Goal: Task Accomplishment & Management: Use online tool/utility

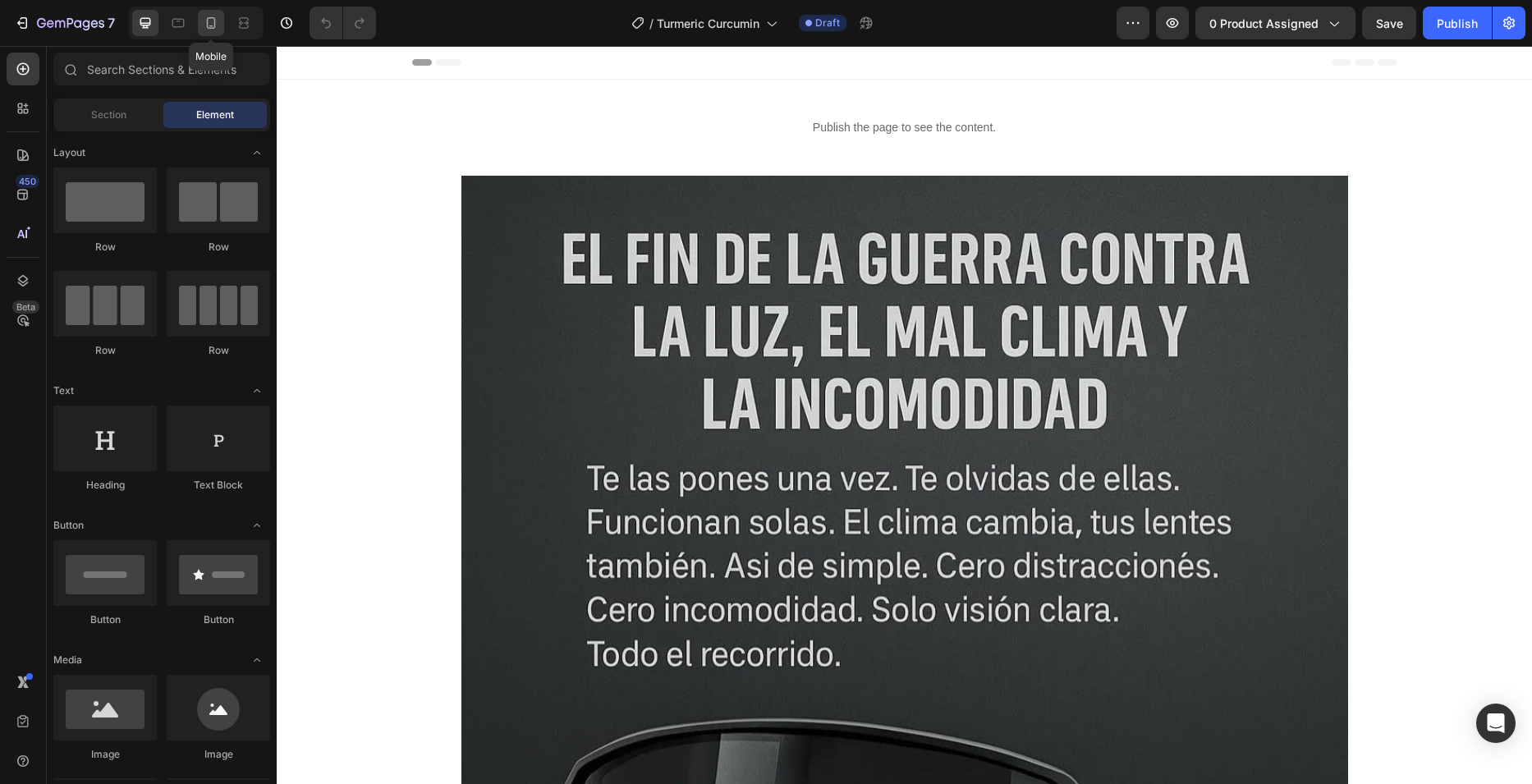
click at [211, 23] on icon at bounding box center [211, 23] width 17 height 17
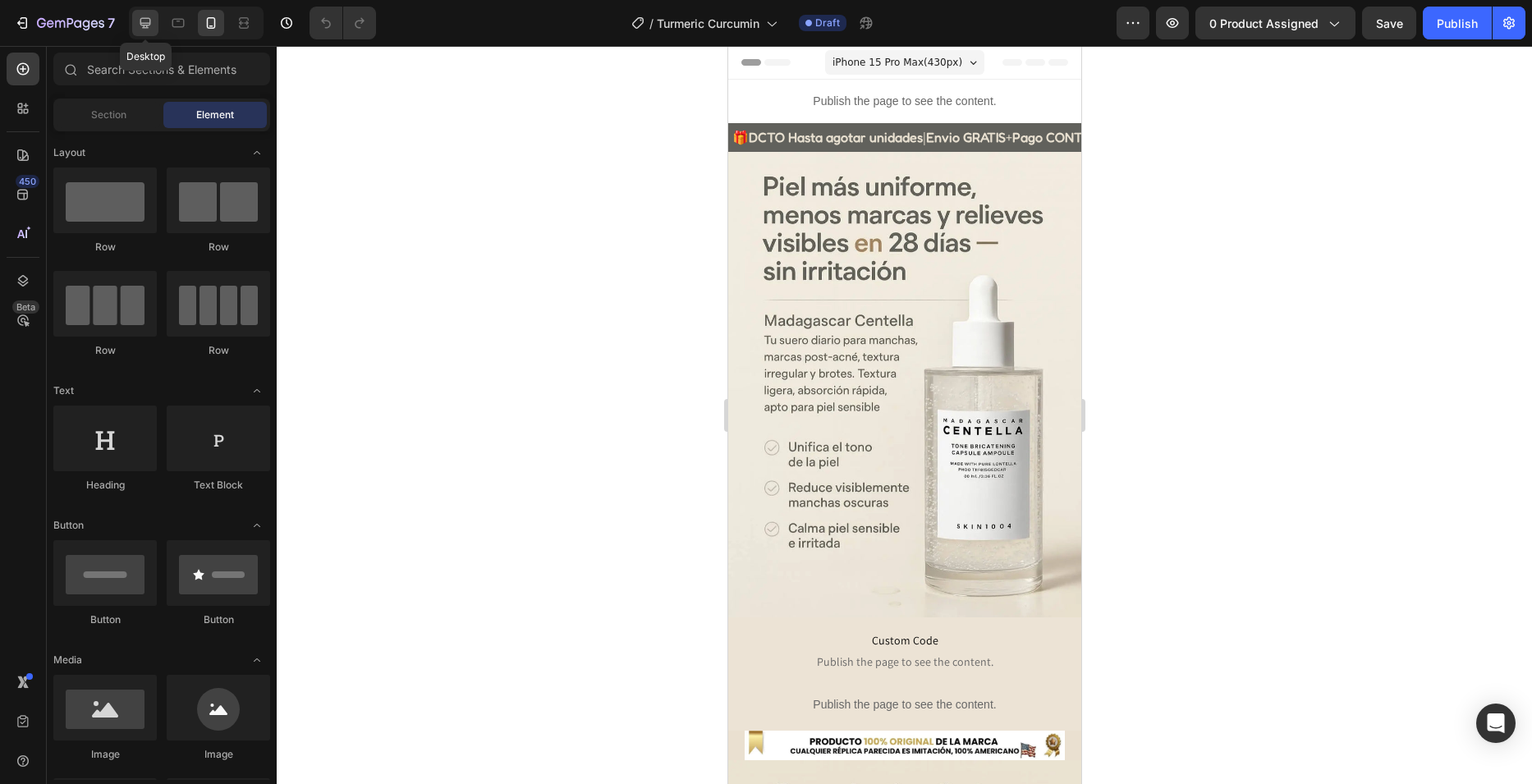
drag, startPoint x: 145, startPoint y: 23, endPoint x: 579, endPoint y: 229, distance: 480.4
click at [145, 23] on icon at bounding box center [145, 23] width 11 height 11
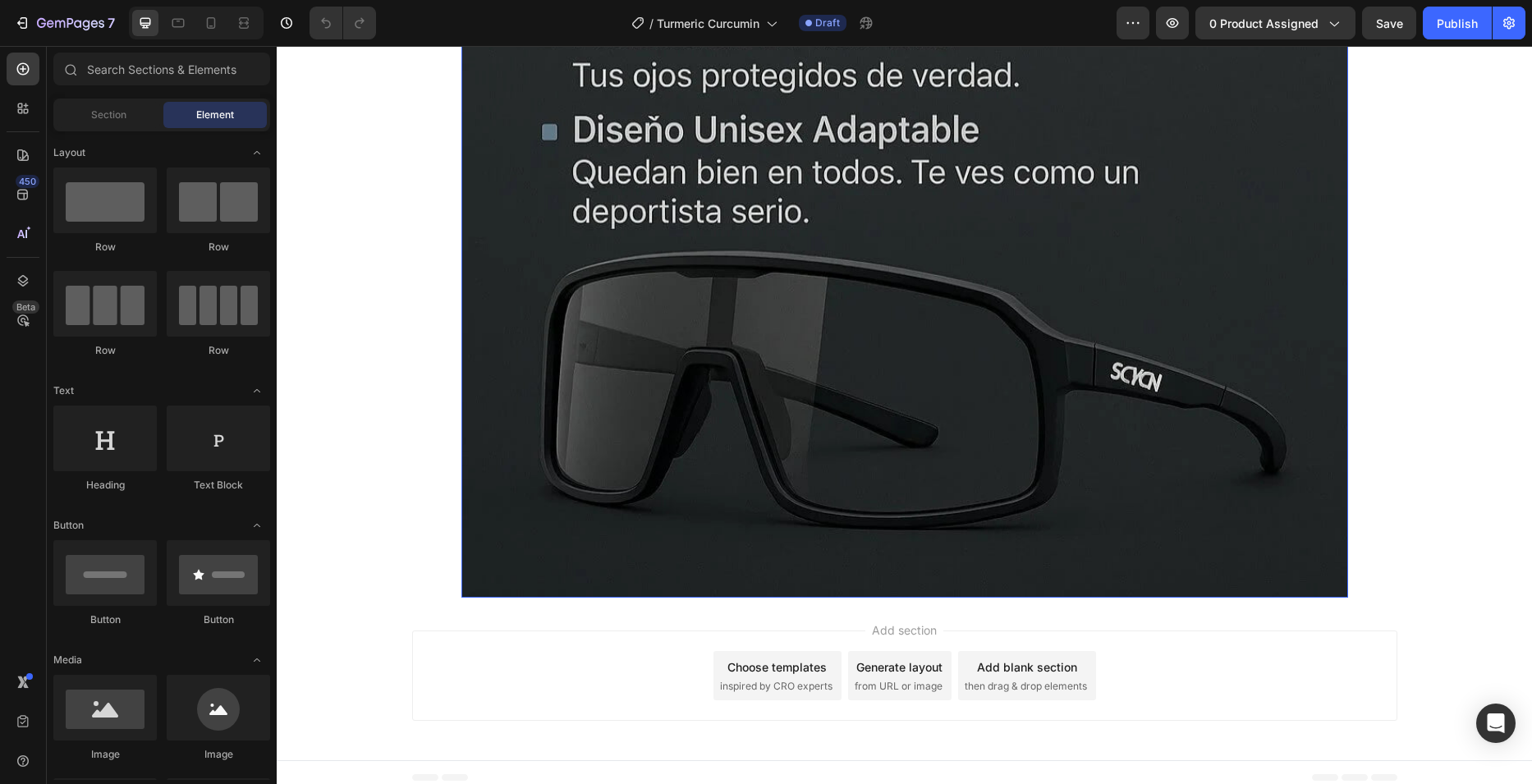
scroll to position [6595, 0]
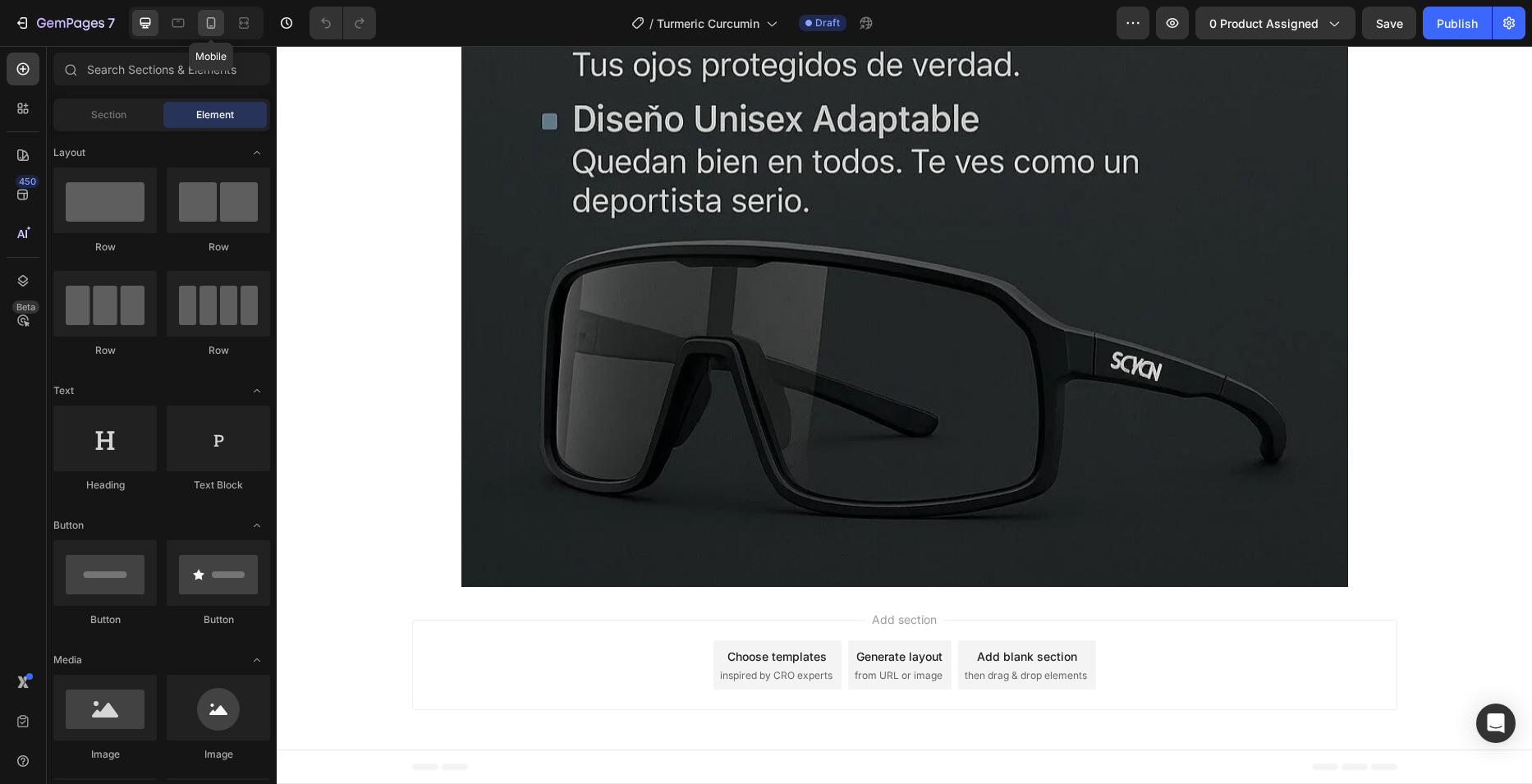
click at [213, 21] on icon at bounding box center [211, 23] width 17 height 17
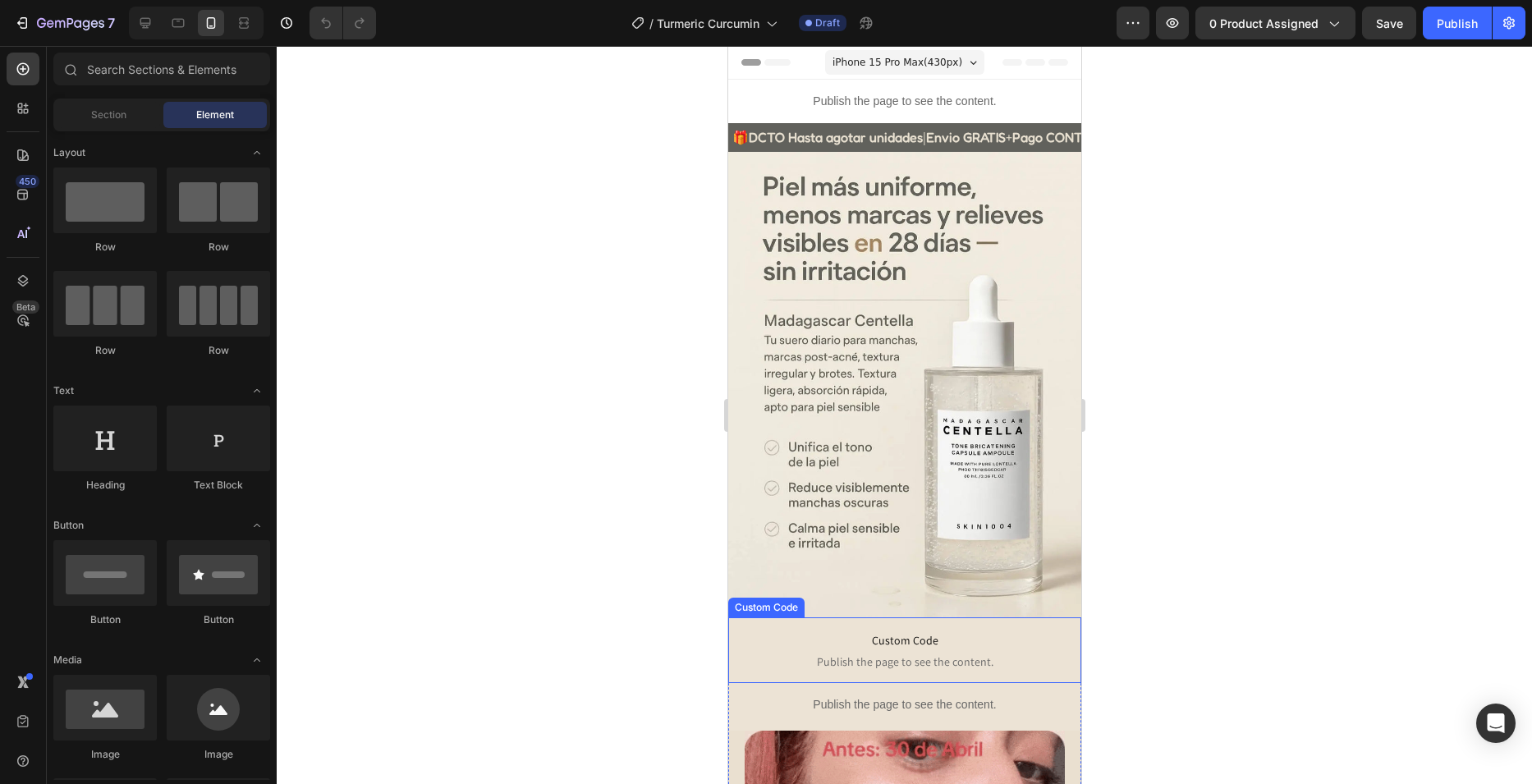
click at [844, 631] on span "Custom Code" at bounding box center [904, 641] width 328 height 20
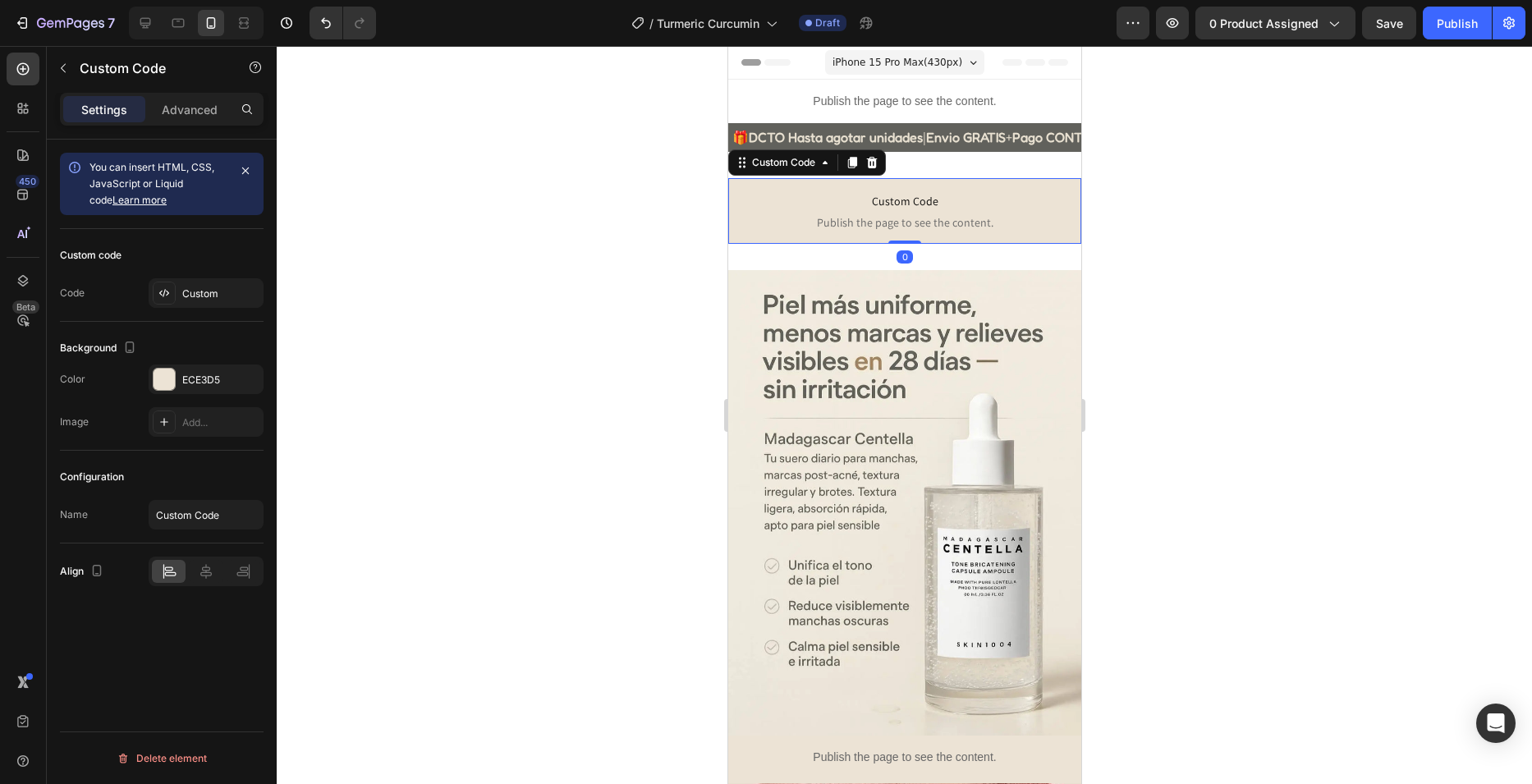
click at [638, 266] on div at bounding box center [904, 414] width 1255 height 738
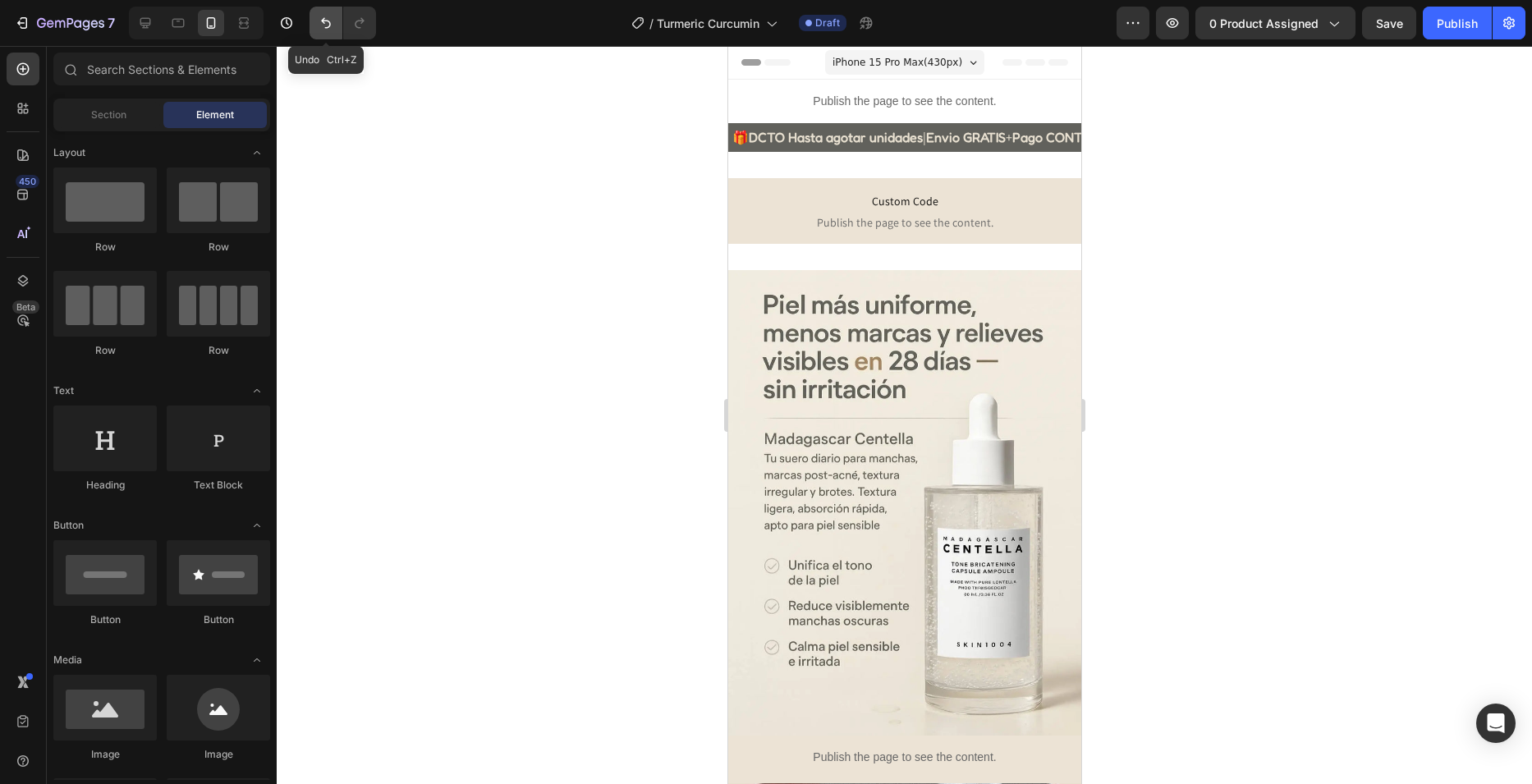
click at [324, 25] on icon "Undo/Redo" at bounding box center [326, 23] width 17 height 17
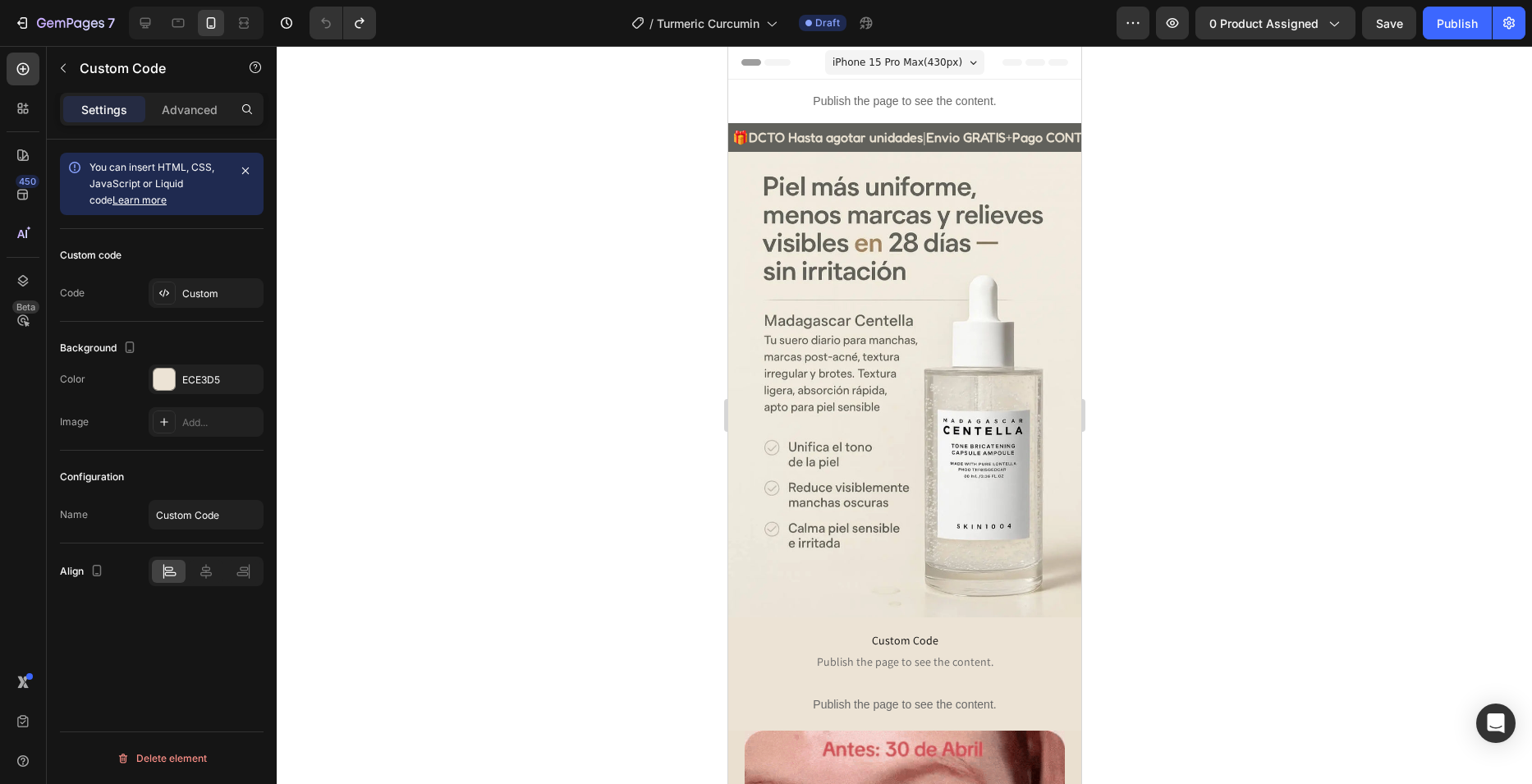
click at [833, 636] on p "Custom Code Publish the page to see the content." at bounding box center [904, 650] width 328 height 65
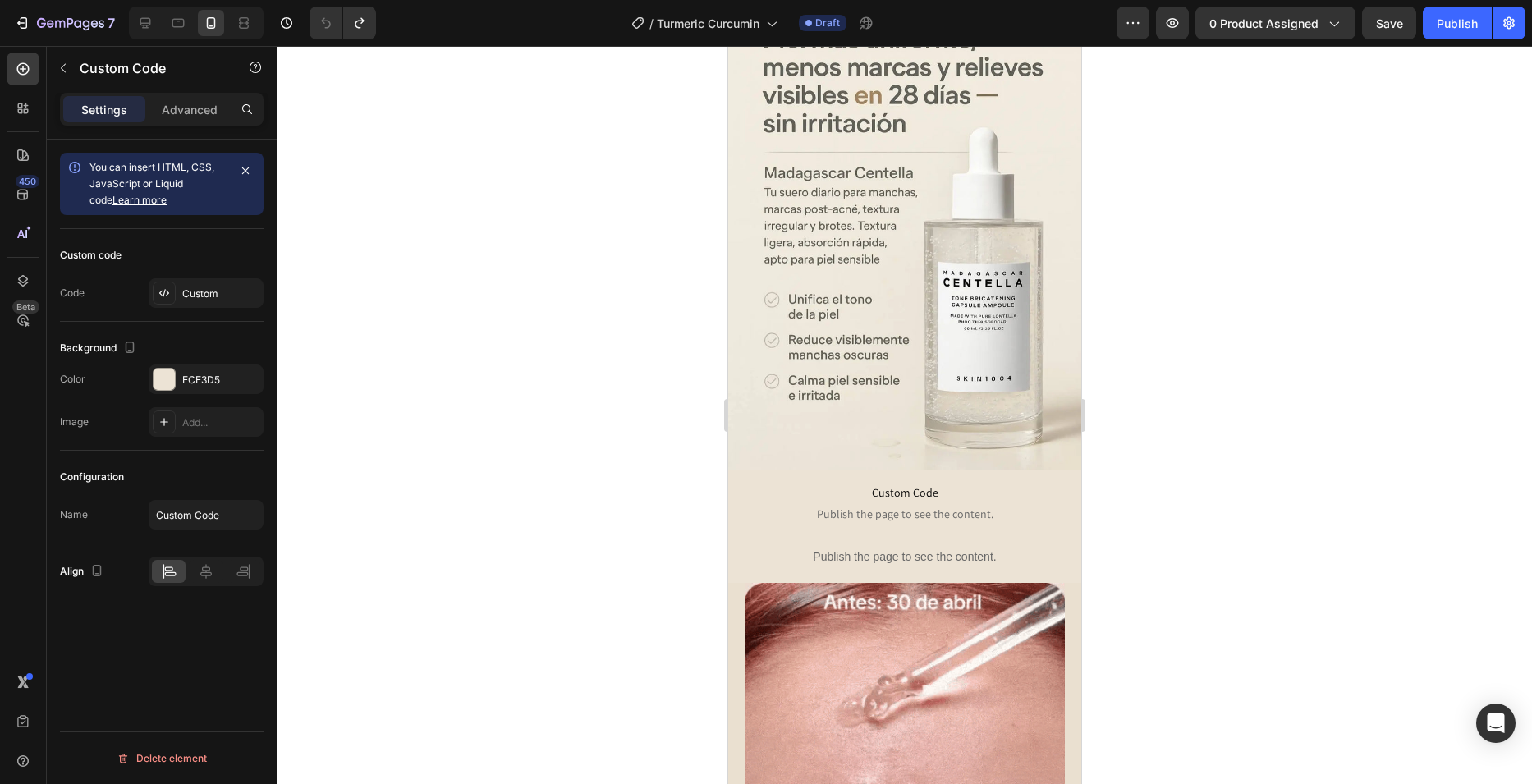
scroll to position [164, 0]
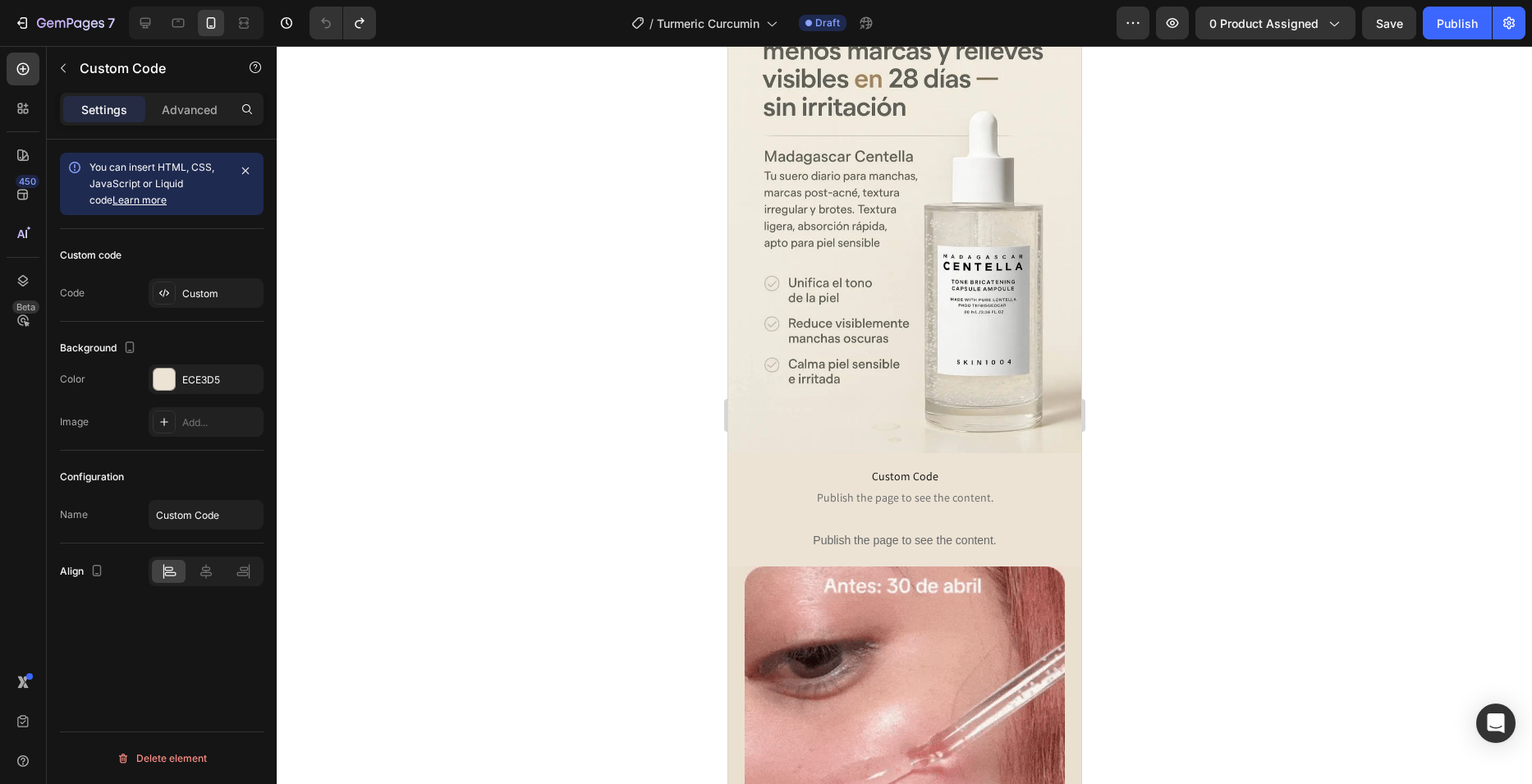
click at [769, 489] on span "Publish the page to see the content." at bounding box center [904, 497] width 328 height 17
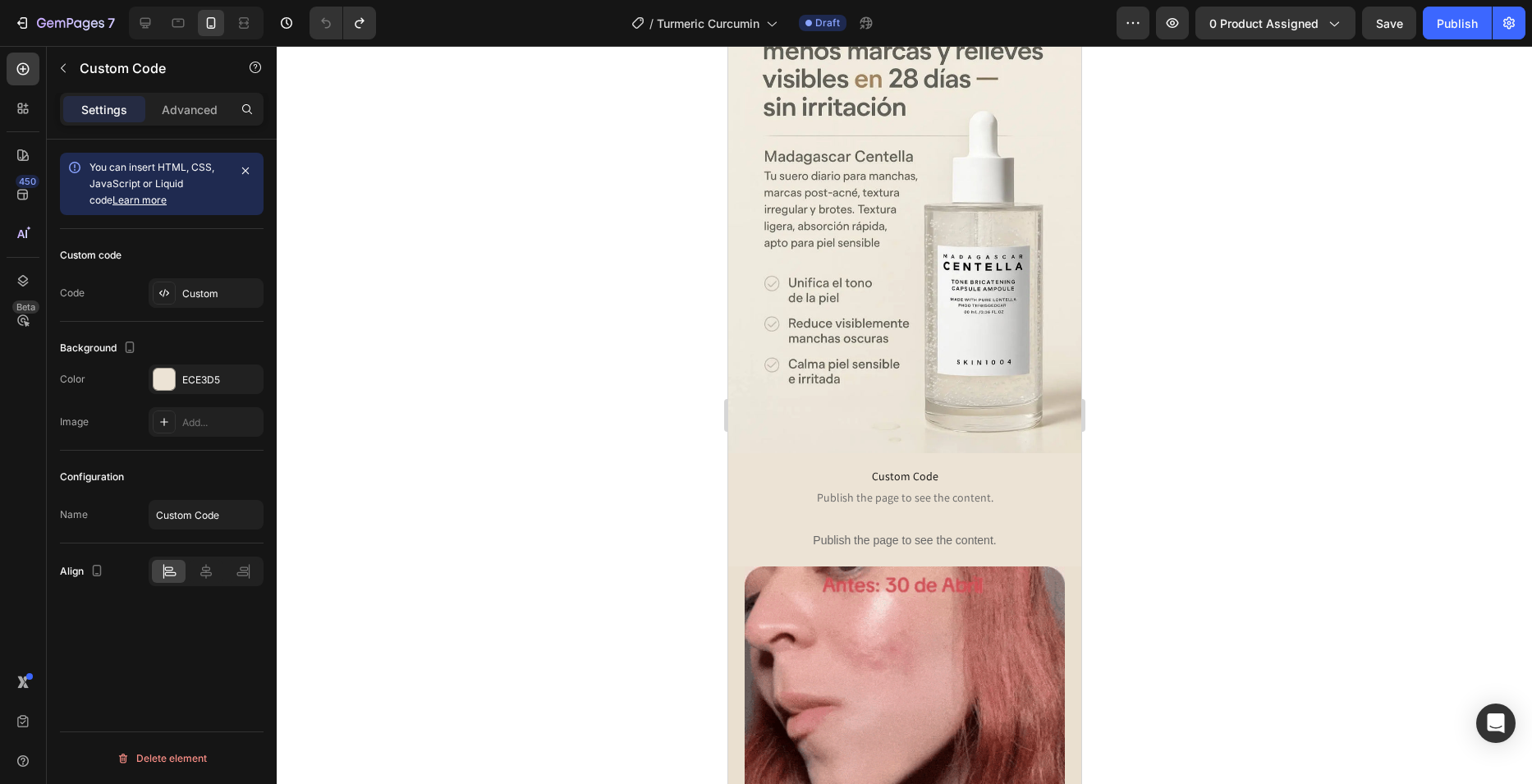
click at [922, 453] on p "Custom Code Publish the page to see the content." at bounding box center [904, 486] width 328 height 65
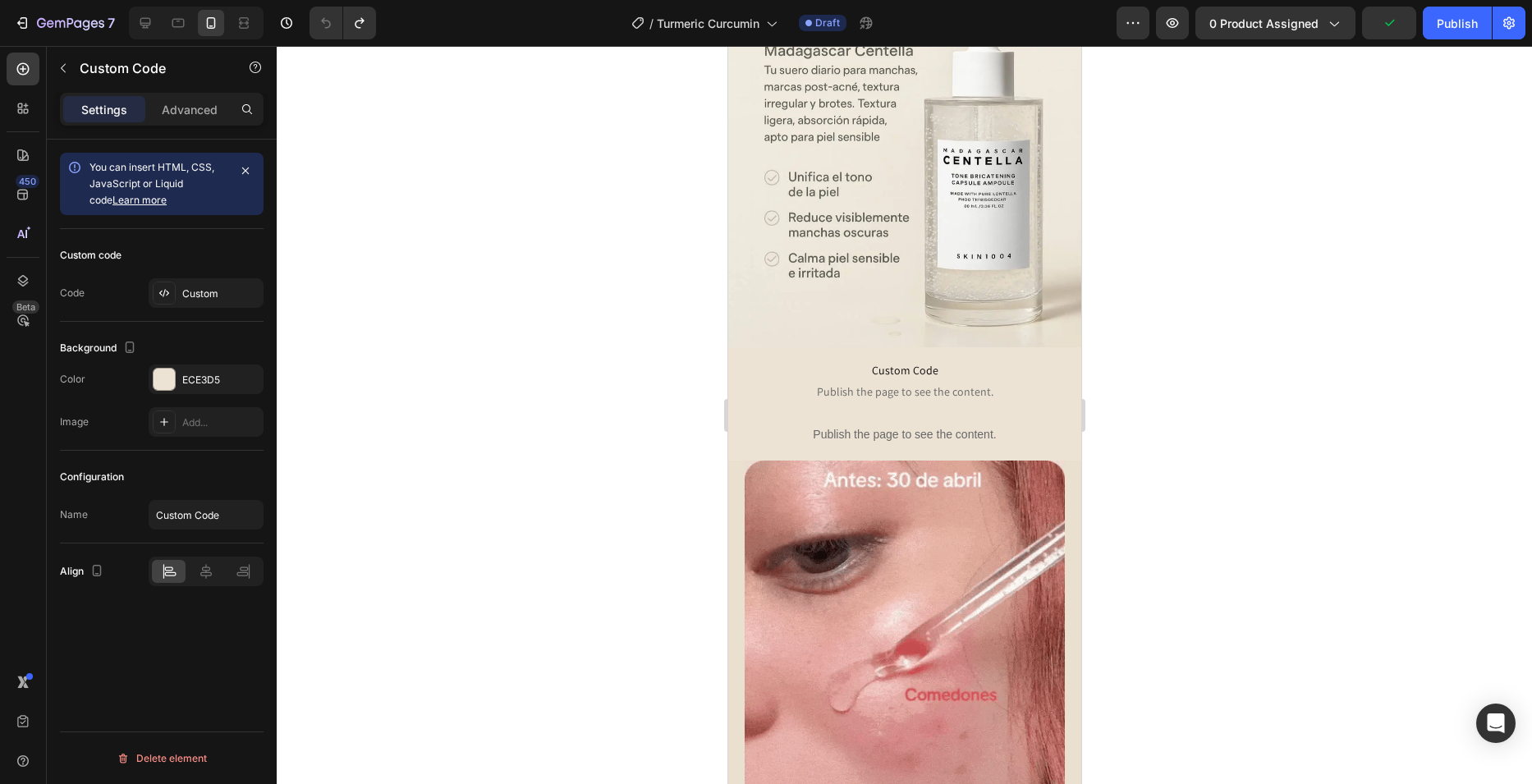
scroll to position [246, 0]
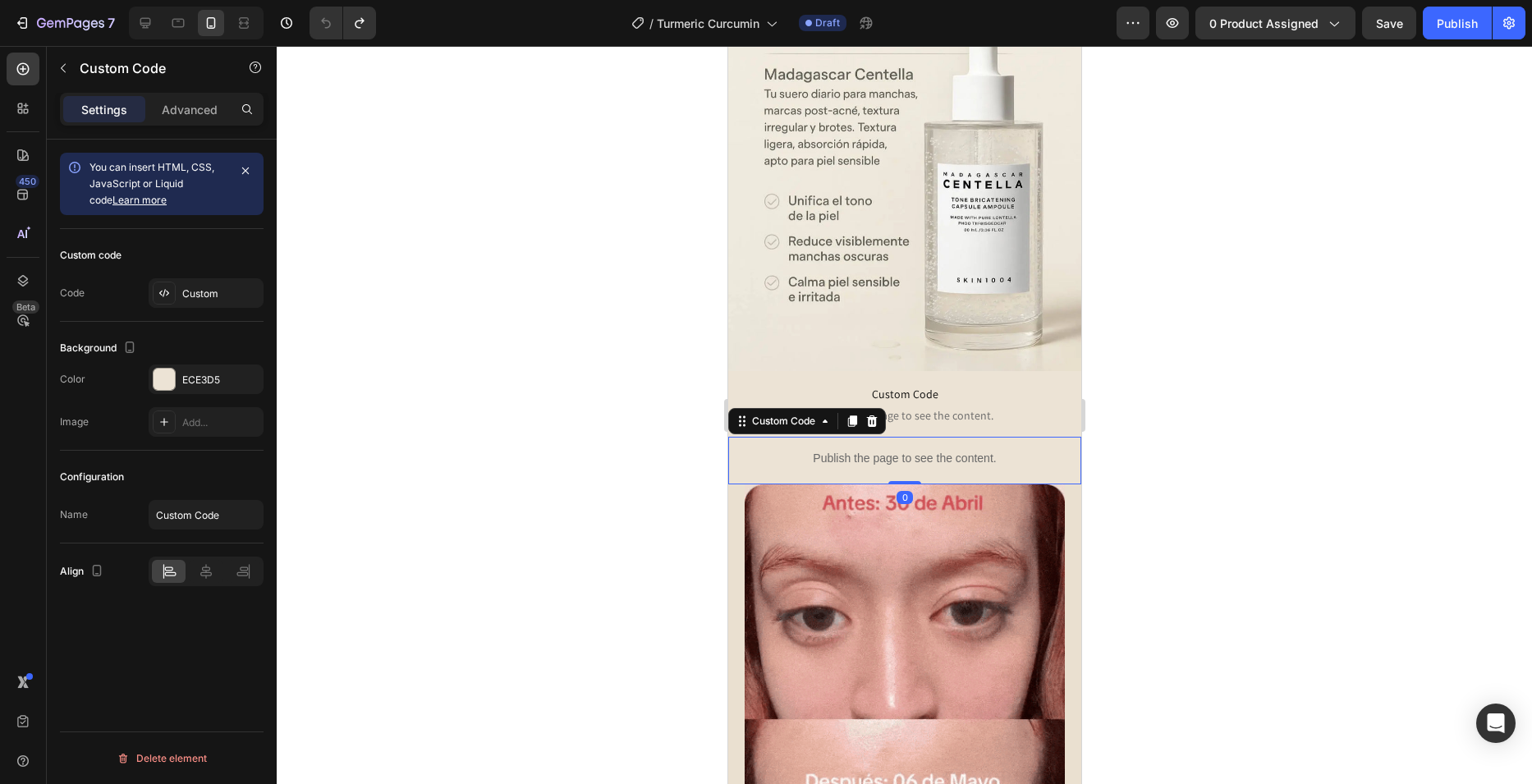
click at [822, 437] on div "Publish the page to see the content." at bounding box center [904, 458] width 353 height 43
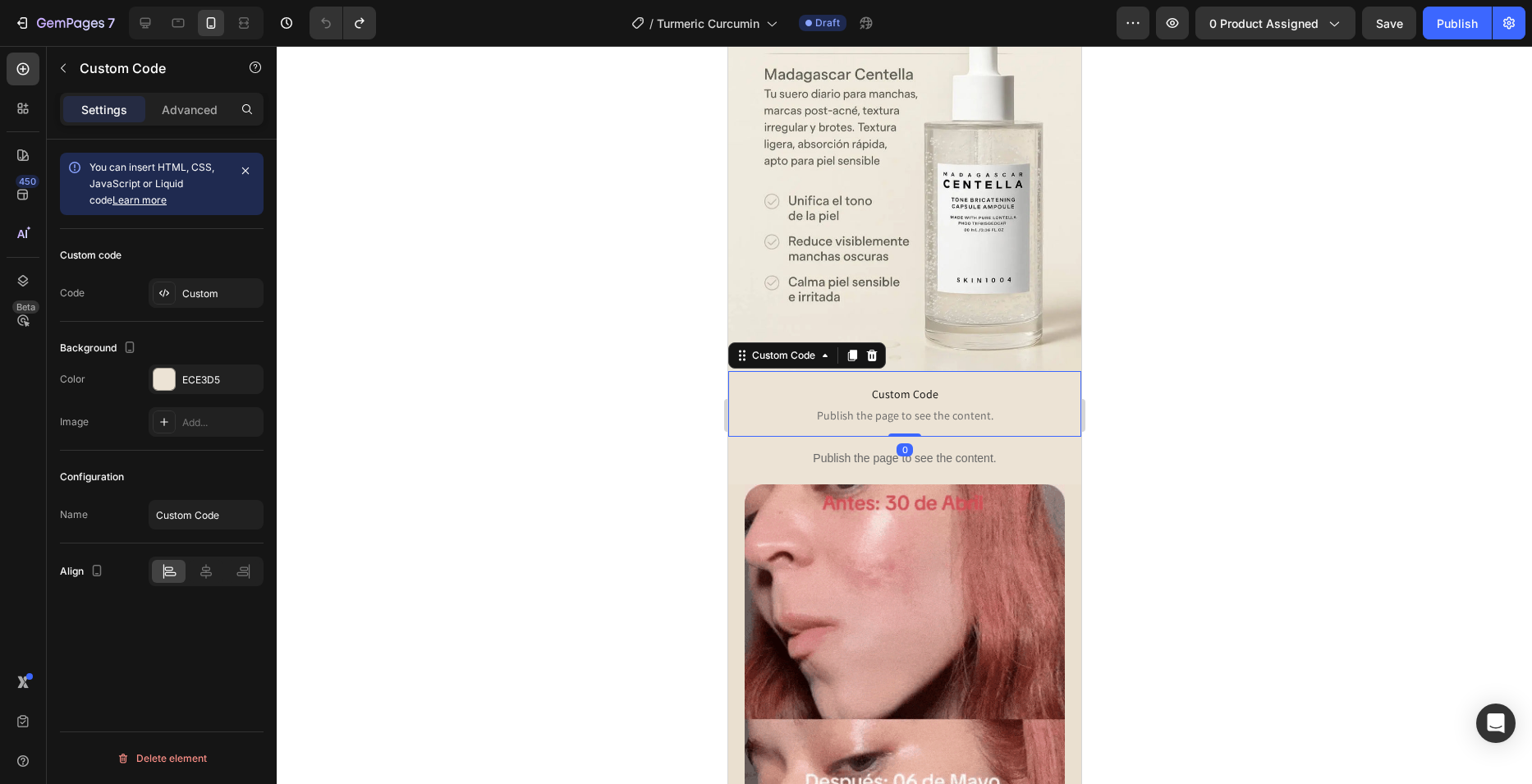
click at [985, 384] on span "Custom Code" at bounding box center [904, 394] width 328 height 20
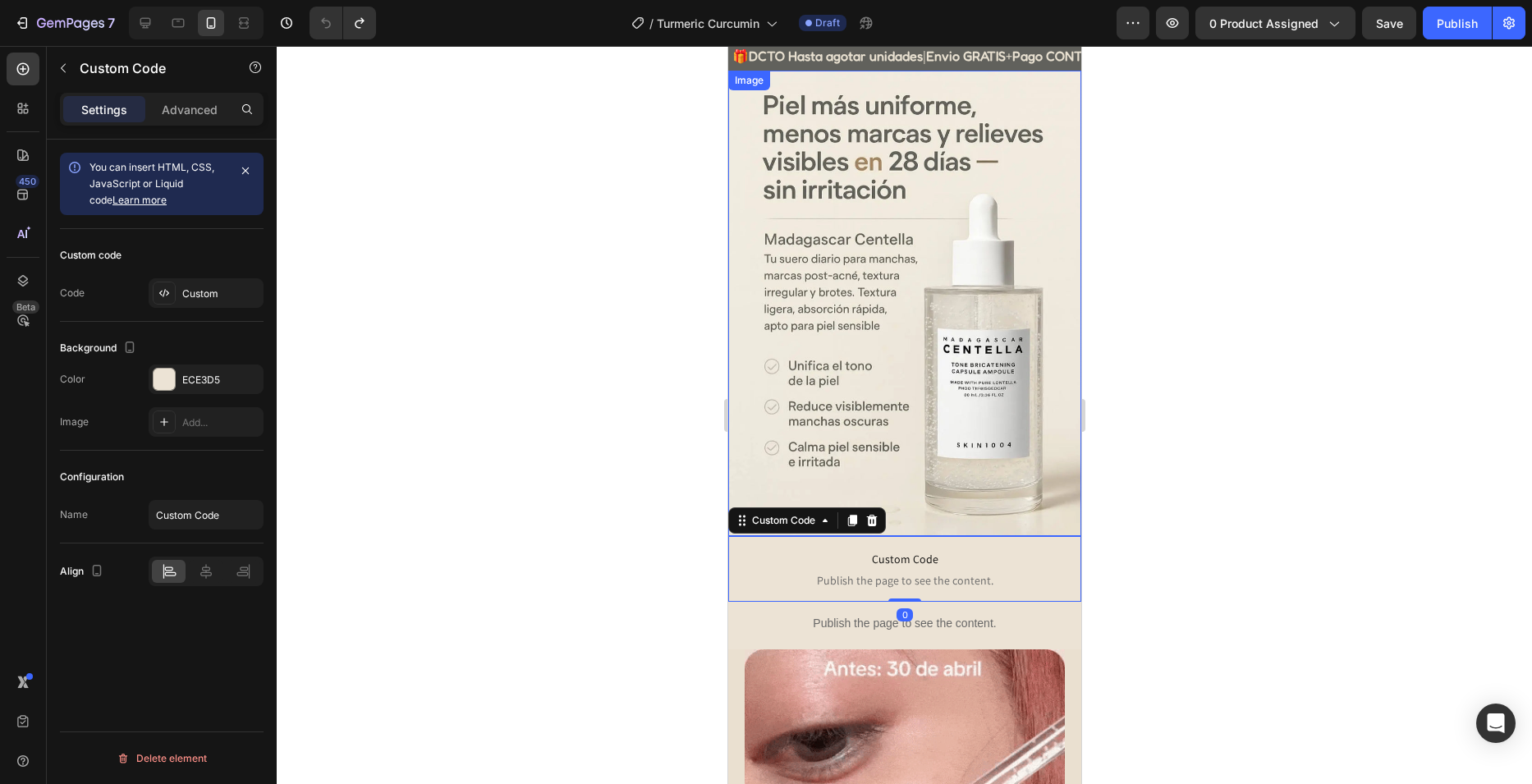
scroll to position [0, 0]
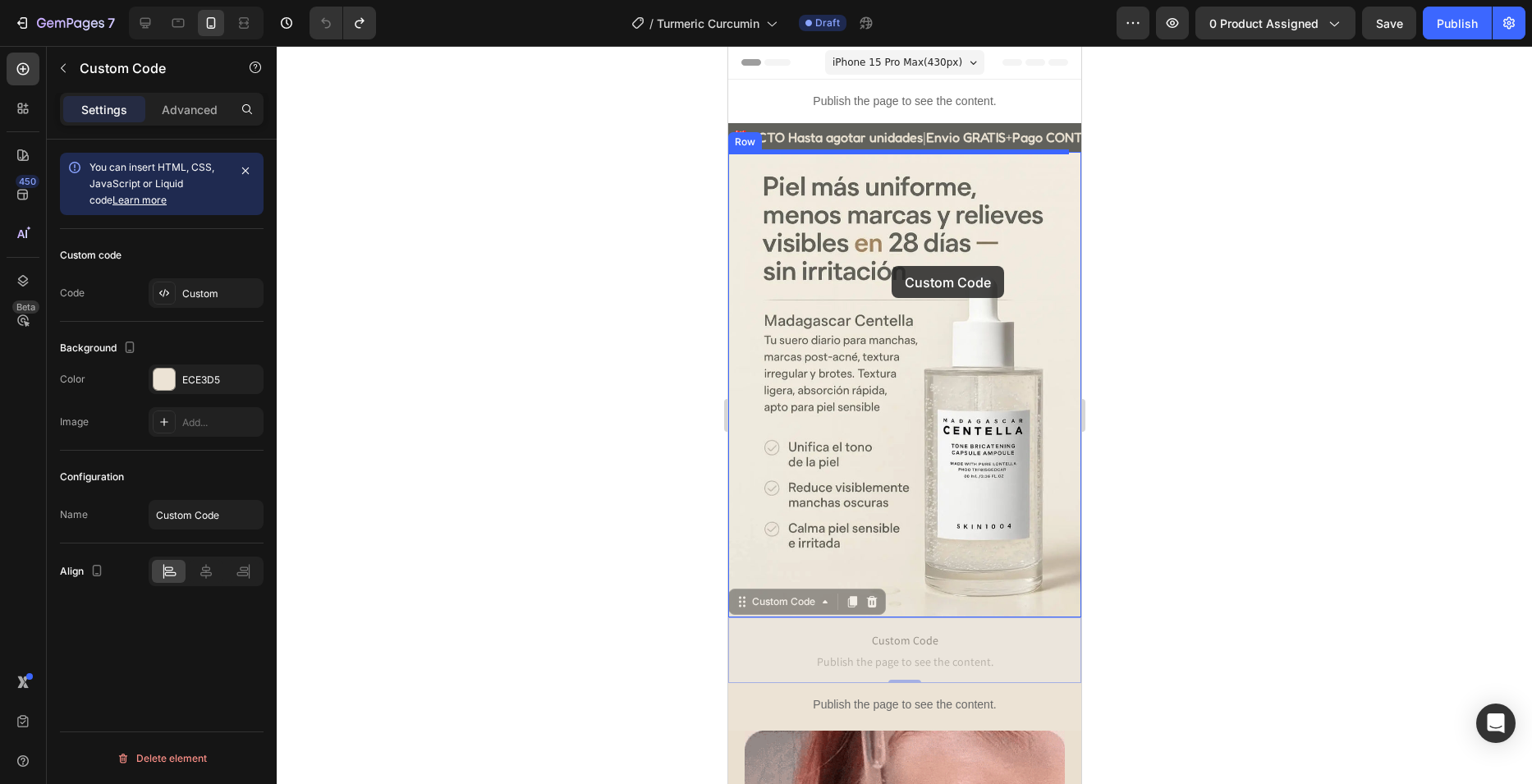
drag, startPoint x: 781, startPoint y: 593, endPoint x: 891, endPoint y: 266, distance: 345.0
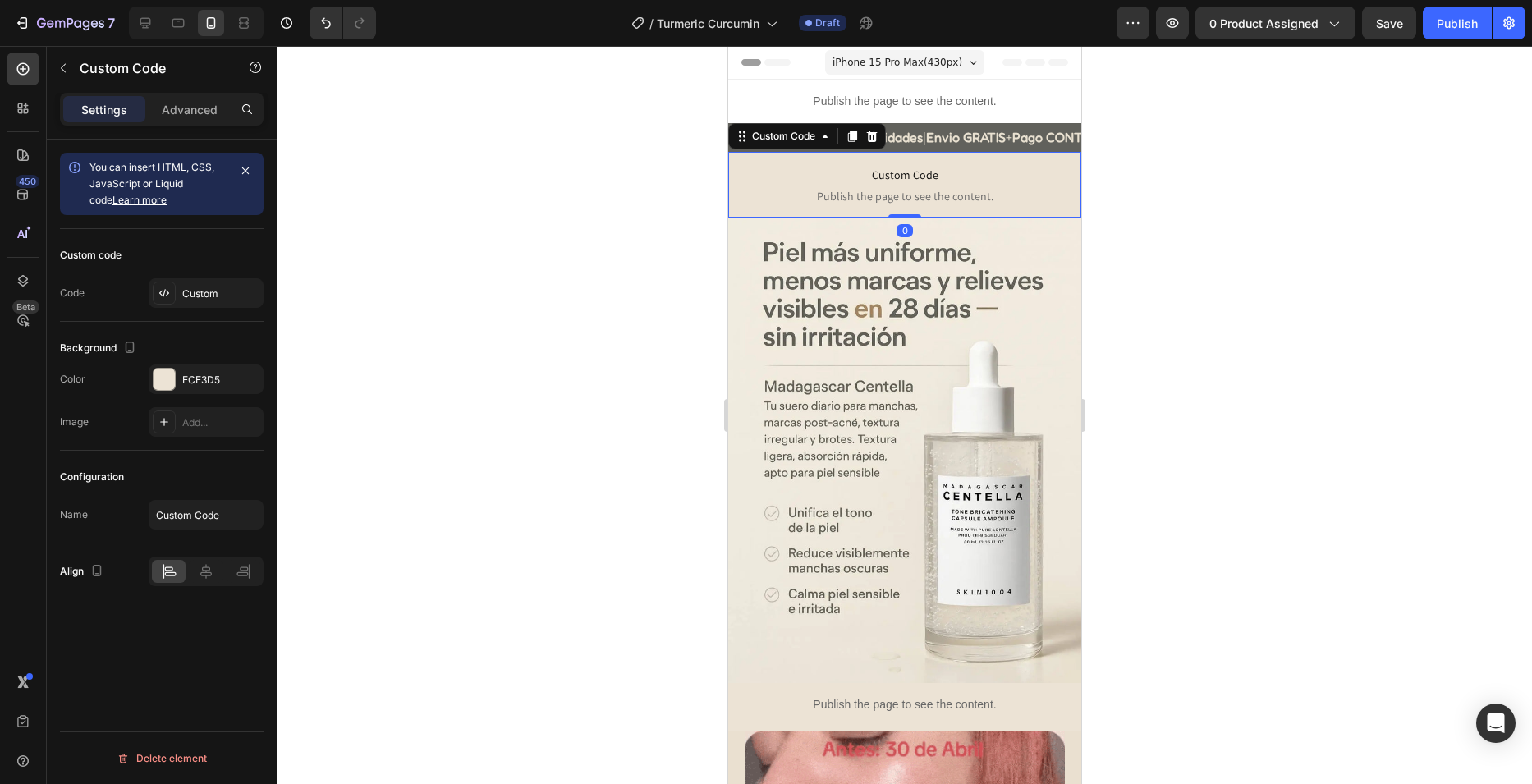
click at [614, 239] on div at bounding box center [904, 414] width 1255 height 738
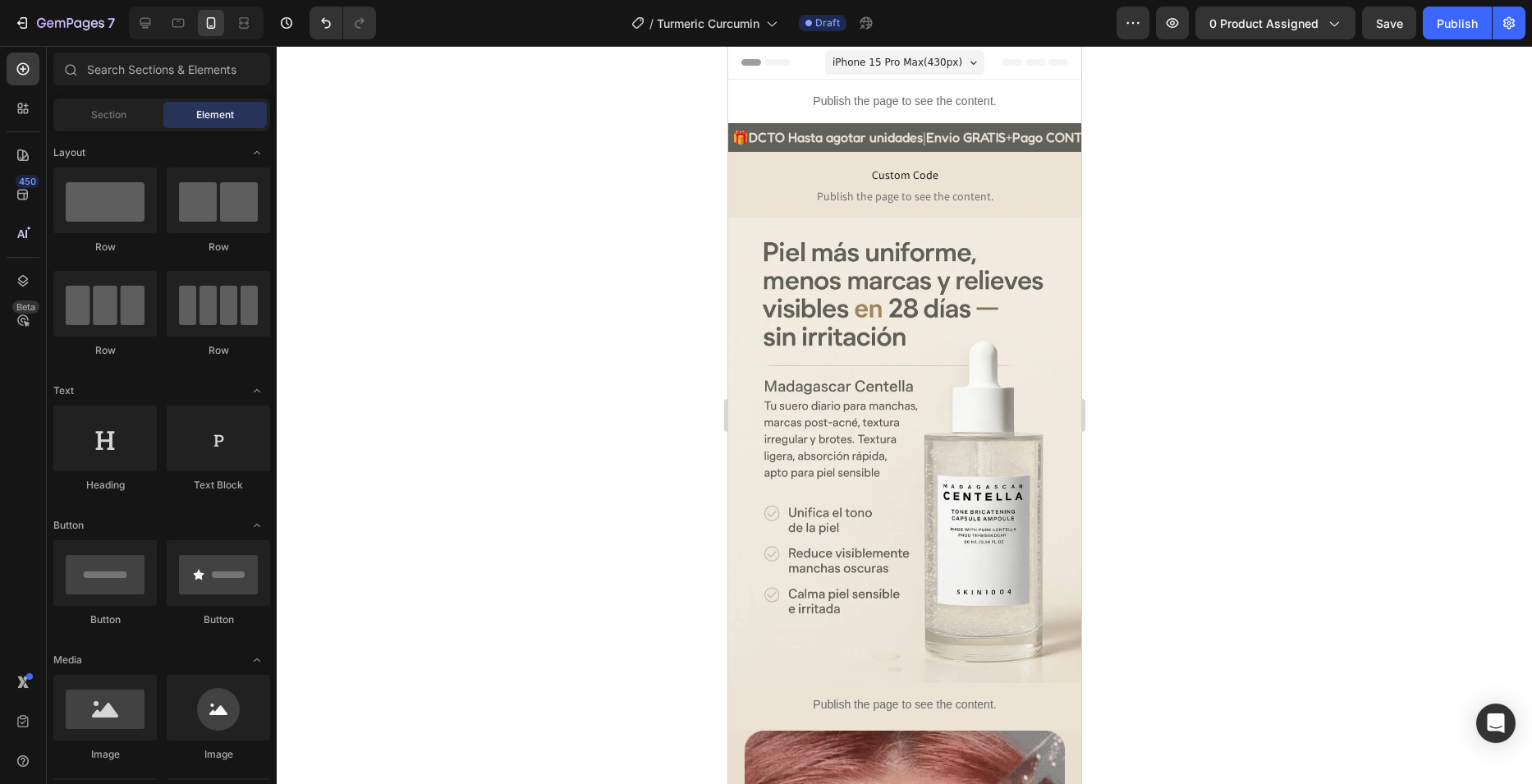
click at [1197, 238] on div at bounding box center [904, 414] width 1255 height 738
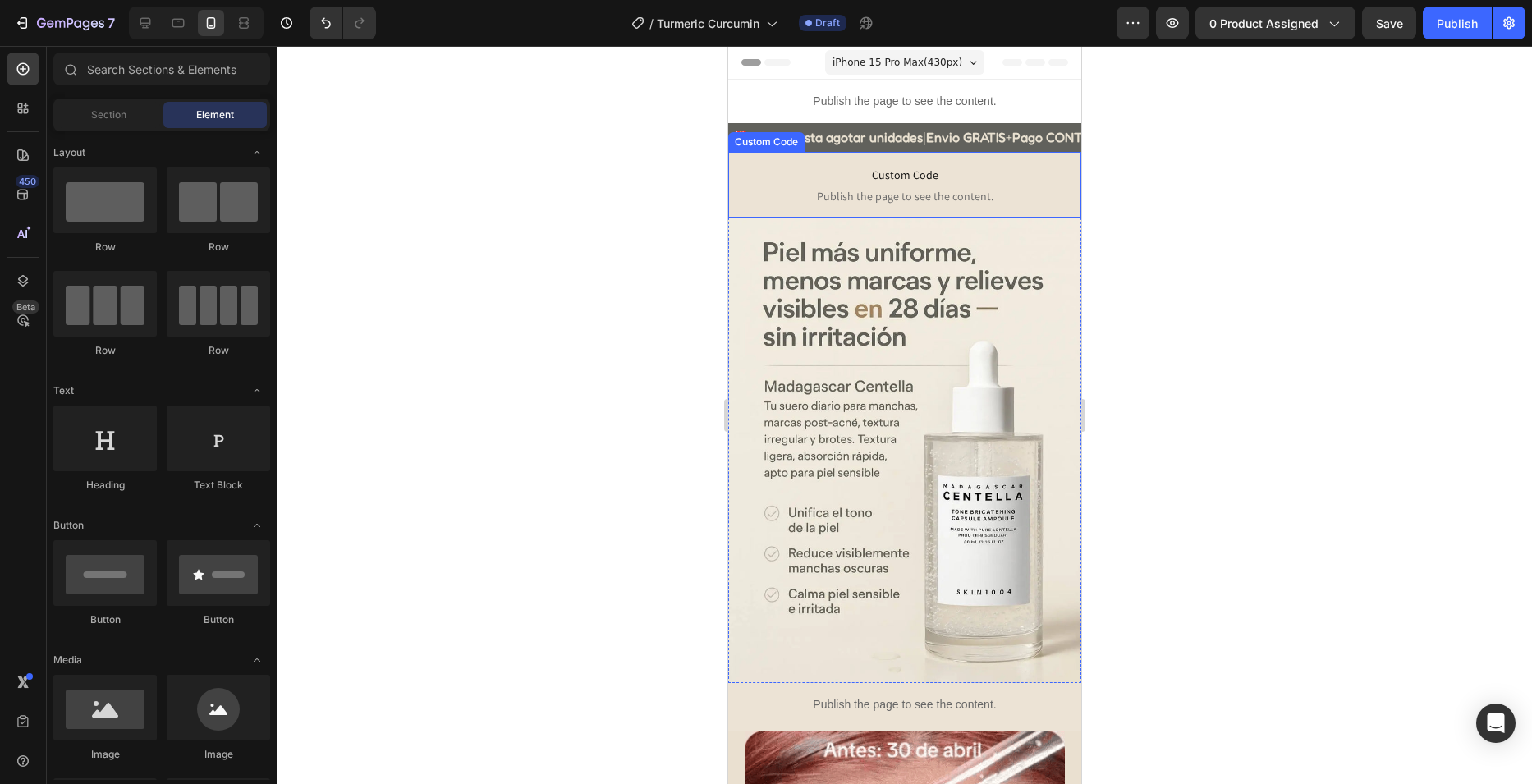
click at [934, 177] on span "Custom Code" at bounding box center [904, 175] width 328 height 20
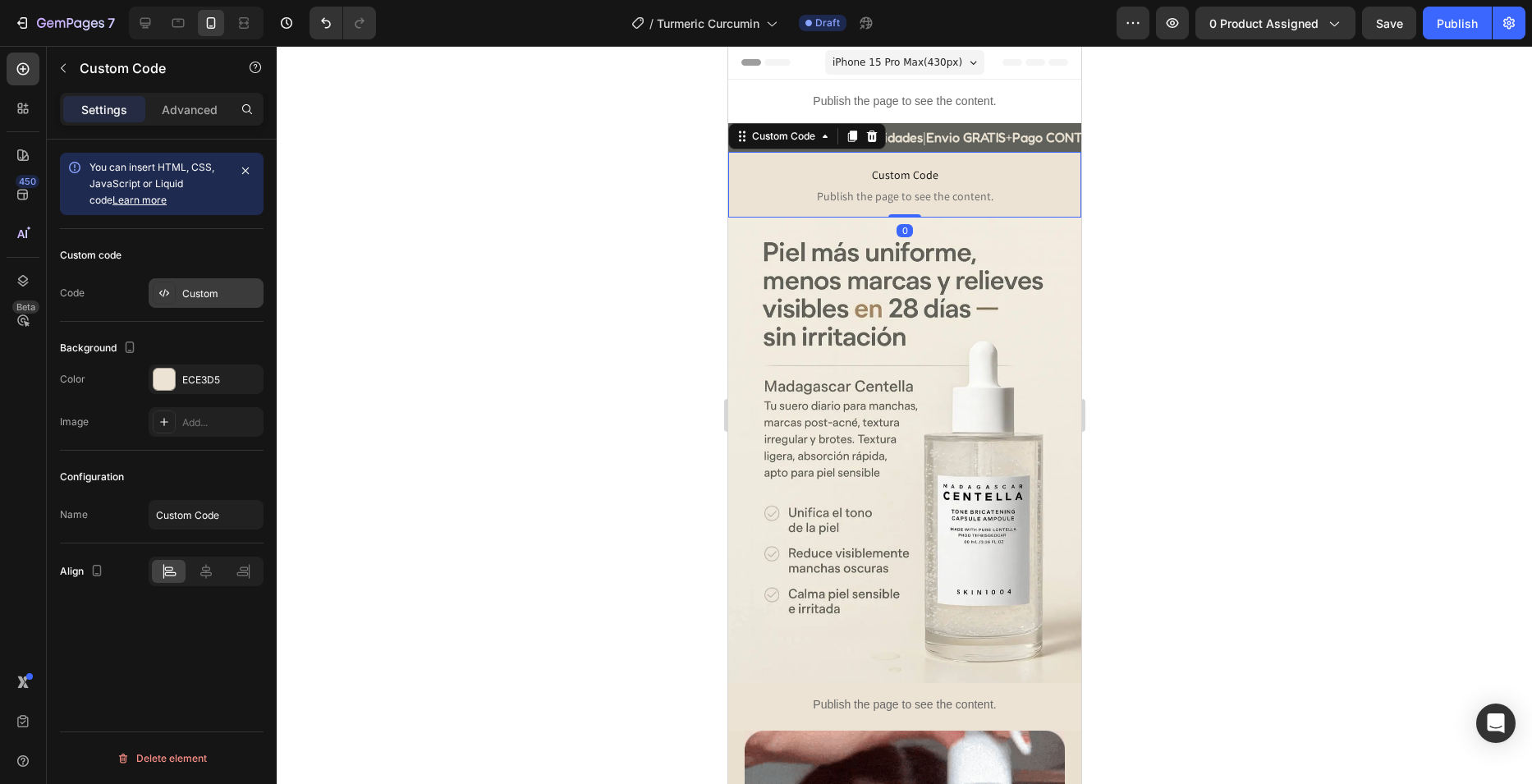
click at [163, 298] on icon at bounding box center [164, 293] width 13 height 13
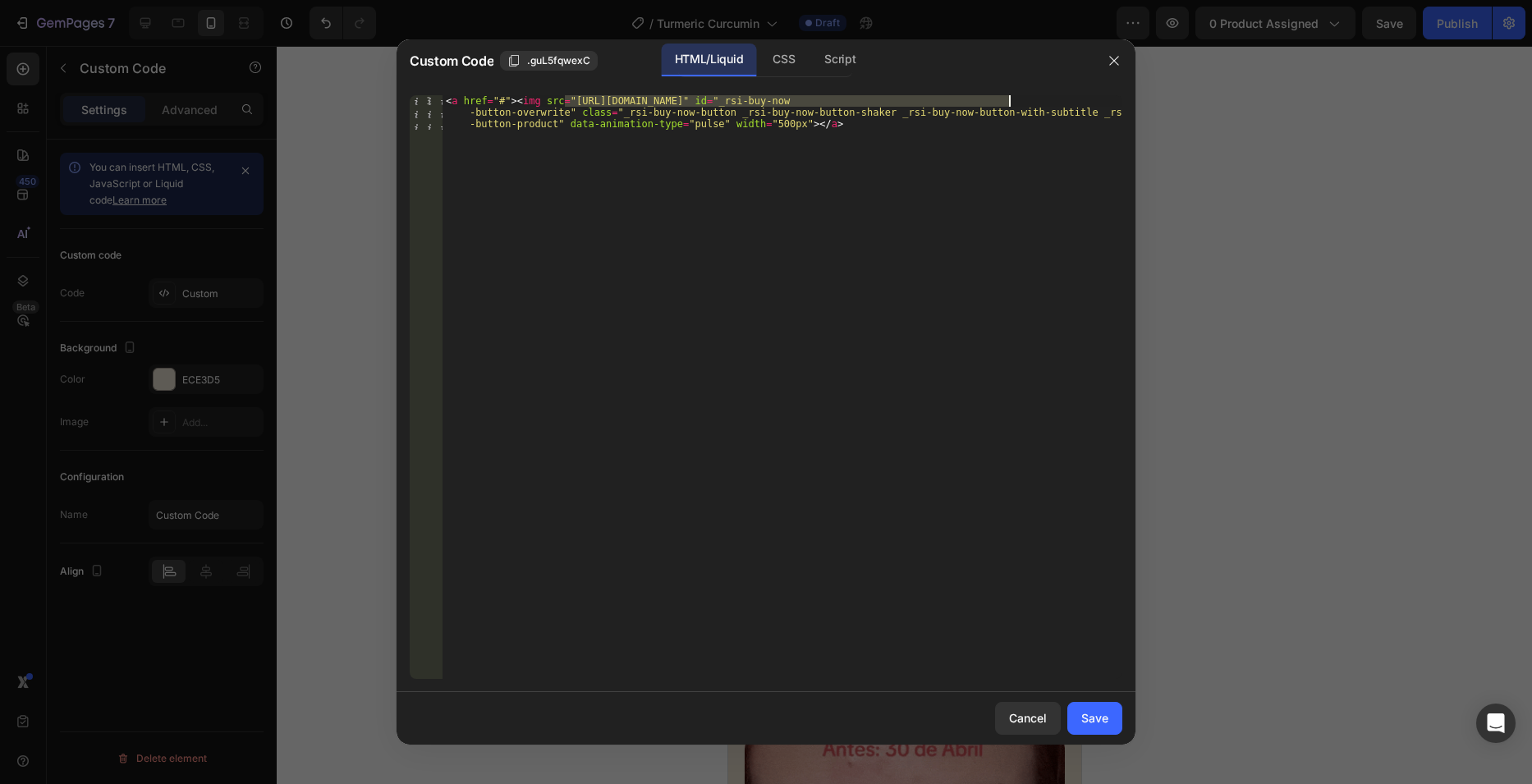
drag, startPoint x: 565, startPoint y: 97, endPoint x: 1011, endPoint y: 102, distance: 446.0
click at [1011, 102] on div "< a href = "#" > < img src = "[URL][DOMAIN_NAME]" id = "_rsi-buy-now -button-ov…" at bounding box center [783, 421] width 680 height 652
paste textarea "Gafas_Deportivas_Fotocromaticas.webp?v=1747437123"
type textarea "<a href="#"><img src="[URL][DOMAIN_NAME]" id="_rsi-buy-now-button-overwrite" cl…"
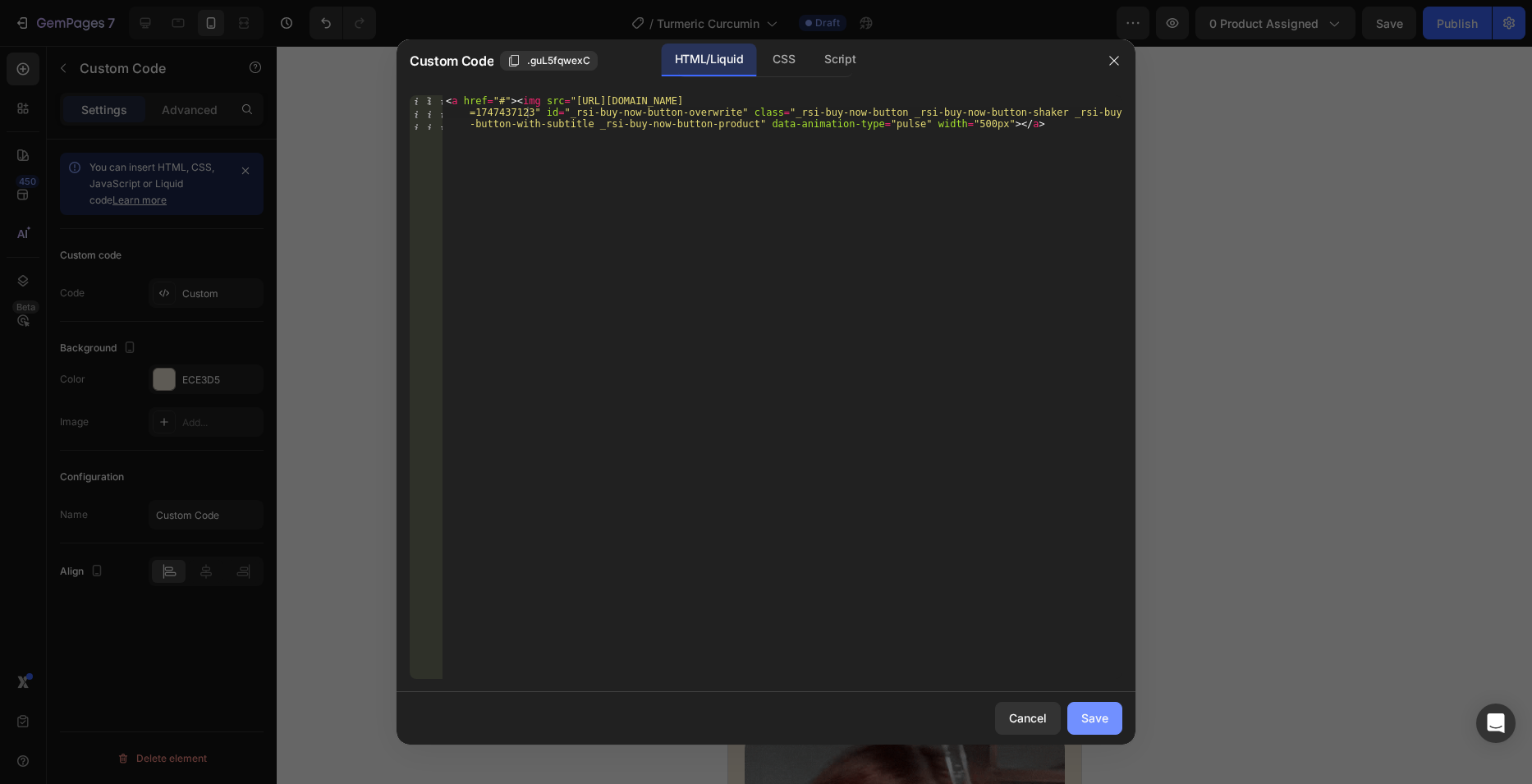
click at [1102, 718] on div "Save" at bounding box center [1094, 718] width 27 height 17
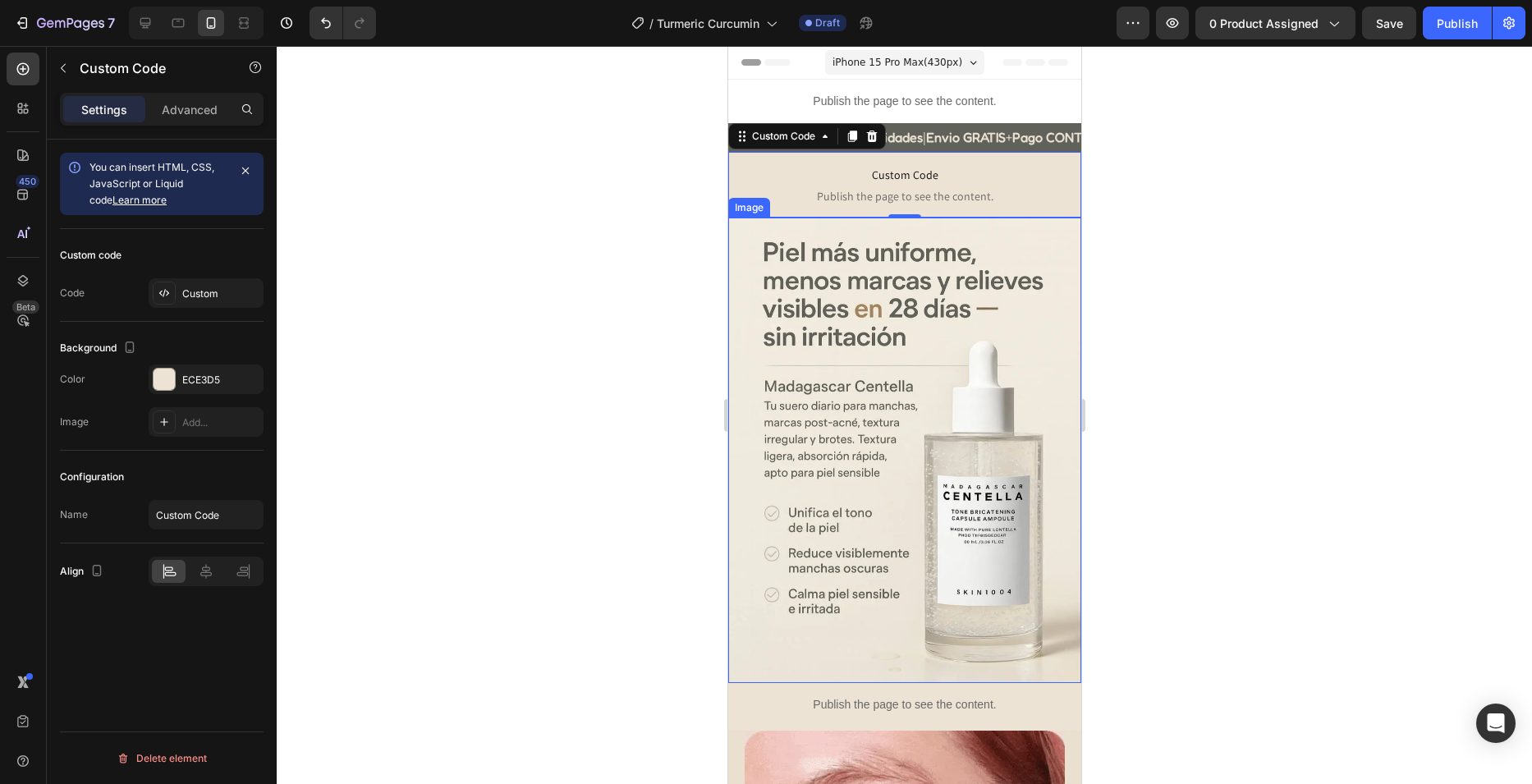
click at [856, 298] on img at bounding box center [904, 450] width 353 height 466
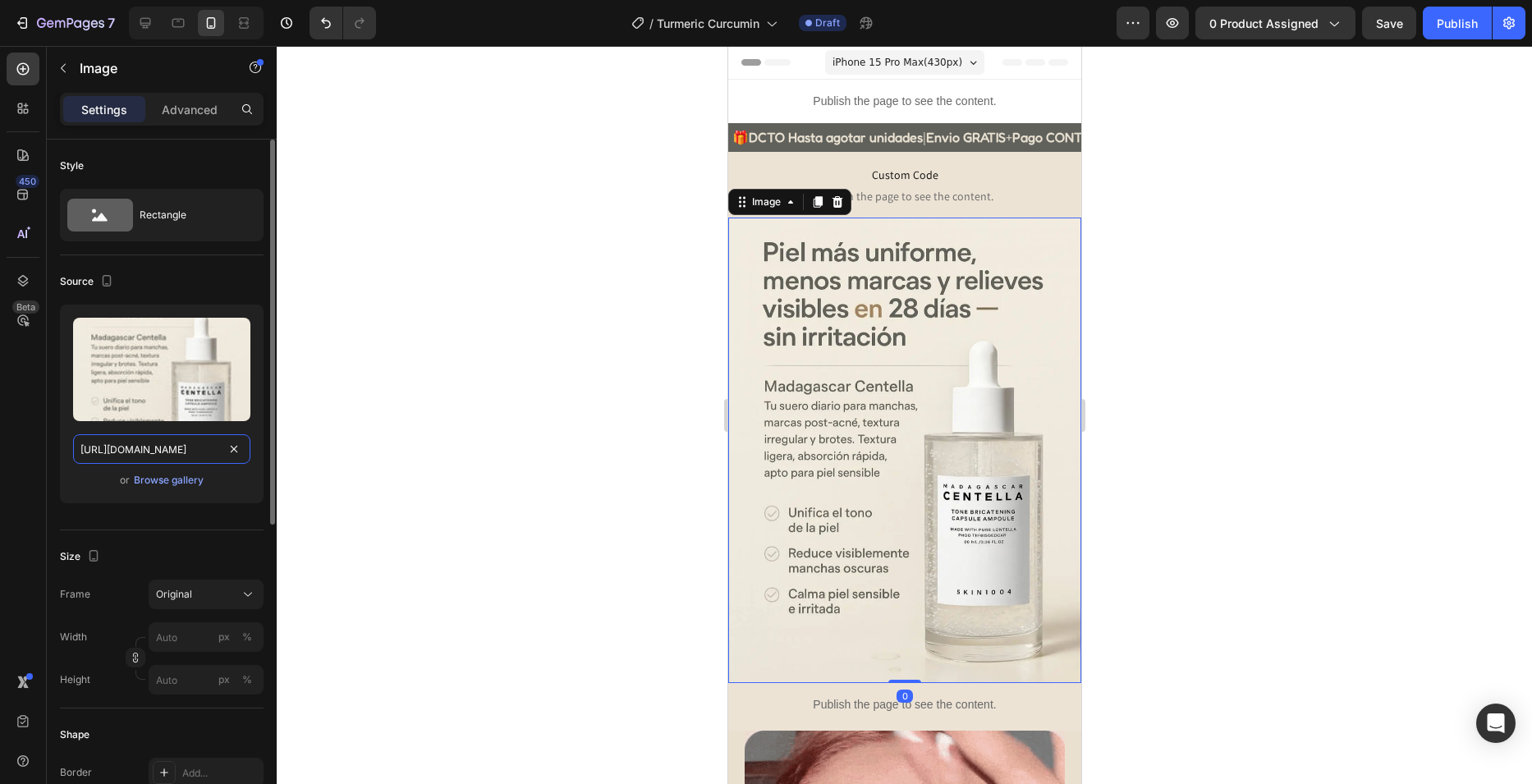
click at [174, 452] on input "[URL][DOMAIN_NAME]" at bounding box center [162, 449] width 177 height 30
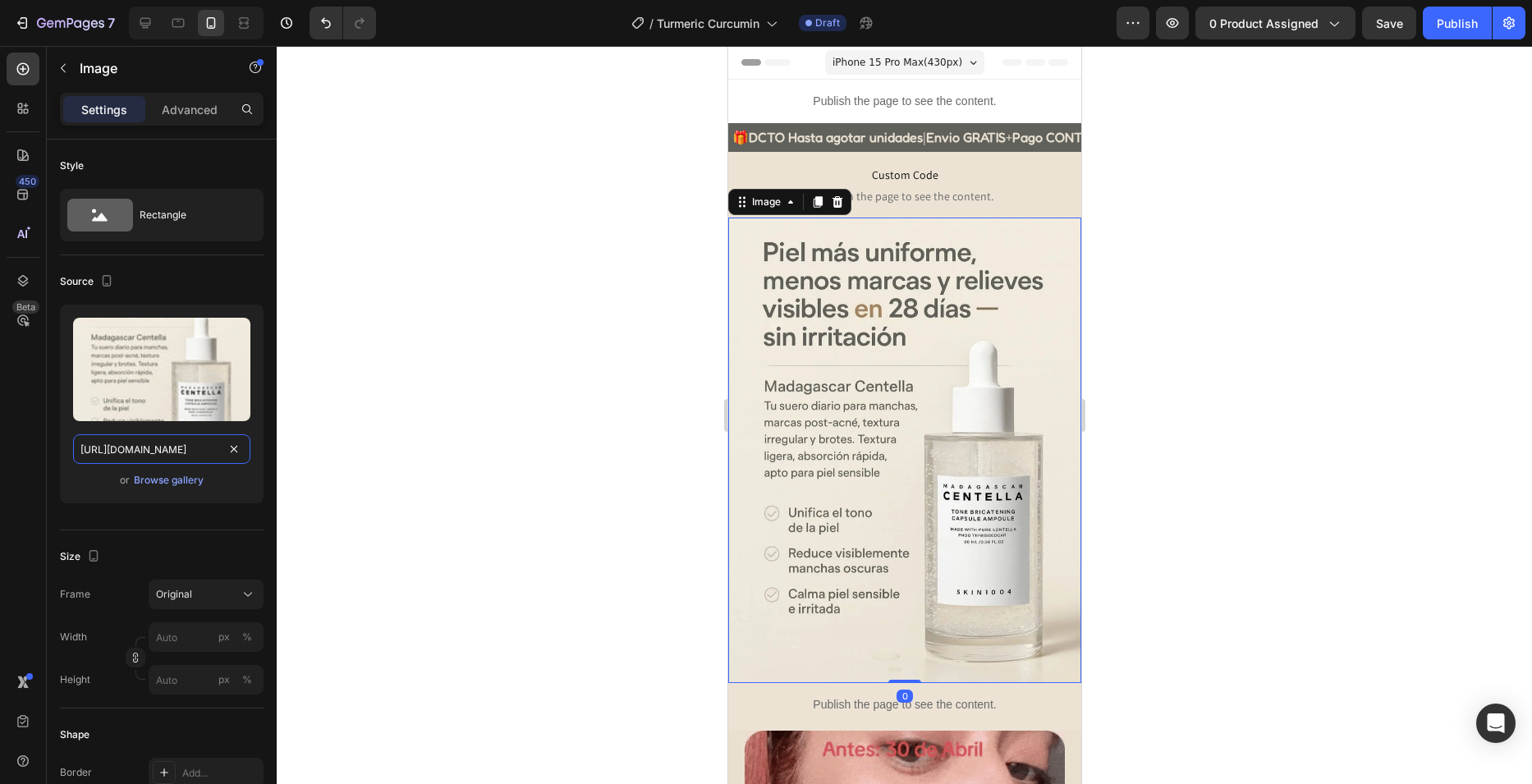
paste input "Turmeric_1.webp?v=1756244724"
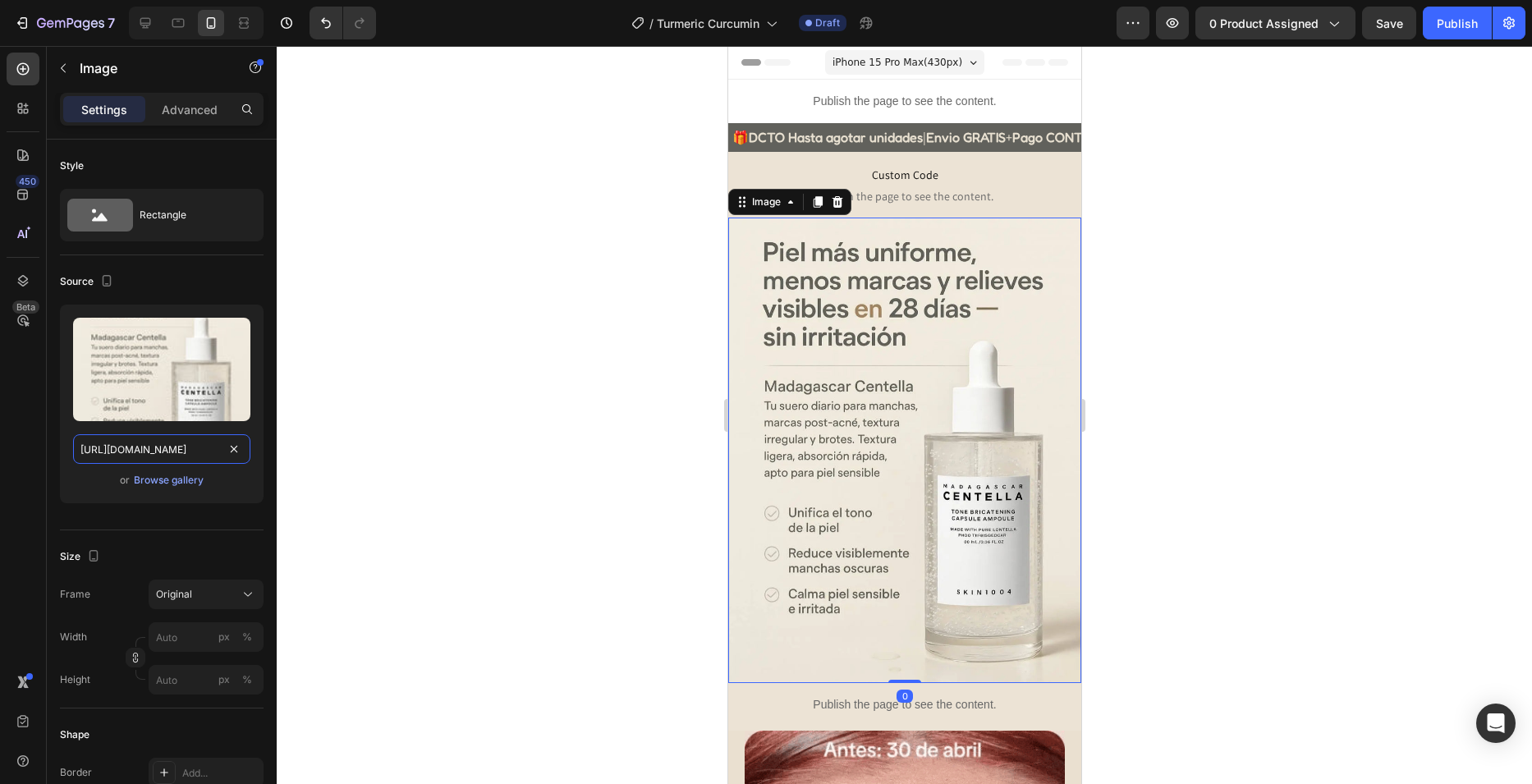
scroll to position [0, 275]
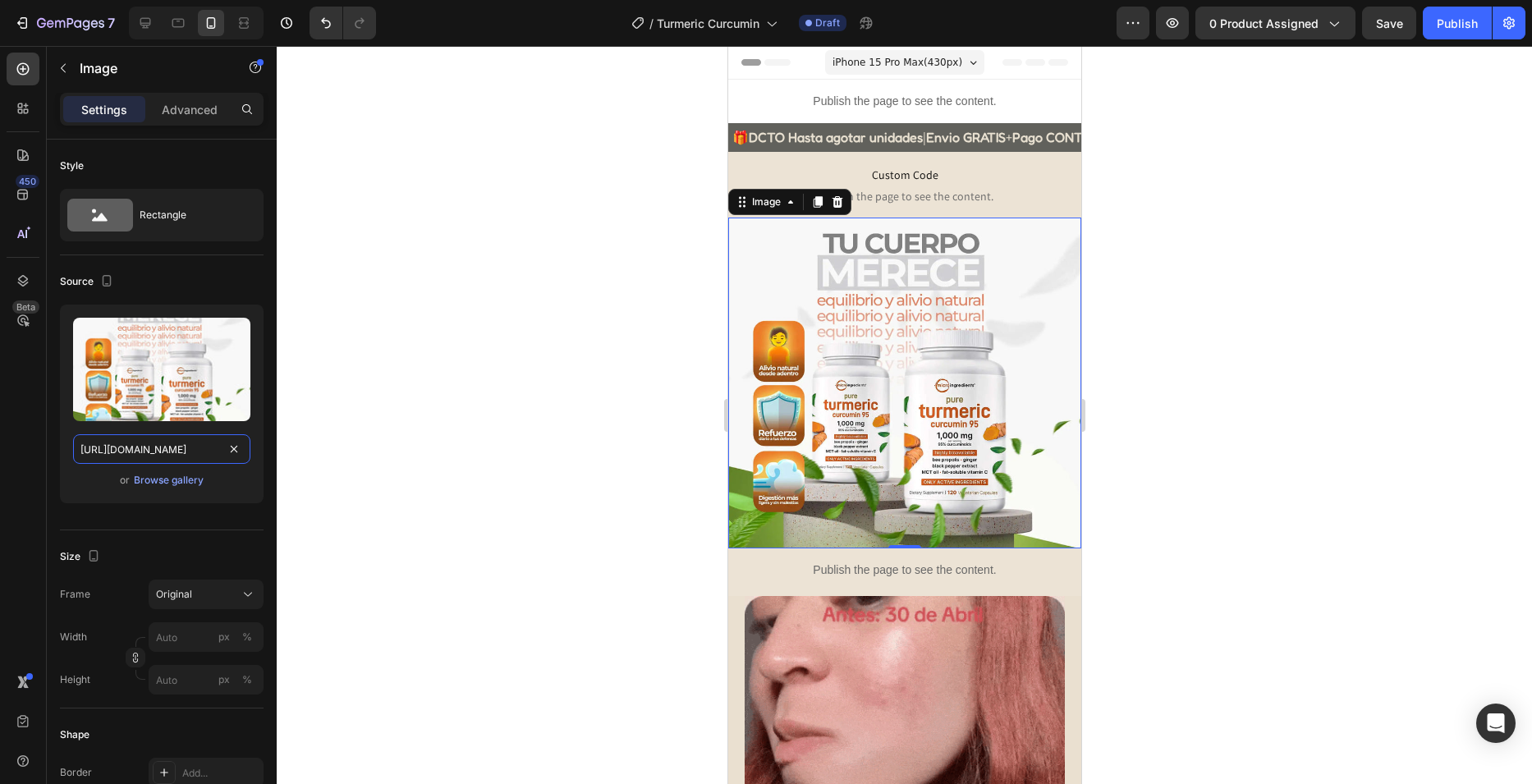
type input "[URL][DOMAIN_NAME]"
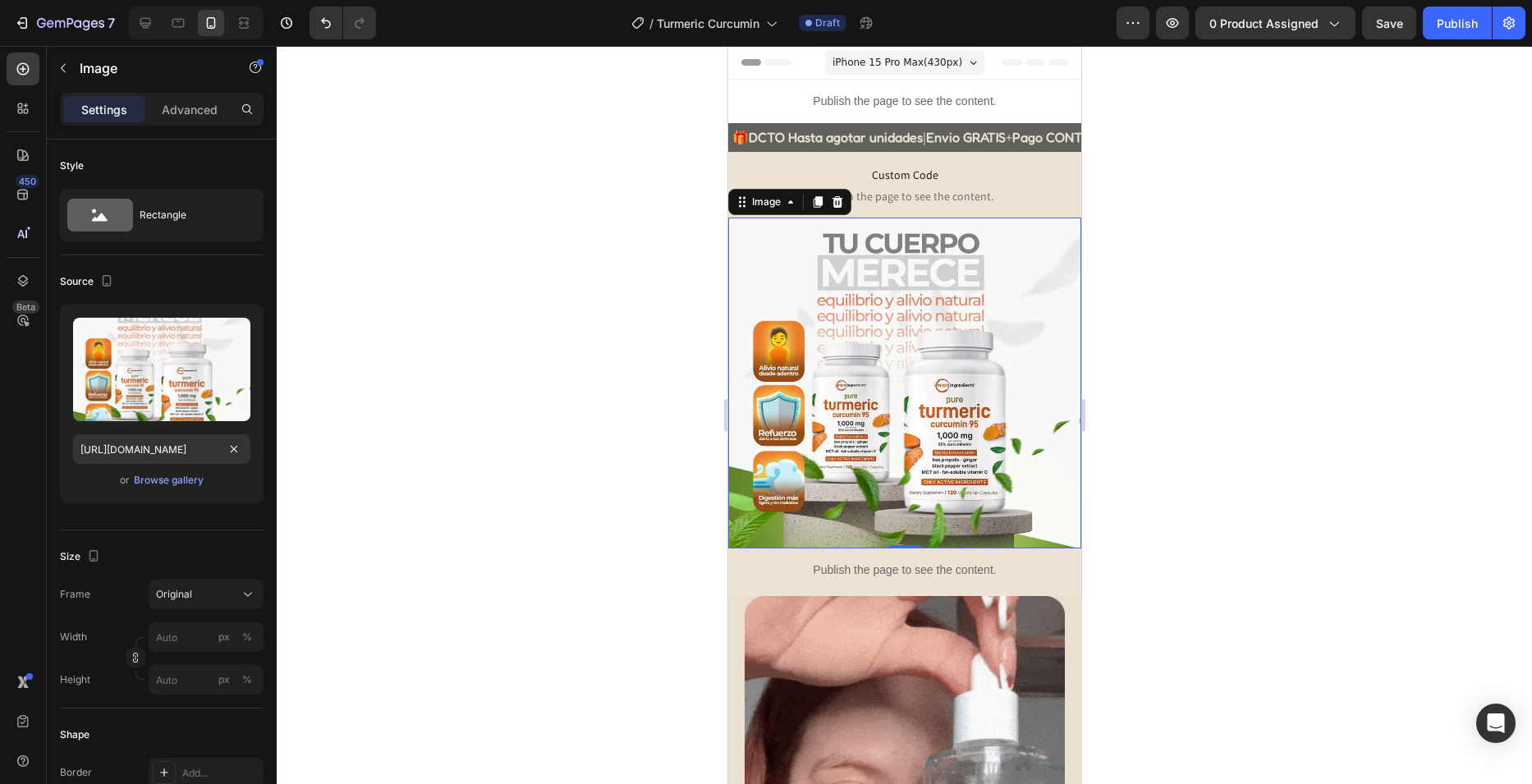
click at [563, 298] on div at bounding box center [904, 414] width 1255 height 738
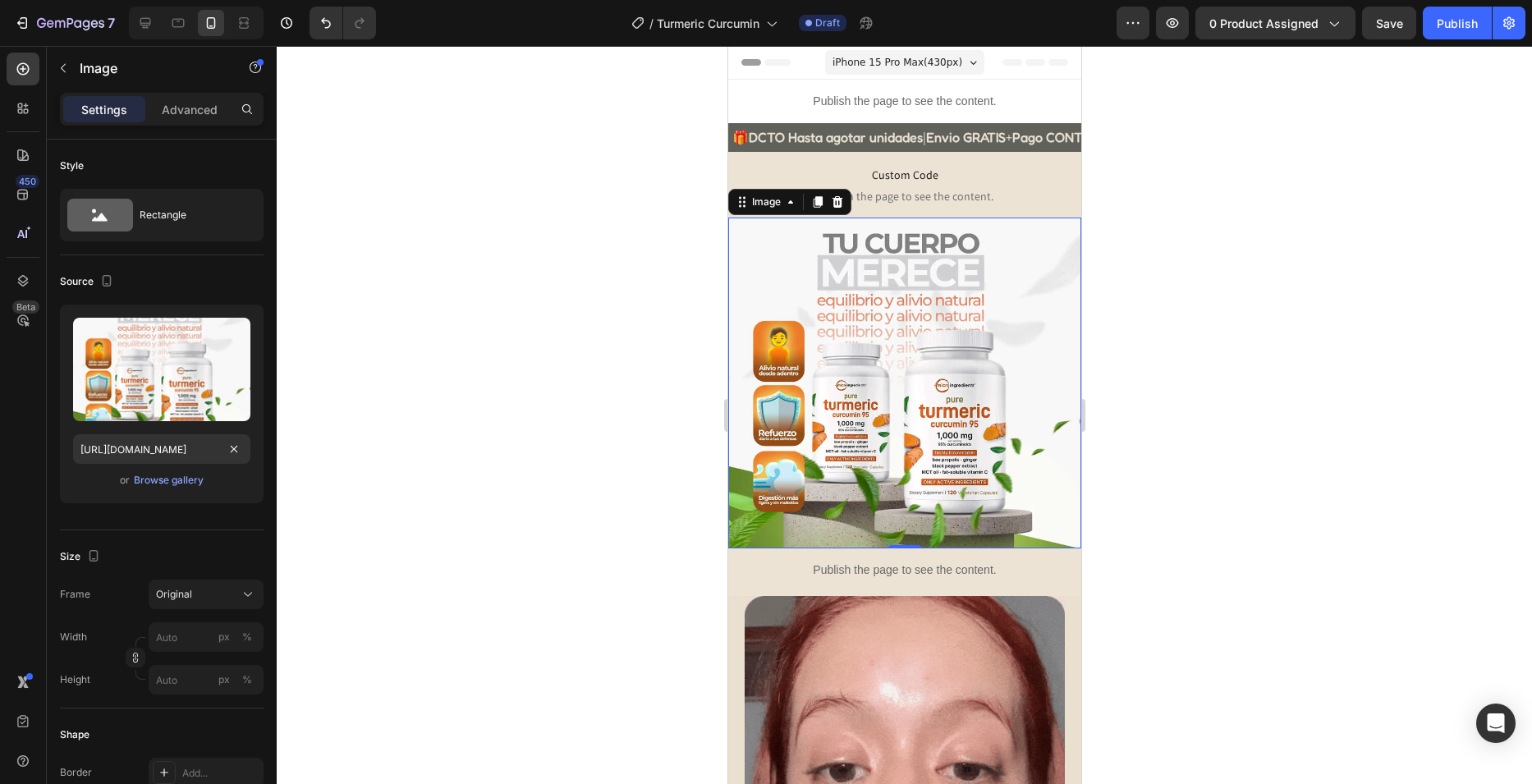
scroll to position [0, 0]
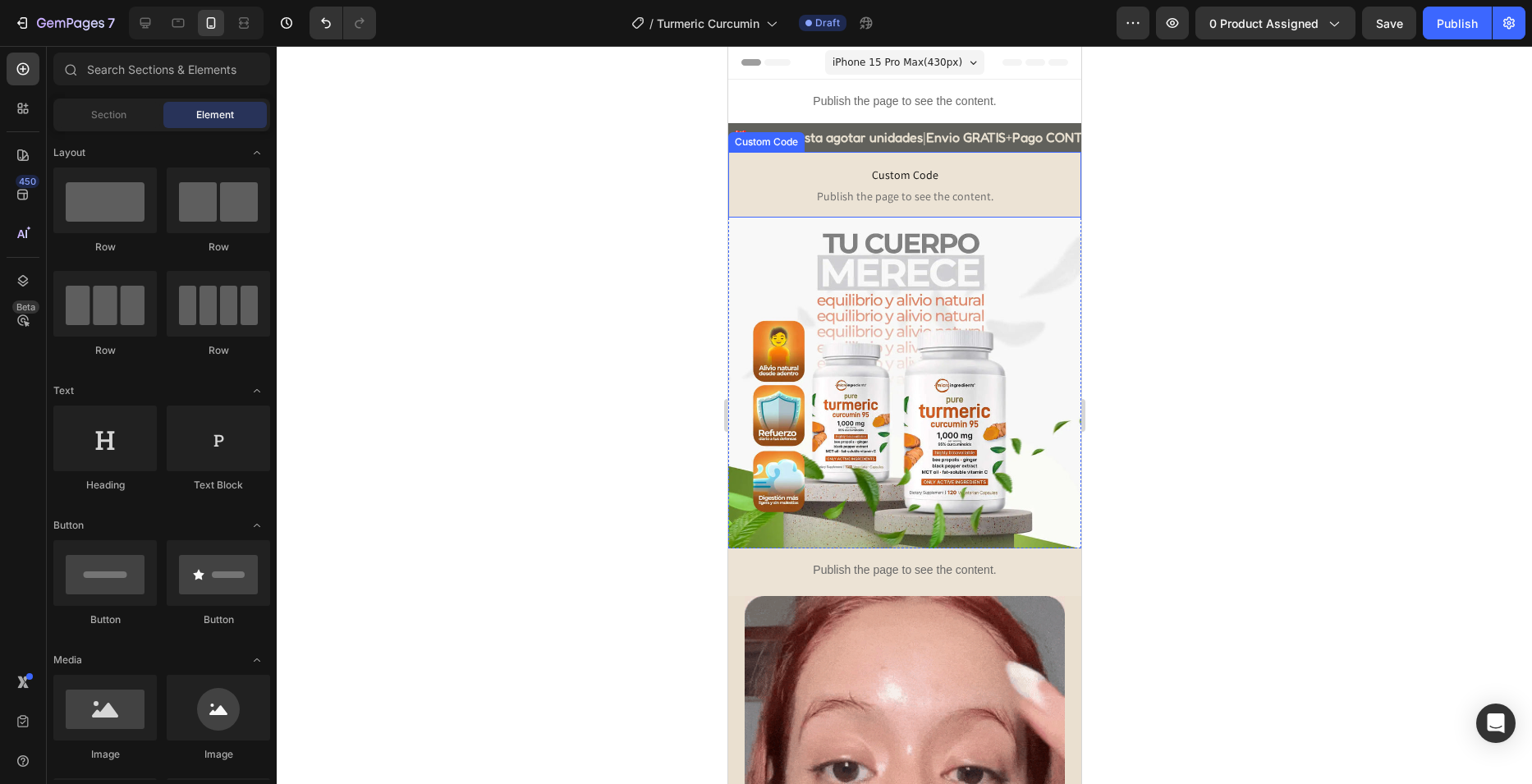
click at [798, 193] on span "Publish the page to see the content." at bounding box center [904, 196] width 328 height 17
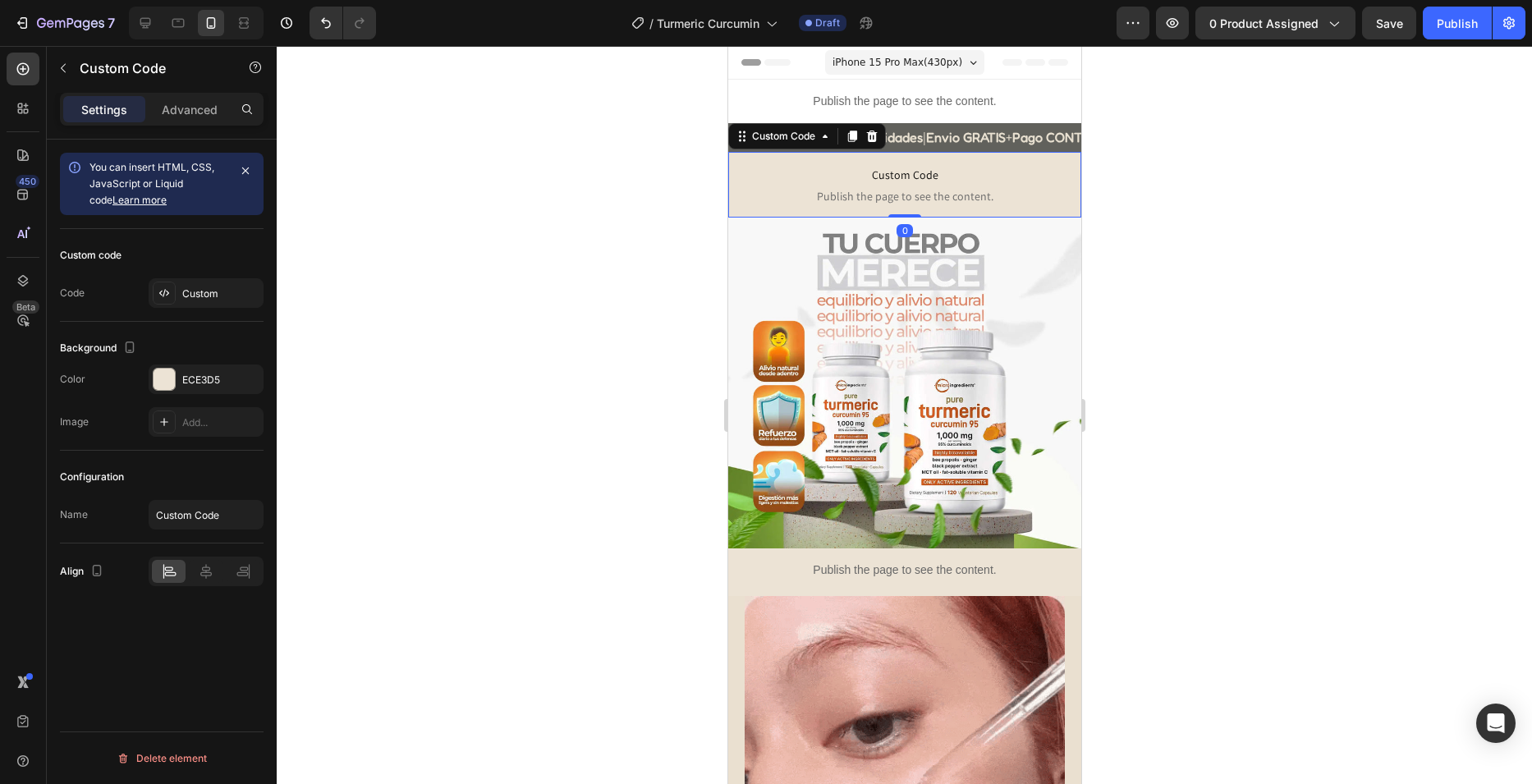
click at [189, 394] on div "The changes might be hidden by the video. Color ECE3D5 Image Add..." at bounding box center [162, 400] width 204 height 72
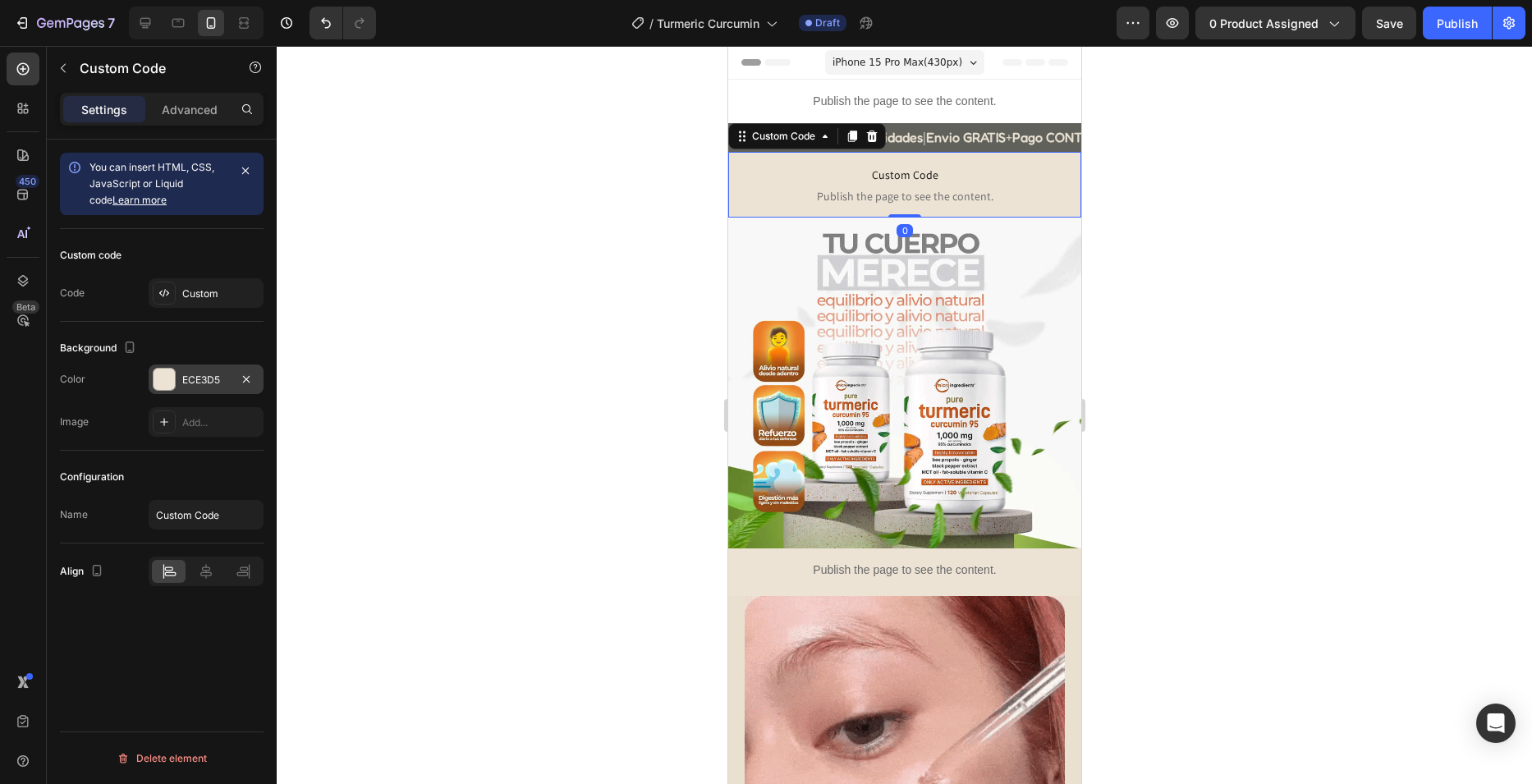
click at [199, 382] on div "ECE3D5" at bounding box center [206, 380] width 47 height 15
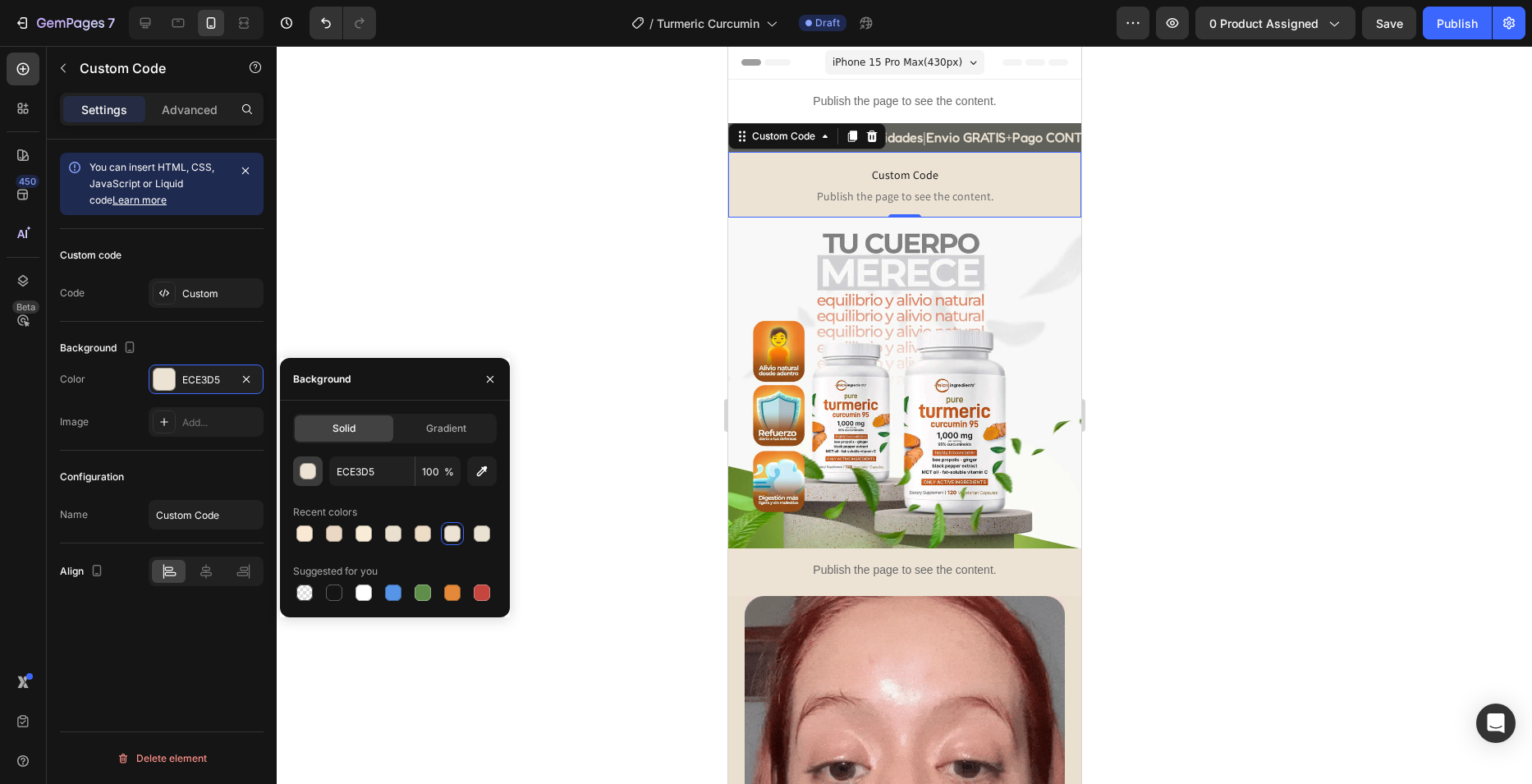
click at [305, 463] on div "button" at bounding box center [308, 472] width 17 height 17
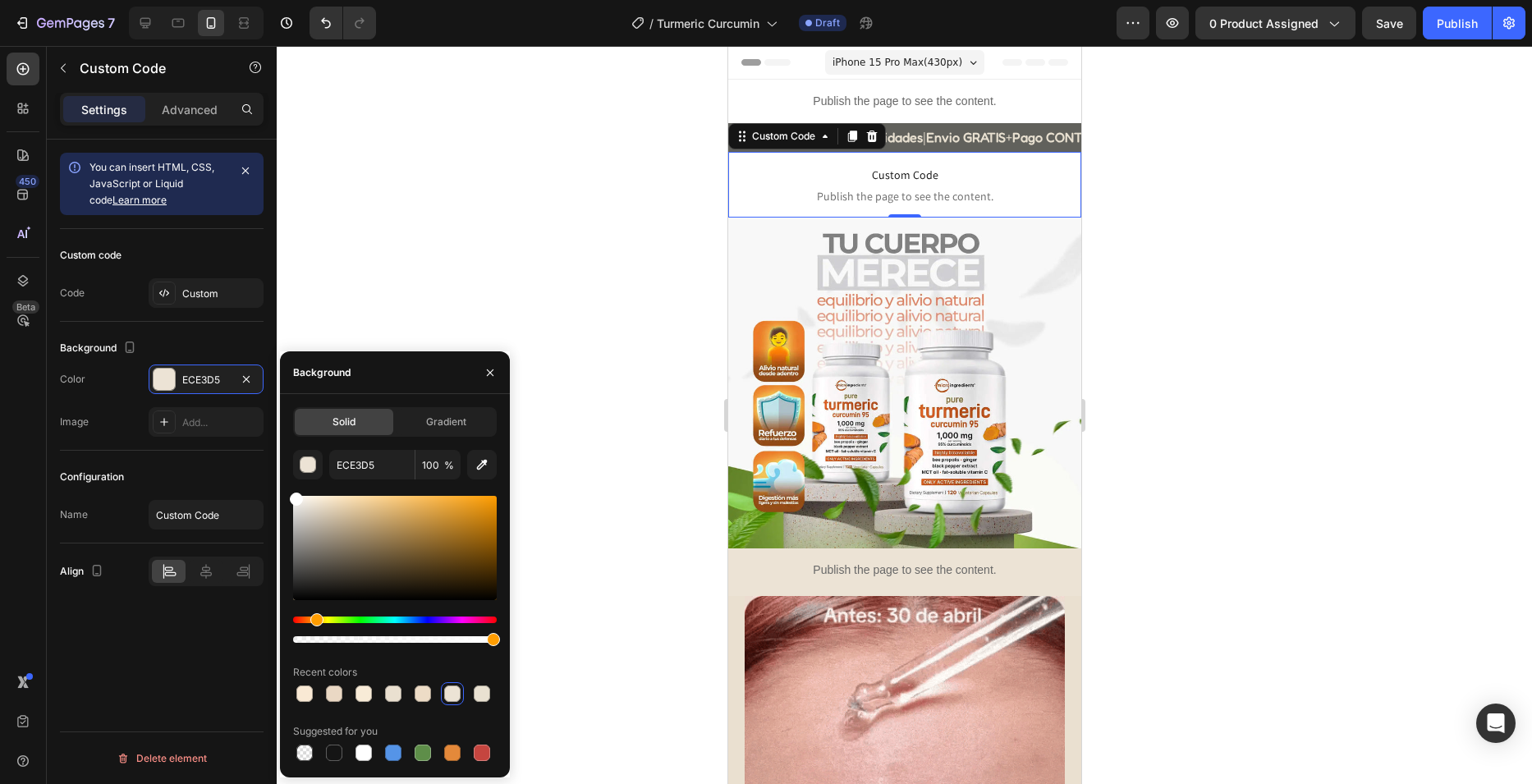
drag, startPoint x: 325, startPoint y: 585, endPoint x: 245, endPoint y: 452, distance: 155.2
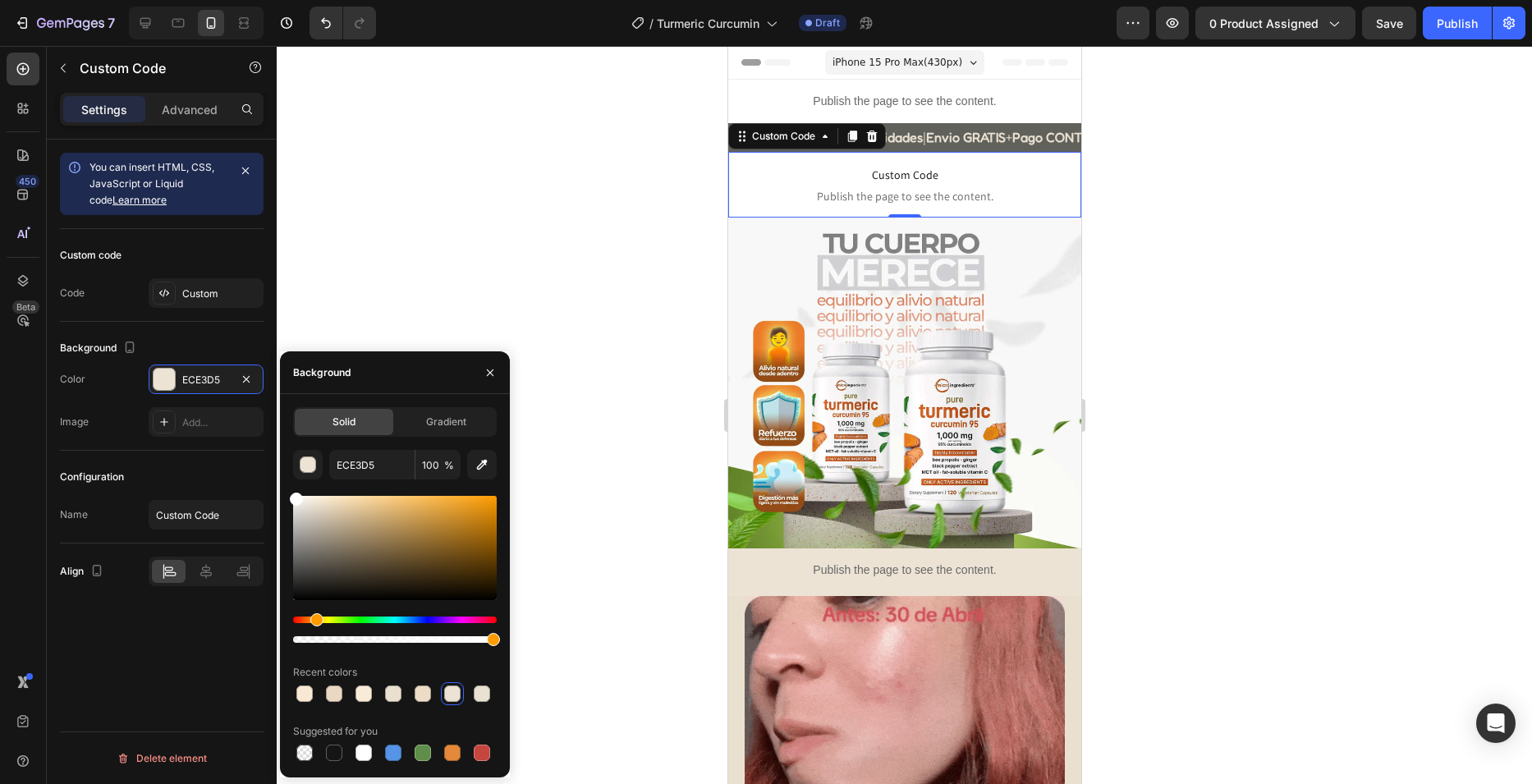
click at [245, 452] on div "450 Beta Sections(18) Elements(84) Section Element Hero Section Product Detail …" at bounding box center [138, 414] width 277 height 738
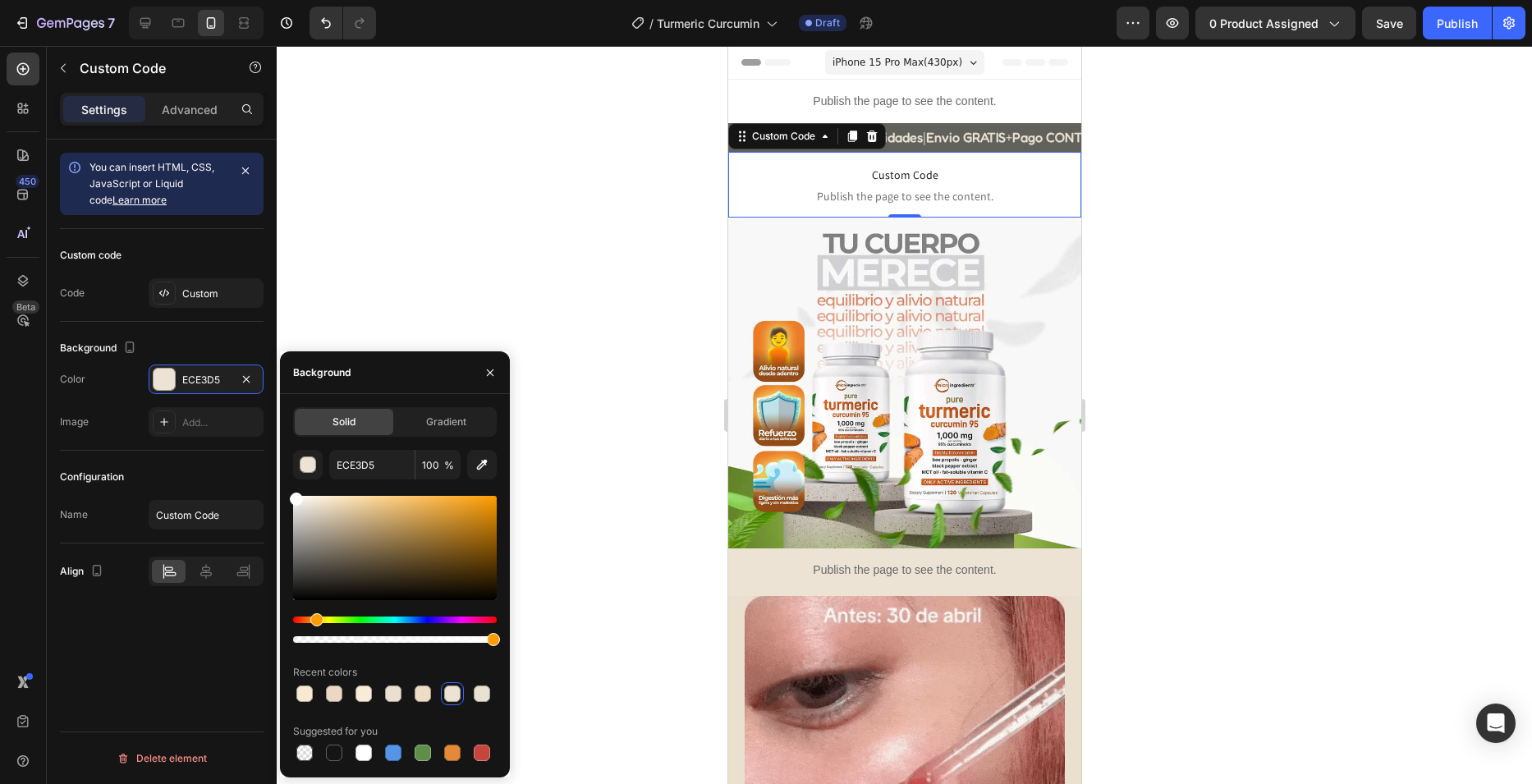
type input "FFFFFF"
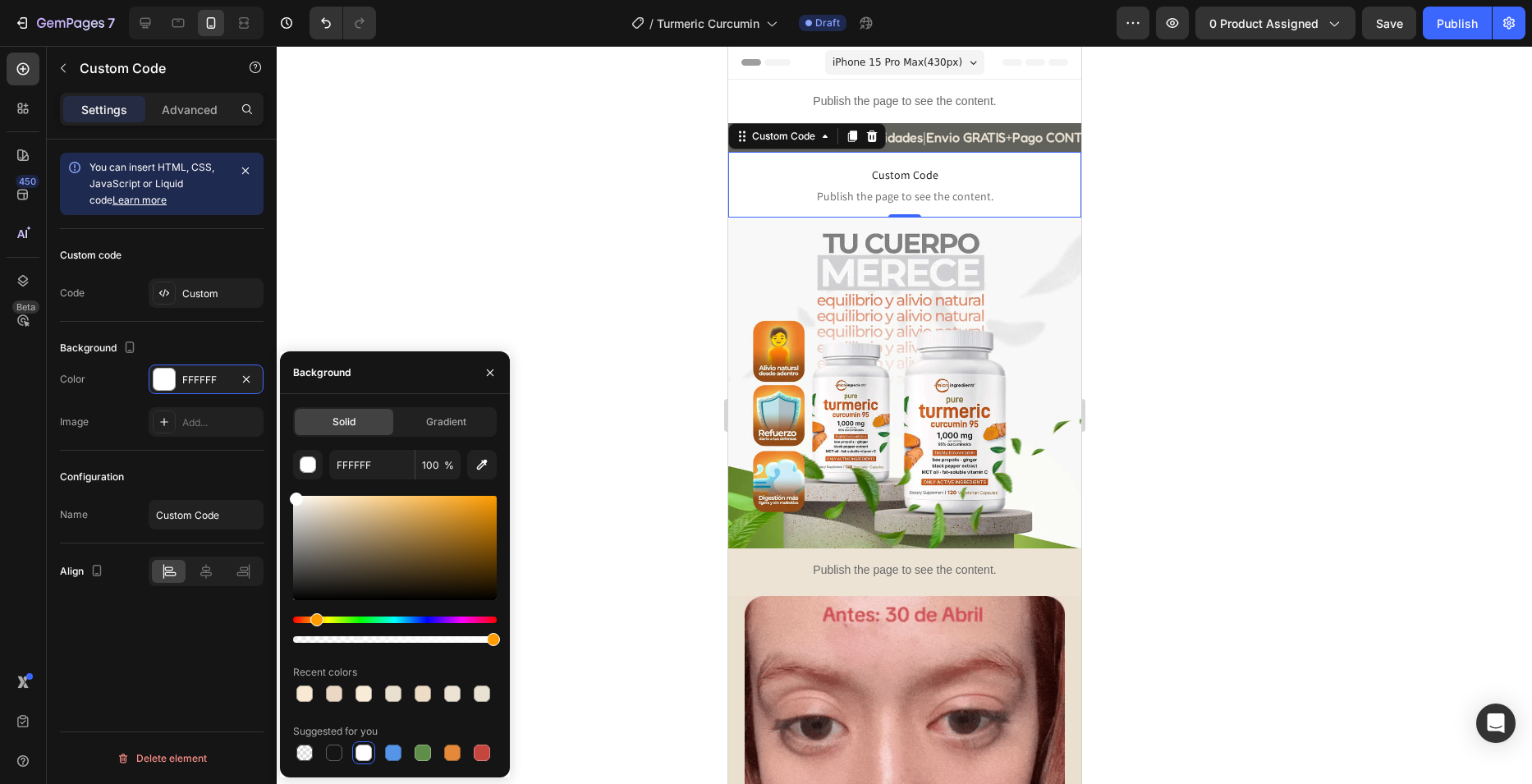
click at [227, 327] on div "Background The changes might be hidden by the video. Color FFFFFF Image Add..." at bounding box center [162, 385] width 204 height 128
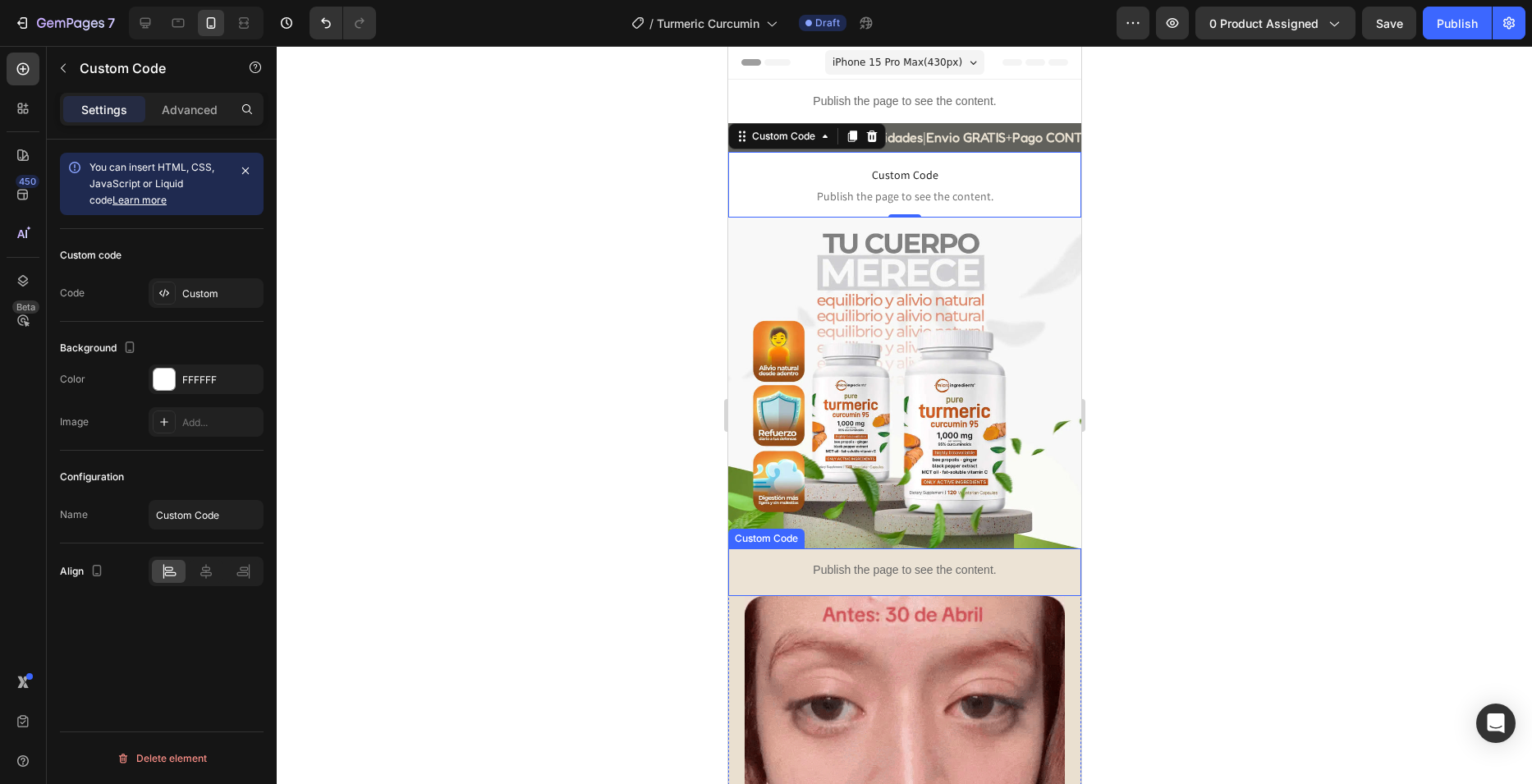
click at [777, 561] on p "Publish the page to see the content." at bounding box center [904, 569] width 353 height 17
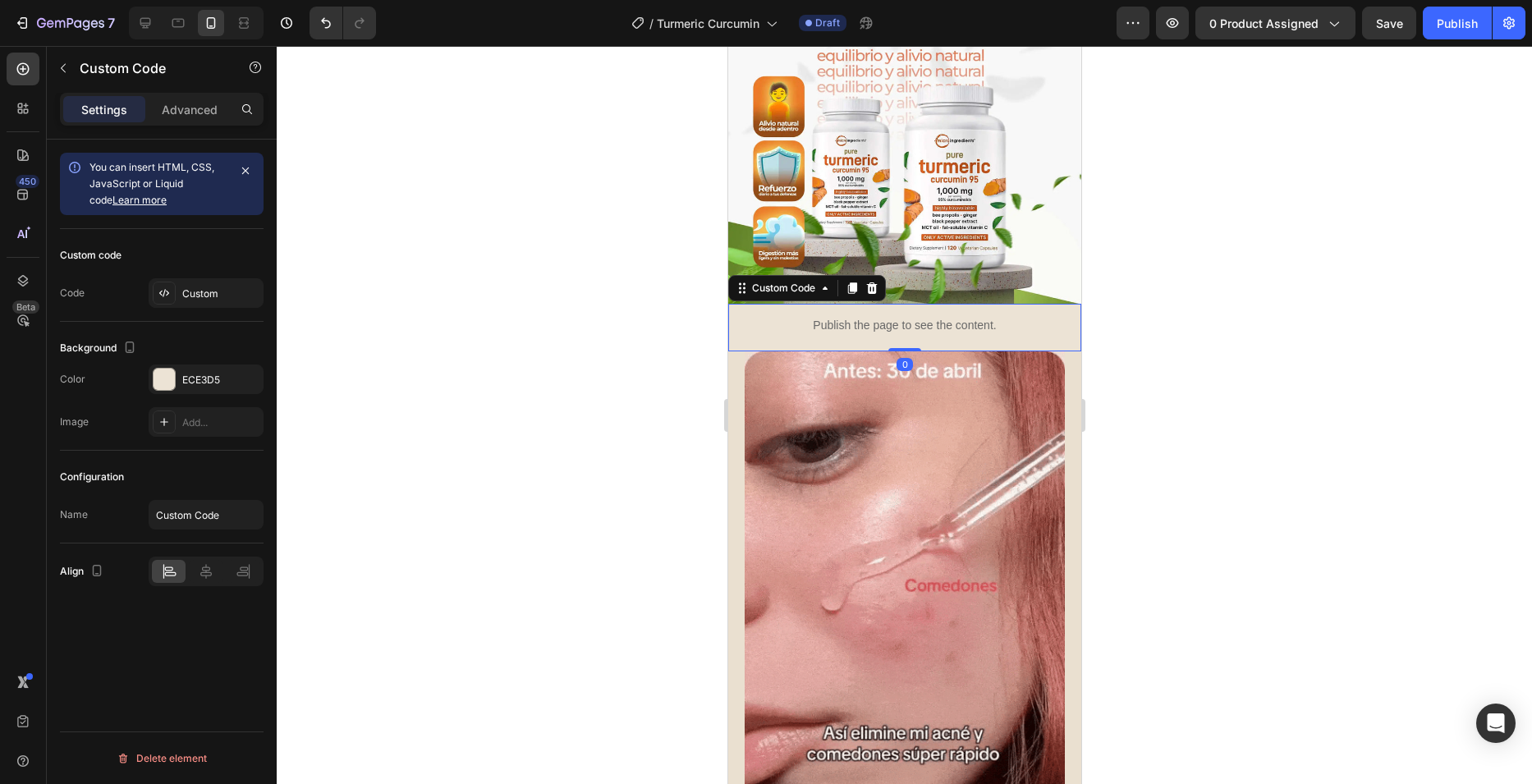
scroll to position [246, 0]
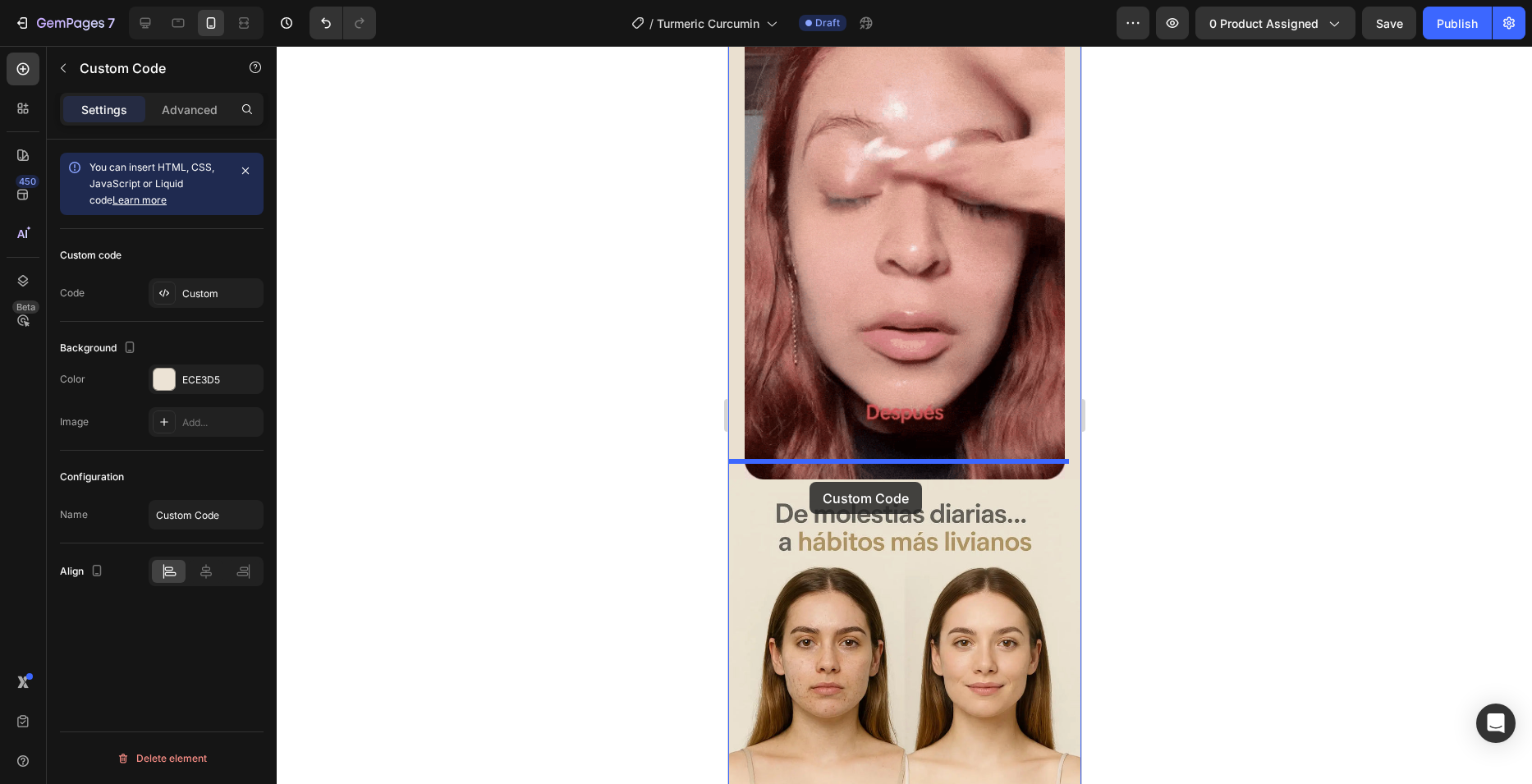
drag, startPoint x: 743, startPoint y: 279, endPoint x: 808, endPoint y: 482, distance: 213.2
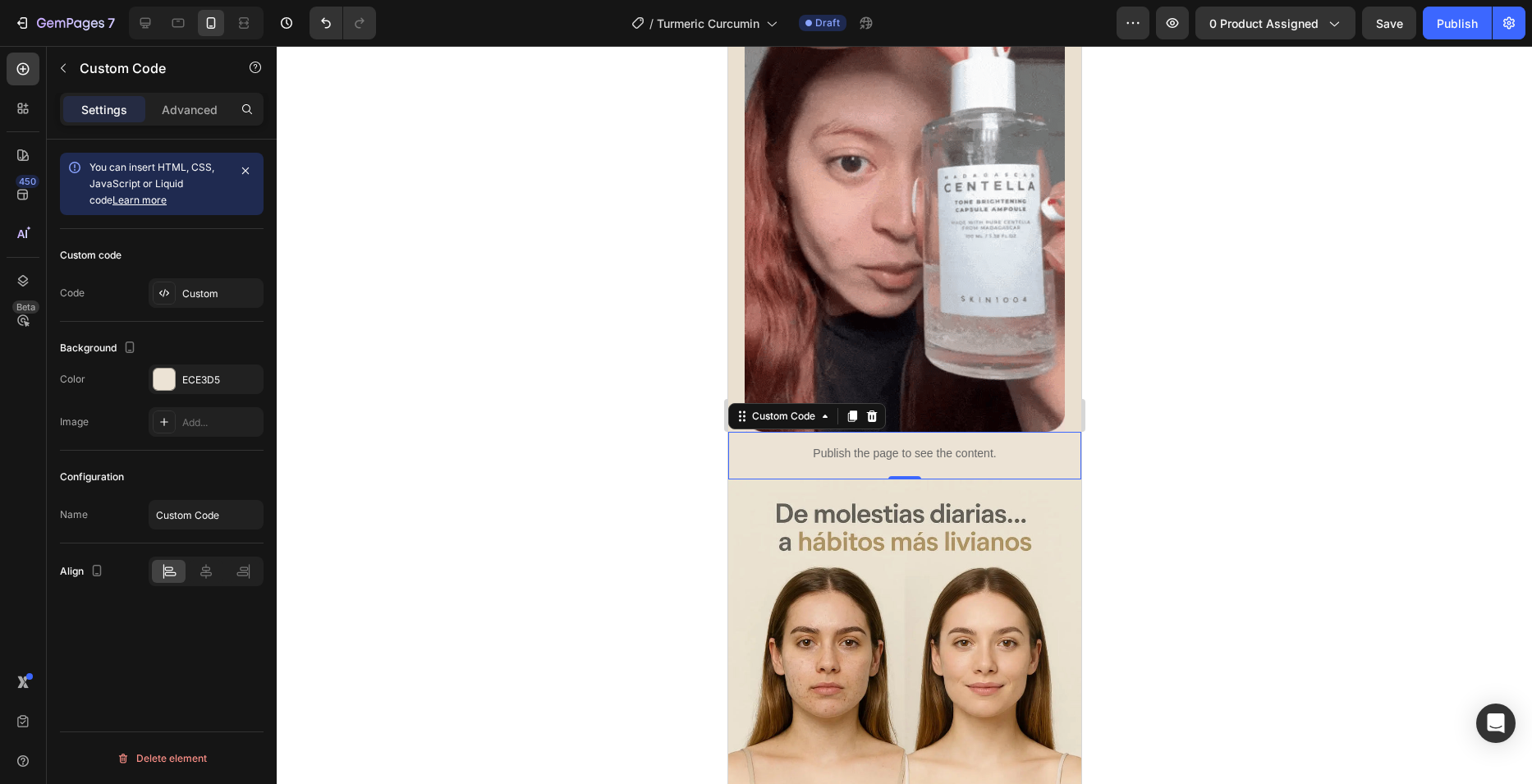
scroll to position [527, 0]
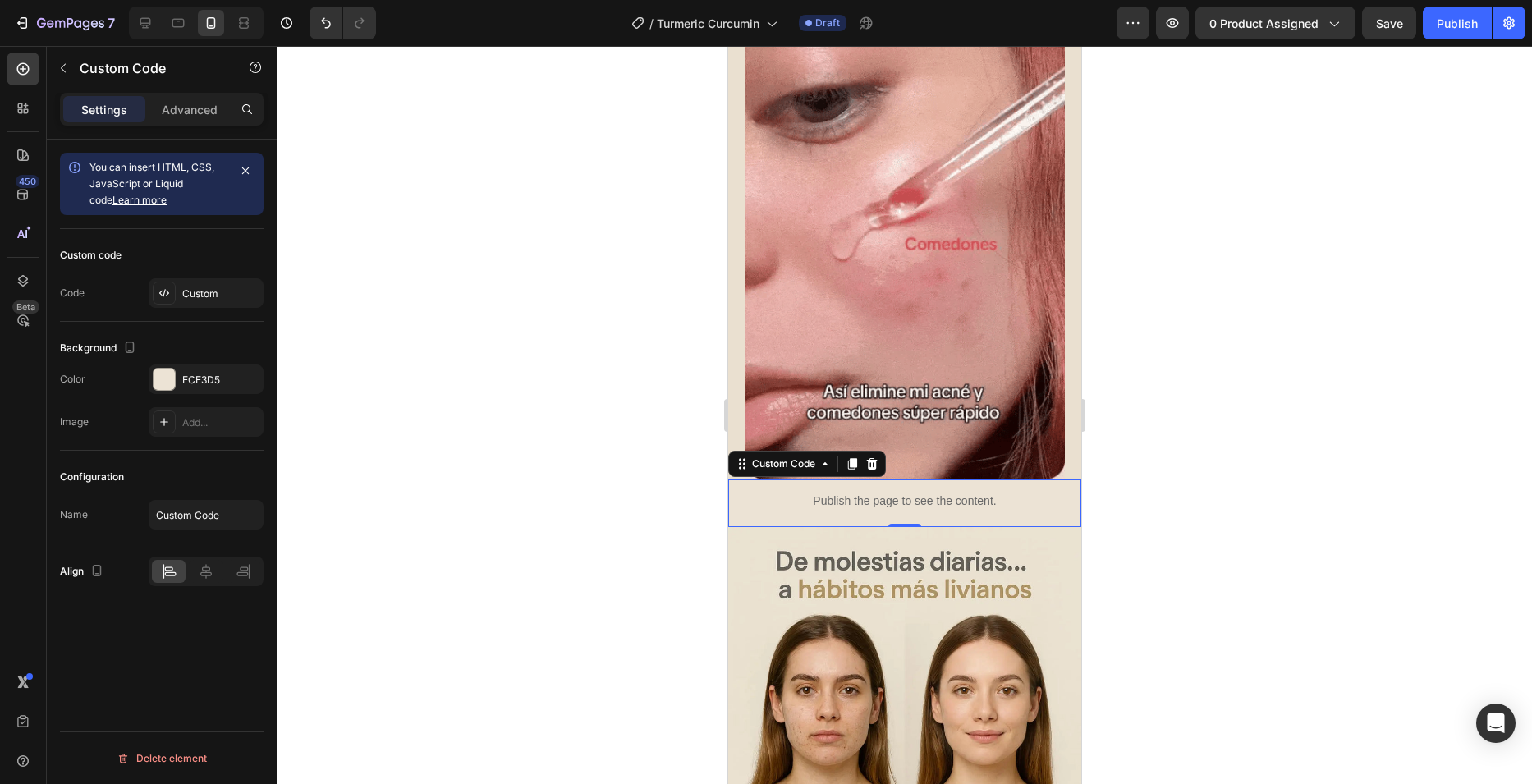
click at [459, 426] on div at bounding box center [904, 414] width 1255 height 738
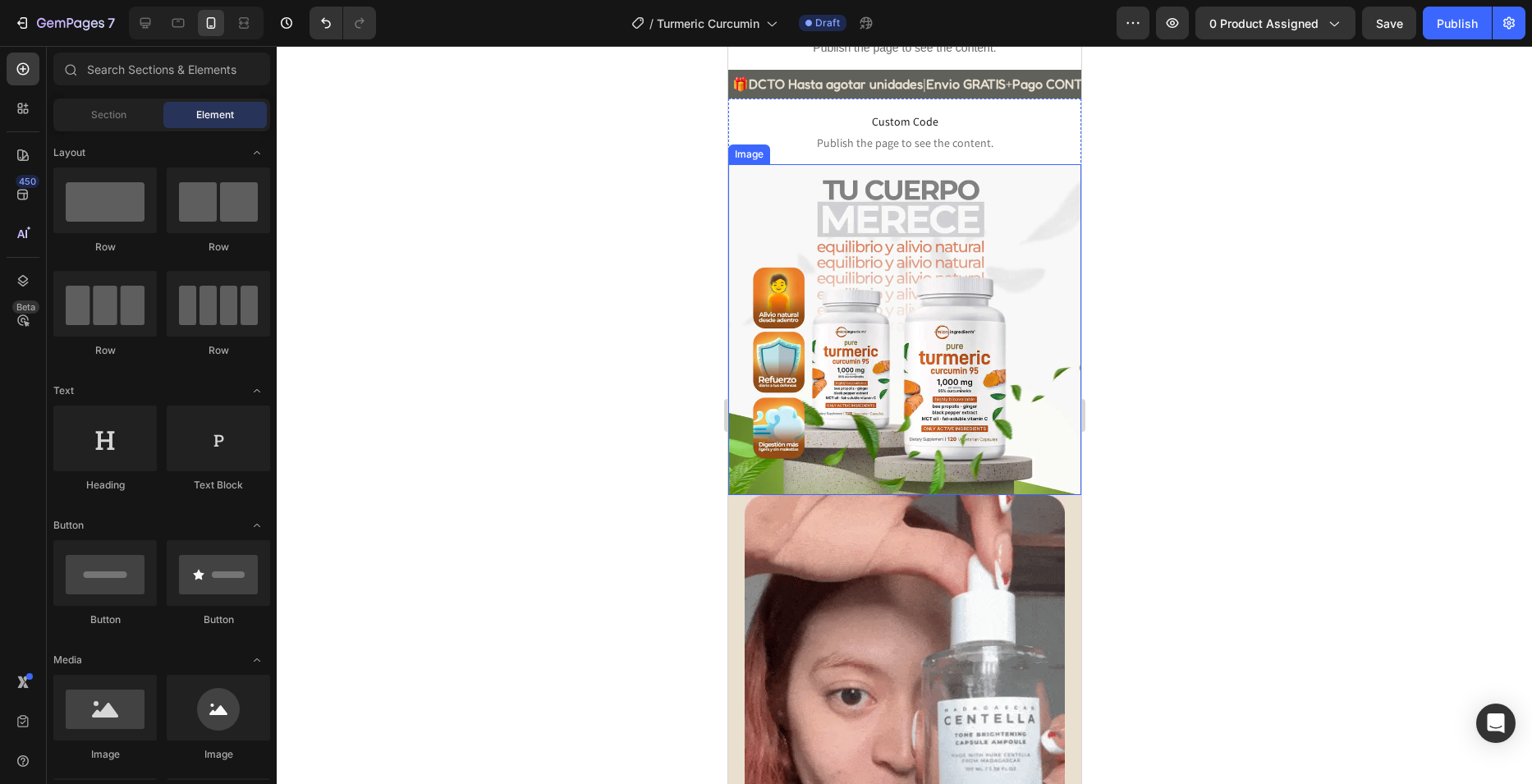
scroll to position [82, 0]
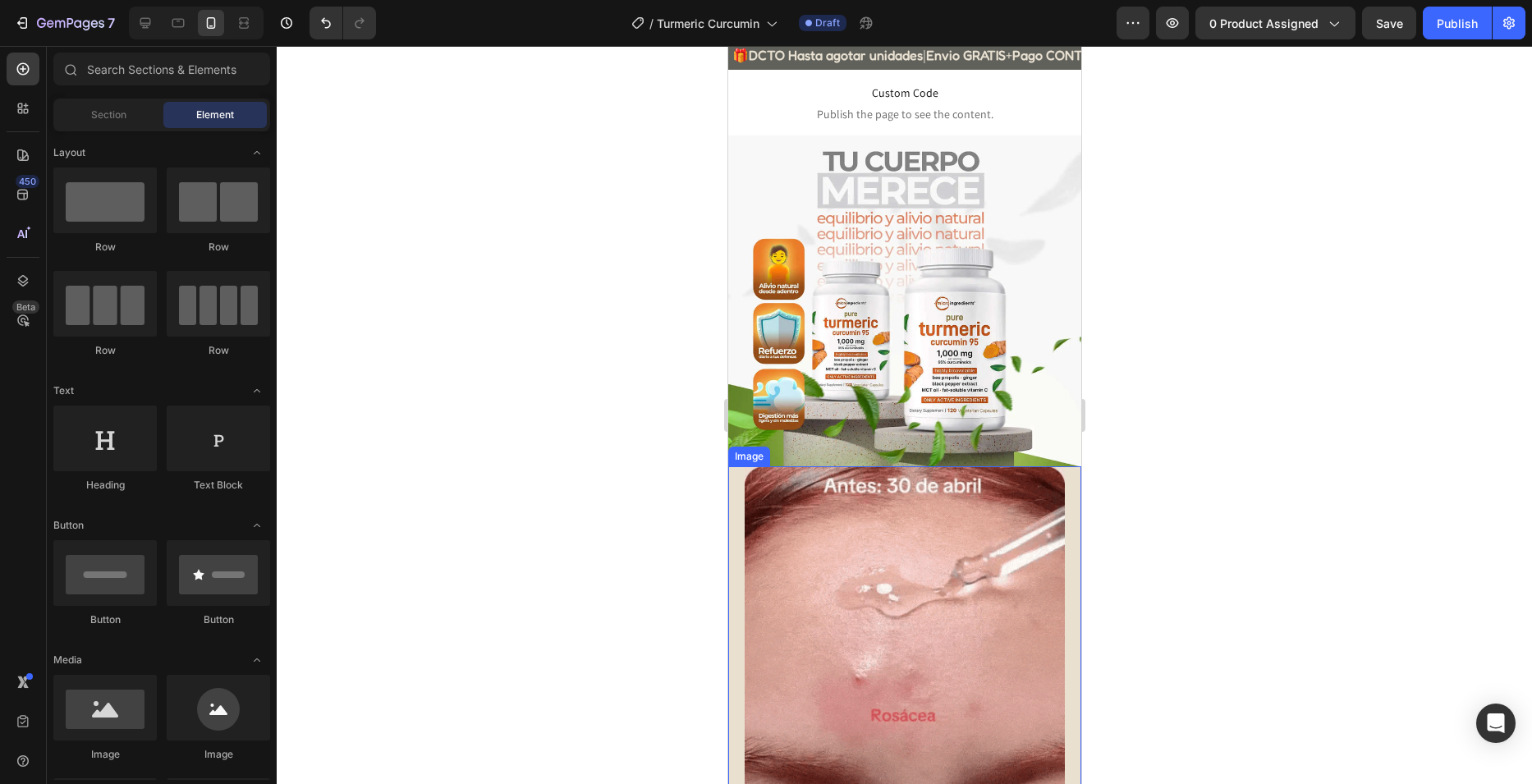
click at [801, 467] on img at bounding box center [904, 701] width 320 height 469
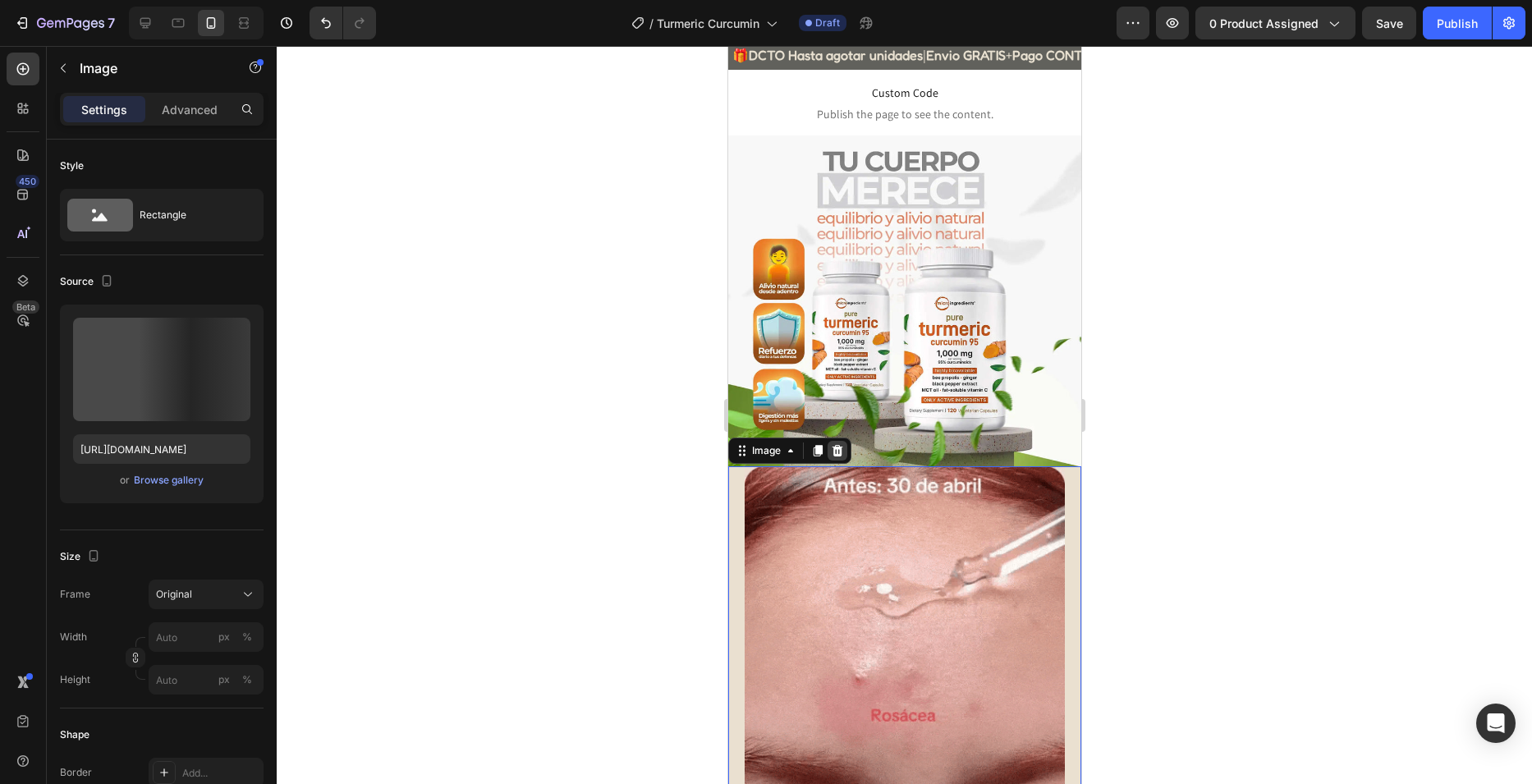
click at [830, 444] on icon at bounding box center [836, 451] width 13 height 13
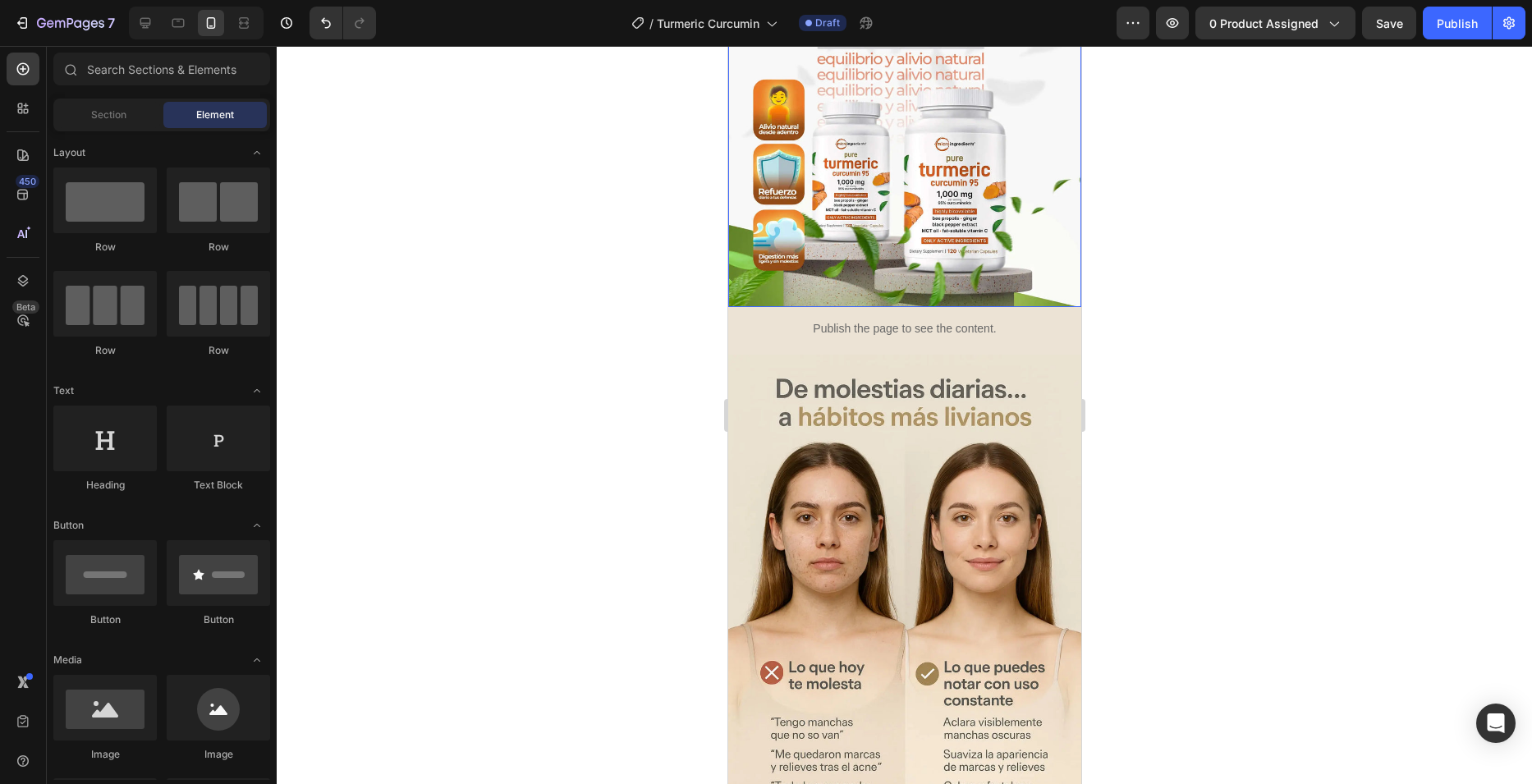
scroll to position [246, 0]
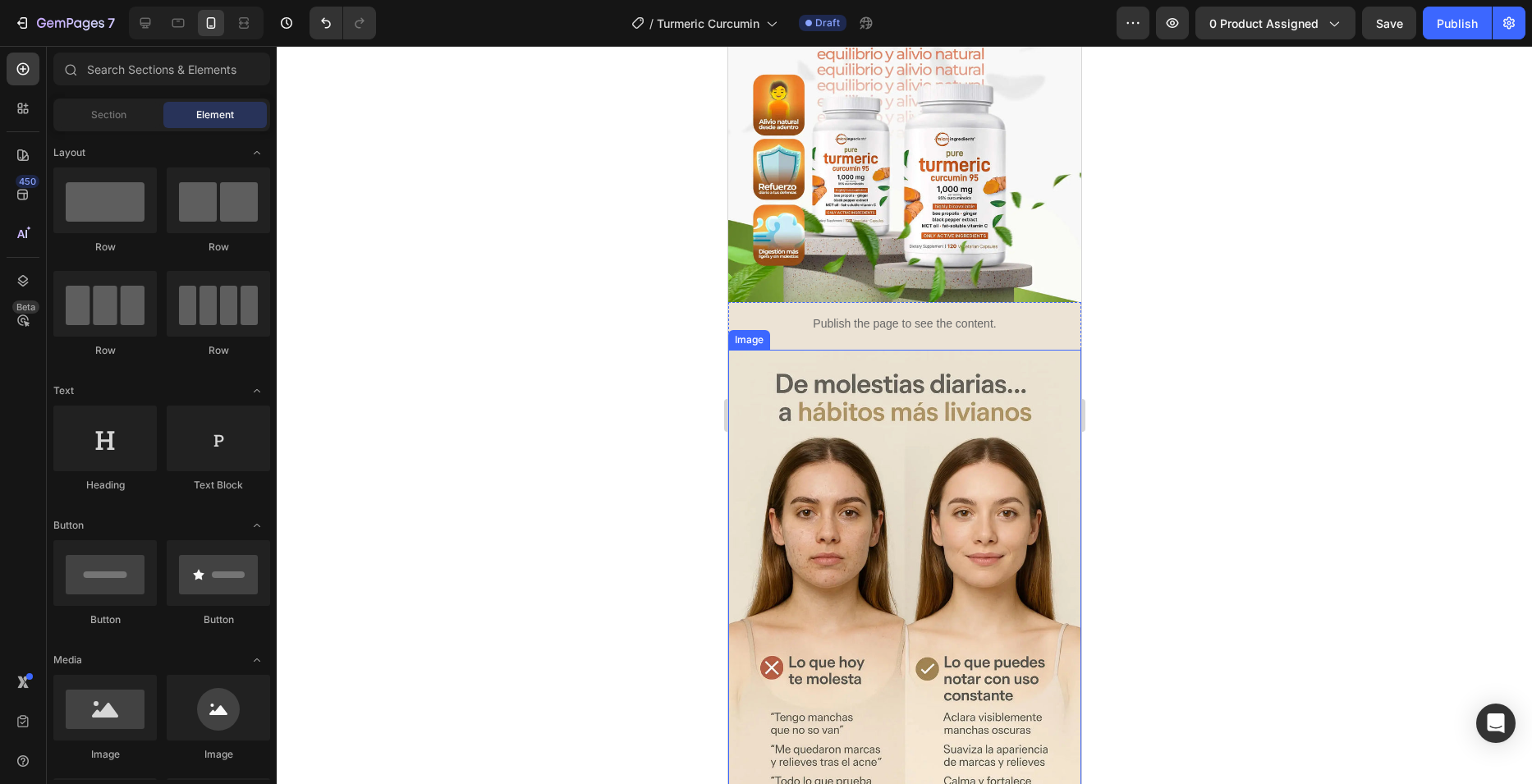
click at [870, 385] on img at bounding box center [904, 614] width 353 height 530
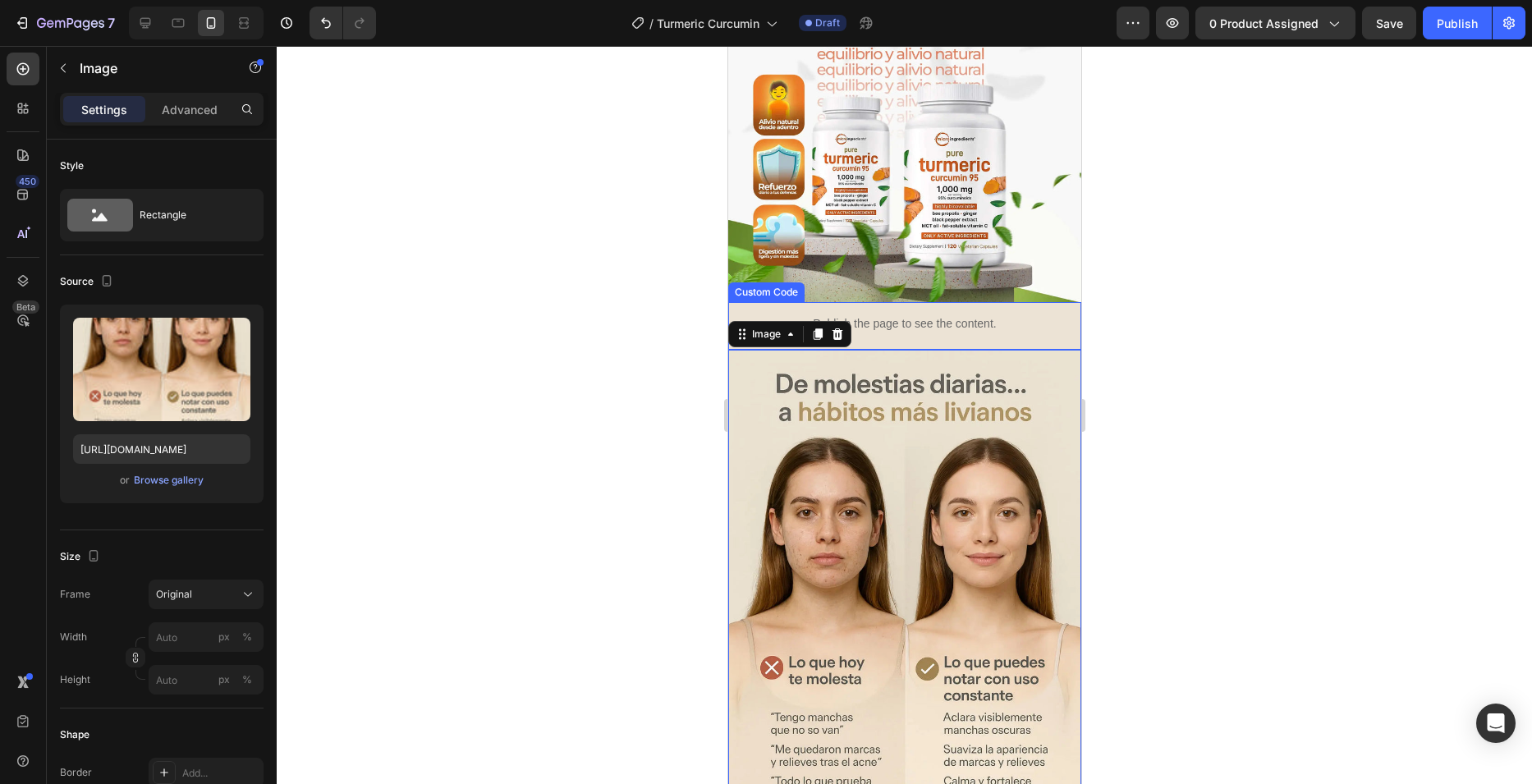
click at [880, 315] on p "Publish the page to see the content." at bounding box center [904, 323] width 353 height 17
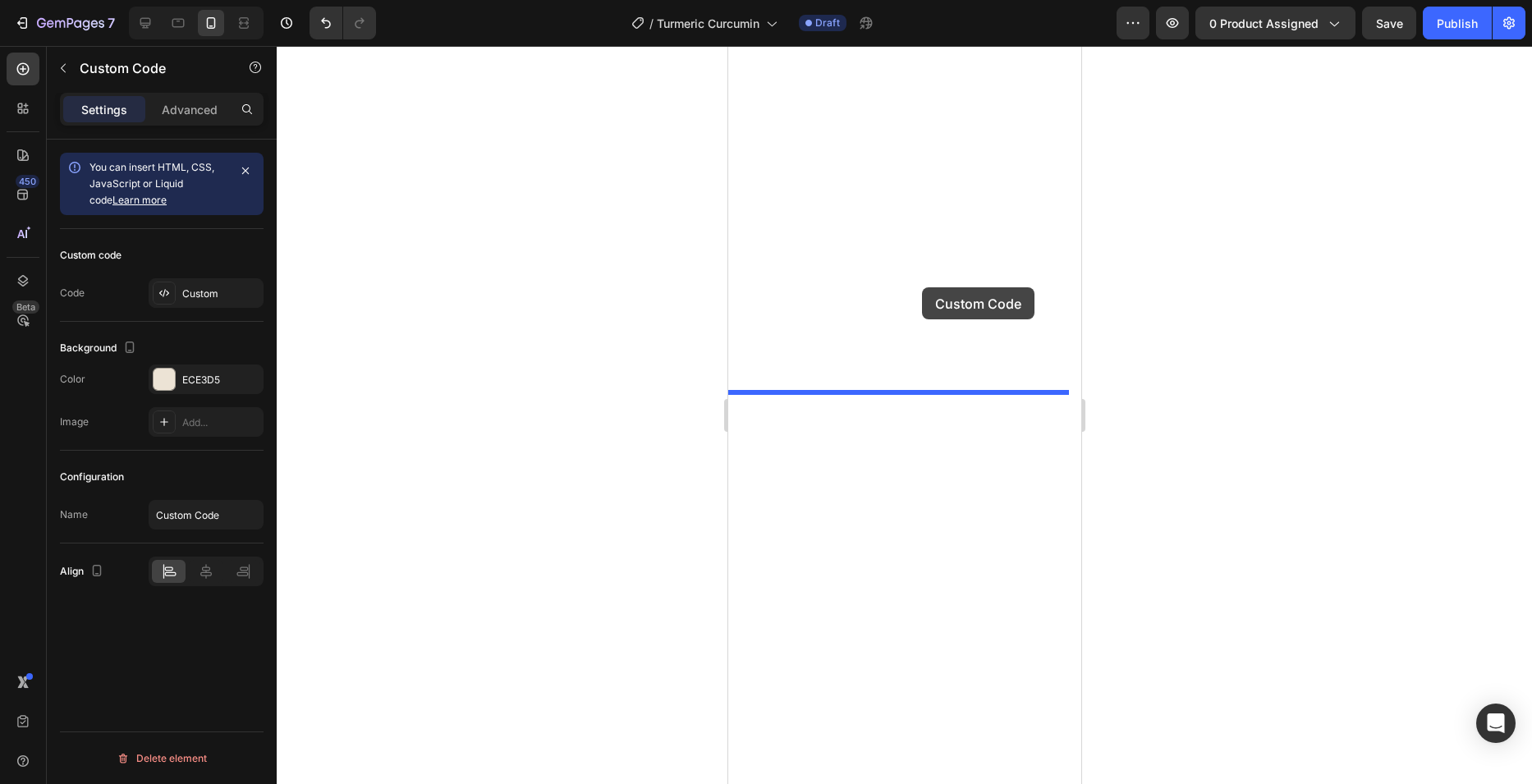
scroll to position [2305, 0]
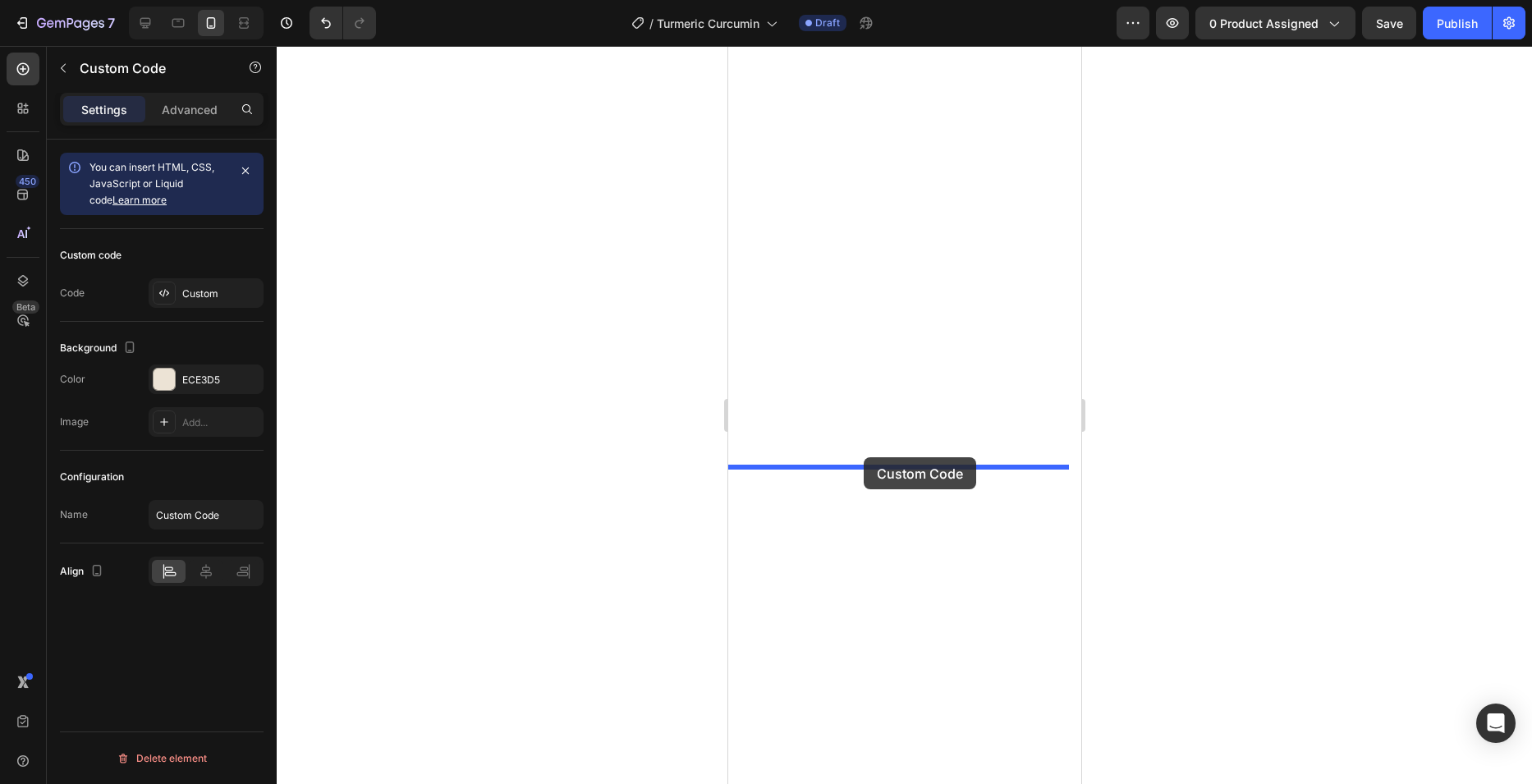
drag, startPoint x: 741, startPoint y: 280, endPoint x: 863, endPoint y: 457, distance: 215.0
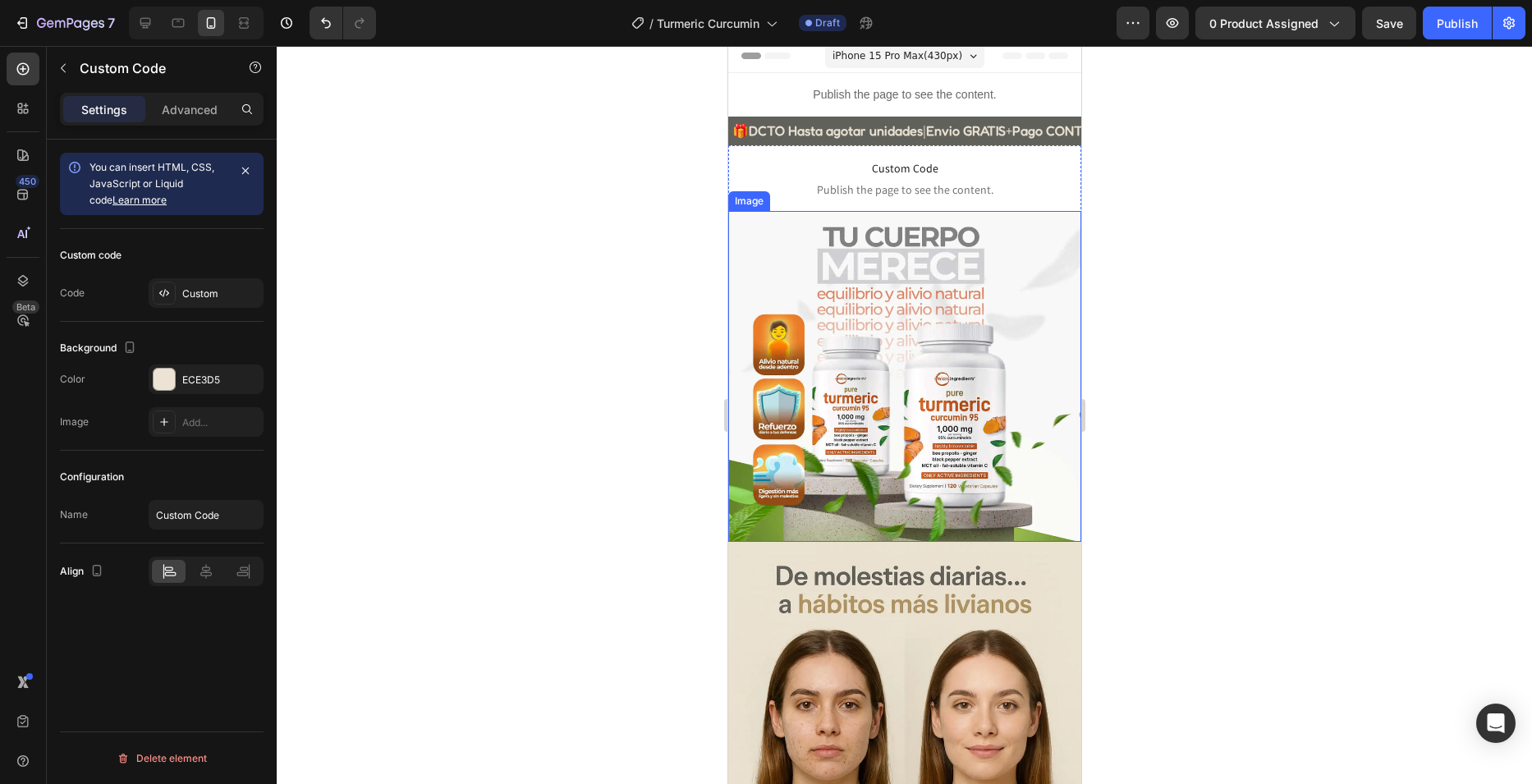
scroll to position [0, 0]
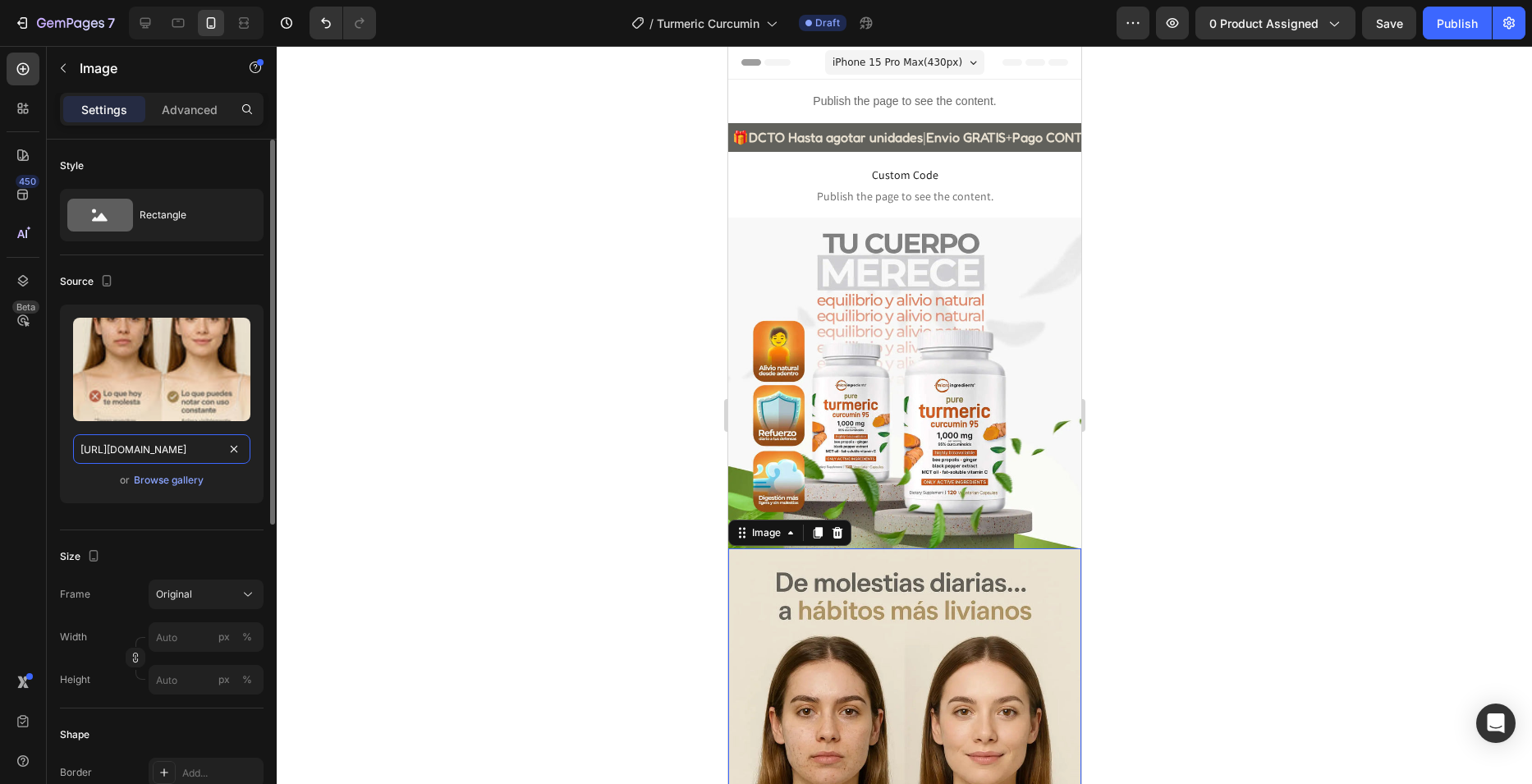
click at [172, 456] on input "[URL][DOMAIN_NAME]" at bounding box center [162, 449] width 177 height 30
paste input "Turmeric_2.webp?v=1756244724"
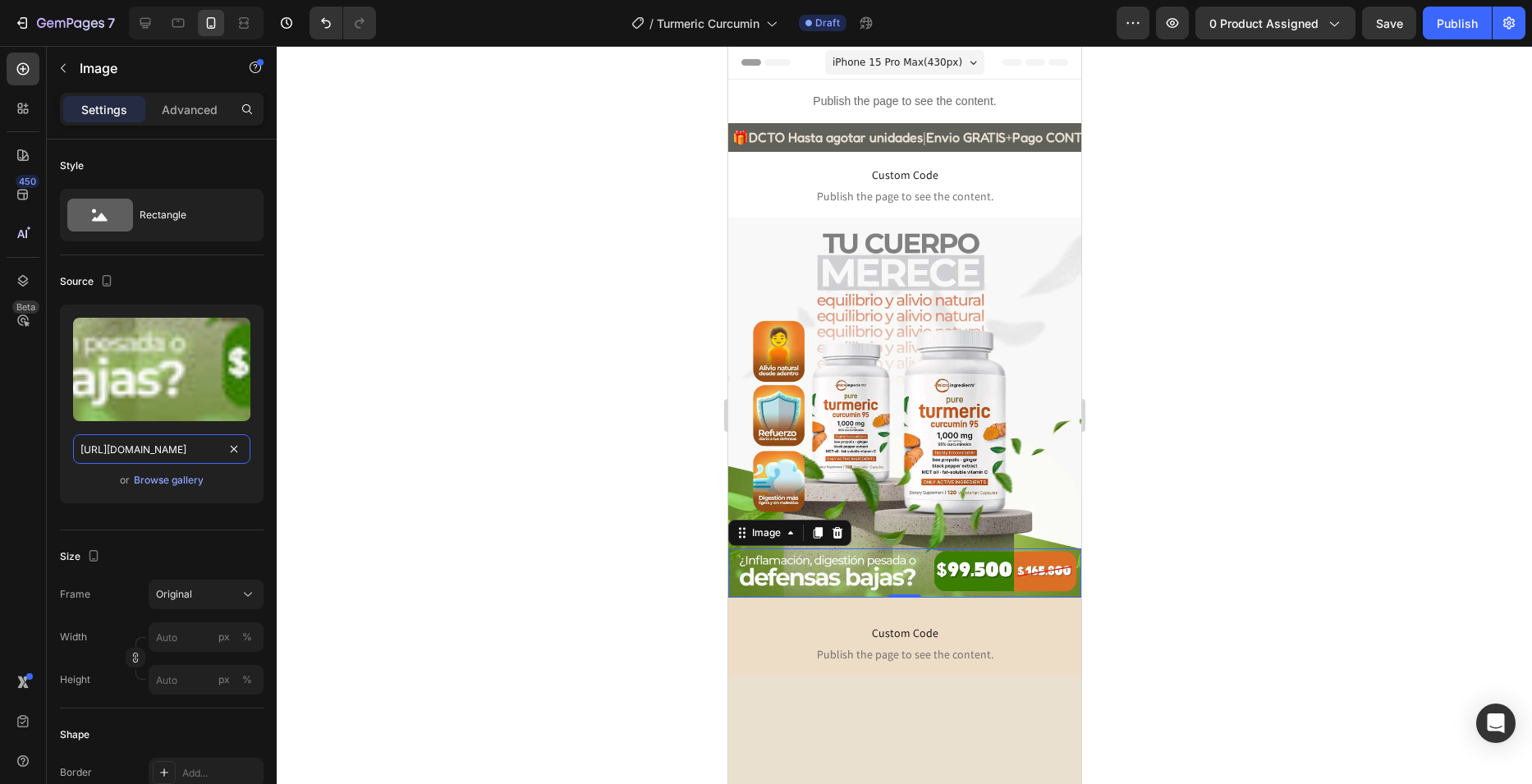
type input "[URL][DOMAIN_NAME]"
click at [547, 313] on div at bounding box center [904, 414] width 1255 height 738
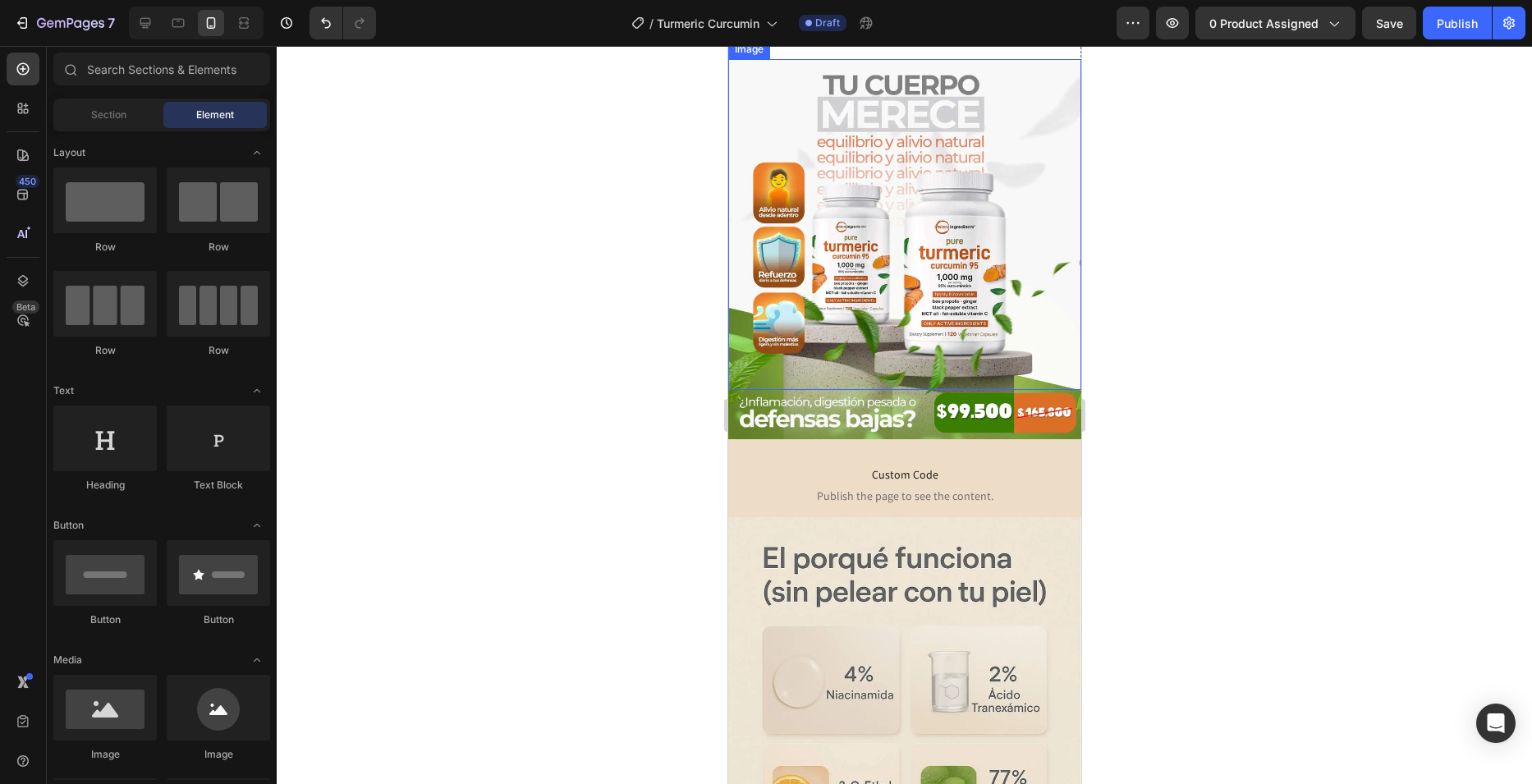
scroll to position [164, 0]
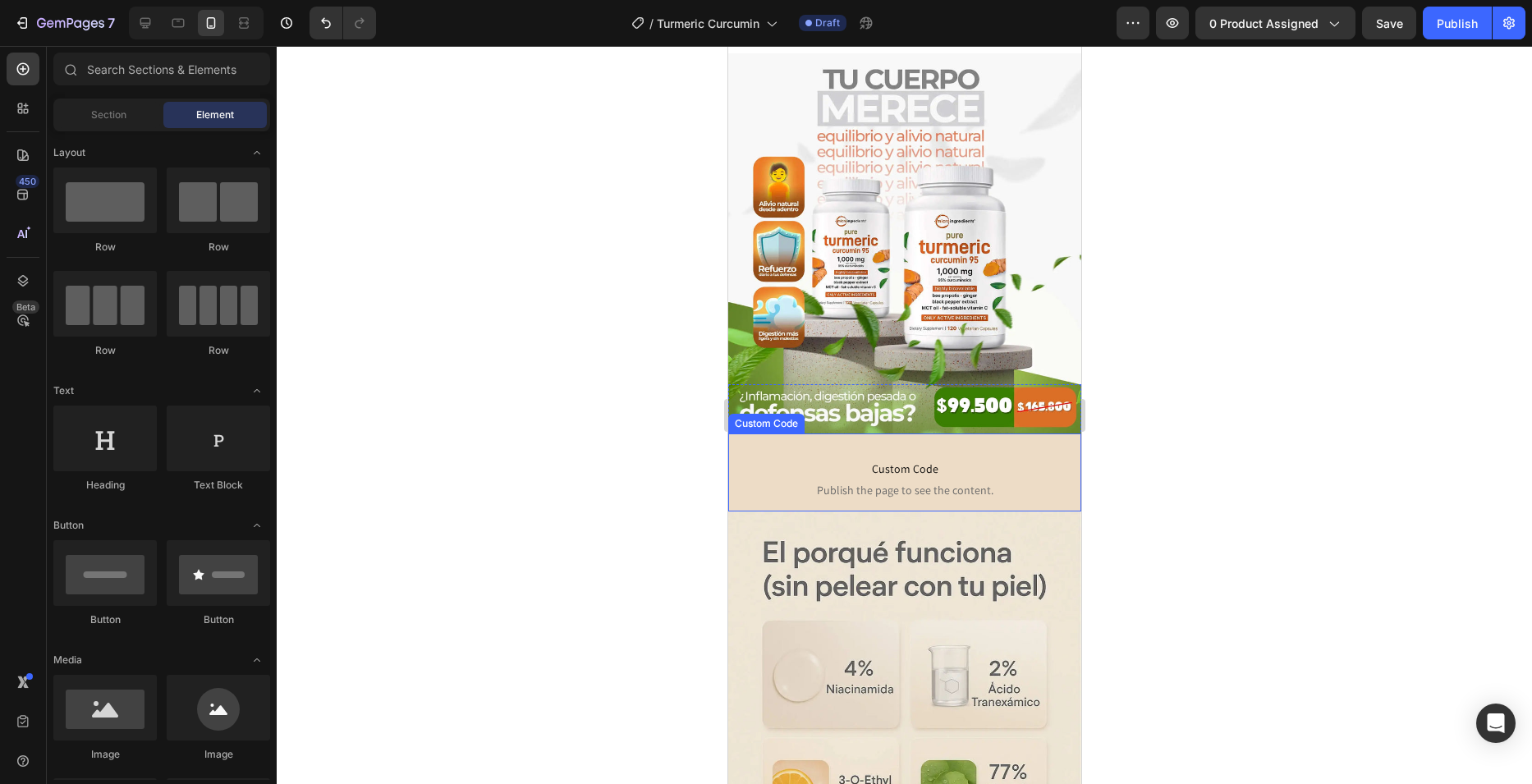
click at [768, 459] on span "Custom Code" at bounding box center [904, 469] width 328 height 20
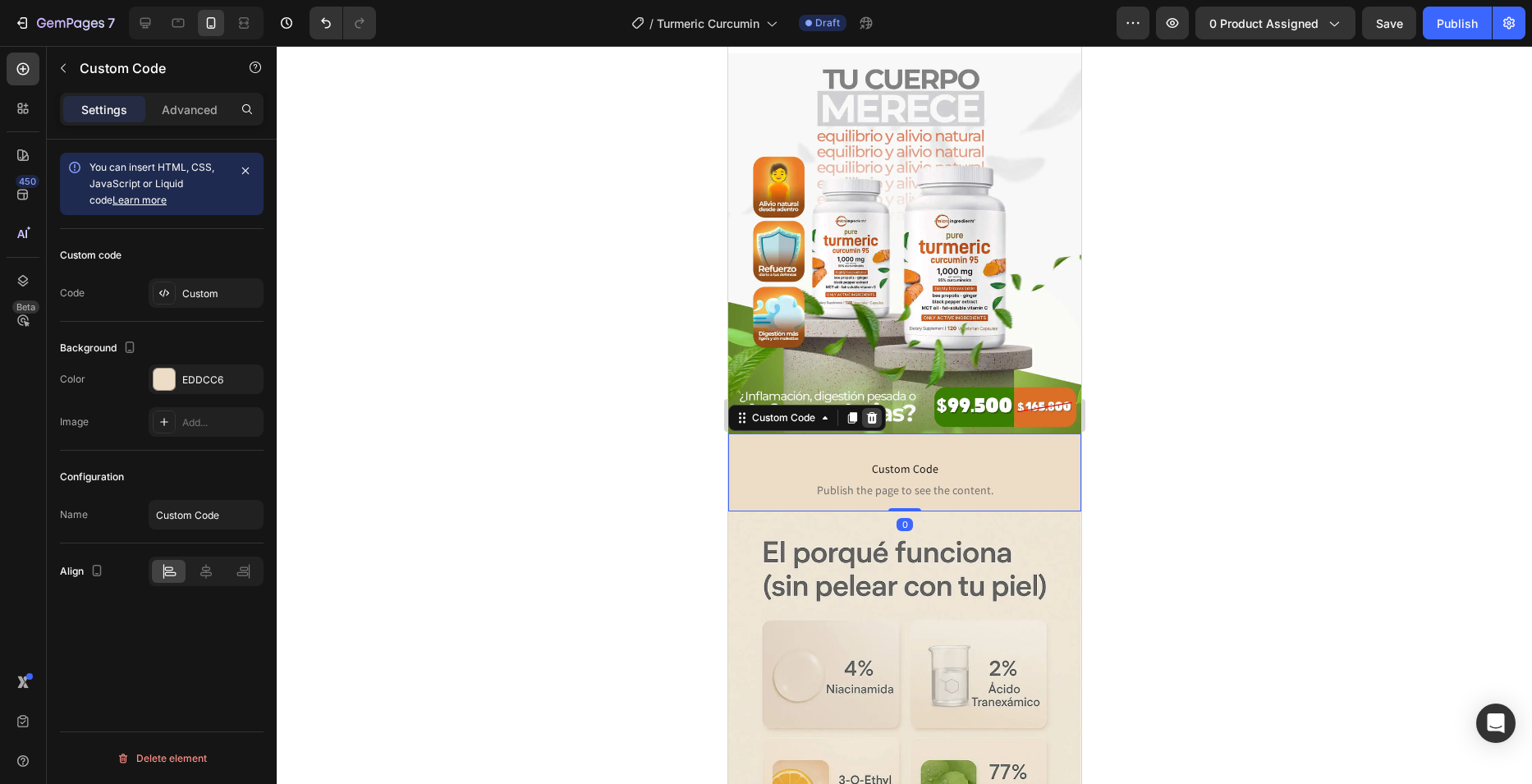
click at [880, 408] on div at bounding box center [871, 418] width 20 height 20
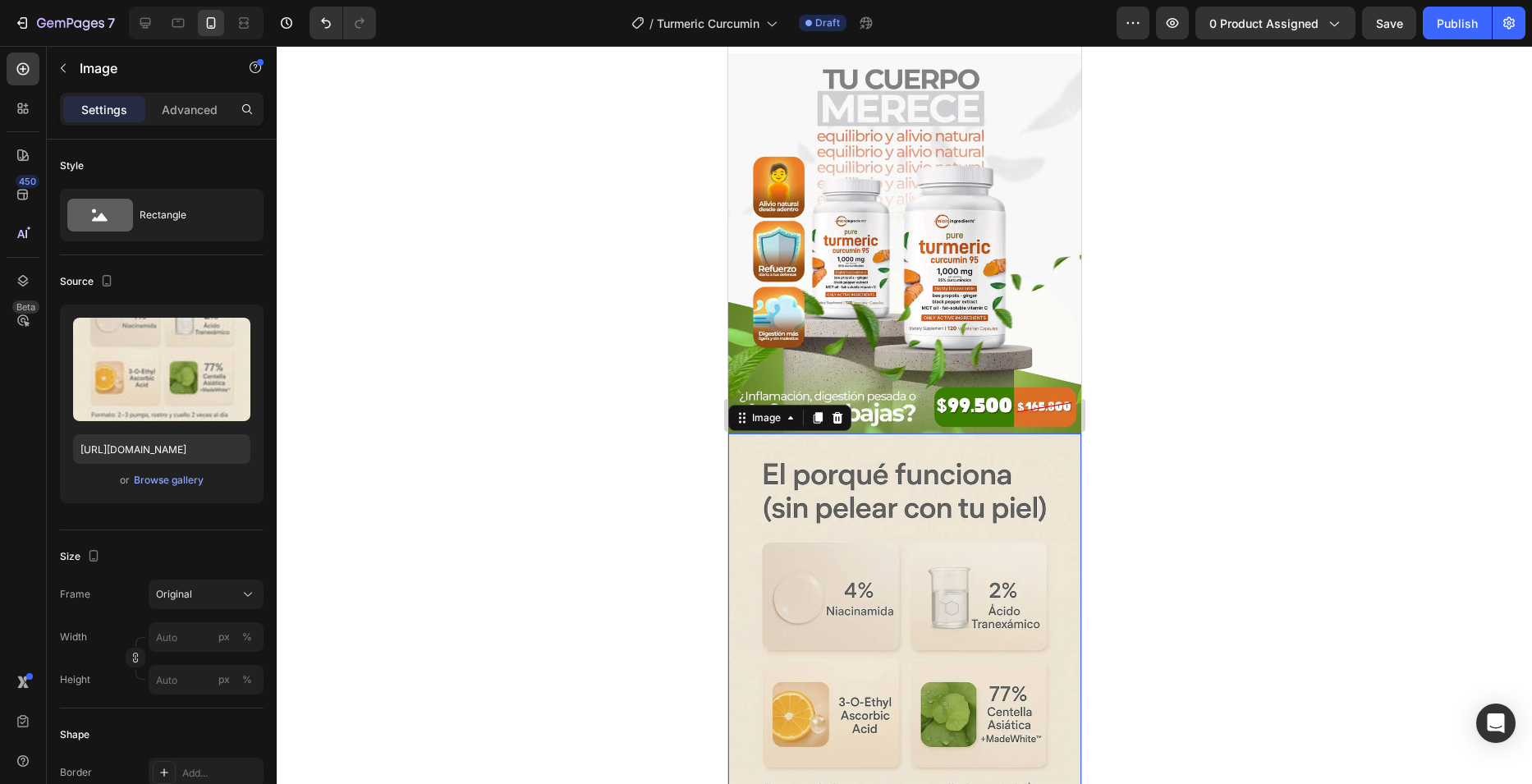
click at [778, 433] on img at bounding box center [904, 698] width 353 height 530
click at [870, 515] on img at bounding box center [904, 698] width 353 height 530
click at [189, 443] on input "[URL][DOMAIN_NAME]" at bounding box center [162, 449] width 177 height 30
paste input "Turmeric_3.webp?v=1756244724"
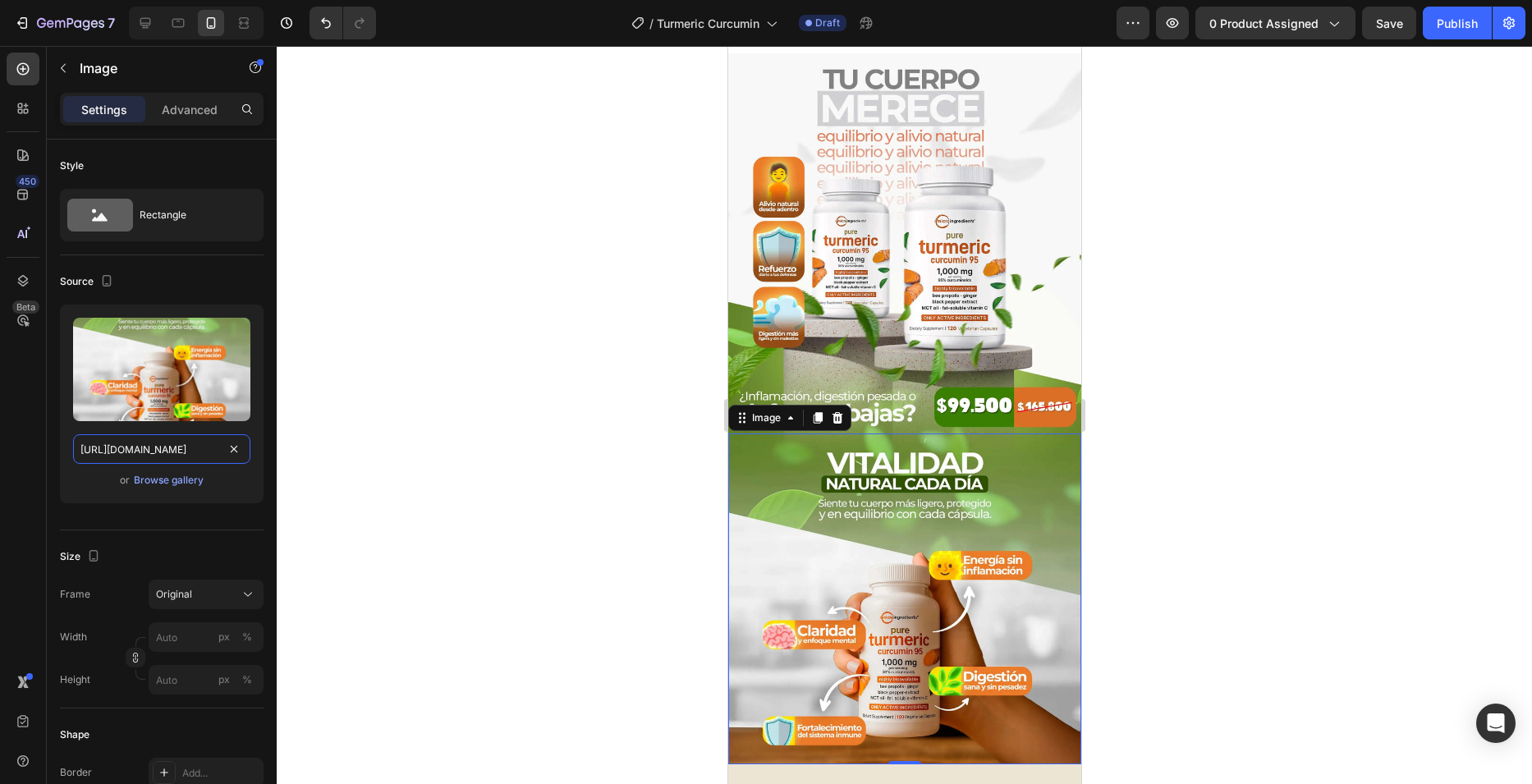
type input "[URL][DOMAIN_NAME]"
click at [617, 299] on div at bounding box center [904, 414] width 1255 height 738
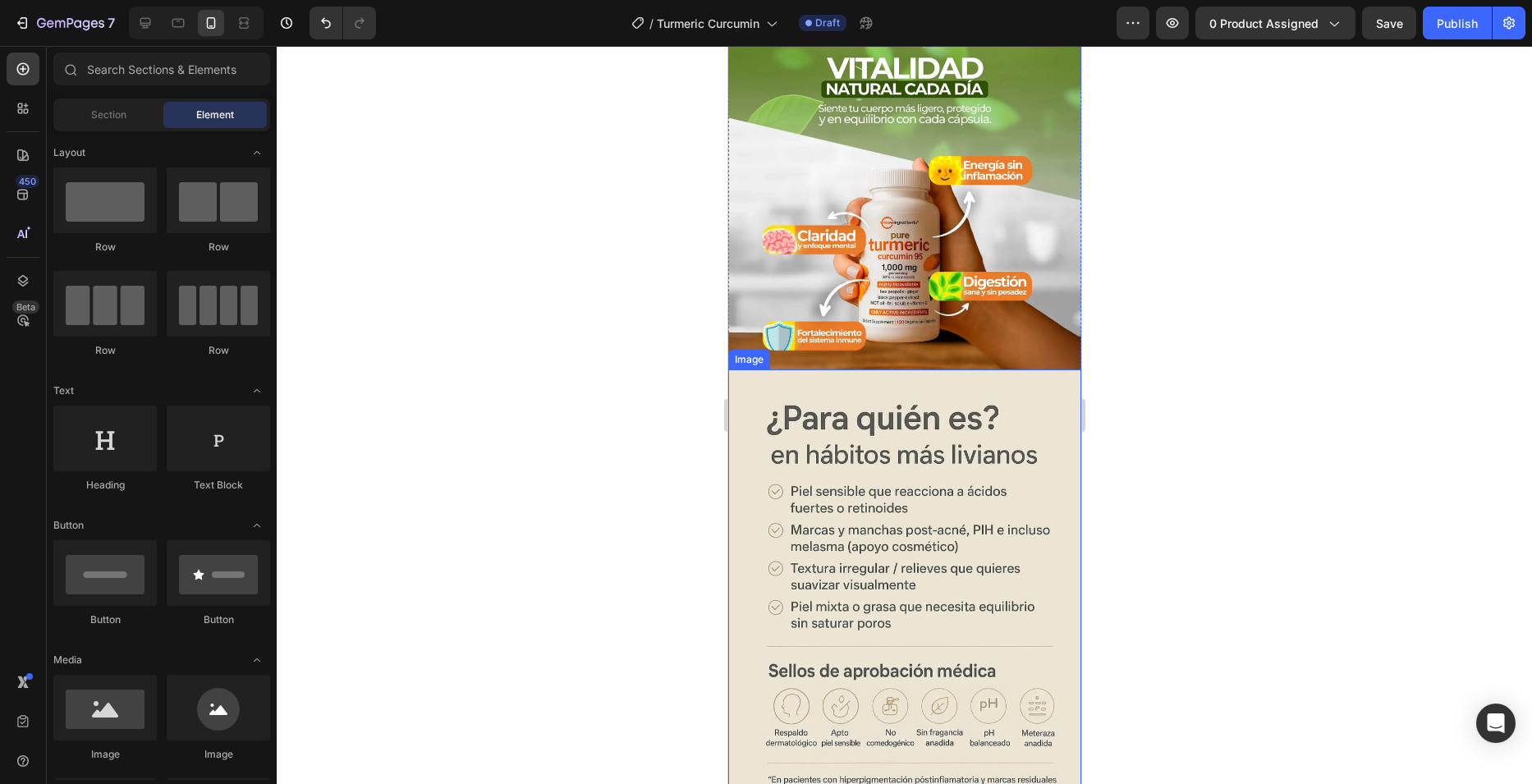
scroll to position [574, 0]
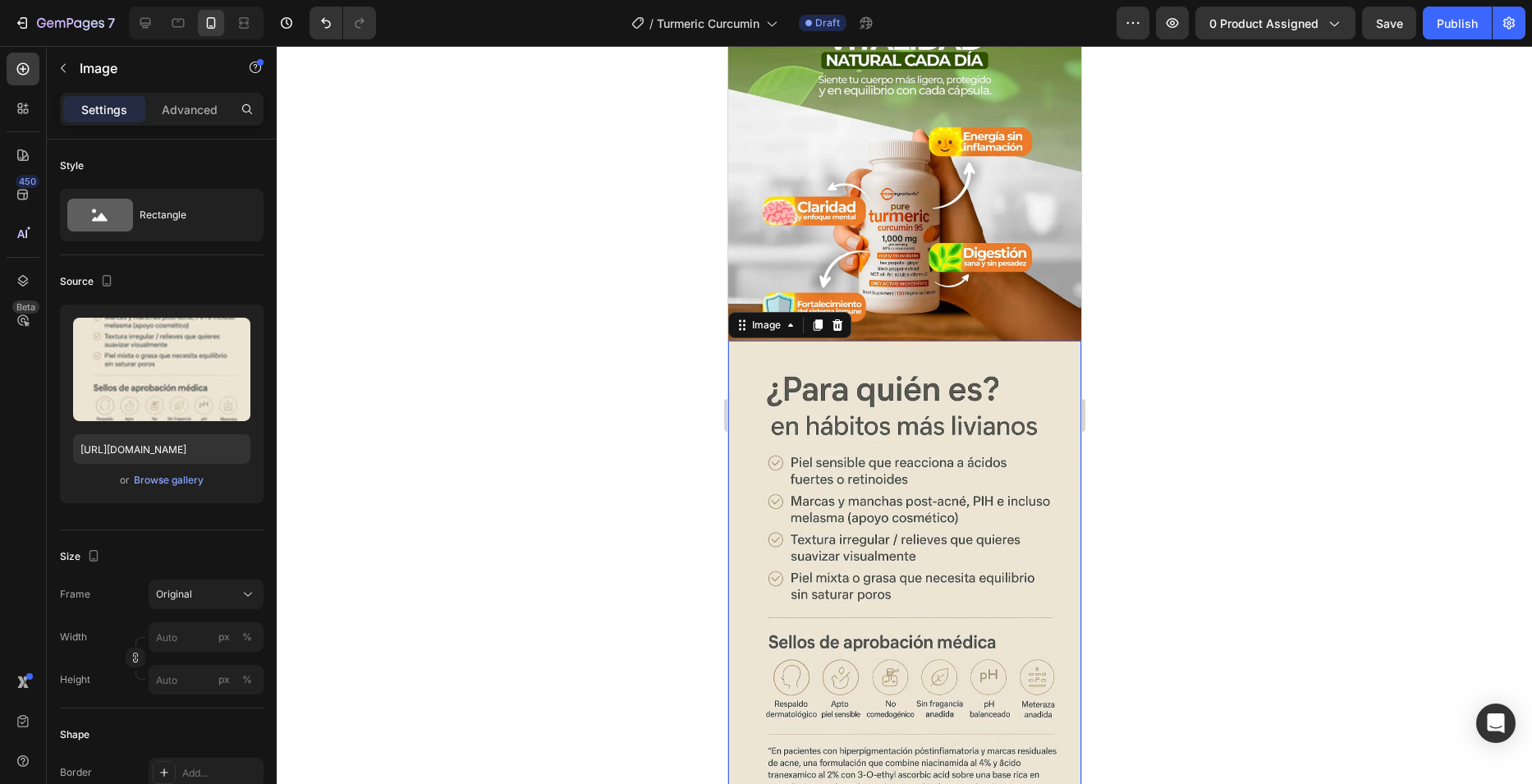
click at [893, 447] on img at bounding box center [904, 605] width 353 height 530
click at [880, 460] on img at bounding box center [904, 605] width 353 height 530
click at [169, 457] on input "[URL][DOMAIN_NAME]" at bounding box center [162, 449] width 177 height 30
paste input "Turmeric_4.webp?v=1756244724"
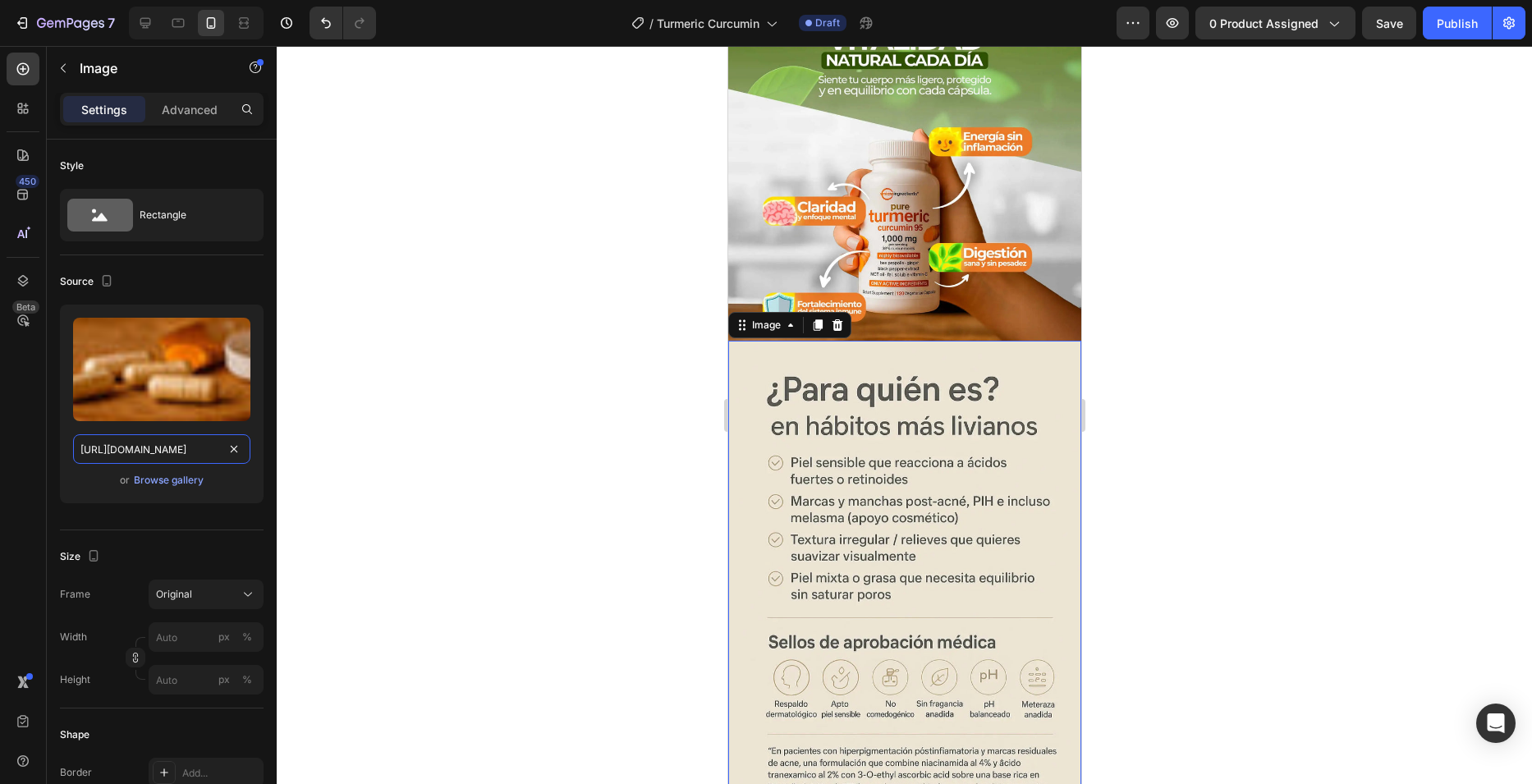
scroll to position [0, 278]
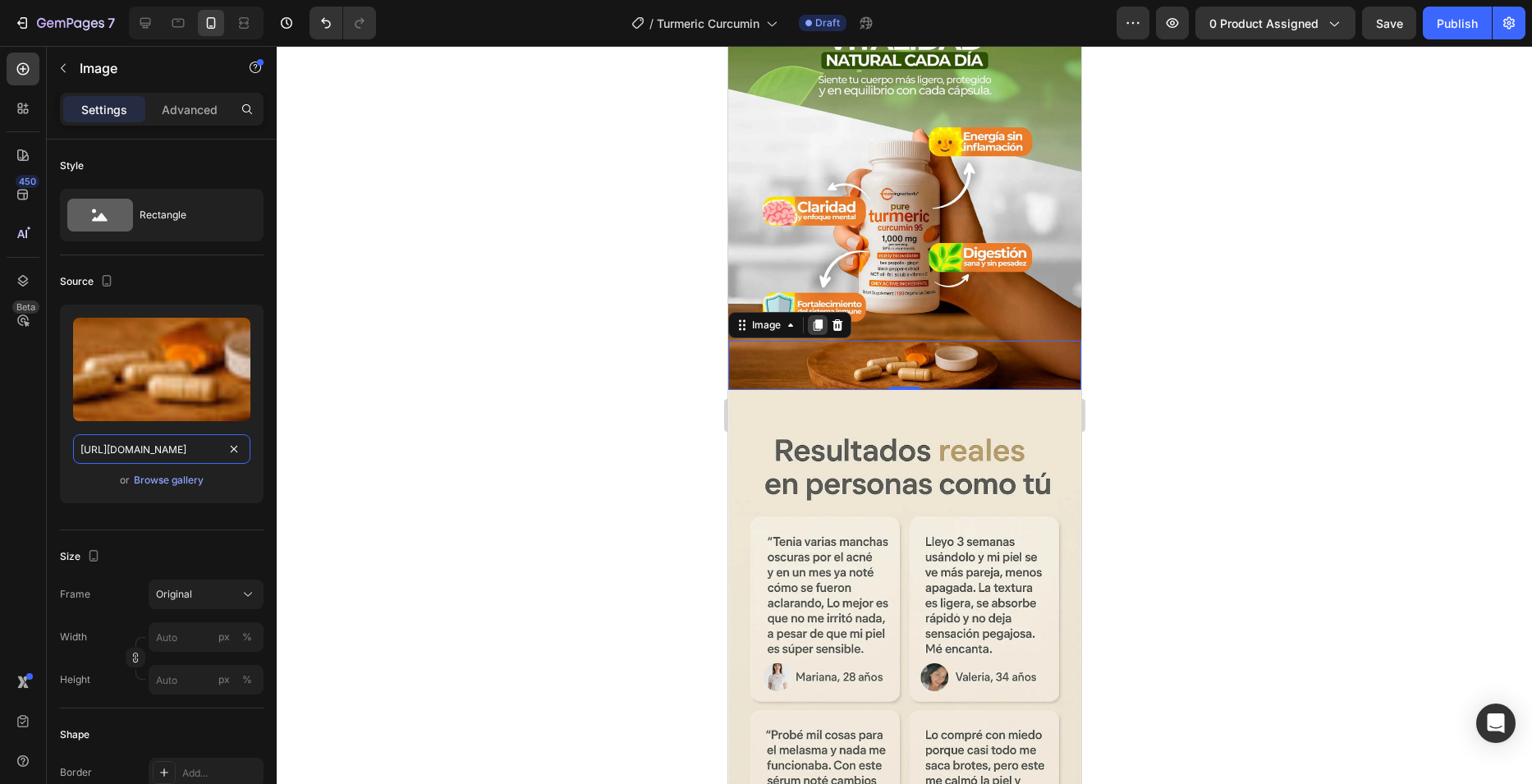
type input "[URL][DOMAIN_NAME]"
click at [815, 319] on icon at bounding box center [817, 325] width 9 height 12
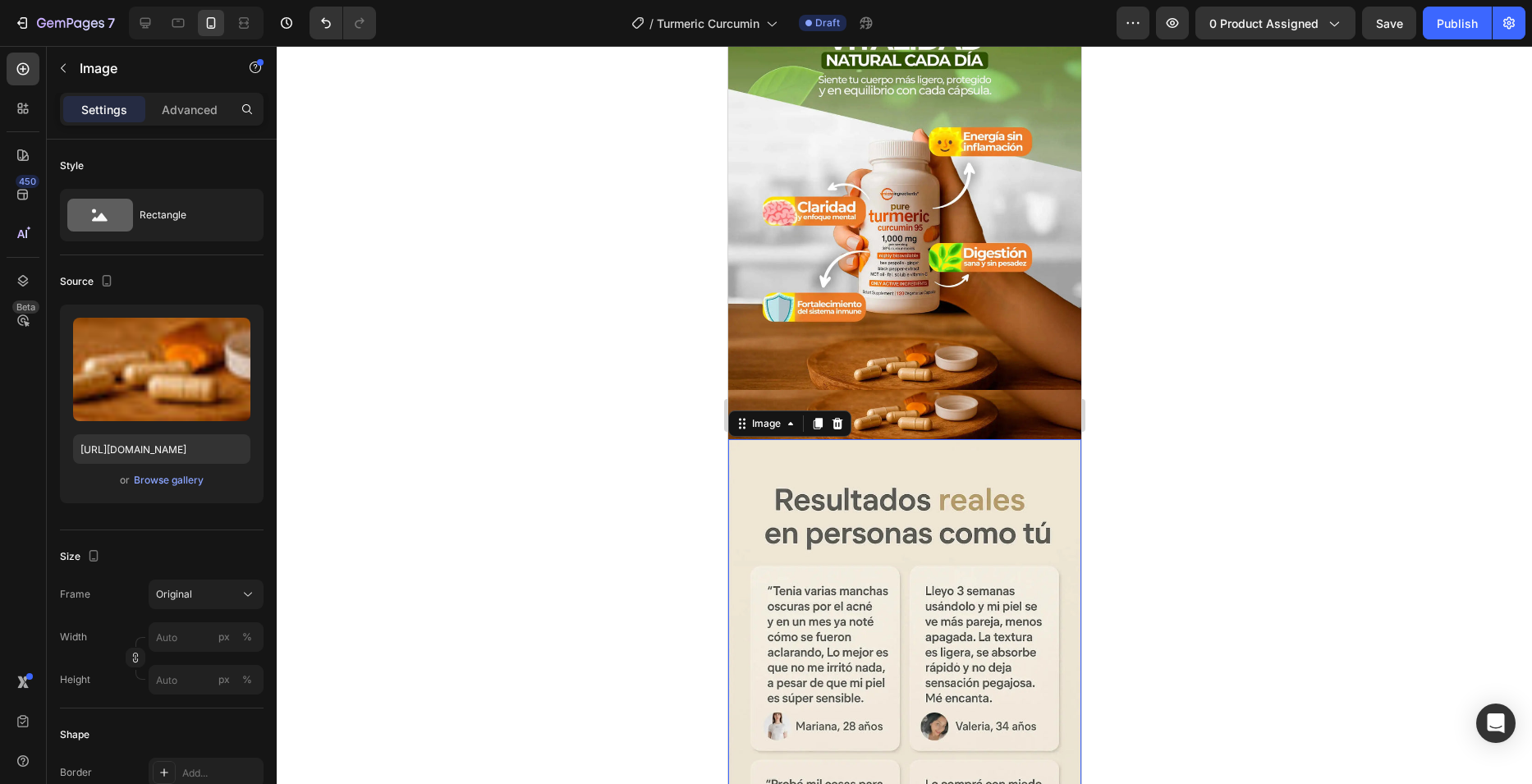
click at [798, 462] on img at bounding box center [904, 704] width 353 height 530
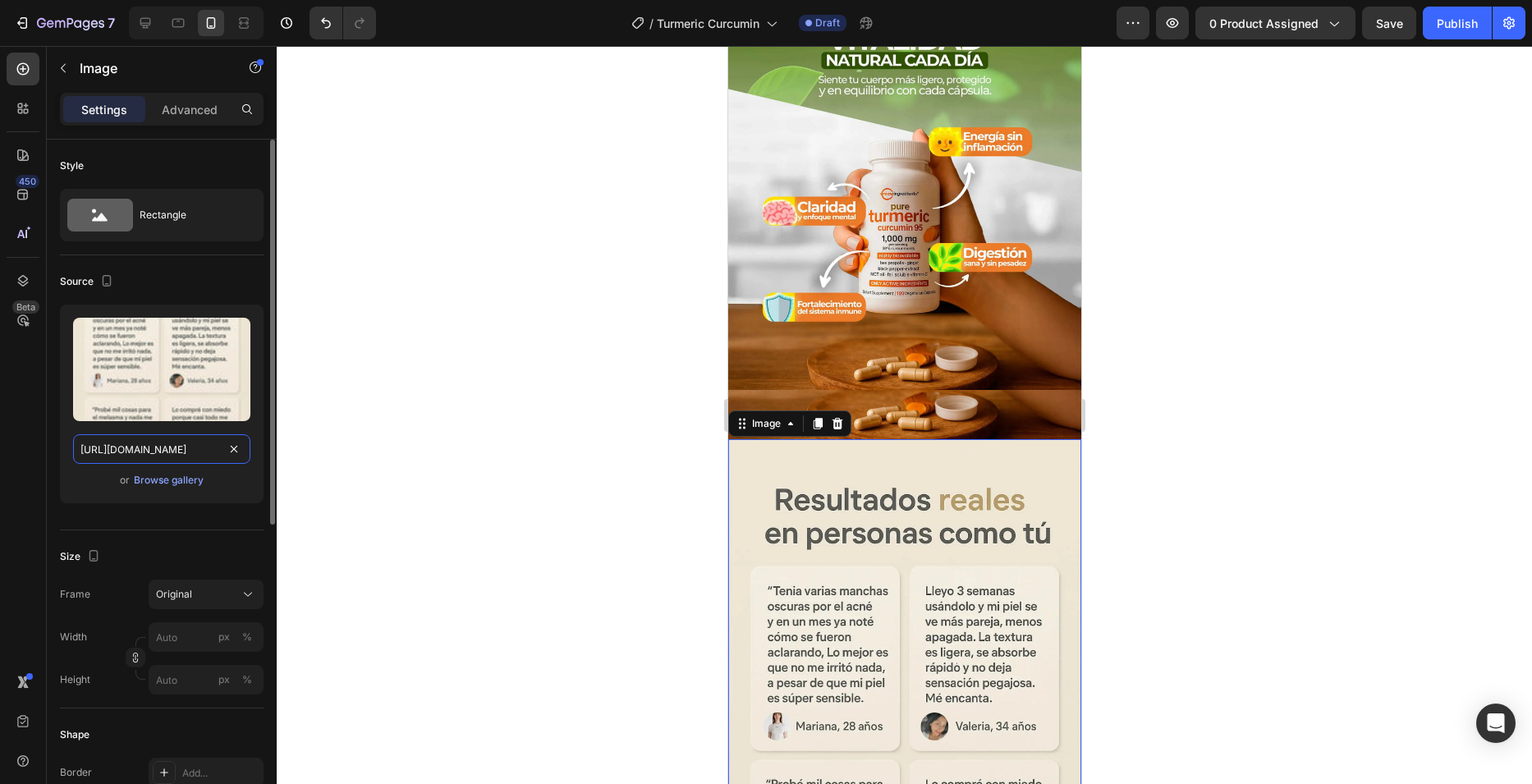
click at [200, 448] on input "[URL][DOMAIN_NAME]" at bounding box center [162, 449] width 177 height 30
paste input "Turmeric_5.webp?v=1756244724"
type input "[URL][DOMAIN_NAME]"
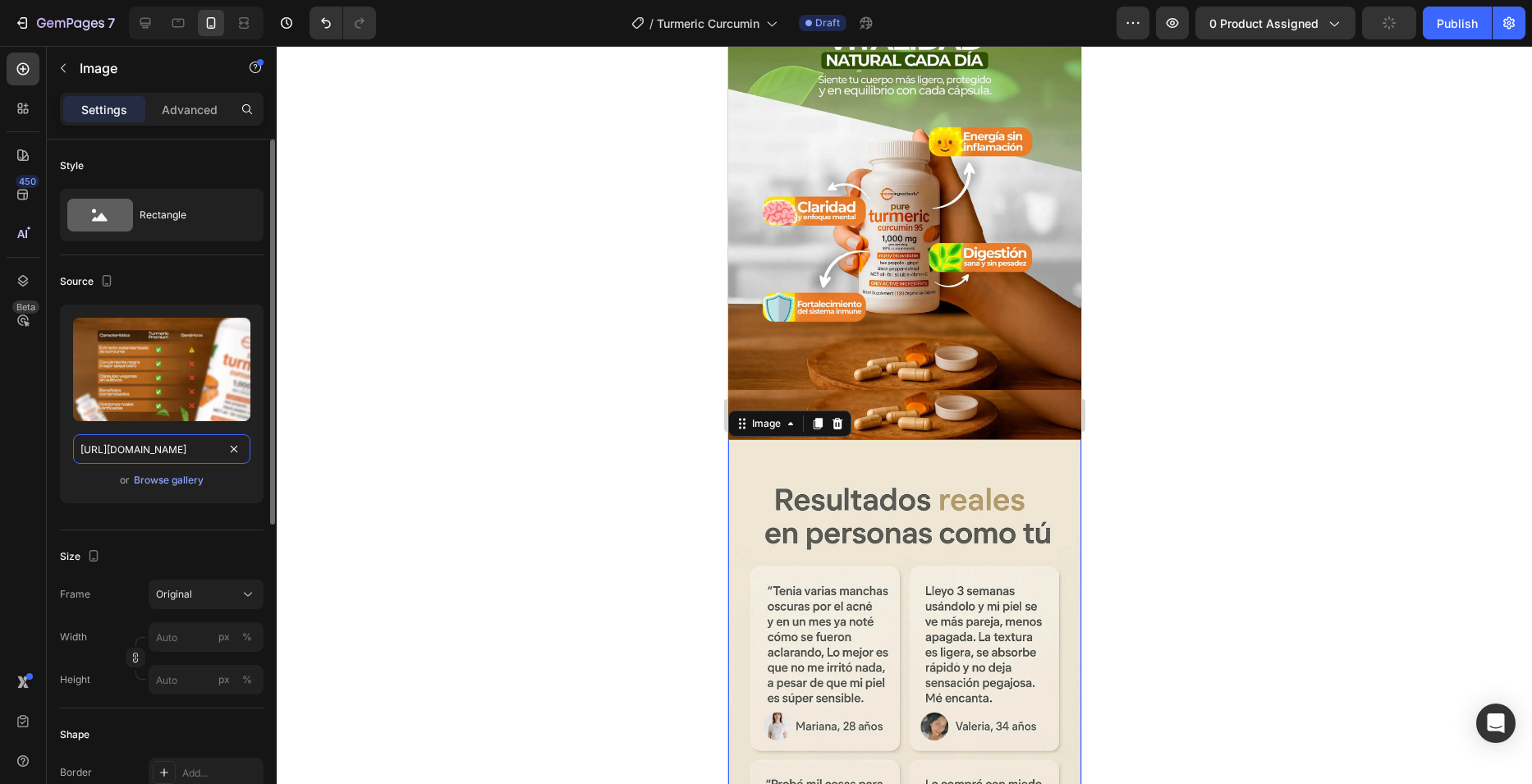
scroll to position [0, 278]
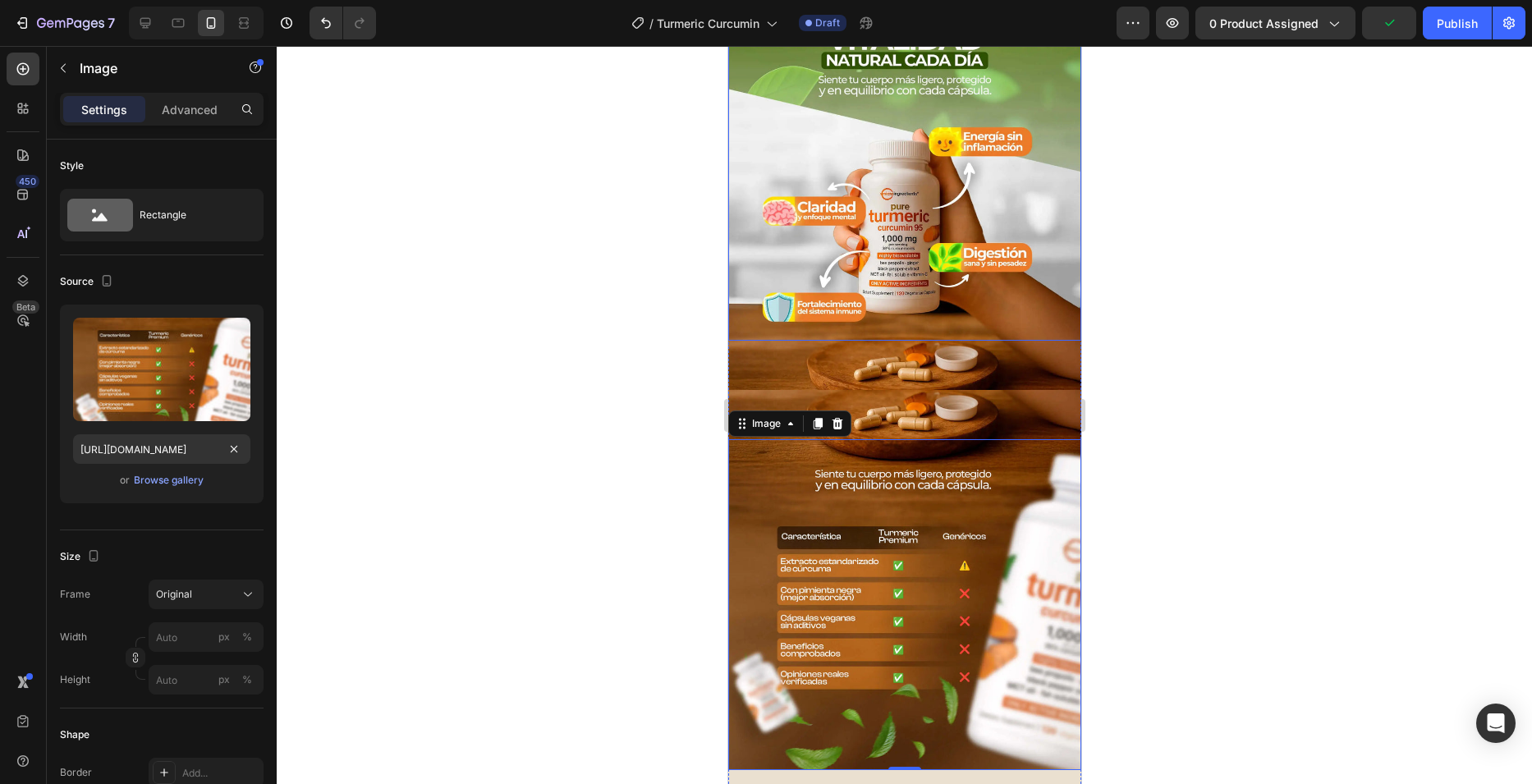
click at [875, 302] on img at bounding box center [904, 175] width 353 height 331
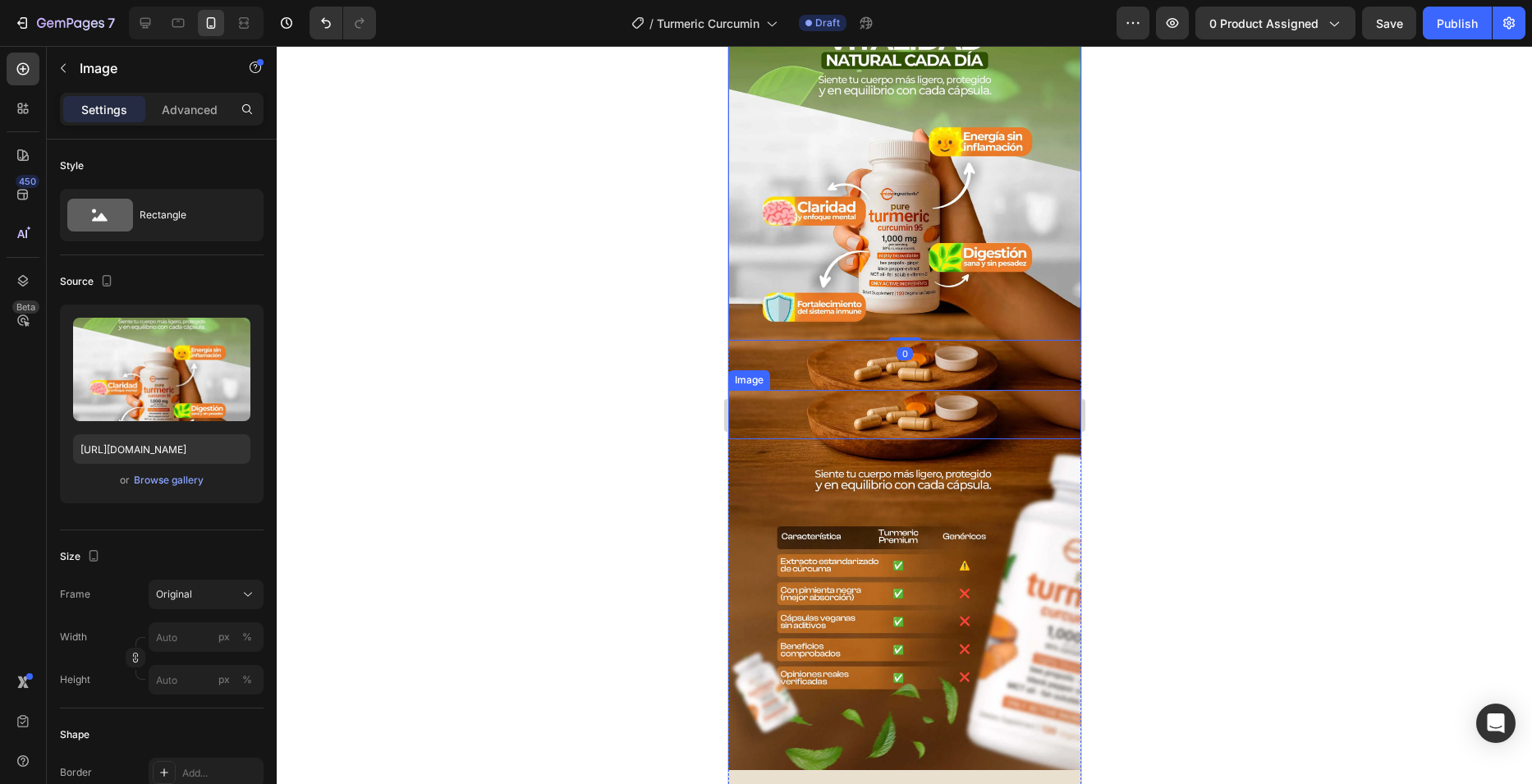
click at [906, 393] on img at bounding box center [904, 414] width 353 height 49
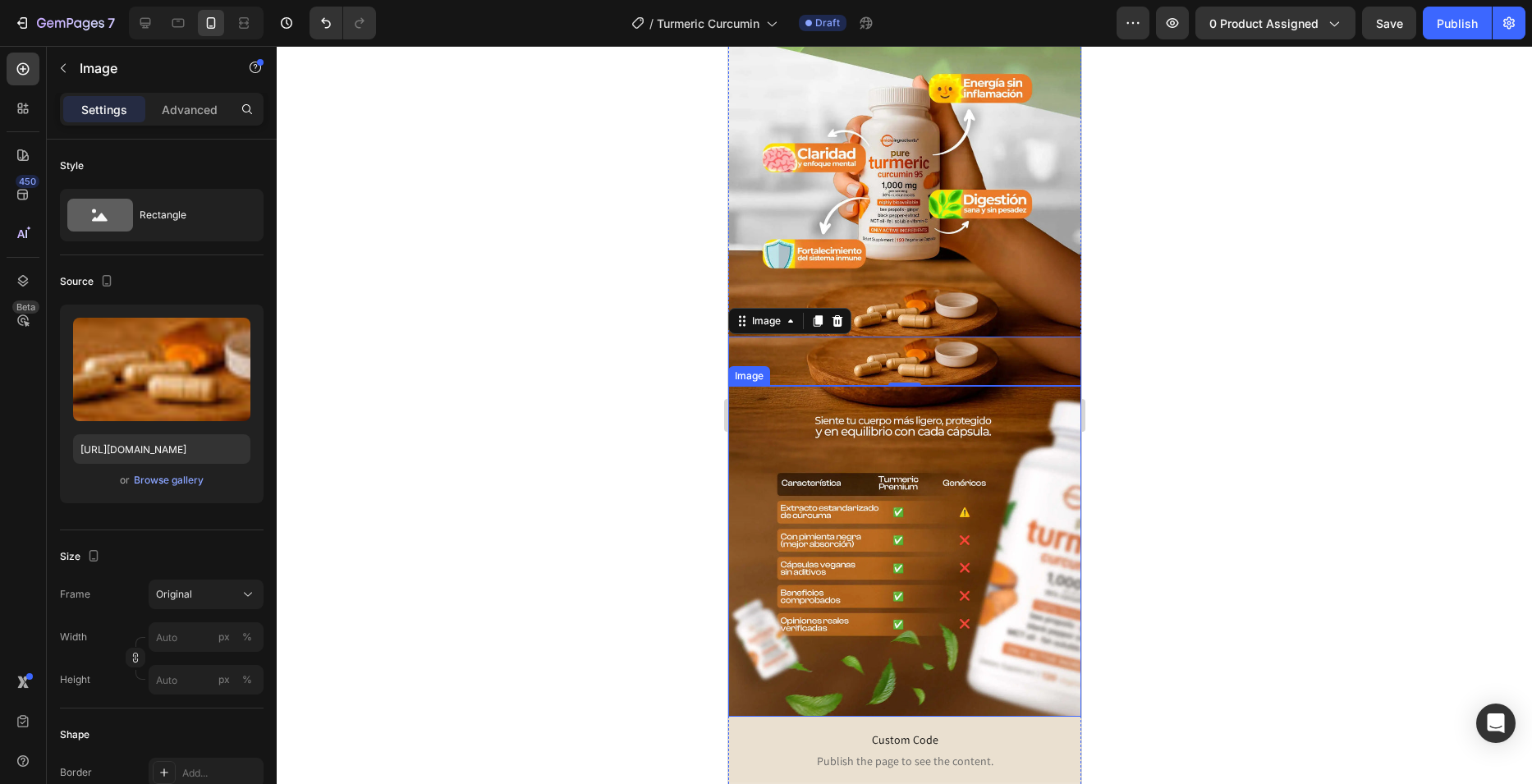
scroll to position [656, 0]
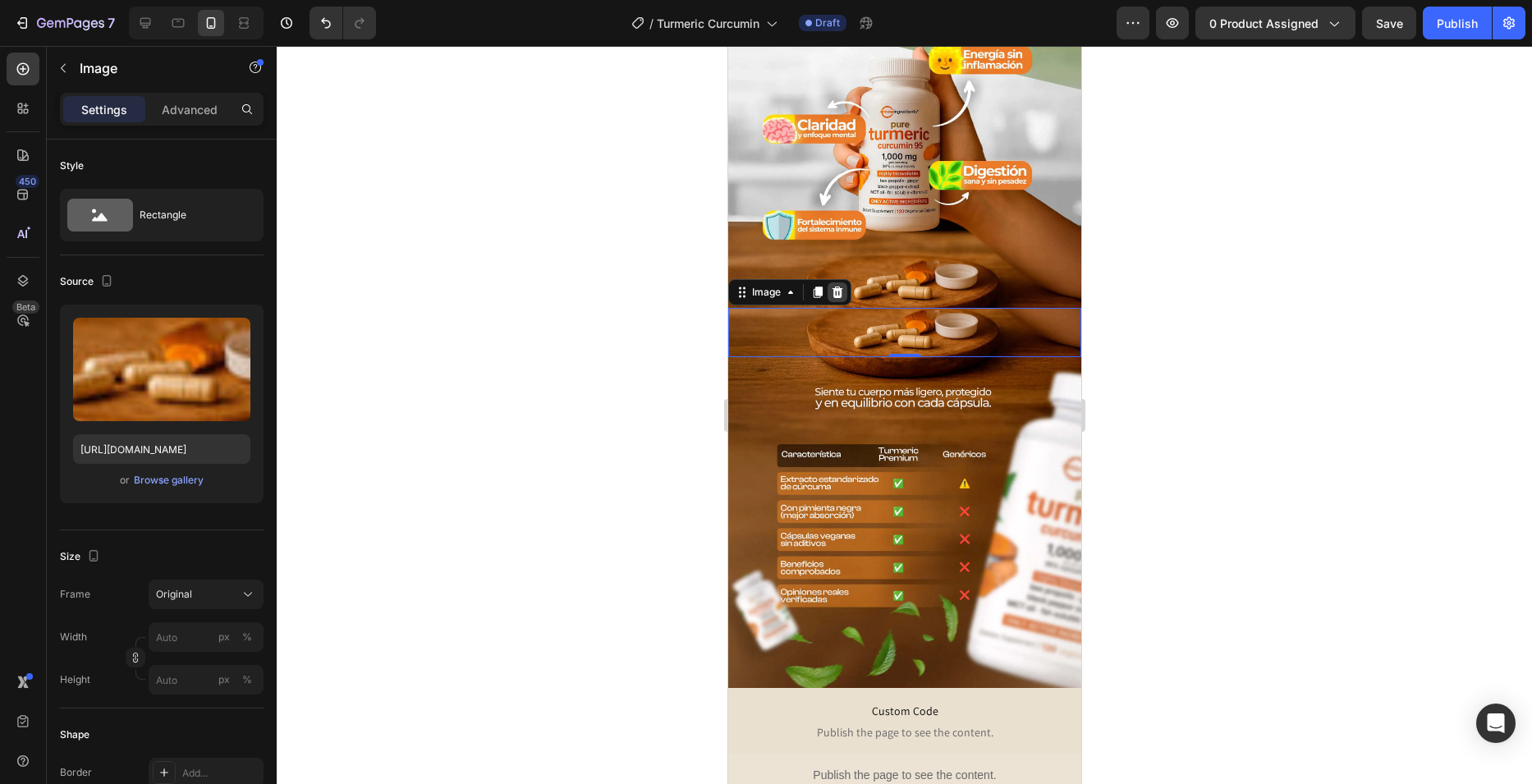
click at [837, 287] on icon at bounding box center [836, 293] width 11 height 12
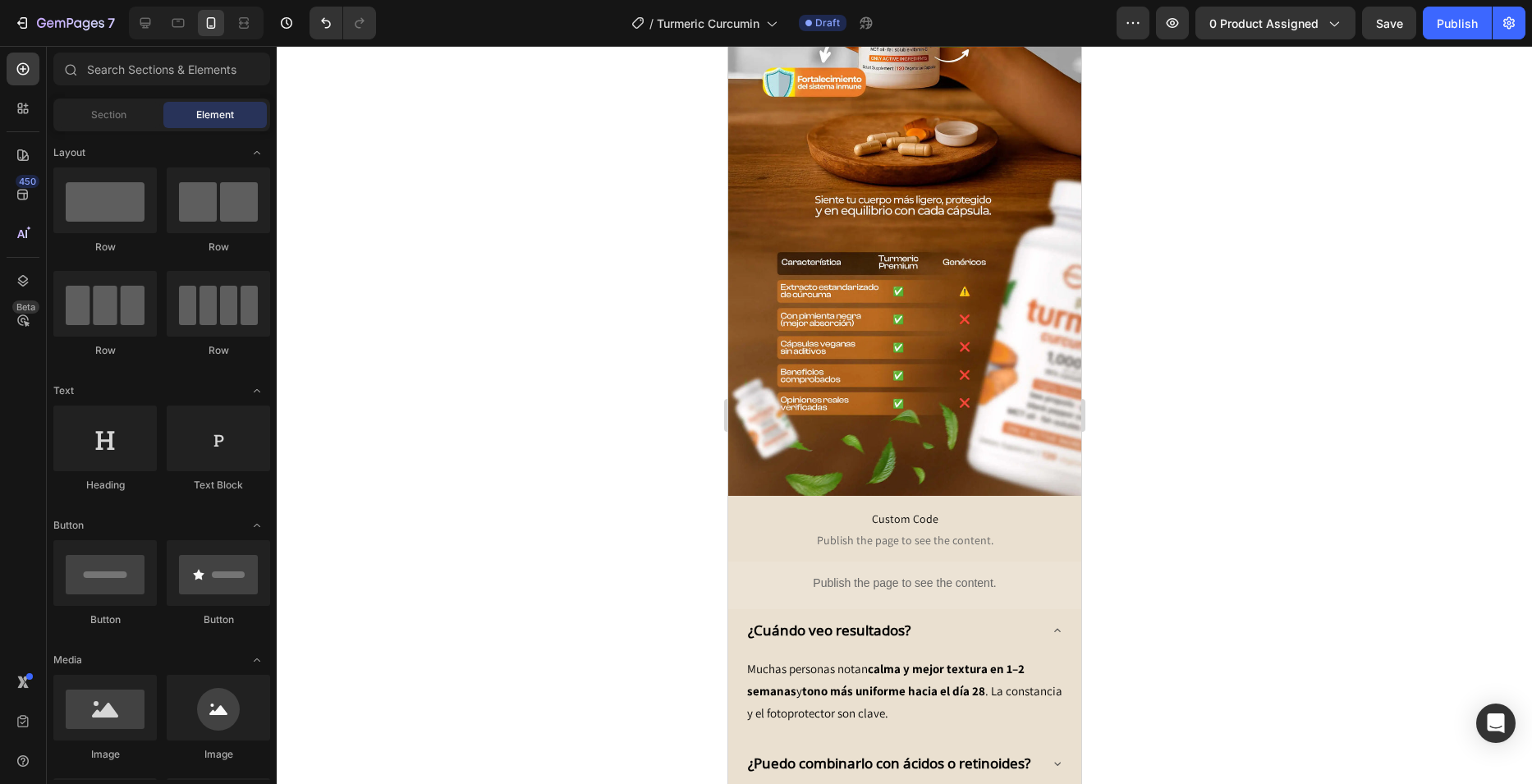
scroll to position [820, 0]
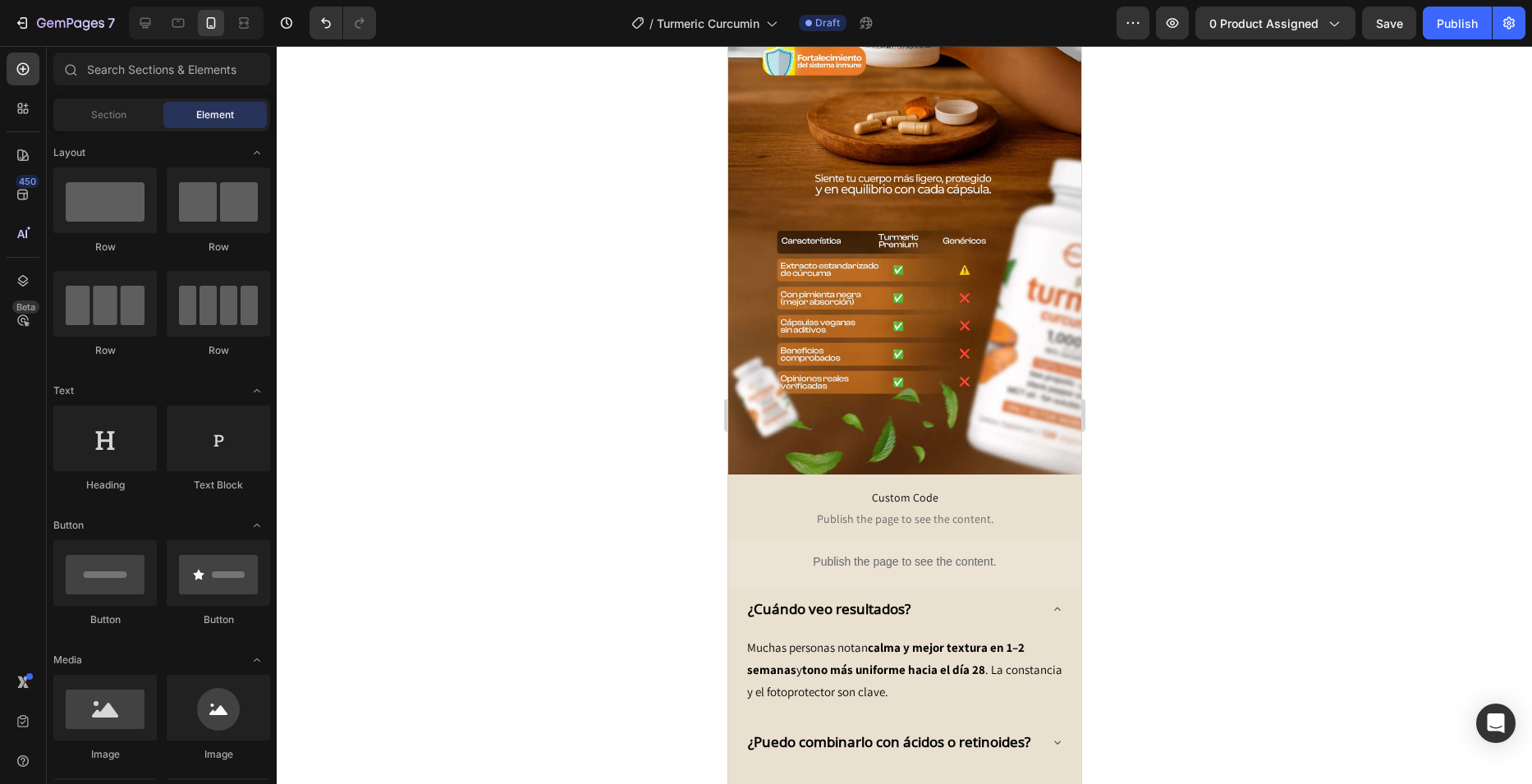
click at [837, 283] on img at bounding box center [904, 308] width 353 height 331
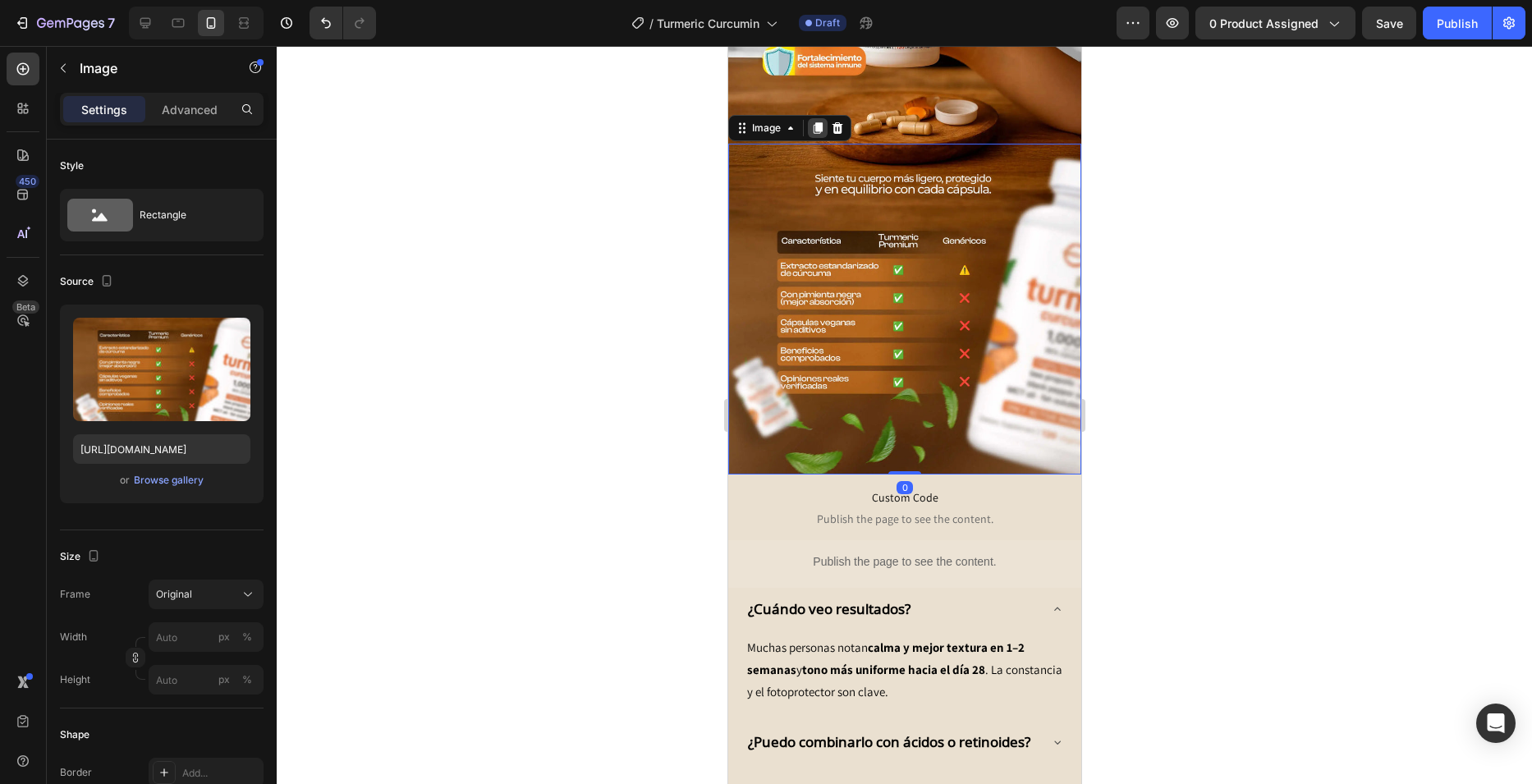
click at [814, 123] on icon at bounding box center [817, 128] width 9 height 12
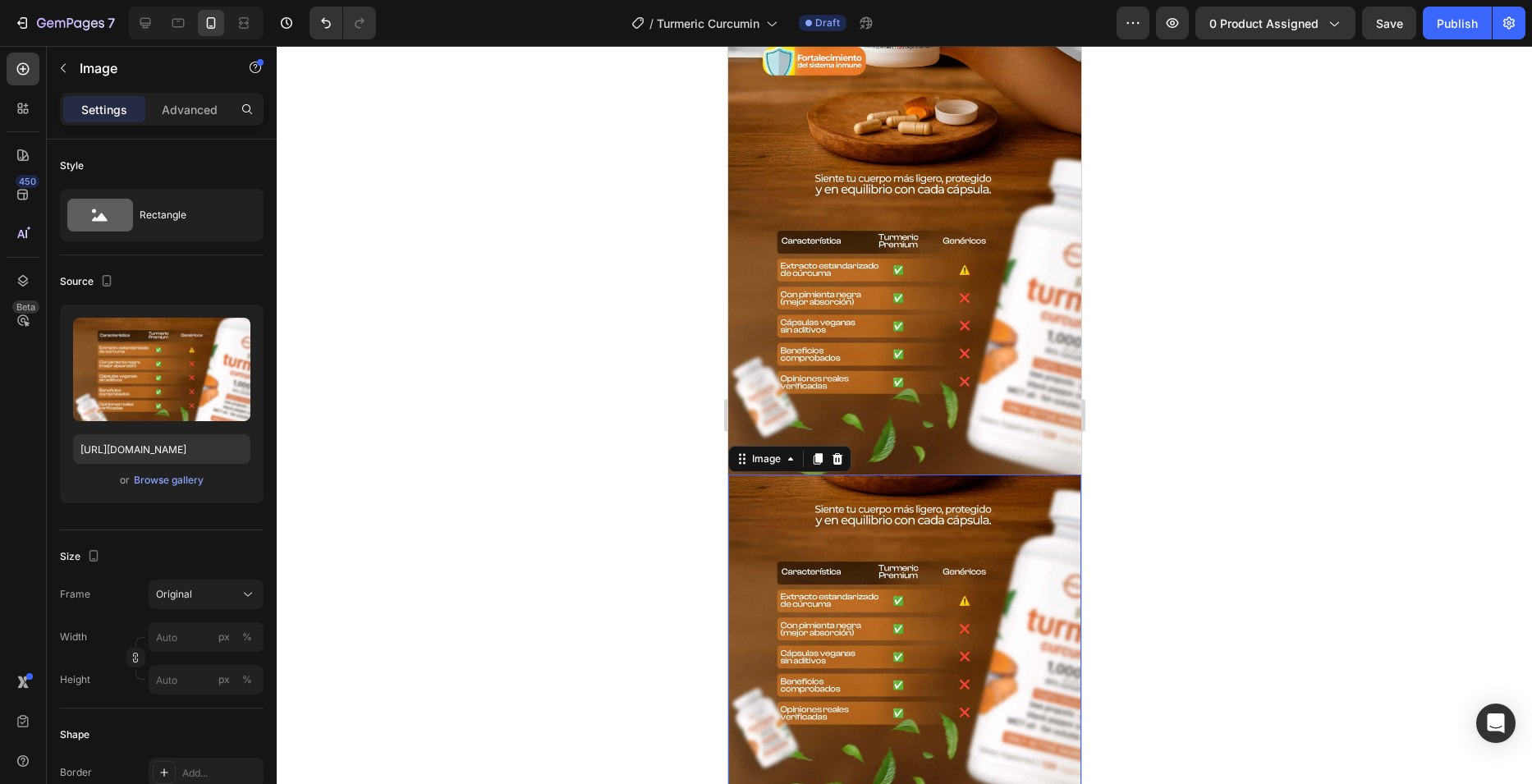
click at [915, 549] on img at bounding box center [904, 639] width 353 height 331
click at [186, 440] on input "[URL][DOMAIN_NAME]" at bounding box center [162, 449] width 177 height 30
paste input "6"
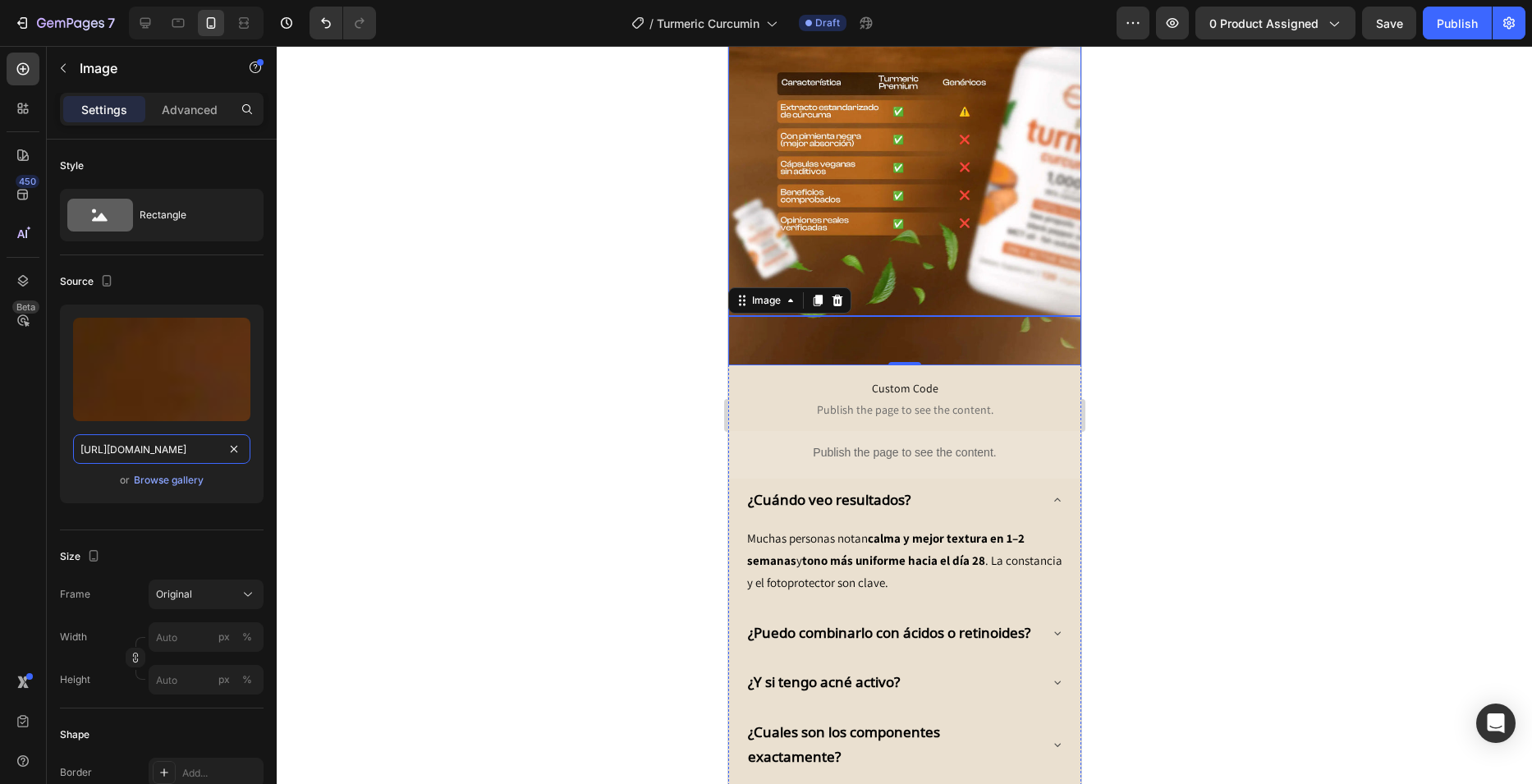
scroll to position [985, 0]
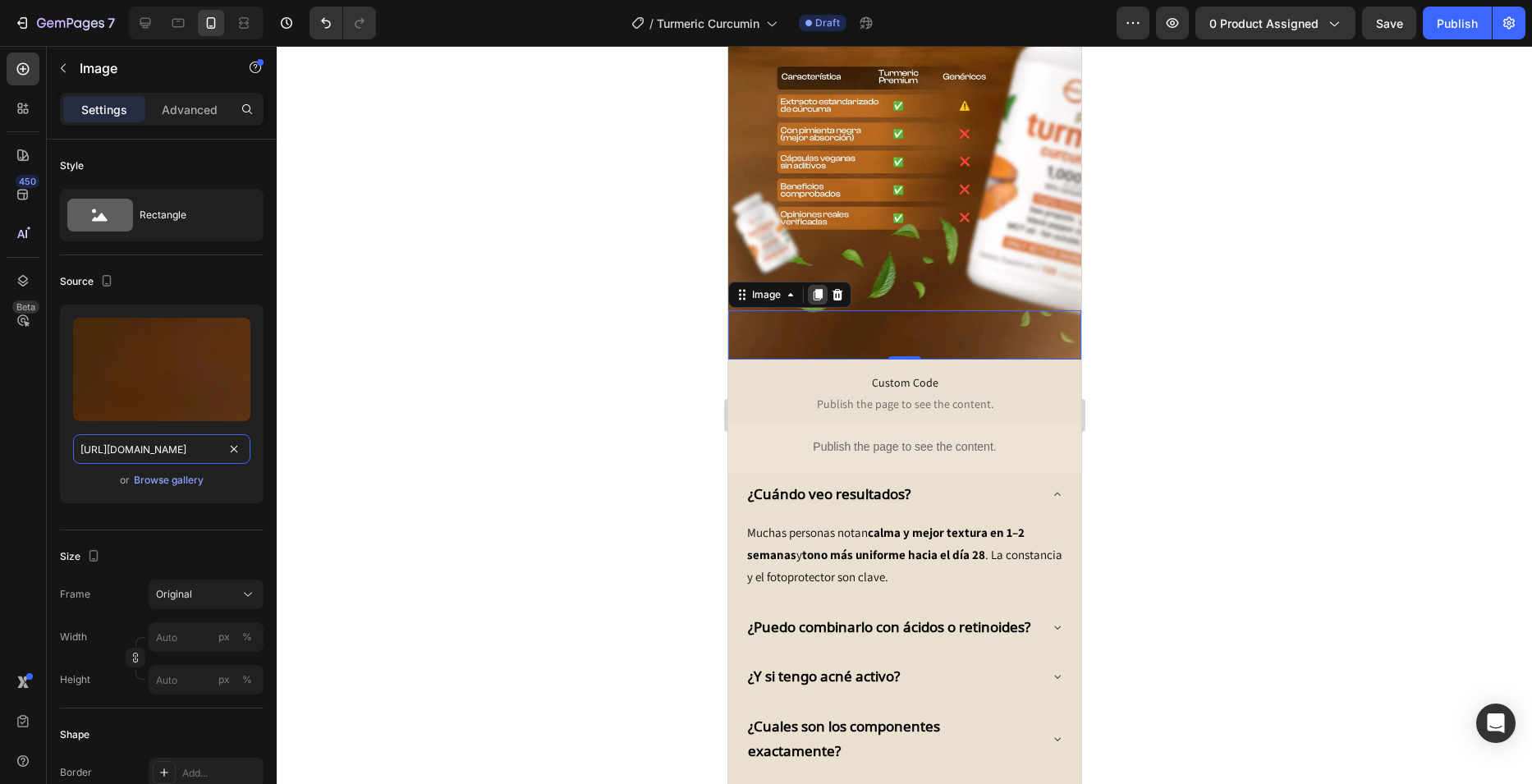
type input "[URL][DOMAIN_NAME]"
click at [819, 289] on icon at bounding box center [817, 295] width 9 height 12
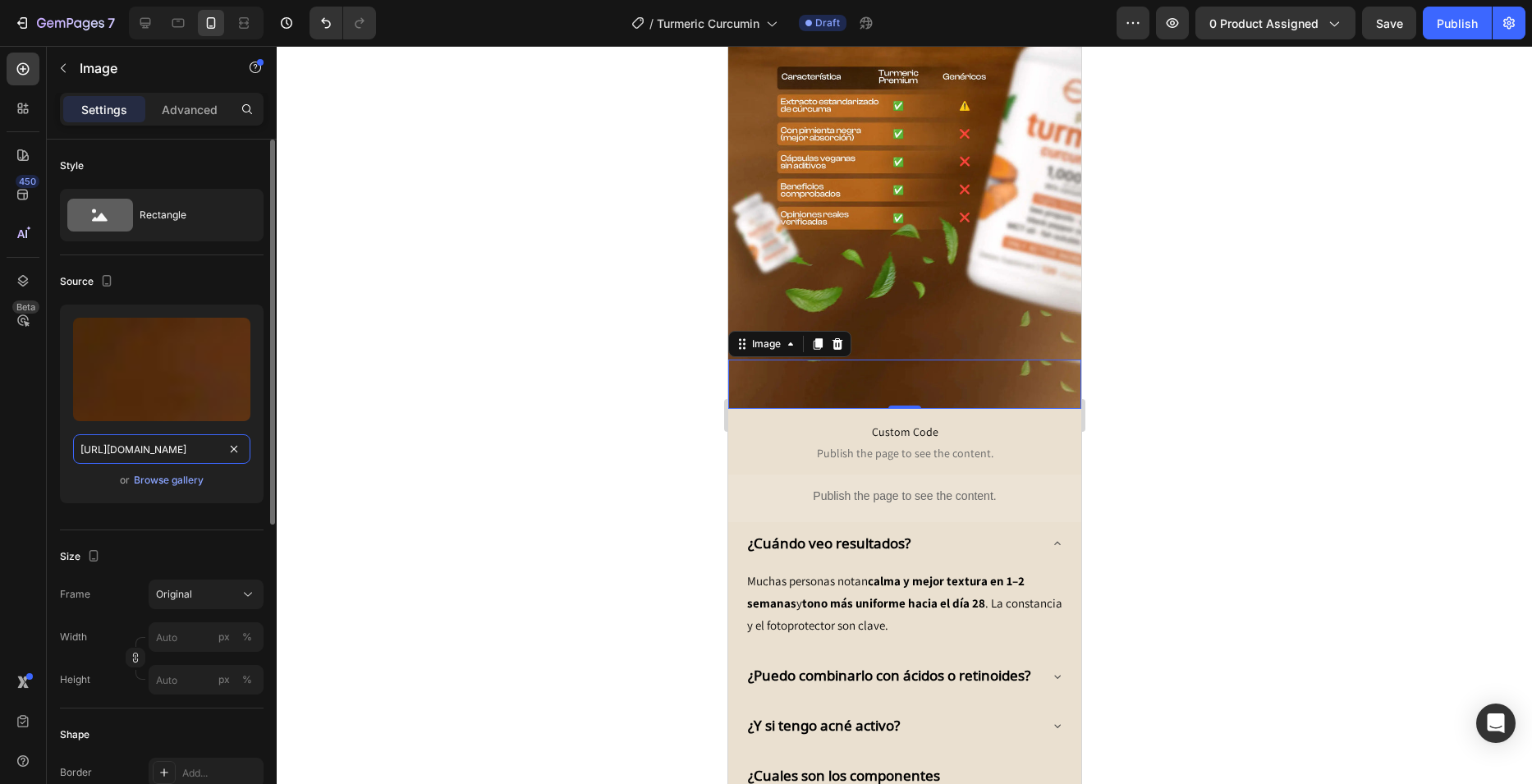
click at [209, 454] on input "[URL][DOMAIN_NAME]" at bounding box center [162, 449] width 177 height 30
paste input "7"
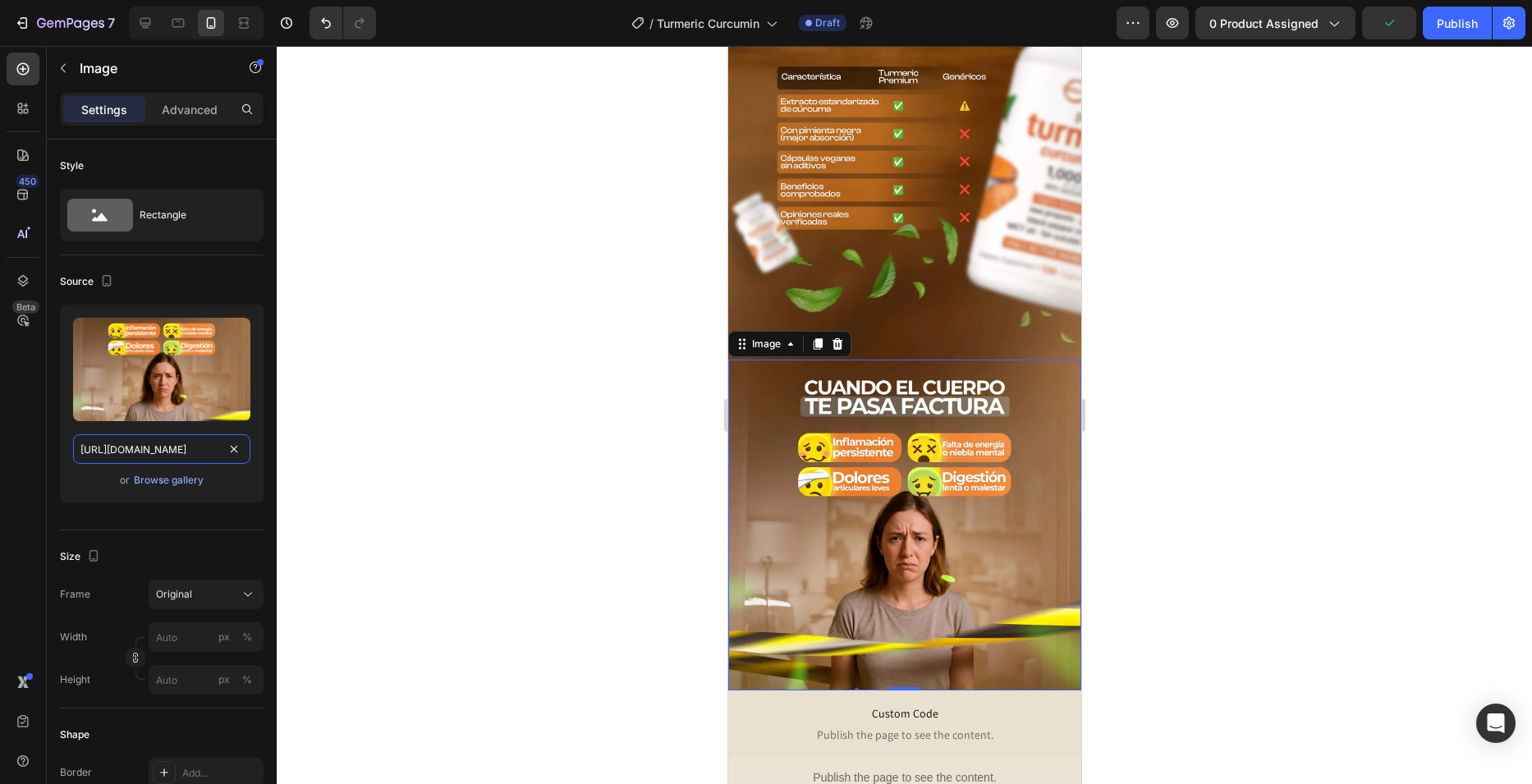
type input "[URL][DOMAIN_NAME]"
click at [642, 297] on div at bounding box center [904, 414] width 1255 height 738
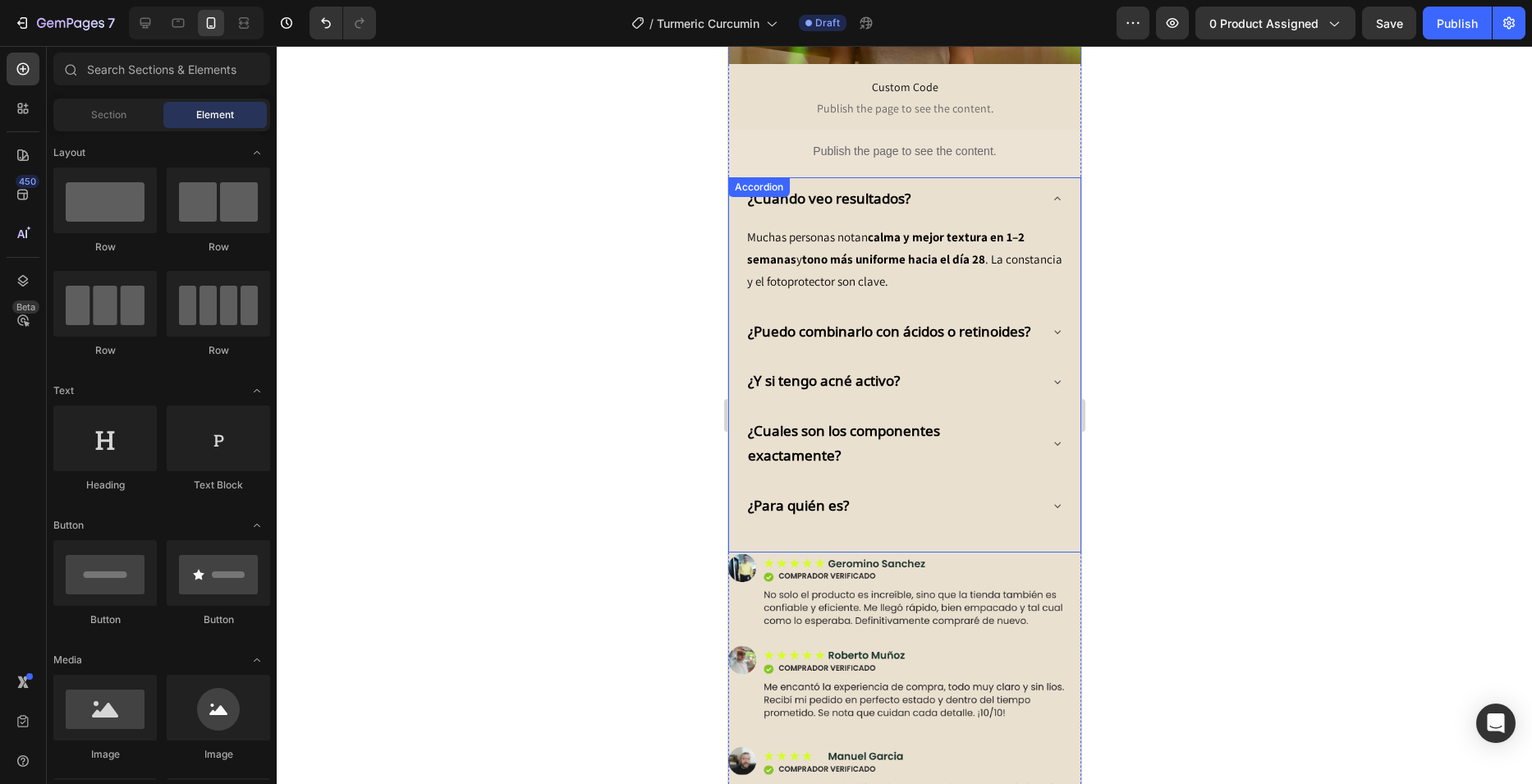
scroll to position [1382, 0]
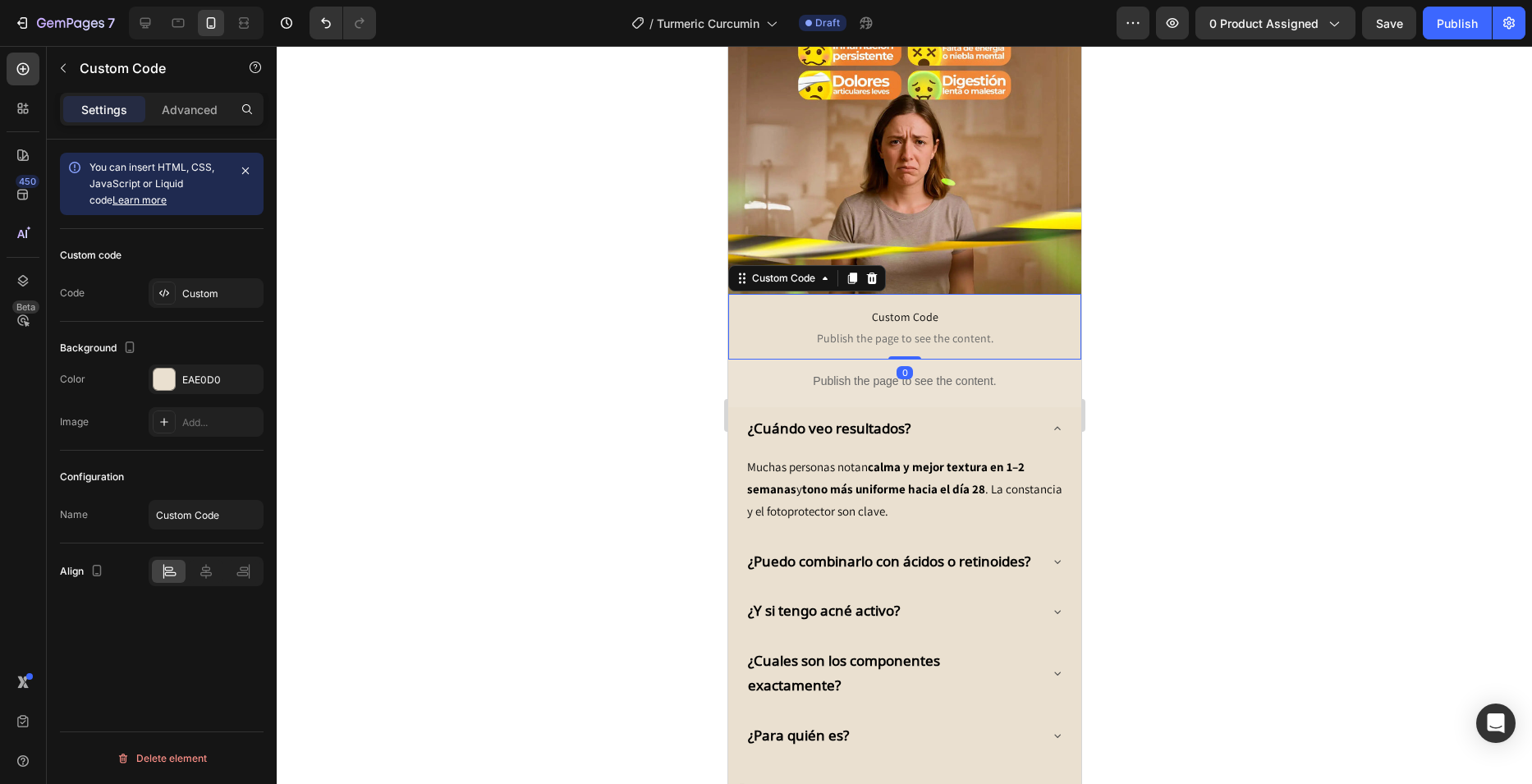
click at [789, 307] on span "Custom Code" at bounding box center [904, 317] width 328 height 20
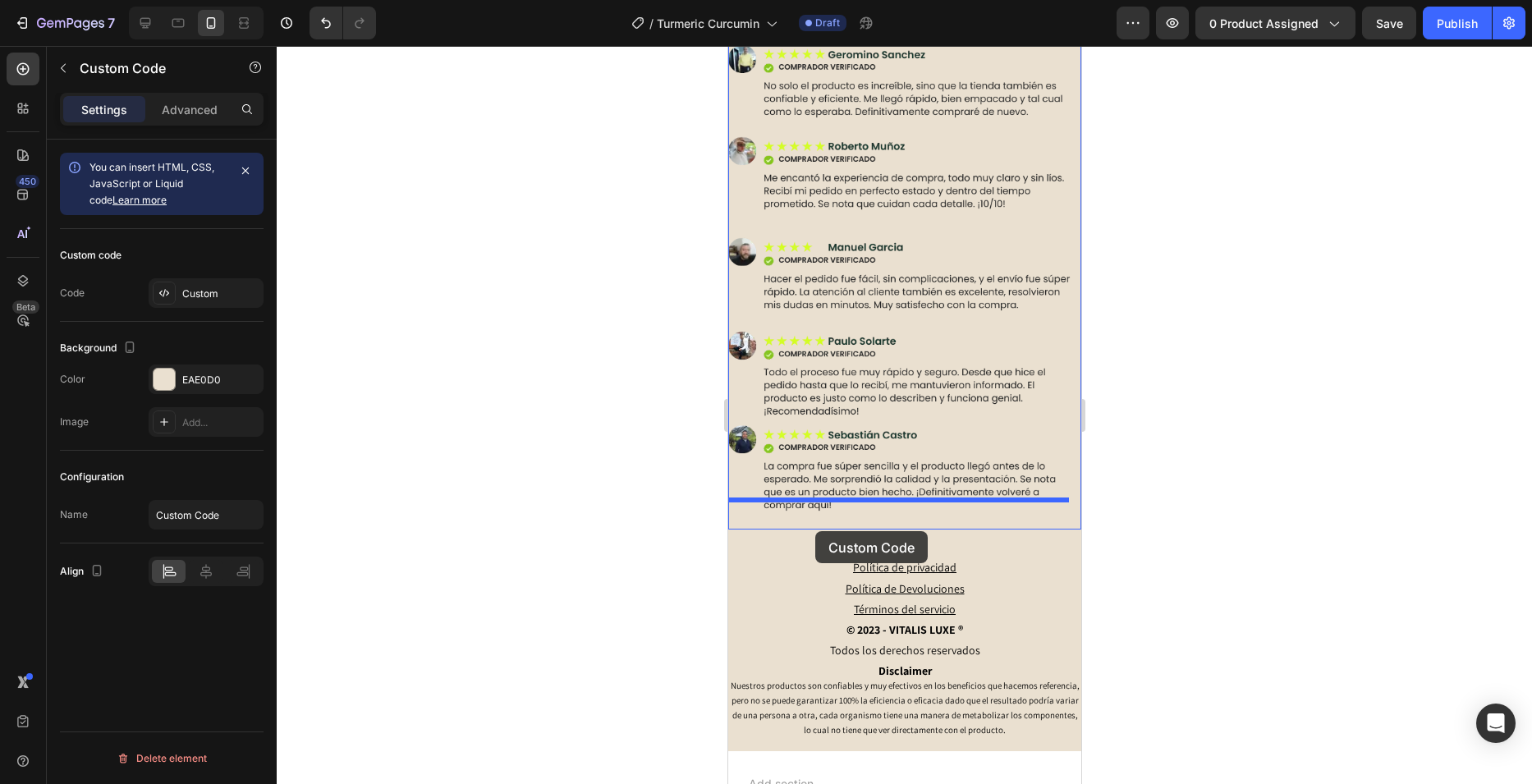
drag, startPoint x: 789, startPoint y: 244, endPoint x: 814, endPoint y: 531, distance: 288.1
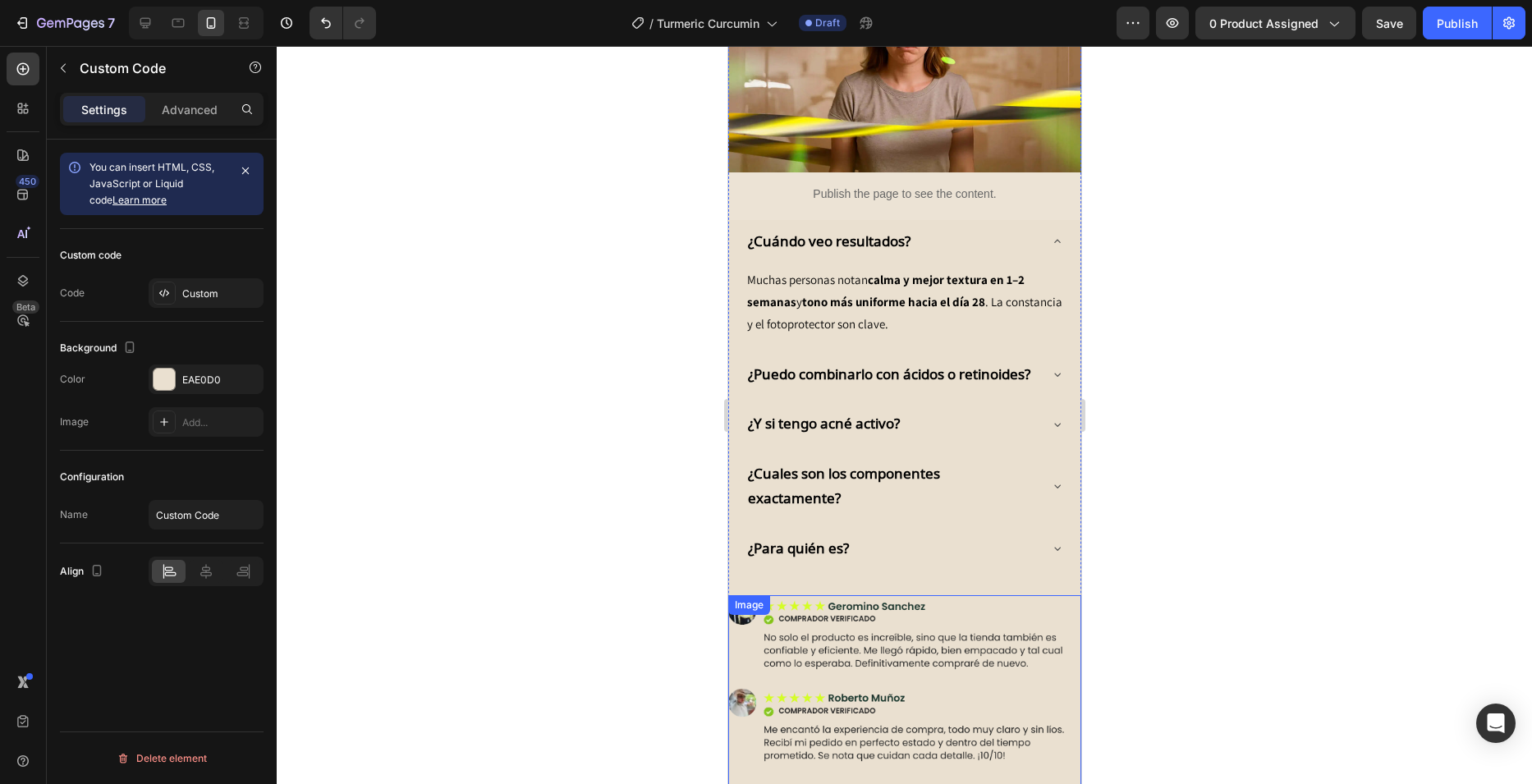
scroll to position [1398, 0]
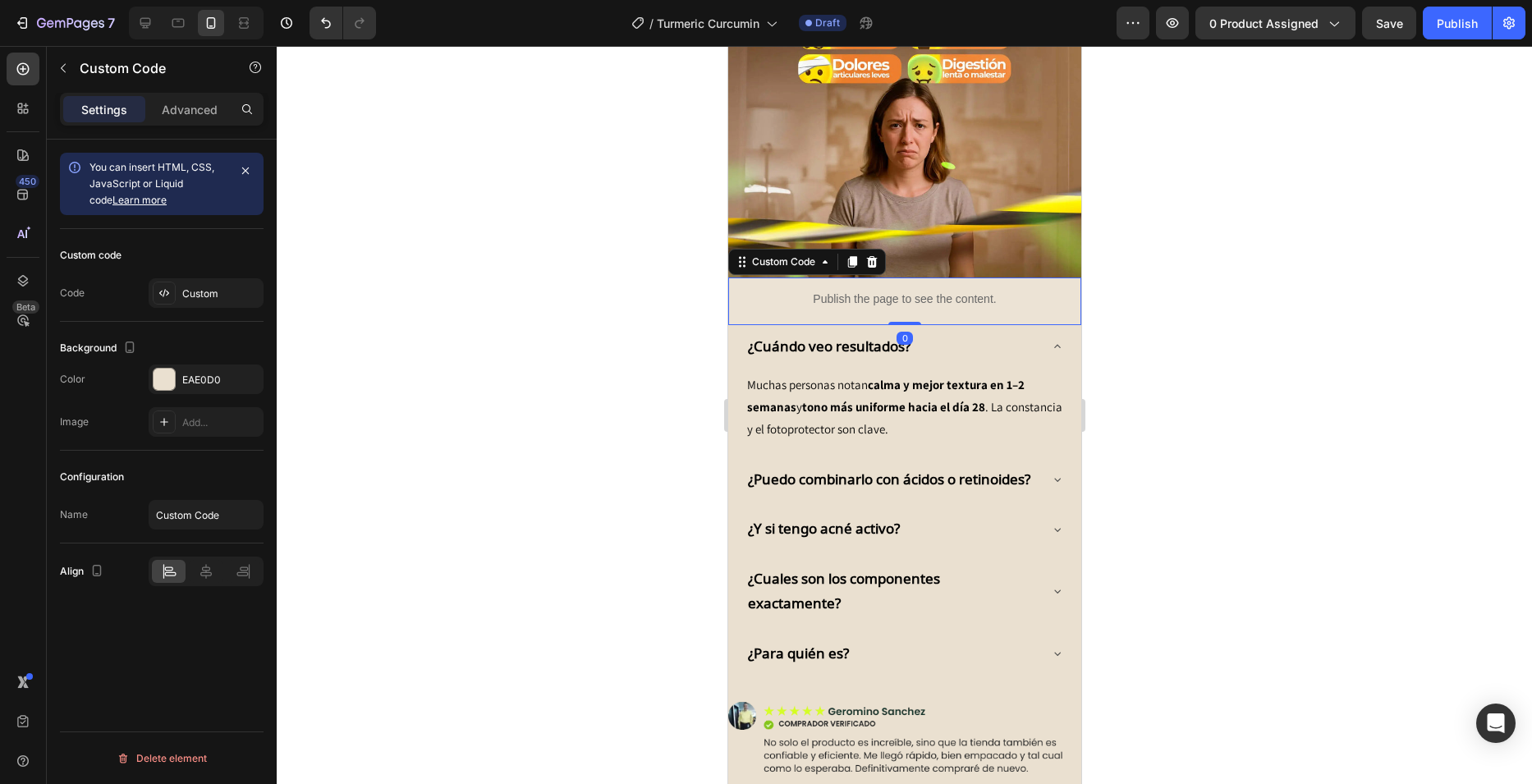
click at [822, 291] on p "Publish the page to see the content." at bounding box center [904, 299] width 353 height 17
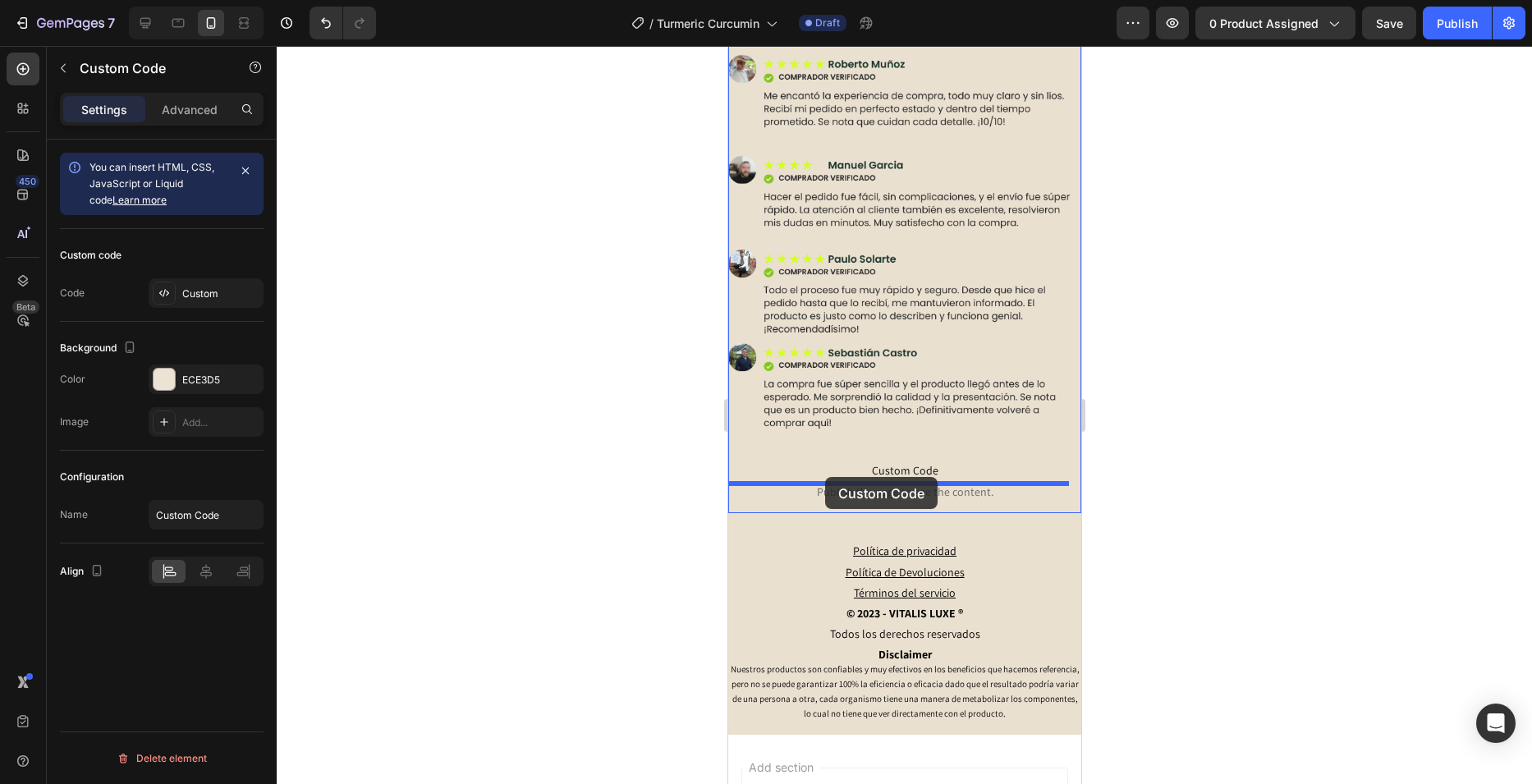
drag, startPoint x: 787, startPoint y: 217, endPoint x: 825, endPoint y: 477, distance: 262.8
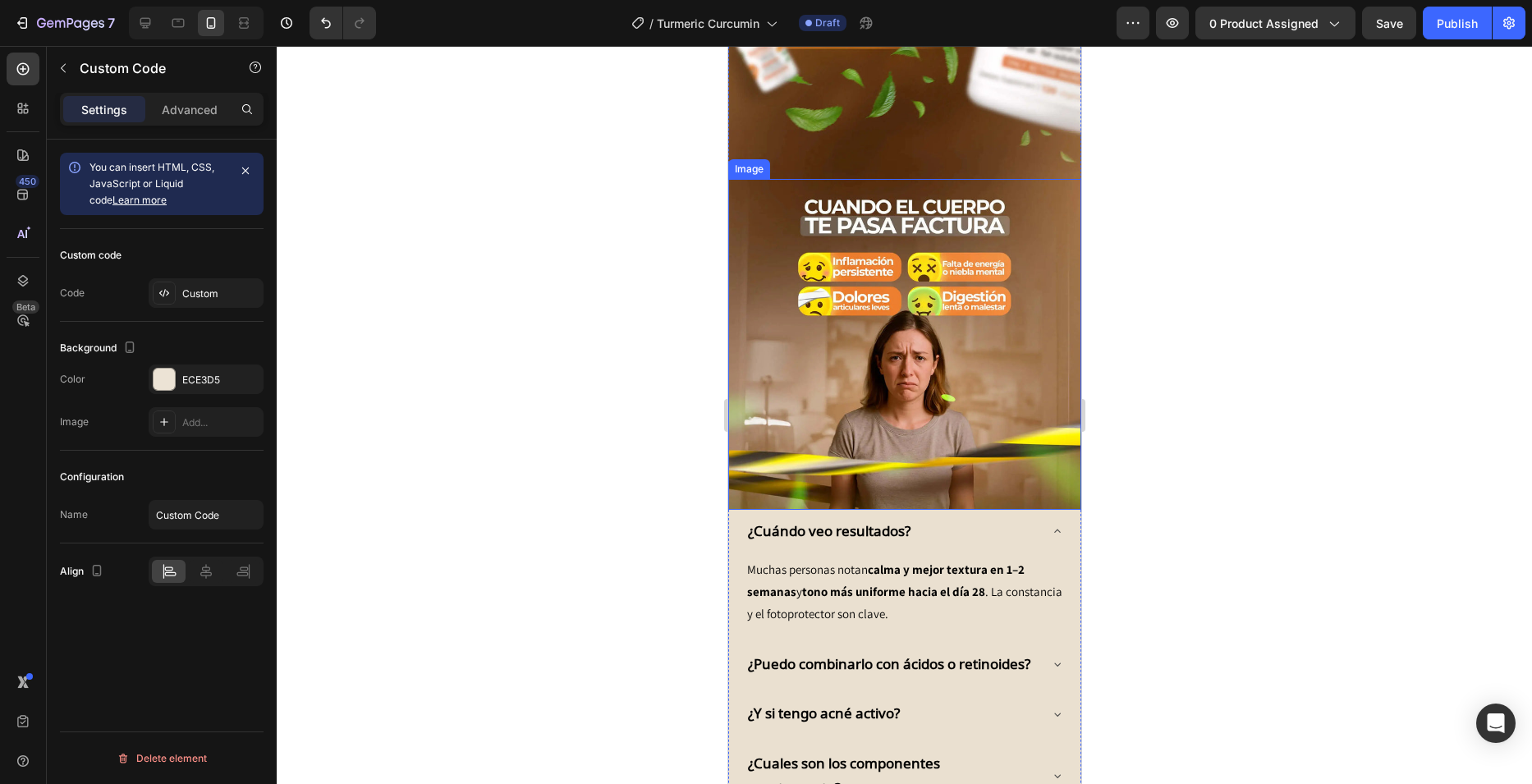
scroll to position [1022, 0]
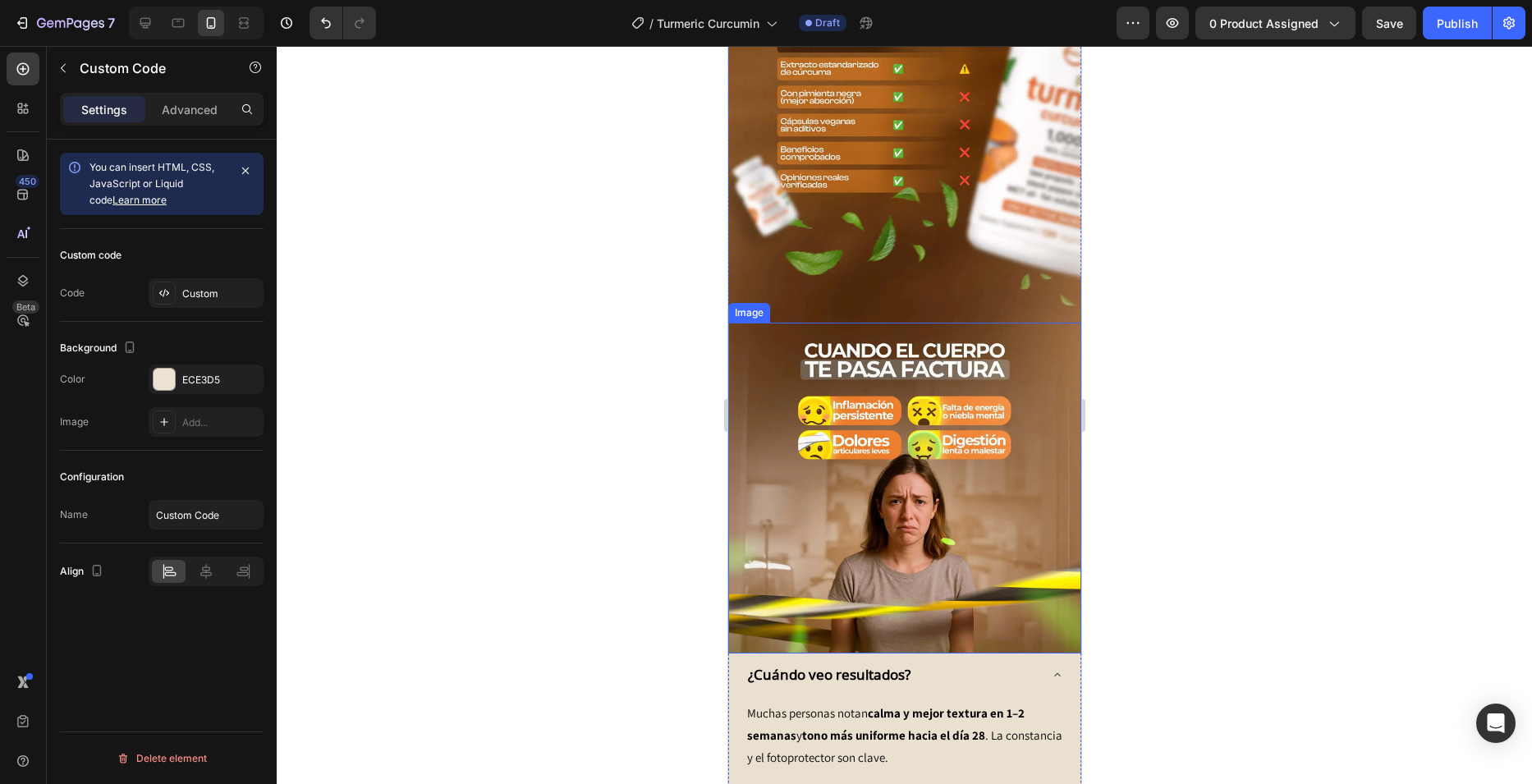
click at [846, 446] on img at bounding box center [904, 487] width 353 height 331
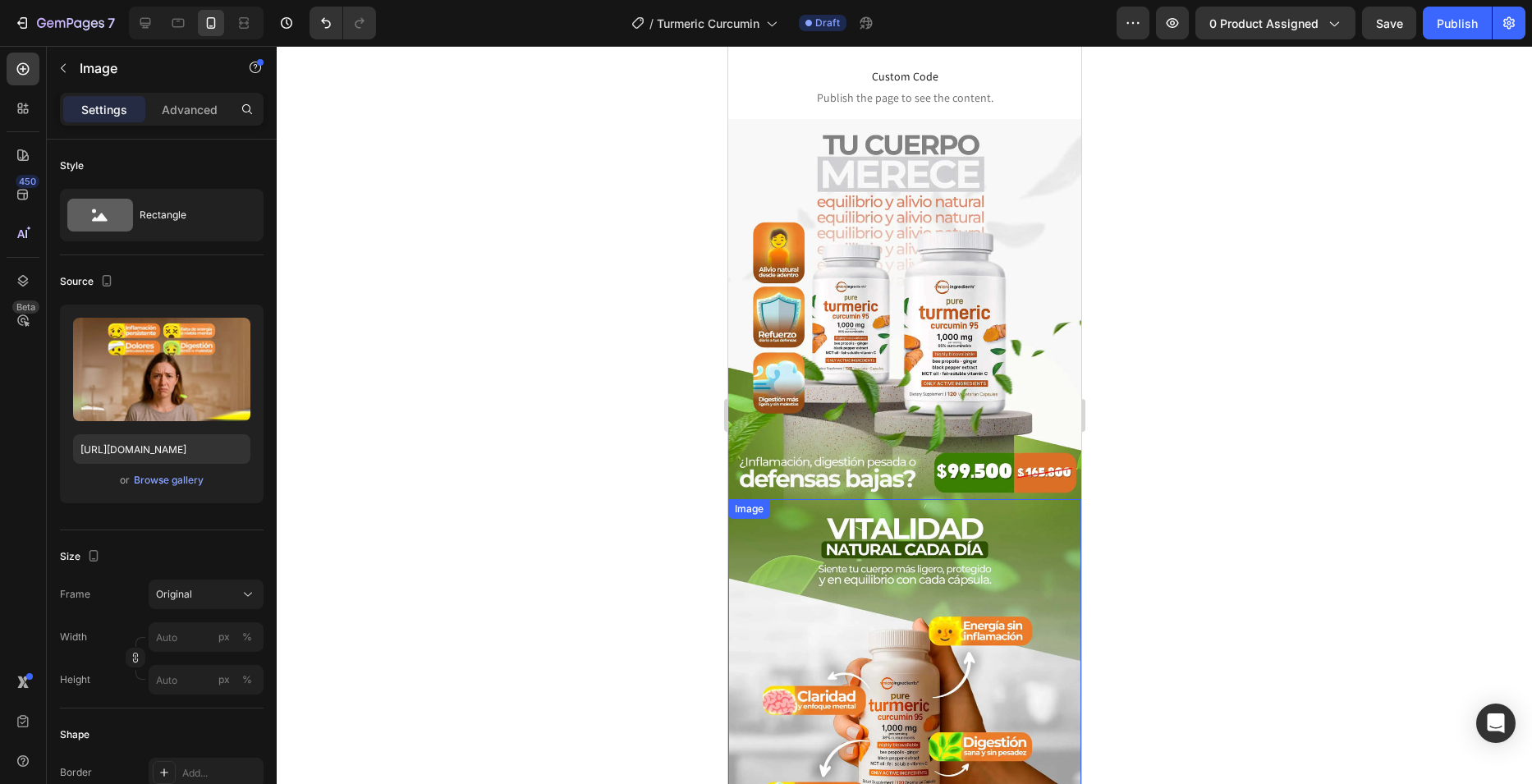
scroll to position [283, 0]
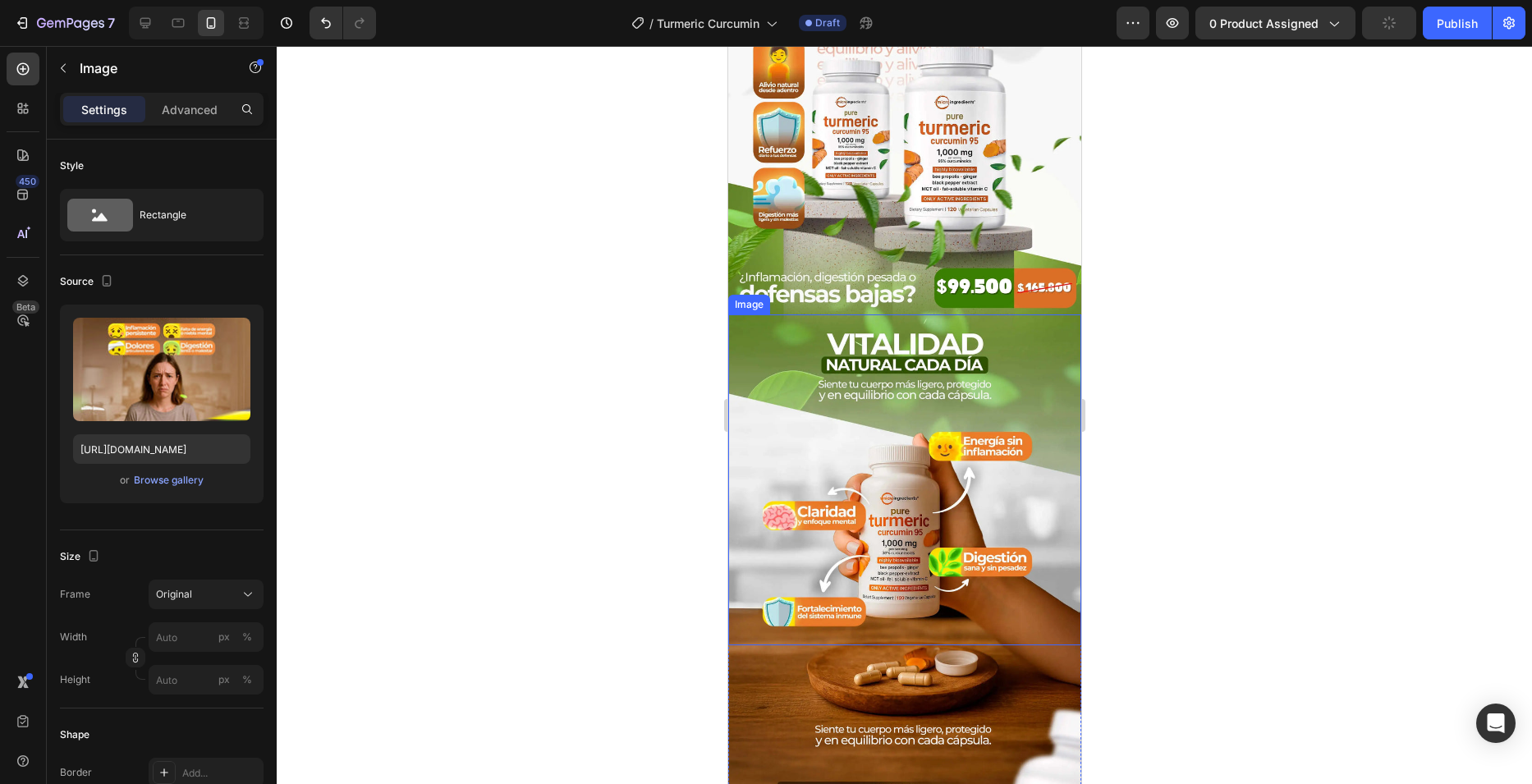
click at [918, 423] on img at bounding box center [904, 479] width 353 height 331
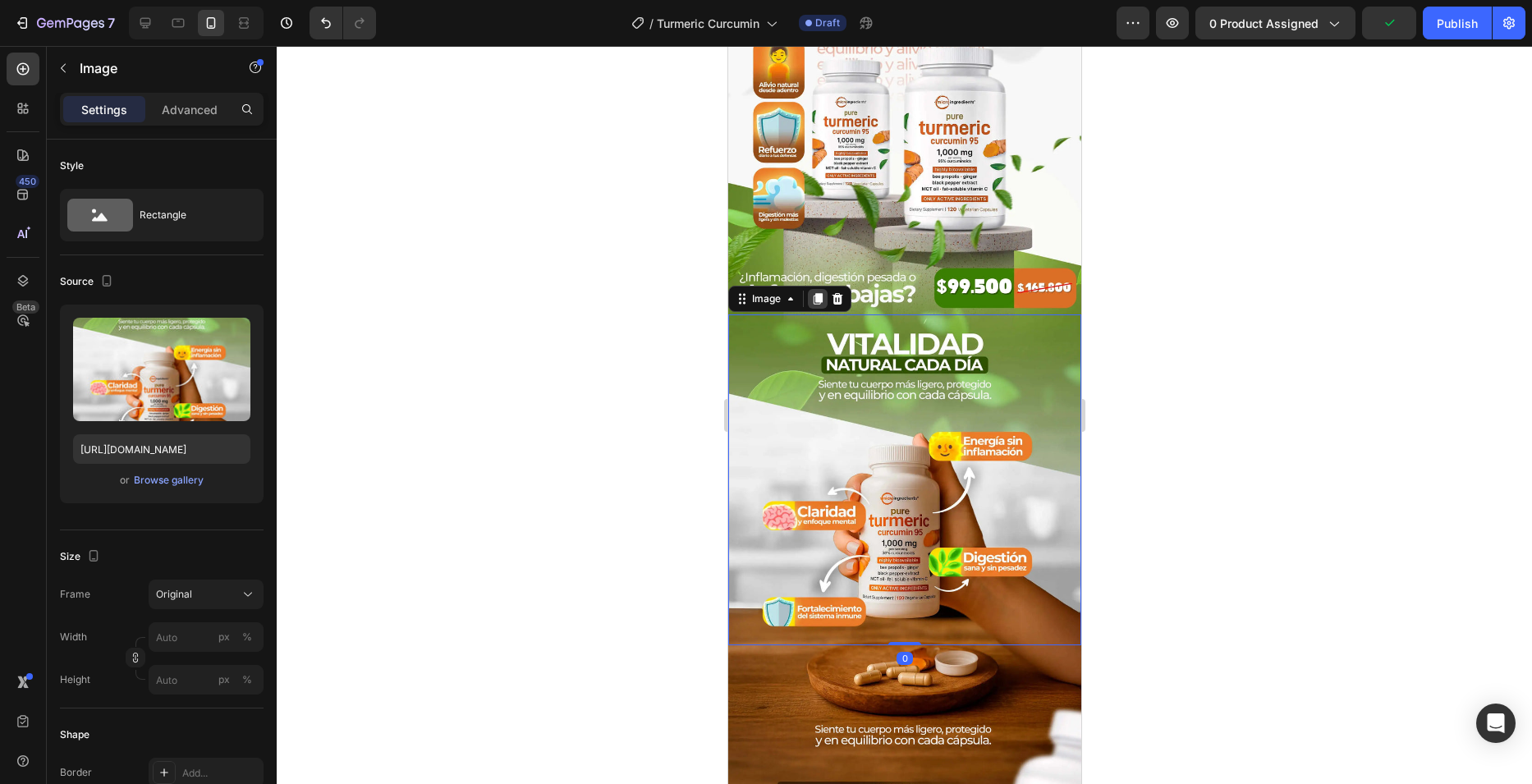
click at [808, 289] on div at bounding box center [817, 299] width 20 height 20
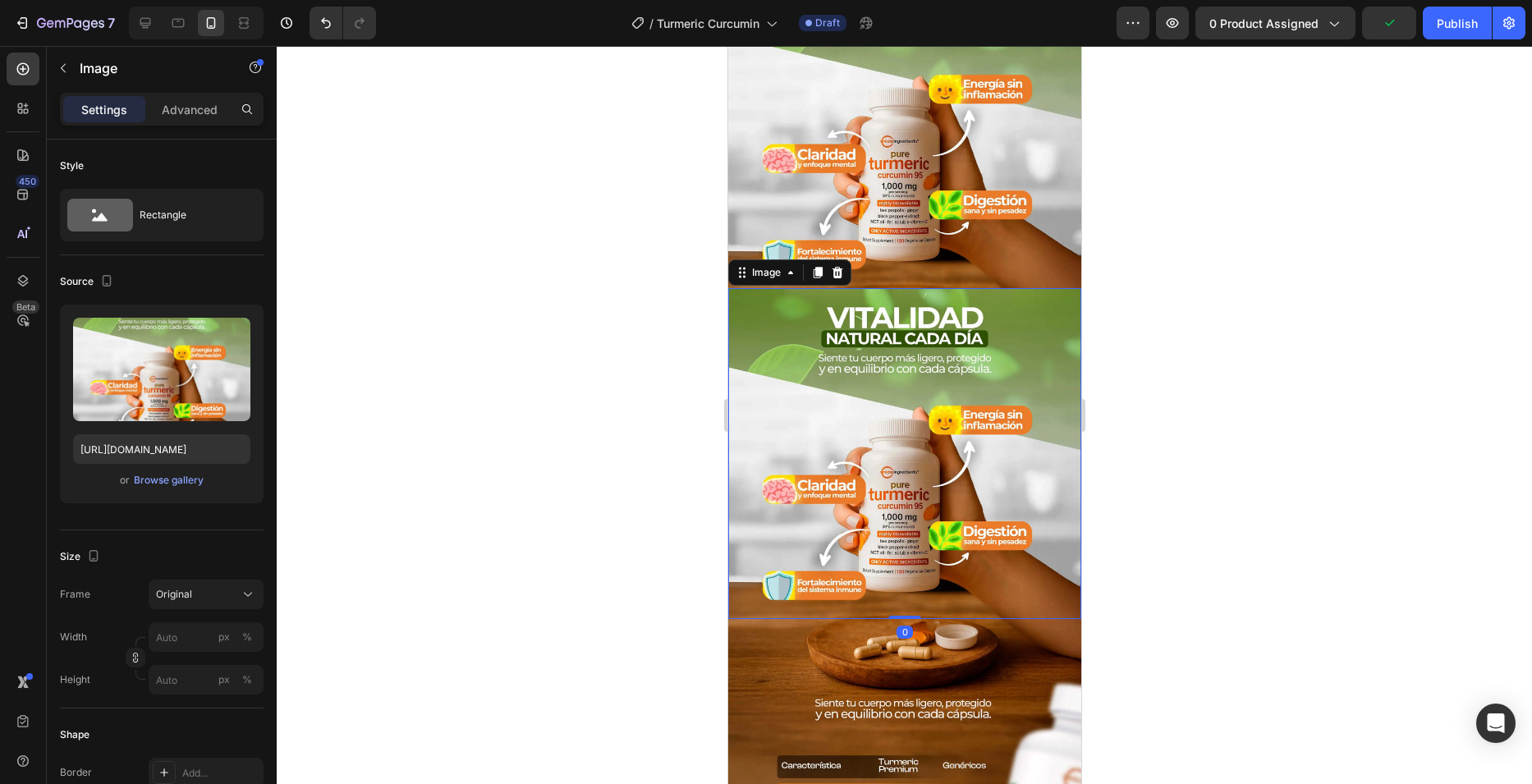
scroll to position [800, 0]
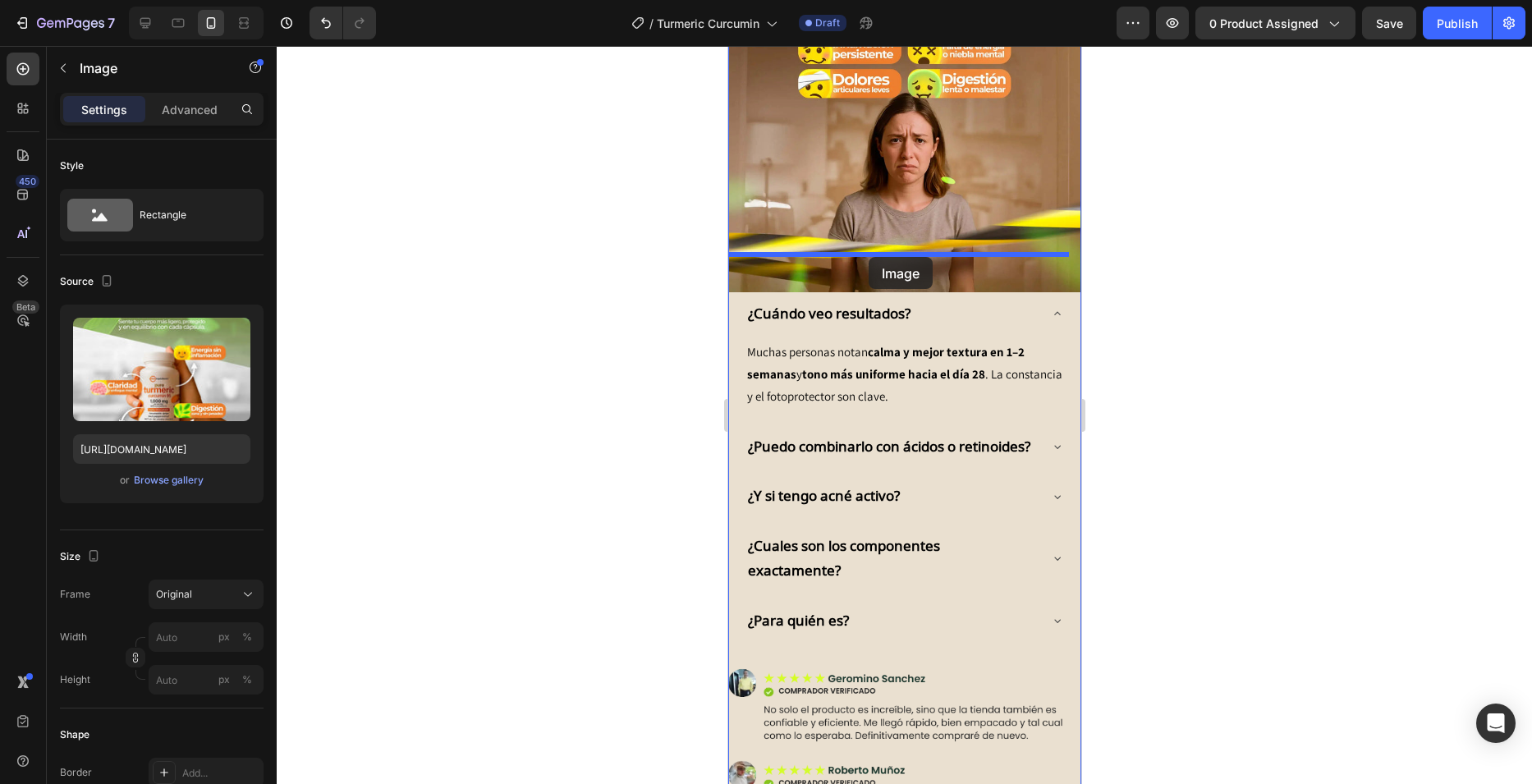
drag, startPoint x: 750, startPoint y: 86, endPoint x: 868, endPoint y: 257, distance: 207.8
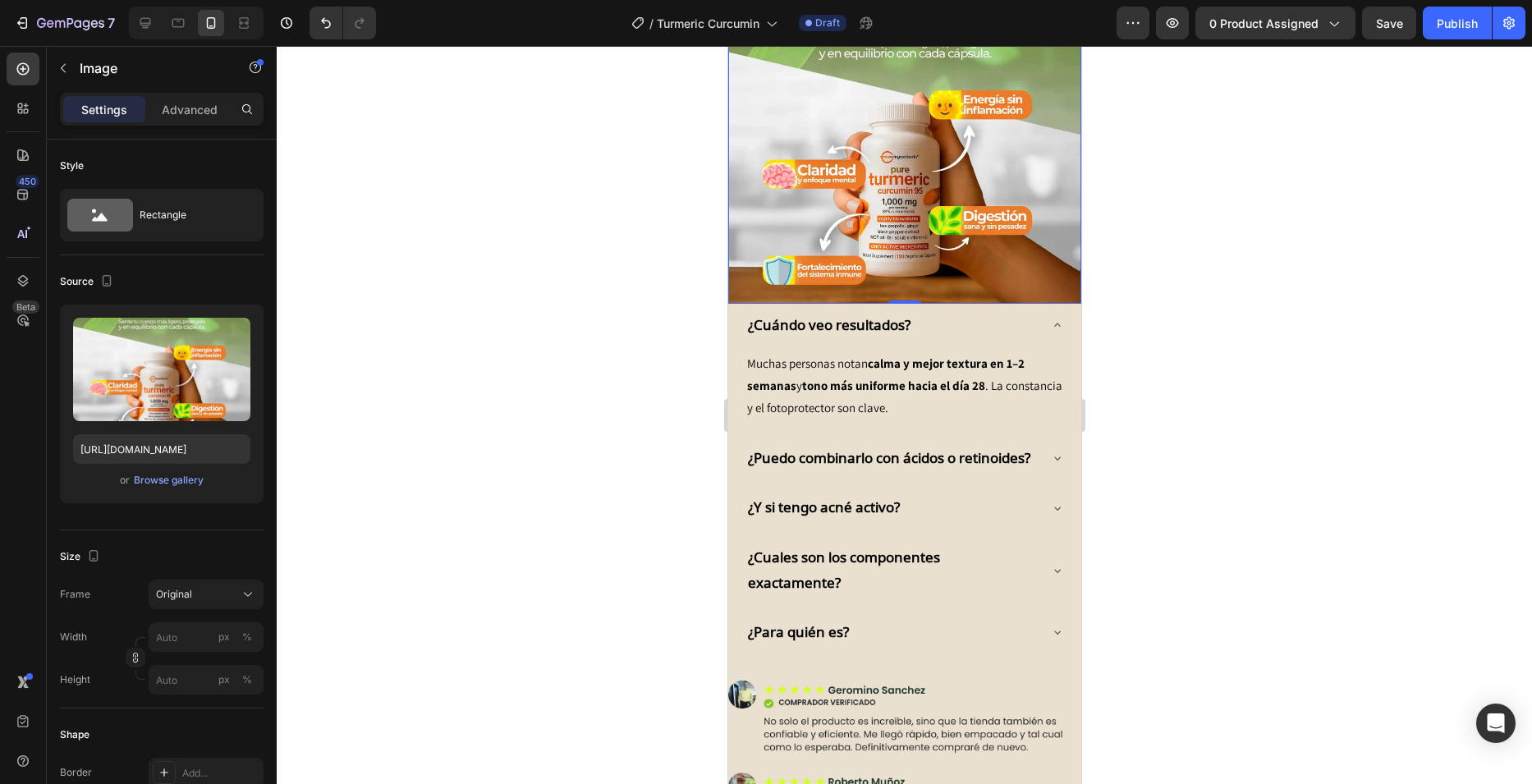
scroll to position [1383, 0]
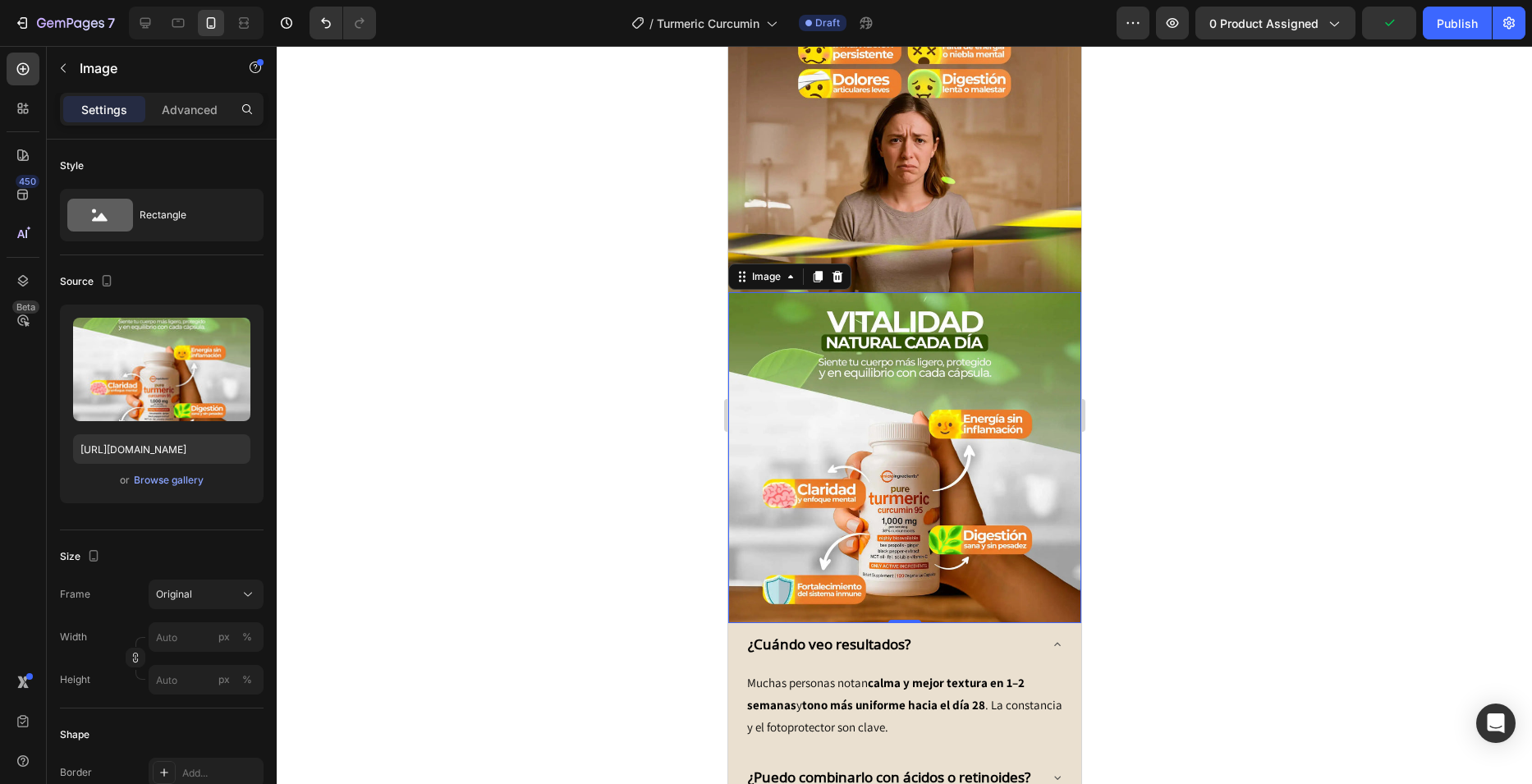
click at [877, 410] on img at bounding box center [904, 457] width 353 height 331
click at [166, 452] on input "[URL][DOMAIN_NAME]" at bounding box center [162, 449] width 177 height 30
paste input "8"
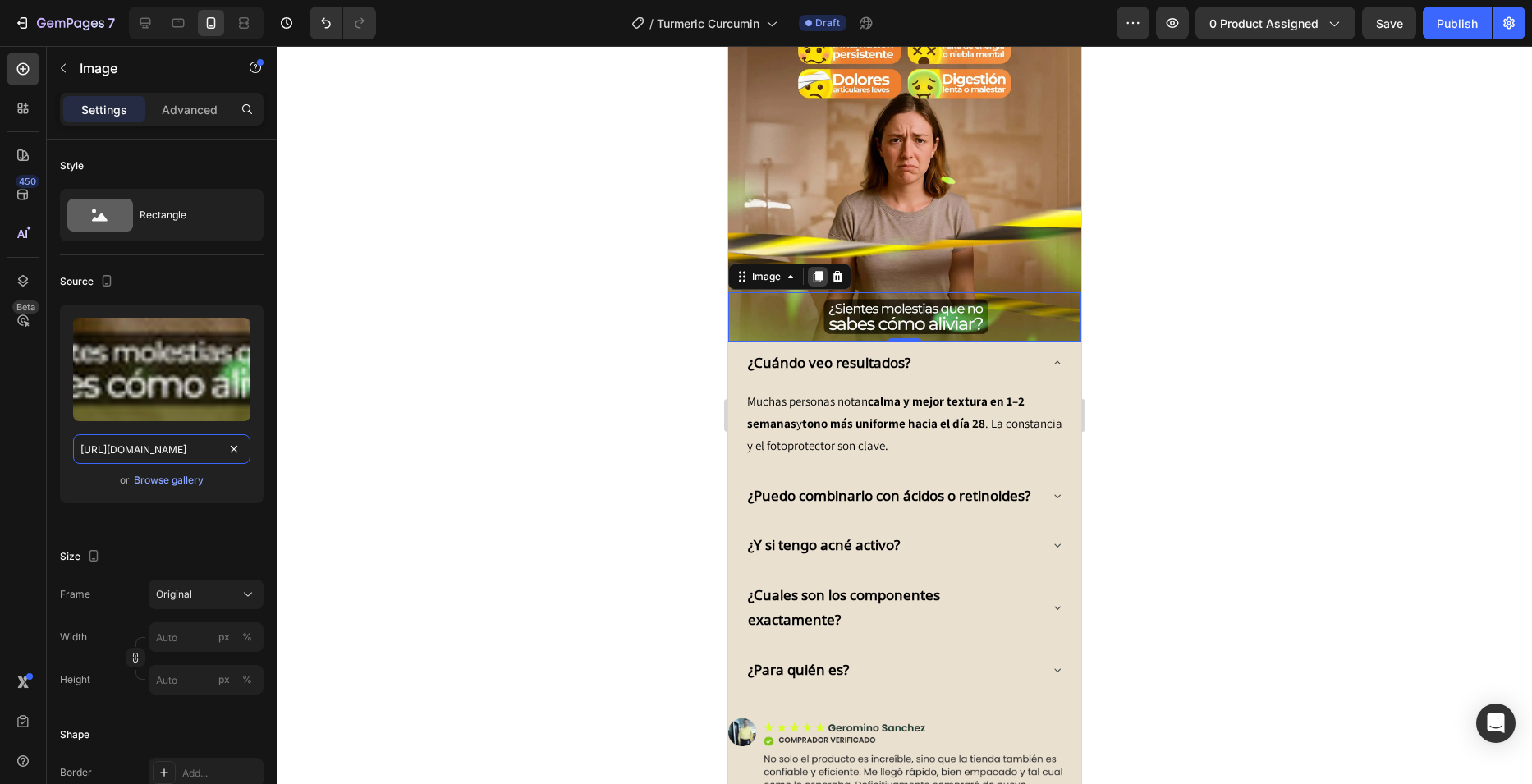
type input "[URL][DOMAIN_NAME]"
click at [821, 271] on icon at bounding box center [817, 277] width 9 height 12
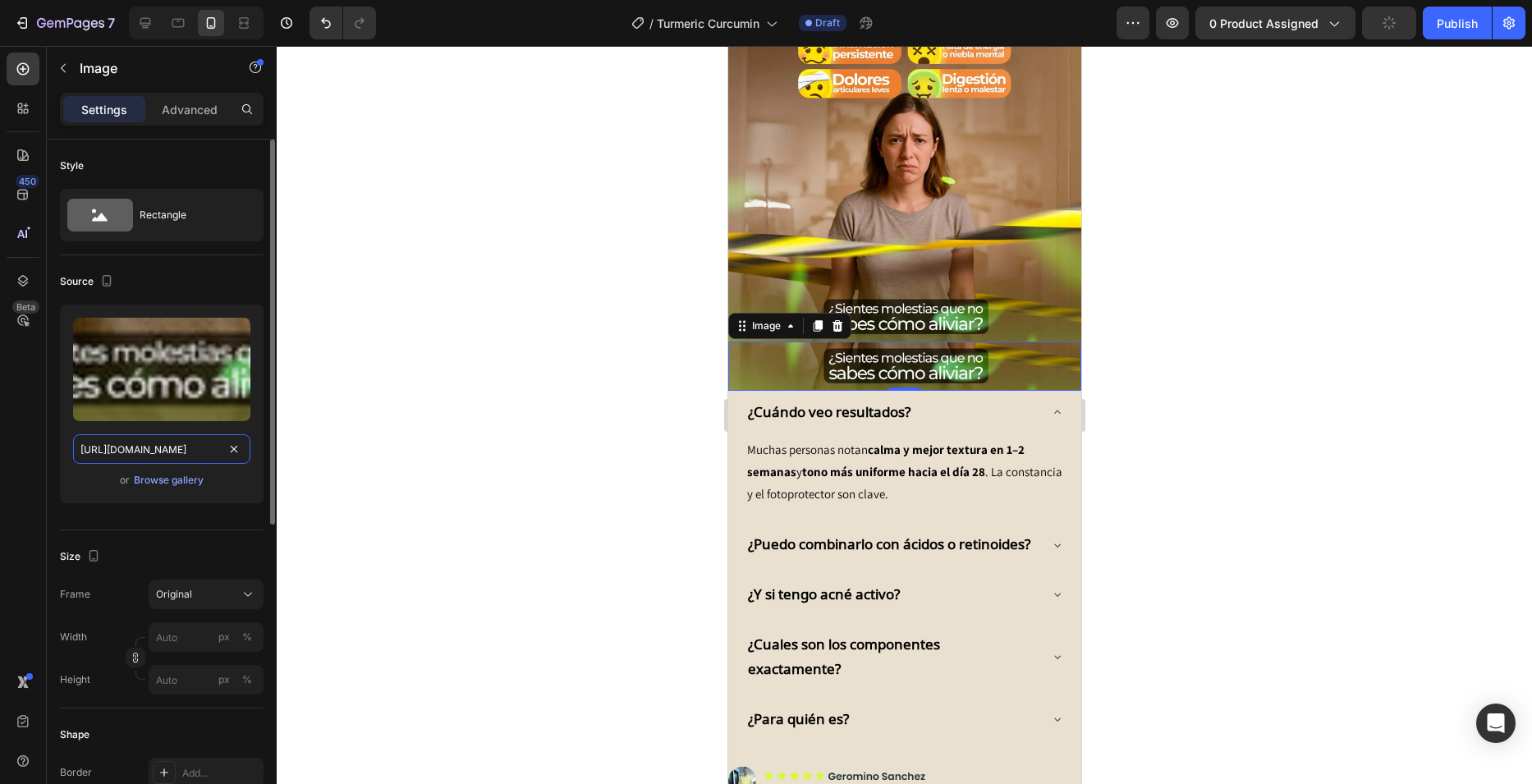
click at [167, 440] on input "[URL][DOMAIN_NAME]" at bounding box center [162, 449] width 177 height 30
paste input "9"
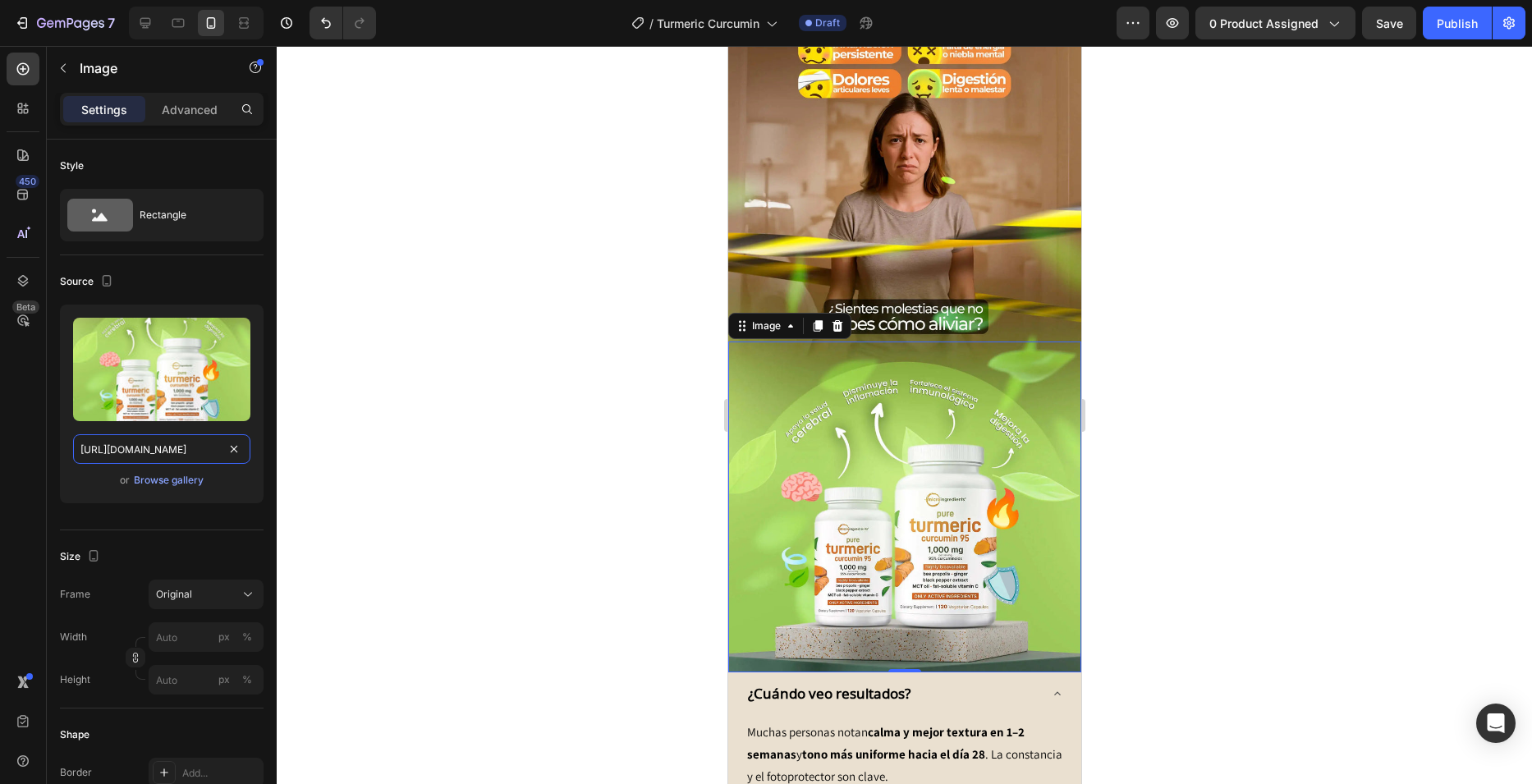
type input "[URL][DOMAIN_NAME]"
click at [596, 227] on div at bounding box center [904, 414] width 1255 height 738
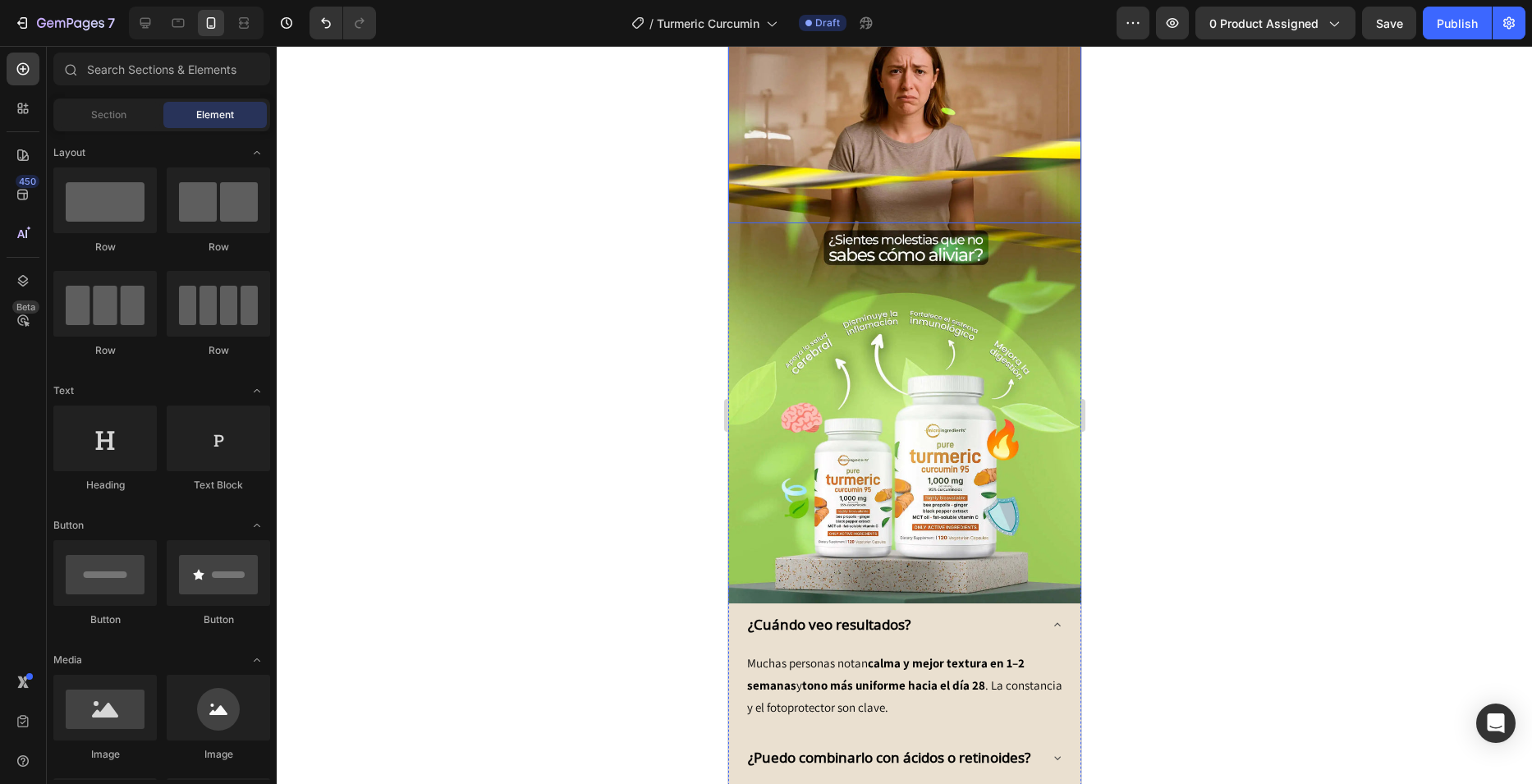
scroll to position [1465, 0]
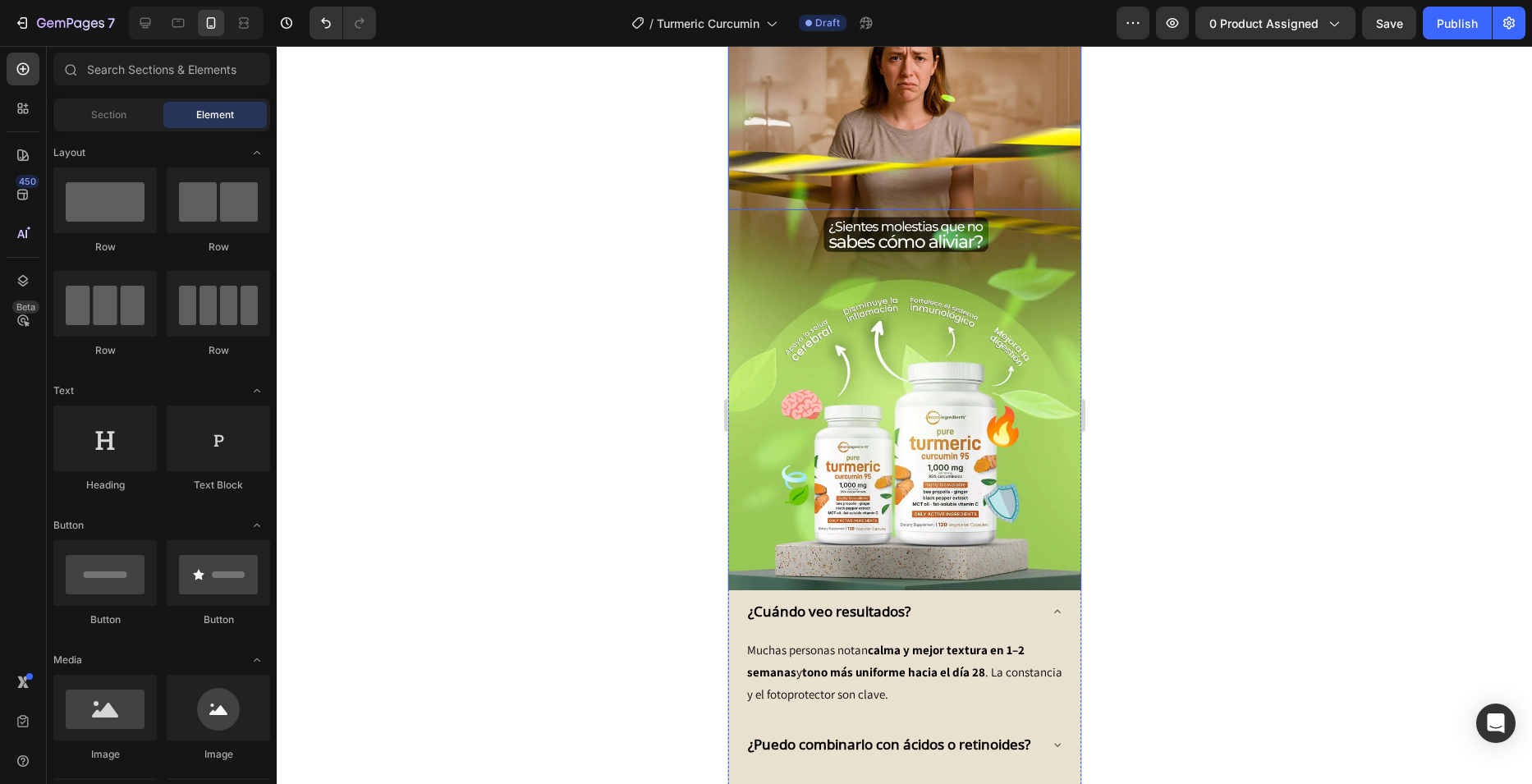
click at [865, 274] on img at bounding box center [904, 424] width 353 height 331
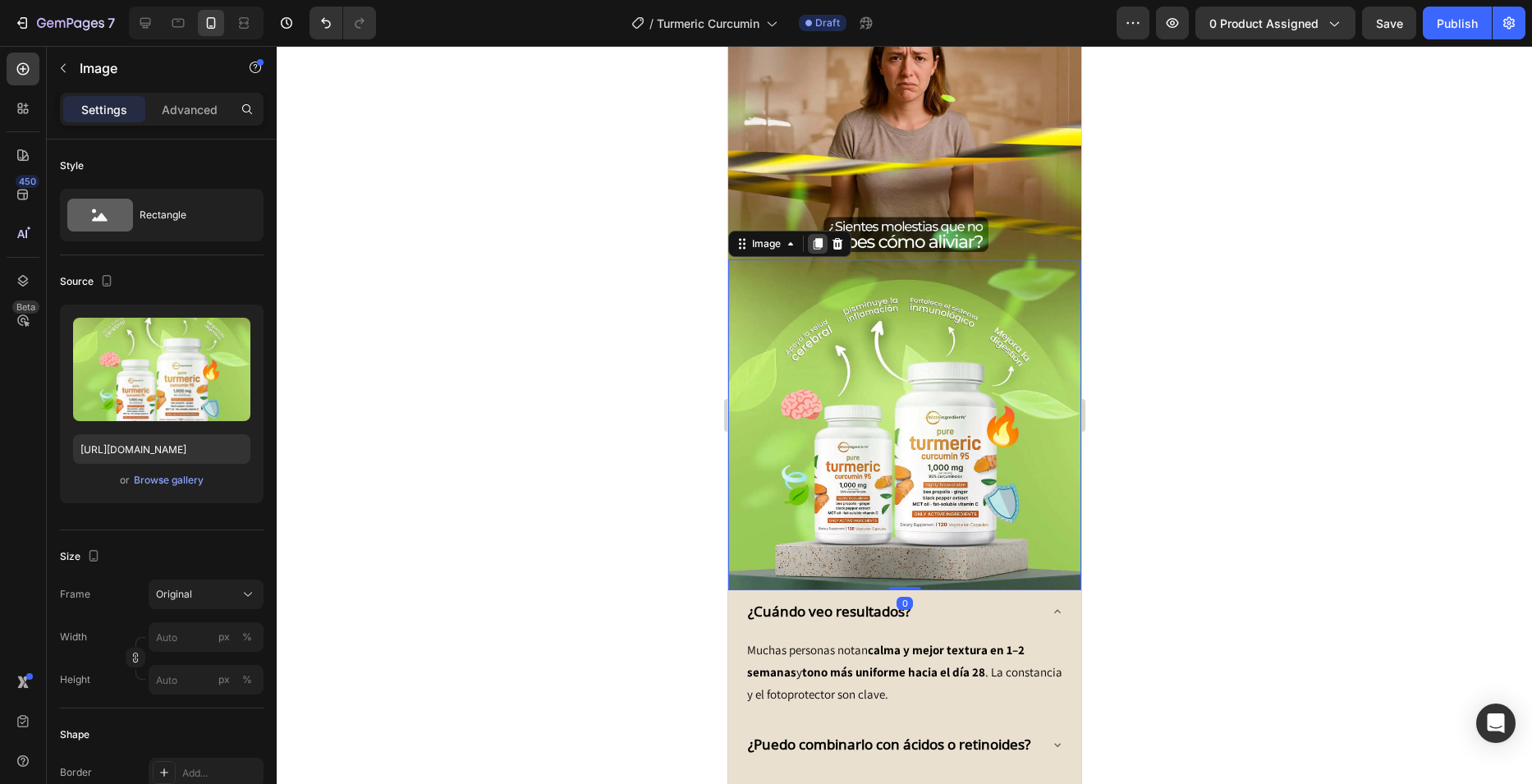
click at [807, 234] on div at bounding box center [817, 244] width 20 height 20
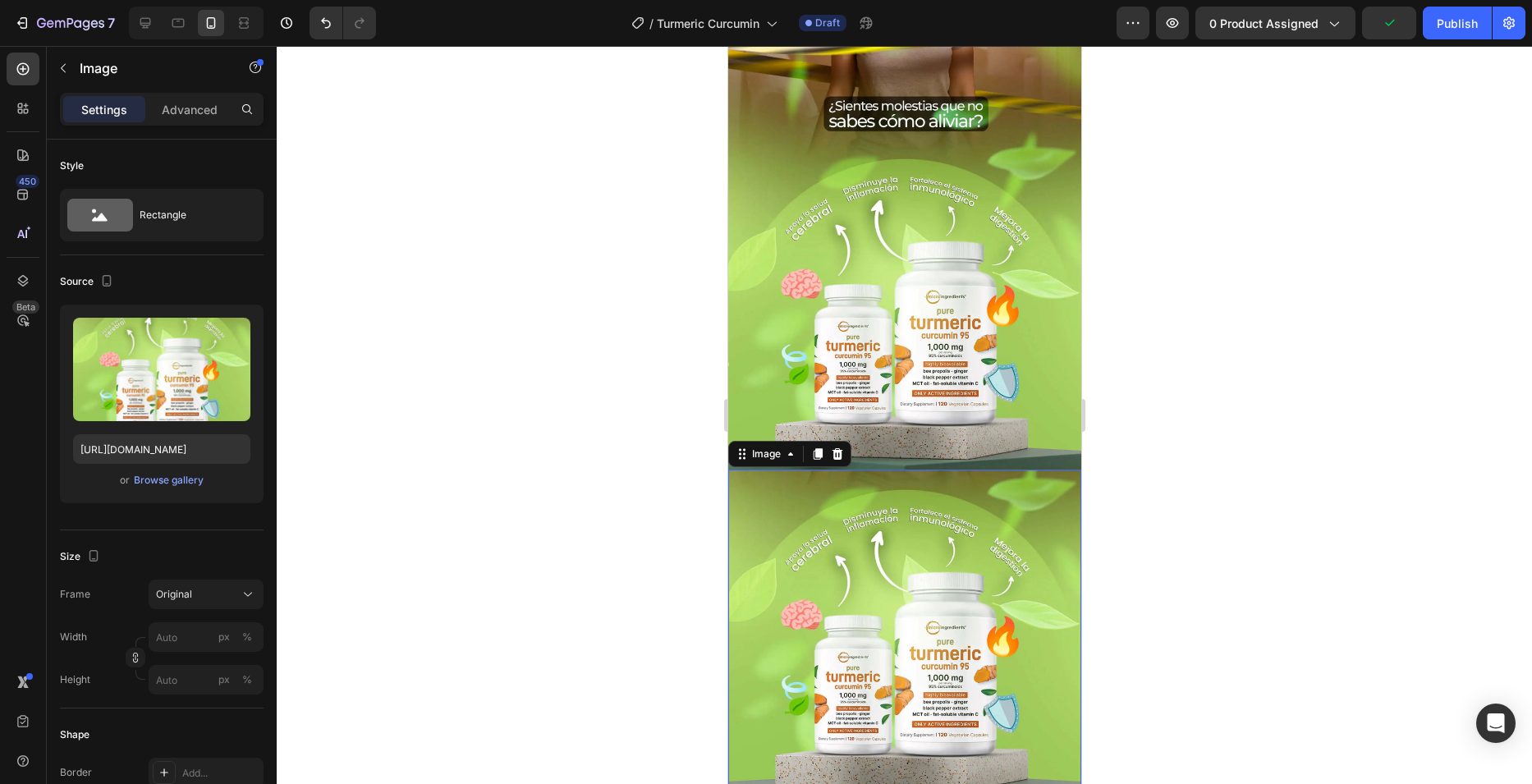
scroll to position [1711, 0]
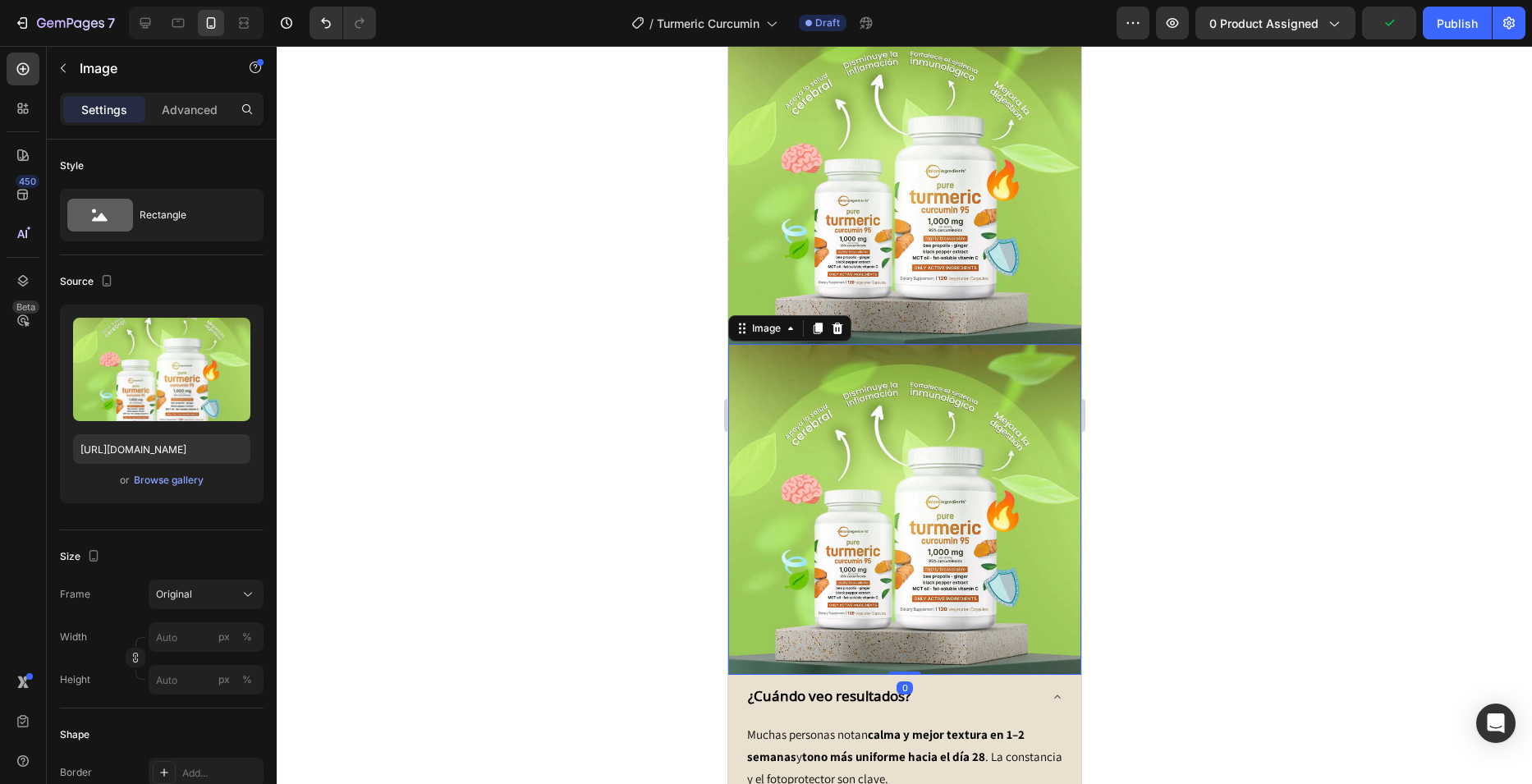
click at [861, 436] on img at bounding box center [904, 509] width 353 height 331
click at [186, 458] on input "[URL][DOMAIN_NAME]" at bounding box center [162, 449] width 177 height 30
paste input "10"
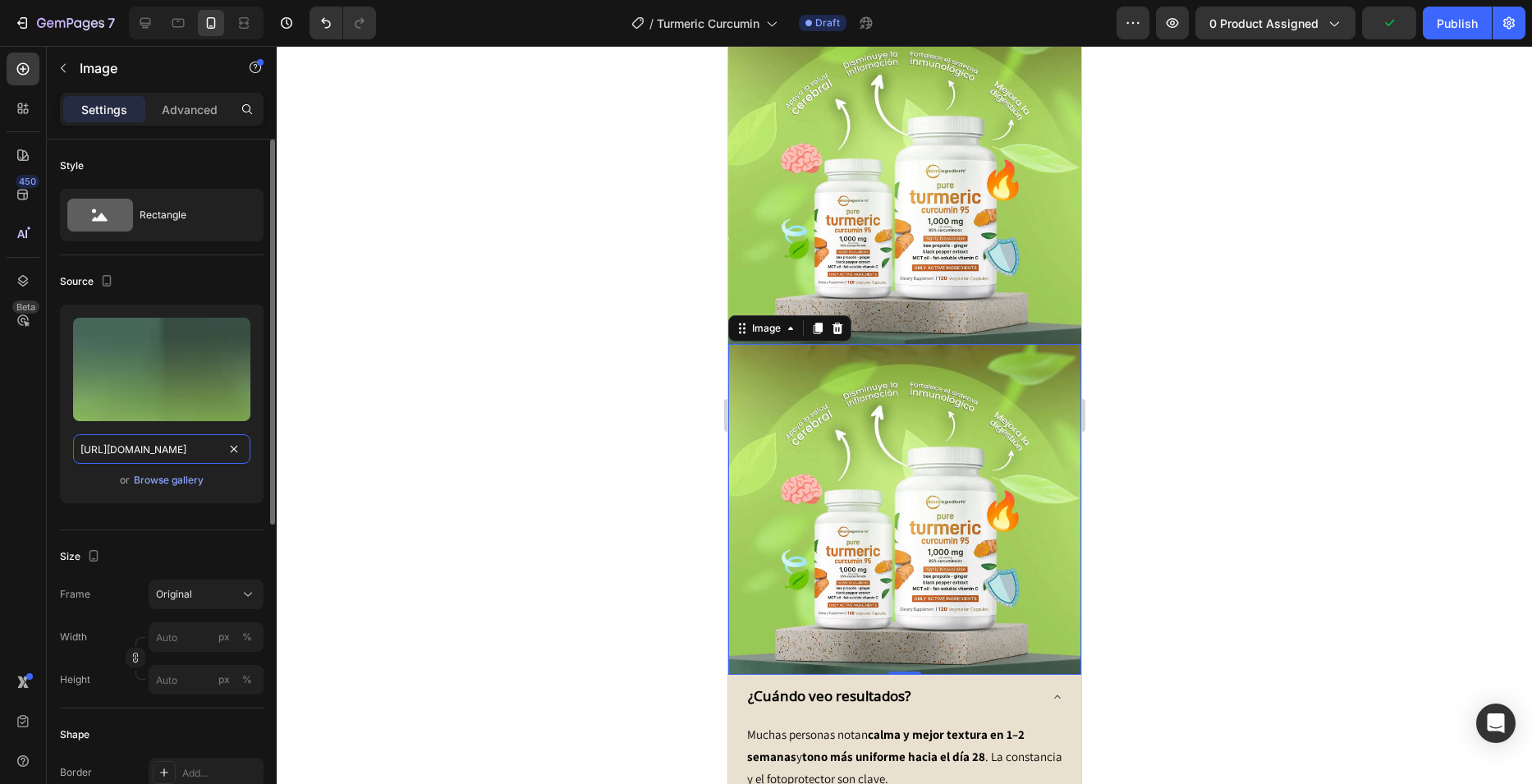
scroll to position [0, 281]
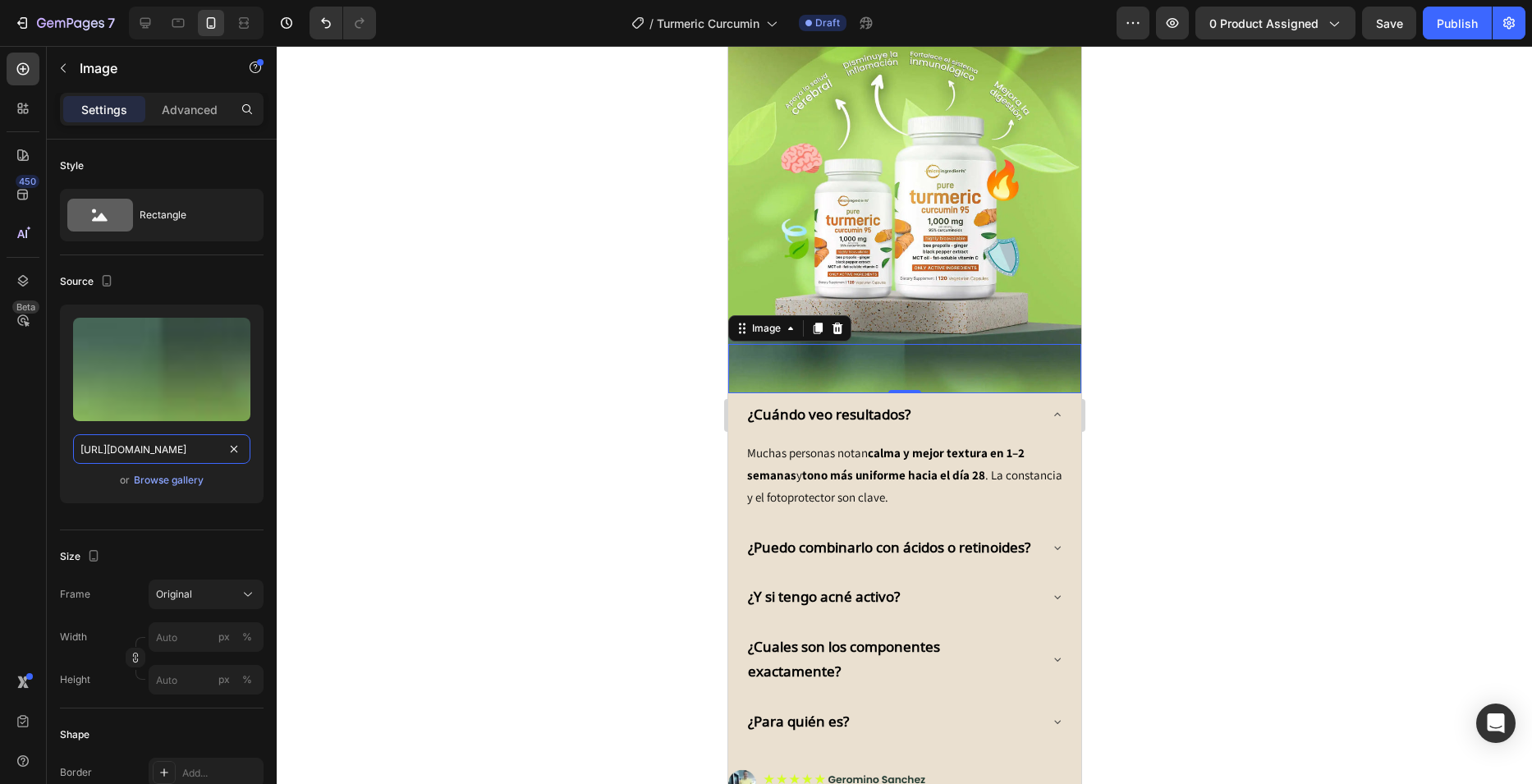
type input "[URL][DOMAIN_NAME]"
click at [685, 303] on div at bounding box center [904, 414] width 1255 height 738
click at [826, 344] on img at bounding box center [904, 368] width 353 height 49
click at [779, 321] on div "Image" at bounding box center [765, 328] width 36 height 15
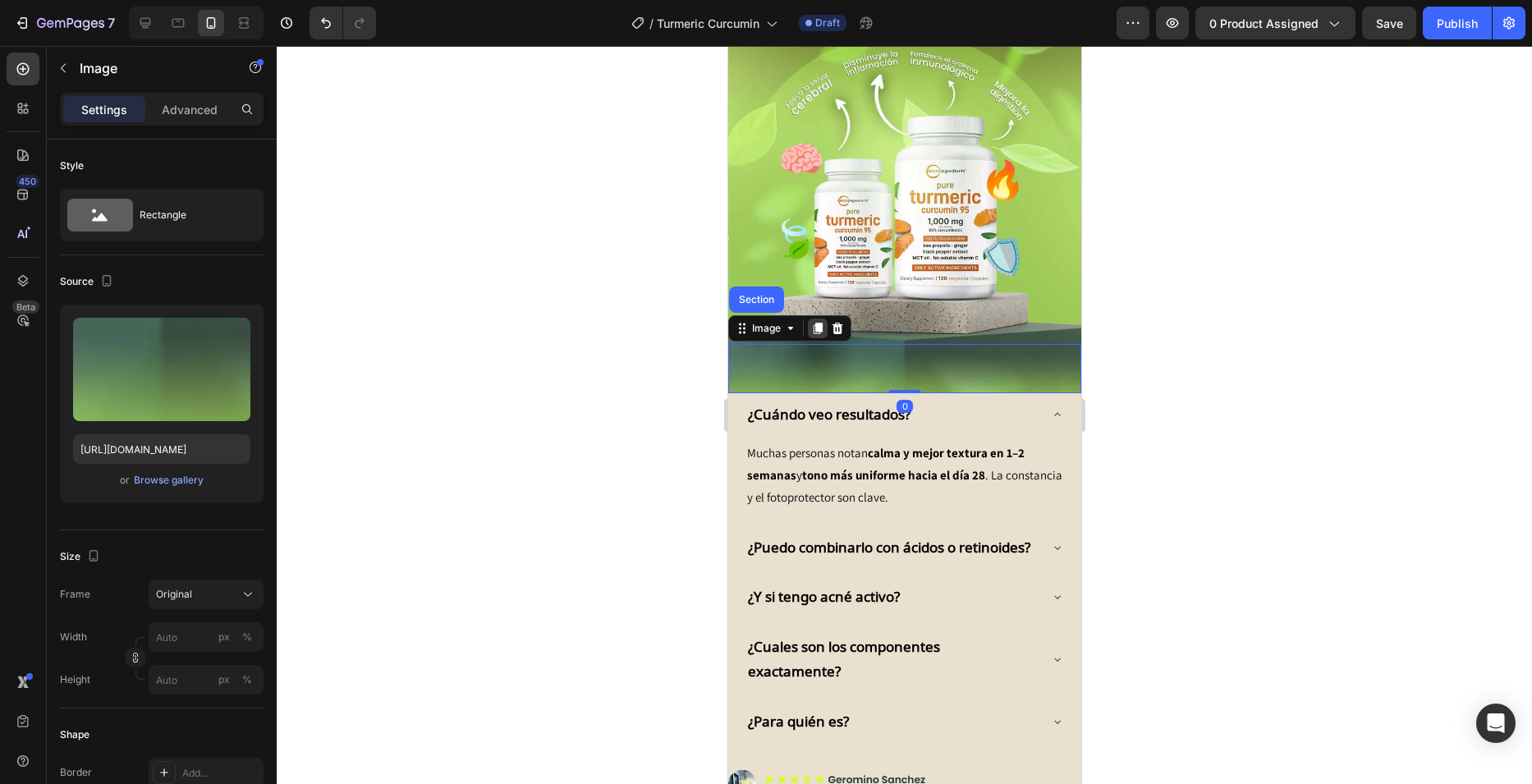
click at [816, 322] on icon at bounding box center [817, 328] width 9 height 12
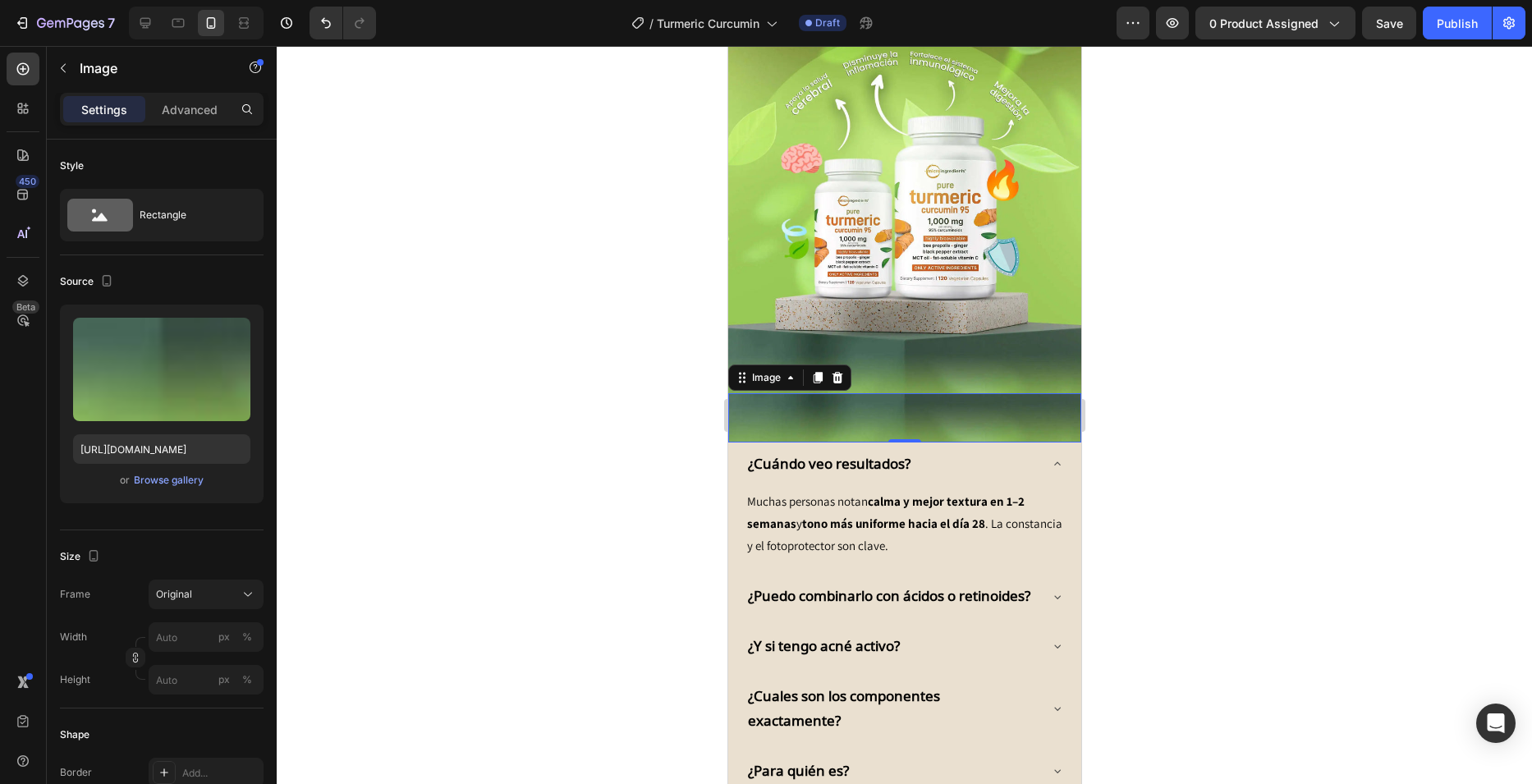
click at [807, 393] on img at bounding box center [904, 417] width 353 height 49
click at [182, 462] on input "[URL][DOMAIN_NAME]" at bounding box center [162, 449] width 177 height 30
paste input "1"
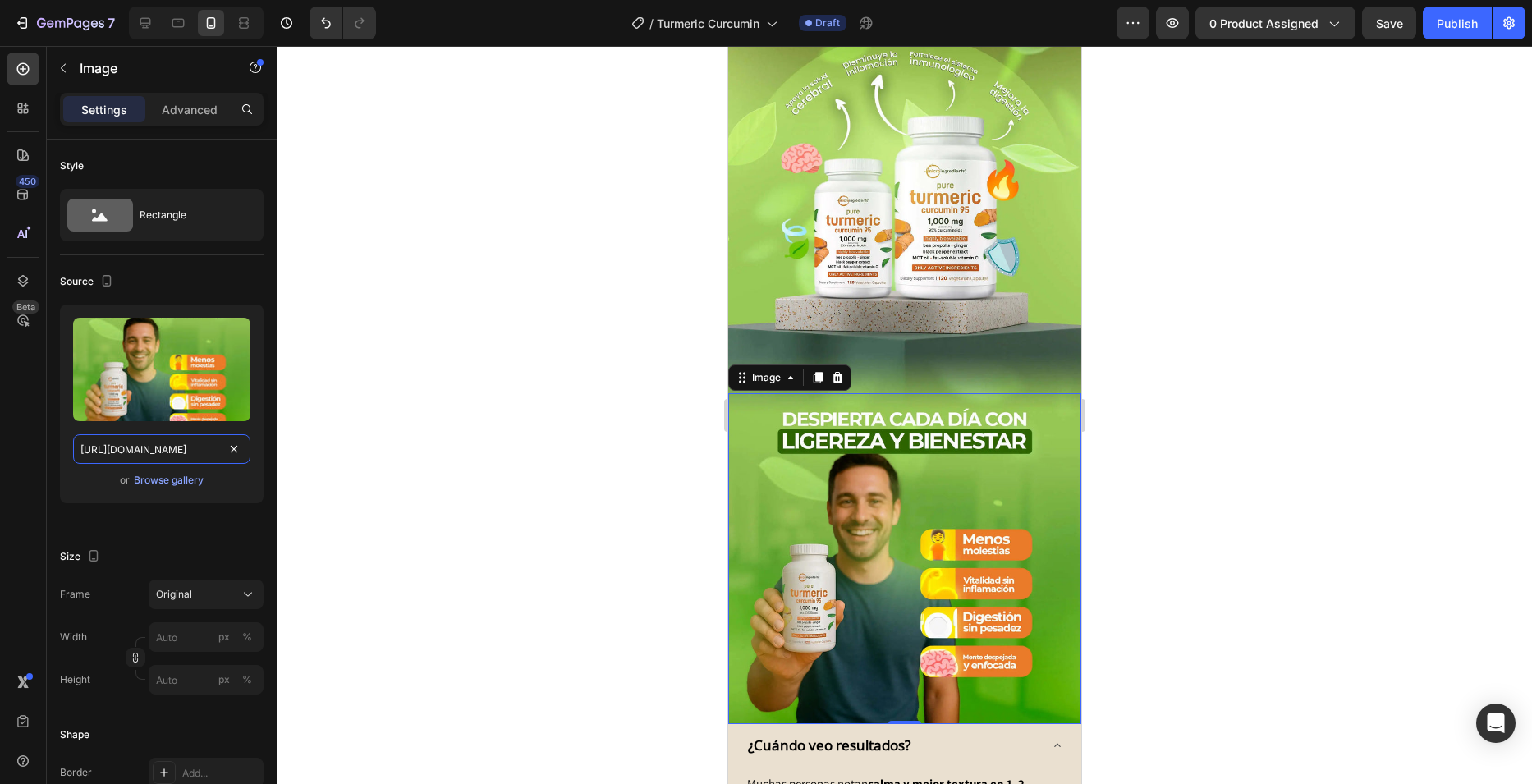
type input "[URL][DOMAIN_NAME]"
click at [589, 277] on div at bounding box center [904, 414] width 1255 height 738
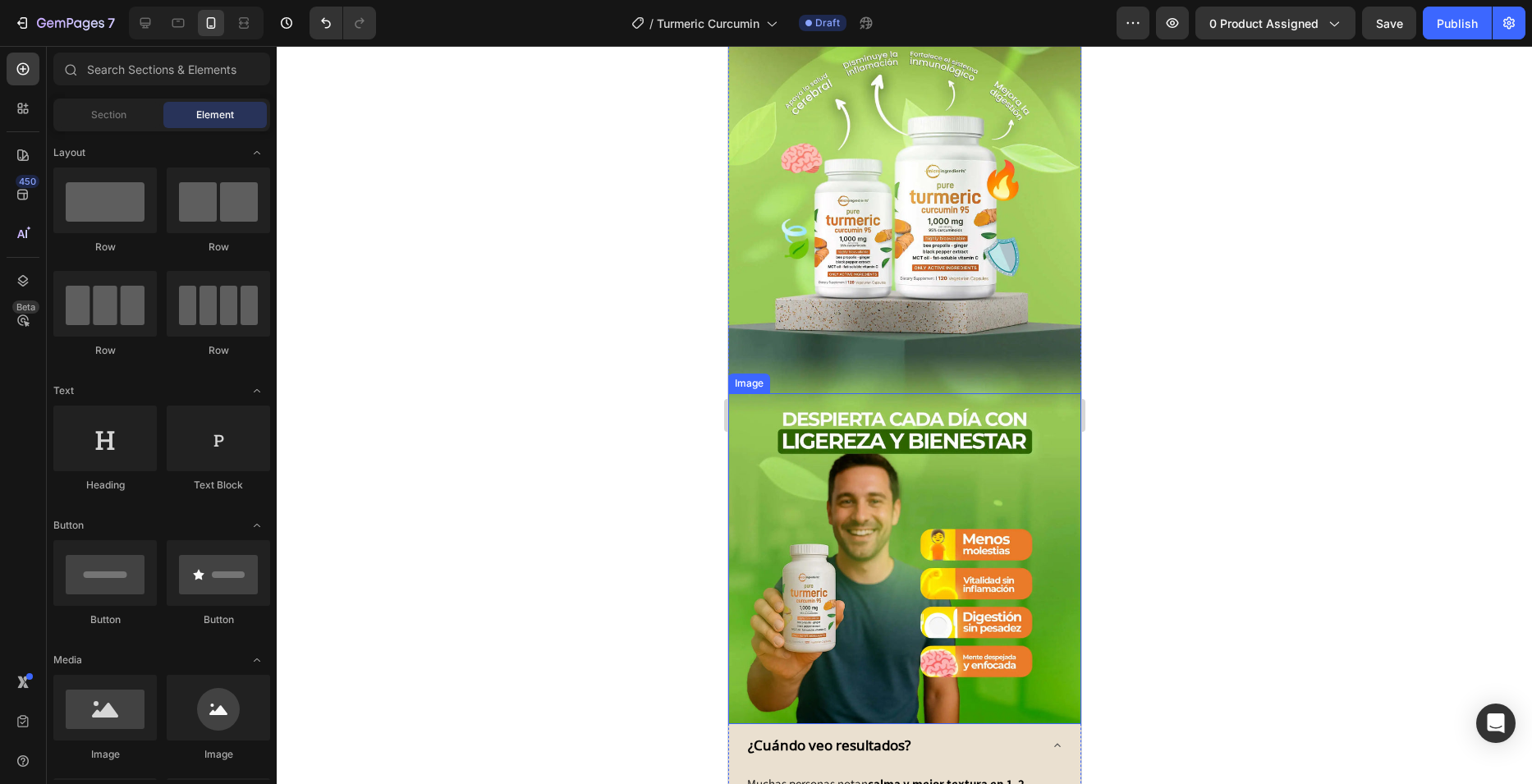
scroll to position [1793, 0]
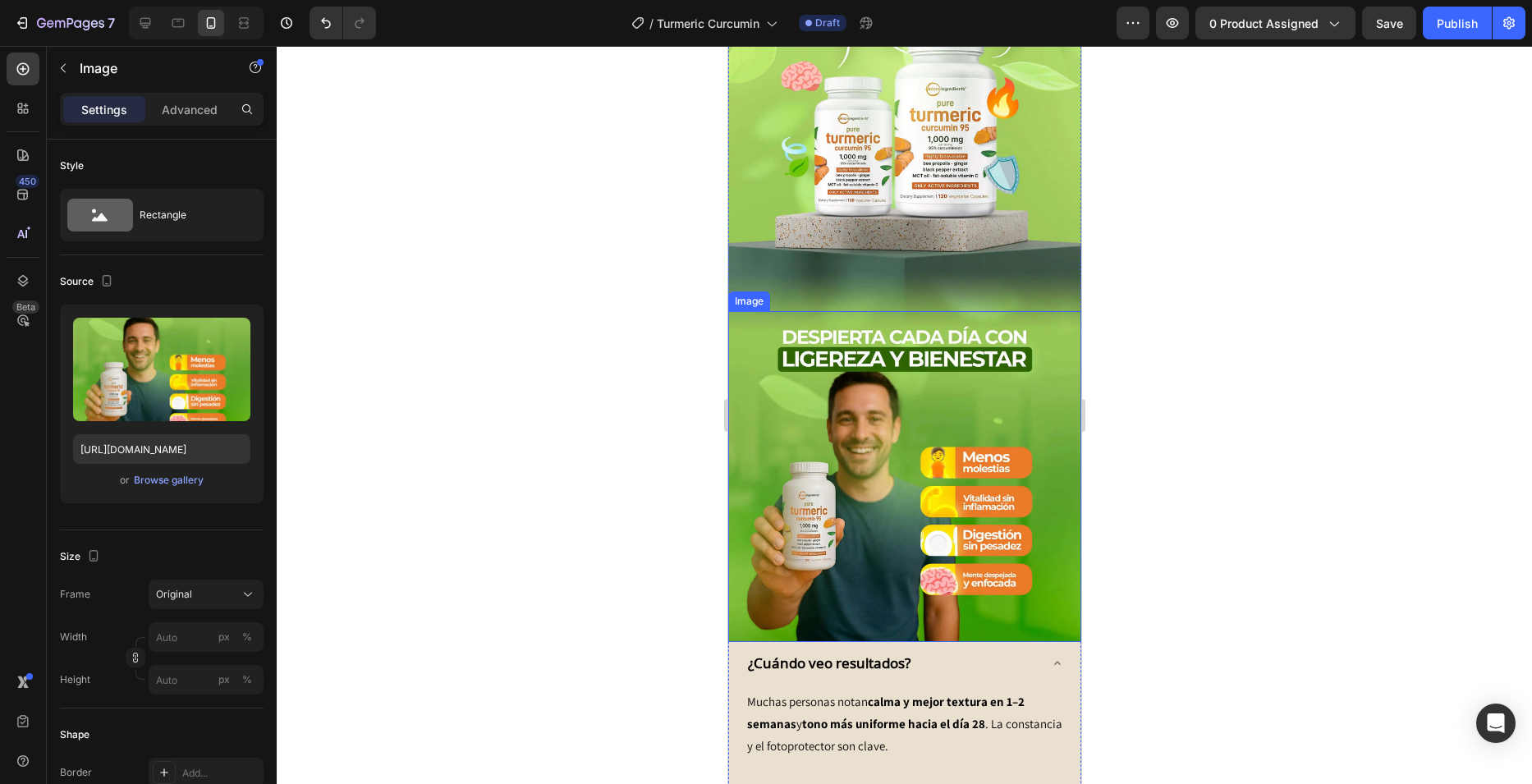
click at [831, 362] on img at bounding box center [904, 476] width 353 height 331
click at [810, 289] on icon at bounding box center [817, 296] width 13 height 13
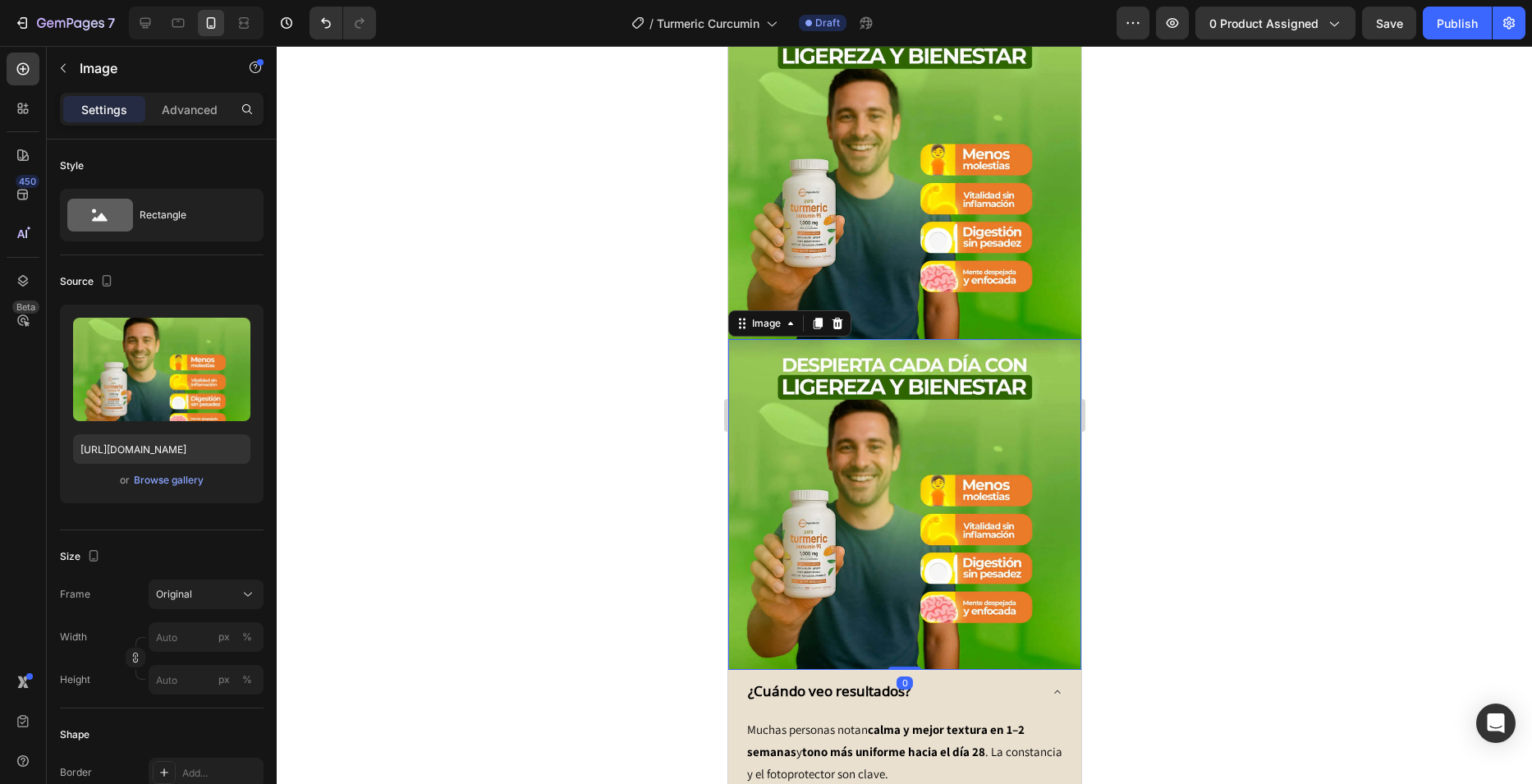
scroll to position [2267, 0]
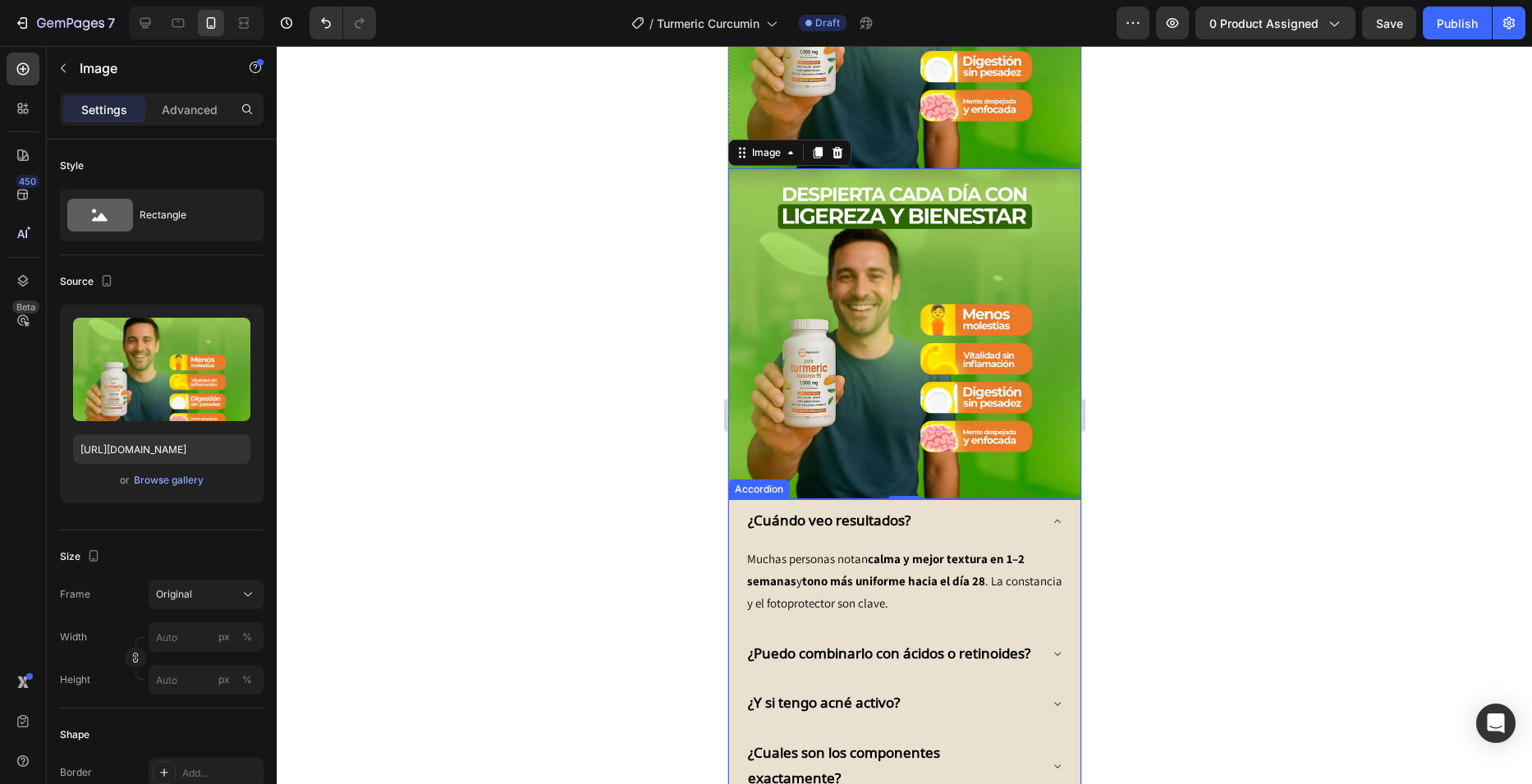
click at [825, 352] on img at bounding box center [904, 333] width 353 height 331
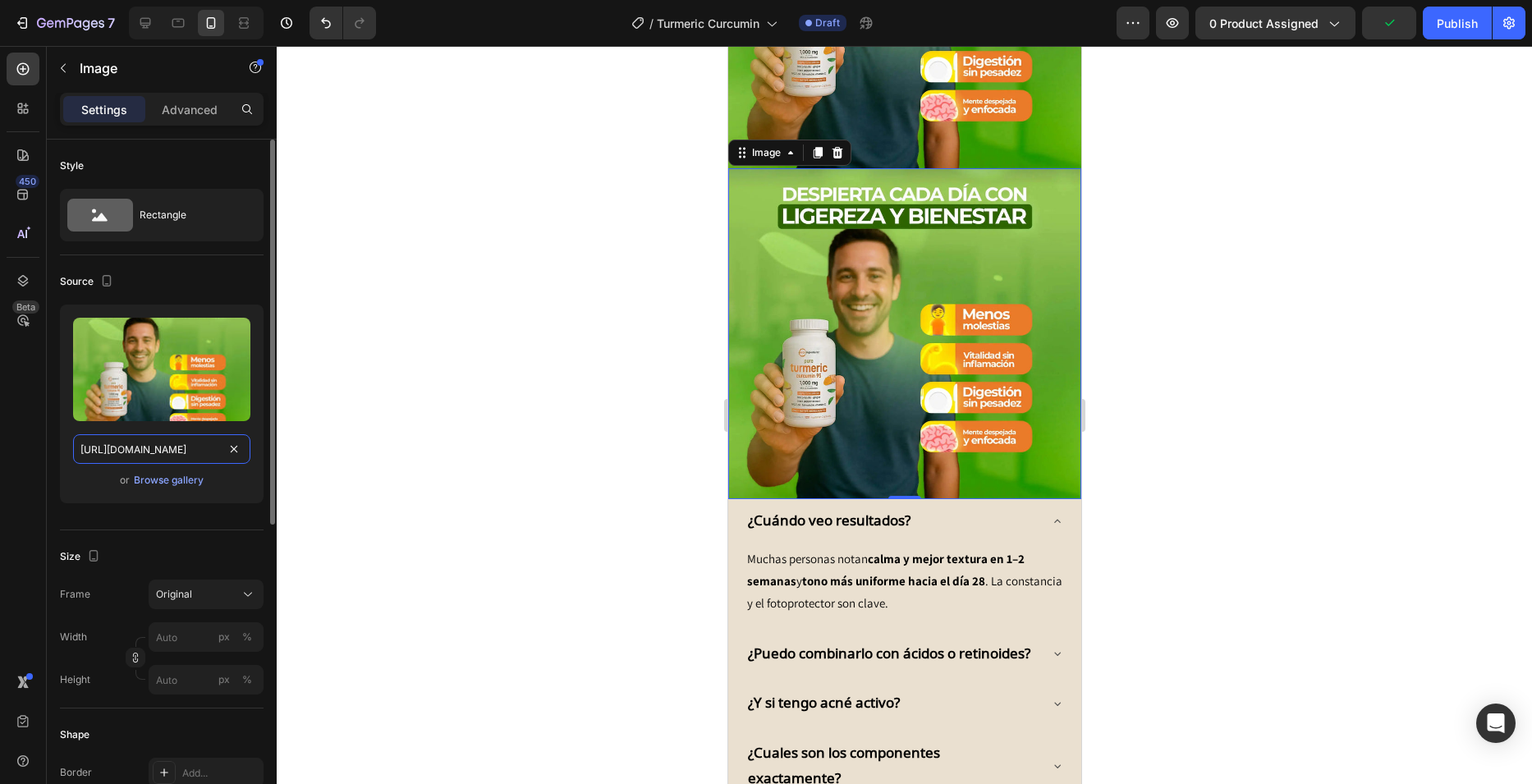
click at [174, 460] on input "[URL][DOMAIN_NAME]" at bounding box center [162, 449] width 177 height 30
paste input "2"
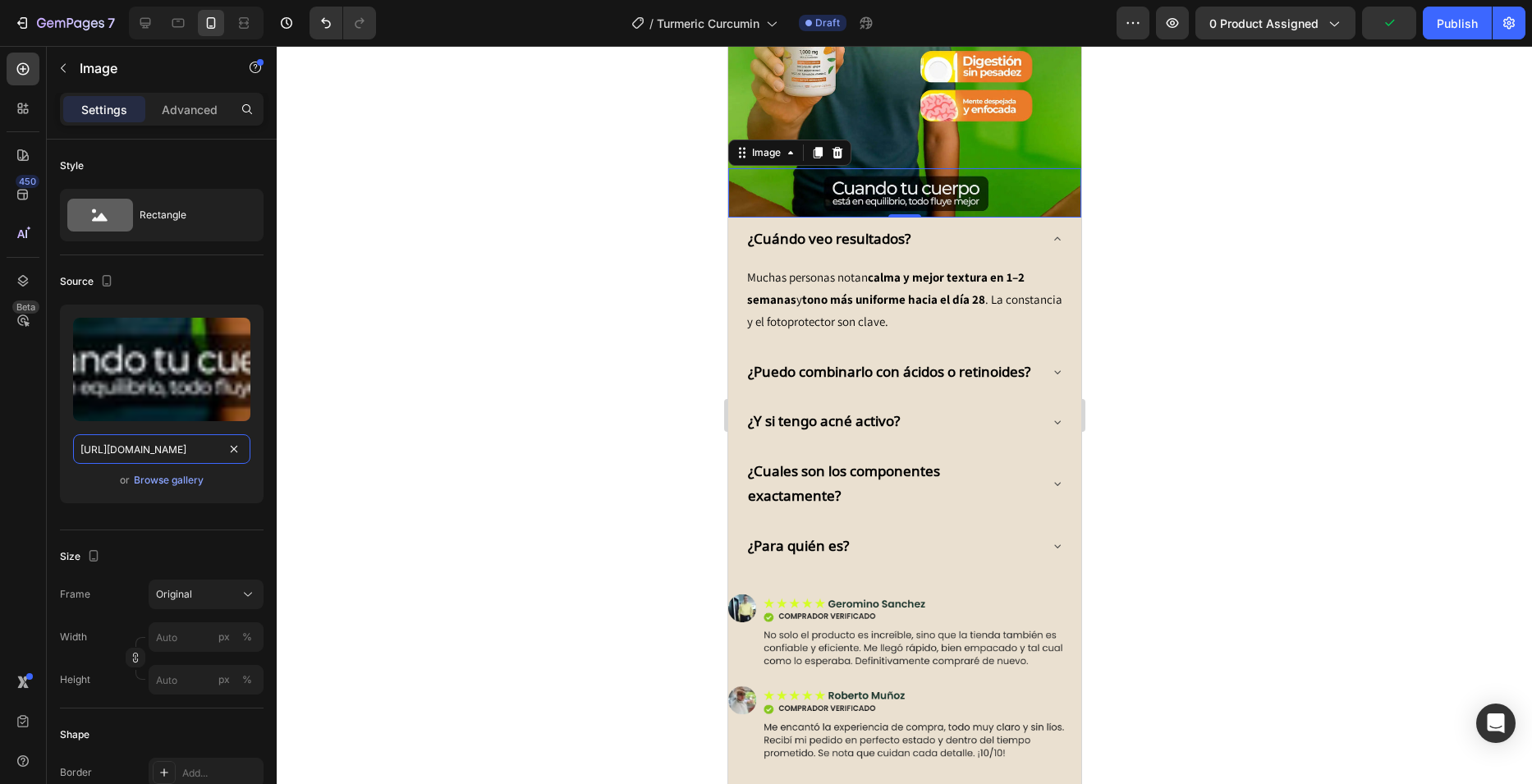
type input "[URL][DOMAIN_NAME]"
click at [476, 327] on div at bounding box center [904, 414] width 1255 height 738
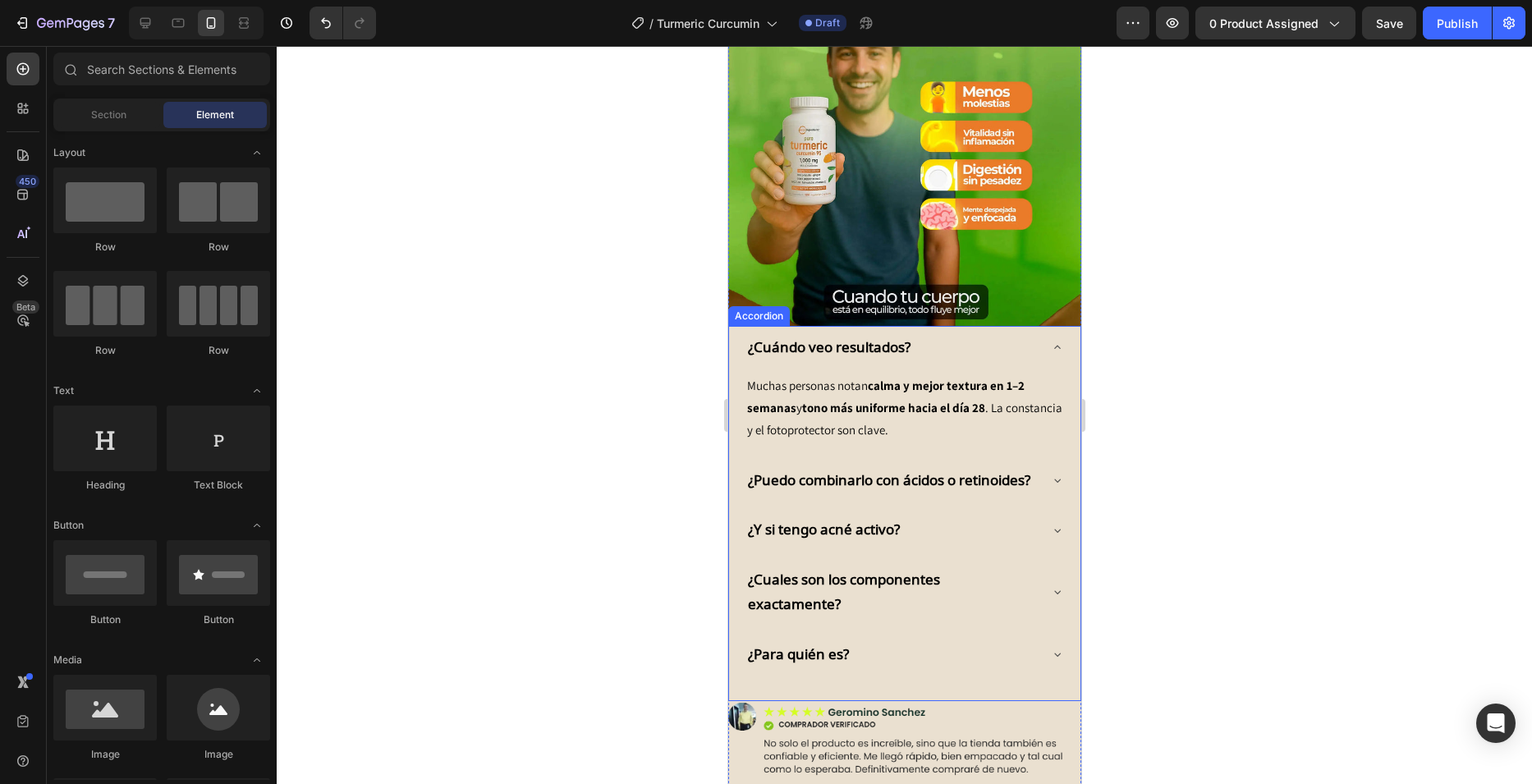
scroll to position [2020, 0]
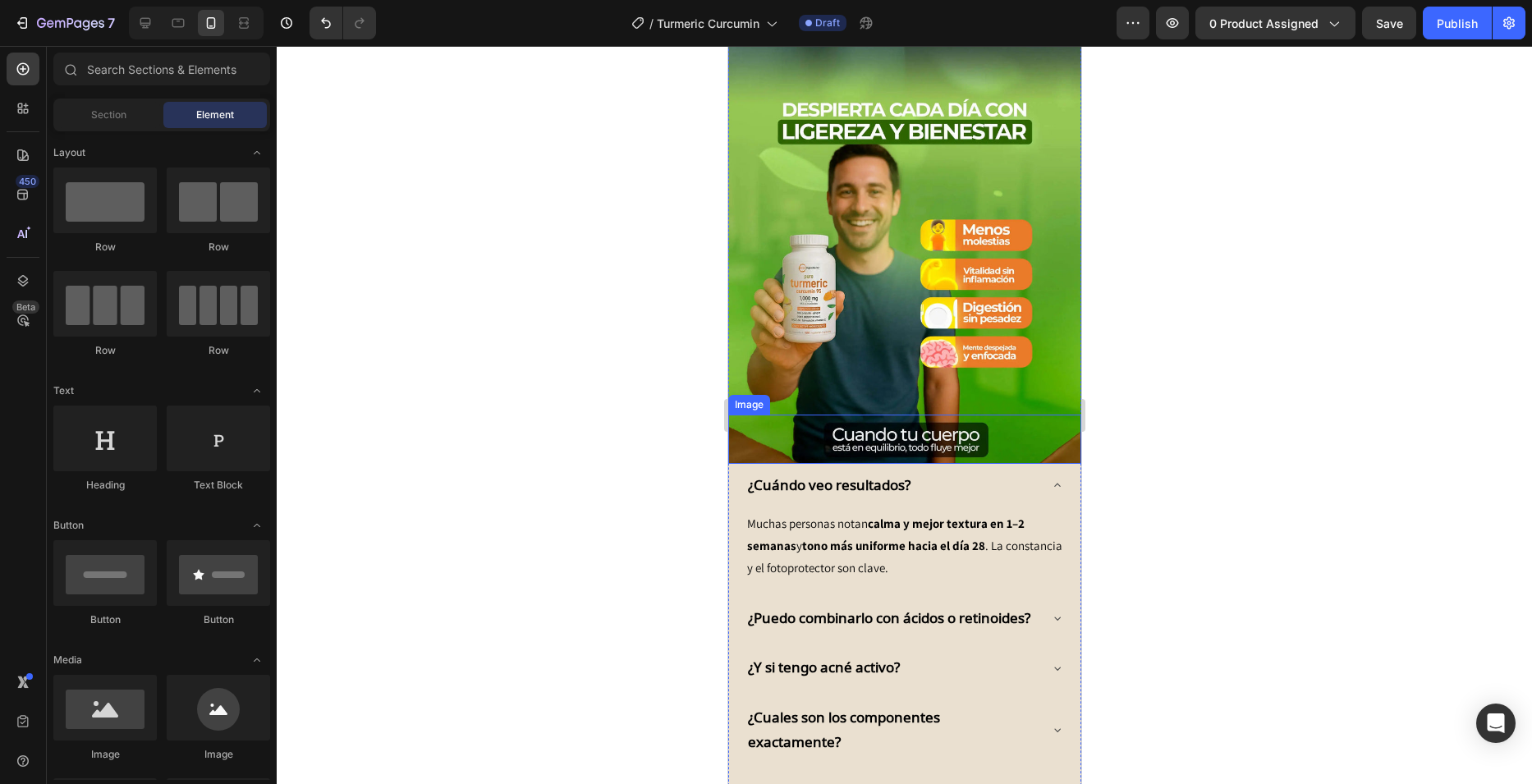
click at [865, 414] on img at bounding box center [904, 438] width 353 height 49
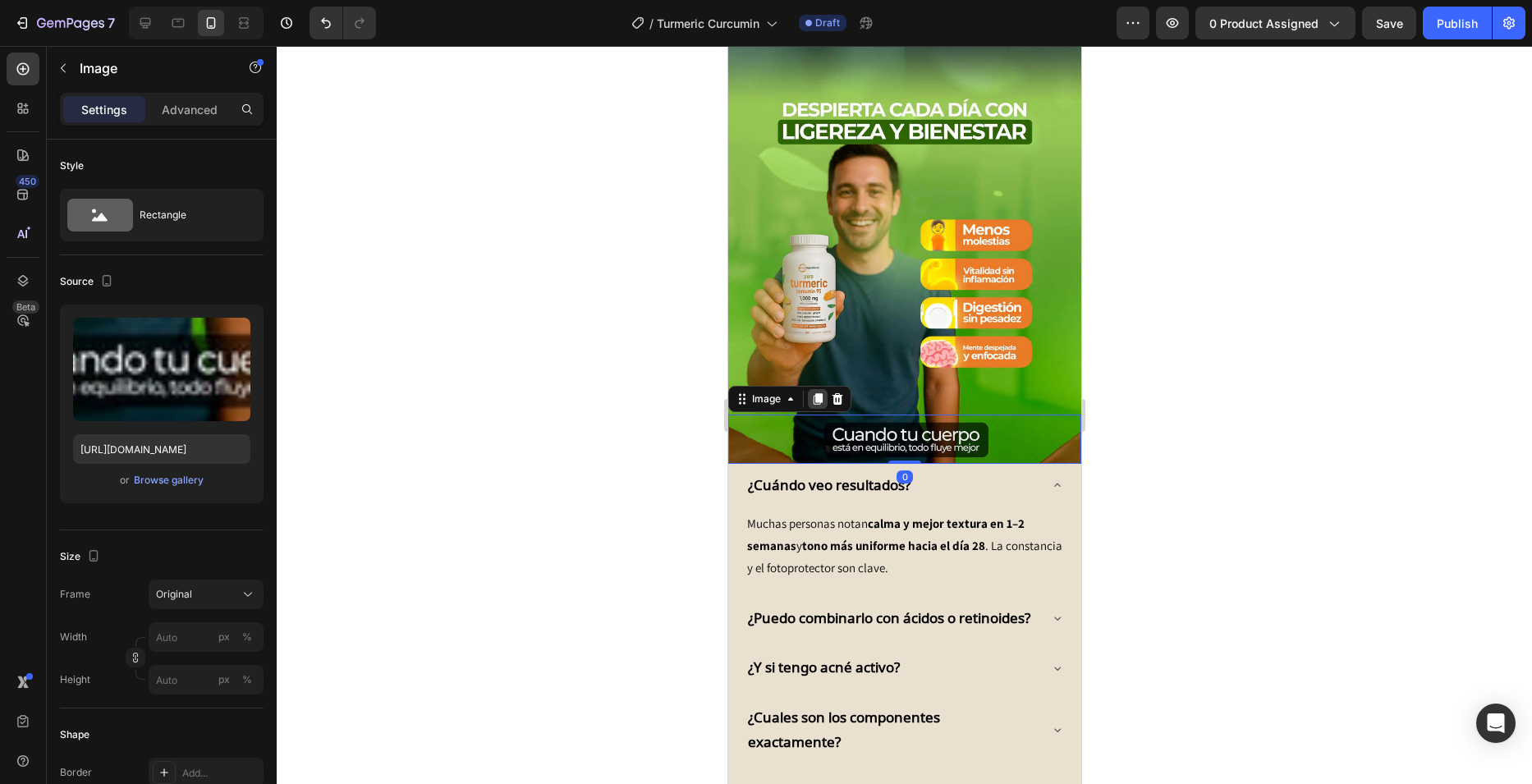
click at [810, 392] on icon at bounding box center [817, 399] width 13 height 13
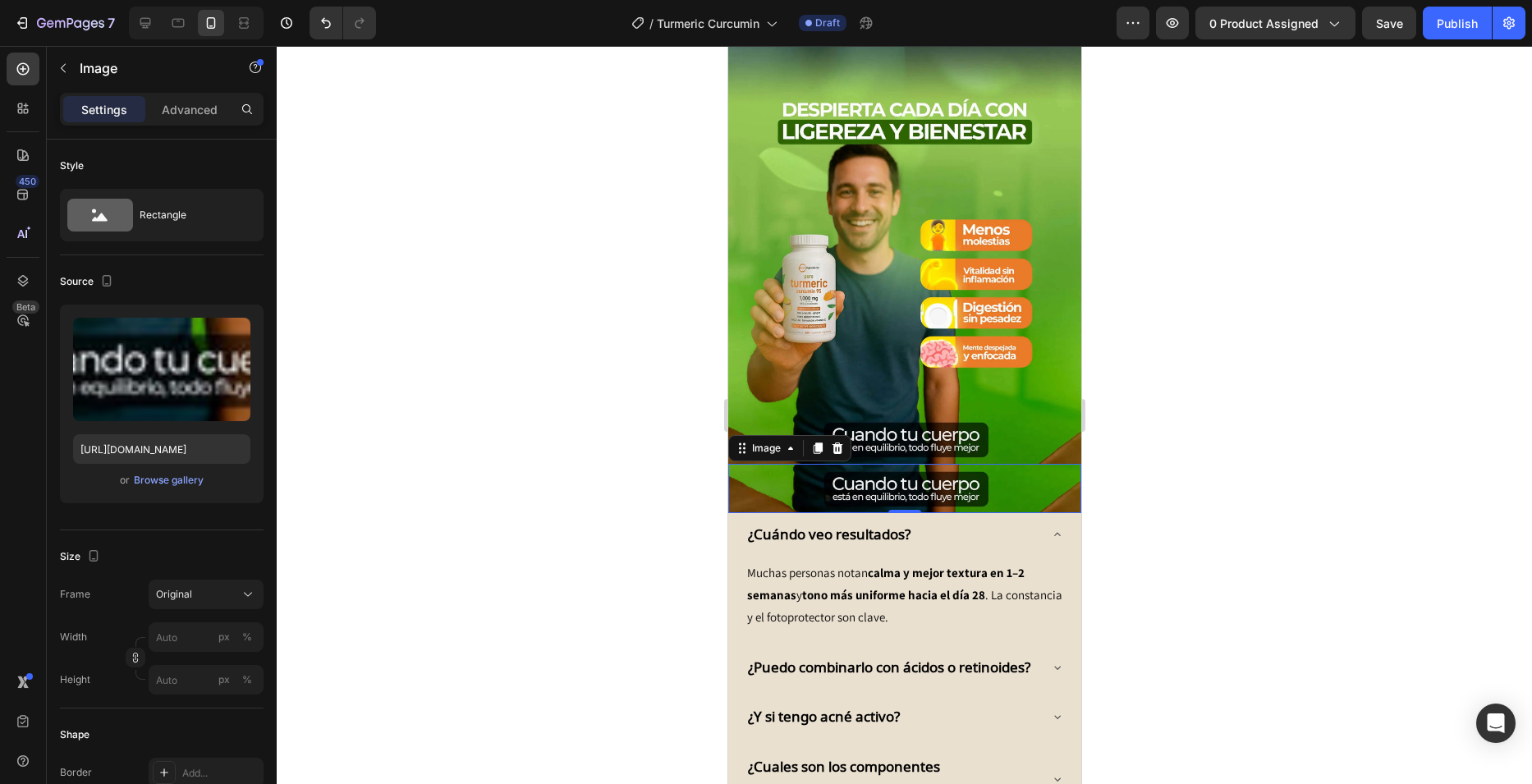
click at [869, 464] on img at bounding box center [904, 488] width 353 height 49
click at [218, 453] on input "[URL][DOMAIN_NAME]" at bounding box center [162, 449] width 177 height 30
paste input "3"
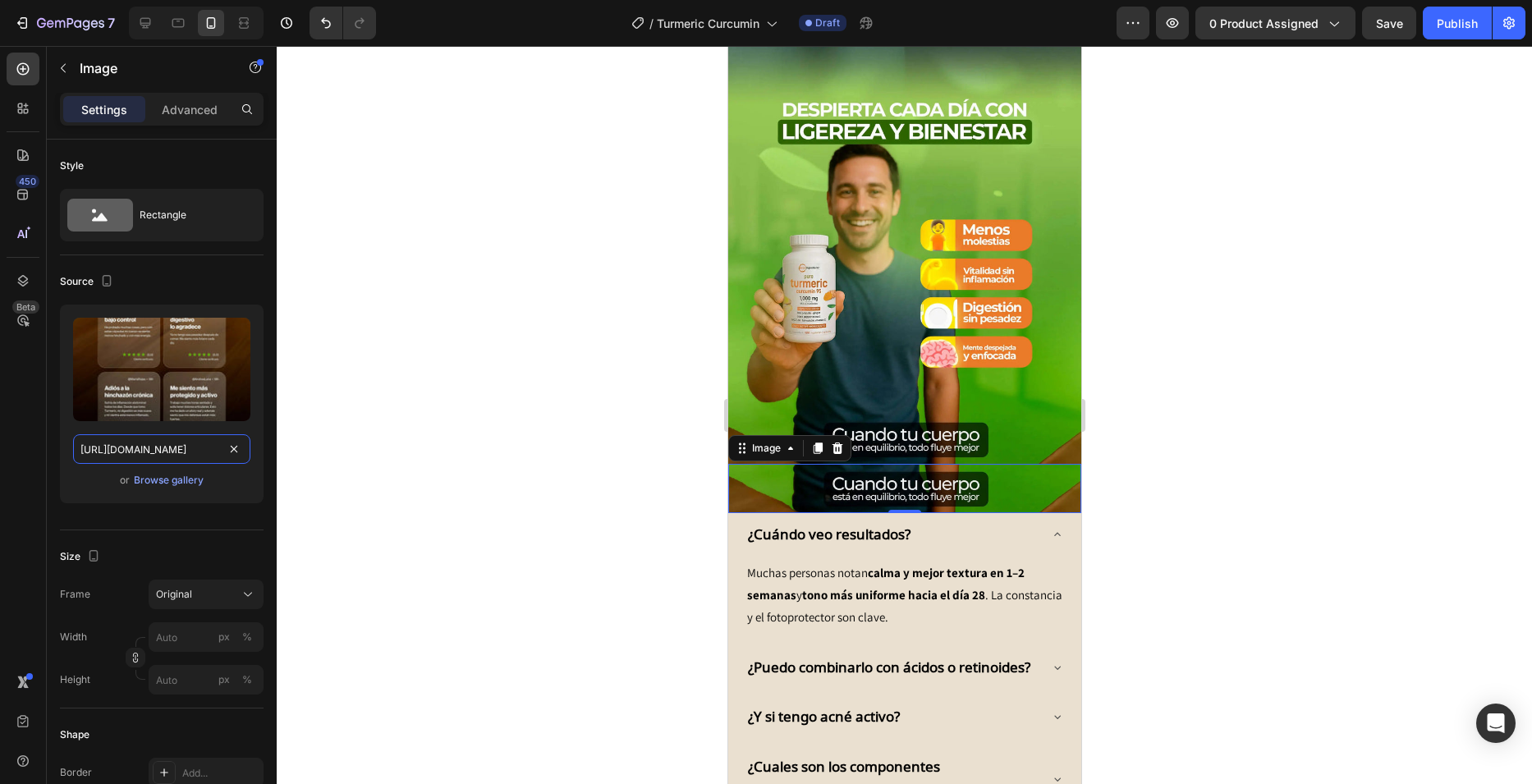
scroll to position [0, 281]
type input "[URL][DOMAIN_NAME]"
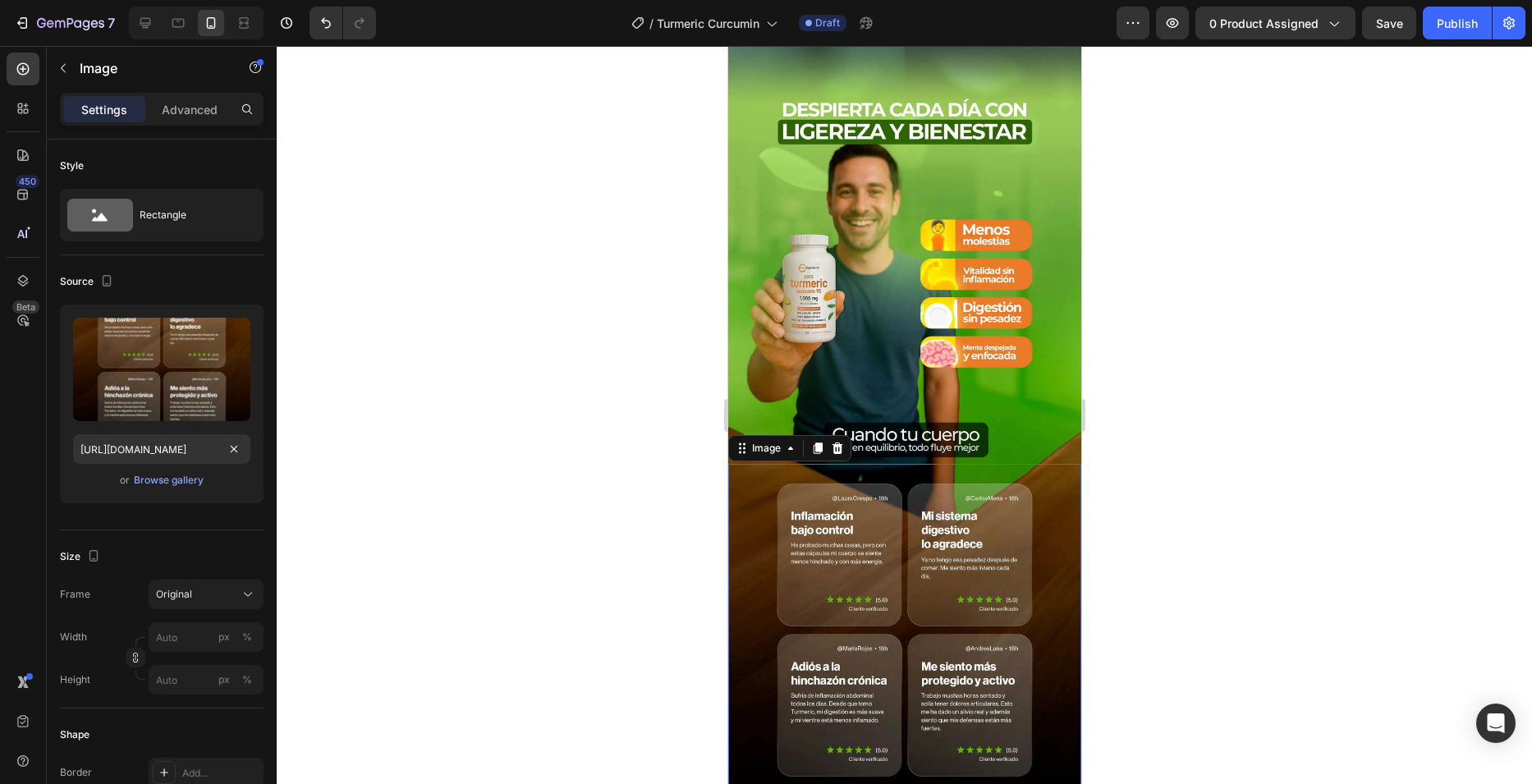
click at [633, 361] on div at bounding box center [904, 414] width 1255 height 738
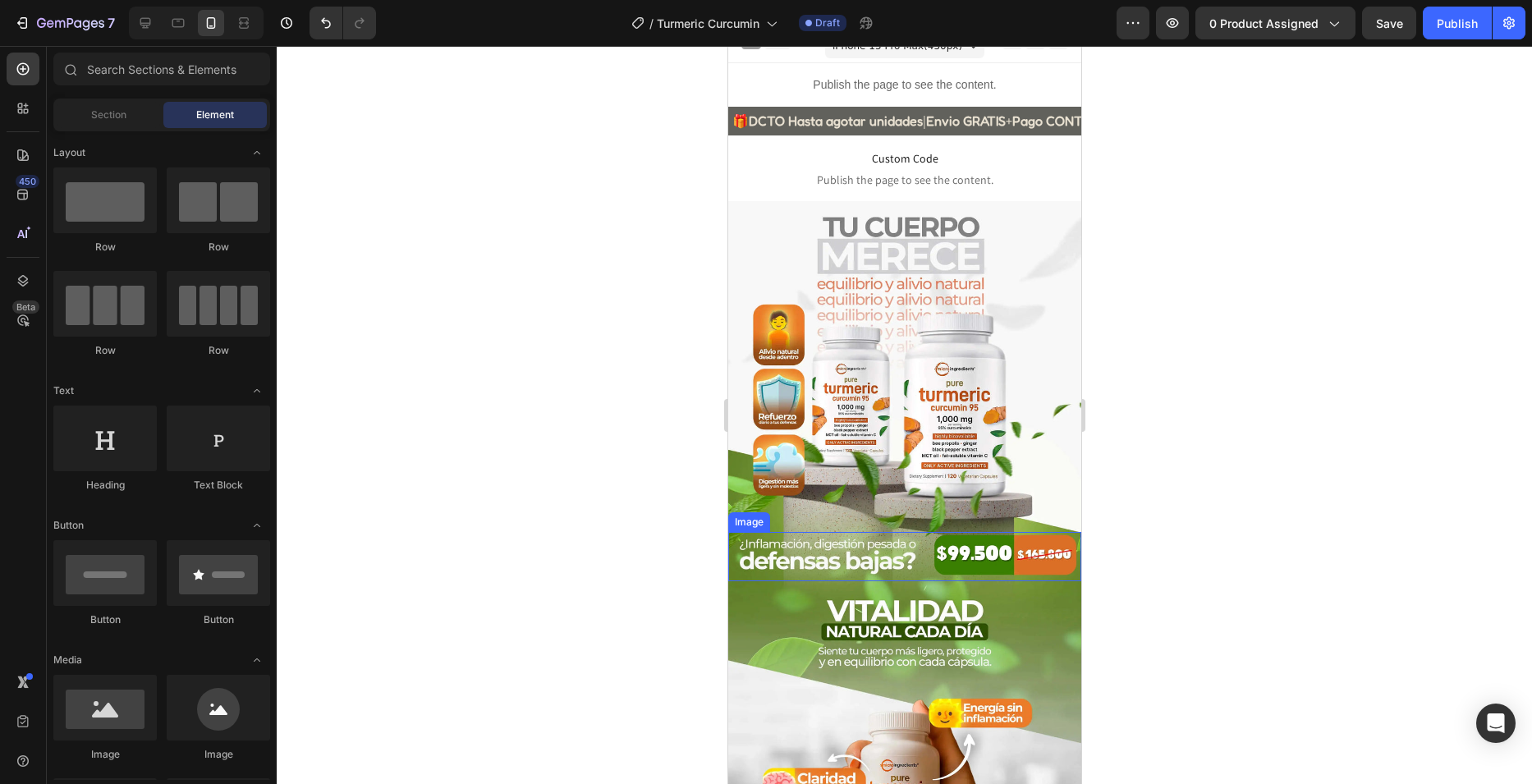
scroll to position [0, 0]
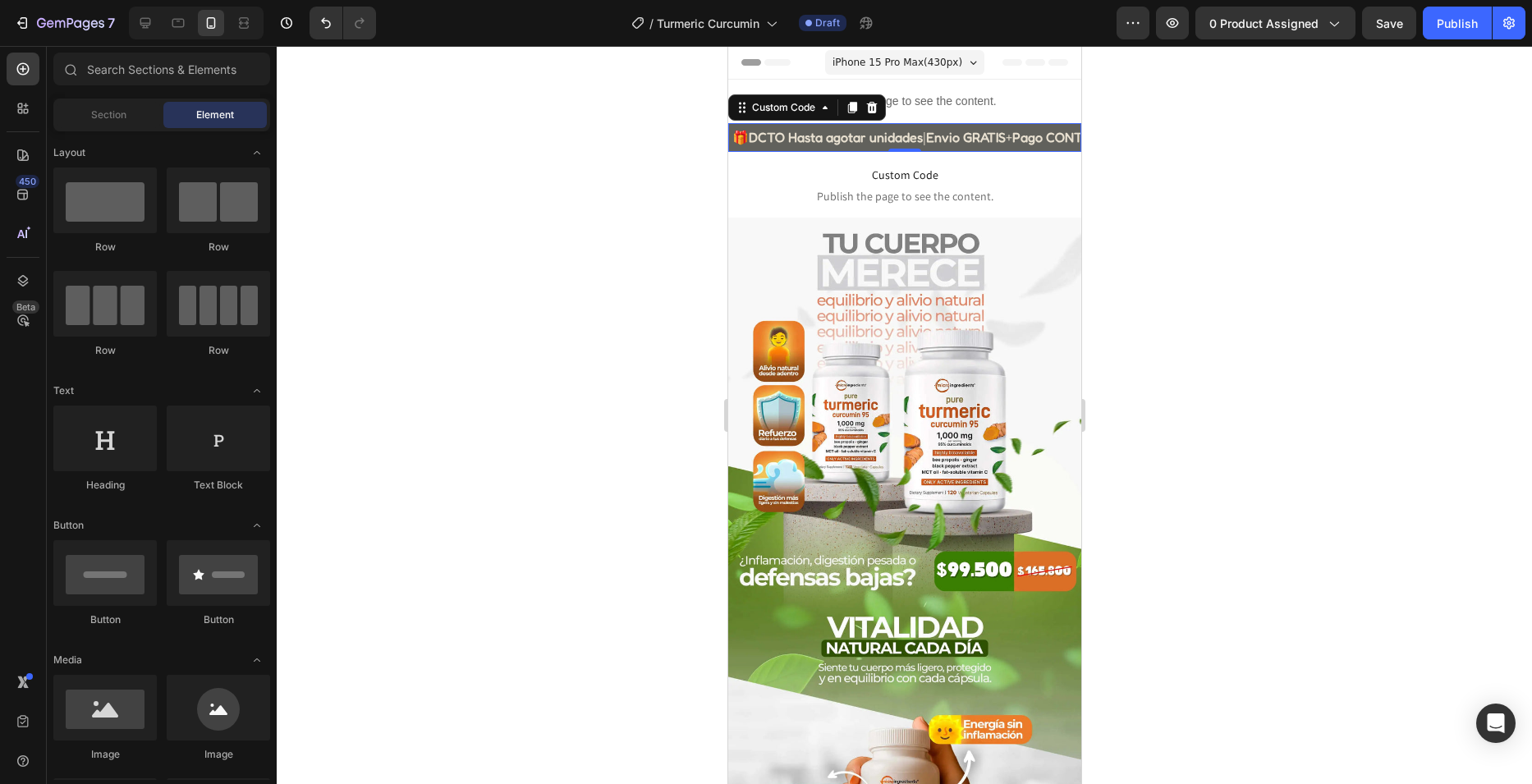
click at [1091, 140] on span "DCTO Hasta agotar unidades" at bounding box center [1178, 137] width 174 height 17
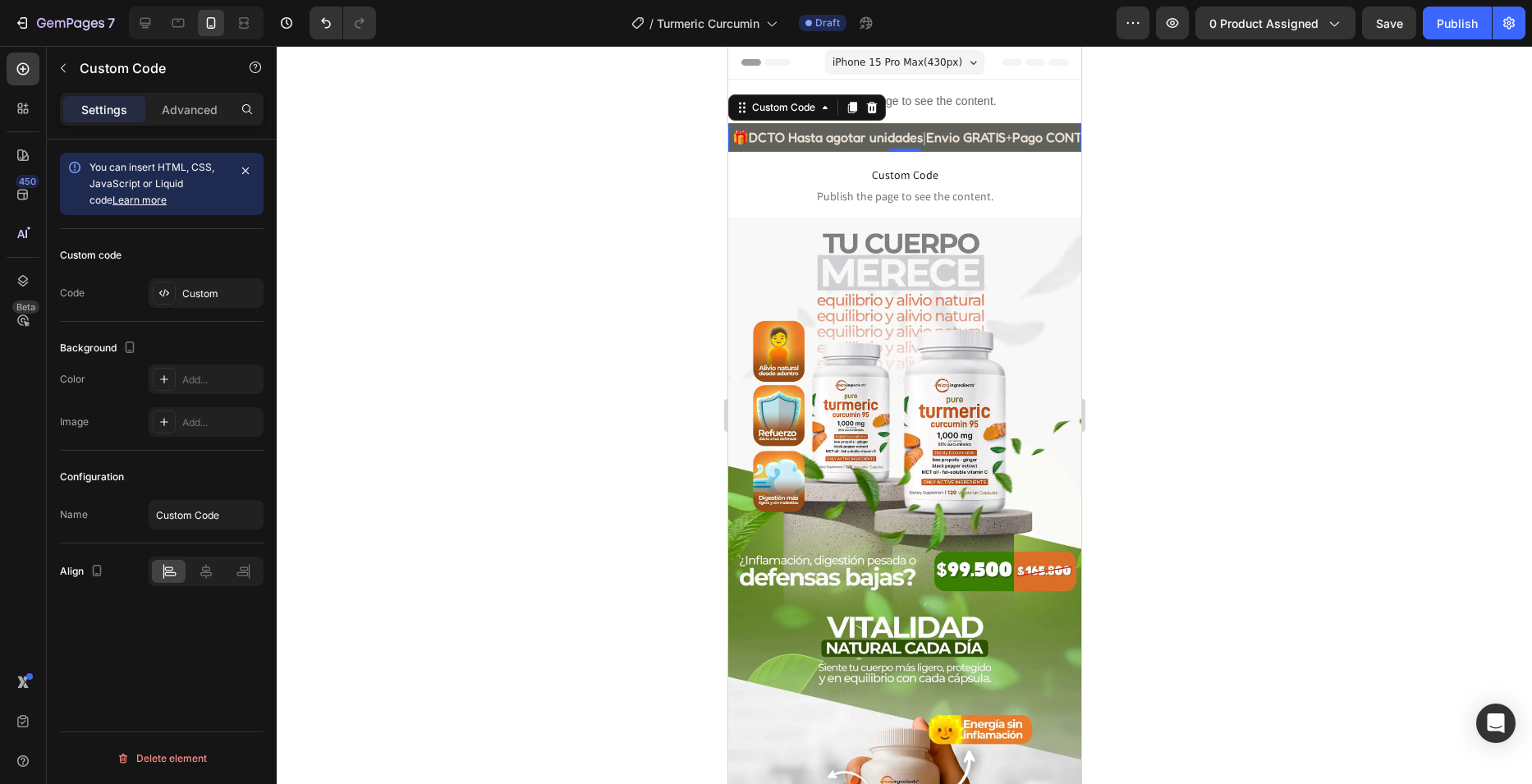
click at [820, 139] on div "🎁 DCTO Hasta agotar unidades | Envio GRATIS + Pago CONTRAENTREGA | Calidad PREM…" at bounding box center [904, 138] width 353 height 29
click at [201, 294] on div "Custom" at bounding box center [221, 294] width 77 height 15
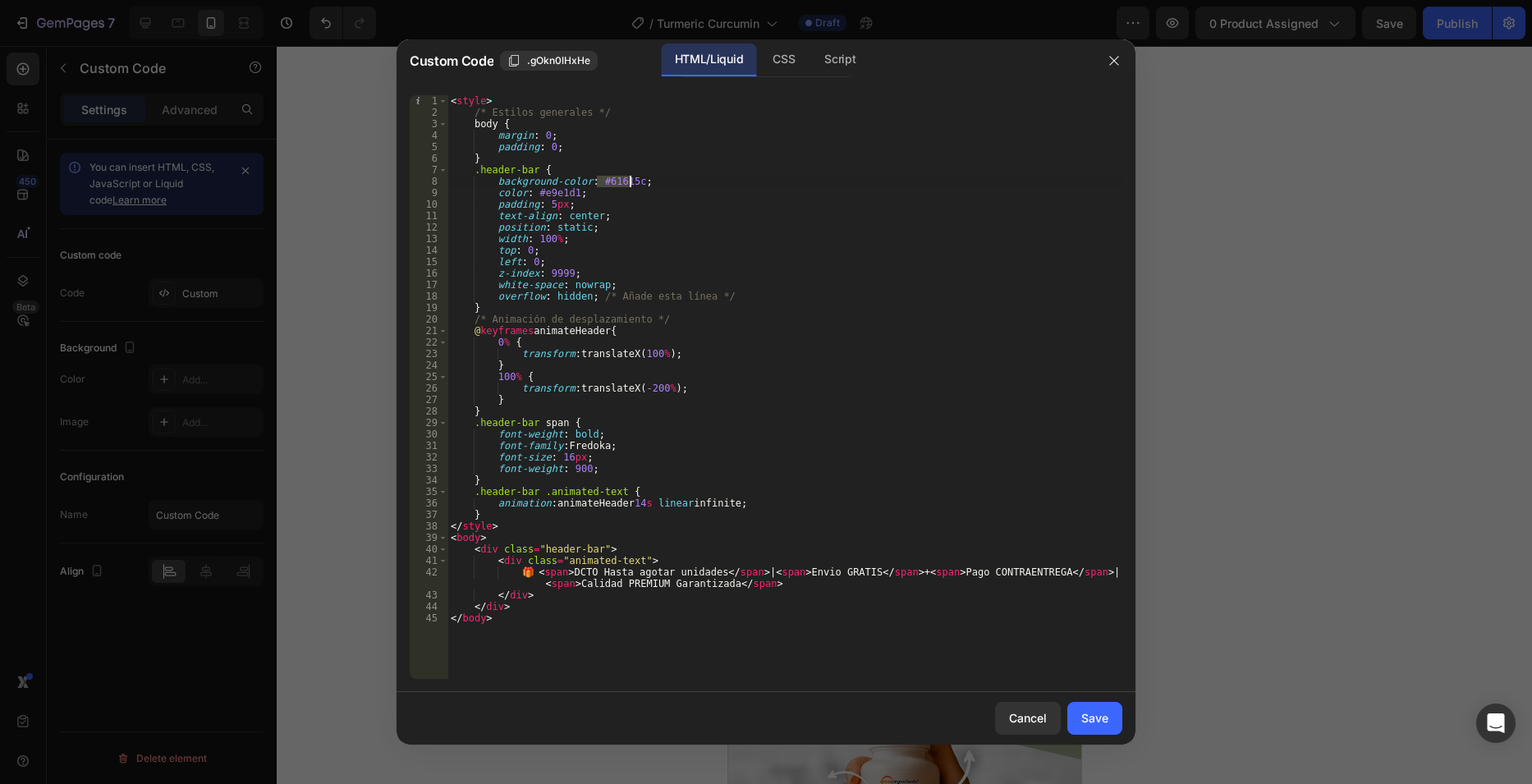
drag, startPoint x: 595, startPoint y: 180, endPoint x: 628, endPoint y: 181, distance: 33.0
click at [628, 181] on div "< style > /* Estilos generales */ body { margin : 0 ; padding : 0 ; } .header-b…" at bounding box center [785, 399] width 675 height 607
paste textarea "db6f28"
type textarea "background-color: #db6f28;"
click at [1103, 706] on button "Save" at bounding box center [1094, 719] width 55 height 33
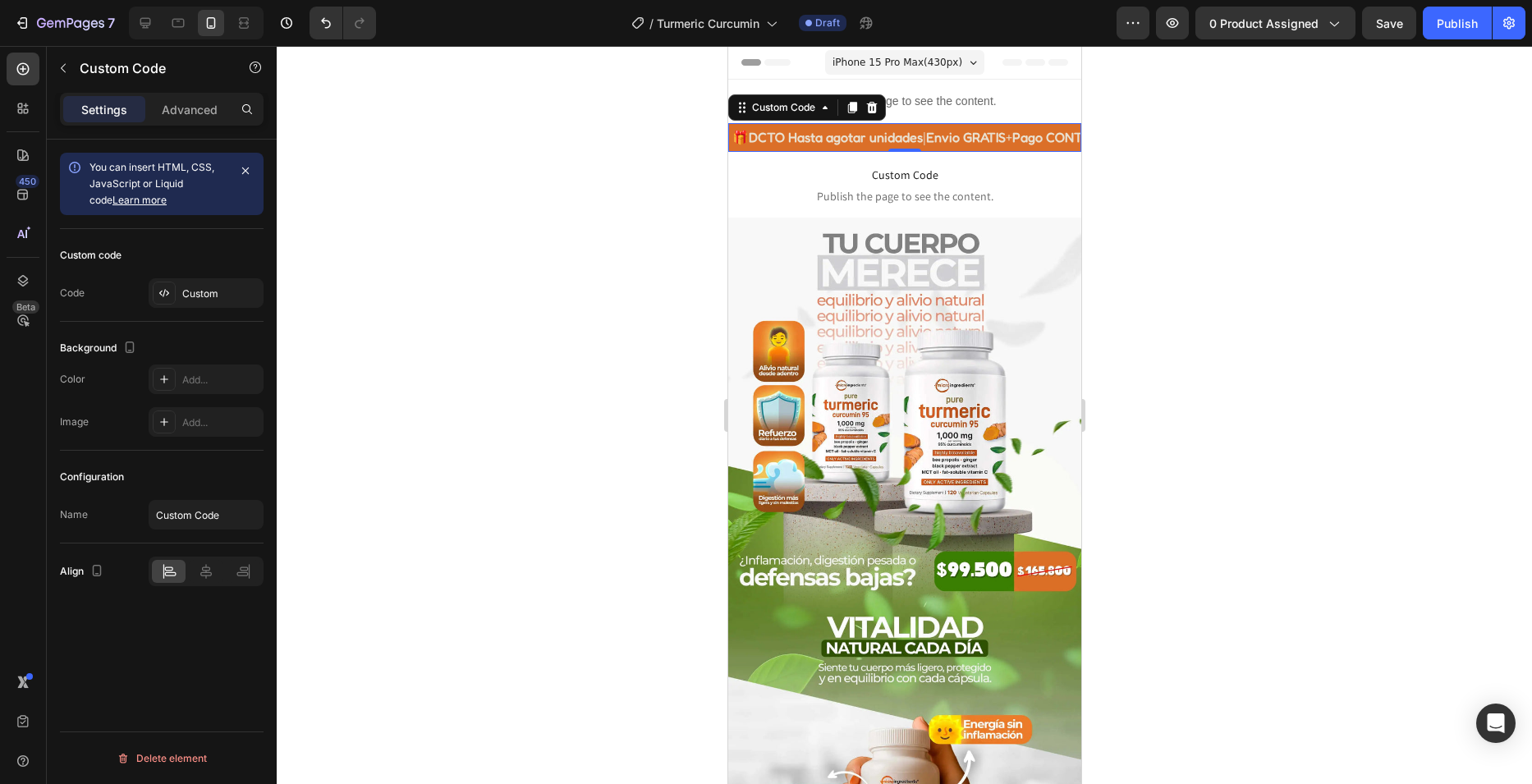
click at [643, 139] on div at bounding box center [904, 414] width 1255 height 738
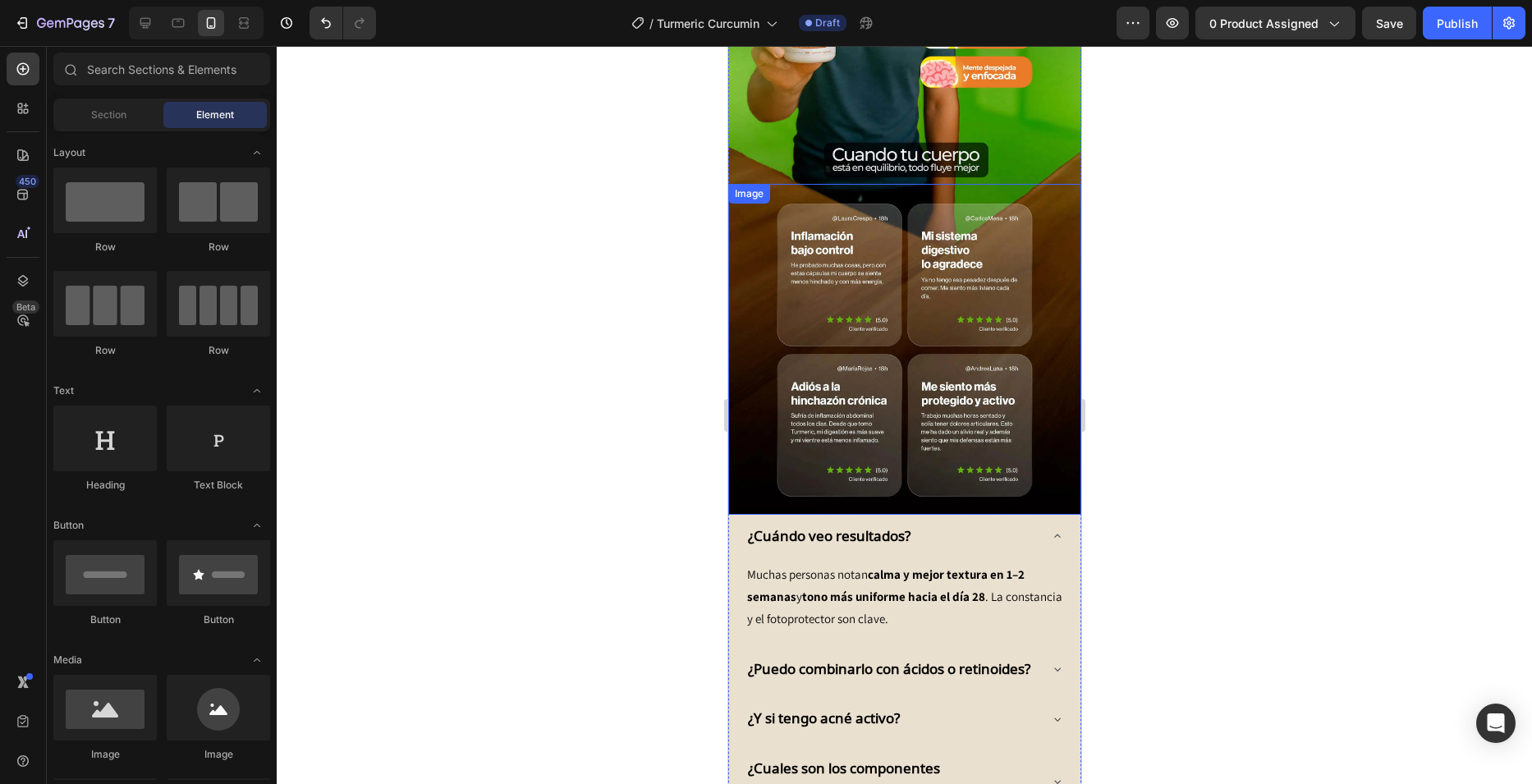
scroll to position [2462, 0]
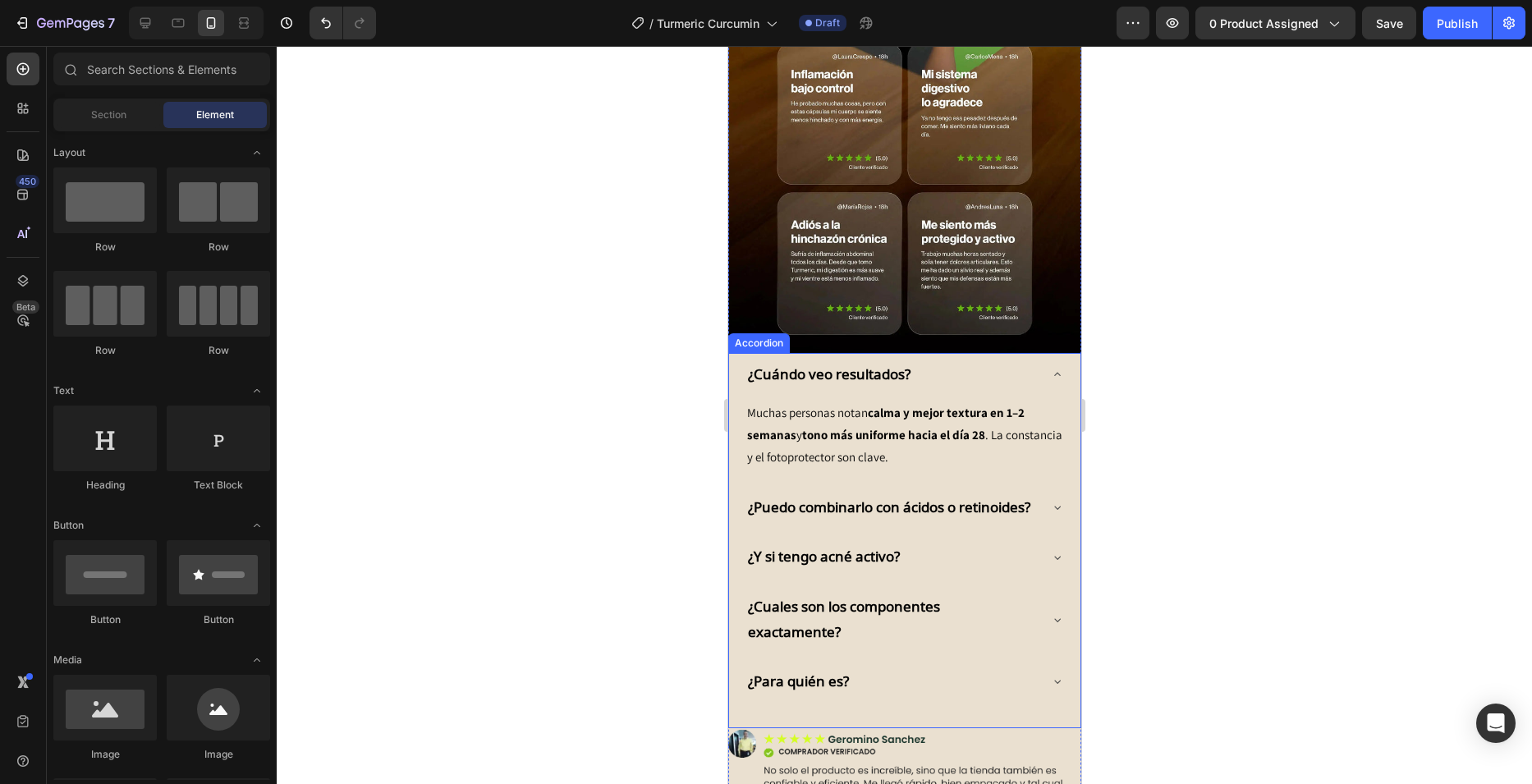
click at [777, 365] on strong "¿Cuándo veo resultados?" at bounding box center [828, 374] width 162 height 19
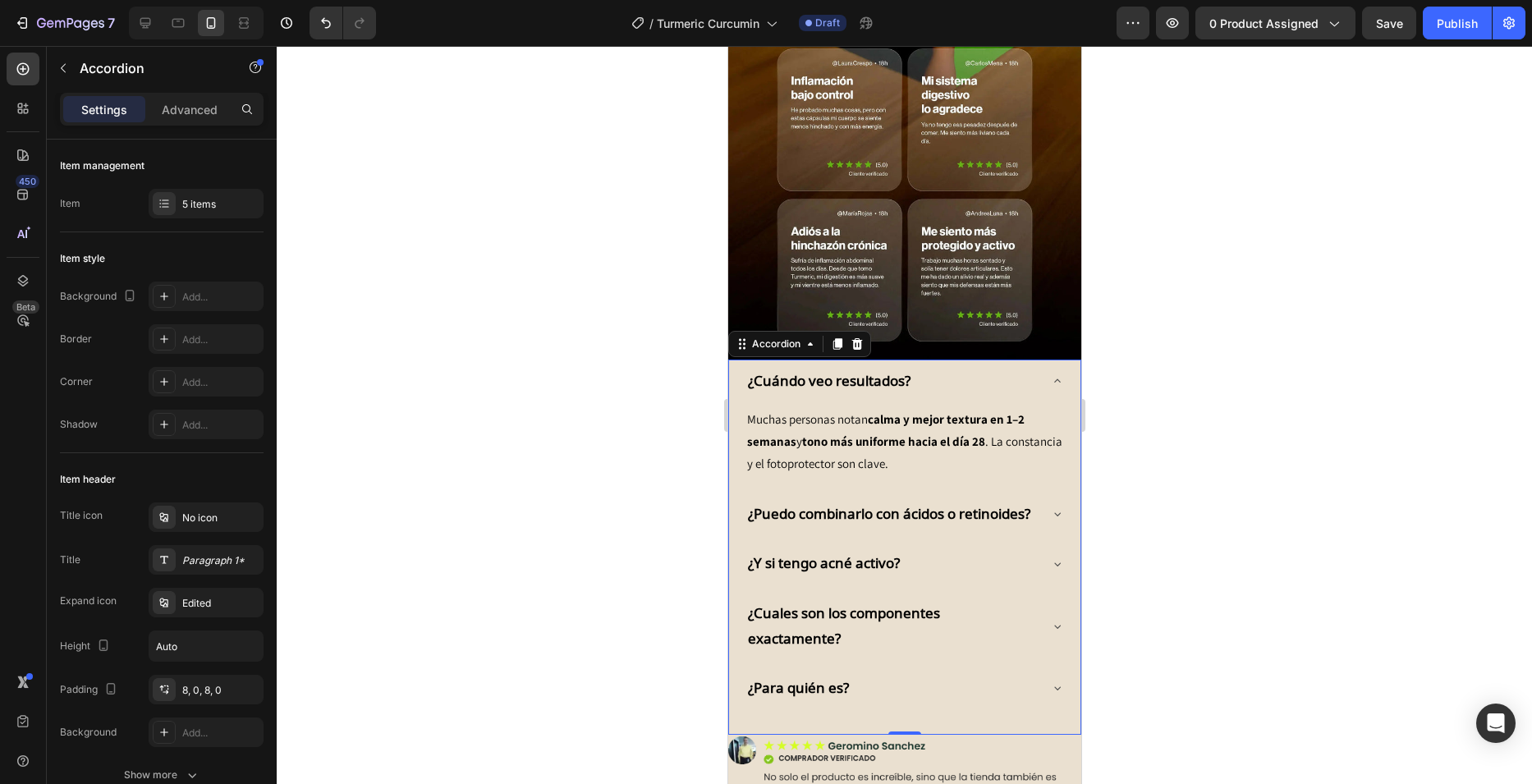
scroll to position [2544, 0]
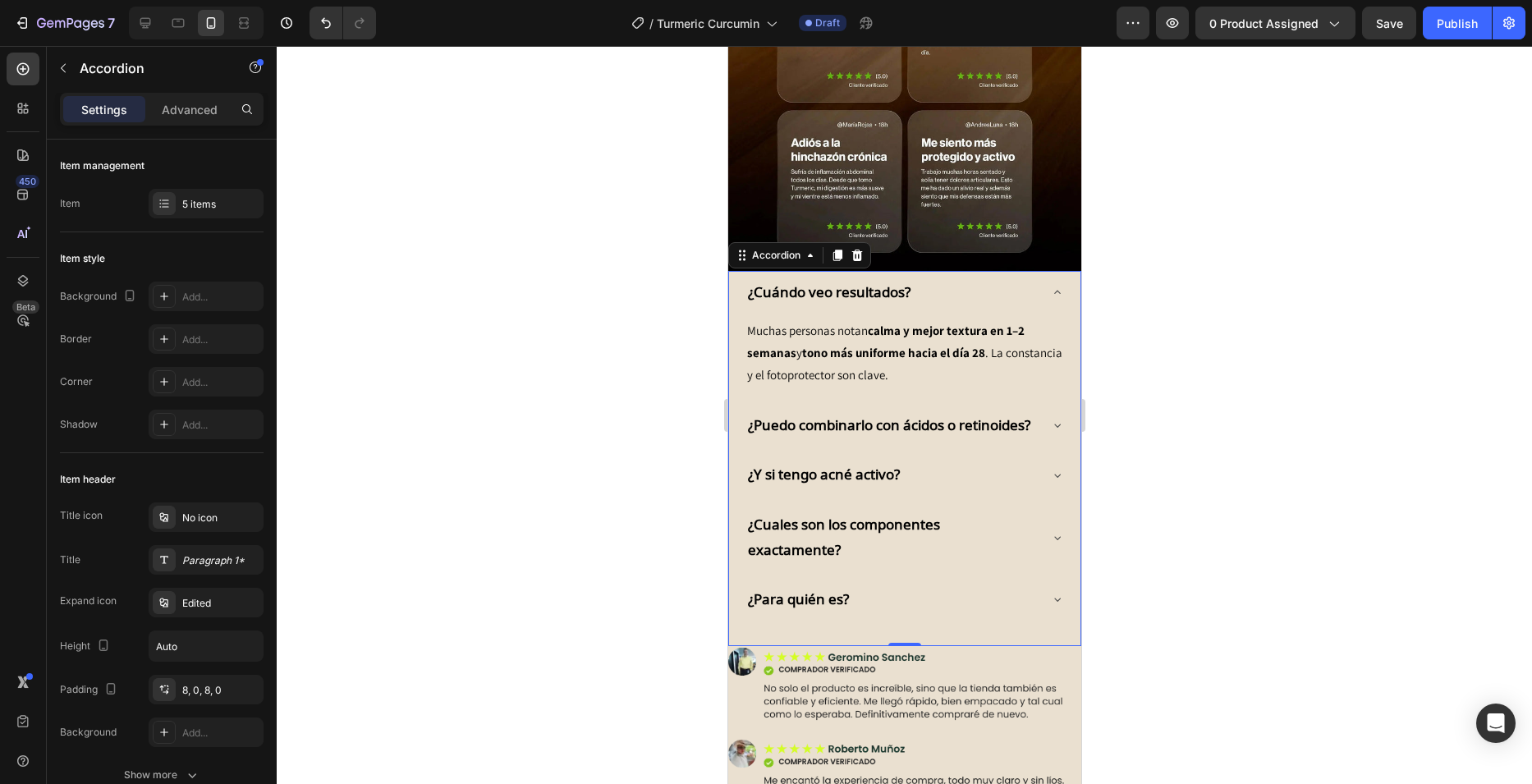
click at [791, 283] on strong "¿Cuándo veo resultados?" at bounding box center [828, 292] width 162 height 19
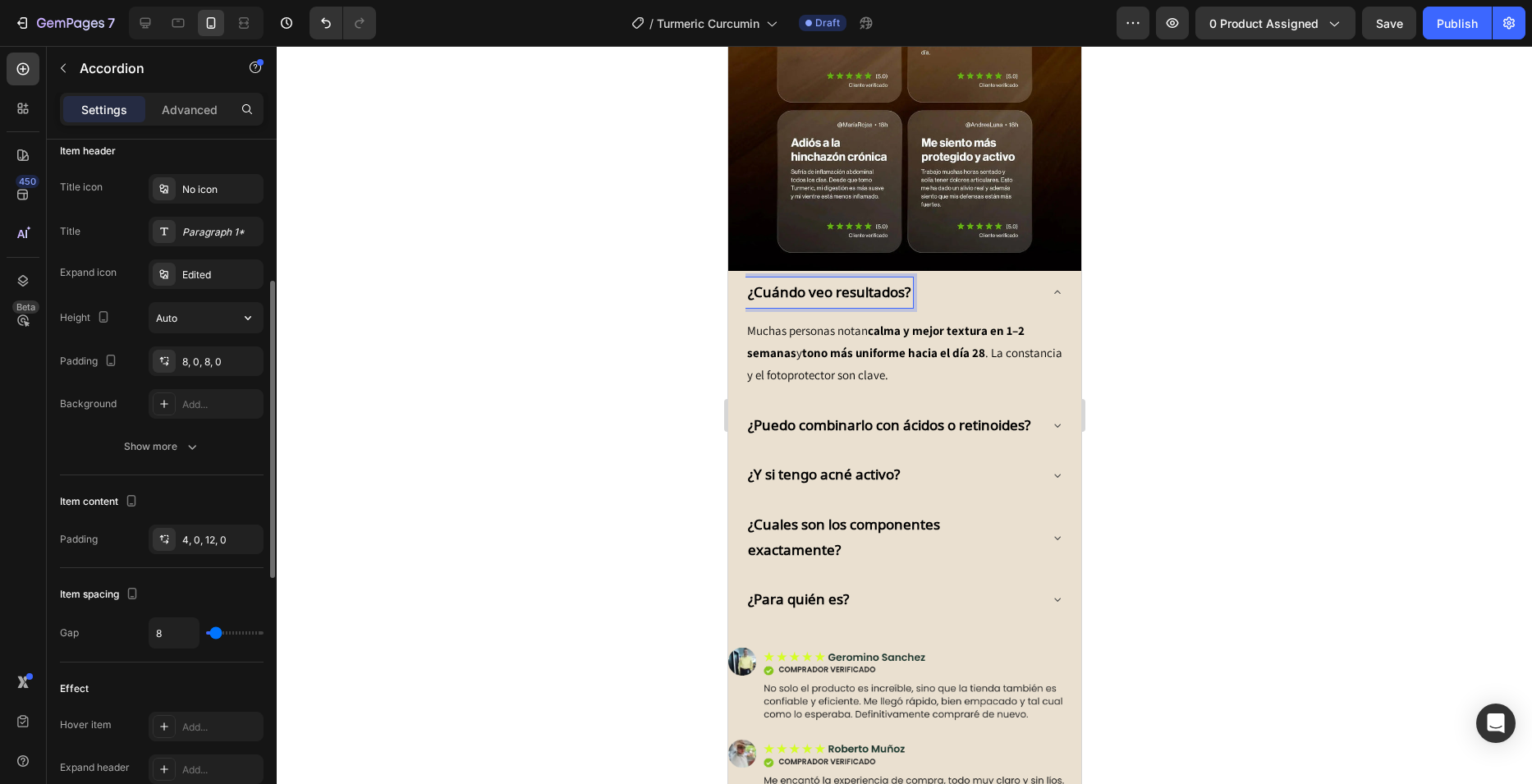
scroll to position [246, 0]
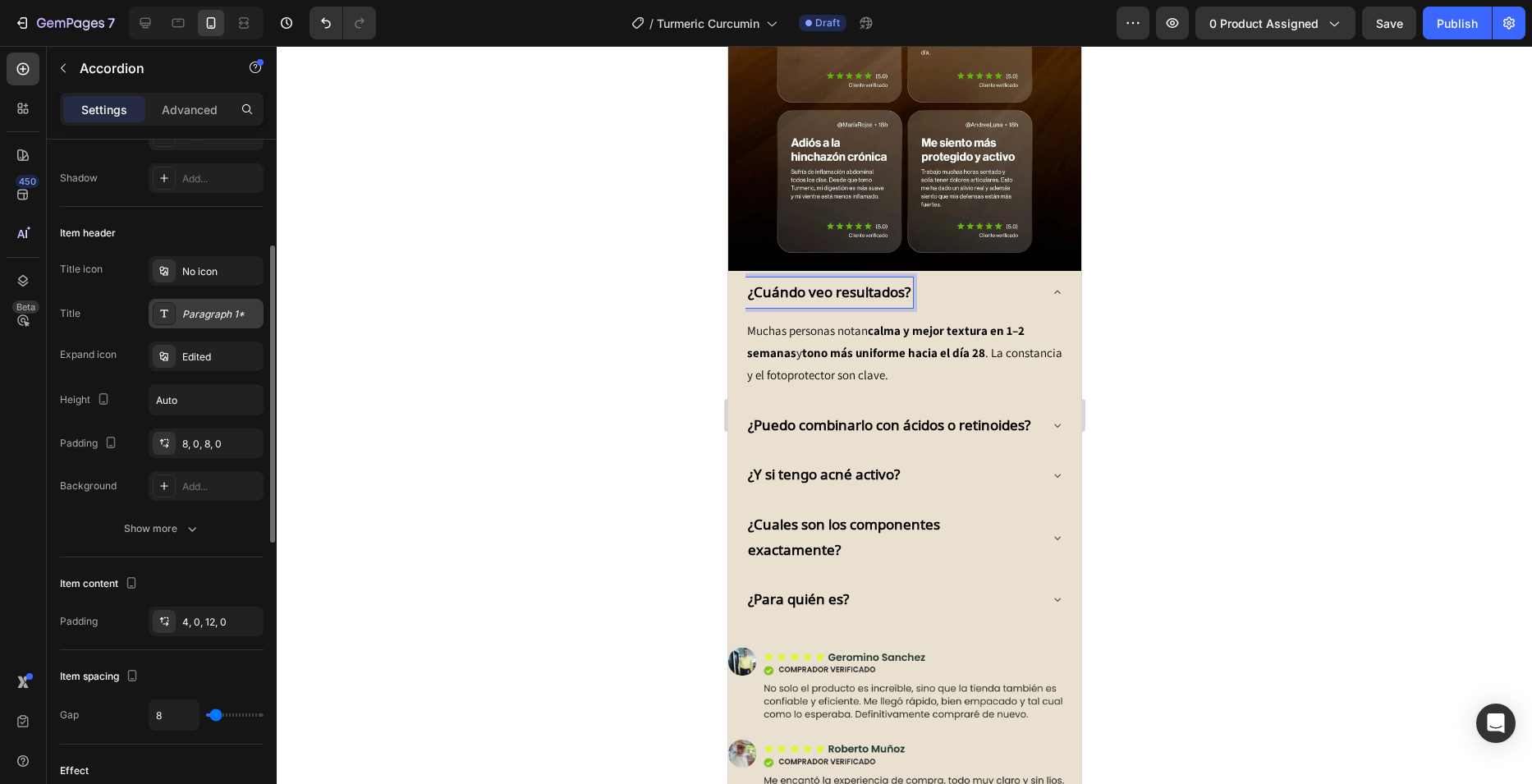
click at [183, 316] on div "Paragraph 1*" at bounding box center [221, 314] width 77 height 15
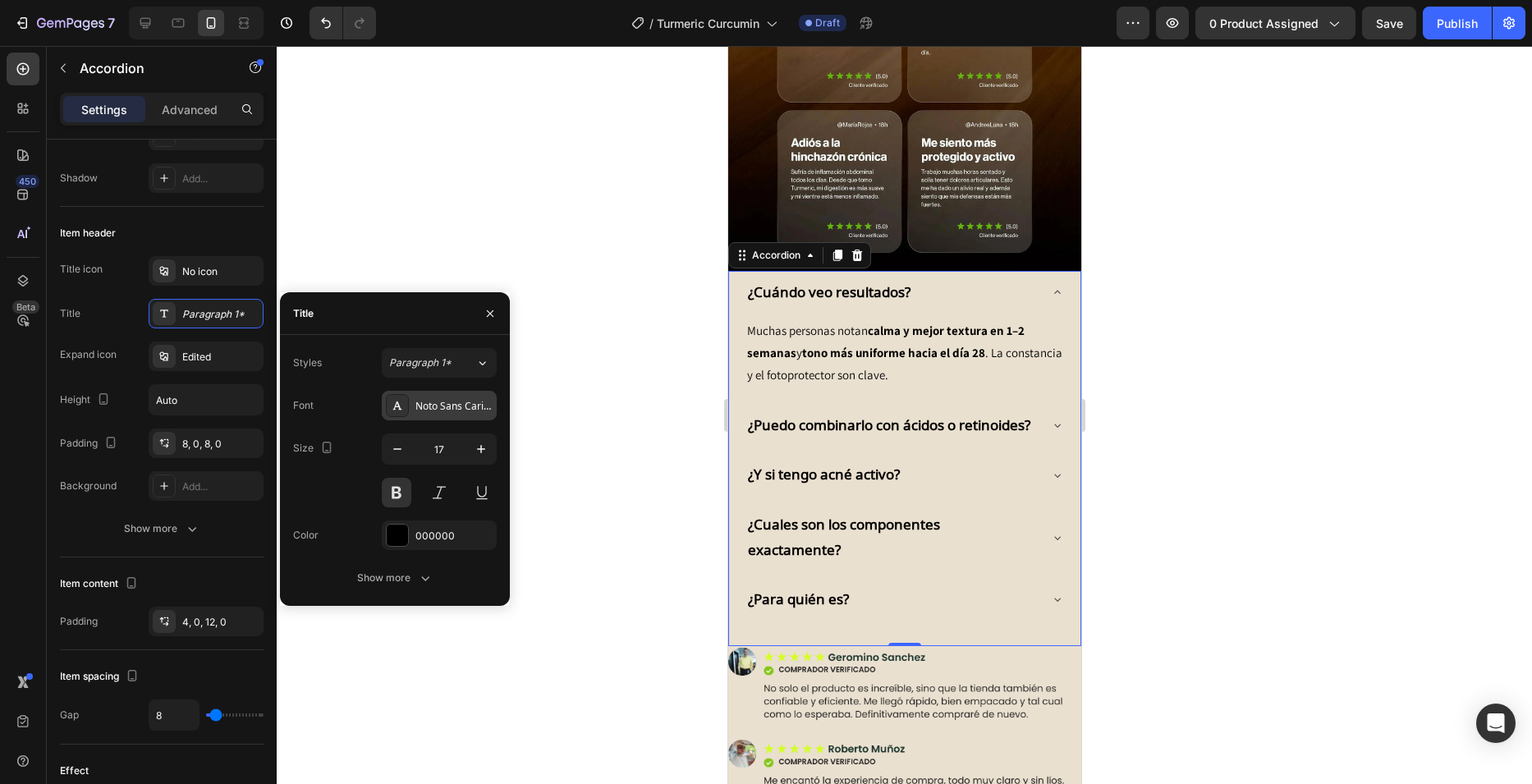
click at [447, 407] on div "Noto Sans Carian" at bounding box center [453, 406] width 77 height 15
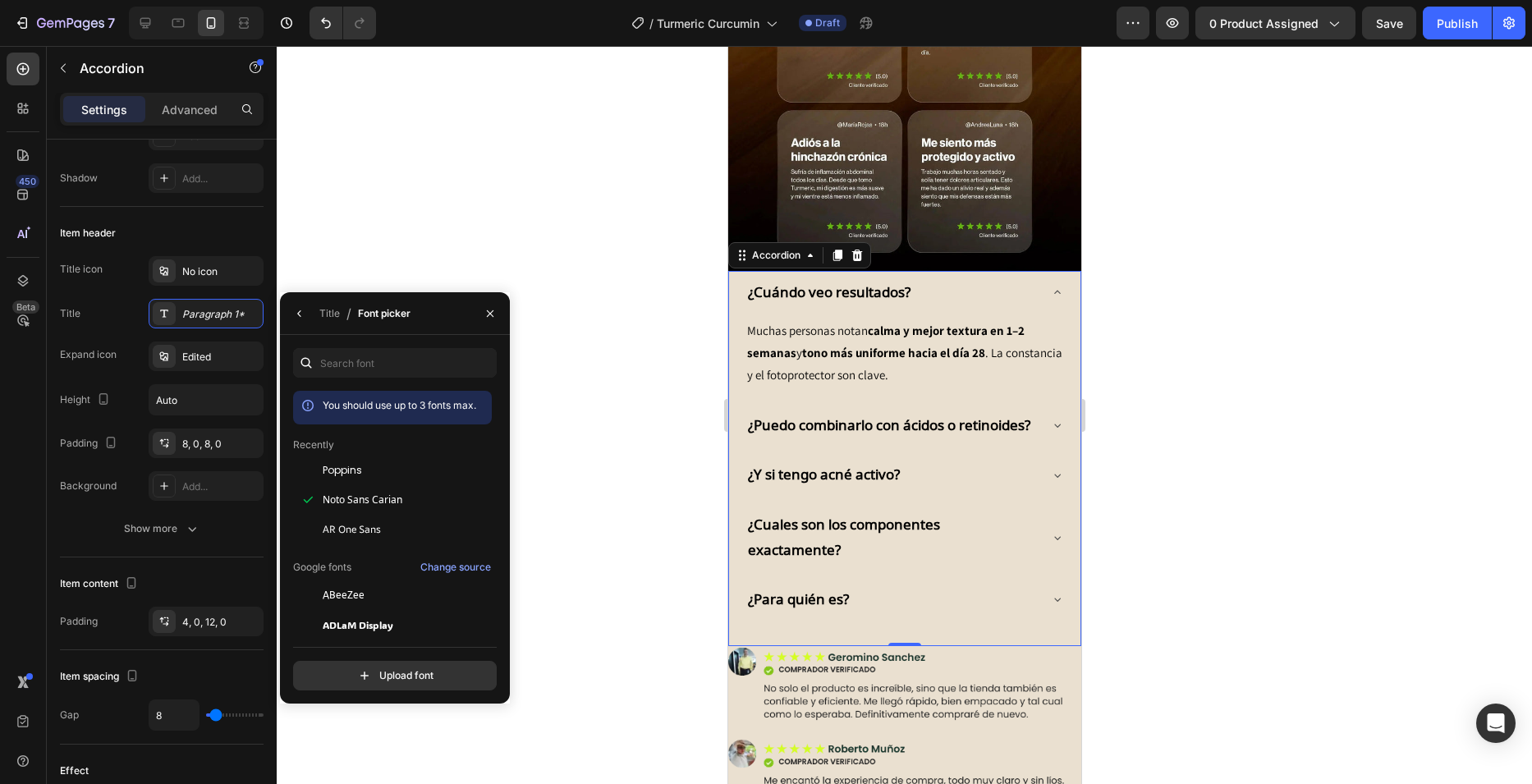
click at [406, 379] on div "You should use up to 3 fonts max. Recently Poppins Noto Sans Carian AR One Sans…" at bounding box center [395, 519] width 204 height 342
click at [412, 370] on input "text" at bounding box center [395, 363] width 204 height 30
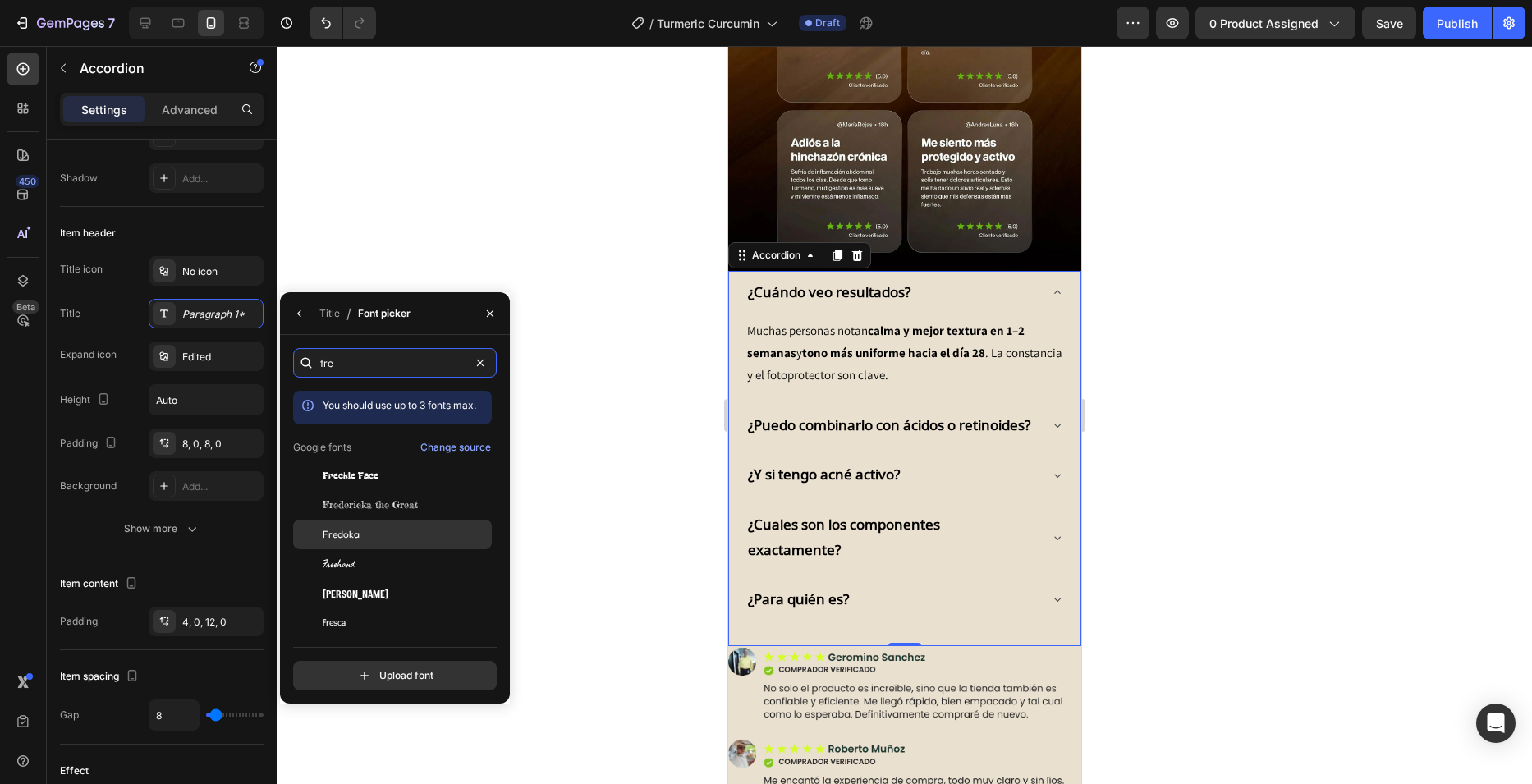
type input "fre"
click at [366, 536] on div "Fredoka" at bounding box center [405, 535] width 166 height 15
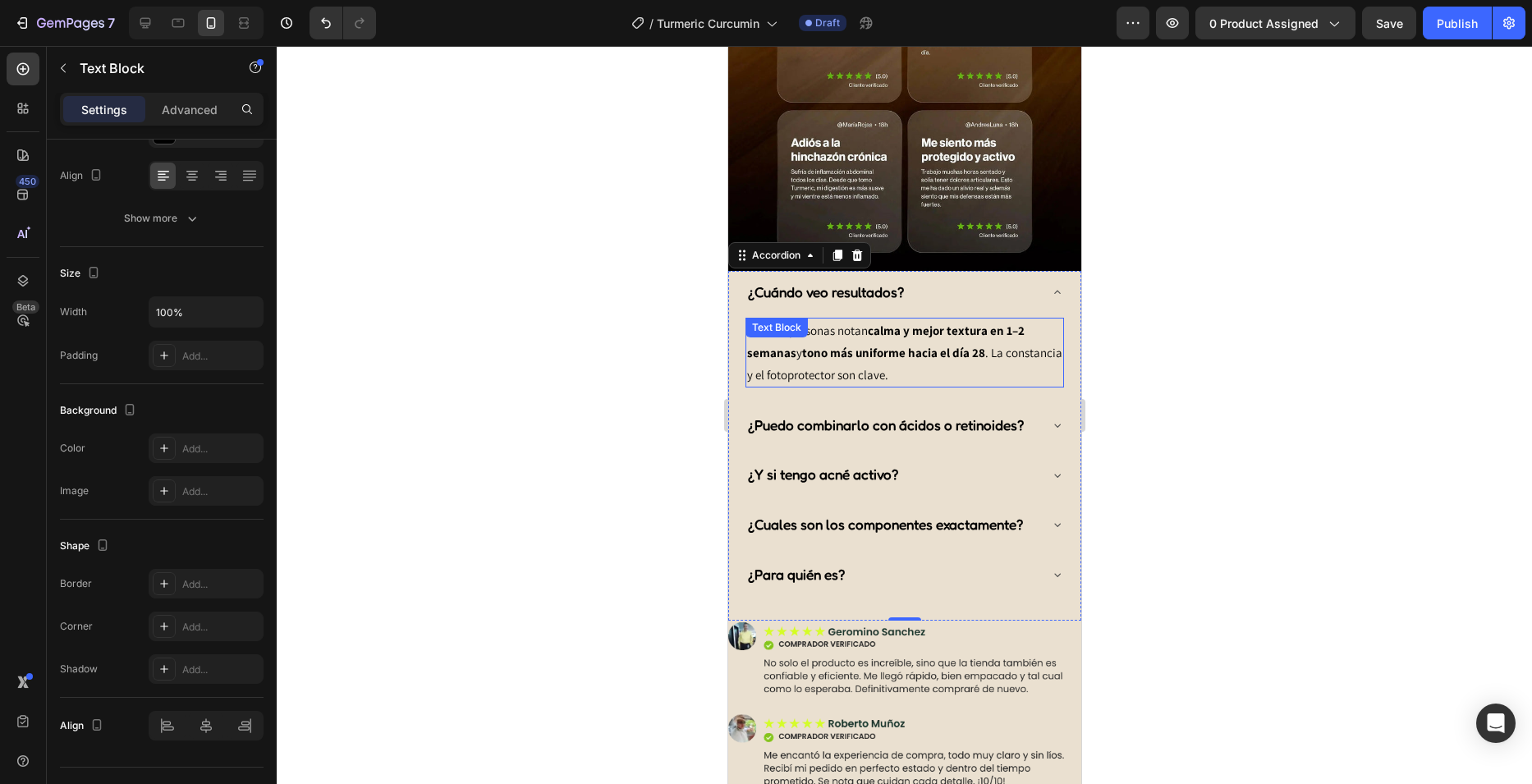
click at [875, 317] on div "Muchas personas notan calma y mejor textura en 1–2 semanas y tono más uniforme …" at bounding box center [904, 352] width 318 height 70
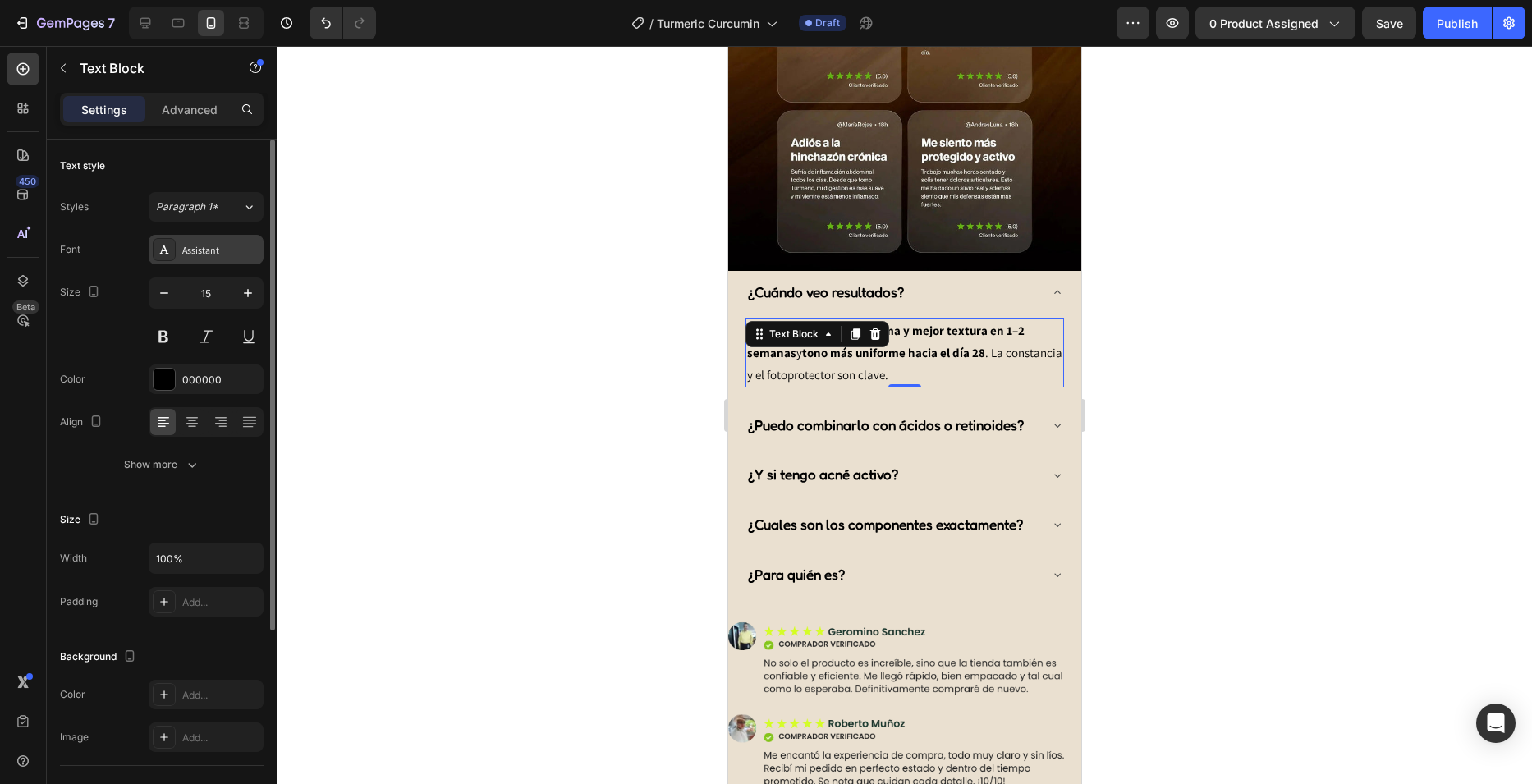
click at [214, 249] on div "Assistant" at bounding box center [221, 250] width 77 height 15
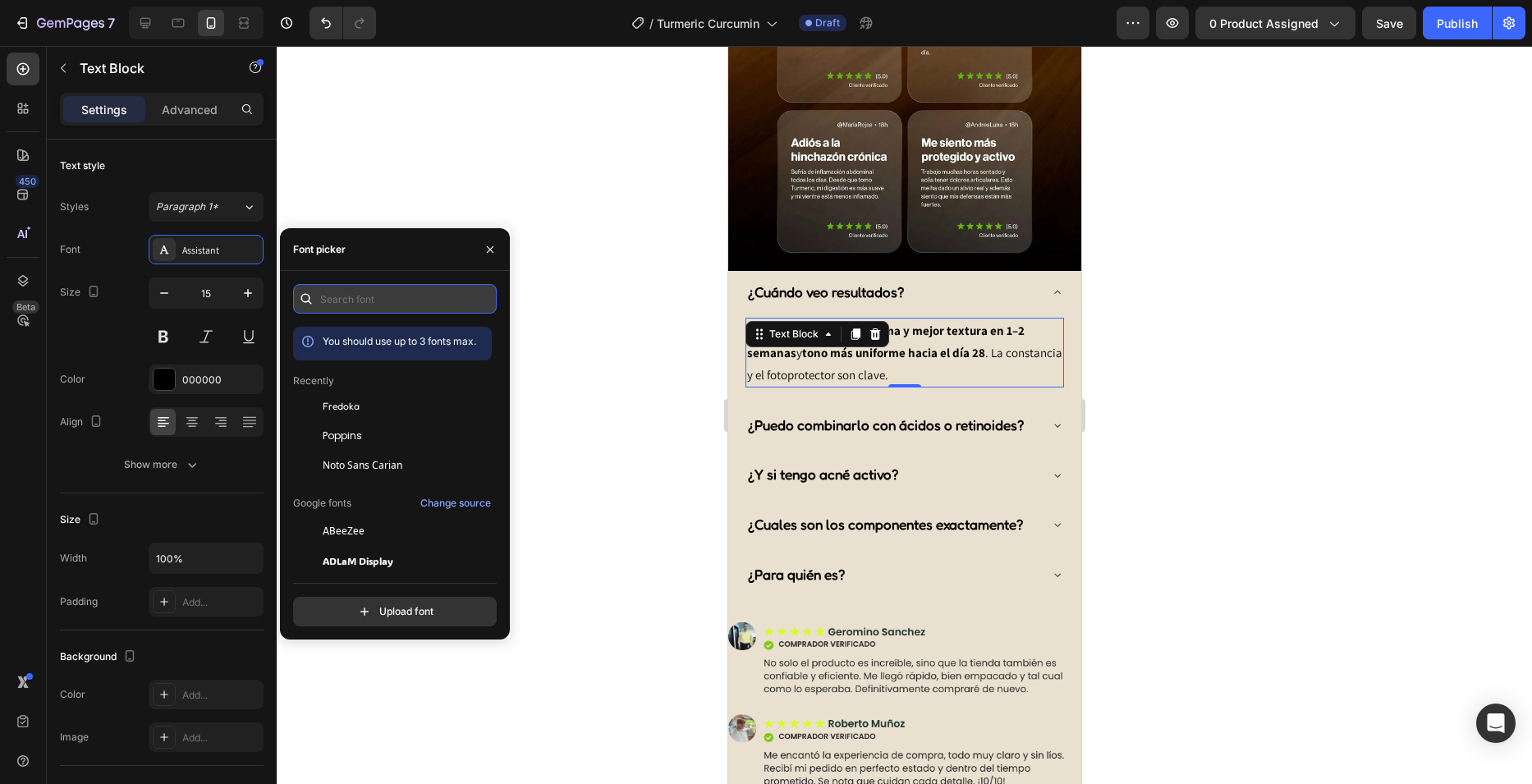
click at [386, 302] on input "text" at bounding box center [395, 299] width 204 height 30
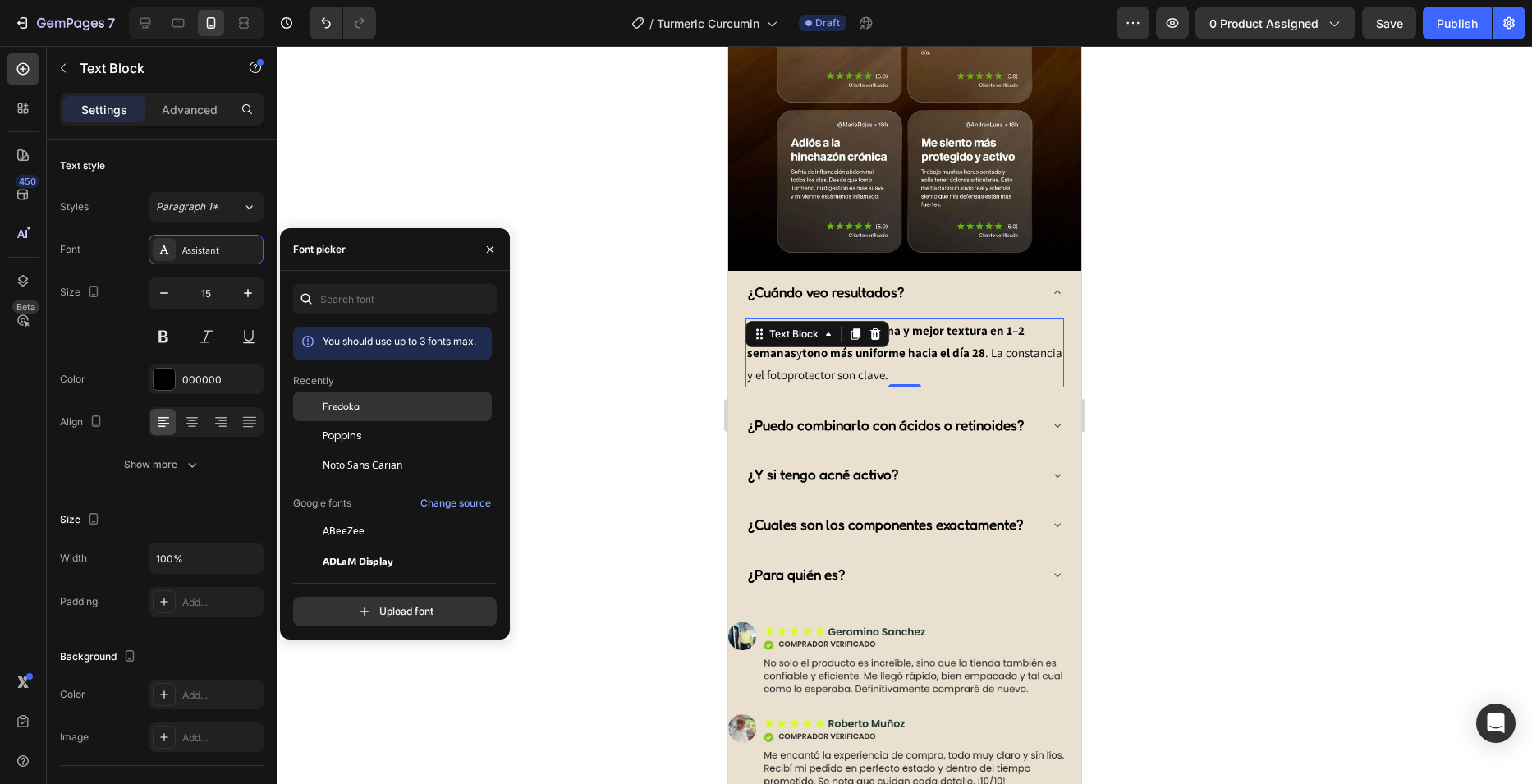
click at [342, 399] on span "Fredoka" at bounding box center [341, 406] width 37 height 15
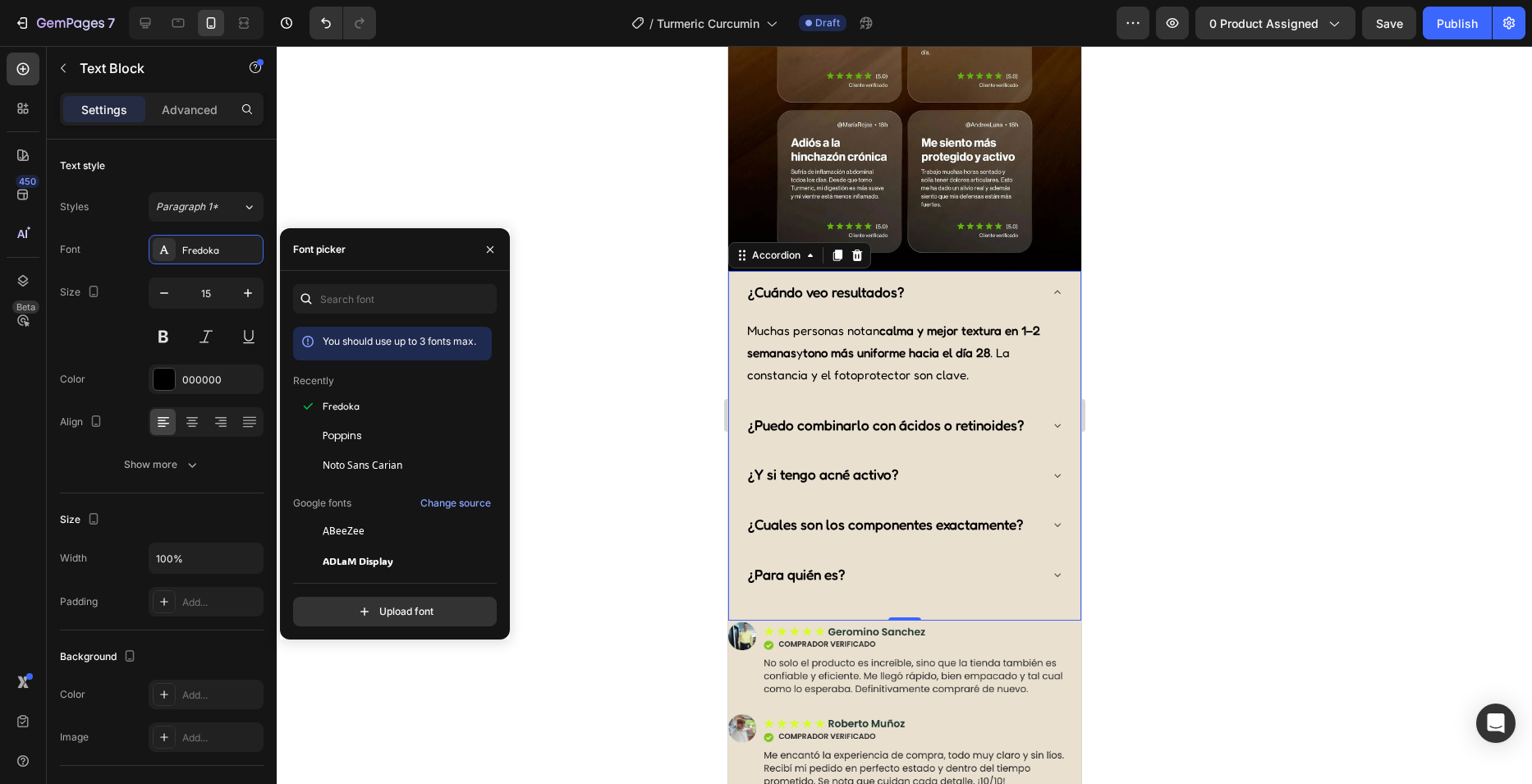
click at [922, 416] on strong "¿Puedo combinarlo con ácidos o retinoides?" at bounding box center [885, 424] width 276 height 17
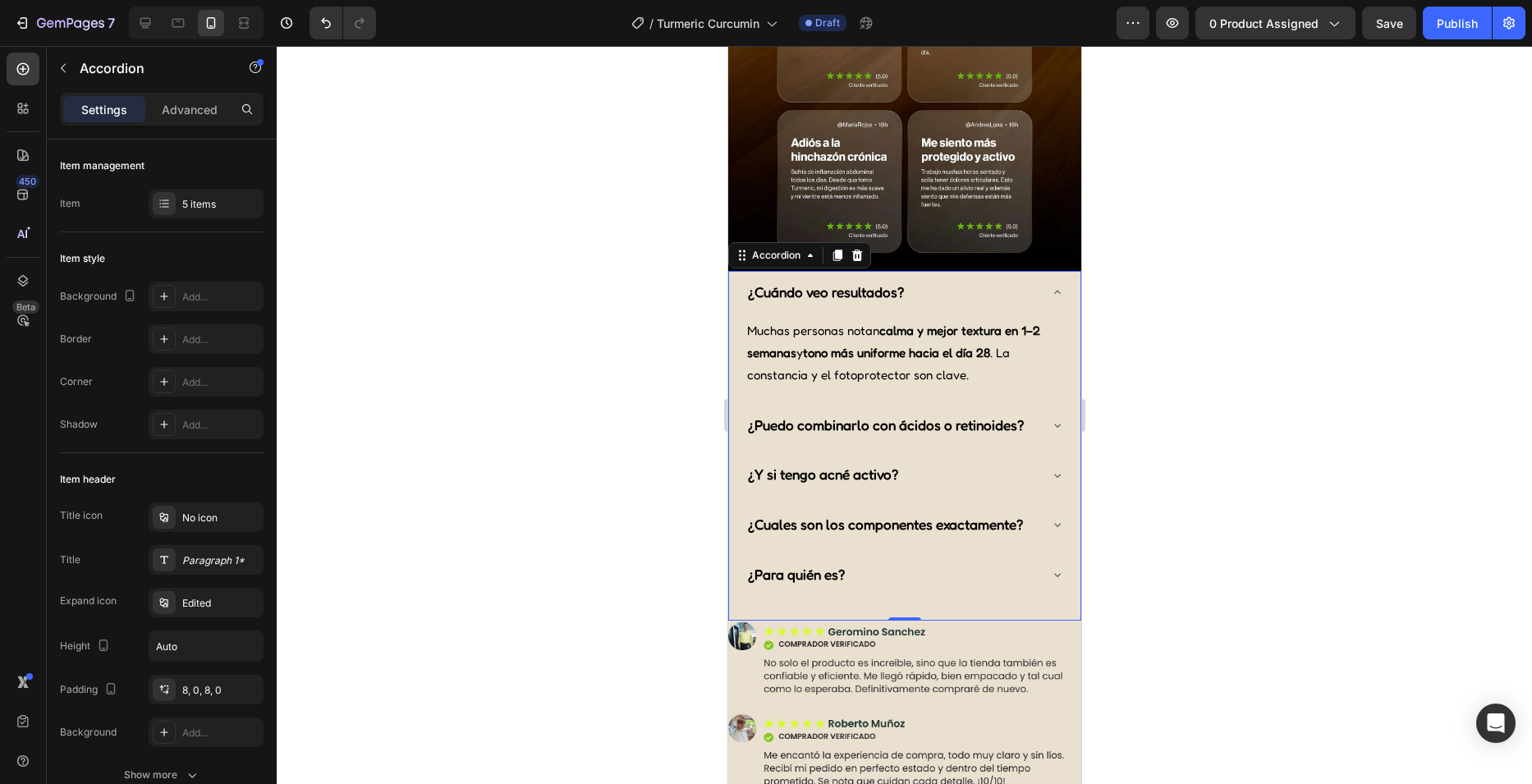
click at [1050, 419] on icon at bounding box center [1057, 425] width 13 height 13
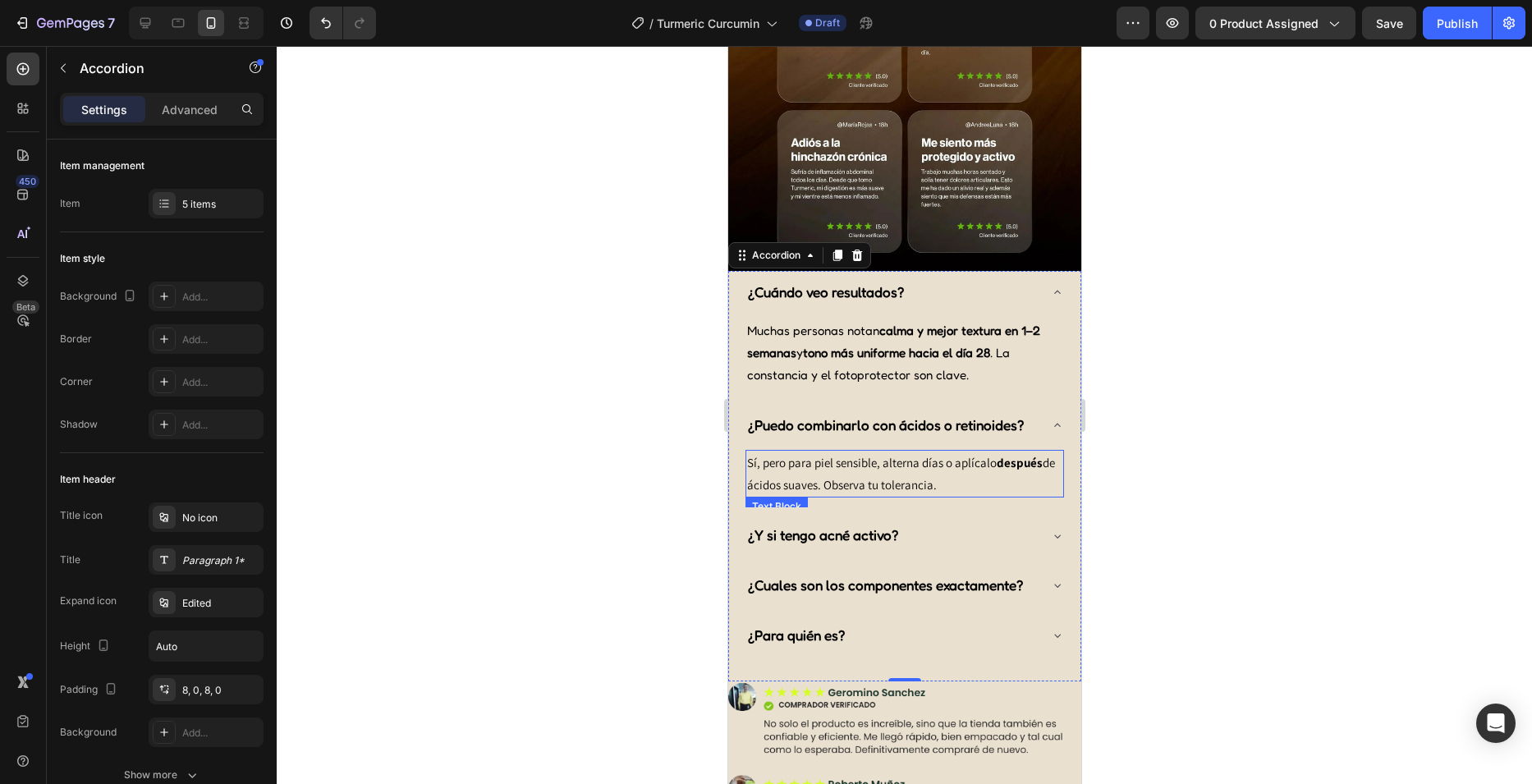
click at [846, 452] on p "Sí, pero para piel sensible, alterna días o aplícalo después de ácidos suaves. …" at bounding box center [904, 473] width 315 height 44
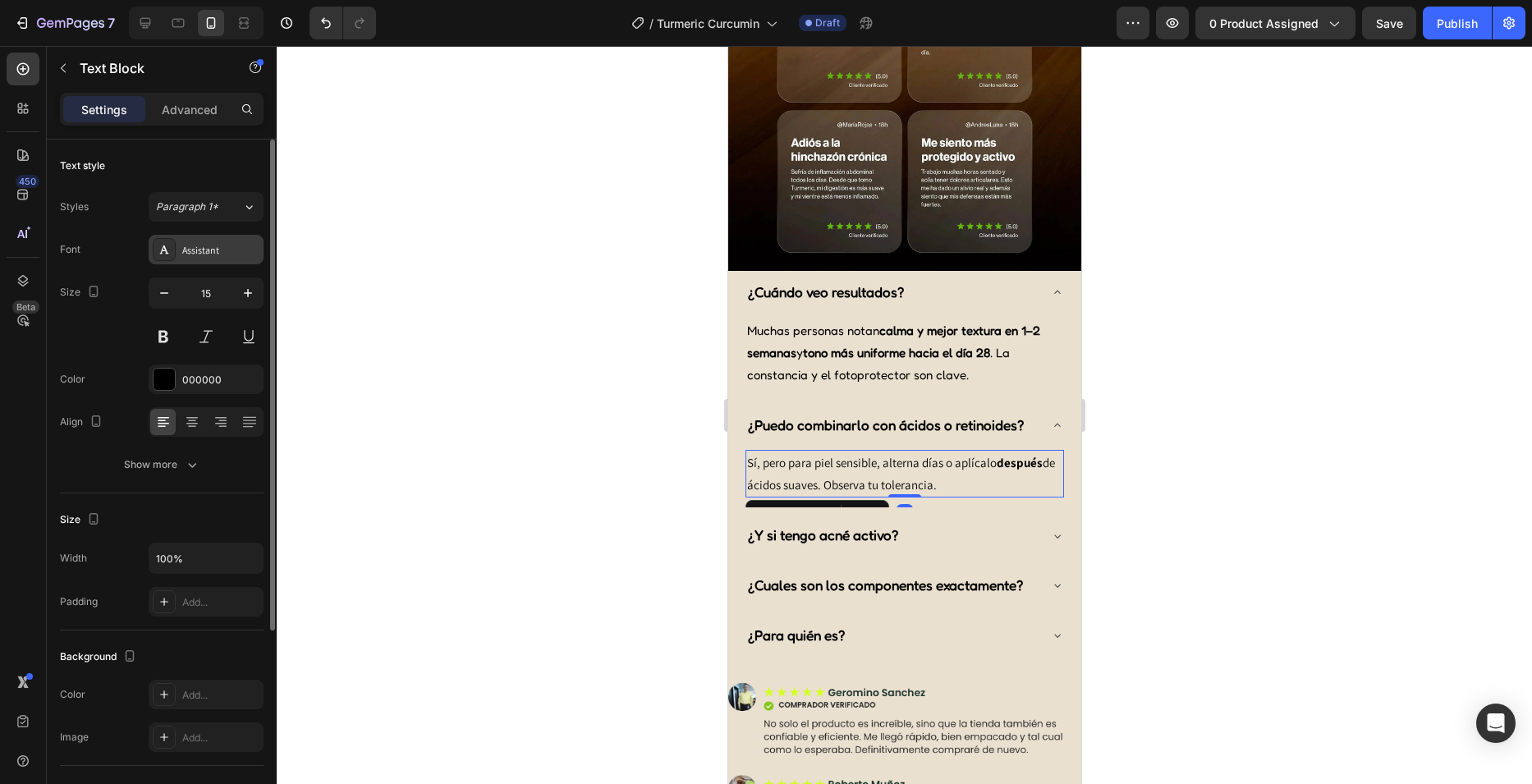
click at [227, 245] on div "Assistant" at bounding box center [221, 250] width 77 height 15
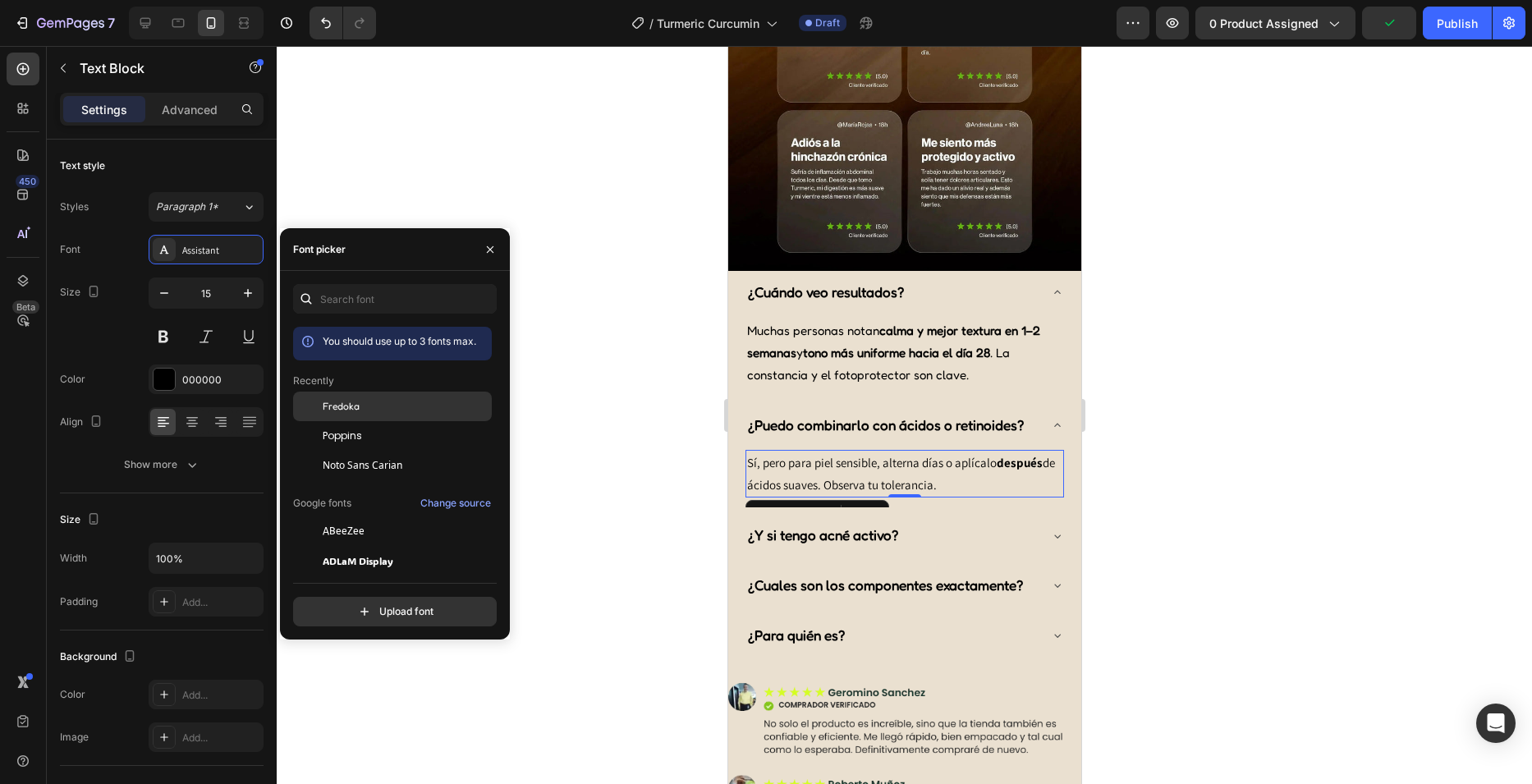
click at [378, 516] on div "Fredoka" at bounding box center [393, 531] width 199 height 30
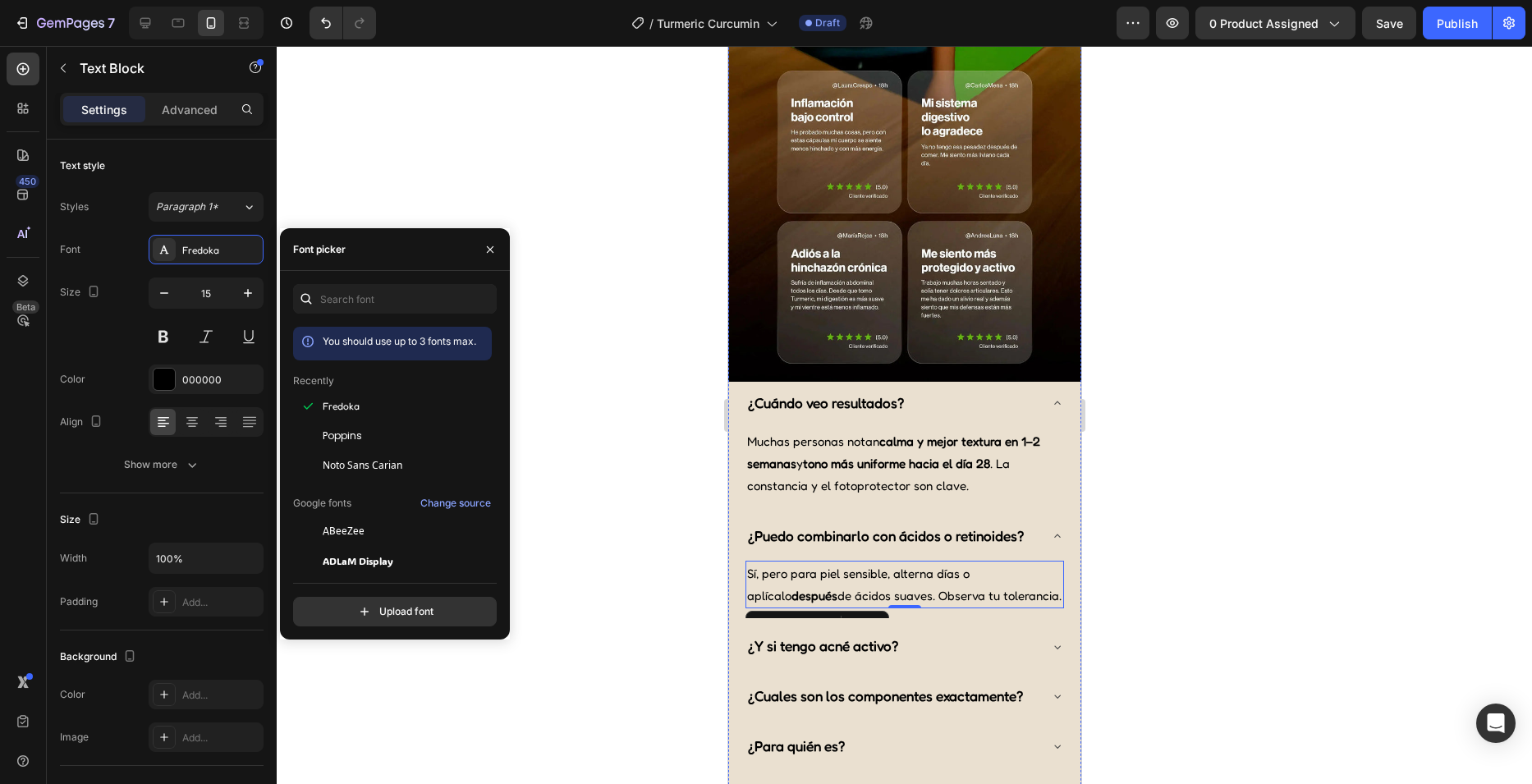
scroll to position [2462, 0]
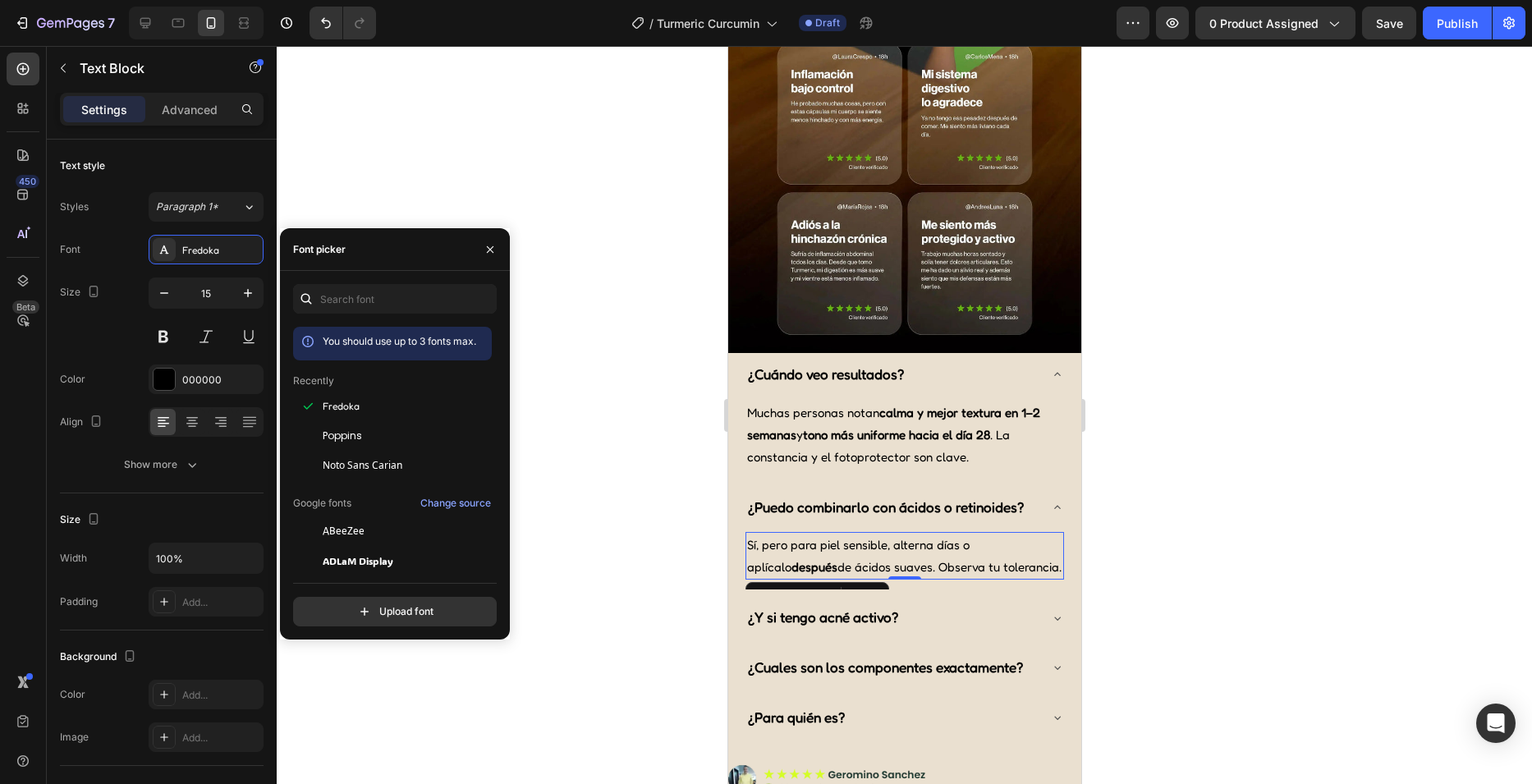
click at [651, 270] on div at bounding box center [904, 414] width 1255 height 738
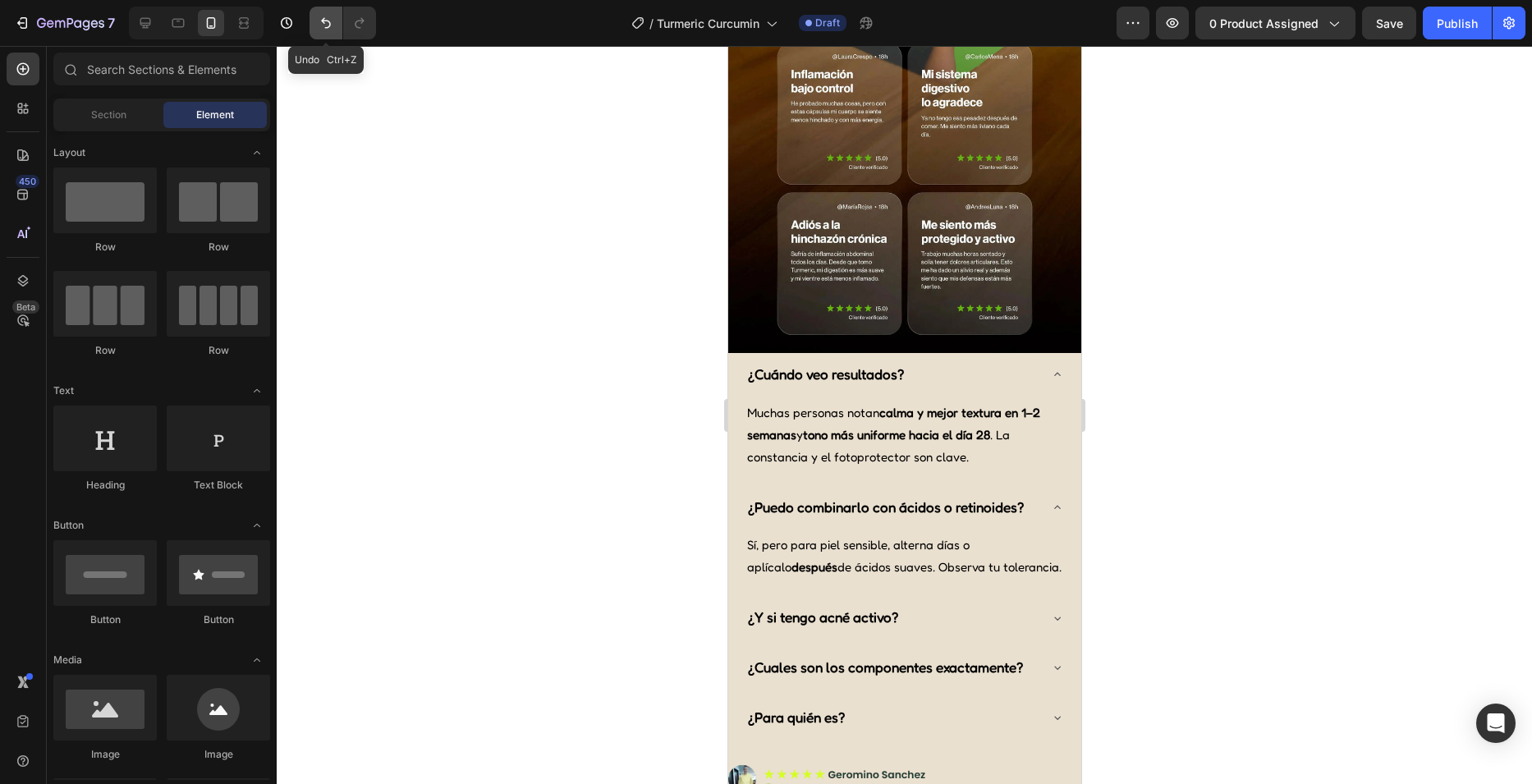
click at [319, 27] on icon "Undo/Redo" at bounding box center [326, 23] width 17 height 17
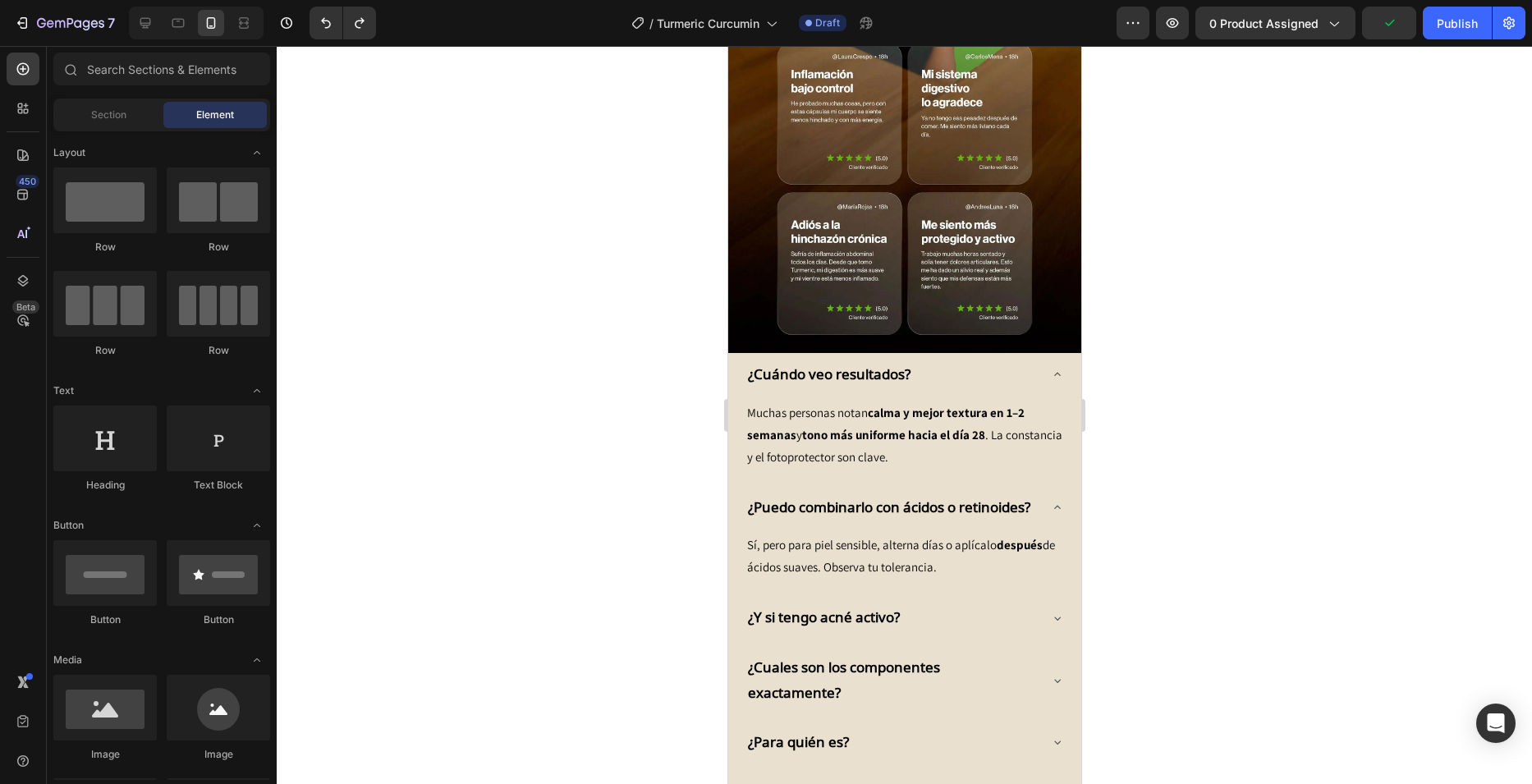
click at [608, 278] on div at bounding box center [904, 414] width 1255 height 738
click at [958, 360] on div "¿Cuándo veo resultados?" at bounding box center [890, 375] width 293 height 31
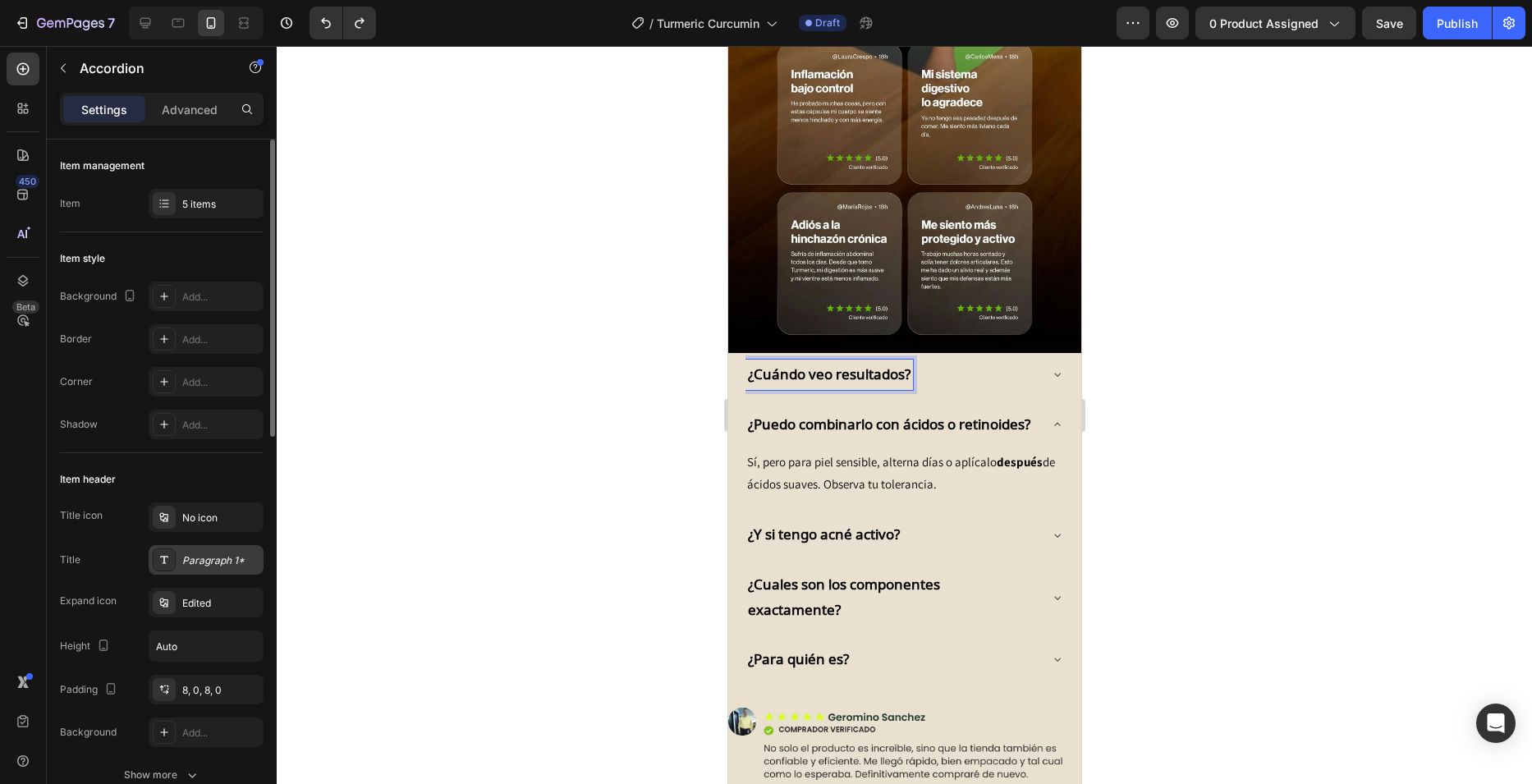
click at [230, 561] on div "Paragraph 1*" at bounding box center [221, 560] width 77 height 15
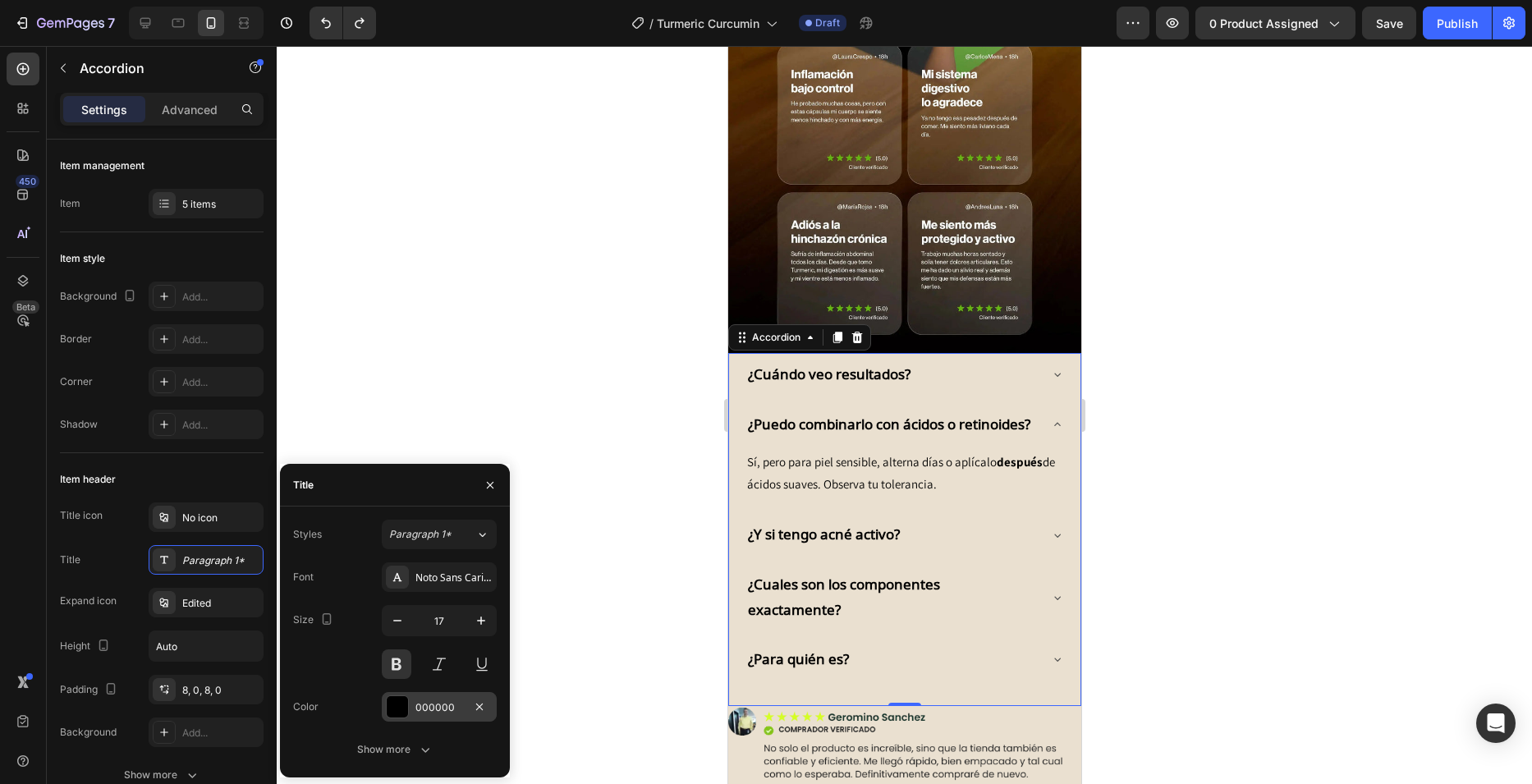
click at [396, 695] on div at bounding box center [397, 707] width 23 height 23
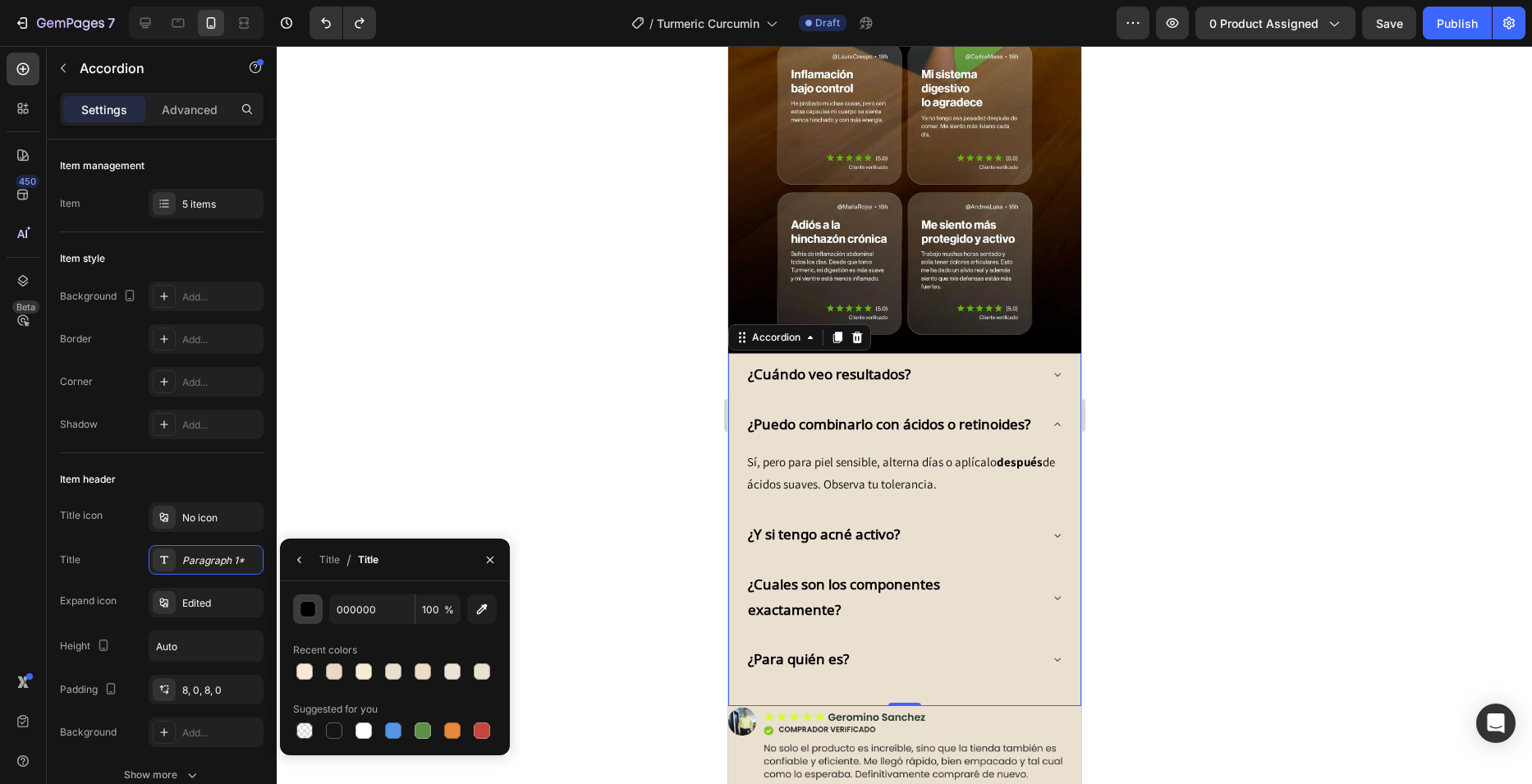
click at [298, 608] on button "button" at bounding box center [308, 609] width 30 height 30
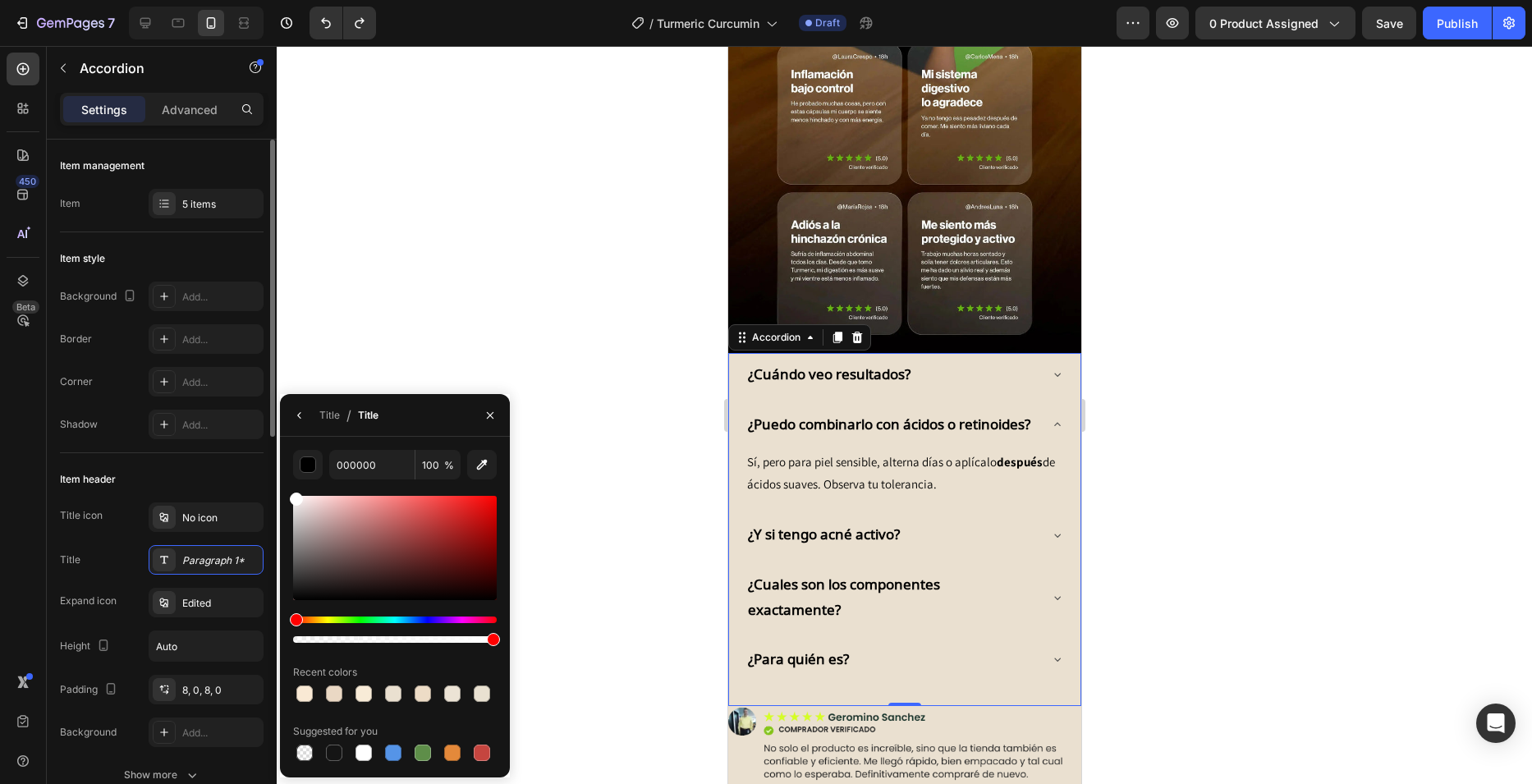
drag, startPoint x: 299, startPoint y: 597, endPoint x: 259, endPoint y: 461, distance: 141.8
click at [259, 461] on div "450 Beta Sections(18) Elements(84) Section Element Hero Section Product Detail …" at bounding box center [138, 414] width 277 height 738
type input "FFFFFF"
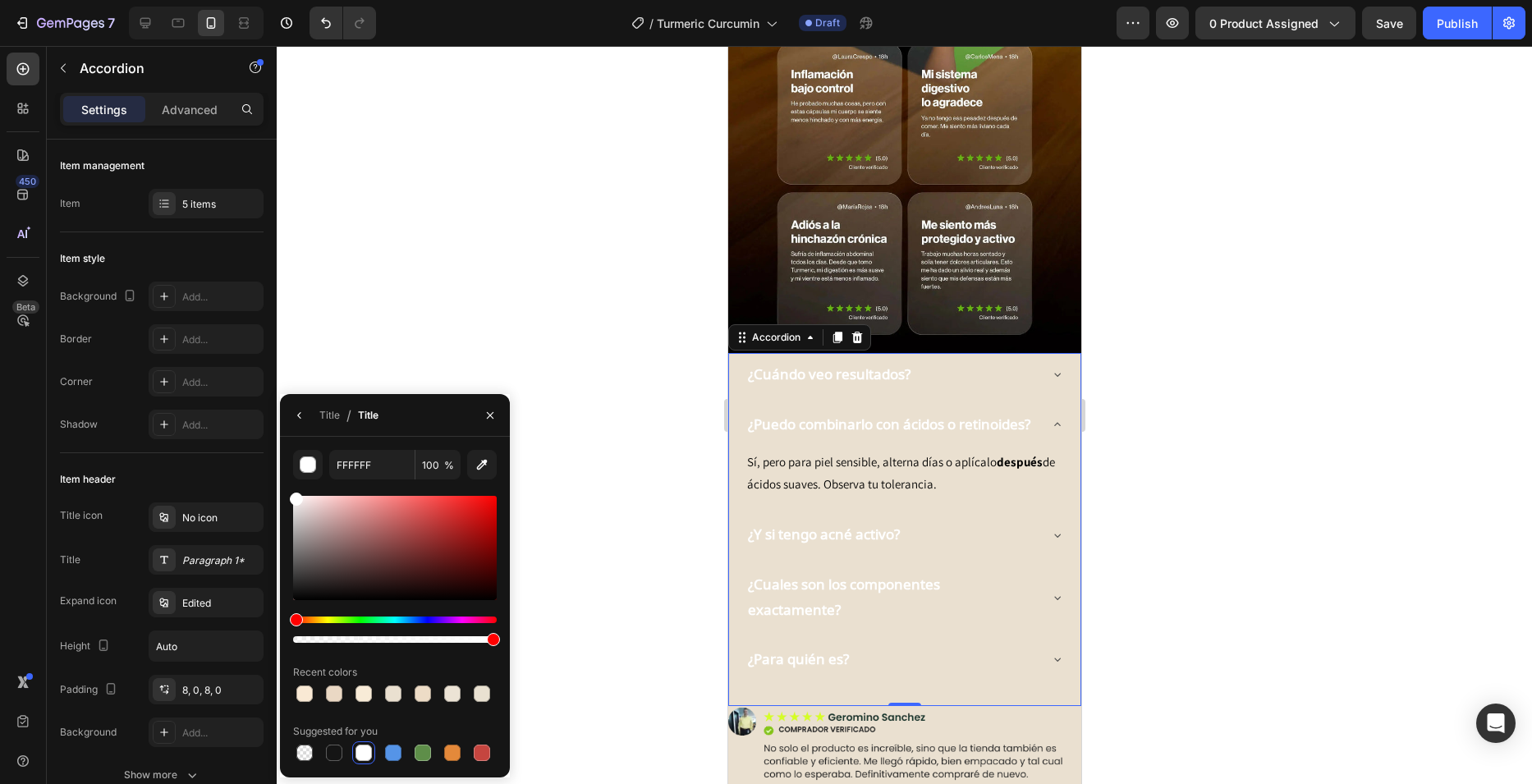
click at [984, 360] on div "¿Cuándo veo resultados?" at bounding box center [890, 375] width 293 height 31
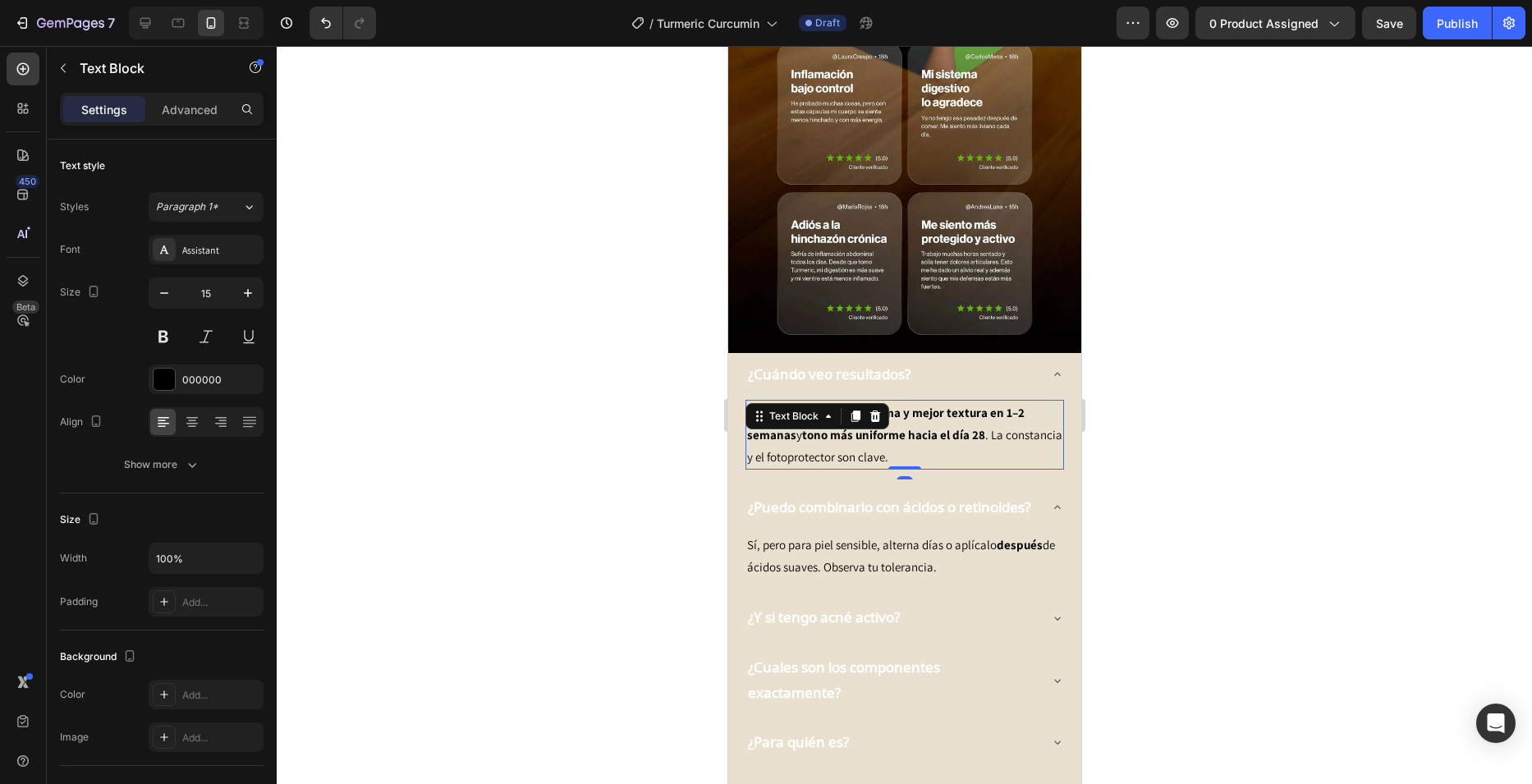
click at [891, 401] on p "Muchas personas notan calma y mejor textura en 1–2 semanas y tono más uniforme …" at bounding box center [904, 434] width 315 height 66
click at [183, 380] on div "000000" at bounding box center [206, 380] width 47 height 15
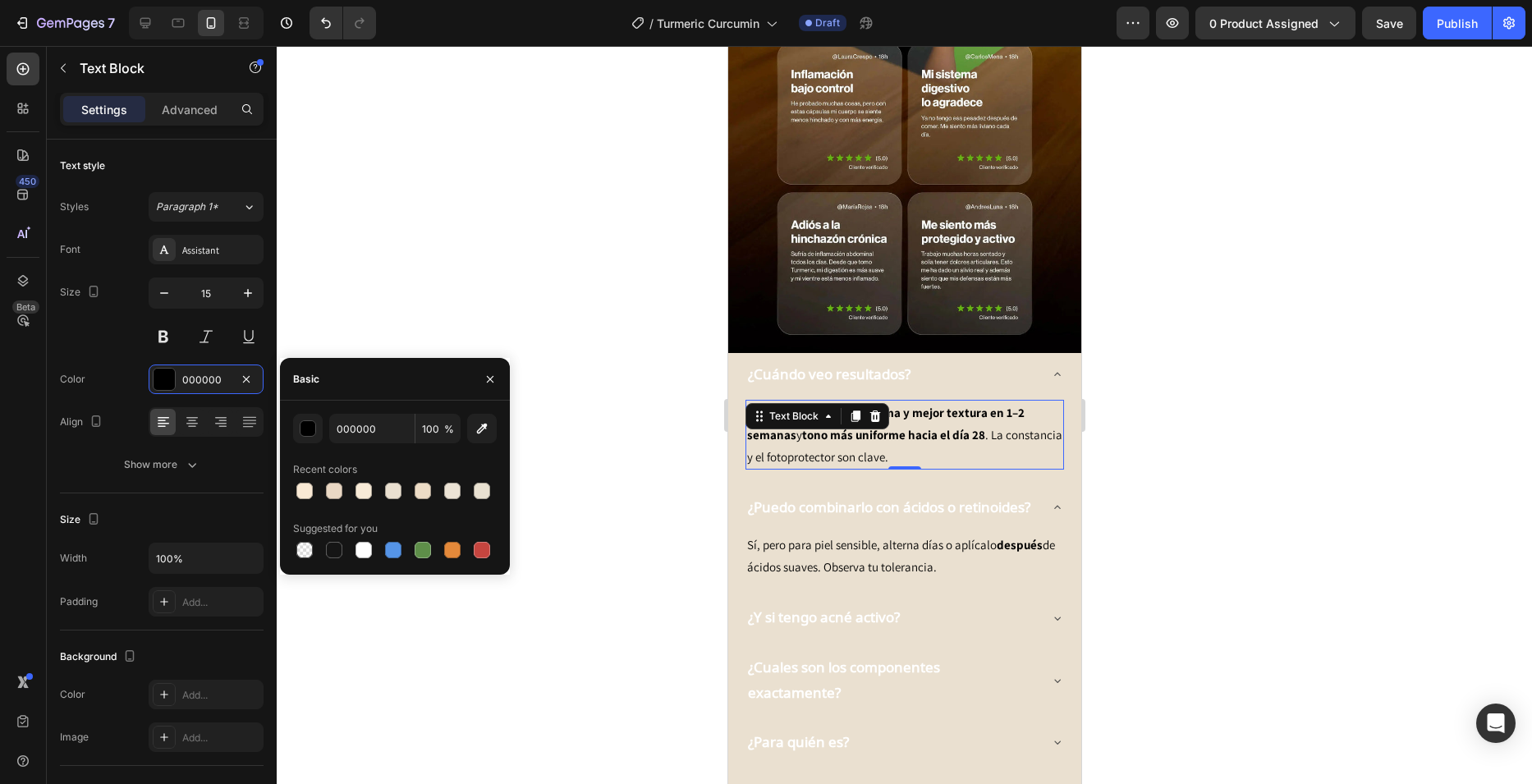
click at [317, 487] on div at bounding box center [395, 491] width 204 height 23
click at [304, 486] on div at bounding box center [305, 491] width 17 height 17
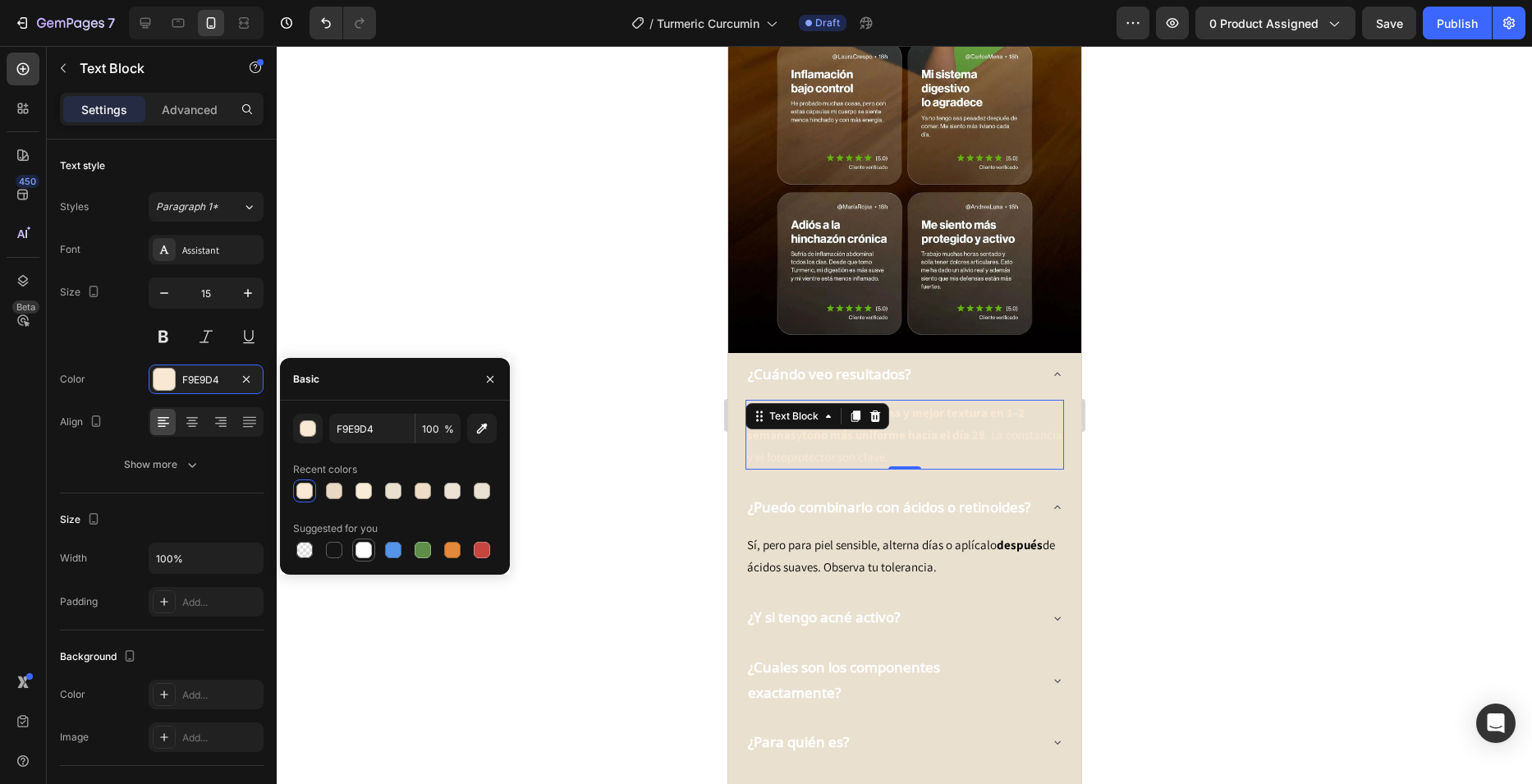
click at [358, 544] on div at bounding box center [364, 550] width 17 height 17
type input "FFFFFF"
click at [967, 534] on p "Sí, pero para piel sensible, alterna días o aplícalo después de ácidos suaves. …" at bounding box center [904, 555] width 315 height 44
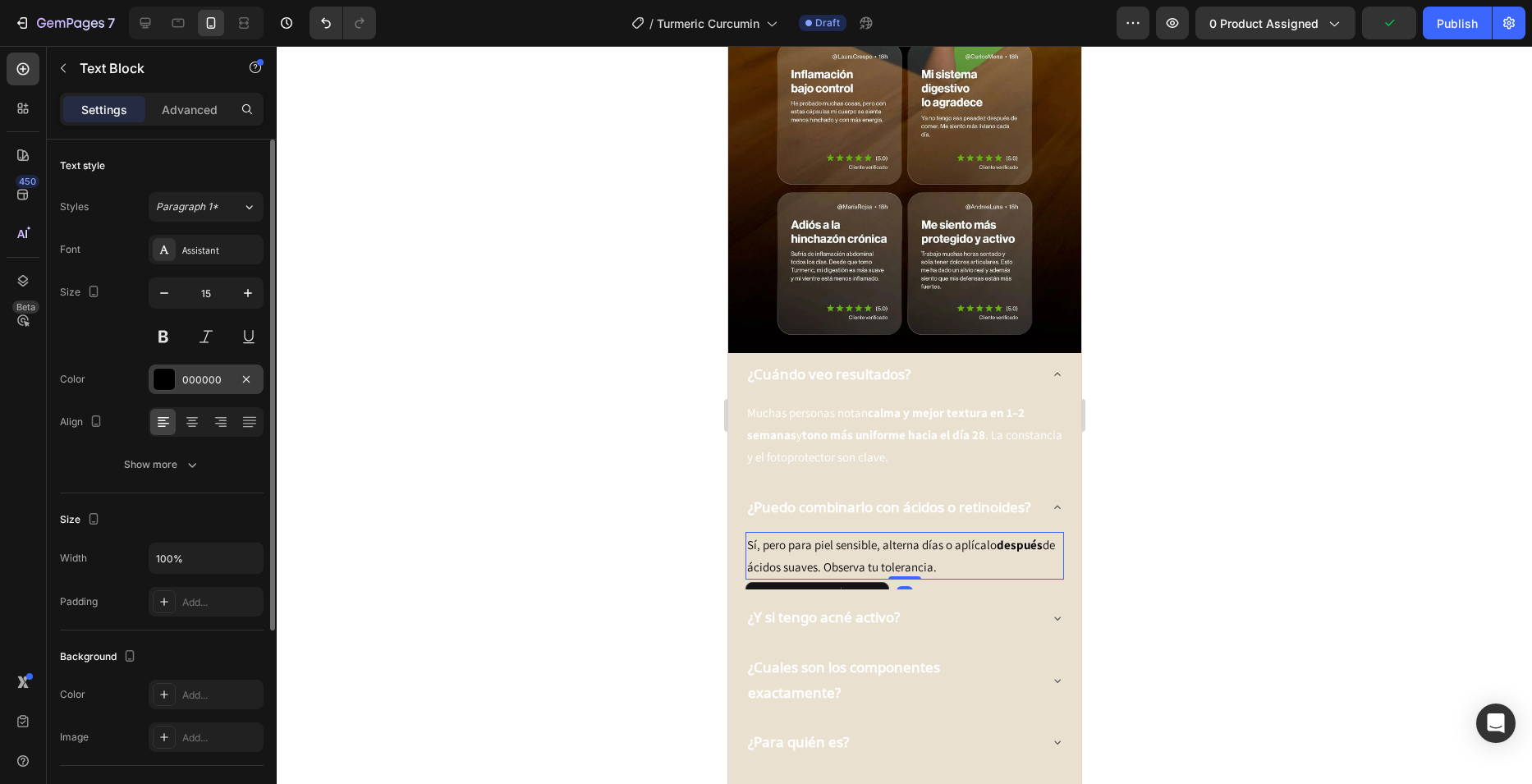
click at [221, 381] on div "000000" at bounding box center [206, 380] width 47 height 15
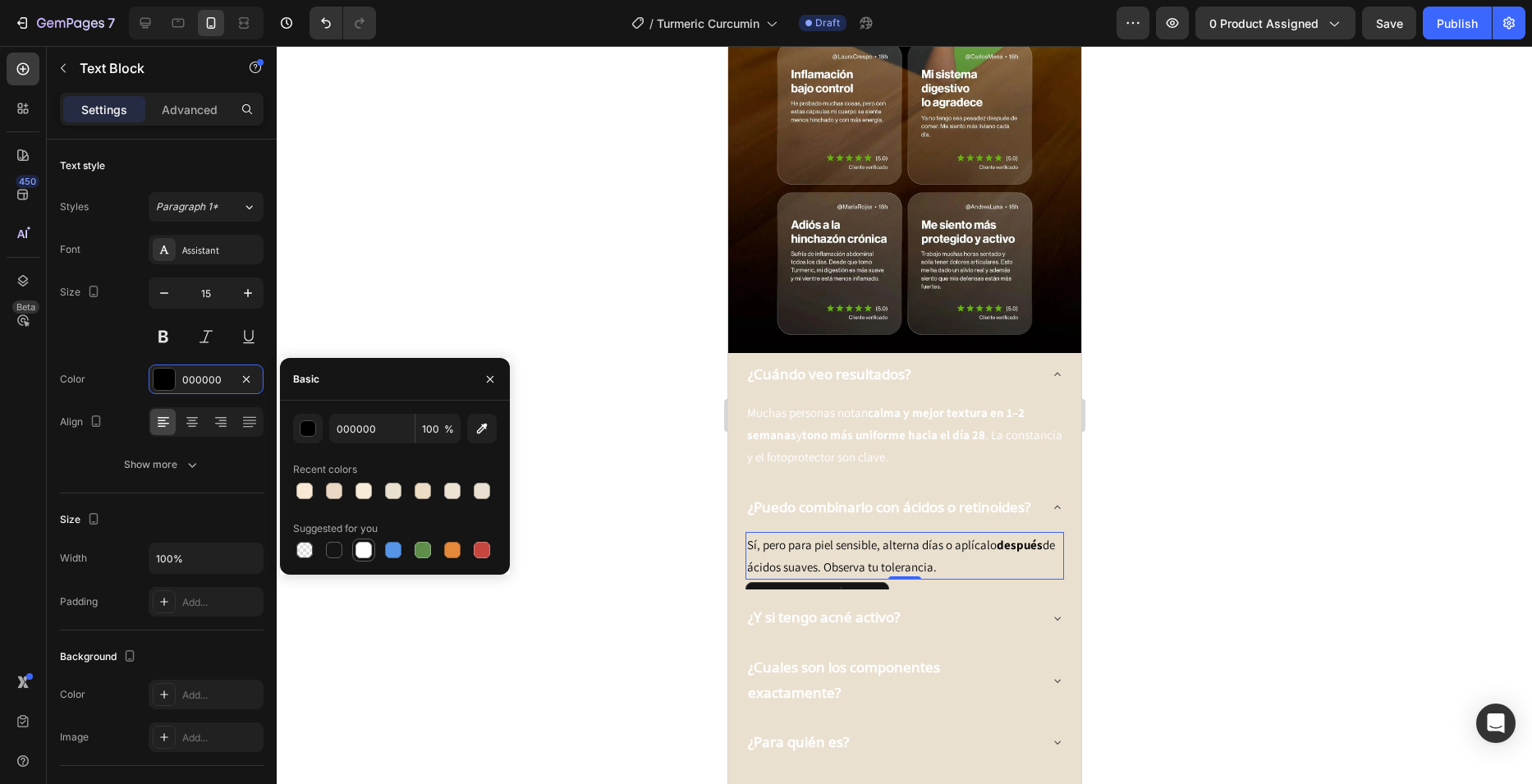
drag, startPoint x: 360, startPoint y: 545, endPoint x: 217, endPoint y: 508, distance: 147.7
click at [360, 545] on div at bounding box center [364, 550] width 17 height 17
type input "FFFFFF"
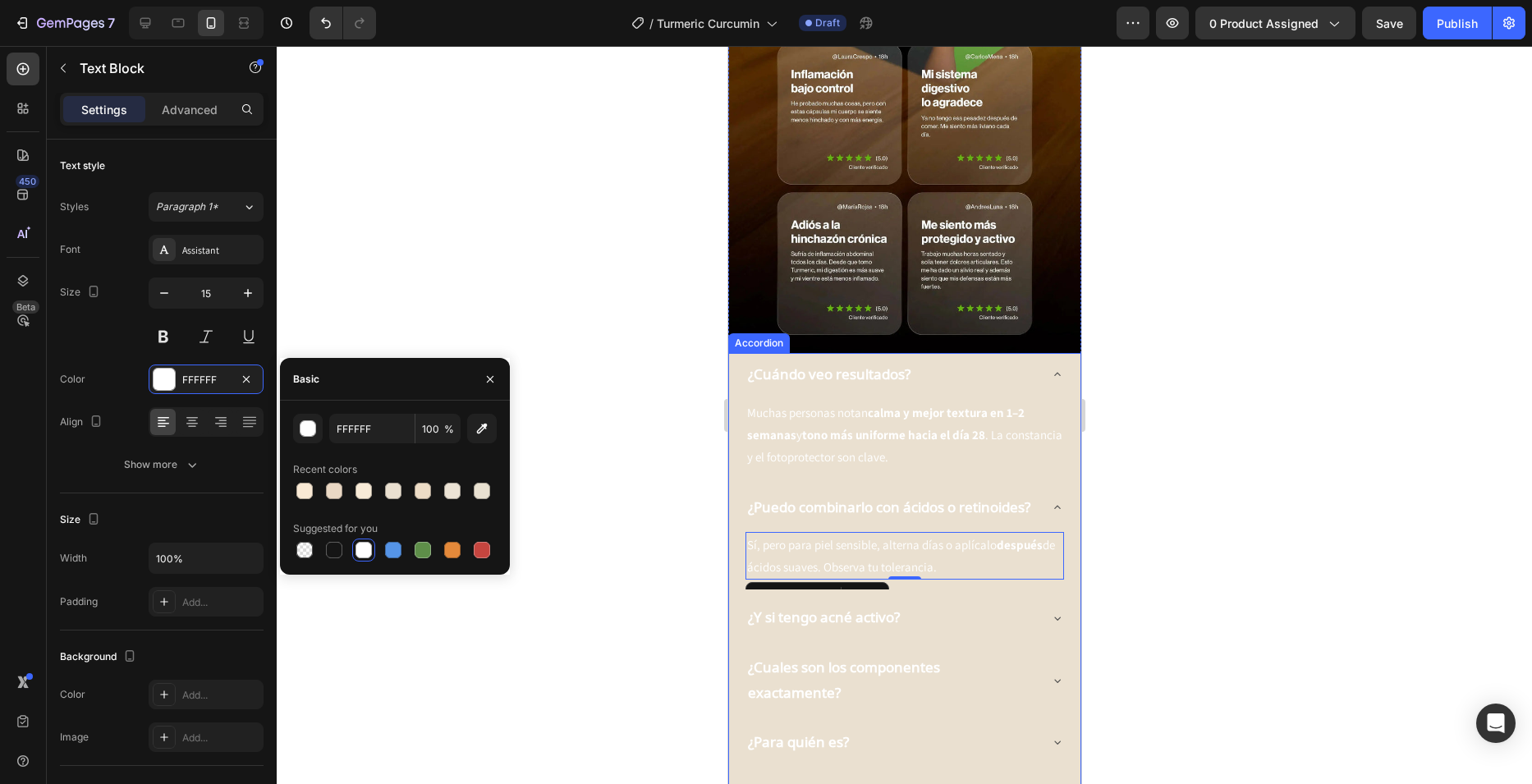
click at [1007, 603] on div "¿Y si tengo acné activo?" at bounding box center [890, 617] width 293 height 31
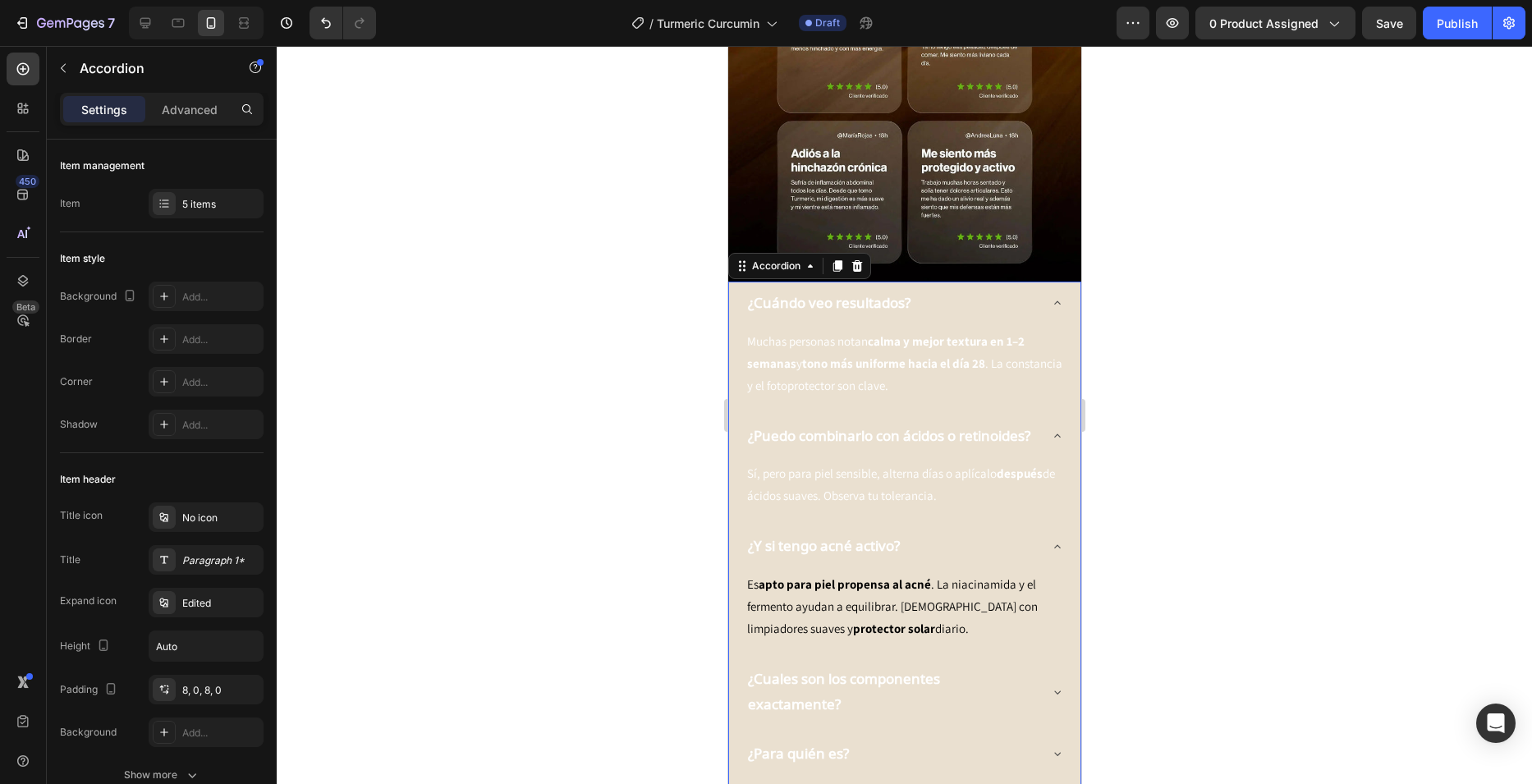
scroll to position [2626, 0]
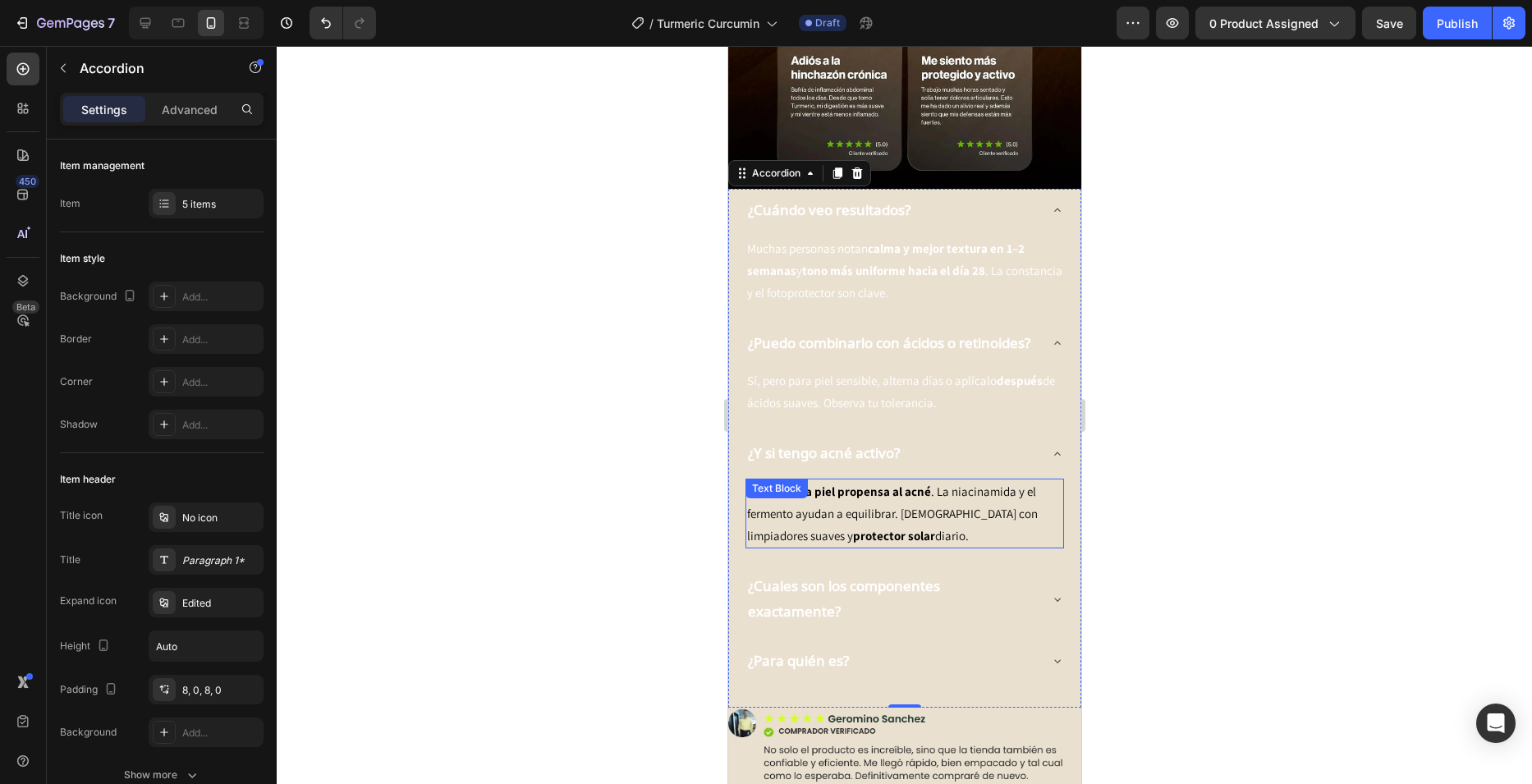
click at [923, 480] on p "Es apto para piel propensa al acné . La niacinamida y el fermento ayudan a equi…" at bounding box center [904, 513] width 315 height 66
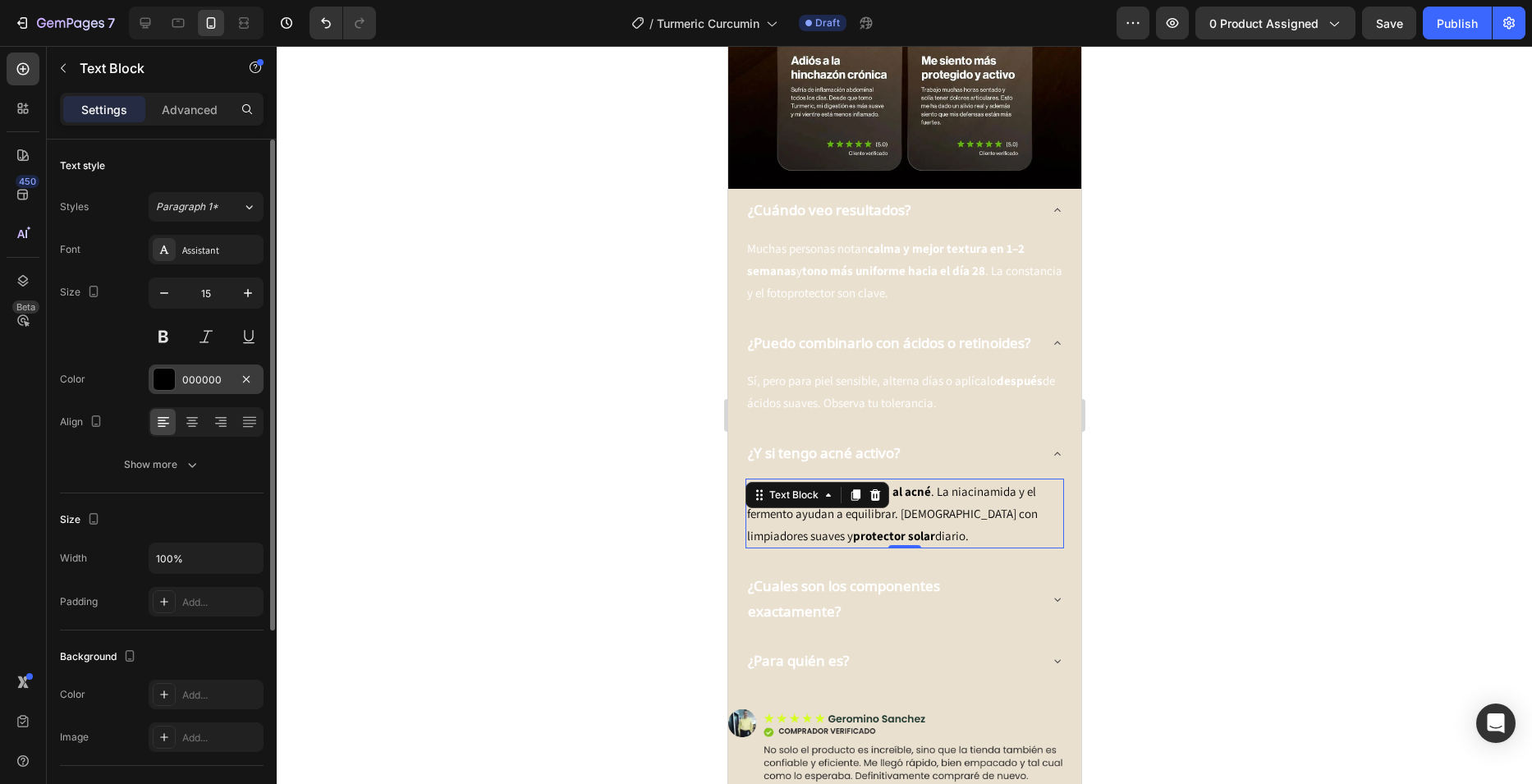
click at [196, 369] on div "000000" at bounding box center [206, 380] width 115 height 30
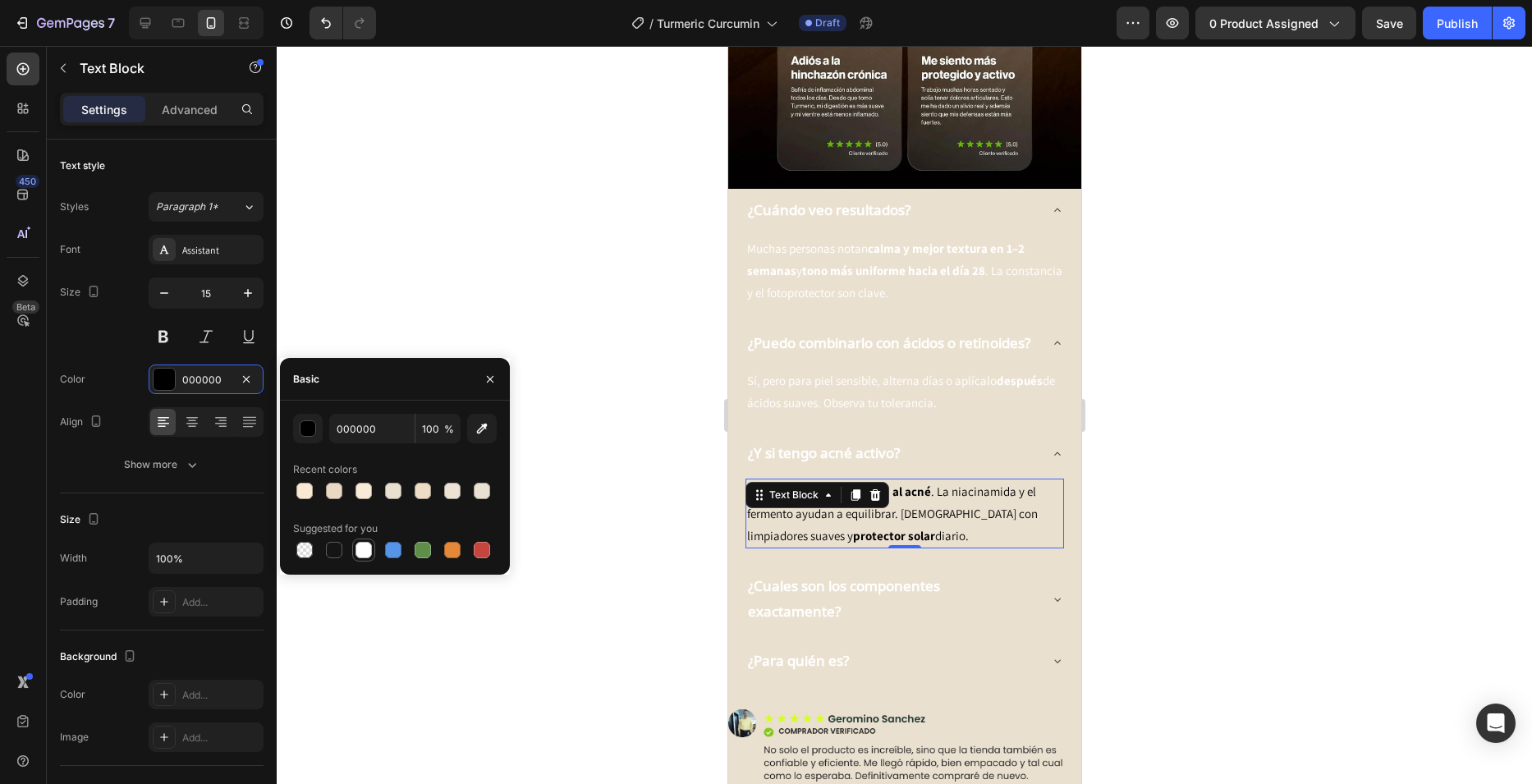
click at [368, 554] on div at bounding box center [364, 550] width 17 height 17
type input "FFFFFF"
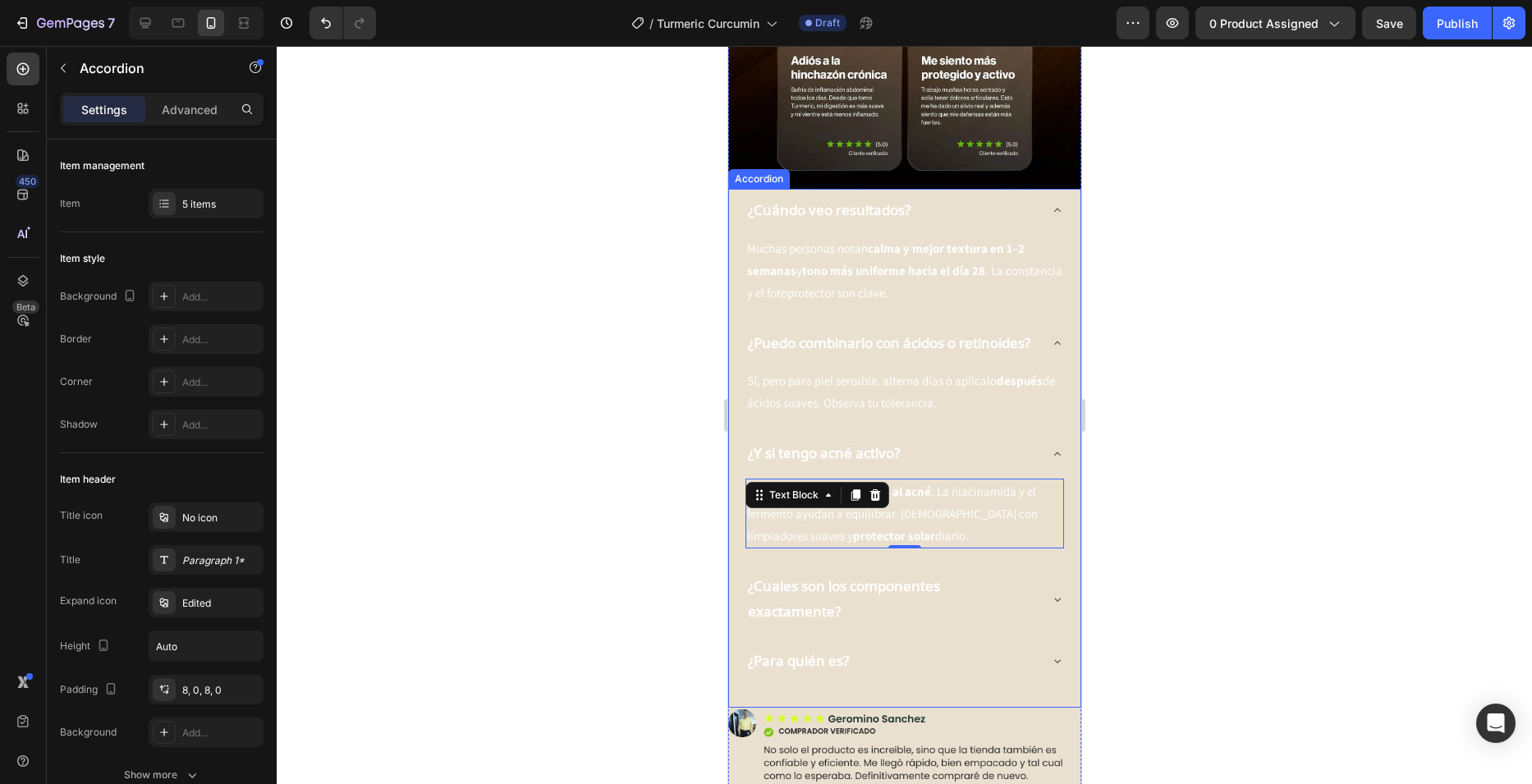
click at [971, 573] on p "¿Cuales son los componentes exactamente?" at bounding box center [890, 598] width 288 height 50
click at [1032, 564] on div "¿Cuales son los componentes exactamente?" at bounding box center [904, 598] width 318 height 68
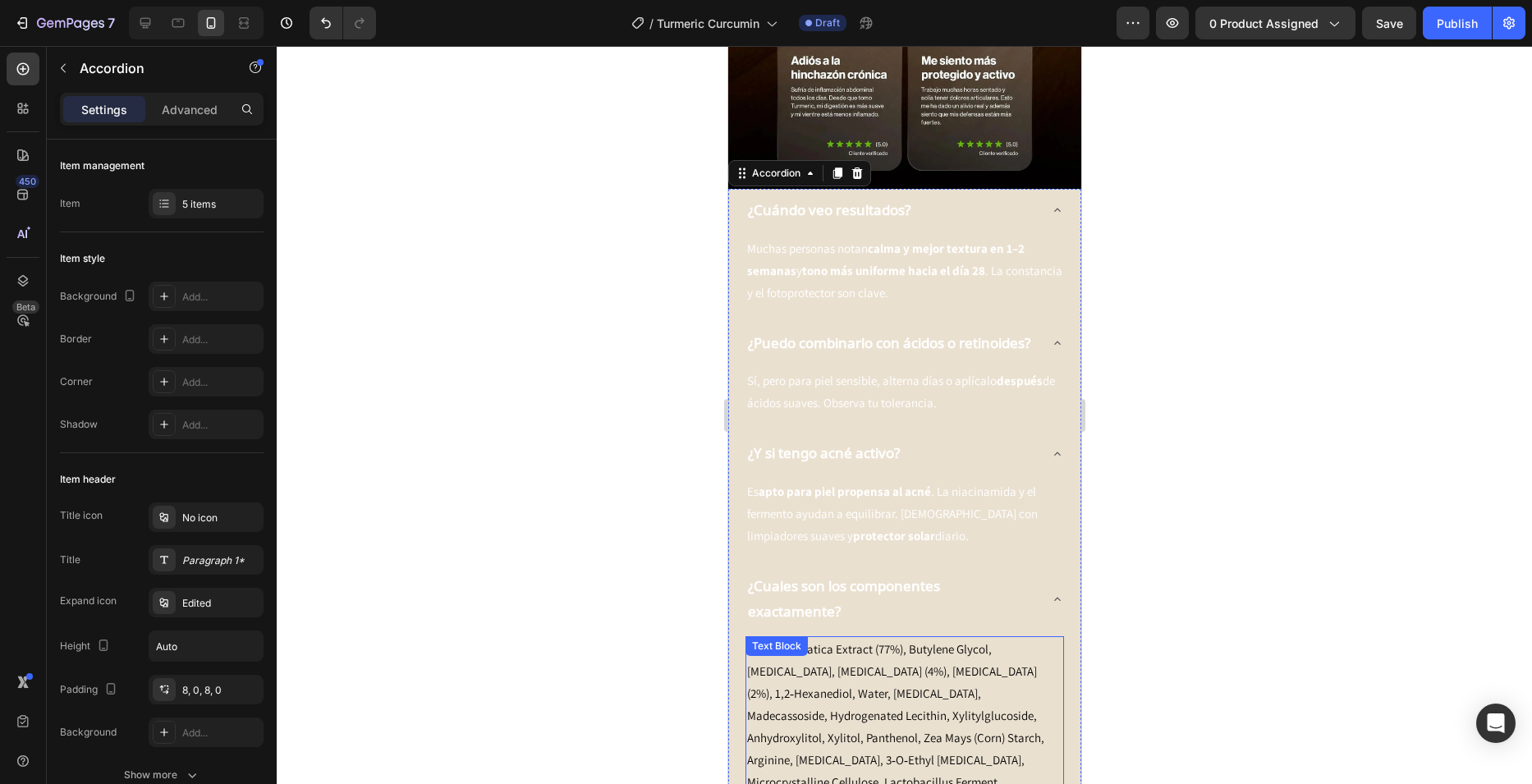
click at [842, 637] on p "Centella Asiatica Extract (77%), Butylene Glycol, [MEDICAL_DATA], [MEDICAL_DATA…" at bounding box center [904, 748] width 315 height 221
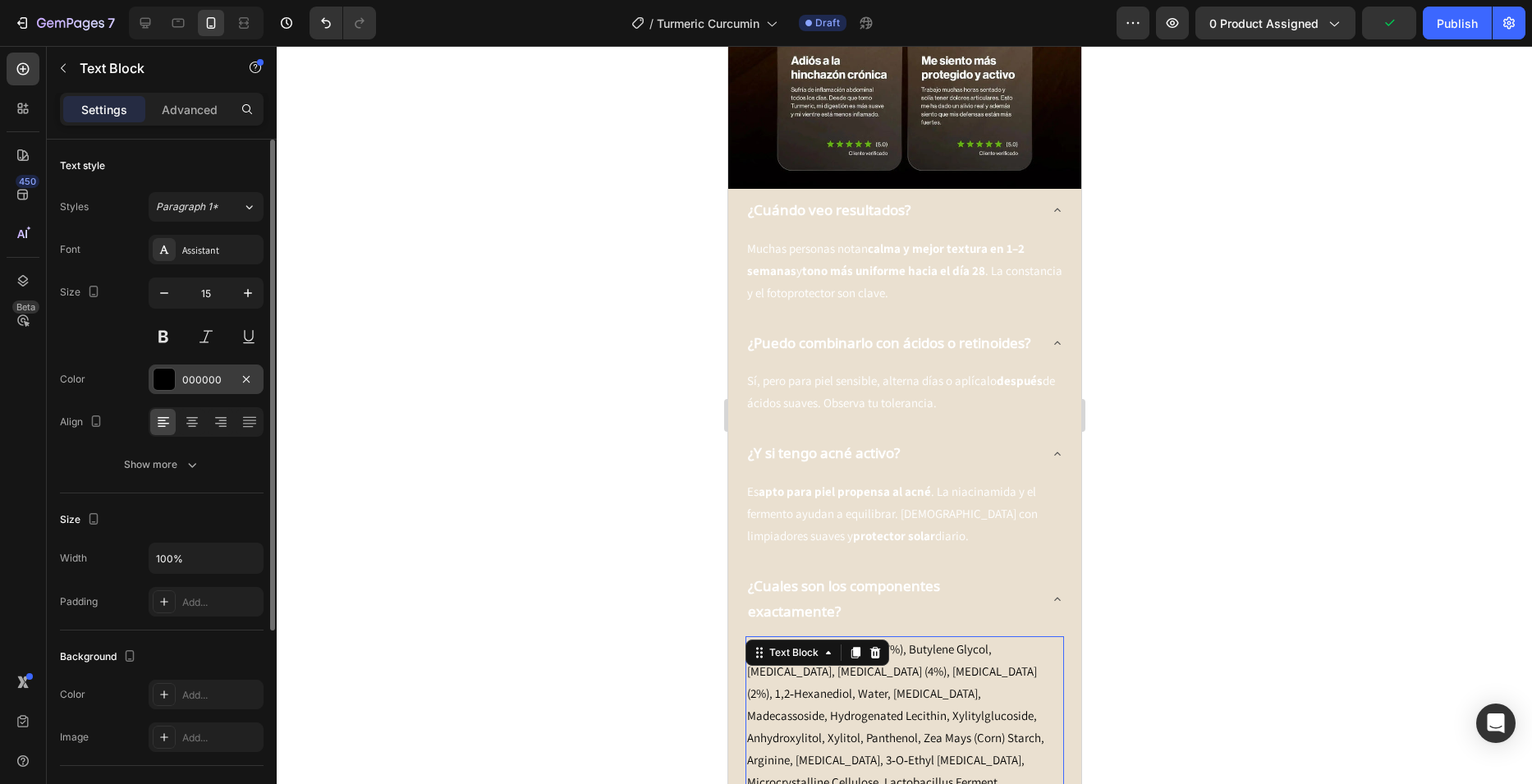
click at [209, 370] on div "000000" at bounding box center [206, 380] width 115 height 30
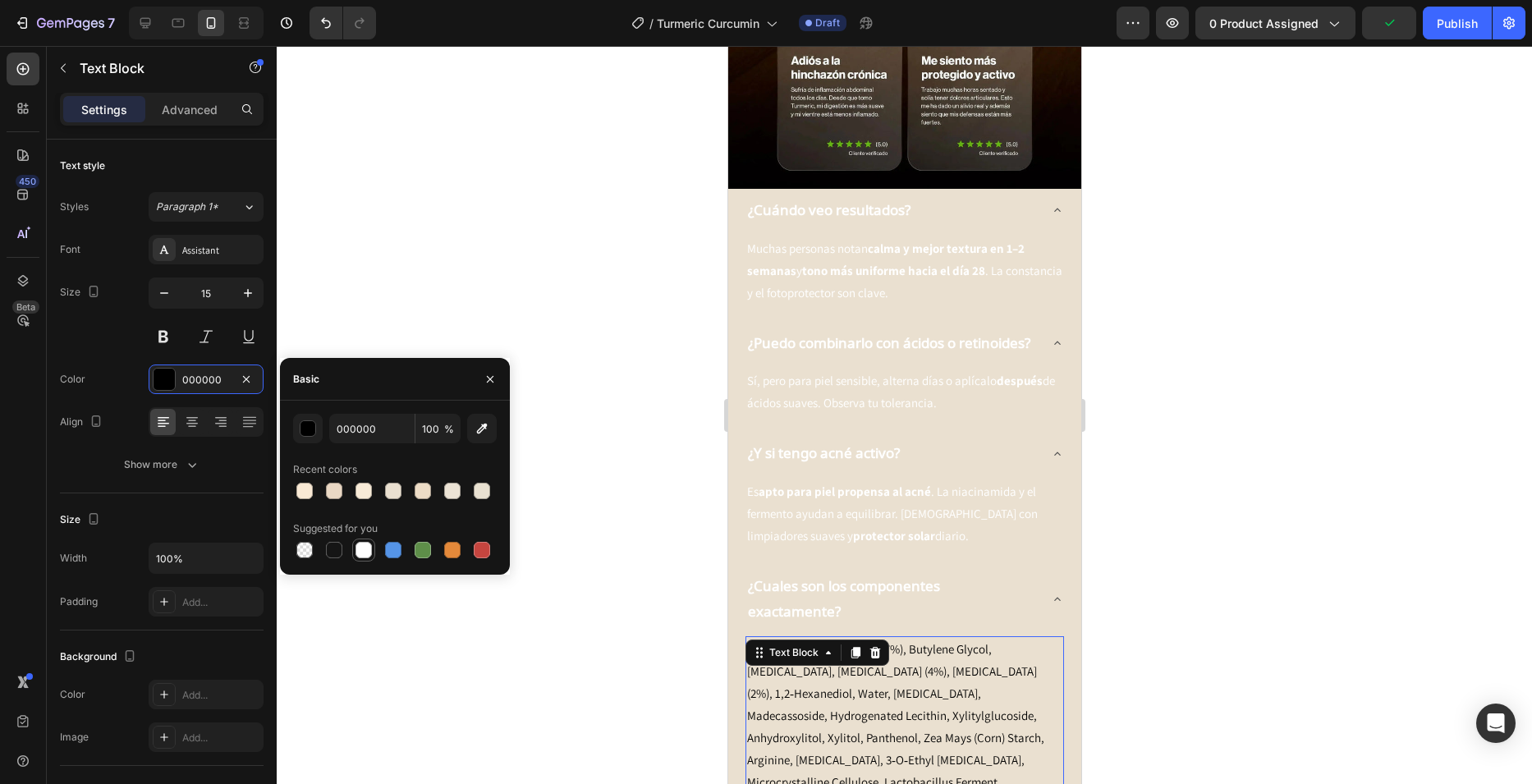
click at [366, 549] on div at bounding box center [364, 550] width 17 height 17
type input "FFFFFF"
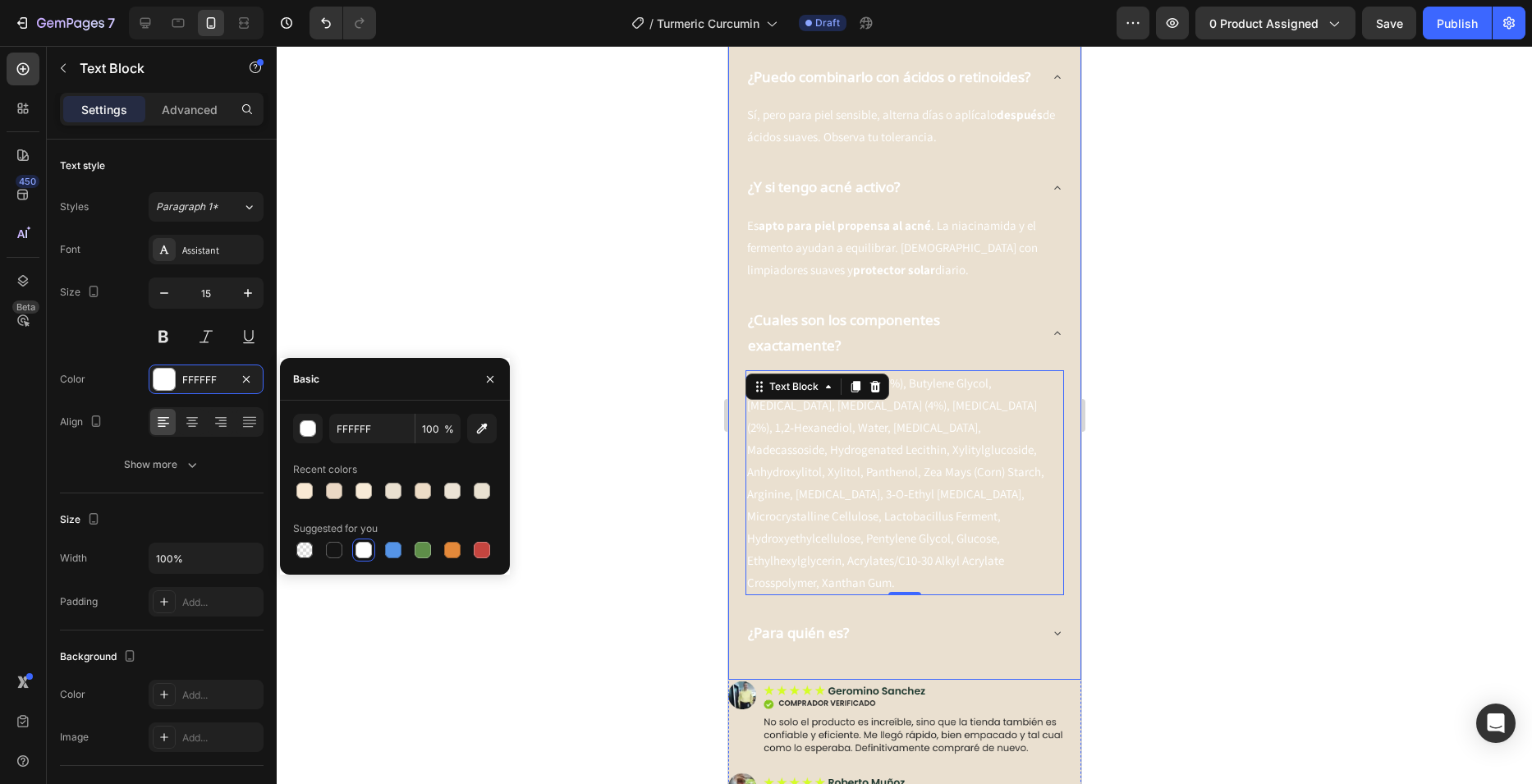
scroll to position [2955, 0]
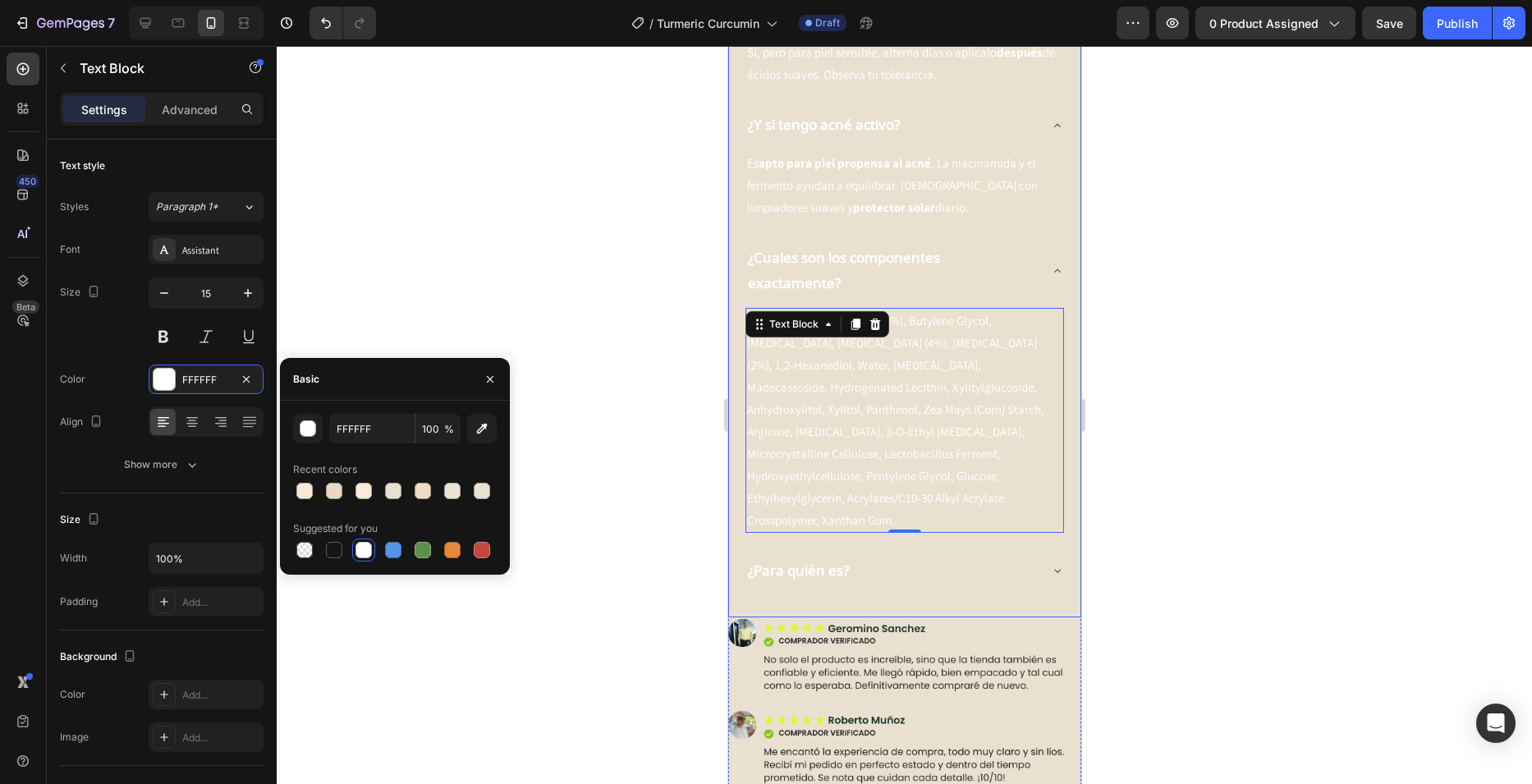
click at [948, 555] on div "¿Para quién es?" at bounding box center [890, 570] width 293 height 31
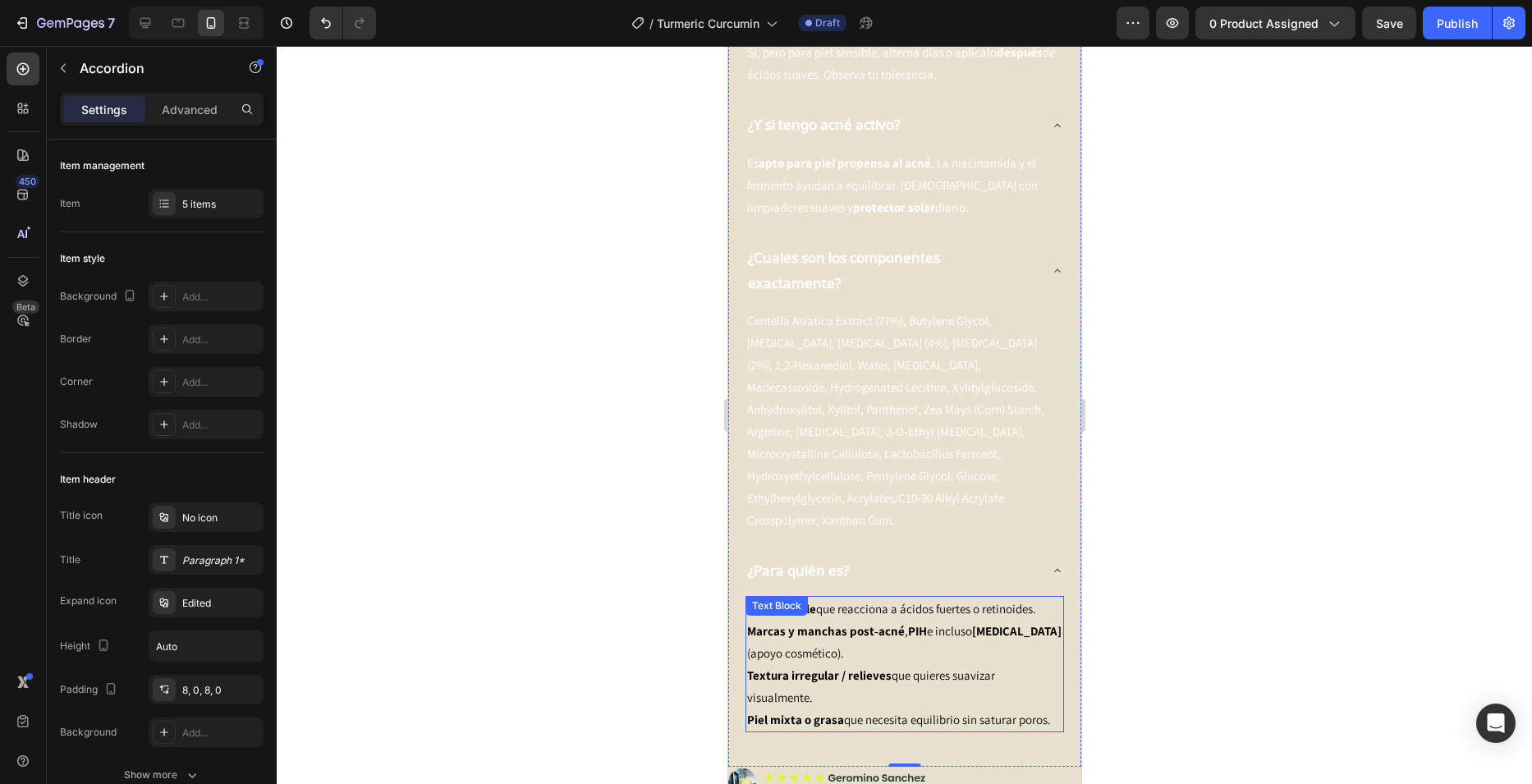
click at [866, 620] on p "Marcas y manchas post‑acné , PIH e incluso [MEDICAL_DATA] (apoyo cosmético)." at bounding box center [904, 641] width 315 height 44
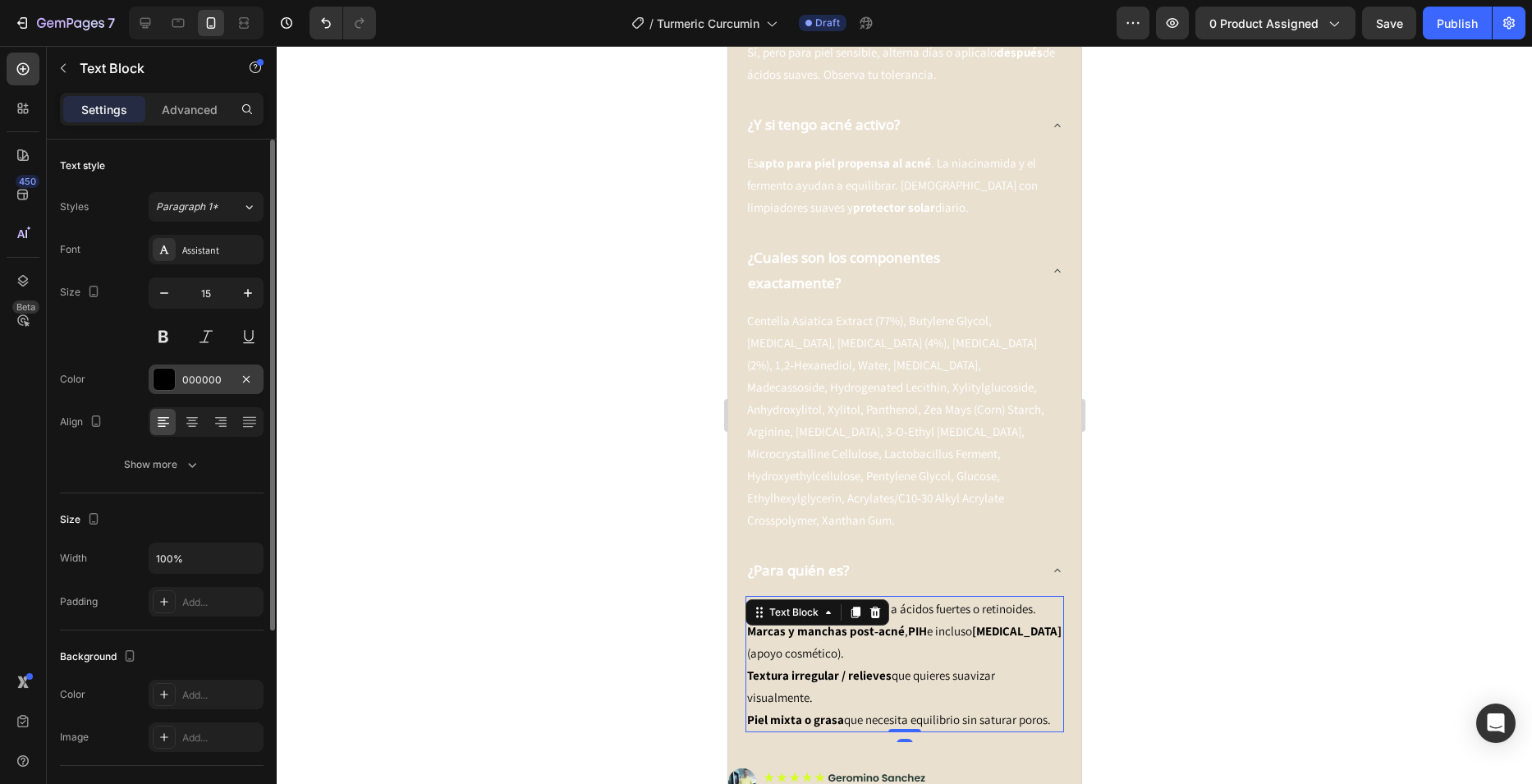
click at [192, 376] on div "000000" at bounding box center [206, 380] width 47 height 15
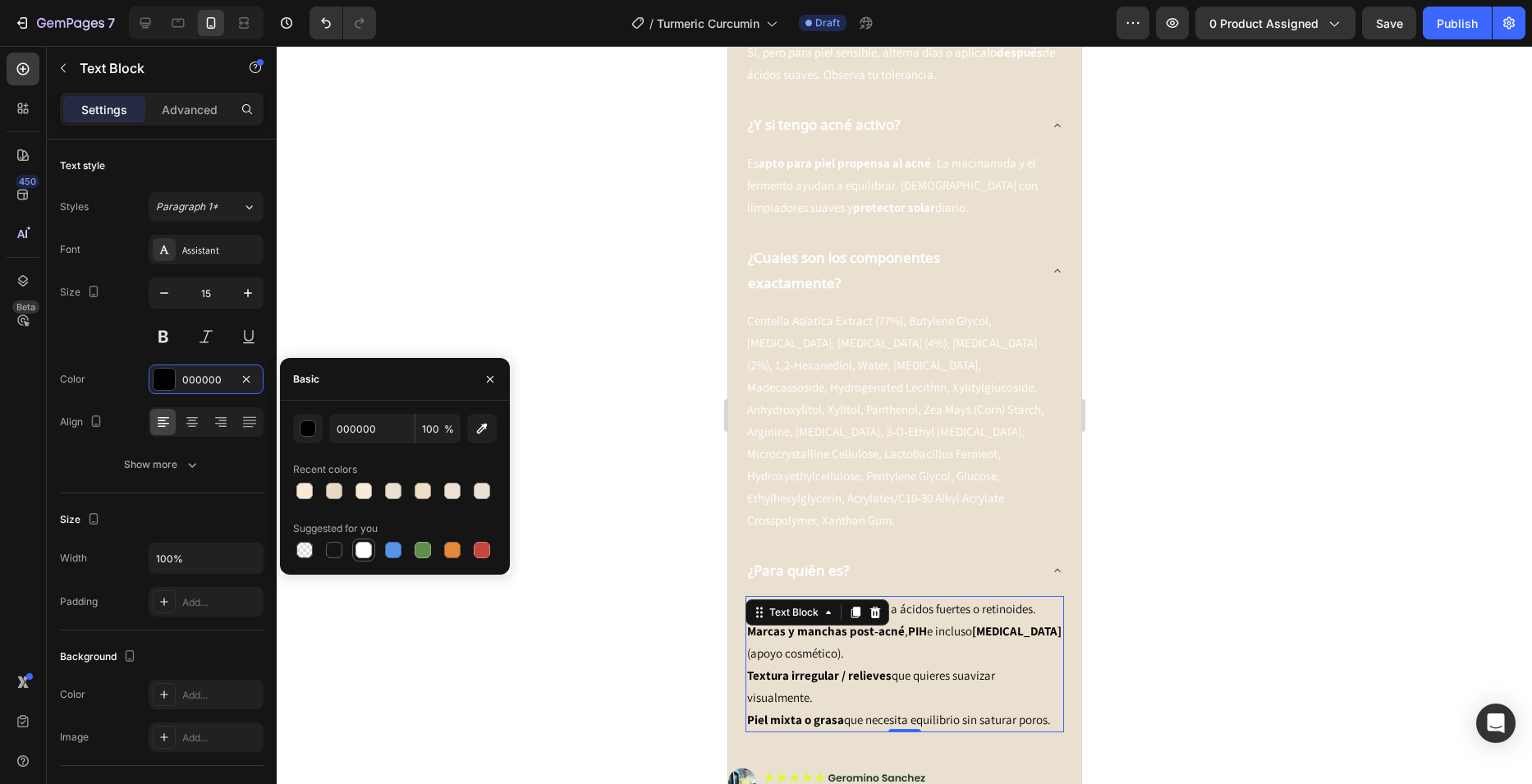
click at [368, 548] on div at bounding box center [364, 550] width 17 height 17
type input "FFFFFF"
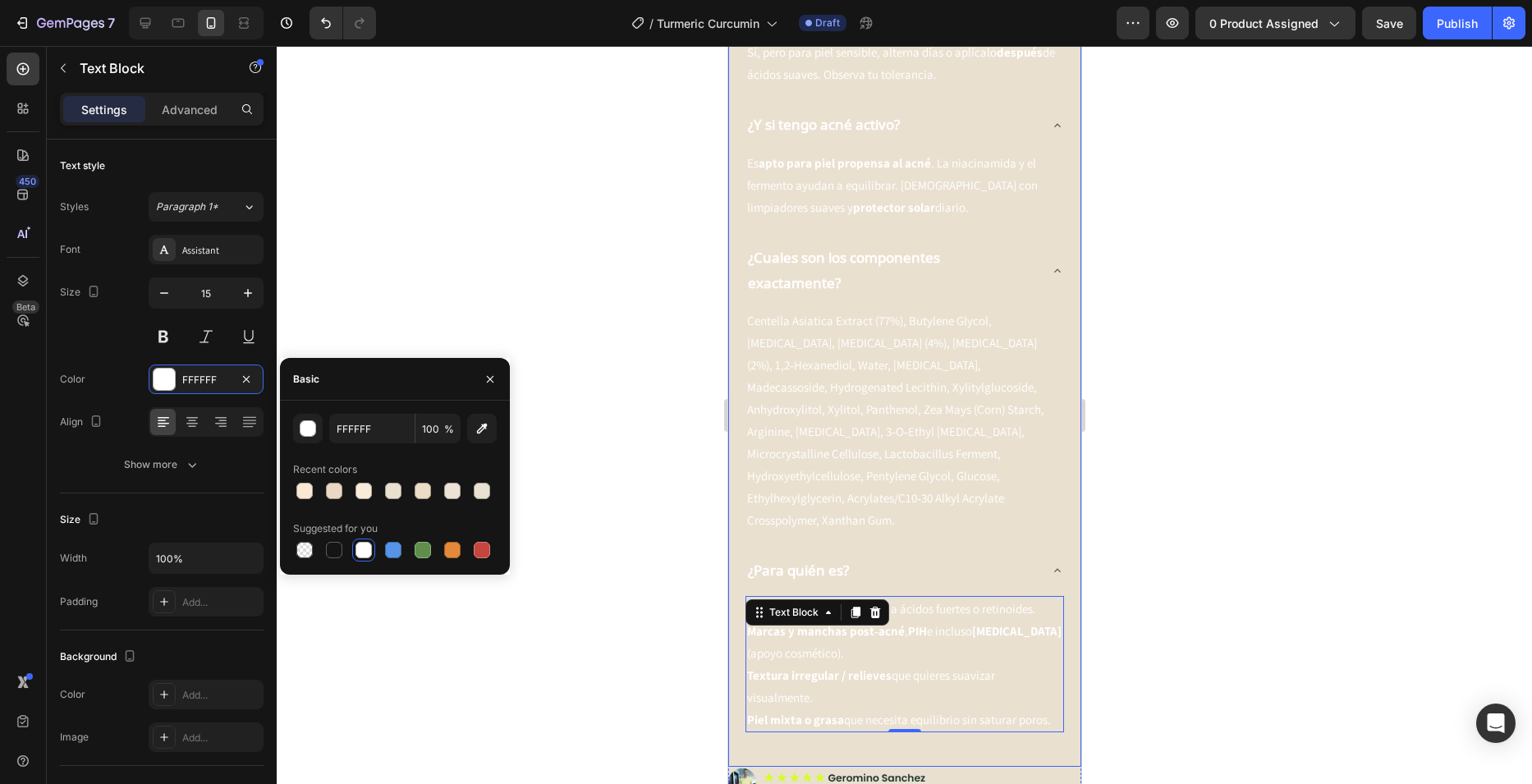
click at [994, 555] on div "¿Para quién es?" at bounding box center [890, 570] width 293 height 31
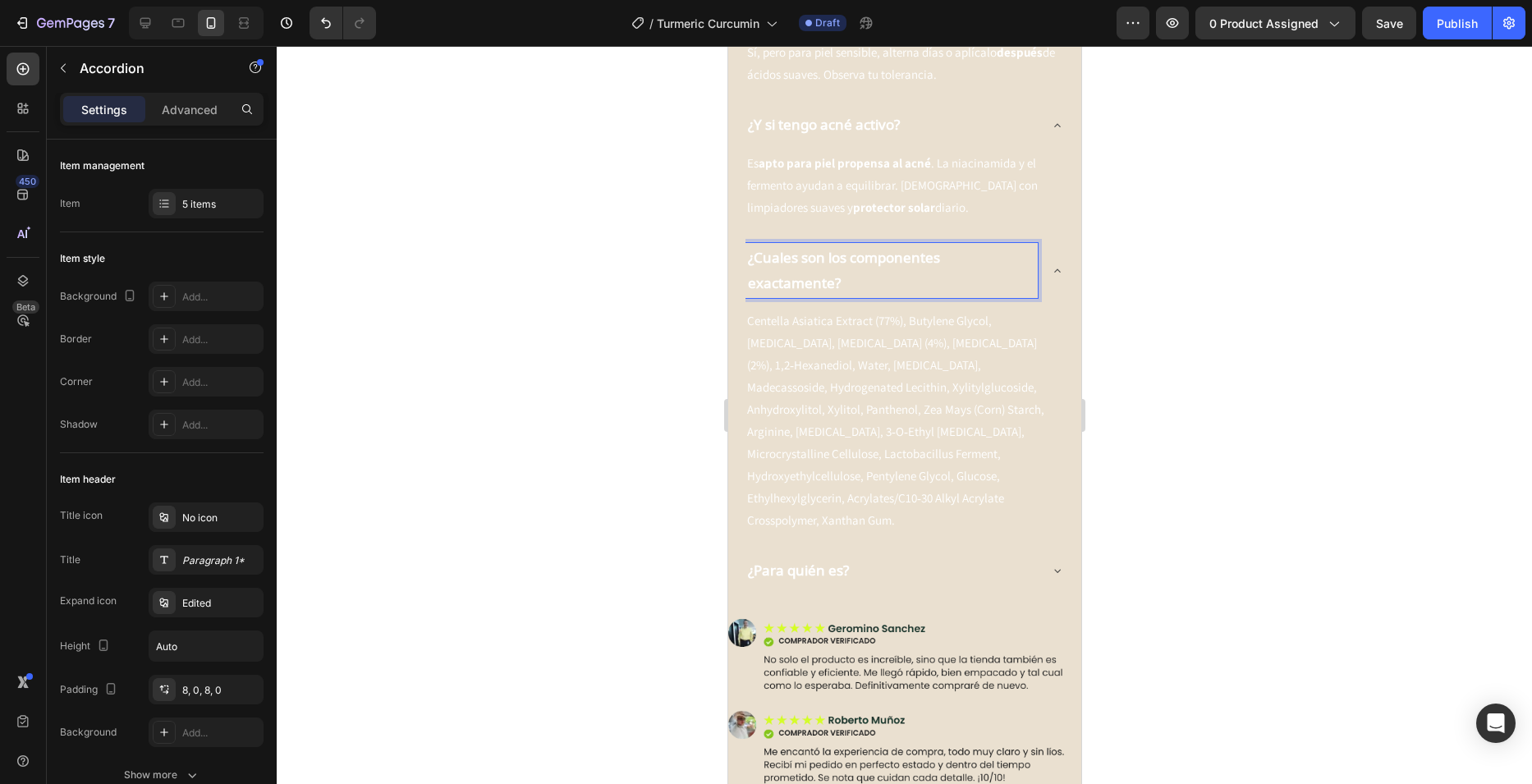
click at [1050, 264] on icon at bounding box center [1057, 271] width 13 height 13
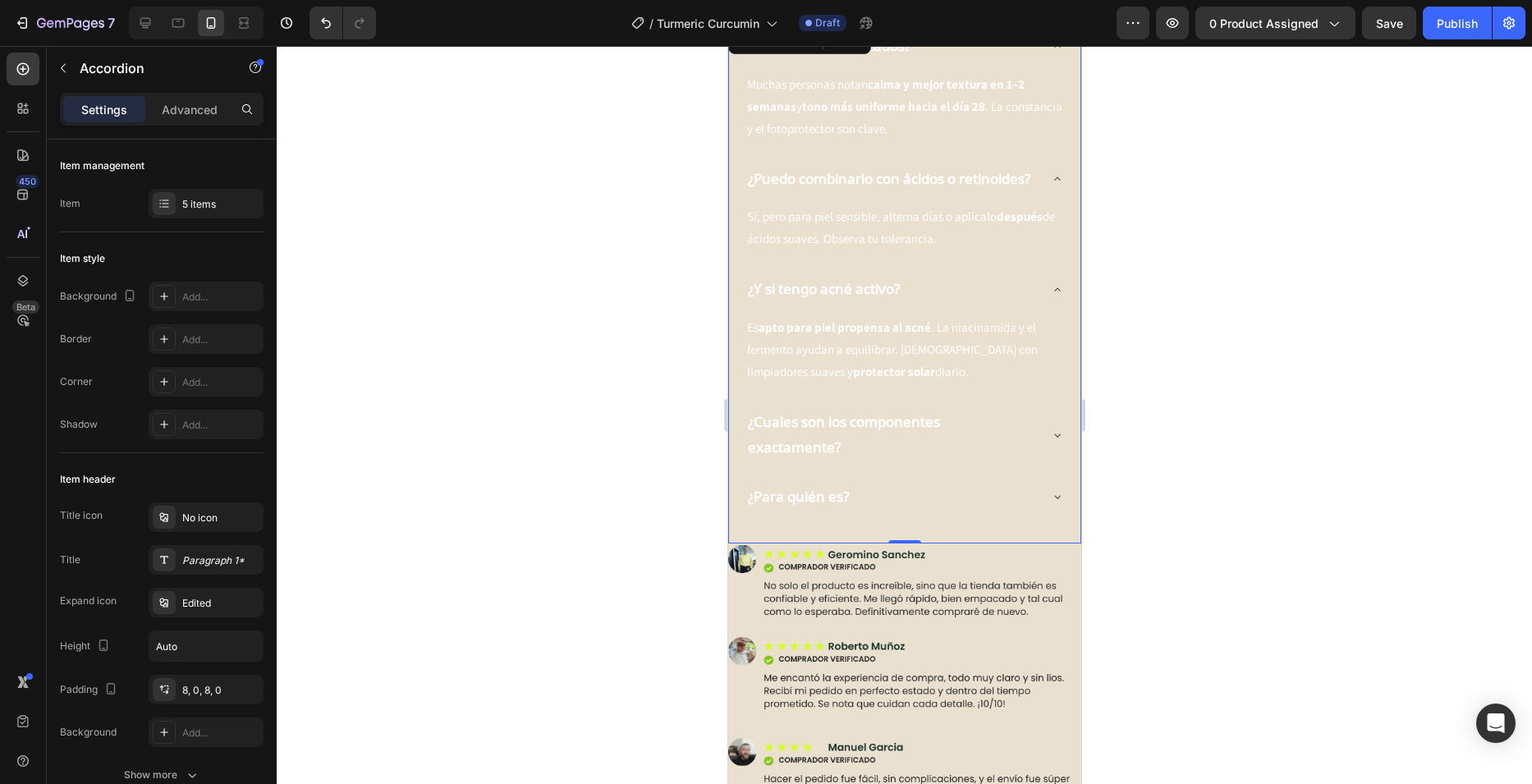
click at [1035, 268] on div "¿Y si tengo acné activo?" at bounding box center [904, 289] width 318 height 43
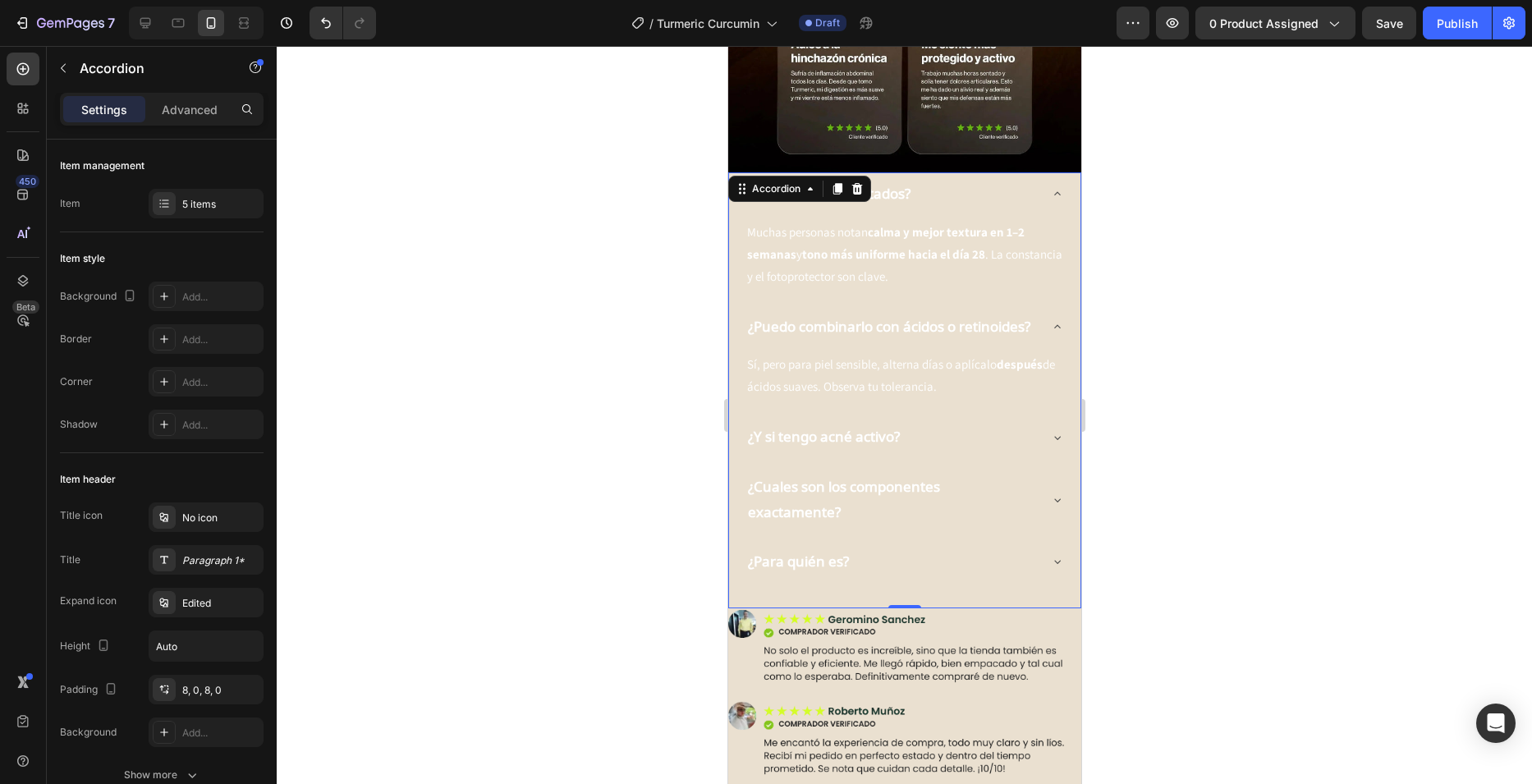
scroll to position [2626, 0]
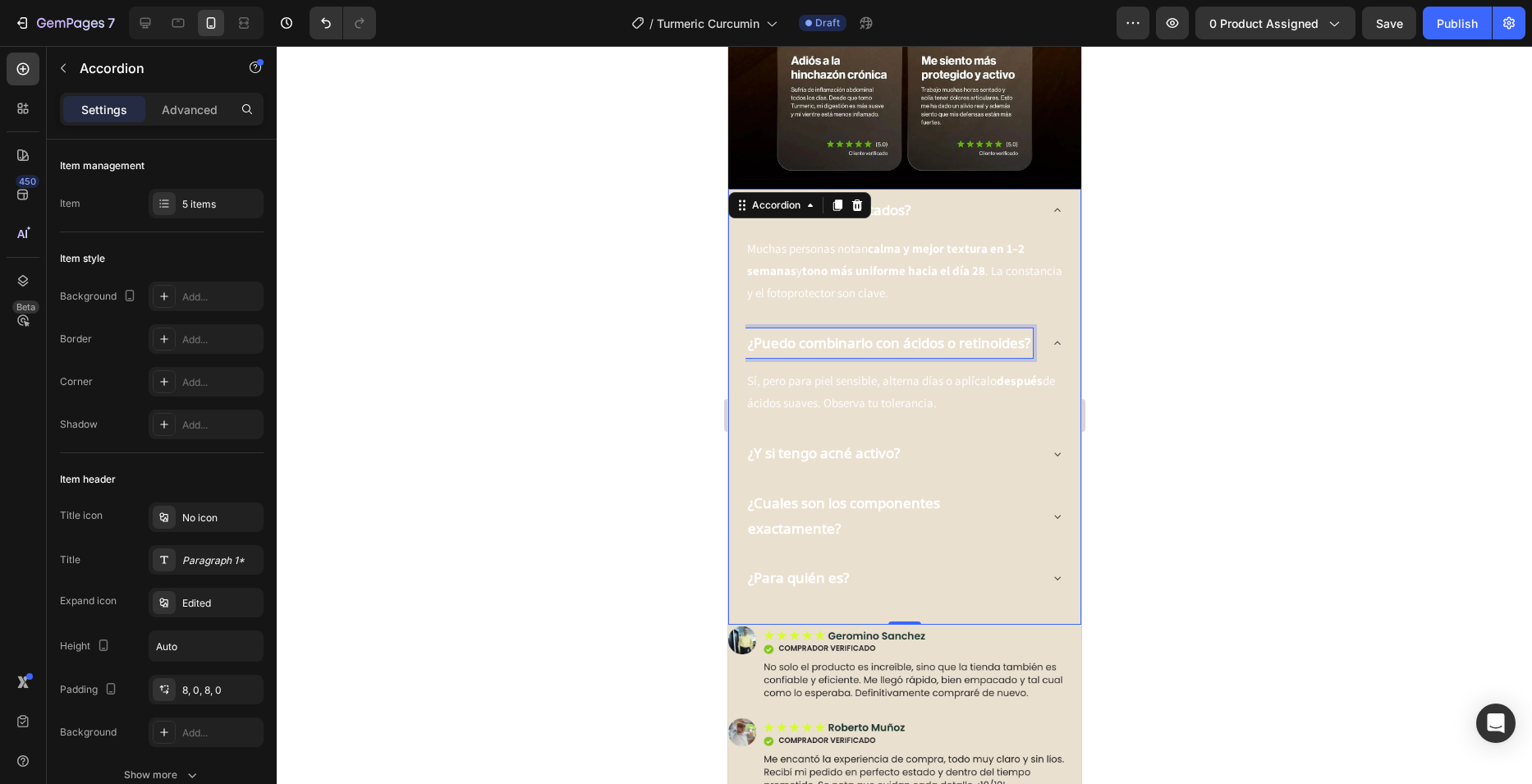
click at [1020, 331] on p "¿Puedo combinarlo con ácidos o retinoides?" at bounding box center [888, 343] width 283 height 26
click at [1035, 189] on div "¿Cuándo veo resultados?" at bounding box center [904, 211] width 318 height 43
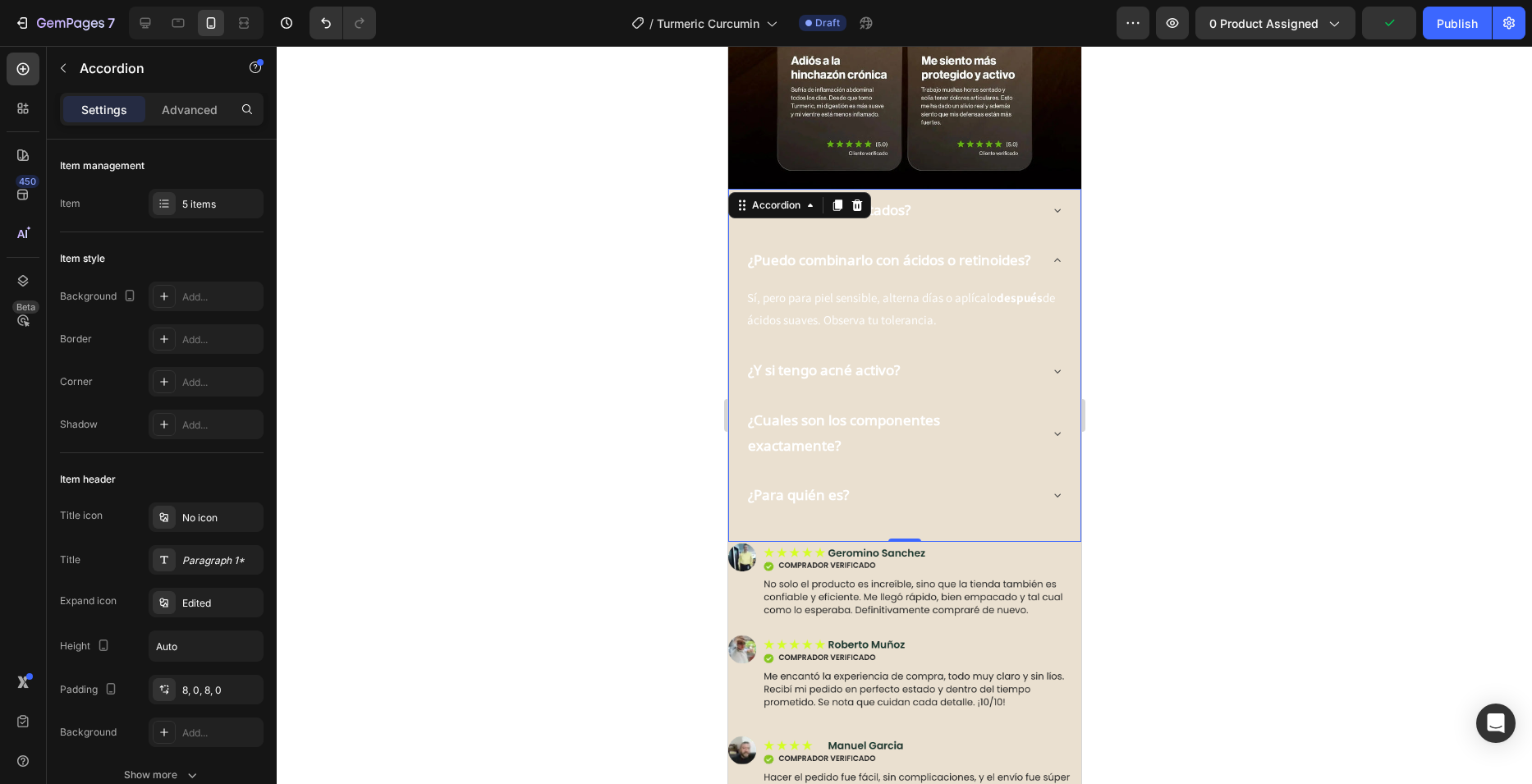
click at [1050, 254] on icon at bounding box center [1057, 260] width 13 height 13
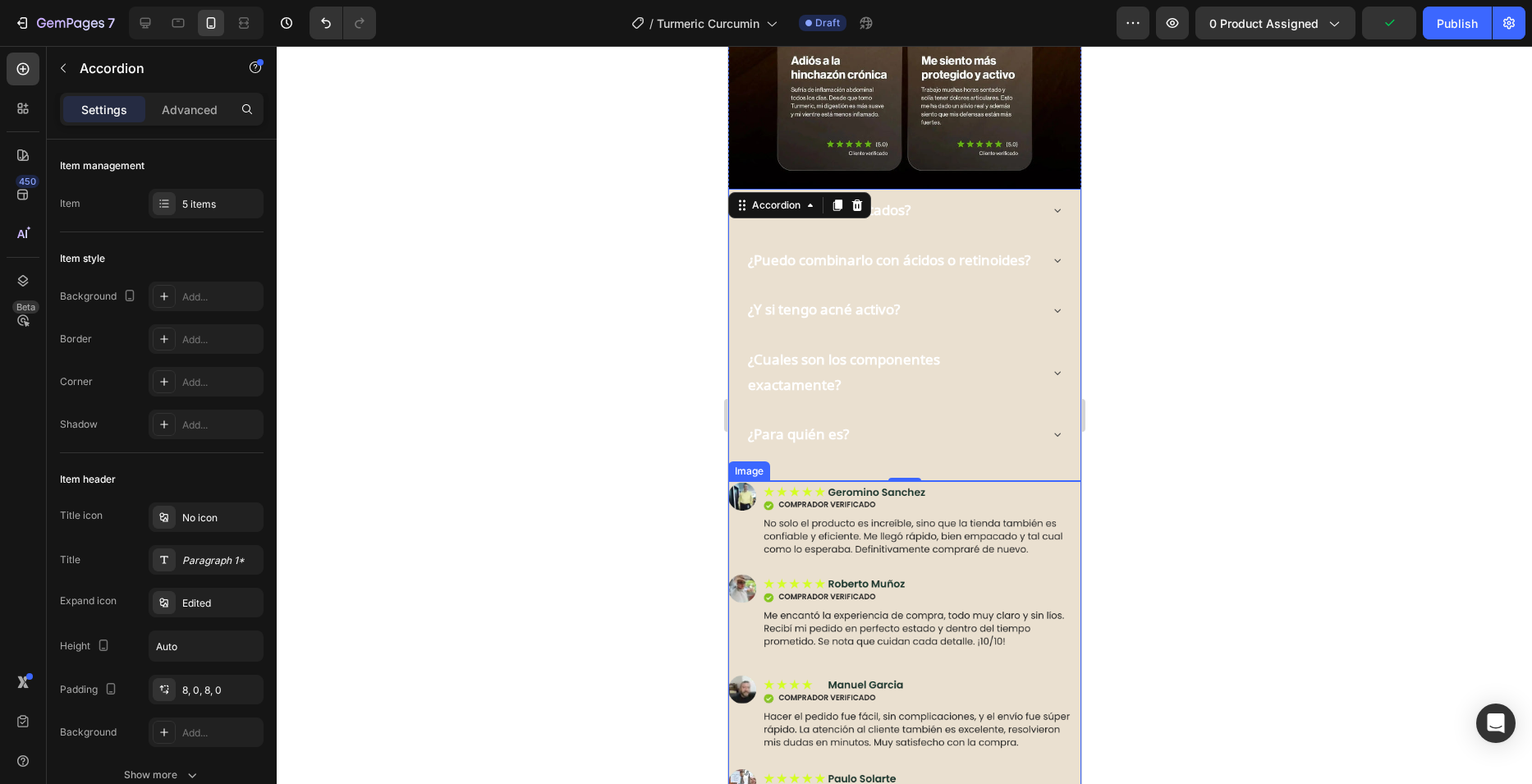
click at [883, 519] on img at bounding box center [904, 724] width 353 height 486
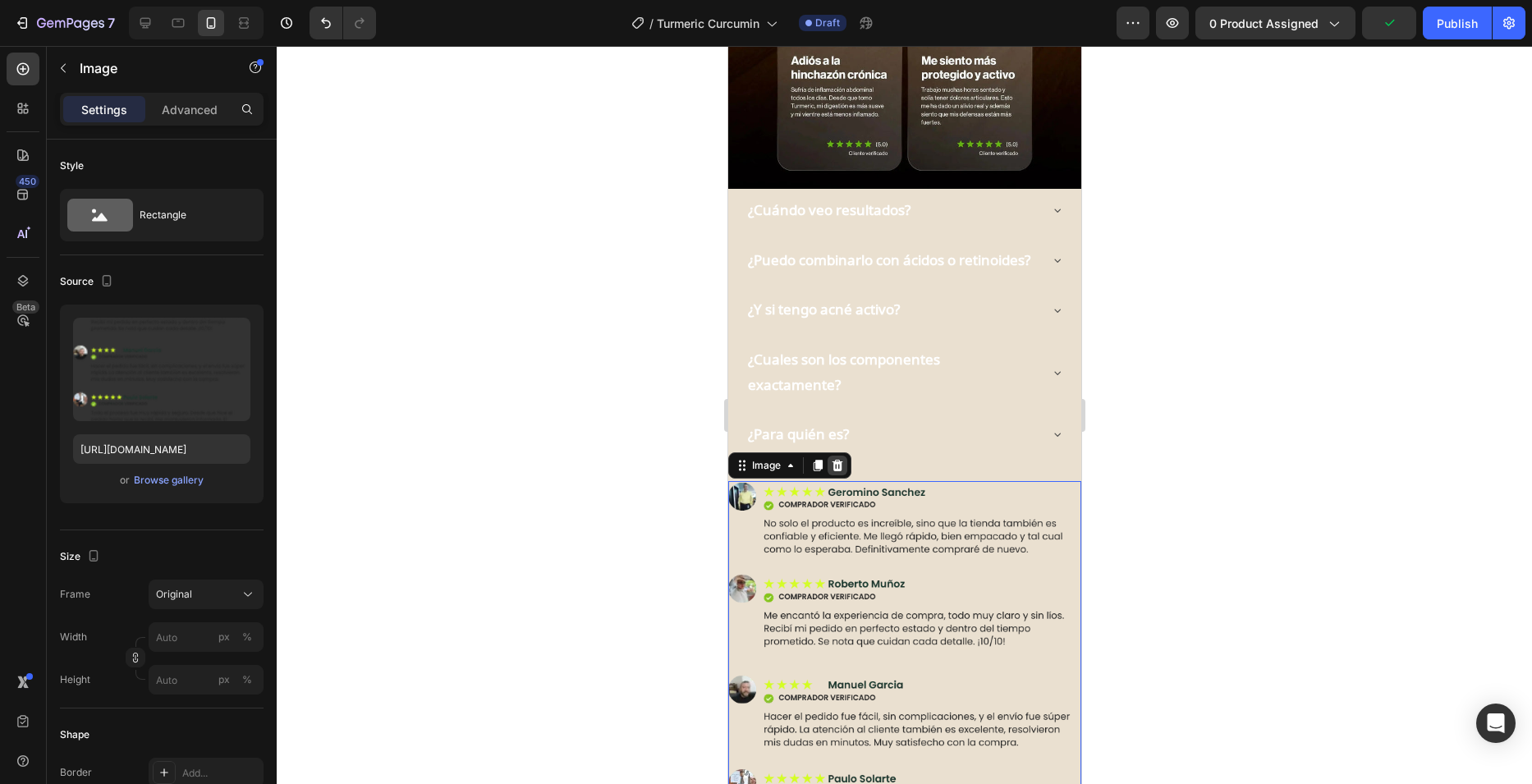
click at [836, 456] on div at bounding box center [836, 466] width 20 height 20
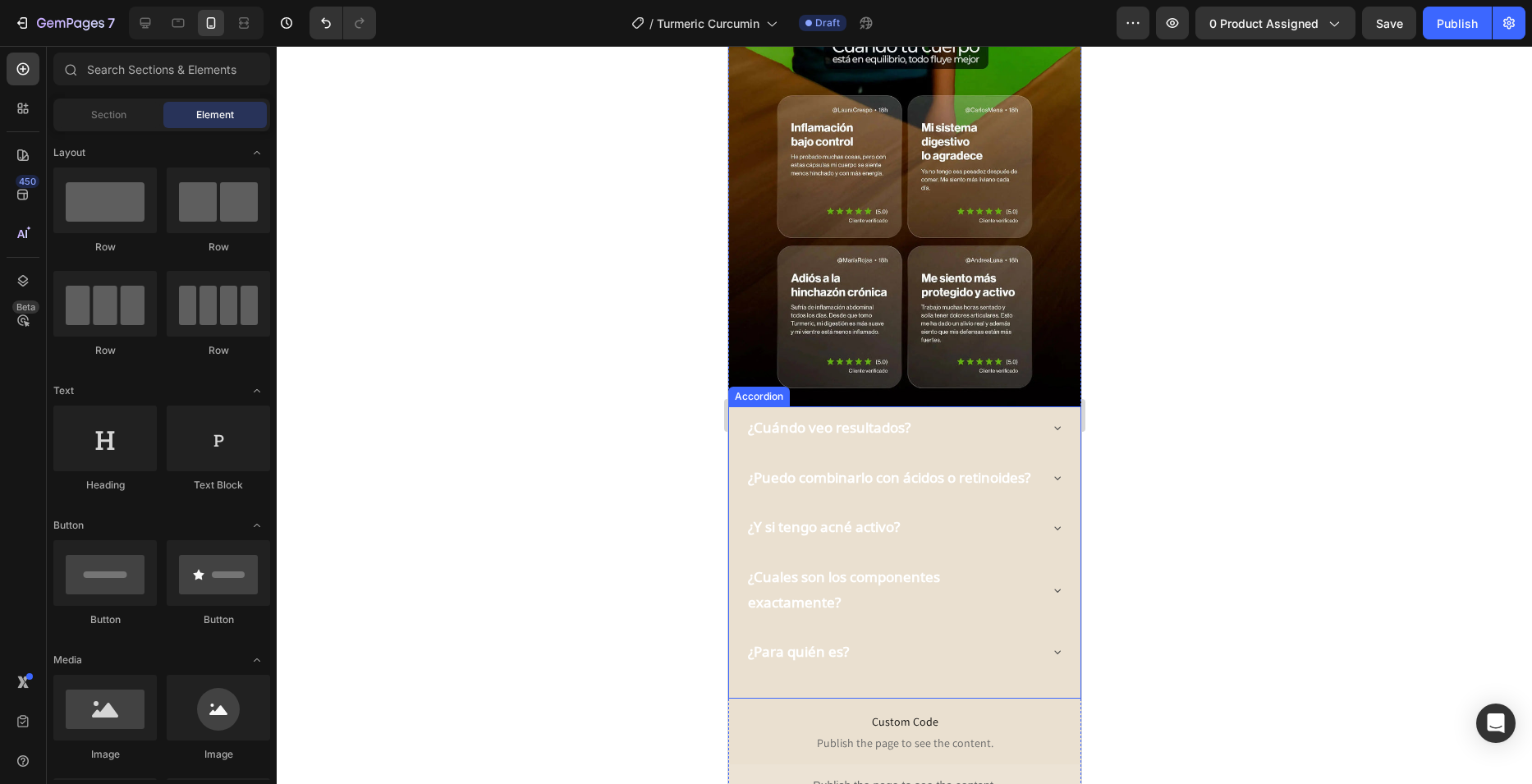
scroll to position [2380, 0]
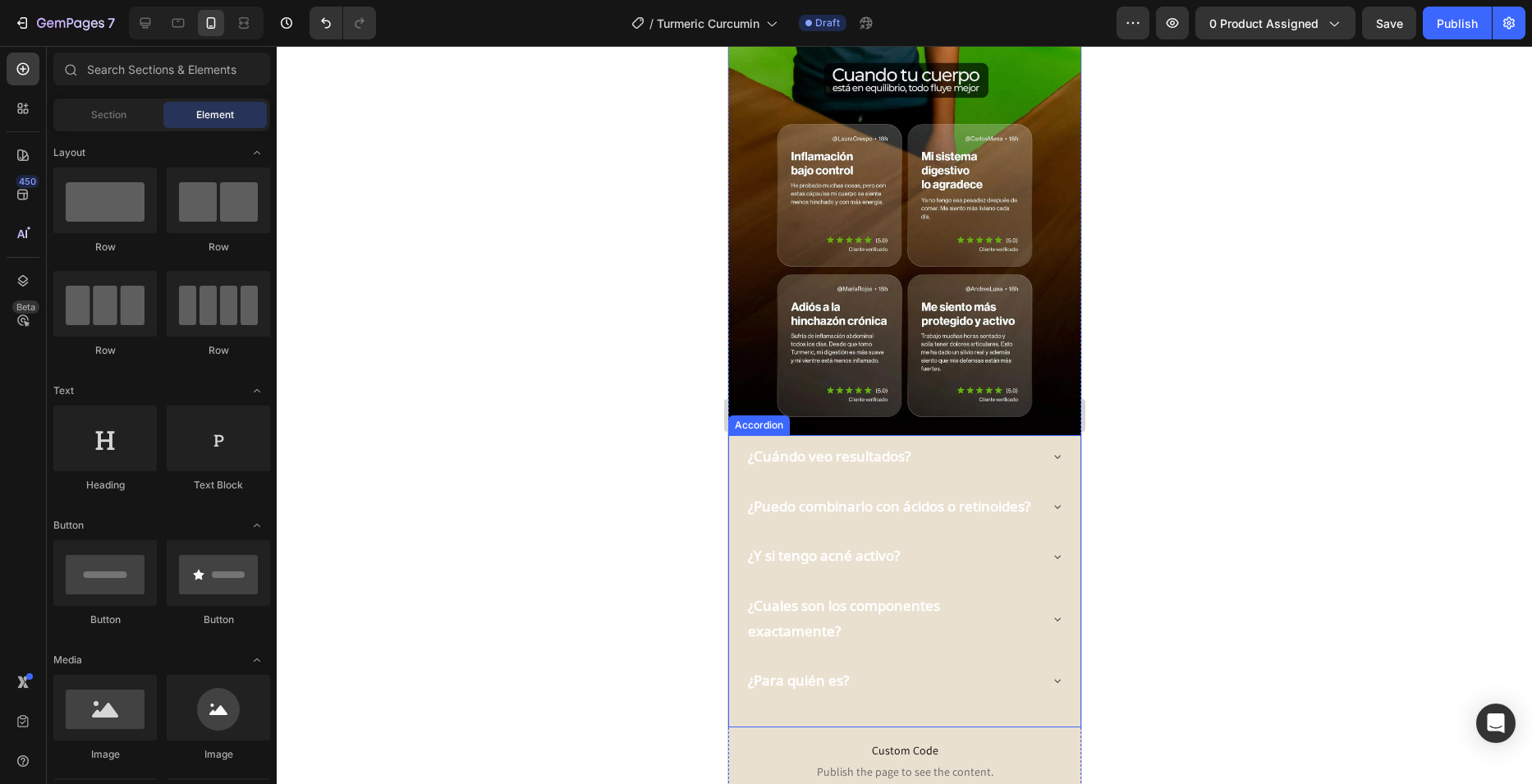
click at [972, 435] on div "¿Cuándo veo resultados?" at bounding box center [904, 457] width 318 height 43
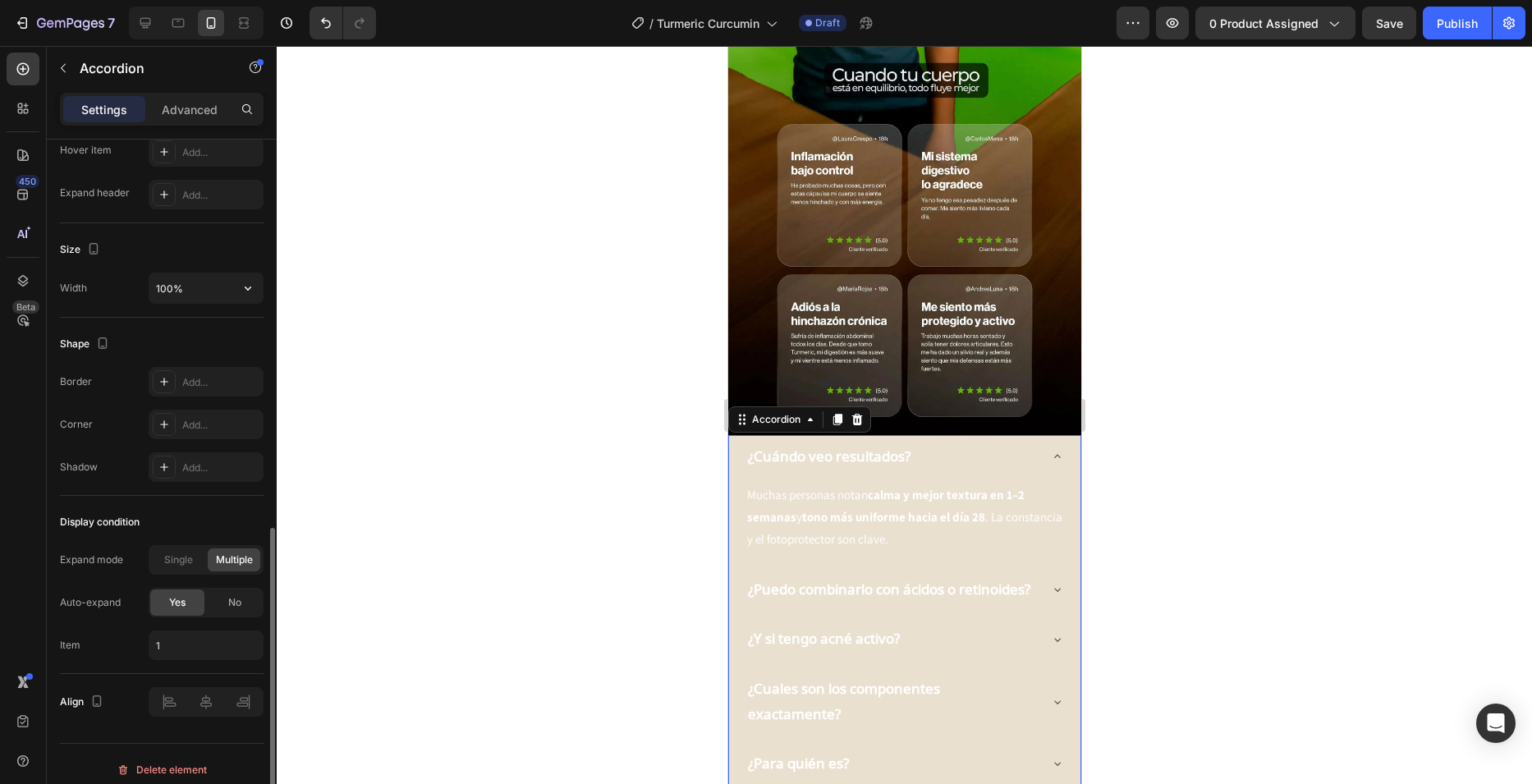
scroll to position [914, 0]
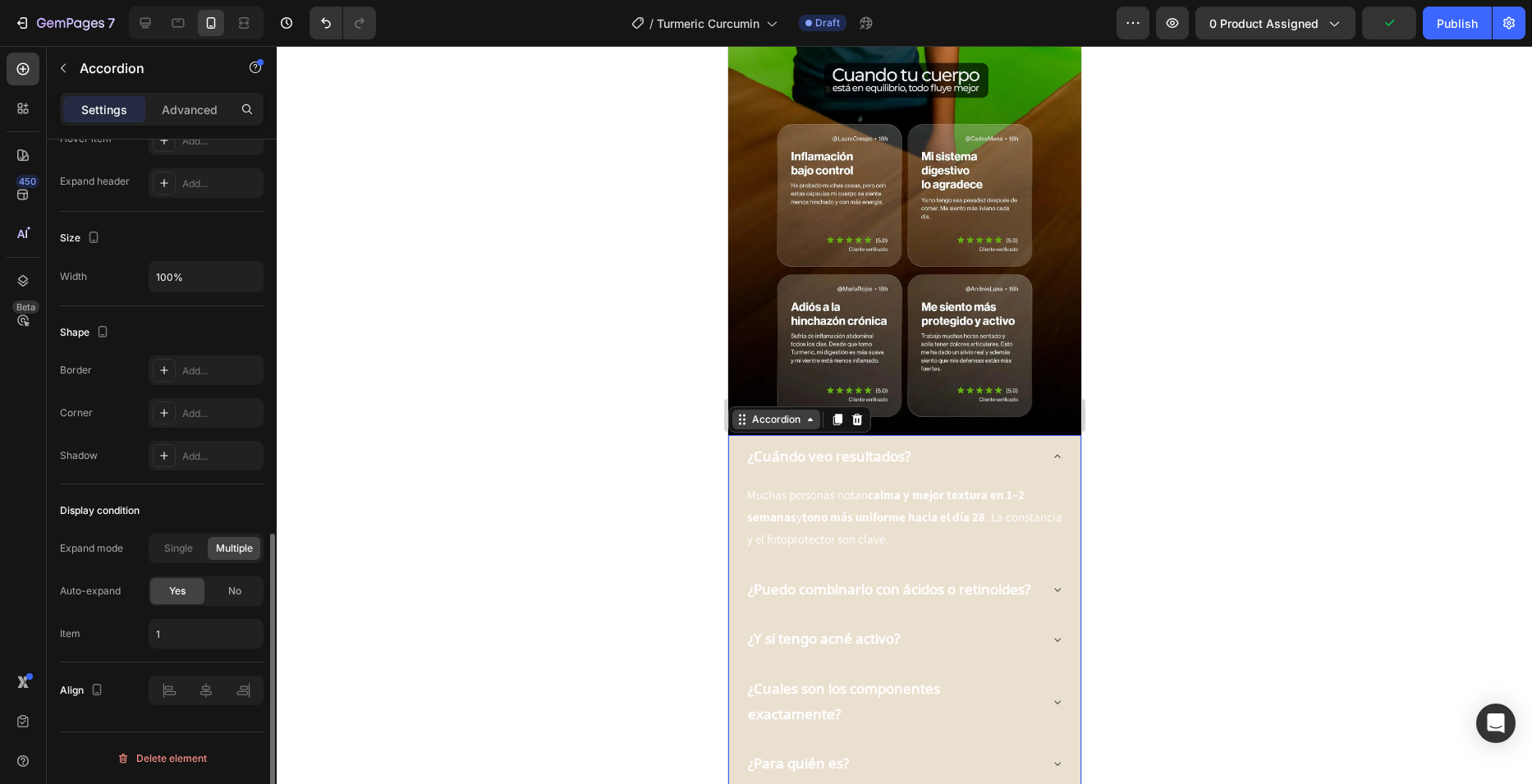
click at [764, 412] on div "Accordion" at bounding box center [775, 419] width 55 height 15
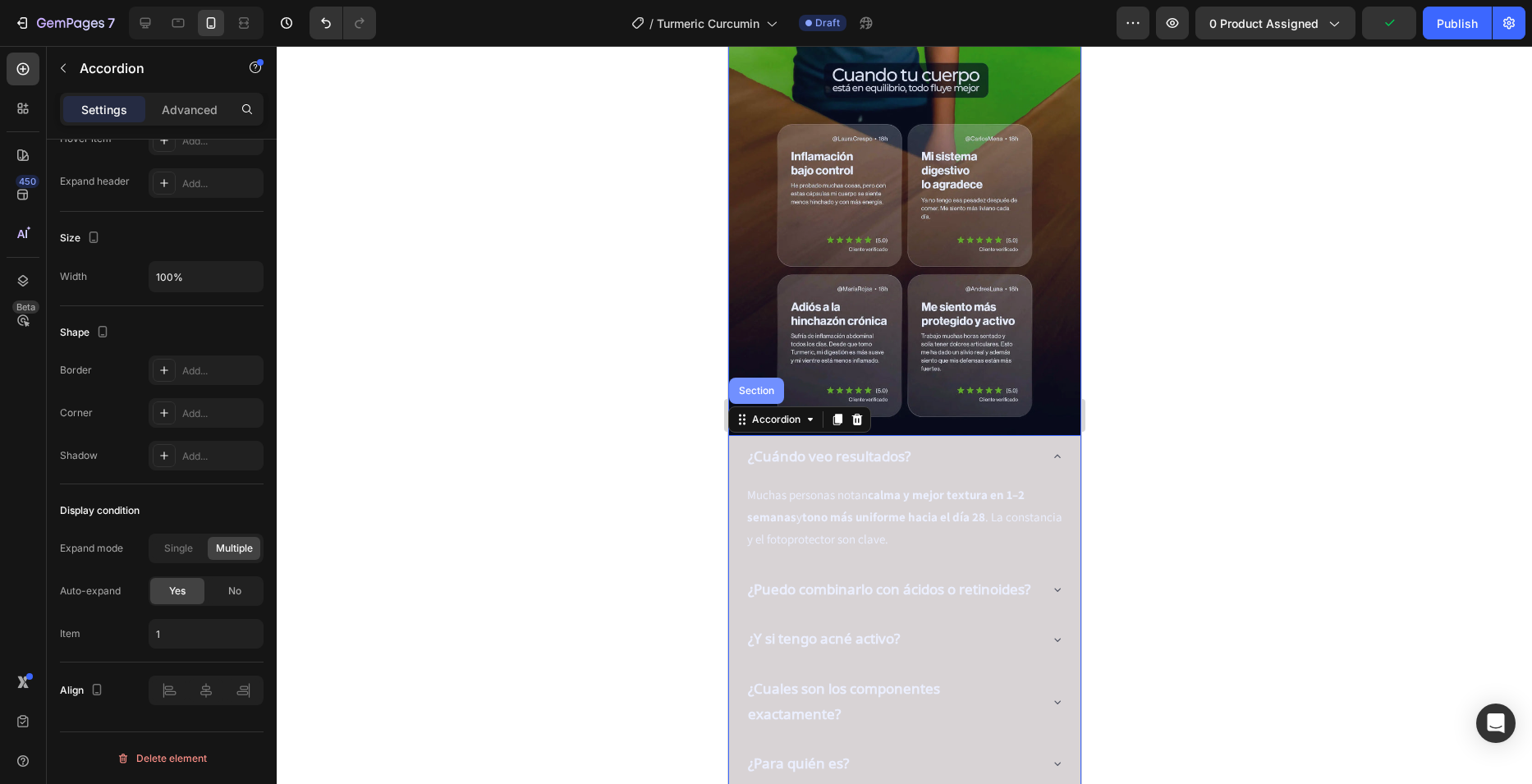
click at [759, 378] on div "Section" at bounding box center [755, 391] width 55 height 27
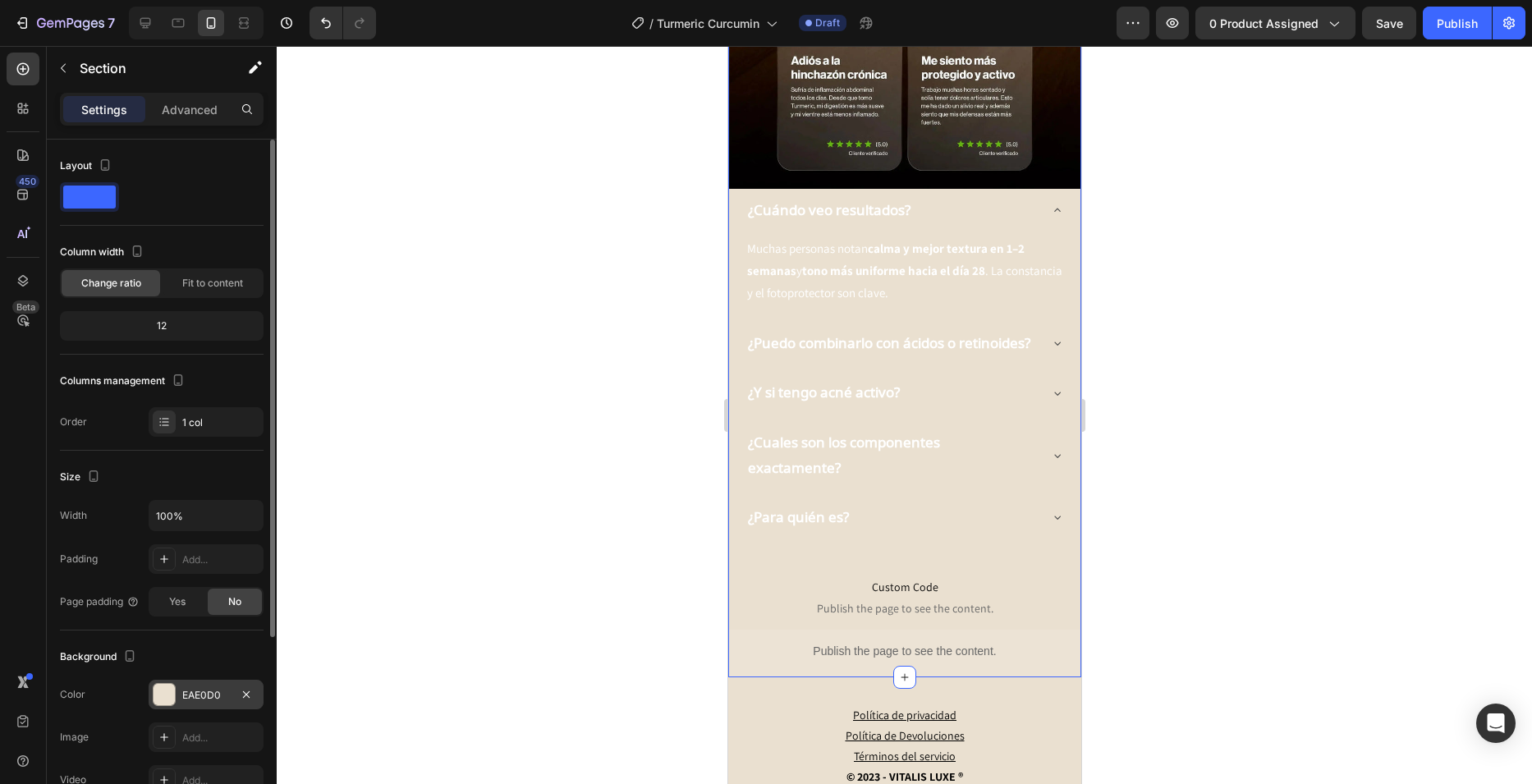
scroll to position [164, 0]
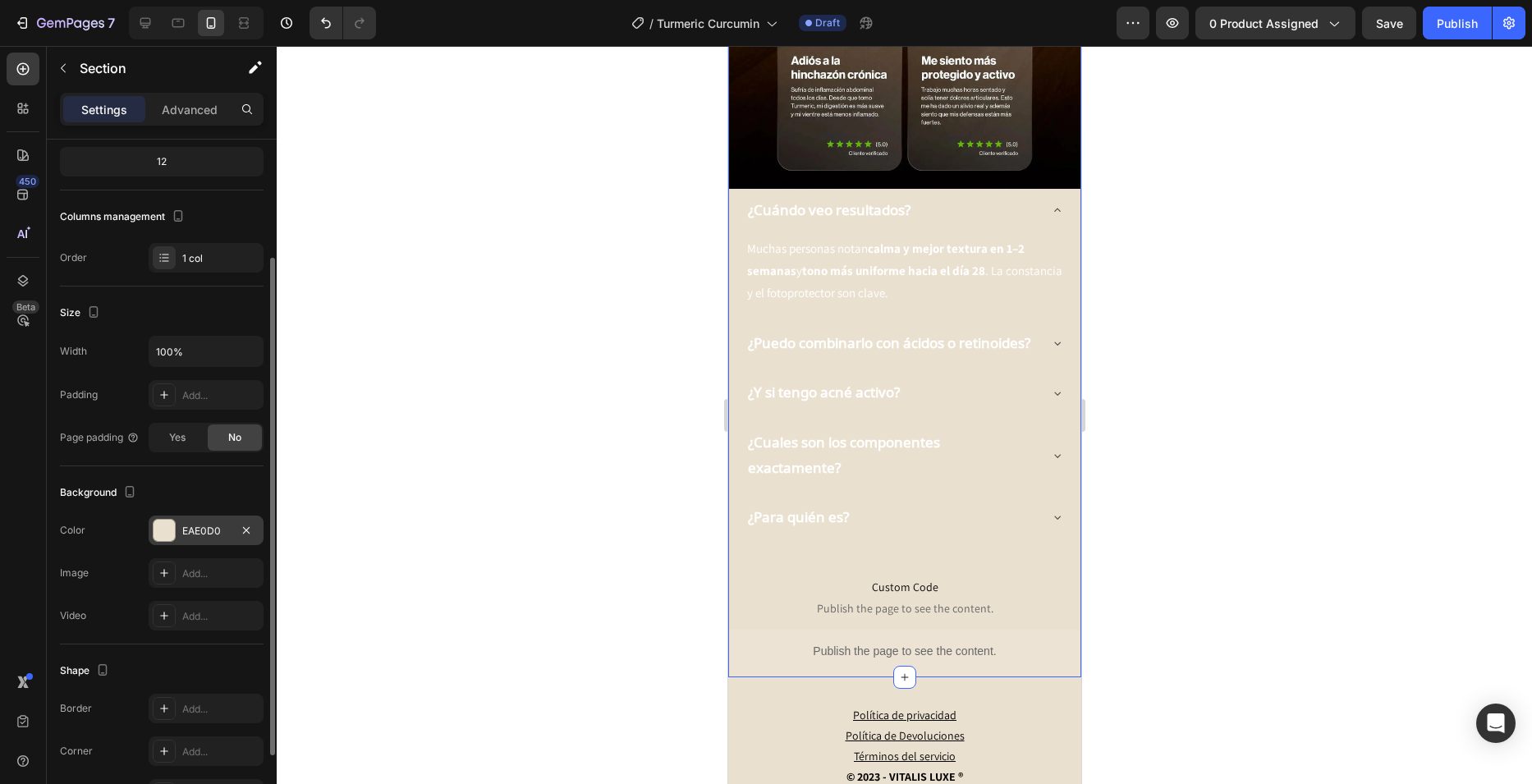
click at [213, 532] on div "EAE0D0" at bounding box center [206, 531] width 47 height 15
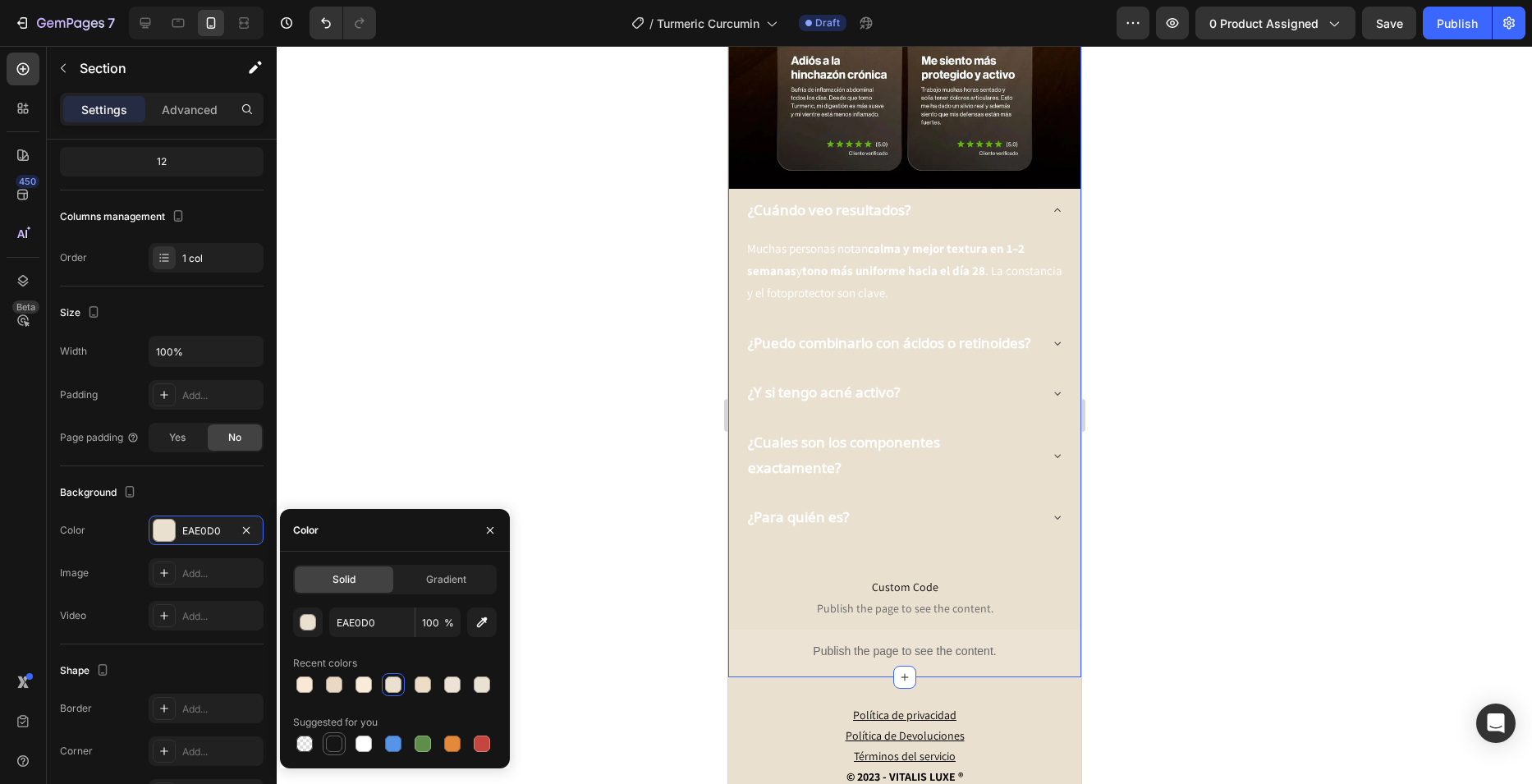
click at [333, 749] on div at bounding box center [334, 743] width 17 height 17
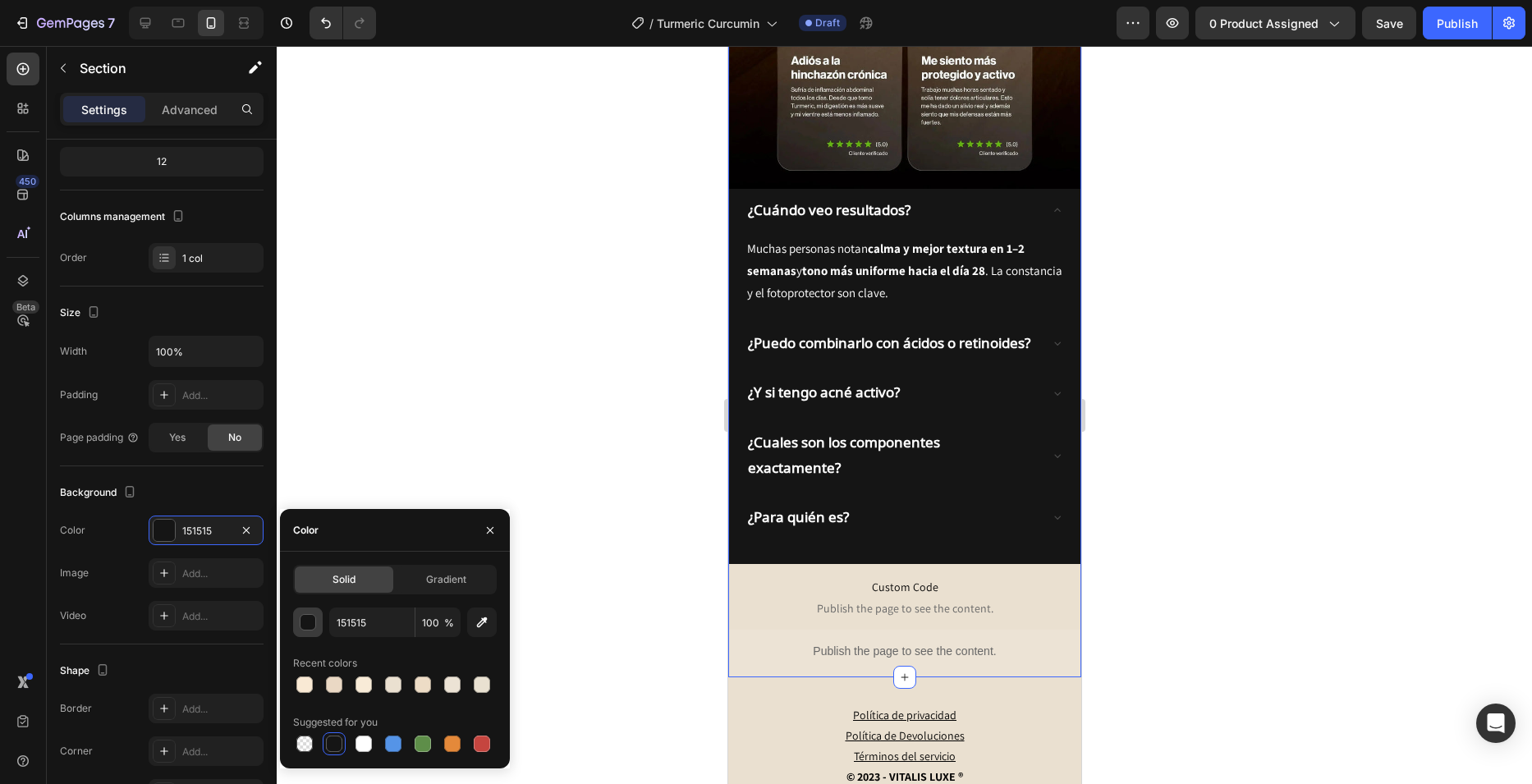
click at [321, 616] on button "button" at bounding box center [308, 622] width 30 height 30
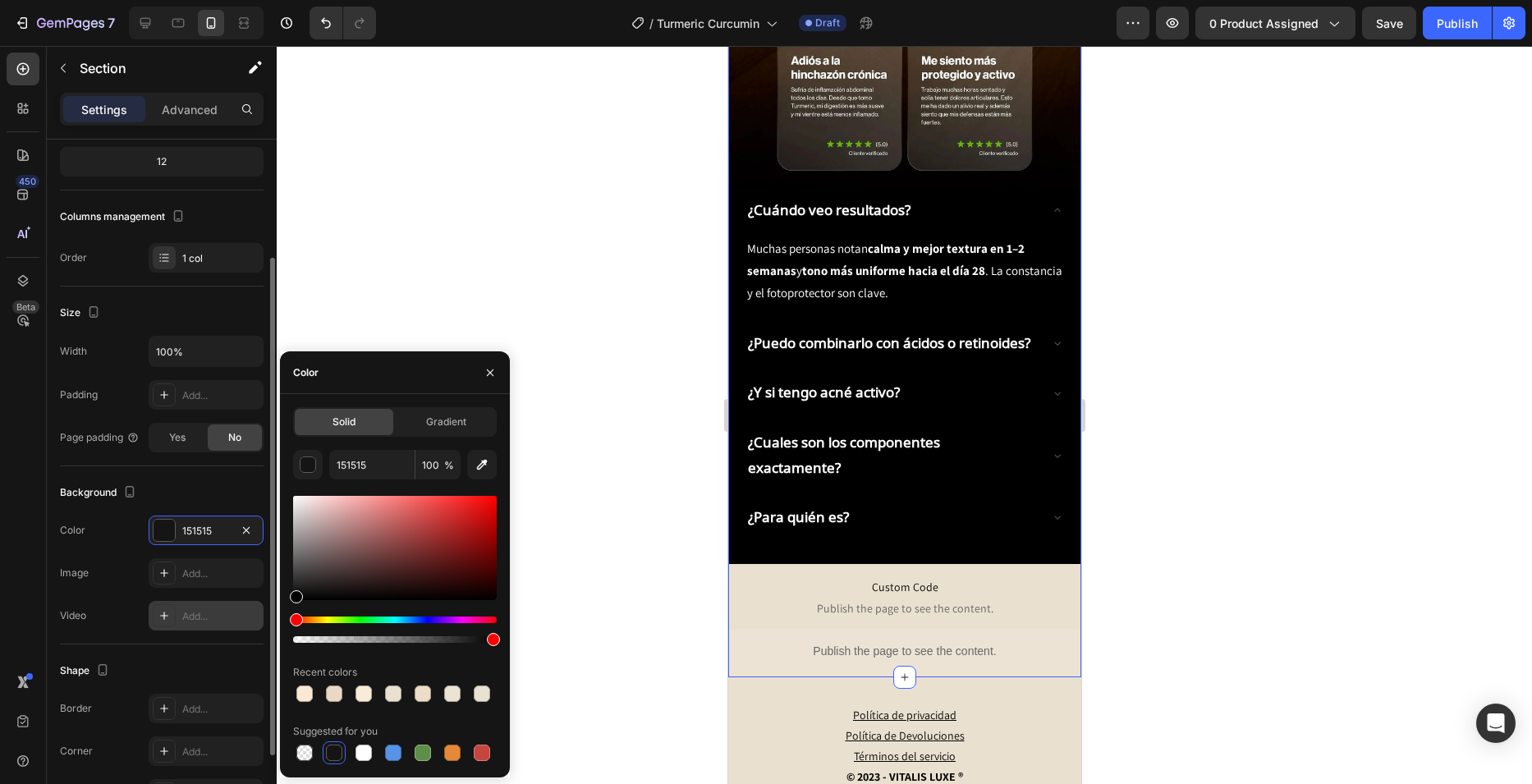
drag, startPoint x: 297, startPoint y: 593, endPoint x: 226, endPoint y: 618, distance: 75.3
click at [226, 618] on div "450 Beta Sections(18) Elements(84) Section Element Hero Section Product Detail …" at bounding box center [138, 414] width 277 height 738
type input "000000"
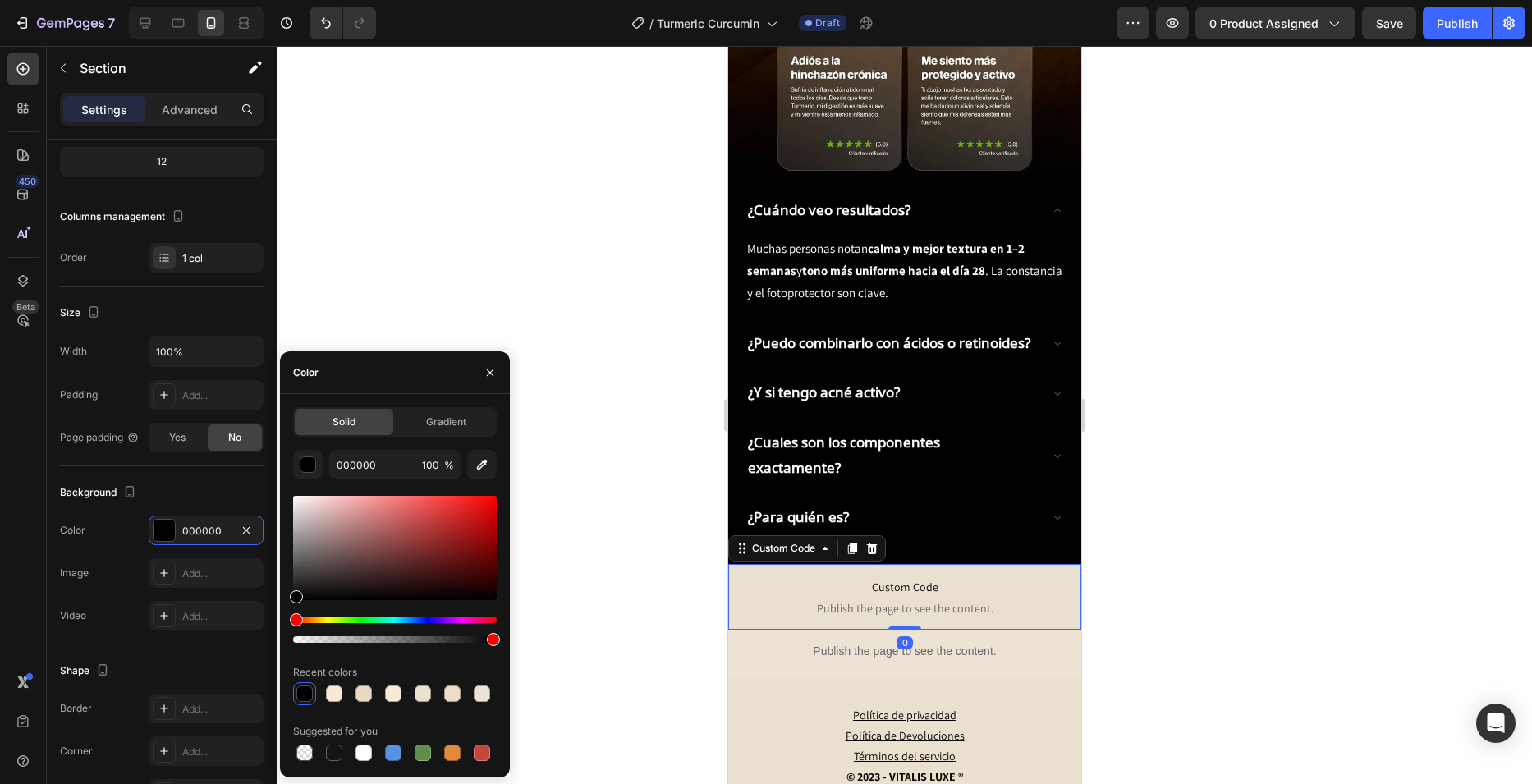
click at [776, 577] on span "Custom Code" at bounding box center [904, 587] width 328 height 20
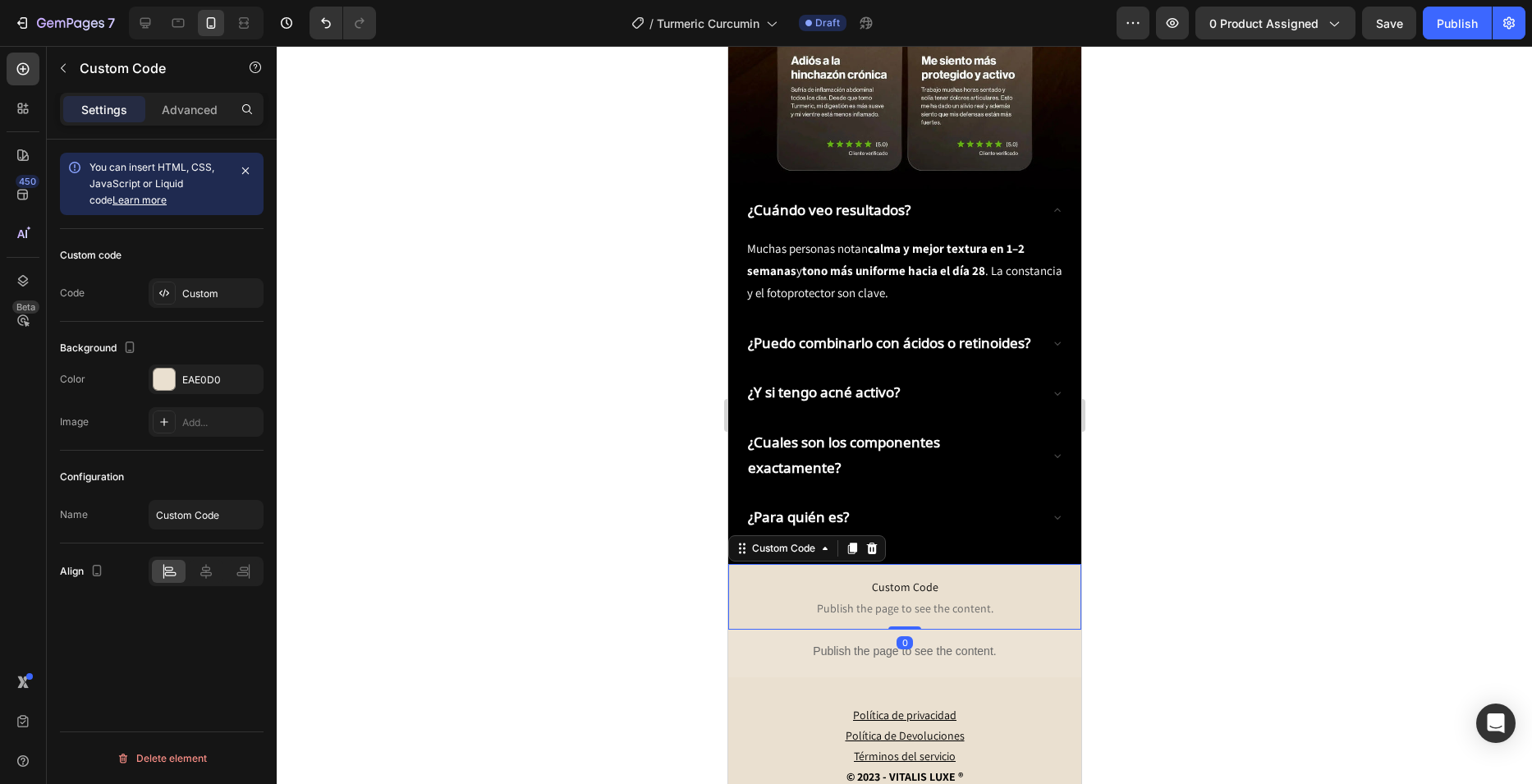
scroll to position [0, 0]
click at [212, 370] on div "EAE0D0" at bounding box center [206, 380] width 115 height 30
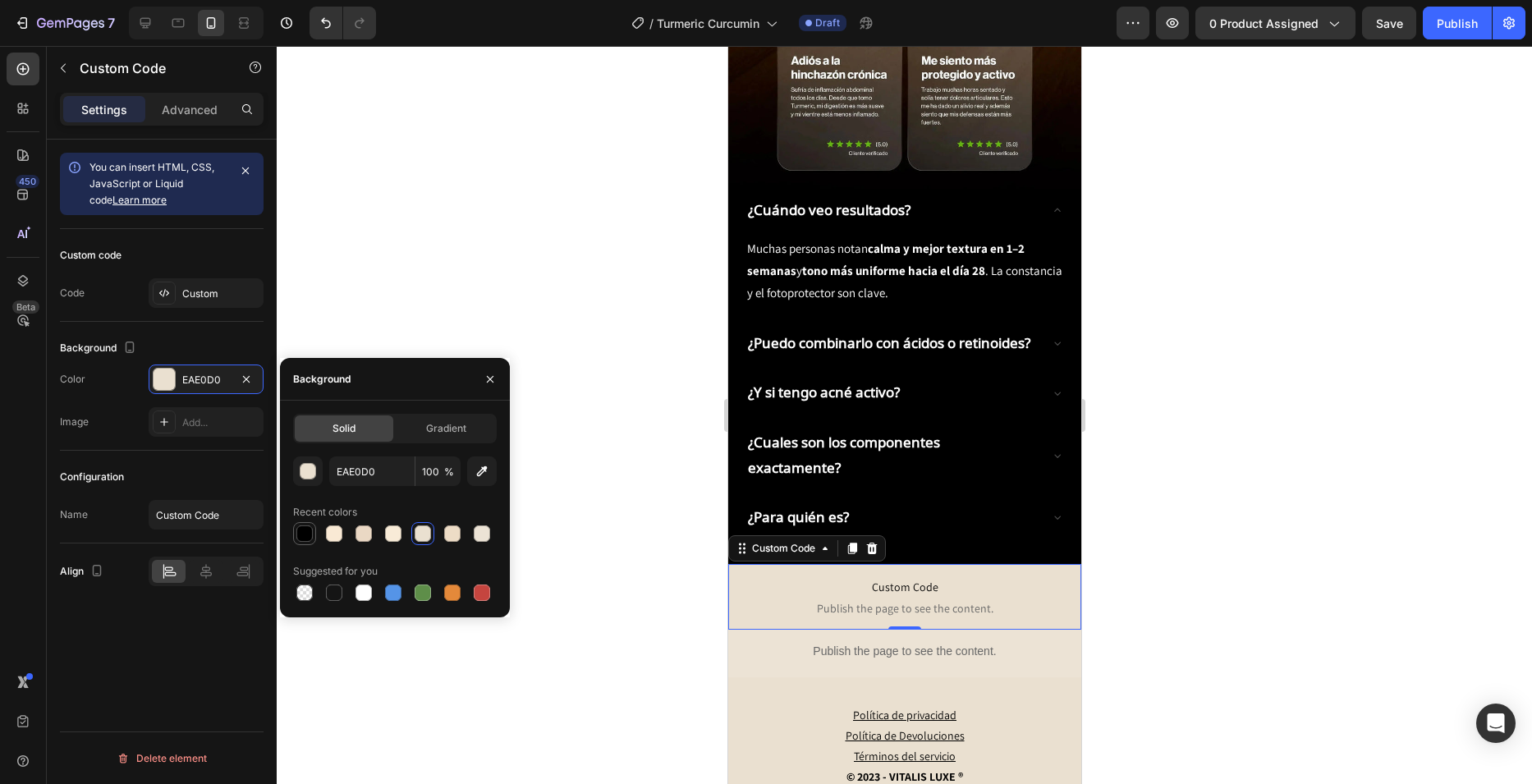
click at [310, 530] on div at bounding box center [305, 534] width 17 height 17
type input "000000"
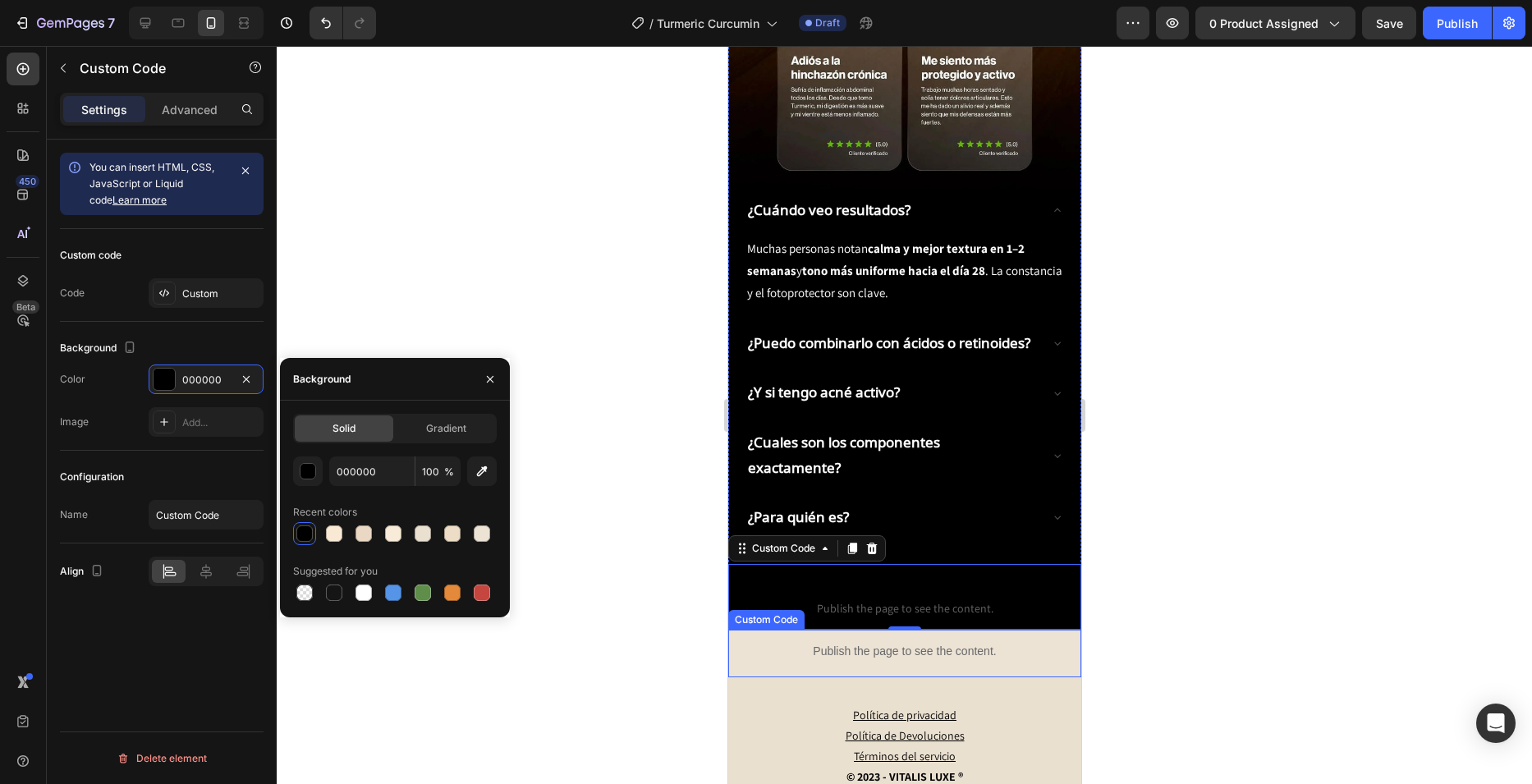
click at [762, 630] on div "Publish the page to see the content." at bounding box center [904, 651] width 353 height 43
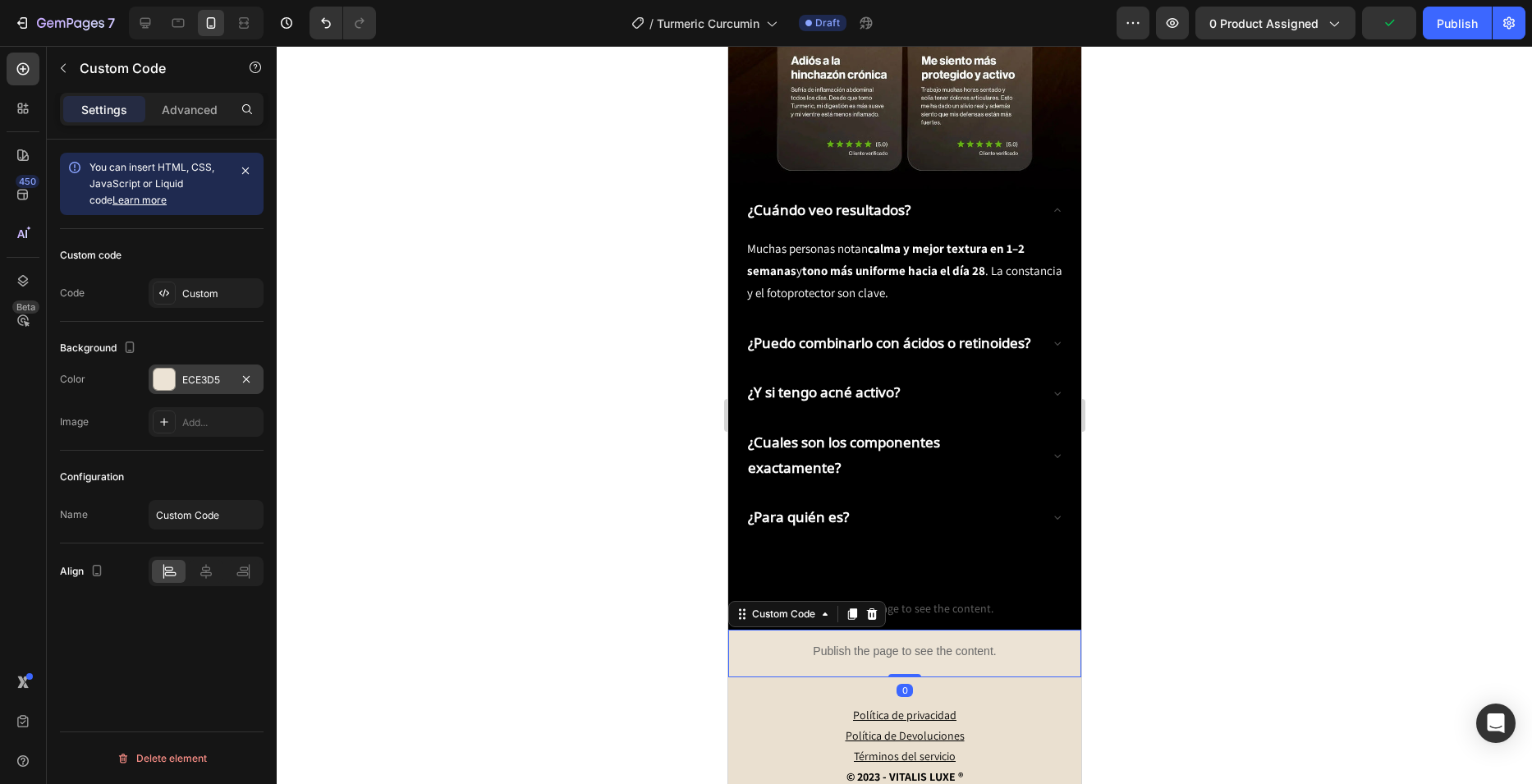
click at [211, 382] on div "ECE3D5" at bounding box center [206, 380] width 47 height 15
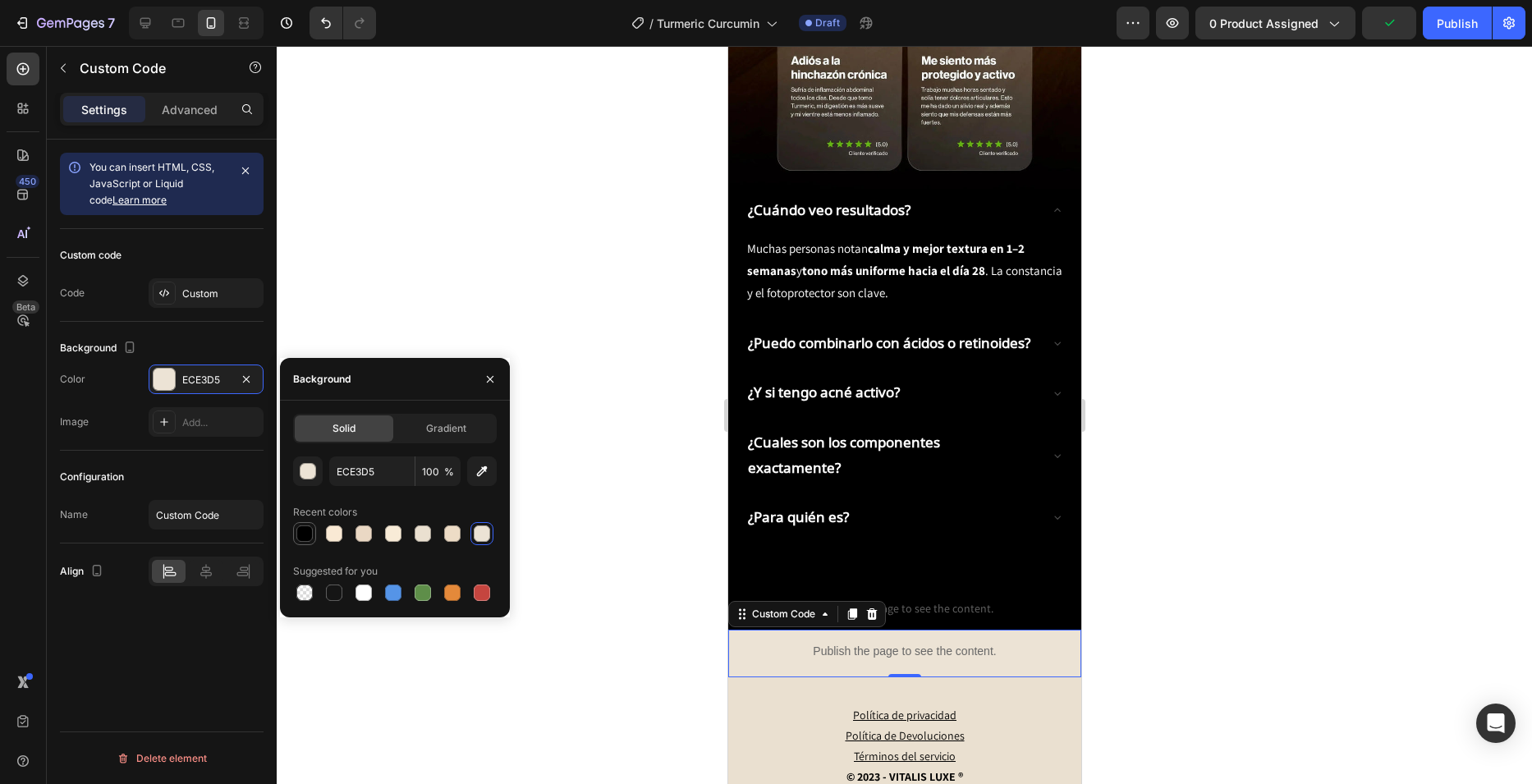
click at [305, 529] on div at bounding box center [305, 534] width 17 height 17
type input "000000"
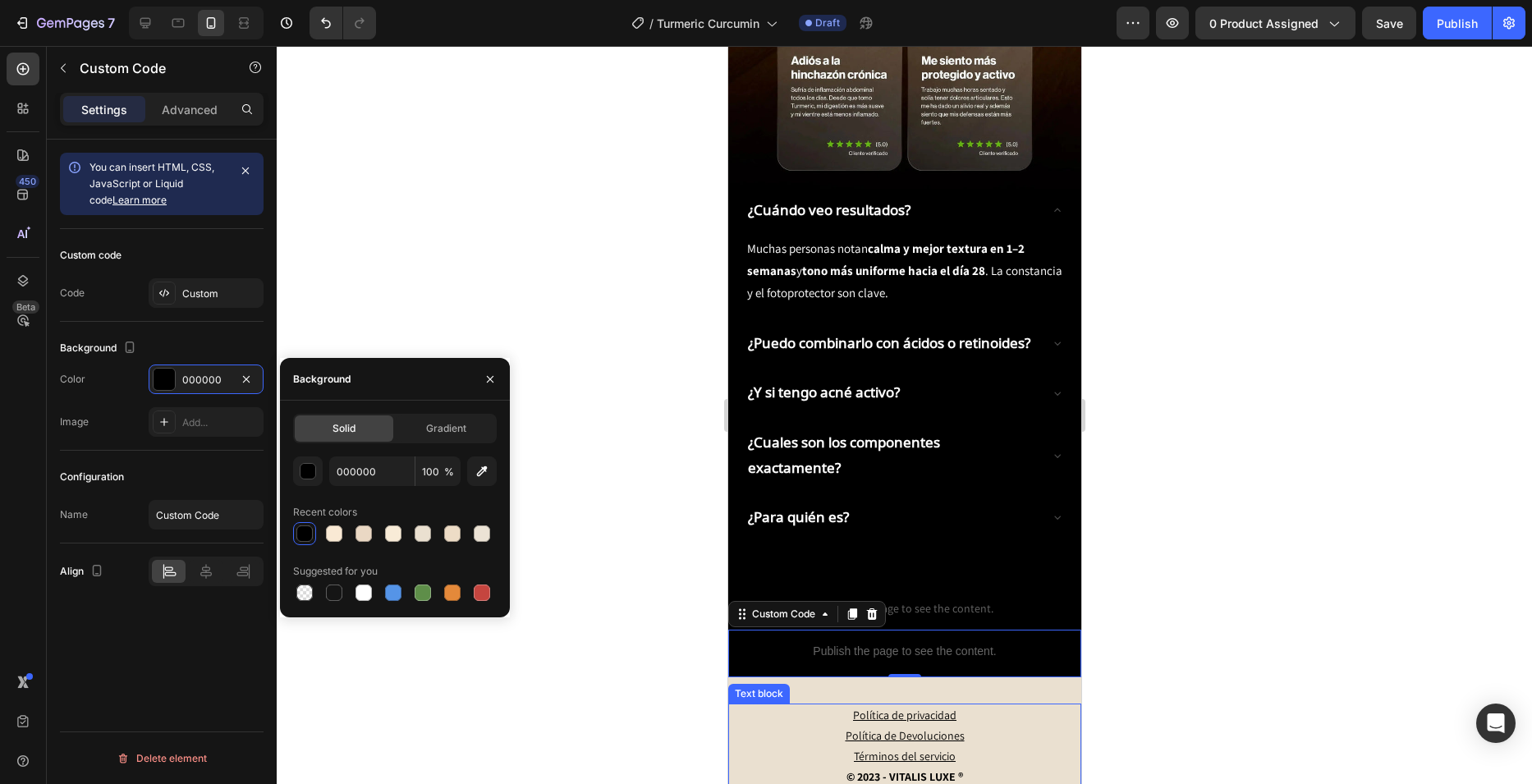
click at [785, 686] on div "Text block" at bounding box center [758, 694] width 55 height 15
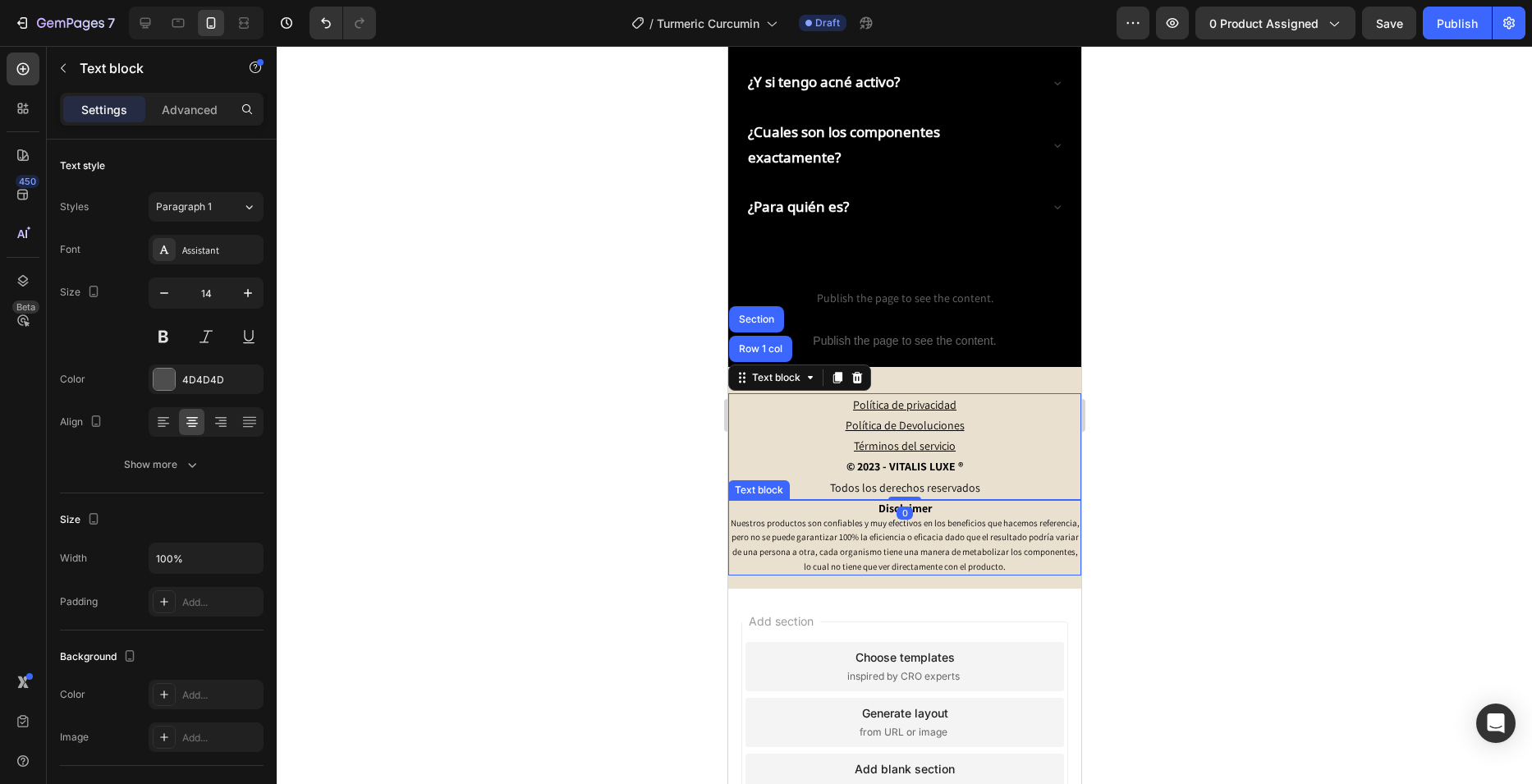
scroll to position [2955, 0]
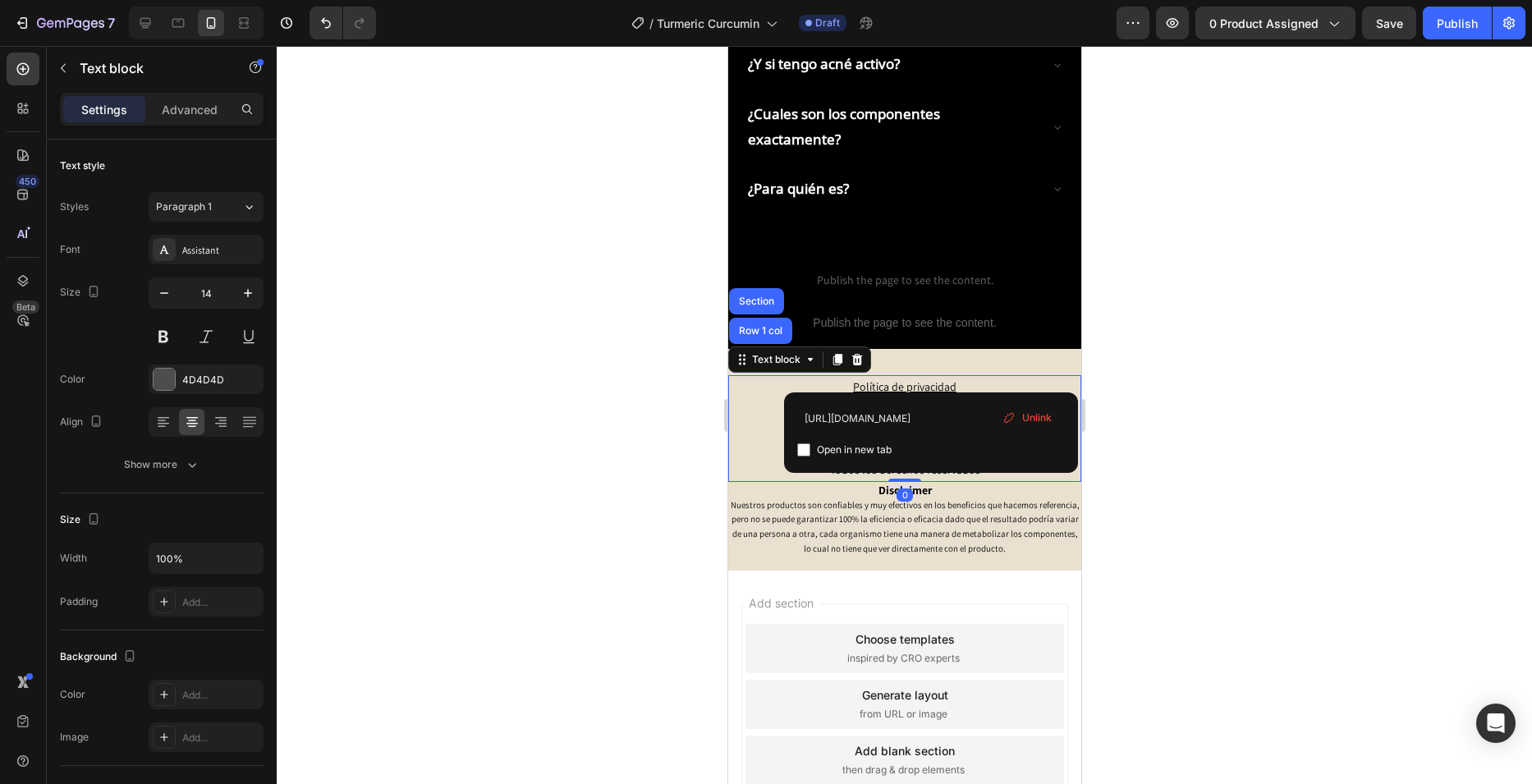
click at [1011, 418] on p "Términos del servicio" at bounding box center [904, 428] width 350 height 21
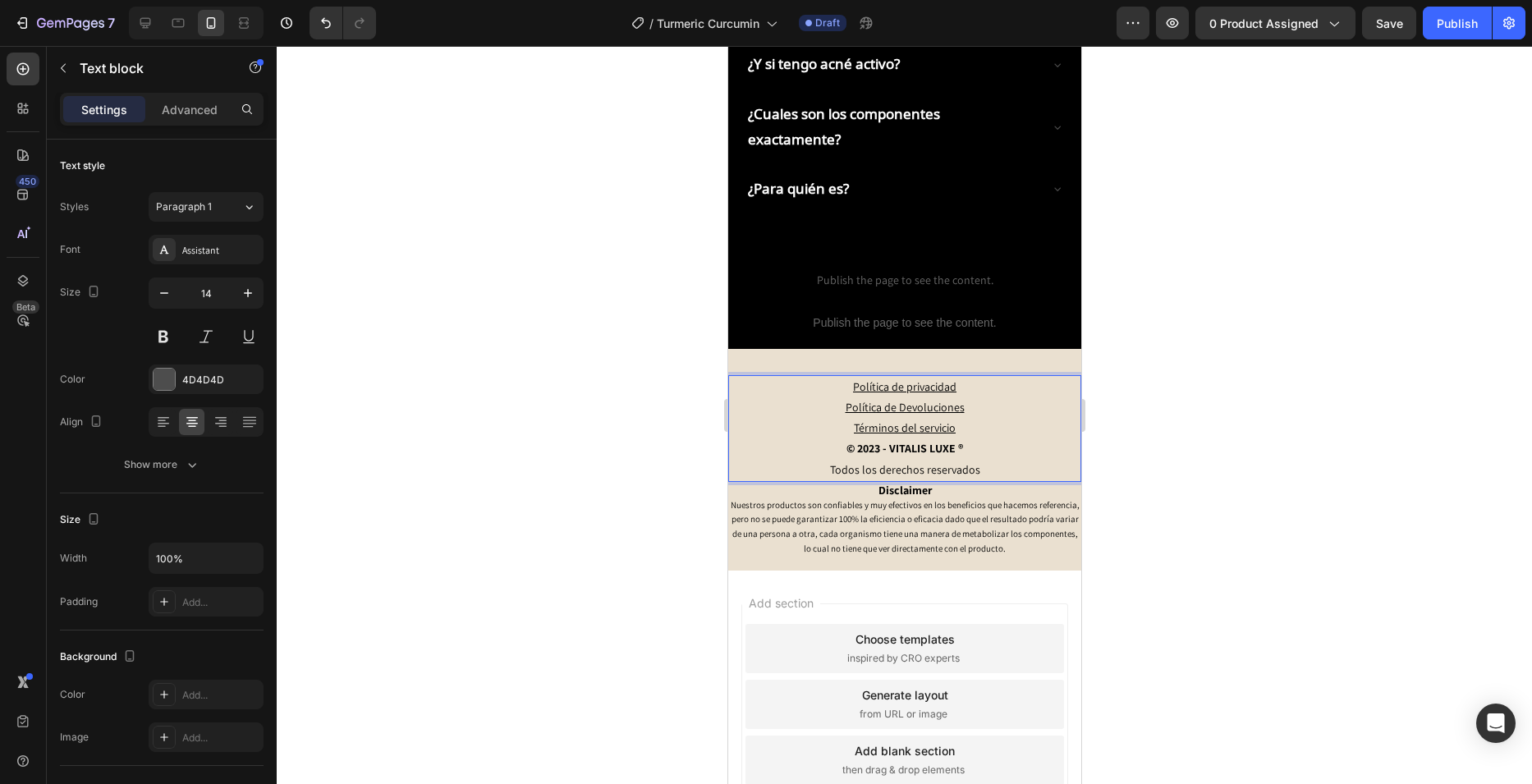
click at [526, 407] on div at bounding box center [904, 414] width 1255 height 738
drag, startPoint x: 1000, startPoint y: 371, endPoint x: 841, endPoint y: 359, distance: 159.5
click at [1000, 418] on p "Términos del servicio ⁠⁠⁠⁠⁠⁠⁠" at bounding box center [904, 428] width 350 height 21
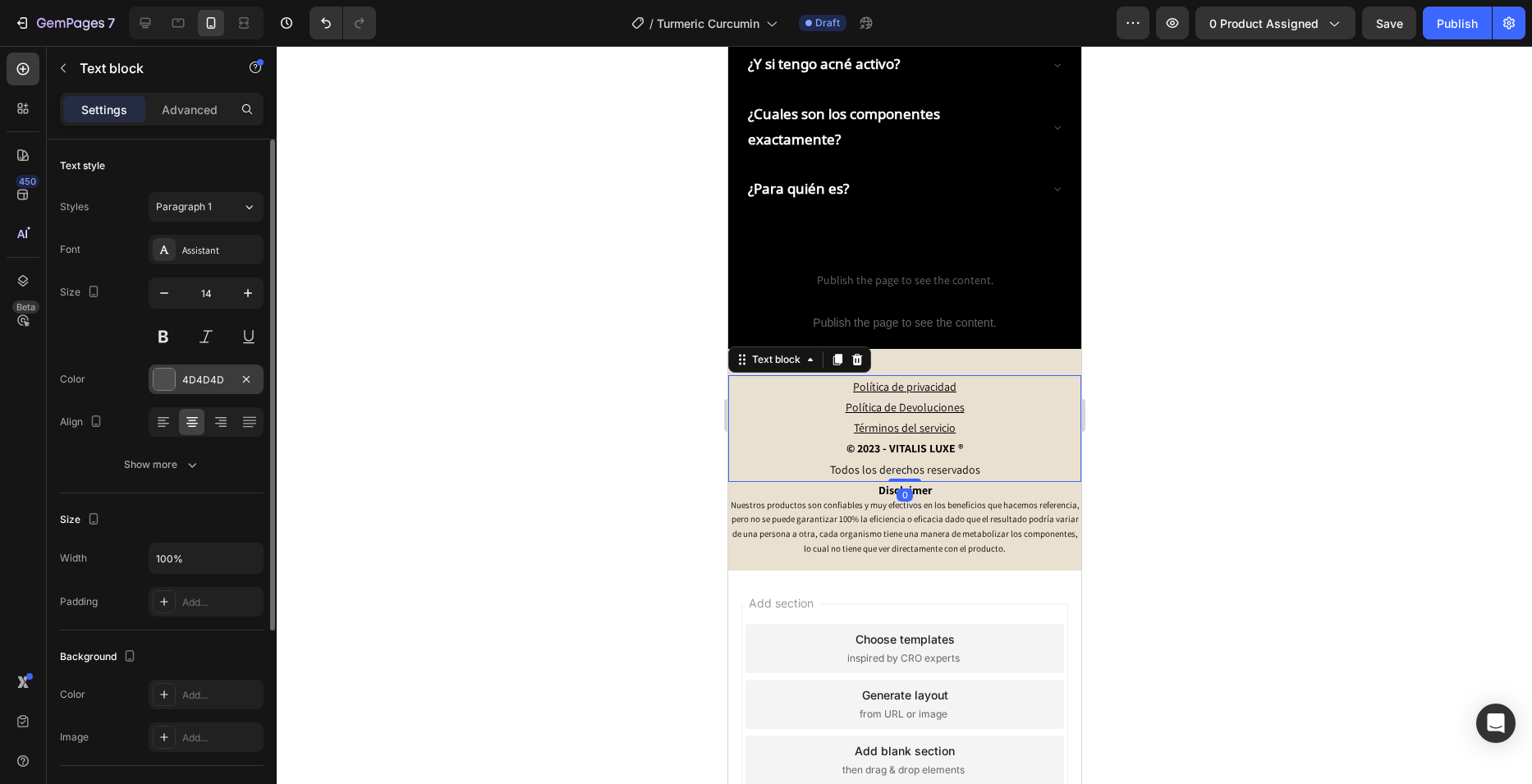
click at [196, 382] on div "4D4D4D" at bounding box center [206, 380] width 47 height 15
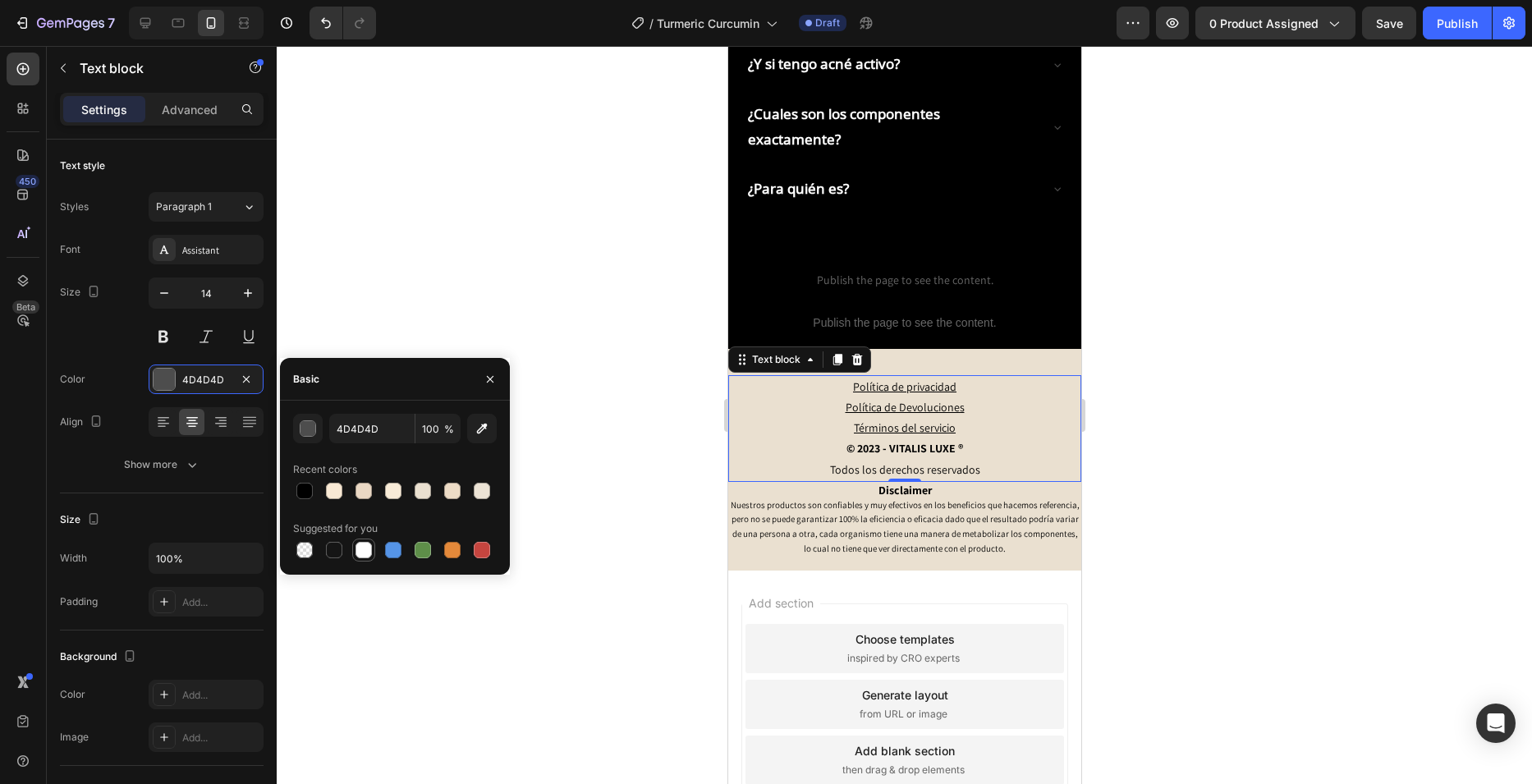
click at [362, 559] on div at bounding box center [364, 550] width 20 height 20
type input "FFFFFF"
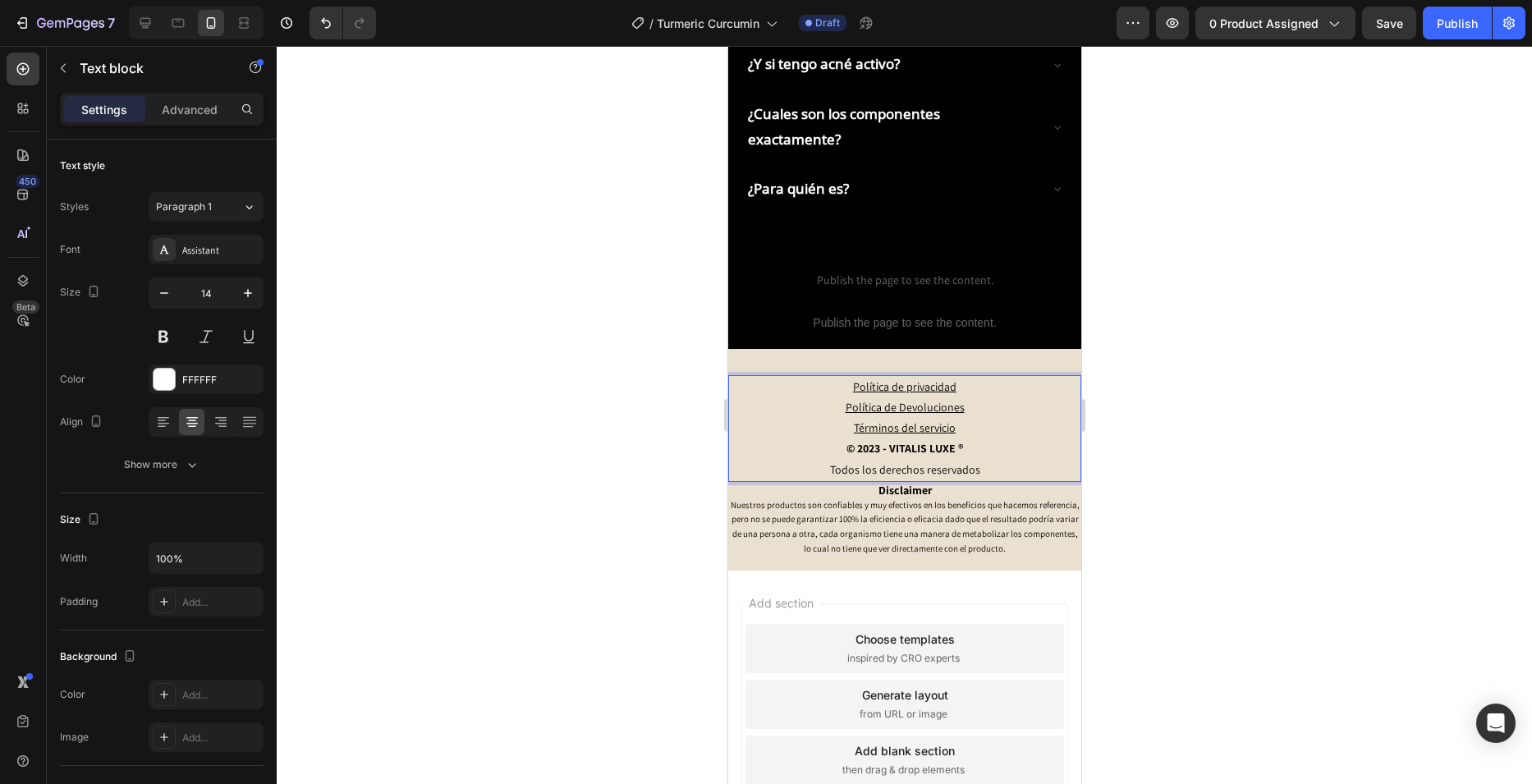
click at [1017, 460] on p "Todos los derechos reservados" at bounding box center [904, 470] width 350 height 21
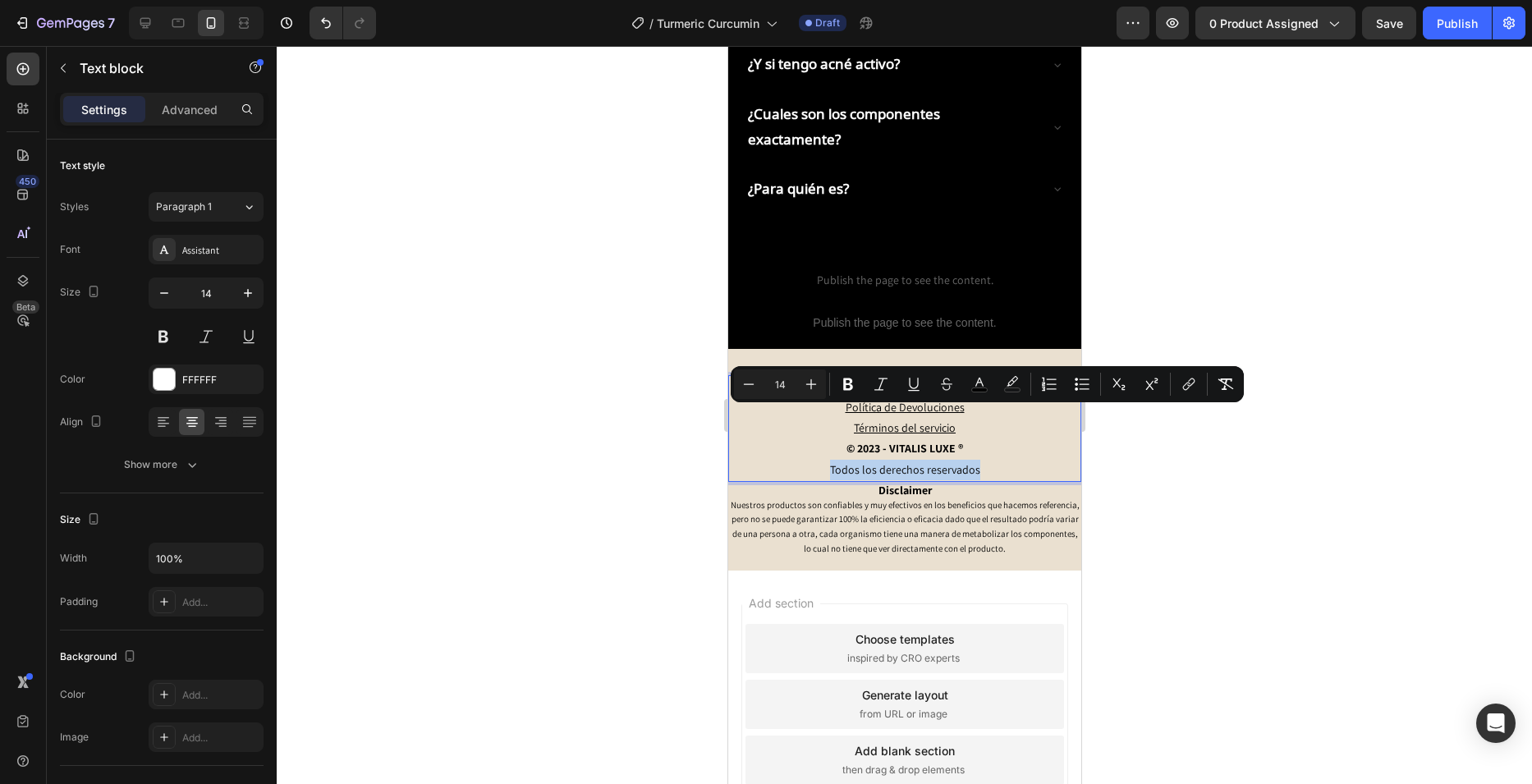
click at [1017, 460] on p "Todos los derechos reservados" at bounding box center [904, 470] width 350 height 21
click at [1024, 460] on p "Todos los derechos reservados" at bounding box center [904, 470] width 350 height 21
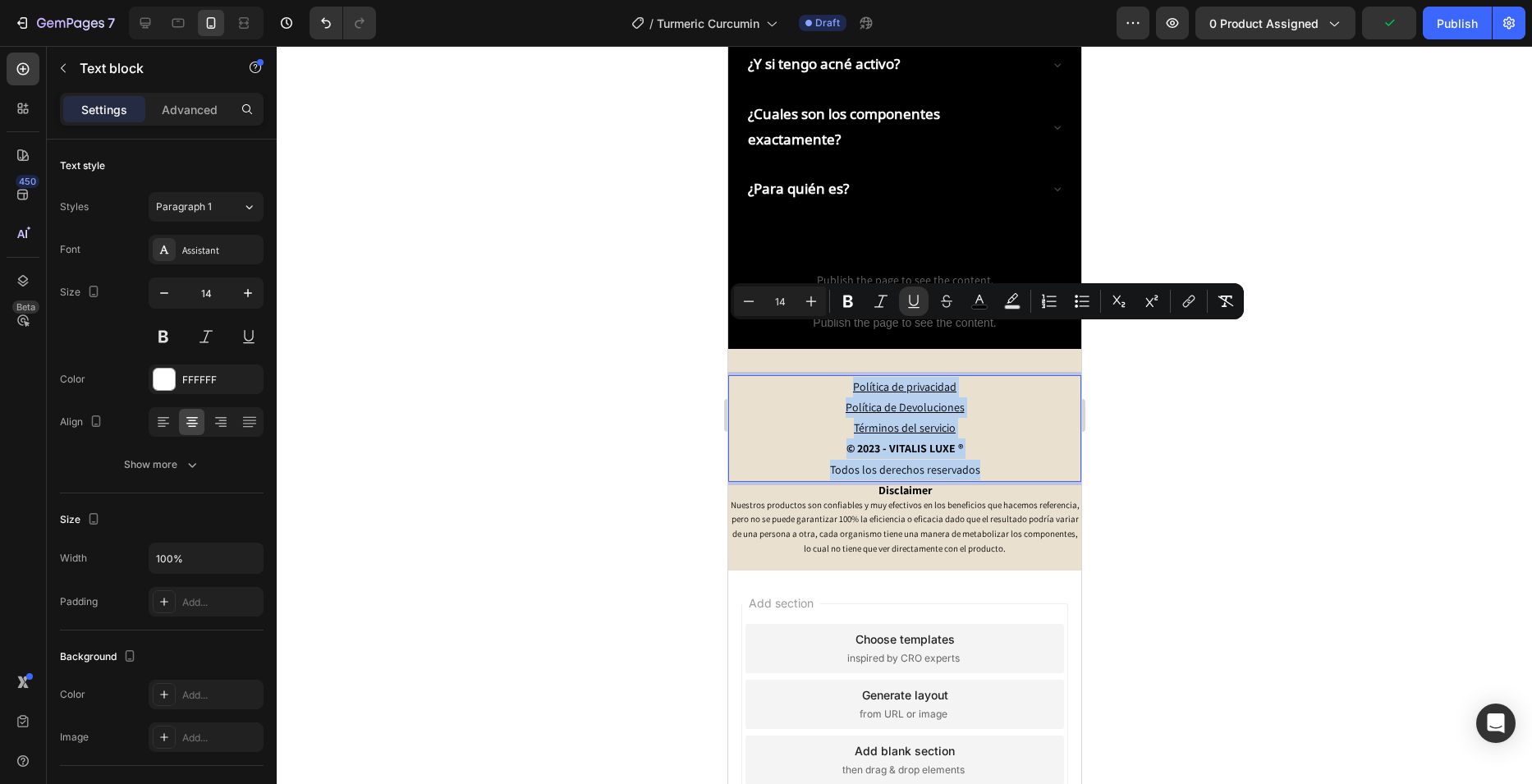
drag, startPoint x: 1024, startPoint y: 413, endPoint x: 816, endPoint y: 333, distance: 222.9
click at [816, 375] on div "Política de privacidad Política de Devoluciones Términos del servicio © 2023 - …" at bounding box center [904, 428] width 353 height 107
click at [965, 306] on button "color" at bounding box center [980, 302] width 30 height 30
type input "000000"
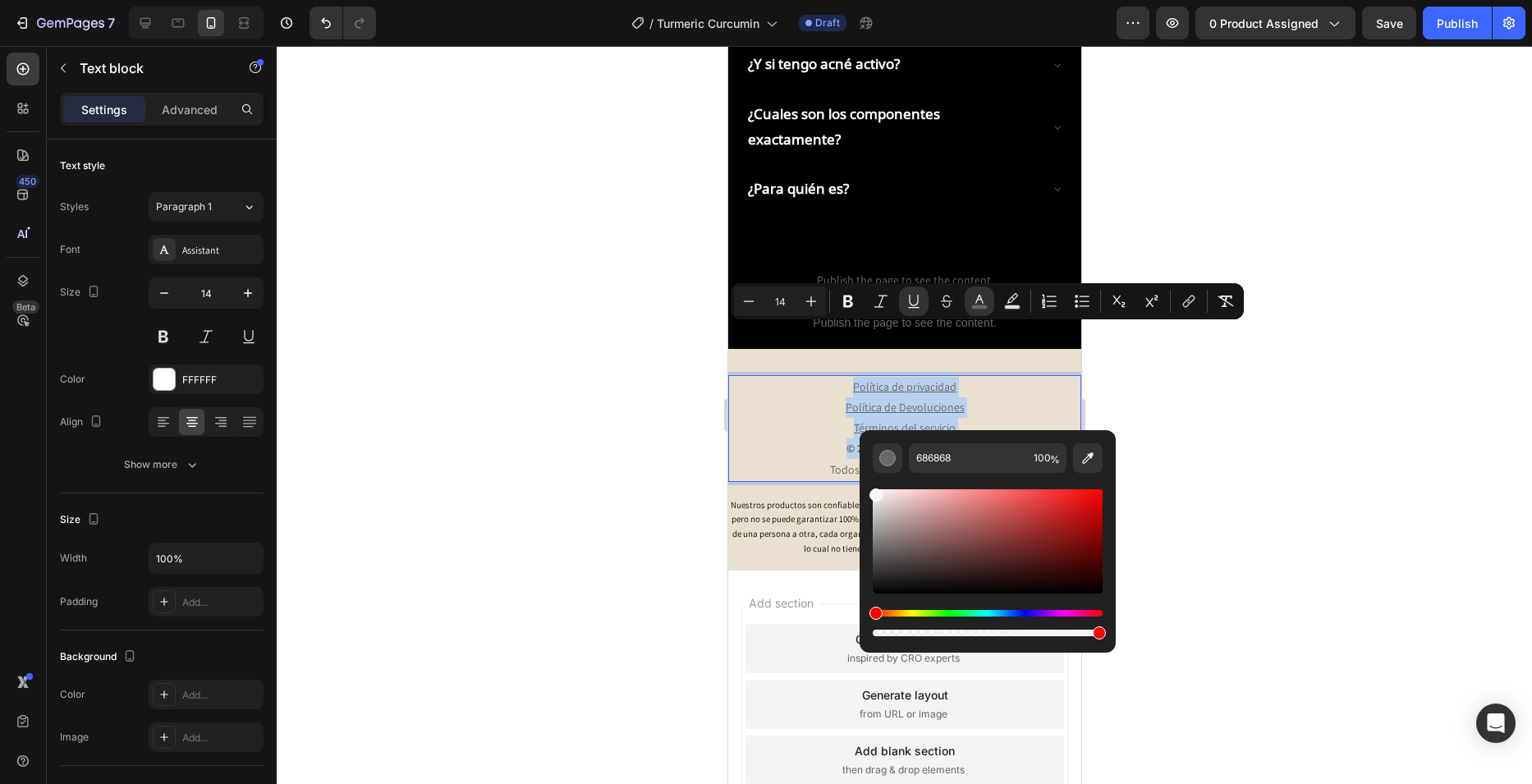
type input "FFFFFF"
drag, startPoint x: 1607, startPoint y: 632, endPoint x: 825, endPoint y: 447, distance: 803.6
click at [1001, 397] on p "Política de Devoluciones" at bounding box center [904, 407] width 350 height 21
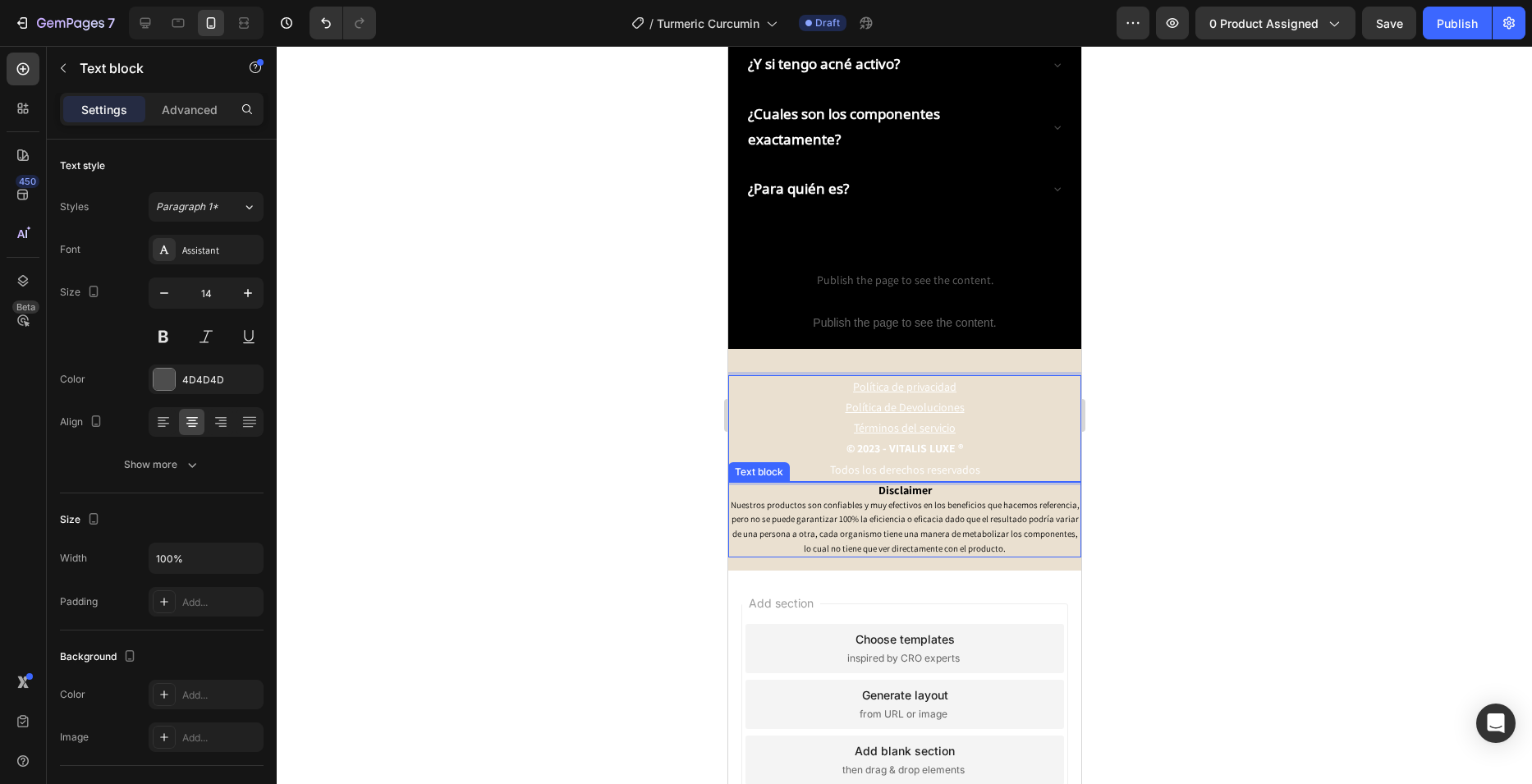
click at [1052, 497] on p "Nuestros productos son confiables y muy efectivos en los beneficios que hacemos…" at bounding box center [904, 526] width 350 height 58
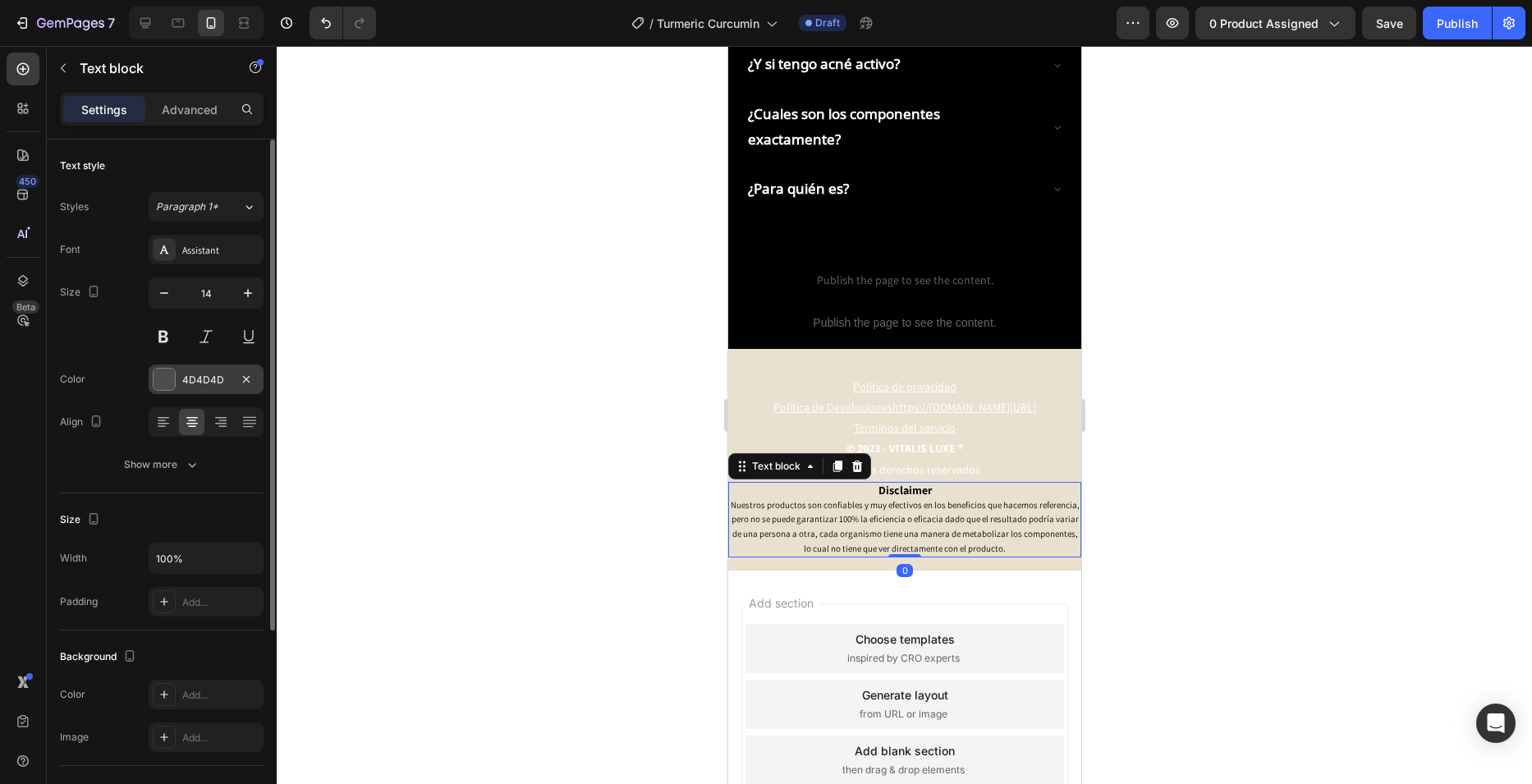
click at [177, 381] on div "4D4D4D" at bounding box center [206, 380] width 115 height 30
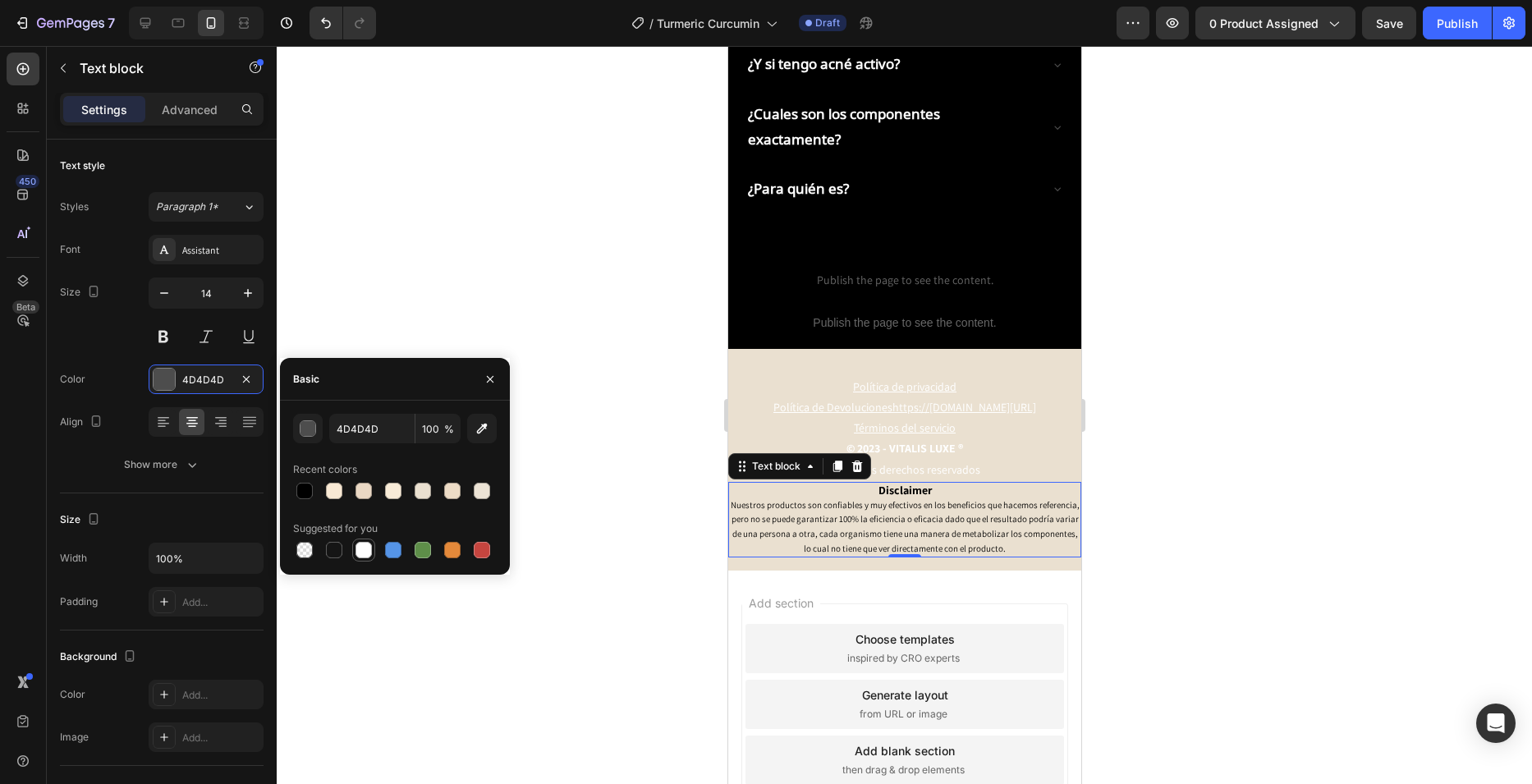
click at [357, 544] on div at bounding box center [364, 550] width 17 height 17
type input "FFFFFF"
click at [841, 506] on span "Nuestros productos son confiables y muy efectivos en los beneficios que hacemos…" at bounding box center [904, 526] width 349 height 55
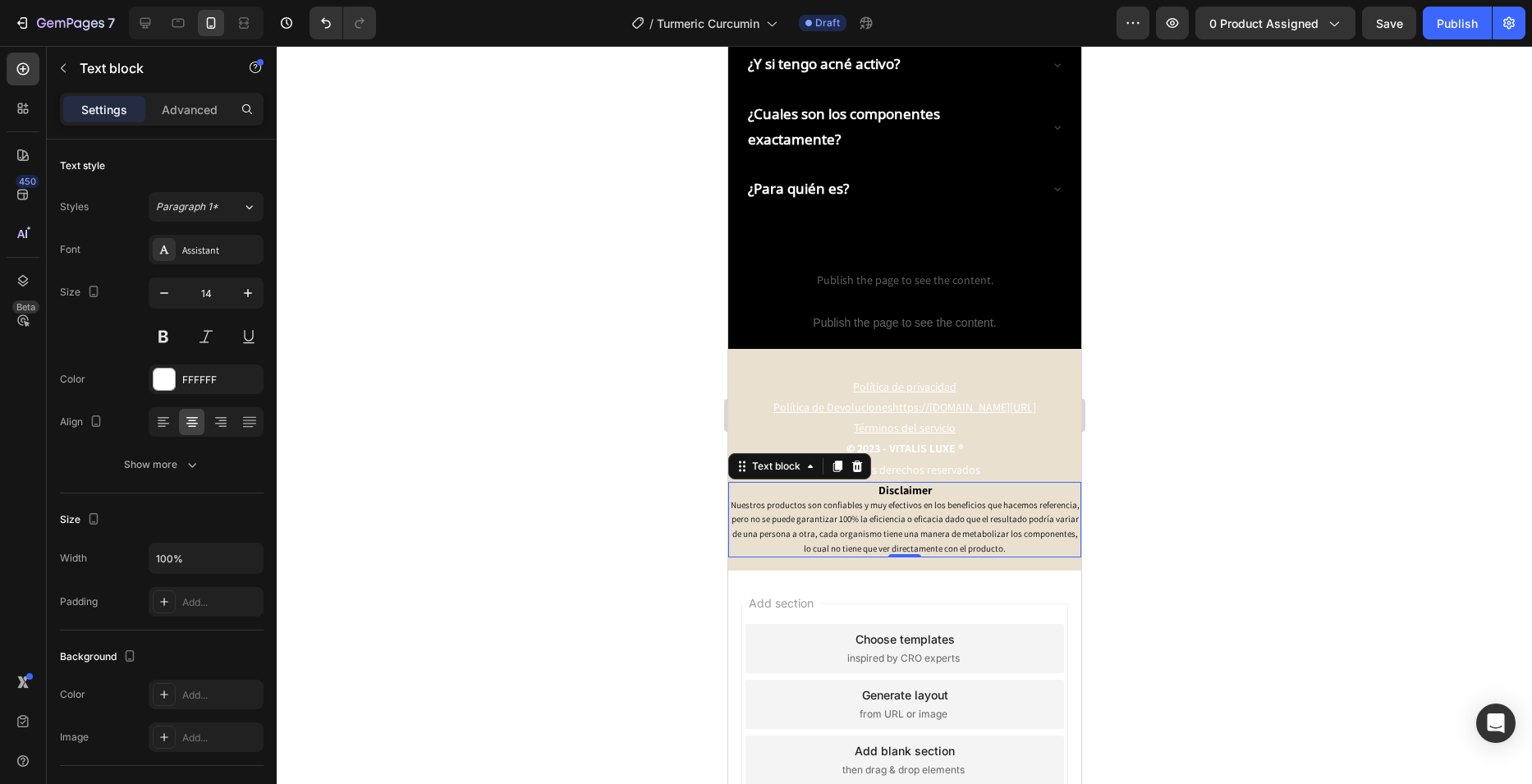
click at [1147, 481] on div at bounding box center [904, 414] width 1255 height 738
click at [991, 514] on span "Nuestros productos son confiables y muy efectivos en los beneficios que hacemos…" at bounding box center [904, 526] width 349 height 55
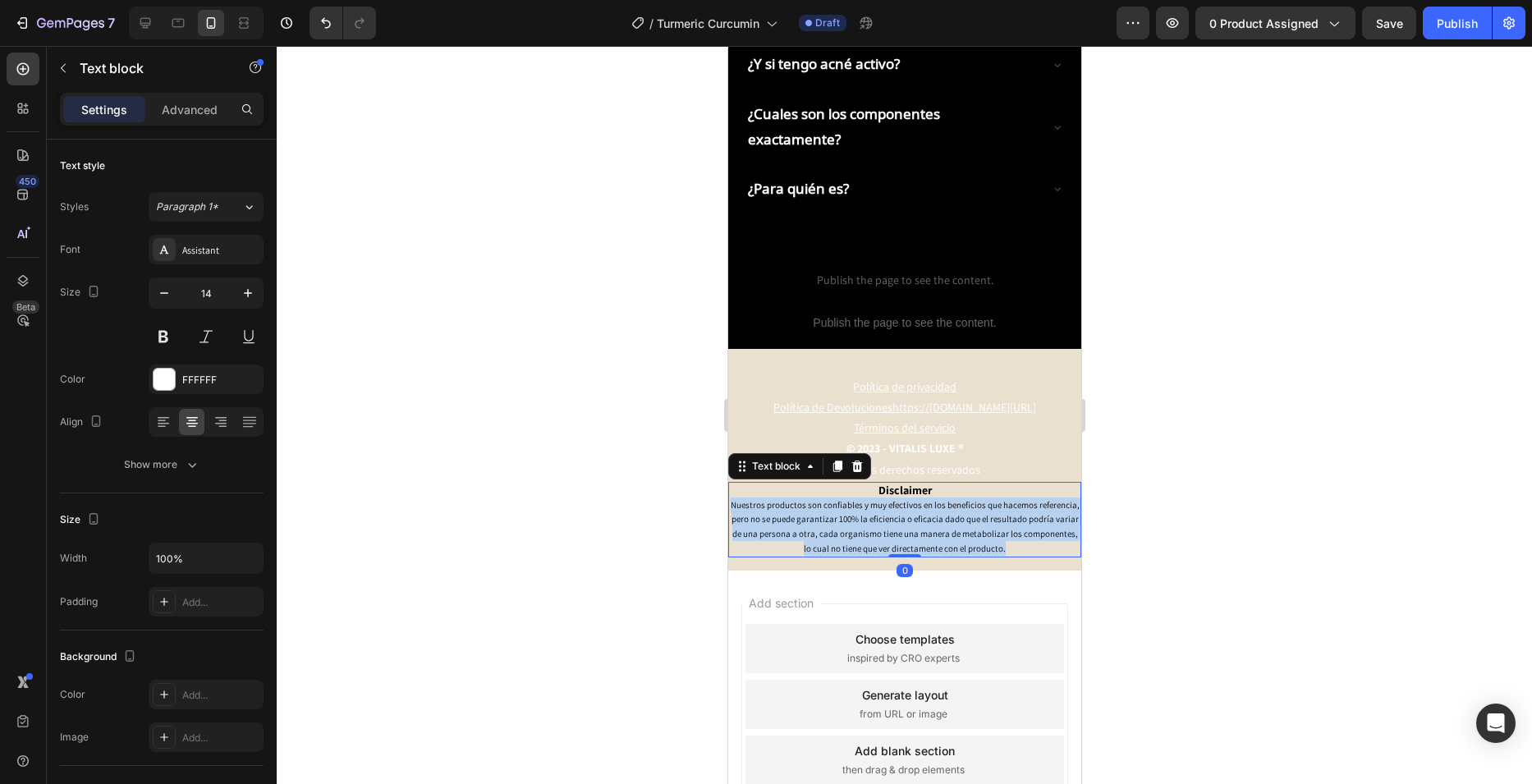
click at [991, 514] on span "Nuestros productos son confiables y muy efectivos en los beneficios que hacemos…" at bounding box center [904, 526] width 349 height 55
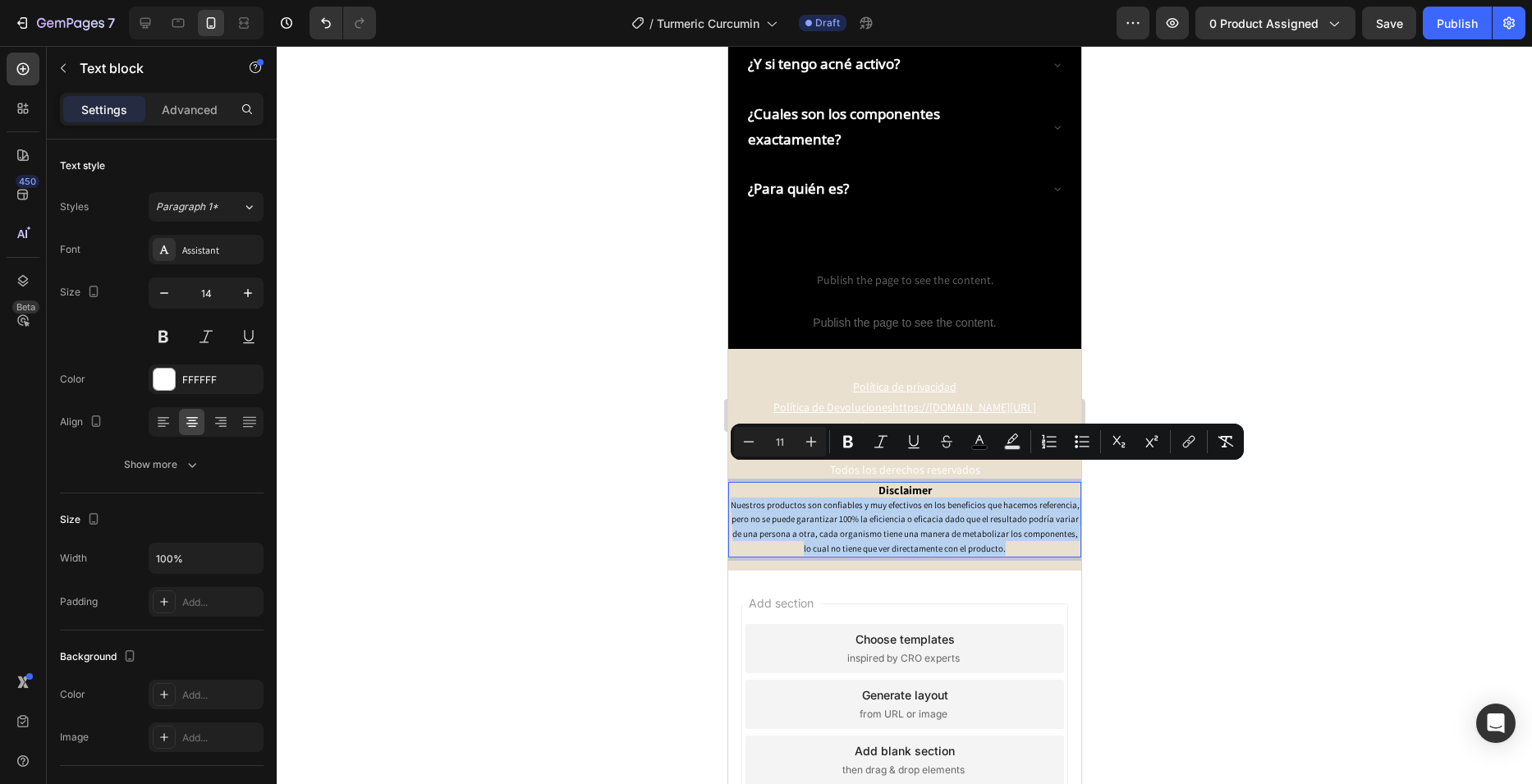
click at [1023, 515] on span "Nuestros productos son confiables y muy efectivos en los beneficios que hacemos…" at bounding box center [904, 526] width 349 height 55
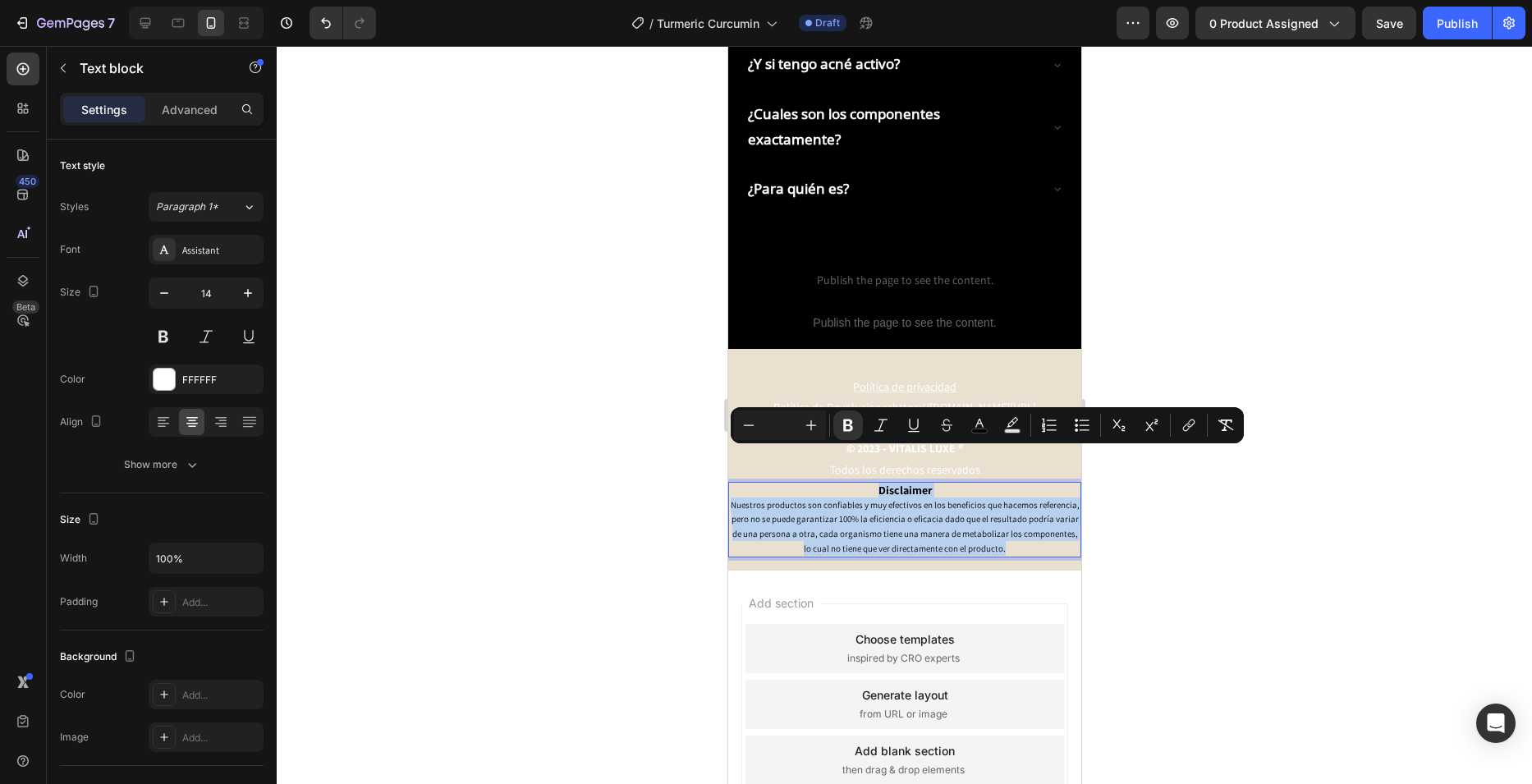
drag, startPoint x: 1043, startPoint y: 519, endPoint x: 823, endPoint y: 456, distance: 228.8
click at [823, 482] on div "Disclaimer Nuestros productos son confiables y muy efectivos en los beneficios …" at bounding box center [904, 519] width 353 height 75
click at [979, 421] on icon "Editor contextual toolbar" at bounding box center [980, 425] width 17 height 17
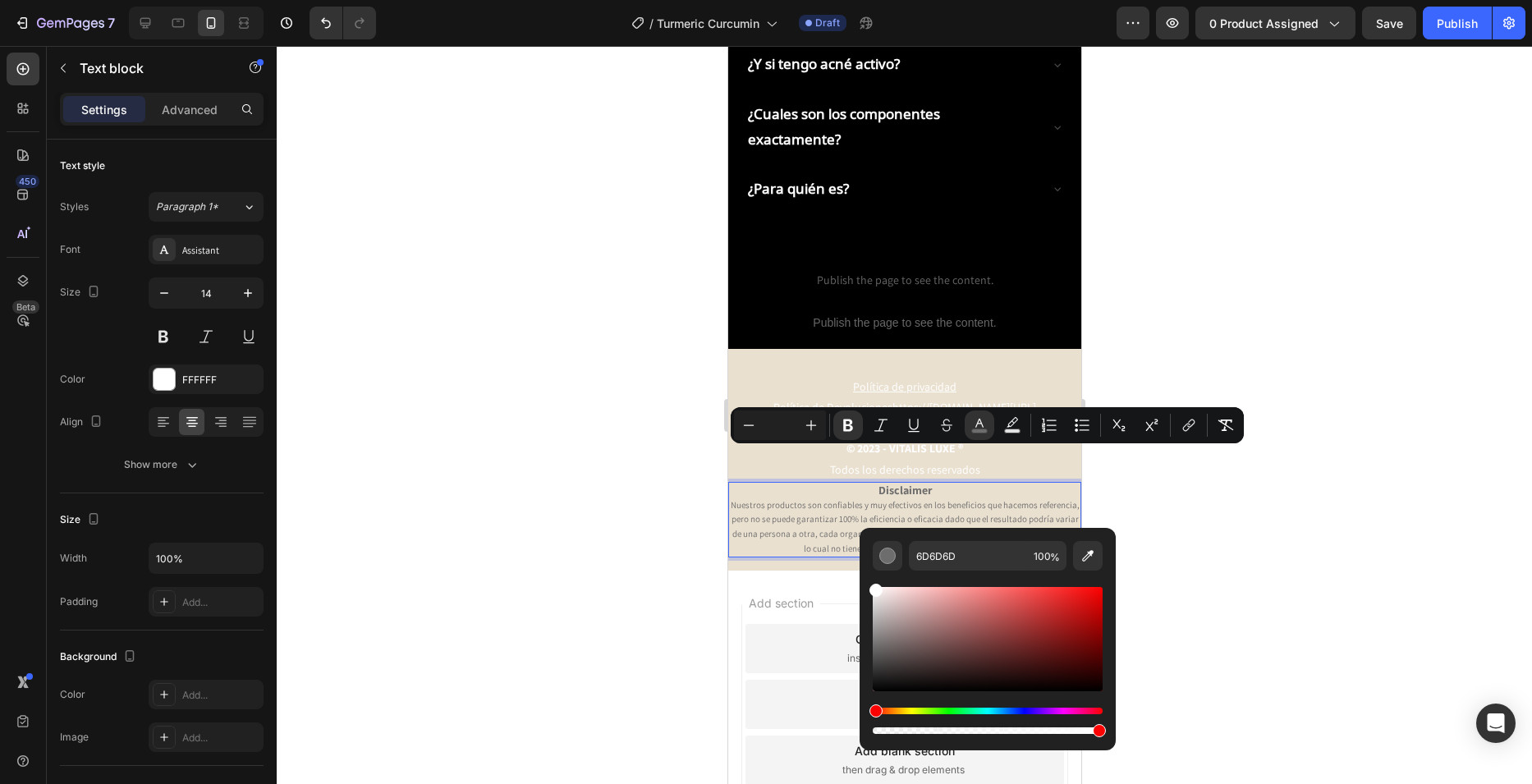
type input "FFFFFF"
drag, startPoint x: 1607, startPoint y: 732, endPoint x: 844, endPoint y: 544, distance: 785.8
click at [749, 499] on span "Nuestros productos son confiables y muy efectivos en los beneficios que hacemos…" at bounding box center [904, 526] width 349 height 55
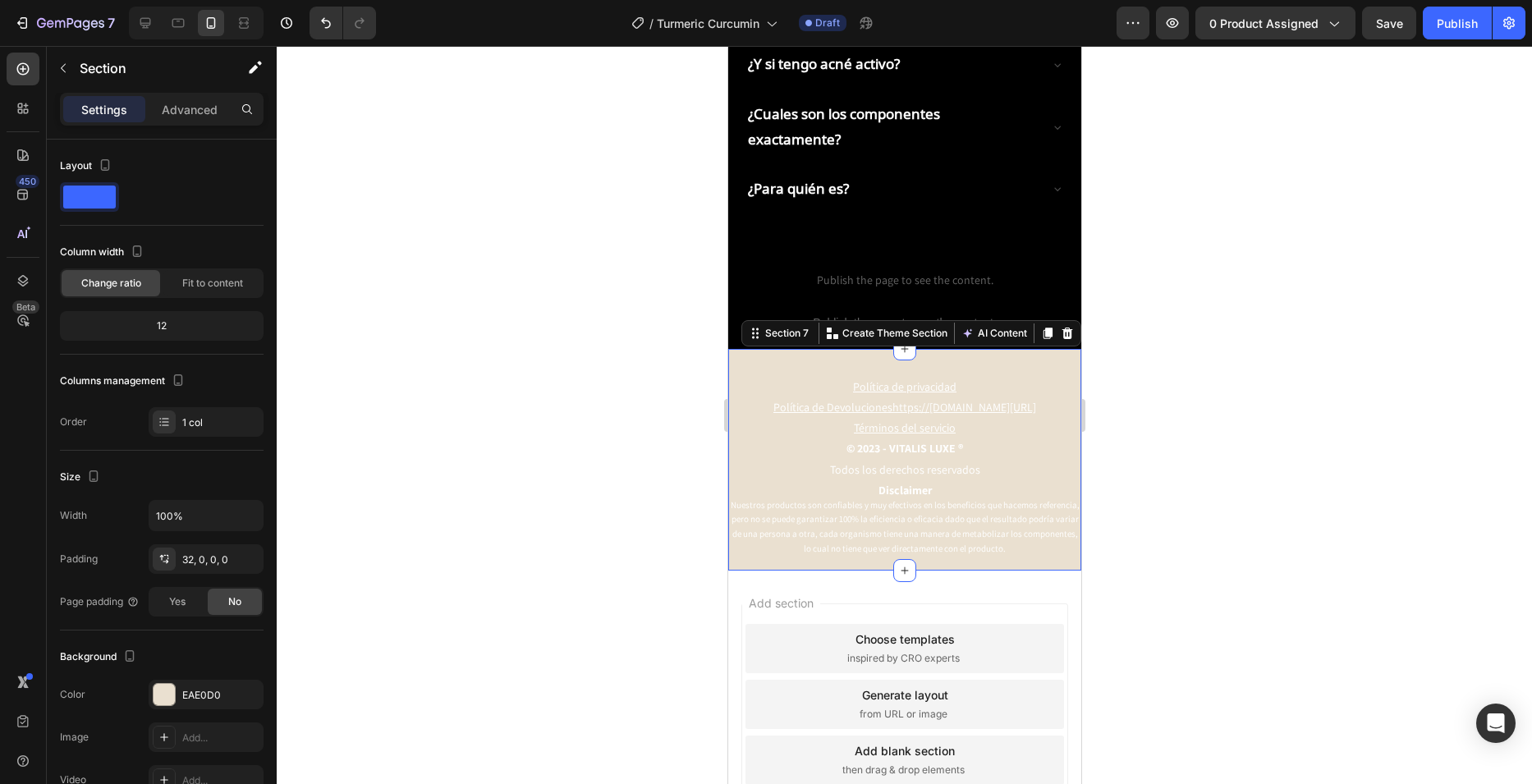
click at [751, 349] on div "Política de privacidad Política de Devolucioneshttps://[DOMAIN_NAME][URL] Térmi…" at bounding box center [904, 459] width 353 height 221
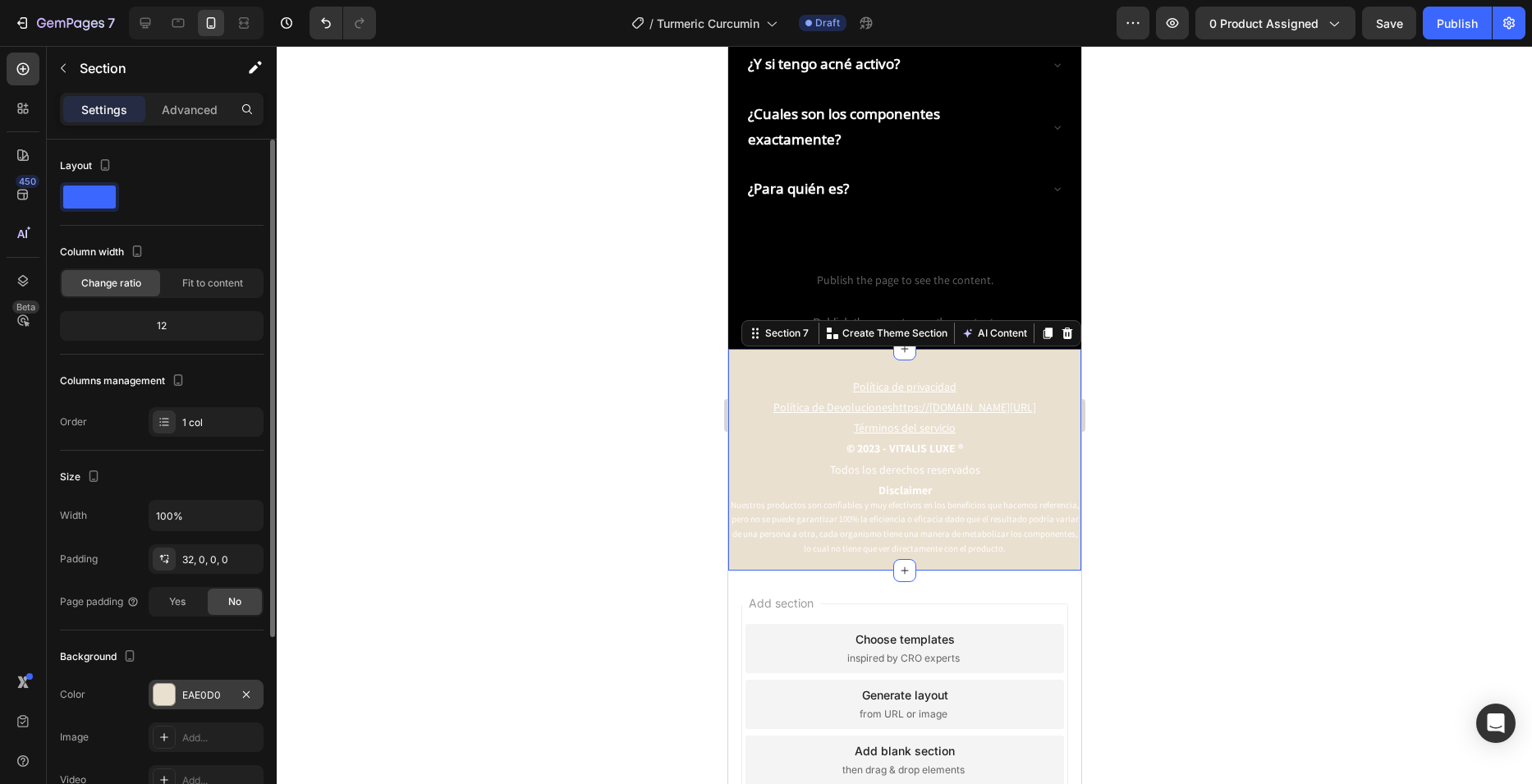
click at [196, 696] on div "EAE0D0" at bounding box center [206, 695] width 47 height 15
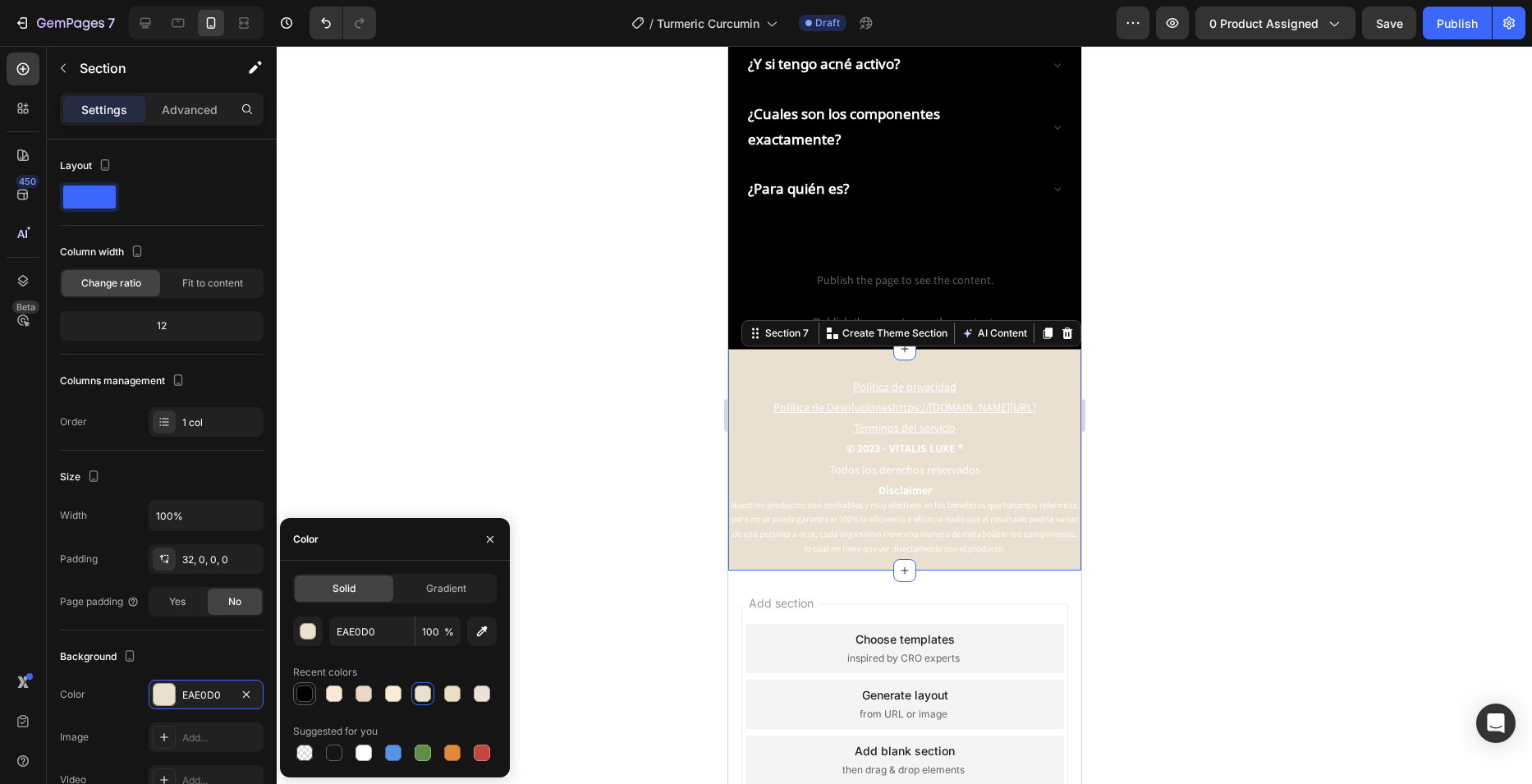
click at [311, 699] on div at bounding box center [305, 694] width 17 height 17
type input "000000"
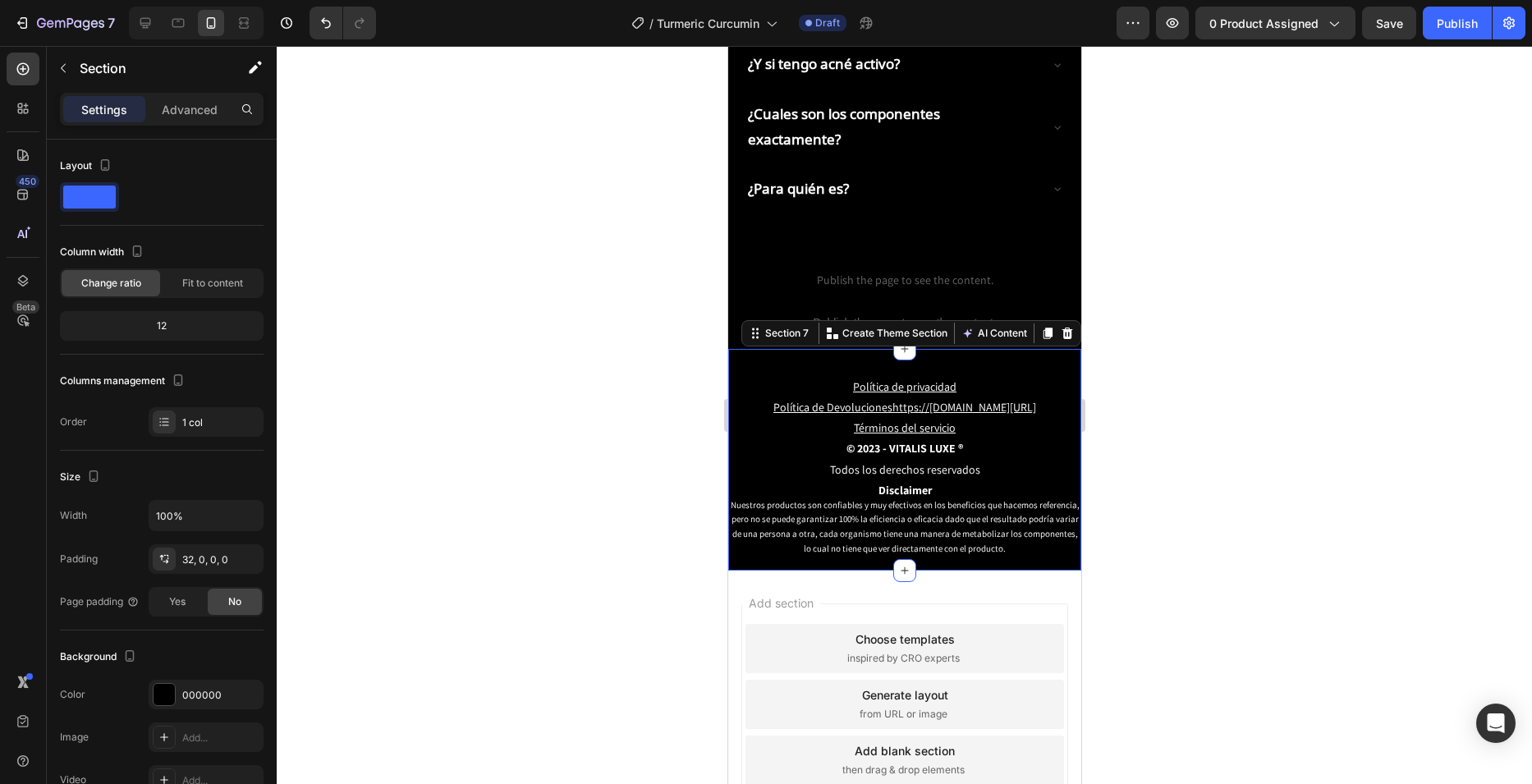
click at [525, 390] on div at bounding box center [904, 414] width 1255 height 738
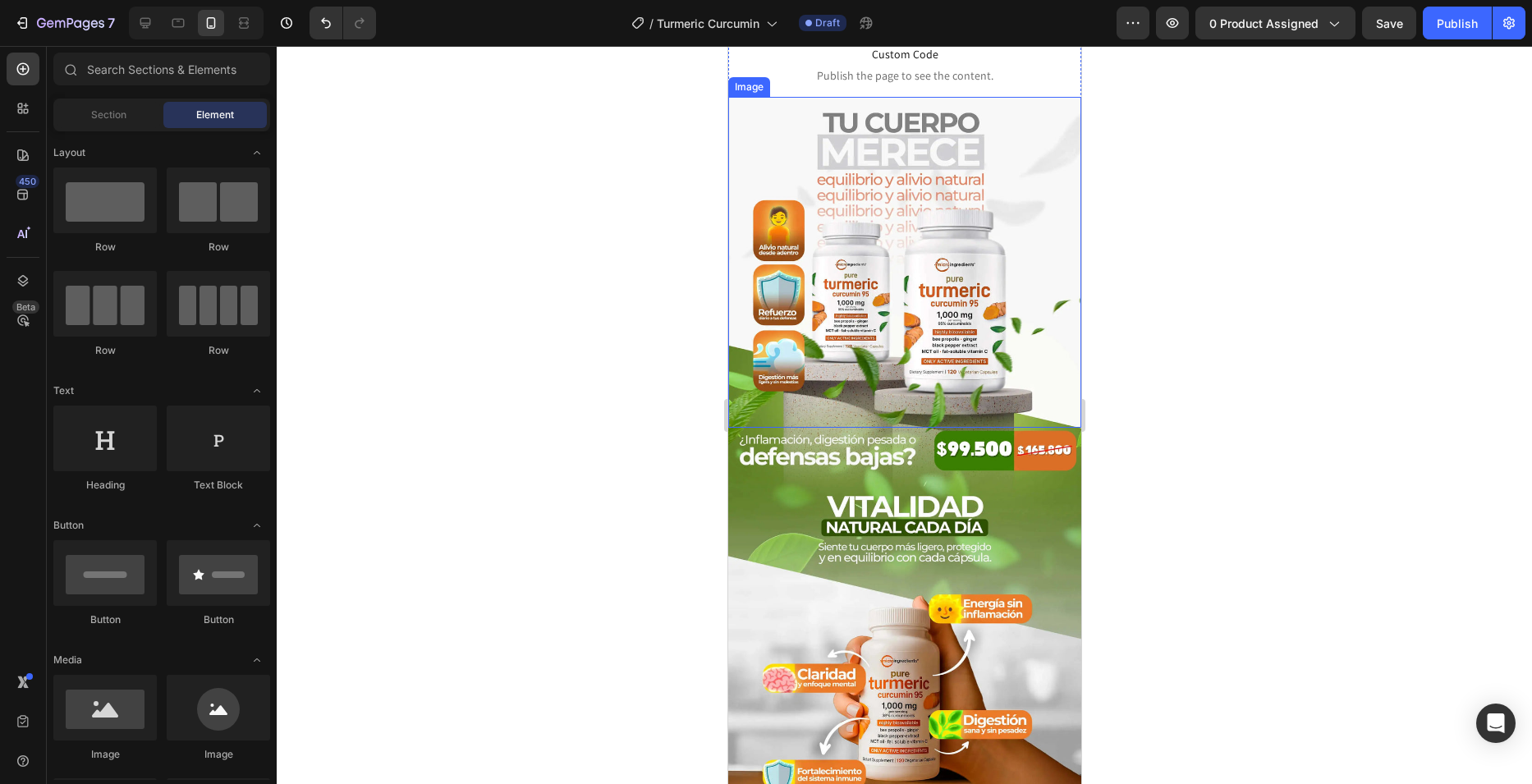
scroll to position [0, 0]
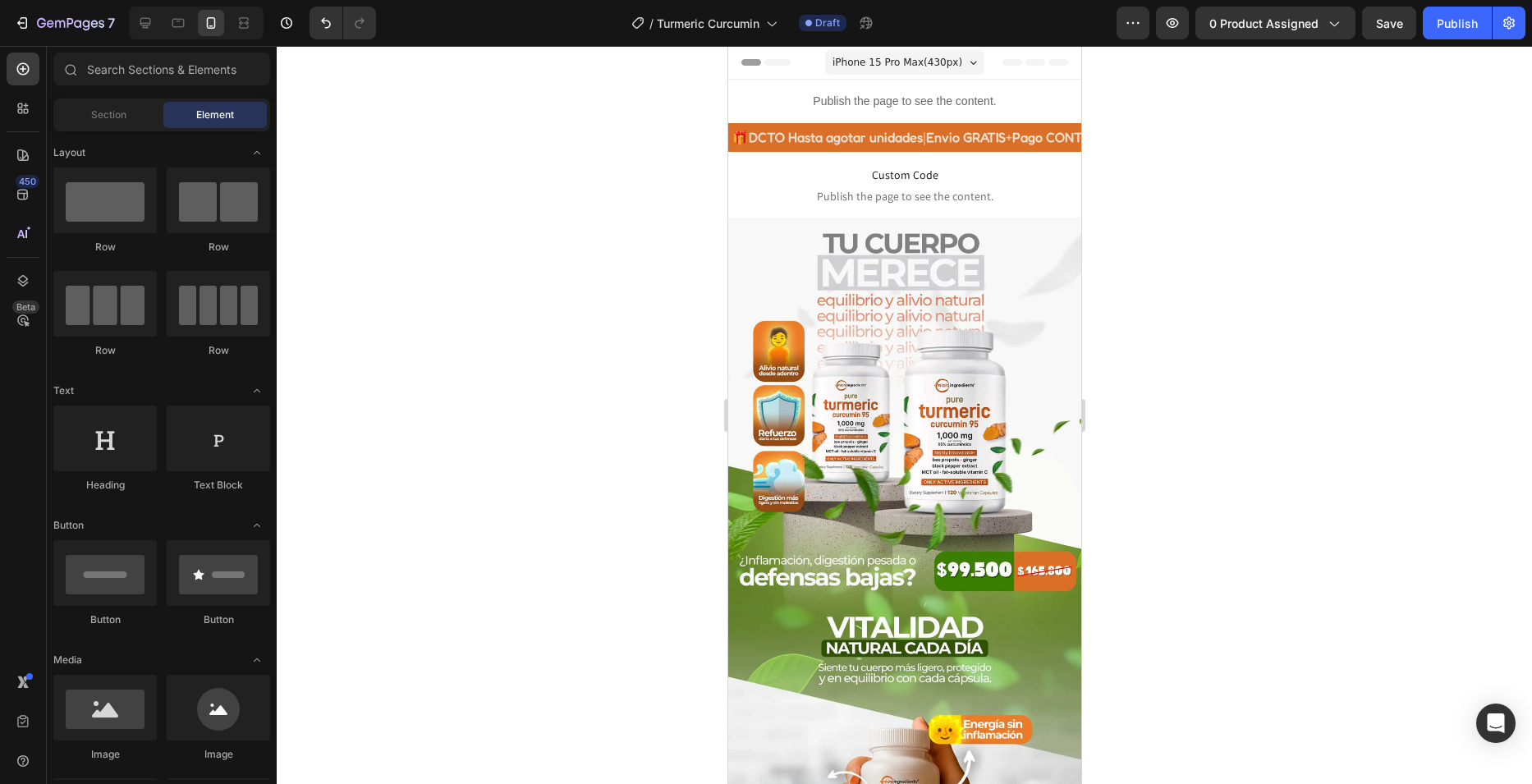
click at [1137, 493] on div at bounding box center [904, 414] width 1255 height 738
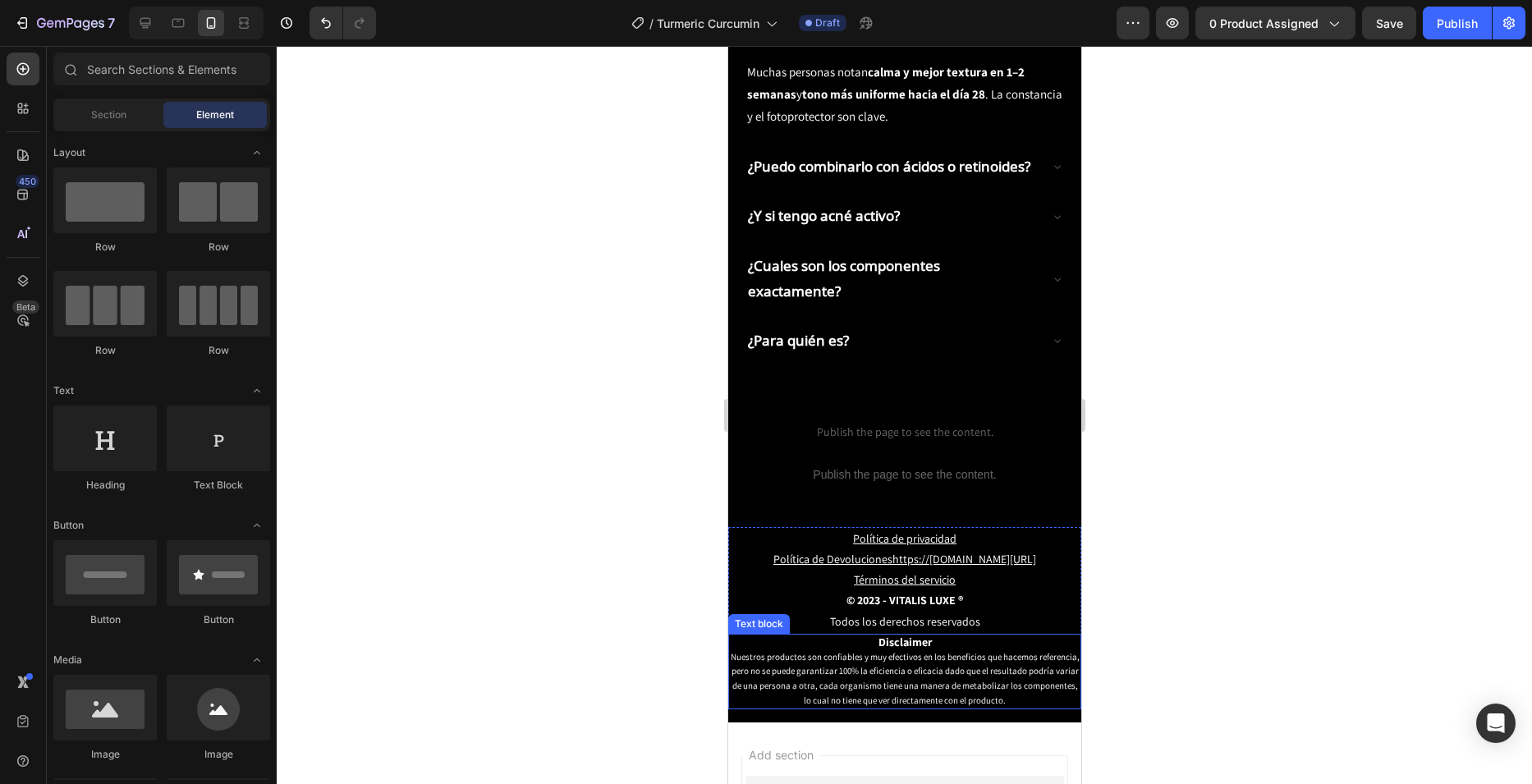
scroll to position [2626, 0]
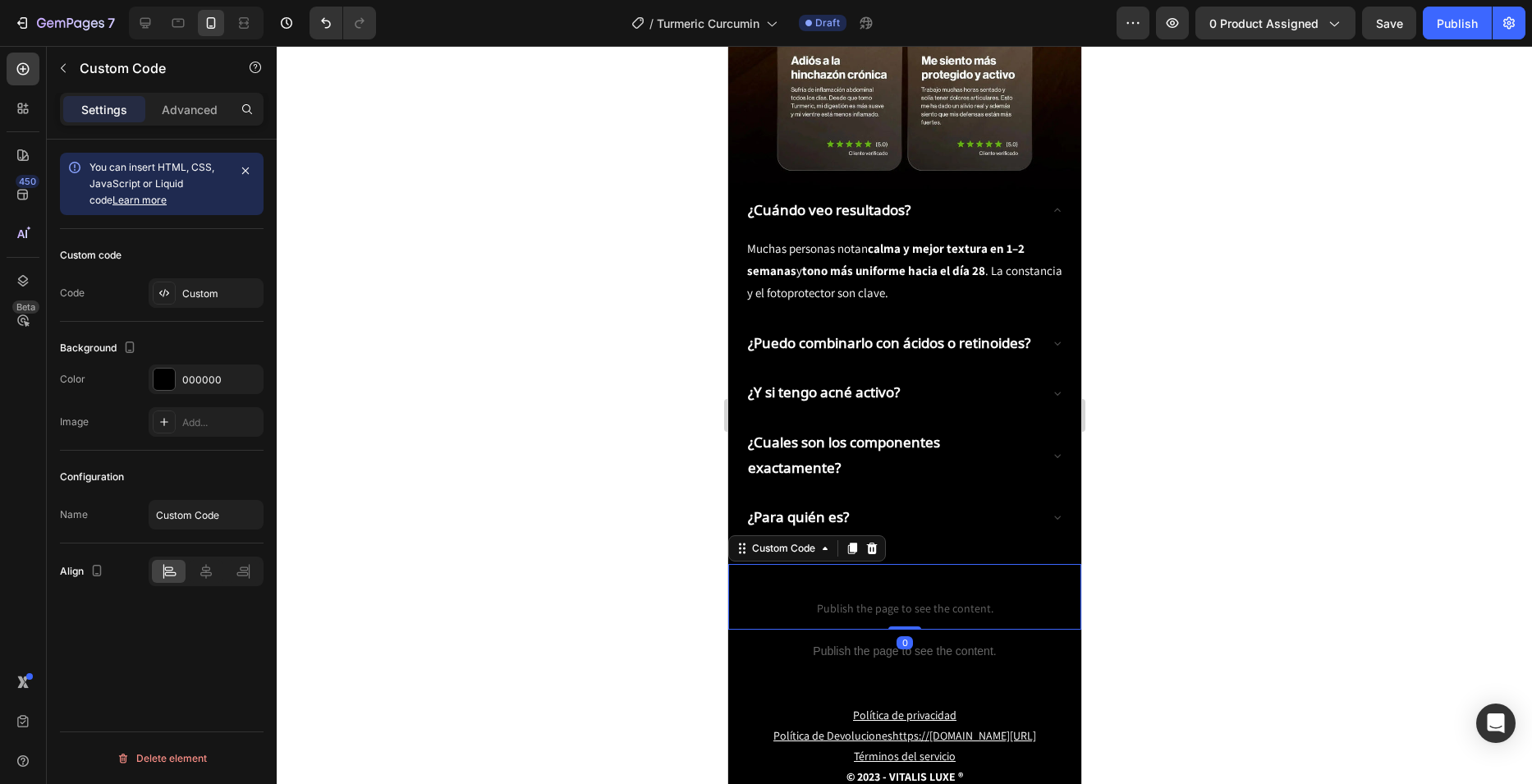
click at [915, 600] on span "Publish the page to see the content." at bounding box center [904, 608] width 328 height 17
click at [196, 296] on div "Custom" at bounding box center [221, 294] width 77 height 15
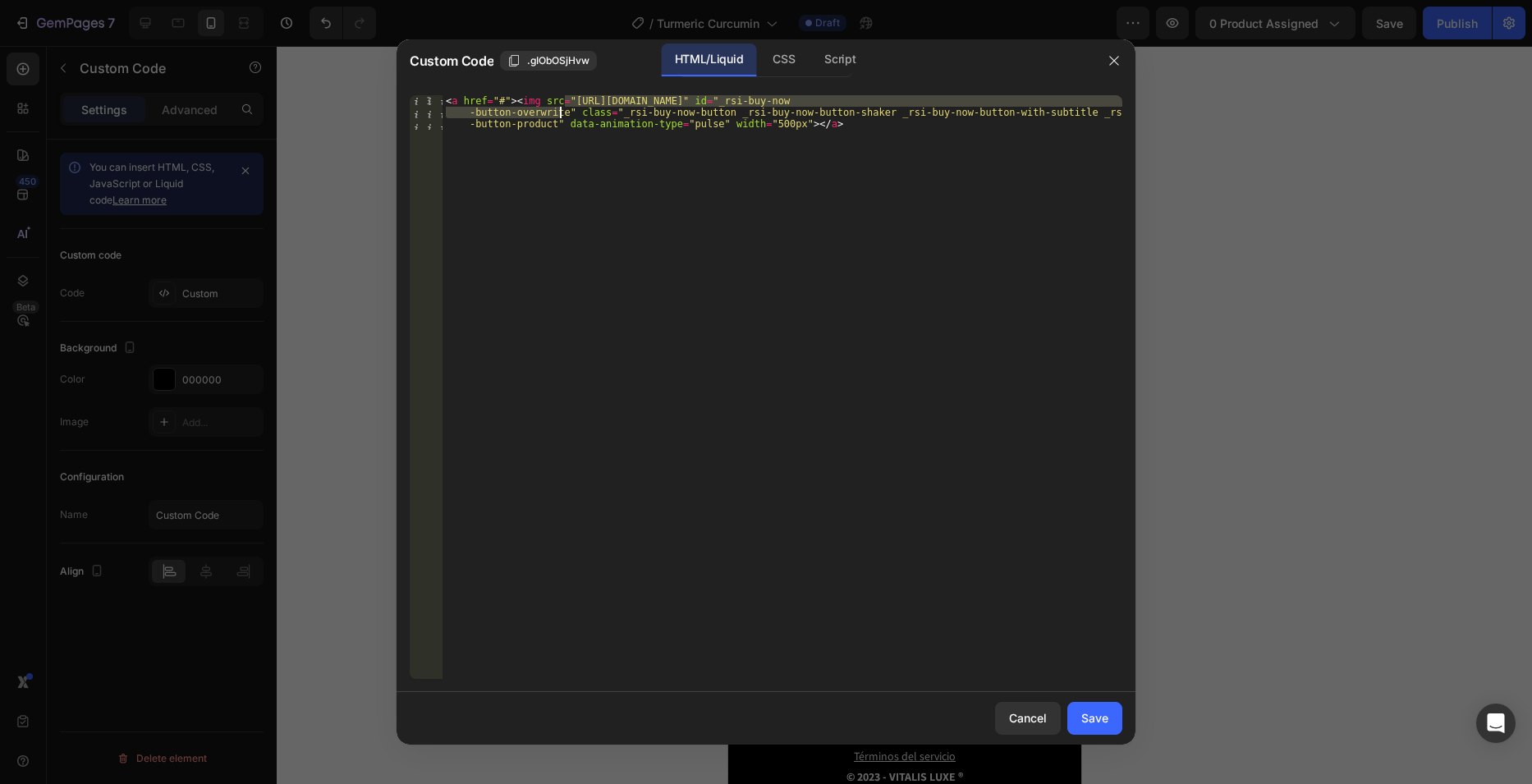
drag, startPoint x: 563, startPoint y: 99, endPoint x: 566, endPoint y: 111, distance: 12.4
click at [561, 110] on div "< a href = "#" > < img src = "[URL][DOMAIN_NAME]" id = "_rsi-buy-now -button-ov…" at bounding box center [783, 421] width 680 height 652
paste textarea "Gafas_Deportivas_Fotocromaticas.webp?v=1747437123"
type textarea "<a href="#"><img src="[URL][DOMAIN_NAME]" class="_rsi-buy-now-button _rsi-buy-n…"
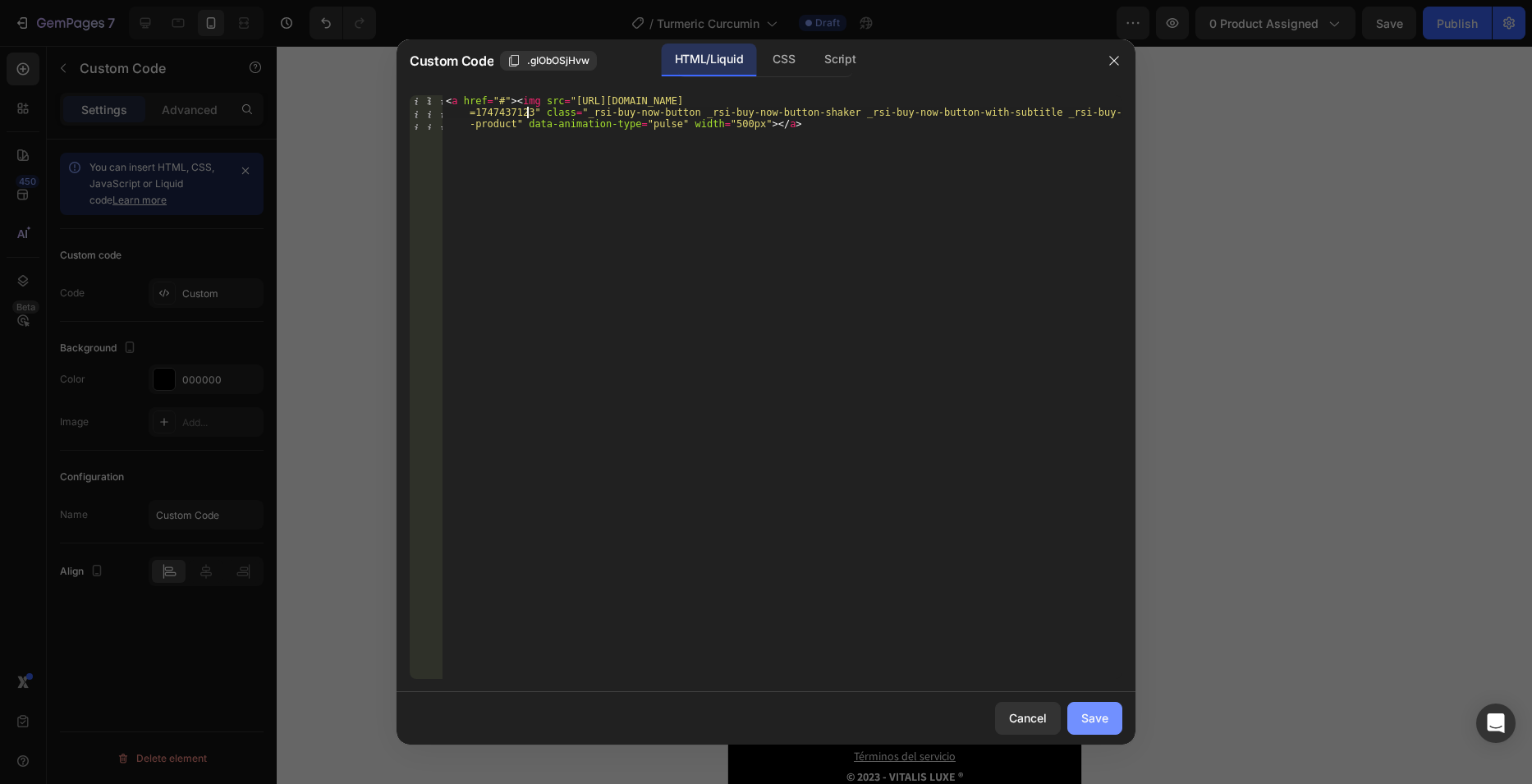
click at [1108, 719] on button "Save" at bounding box center [1094, 719] width 55 height 33
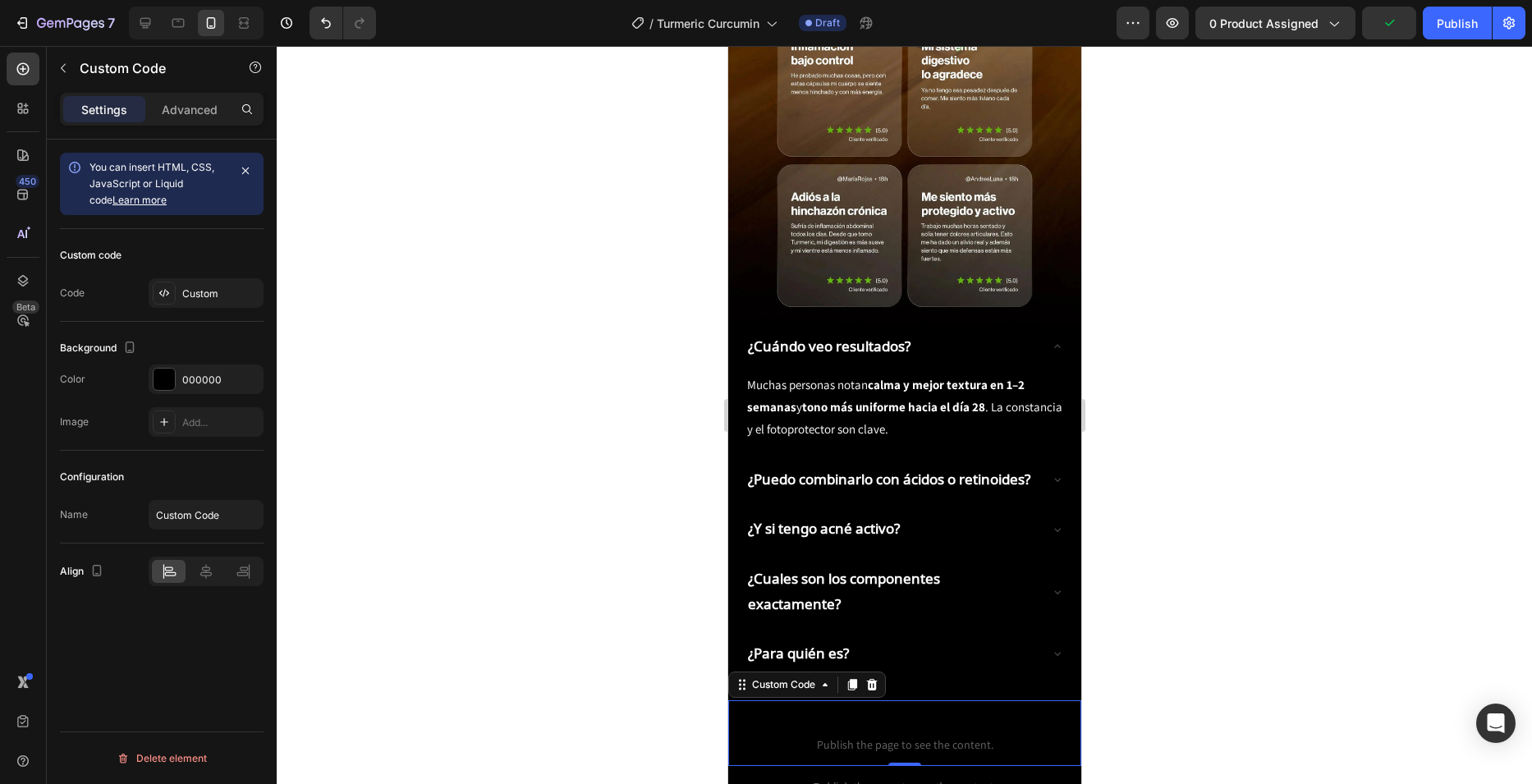
scroll to position [2525, 0]
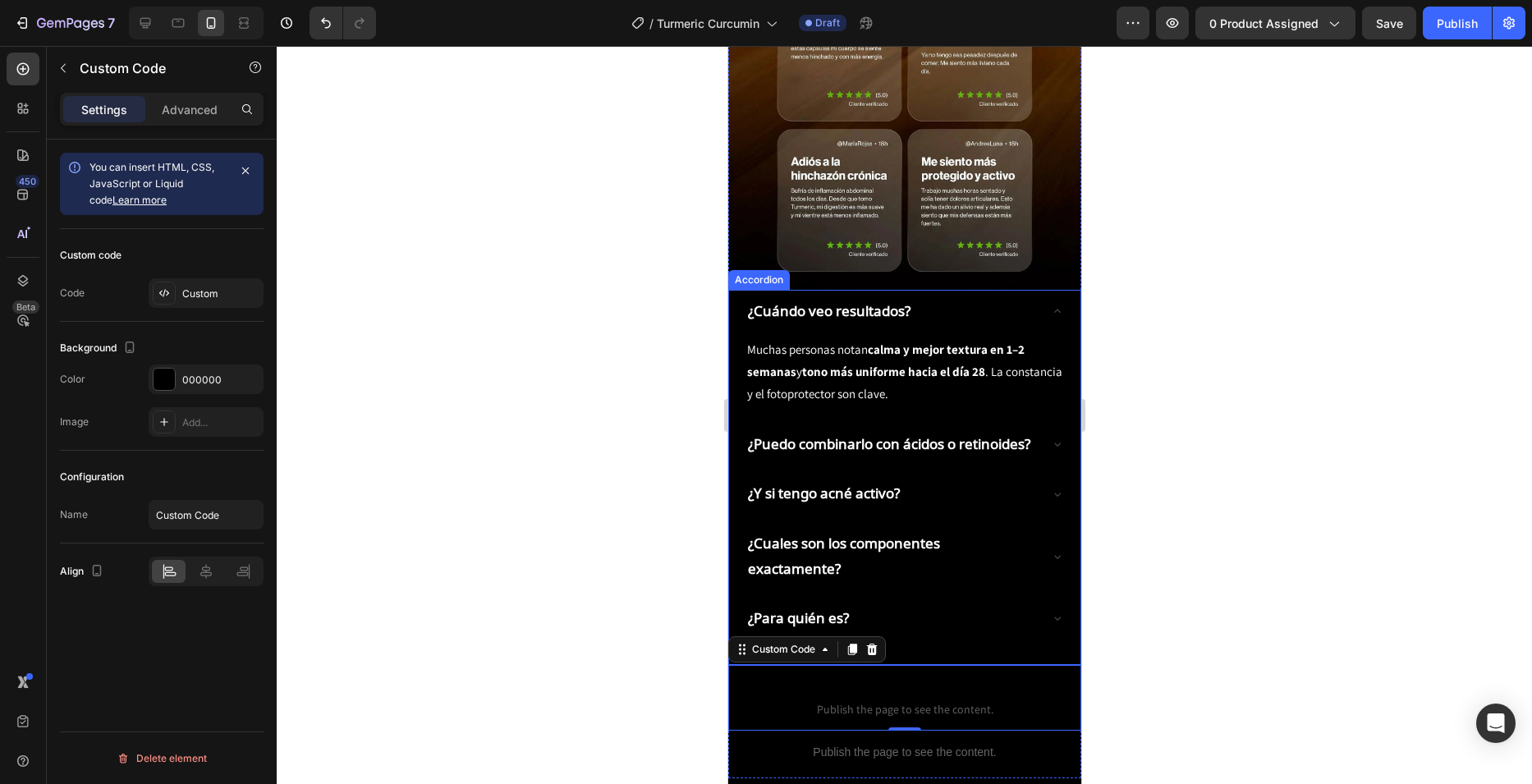
click at [855, 301] on strong "¿Cuándo veo resultados?" at bounding box center [828, 310] width 162 height 19
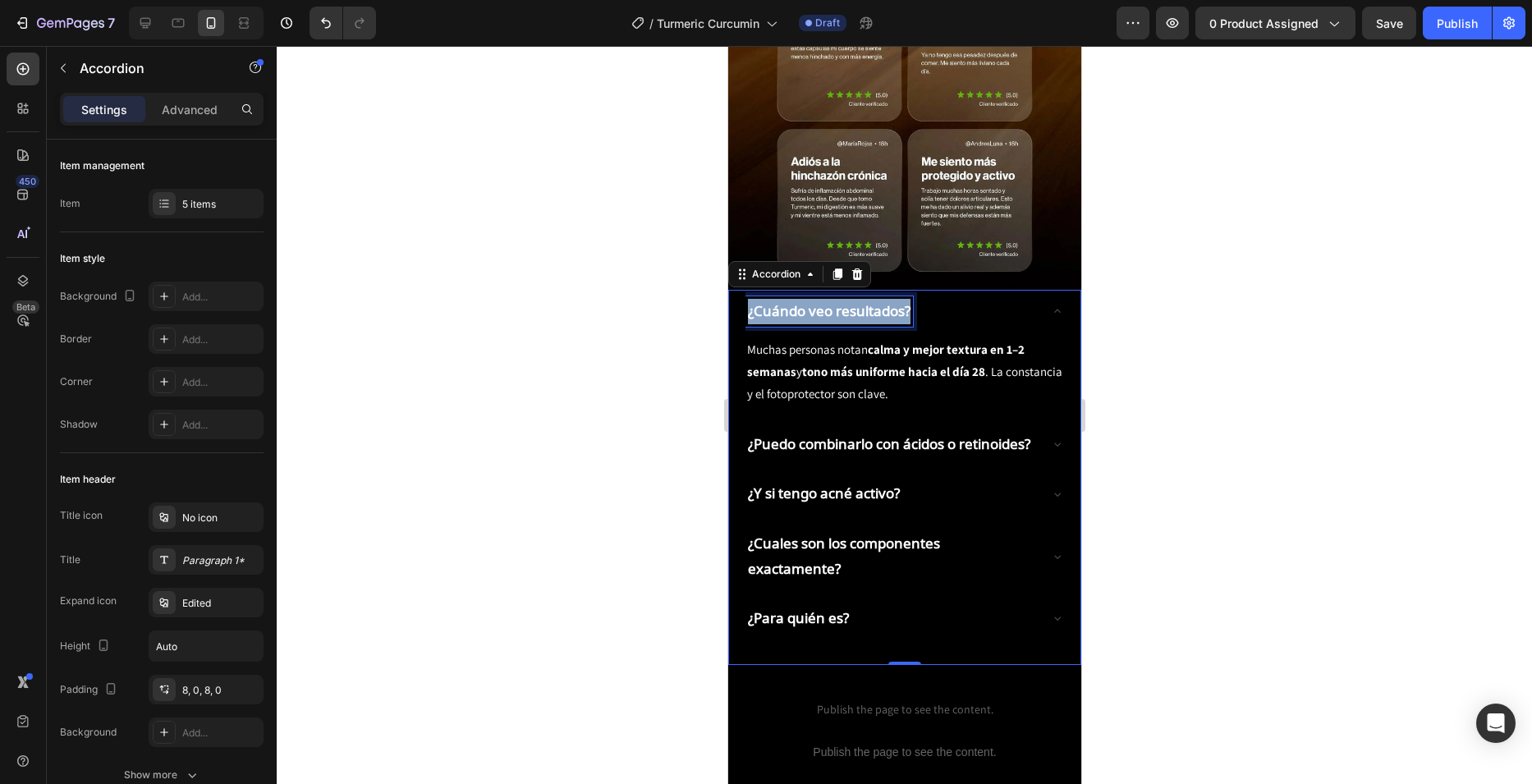
click at [855, 301] on strong "¿Cuándo veo resultados?" at bounding box center [828, 310] width 162 height 19
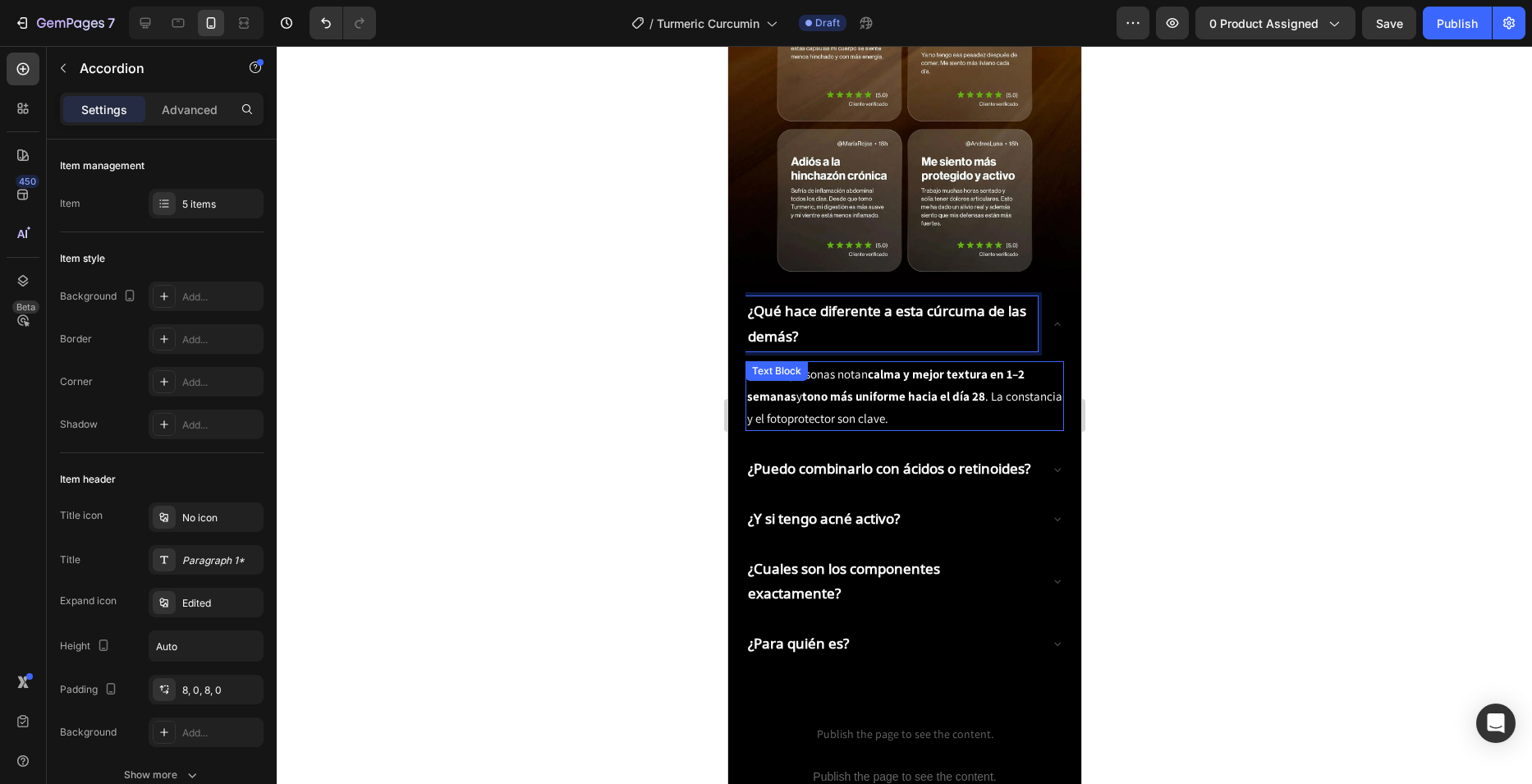
click at [843, 363] on p "Muchas personas notan calma y mejor textura en 1–2 semanas y tono más uniforme …" at bounding box center [904, 396] width 315 height 66
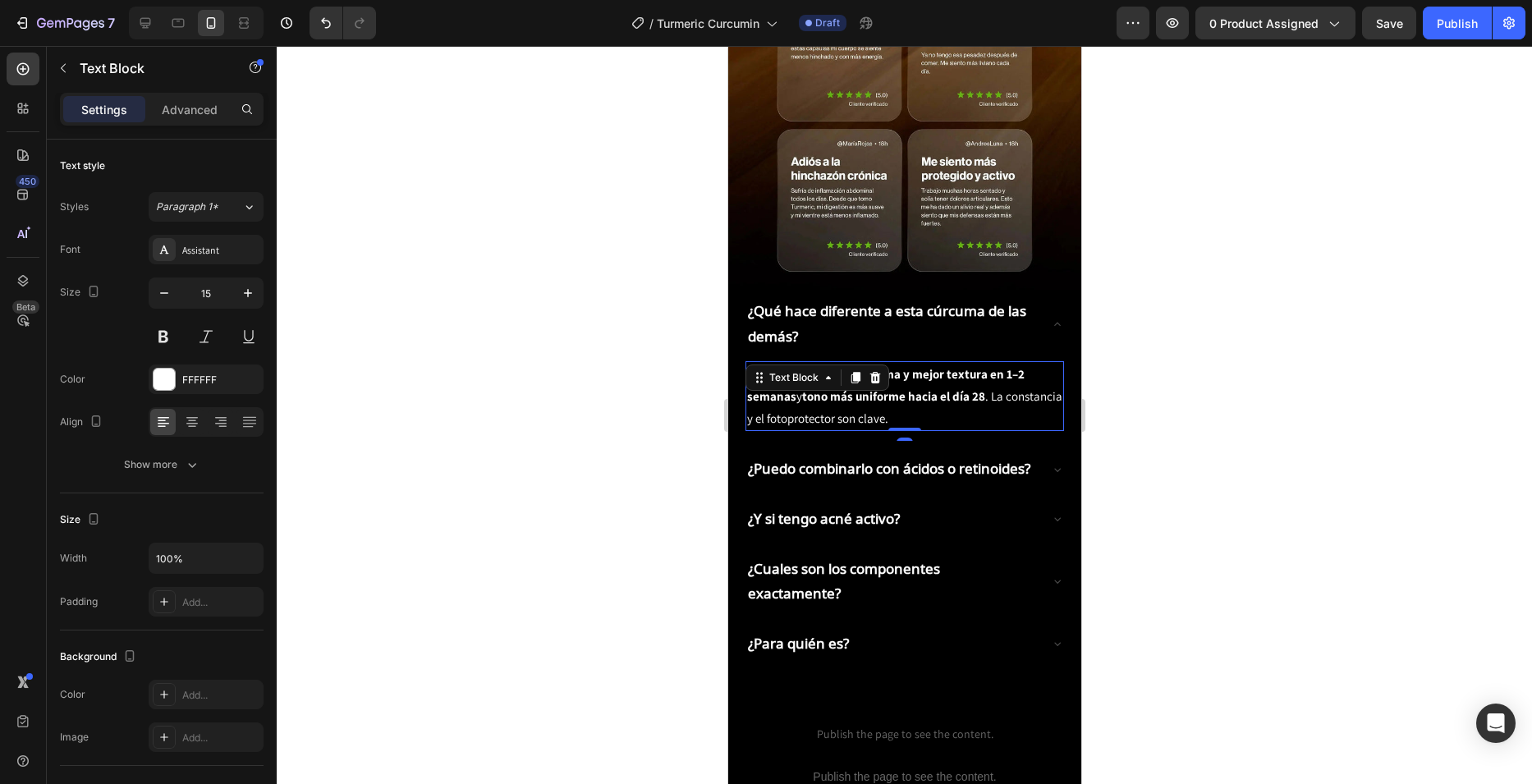
click at [971, 363] on p "Muchas personas notan calma y mejor textura en 1–2 semanas y tono más uniforme …" at bounding box center [904, 396] width 315 height 66
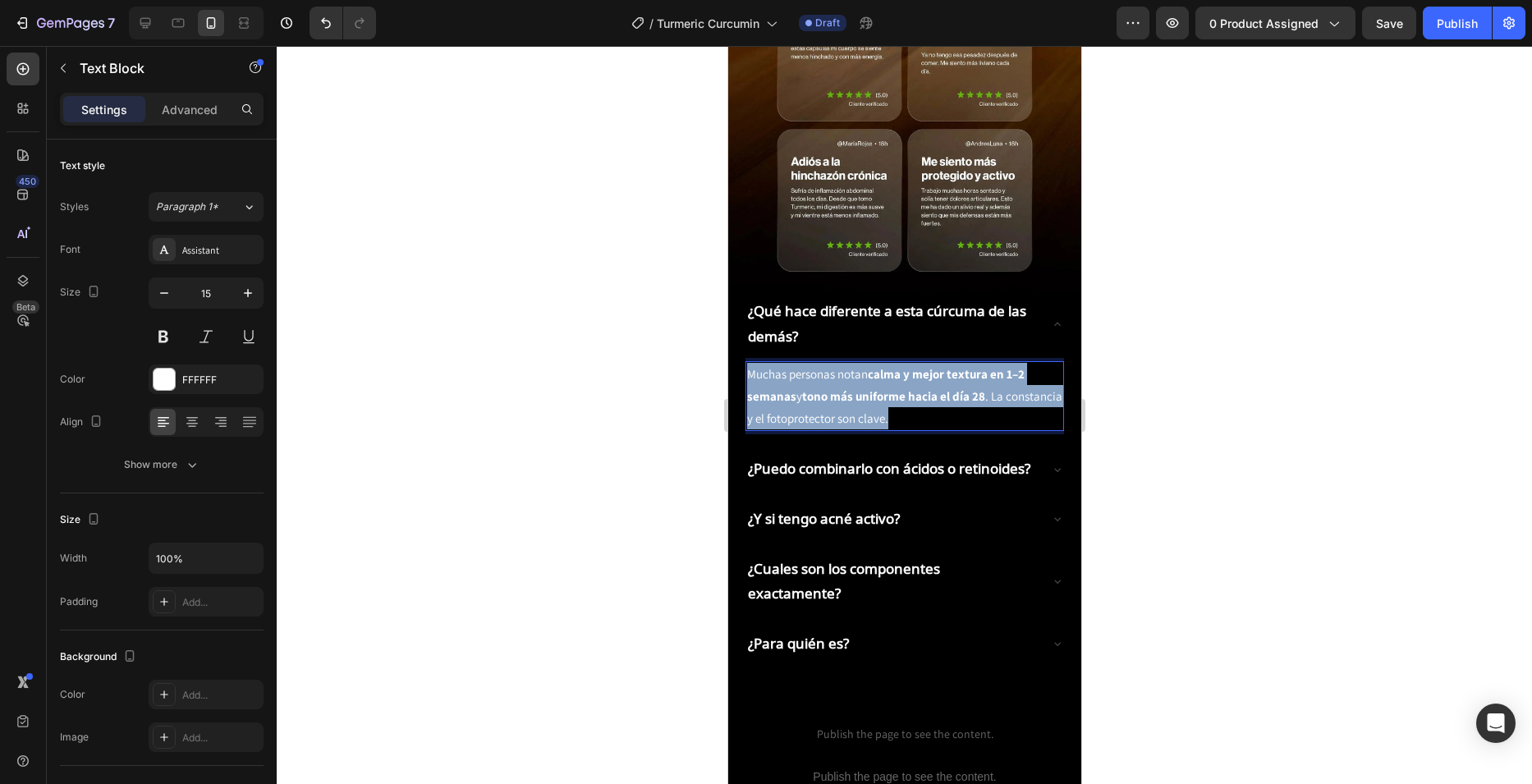
click at [971, 363] on p "Muchas personas notan calma y mejor textura en 1–2 semanas y tono más uniforme …" at bounding box center [904, 396] width 315 height 66
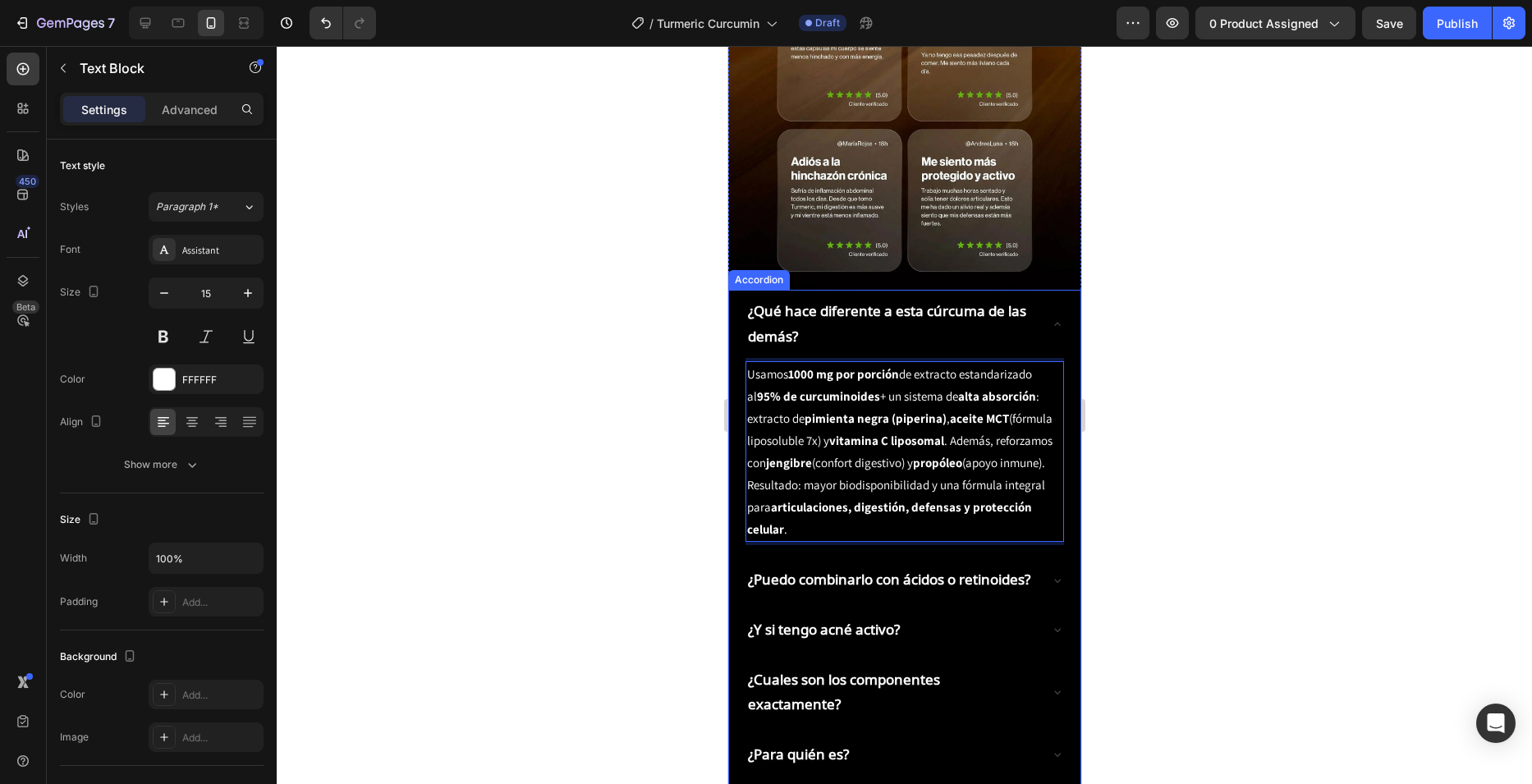
click at [817, 569] on strong "¿Puedo combinarlo con ácidos o retinoides?" at bounding box center [888, 578] width 283 height 19
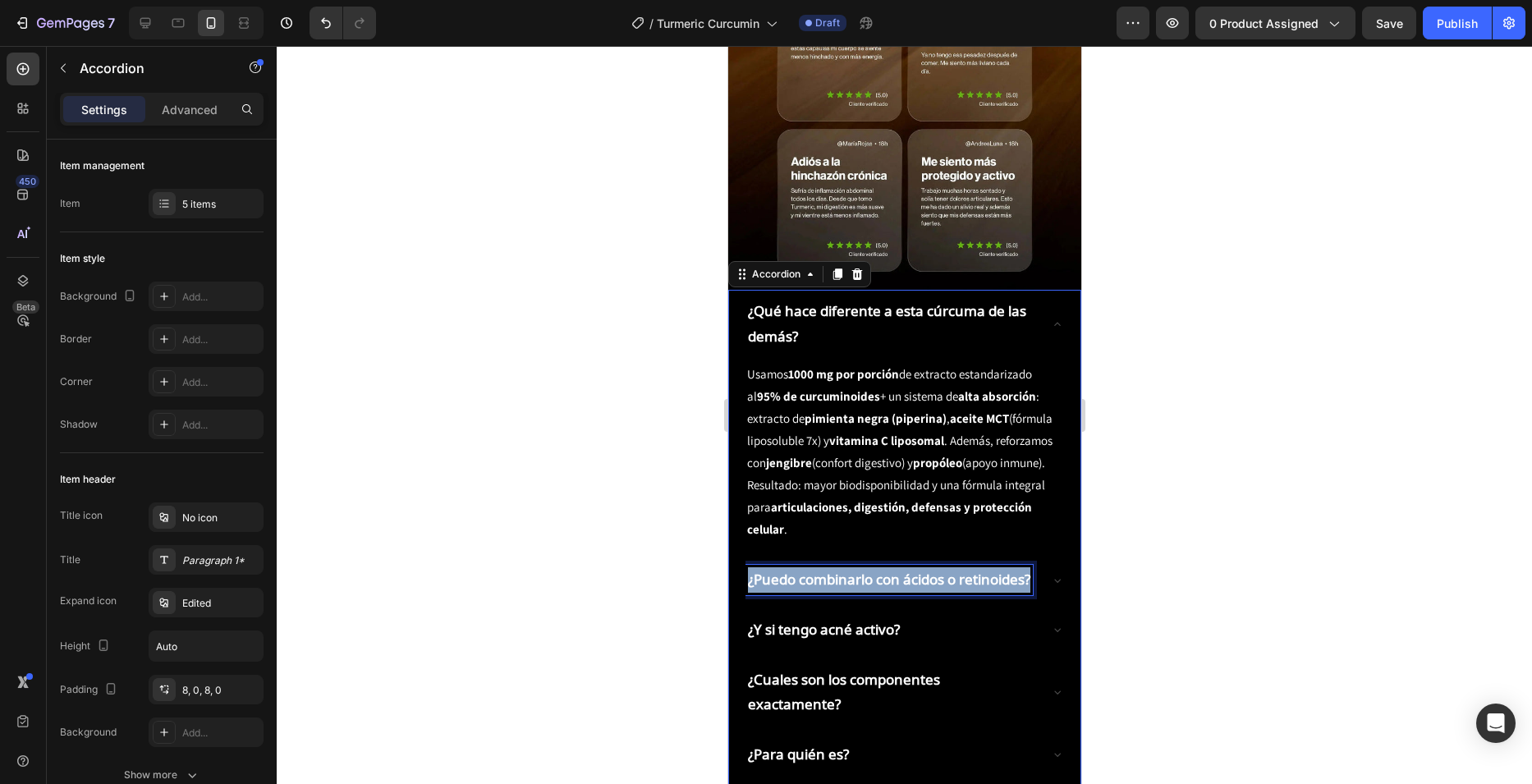
click at [817, 569] on strong "¿Puedo combinarlo con ácidos o retinoides?" at bounding box center [888, 578] width 283 height 19
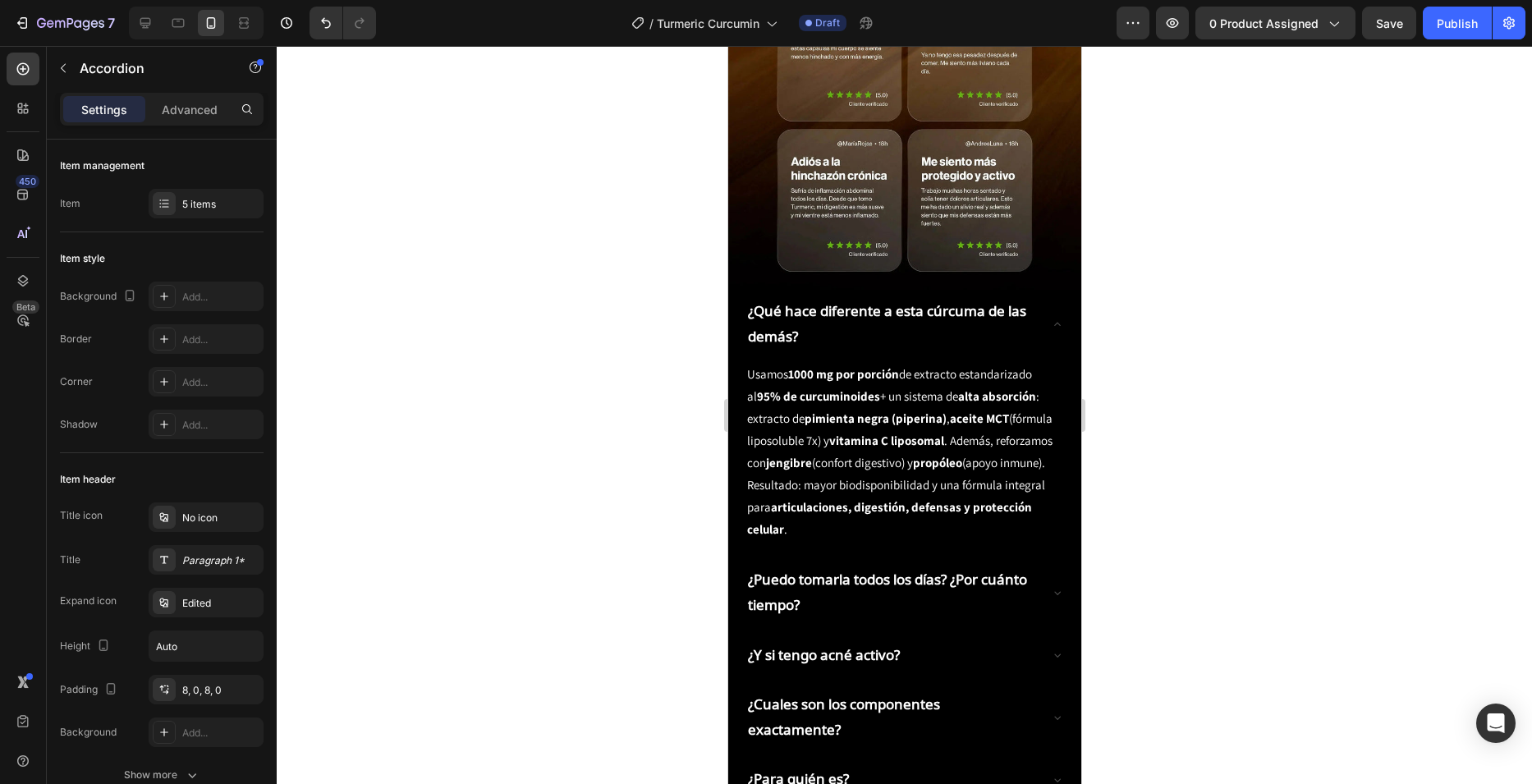
click at [1050, 586] on icon at bounding box center [1057, 593] width 13 height 13
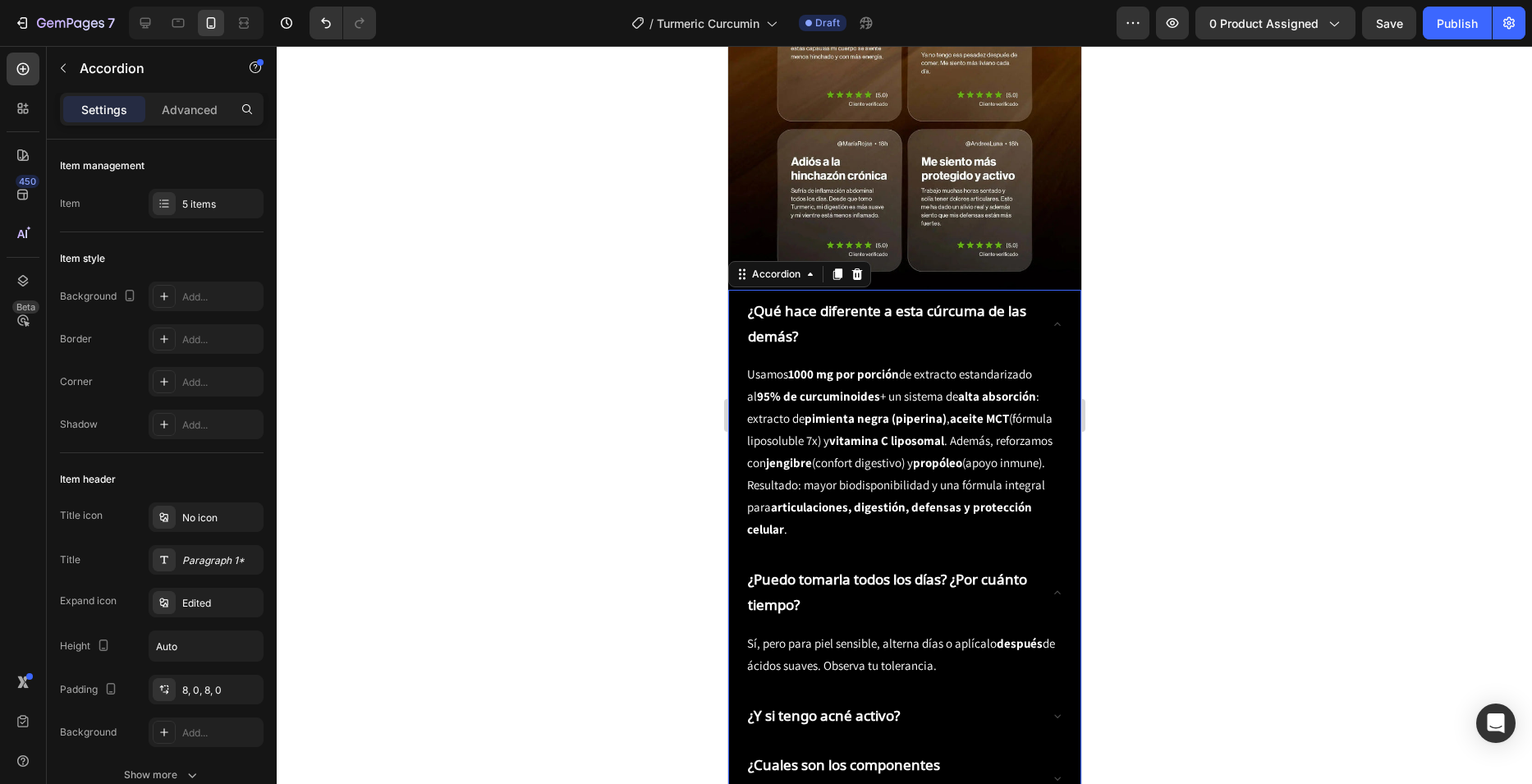
click at [1050, 317] on icon at bounding box center [1057, 324] width 13 height 13
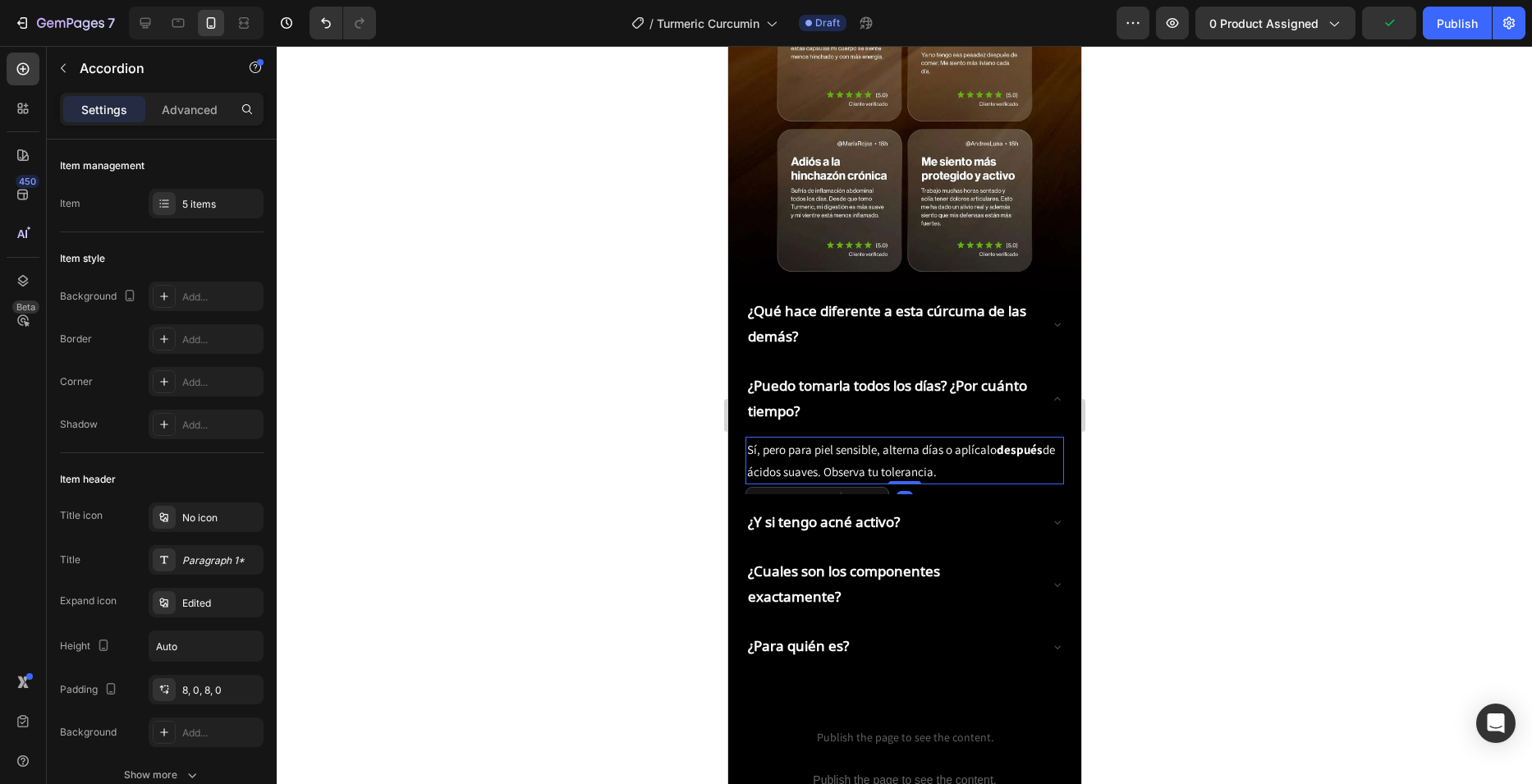
click at [880, 438] on p "Sí, pero para piel sensible, alterna días o aplícalo después de ácidos suaves. …" at bounding box center [904, 460] width 315 height 44
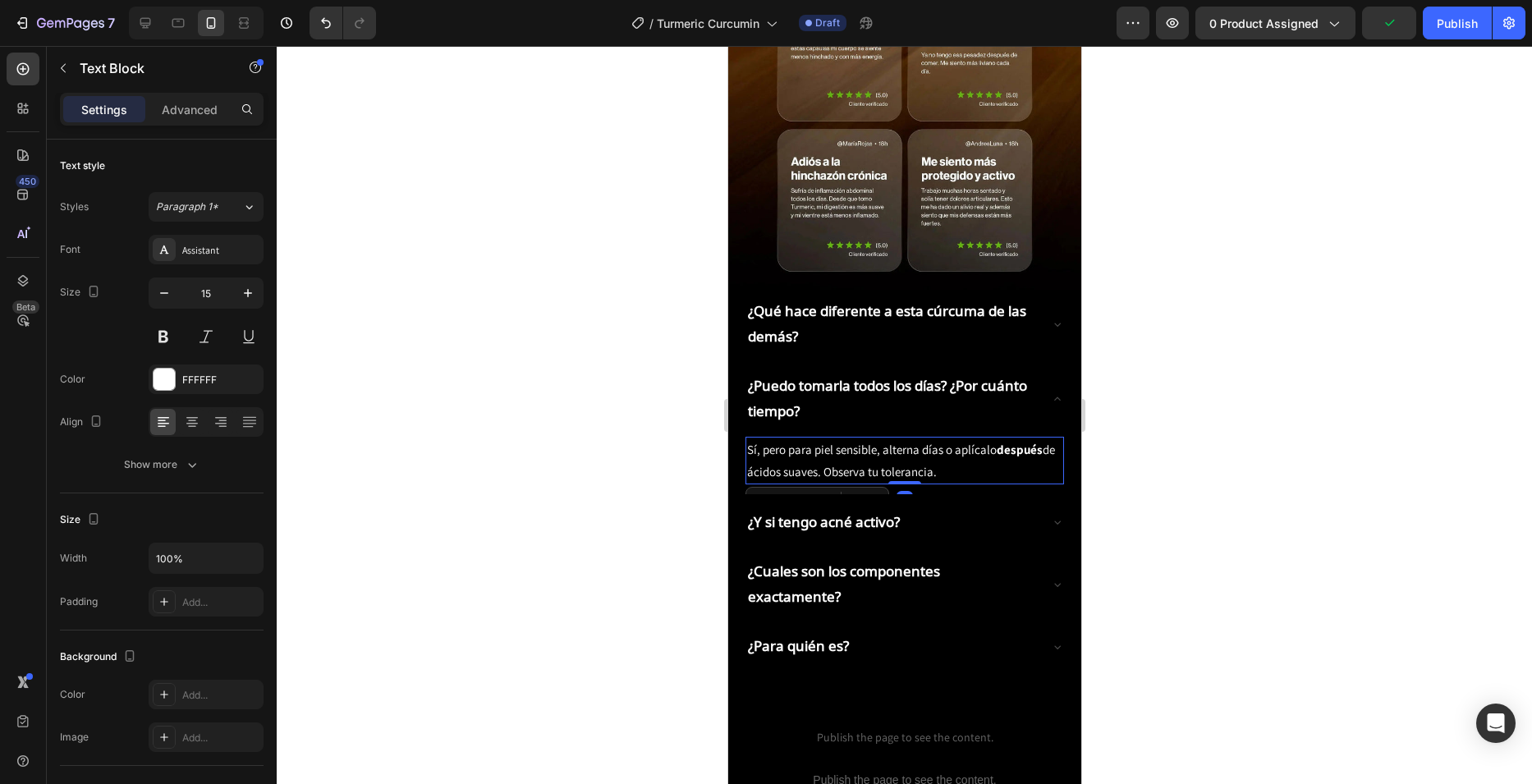
click at [880, 438] on p "Sí, pero para piel sensible, alterna días o aplícalo después de ácidos suaves. …" at bounding box center [904, 460] width 315 height 44
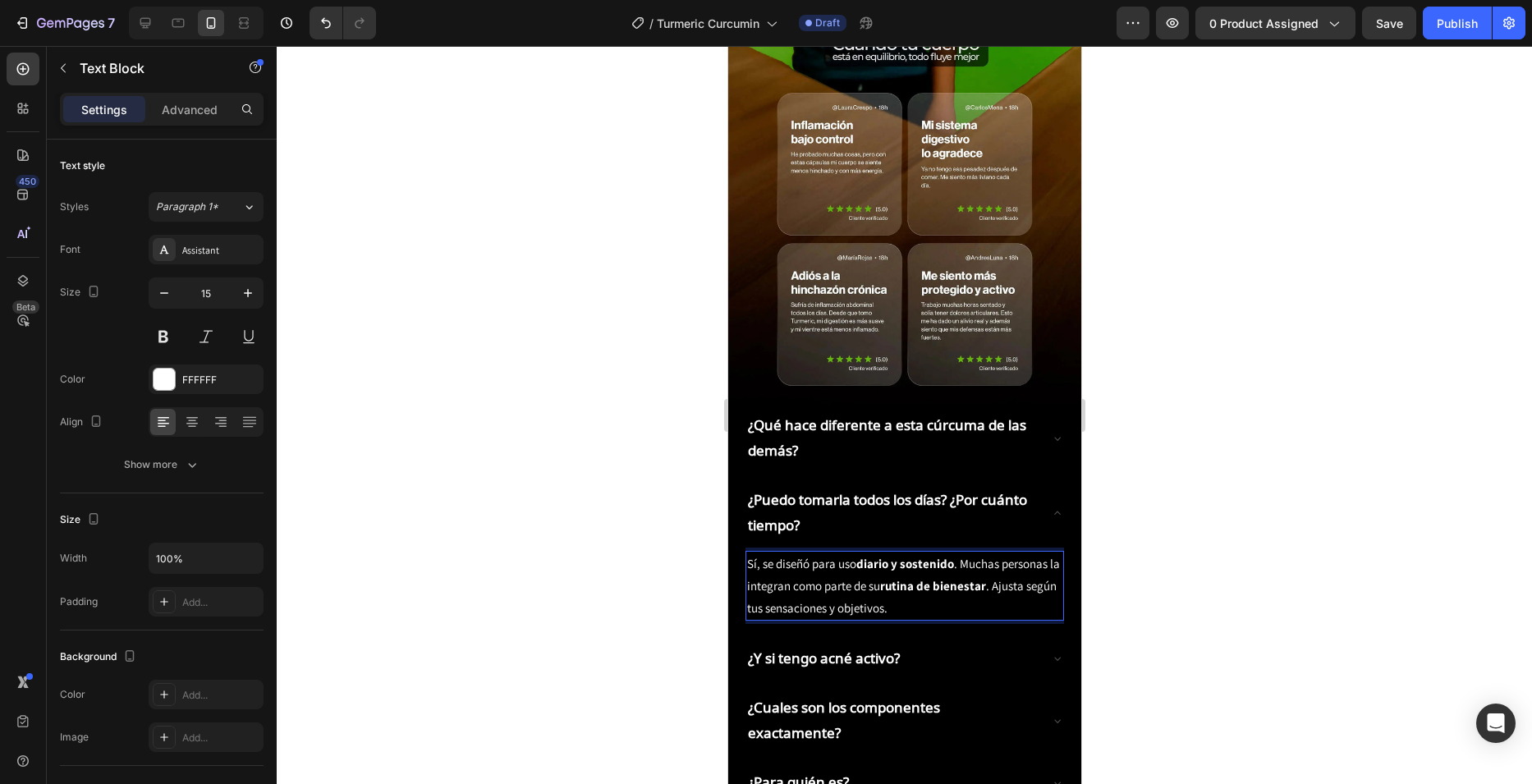
scroll to position [2462, 0]
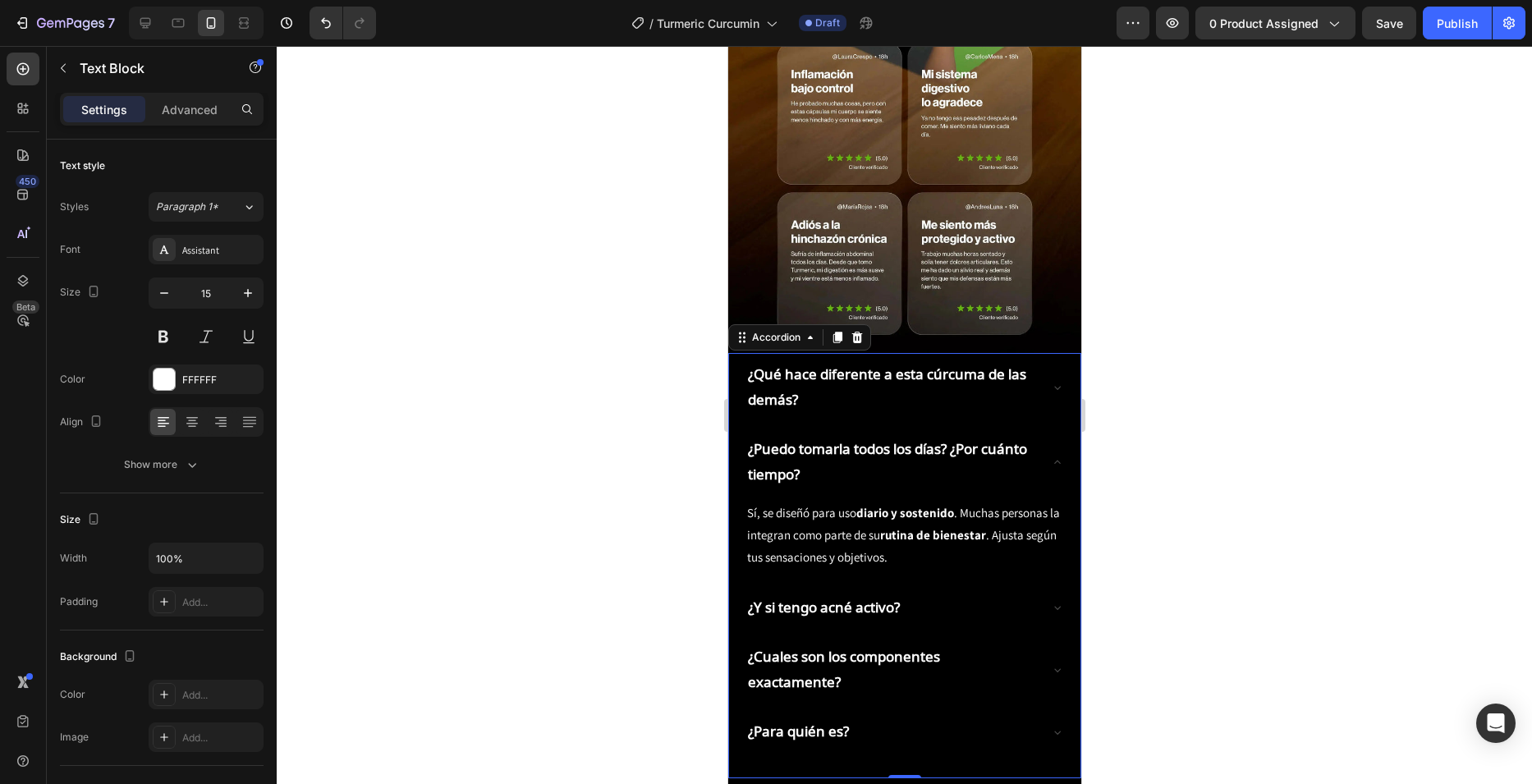
click at [1044, 428] on div "¿Puedo tomarla todos los días? ¿Por cuánto tiempo?" at bounding box center [904, 462] width 318 height 68
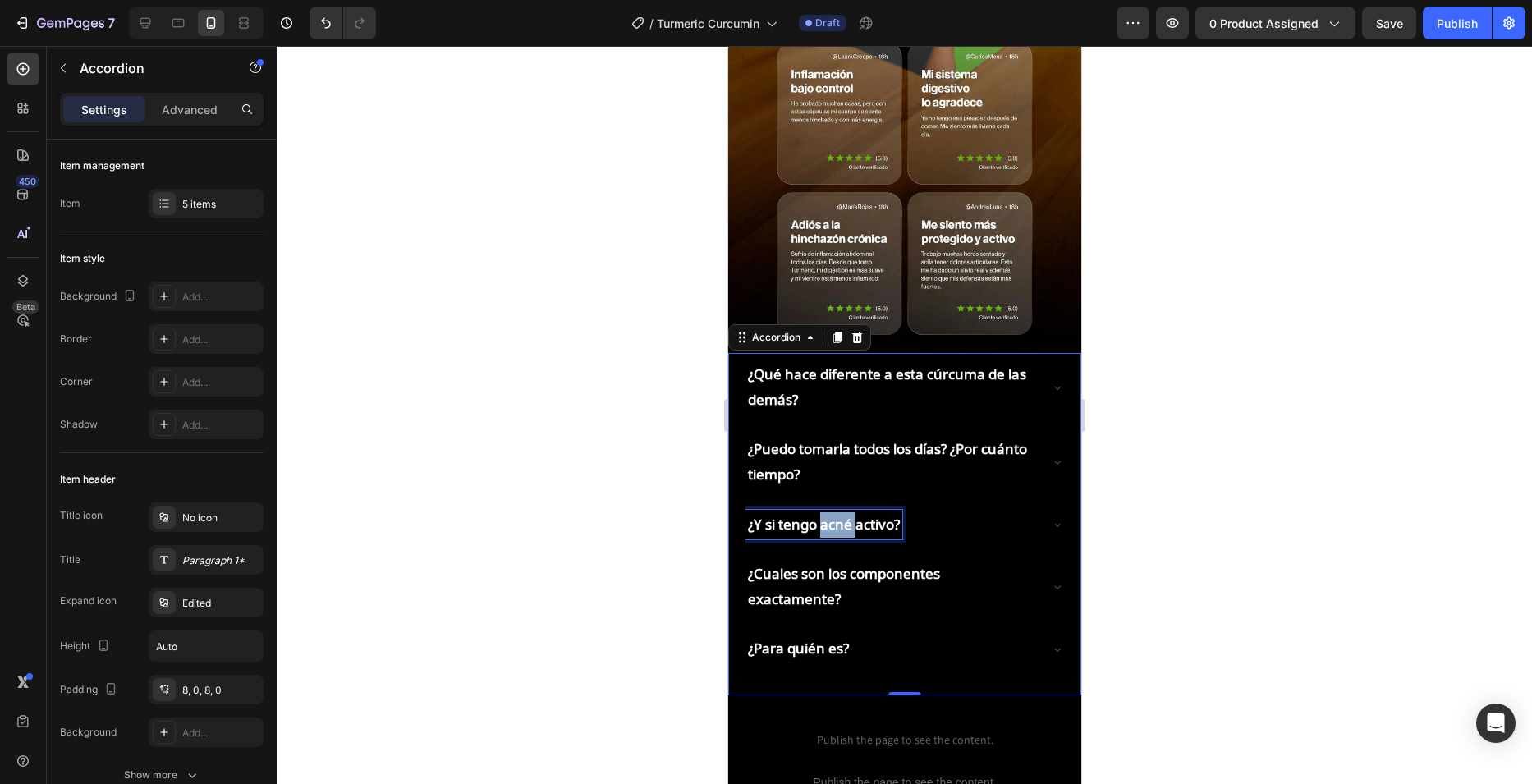
click at [829, 515] on strong "¿Y si tengo acné activo?" at bounding box center [822, 524] width 152 height 19
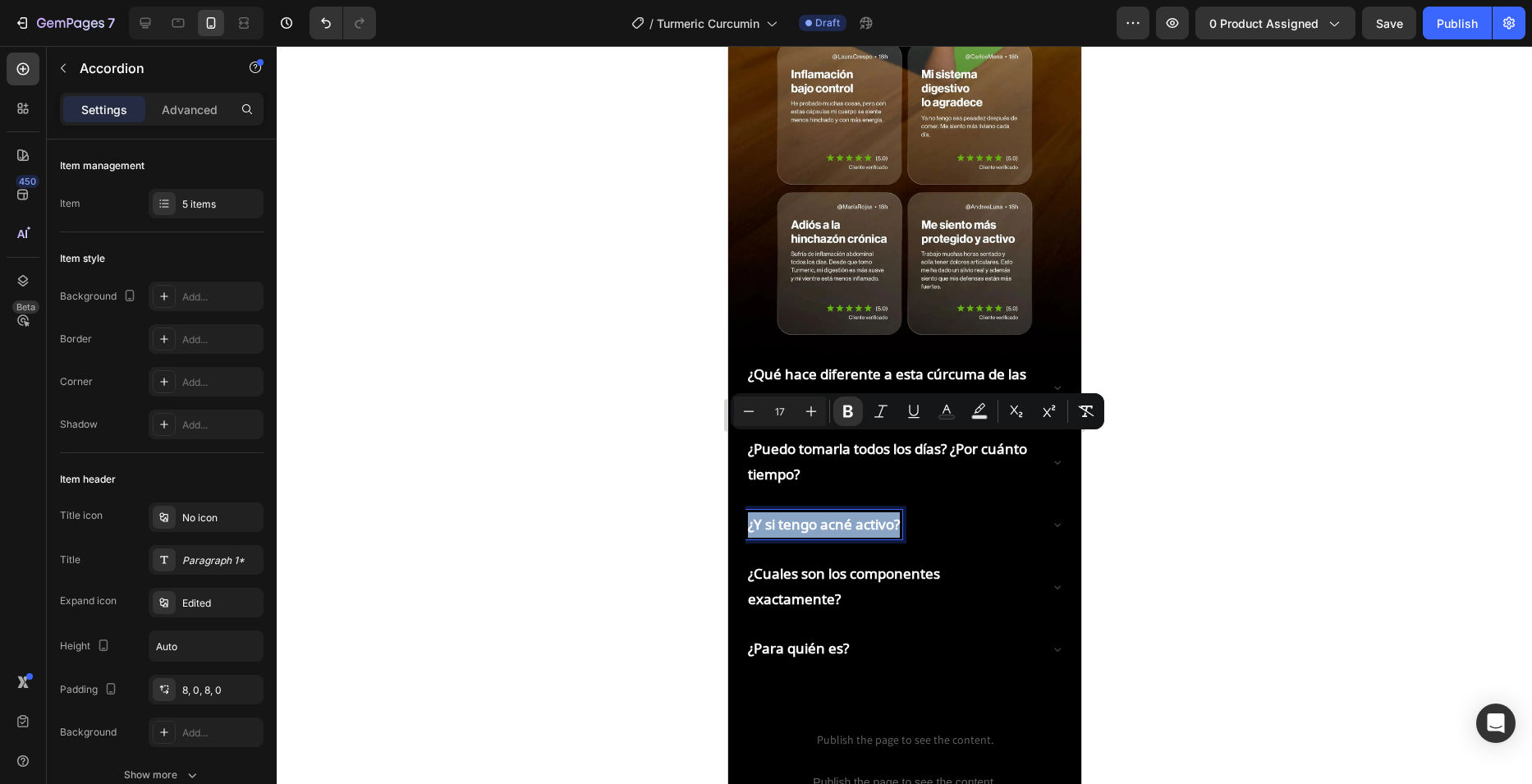
click at [829, 515] on strong "¿Y si tengo acné activo?" at bounding box center [822, 524] width 152 height 19
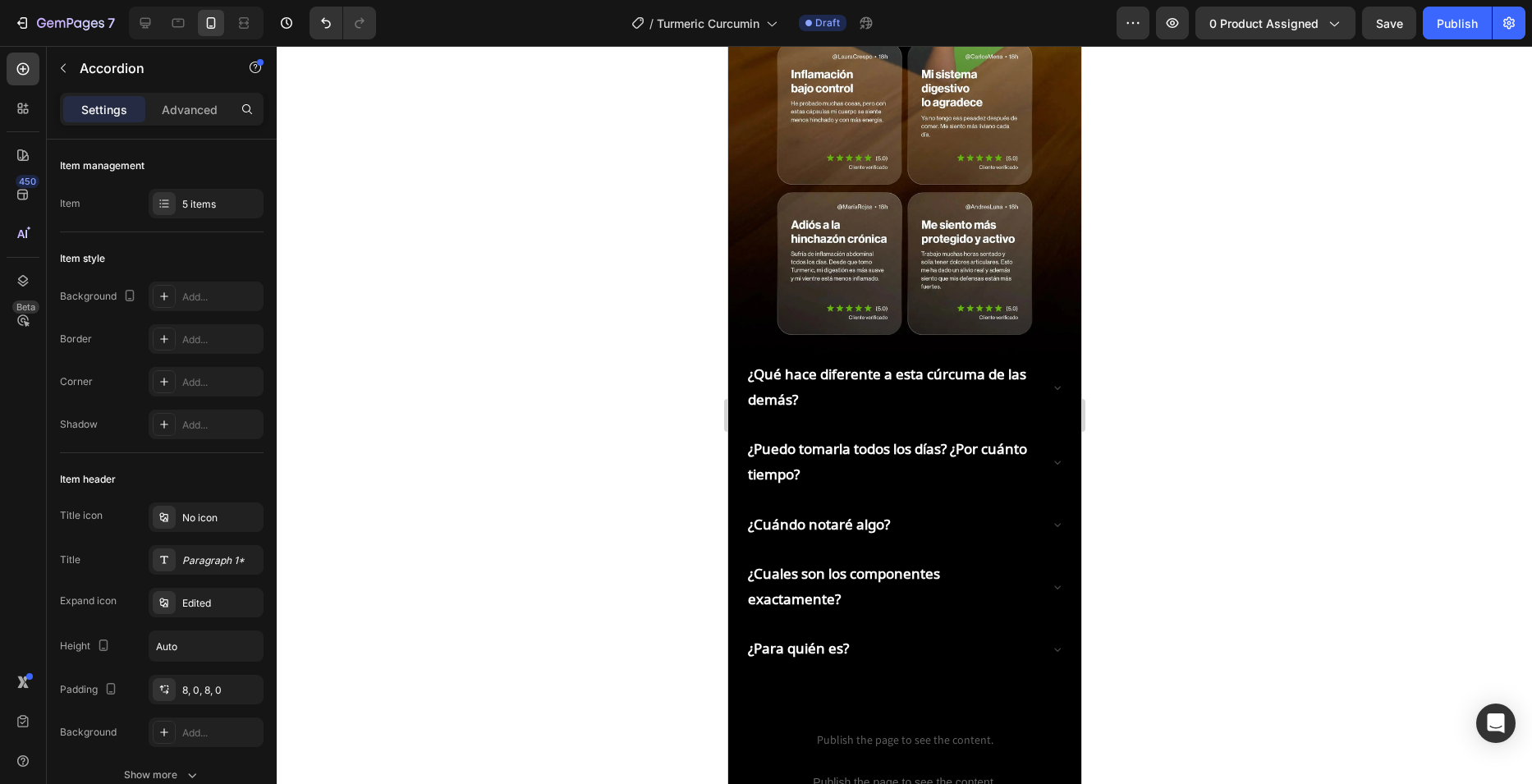
click at [993, 510] on div "¿Cuándo notaré algo?" at bounding box center [890, 525] width 293 height 31
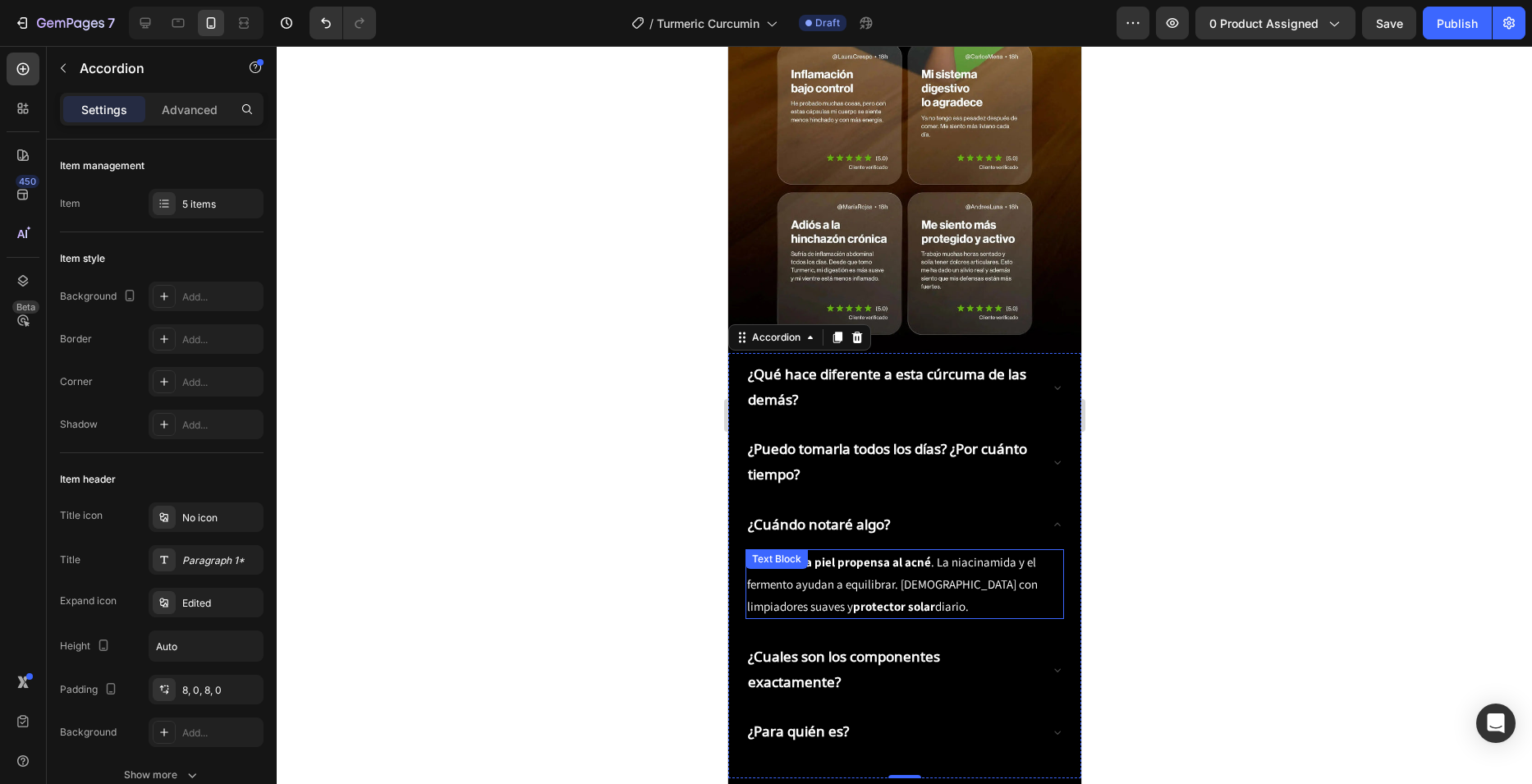
click at [845, 551] on p "Es apto para piel propensa al acné . La niacinamida y el fermento ayudan a equi…" at bounding box center [904, 584] width 315 height 66
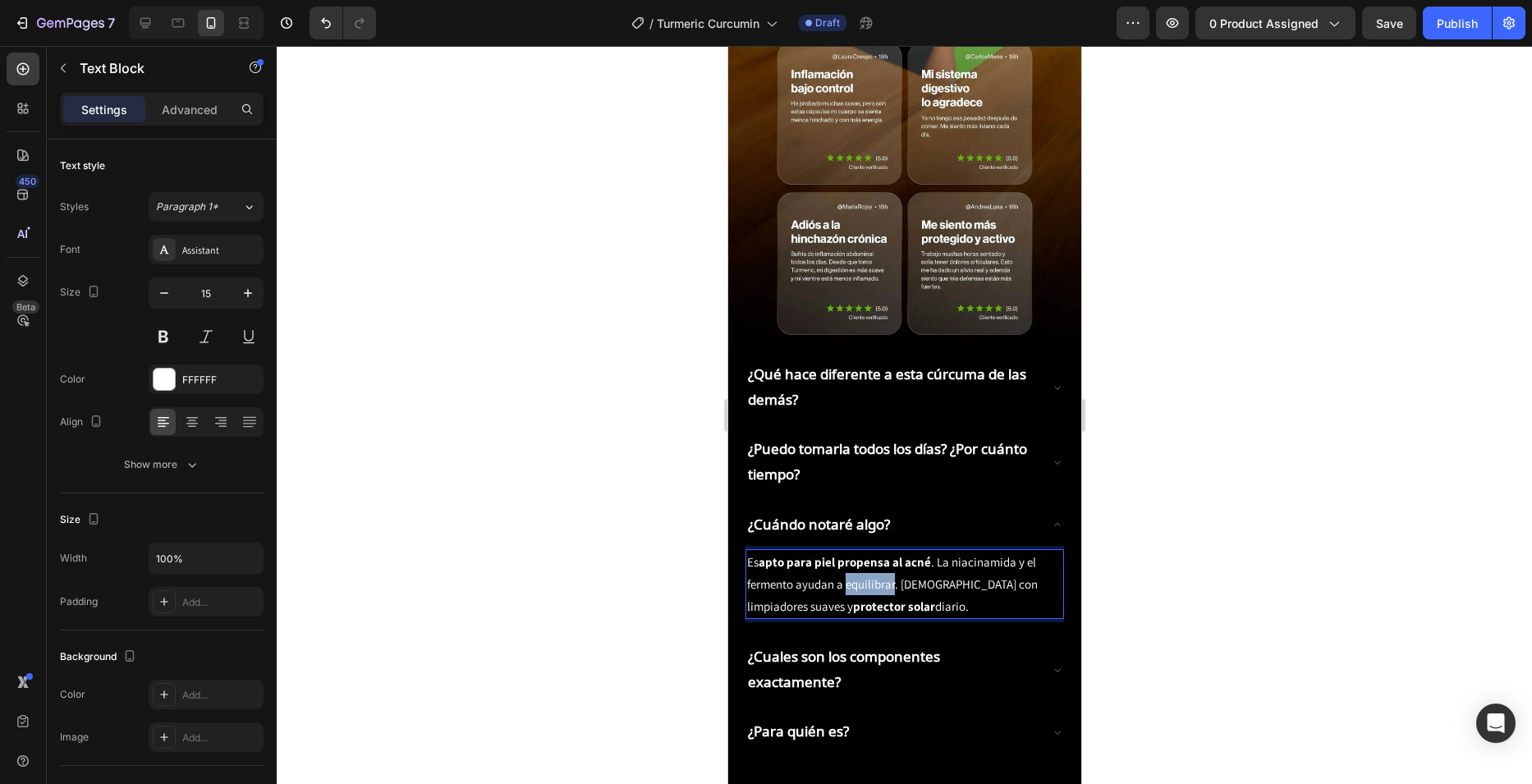
click at [845, 551] on p "Es apto para piel propensa al acné . La niacinamida y el fermento ayudan a equi…" at bounding box center [904, 584] width 315 height 66
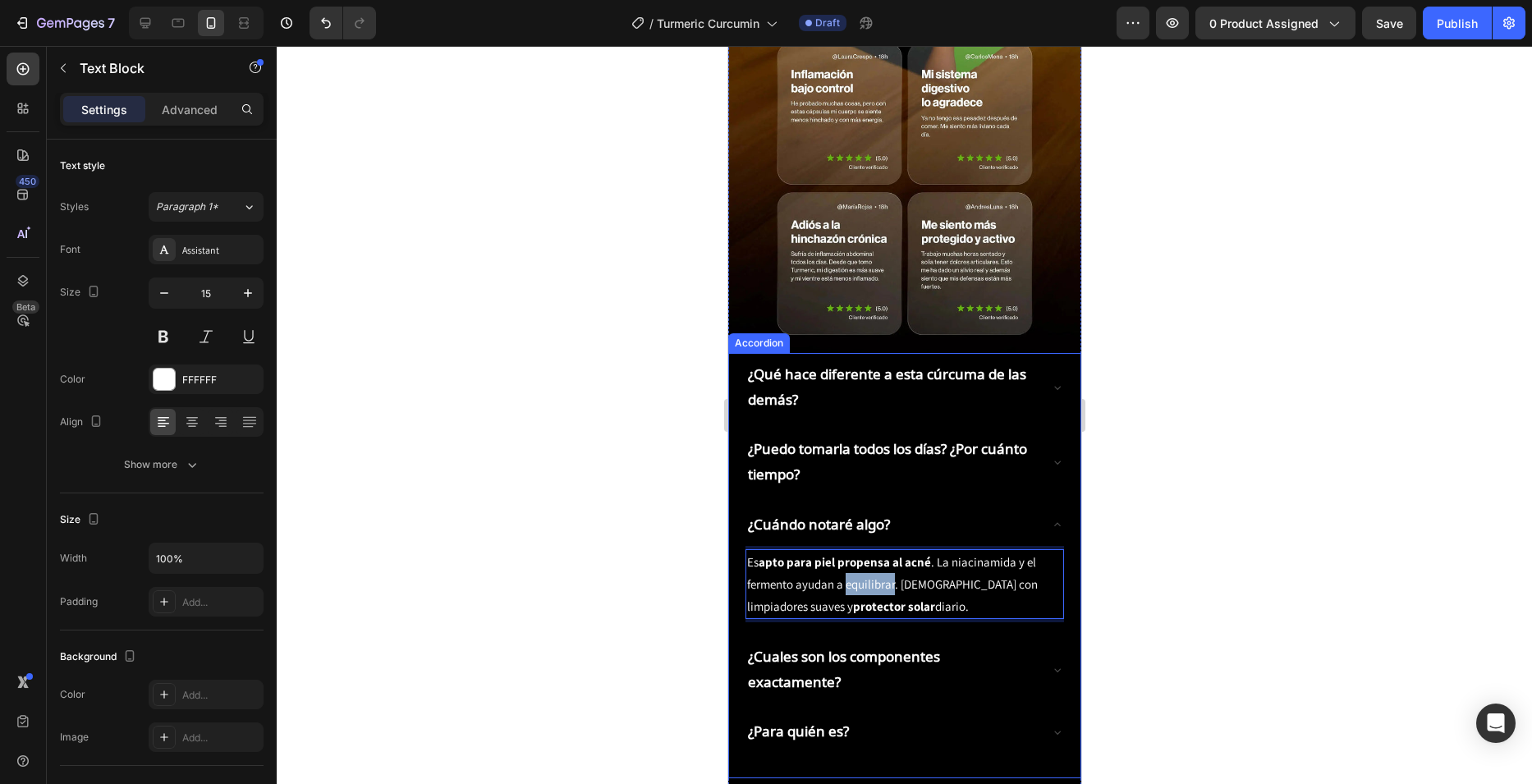
drag, startPoint x: 914, startPoint y: 532, endPoint x: 1455, endPoint y: 533, distance: 541.0
click at [727, 486] on div "¿Qué hace diferente a esta cúrcuma de las demás? ¿Puedo tomarla todos los días?…" at bounding box center [904, 565] width 353 height 425
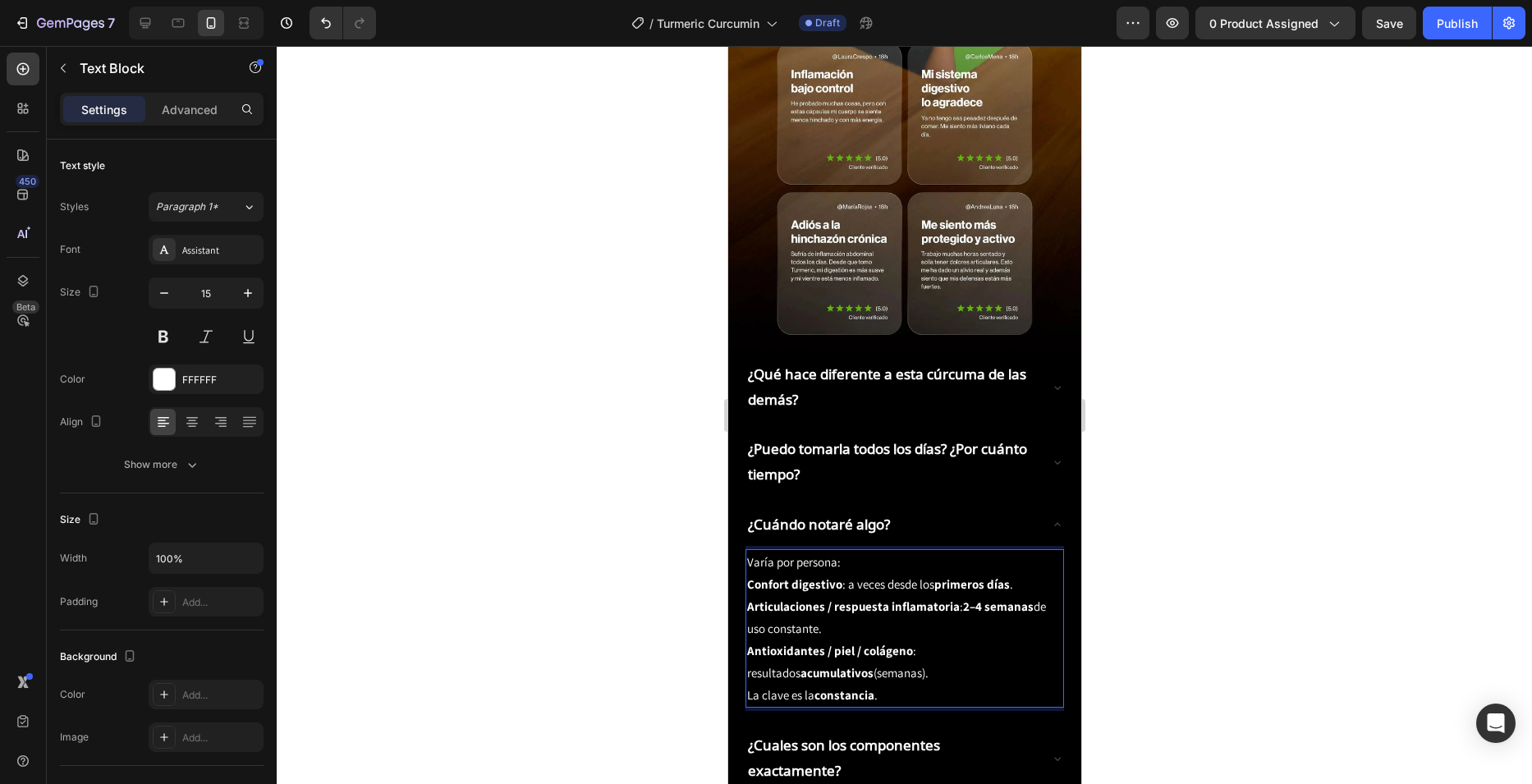
drag, startPoint x: 793, startPoint y: 595, endPoint x: 767, endPoint y: 595, distance: 26.0
click at [767, 639] on p "Antioxidantes / piel / colágeno : resultados acumulativos (semanas). La clave e…" at bounding box center [904, 672] width 315 height 66
click at [748, 639] on p "Antioxidantes / piel / colágeno : resultados acumulativos (semanas). La clave e…" at bounding box center [904, 672] width 315 height 66
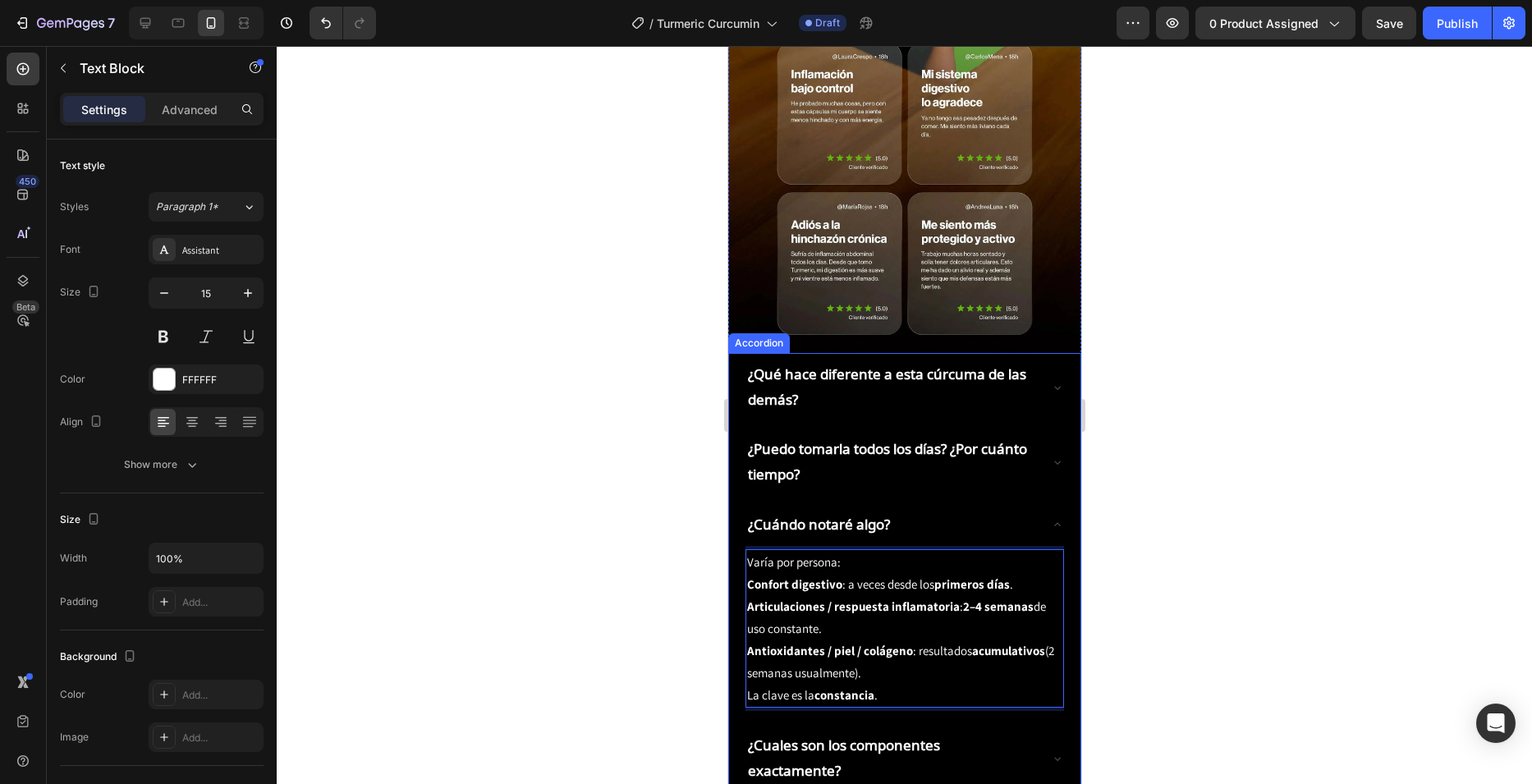
click at [938, 510] on div "¿Cuándo notaré algo?" at bounding box center [890, 525] width 293 height 31
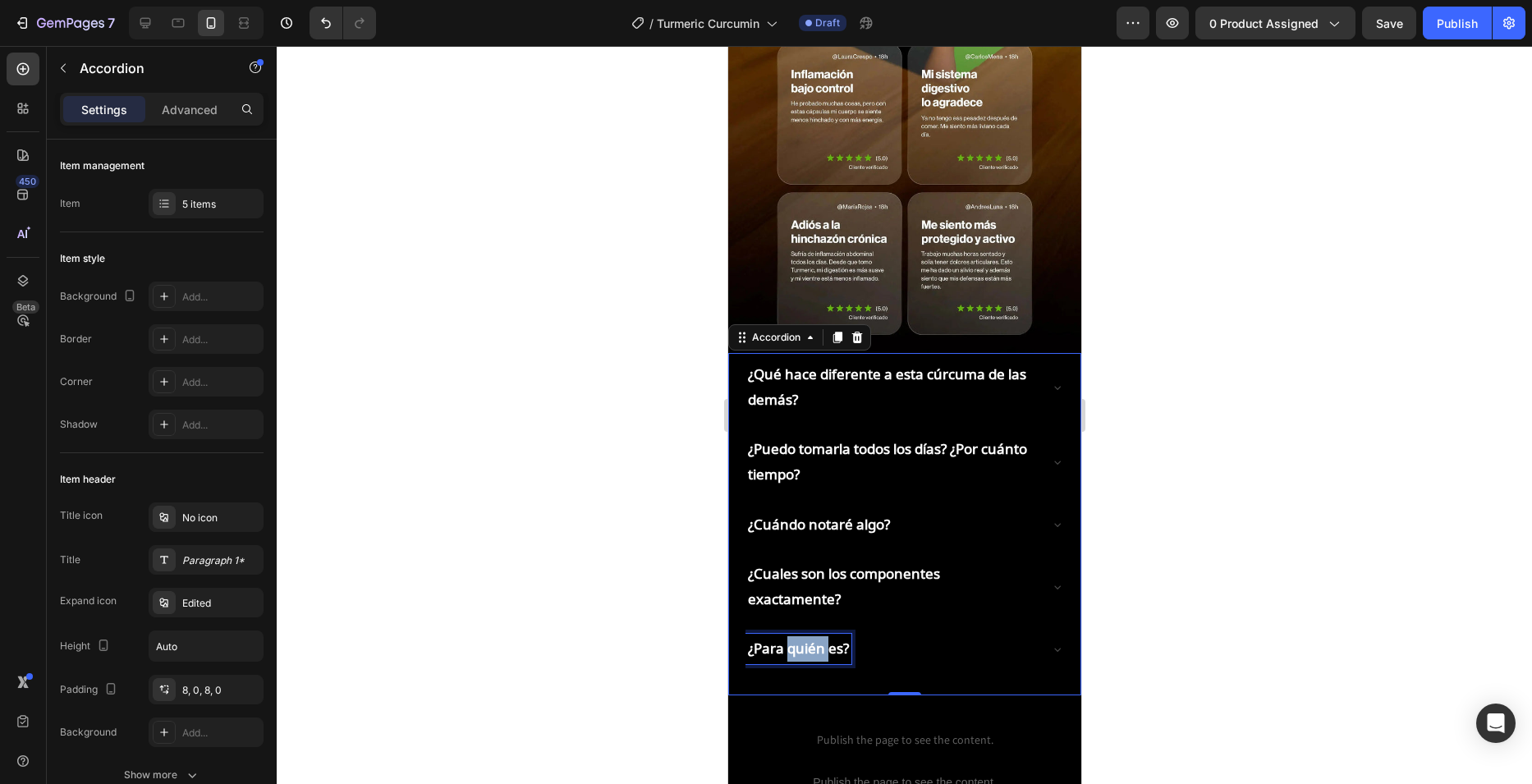
click at [802, 636] on p "¿Para quién es?" at bounding box center [798, 649] width 101 height 26
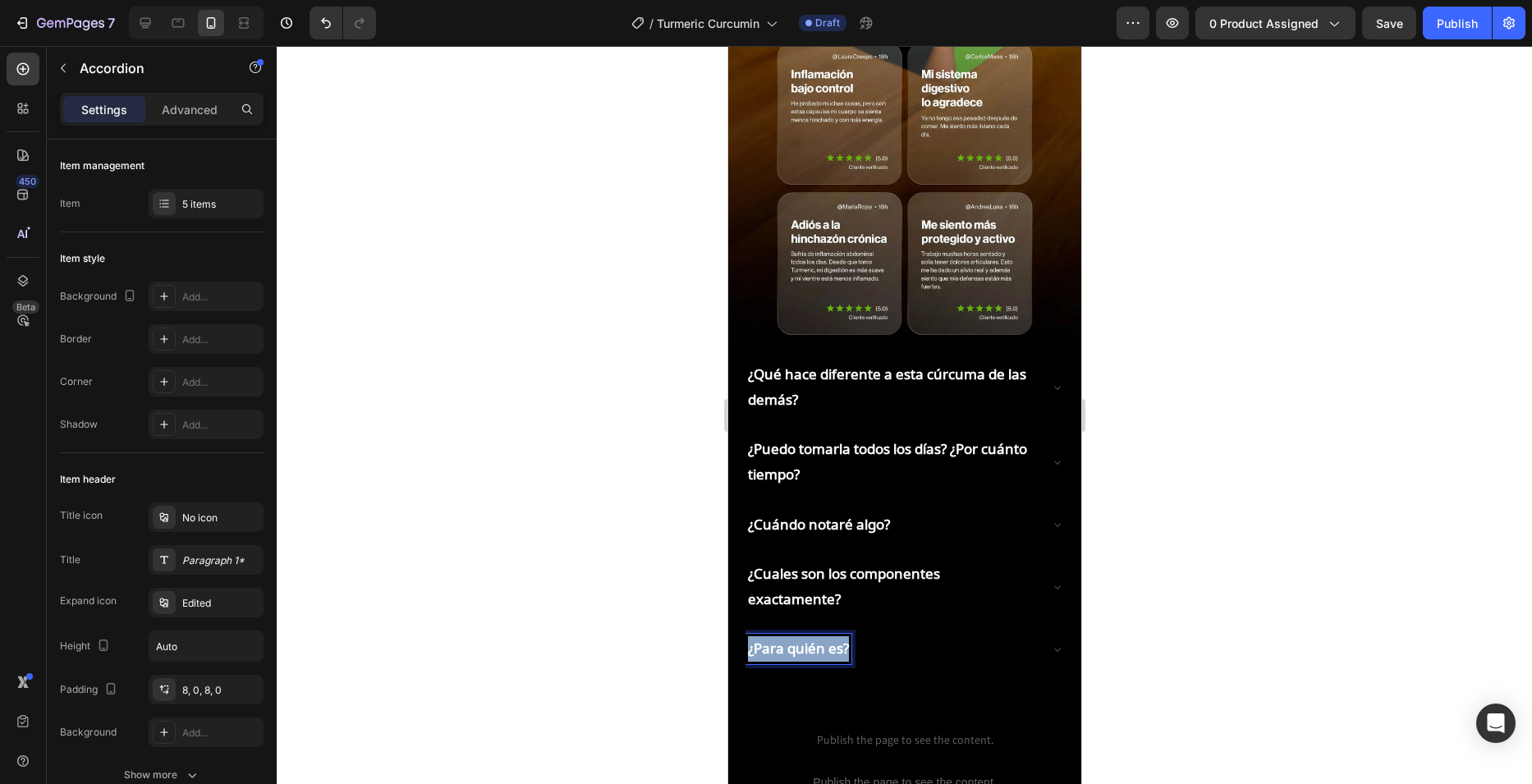
click at [802, 636] on p "¿Para quién es?" at bounding box center [798, 649] width 101 height 26
click at [999, 634] on div "¿Realmente se absorbe mejor?" at bounding box center [890, 649] width 293 height 31
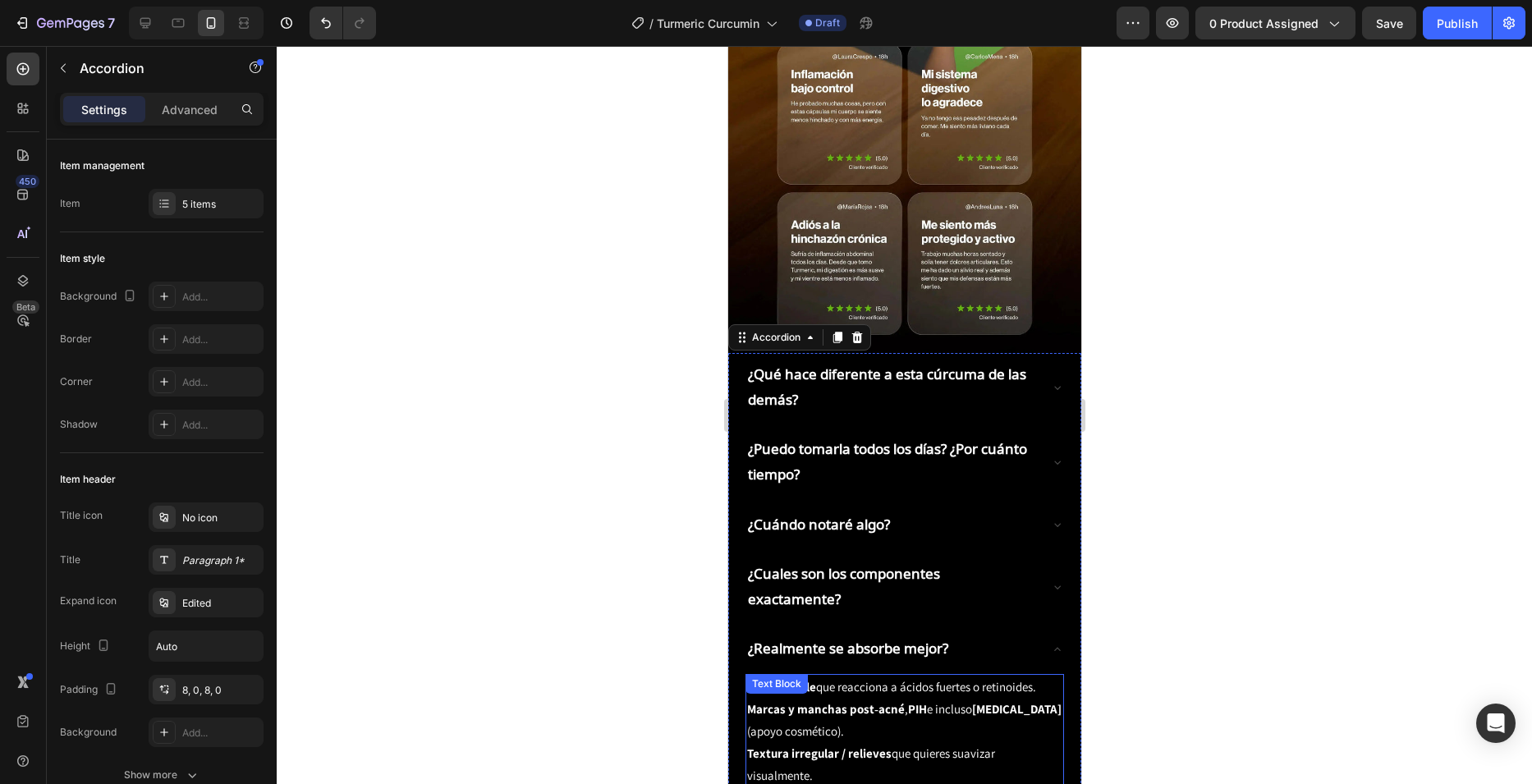
click at [850, 674] on div "Piel sensible que reacciona a ácidos fuertes o retinoides. Marcas y manchas pos…" at bounding box center [904, 742] width 318 height 136
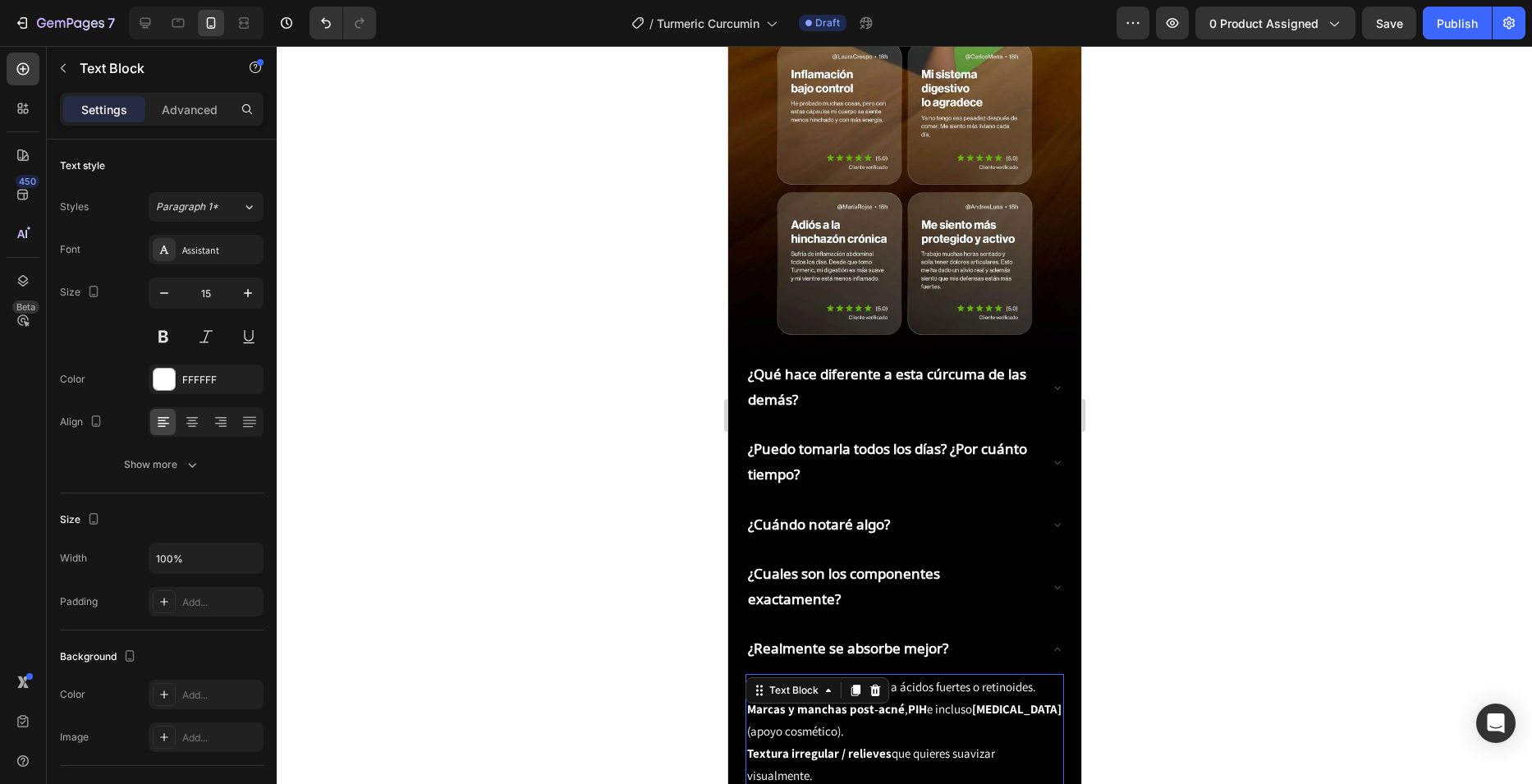
click at [851, 685] on icon at bounding box center [855, 690] width 9 height 12
click at [849, 674] on div "Piel sensible que reacciona a ácidos fuertes o retinoides. Marcas y manchas pos…" at bounding box center [904, 742] width 318 height 136
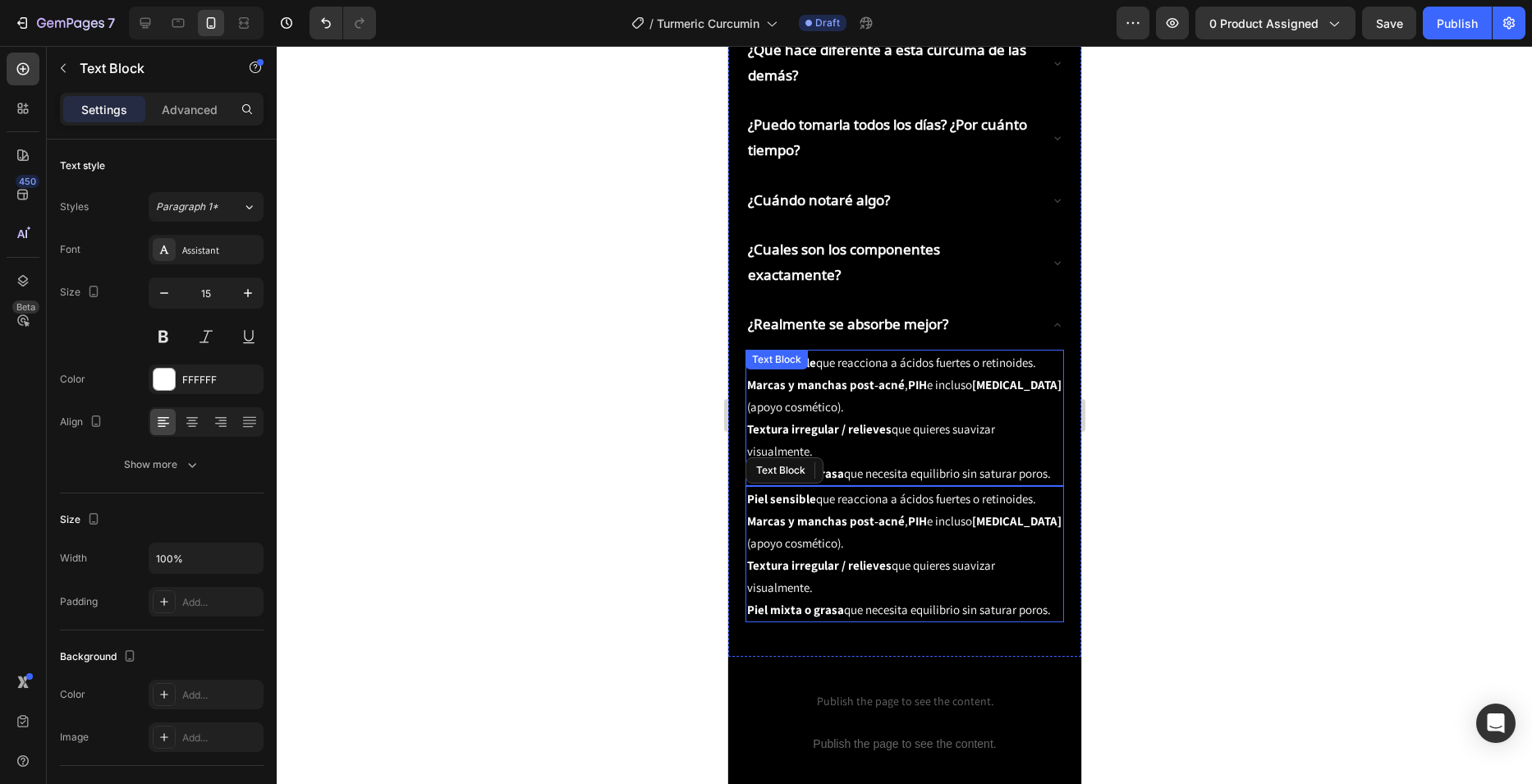
scroll to position [2785, 0]
click at [835, 489] on p "Piel sensible que reacciona a ácidos fuertes o retinoides." at bounding box center [904, 500] width 315 height 22
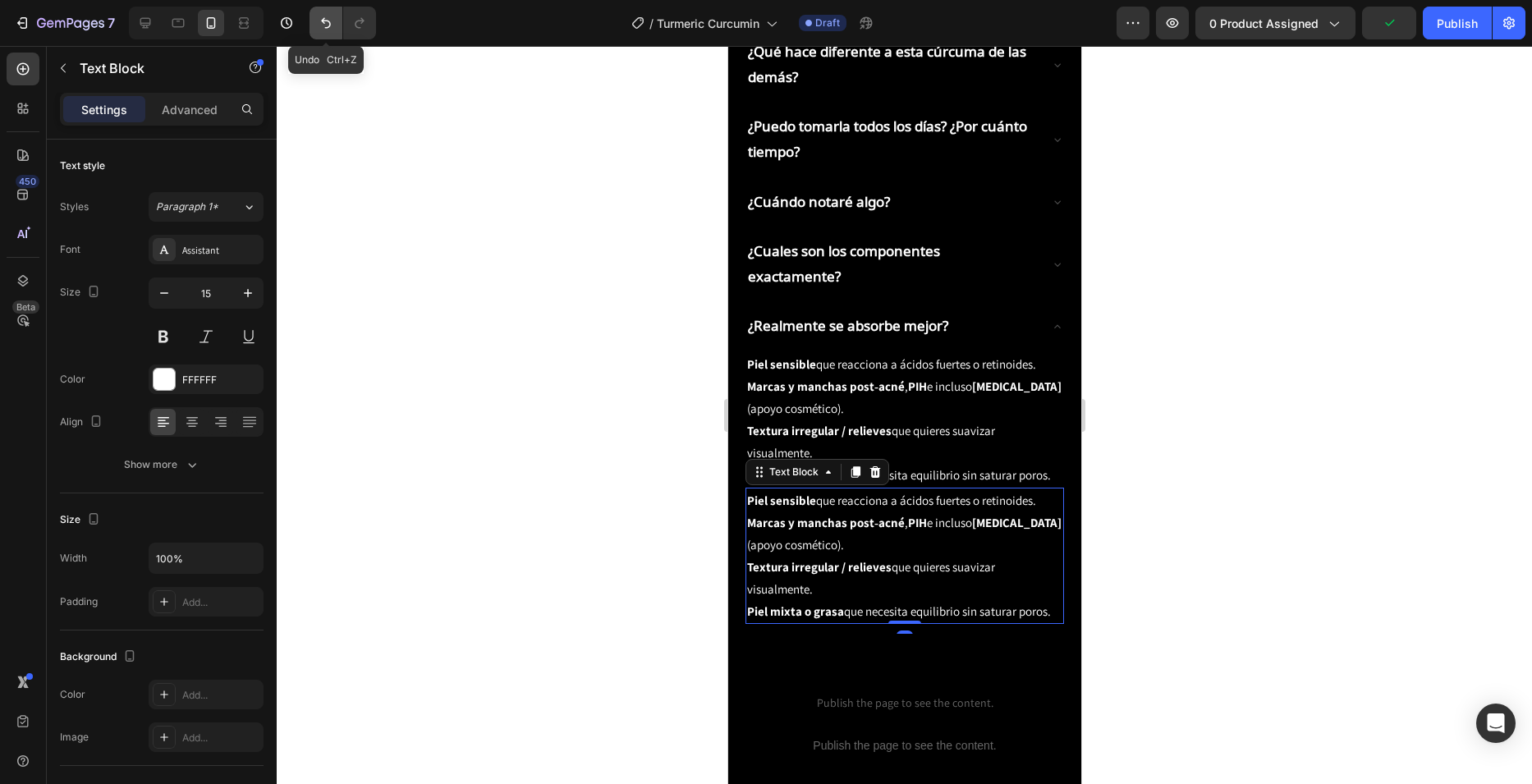
click at [337, 29] on button "Undo/Redo" at bounding box center [326, 23] width 33 height 33
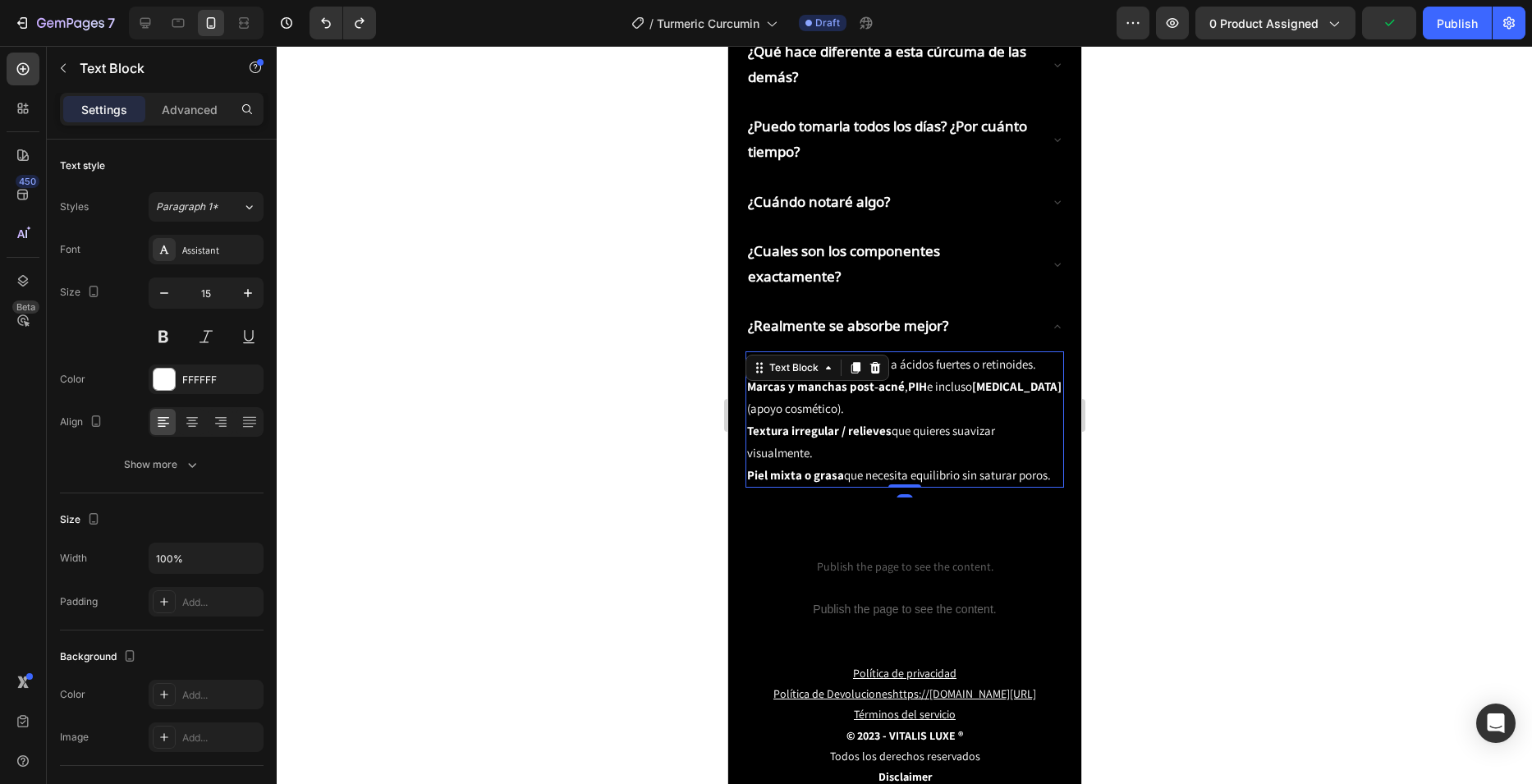
click at [903, 419] on p "Textura irregular / relieves que quieres suavizar visualmente." at bounding box center [904, 441] width 315 height 44
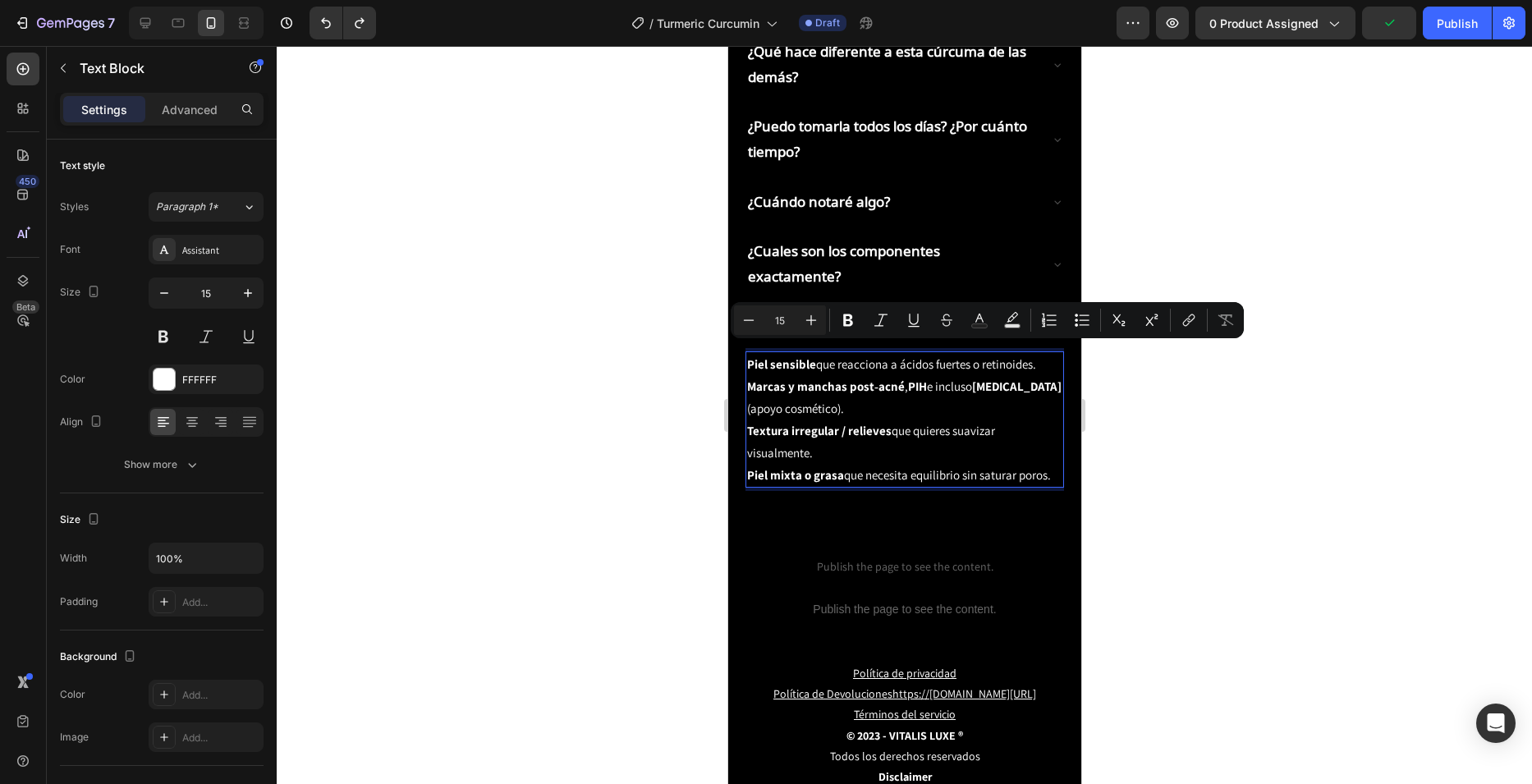
click at [831, 467] on strong "Piel mixta o grasa" at bounding box center [794, 474] width 97 height 16
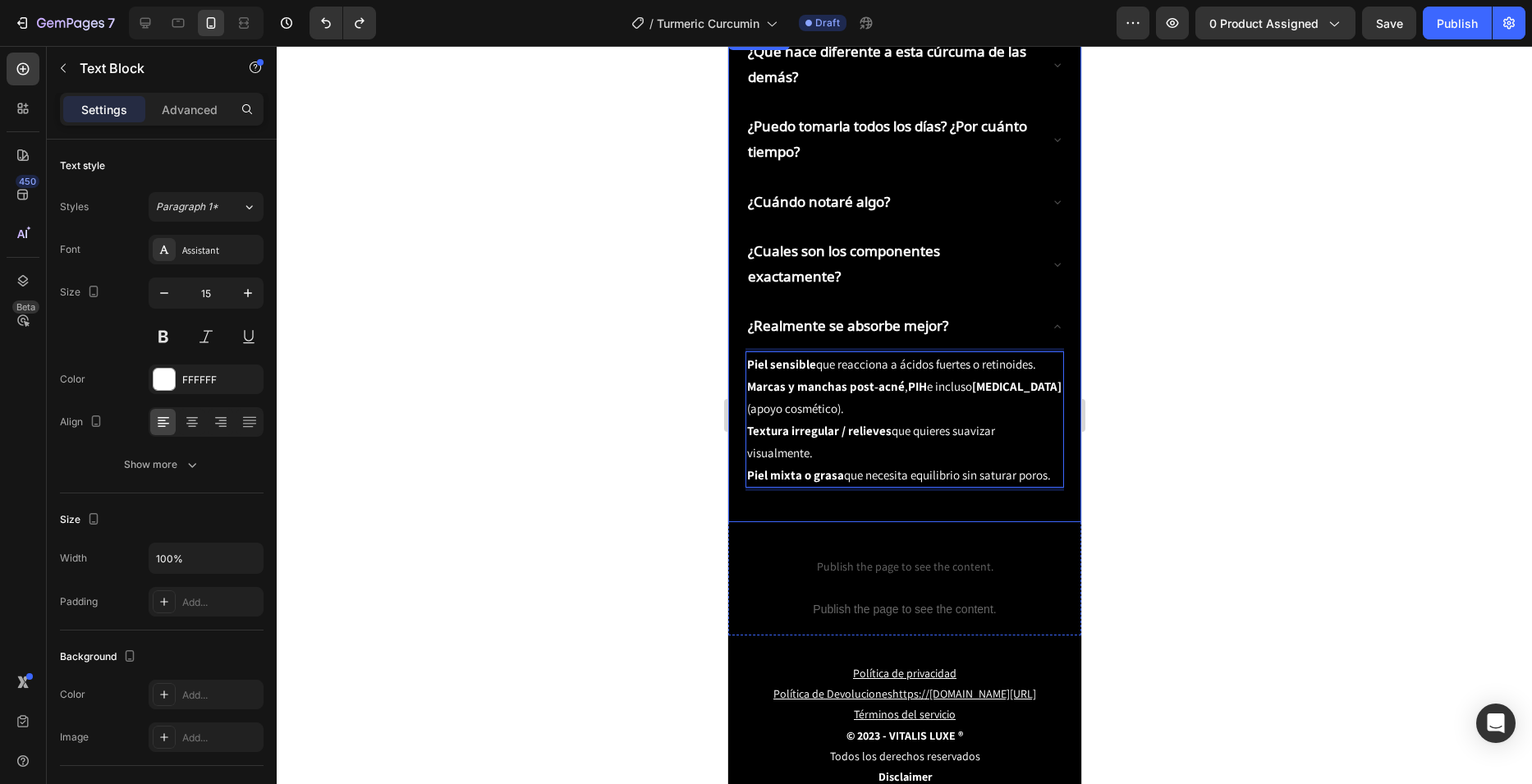
drag, startPoint x: 793, startPoint y: 419, endPoint x: 729, endPoint y: 294, distance: 140.4
click at [729, 294] on div "¿Qué hace diferente a esta cúrcuma de las demás? ¿Puedo tomarla todos los días?…" at bounding box center [904, 276] width 353 height 491
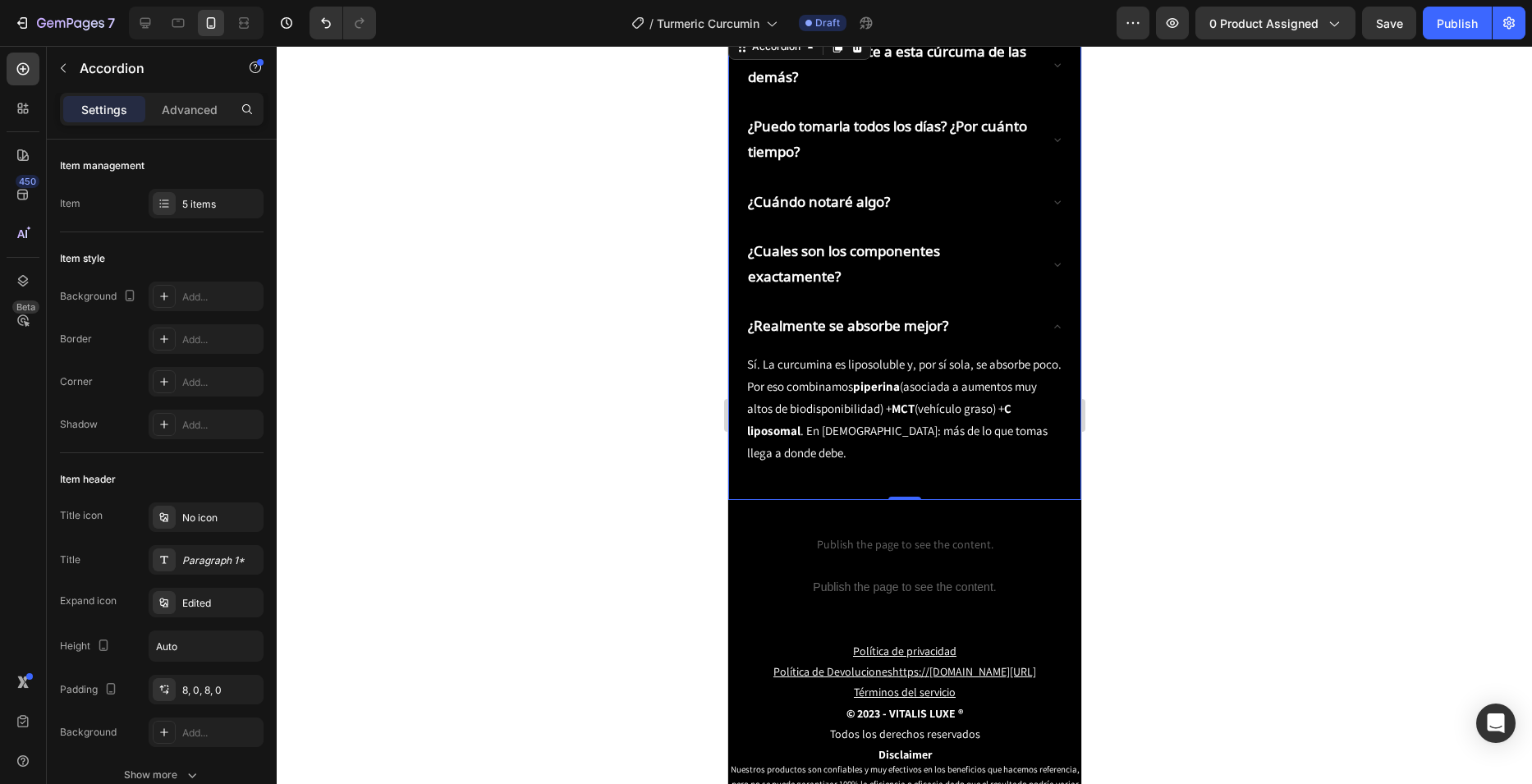
click at [1000, 311] on div "¿Realmente se absorbe mejor?" at bounding box center [890, 326] width 293 height 31
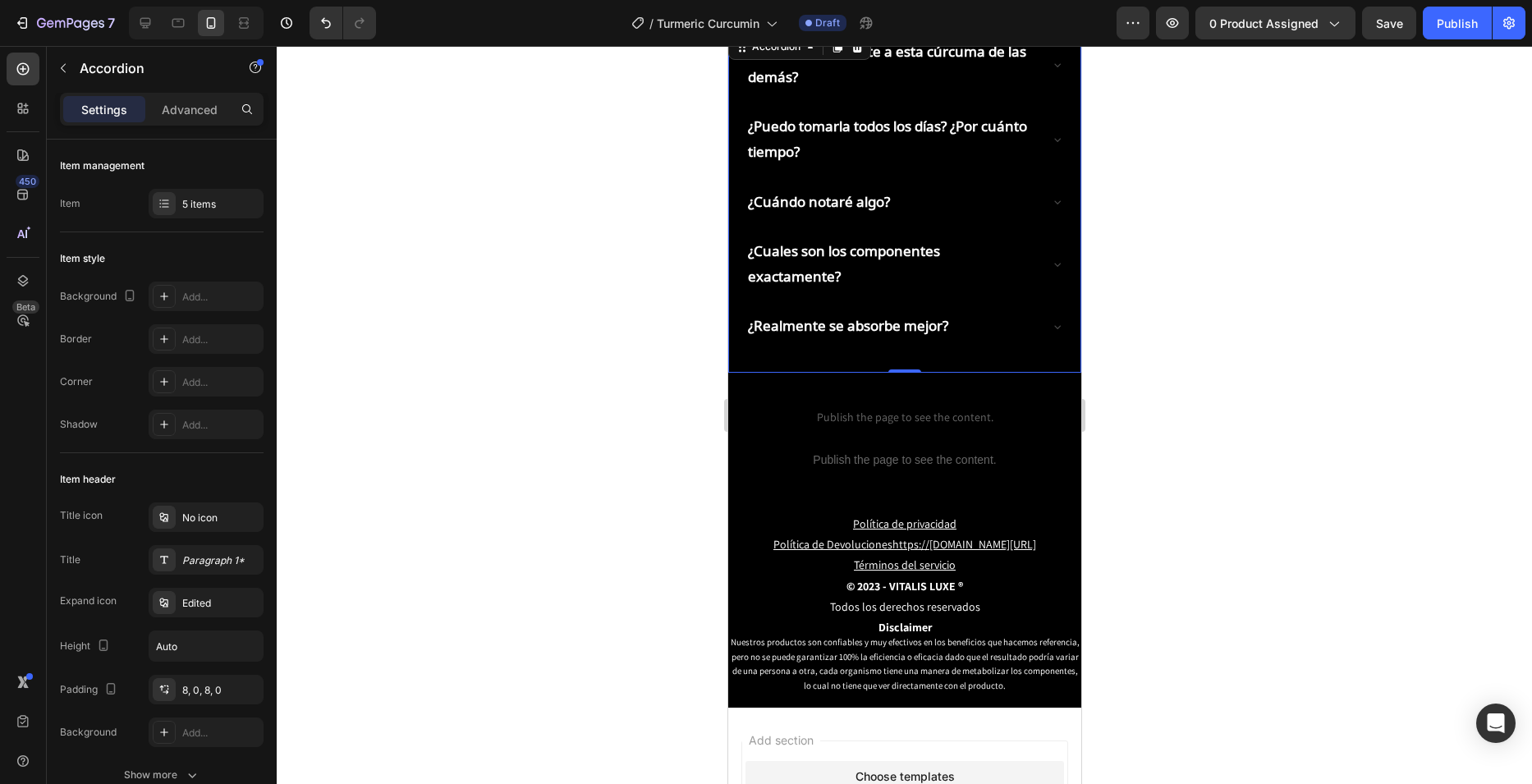
scroll to position [2621, 0]
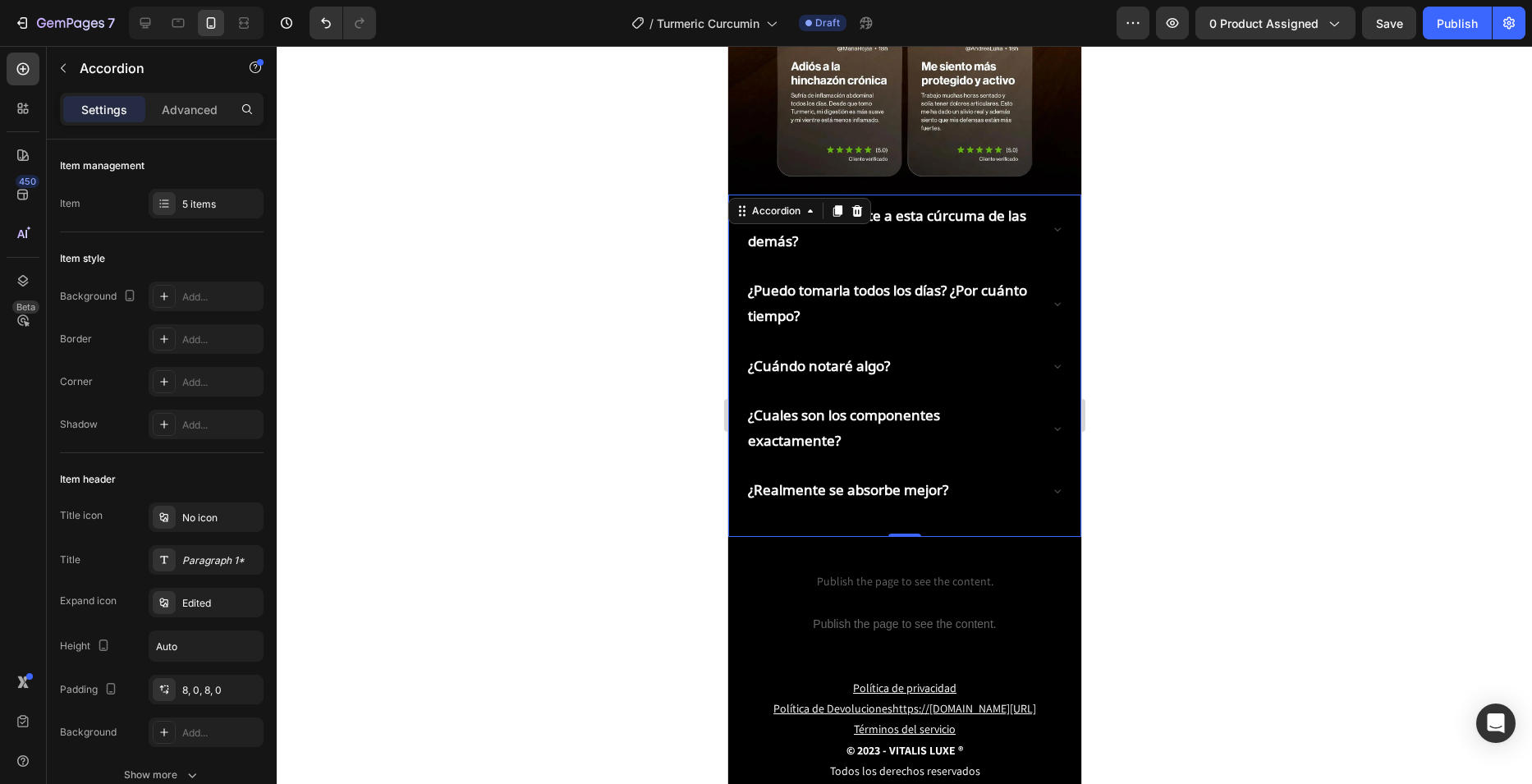
click at [1045, 394] on div "¿Cuales son los componentes exactamente?" at bounding box center [904, 428] width 318 height 68
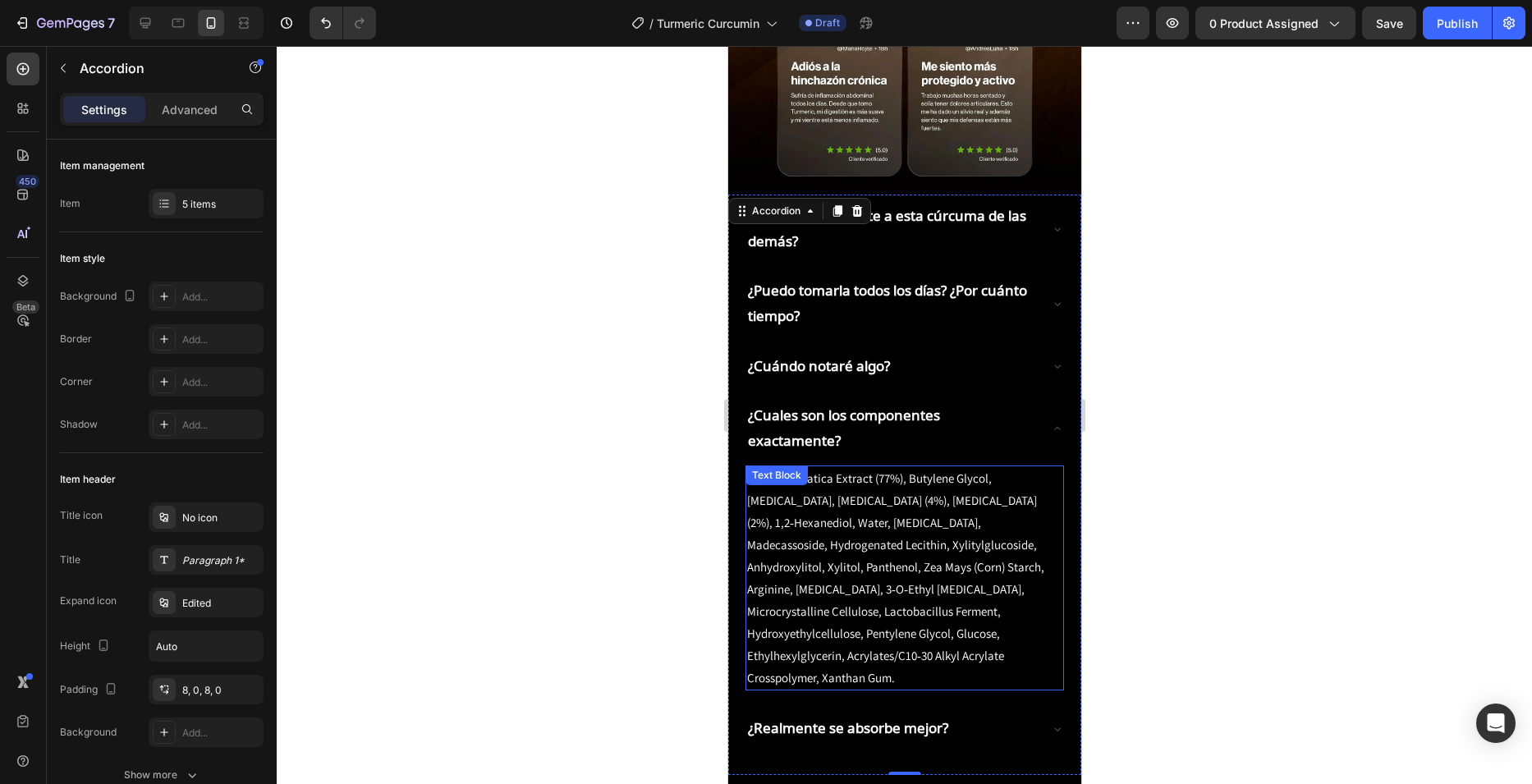
click at [911, 469] on p "Centella Asiatica Extract (77%), Butylene Glycol, [MEDICAL_DATA], [MEDICAL_DATA…" at bounding box center [904, 577] width 315 height 221
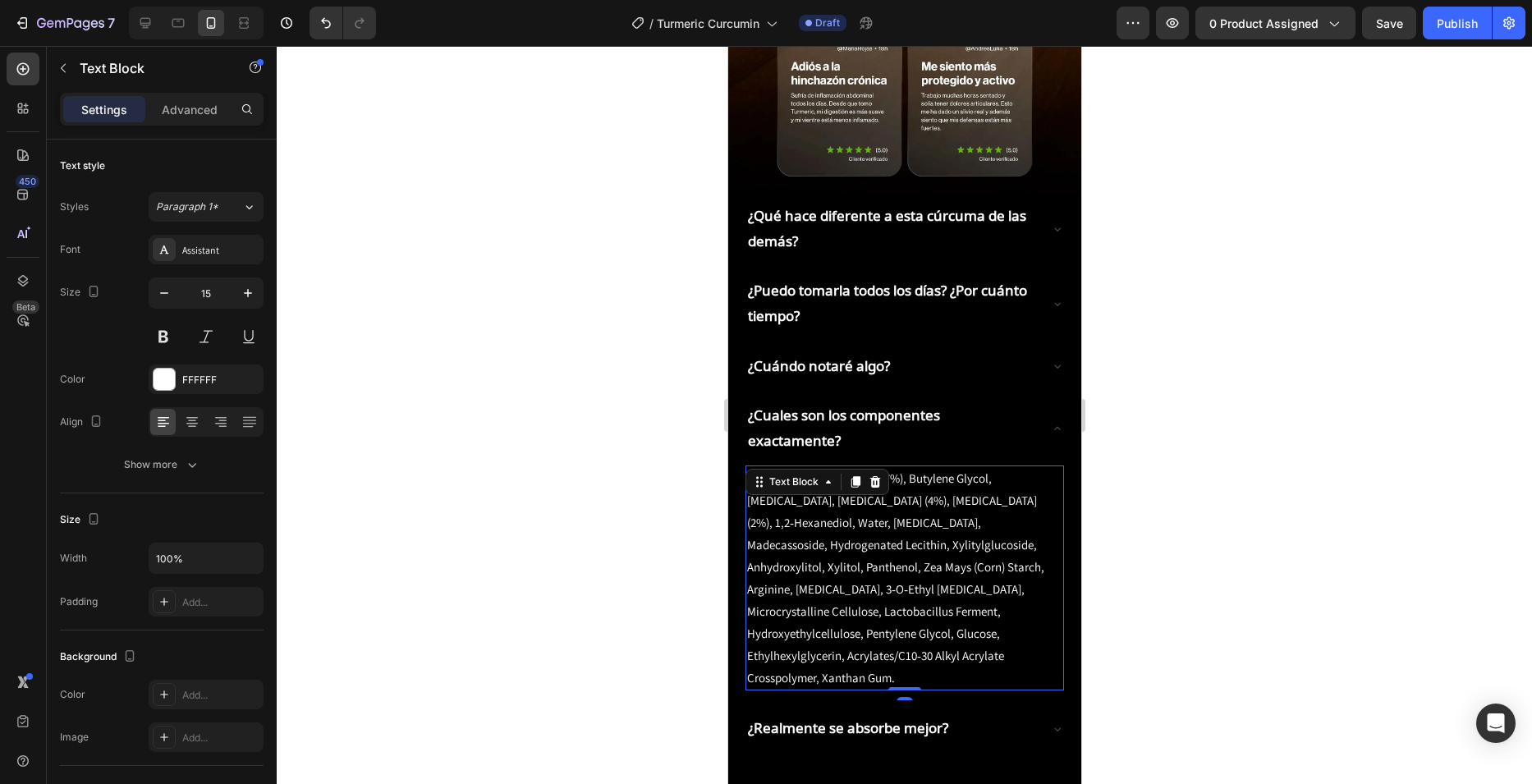
click at [911, 469] on p "Centella Asiatica Extract (77%), Butylene Glycol, [MEDICAL_DATA], [MEDICAL_DATA…" at bounding box center [904, 577] width 315 height 221
click at [902, 585] on p "Centella Asiatica Extract (77%), Butylene Glycol, [MEDICAL_DATA], [MEDICAL_DATA…" at bounding box center [904, 577] width 315 height 221
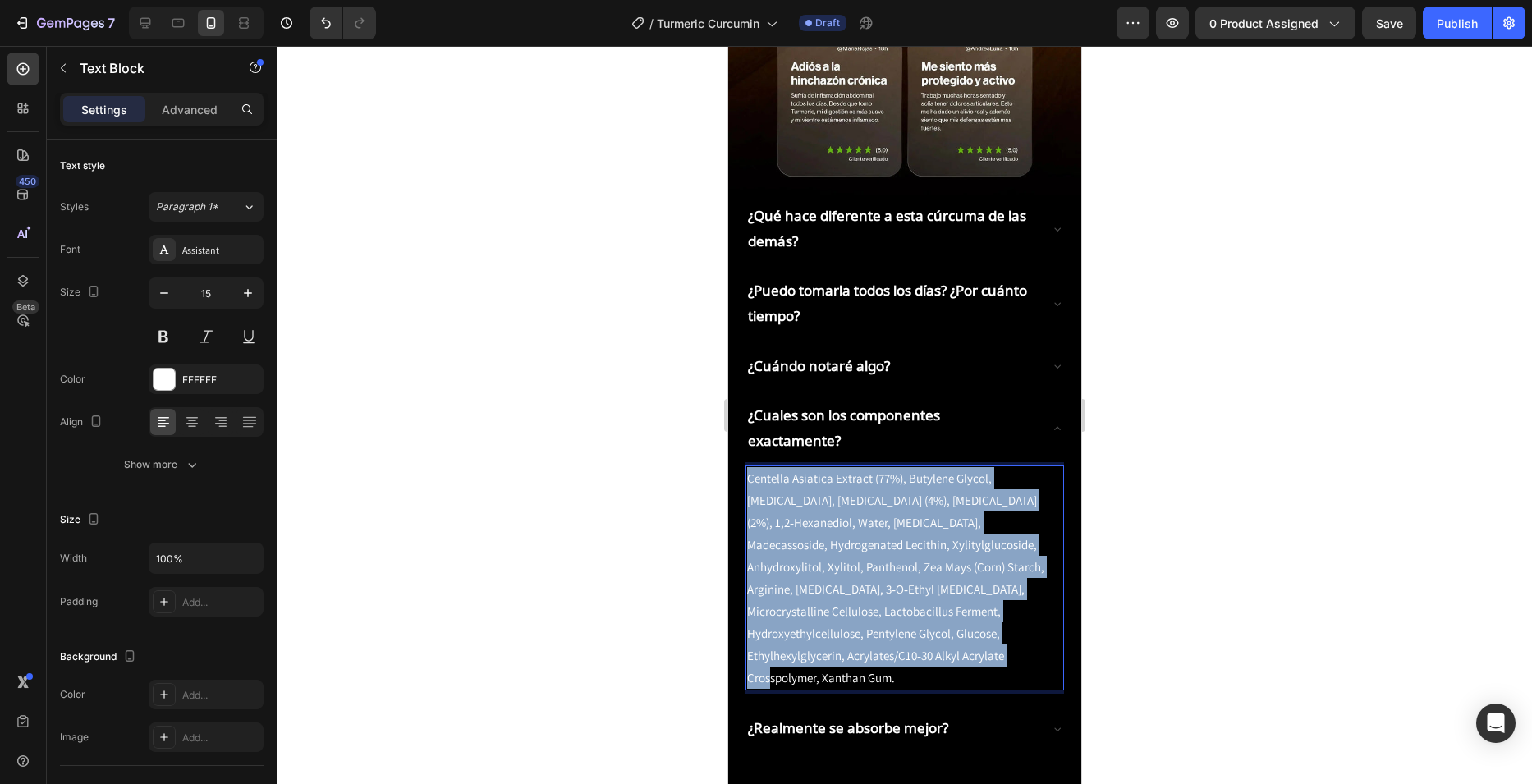
drag, startPoint x: 905, startPoint y: 582, endPoint x: 710, endPoint y: 402, distance: 265.4
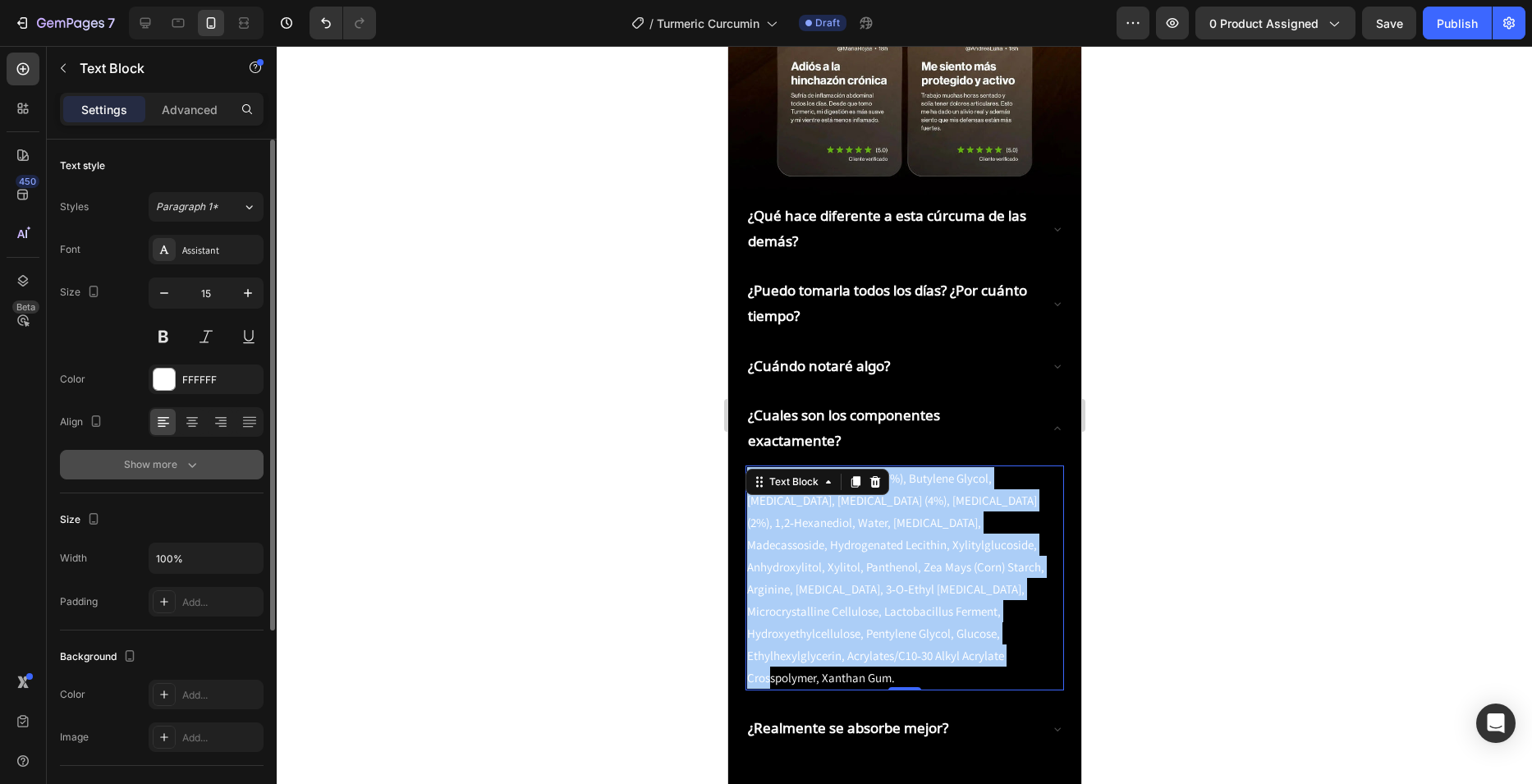
click at [138, 450] on button "Show more" at bounding box center [162, 465] width 204 height 30
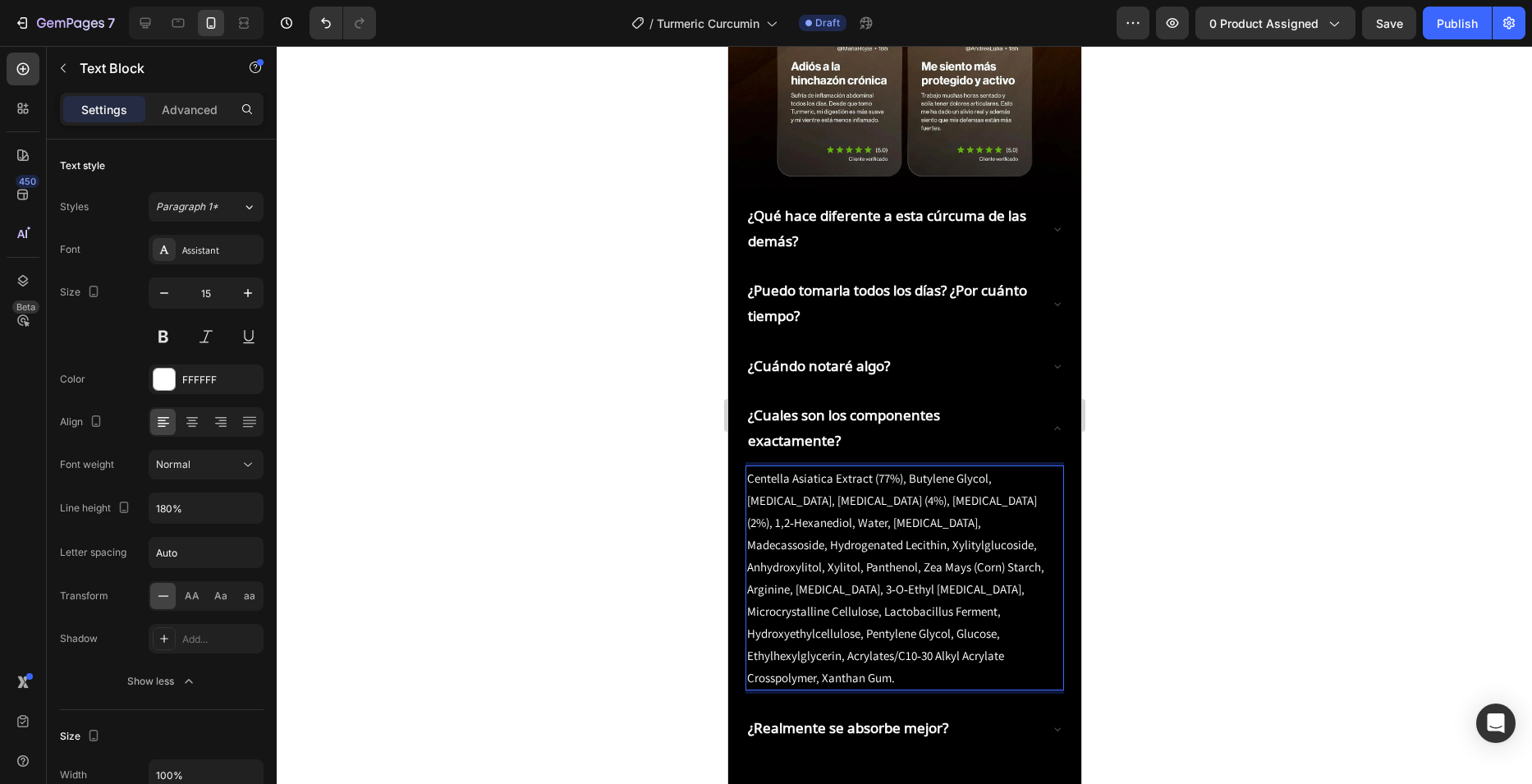
click at [907, 576] on p "Centella Asiatica Extract (77%), Butylene Glycol, [MEDICAL_DATA], [MEDICAL_DATA…" at bounding box center [904, 577] width 315 height 221
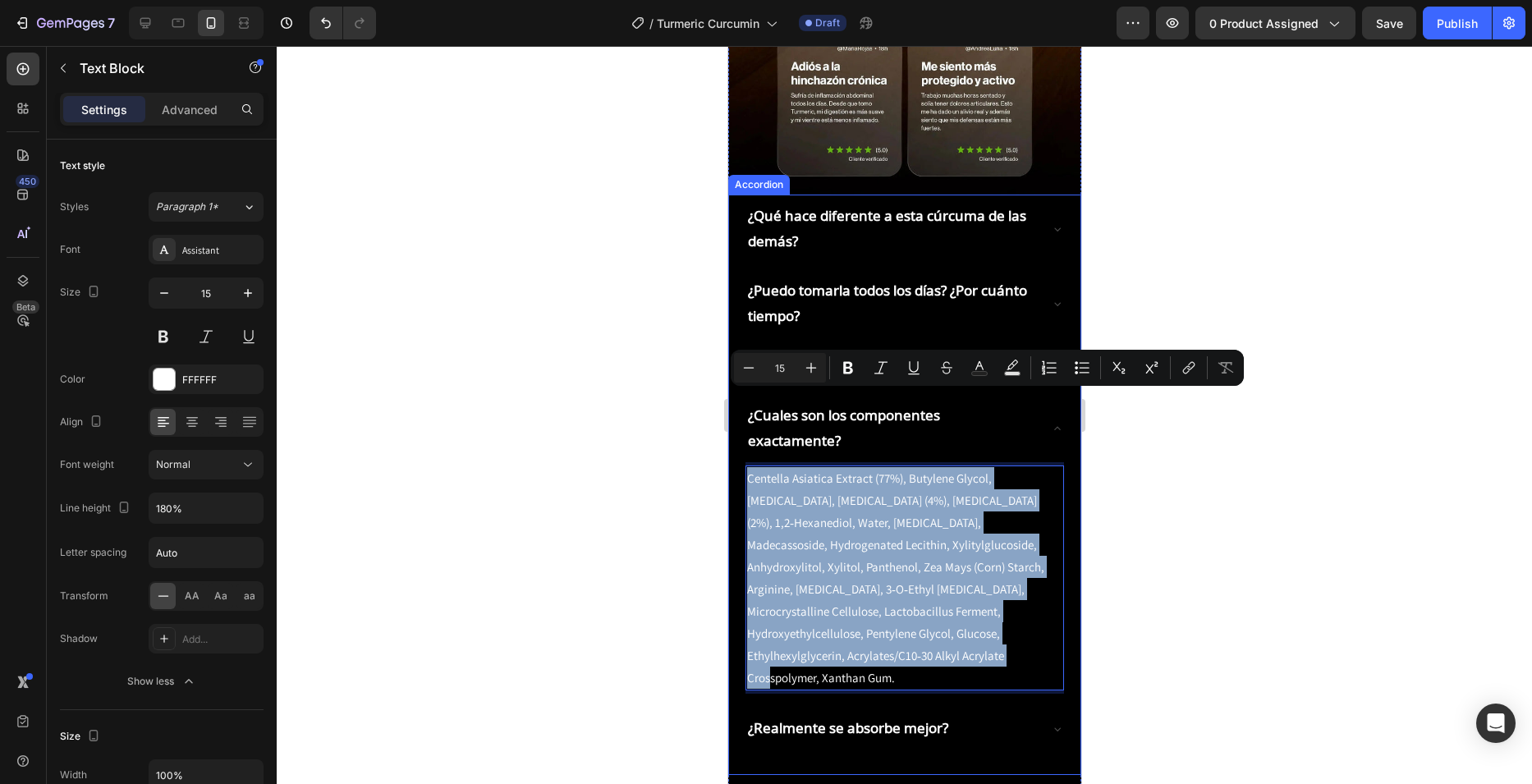
drag, startPoint x: 919, startPoint y: 576, endPoint x: 734, endPoint y: 401, distance: 254.7
click at [734, 401] on div "¿Qué hace diferente a esta cúrcuma de las demás? ¿Puedo tomarla todos los días?…" at bounding box center [904, 485] width 353 height 580
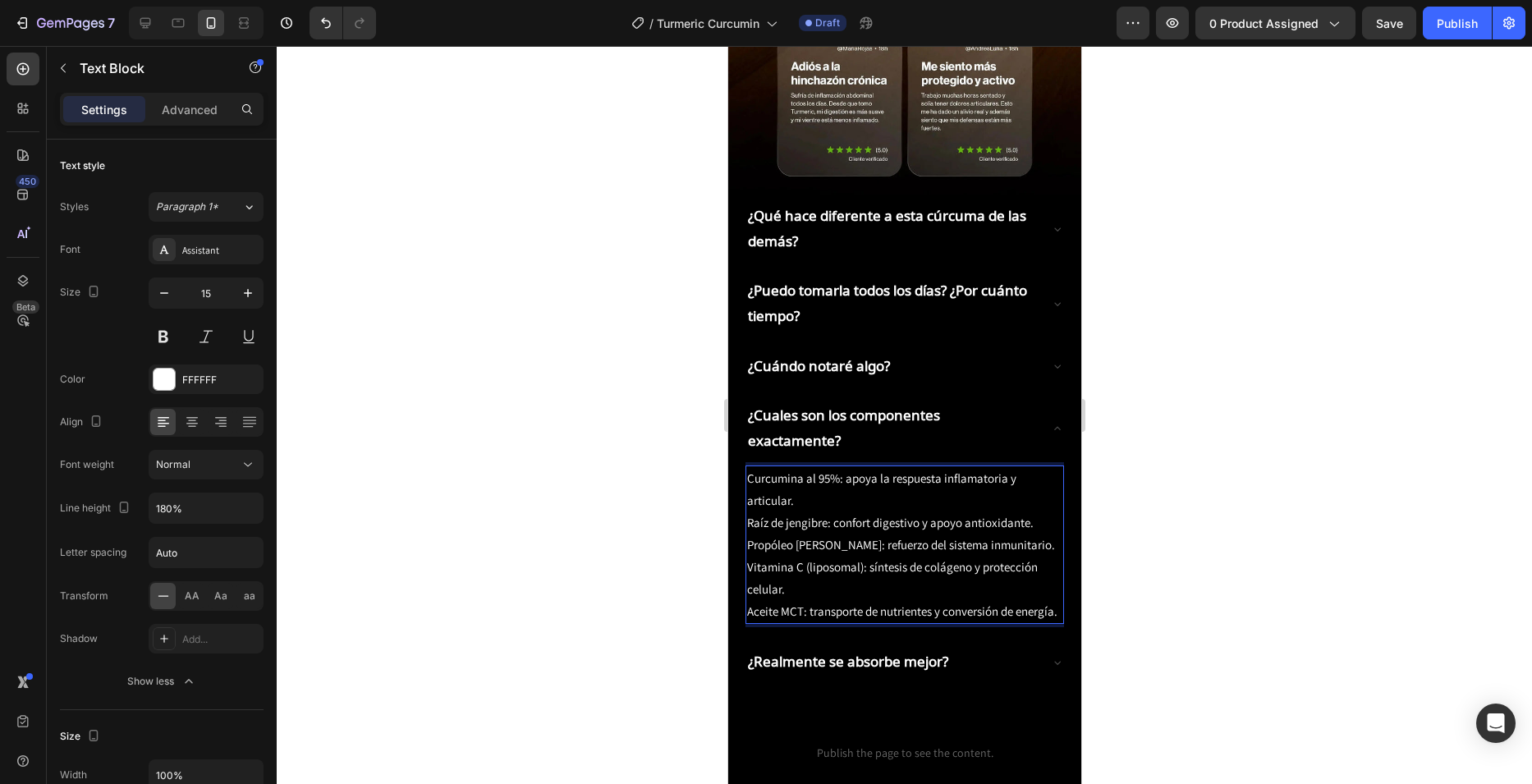
click at [681, 425] on div at bounding box center [904, 414] width 1255 height 738
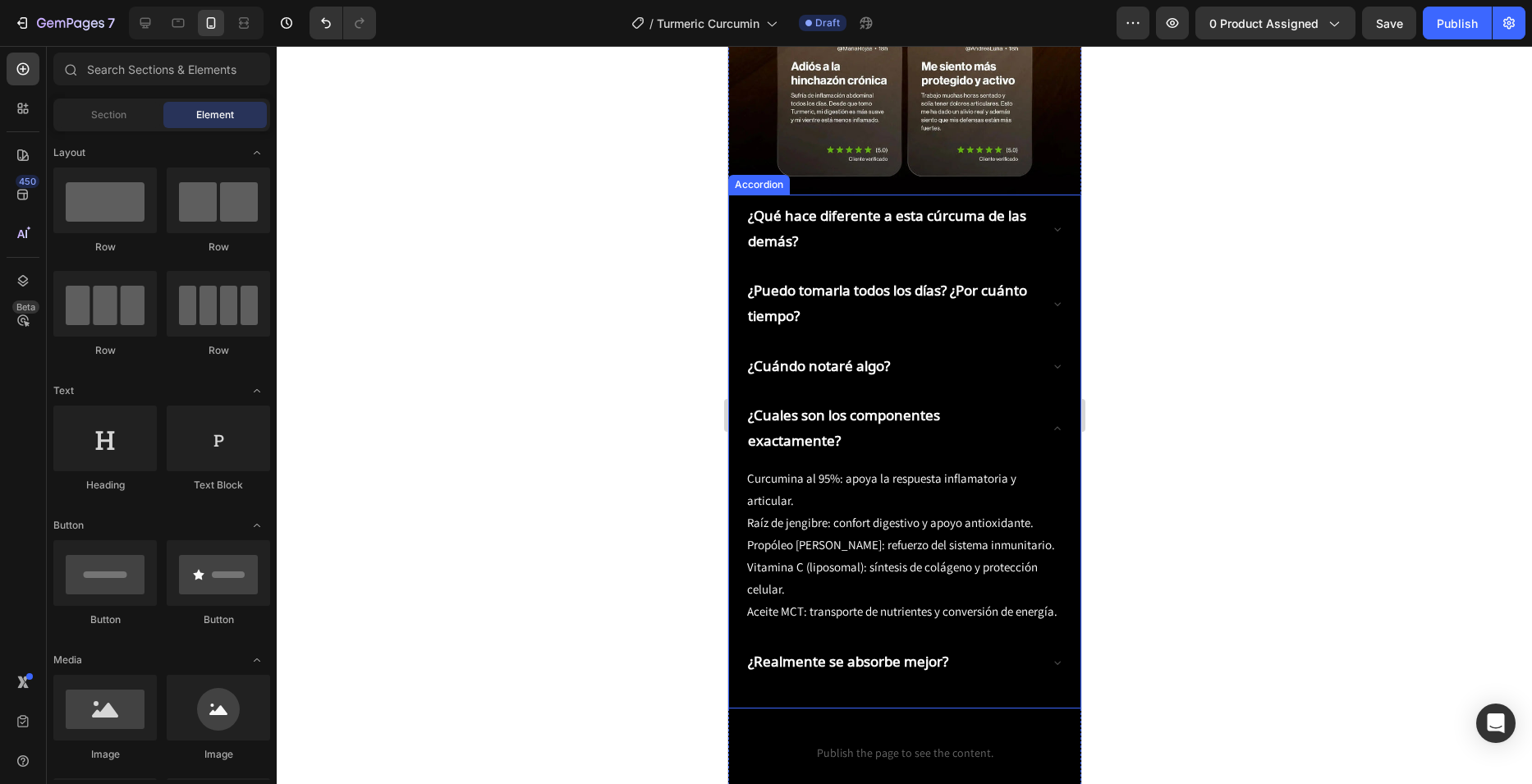
click at [999, 403] on p "¿Cuales son los componentes exactamente?" at bounding box center [890, 428] width 288 height 50
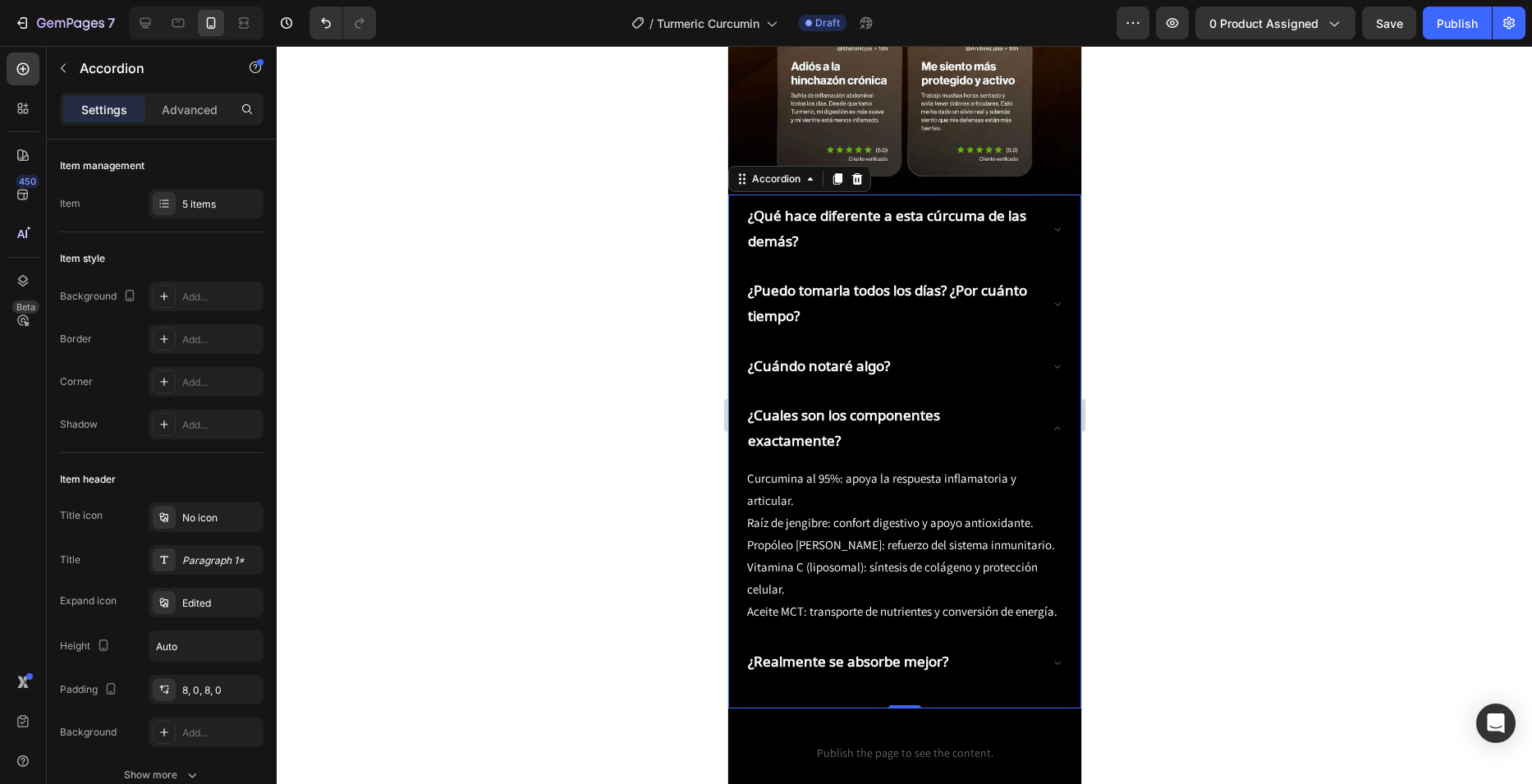
click at [1050, 422] on icon at bounding box center [1057, 428] width 13 height 13
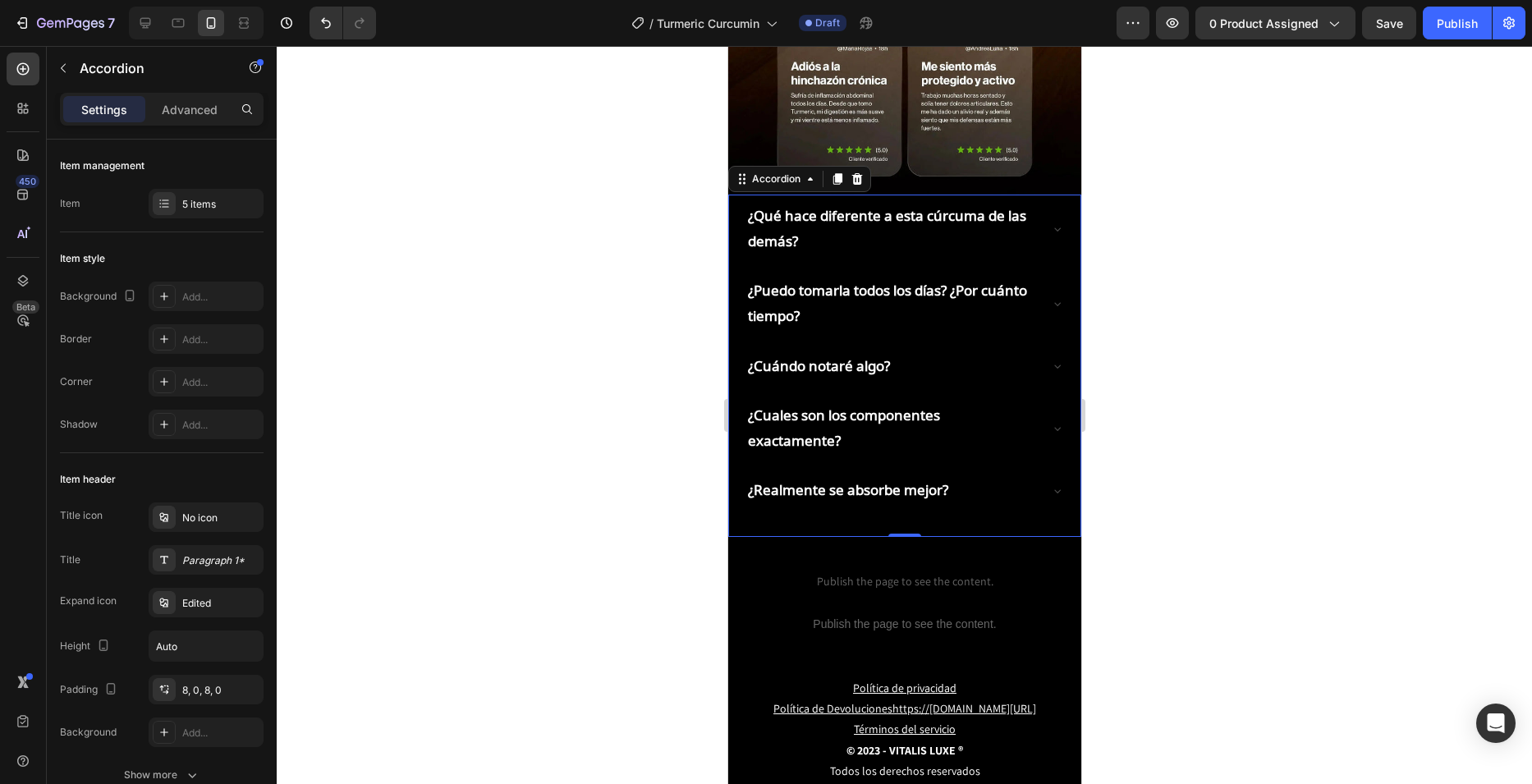
click at [967, 475] on div "¿Realmente se absorbe mejor?" at bounding box center [890, 490] width 293 height 31
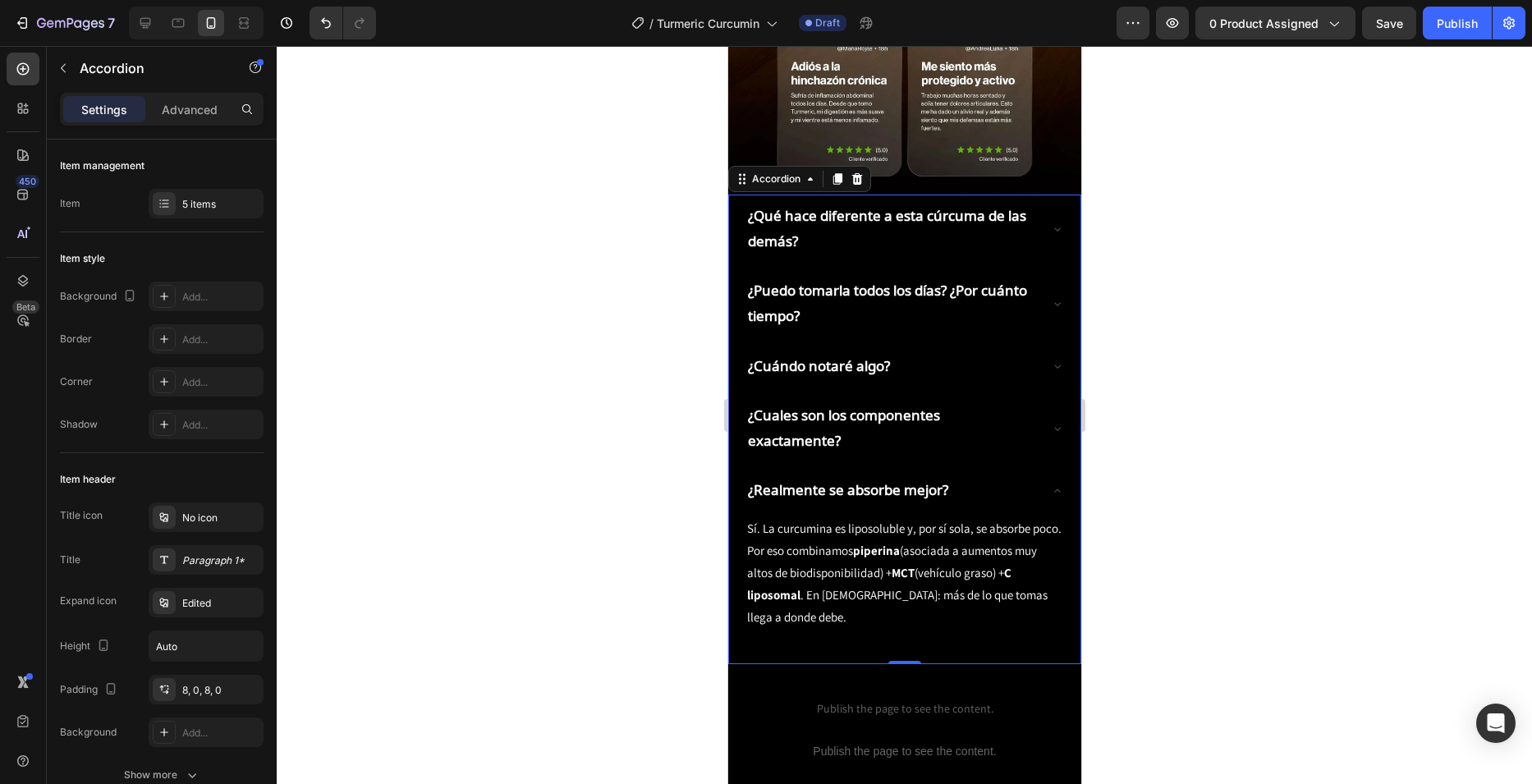
click at [967, 475] on div "¿Realmente se absorbe mejor?" at bounding box center [890, 490] width 293 height 31
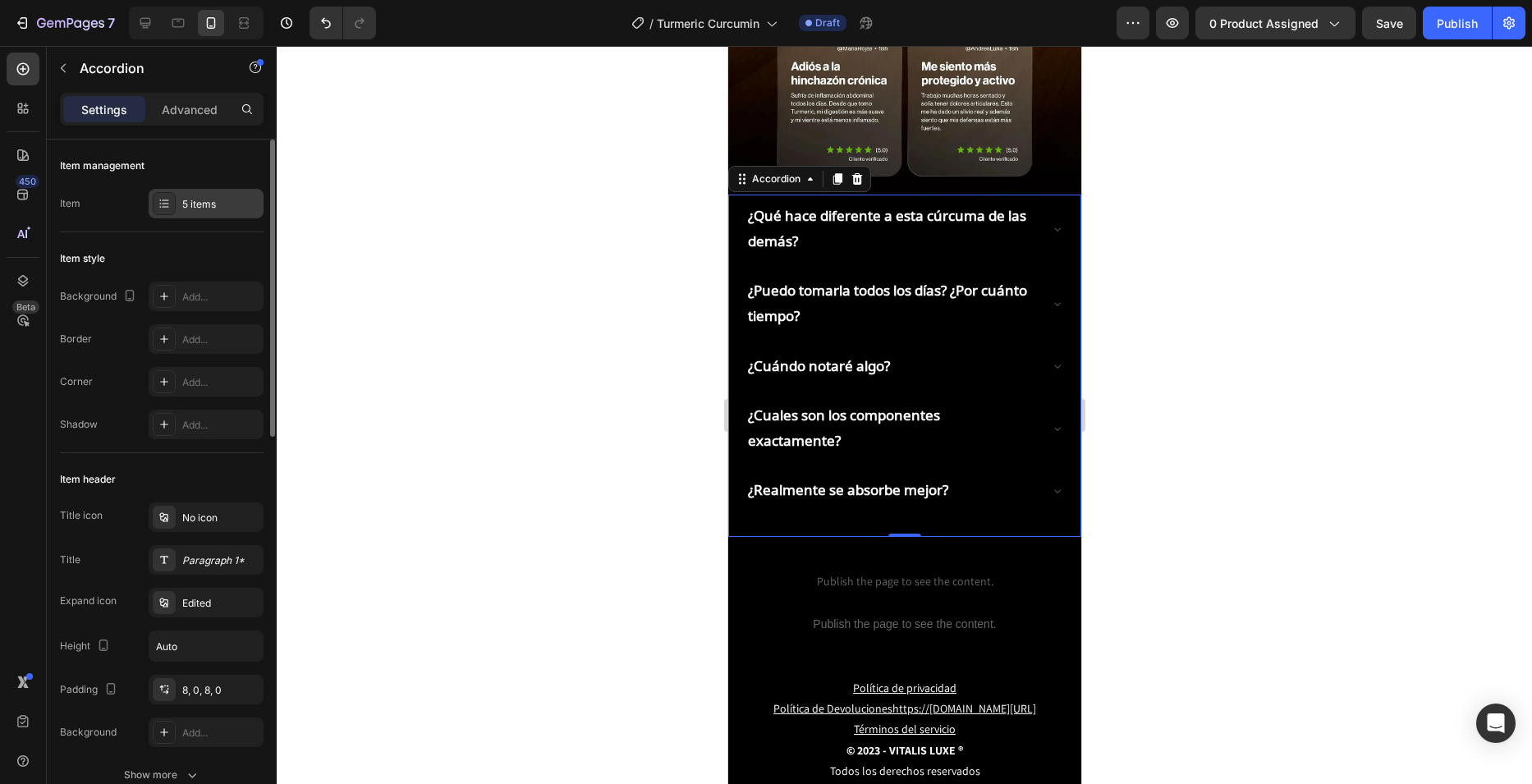
click at [164, 191] on div "5 items" at bounding box center [206, 204] width 115 height 30
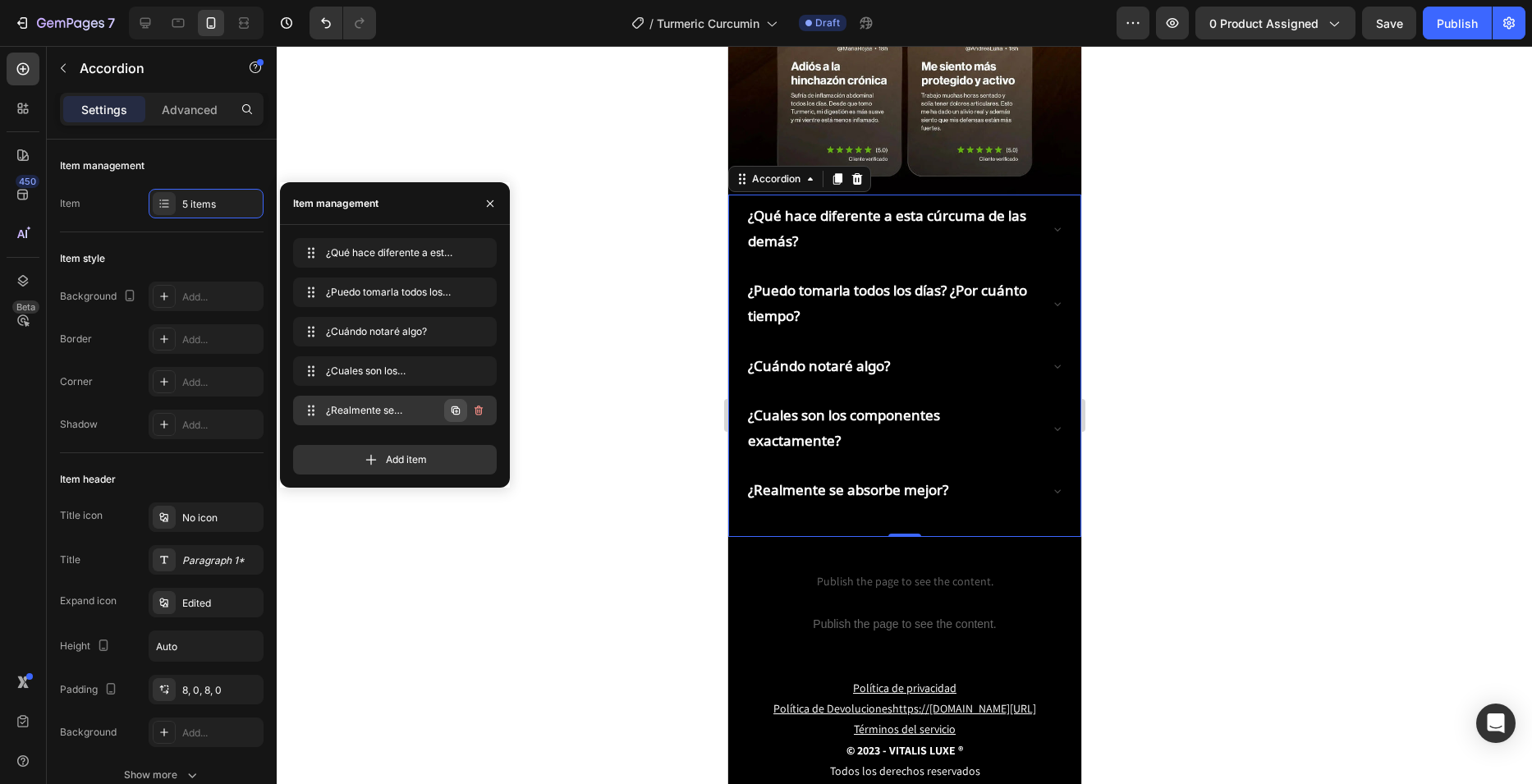
click at [457, 413] on icon "button" at bounding box center [457, 411] width 3 height 3
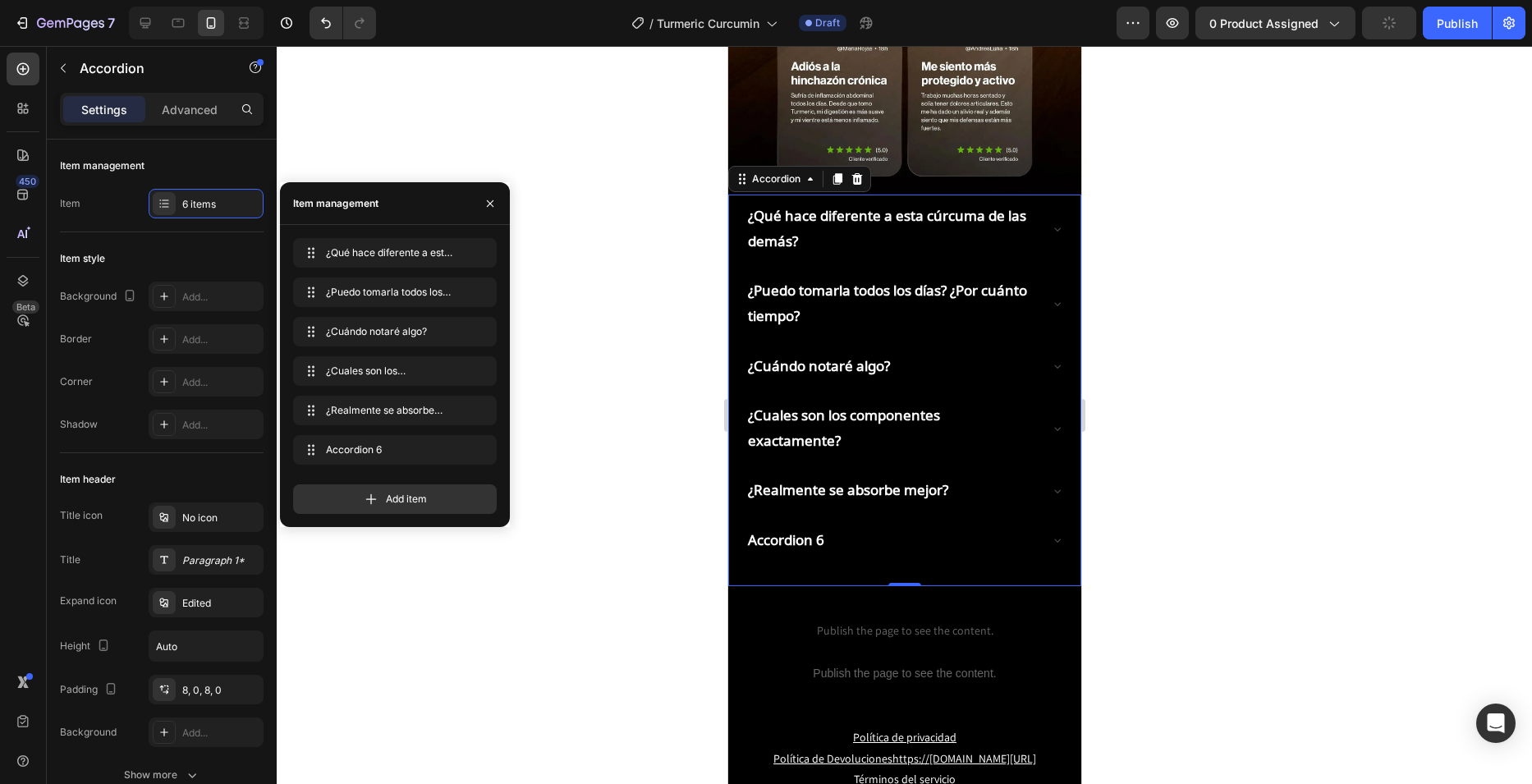
click at [654, 404] on div at bounding box center [904, 414] width 1255 height 738
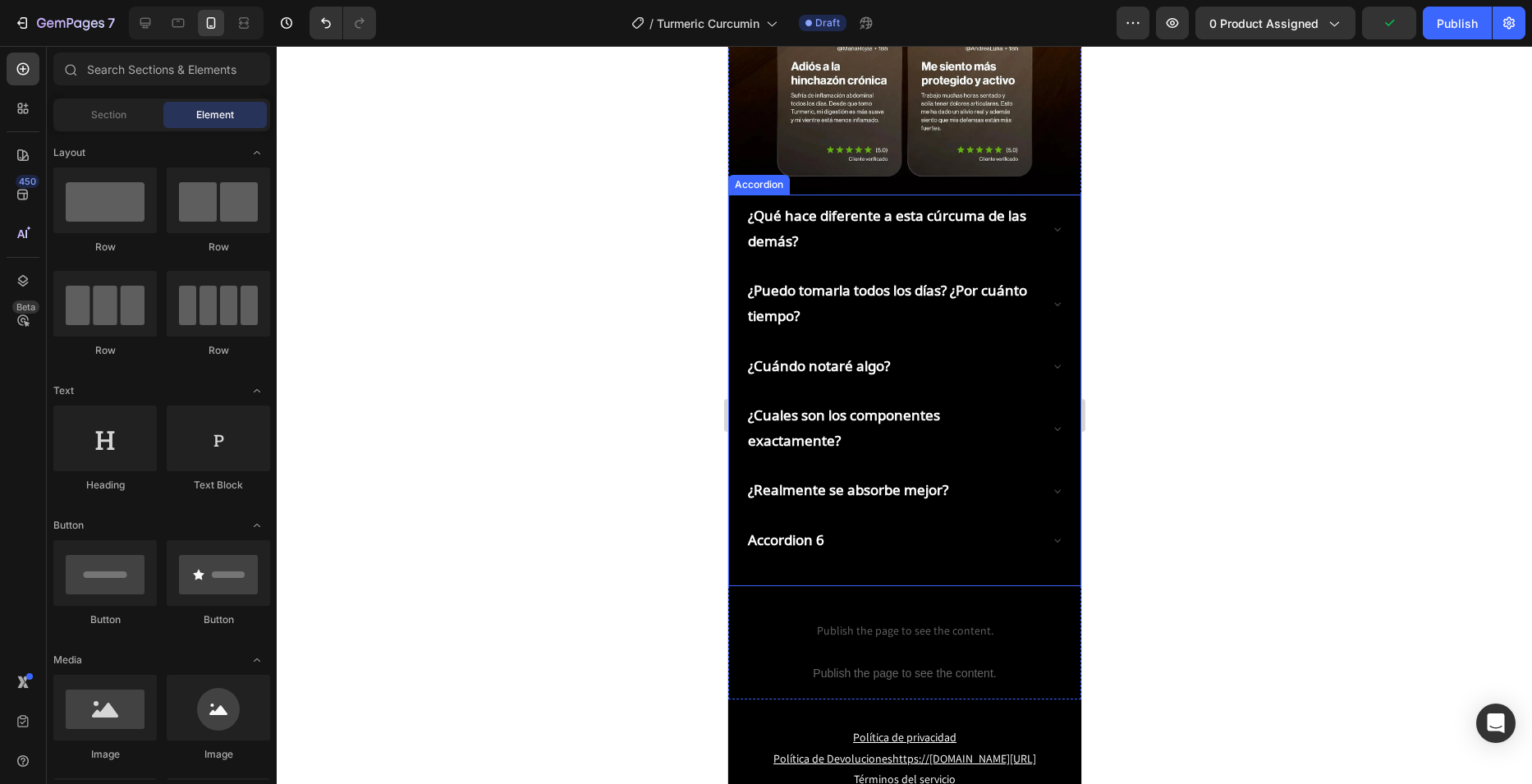
click at [901, 525] on div "Accordion 6" at bounding box center [890, 540] width 293 height 31
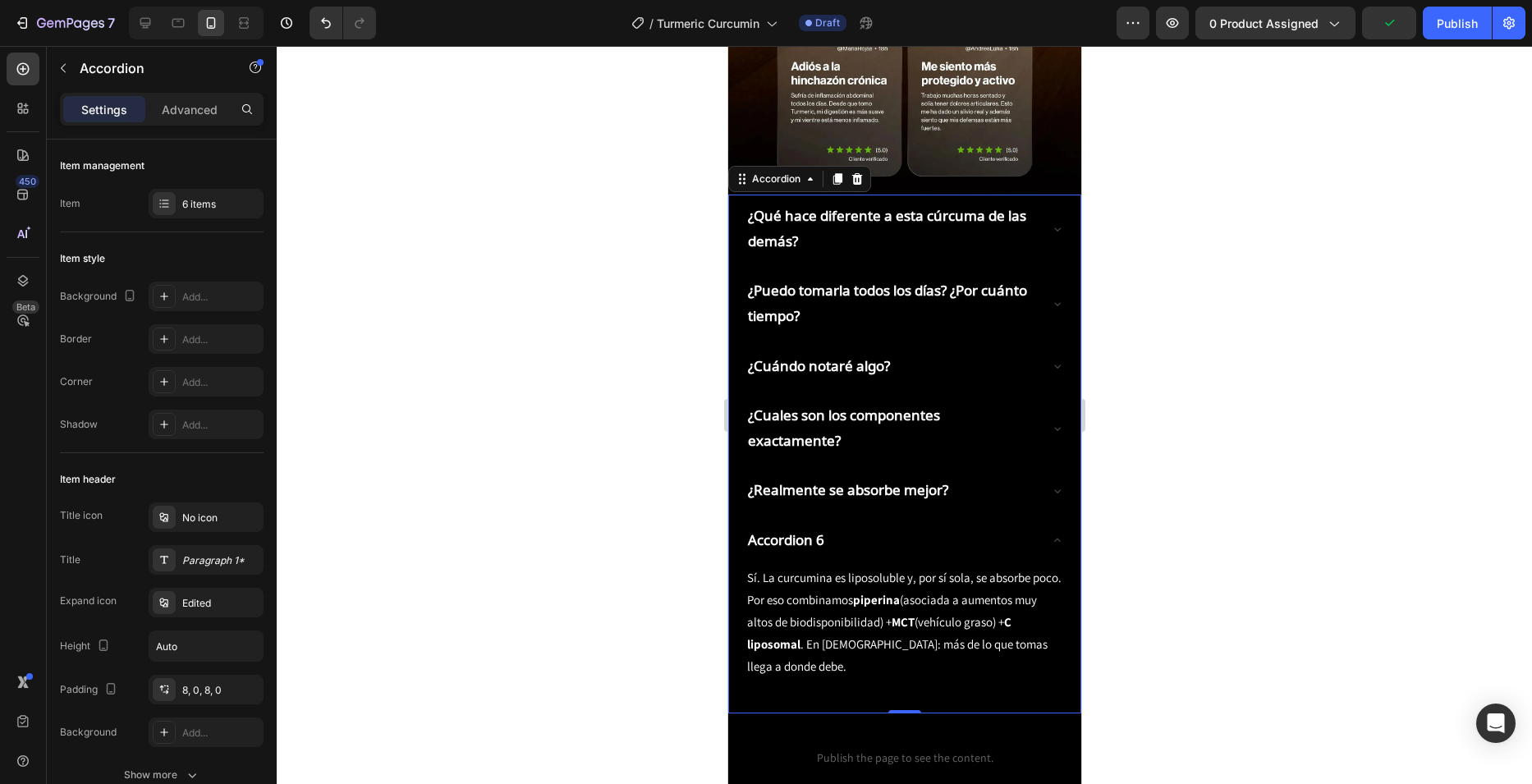
click at [783, 525] on div "Accordion 6" at bounding box center [785, 540] width 81 height 31
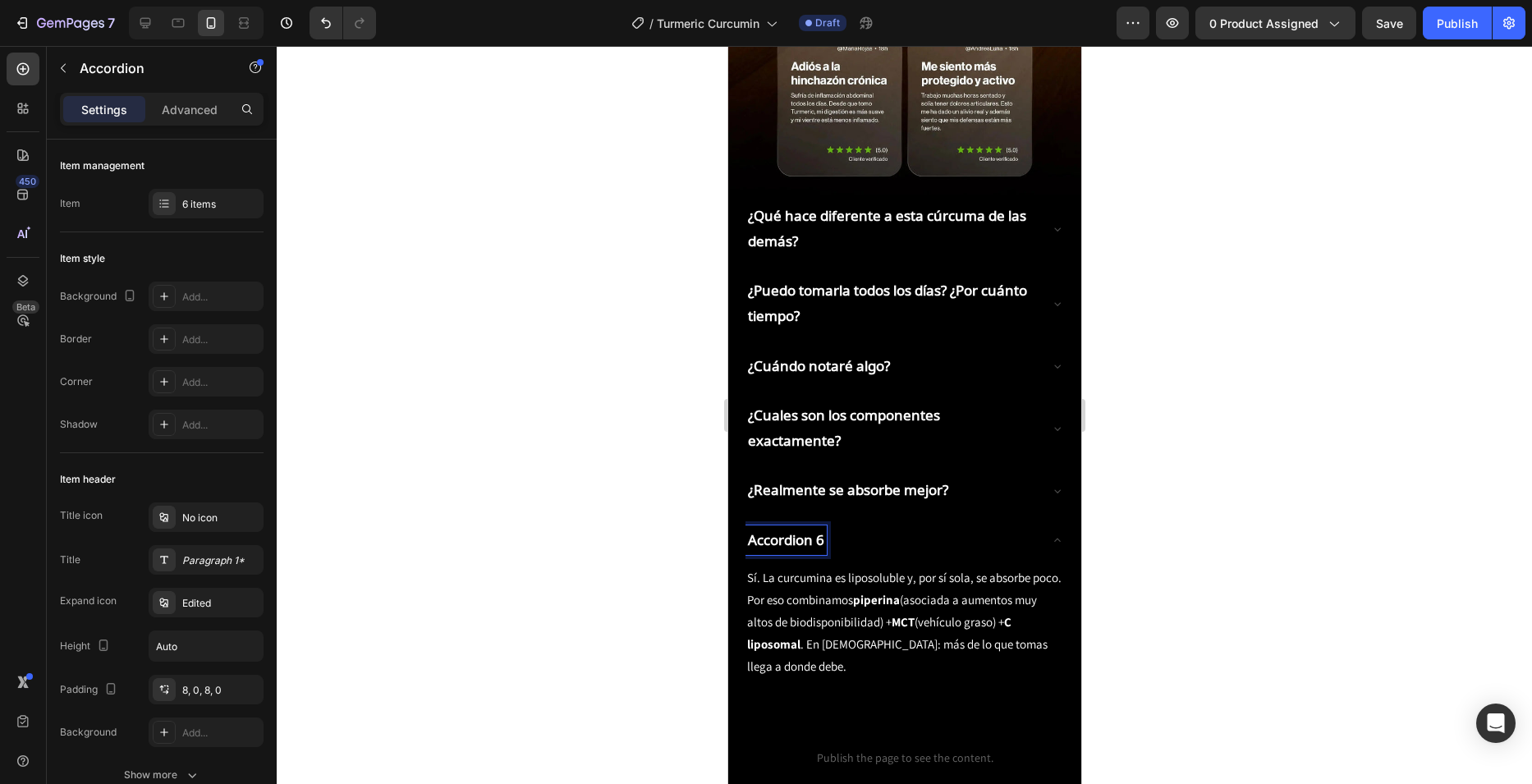
click at [799, 528] on p "Accordion 6" at bounding box center [785, 540] width 76 height 26
click at [767, 528] on p "¿Hay garantia?" at bounding box center [795, 540] width 97 height 26
click at [186, 201] on div "6 items" at bounding box center [221, 205] width 77 height 15
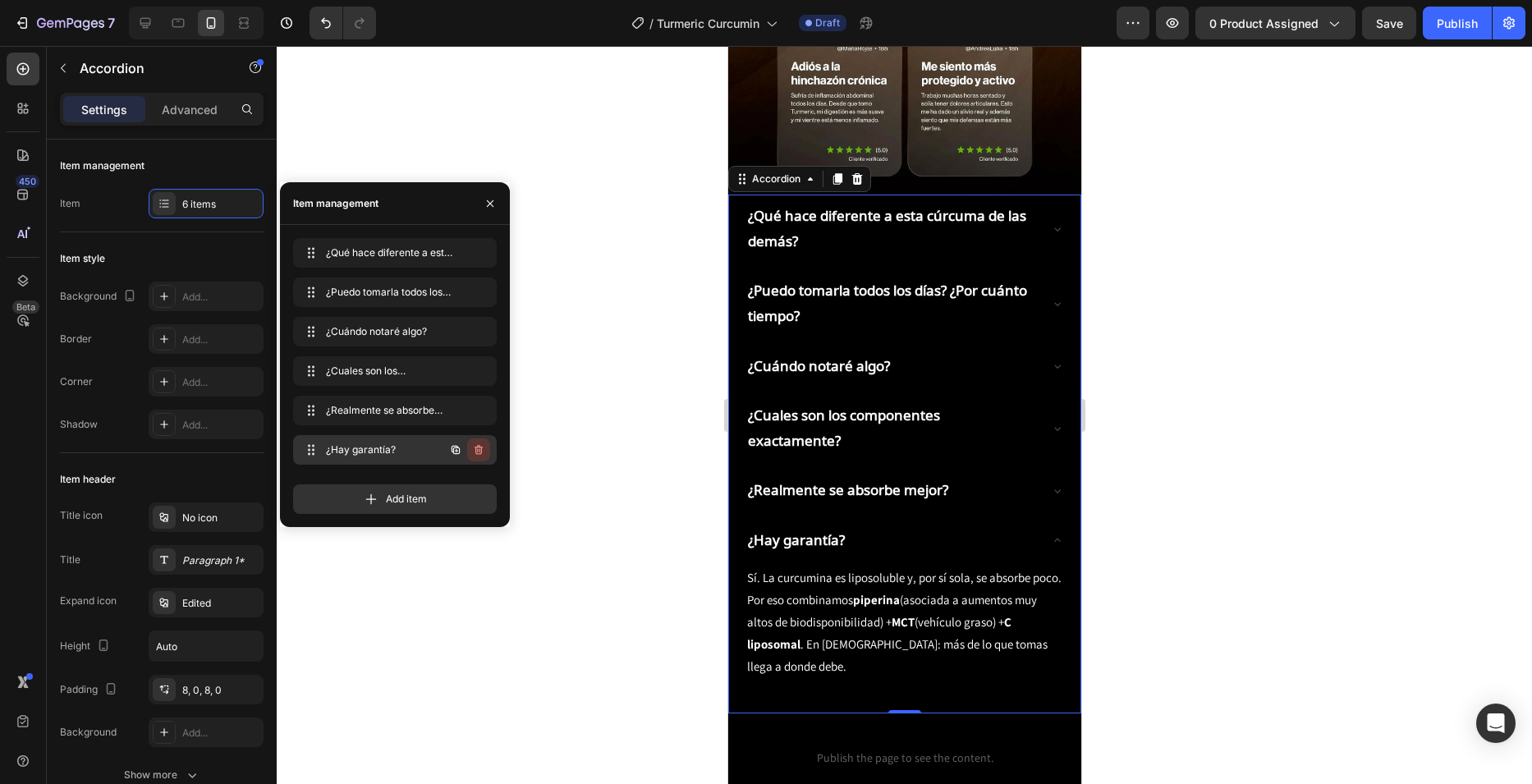
click at [482, 453] on icon "button" at bounding box center [478, 450] width 13 height 13
click at [460, 443] on div "Delete" at bounding box center [468, 450] width 31 height 15
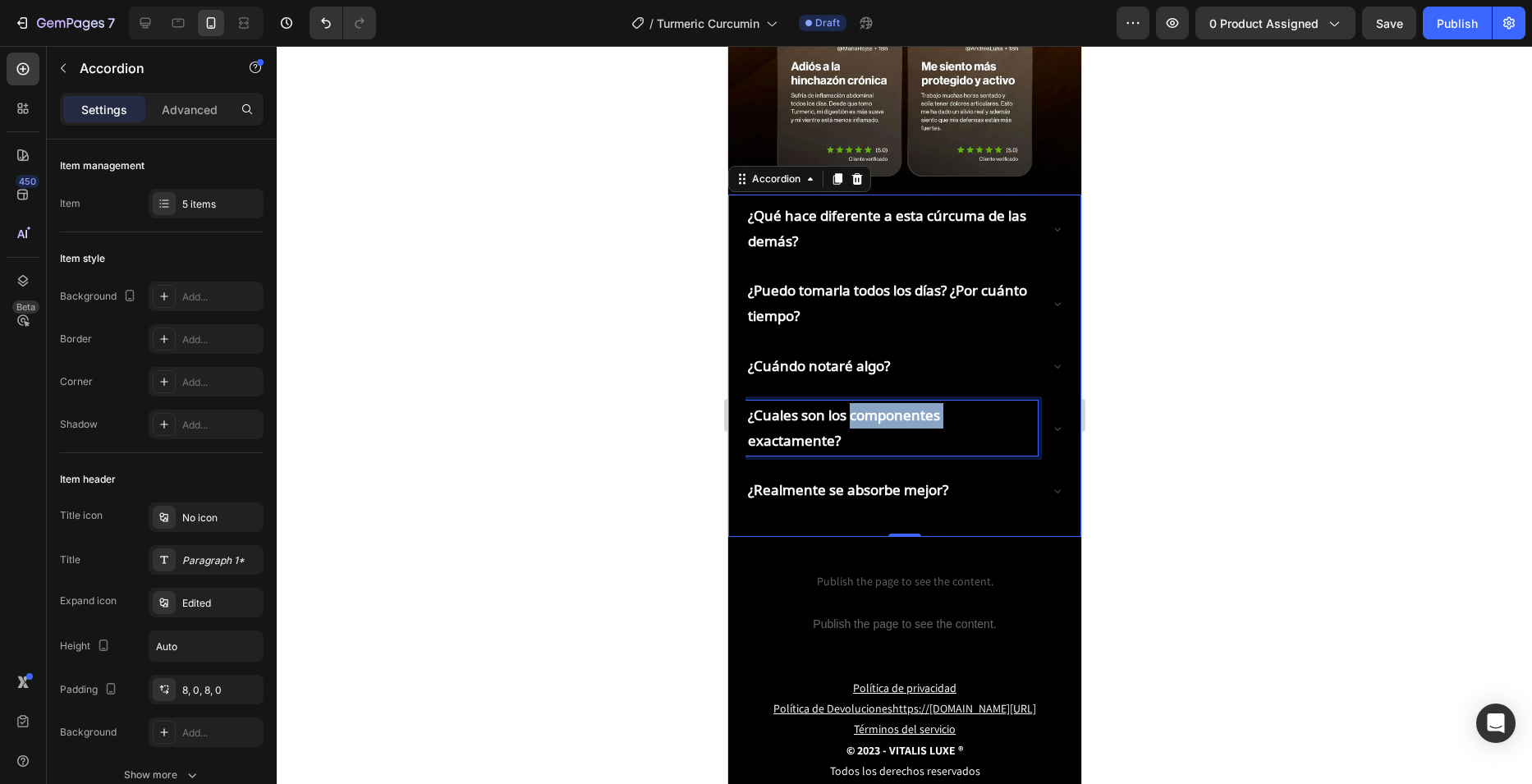
click at [861, 405] on strong "¿Cuales son los componentes exactamente?" at bounding box center [843, 427] width 192 height 44
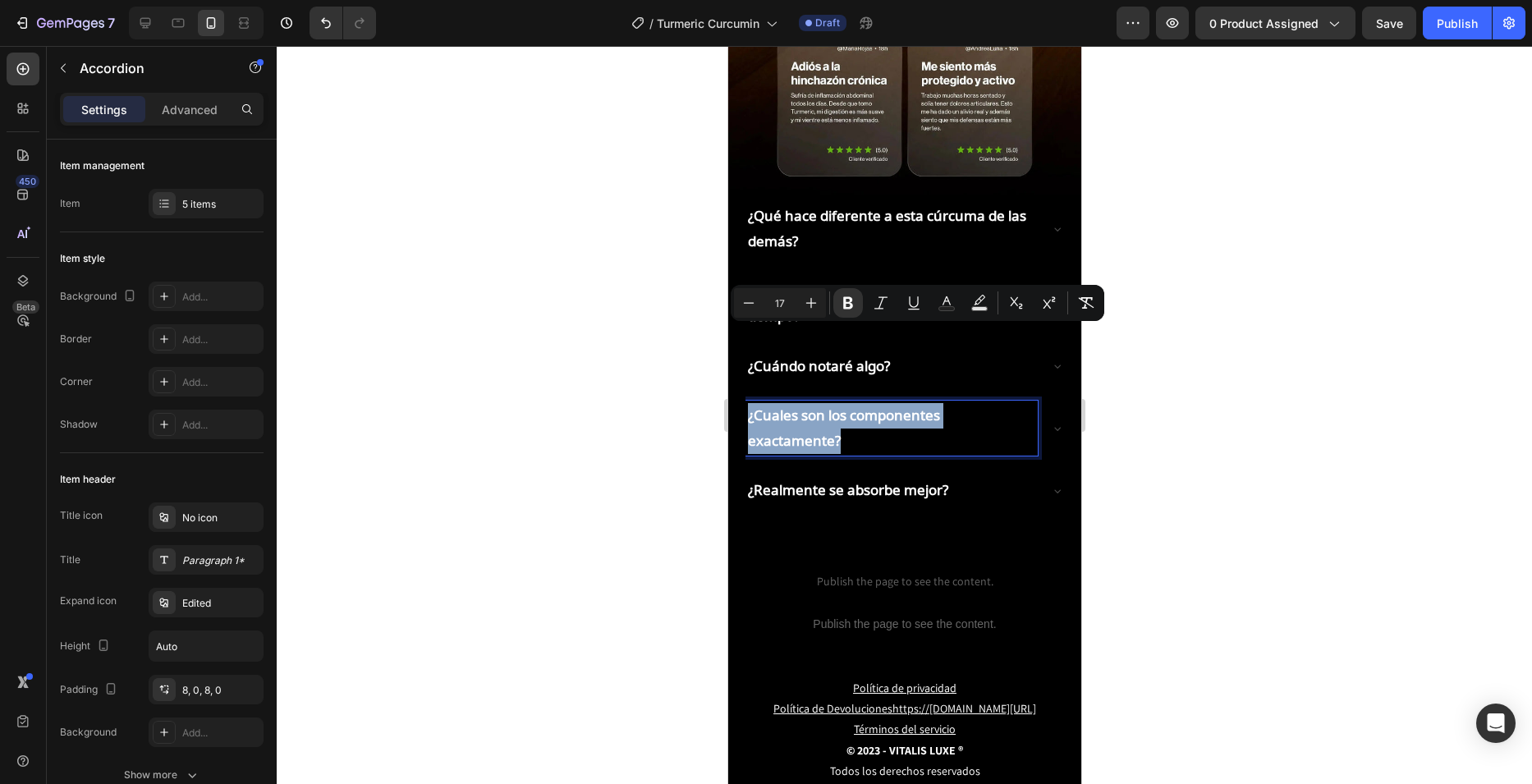
click at [861, 405] on strong "¿Cuales son los componentes exactamente?" at bounding box center [843, 427] width 192 height 44
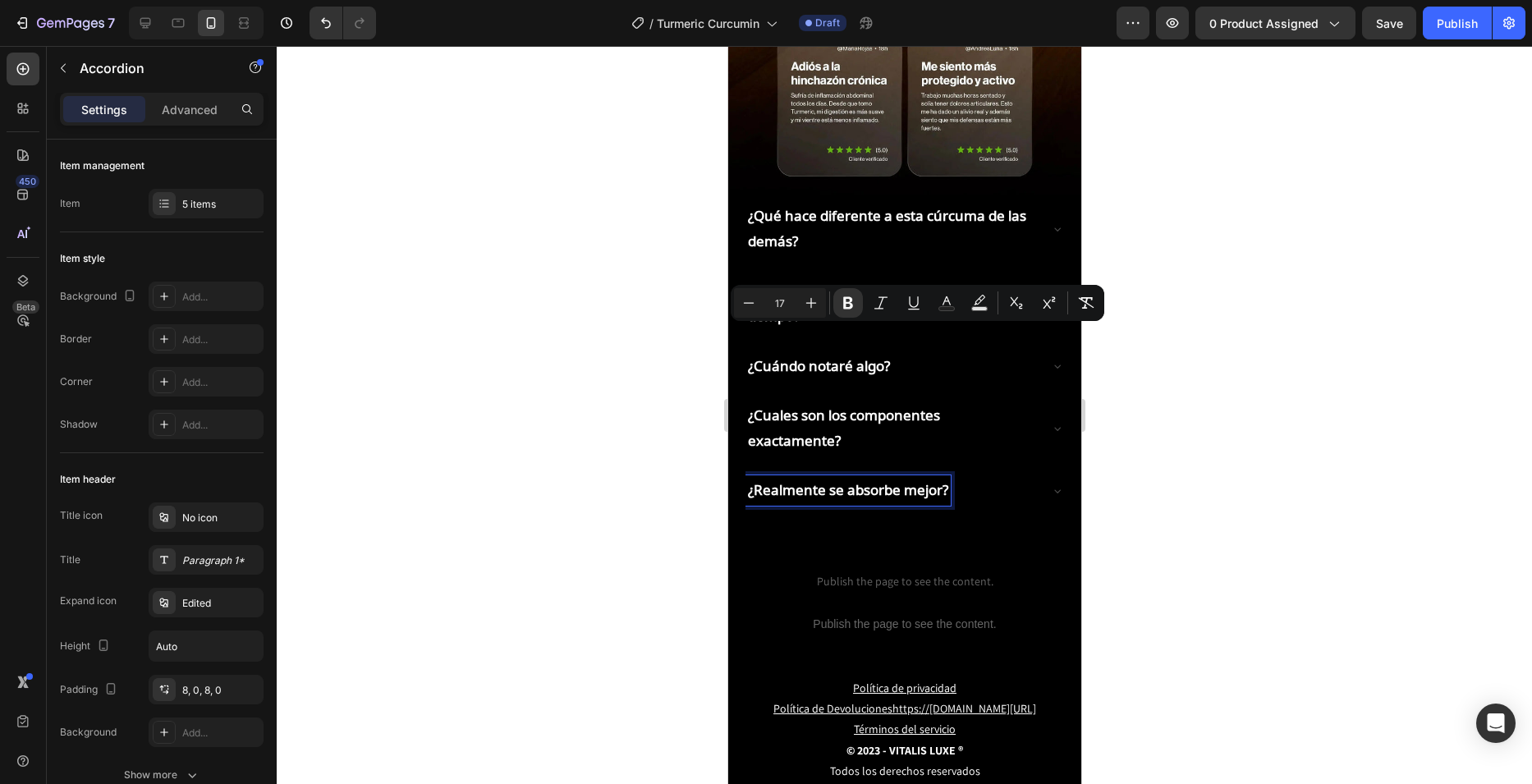
click at [896, 477] on p "¿Realmente se absorbe mejor?" at bounding box center [847, 490] width 201 height 26
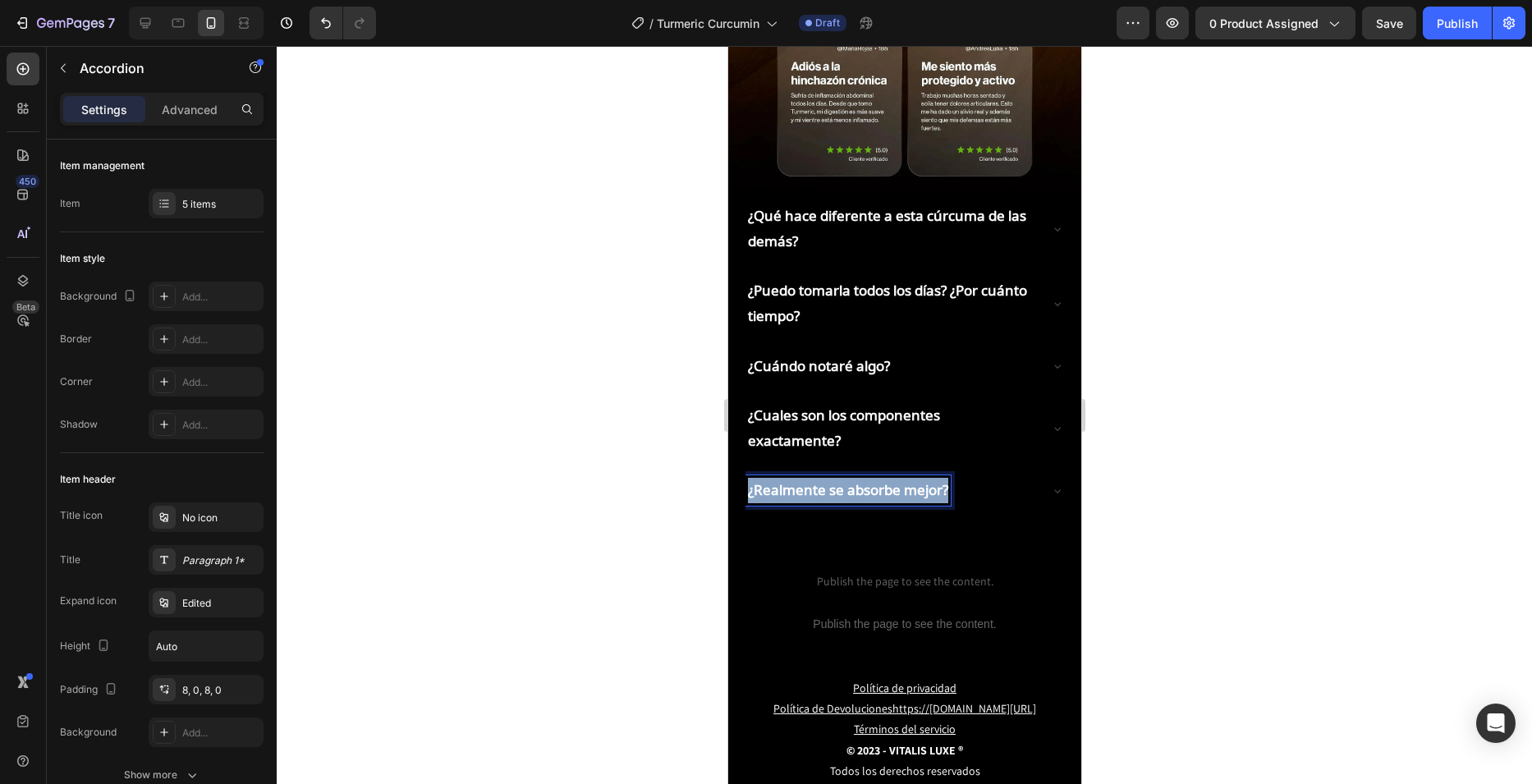
click at [896, 477] on p "¿Realmente se absorbe mejor?" at bounding box center [847, 490] width 201 height 26
click at [1050, 484] on icon at bounding box center [1057, 491] width 13 height 13
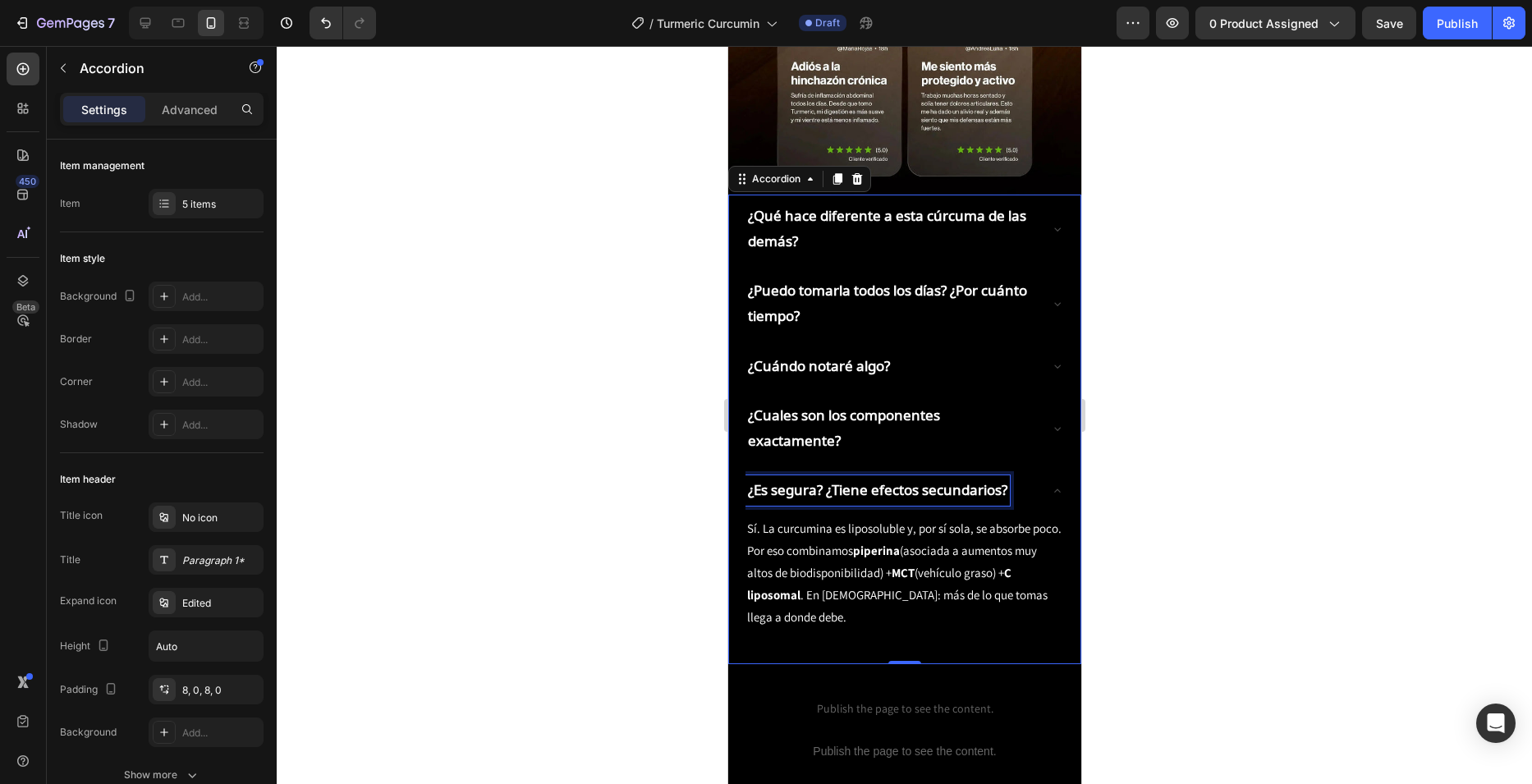
click at [846, 477] on p "¿Es segura? ¿Tiene efectos secundarios?" at bounding box center [876, 490] width 259 height 26
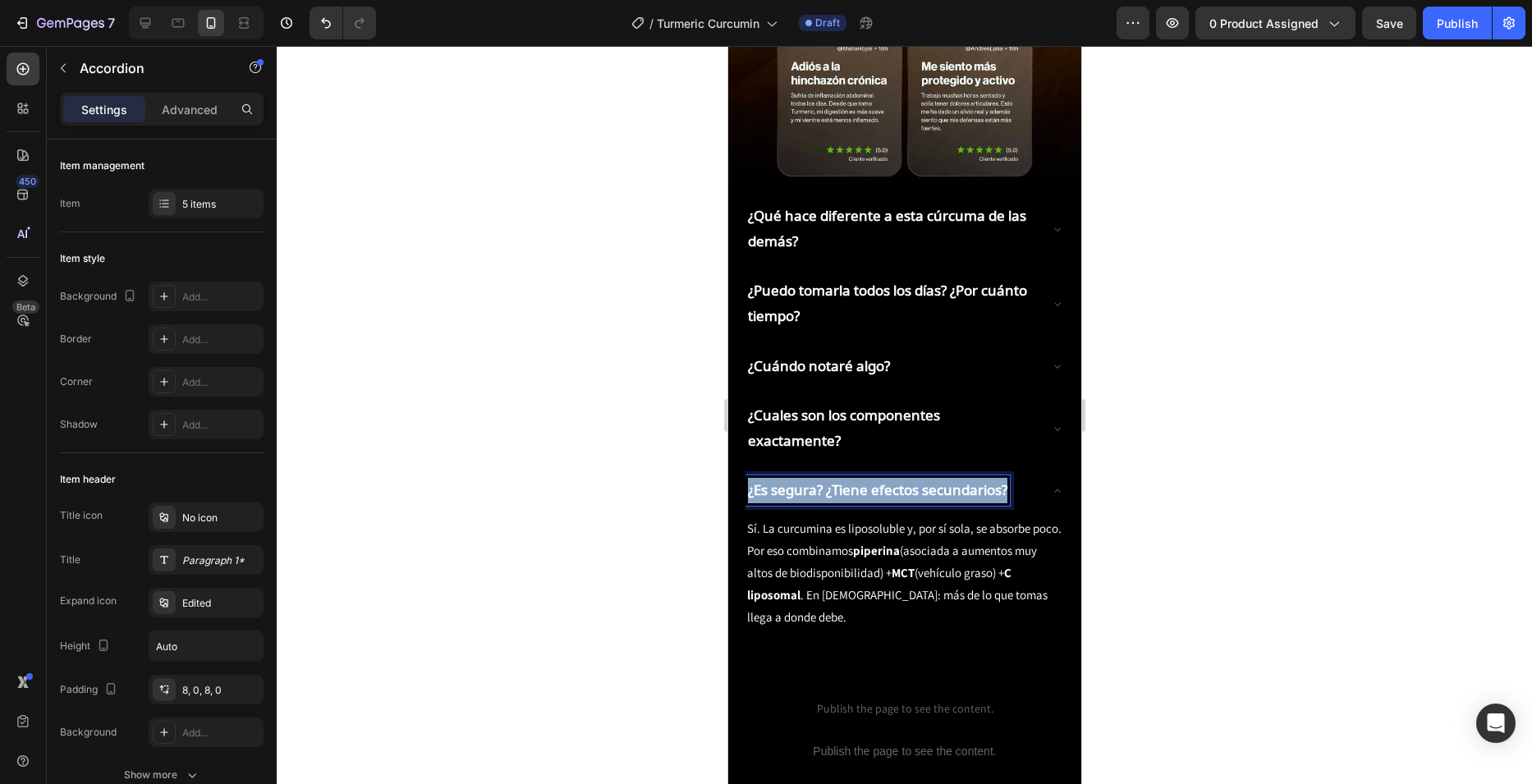
click at [846, 477] on p "¿Es segura? ¿Tiene efectos secundarios?" at bounding box center [876, 490] width 259 height 26
copy p "¿Es segura? ¿Tiene efectos secundarios?"
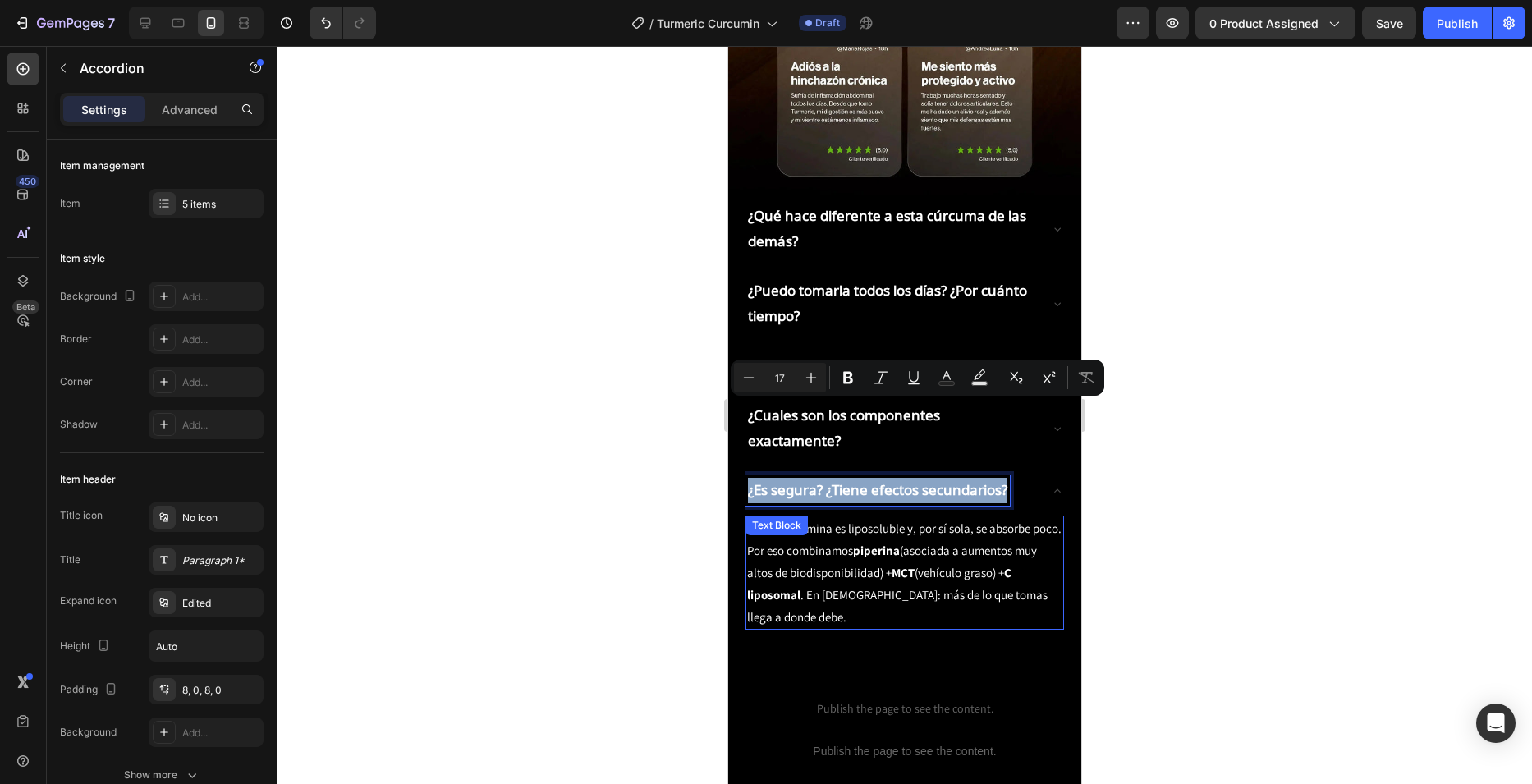
click at [836, 517] on p "Sí. La curcumina es liposoluble y, por sí sola, se absorbe poco. Por eso combin…" at bounding box center [904, 573] width 315 height 111
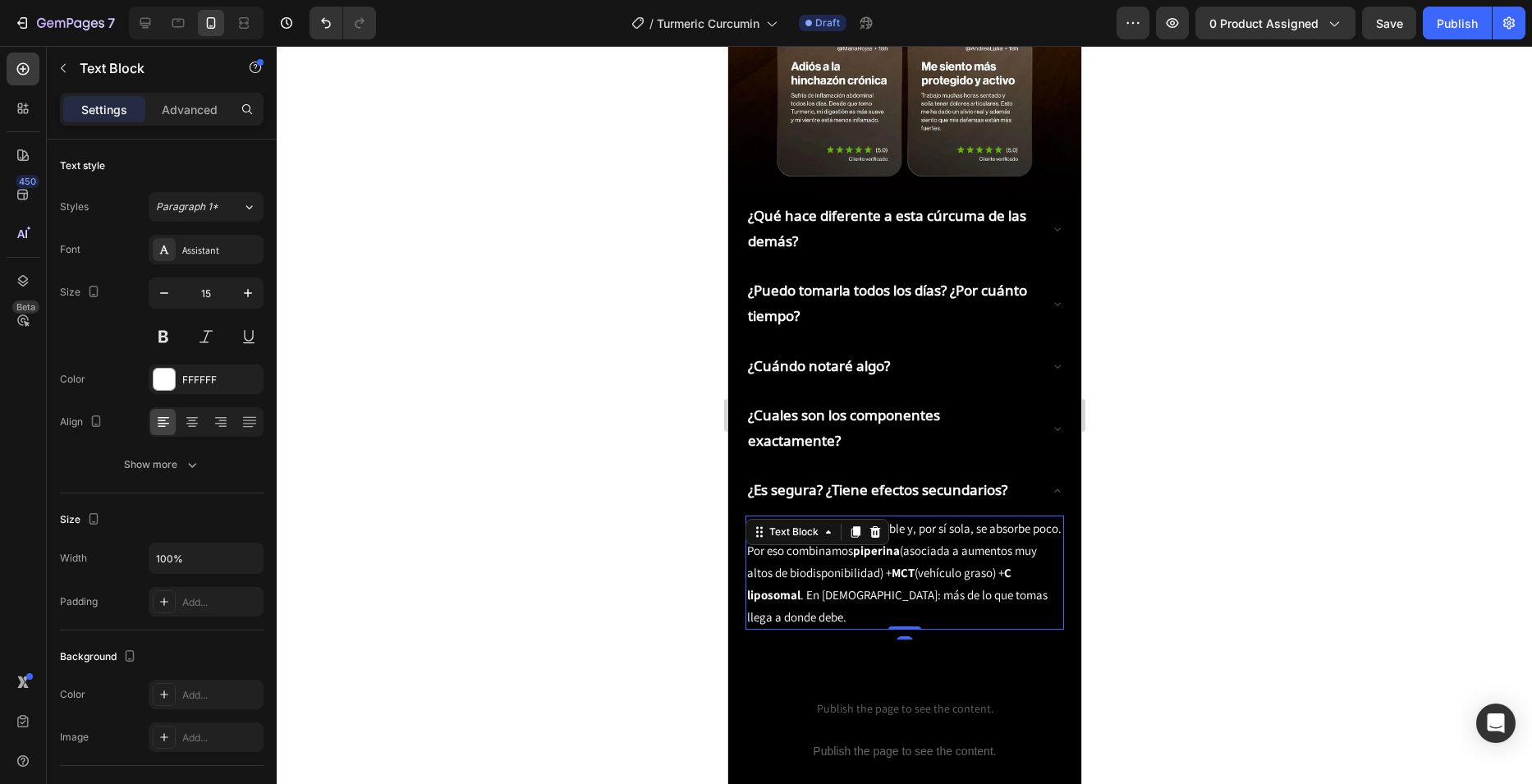
click at [837, 517] on p "Sí. La curcumina es liposoluble y, por sí sola, se absorbe poco. Por eso combin…" at bounding box center [904, 573] width 315 height 111
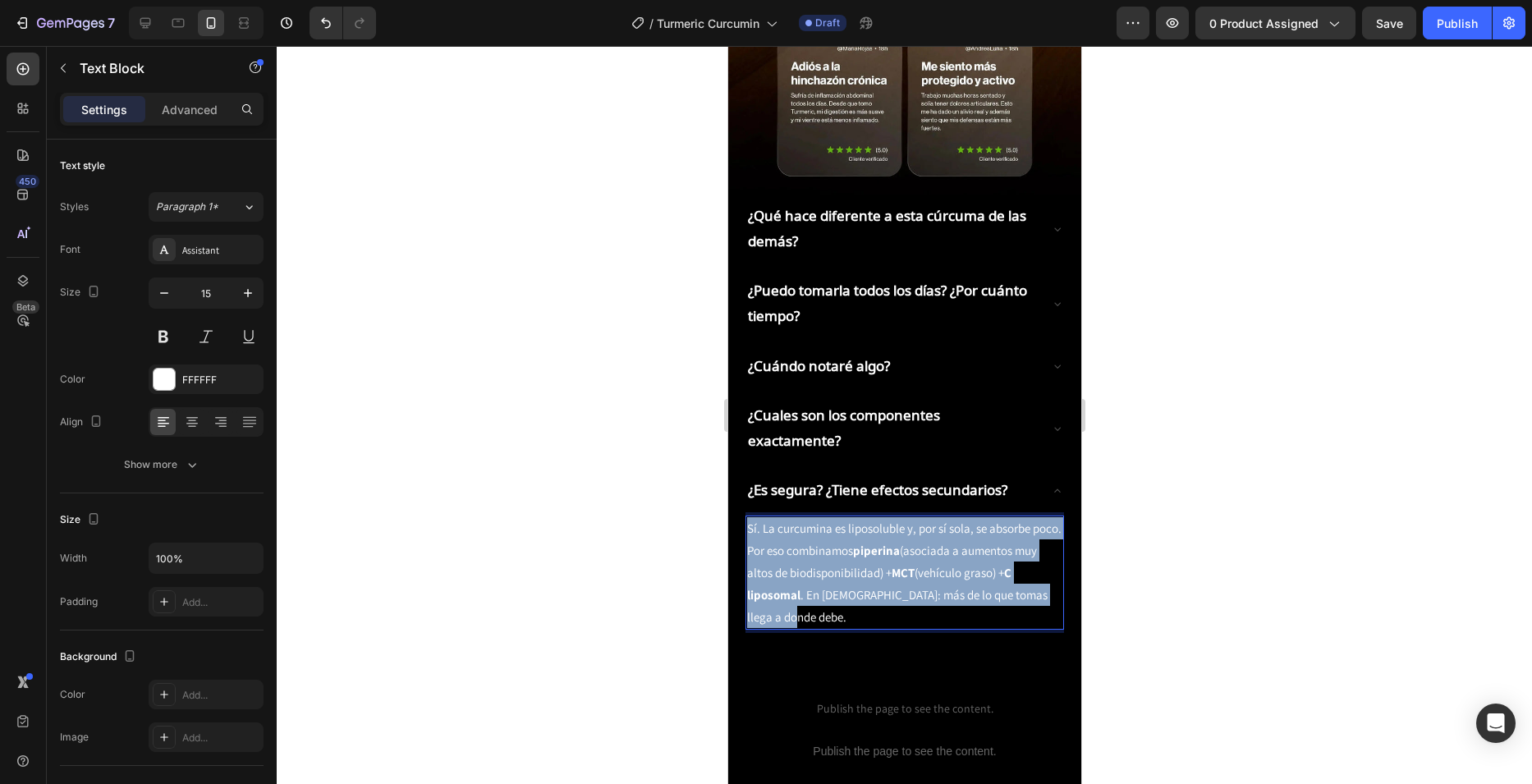
click at [837, 517] on p "Sí. La curcumina es liposoluble y, por sí sola, se absorbe poco. Por eso combin…" at bounding box center [904, 573] width 315 height 111
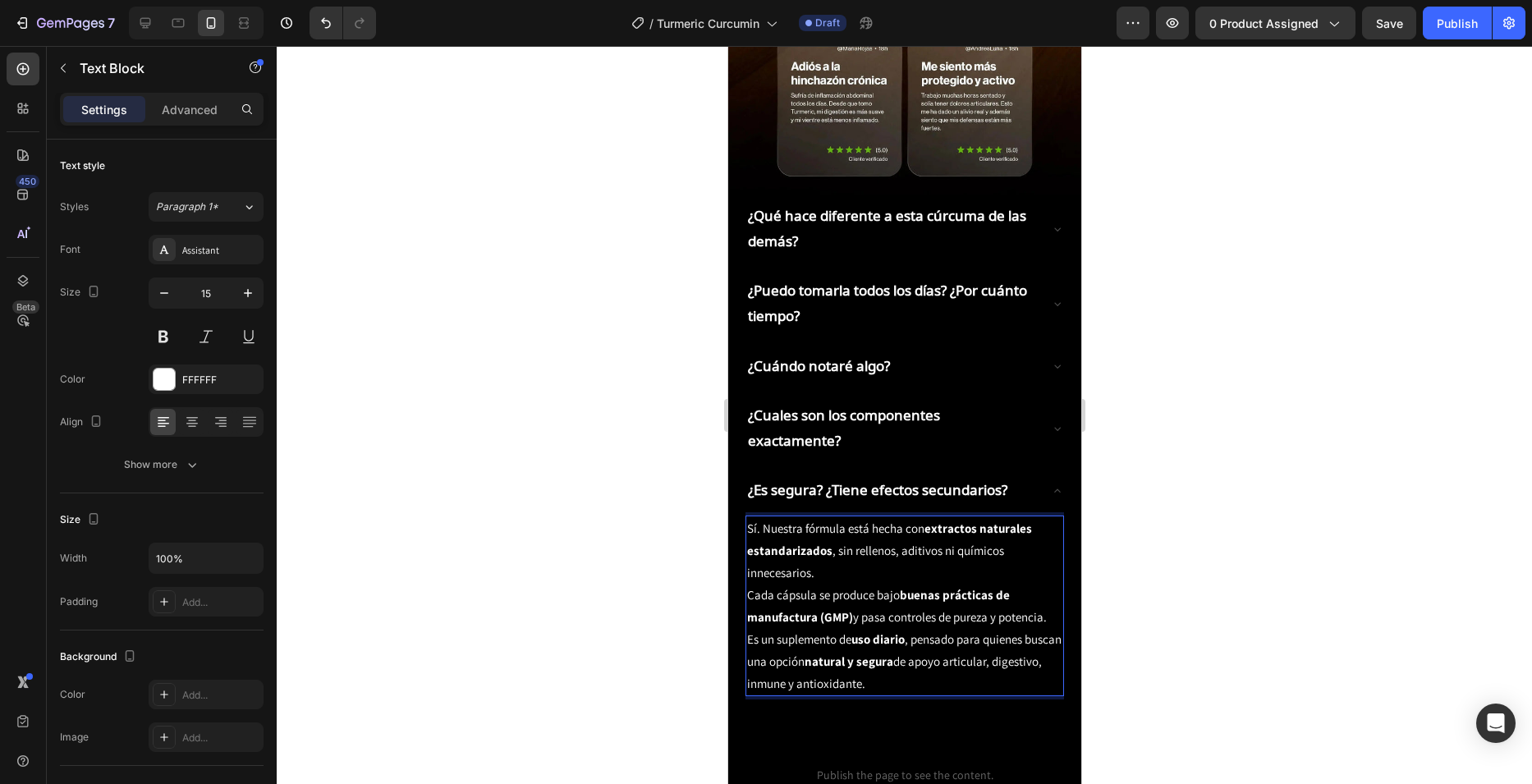
click at [619, 499] on div at bounding box center [904, 414] width 1255 height 738
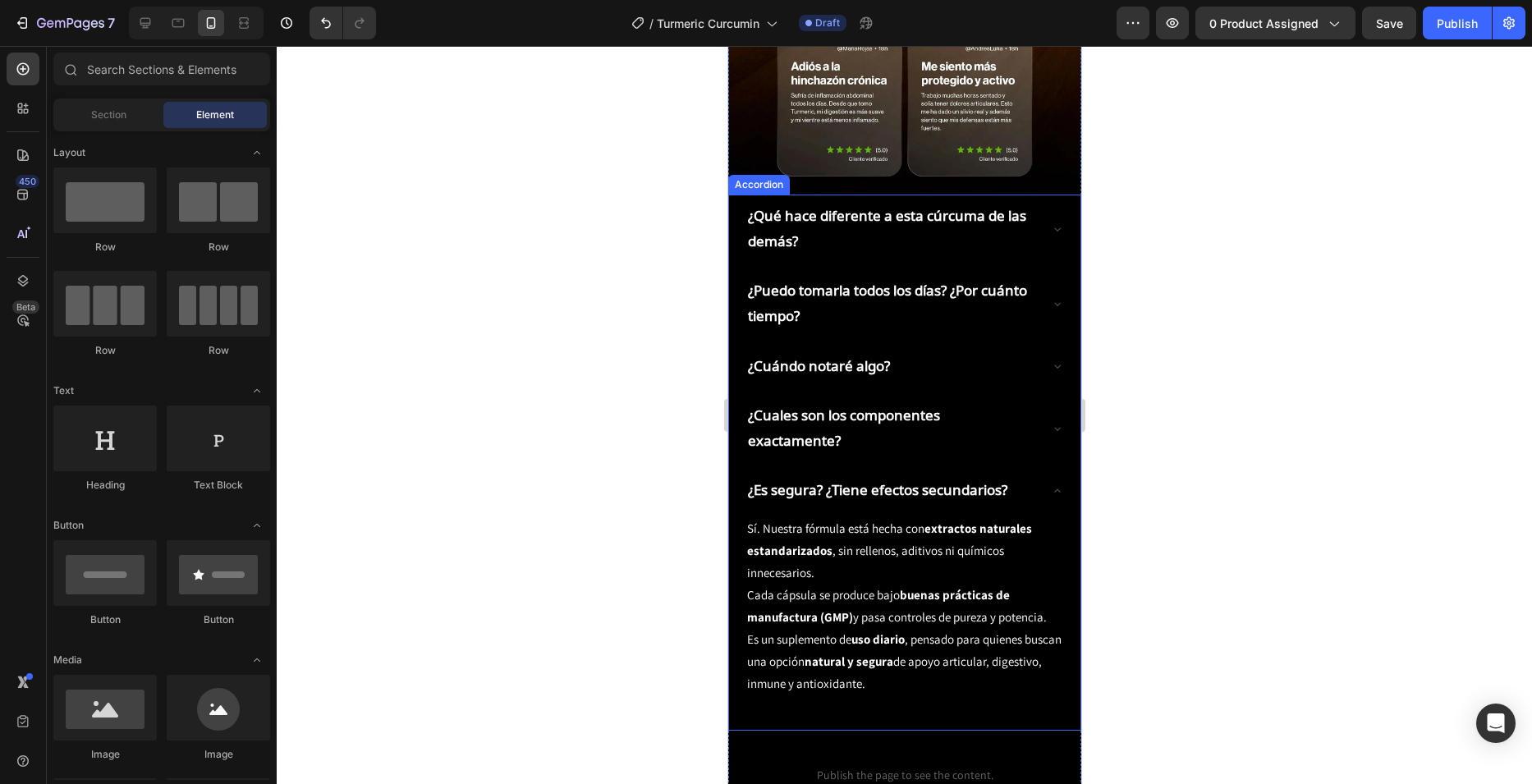
click at [1050, 484] on icon at bounding box center [1057, 491] width 13 height 13
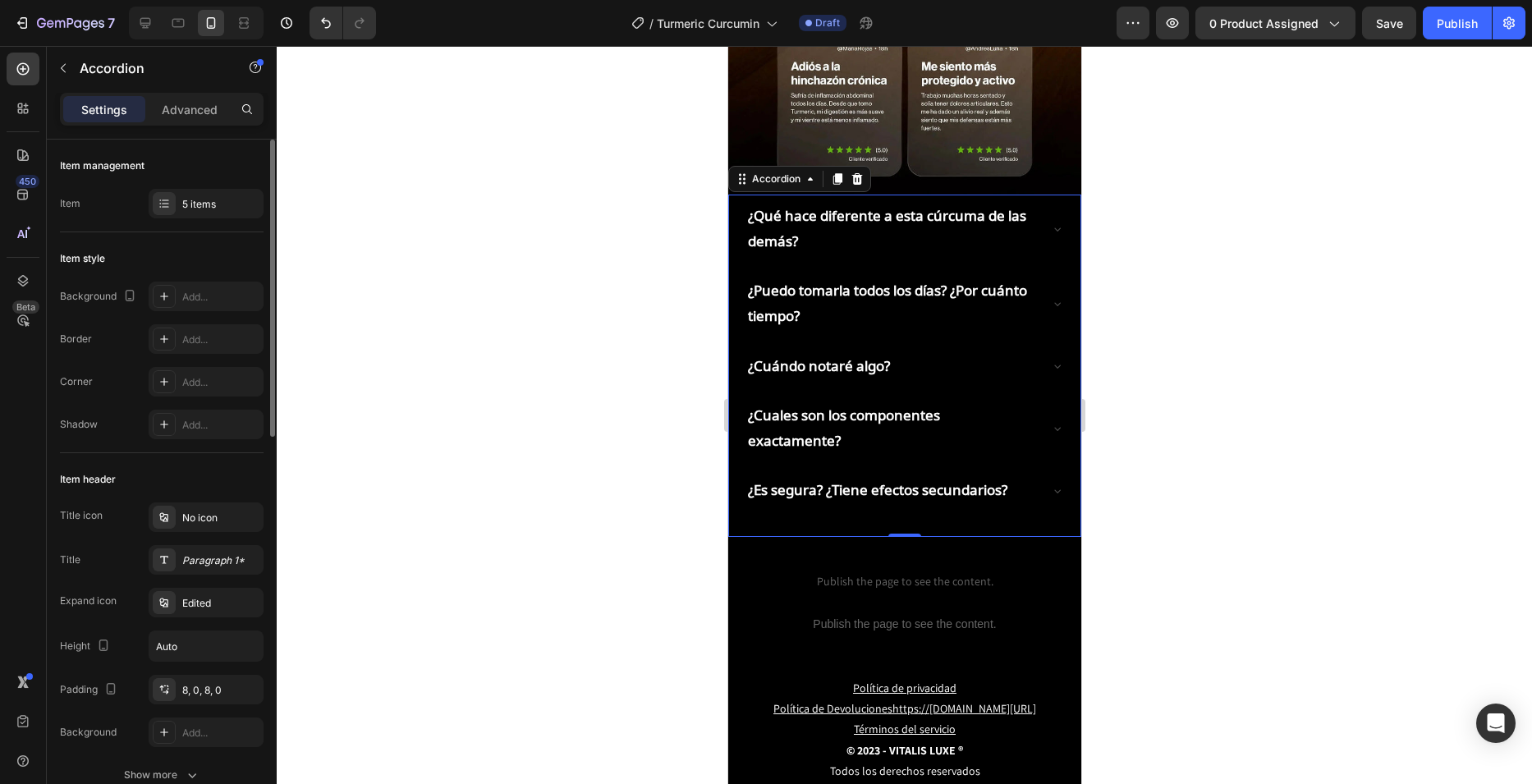
click at [230, 453] on div "Item management Item 5 items" at bounding box center [162, 628] width 204 height 351
click at [212, 209] on div "5 items" at bounding box center [221, 205] width 77 height 15
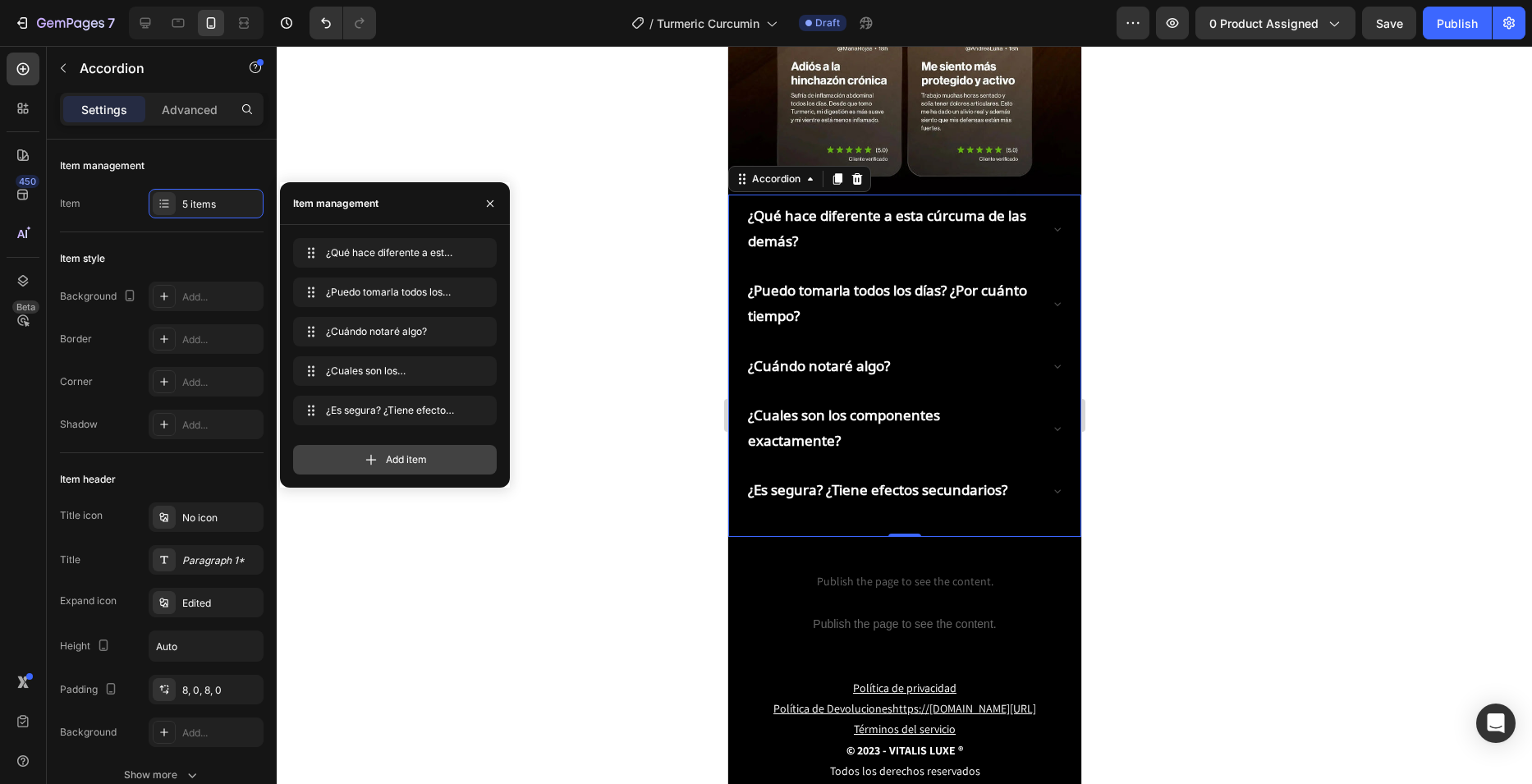
click at [390, 458] on span "Add item" at bounding box center [406, 460] width 41 height 15
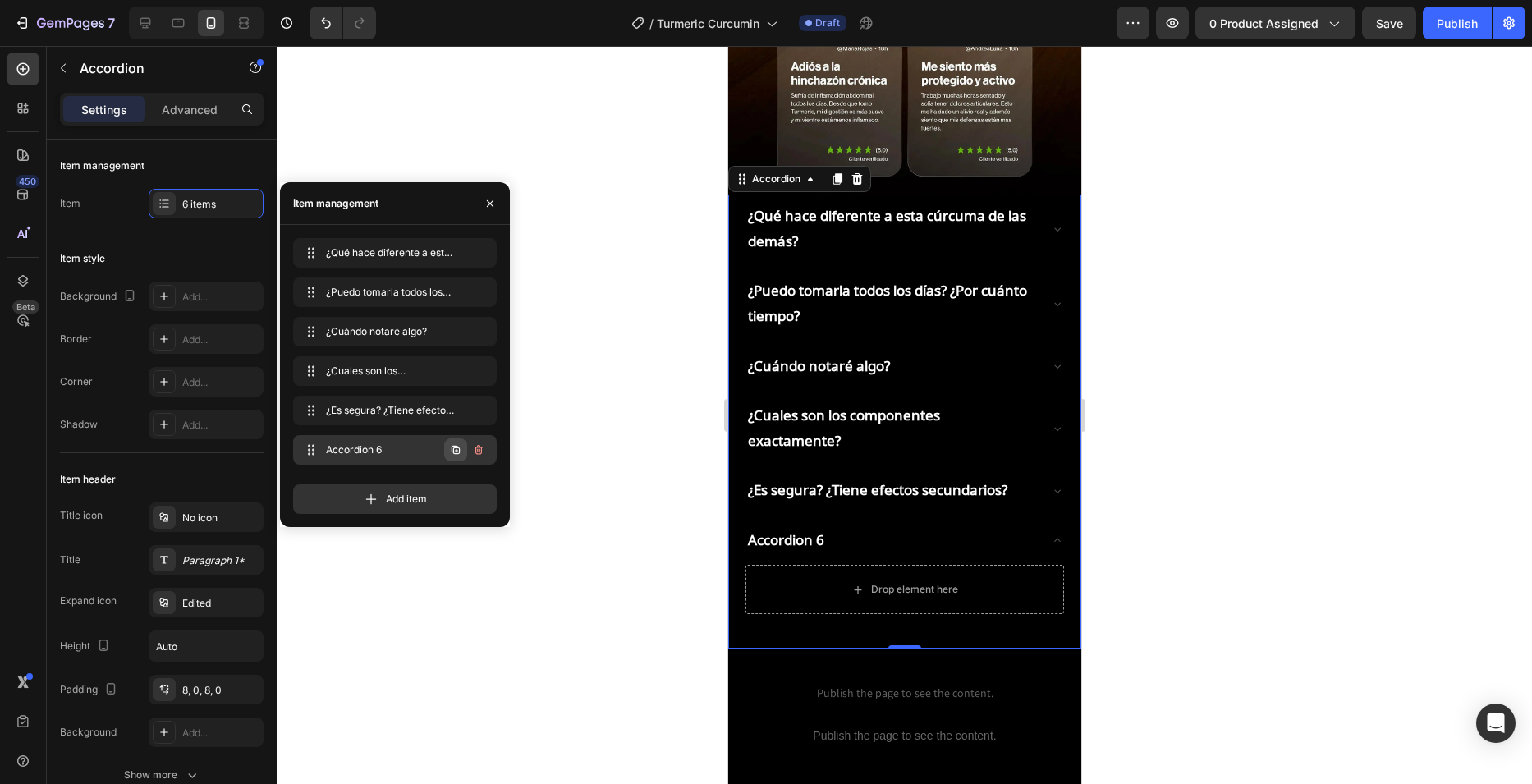
click at [466, 459] on button "button" at bounding box center [456, 450] width 23 height 23
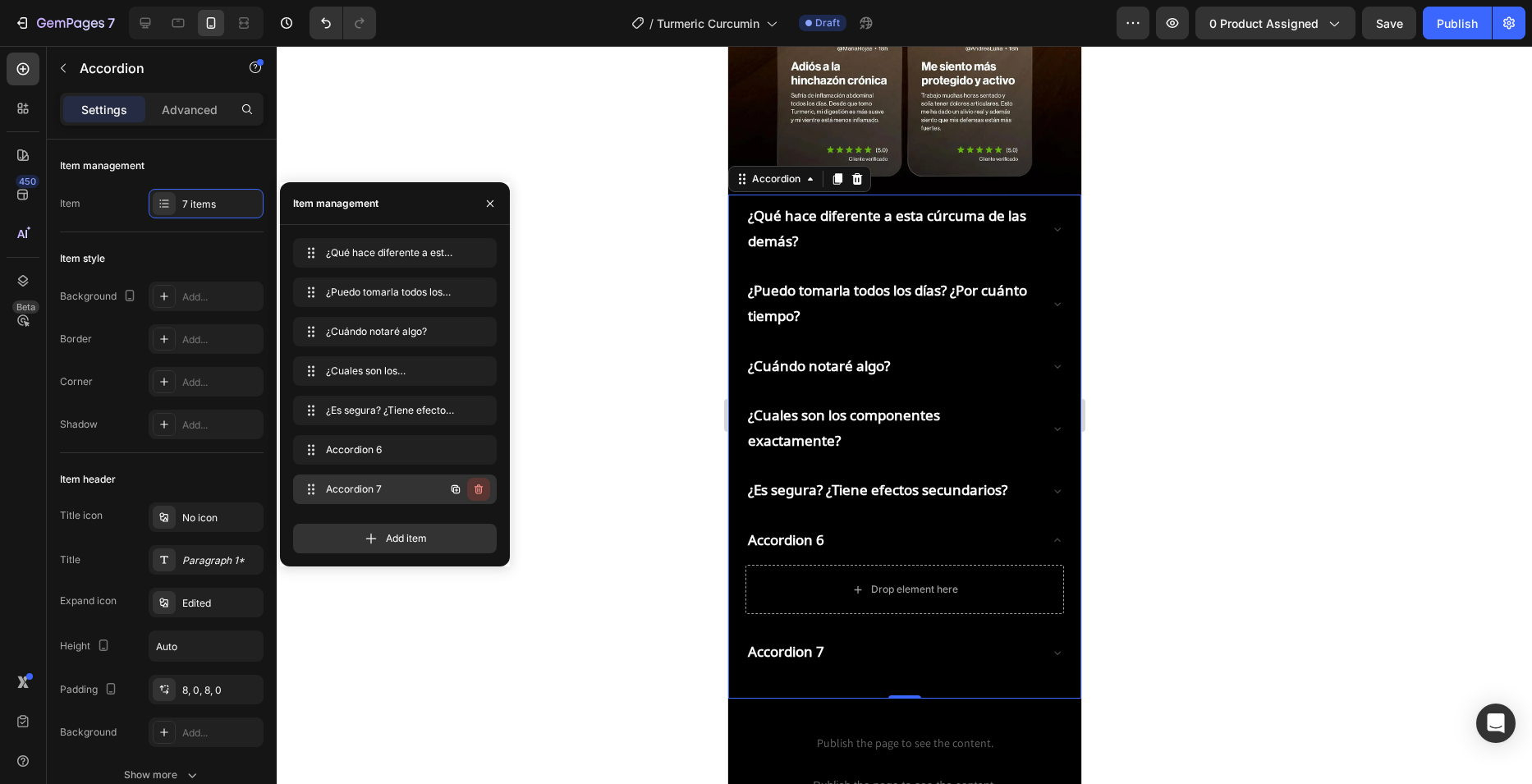
click at [475, 491] on icon "button" at bounding box center [478, 489] width 13 height 13
click at [478, 453] on icon "button" at bounding box center [478, 450] width 13 height 13
click at [468, 455] on div "Delete" at bounding box center [468, 450] width 31 height 15
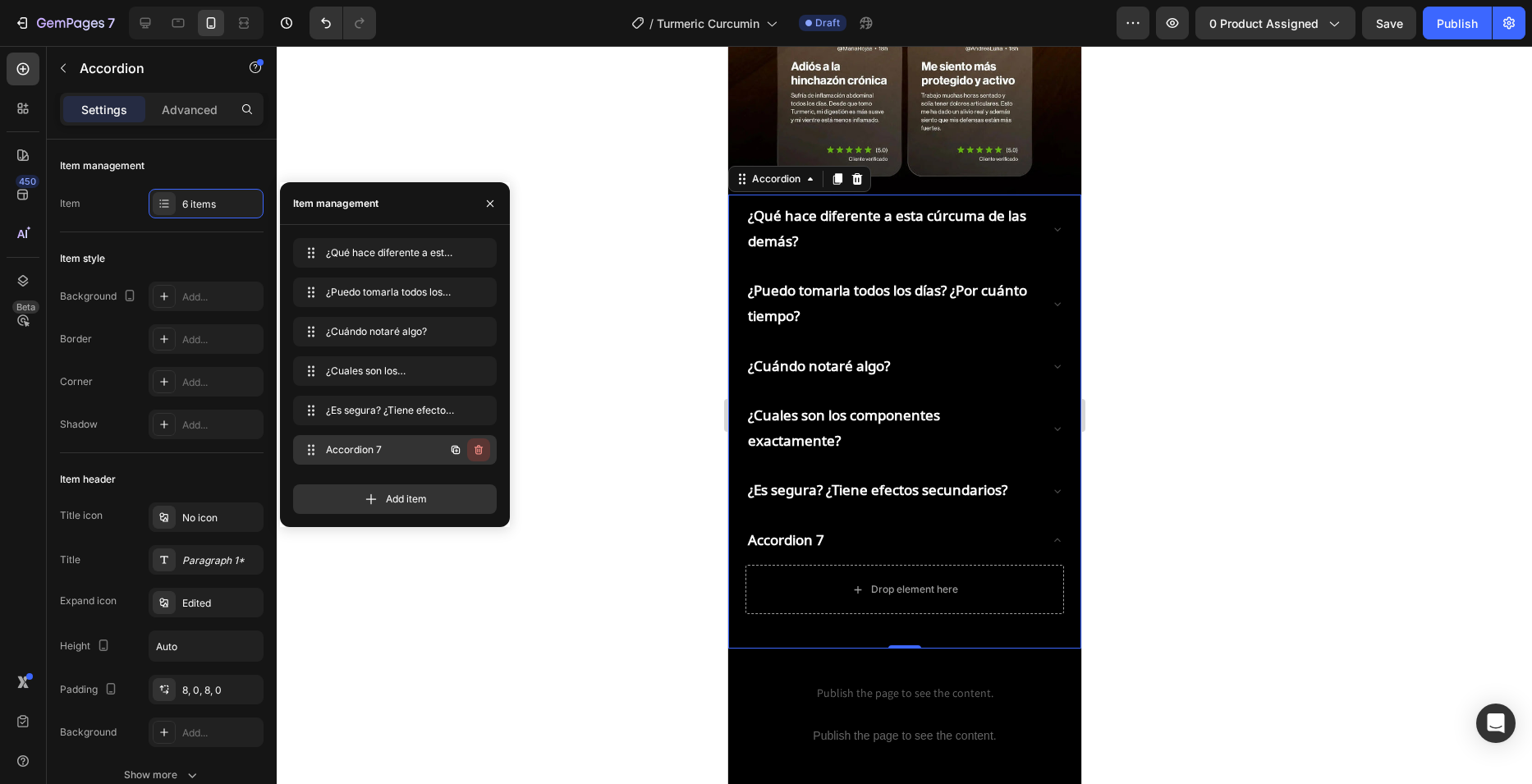
click at [468, 452] on button "button" at bounding box center [478, 450] width 23 height 23
click at [468, 452] on div "Delete" at bounding box center [468, 450] width 31 height 15
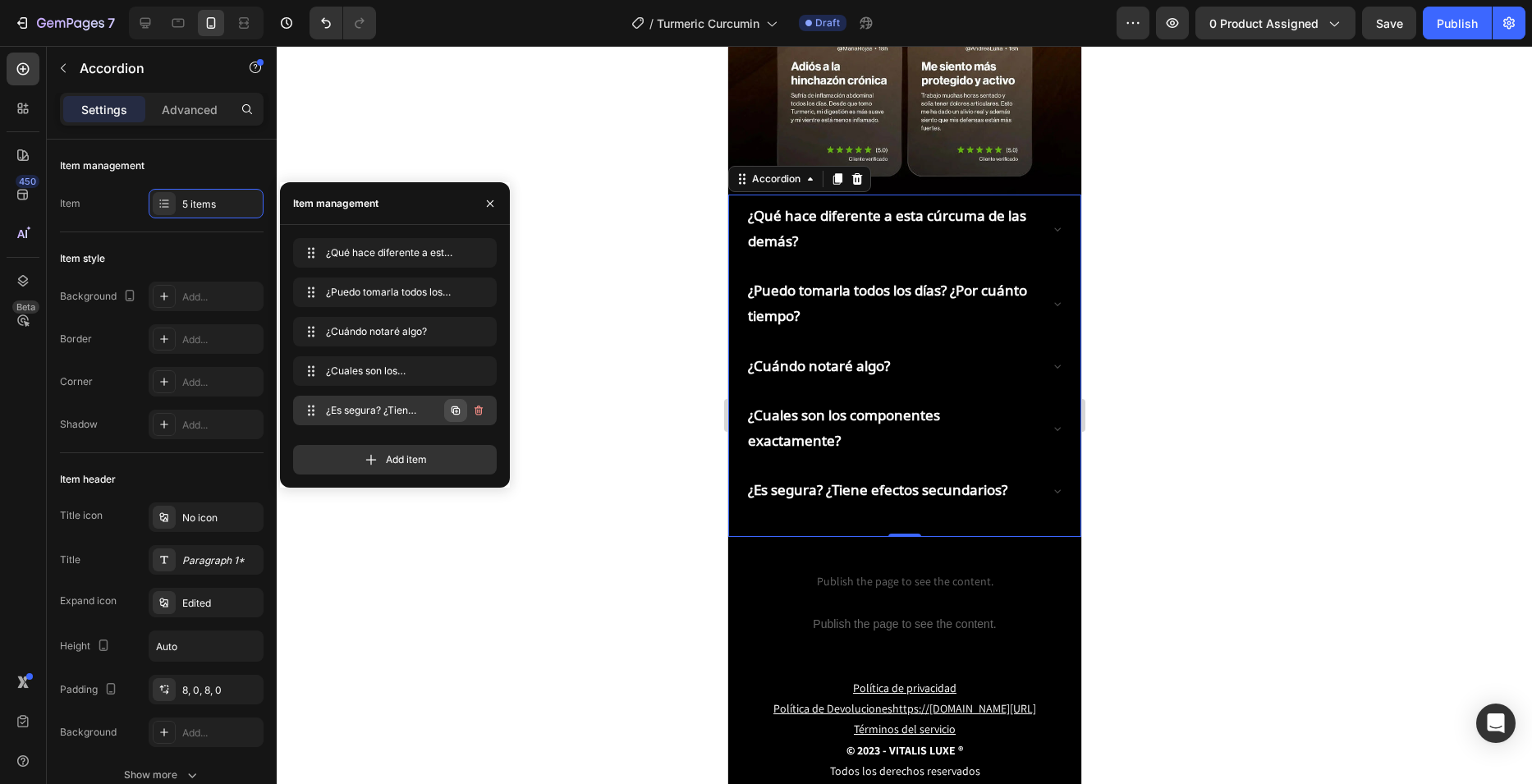
click at [451, 408] on icon "button" at bounding box center [456, 410] width 13 height 13
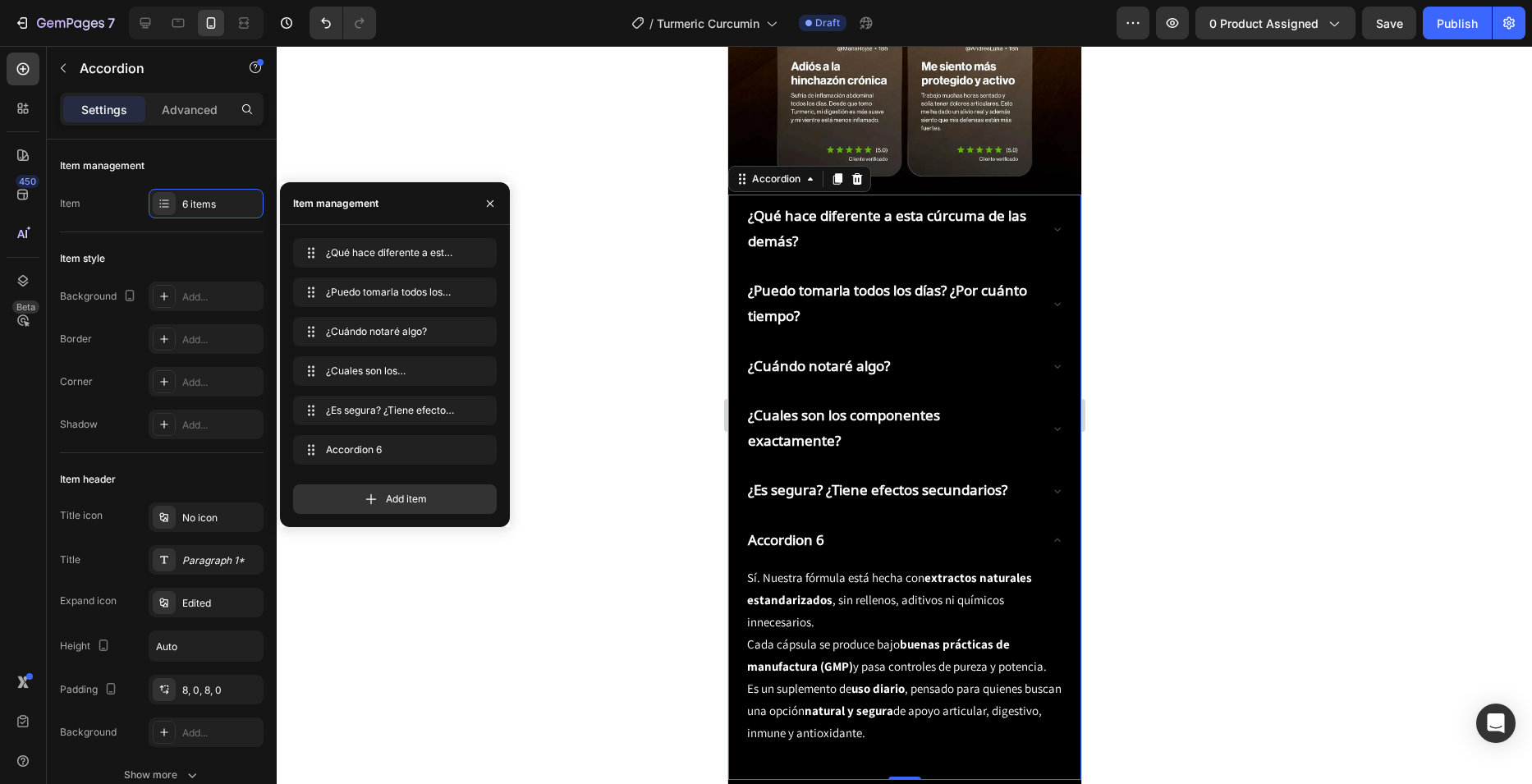
click at [871, 525] on div "Accordion 6" at bounding box center [890, 540] width 293 height 31
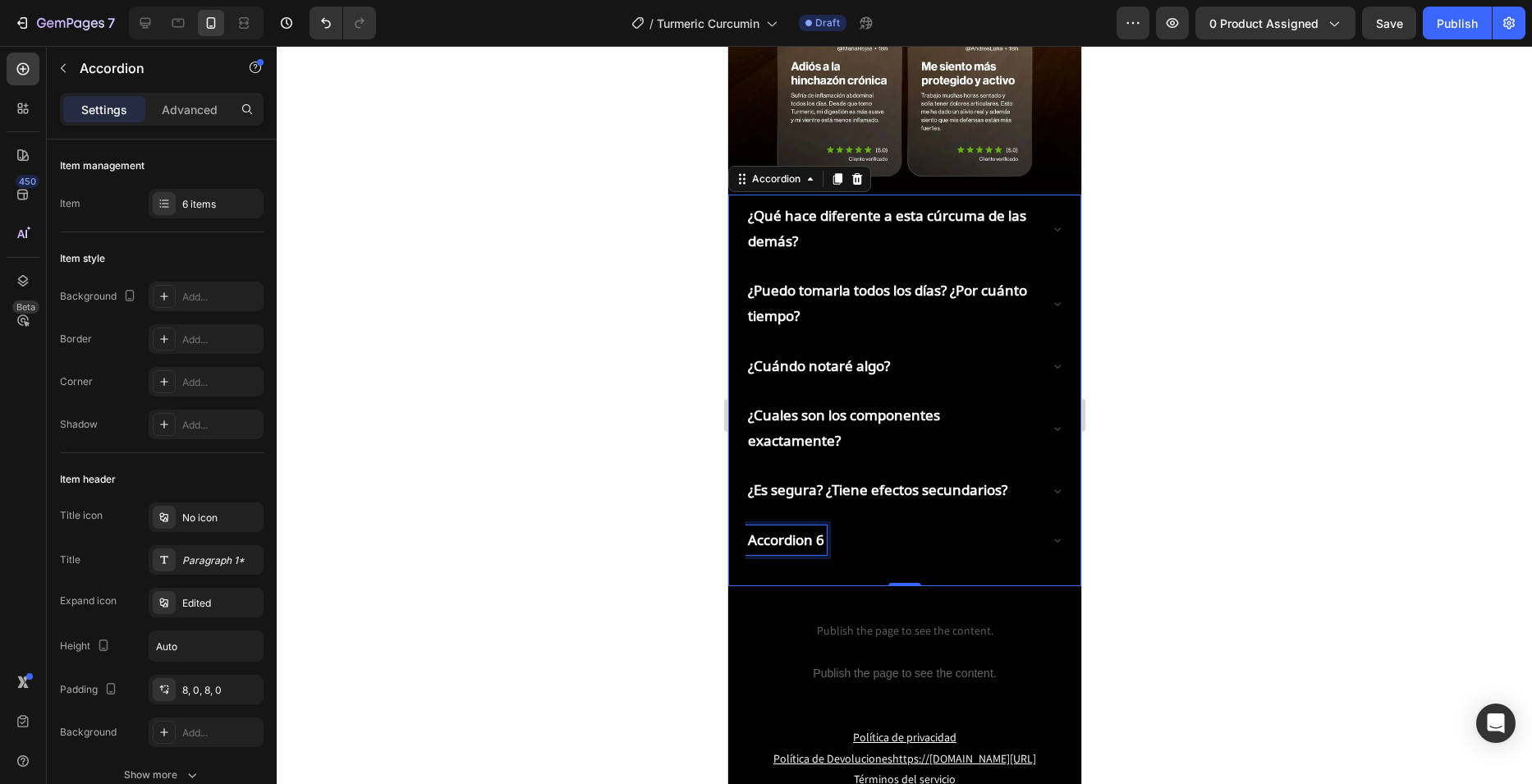
click at [790, 525] on div "Accordion 6" at bounding box center [785, 540] width 81 height 31
click at [789, 528] on p "Accordion 6" at bounding box center [785, 540] width 76 height 26
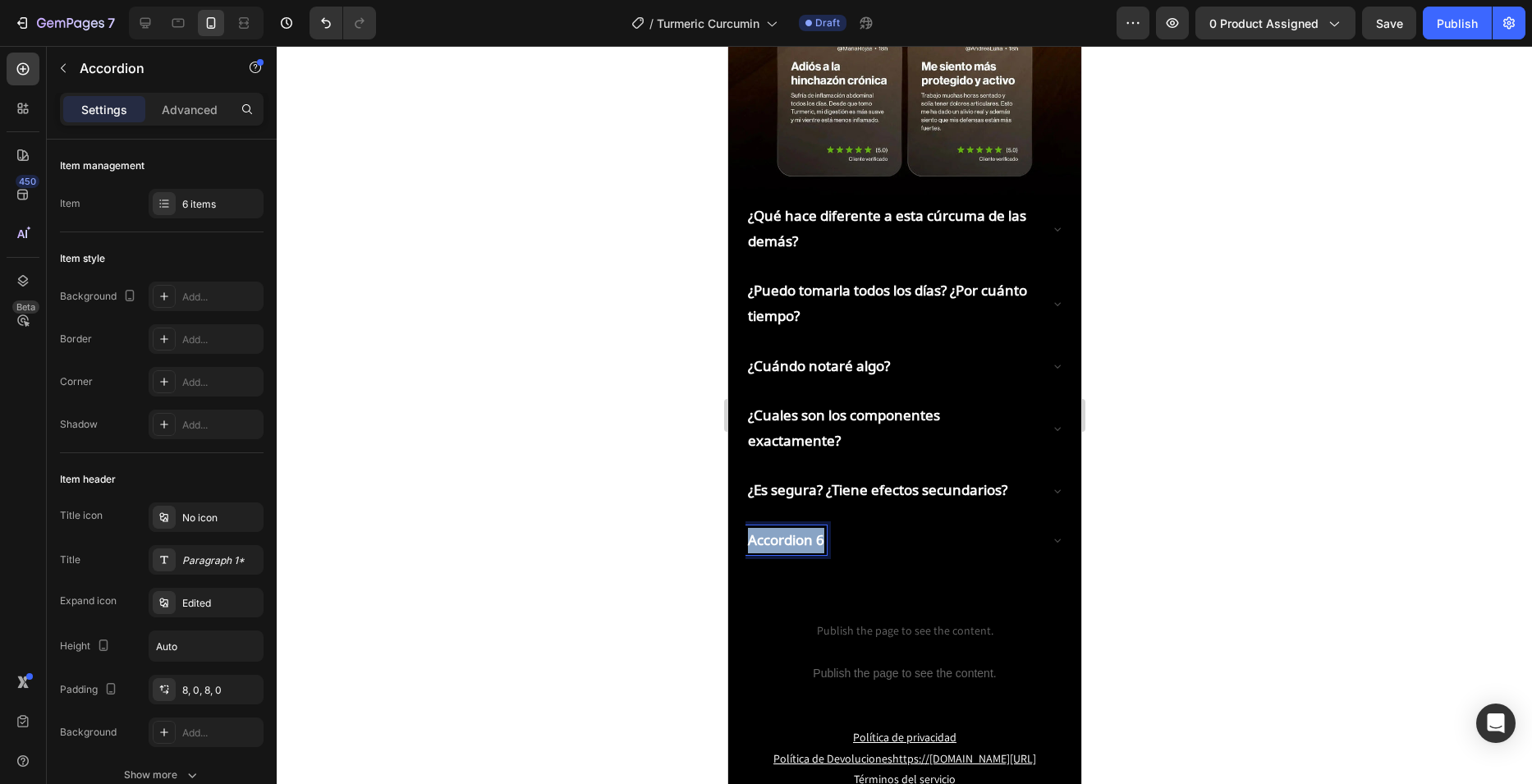
click at [789, 528] on p "Accordion 6" at bounding box center [785, 540] width 76 height 26
click at [1053, 463] on div "¿Qué hace diferente a esta cúrcuma de las demás? ¿Puedo tomarla todos los días?…" at bounding box center [904, 390] width 353 height 391
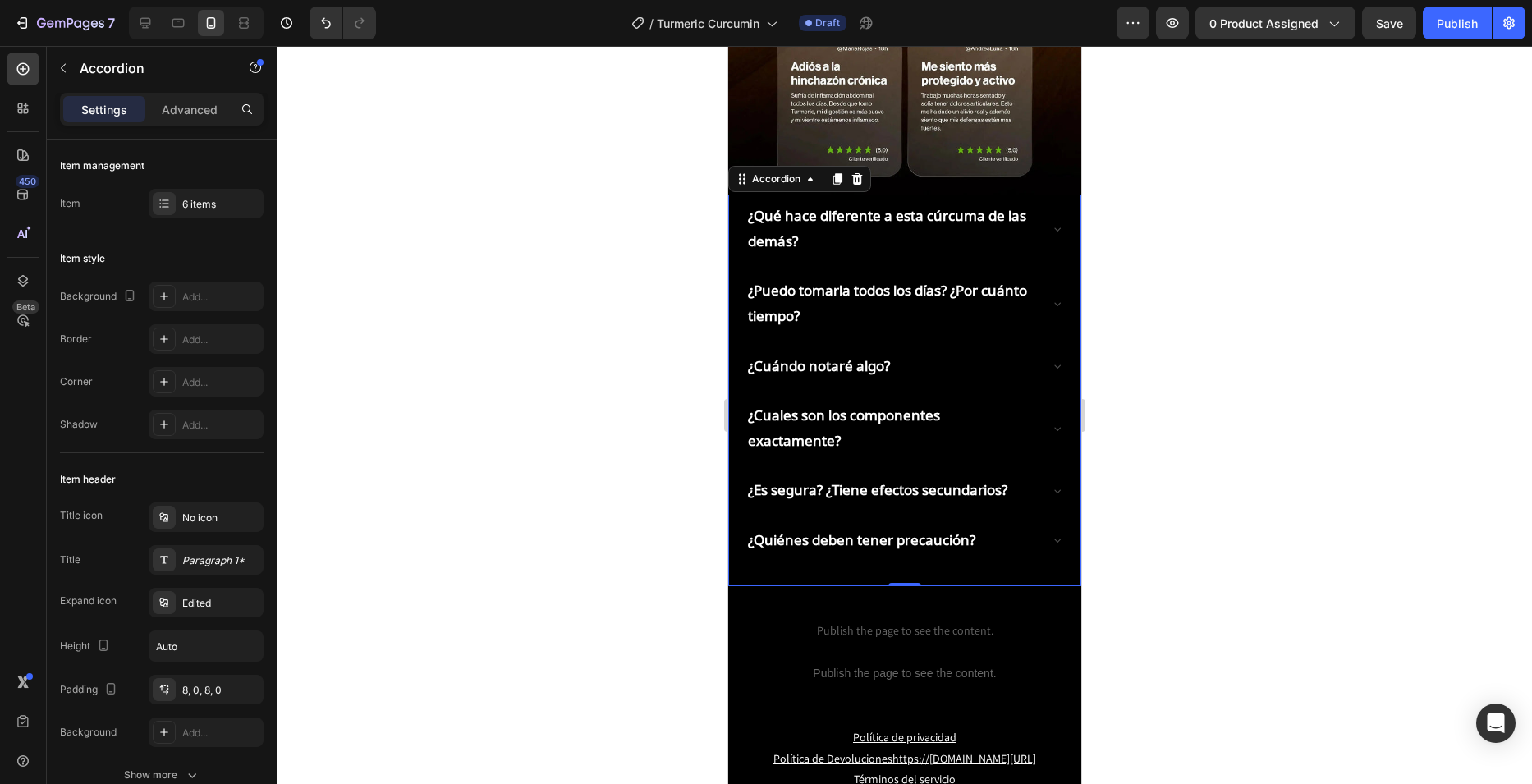
click at [1050, 534] on icon at bounding box center [1057, 540] width 13 height 13
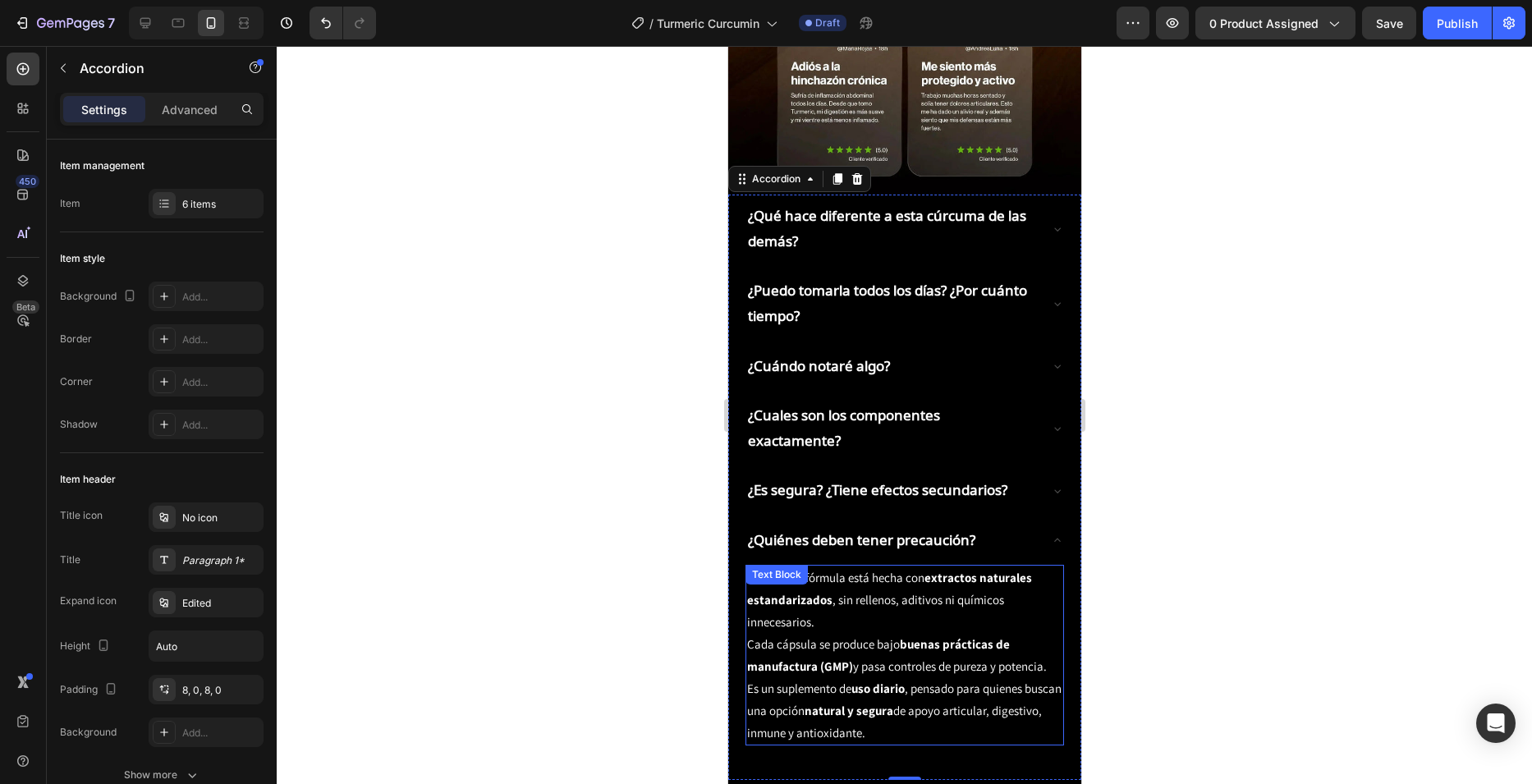
click at [892, 703] on strong "natural y segura" at bounding box center [848, 710] width 89 height 16
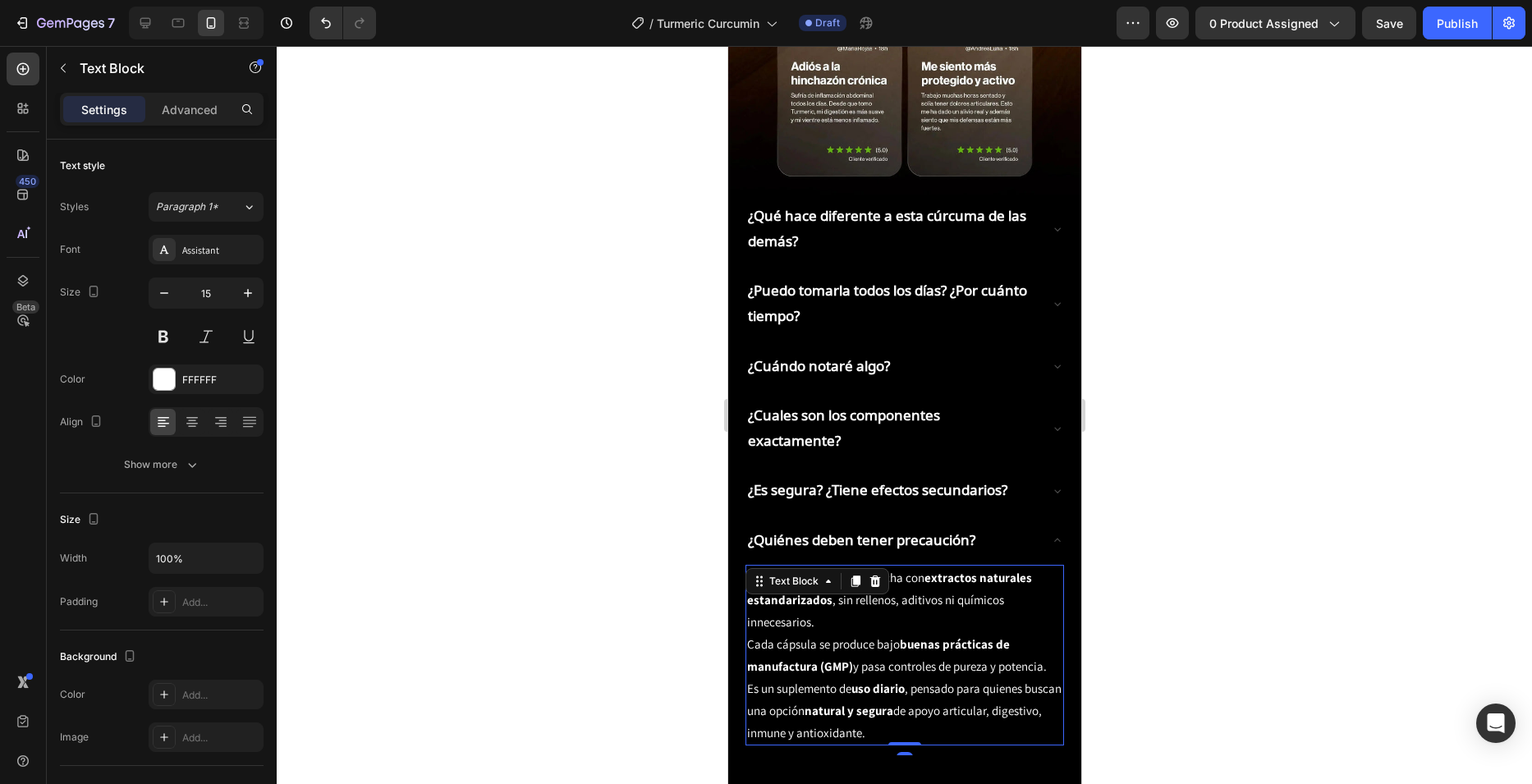
click at [892, 703] on strong "natural y segura" at bounding box center [848, 710] width 89 height 16
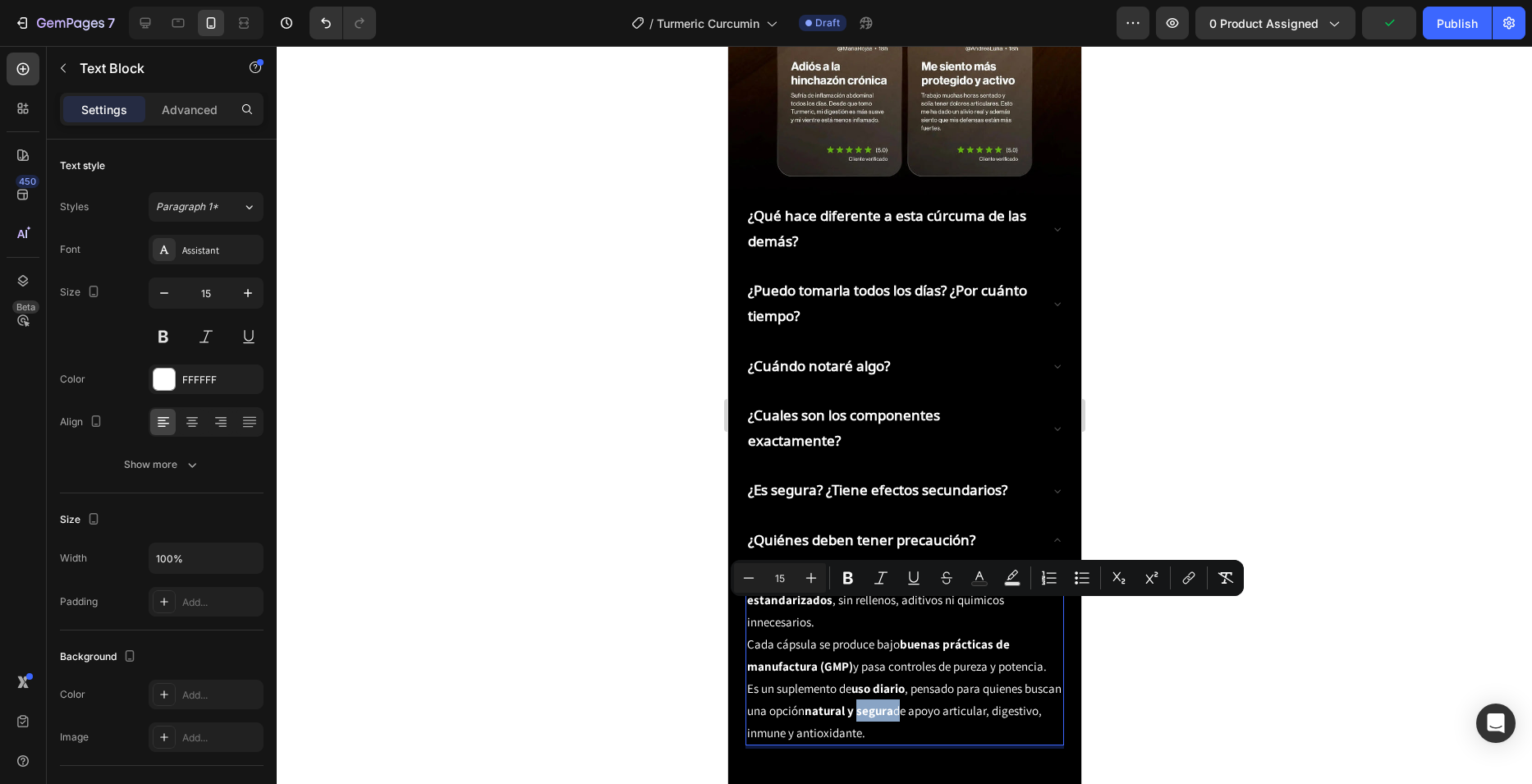
click at [943, 677] on p "Es un suplemento de uso diario , pensado para quienes buscan una opción natural…" at bounding box center [904, 710] width 315 height 66
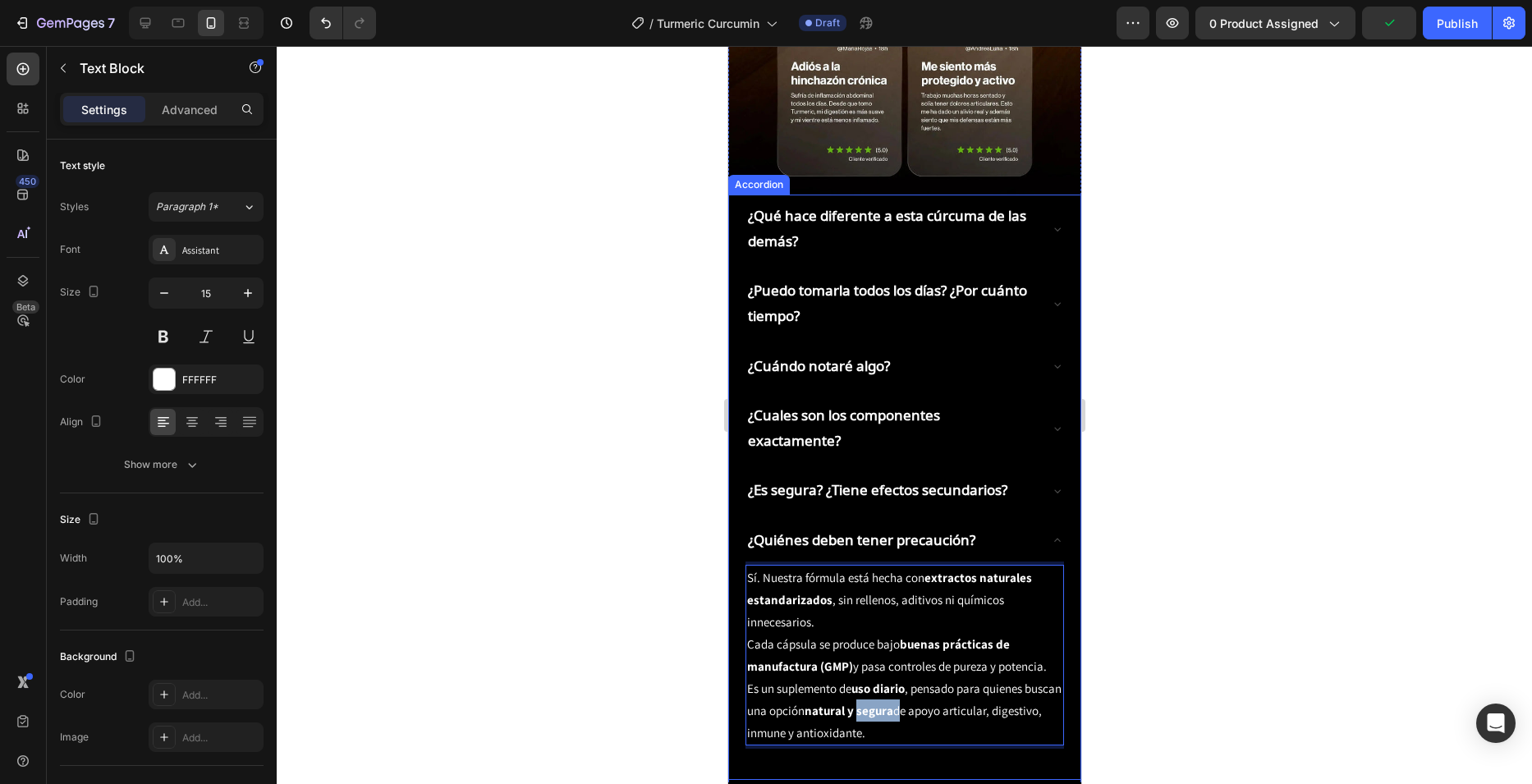
drag, startPoint x: 928, startPoint y: 654, endPoint x: 739, endPoint y: 486, distance: 252.9
click at [739, 486] on div "¿Qué hace diferente a esta cúrcuma de las demás? ¿Puedo tomarla todos los días?…" at bounding box center [904, 487] width 353 height 585
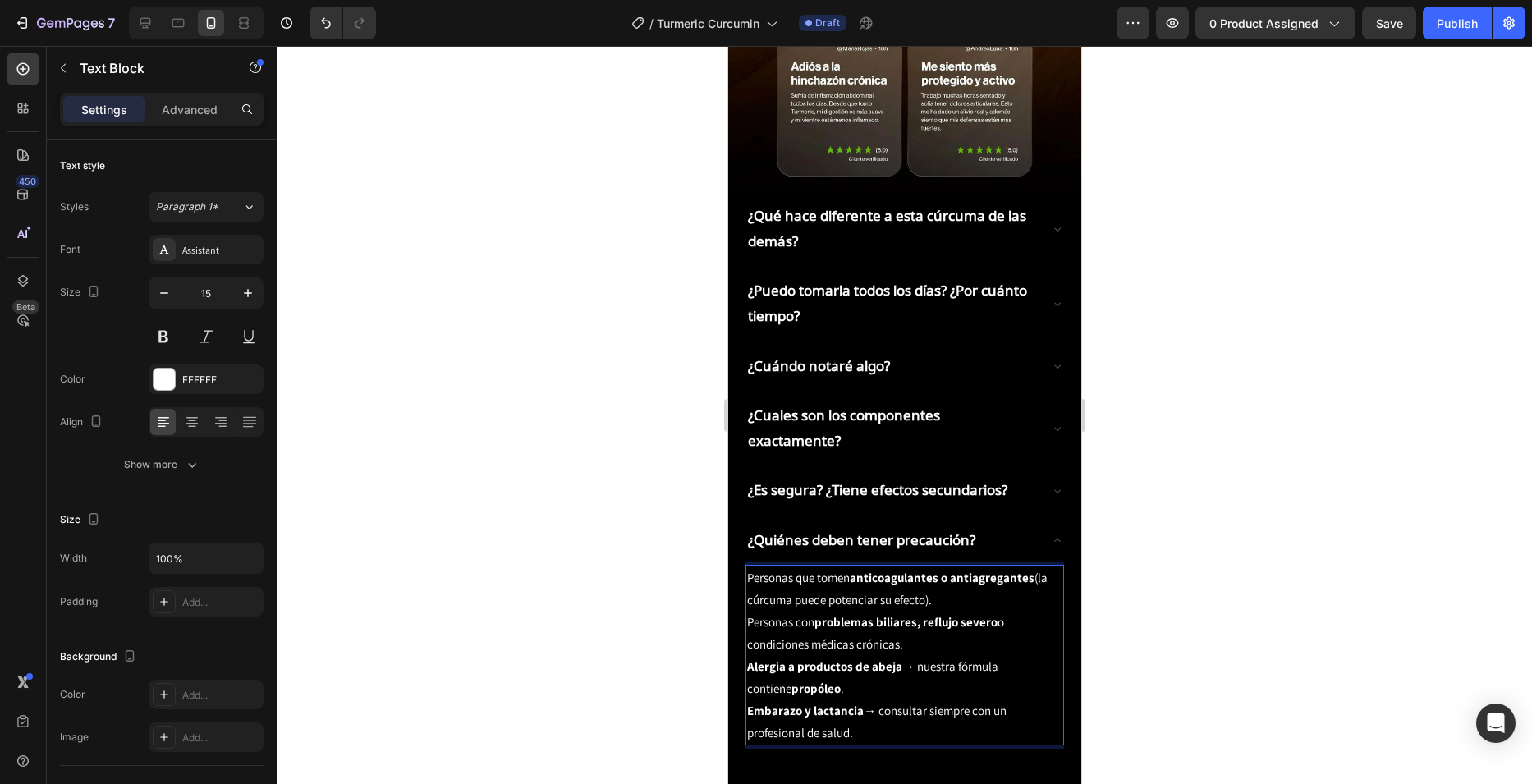
click at [578, 491] on div at bounding box center [904, 414] width 1255 height 738
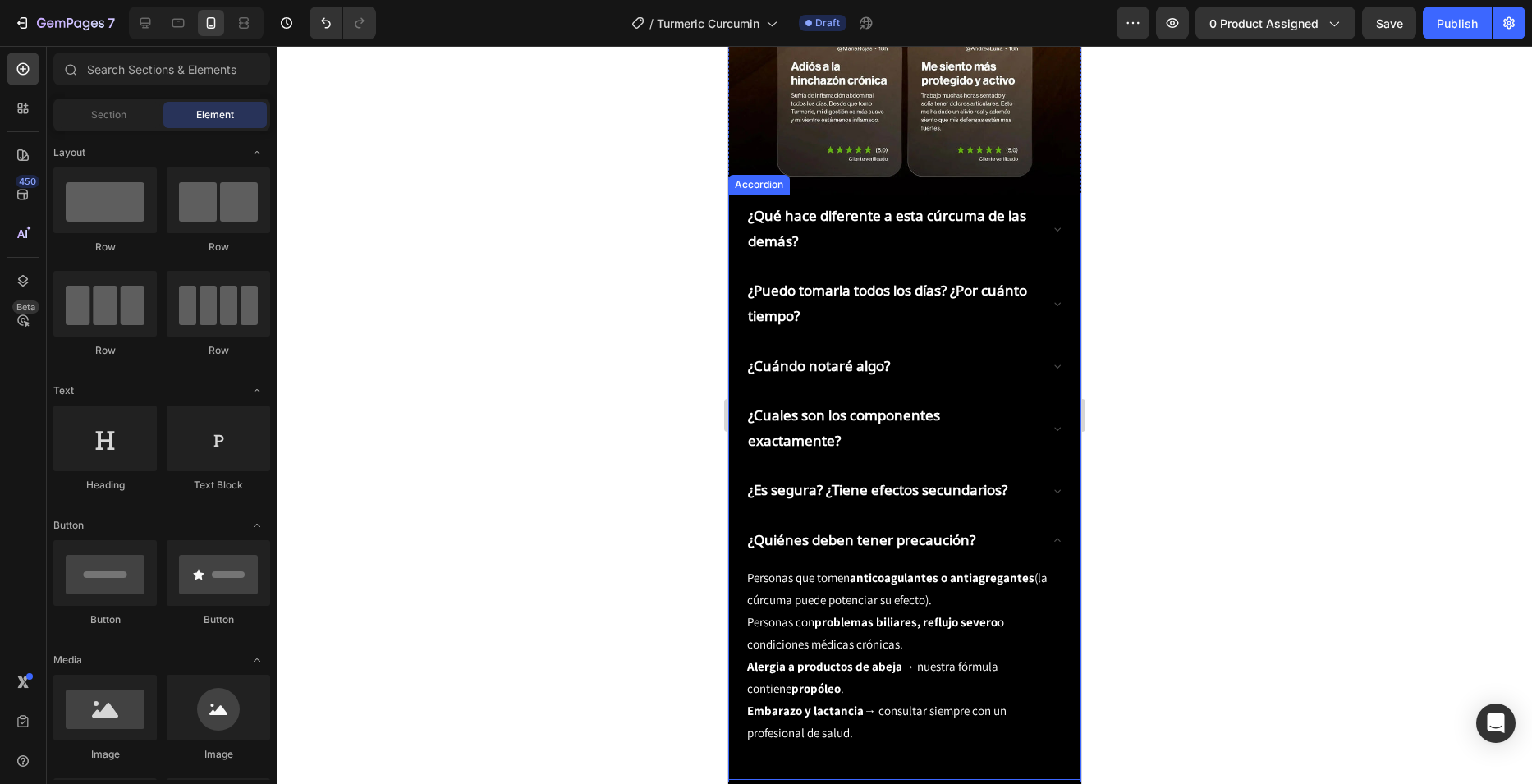
click at [1050, 534] on icon at bounding box center [1057, 540] width 13 height 13
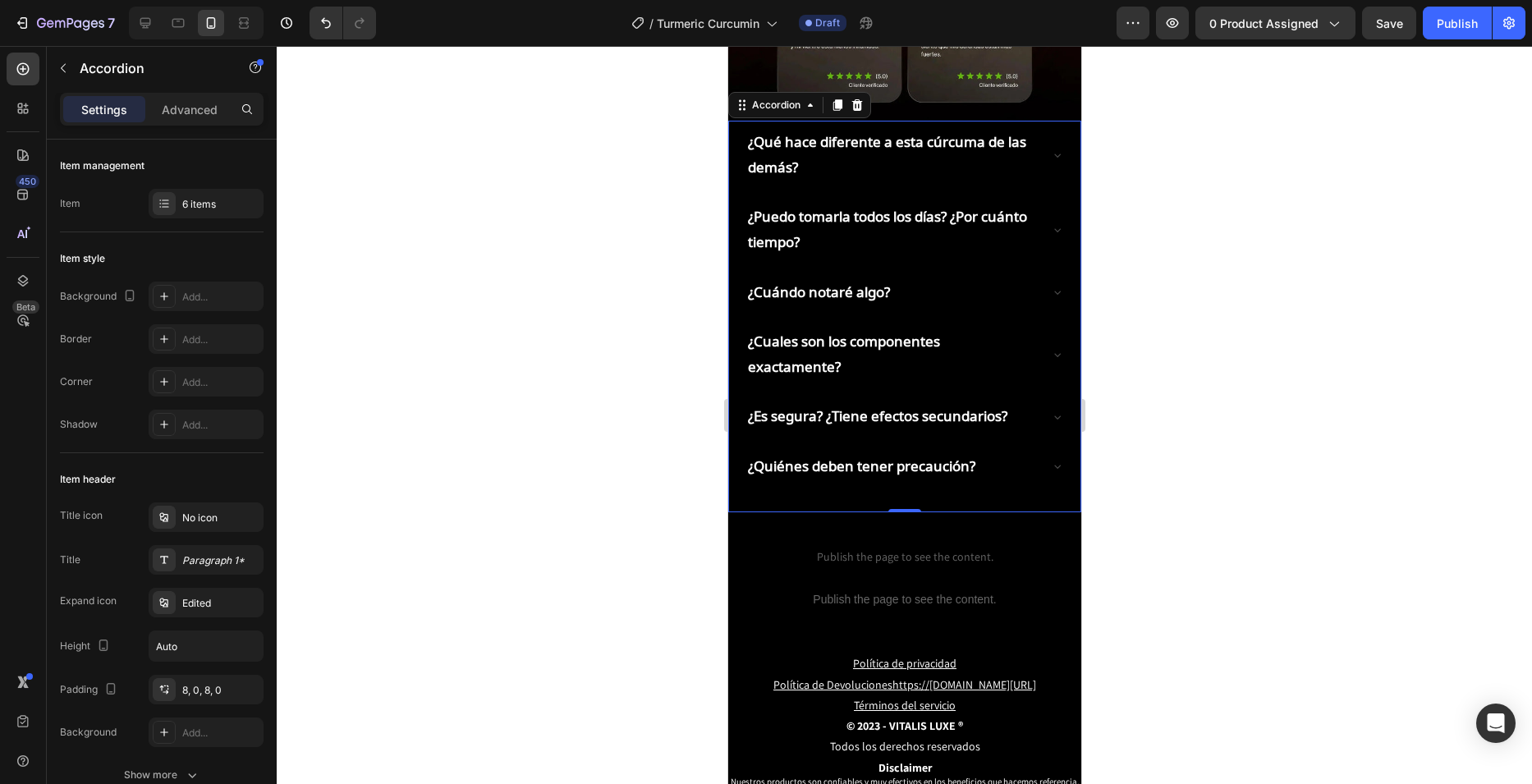
scroll to position [2703, 0]
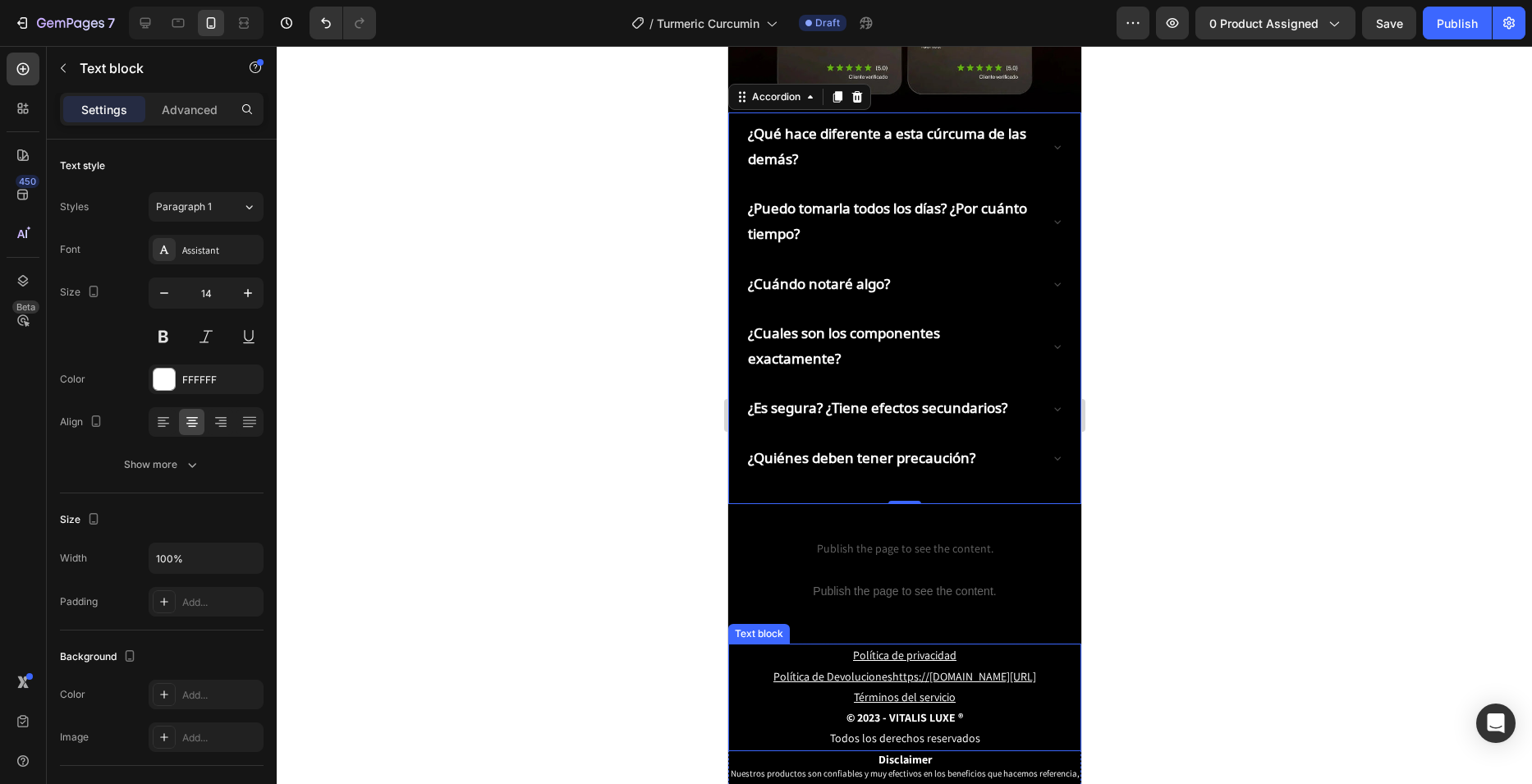
click at [893, 669] on u "Política de Devolucioneshttps://[DOMAIN_NAME][URL]" at bounding box center [904, 676] width 263 height 15
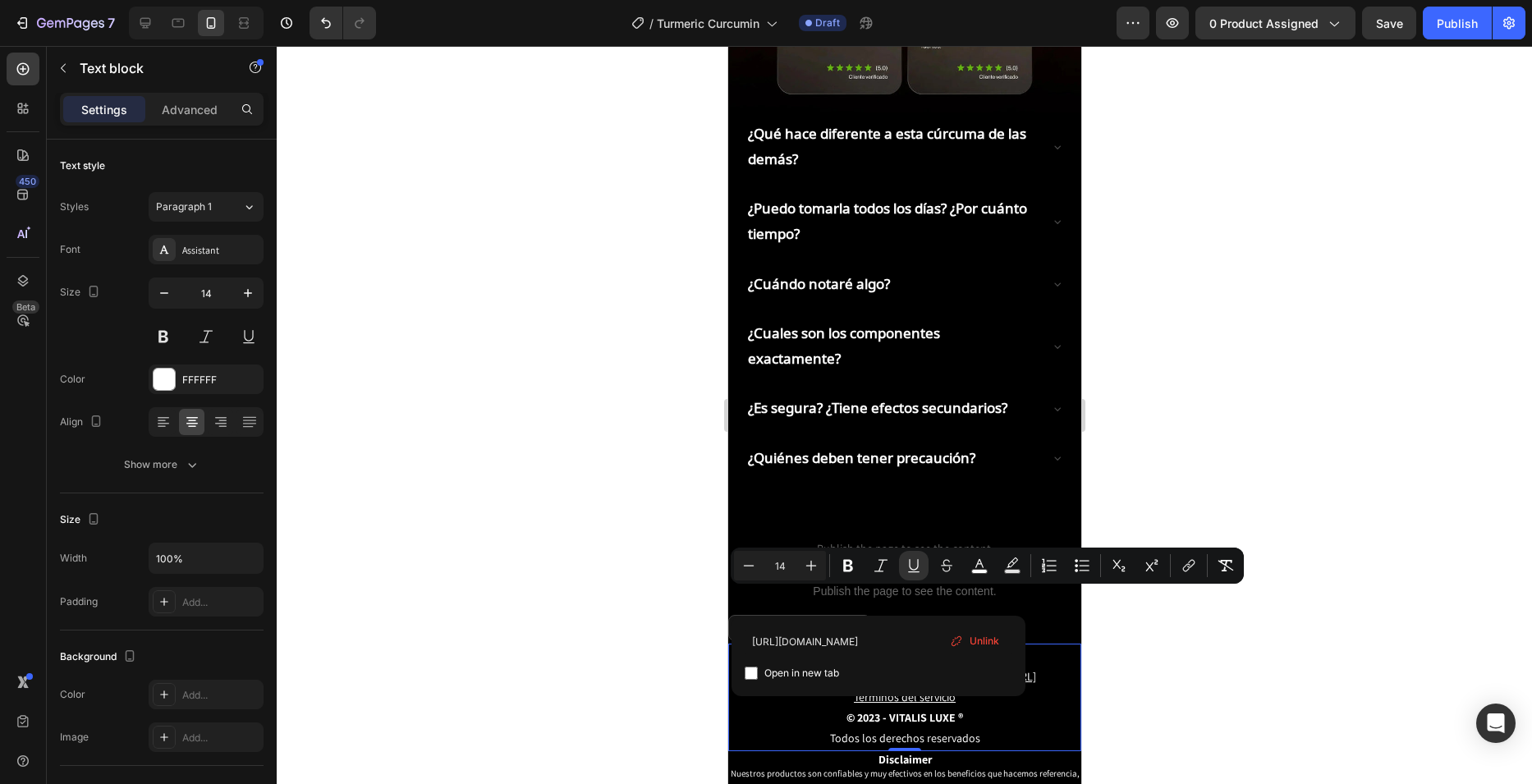
drag, startPoint x: 844, startPoint y: 595, endPoint x: 1115, endPoint y: 591, distance: 271.0
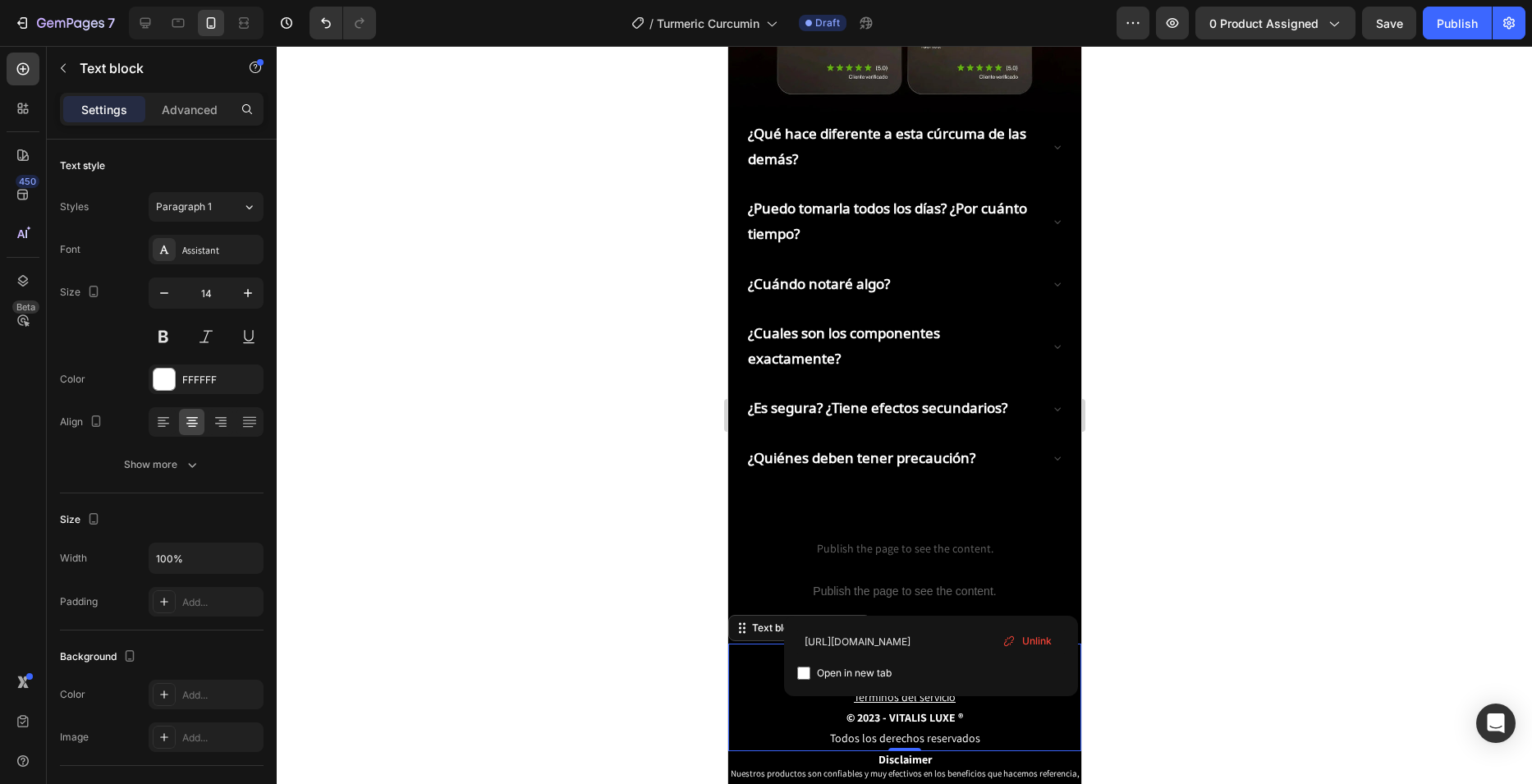
click at [1128, 521] on div at bounding box center [904, 414] width 1255 height 738
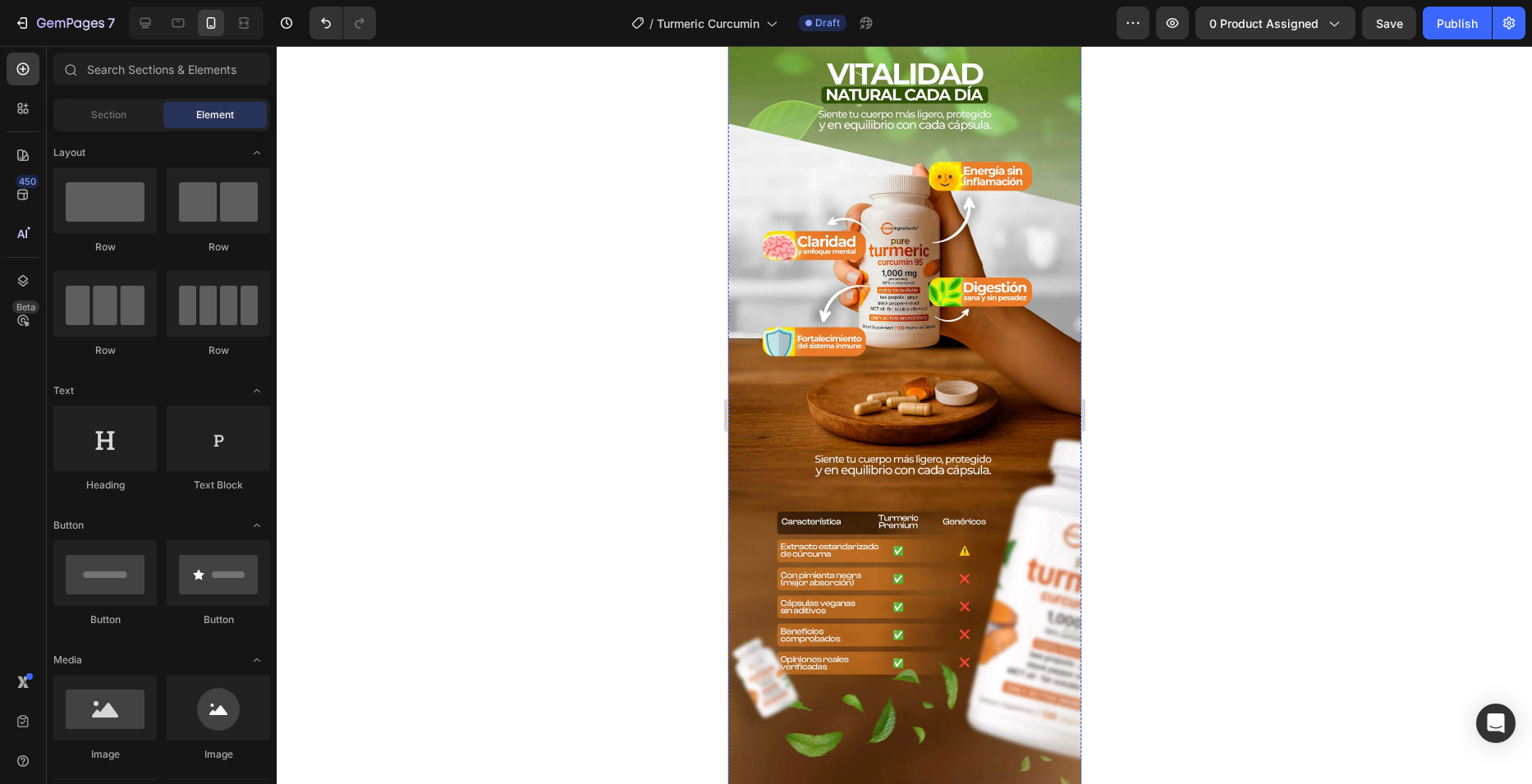
scroll to position [0, 0]
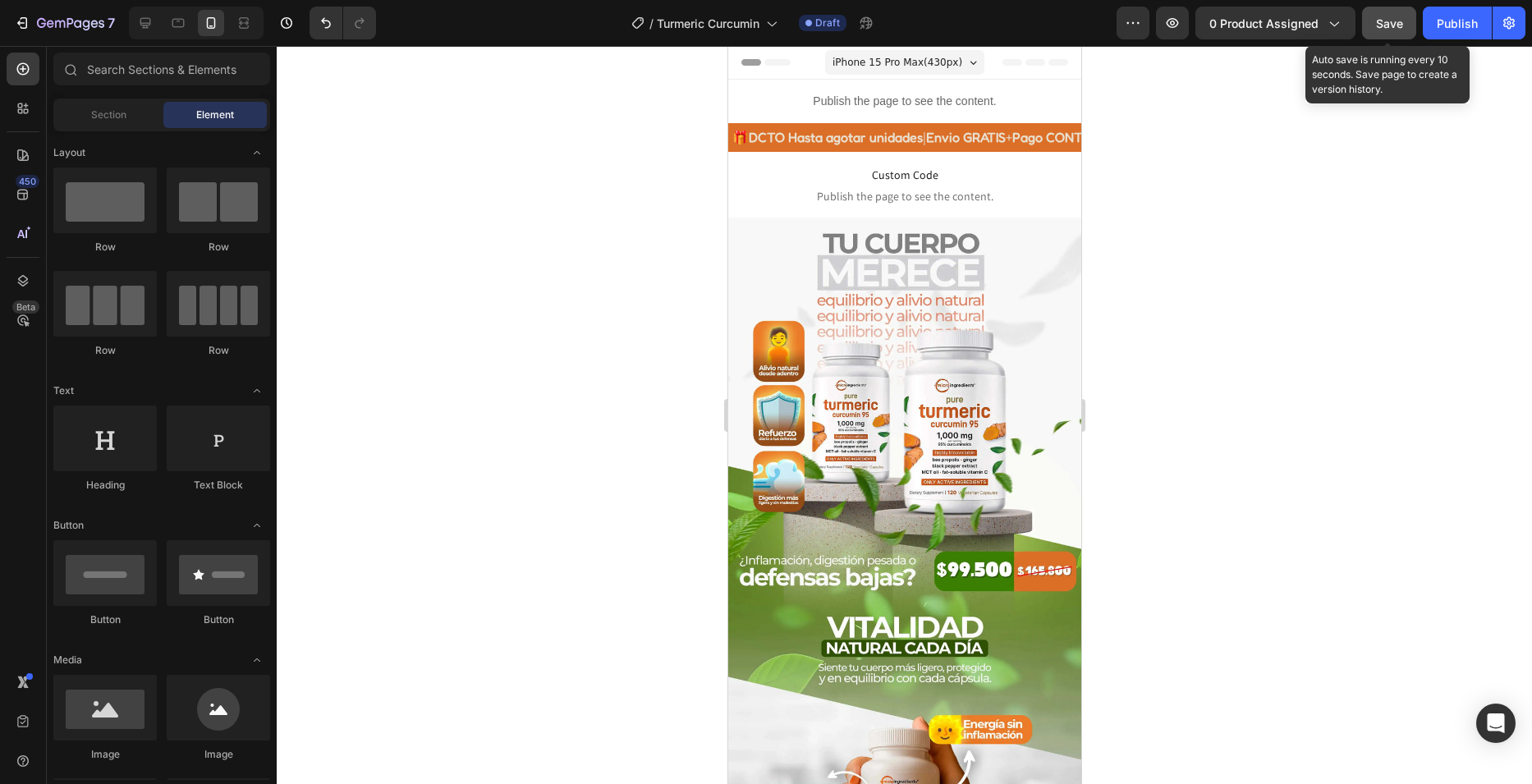
click at [1405, 27] on button "Save" at bounding box center [1389, 23] width 54 height 33
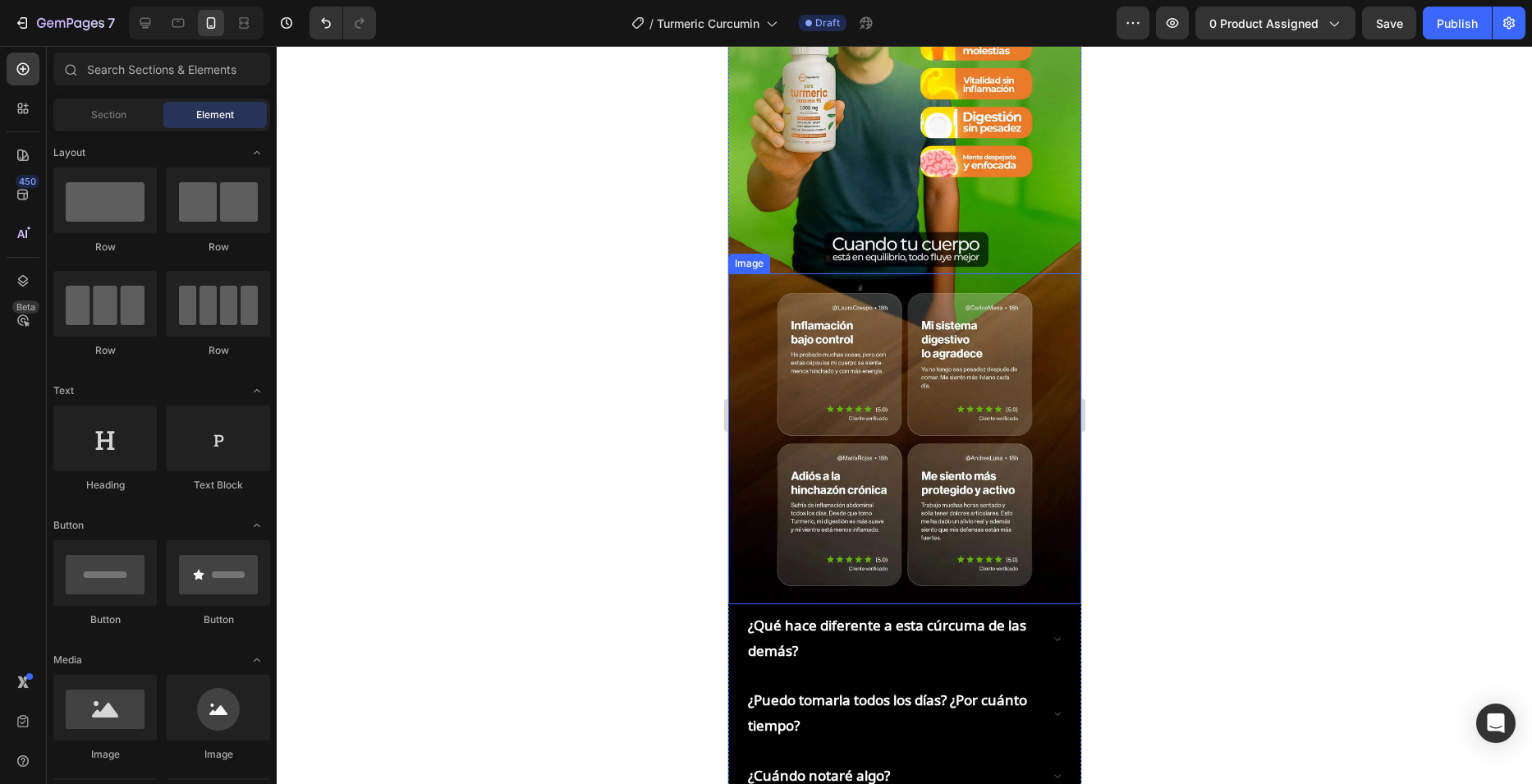
scroll to position [2216, 0]
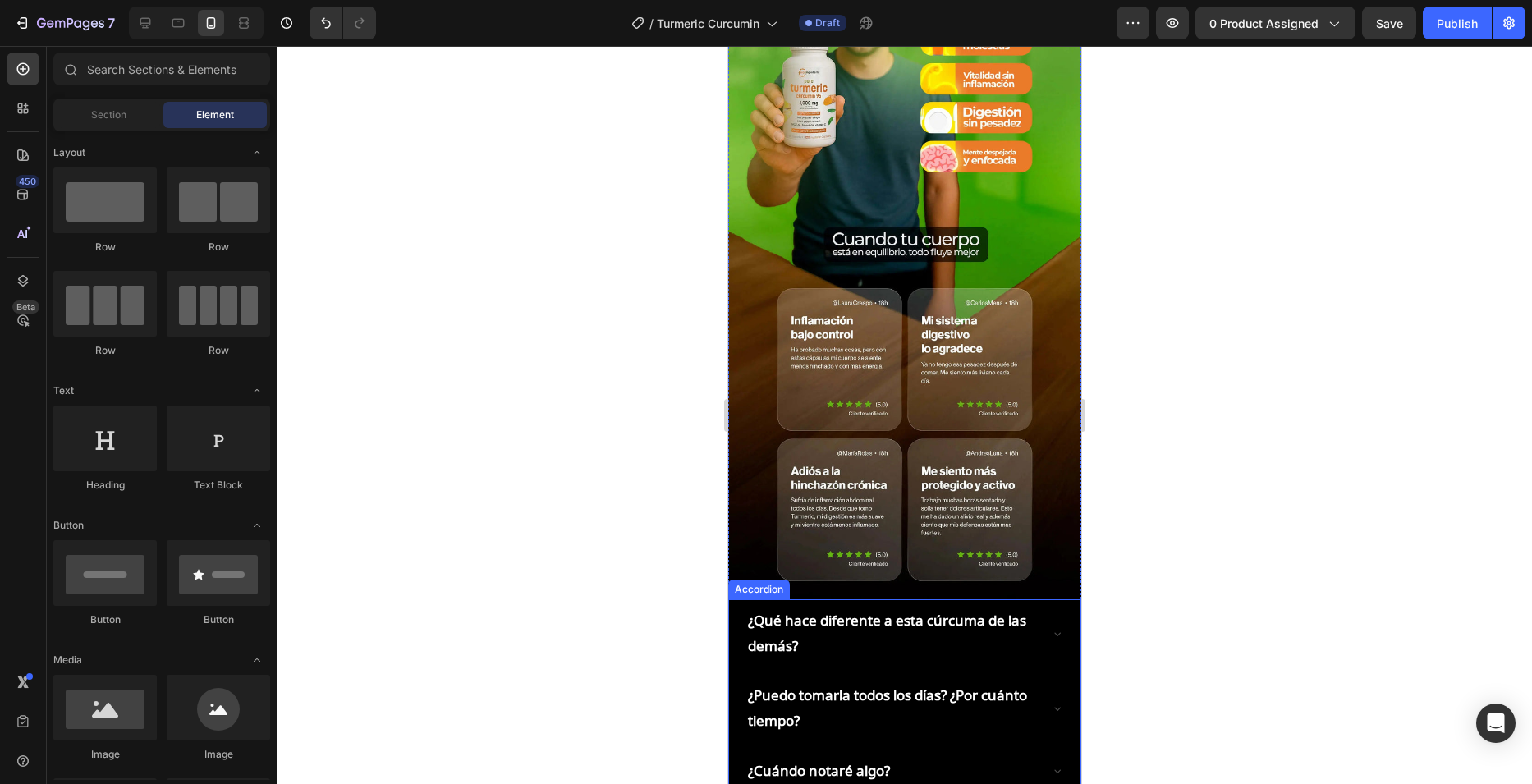
click at [828, 608] on p "¿Qué hace diferente a esta cúrcuma de las demás?" at bounding box center [890, 633] width 288 height 50
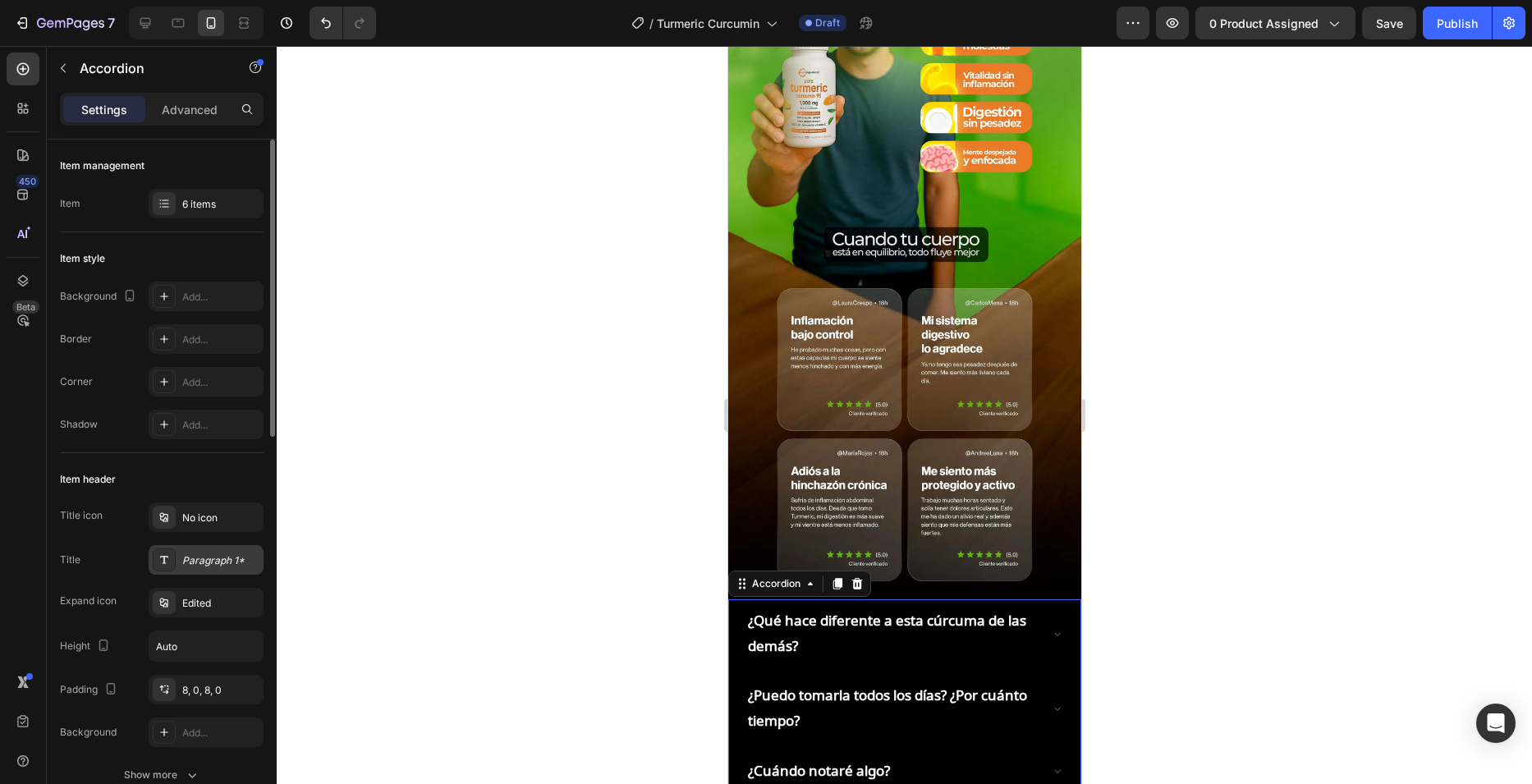
click at [211, 561] on div "Paragraph 1*" at bounding box center [221, 560] width 77 height 15
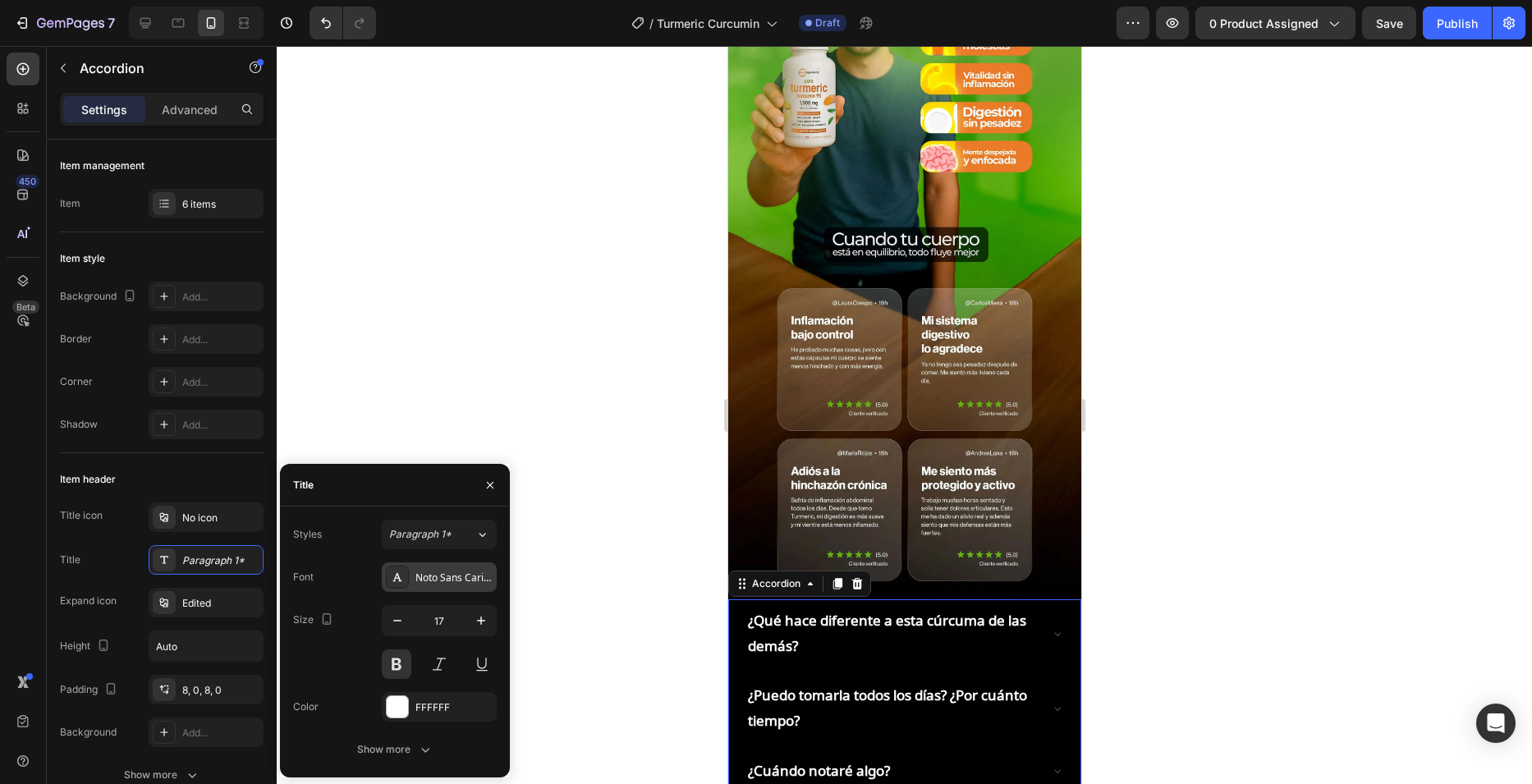
click at [463, 578] on div "Noto Sans Carian" at bounding box center [453, 578] width 77 height 15
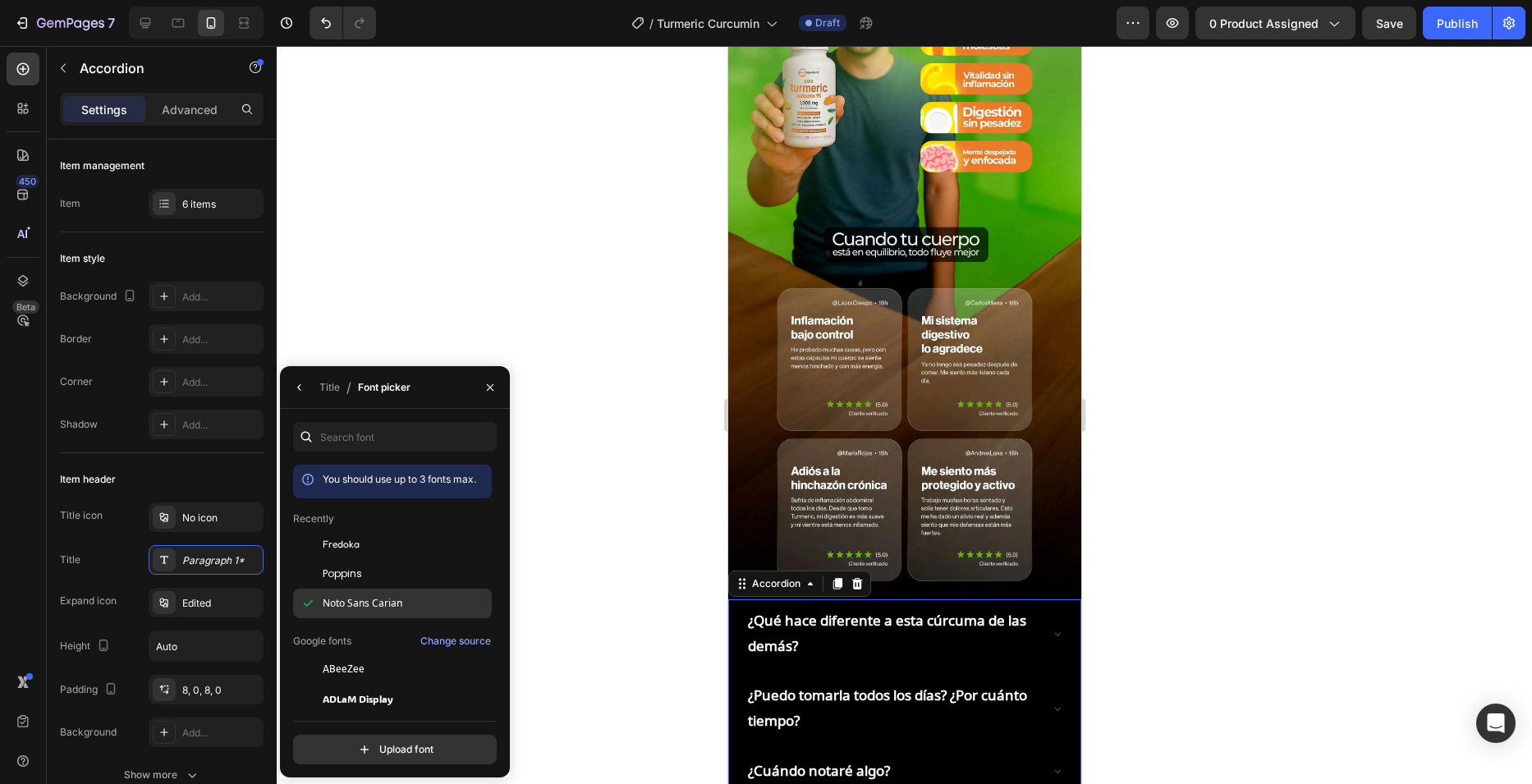
click at [417, 604] on div "Noto Sans Carian" at bounding box center [405, 603] width 166 height 15
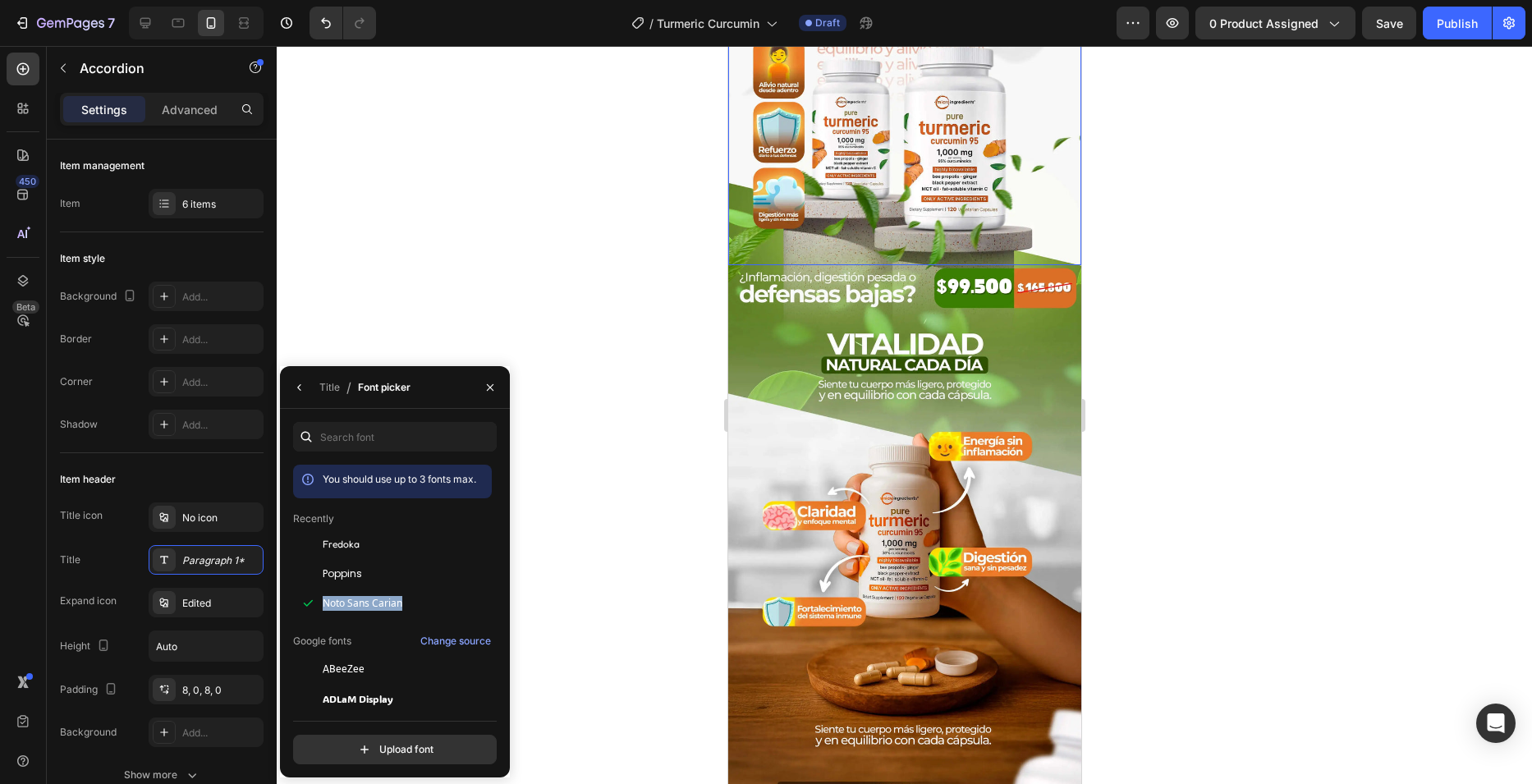
scroll to position [0, 0]
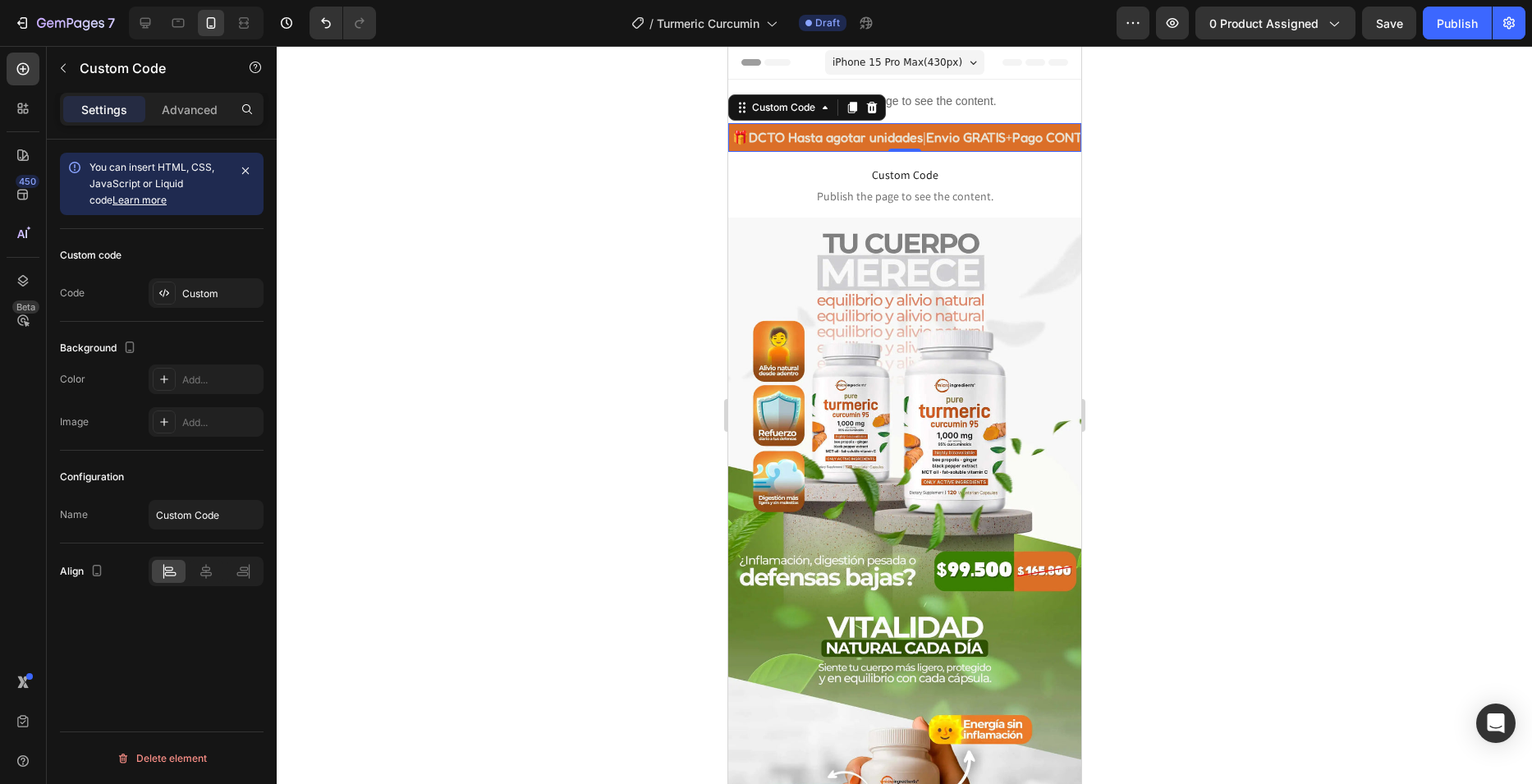
click at [984, 138] on div "🎁 DCTO Hasta agotar unidades | Envio GRATIS + Pago CONTRAENTREGA | Calidad PREM…" at bounding box center [904, 138] width 353 height 29
click at [169, 312] on div "Custom code Code Custom" at bounding box center [162, 275] width 204 height 93
click at [190, 295] on div "Custom" at bounding box center [221, 294] width 77 height 15
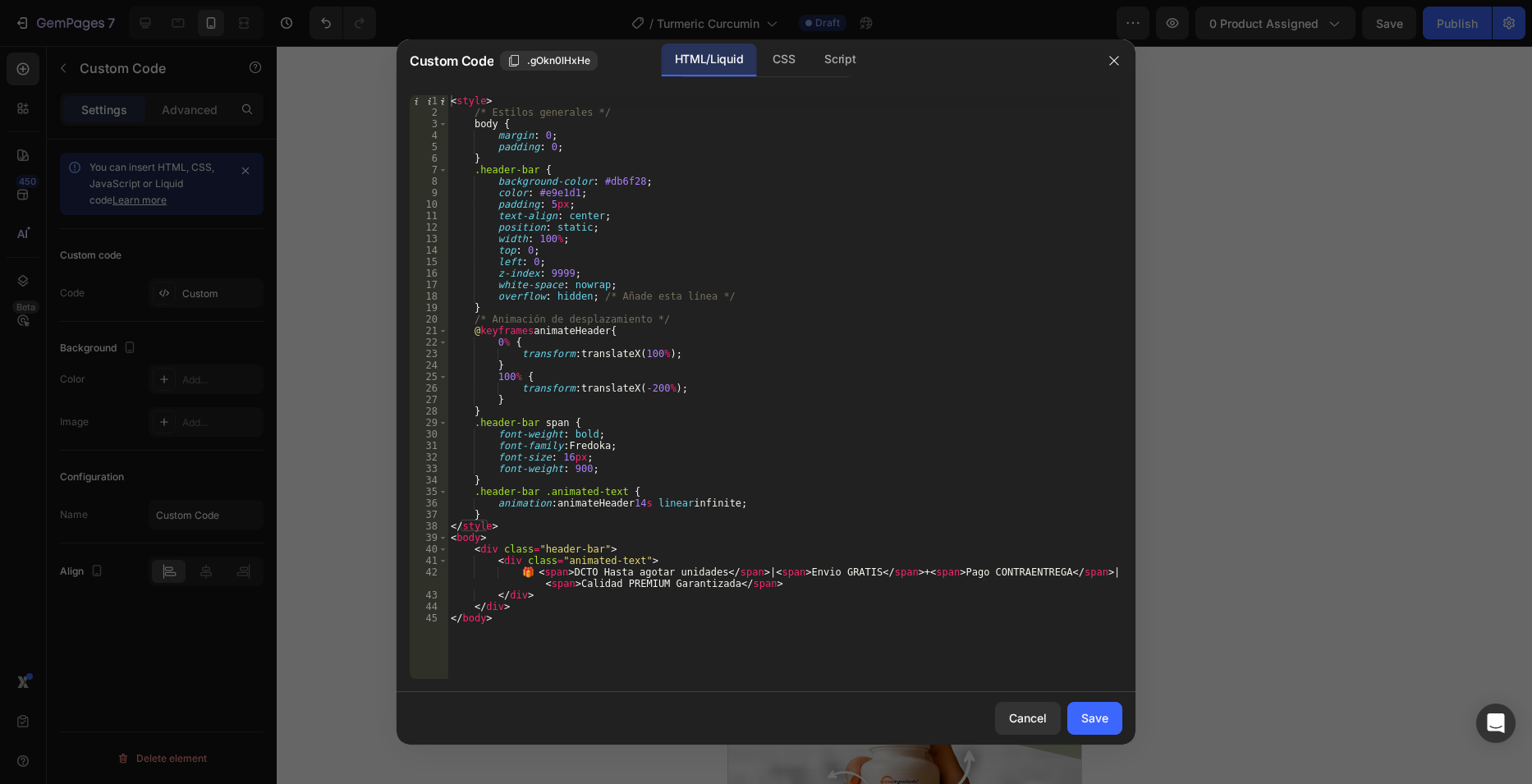
type textarea "font-family: [PERSON_NAME];"
drag, startPoint x: 631, startPoint y: 449, endPoint x: 419, endPoint y: 443, distance: 212.1
click at [419, 443] on div "font-family: [PERSON_NAME]; 1 2 3 4 5 6 7 8 9 10 11 12 13 14 15 16 17 18 19 20 …" at bounding box center [766, 387] width 713 height 583
type textarea "font-weight: bold;"
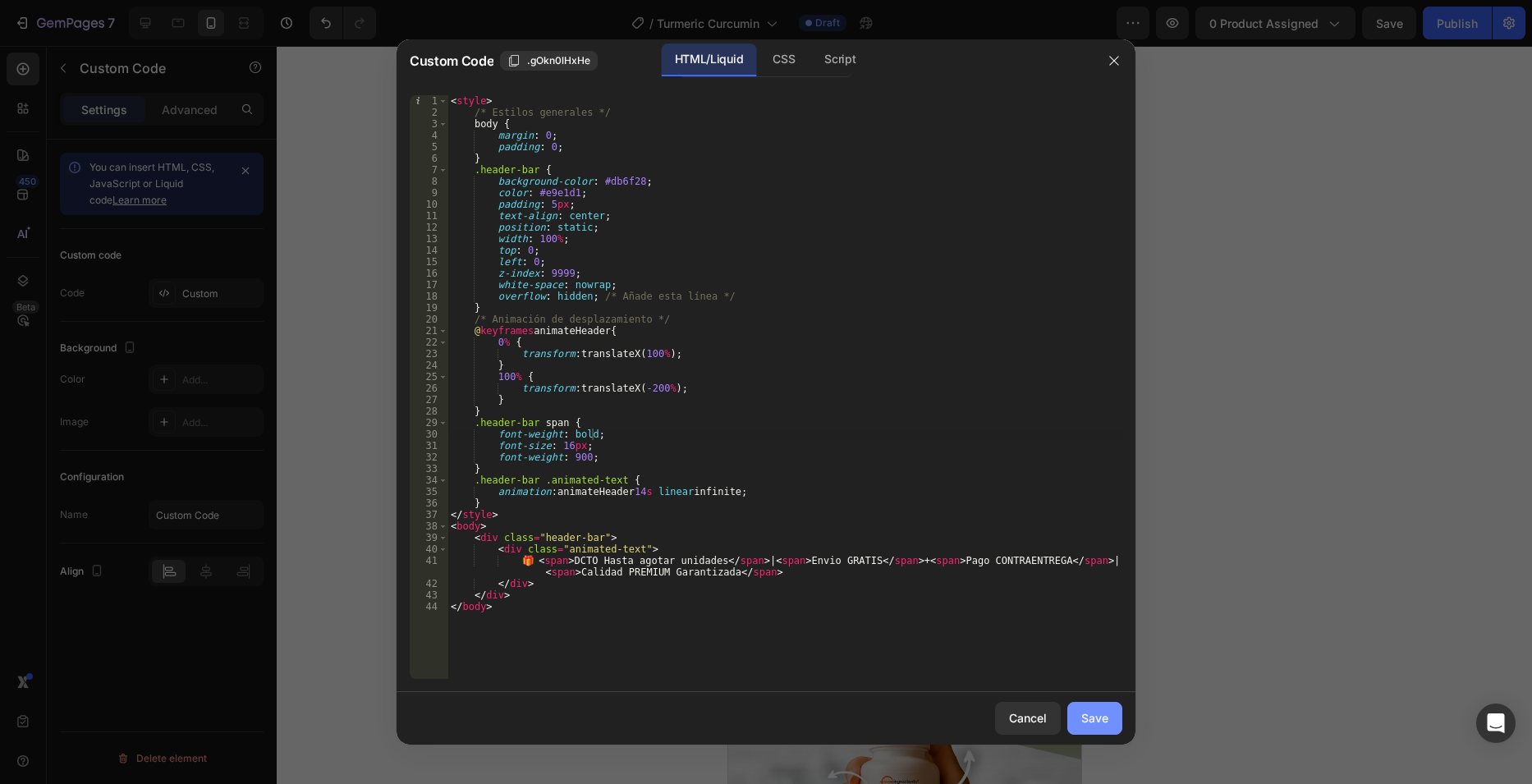
click at [1098, 713] on div "Save" at bounding box center [1094, 718] width 27 height 17
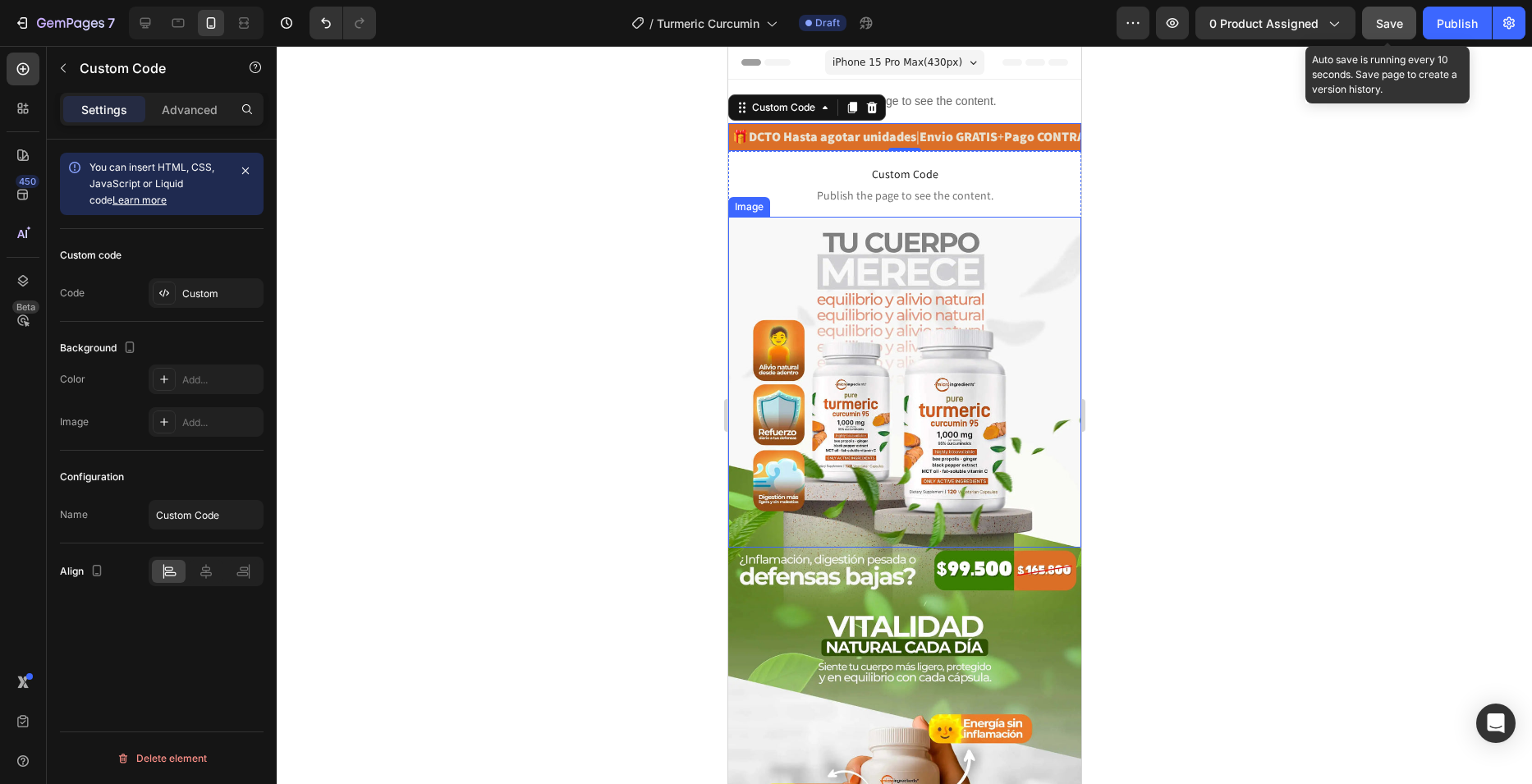
click at [1378, 22] on span "Save" at bounding box center [1389, 23] width 27 height 14
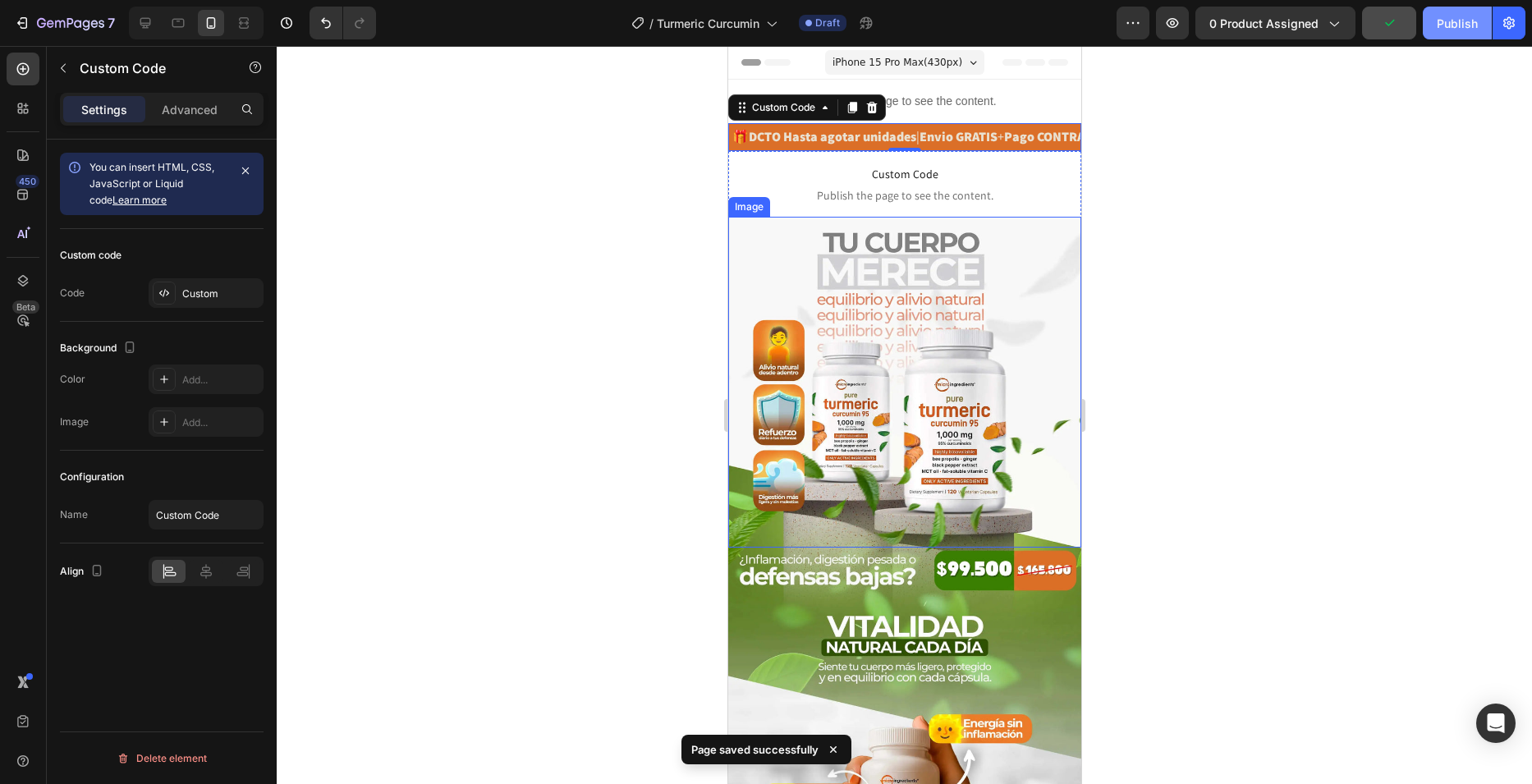
click at [1467, 26] on div "Publish" at bounding box center [1457, 23] width 41 height 17
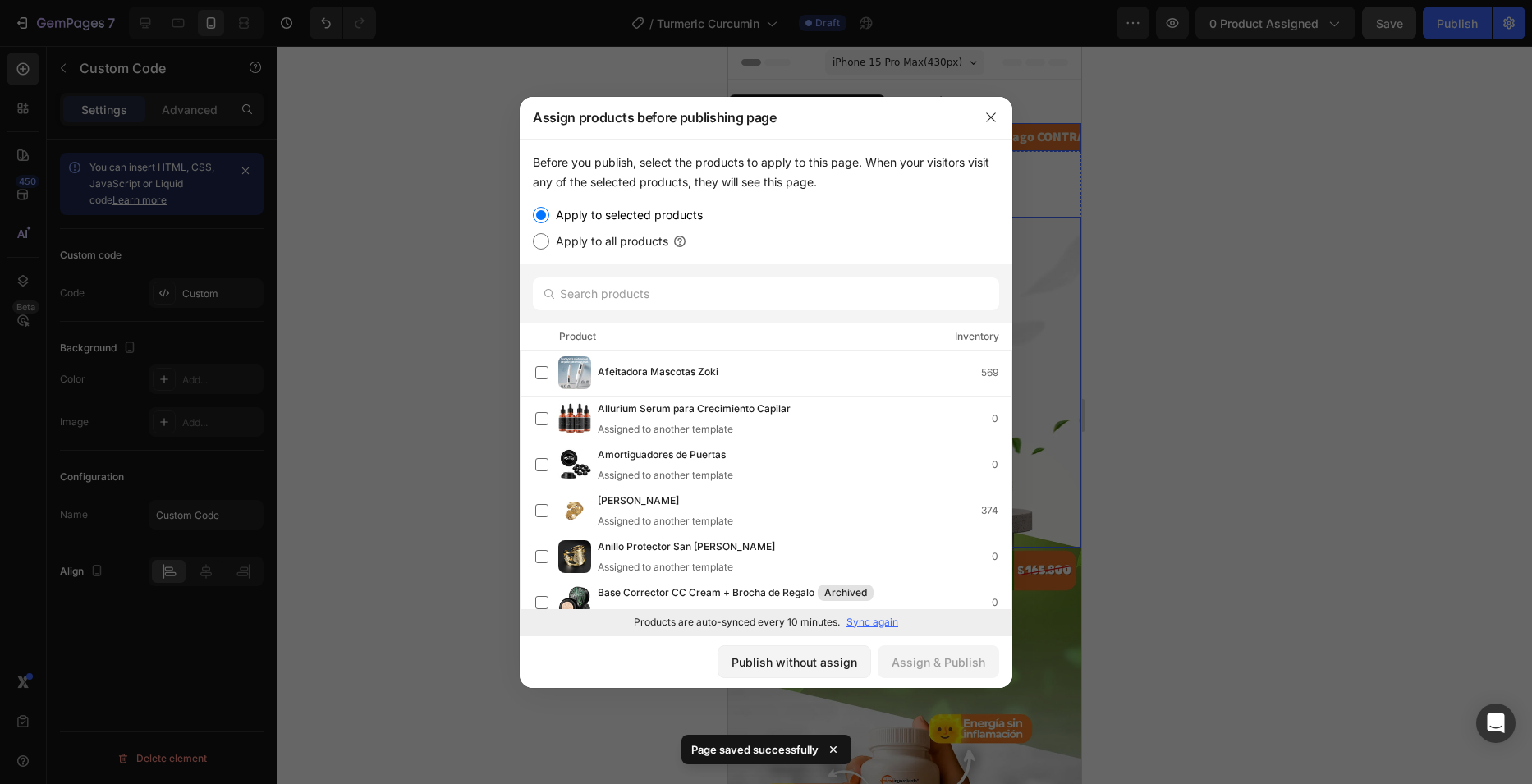
click at [871, 626] on p "Sync again" at bounding box center [872, 622] width 51 height 15
click at [670, 301] on input "text" at bounding box center [766, 294] width 467 height 33
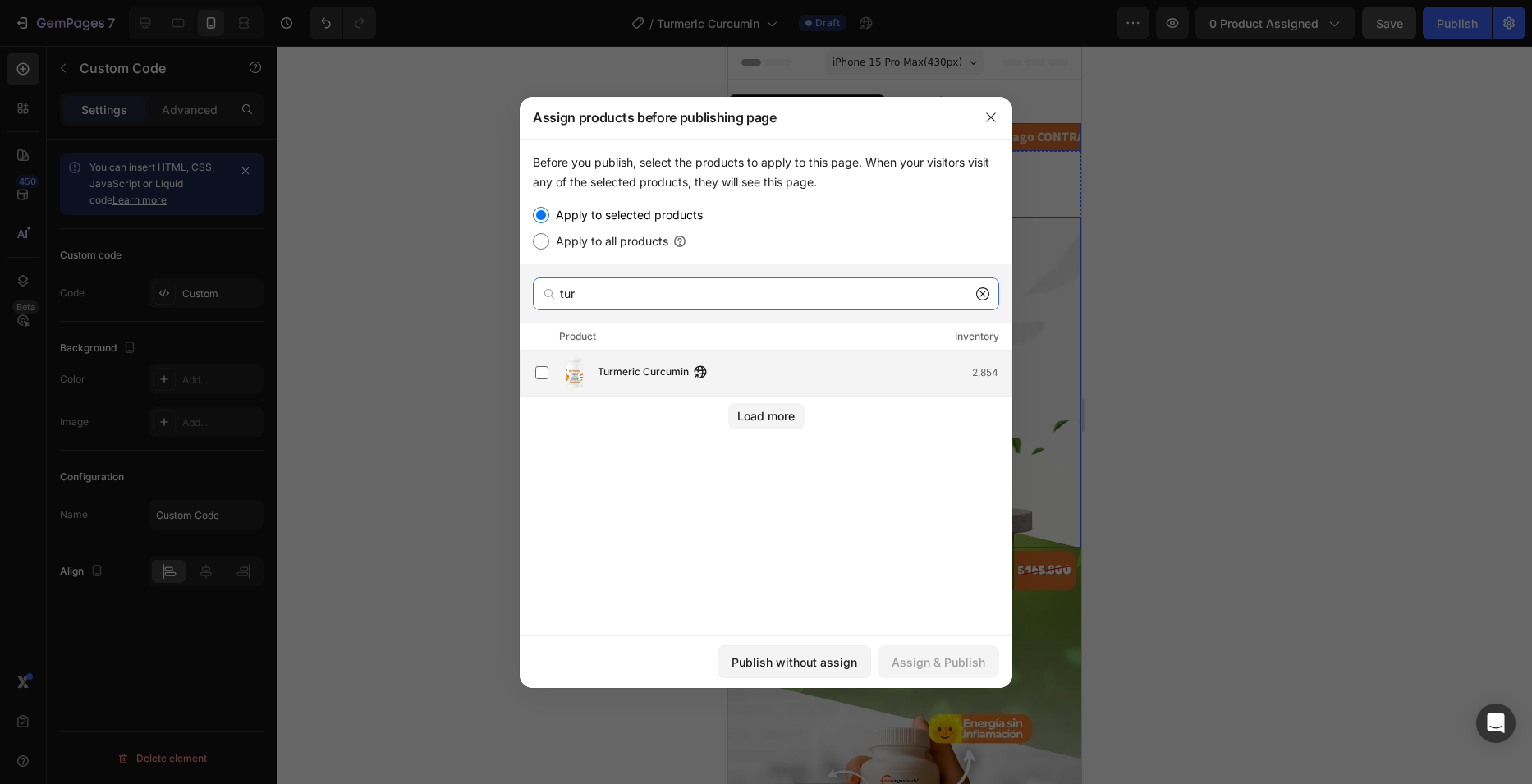
type input "tur"
click at [668, 364] on span "Turmeric Curcumin" at bounding box center [643, 373] width 91 height 18
click at [938, 665] on div "Assign & Publish" at bounding box center [938, 661] width 94 height 17
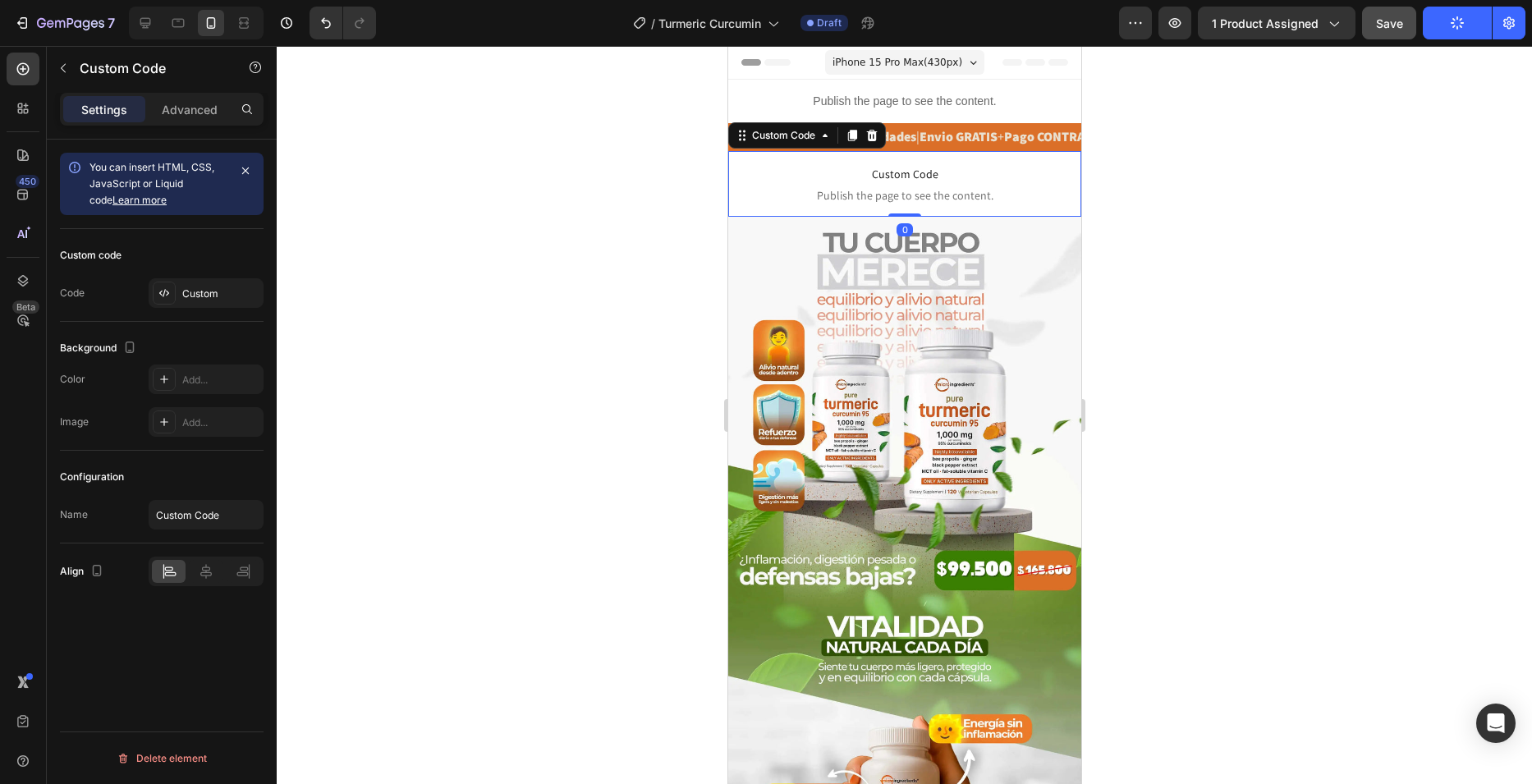
click at [966, 181] on span "Custom Code" at bounding box center [904, 174] width 328 height 20
click at [181, 118] on p "Advanced" at bounding box center [189, 109] width 56 height 17
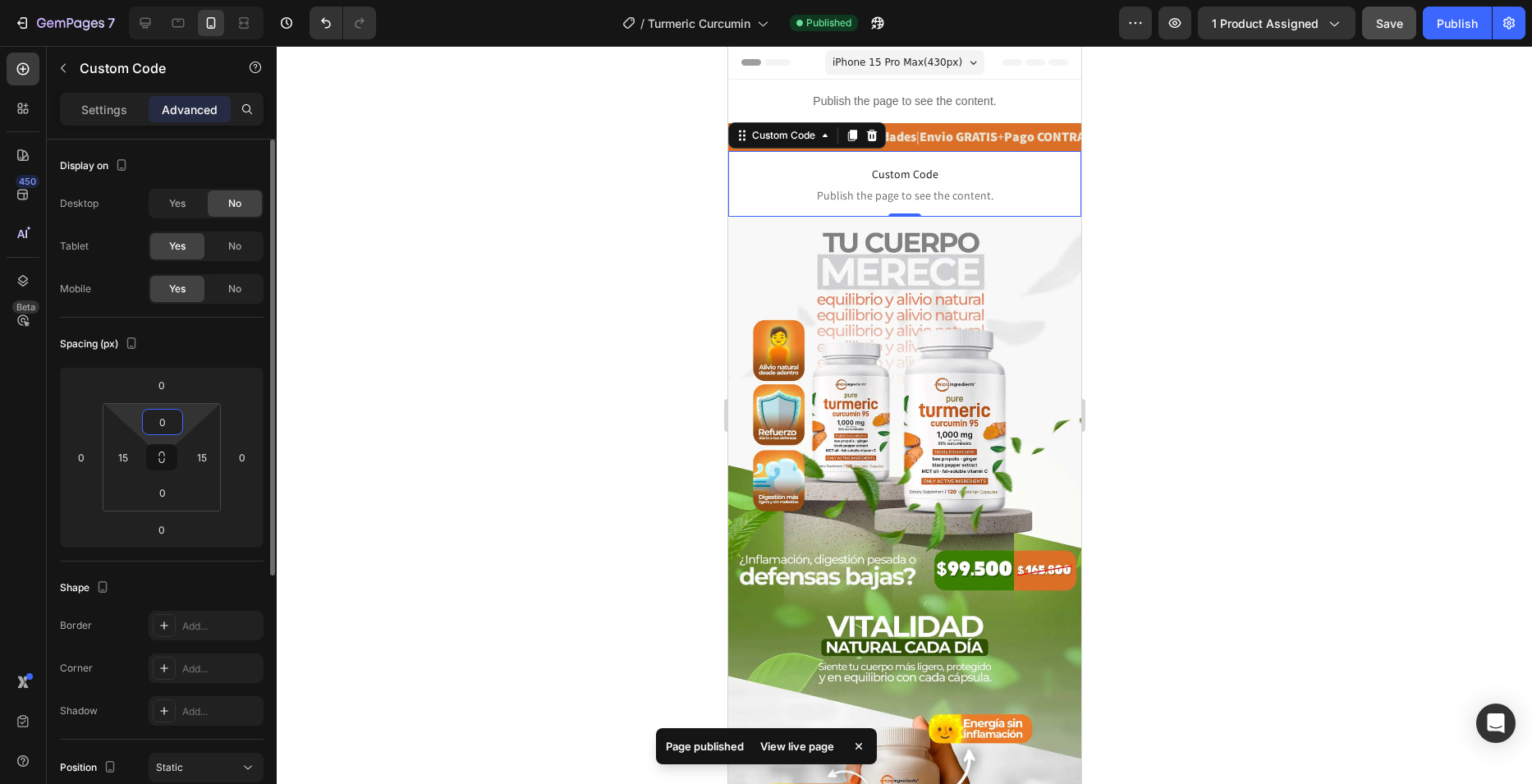
click at [162, 415] on input "0" at bounding box center [162, 422] width 33 height 25
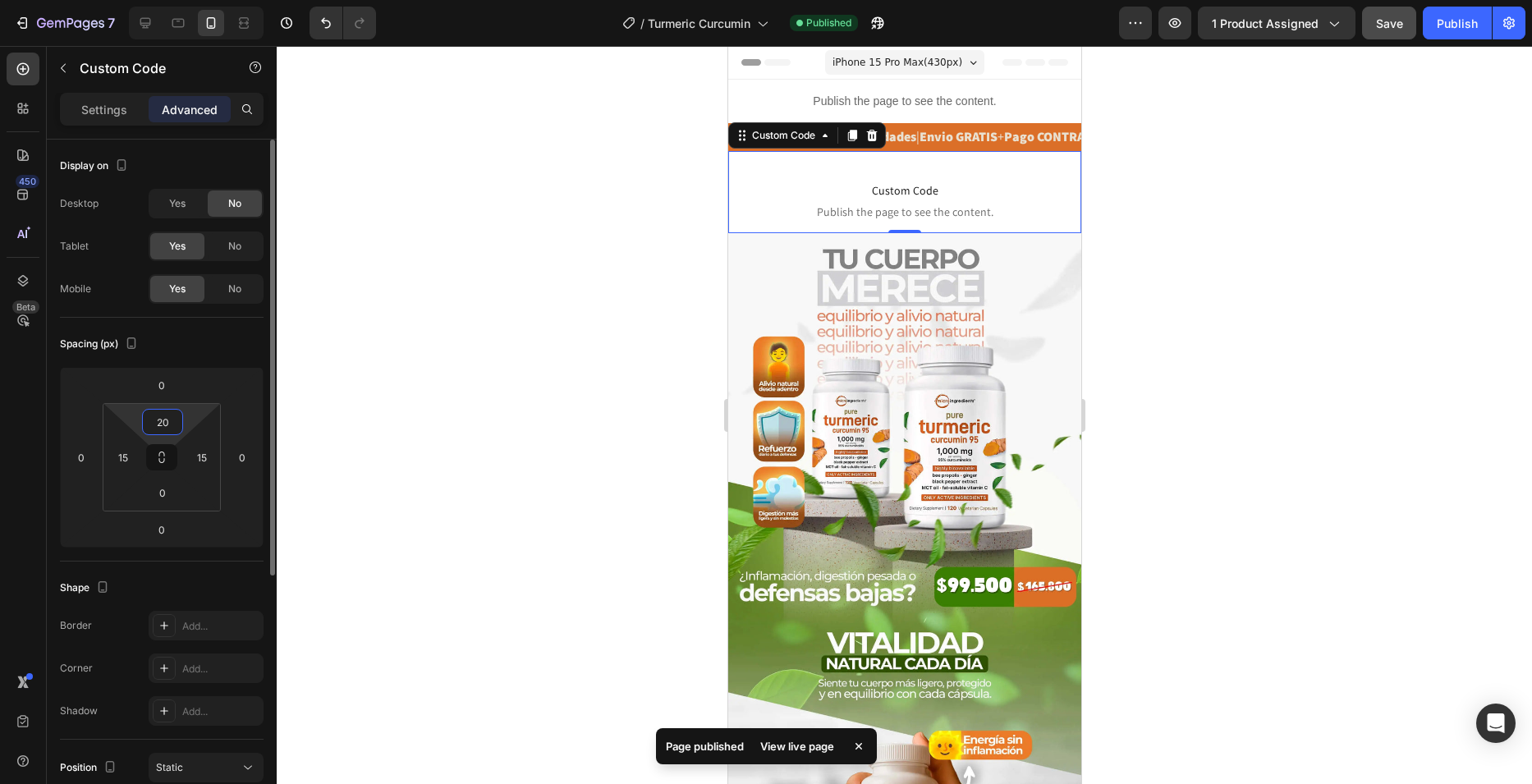
type input "2"
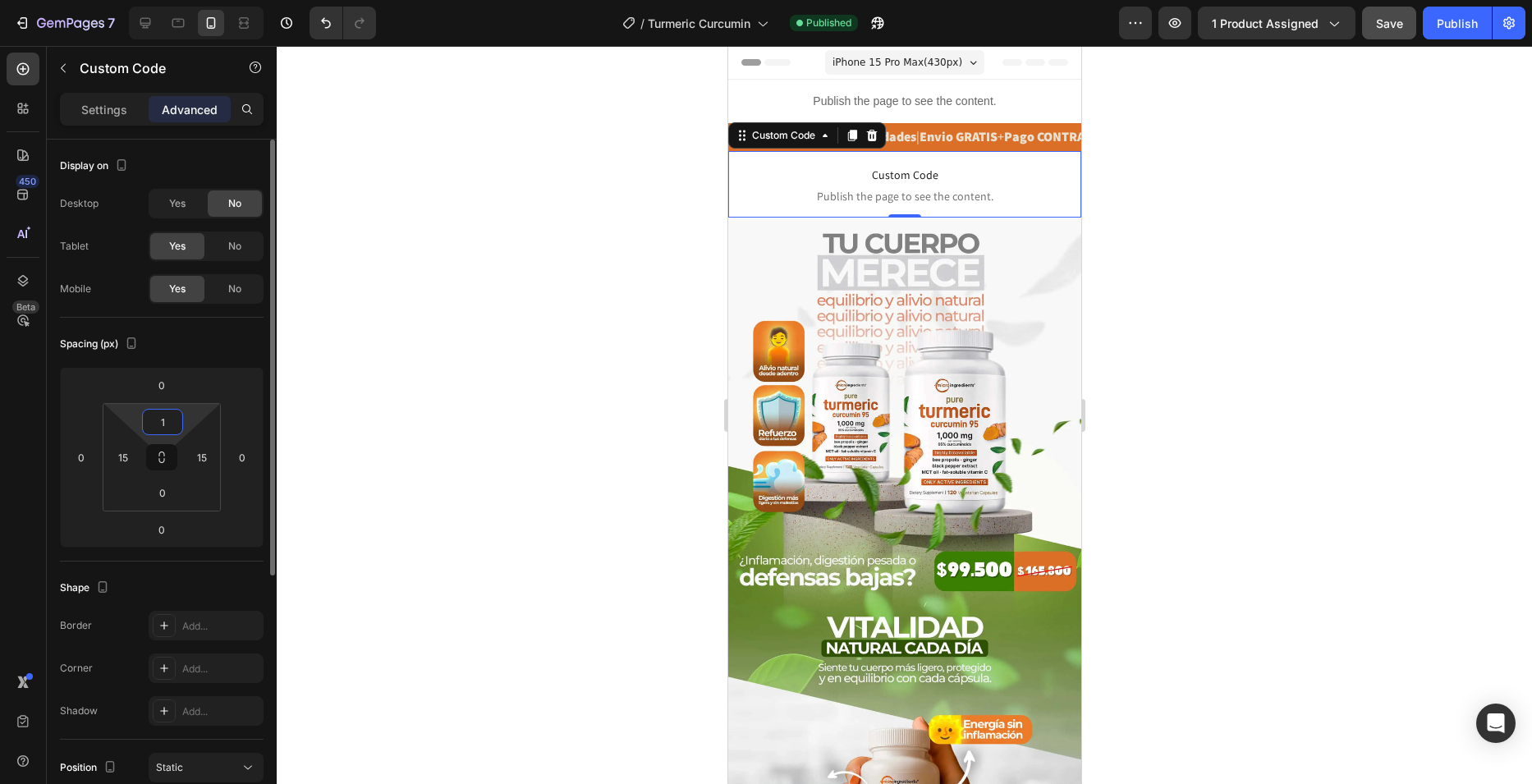
type input "10"
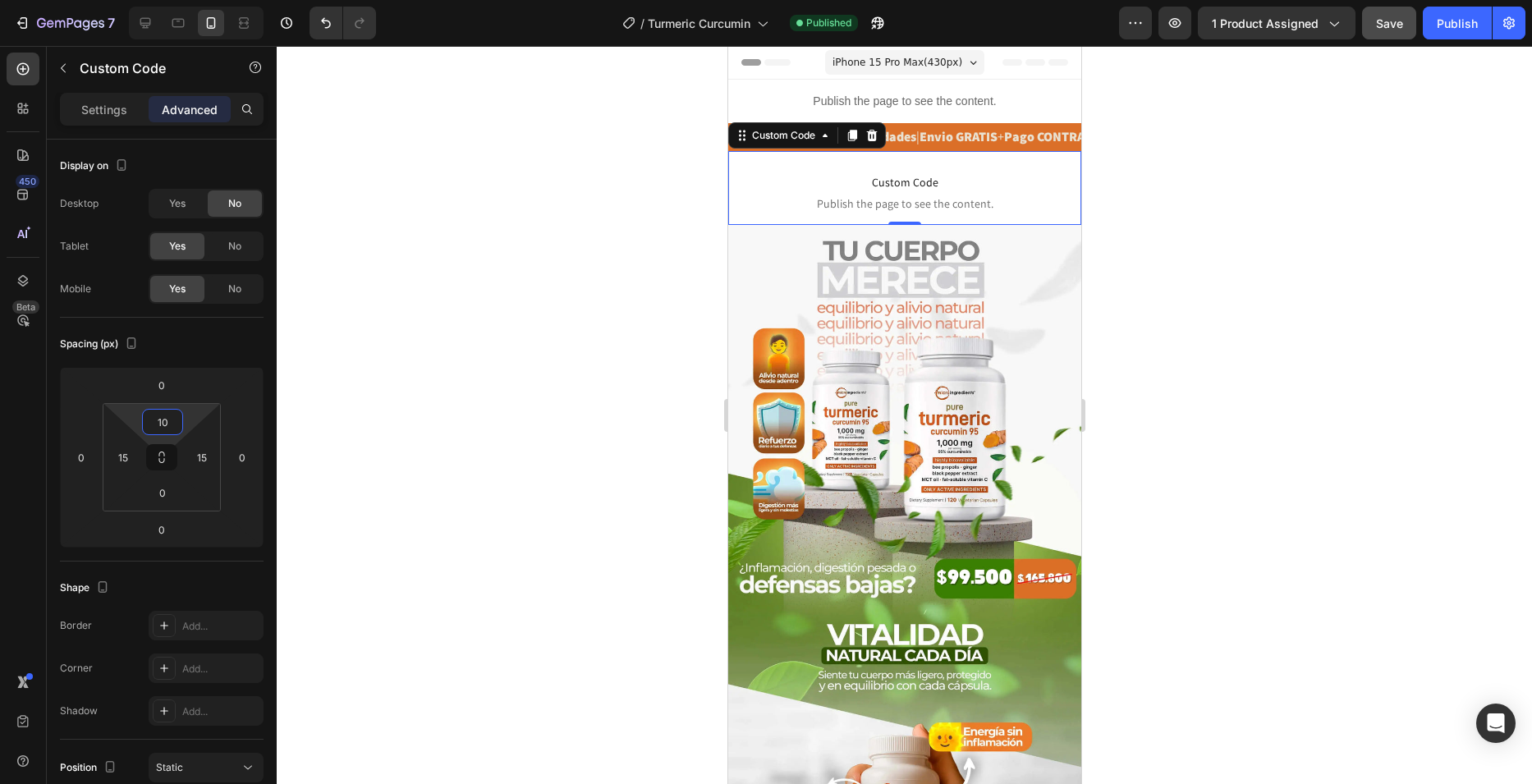
click at [620, 241] on div at bounding box center [904, 414] width 1255 height 738
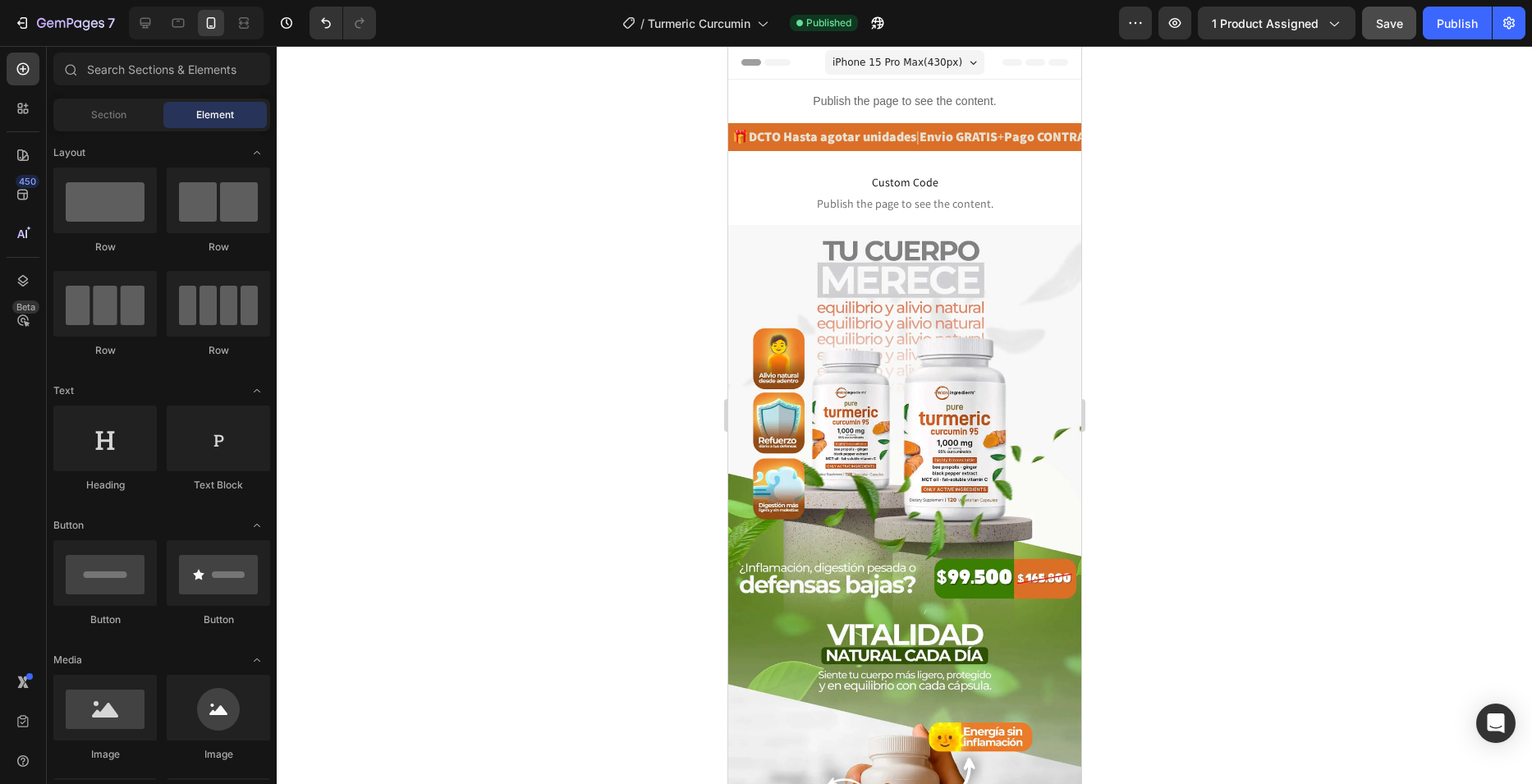
click at [1391, 25] on span "Save" at bounding box center [1389, 23] width 27 height 14
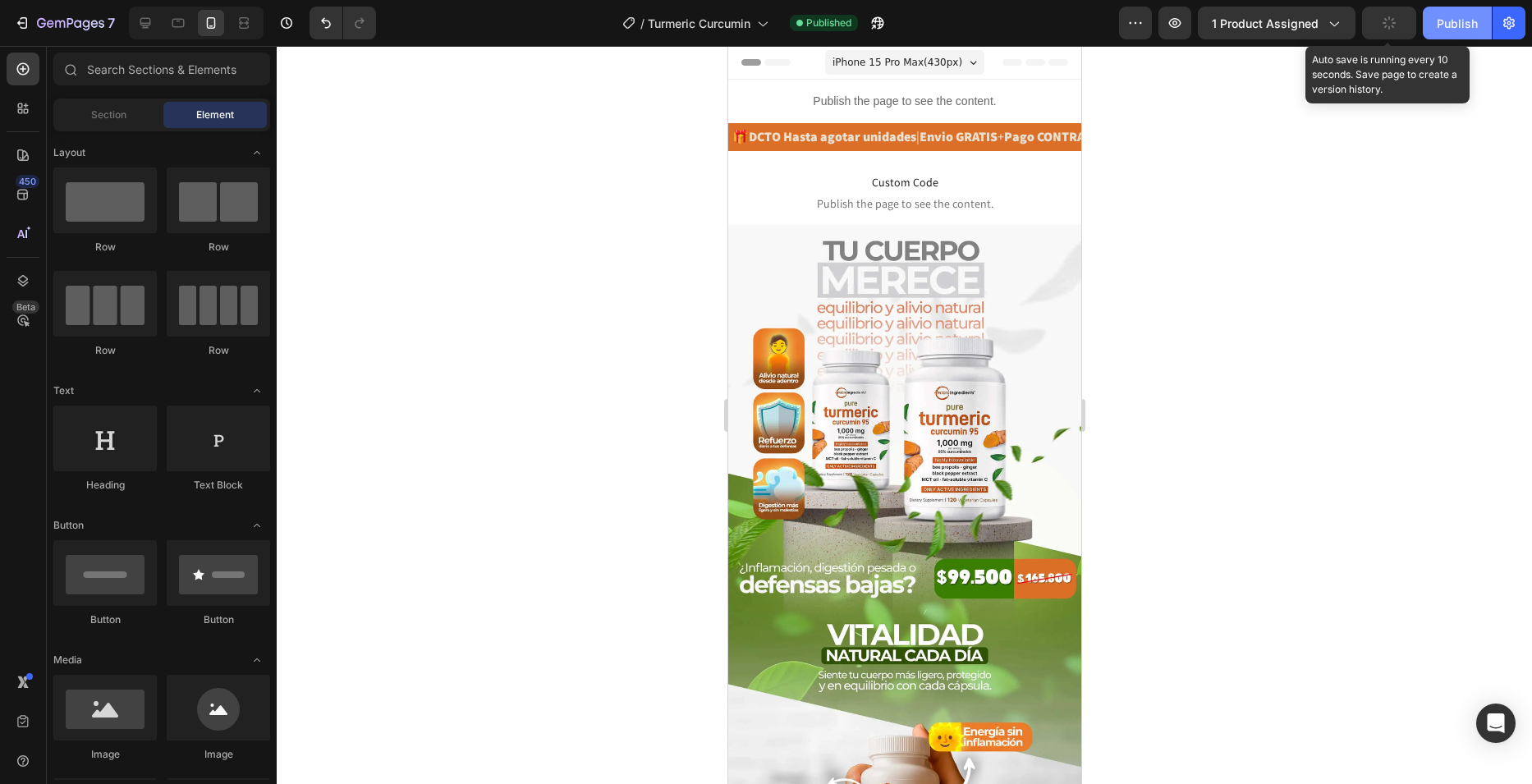
click at [1483, 20] on button "Publish" at bounding box center [1457, 23] width 69 height 33
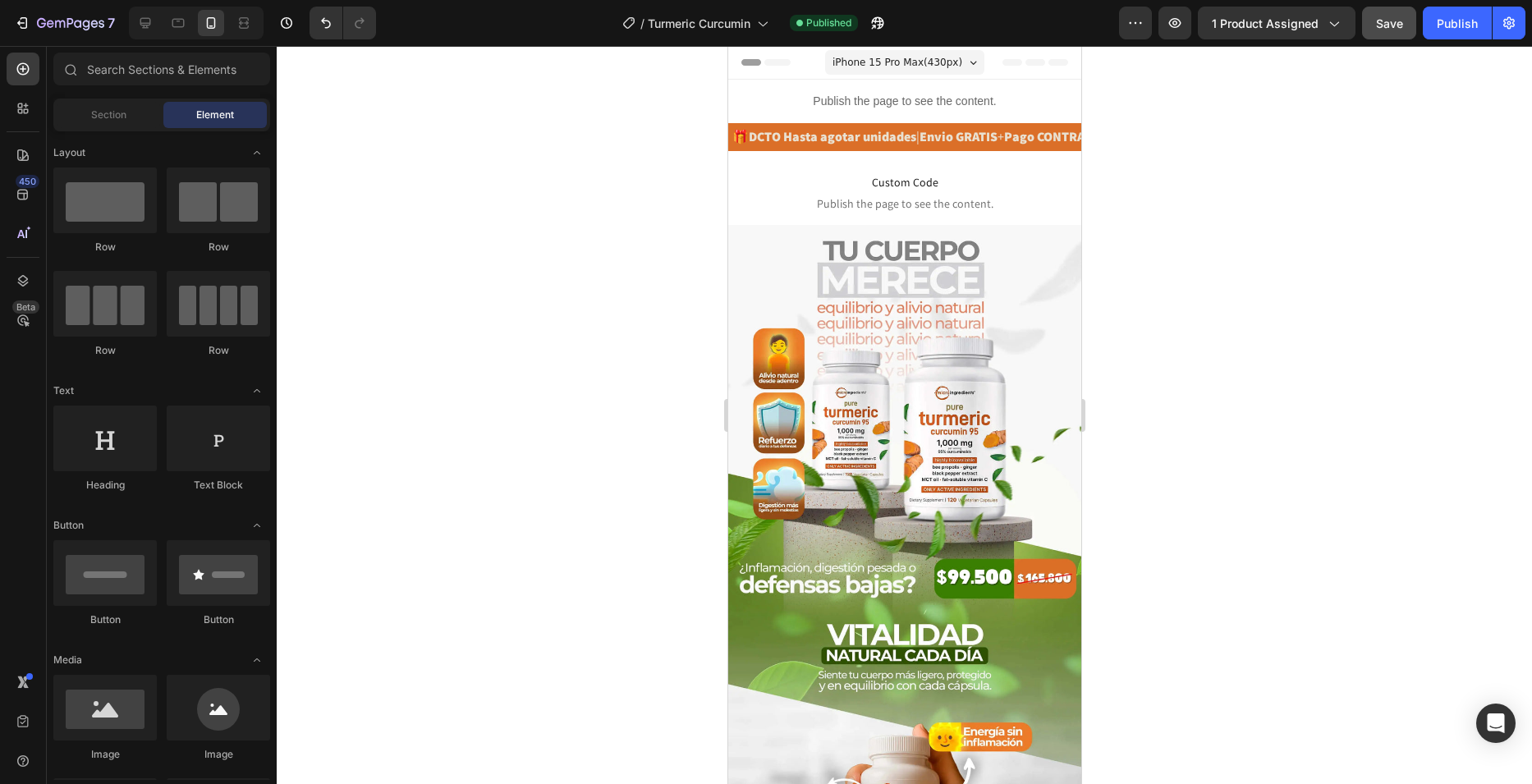
click at [6, 23] on div "7" at bounding box center [61, 23] width 123 height 33
click at [16, 20] on icon "button" at bounding box center [22, 23] width 17 height 17
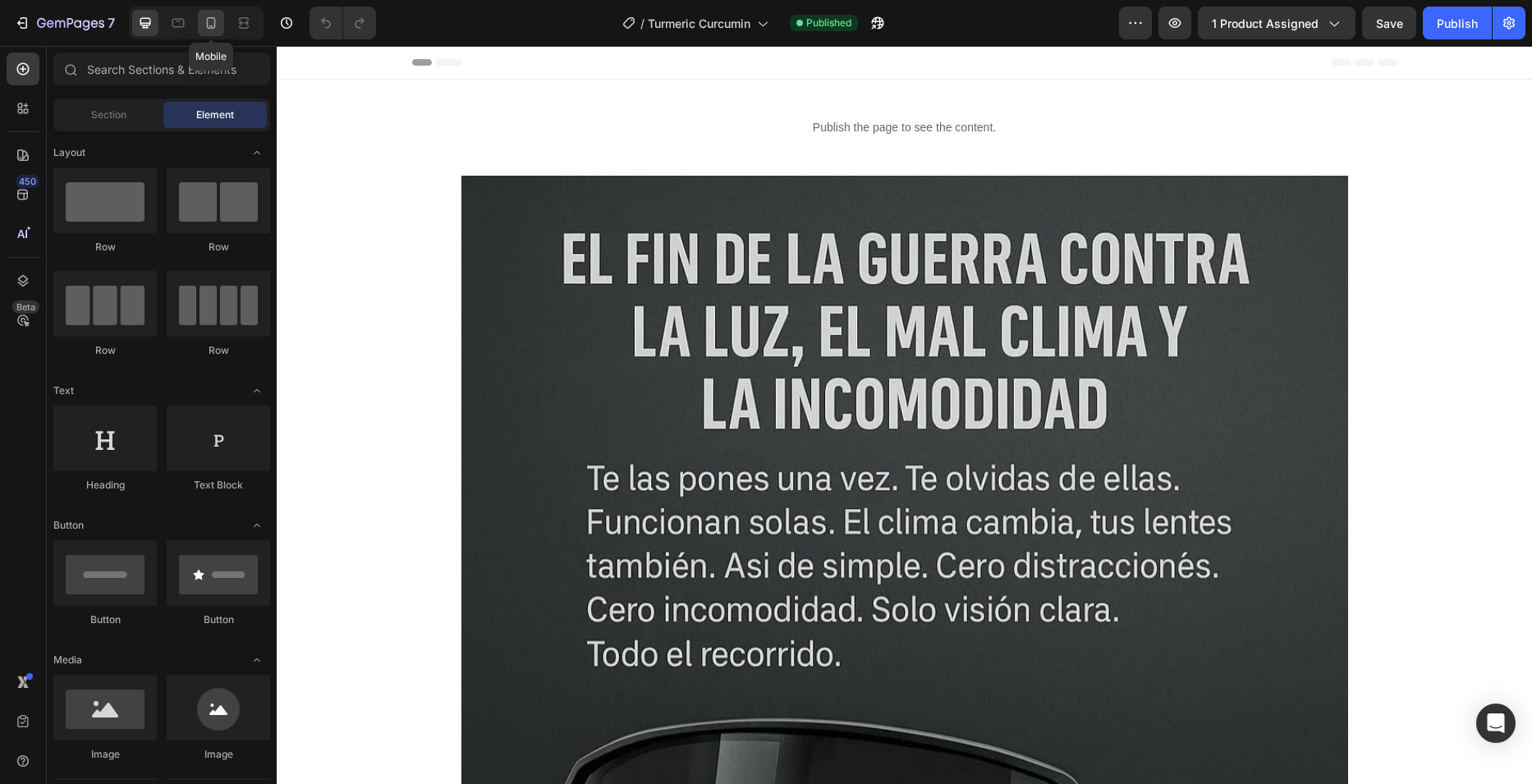
click at [214, 12] on div at bounding box center [211, 23] width 27 height 27
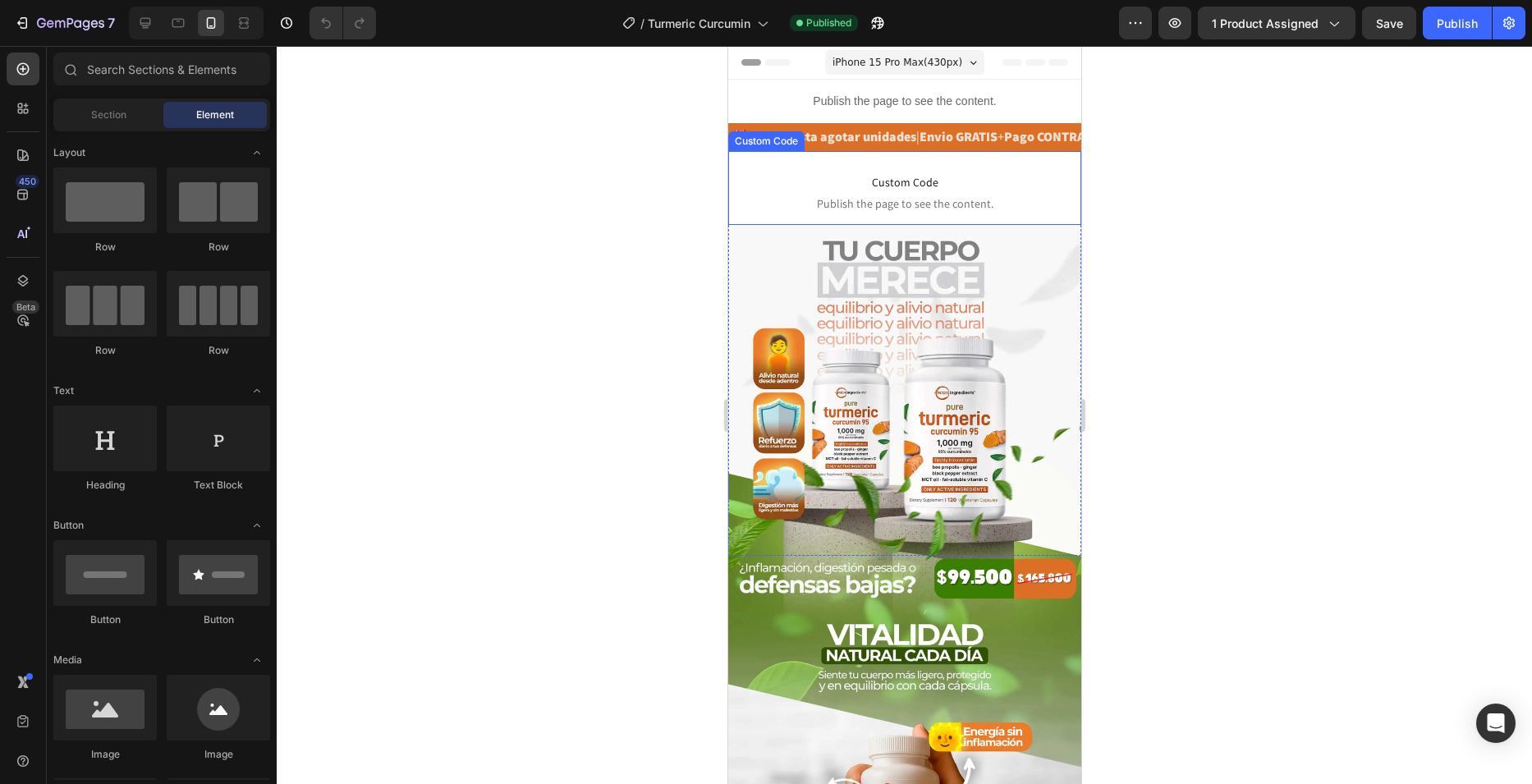
click at [767, 181] on span "Custom Code" at bounding box center [904, 182] width 328 height 20
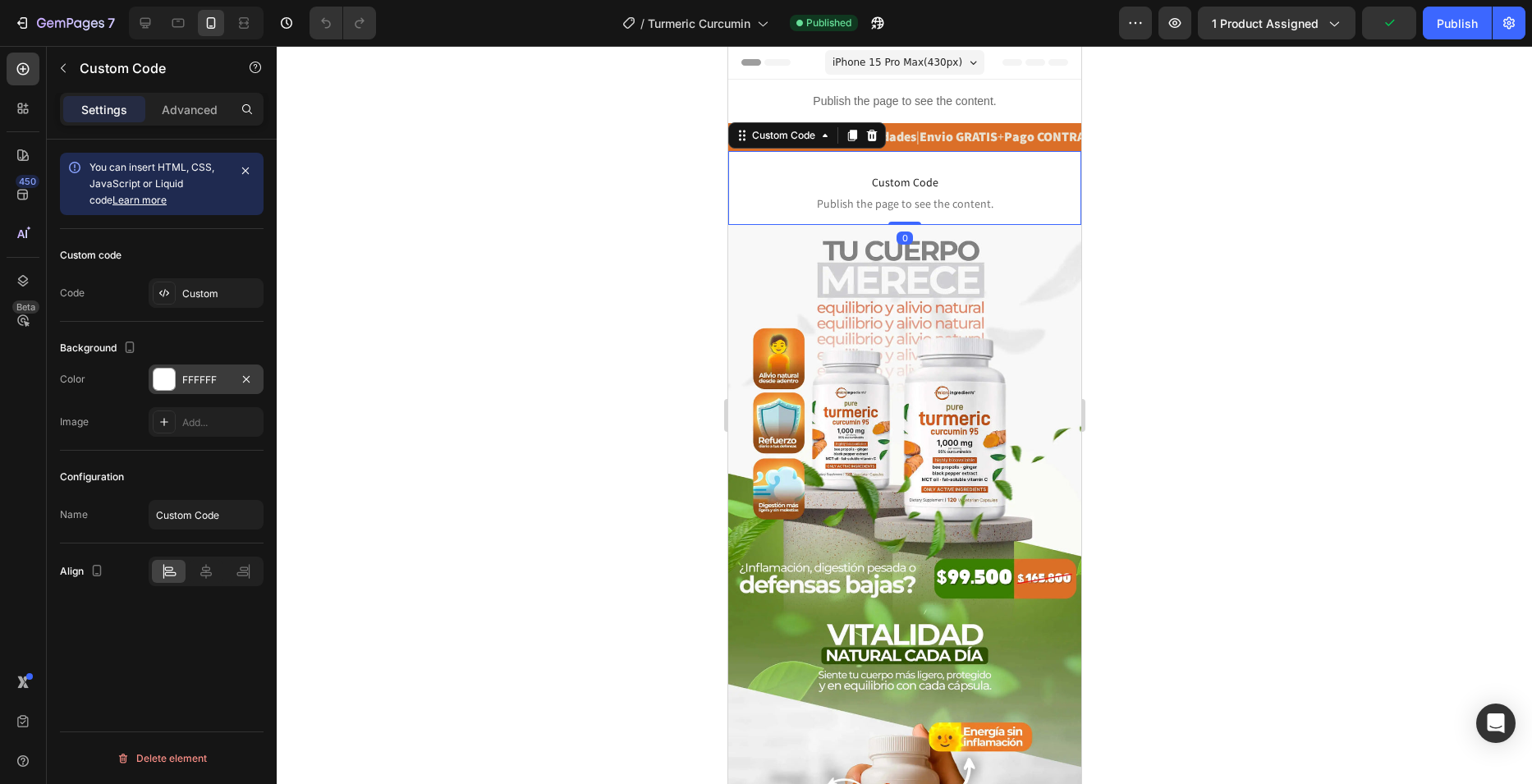
click at [225, 382] on div "FFFFFF" at bounding box center [206, 380] width 47 height 15
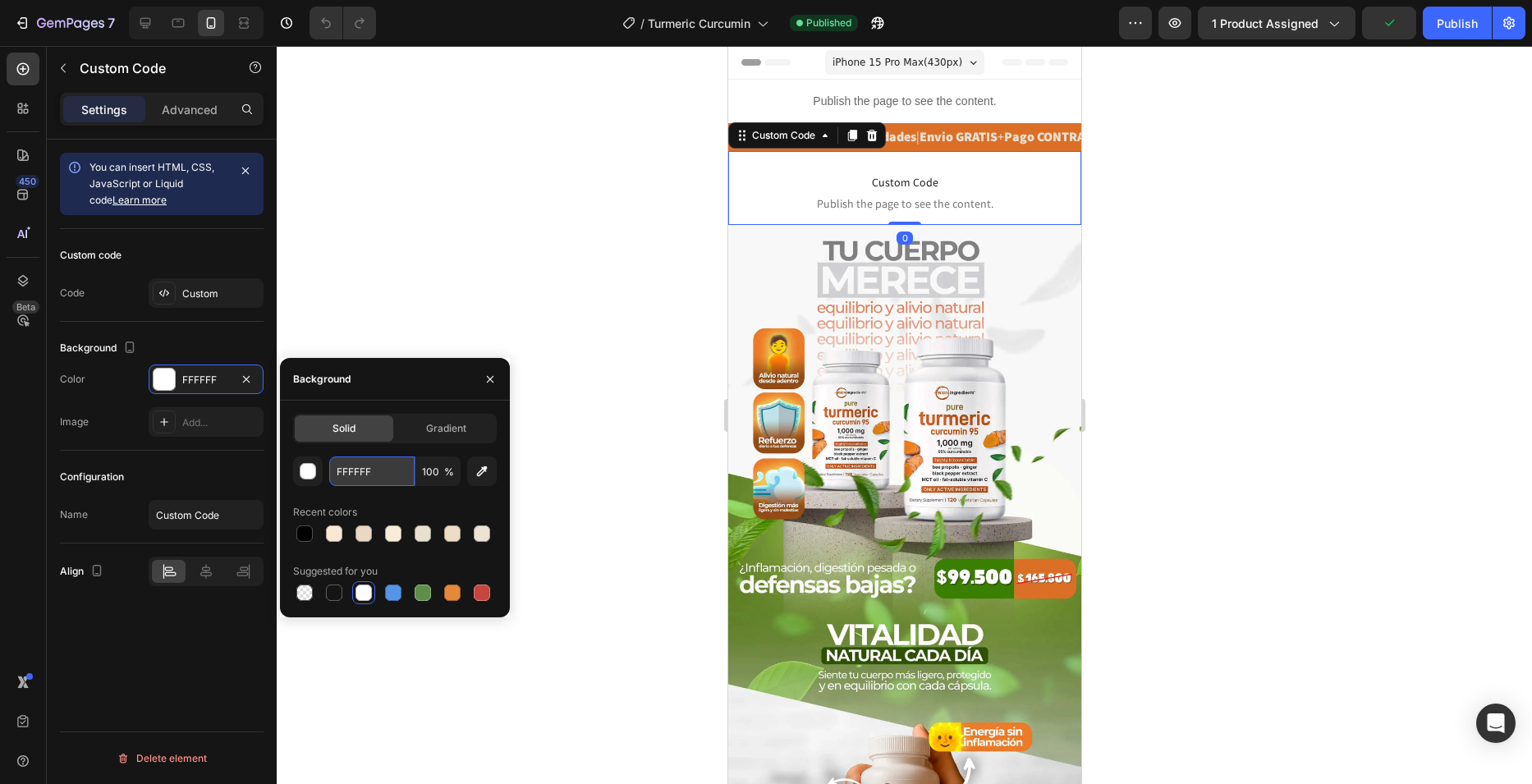
click at [395, 470] on input "FFFFFF" at bounding box center [371, 472] width 85 height 30
paste input "f8f8f8"
type input "f8f8f8"
click at [598, 196] on div at bounding box center [904, 414] width 1255 height 738
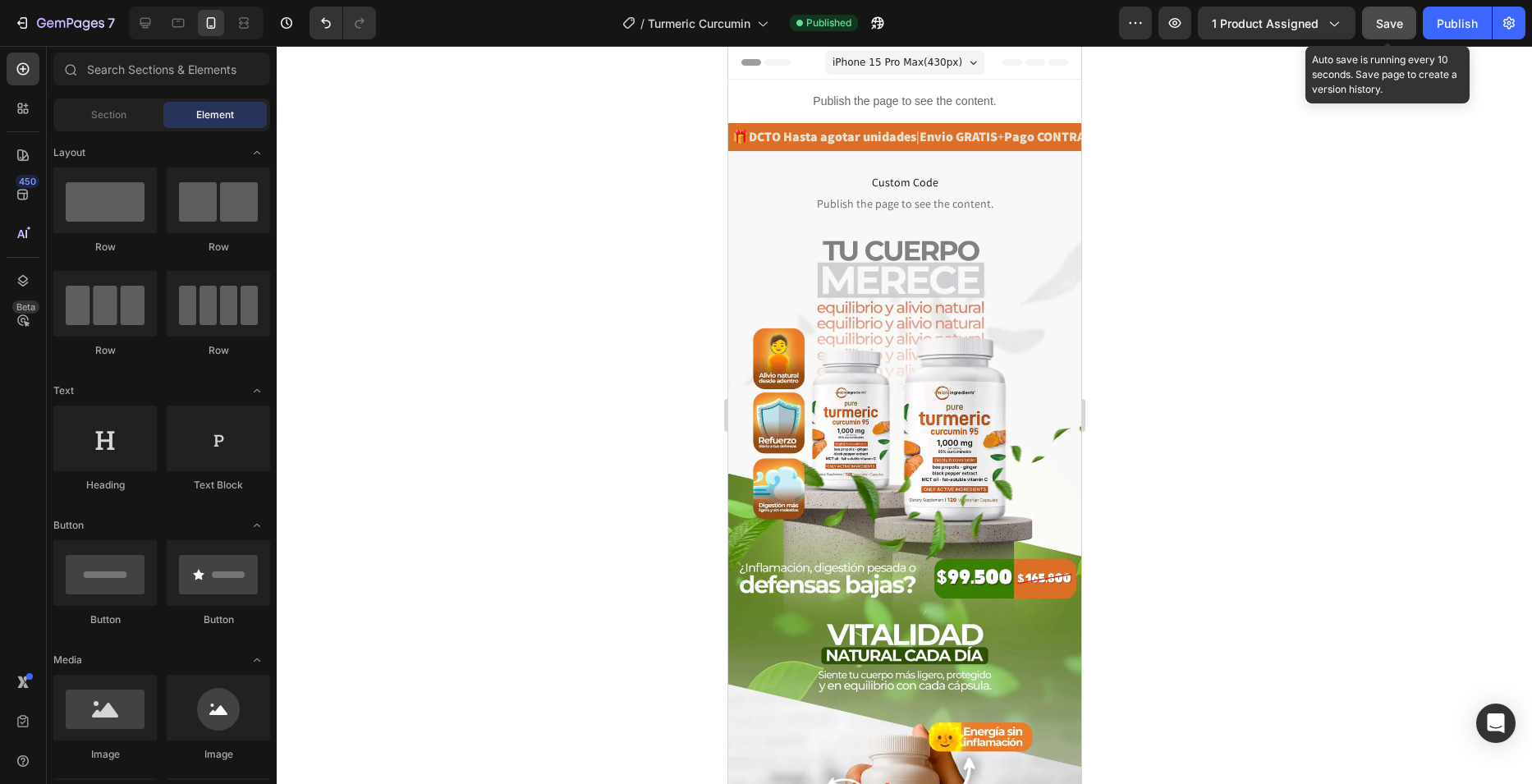
click at [1406, 24] on button "Save" at bounding box center [1389, 23] width 54 height 33
click at [1475, 17] on div "Publish" at bounding box center [1457, 23] width 41 height 17
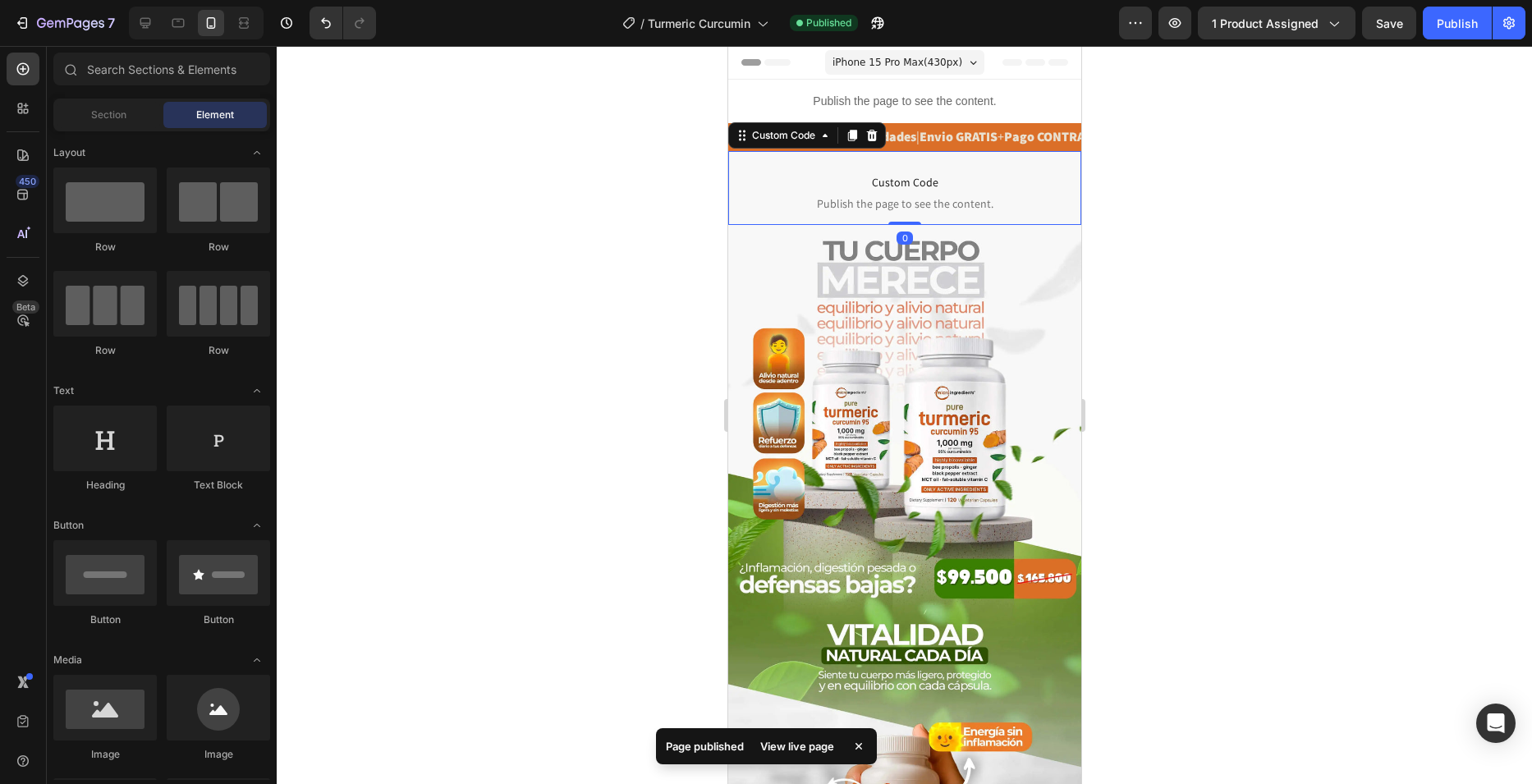
click at [906, 201] on span "Publish the page to see the content." at bounding box center [904, 204] width 328 height 17
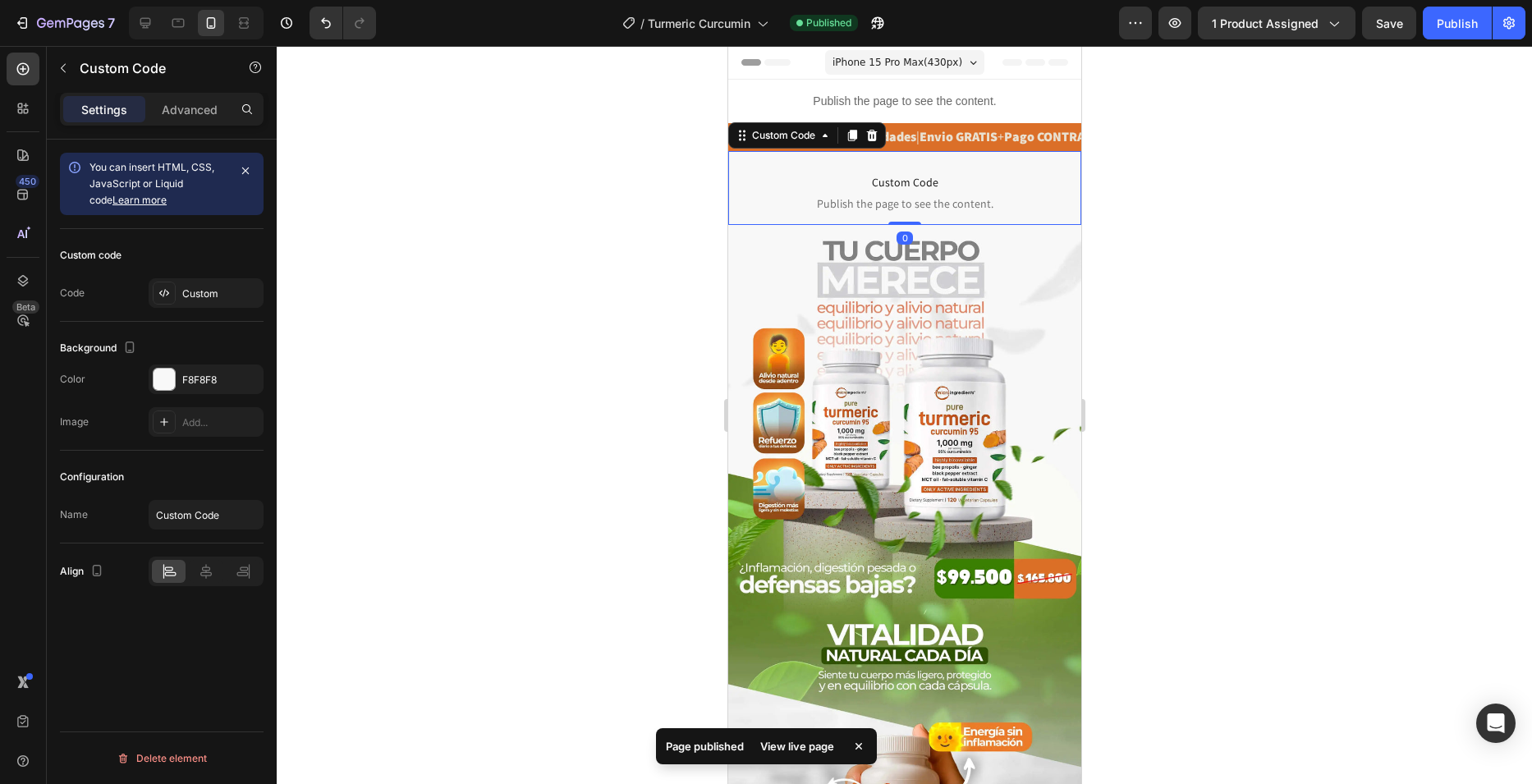
click at [225, 95] on div "Settings Advanced" at bounding box center [162, 109] width 204 height 33
click at [201, 109] on p "Advanced" at bounding box center [189, 109] width 56 height 17
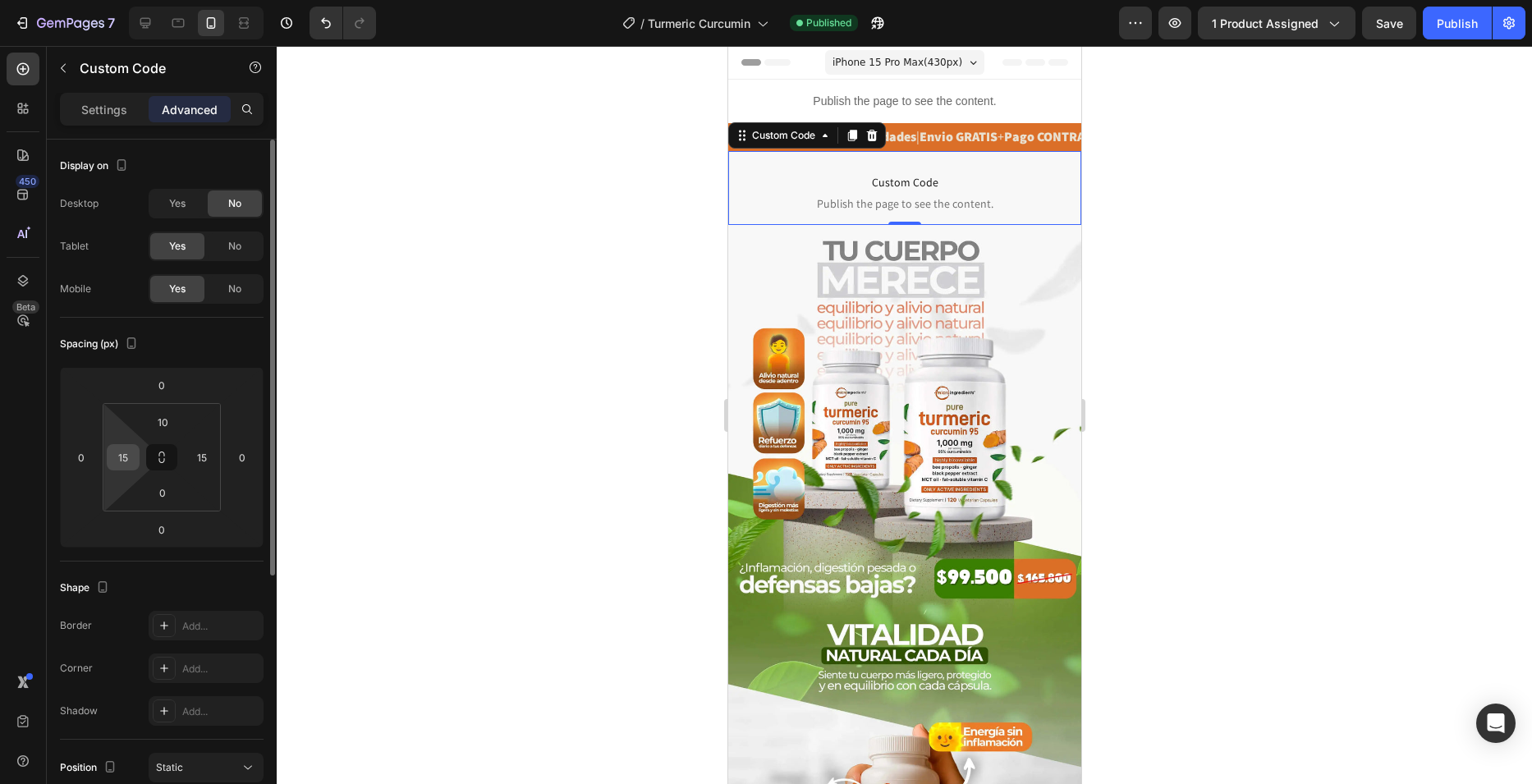
click at [124, 452] on input "15" at bounding box center [124, 457] width 25 height 25
type input "0"
click at [206, 452] on input "15" at bounding box center [202, 457] width 25 height 25
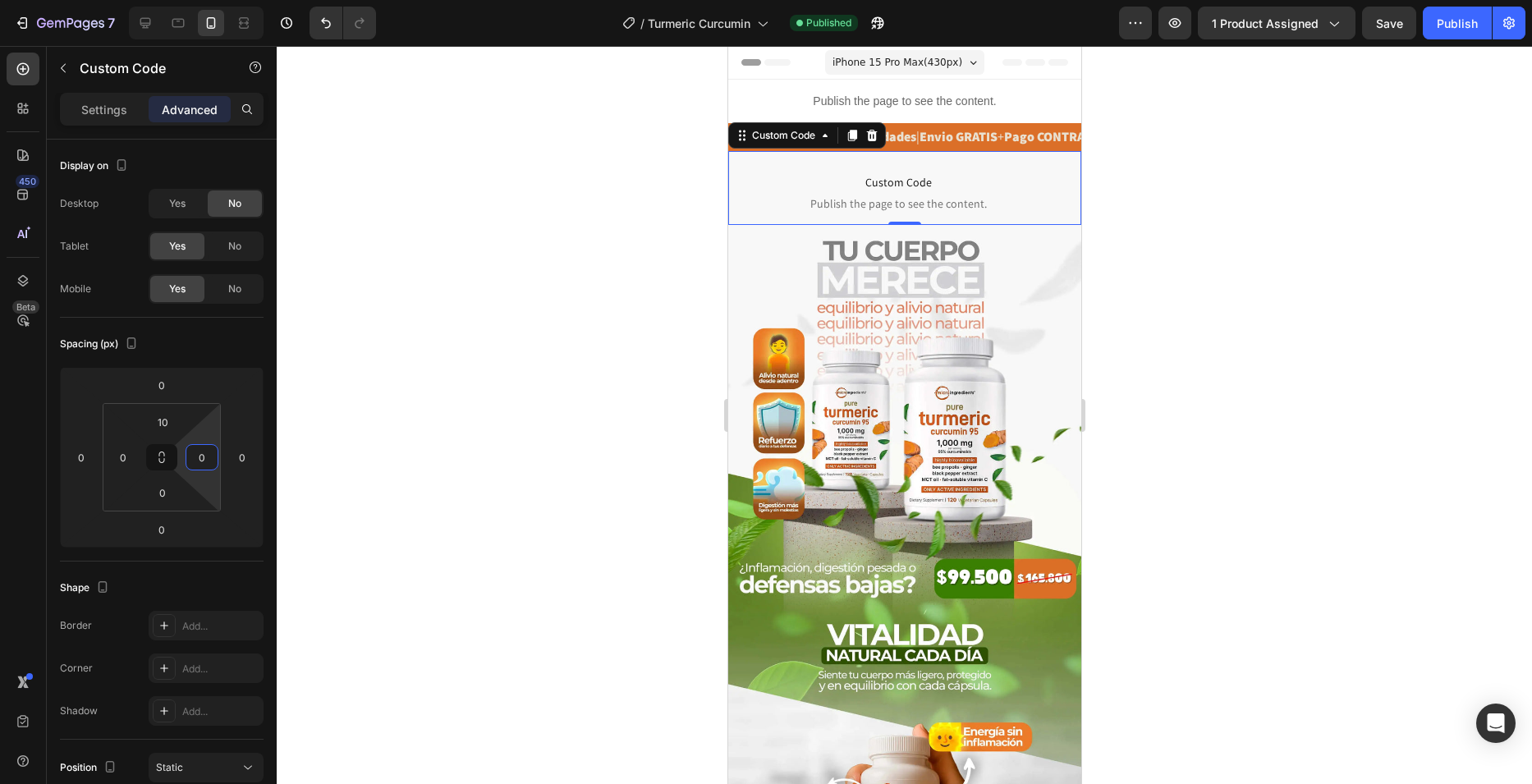
type input "0"
click at [581, 312] on div at bounding box center [904, 414] width 1255 height 738
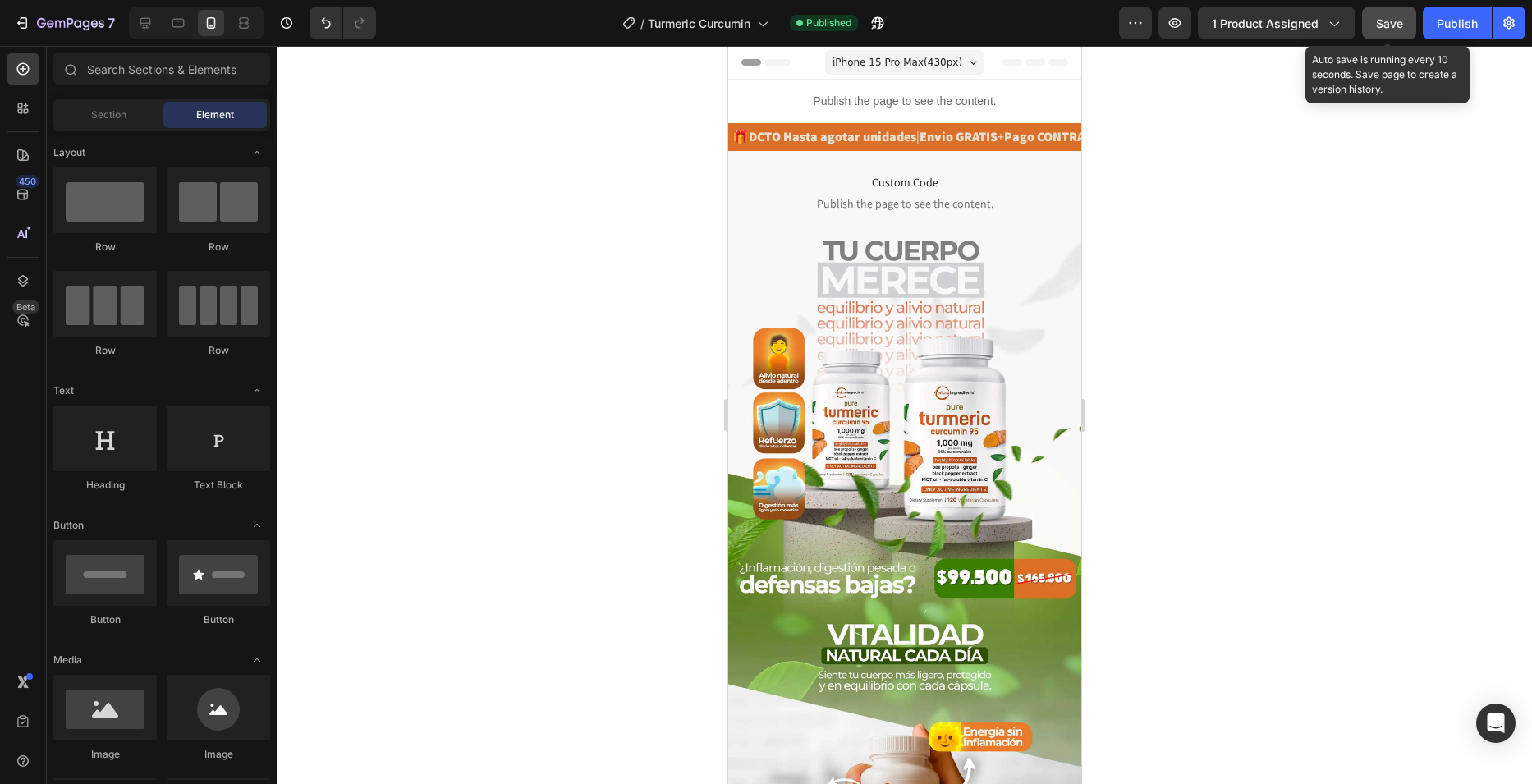
click at [1393, 25] on span "Save" at bounding box center [1389, 23] width 27 height 14
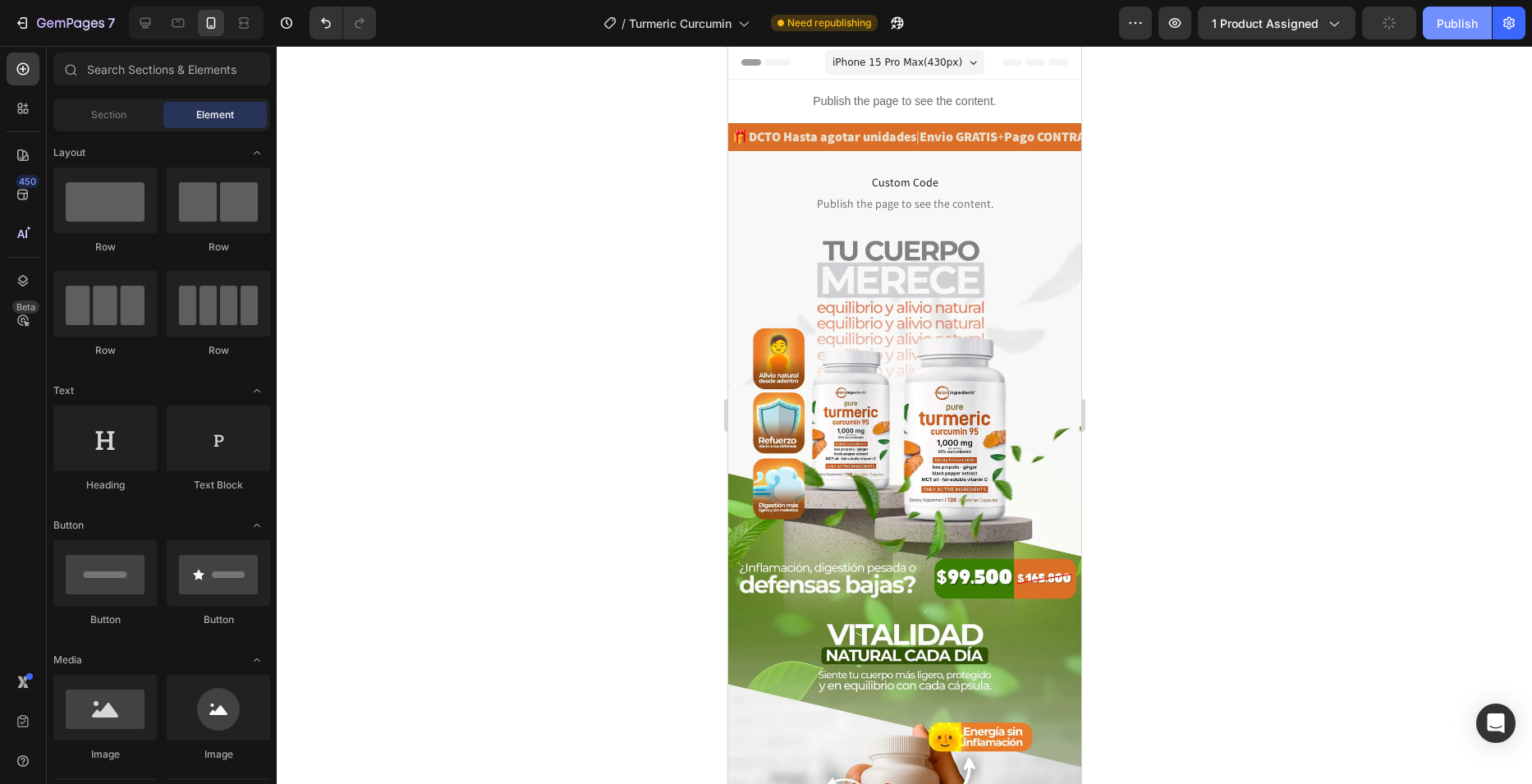
click at [1465, 29] on div "Publish" at bounding box center [1457, 23] width 41 height 17
click at [793, 203] on span "Publish the page to see the content." at bounding box center [904, 204] width 353 height 17
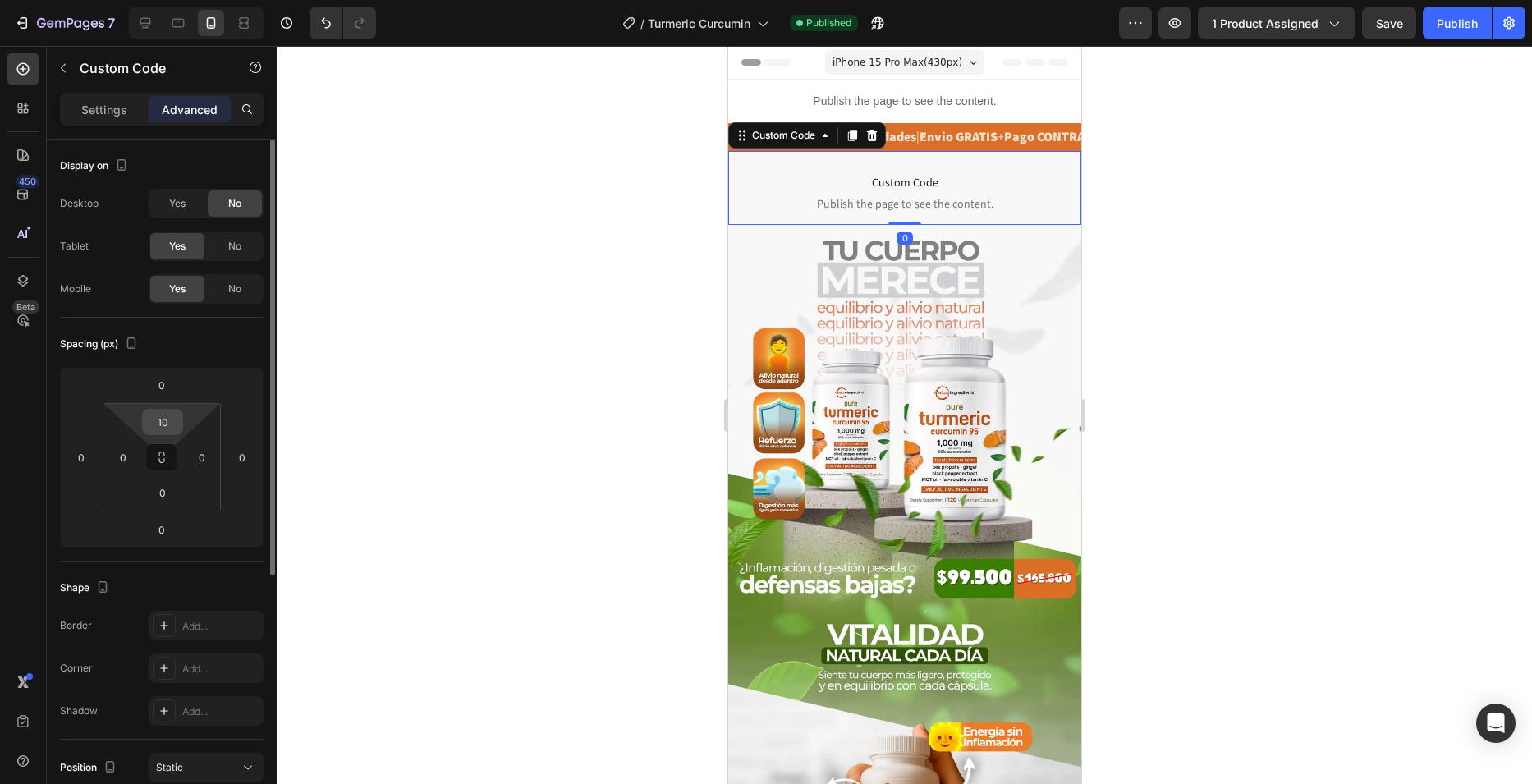
click at [166, 424] on input "10" at bounding box center [162, 422] width 33 height 25
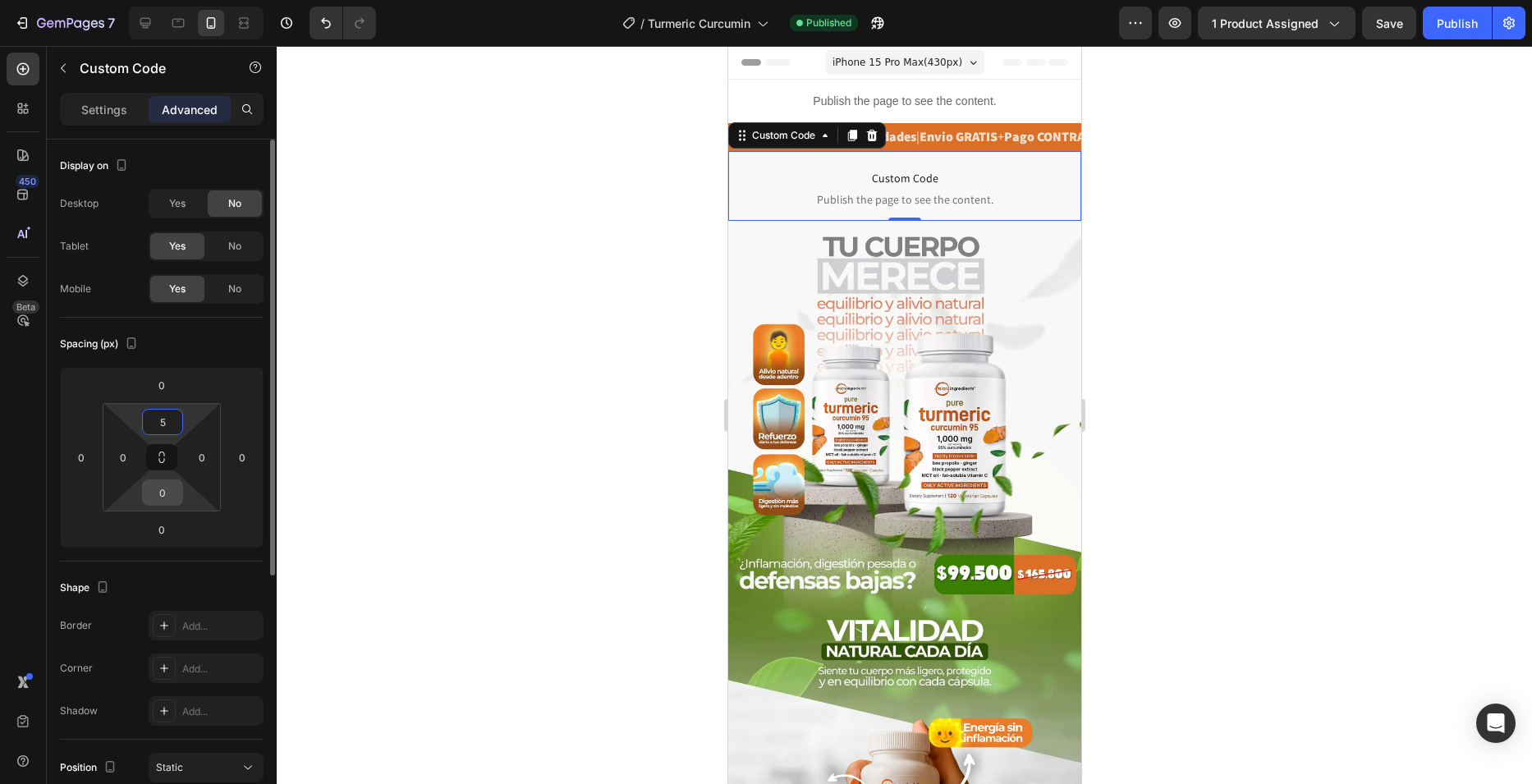
type input "5"
click at [173, 486] on input "0" at bounding box center [162, 492] width 33 height 25
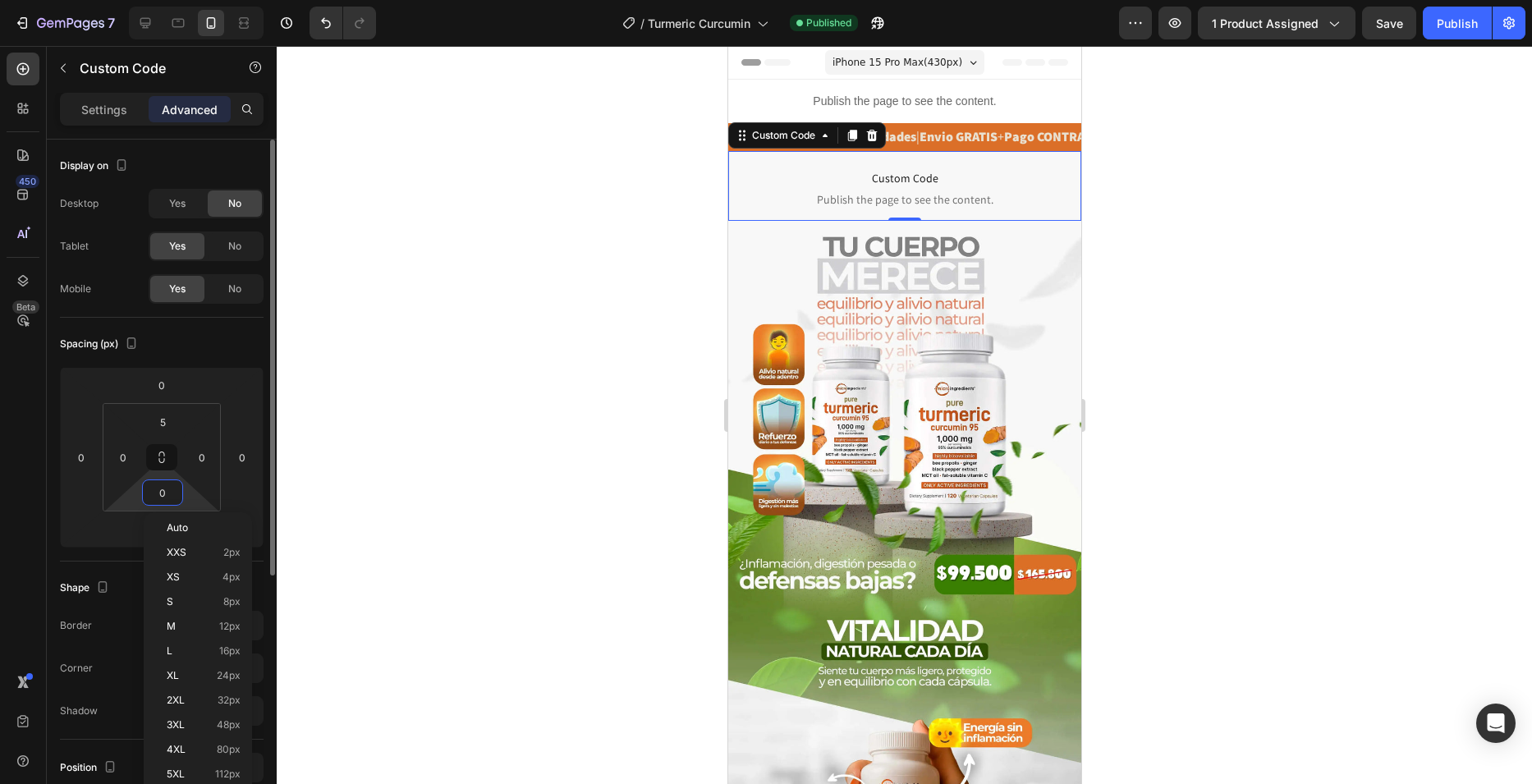
type input "5"
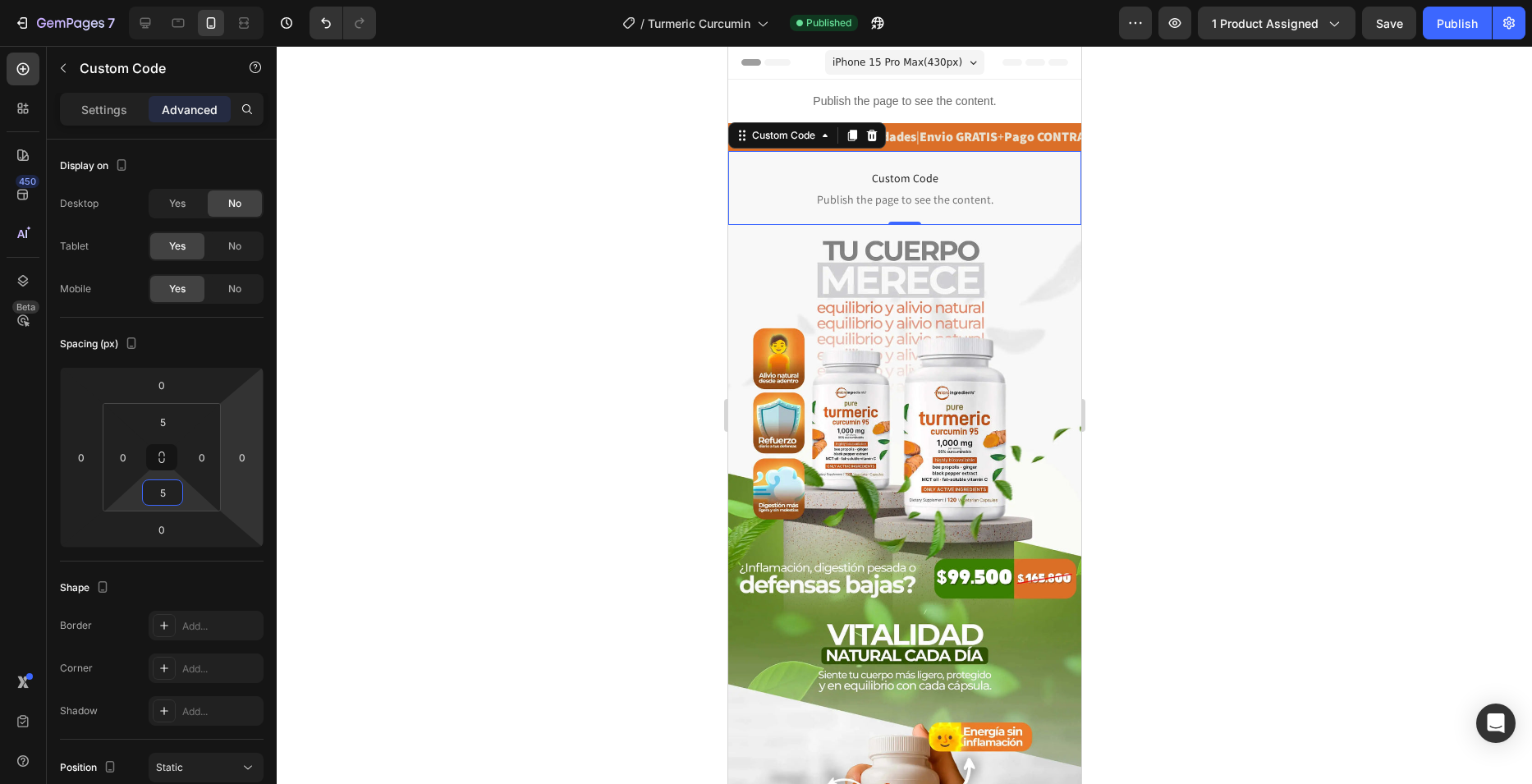
click at [450, 288] on div at bounding box center [904, 414] width 1255 height 738
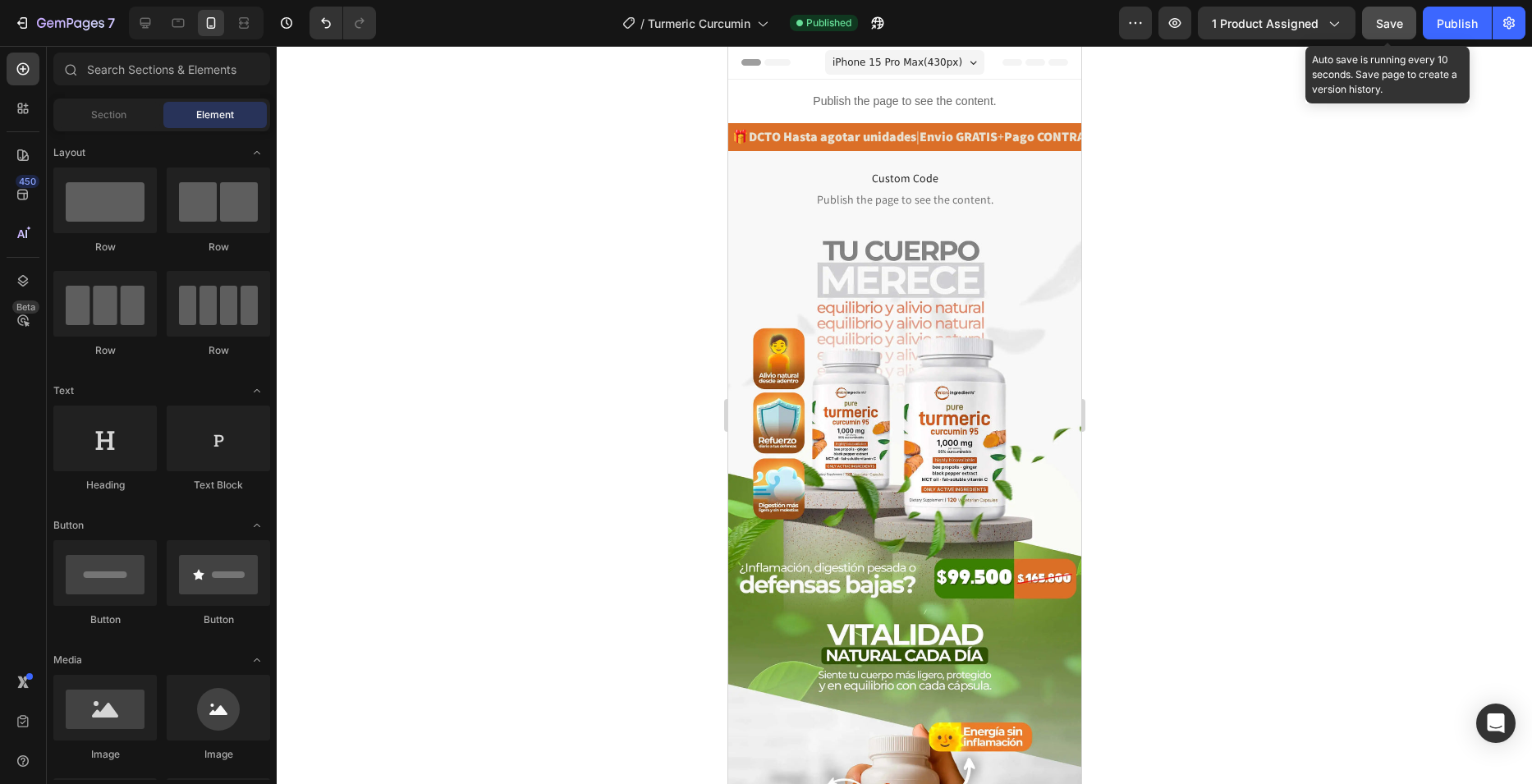
click at [1401, 11] on button "Save" at bounding box center [1389, 23] width 54 height 33
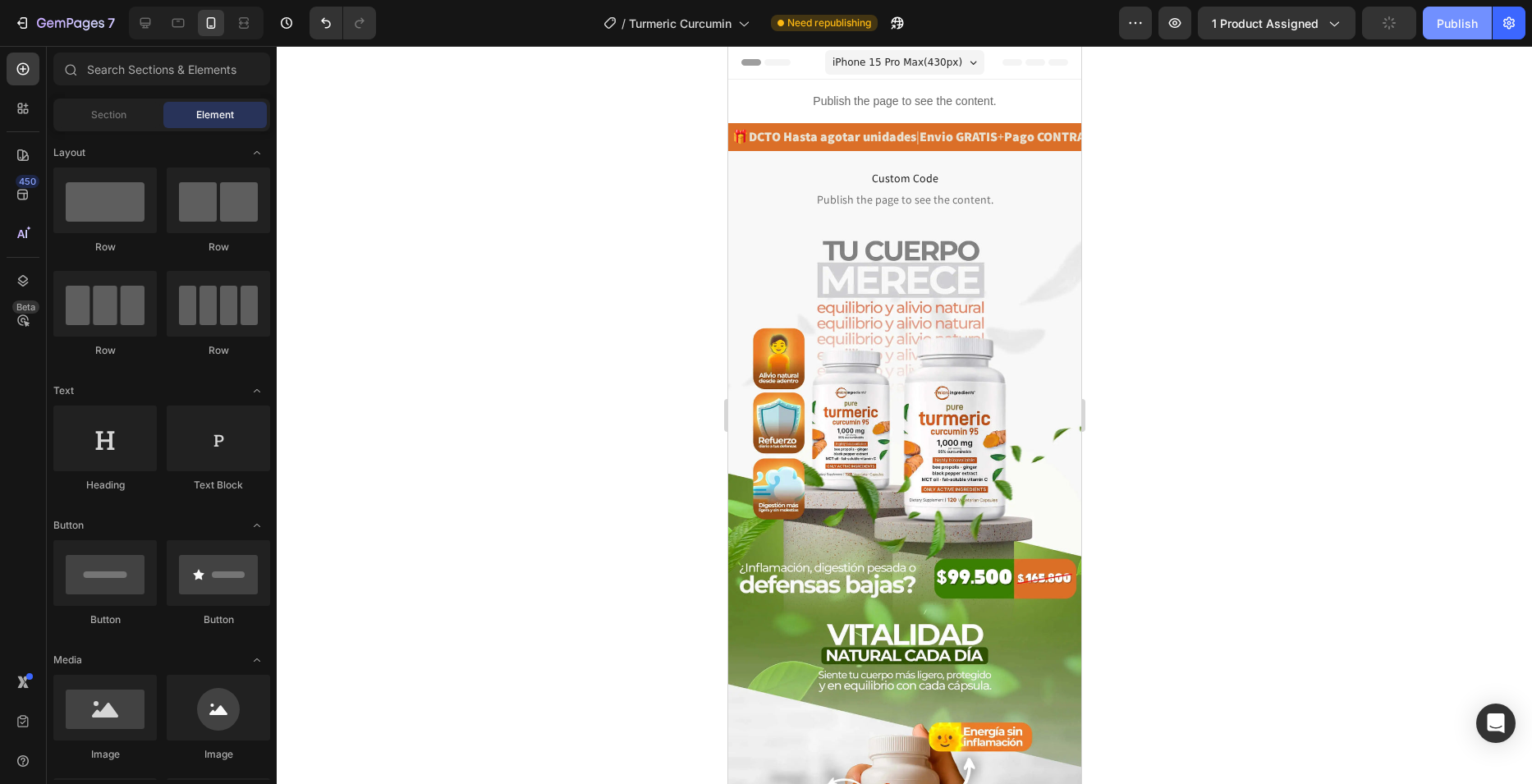
click at [1465, 22] on div "Publish" at bounding box center [1457, 23] width 41 height 17
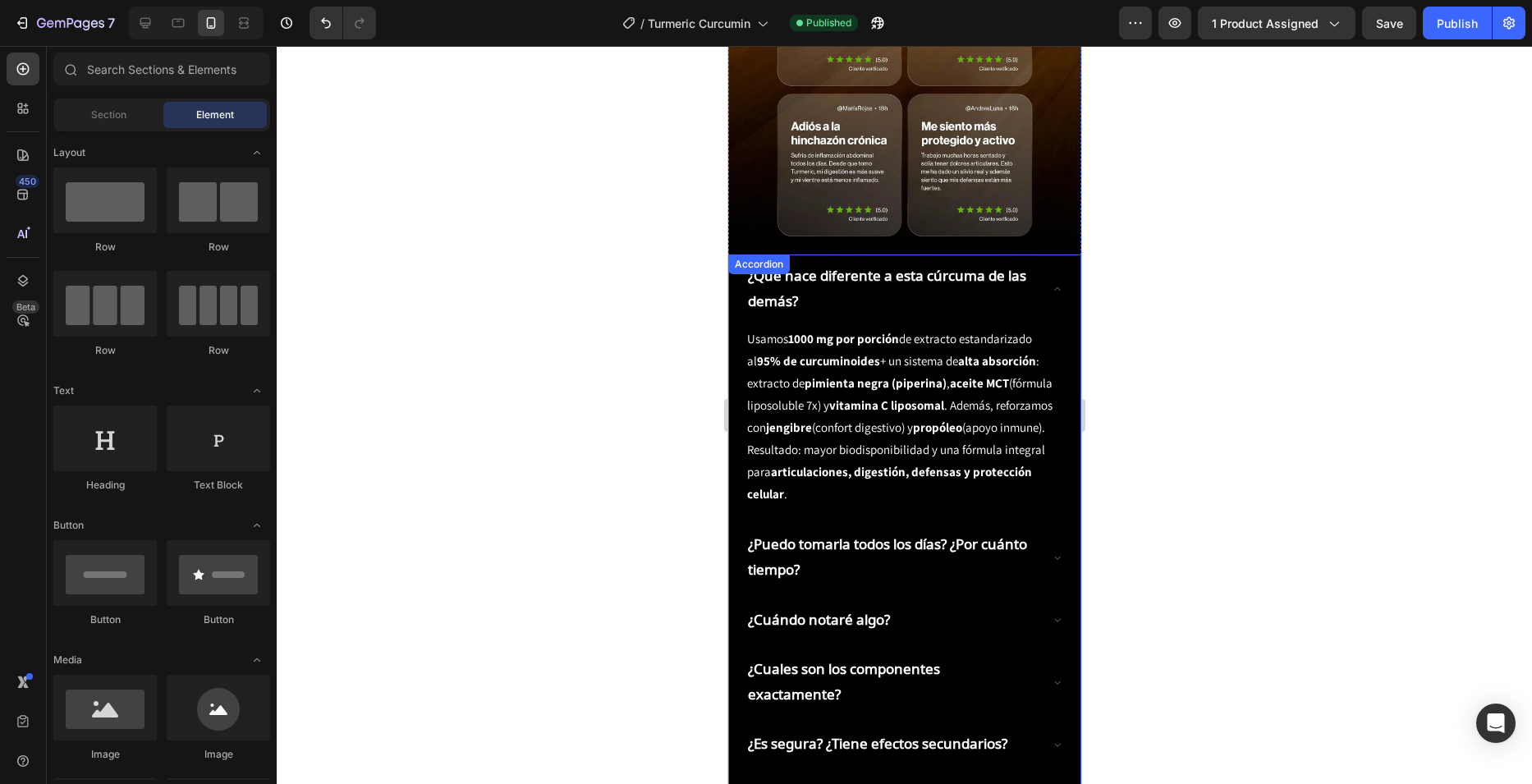
scroll to position [2544, 0]
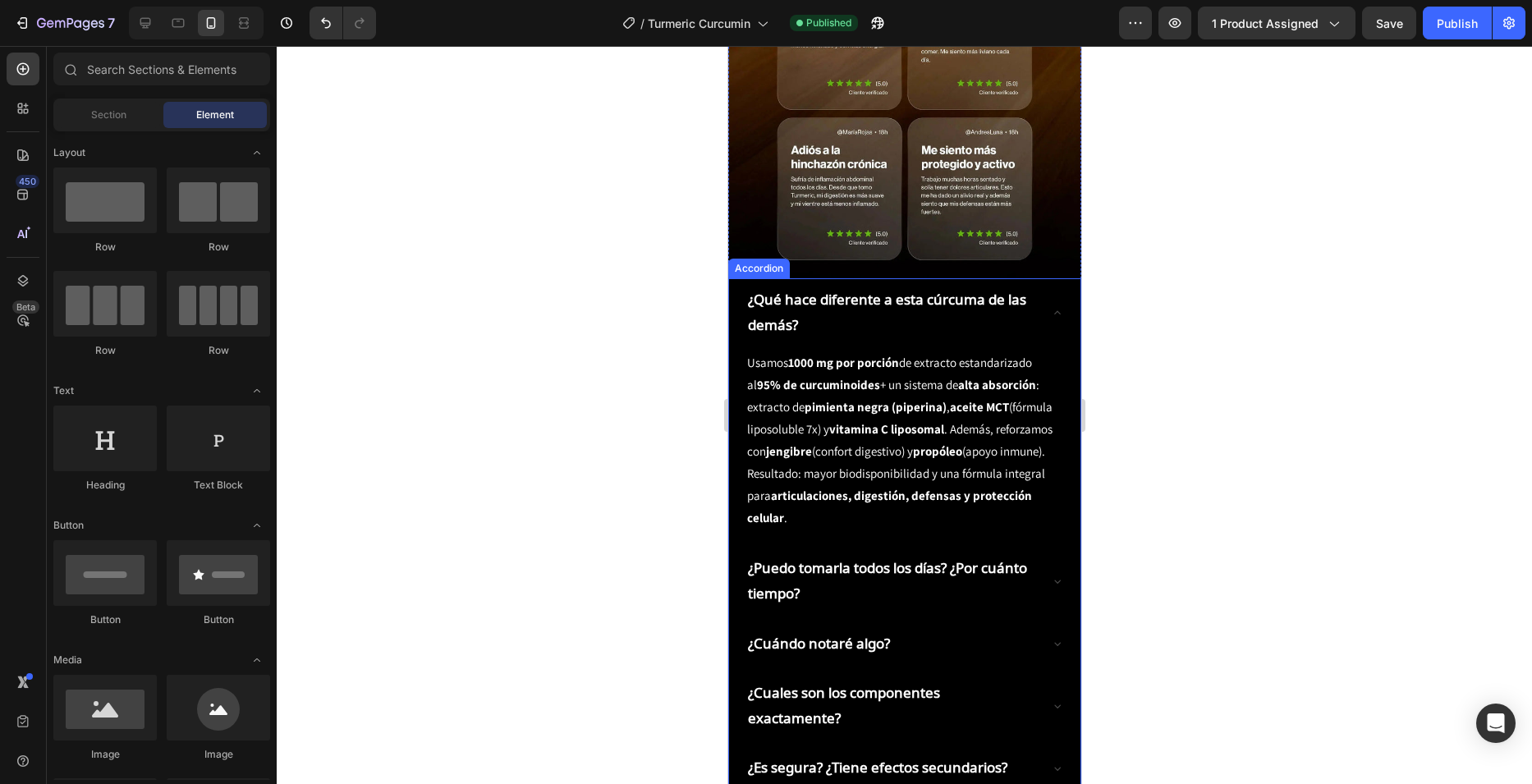
click at [880, 288] on p "¿Qué hace diferente a esta cúrcuma de las demás?" at bounding box center [890, 312] width 288 height 50
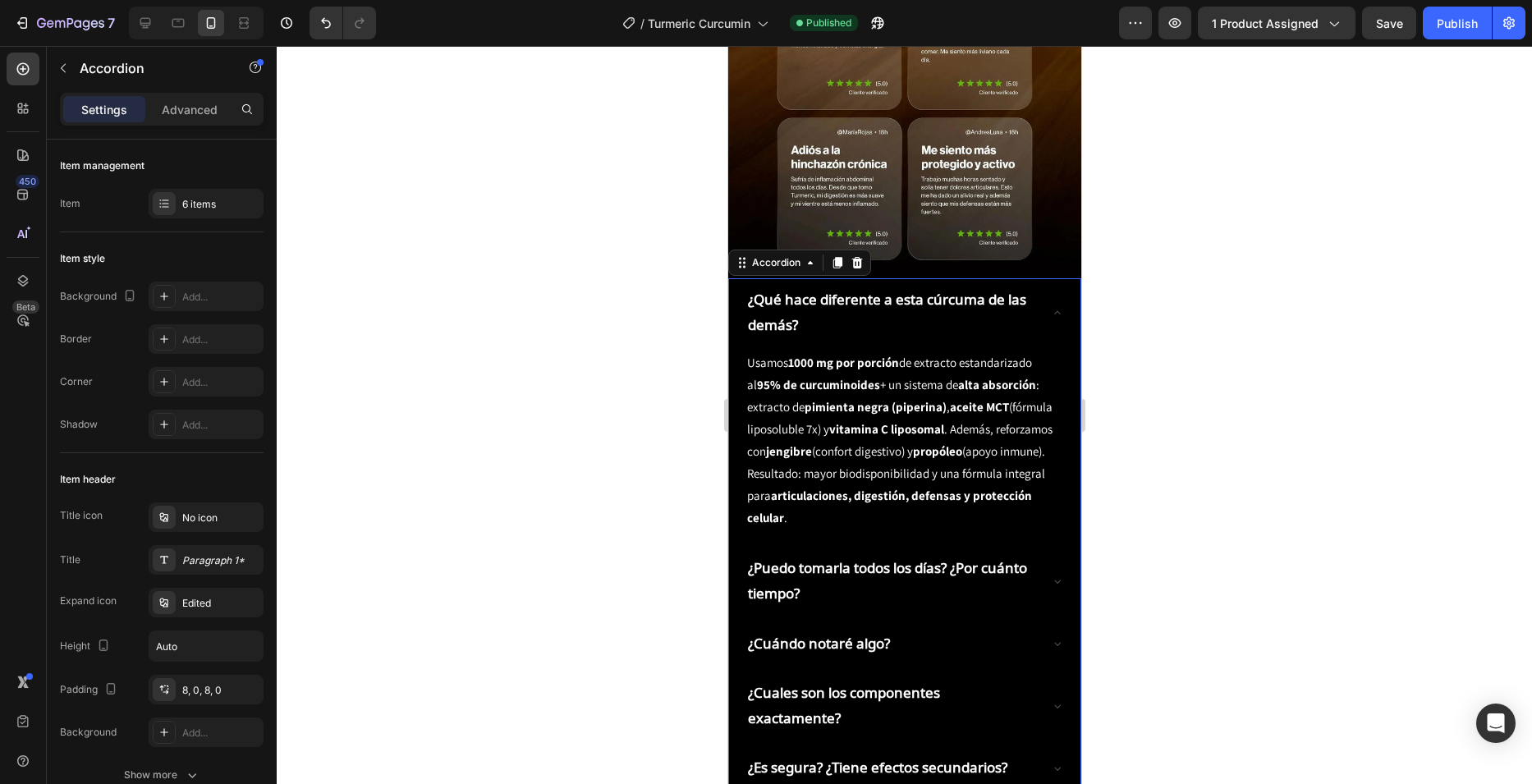
click at [833, 290] on strong "¿Qué hace diferente a esta cúrcuma de las demás?" at bounding box center [886, 312] width 279 height 44
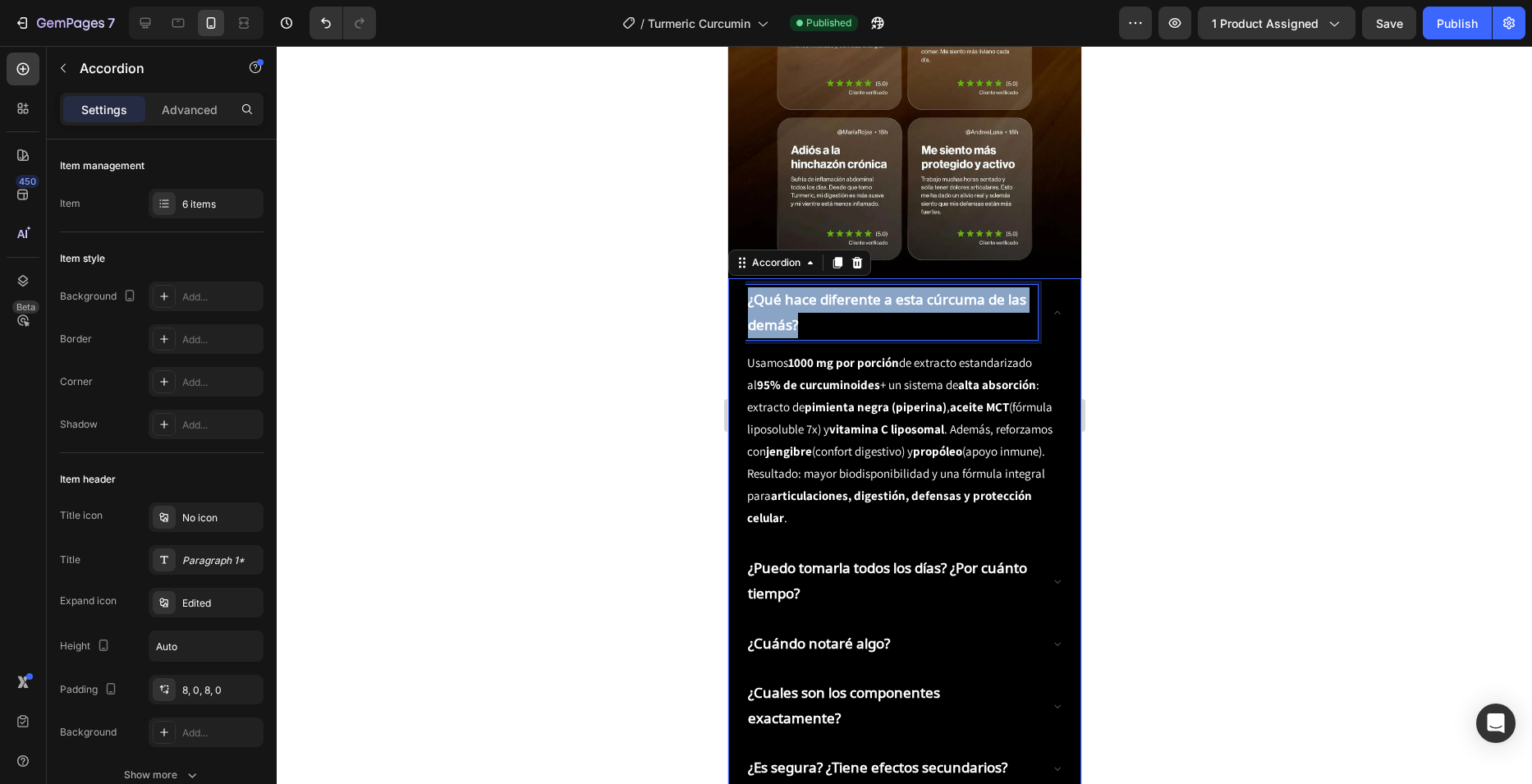
click at [833, 290] on strong "¿Qué hace diferente a esta cúrcuma de las demás?" at bounding box center [886, 312] width 279 height 44
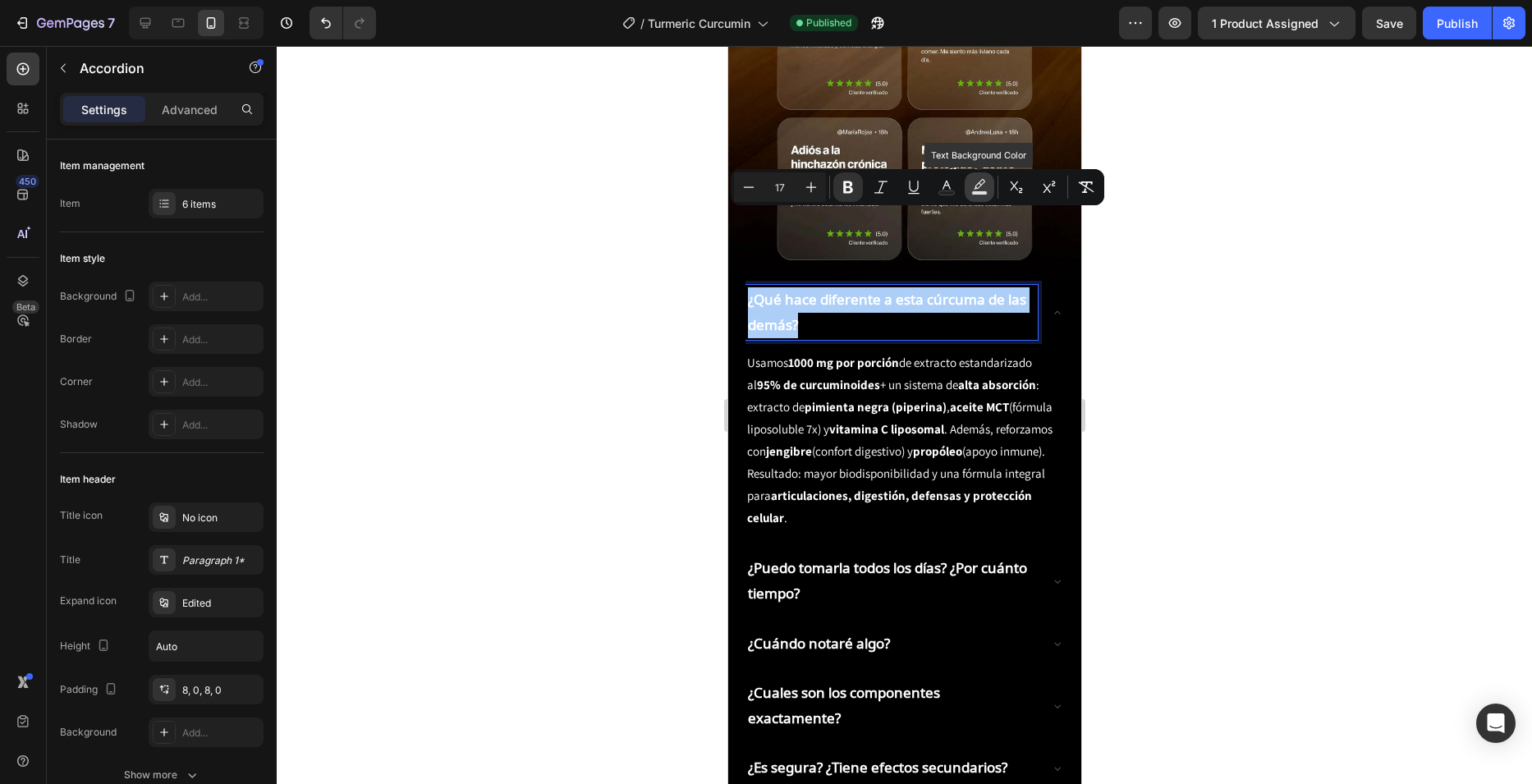
click at [983, 186] on icon "Editor contextual toolbar" at bounding box center [980, 187] width 17 height 17
type input "000000"
type input "77"
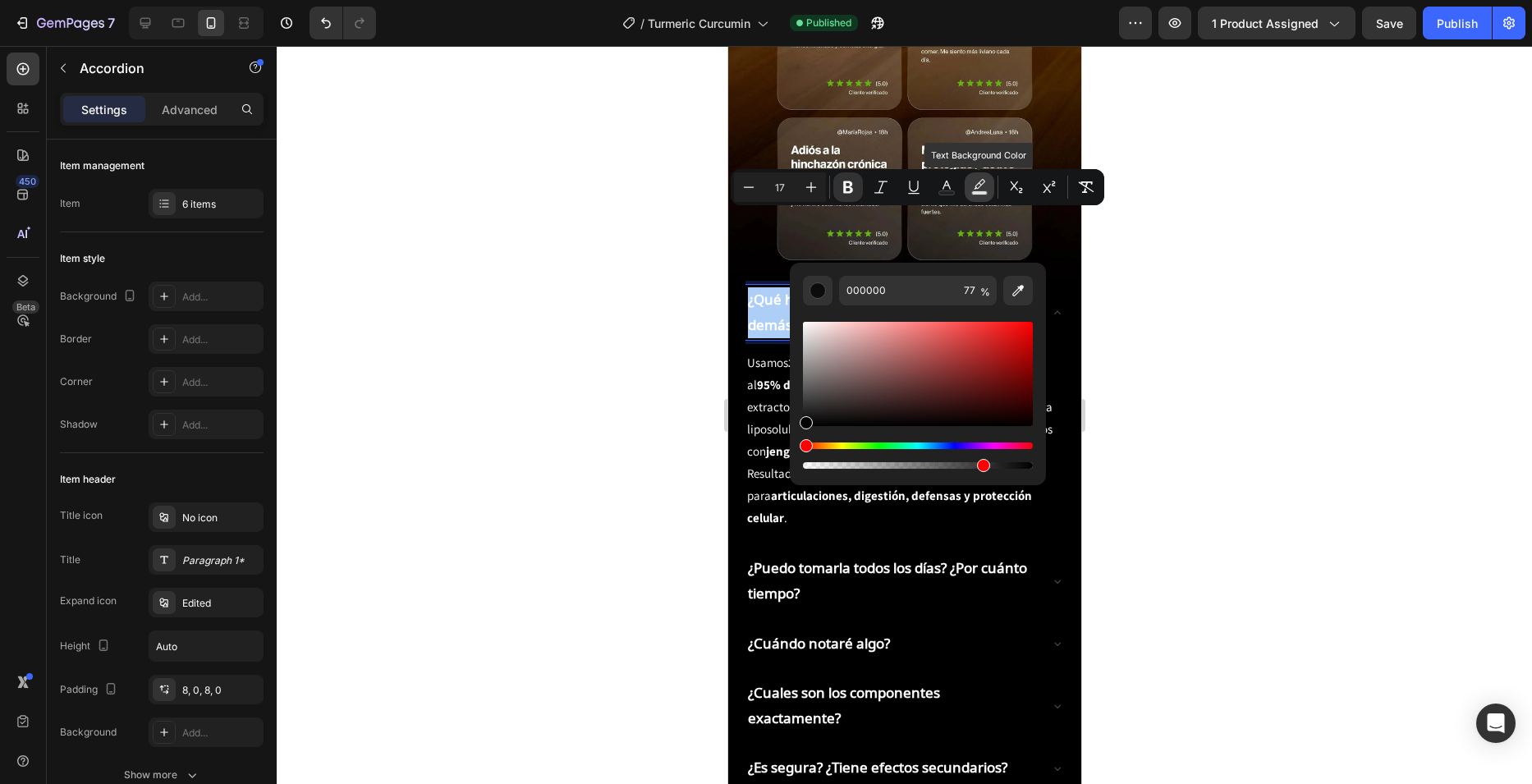
click at [983, 186] on icon "Editor contextual toolbar" at bounding box center [980, 187] width 17 height 17
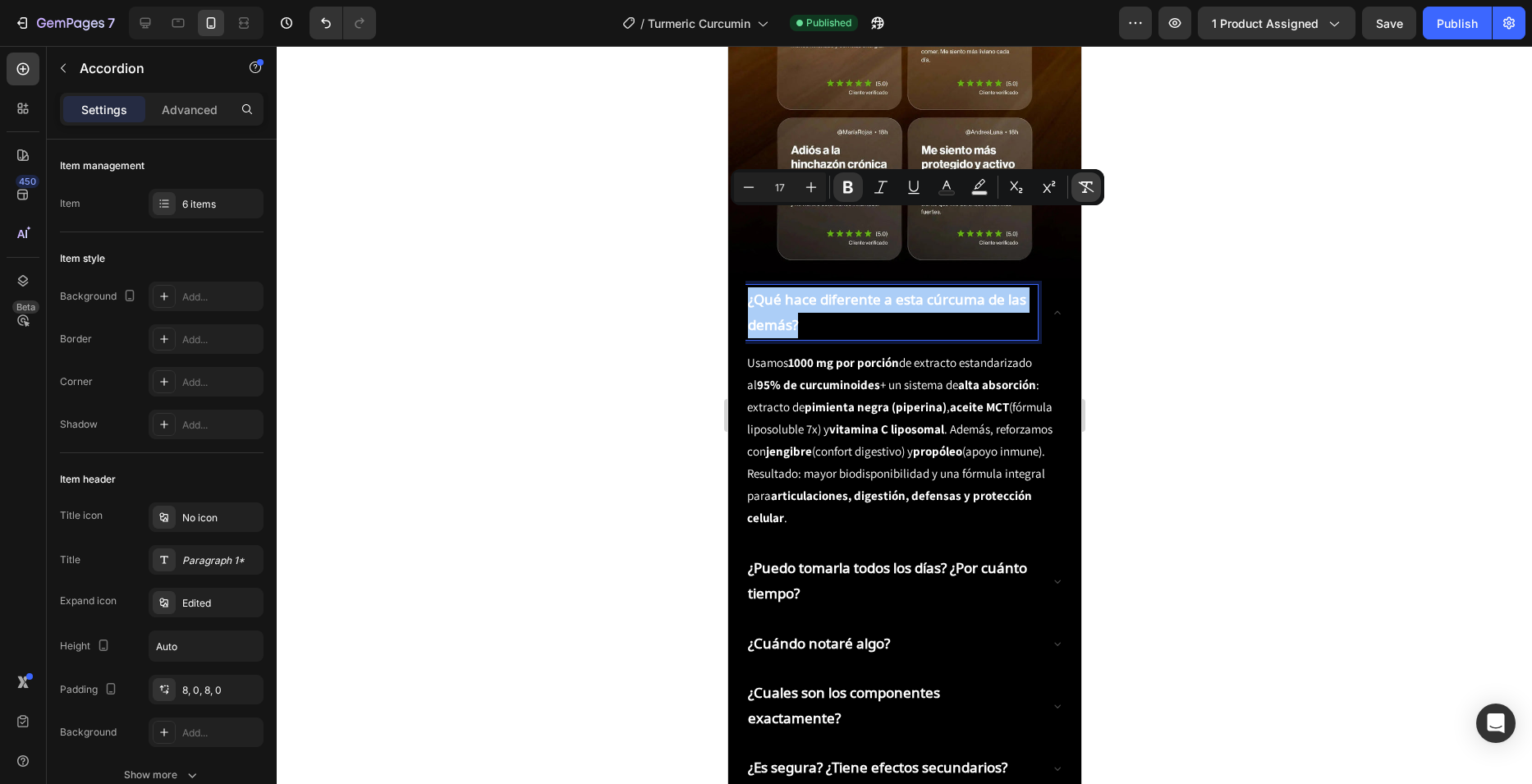
click at [1093, 184] on icon "Editor contextual toolbar" at bounding box center [1086, 187] width 17 height 17
click at [1142, 250] on div at bounding box center [904, 414] width 1255 height 738
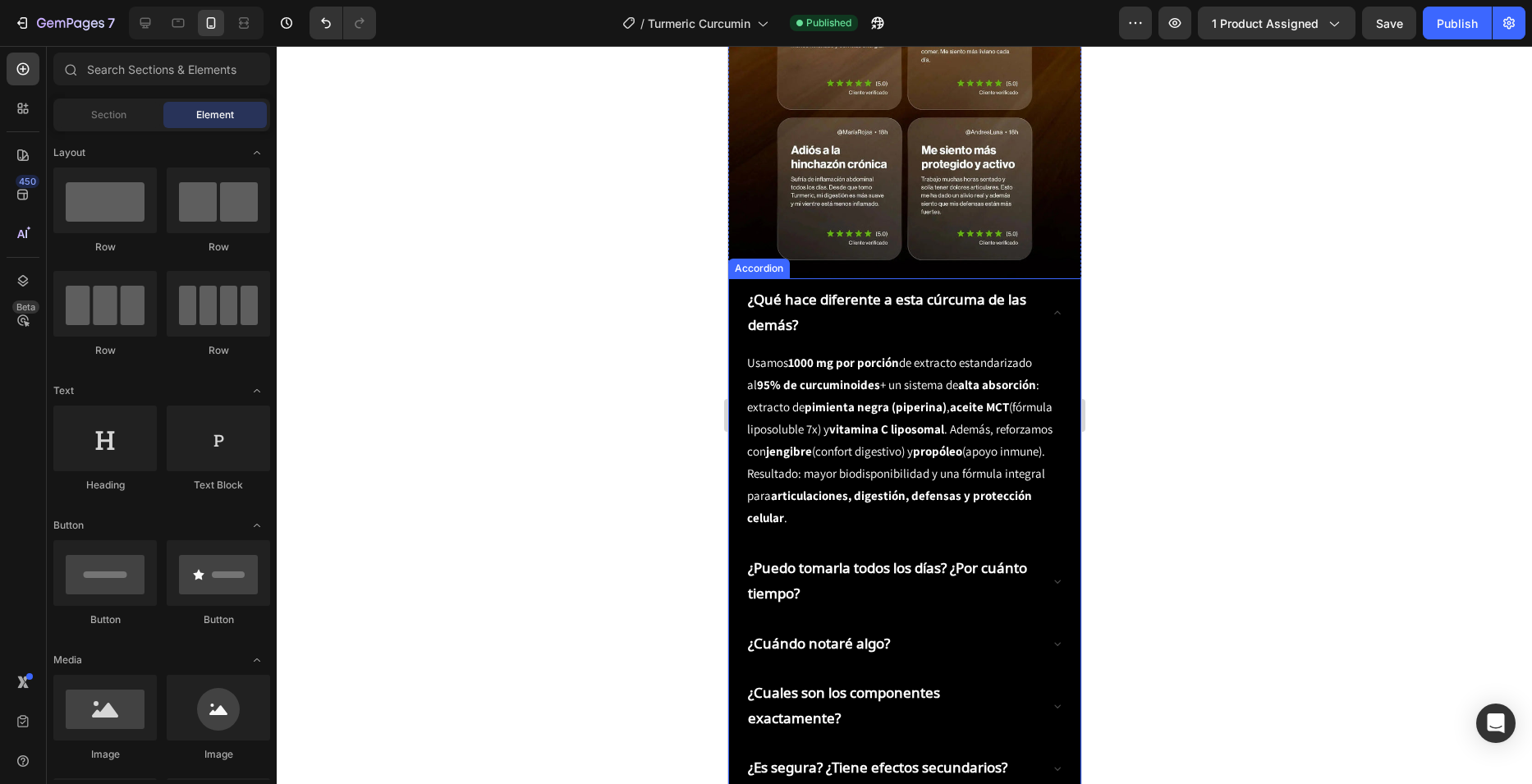
click at [972, 288] on p "¿Qué hace diferente a esta cúrcuma de las demás?" at bounding box center [890, 312] width 288 height 50
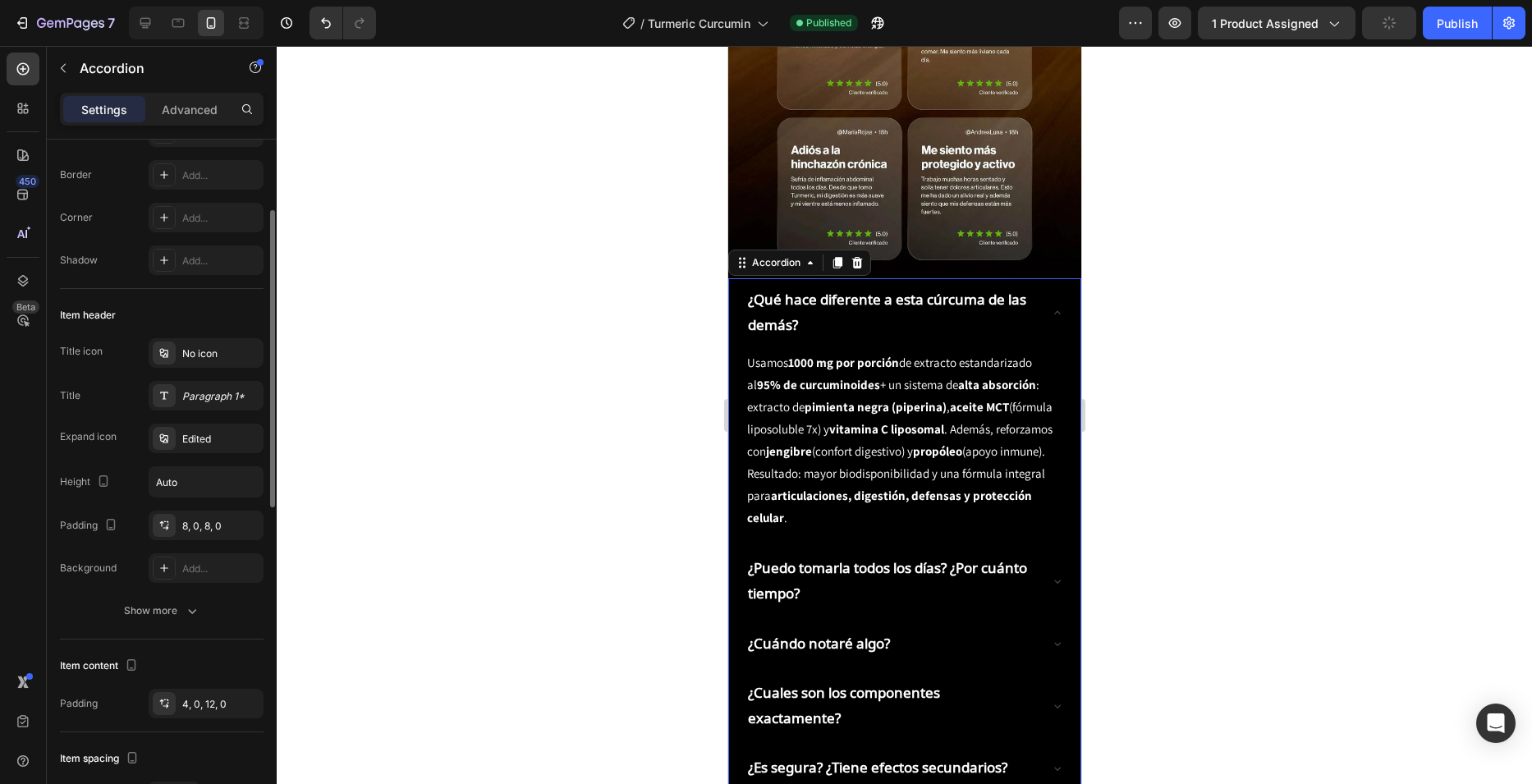
scroll to position [328, 0]
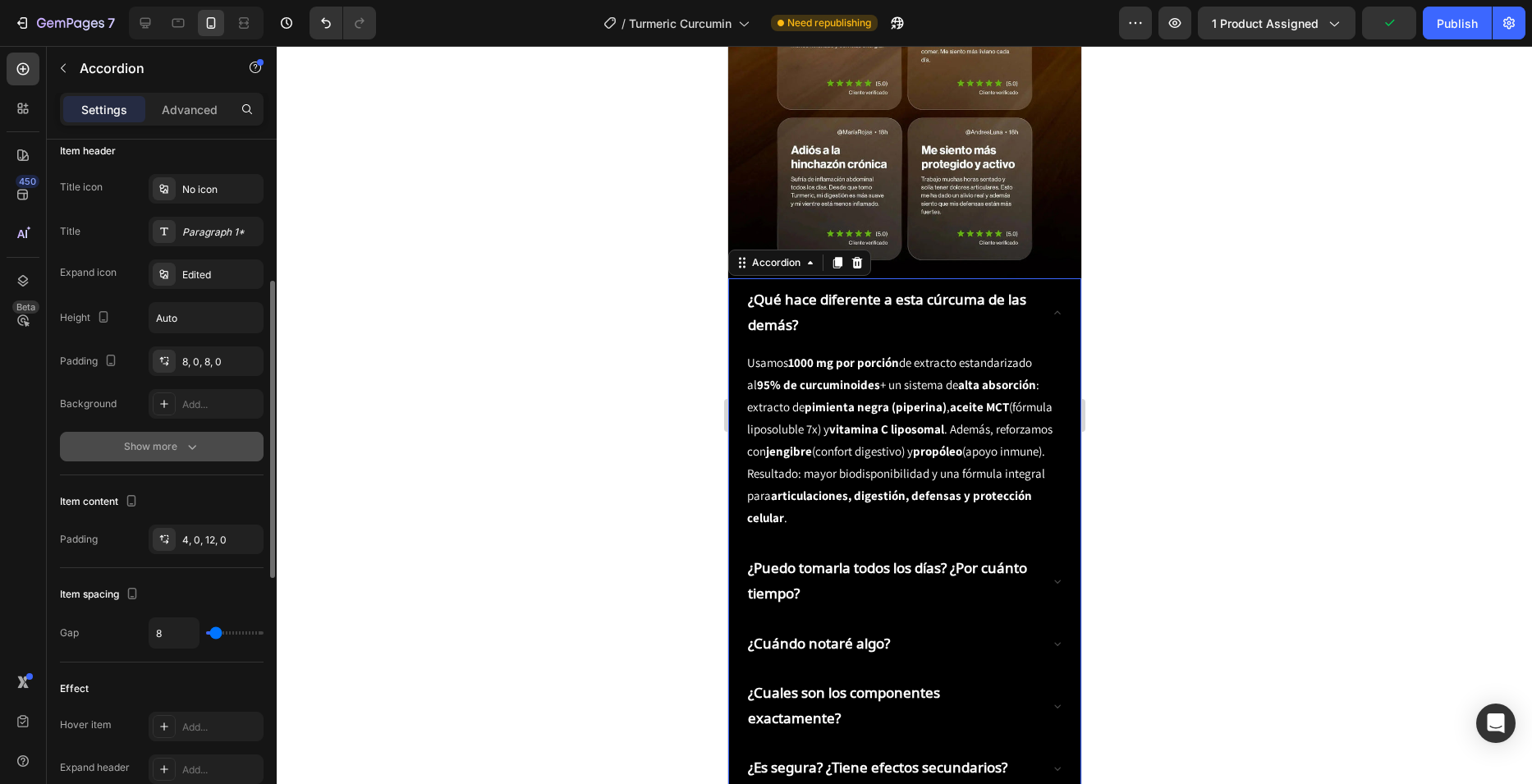
click at [192, 439] on icon "button" at bounding box center [192, 447] width 17 height 17
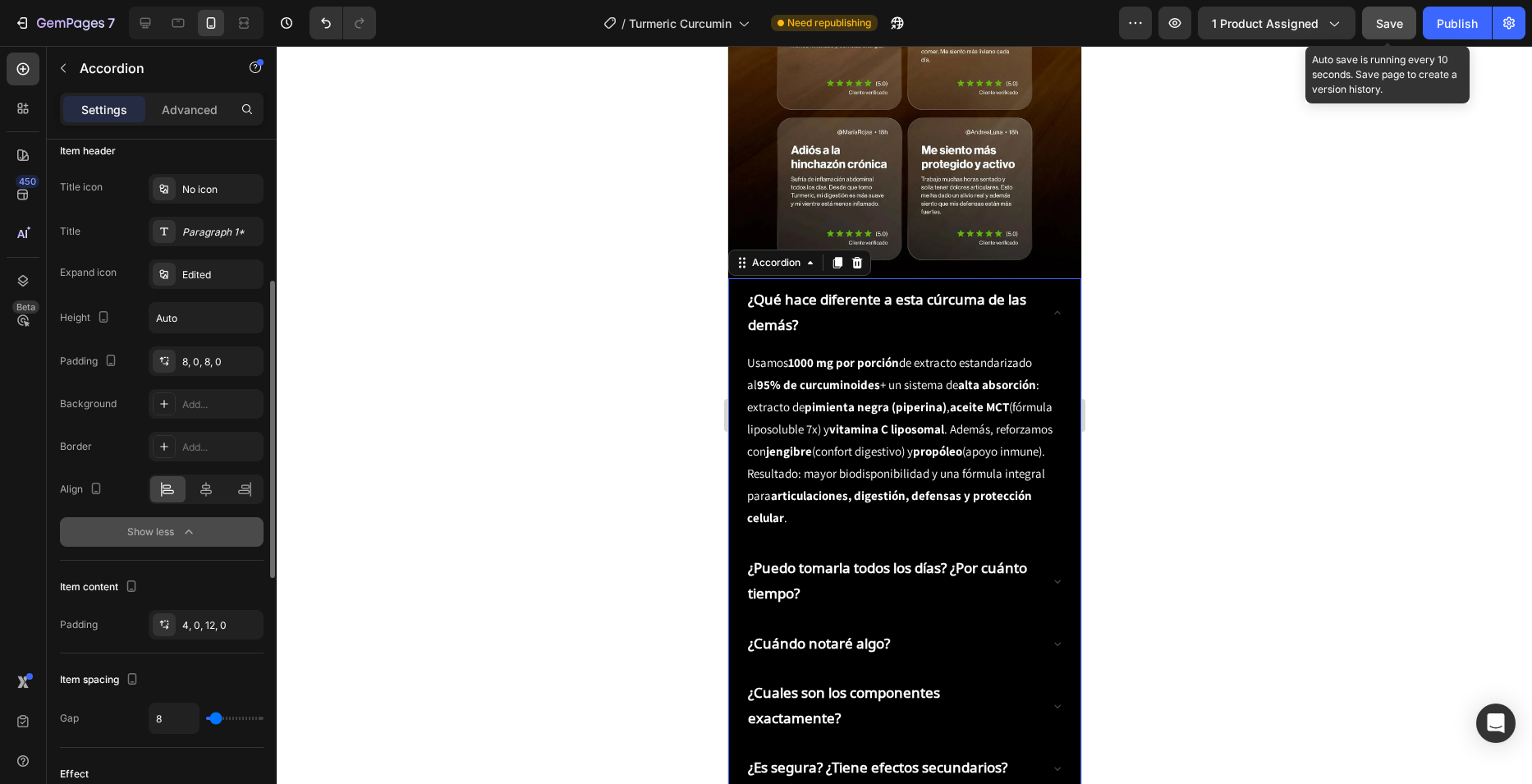
click at [1415, 23] on button "Save" at bounding box center [1389, 23] width 54 height 33
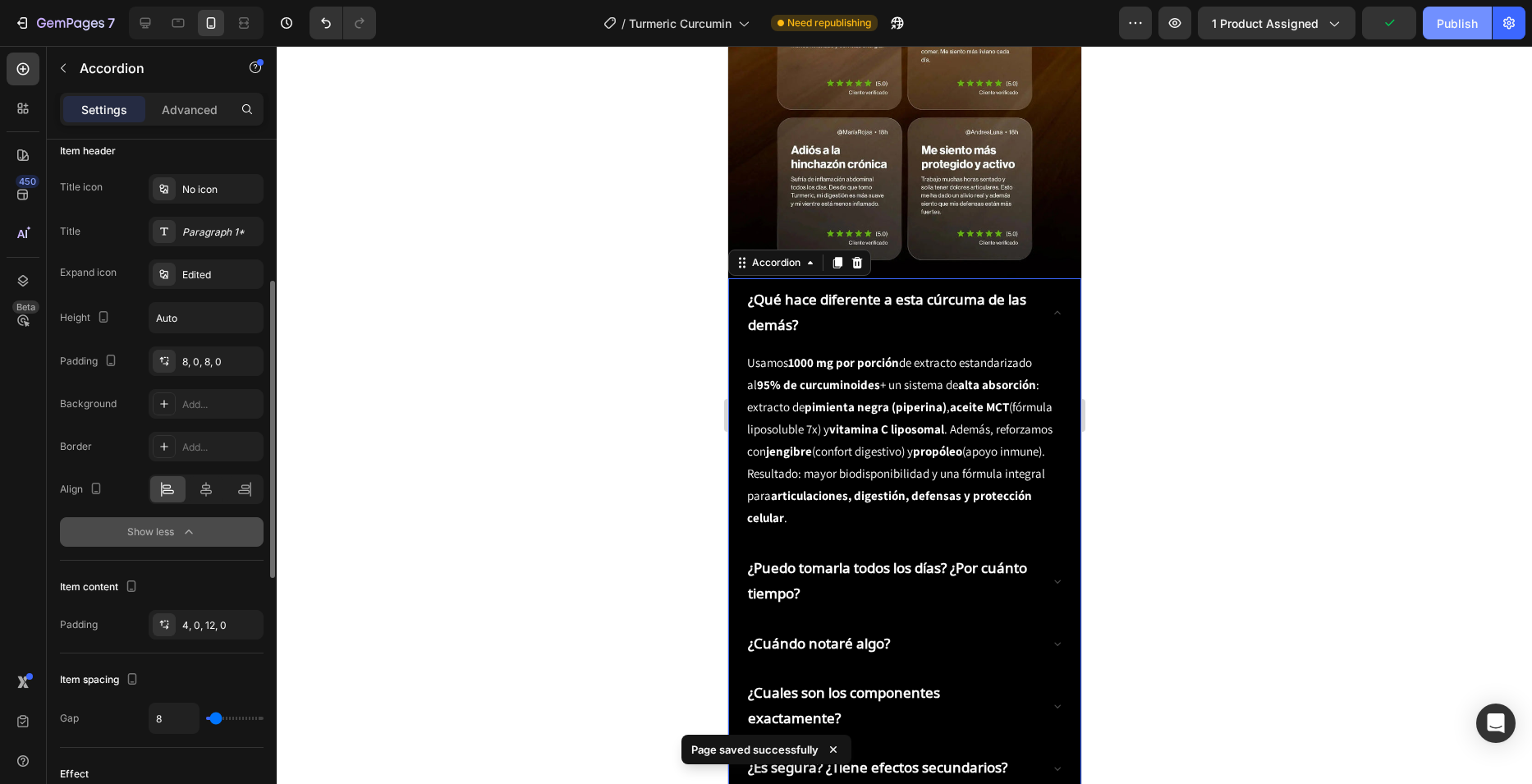
click at [1447, 38] on button "Publish" at bounding box center [1457, 23] width 69 height 33
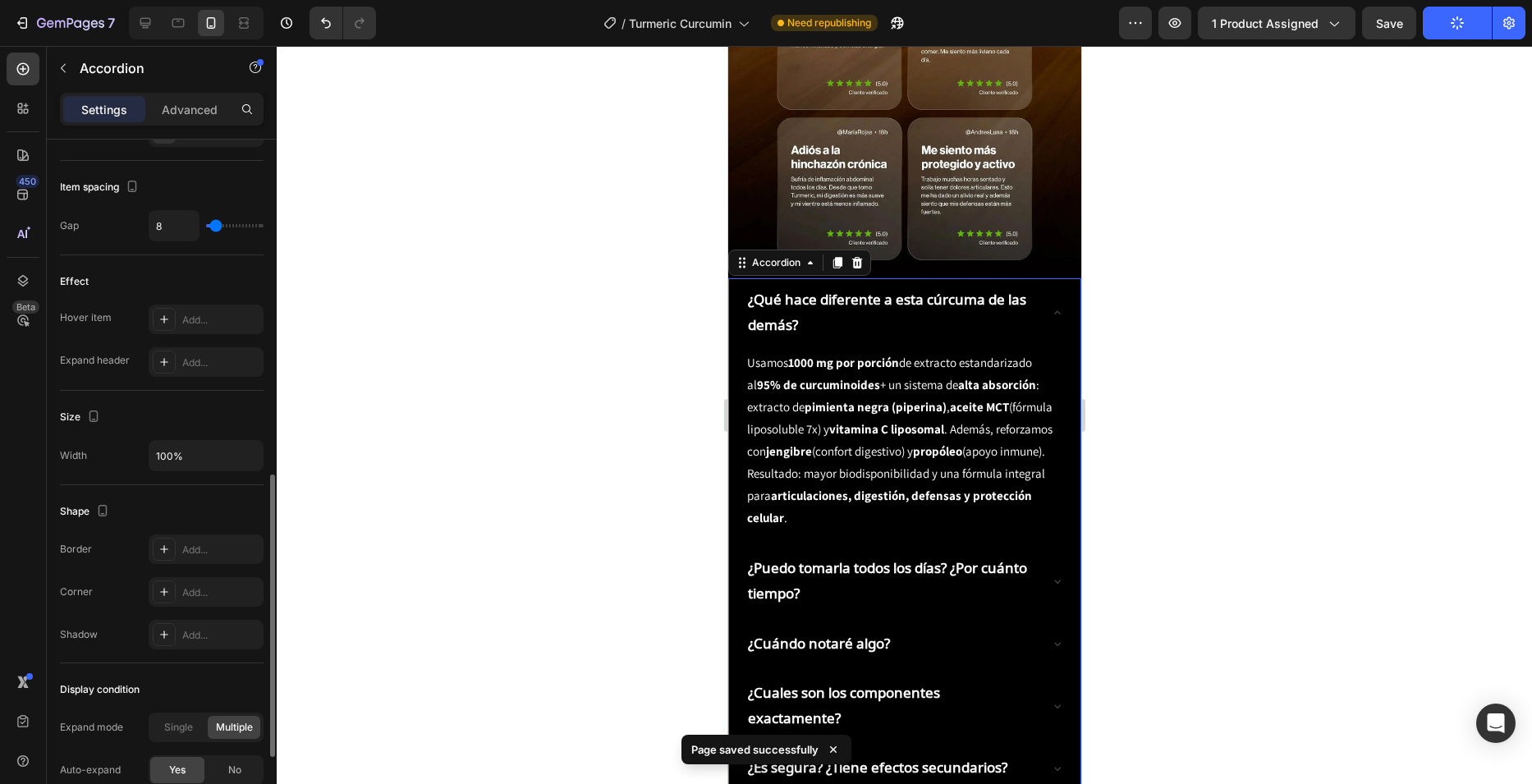
scroll to position [999, 0]
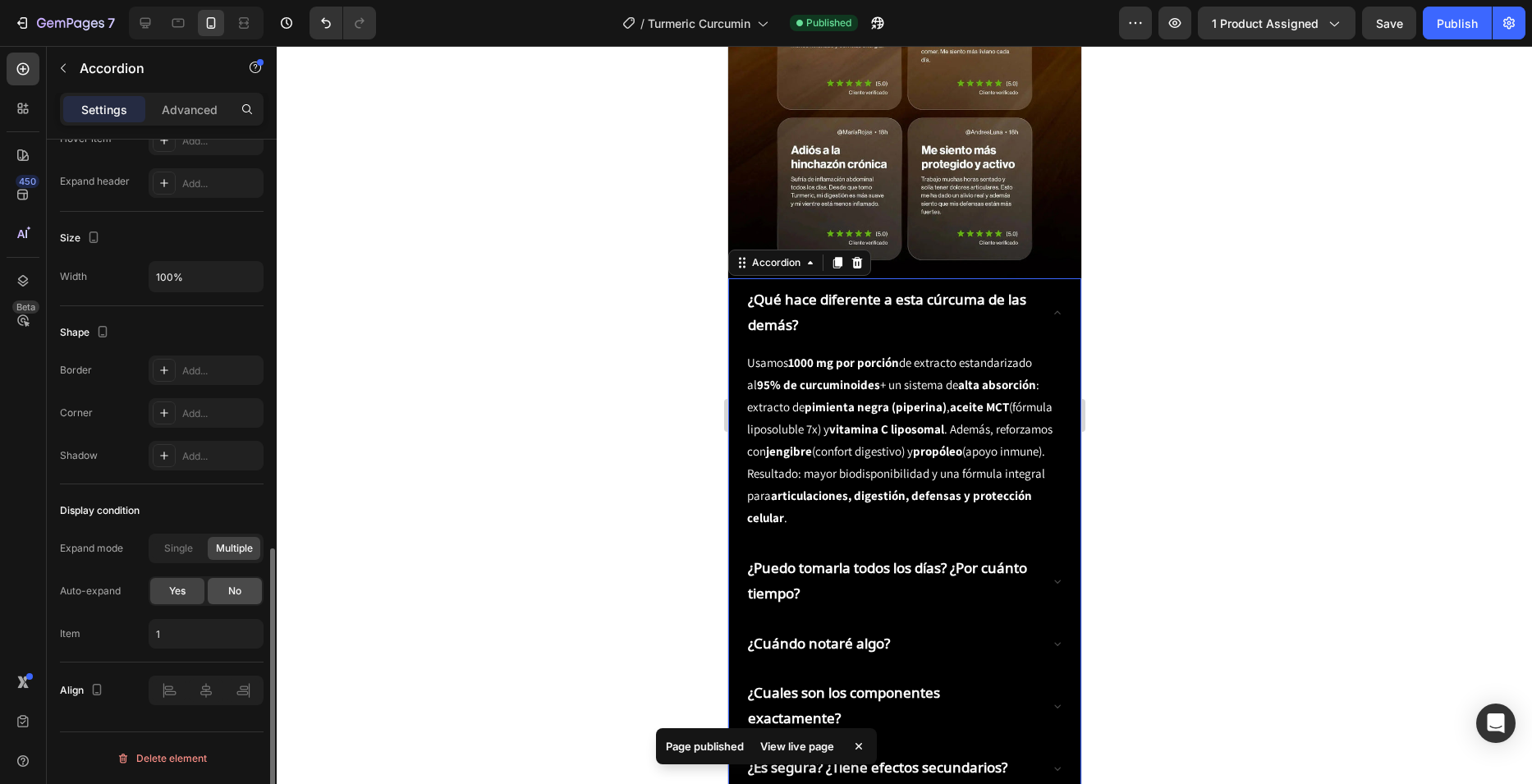
click at [232, 592] on span "No" at bounding box center [235, 591] width 13 height 15
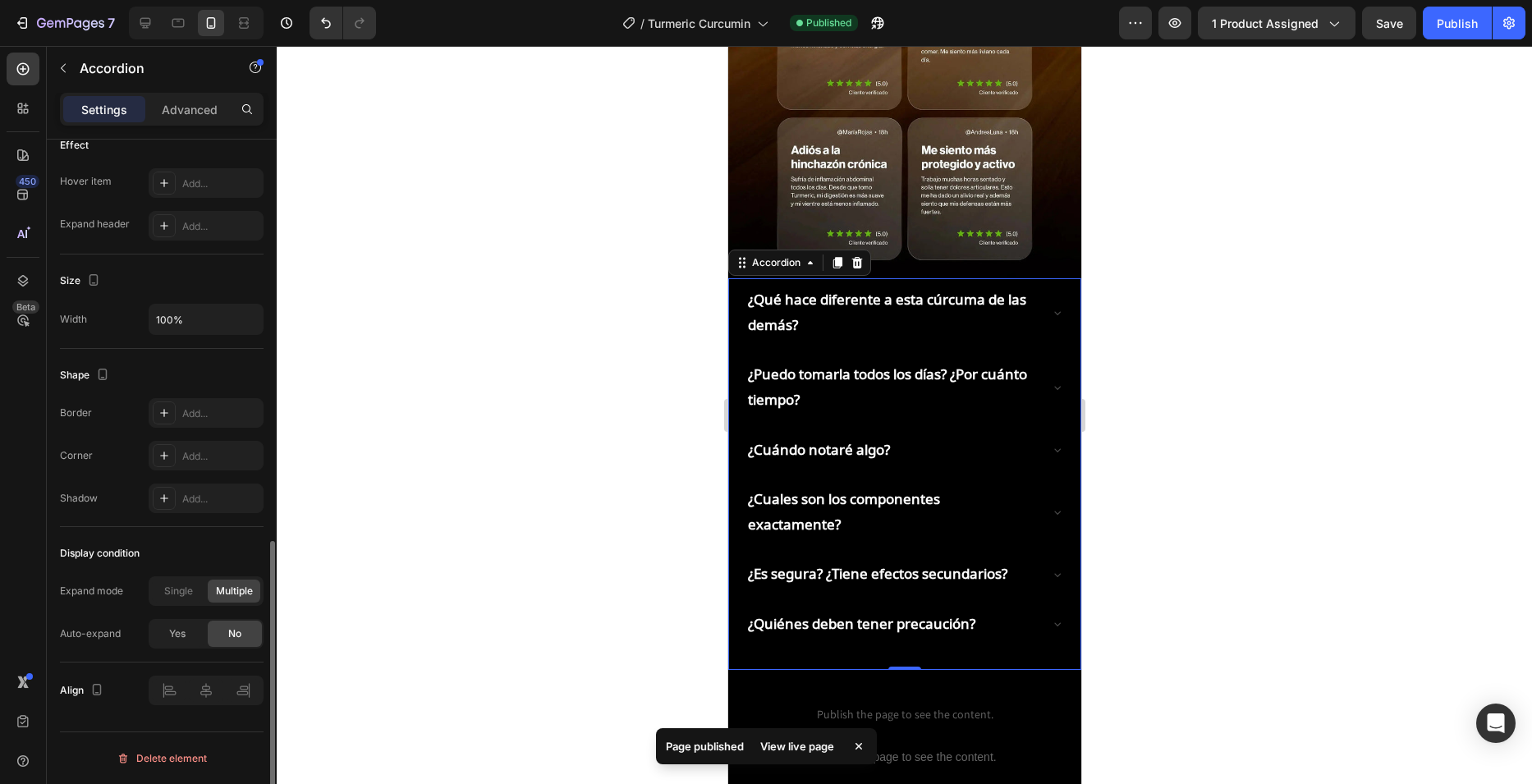
scroll to position [957, 0]
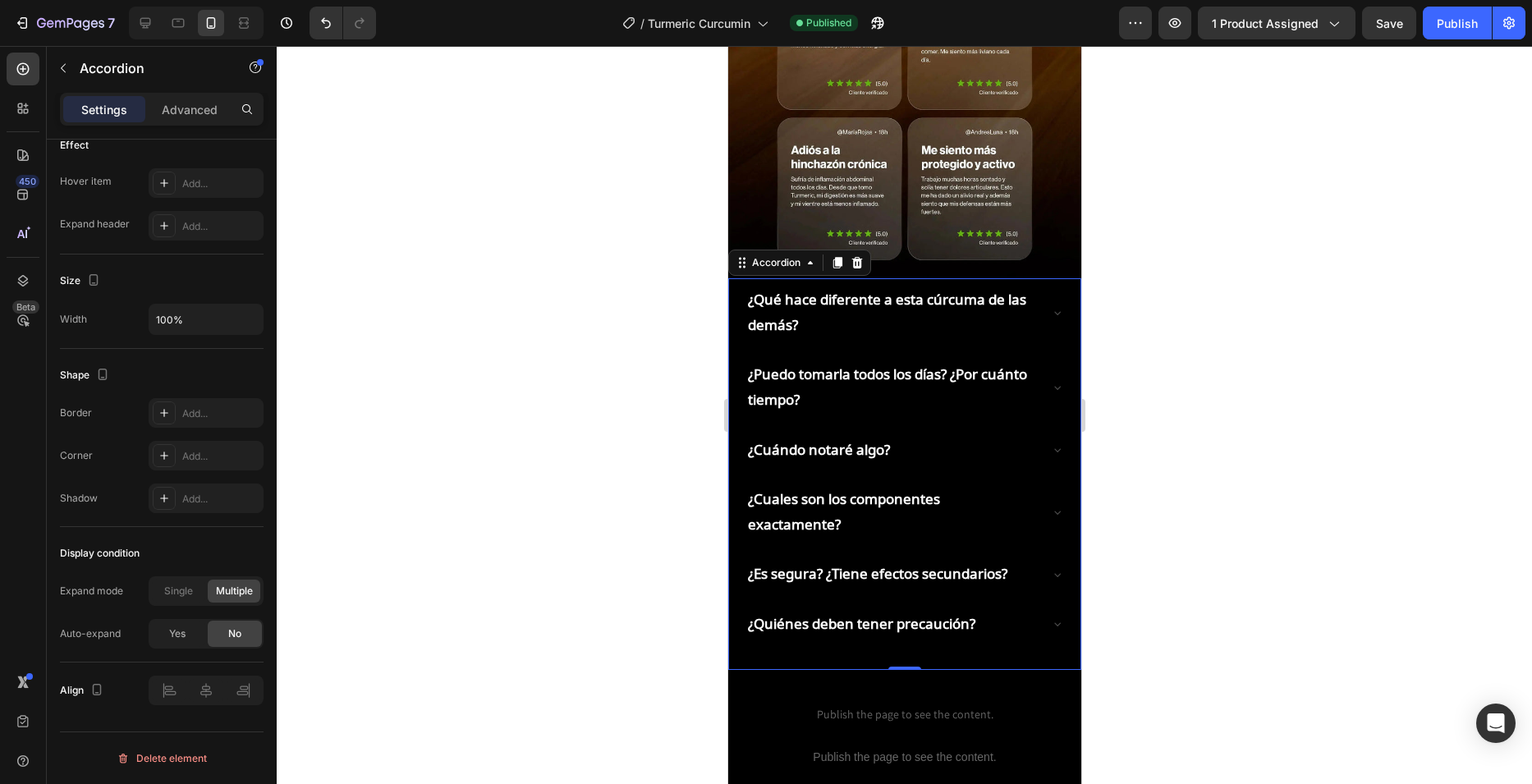
click at [1046, 278] on div "¿Qué hace diferente a esta cúrcuma de las demás?" at bounding box center [904, 312] width 318 height 68
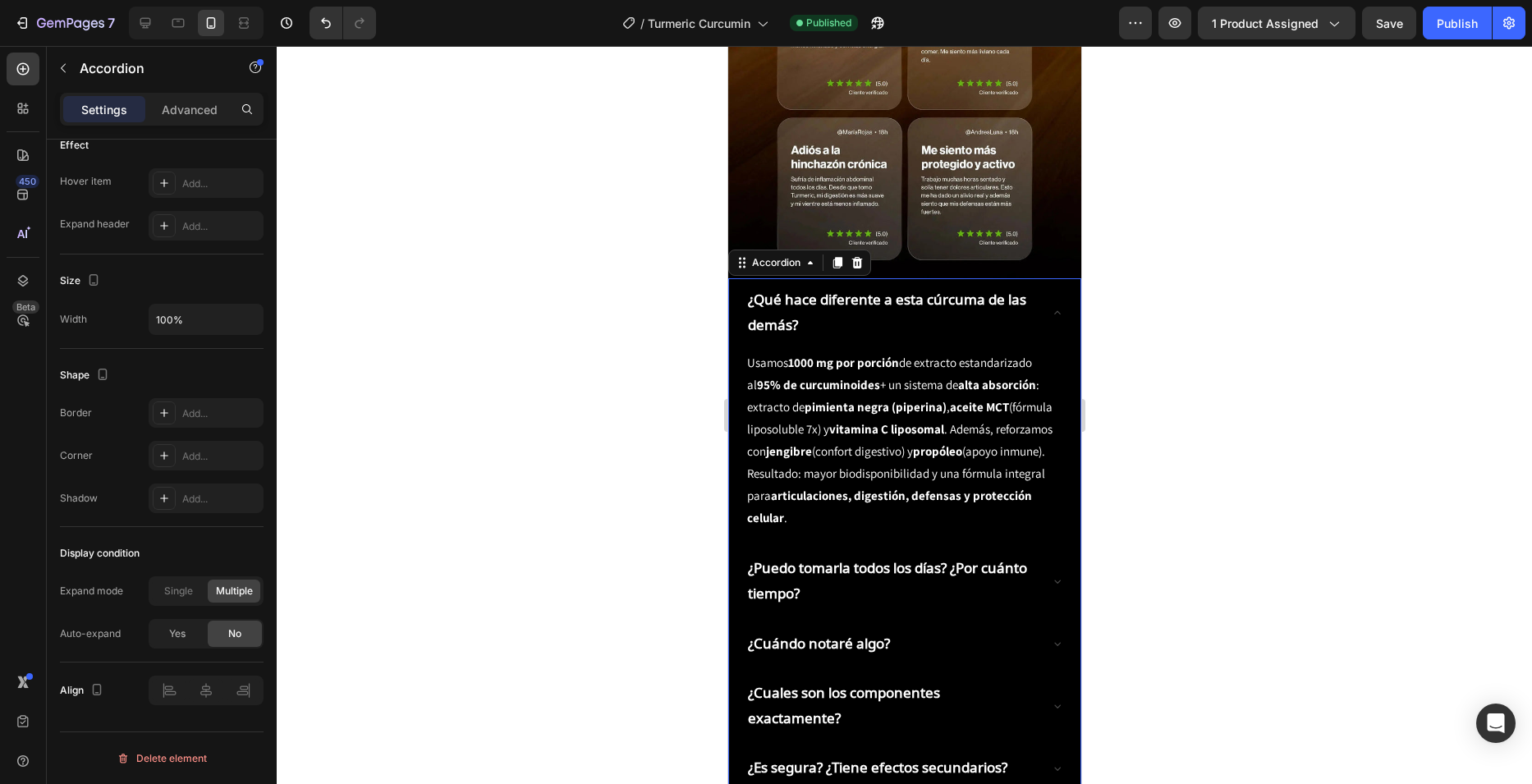
click at [1046, 278] on div "¿Qué hace diferente a esta cúrcuma de las demás?" at bounding box center [904, 312] width 318 height 68
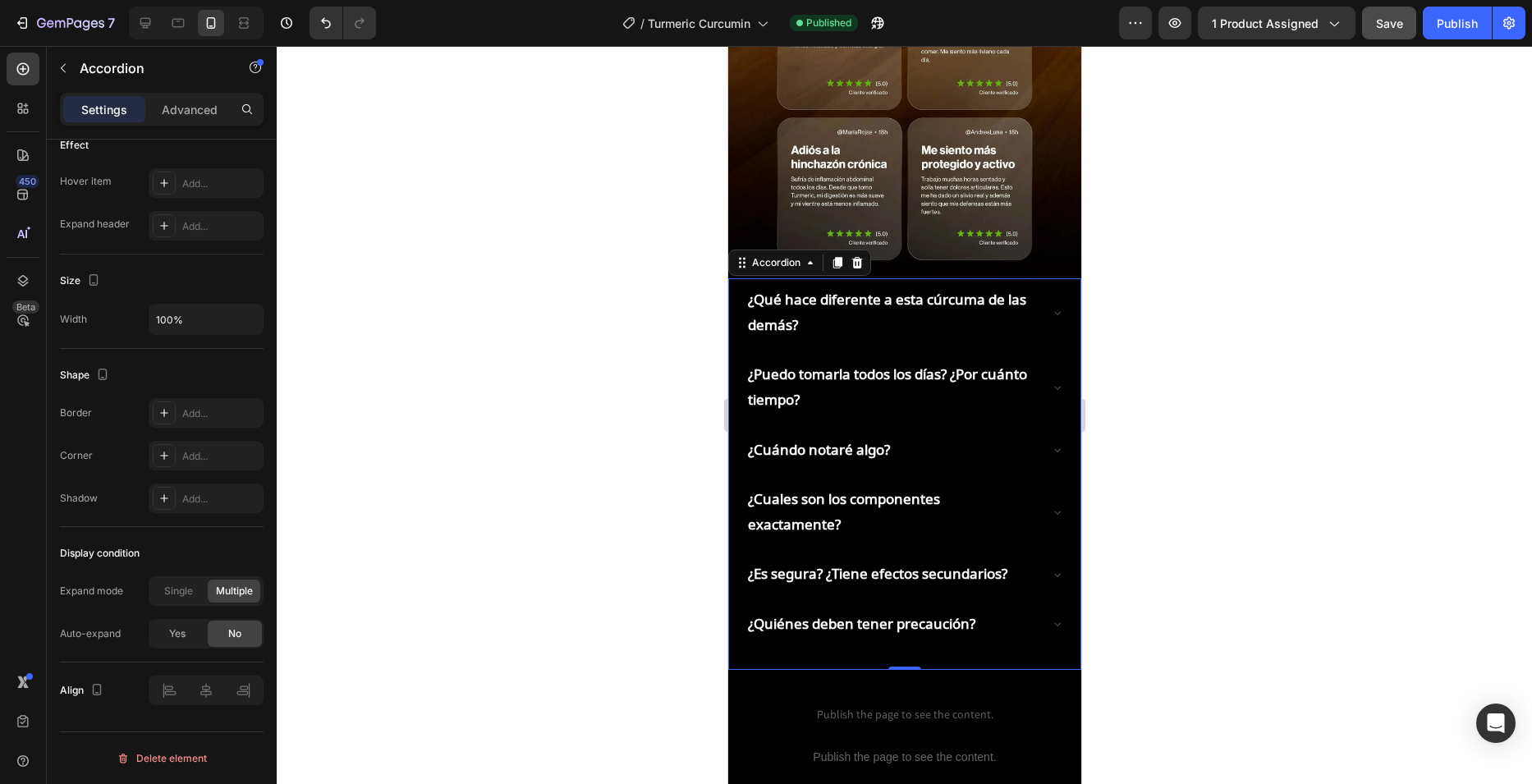
click at [1379, 25] on span "Save" at bounding box center [1389, 23] width 27 height 14
click at [1439, 27] on div "Publish" at bounding box center [1457, 23] width 41 height 17
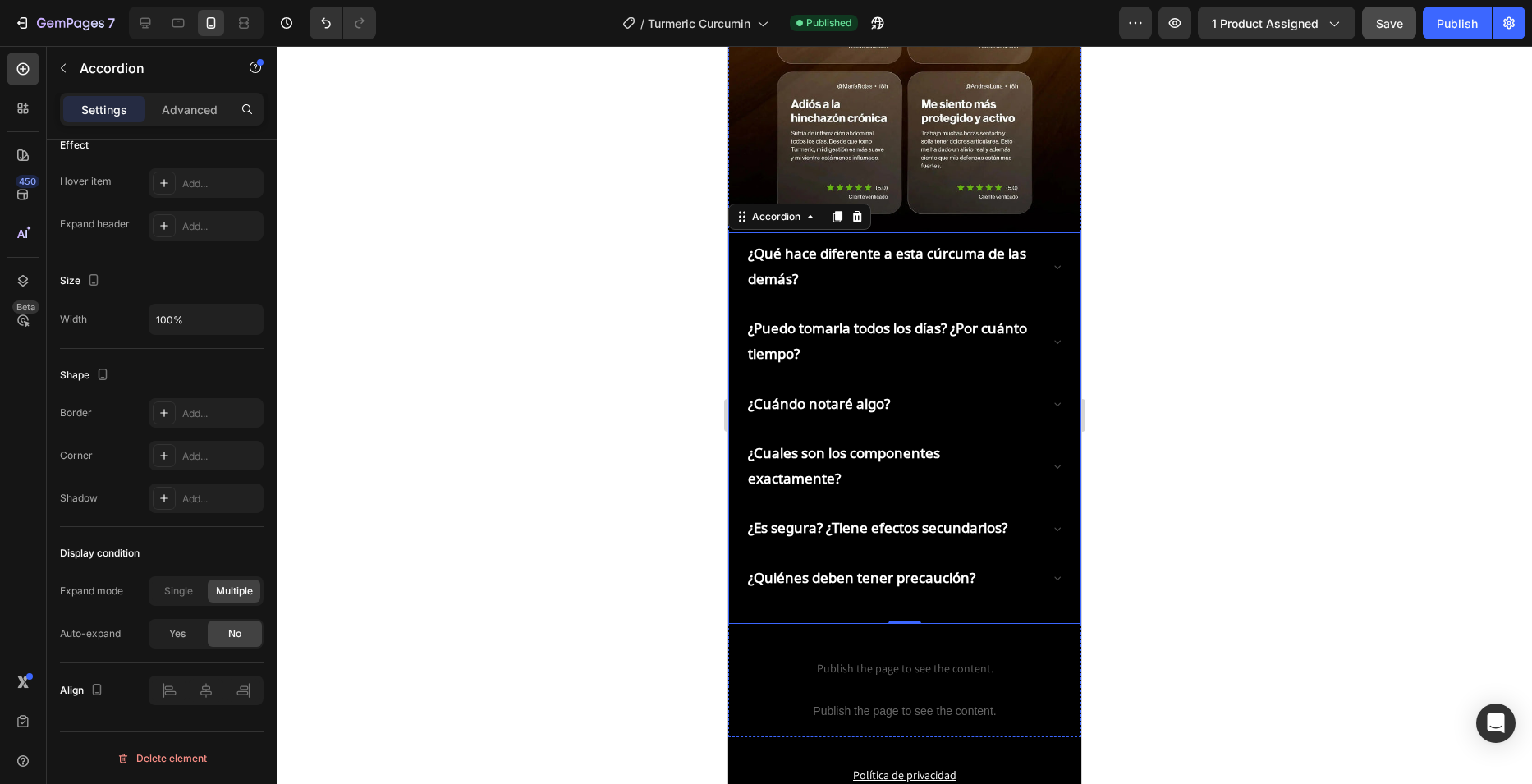
scroll to position [2626, 0]
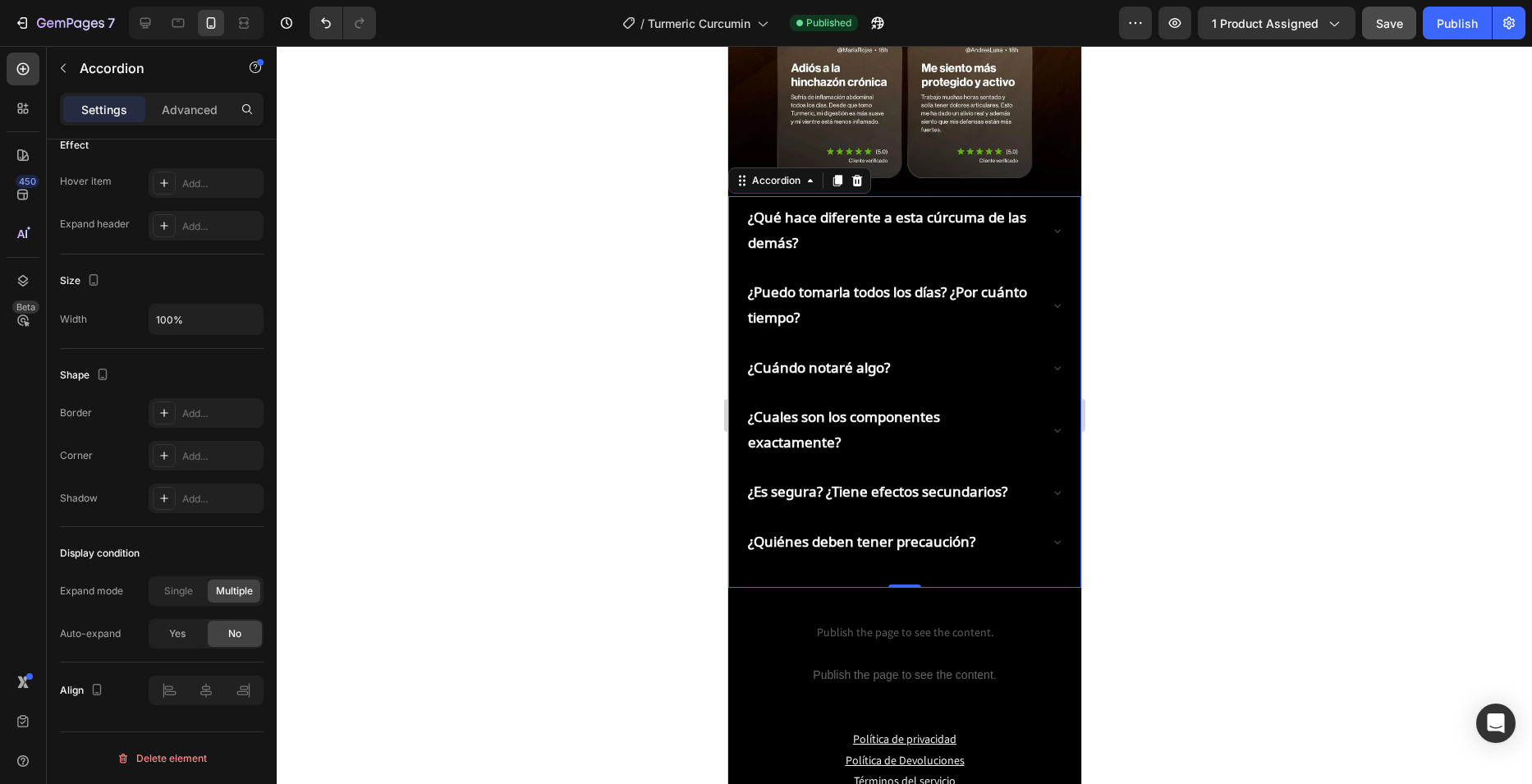
click at [1001, 196] on div "¿Qué hace diferente a esta cúrcuma de las demás? ¿Puedo tomarla todos los días?…" at bounding box center [904, 380] width 320 height 367
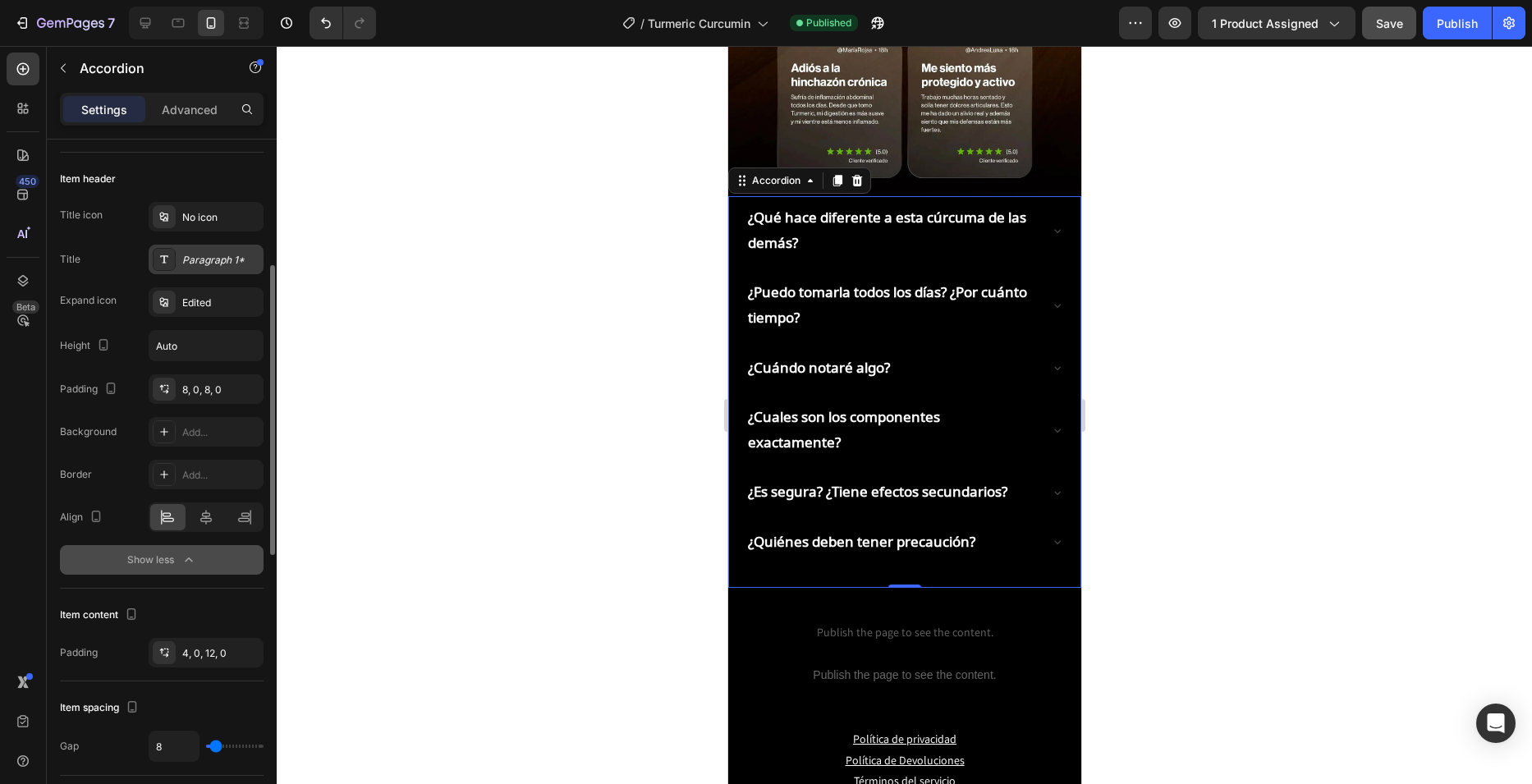
scroll to position [0, 0]
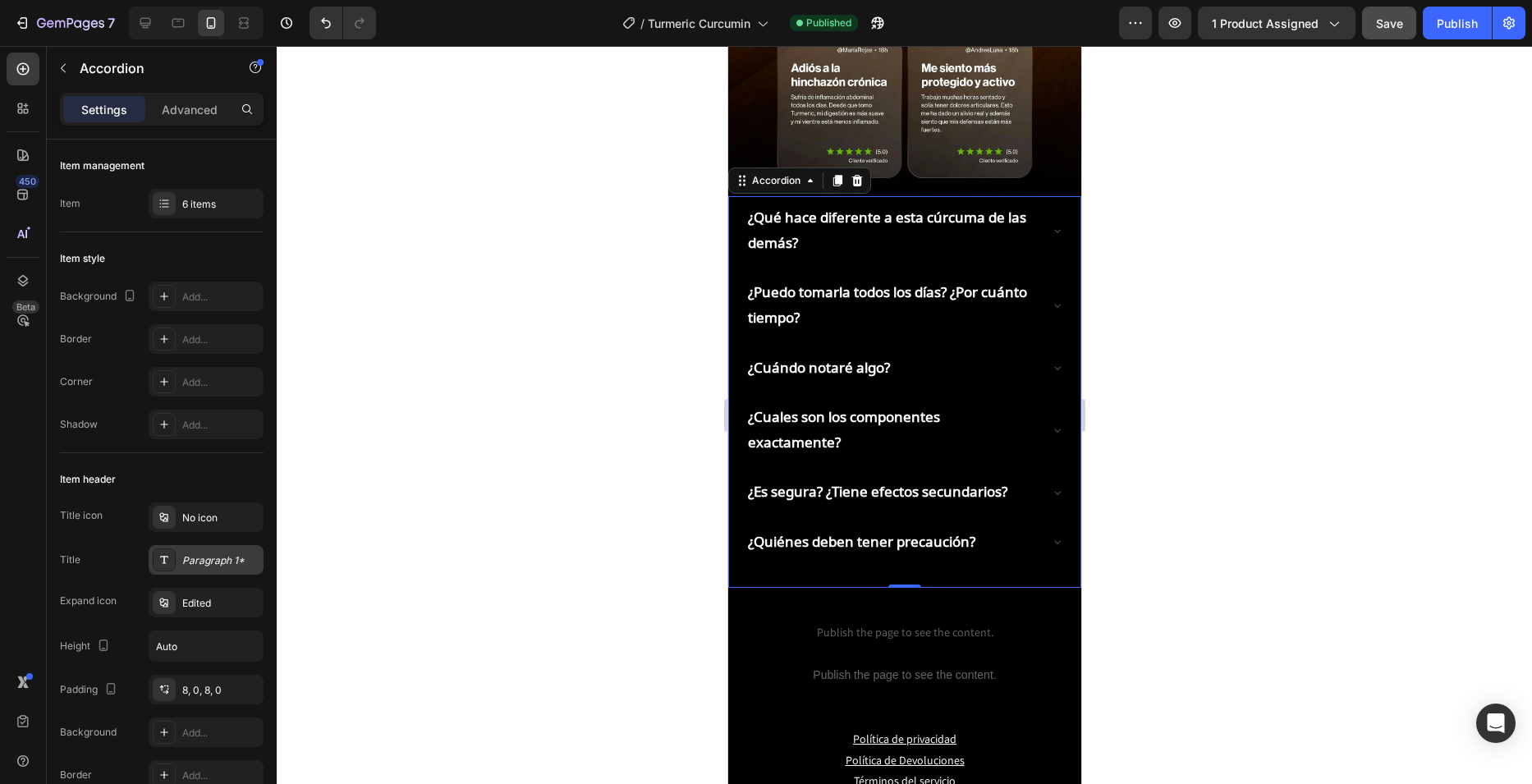
click at [197, 559] on div "Paragraph 1*" at bounding box center [221, 560] width 77 height 15
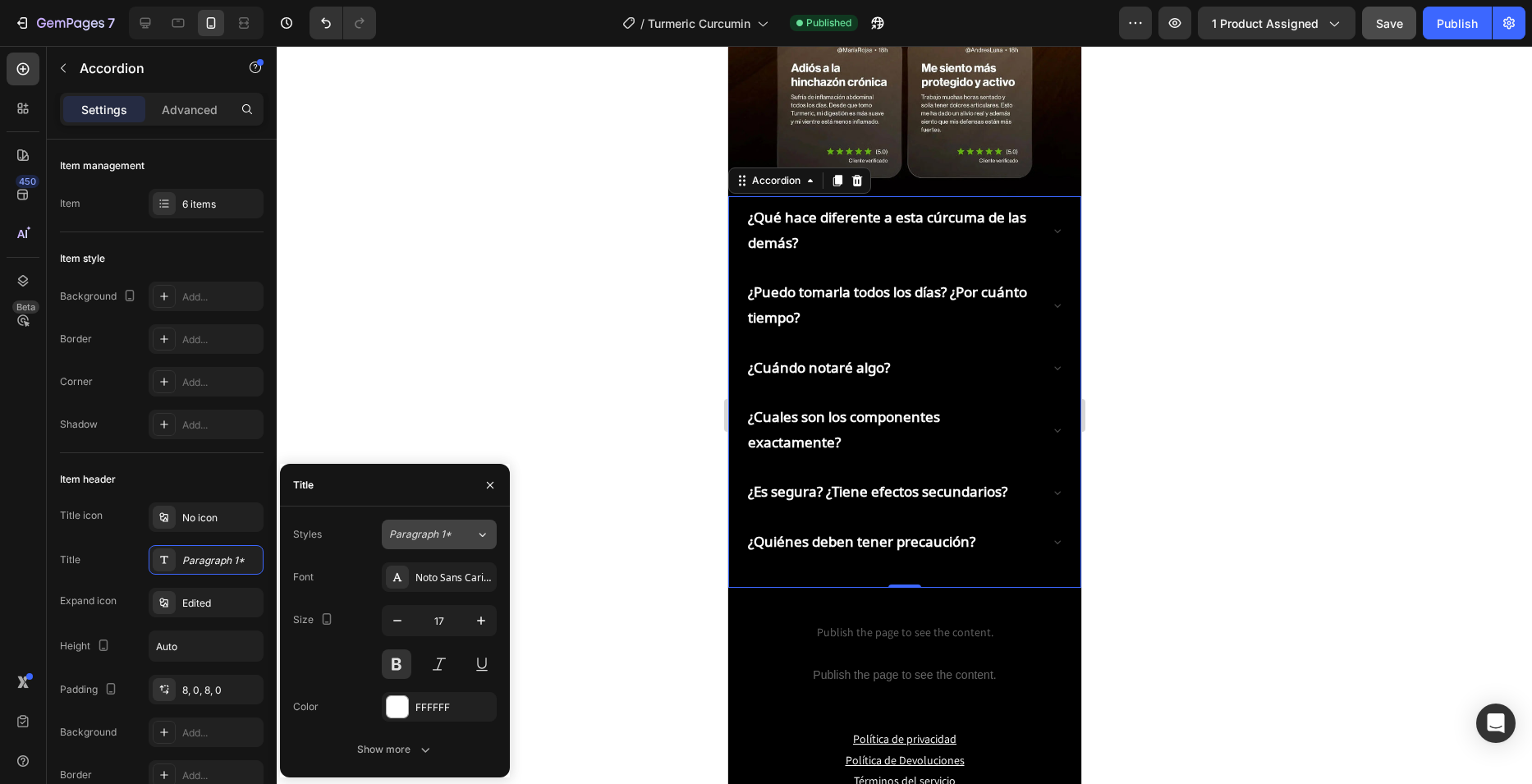
click at [481, 544] on button "Paragraph 1*" at bounding box center [439, 535] width 115 height 30
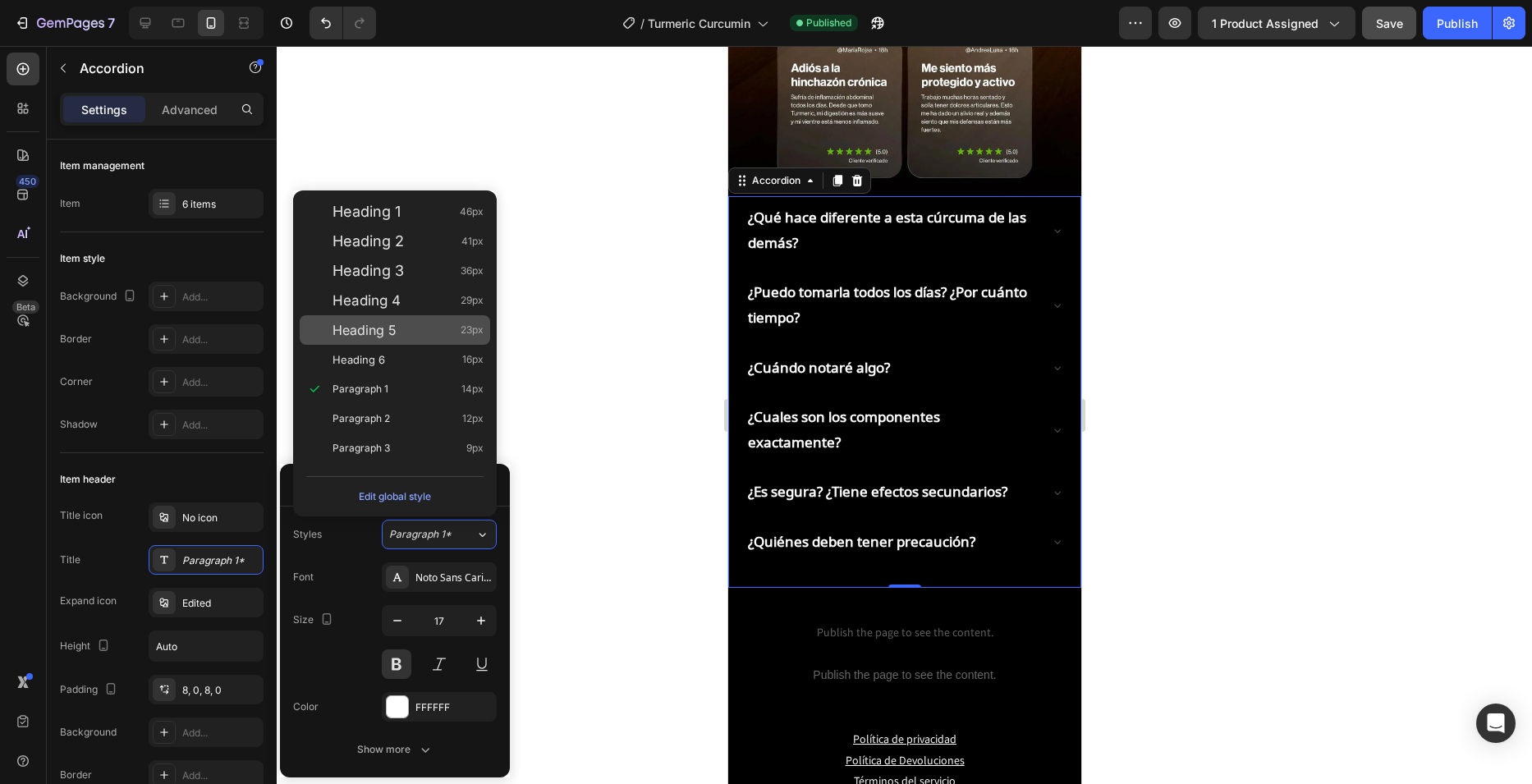
click at [367, 331] on span "Heading 5" at bounding box center [364, 330] width 64 height 17
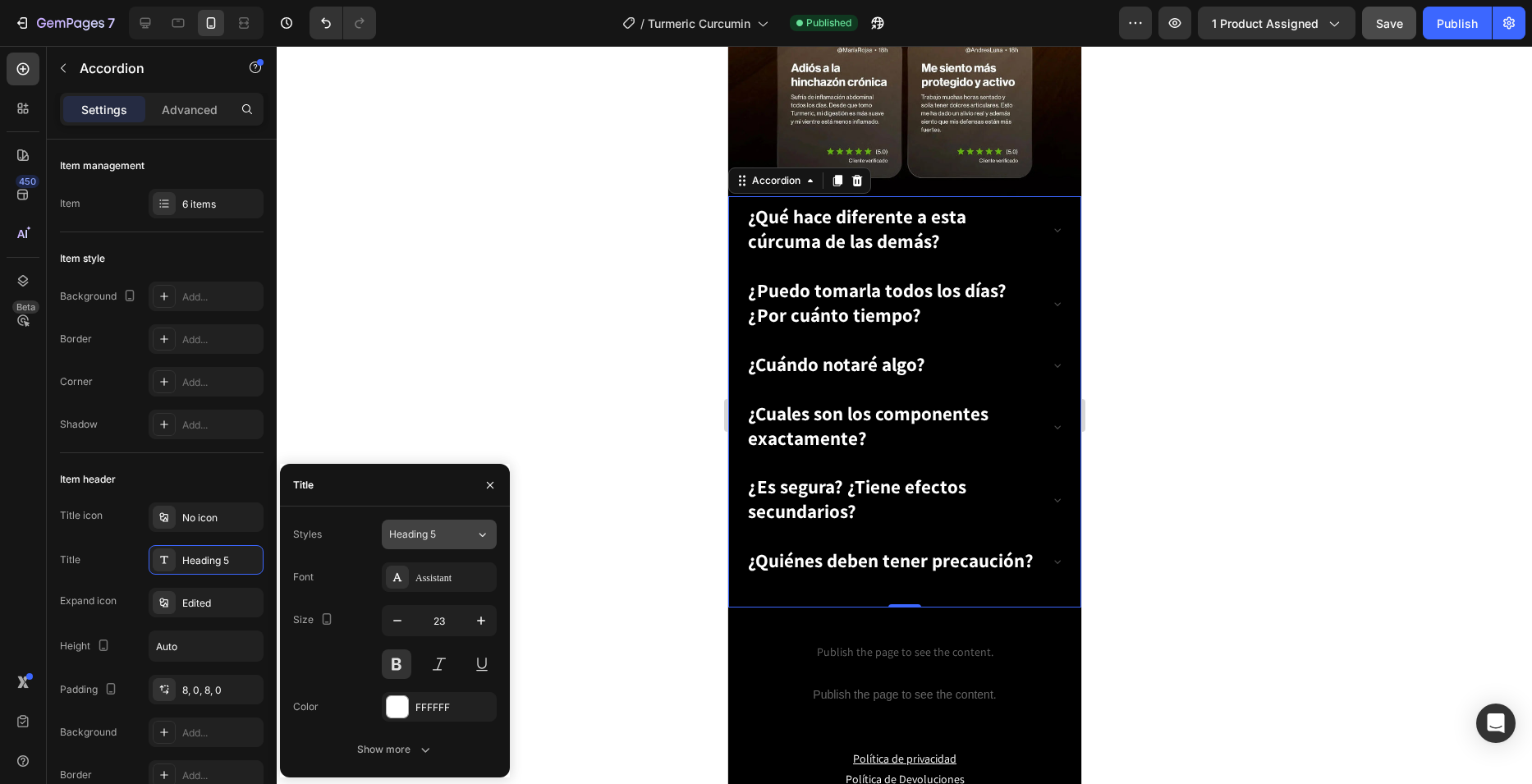
click at [456, 528] on div "Heading 5" at bounding box center [432, 535] width 86 height 15
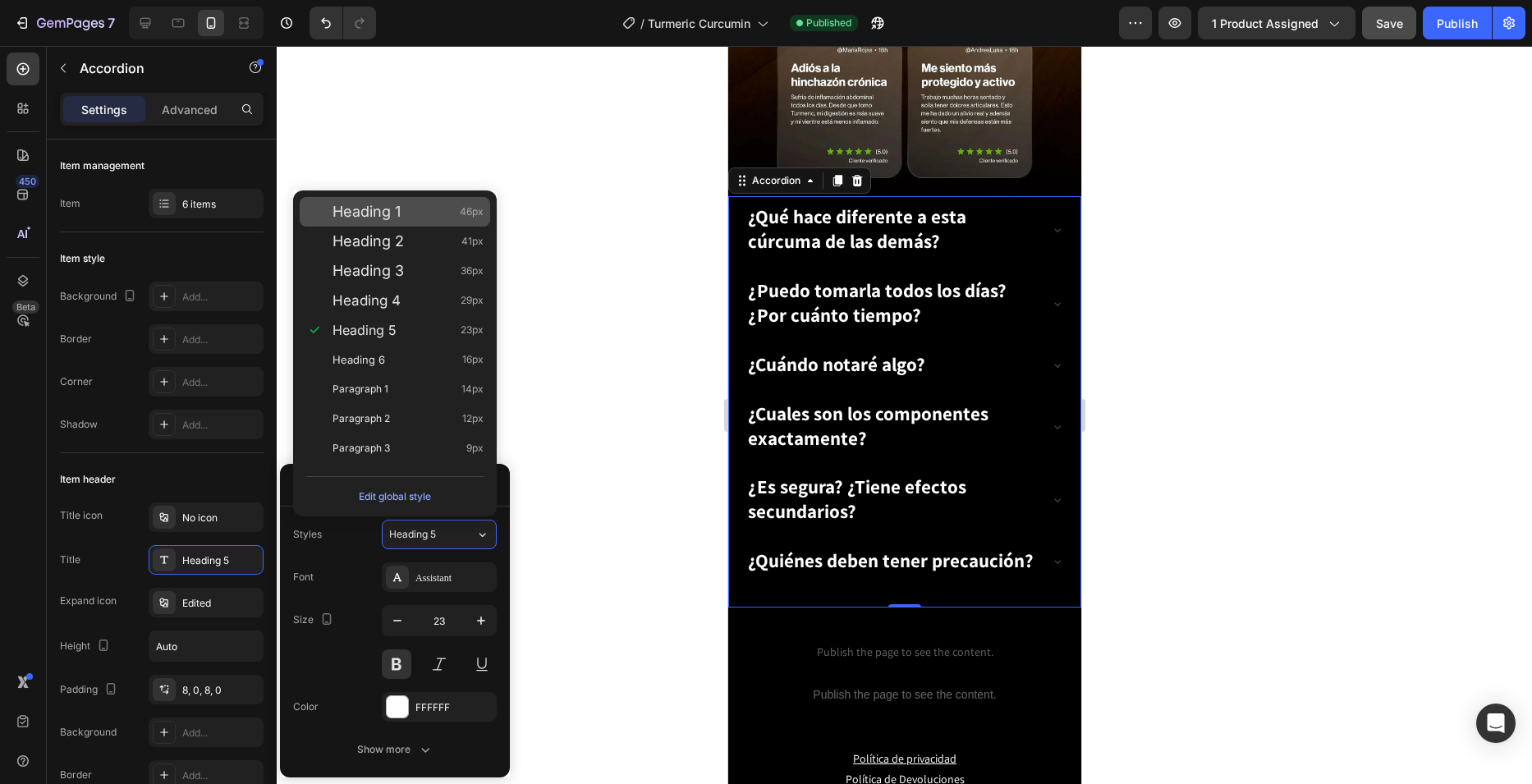
click at [391, 215] on span "Heading 1" at bounding box center [366, 212] width 68 height 17
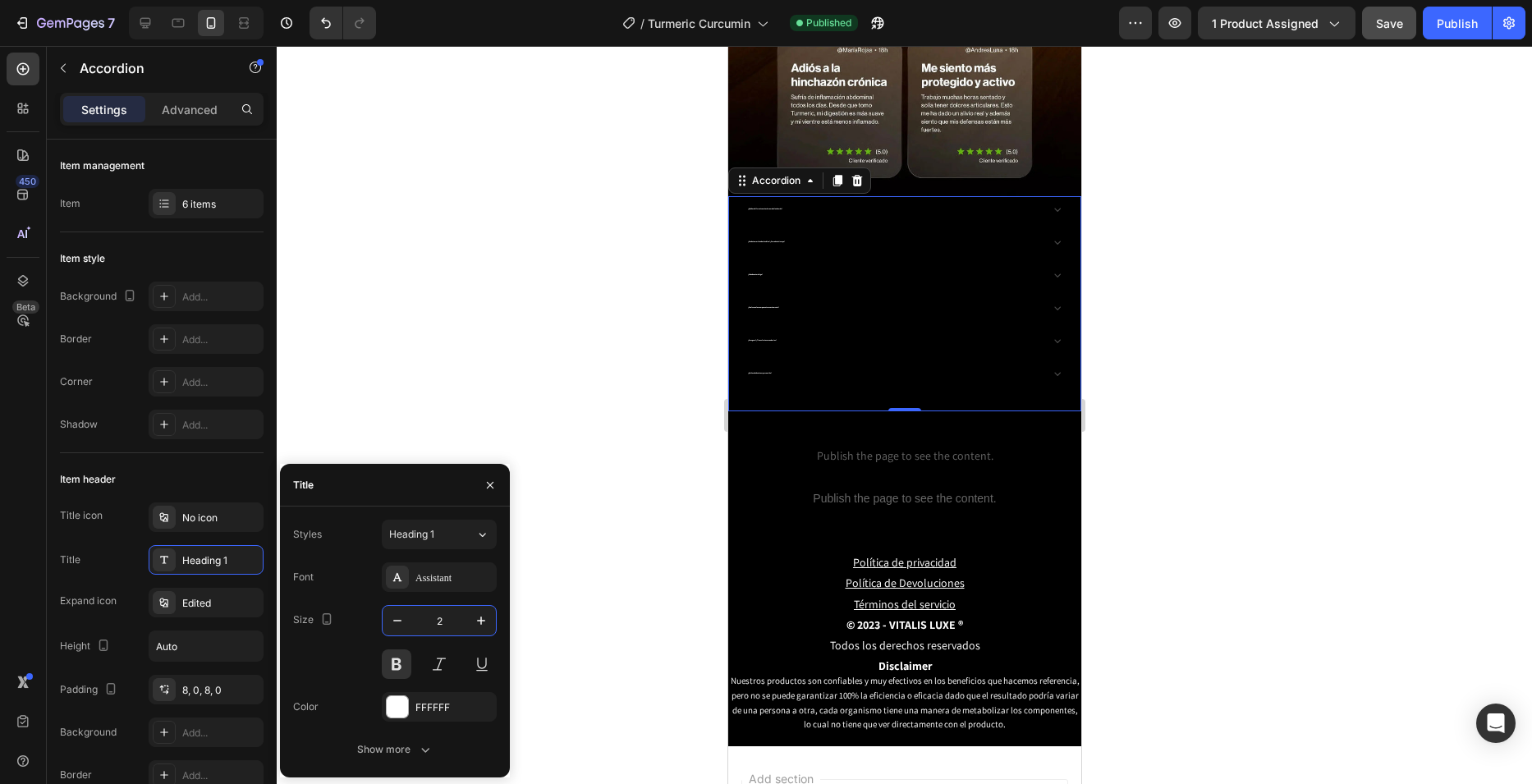
type input "20"
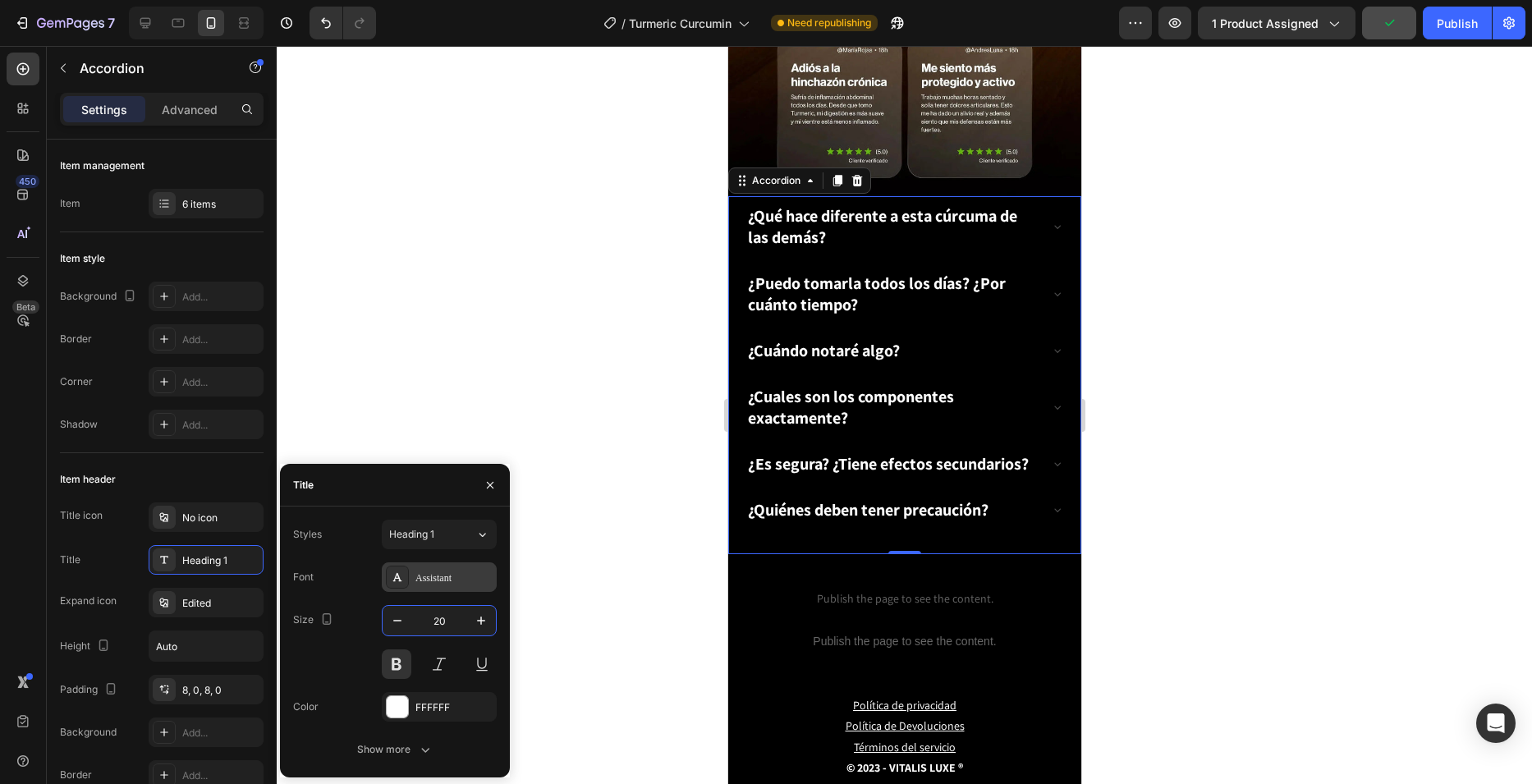
click at [451, 571] on div "Assistant" at bounding box center [453, 578] width 77 height 15
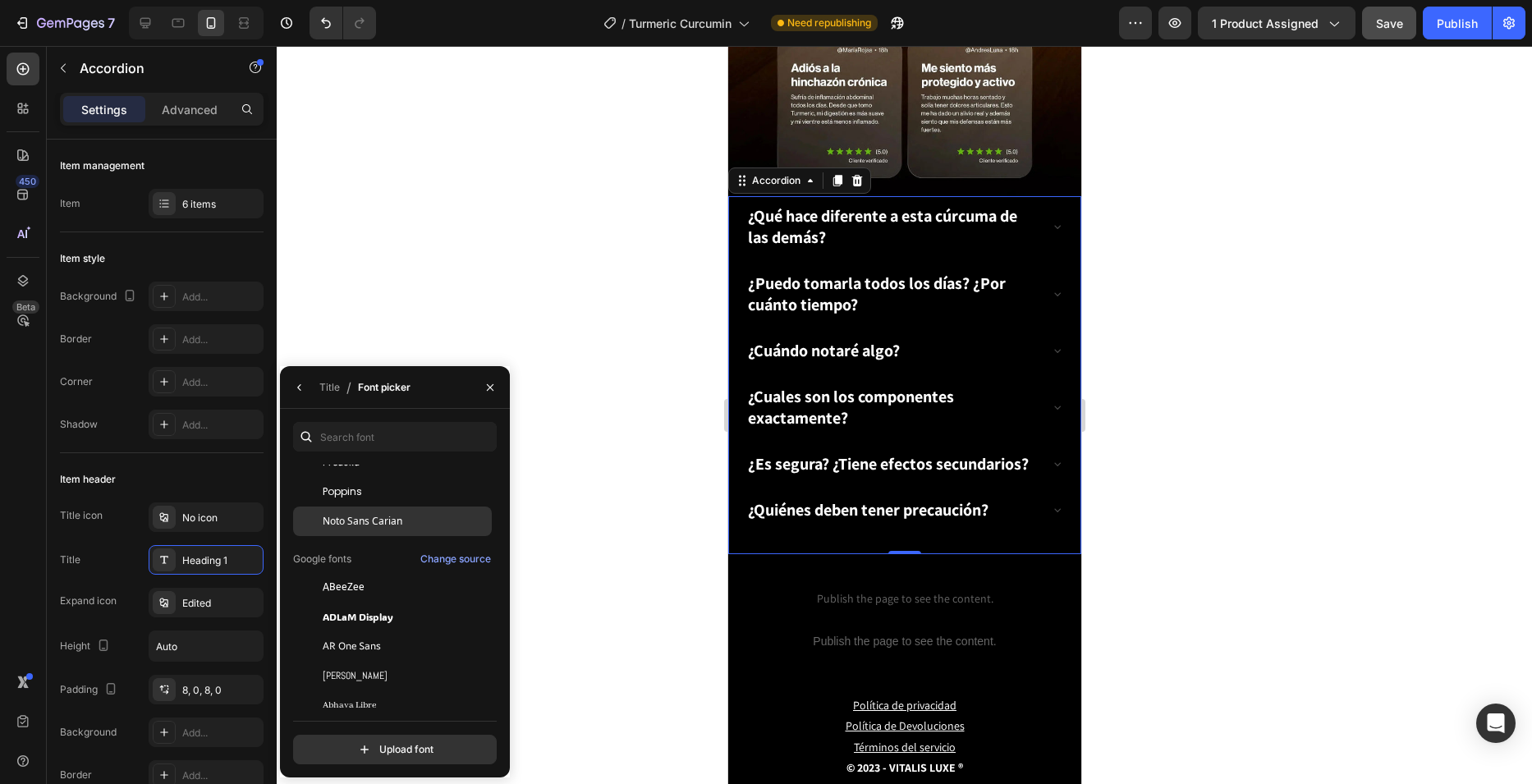
scroll to position [164, 0]
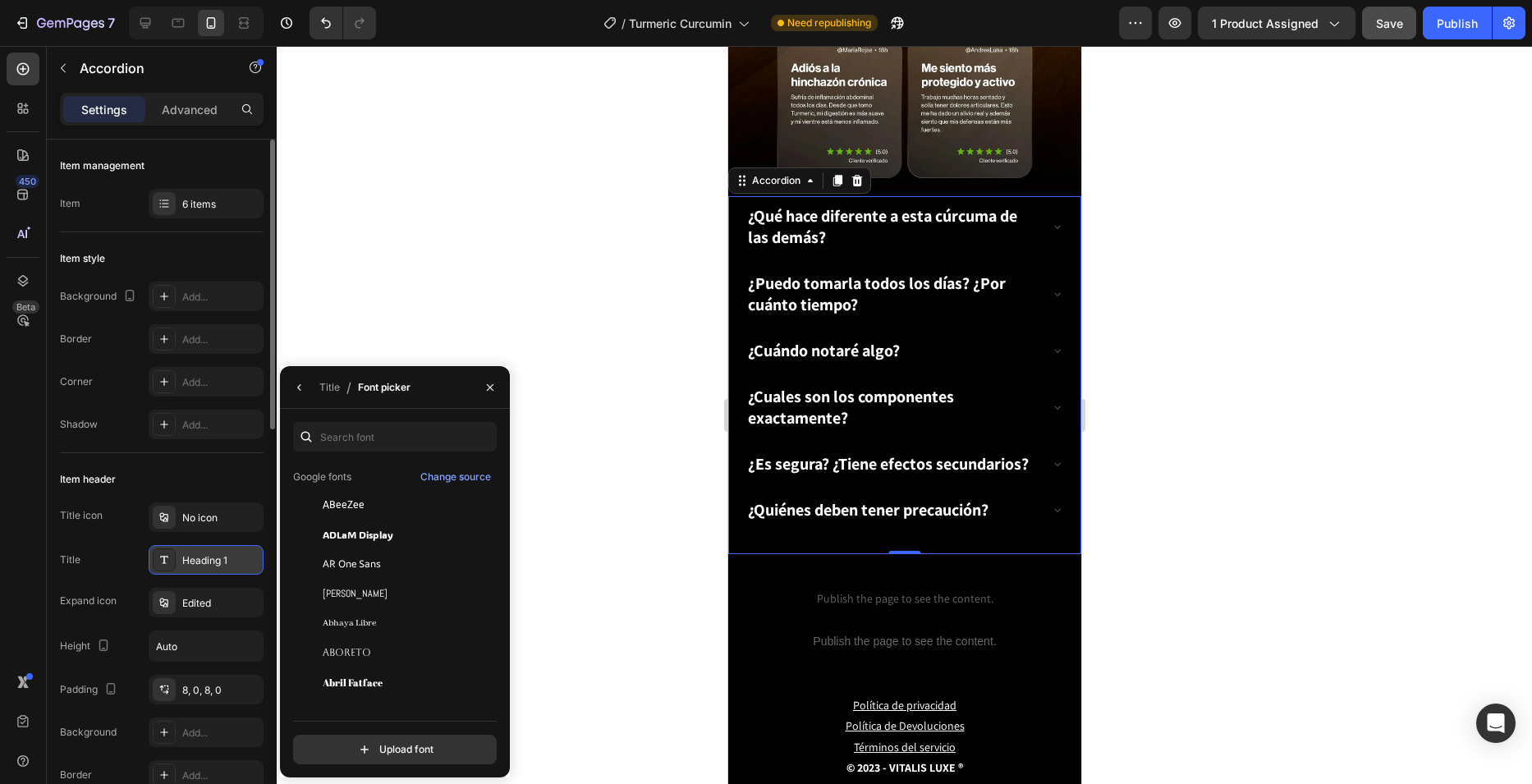
click at [192, 564] on div "Heading 1" at bounding box center [221, 560] width 77 height 15
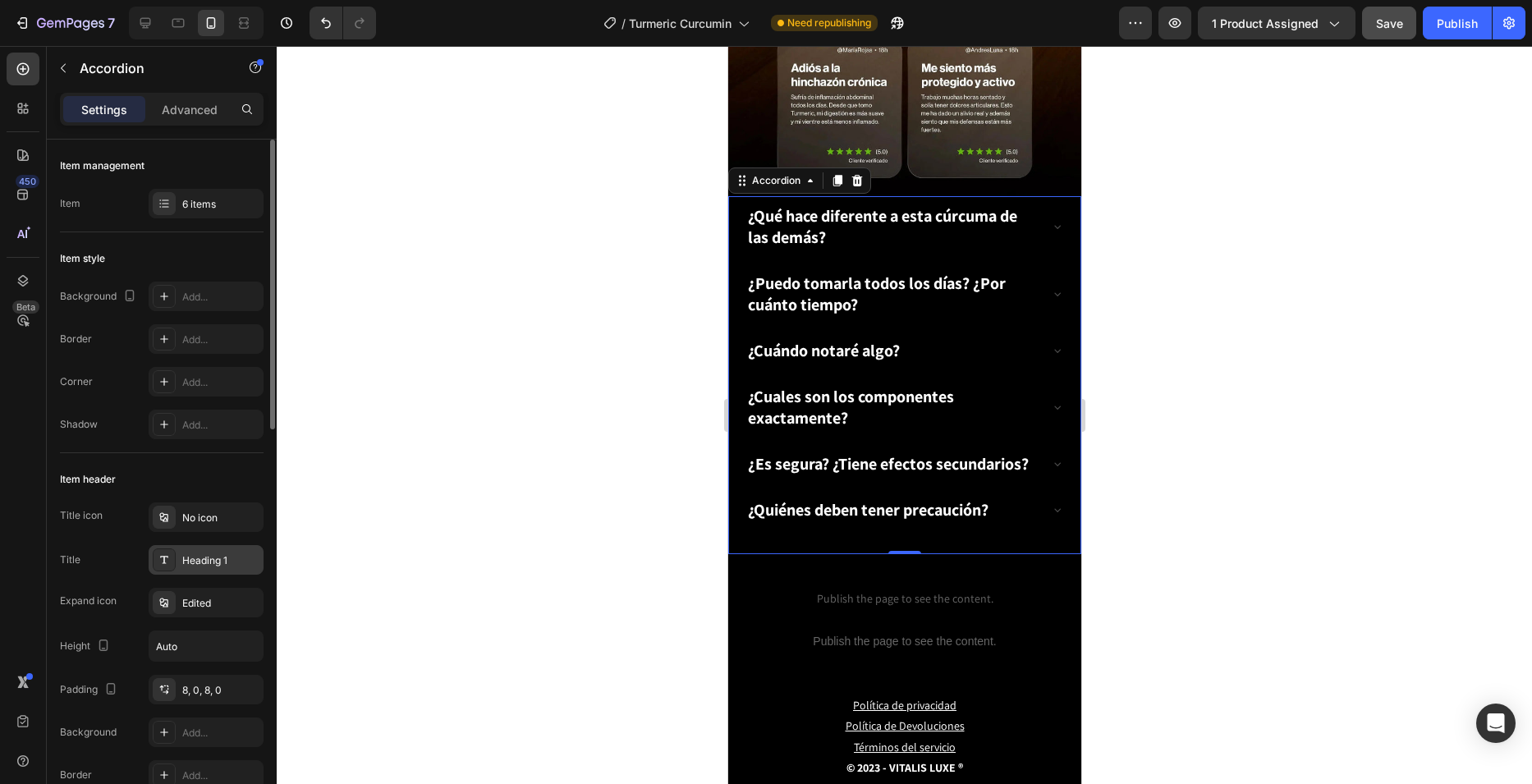
click at [192, 564] on div "Heading 1" at bounding box center [221, 560] width 77 height 15
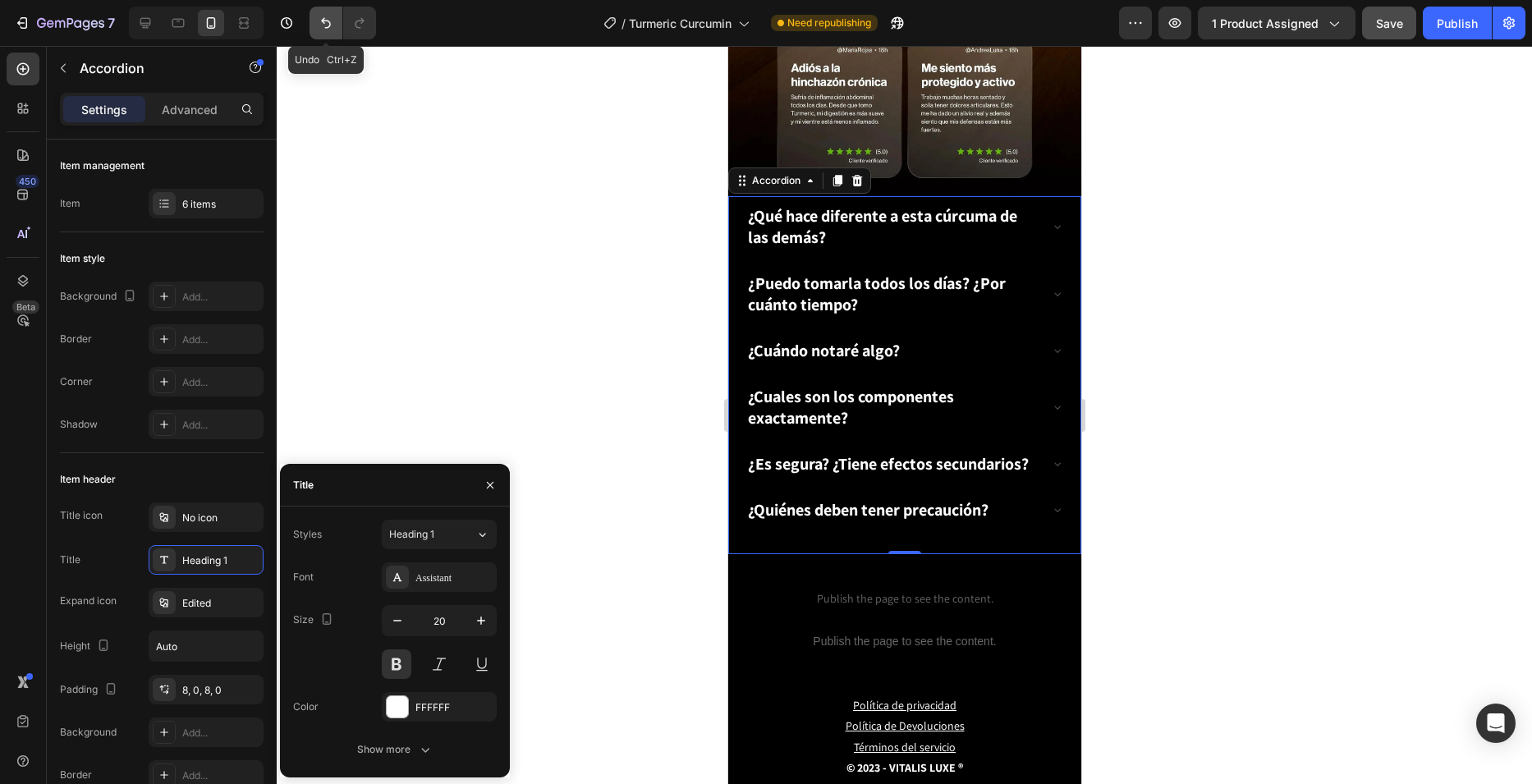
click at [314, 17] on button "Undo/Redo" at bounding box center [326, 23] width 33 height 33
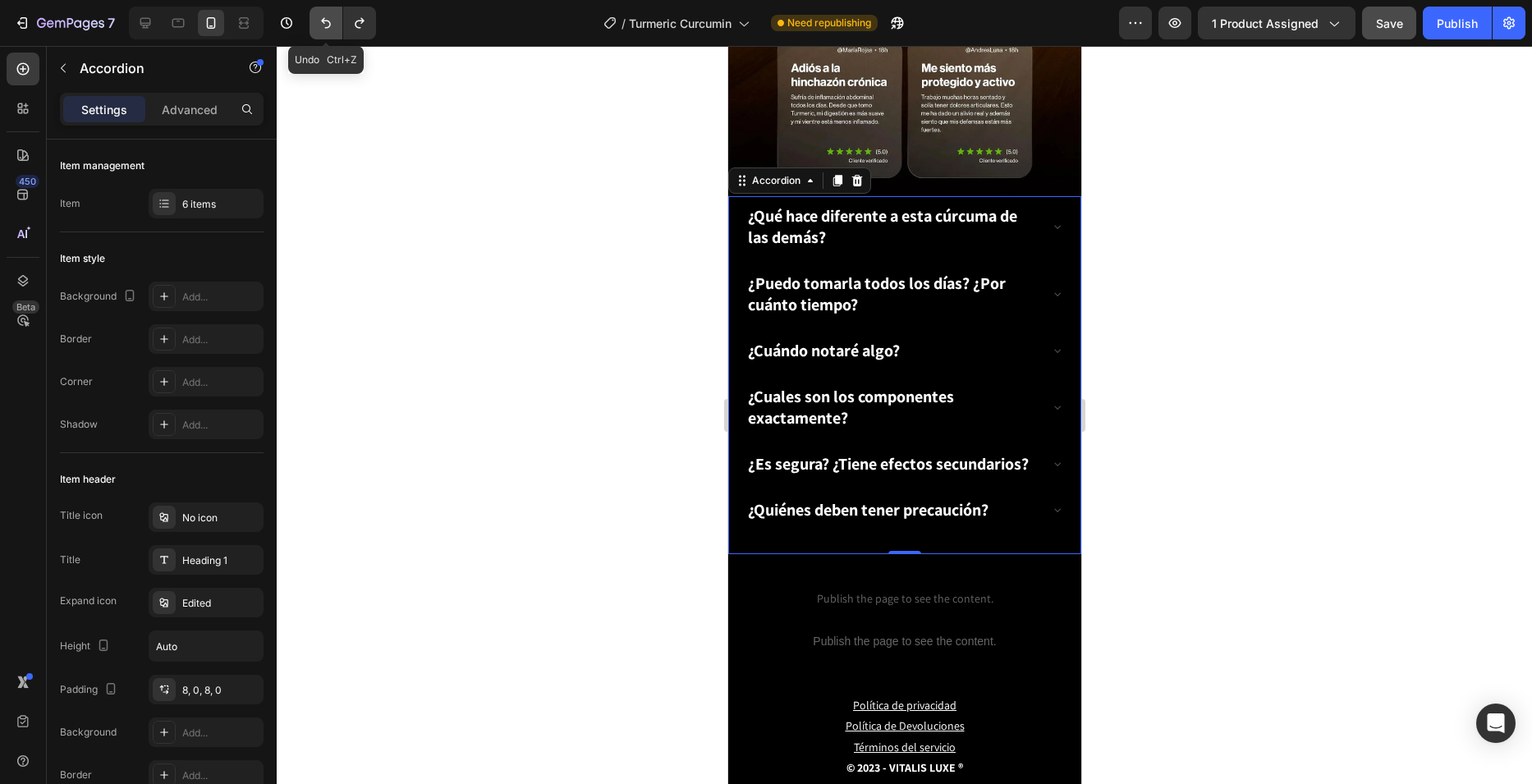
click at [314, 17] on button "Undo/Redo" at bounding box center [326, 23] width 33 height 33
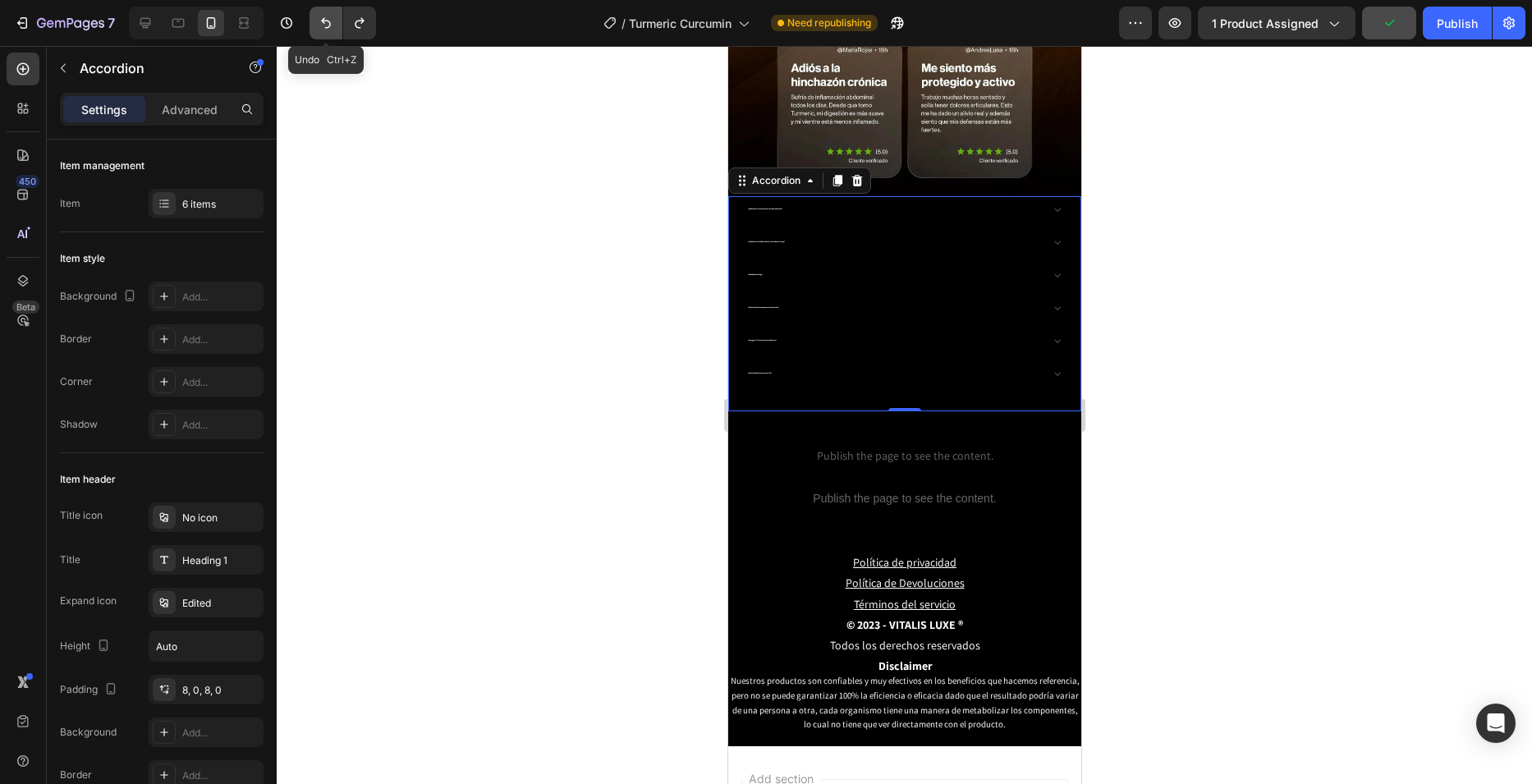
click at [314, 17] on button "Undo/Redo" at bounding box center [326, 23] width 33 height 33
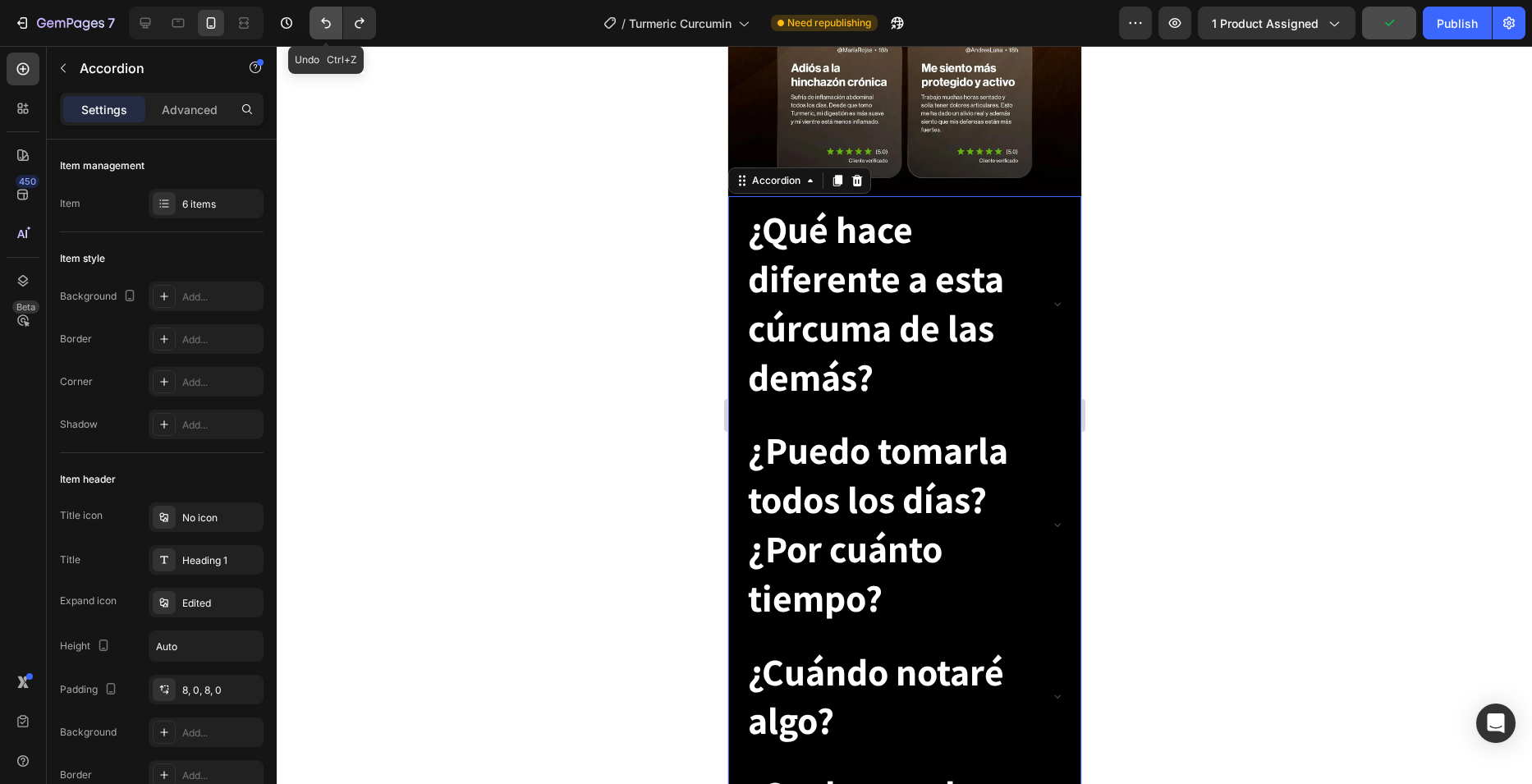
click at [314, 17] on button "Undo/Redo" at bounding box center [326, 23] width 33 height 33
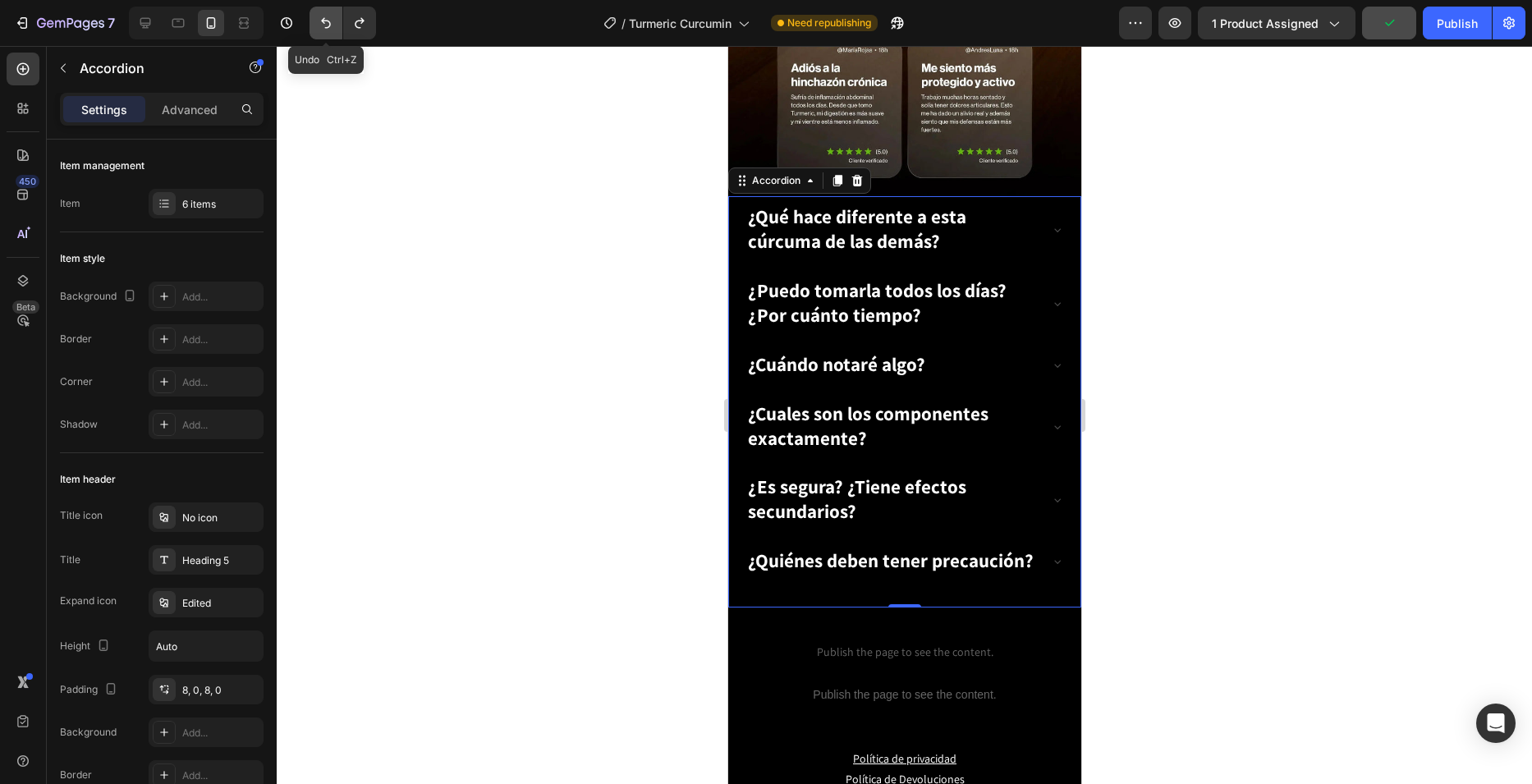
click at [314, 17] on button "Undo/Redo" at bounding box center [326, 23] width 33 height 33
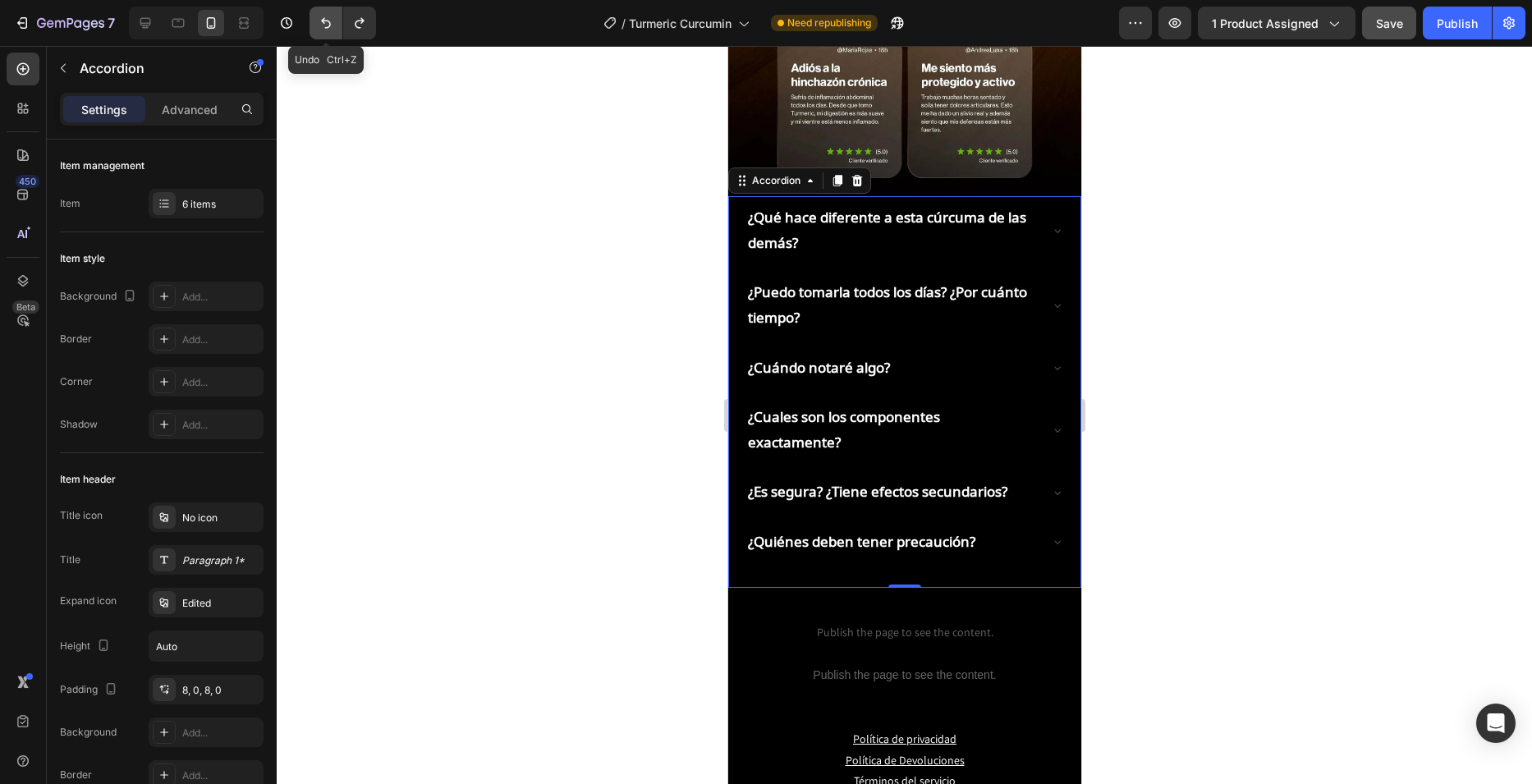
click at [314, 17] on button "Undo/Redo" at bounding box center [326, 23] width 33 height 33
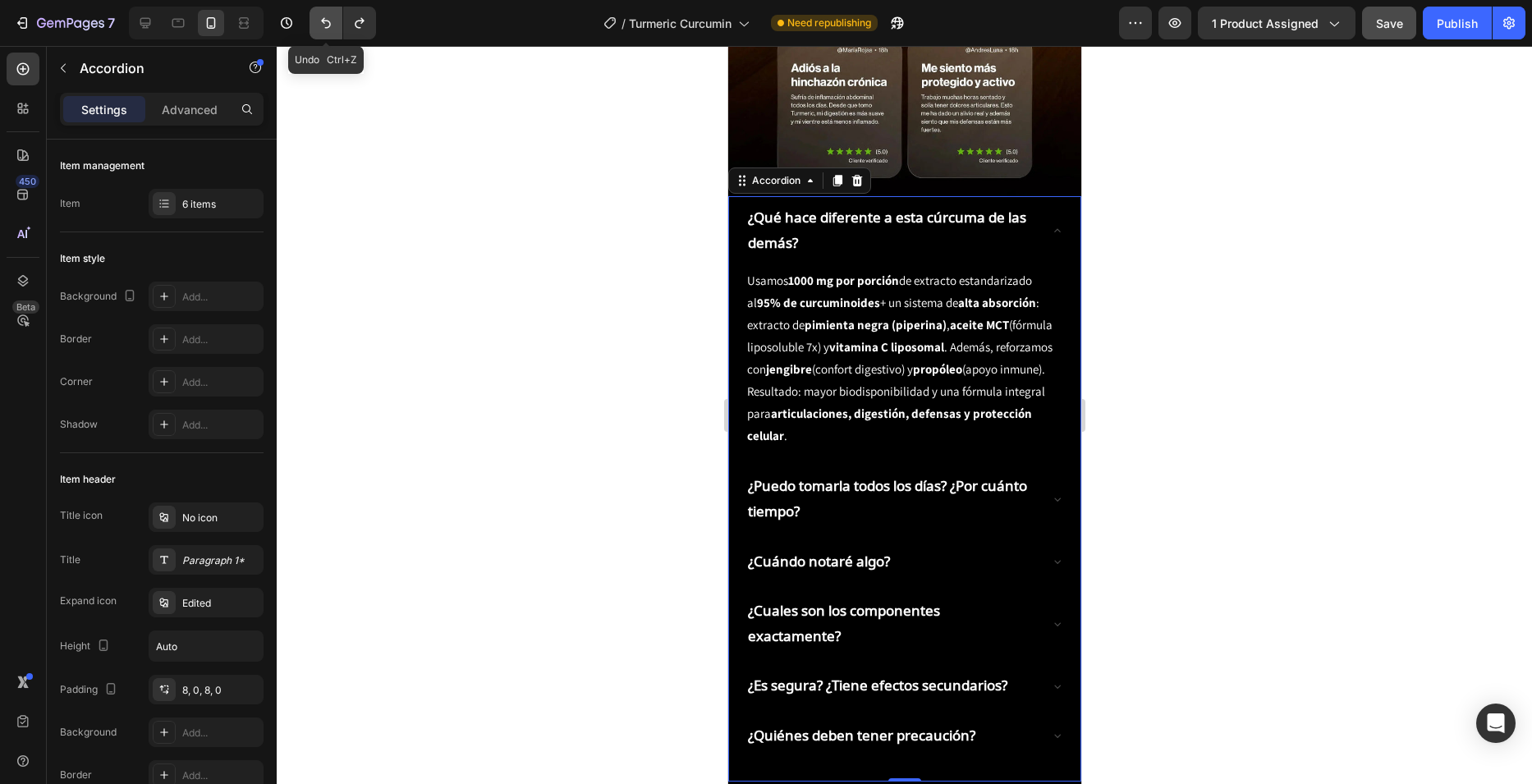
click at [322, 19] on icon "Undo/Redo" at bounding box center [326, 23] width 17 height 17
click at [361, 19] on icon "Undo/Redo" at bounding box center [360, 23] width 17 height 17
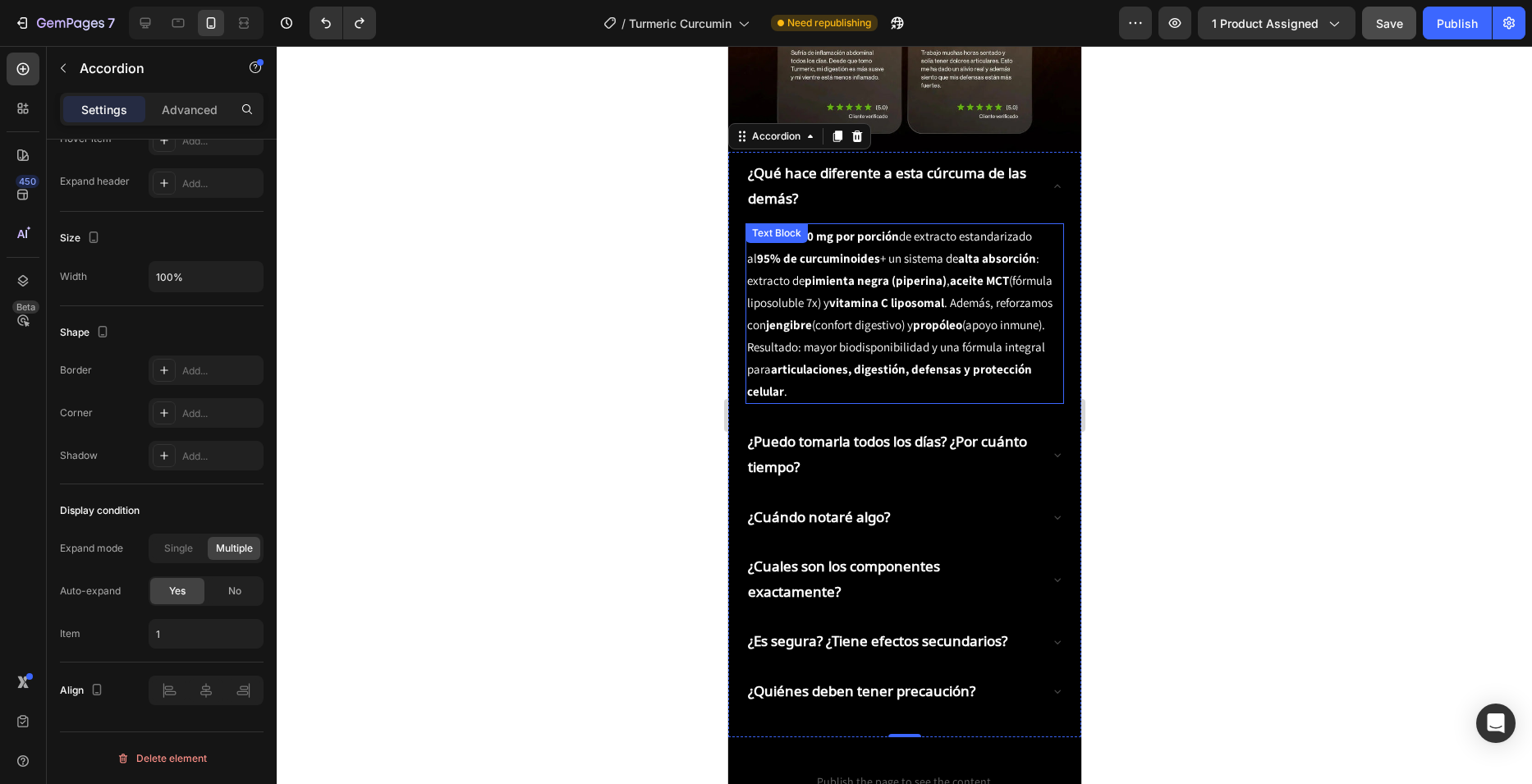
scroll to position [2544, 0]
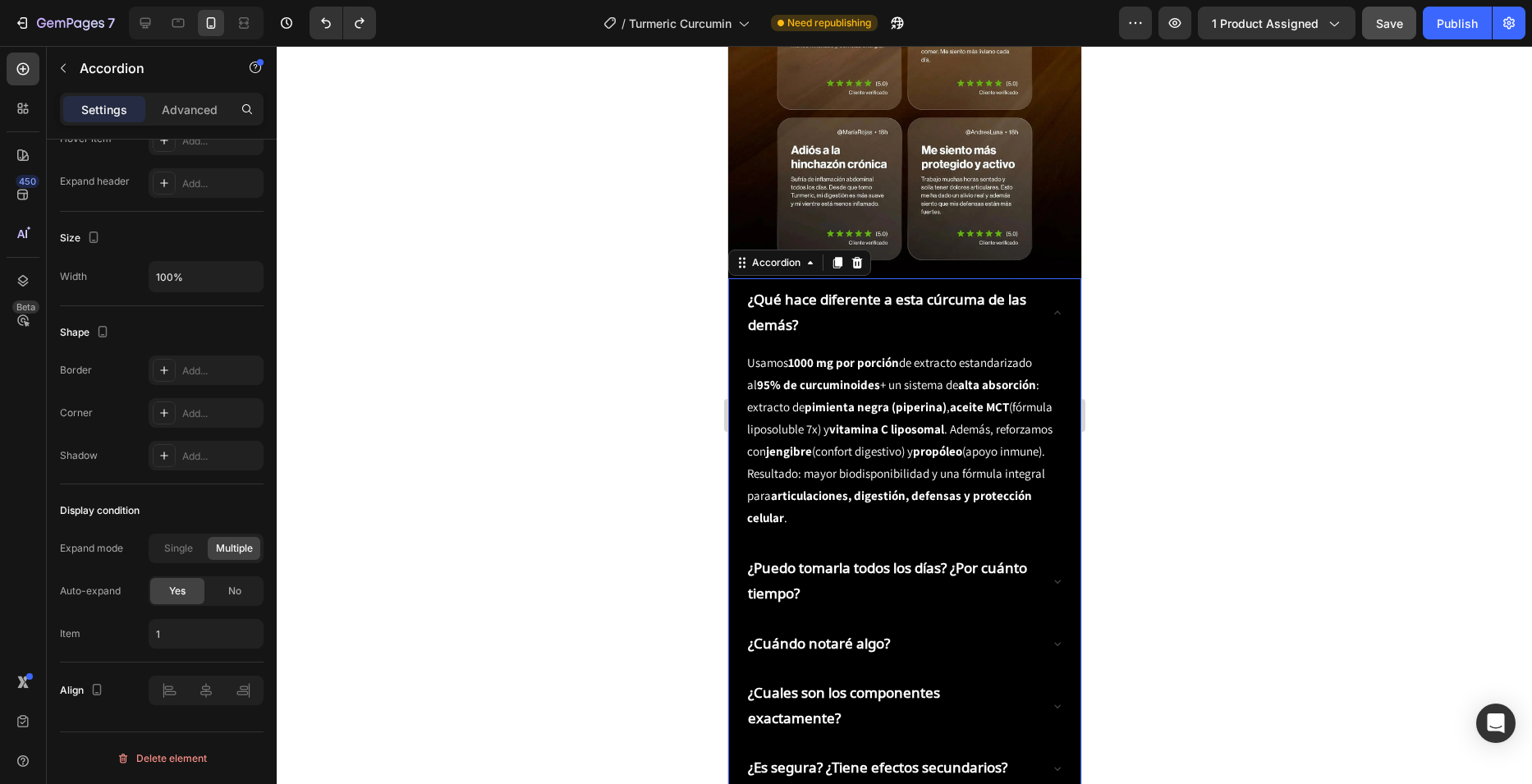
click at [730, 278] on div "¿Qué hace diferente a esta cúrcuma de las demás? Usamos 1000 mg por porción de …" at bounding box center [904, 571] width 353 height 585
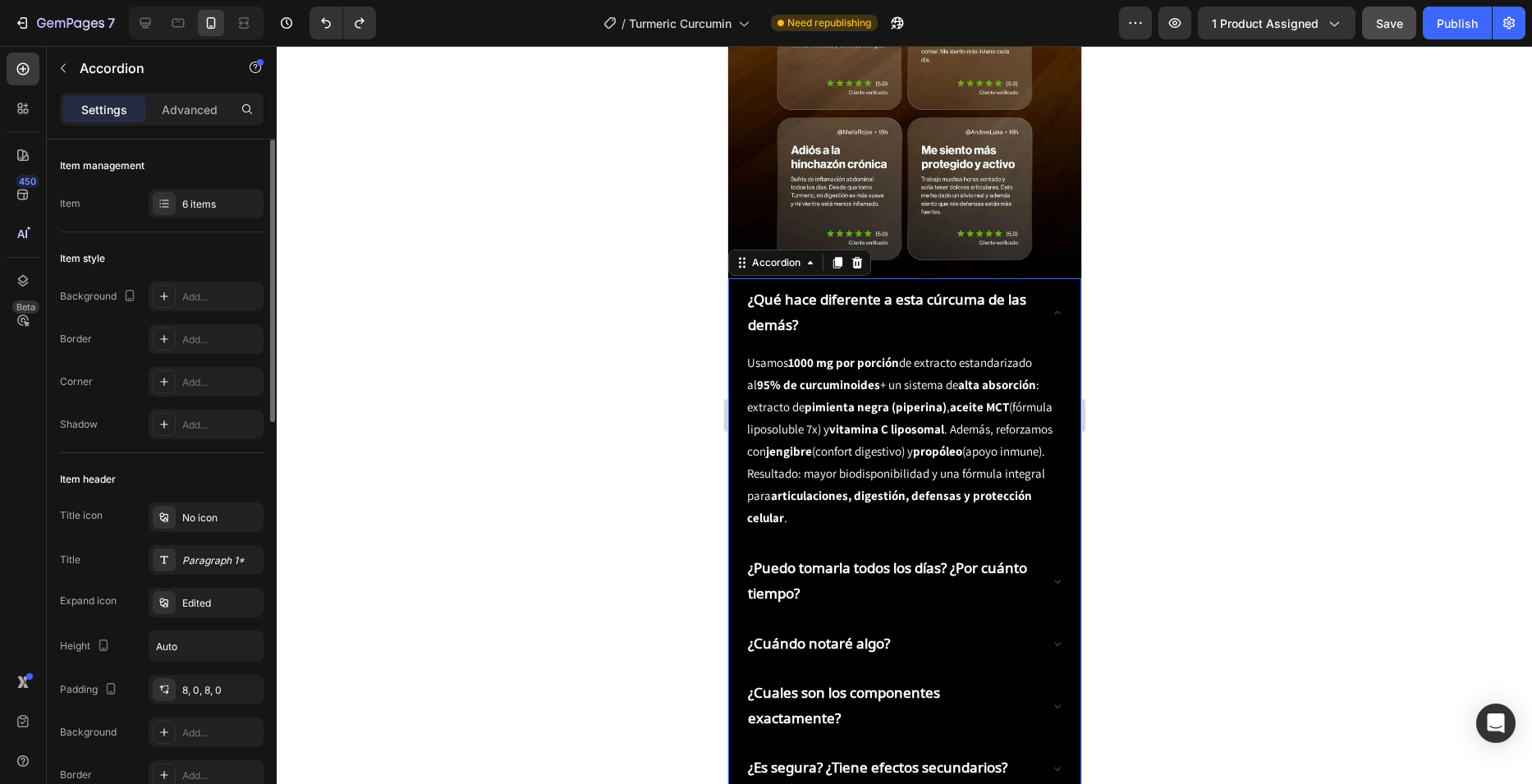
scroll to position [164, 0]
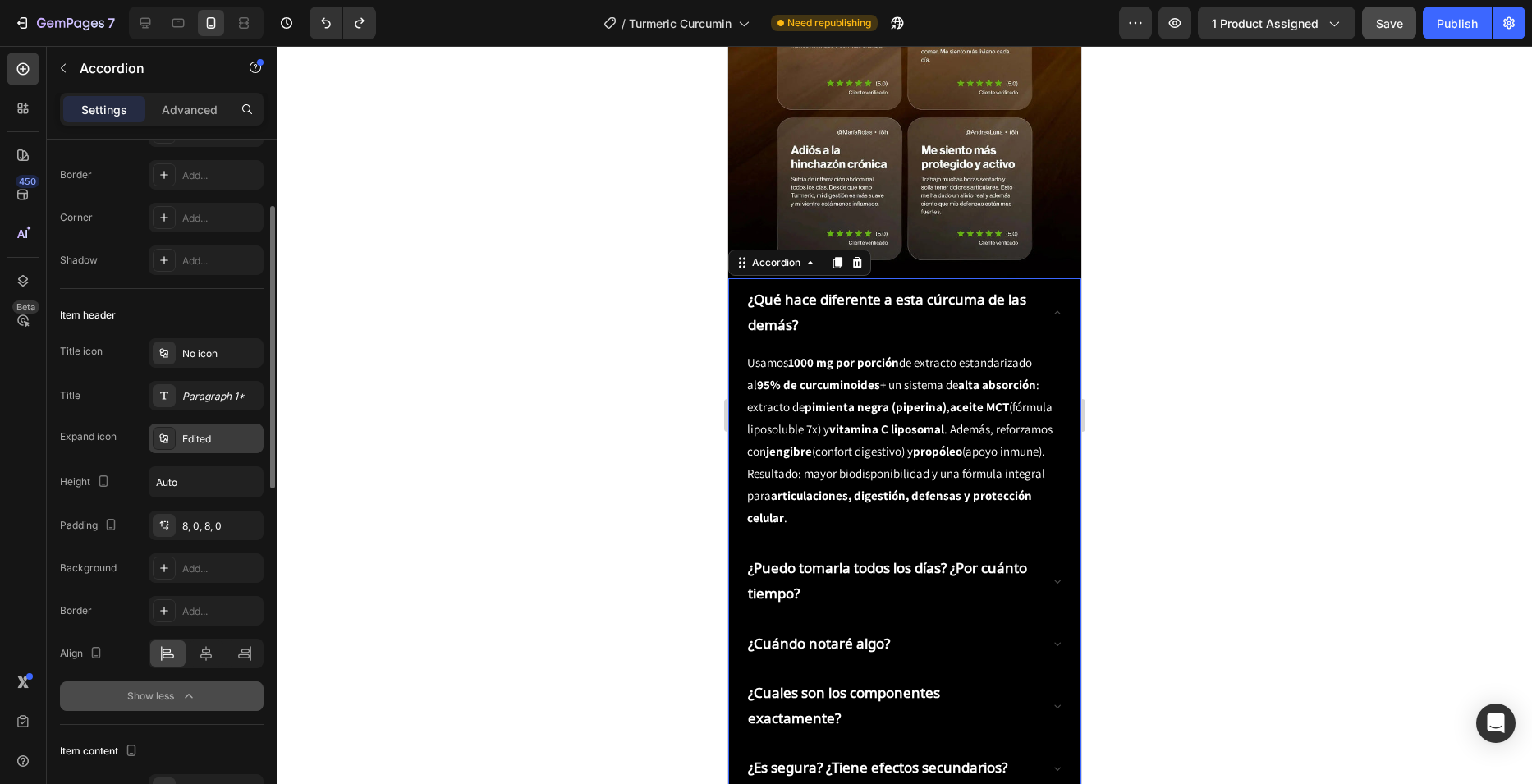
click at [235, 434] on div "Edited" at bounding box center [221, 439] width 77 height 15
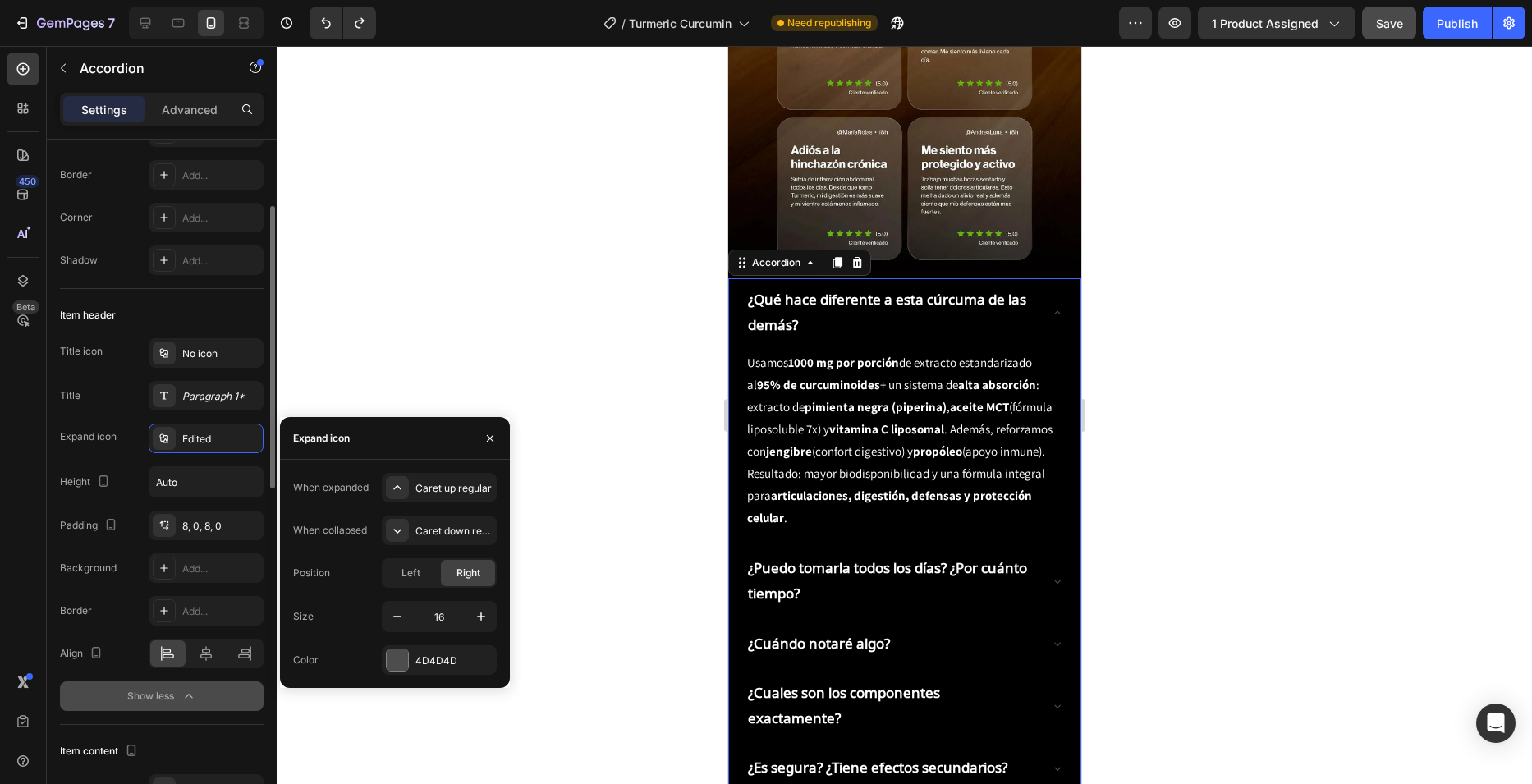
click at [120, 451] on div "Expand icon Edited" at bounding box center [162, 438] width 204 height 30
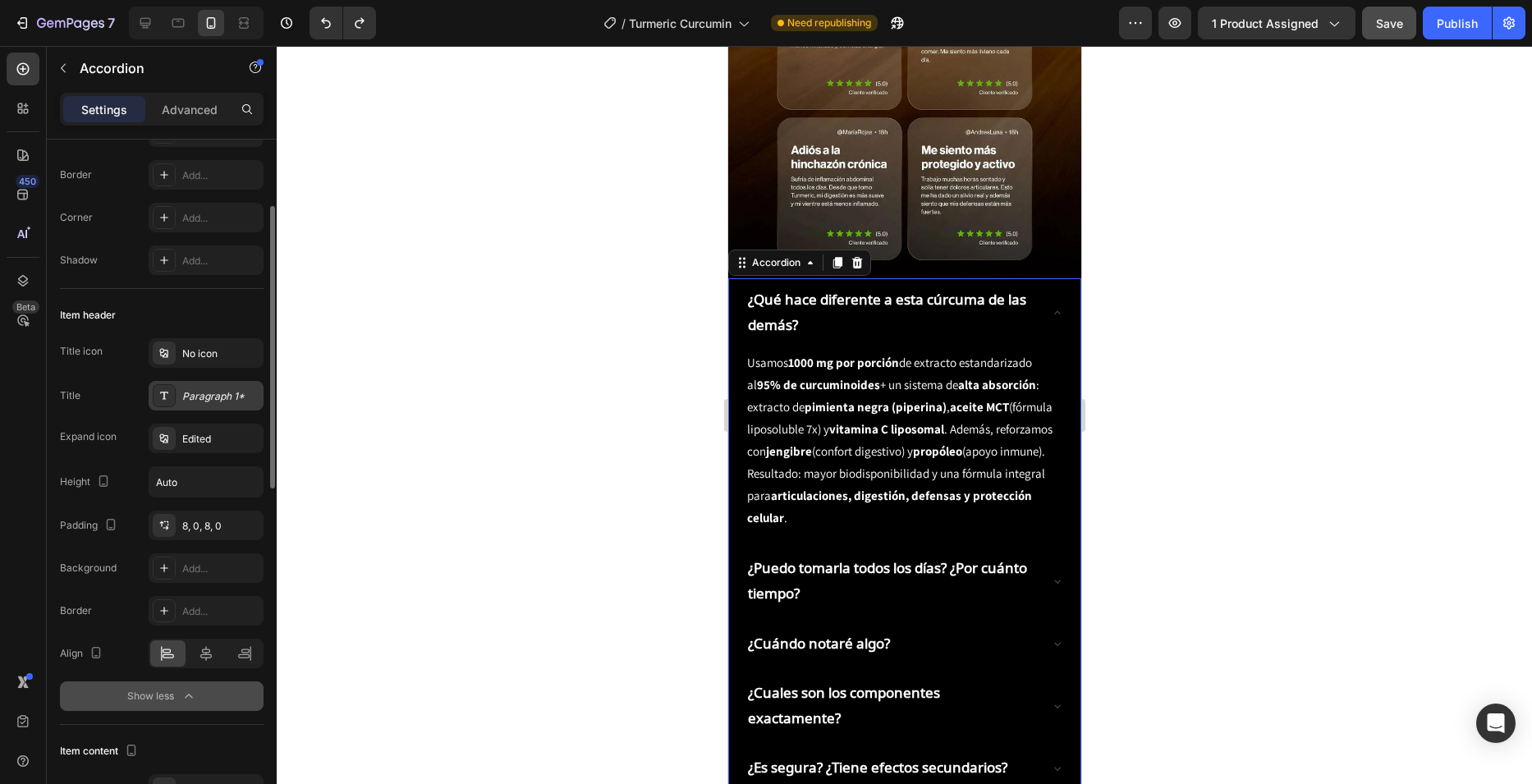
click at [220, 389] on div "Paragraph 1*" at bounding box center [221, 396] width 77 height 15
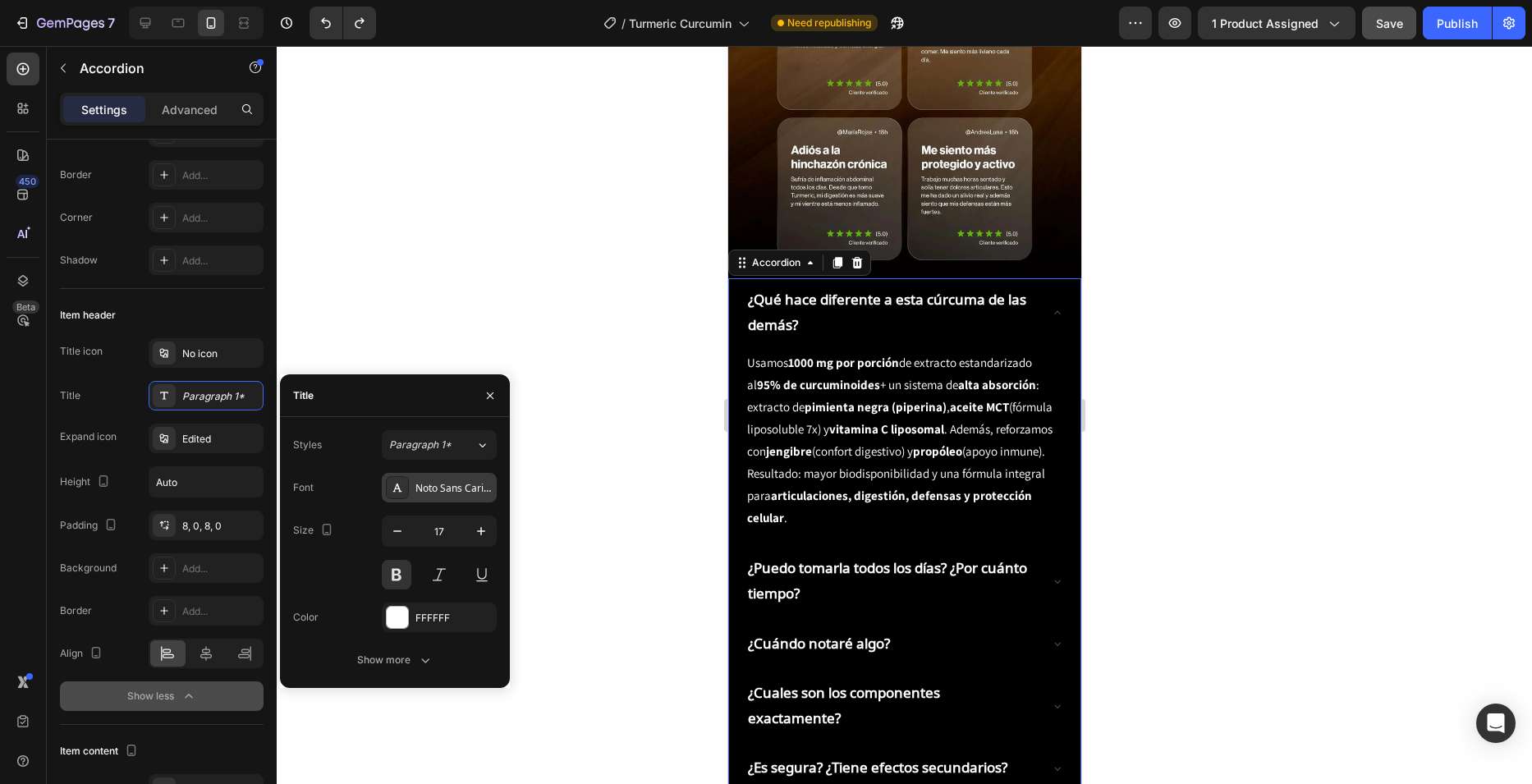
click at [458, 491] on div "Noto Sans Carian" at bounding box center [453, 488] width 77 height 15
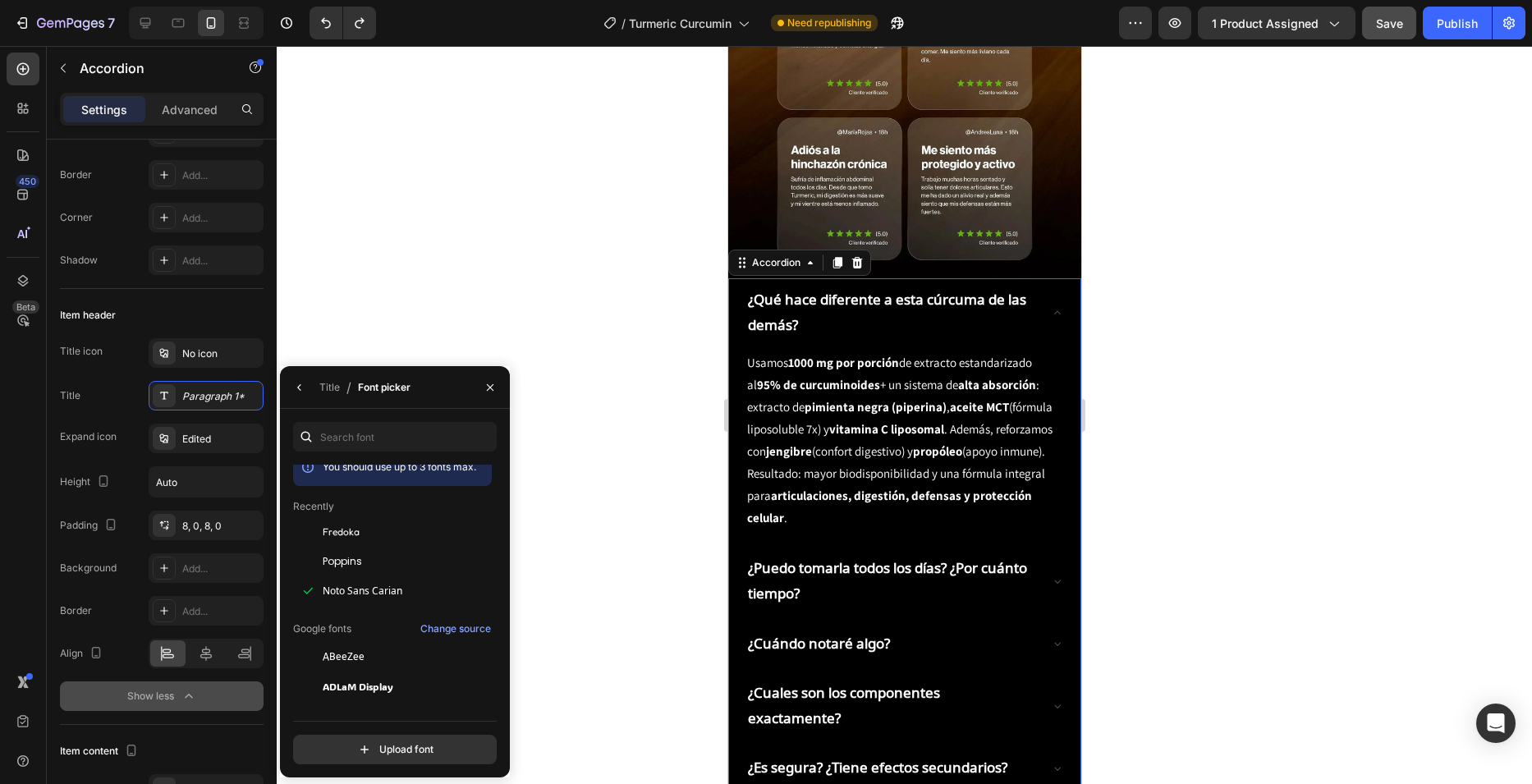
scroll to position [0, 0]
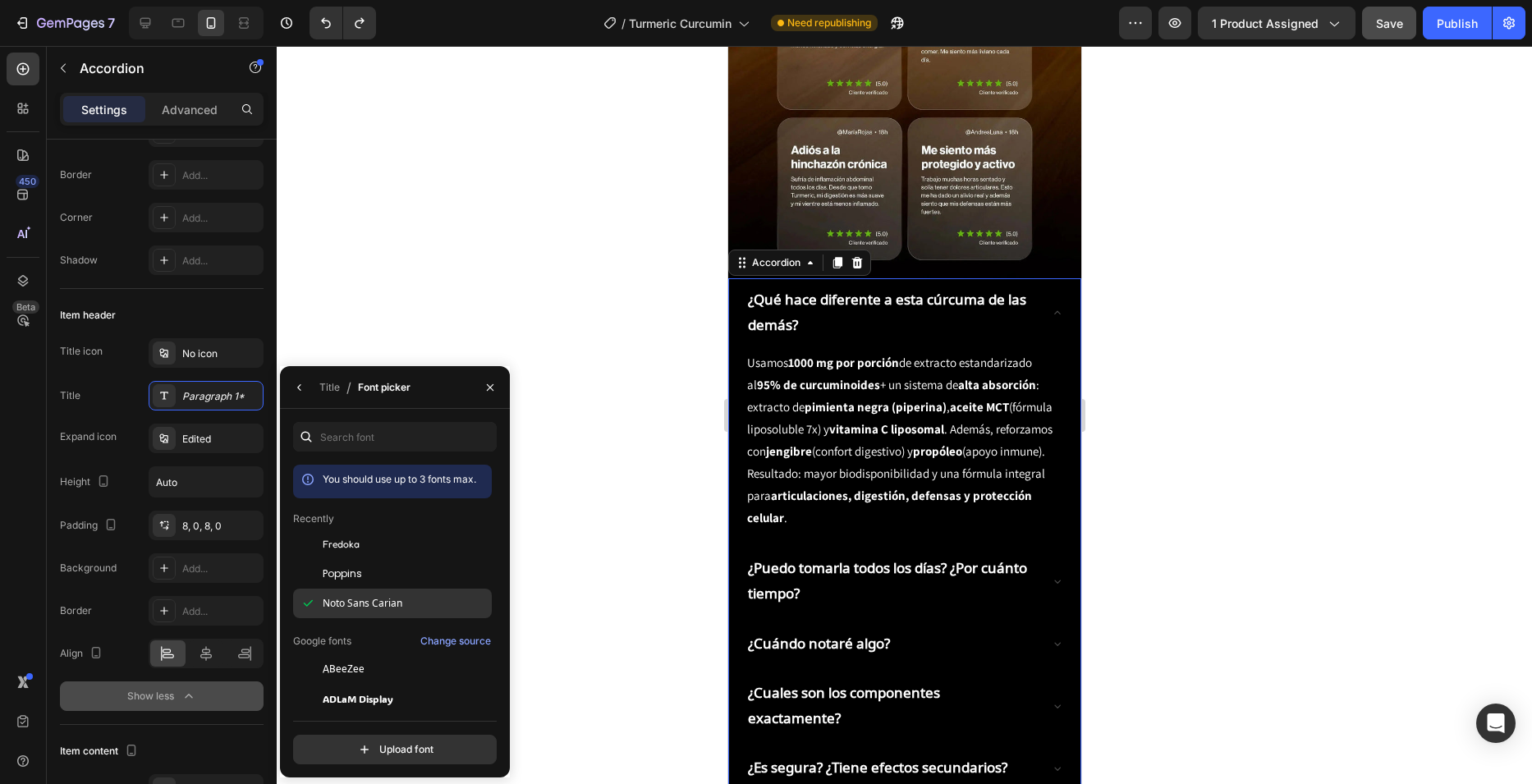
click at [400, 598] on span "Noto Sans Carian" at bounding box center [362, 603] width 80 height 15
copy div "Noto Sans Carian"
click at [85, 419] on div "Title icon No icon Title Paragraph 1* Expand icon Edited Height Auto Padding 8,…" at bounding box center [162, 460] width 204 height 244
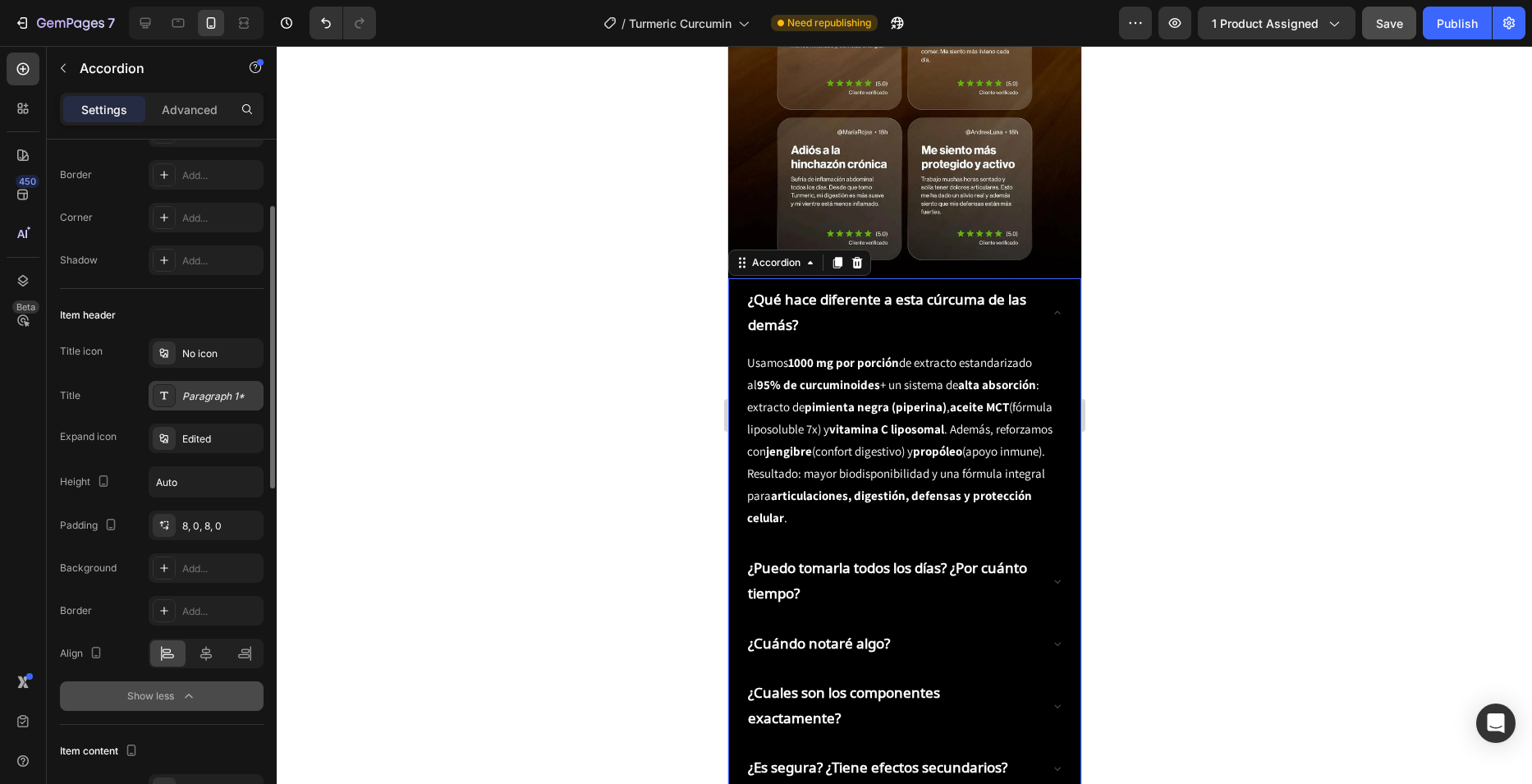
click at [187, 404] on div "Paragraph 1*" at bounding box center [206, 396] width 115 height 30
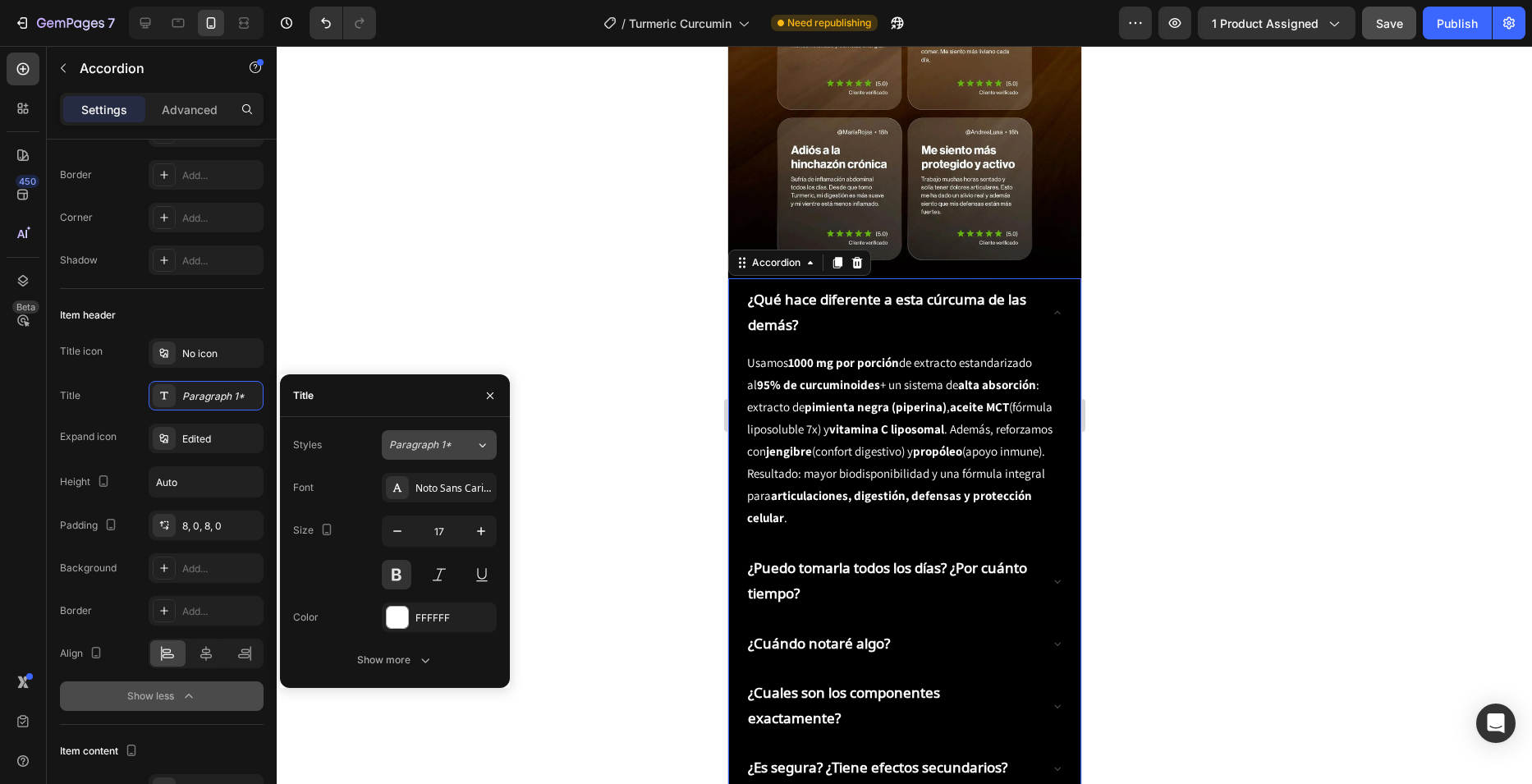
click at [478, 451] on icon at bounding box center [482, 445] width 14 height 17
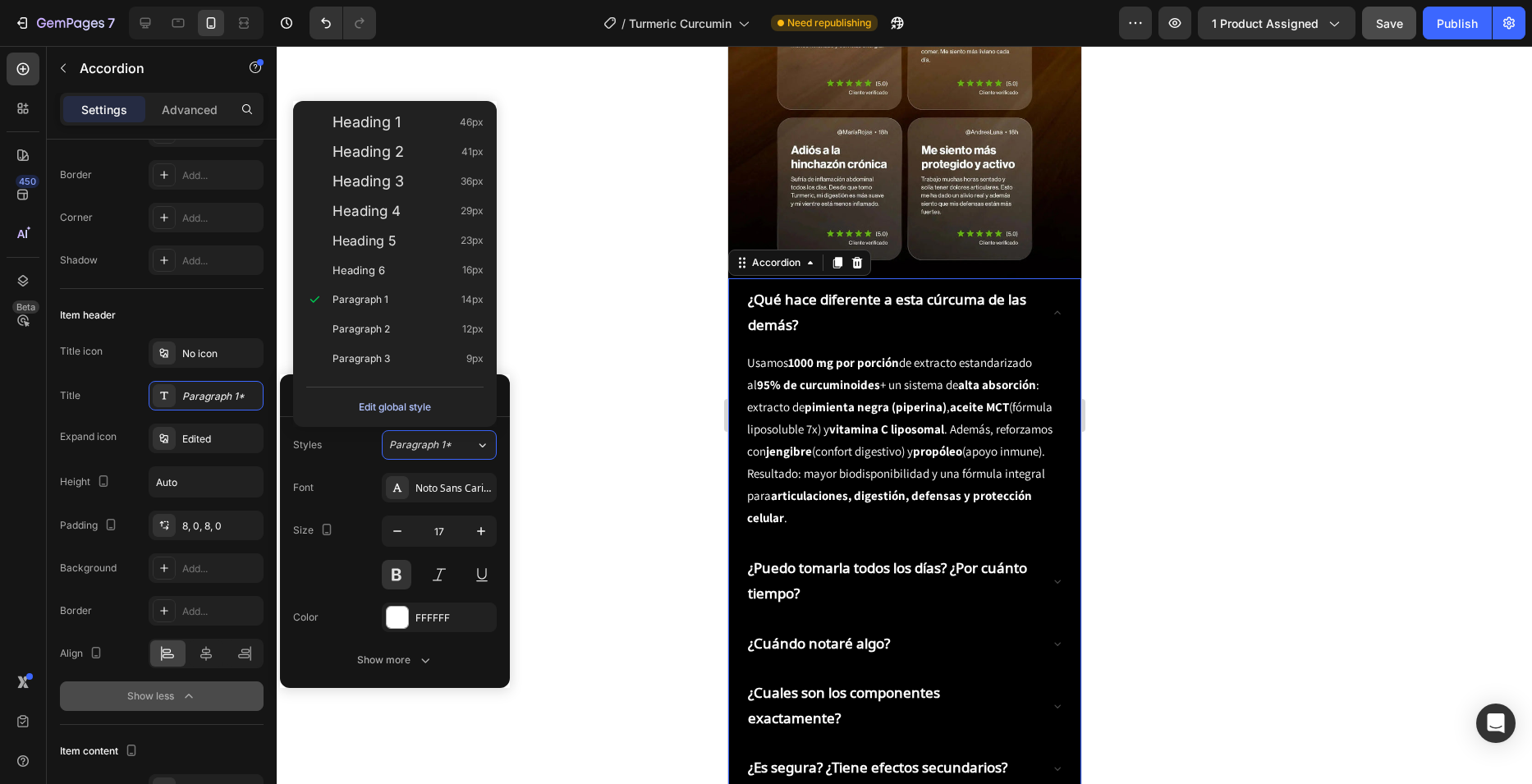
click at [412, 399] on div "Edit global style" at bounding box center [395, 407] width 72 height 20
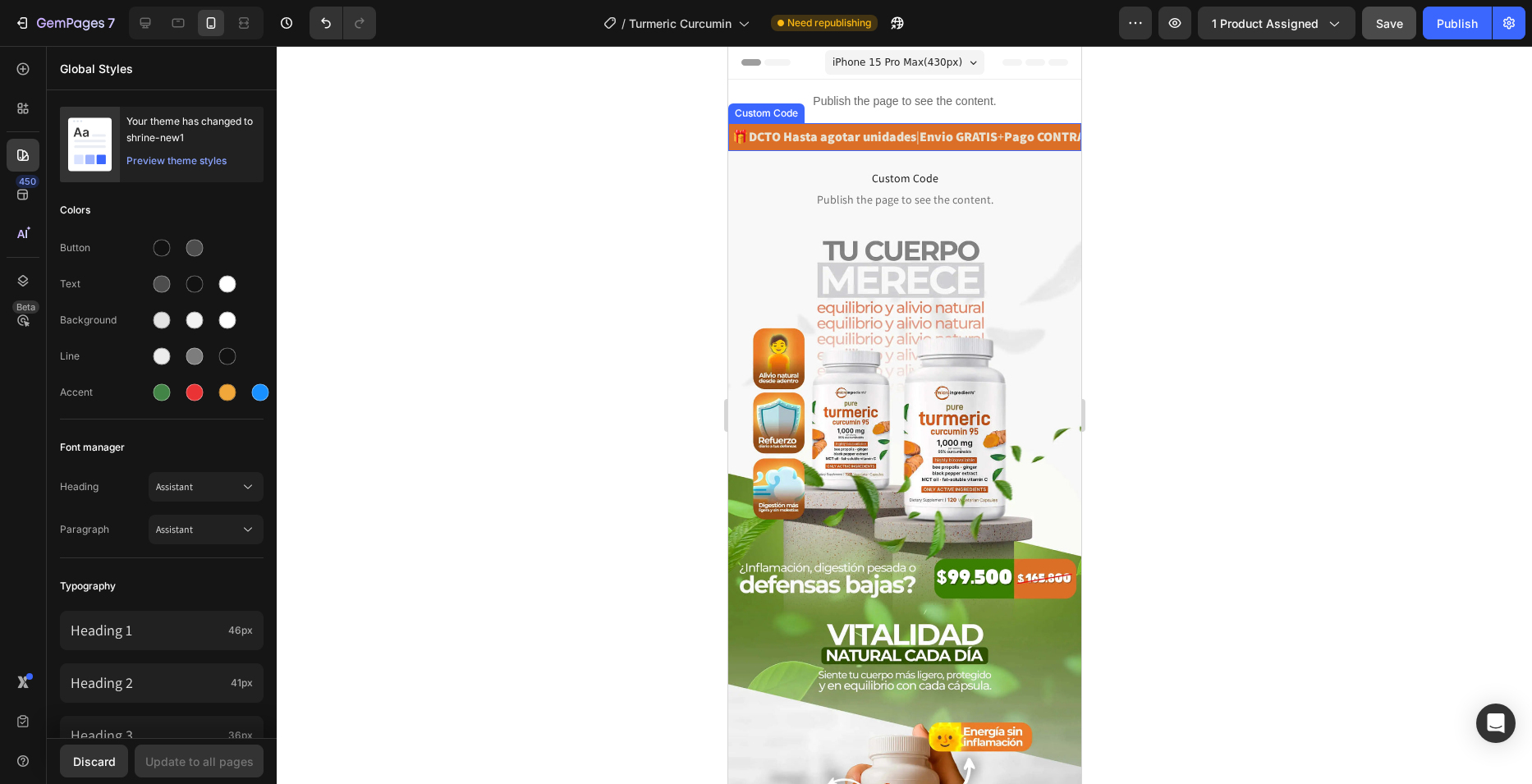
click at [930, 141] on div "🎁 DCTO Hasta agotar unidades | Envio GRATIS + Pago CONTRAENTREGA | Calidad PREM…" at bounding box center [904, 138] width 353 height 28
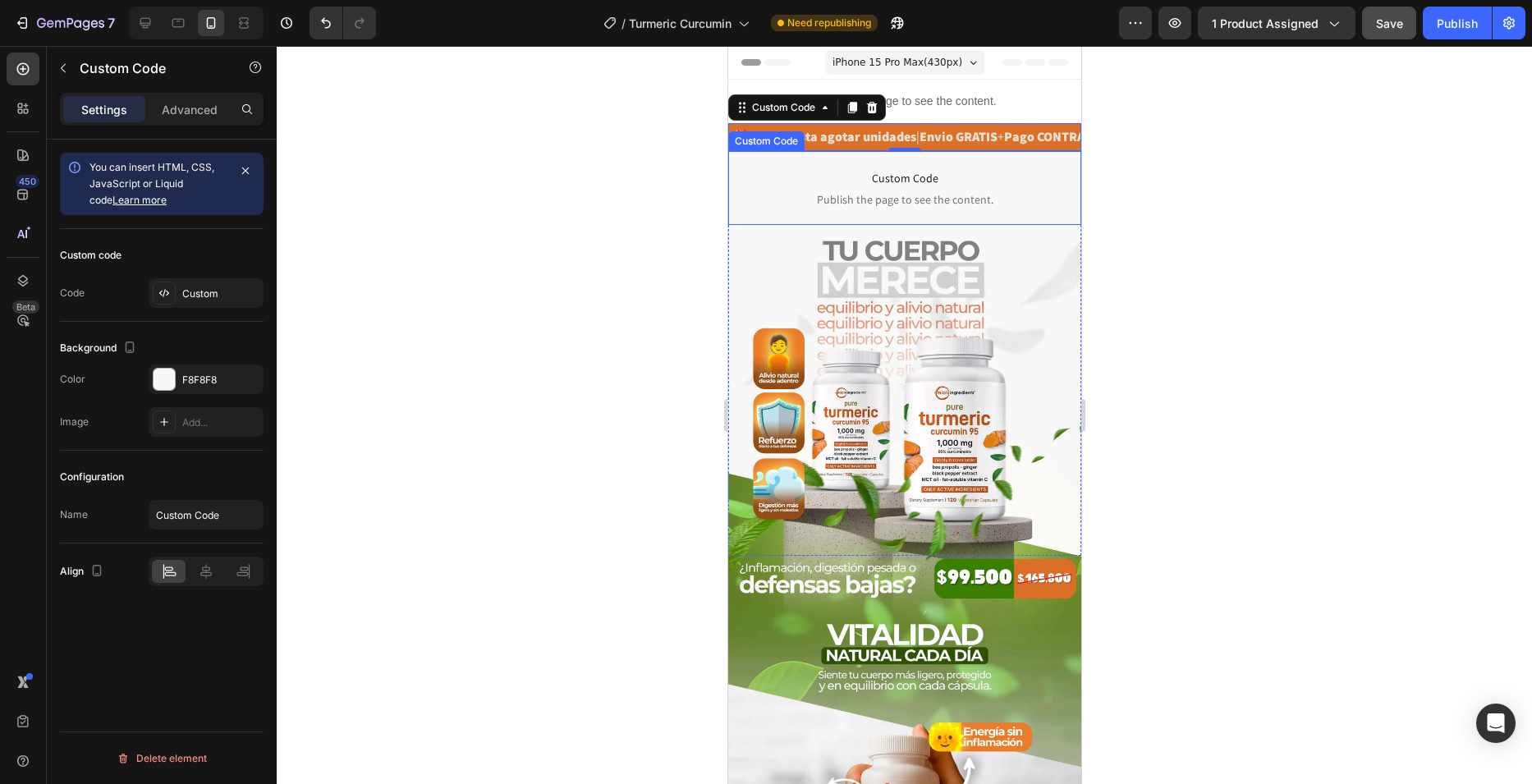
click at [883, 180] on span "Custom Code" at bounding box center [904, 178] width 353 height 20
click at [996, 131] on div "🎁 DCTO Hasta agotar unidades | Envio GRATIS + Pago CONTRAENTREGA | Calidad PREM…" at bounding box center [904, 138] width 353 height 28
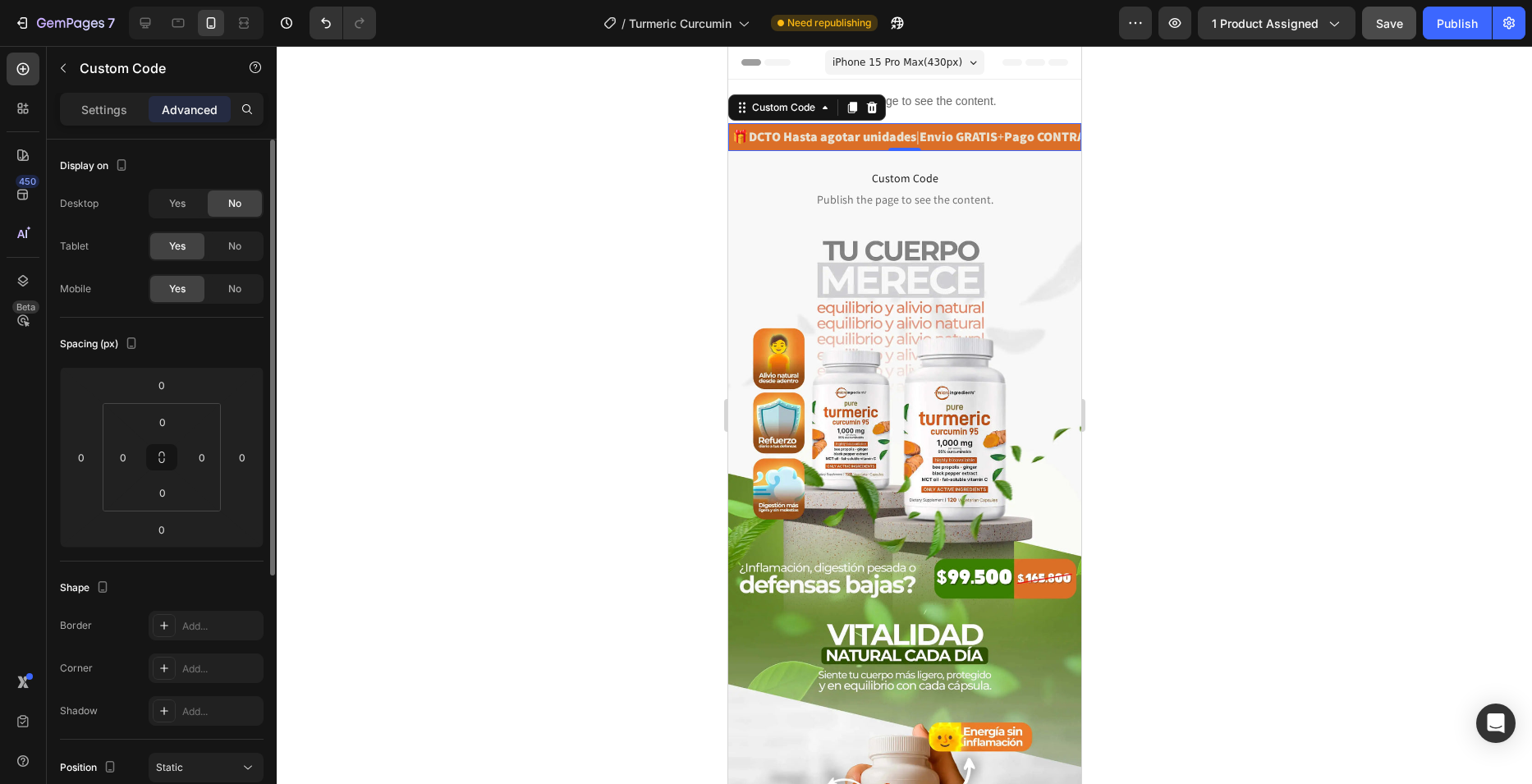
click at [101, 94] on div "Settings Advanced" at bounding box center [162, 109] width 204 height 33
click at [105, 109] on p "Settings" at bounding box center [104, 109] width 46 height 17
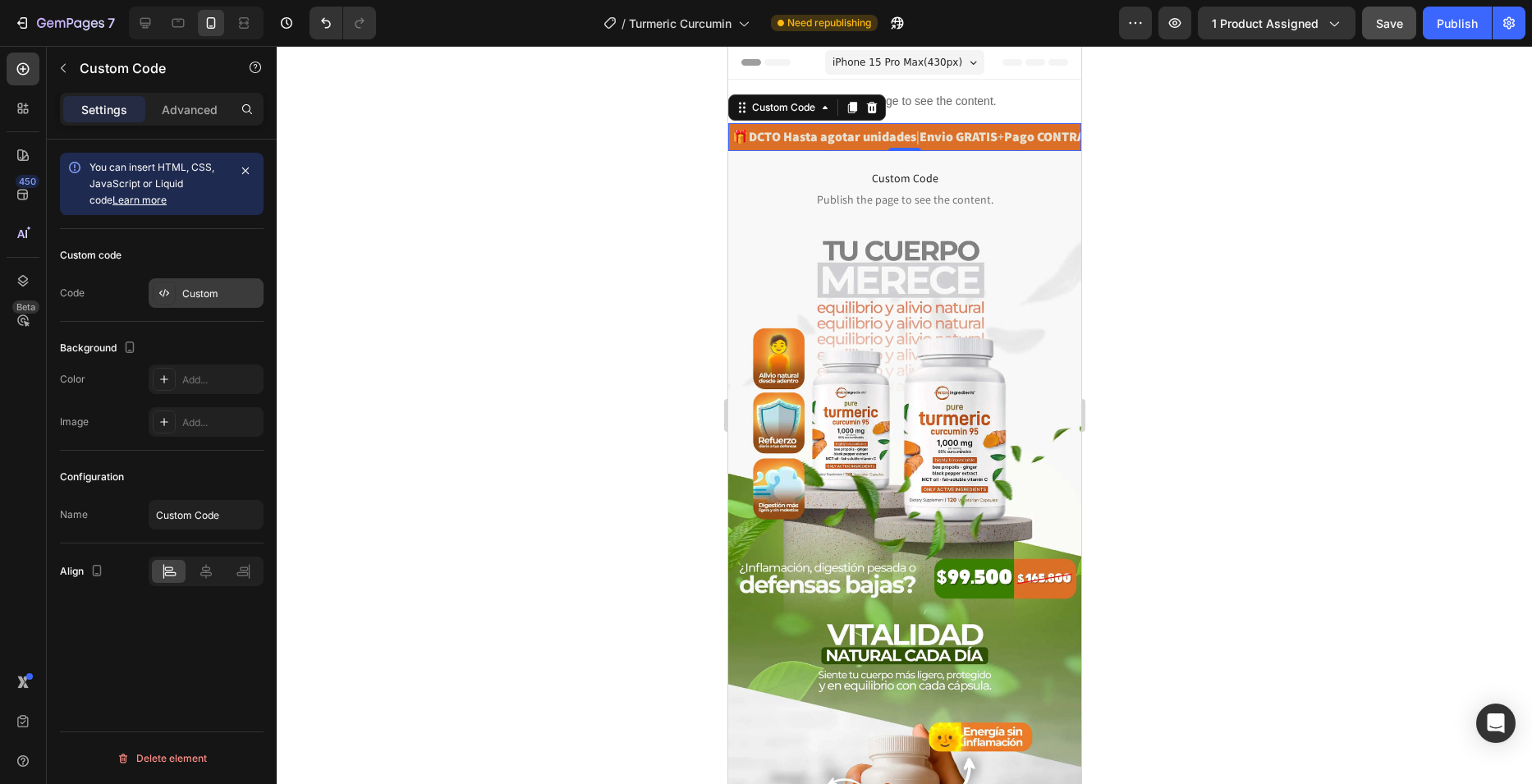
click at [230, 279] on div "Custom" at bounding box center [206, 293] width 115 height 30
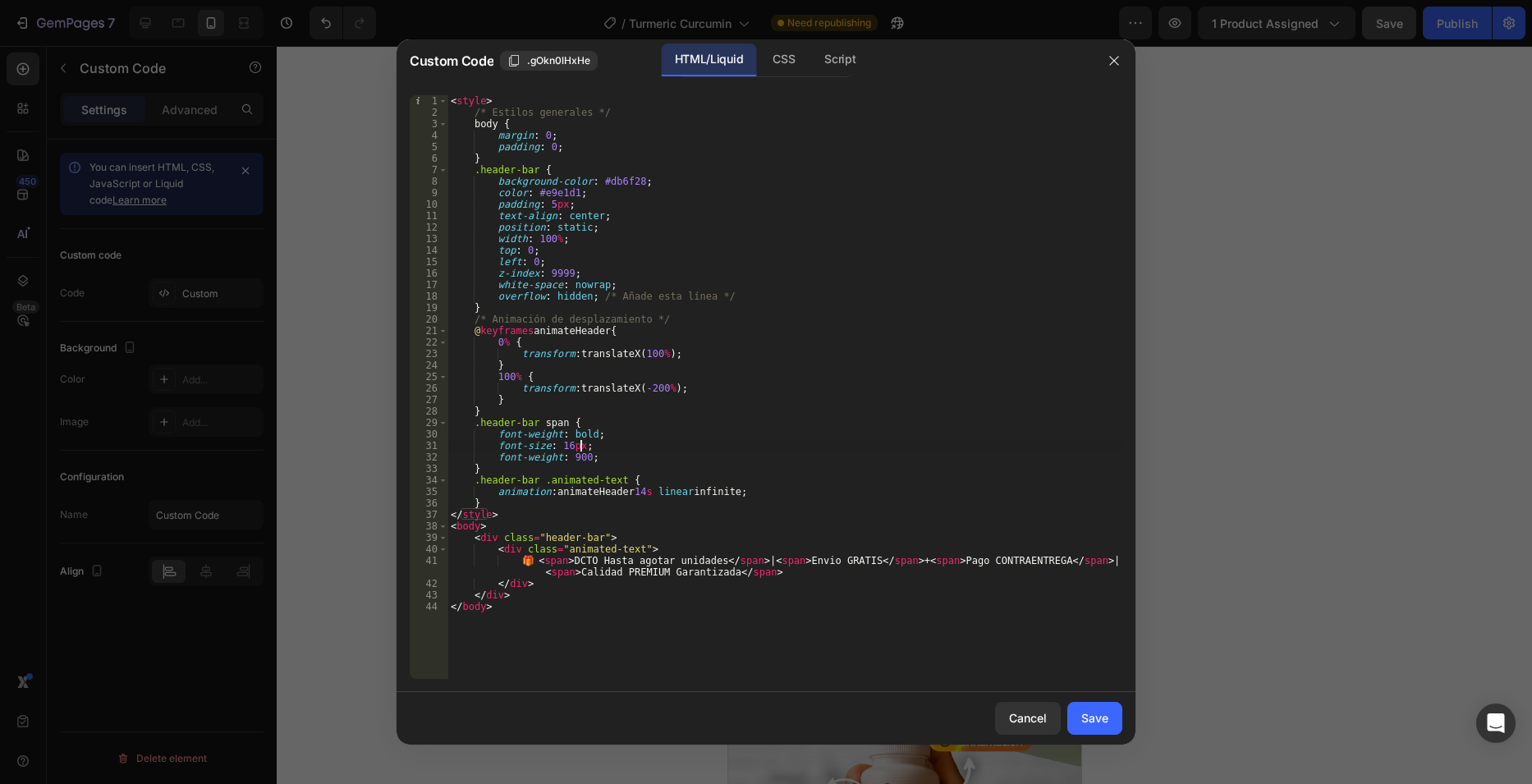
click at [612, 443] on div "< style > /* Estilos generales */ body { margin : 0 ; padding : 0 ; } .header-b…" at bounding box center [785, 399] width 675 height 607
click at [623, 433] on div "< style > /* Estilos generales */ body { margin : 0 ; padding : 0 ; } .header-b…" at bounding box center [785, 399] width 675 height 607
type textarea "font-weight: bold;"
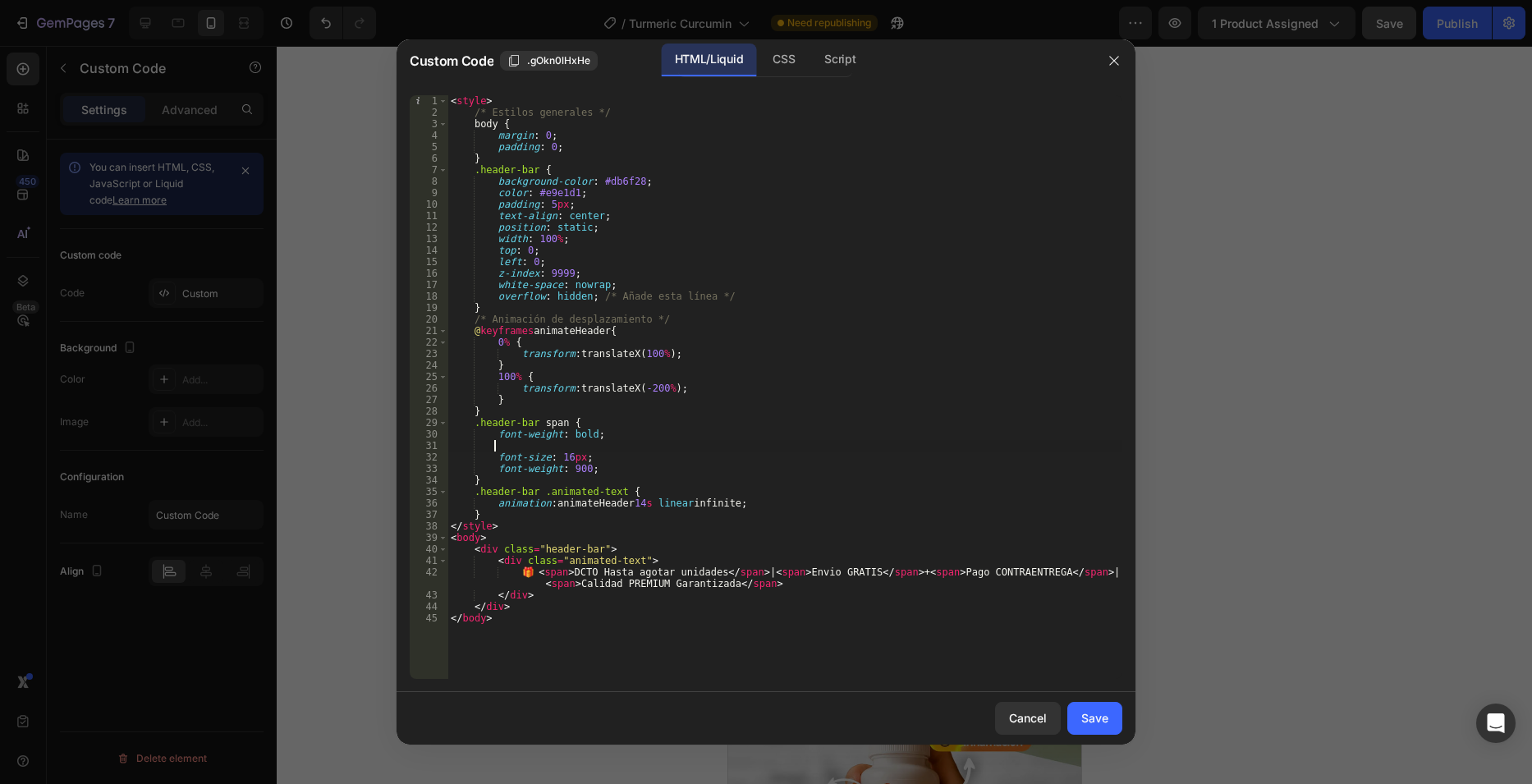
paste textarea "font-family: [PERSON_NAME];"
click at [536, 446] on div "< style > /* Estilos generales */ body { margin : 0 ; padding : 0 ; } .header-b…" at bounding box center [785, 399] width 675 height 607
type textarea "font-family: [PERSON_NAME];"
click at [1109, 724] on button "Save" at bounding box center [1094, 719] width 55 height 33
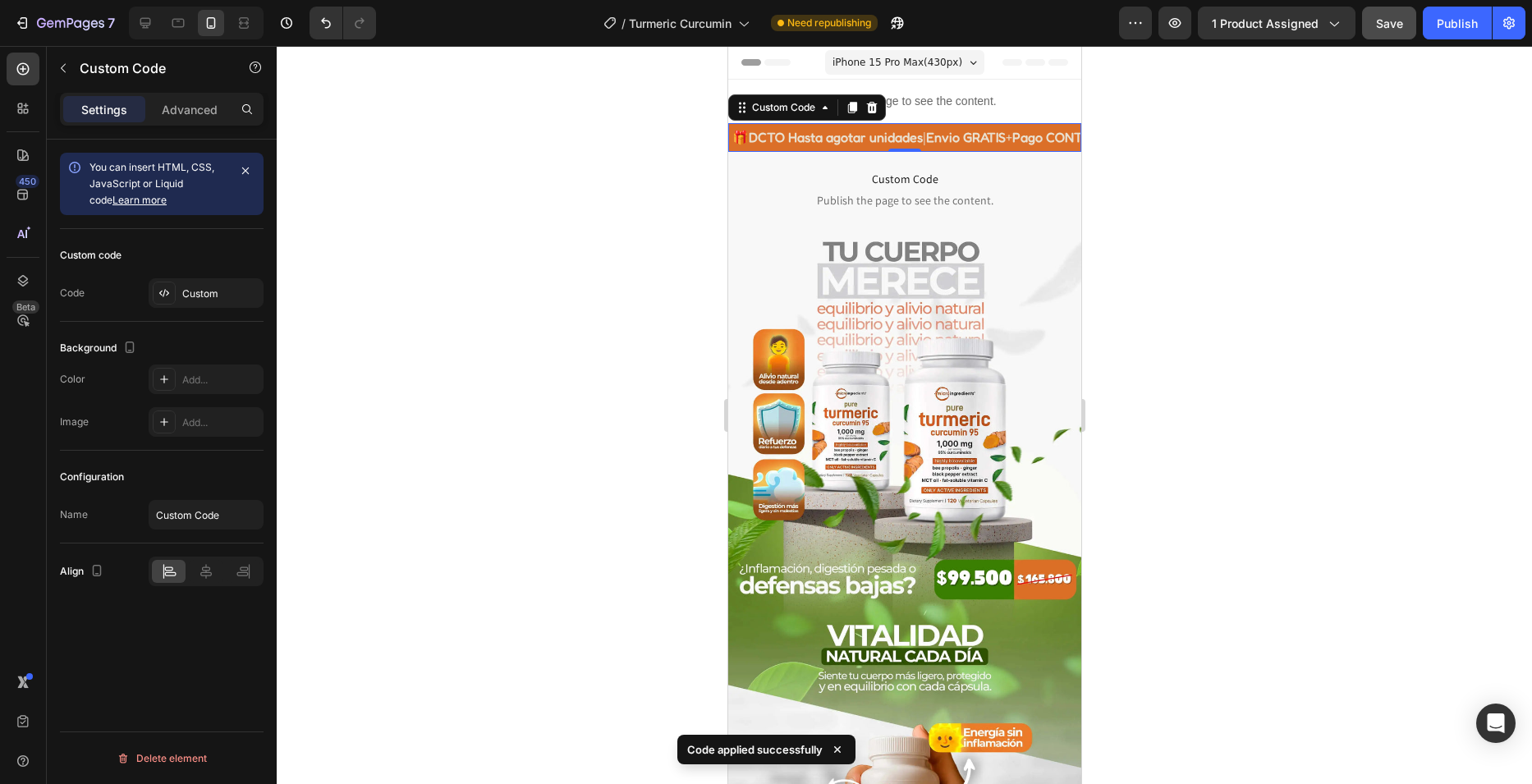
click at [1266, 133] on span "Envio GRATIS" at bounding box center [1306, 137] width 80 height 17
click at [212, 292] on div "Custom" at bounding box center [221, 294] width 77 height 15
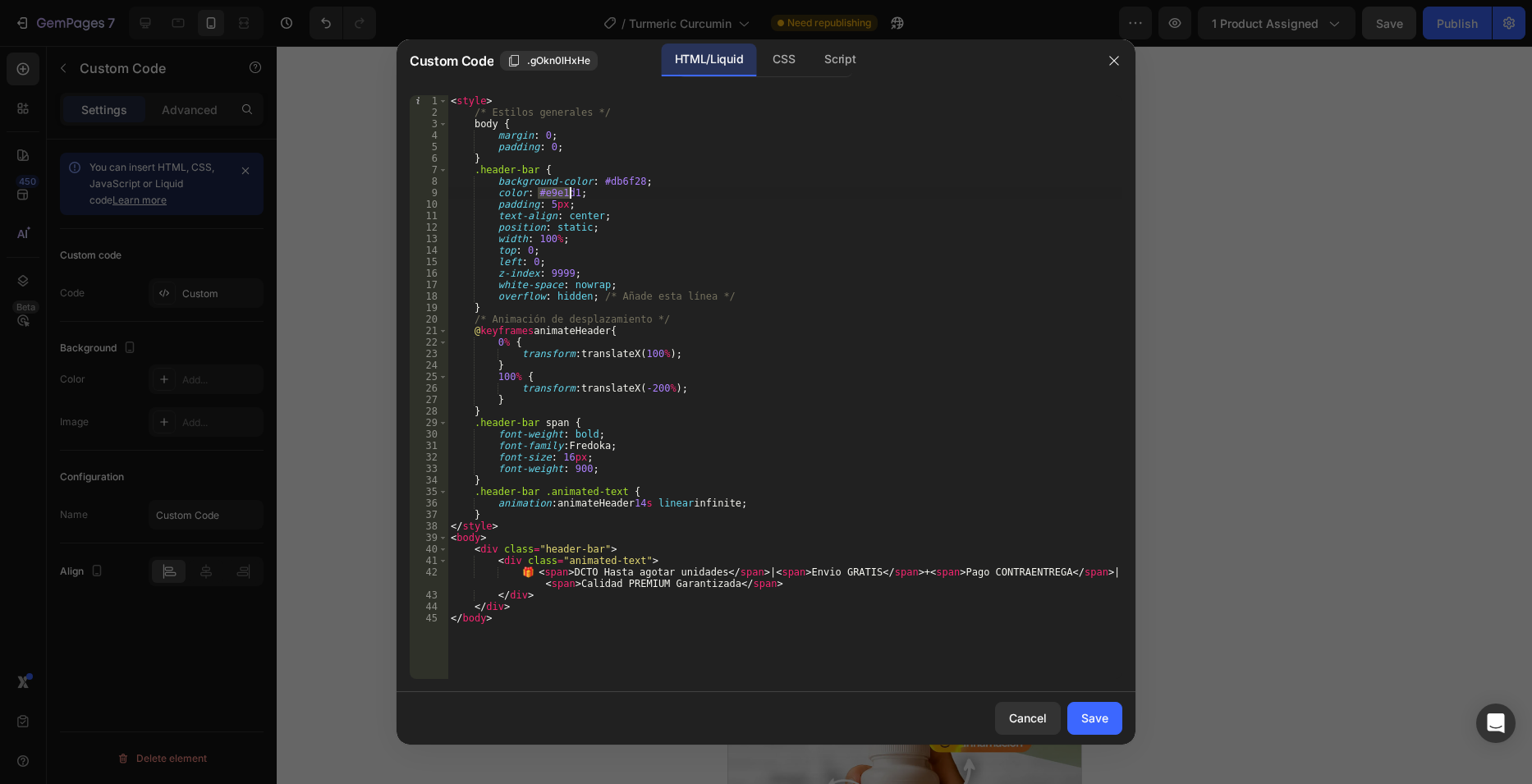
drag, startPoint x: 539, startPoint y: 191, endPoint x: 569, endPoint y: 190, distance: 30.0
click at [569, 190] on div "< style > /* Estilos generales */ body { margin : 0 ; padding : 0 ; } .header-b…" at bounding box center [785, 399] width 675 height 607
type textarea "color: #fff;"
click at [1100, 722] on div "Save" at bounding box center [1094, 718] width 27 height 17
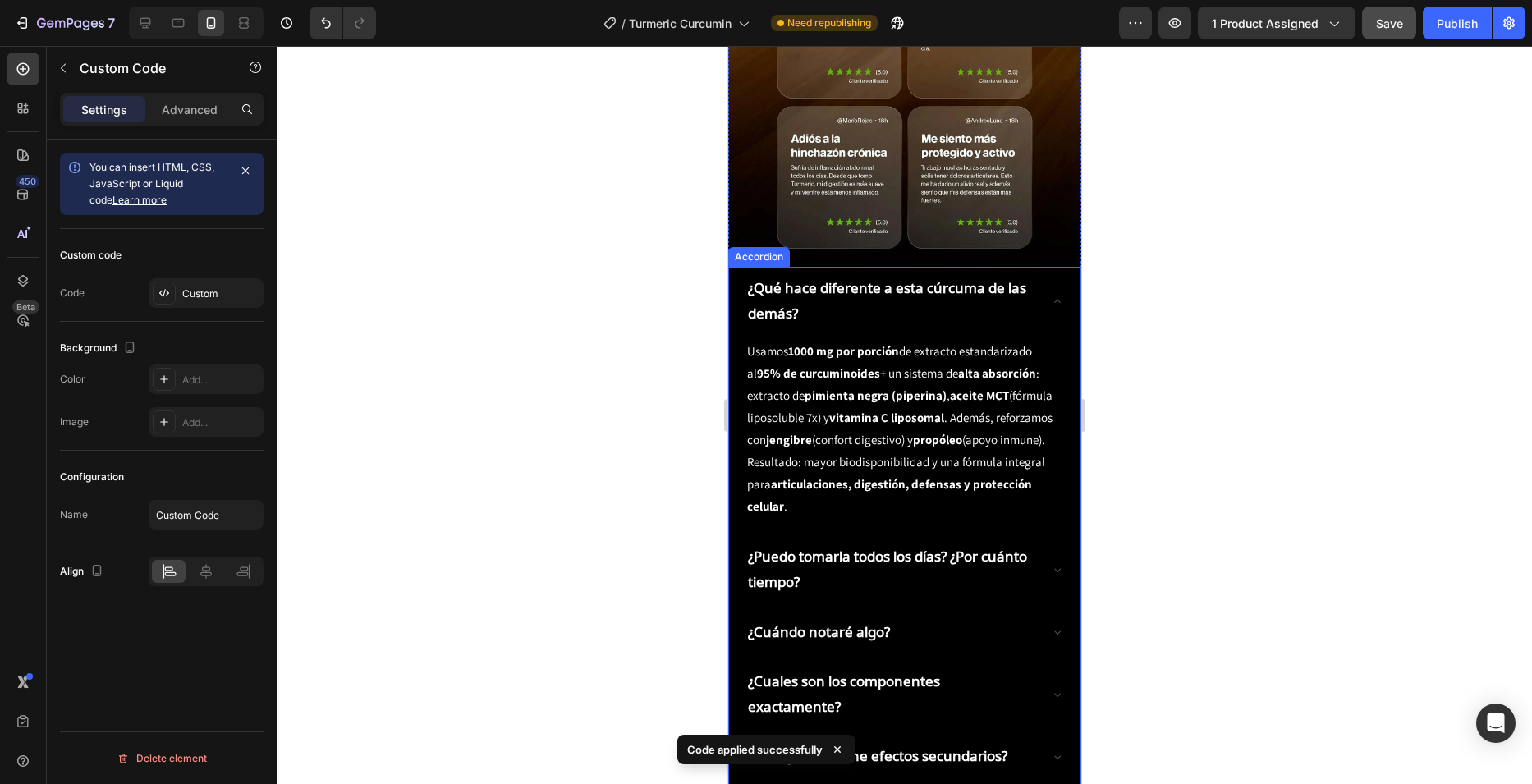
scroll to position [2544, 0]
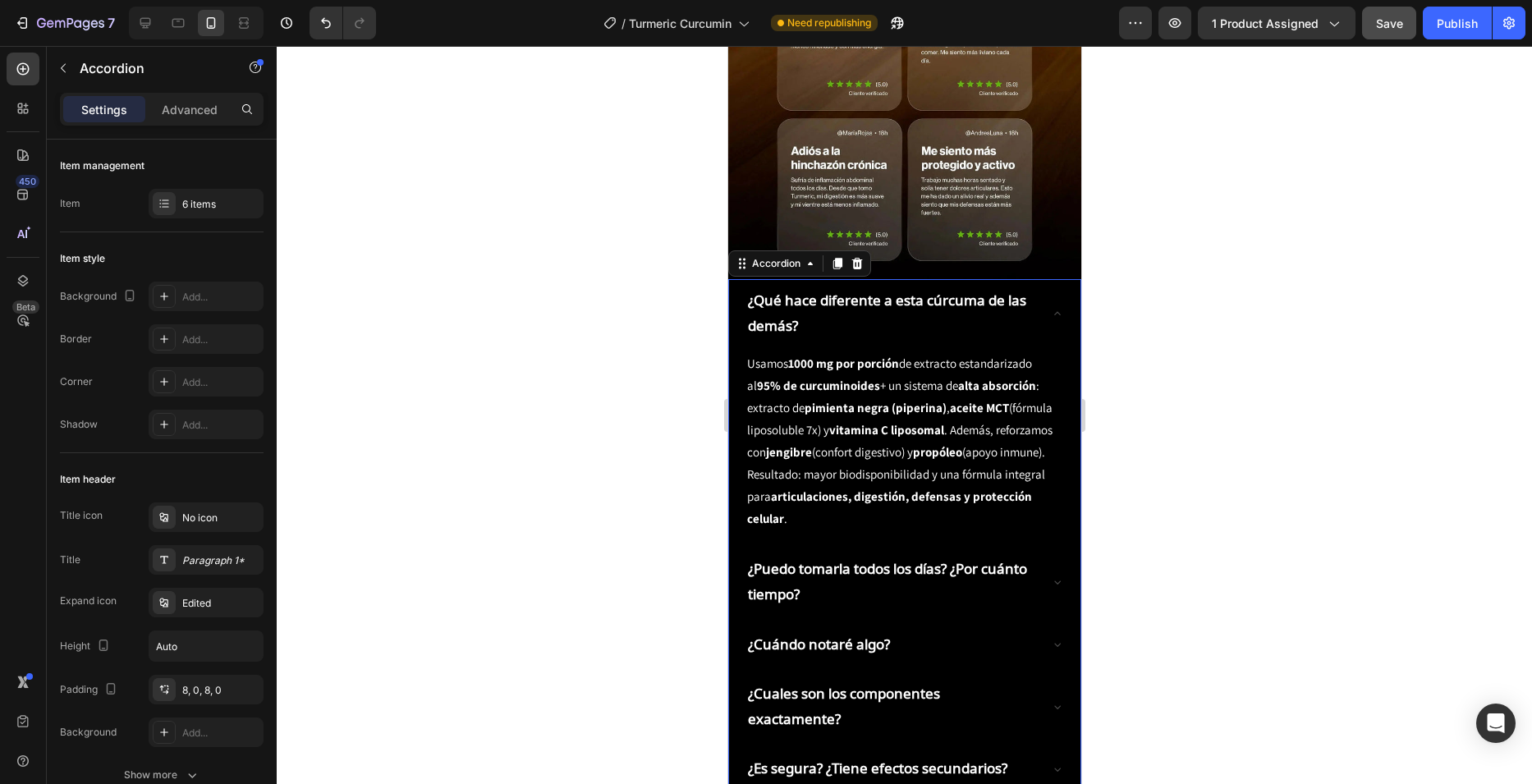
click at [799, 279] on div "¿Qué hace diferente a esta cúrcuma de las demás?" at bounding box center [904, 313] width 318 height 68
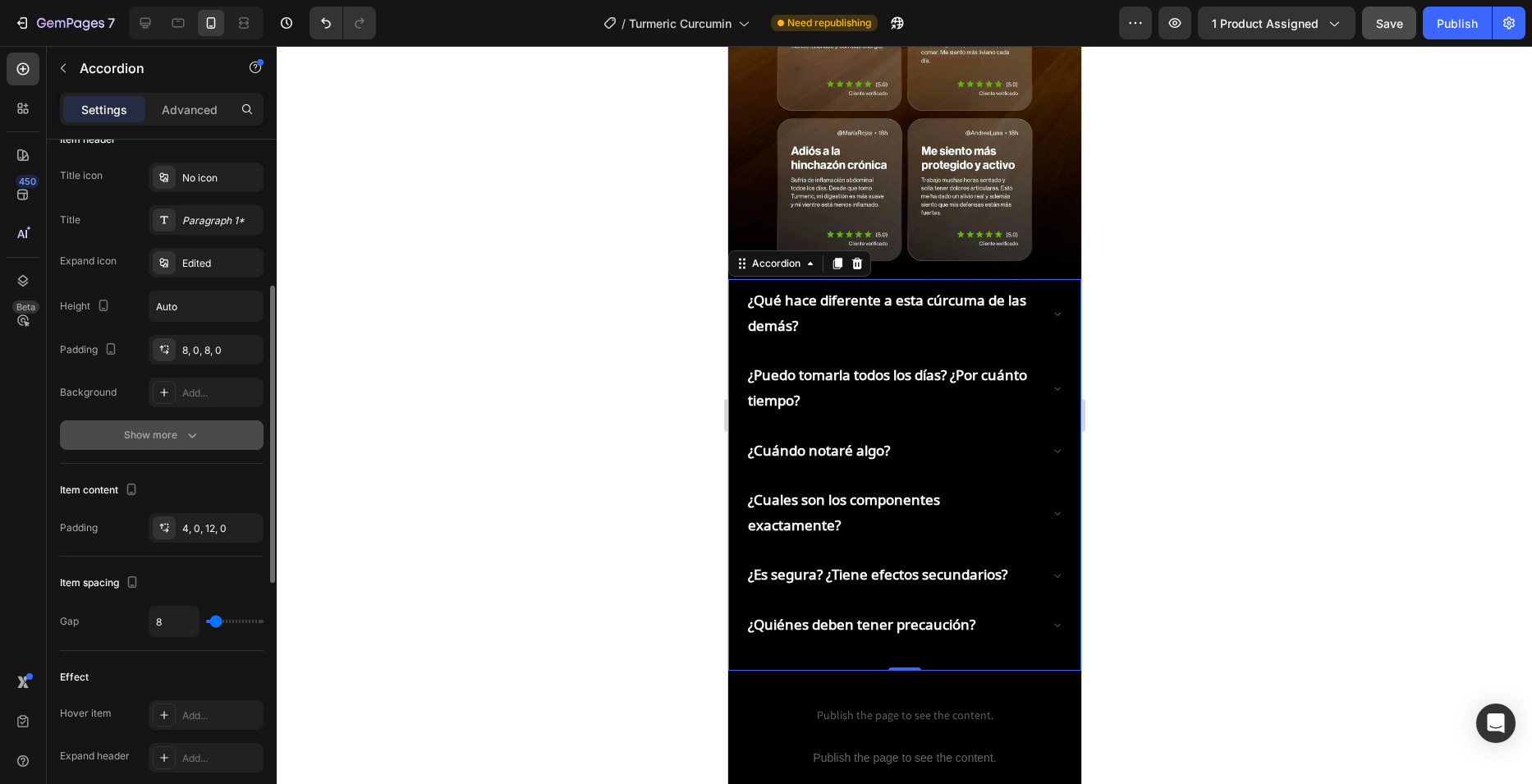
scroll to position [258, 0]
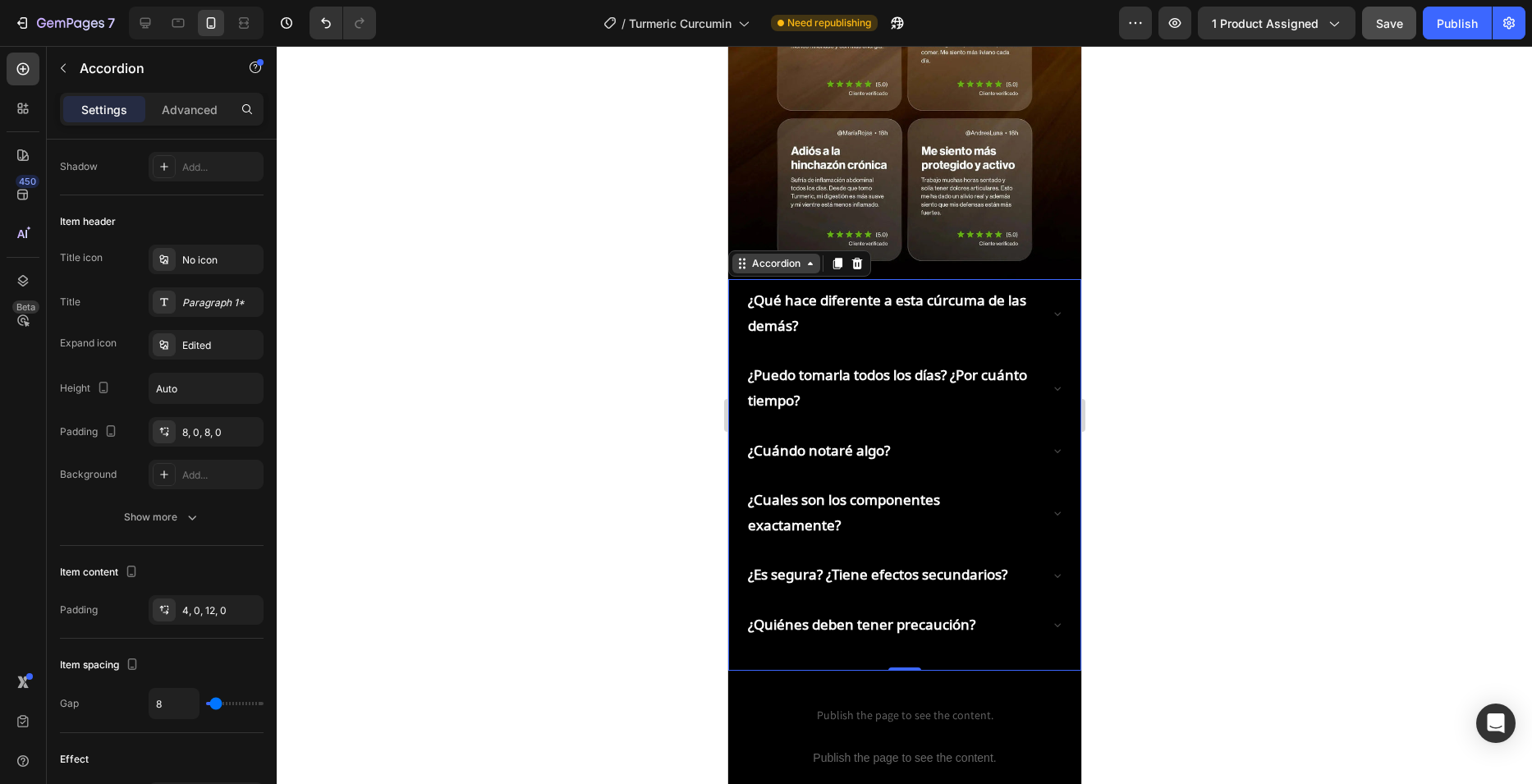
click at [798, 256] on div "Accordion" at bounding box center [775, 264] width 55 height 15
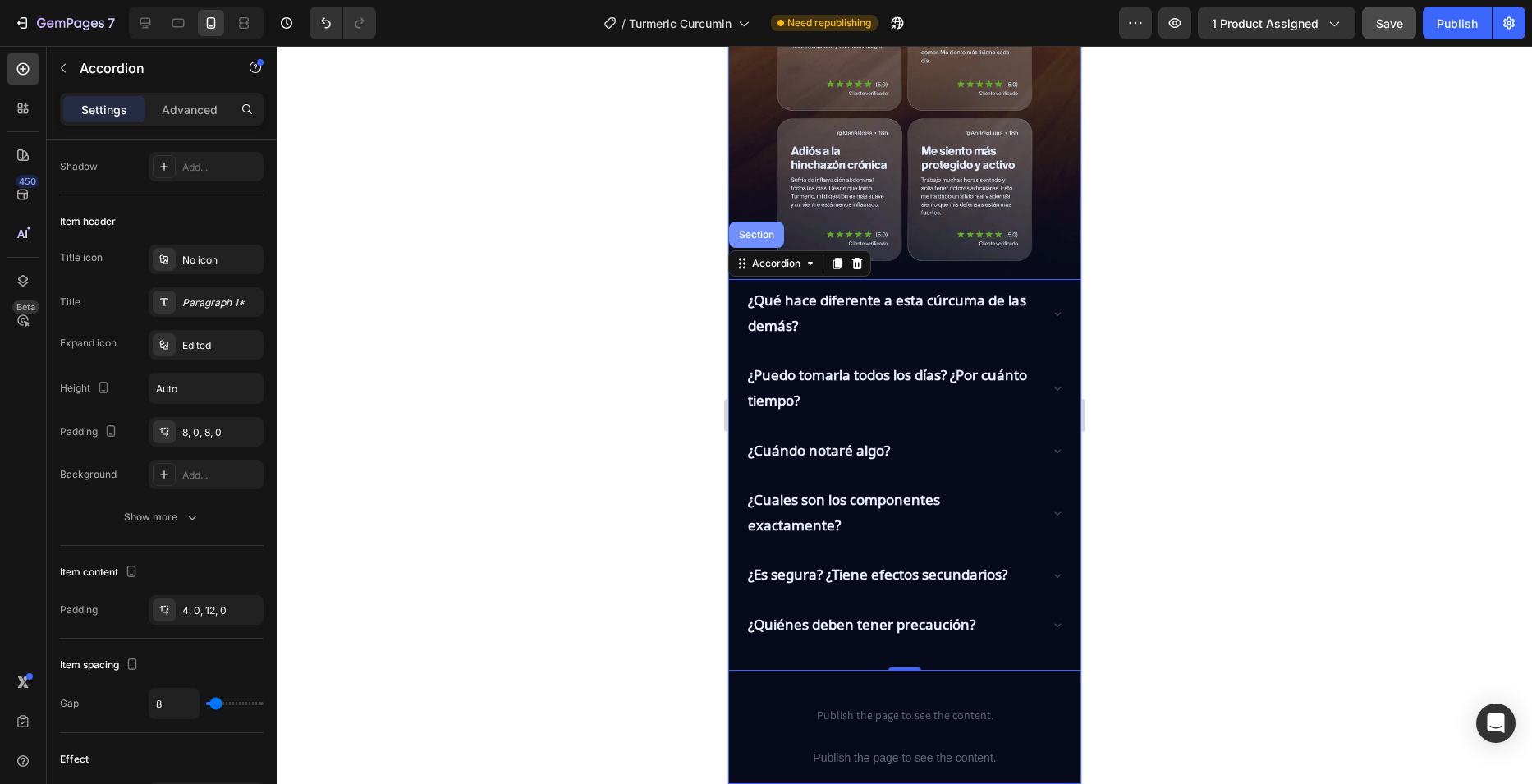
click at [768, 230] on div "Section" at bounding box center [755, 235] width 42 height 10
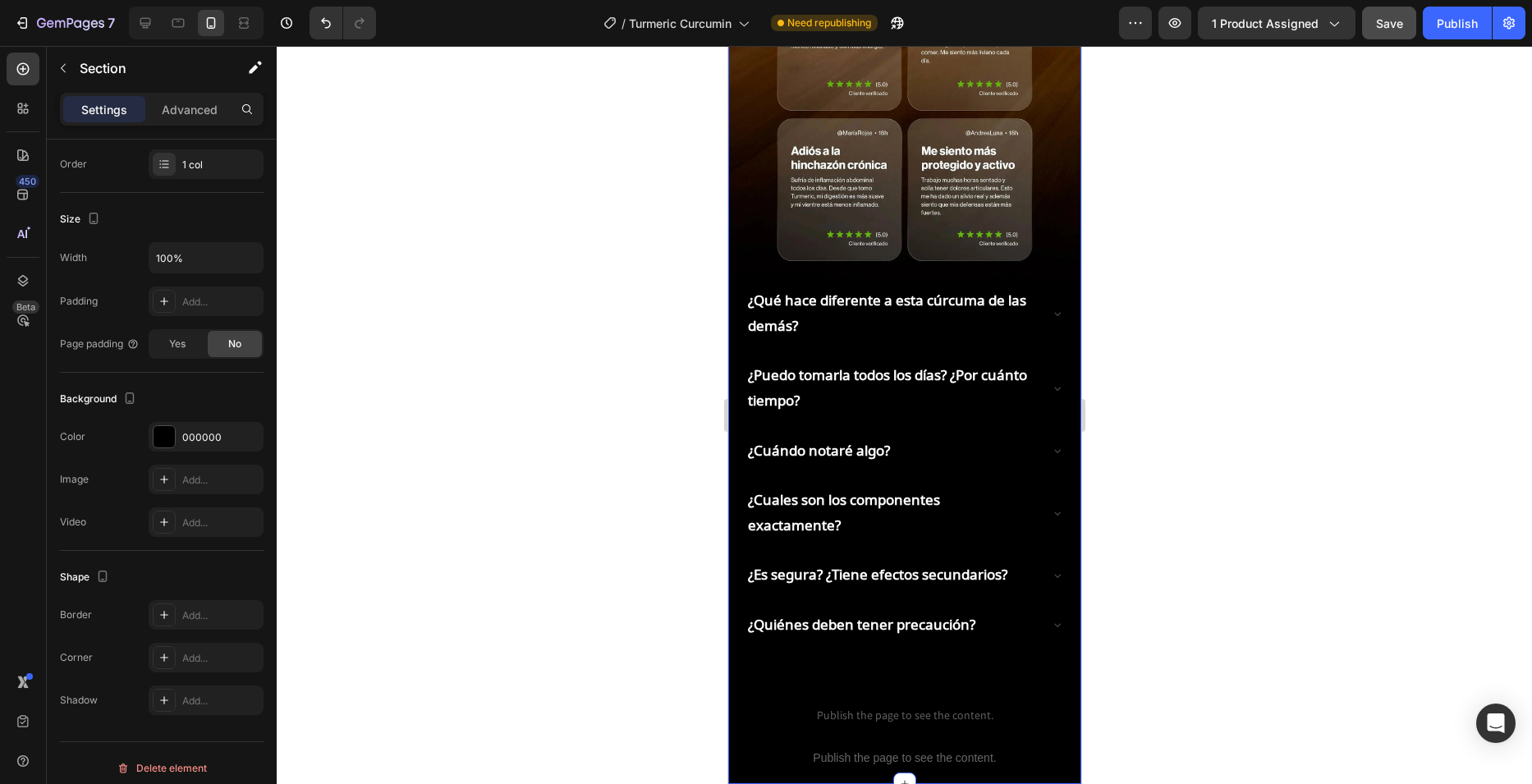
scroll to position [0, 0]
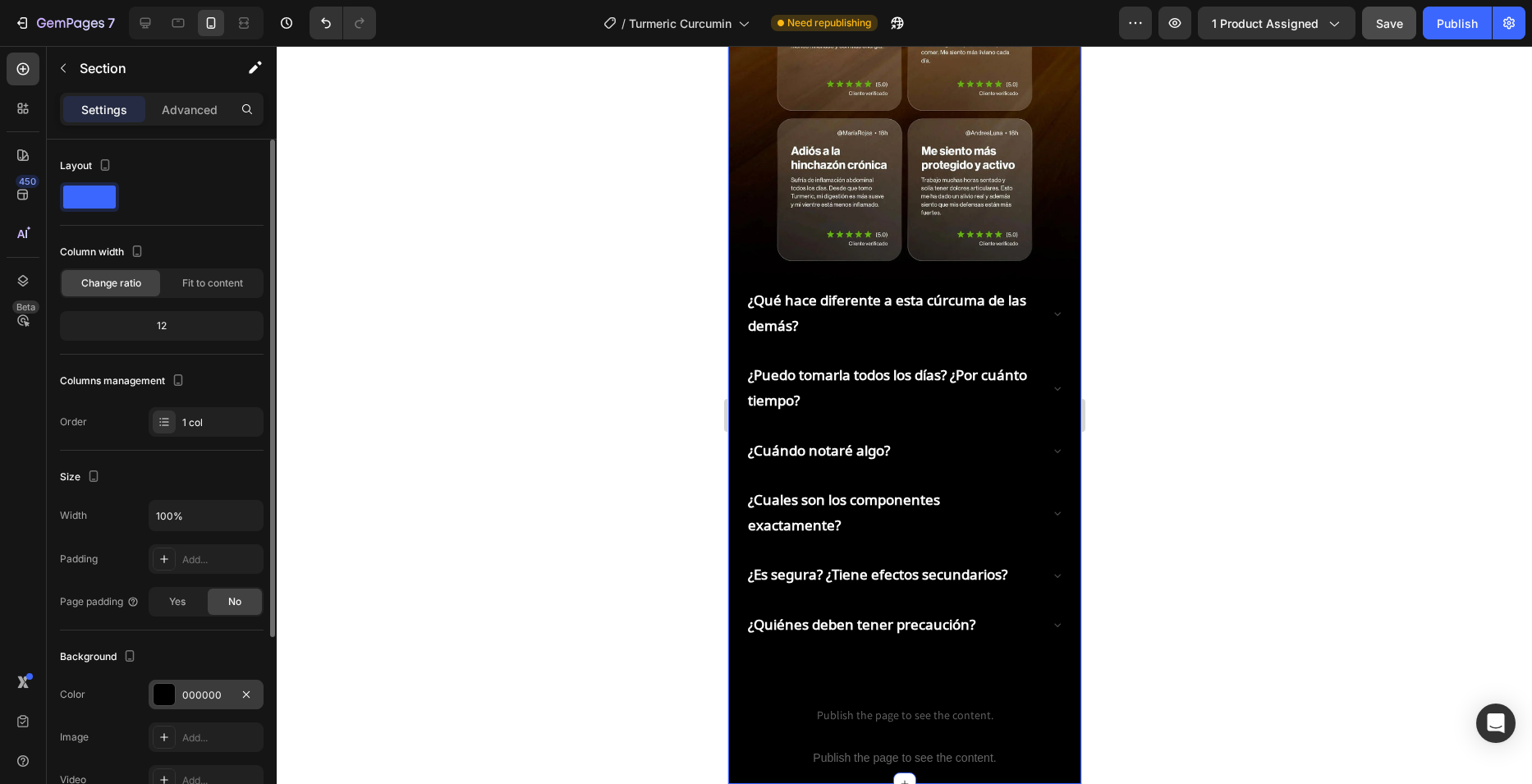
click at [201, 693] on div "000000" at bounding box center [206, 695] width 47 height 15
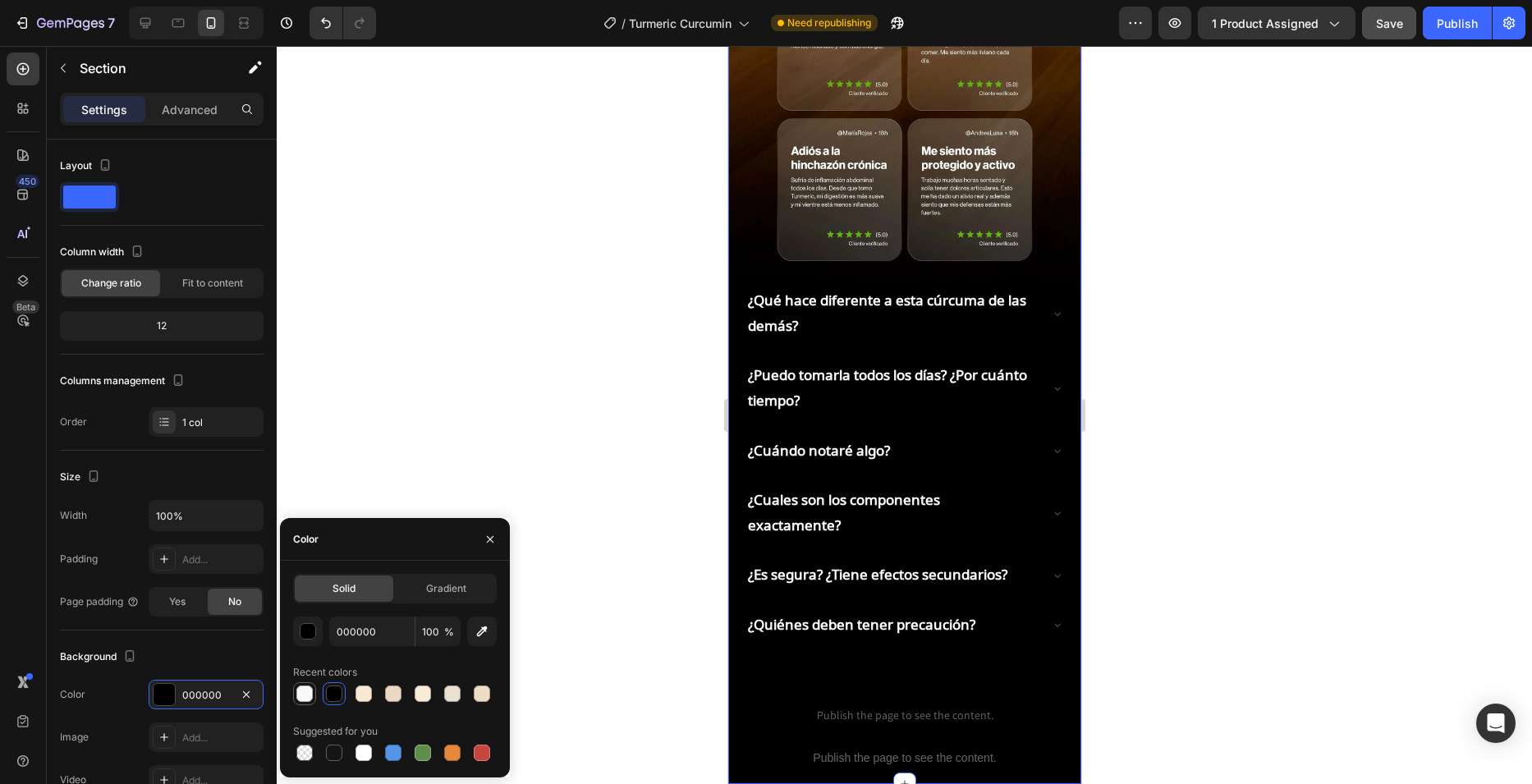
click at [310, 692] on div at bounding box center [305, 694] width 17 height 17
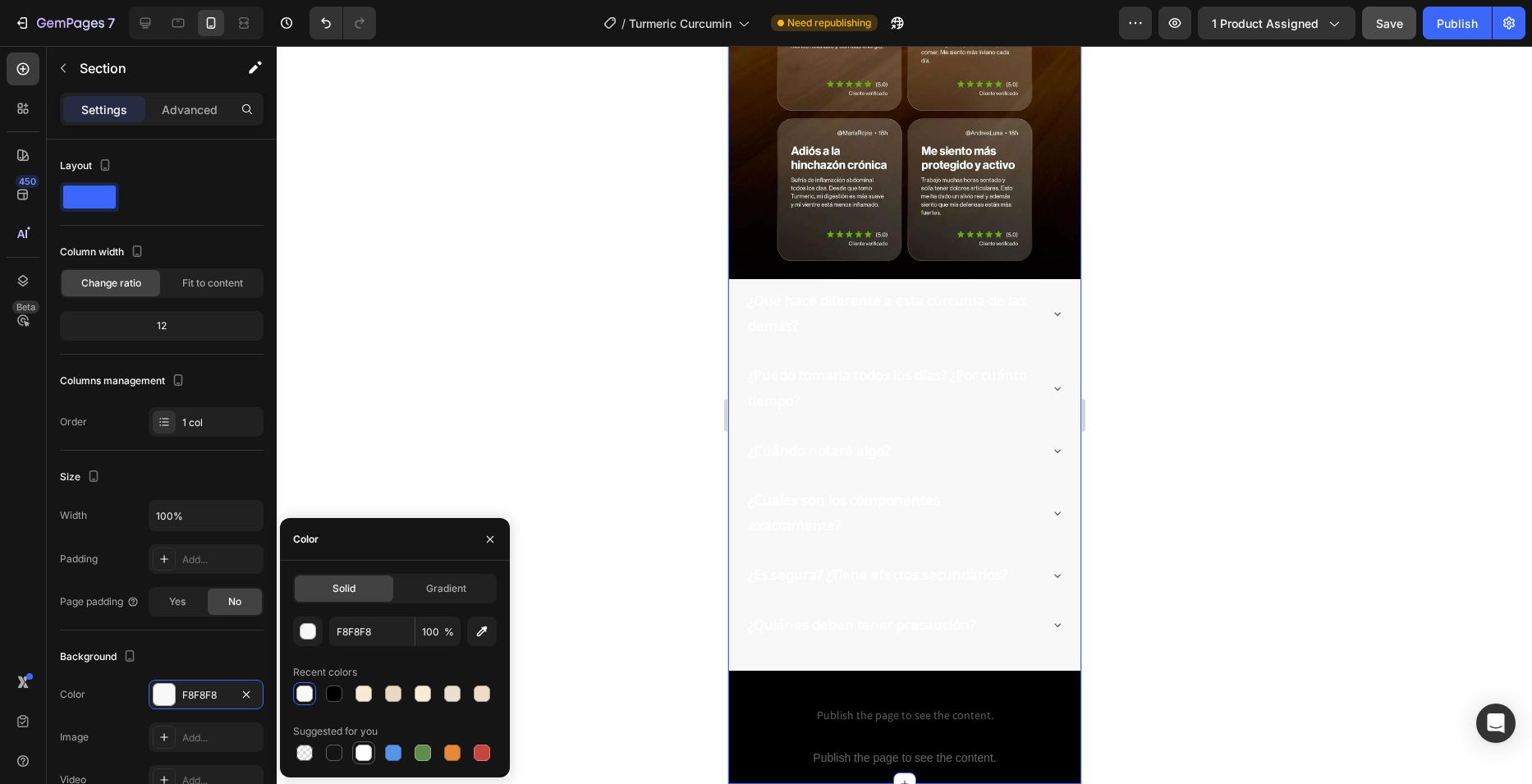
click at [365, 750] on div at bounding box center [364, 753] width 17 height 17
type input "FFFFFF"
click at [434, 375] on div at bounding box center [904, 414] width 1255 height 738
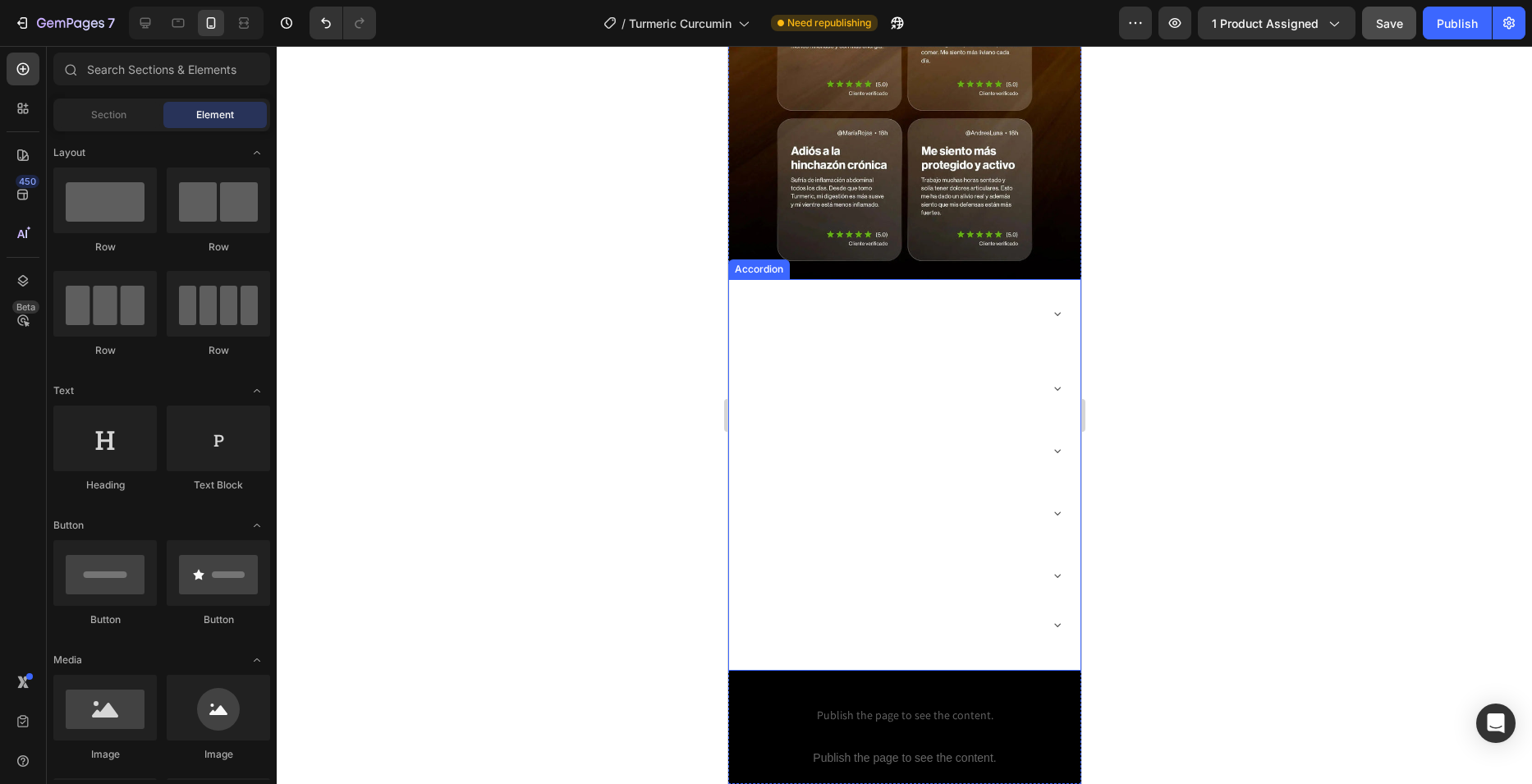
click at [792, 279] on div "¿Qué hace diferente a esta cúrcuma de las demás?" at bounding box center [904, 313] width 318 height 68
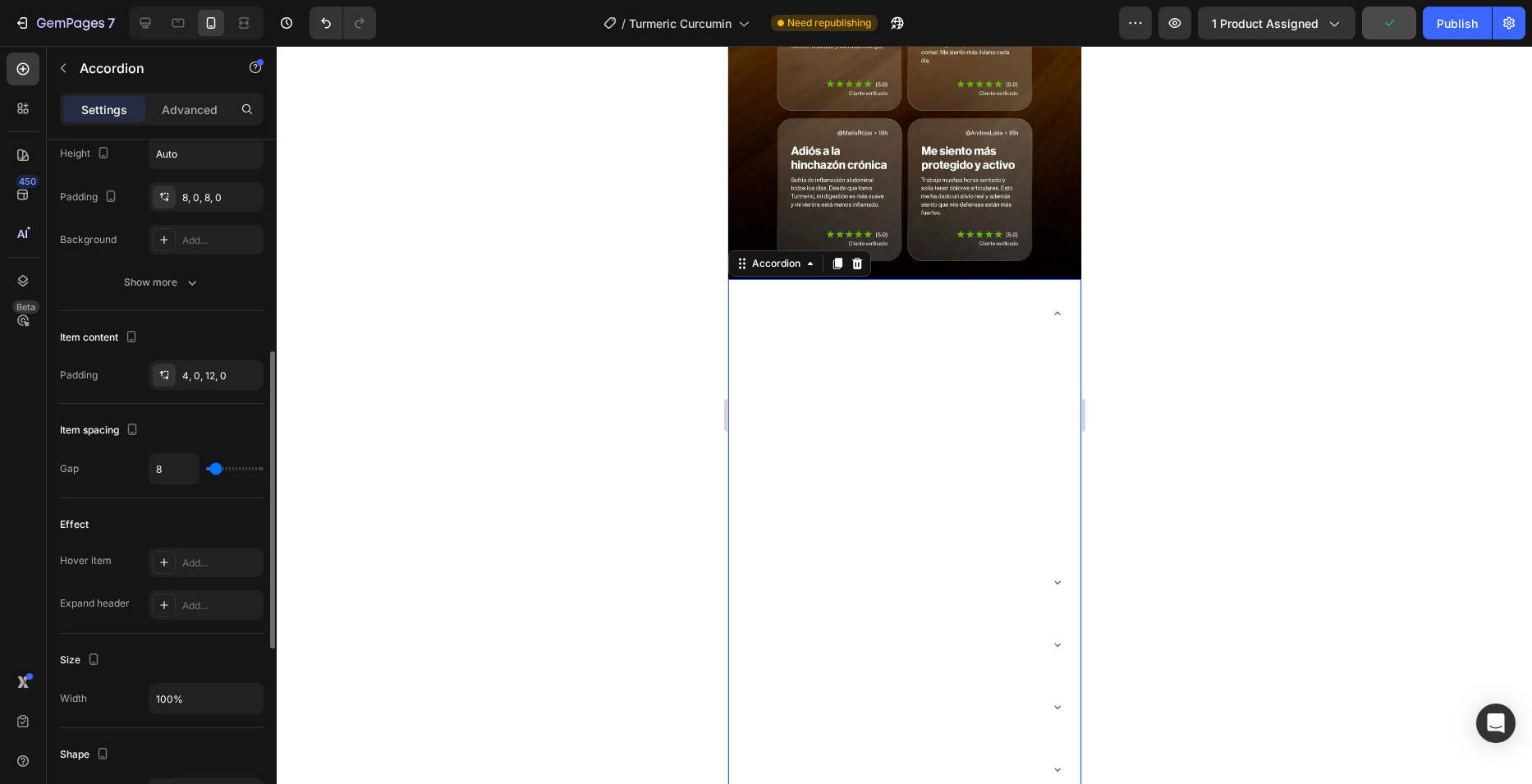
scroll to position [410, 0]
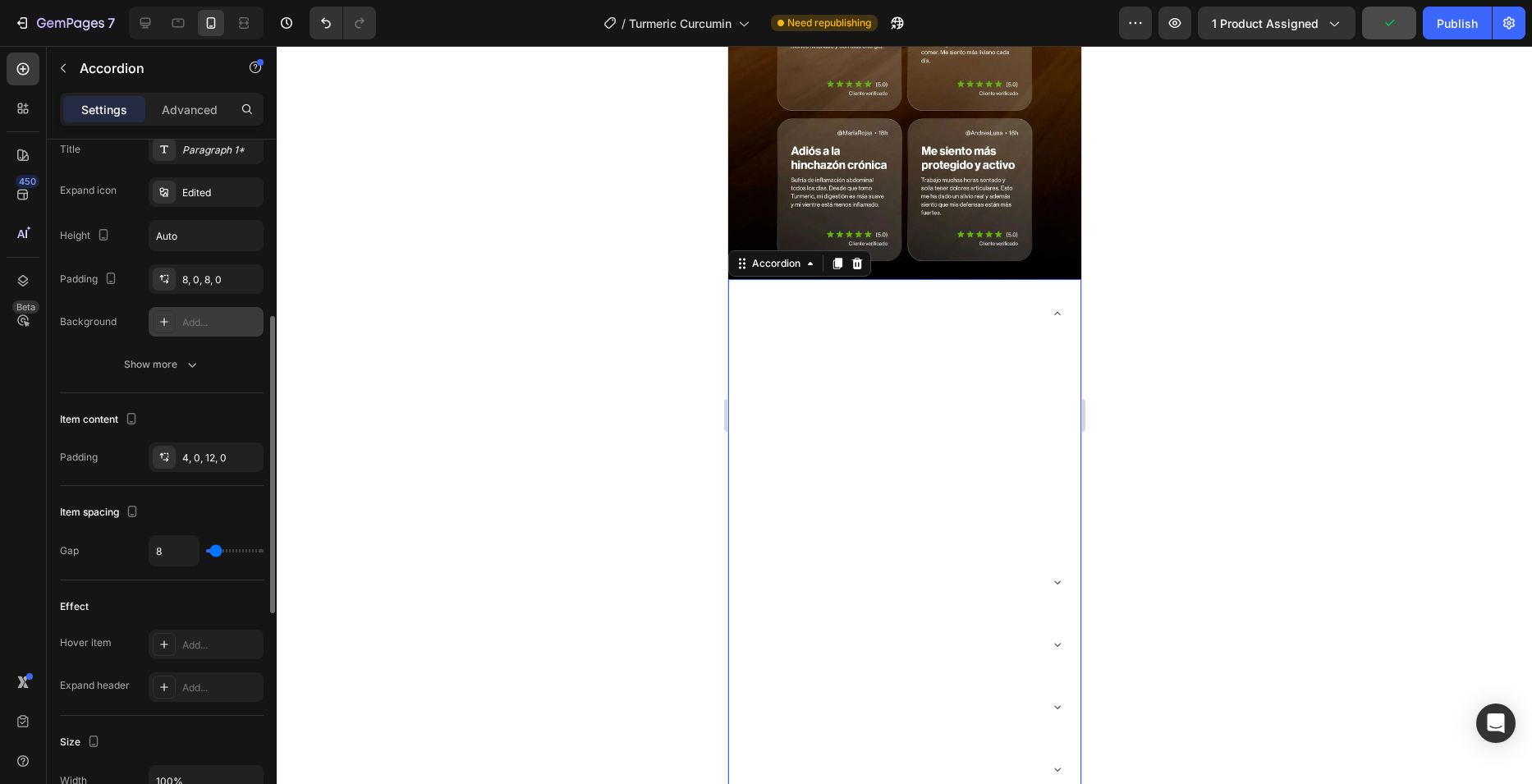
click at [228, 324] on div "Add..." at bounding box center [221, 322] width 77 height 15
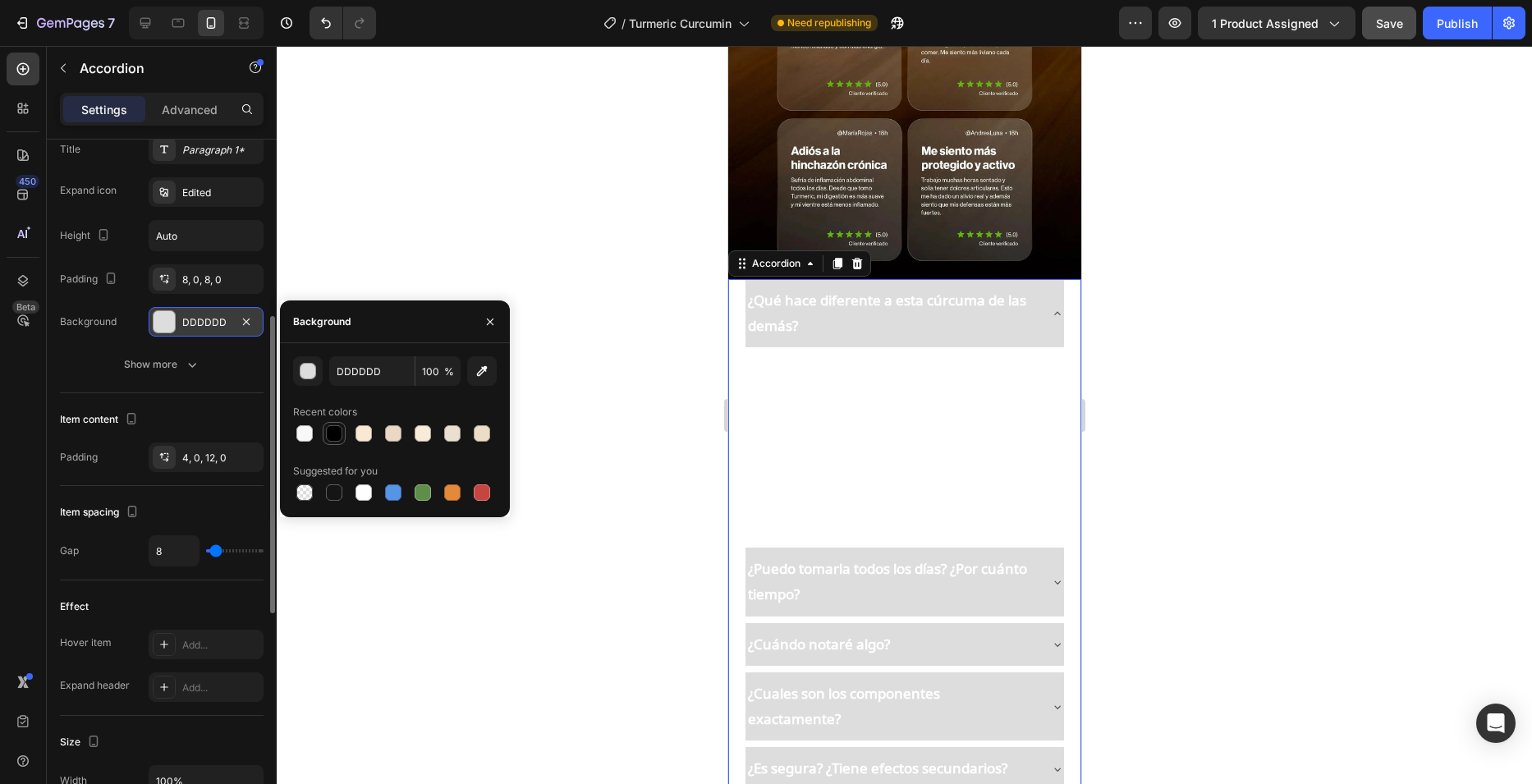
click at [336, 435] on div at bounding box center [334, 433] width 17 height 17
type input "000000"
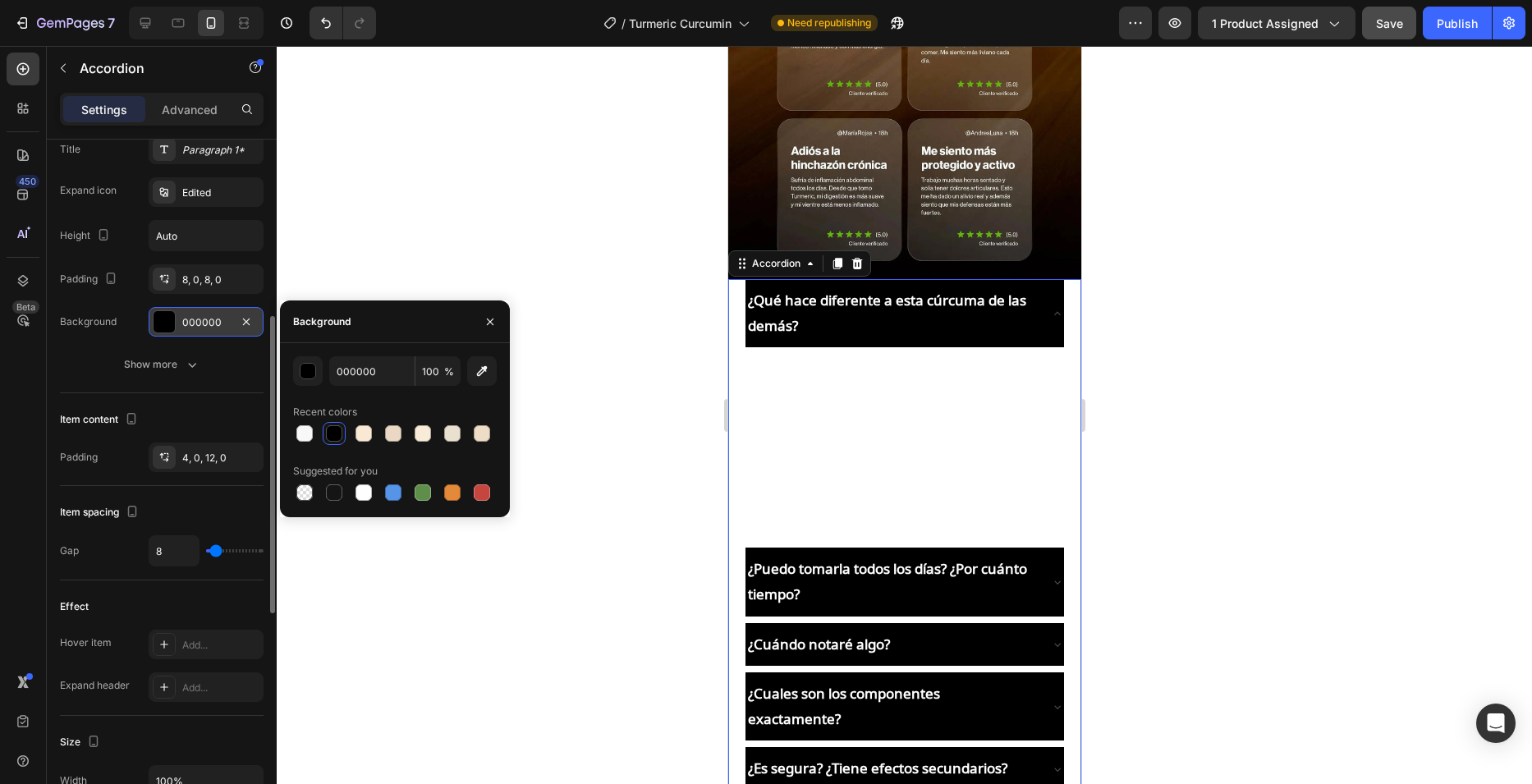
click at [732, 279] on div "¿Qué hace diferente a esta cúrcuma de las demás? Usamos 1000 mg por porción de …" at bounding box center [904, 572] width 353 height 585
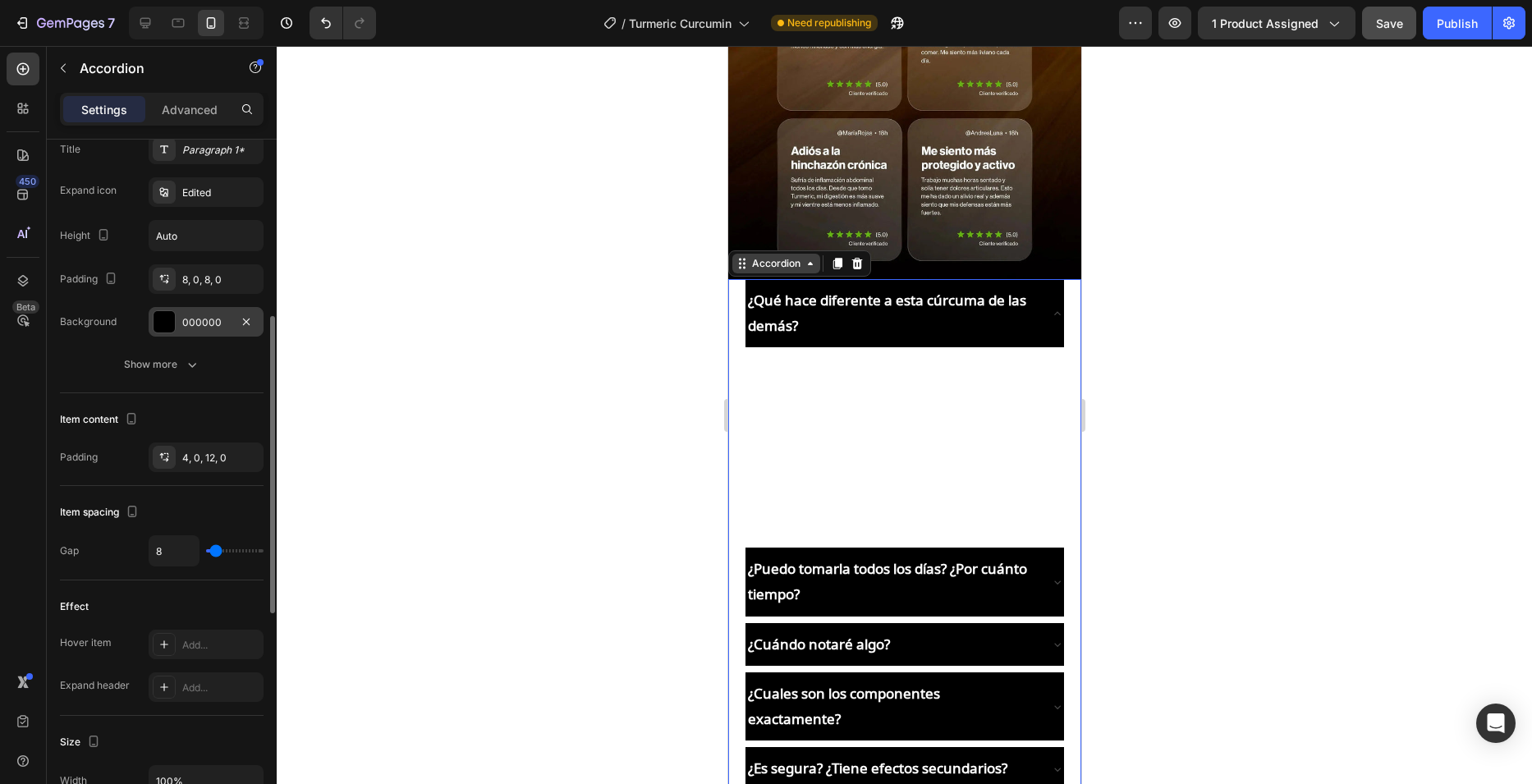
click at [749, 256] on div "Accordion" at bounding box center [775, 264] width 55 height 15
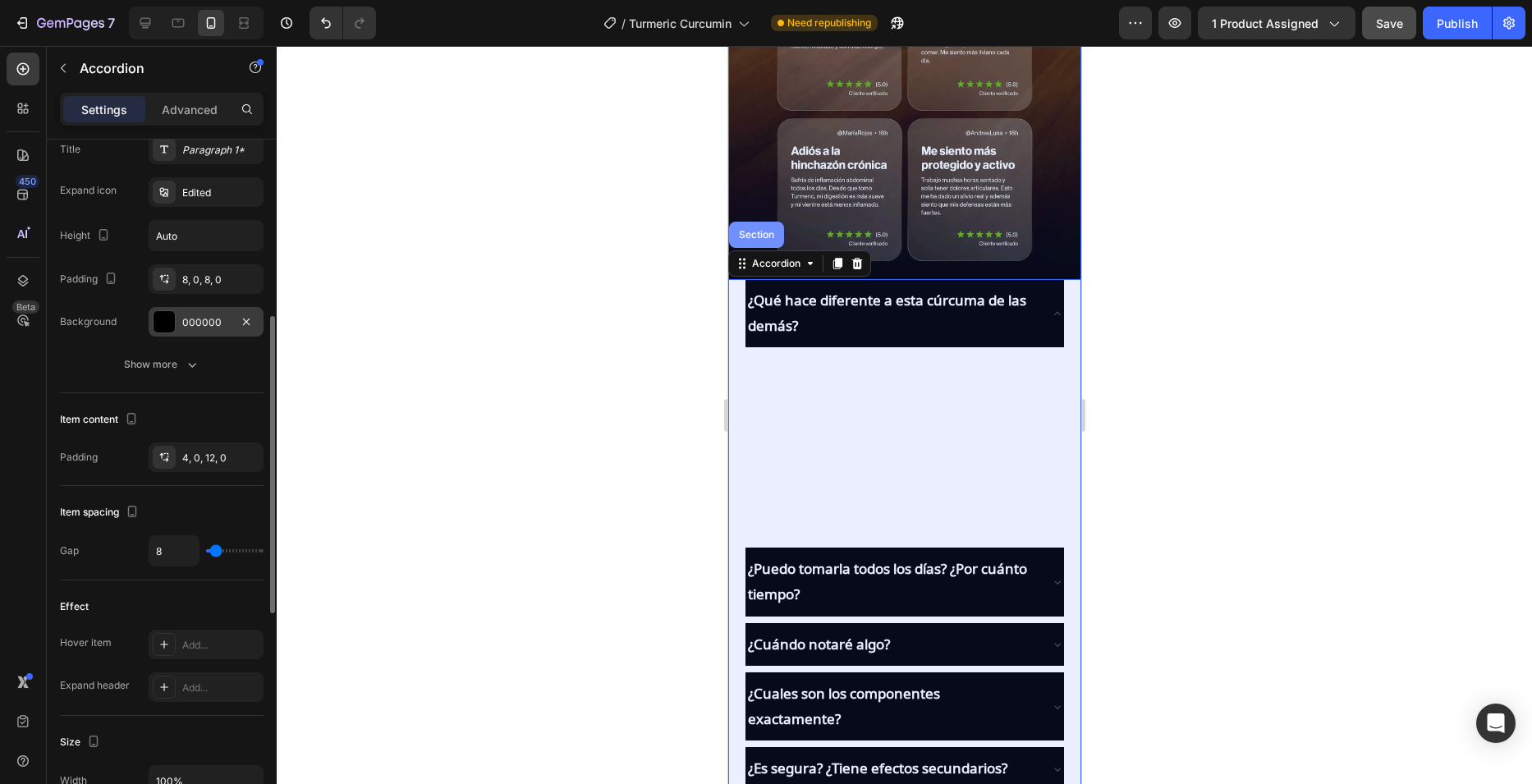
click at [754, 221] on div "Section" at bounding box center [755, 235] width 55 height 27
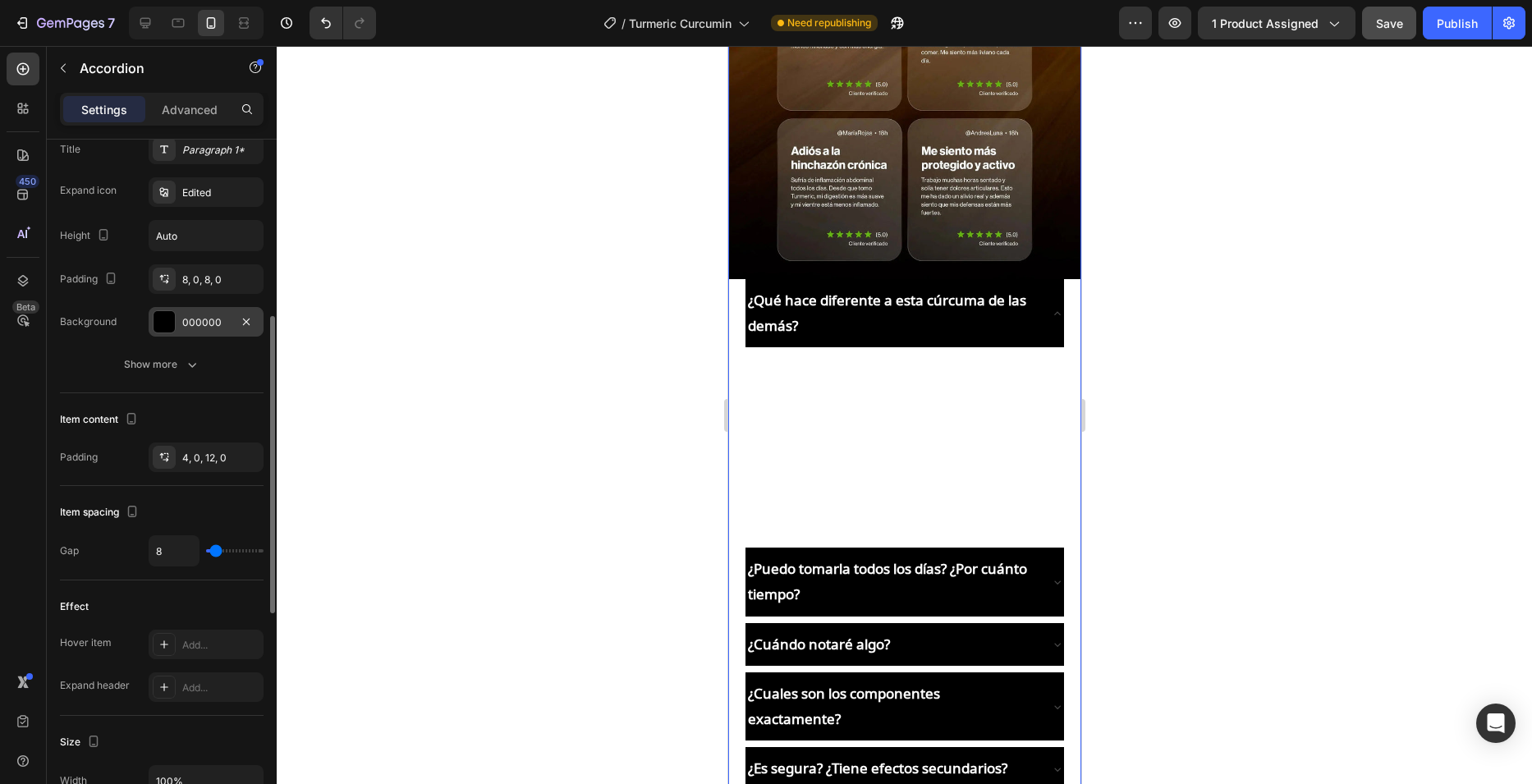
scroll to position [0, 0]
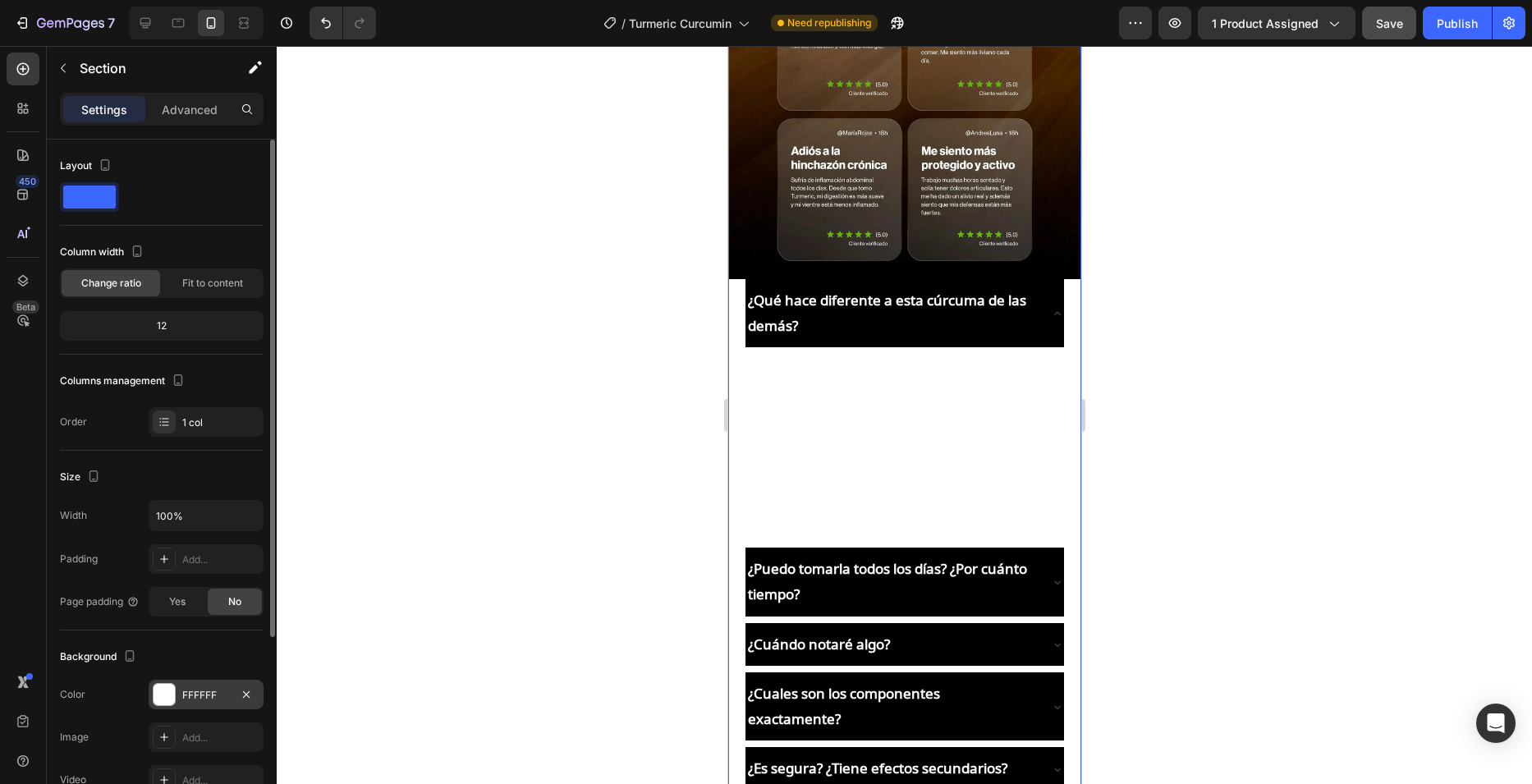
click at [211, 693] on div "FFFFFF" at bounding box center [206, 695] width 47 height 15
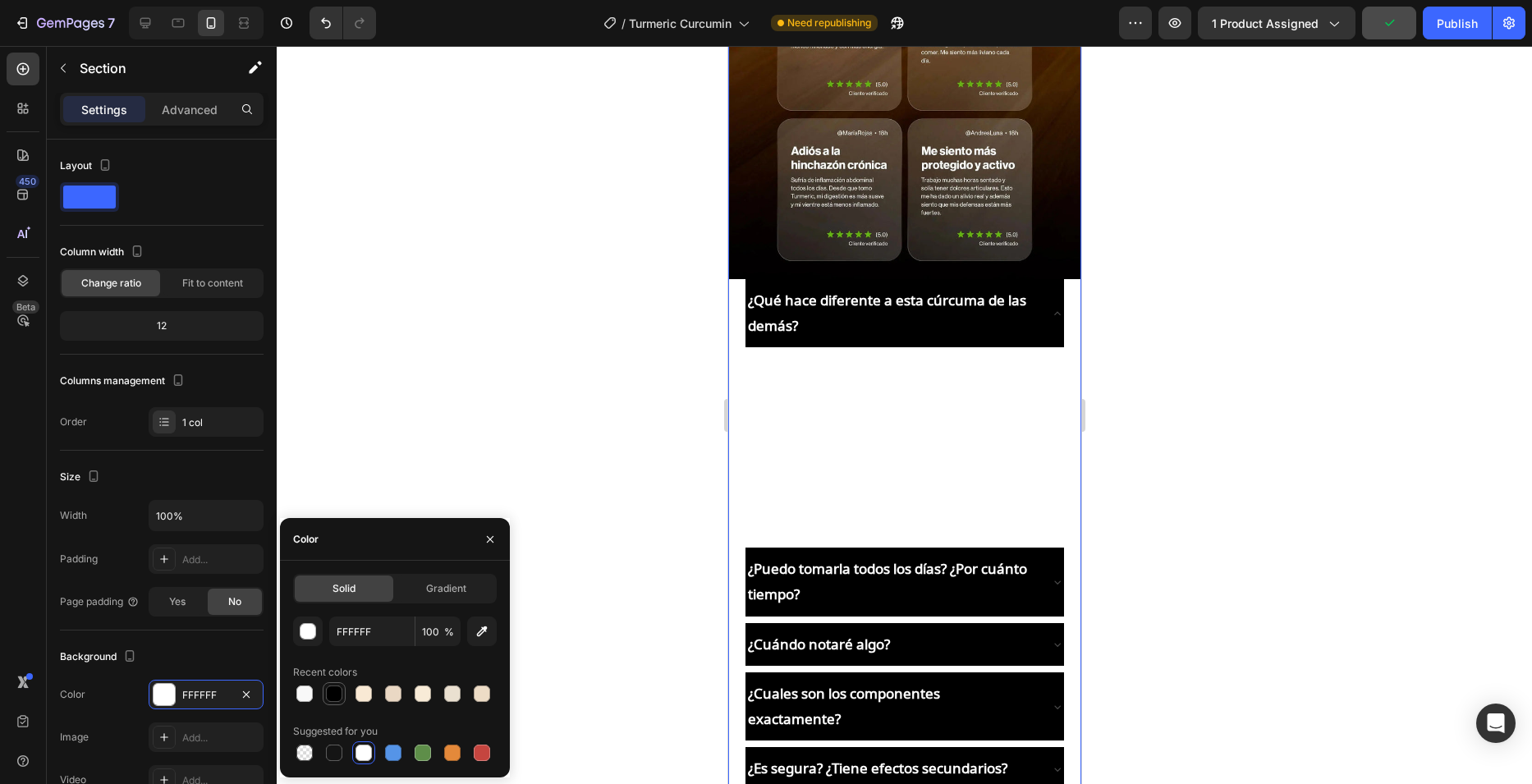
click at [332, 685] on div at bounding box center [334, 694] width 20 height 20
type input "000000"
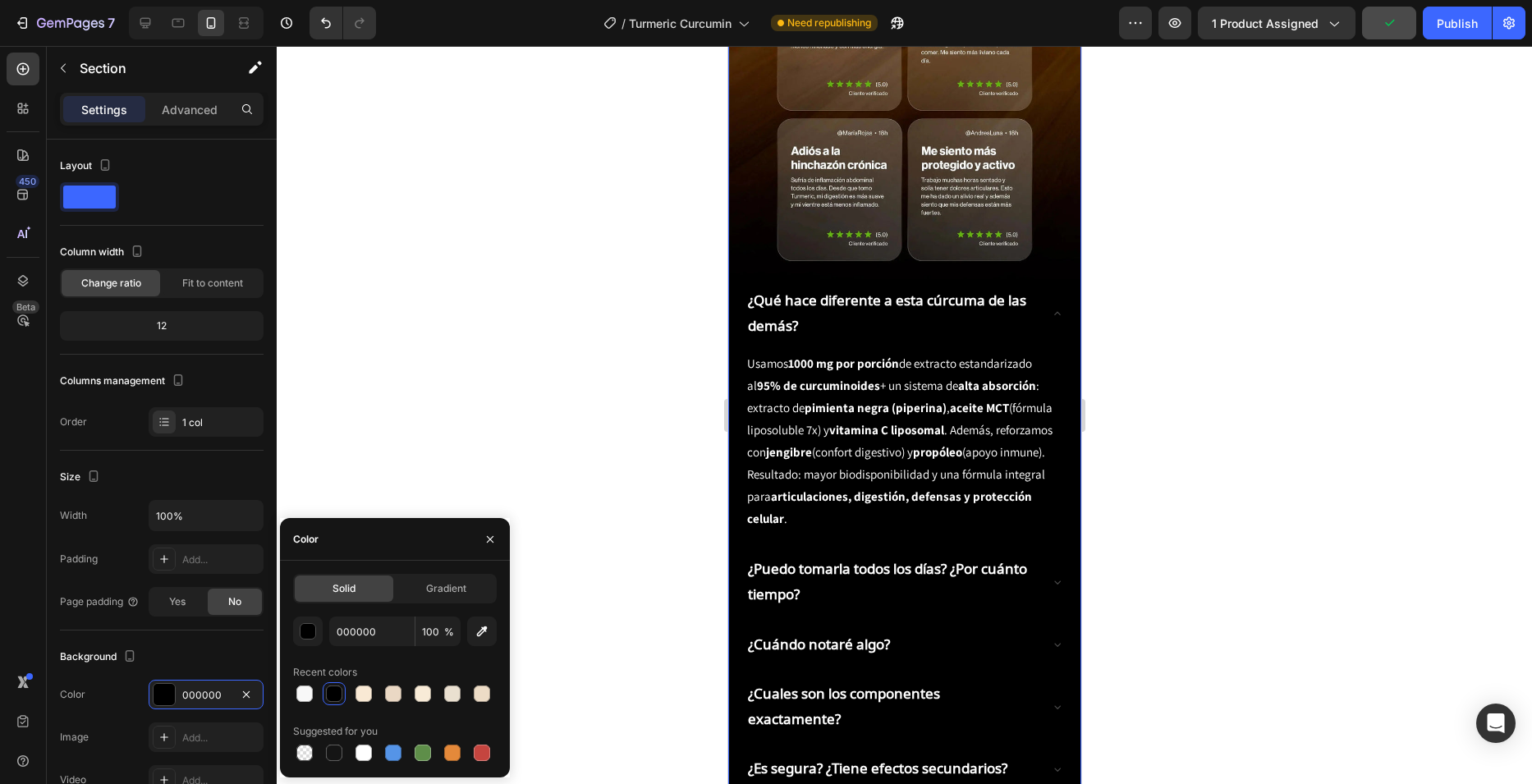
click at [682, 272] on div at bounding box center [904, 414] width 1255 height 738
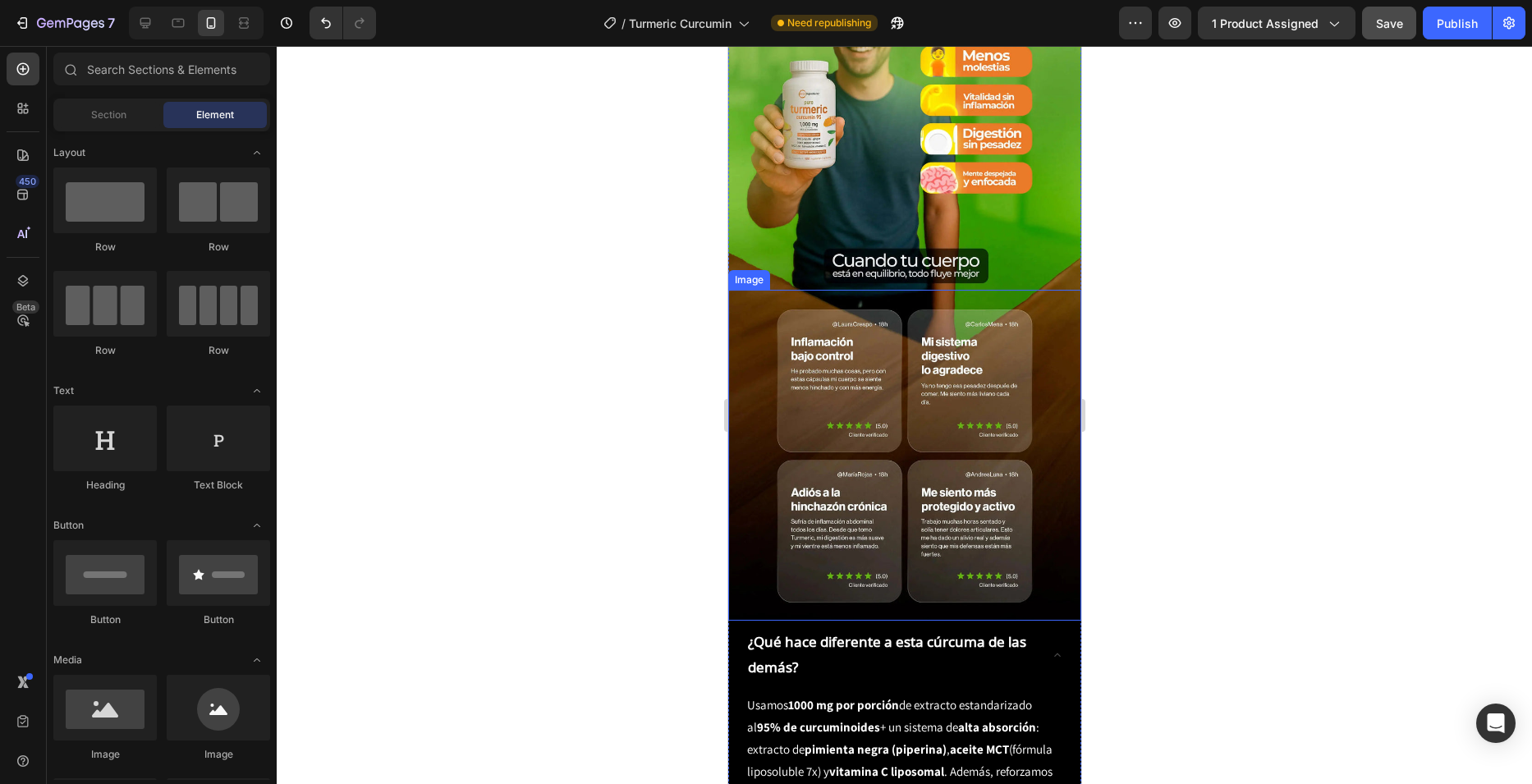
scroll to position [2298, 0]
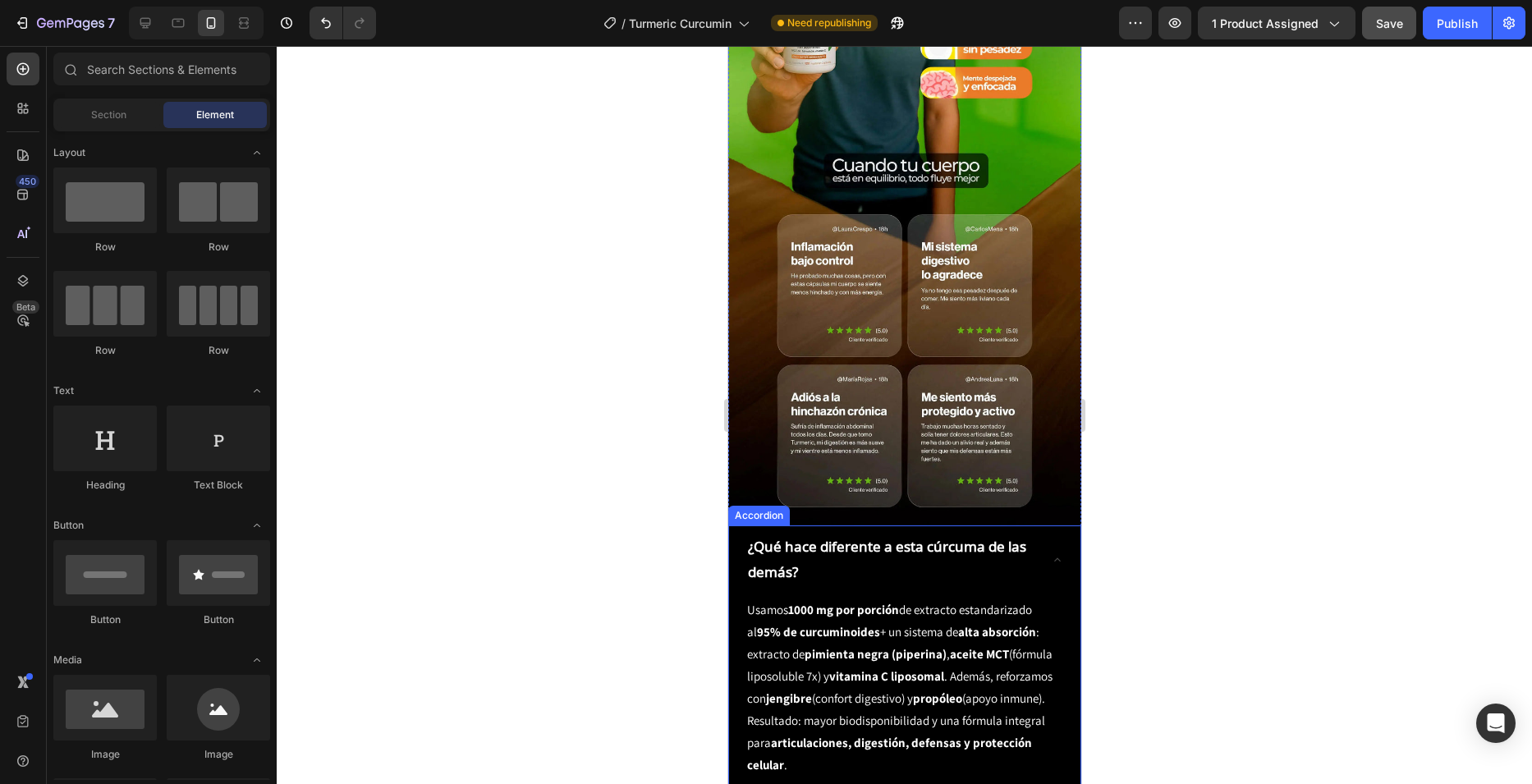
click at [744, 532] on div "¿Qué hace diferente a esta cúrcuma de las demás?" at bounding box center [890, 559] width 293 height 55
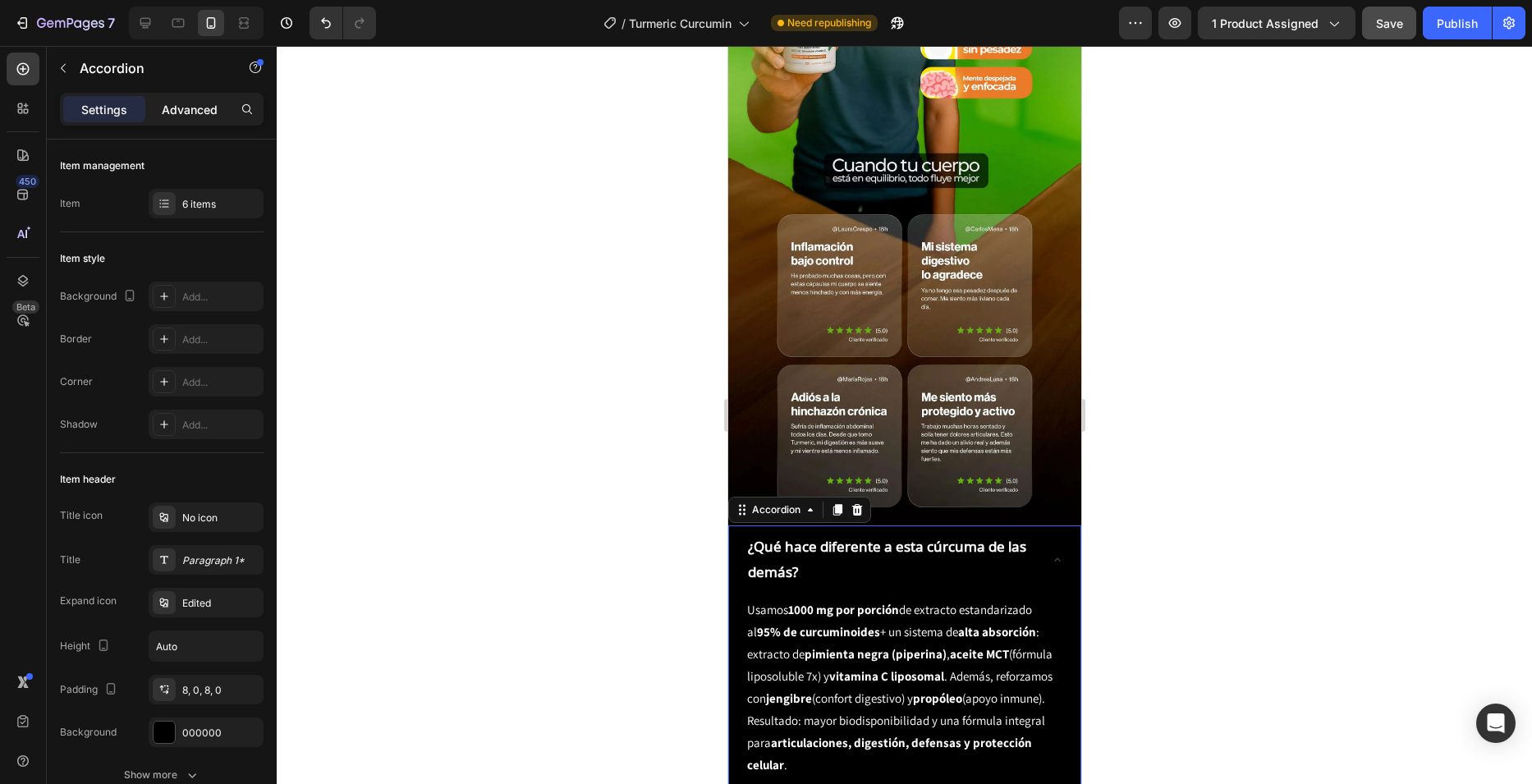
click at [201, 99] on div "Advanced" at bounding box center [189, 109] width 82 height 27
type input "100%"
type input "100"
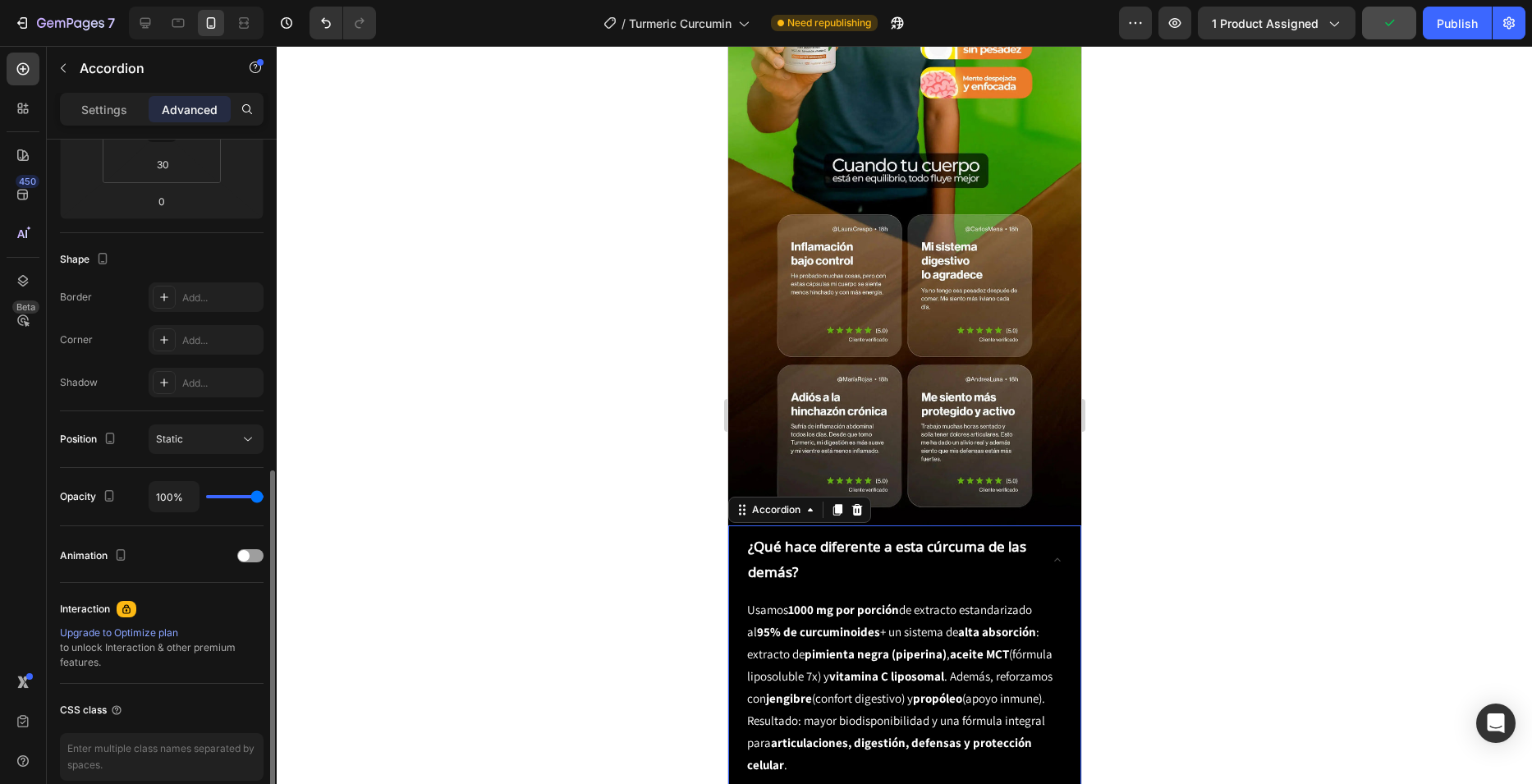
scroll to position [404, 0]
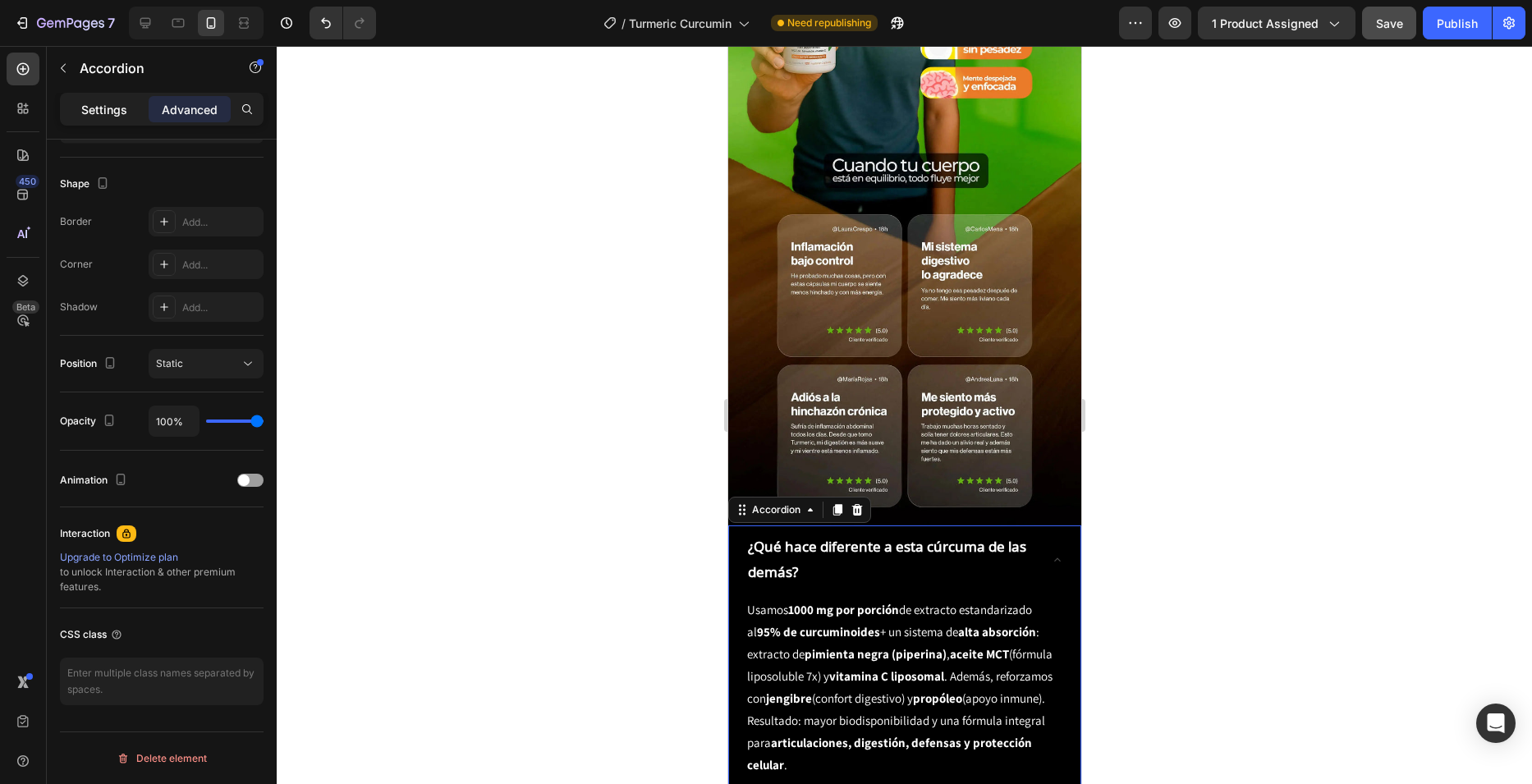
click at [119, 109] on p "Settings" at bounding box center [104, 109] width 46 height 17
type input "8"
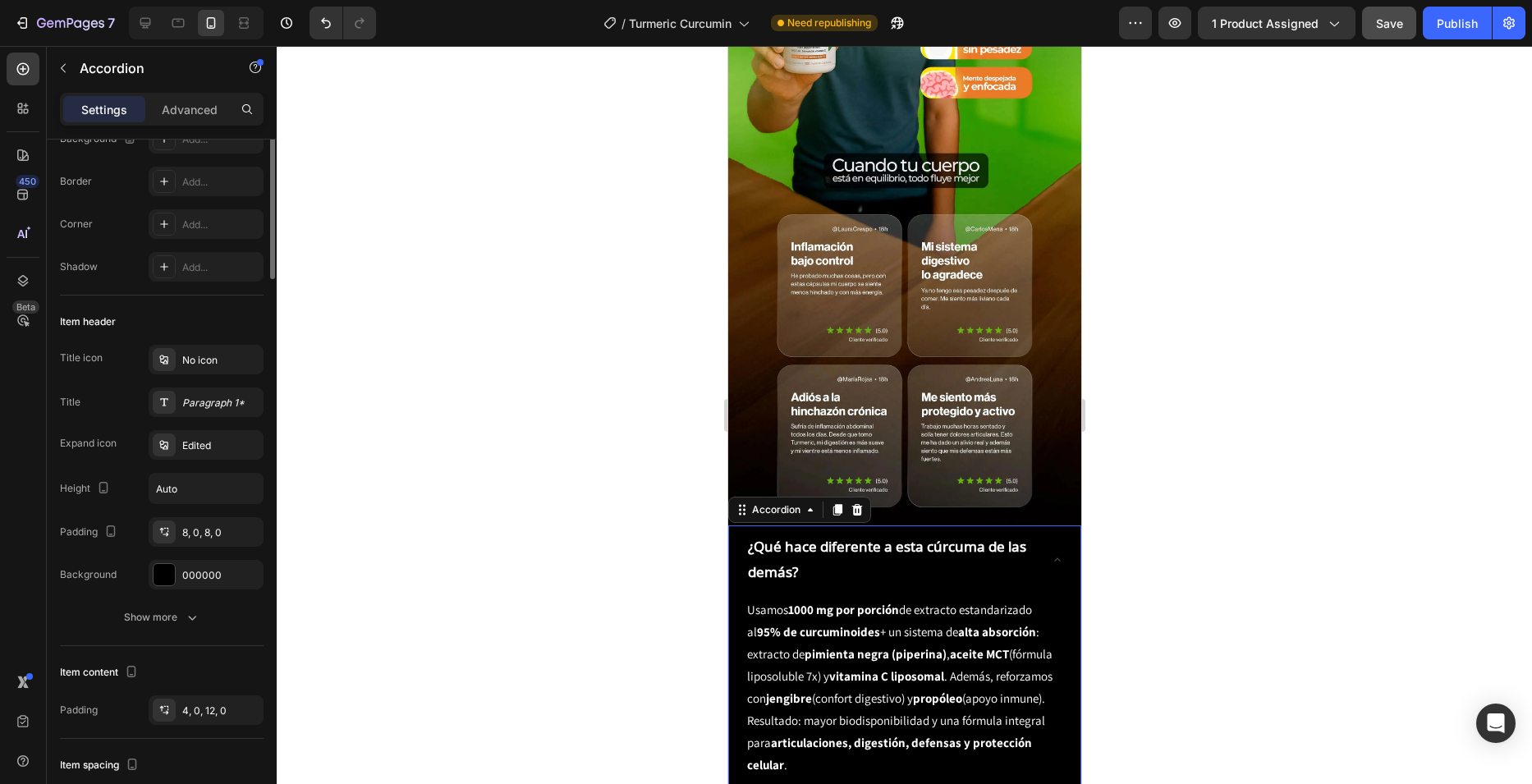
scroll to position [0, 0]
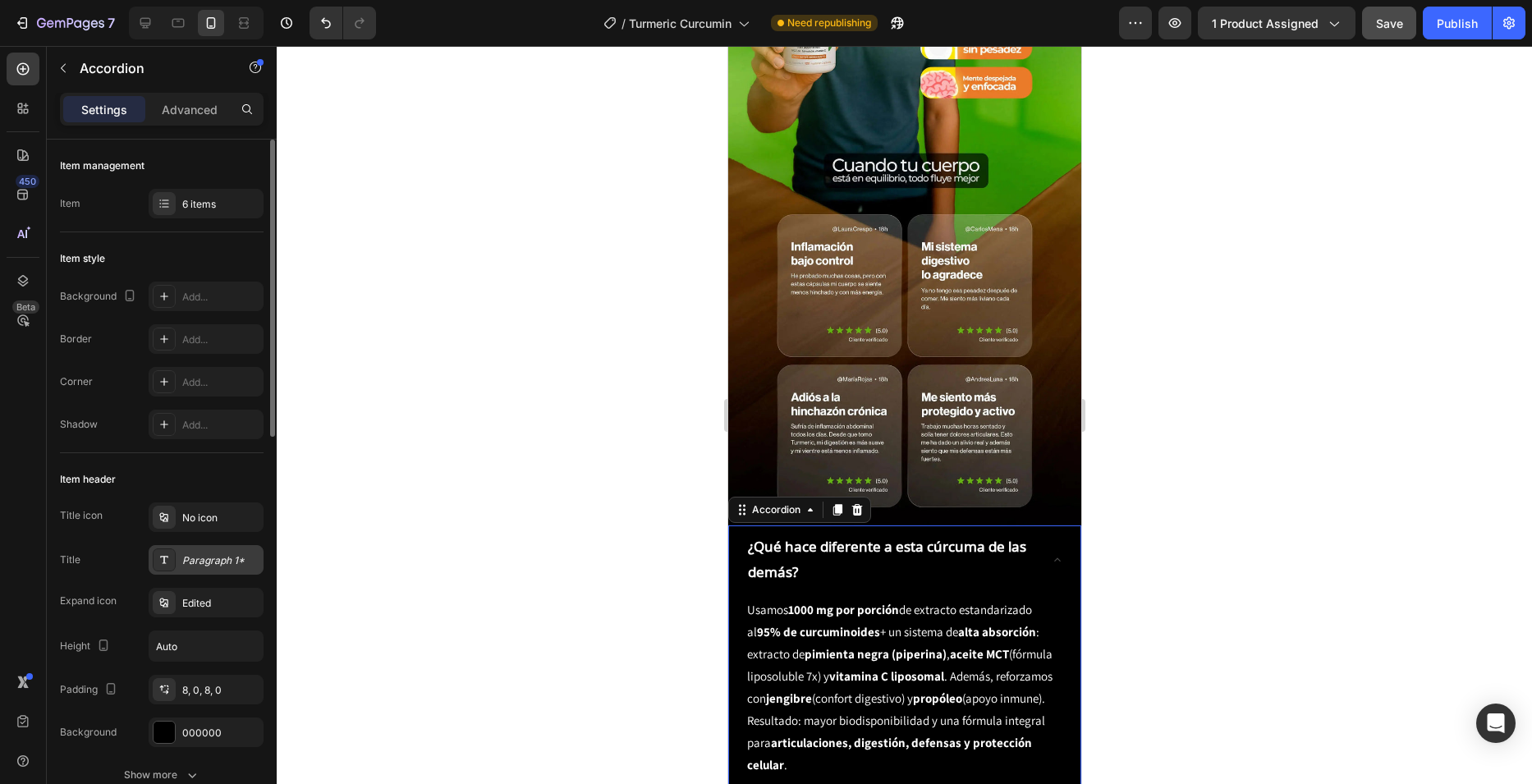
click at [200, 555] on div "Paragraph 1*" at bounding box center [221, 560] width 77 height 15
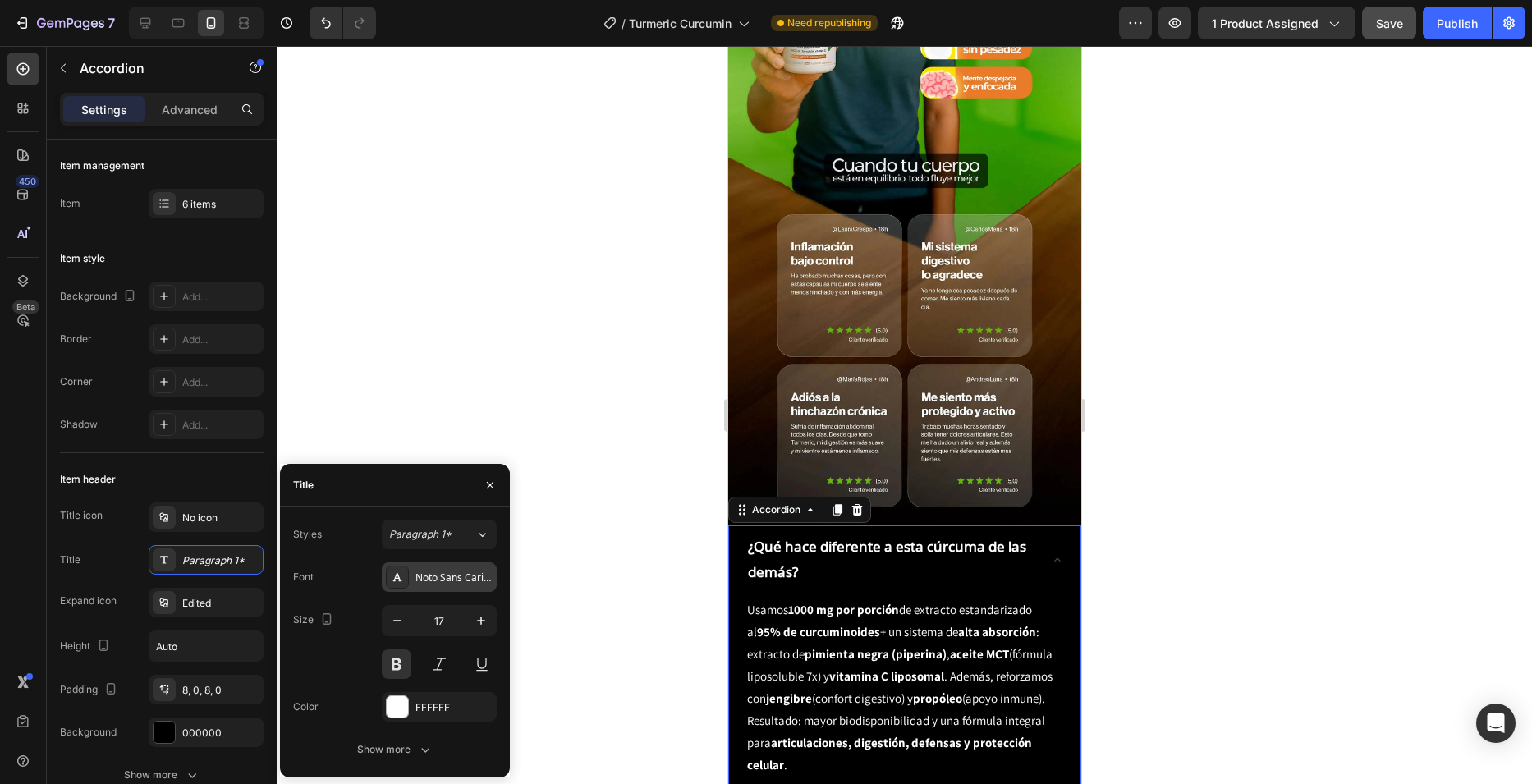
click at [425, 578] on div "Noto Sans Carian" at bounding box center [453, 578] width 77 height 15
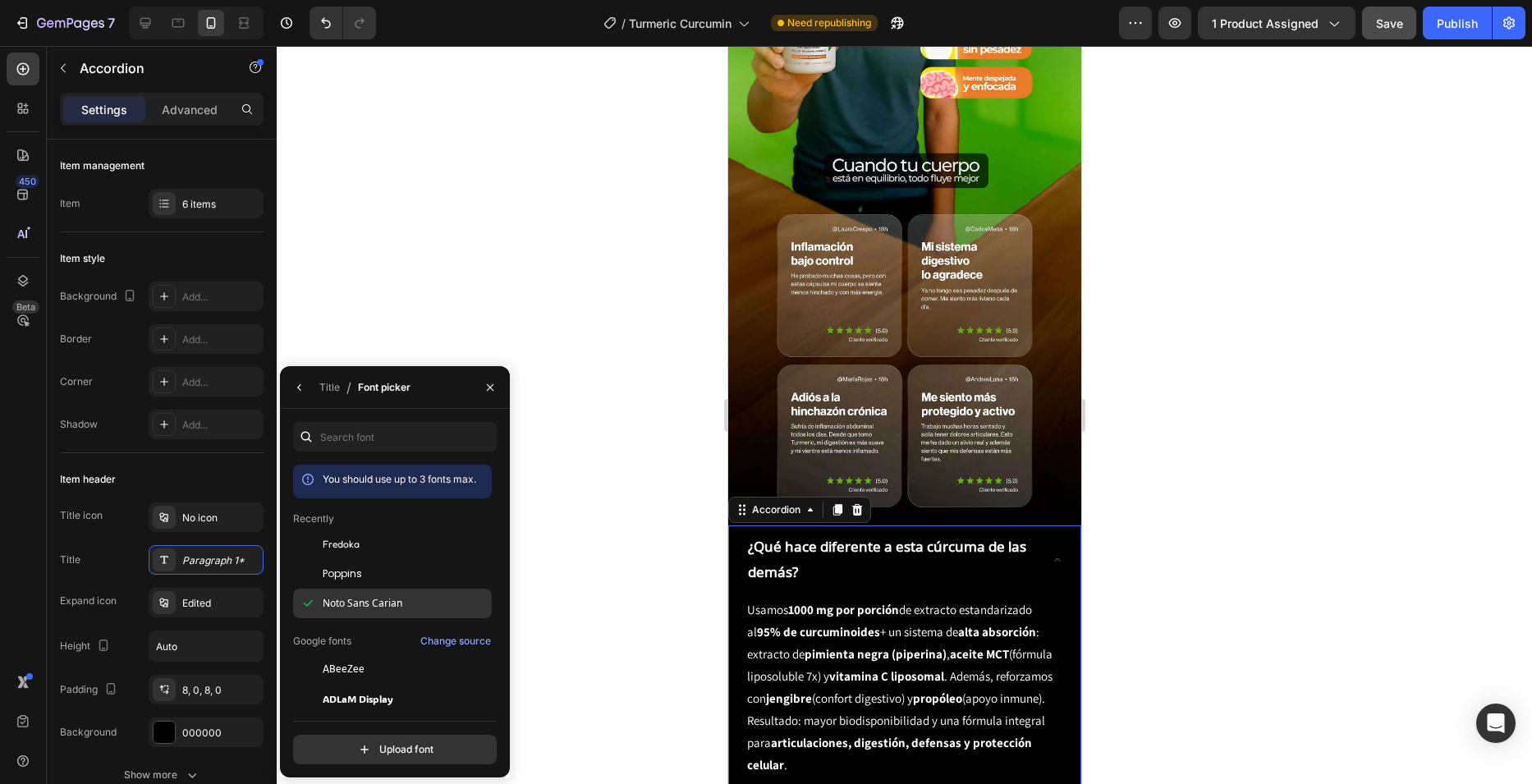
click at [374, 597] on span "Noto Sans Carian" at bounding box center [362, 603] width 80 height 15
copy div "Noto Sans Carian"
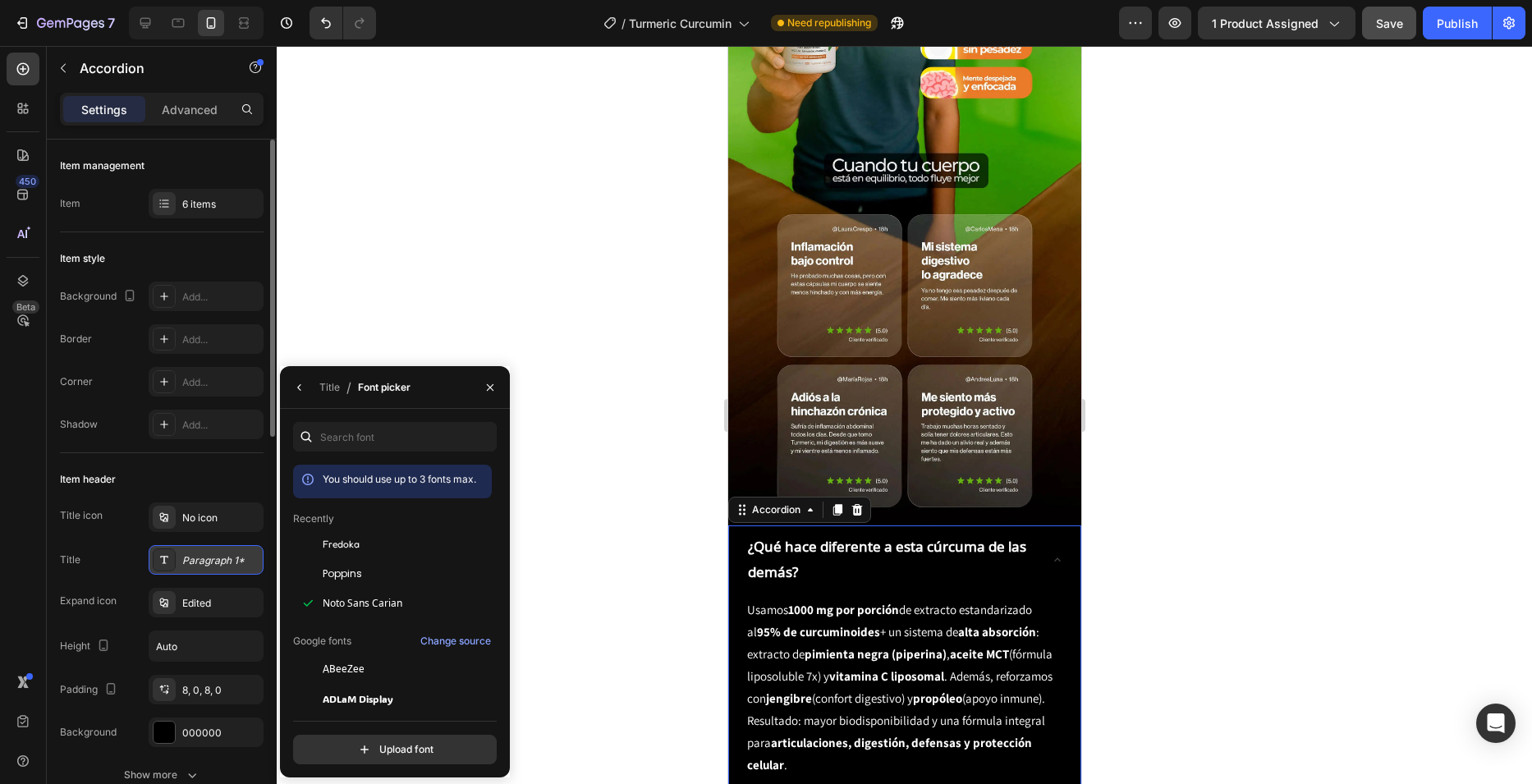
click at [196, 569] on div "Paragraph 1*" at bounding box center [206, 560] width 115 height 30
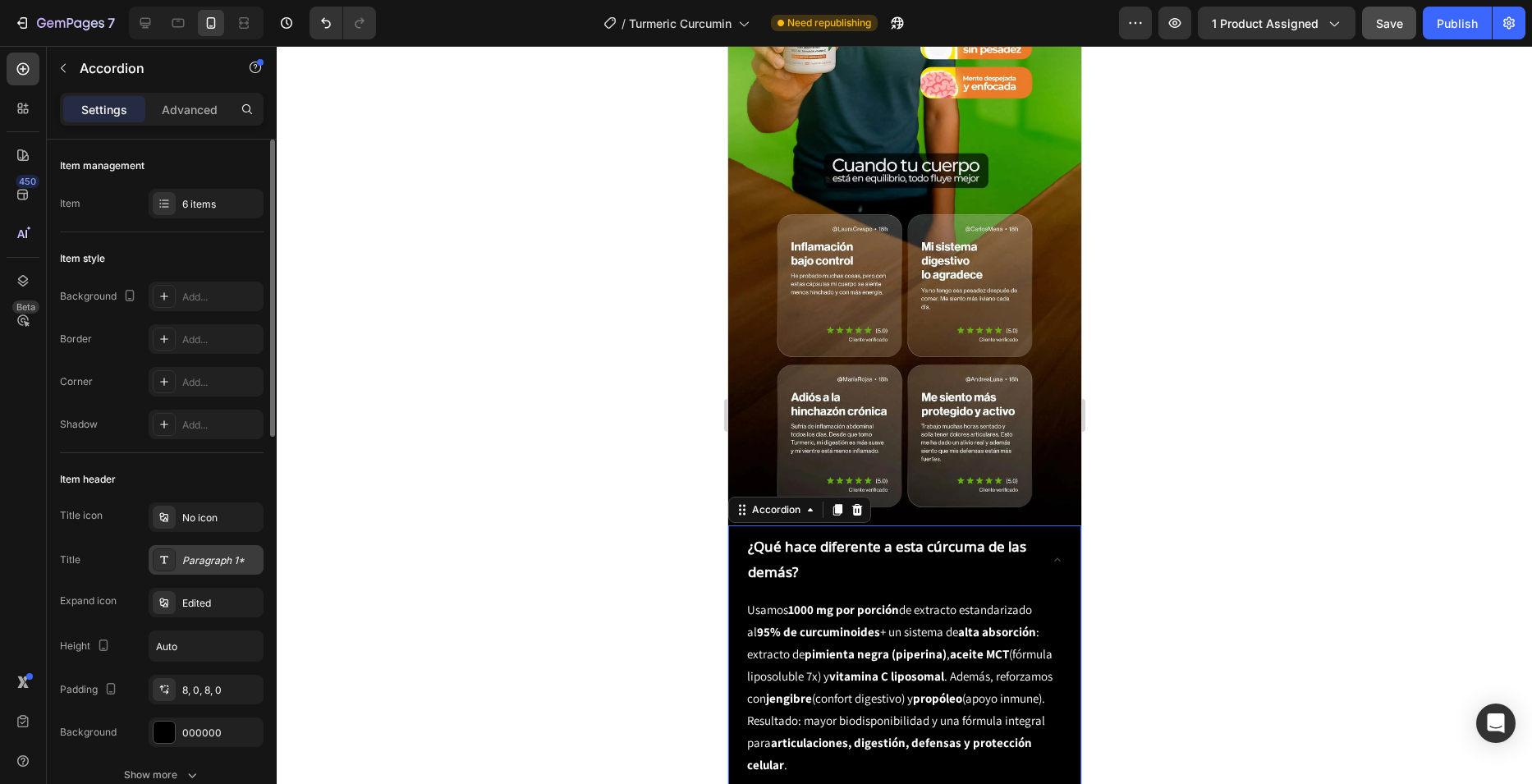
click at [214, 557] on div "Paragraph 1*" at bounding box center [221, 560] width 77 height 15
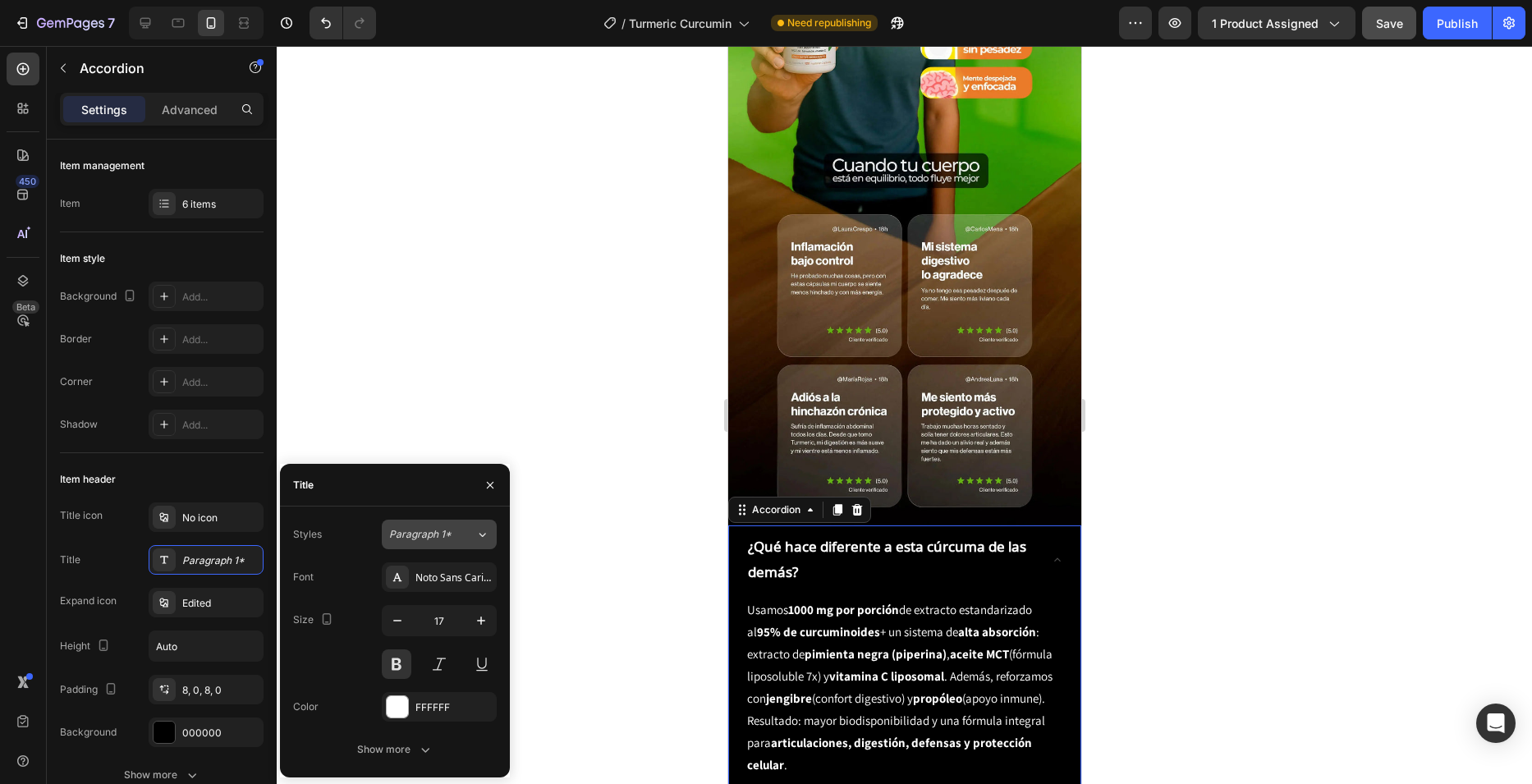
click at [457, 528] on div "Paragraph 1*" at bounding box center [432, 535] width 86 height 15
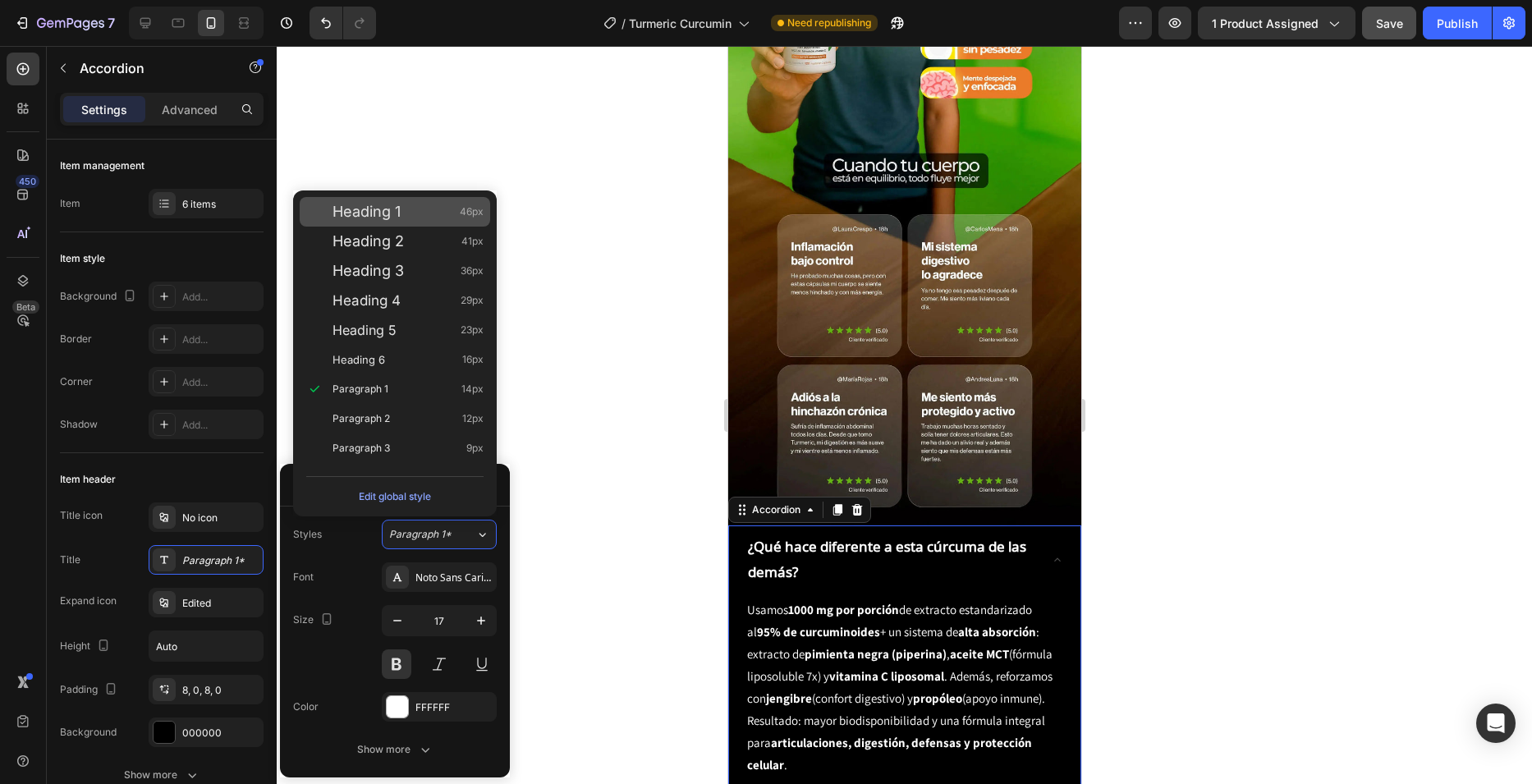
click at [383, 217] on span "Heading 1" at bounding box center [366, 212] width 68 height 17
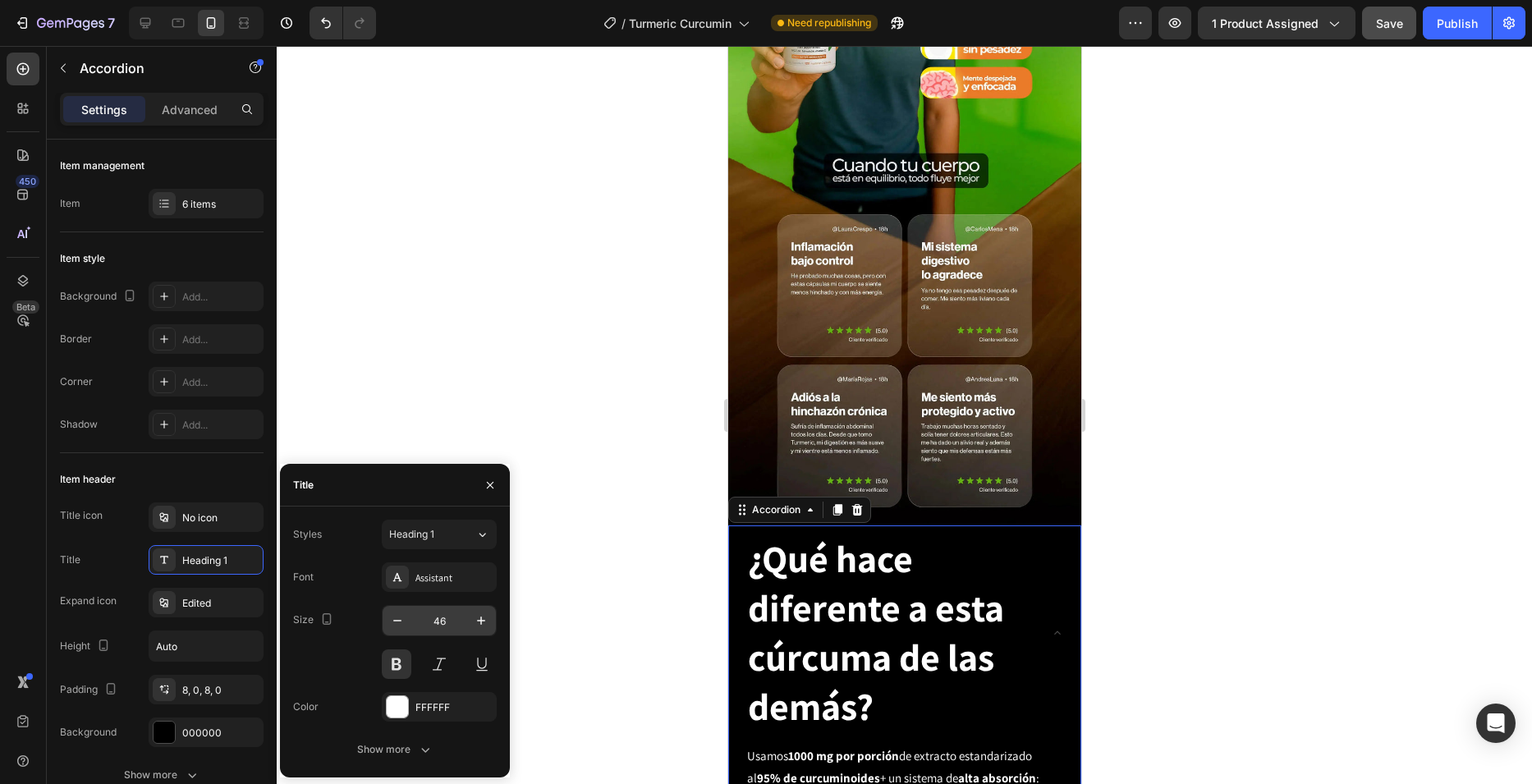
click at [443, 628] on input "46" at bounding box center [439, 621] width 54 height 30
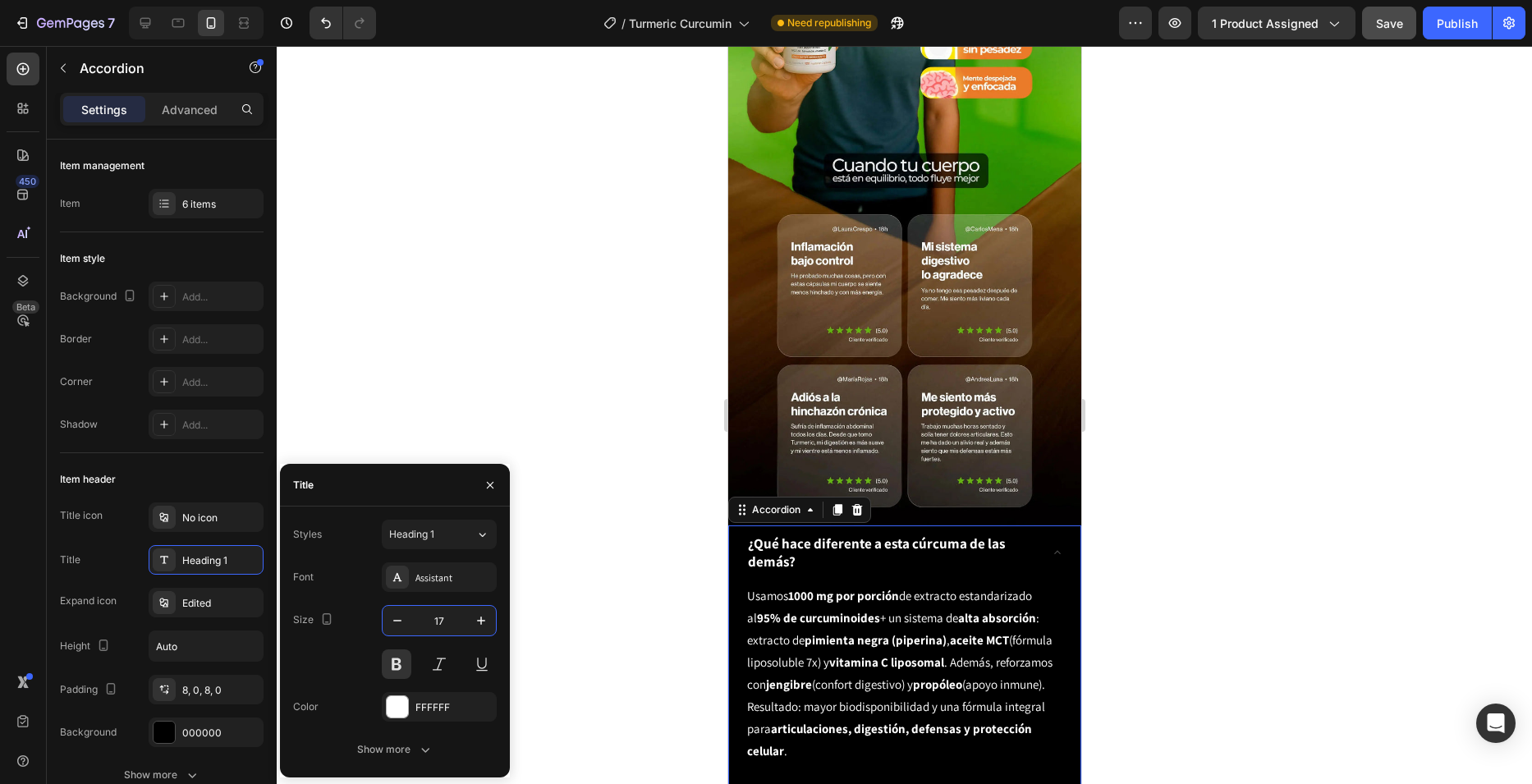
type input "17"
click at [332, 583] on div "Font Assistant" at bounding box center [395, 577] width 204 height 30
click at [427, 573] on div "Assistant" at bounding box center [453, 578] width 77 height 15
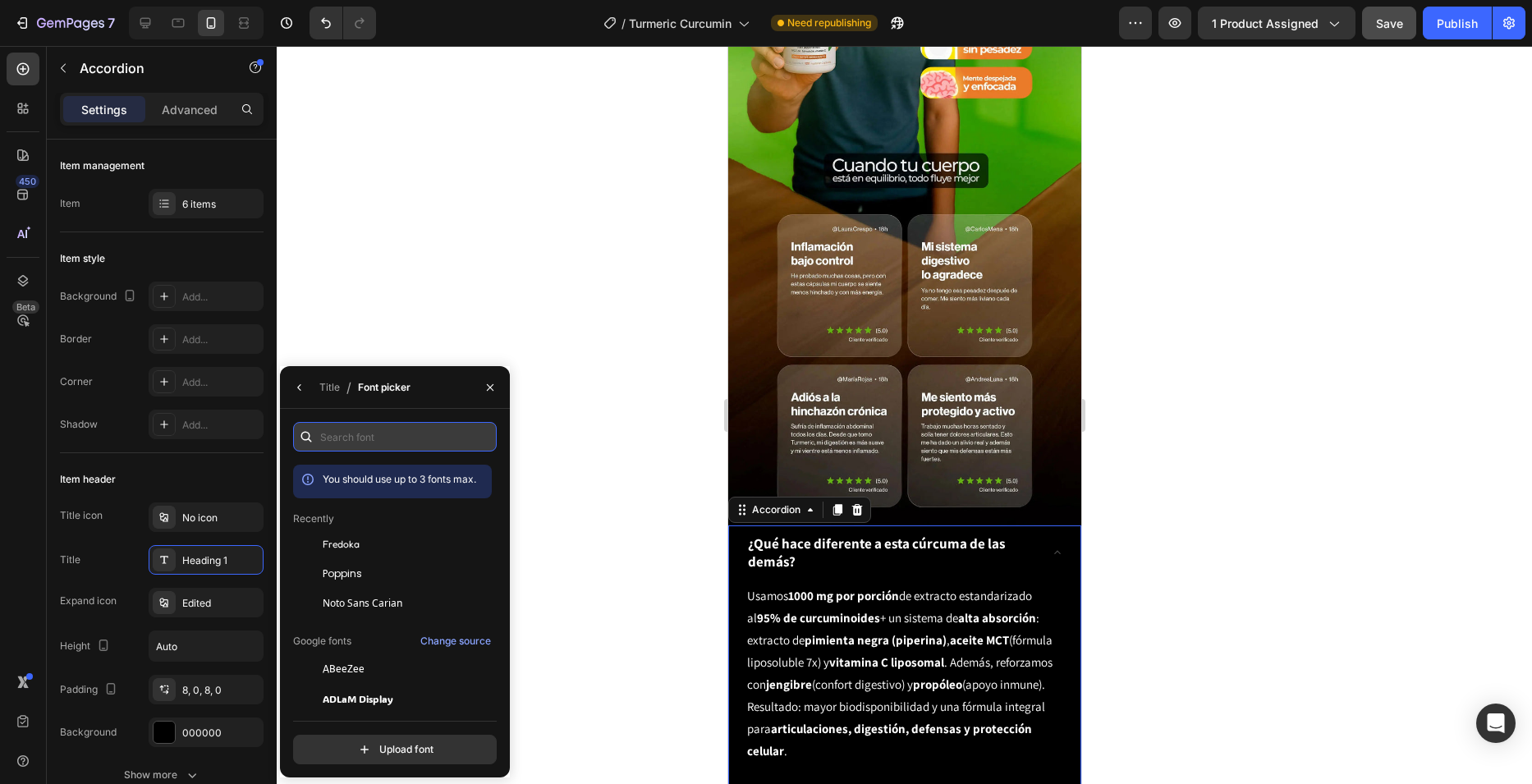
click at [422, 430] on input "text" at bounding box center [395, 437] width 204 height 30
paste input "noto sans carian"
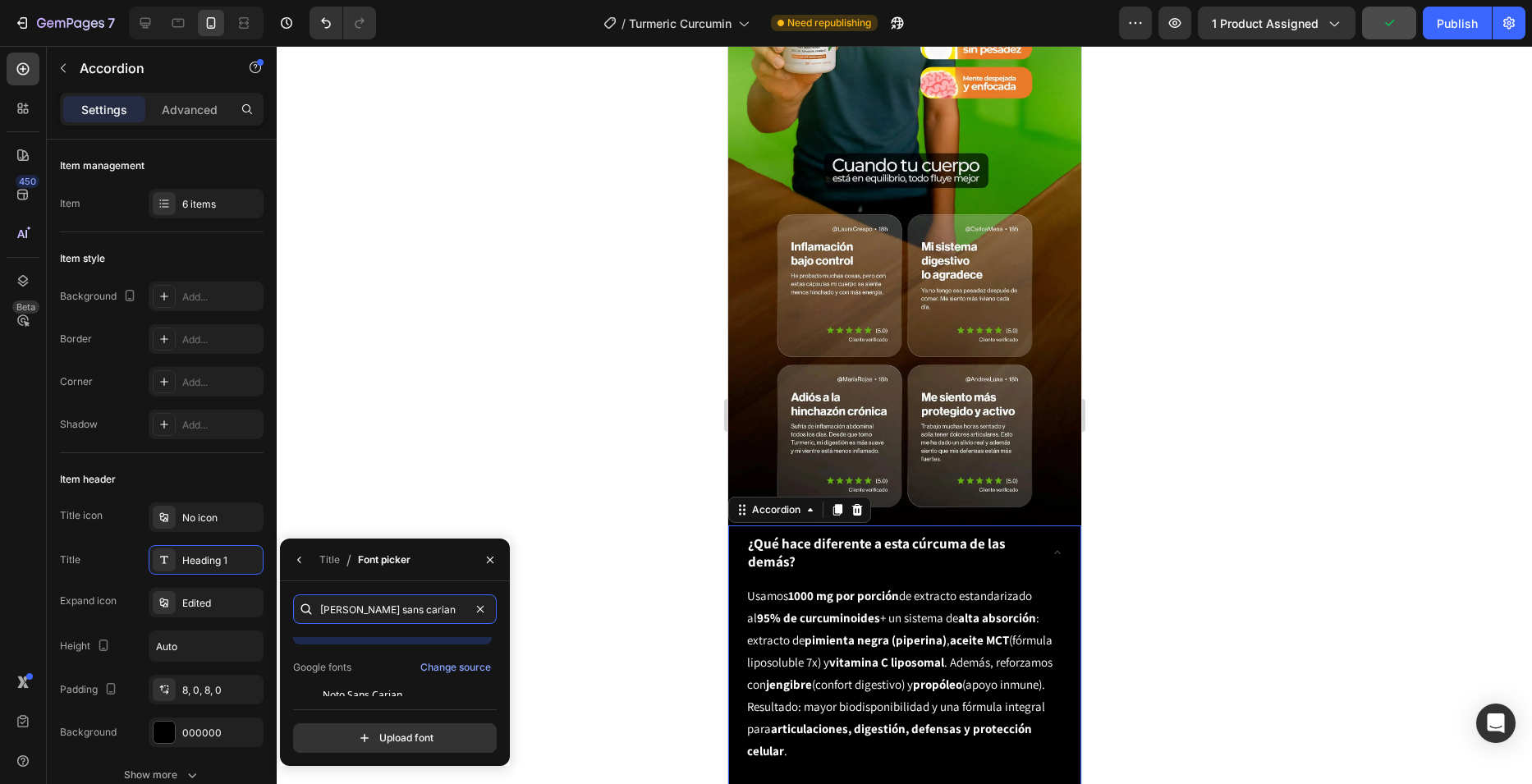
scroll to position [41, 0]
type input "noto sans carian"
click at [427, 679] on div "Noto Sans Carian" at bounding box center [405, 681] width 166 height 15
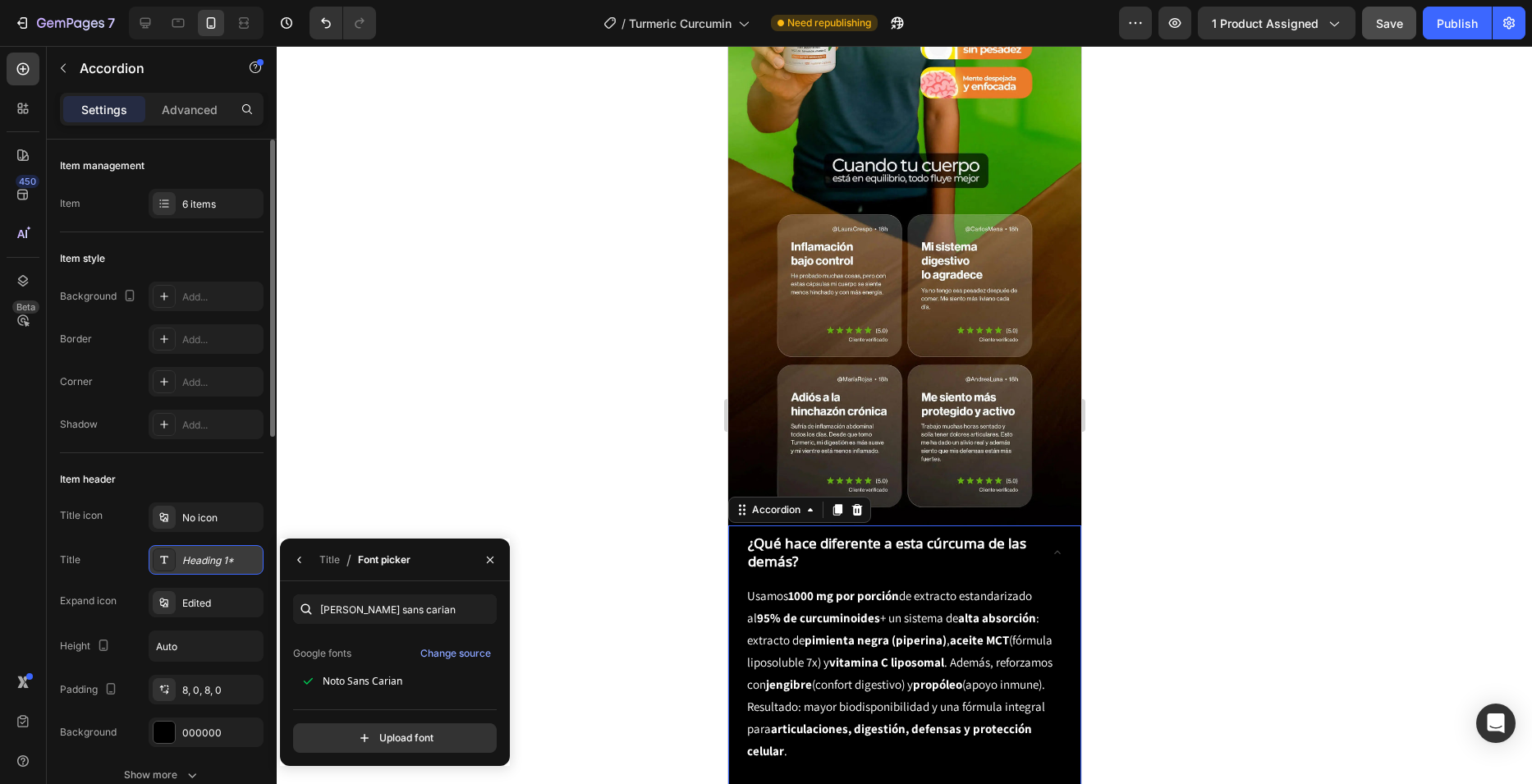
click at [197, 559] on div "Heading 1*" at bounding box center [221, 560] width 77 height 15
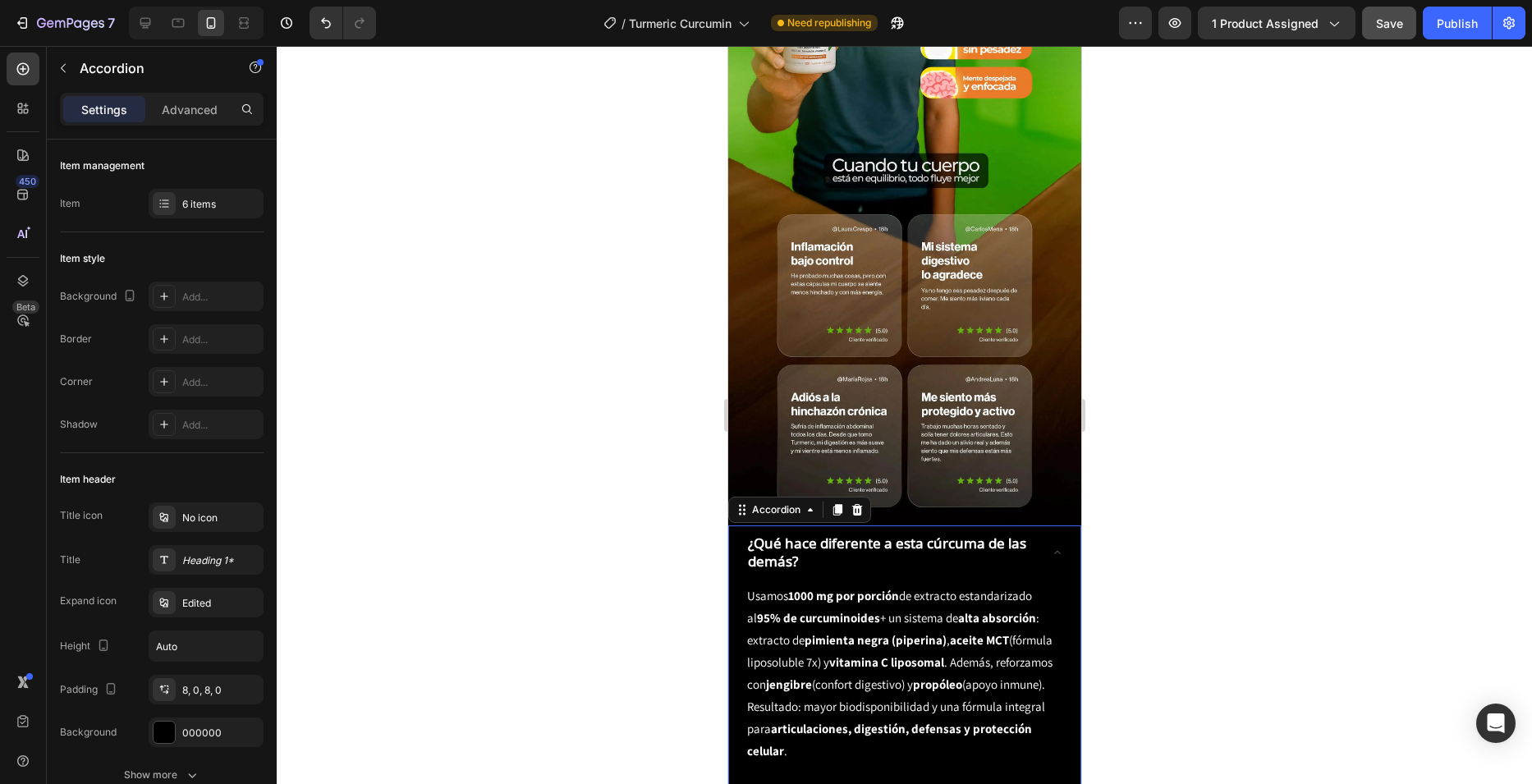
click at [1050, 546] on icon at bounding box center [1057, 553] width 13 height 13
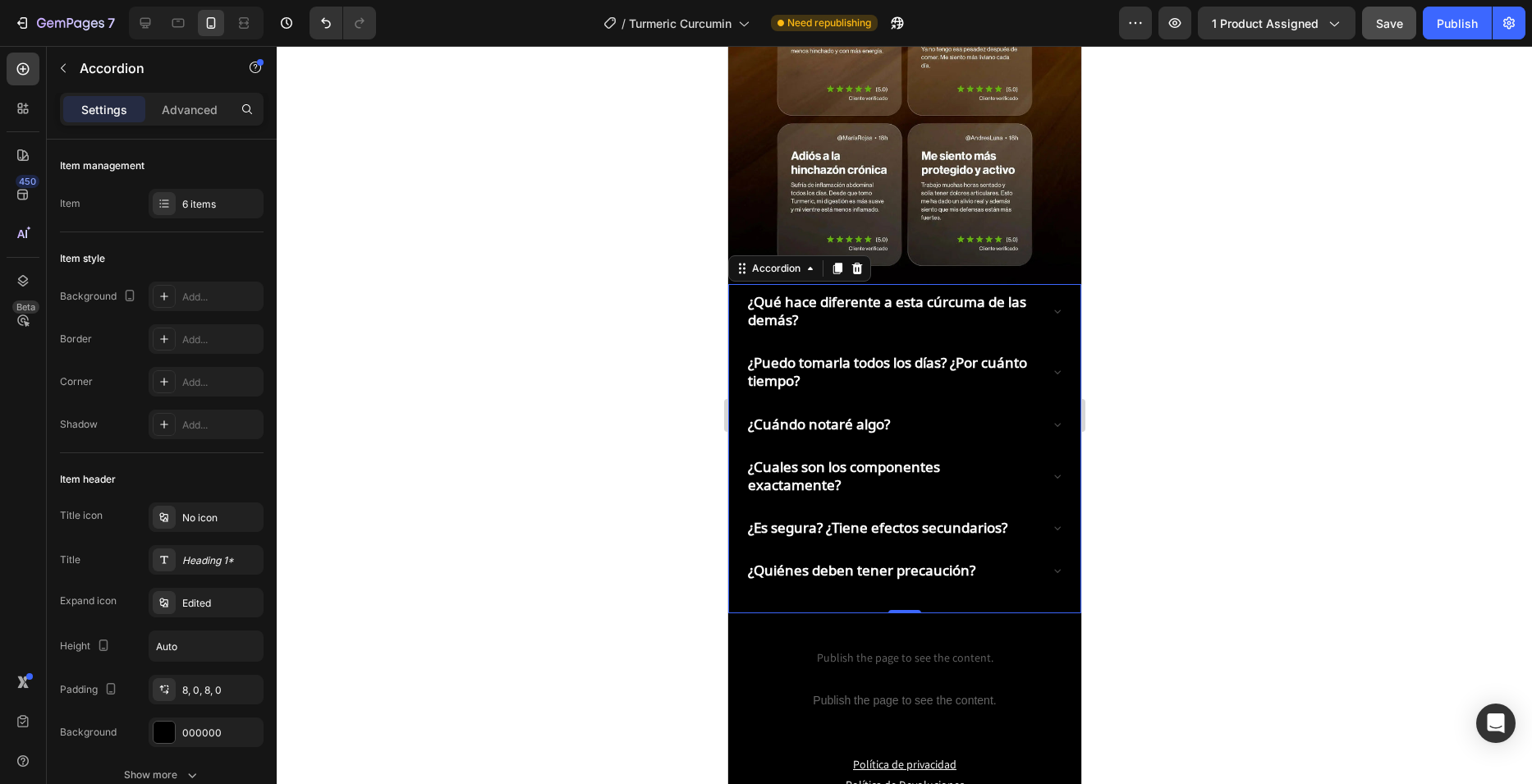
scroll to position [2544, 0]
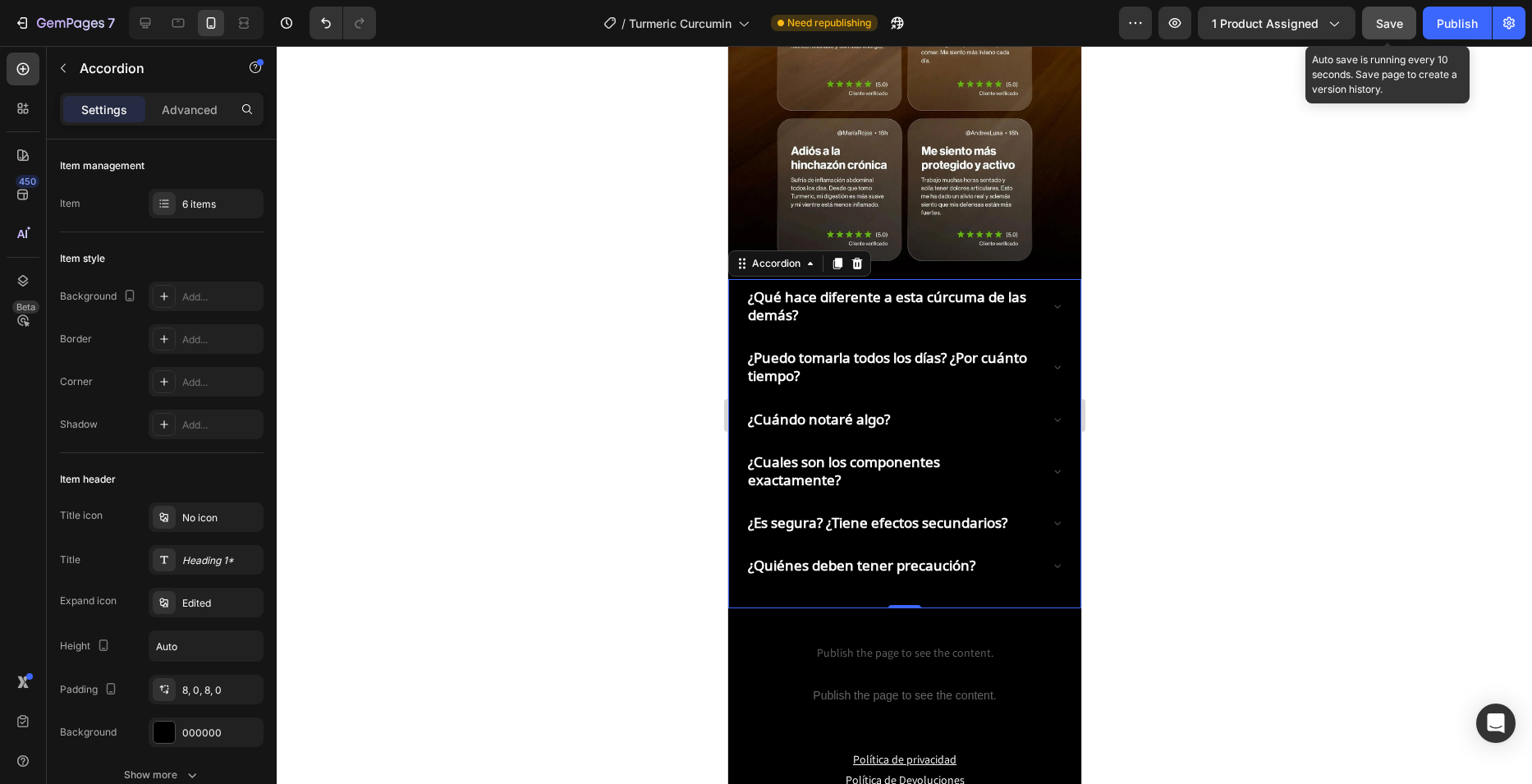
click at [1407, 23] on button "Save" at bounding box center [1389, 23] width 54 height 33
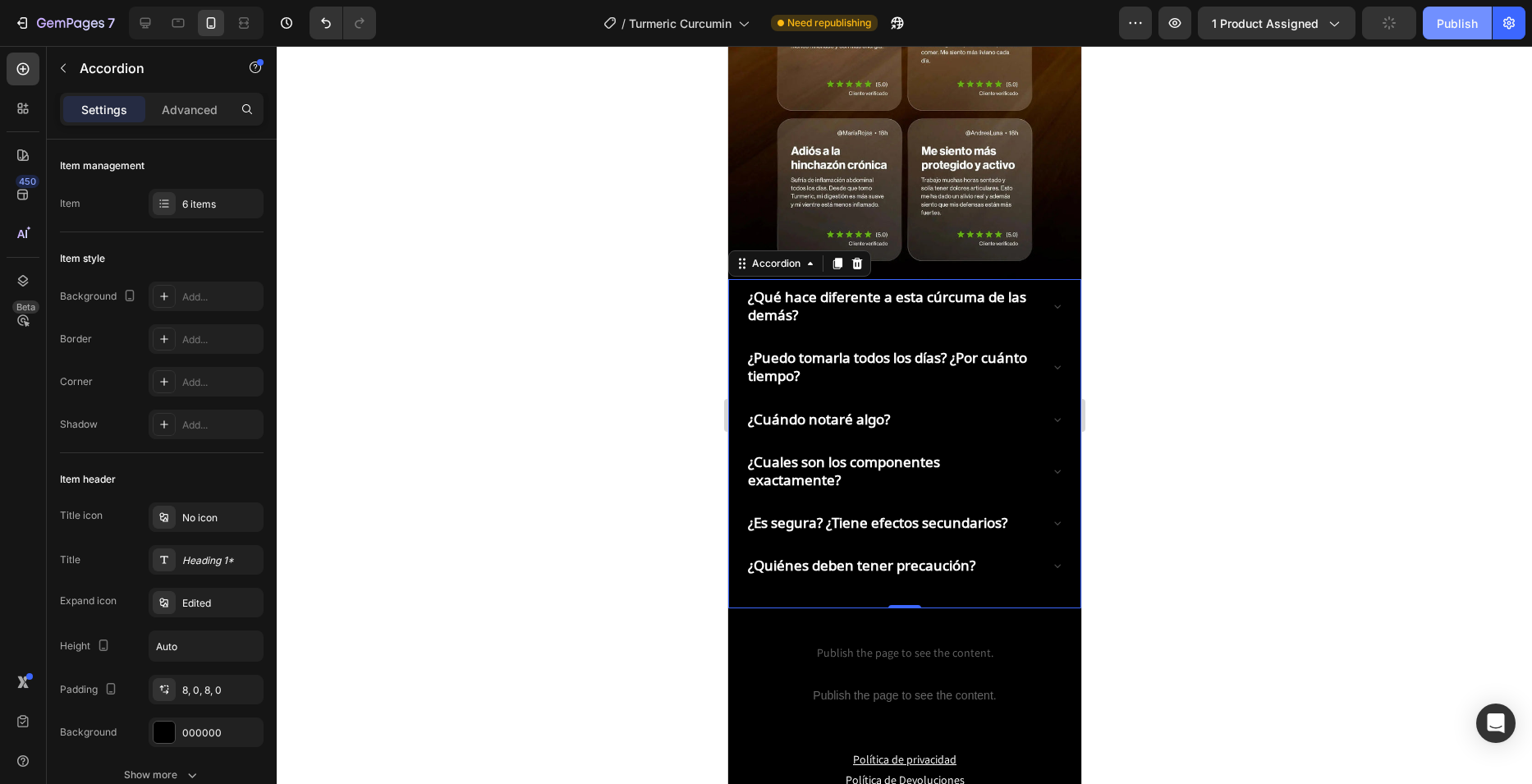
click at [1429, 21] on button "Publish" at bounding box center [1457, 23] width 69 height 33
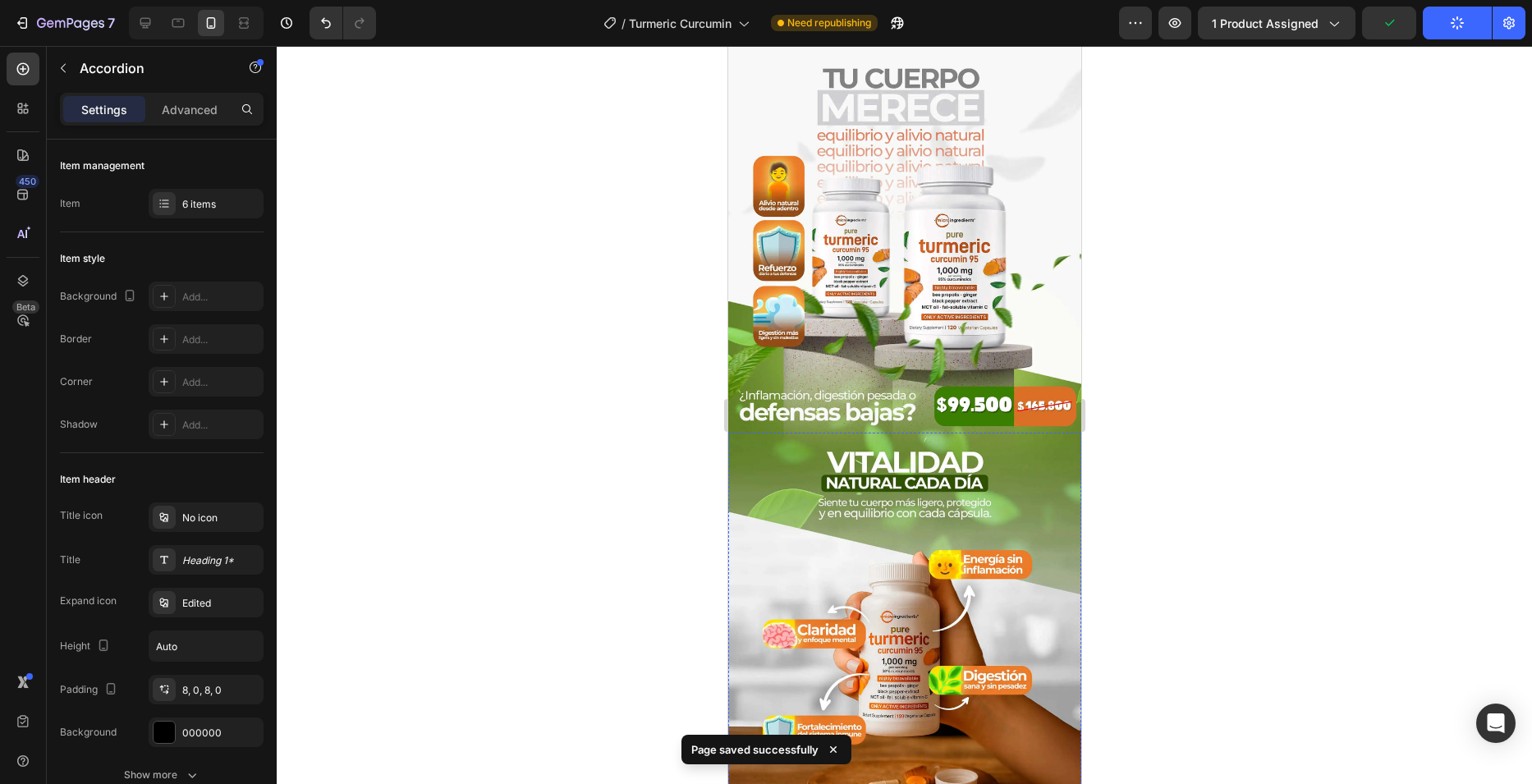
scroll to position [0, 0]
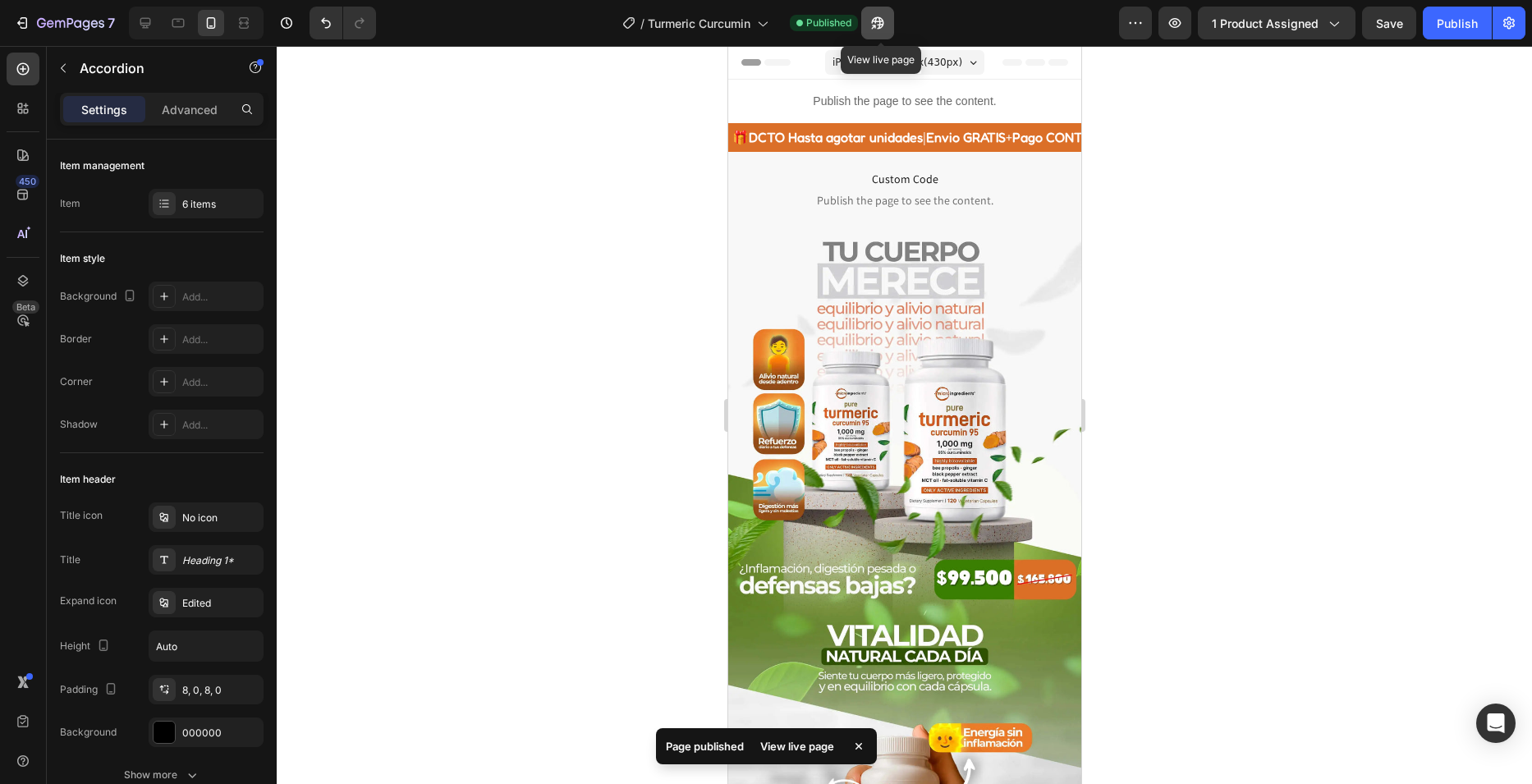
click at [886, 20] on icon "button" at bounding box center [878, 23] width 17 height 17
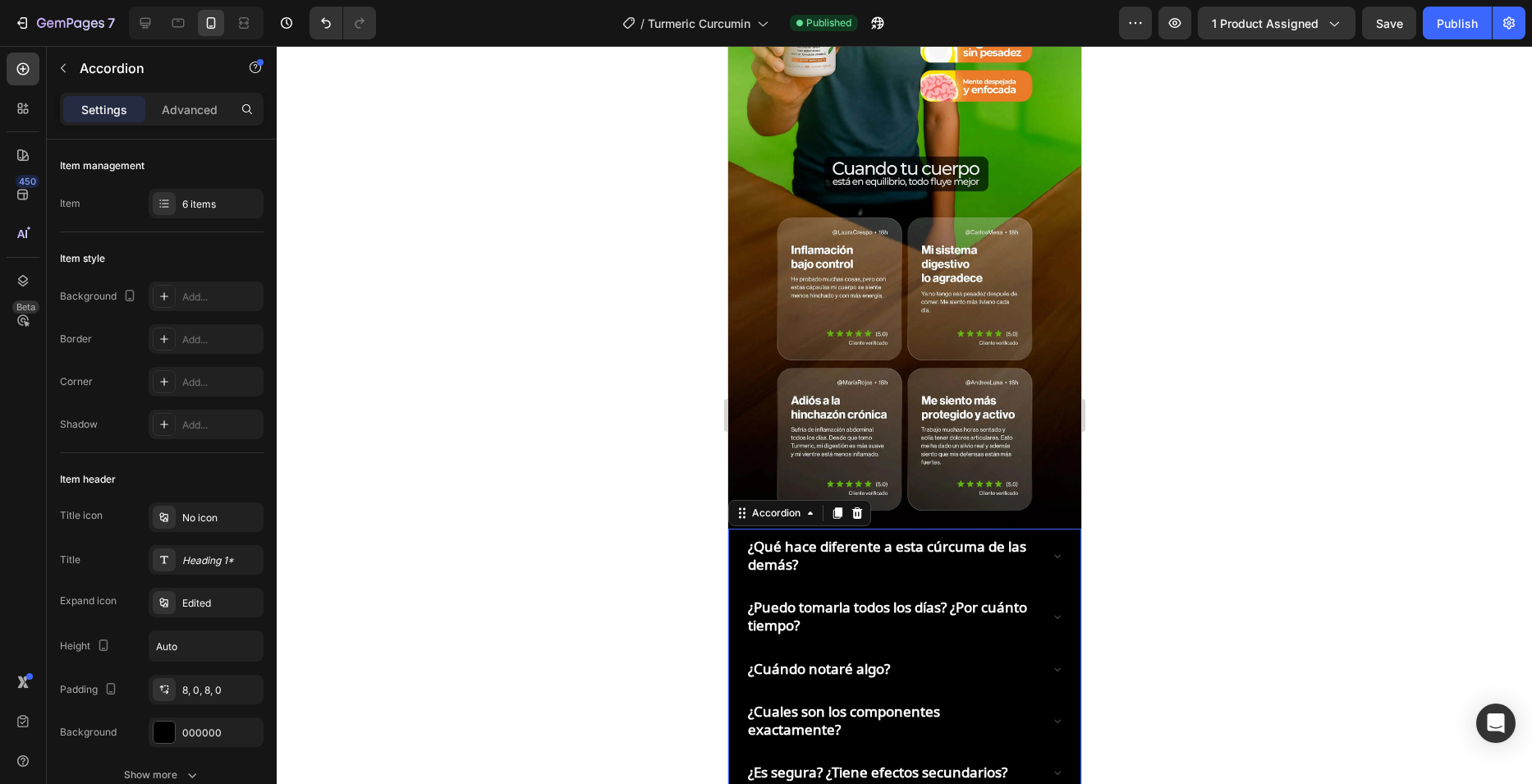
scroll to position [2544, 0]
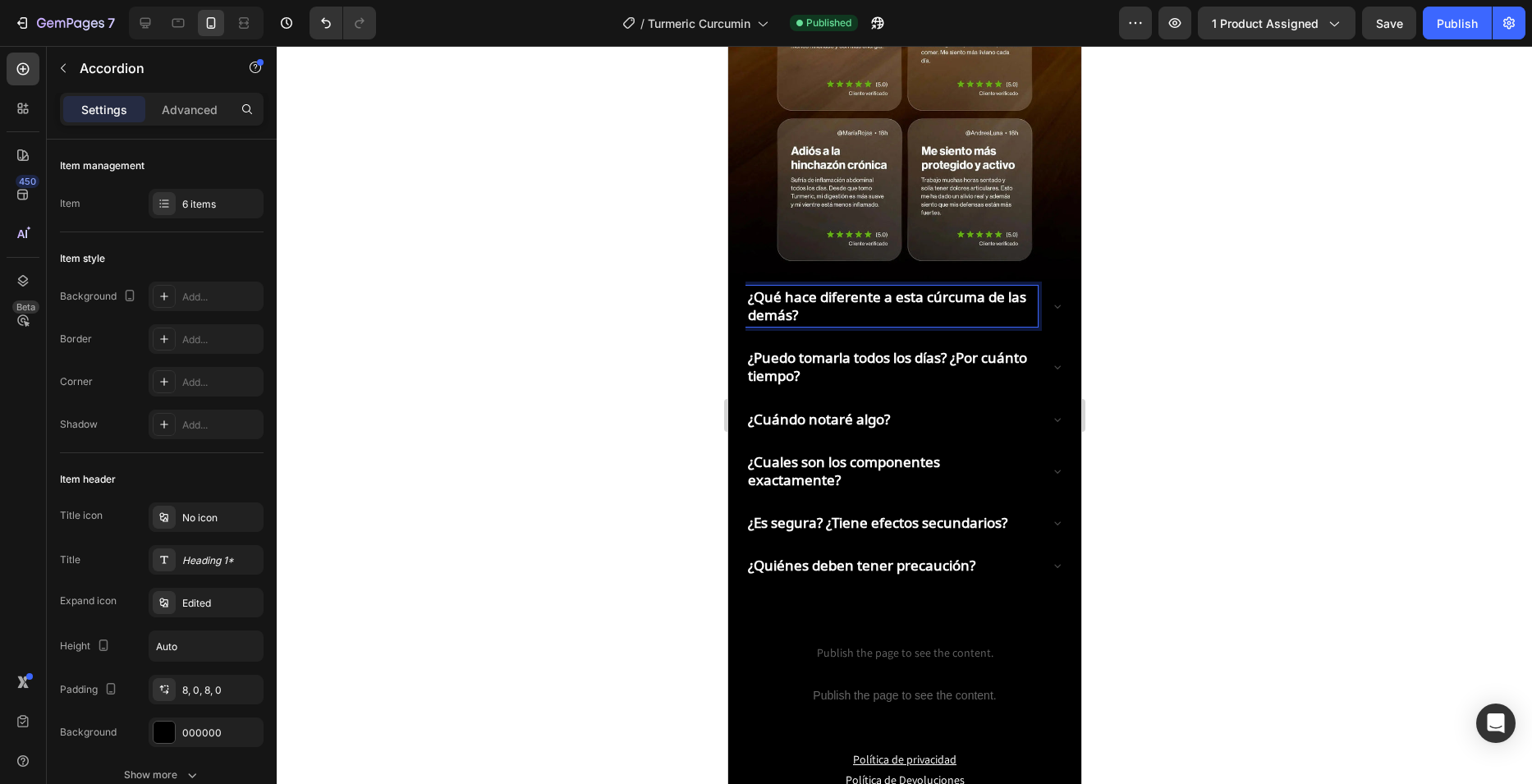
click at [801, 288] on p "¿Qué hace diferente a esta cúrcuma de las demás?" at bounding box center [890, 307] width 288 height 36
click at [807, 288] on p "¿Qué hace diferente a esta cúrcuma de las demás?" at bounding box center [890, 307] width 288 height 36
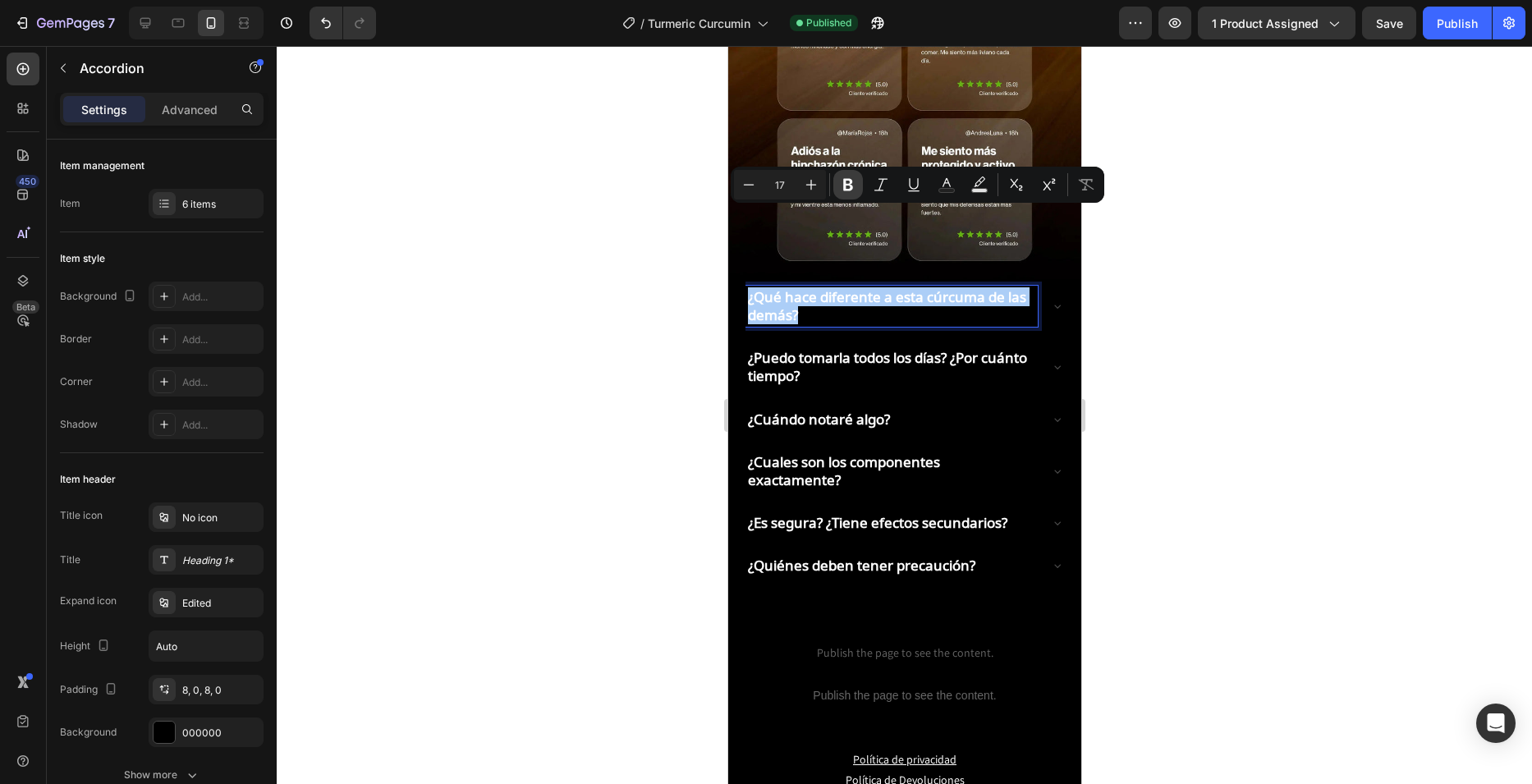
click at [856, 181] on button "Bold" at bounding box center [848, 185] width 30 height 30
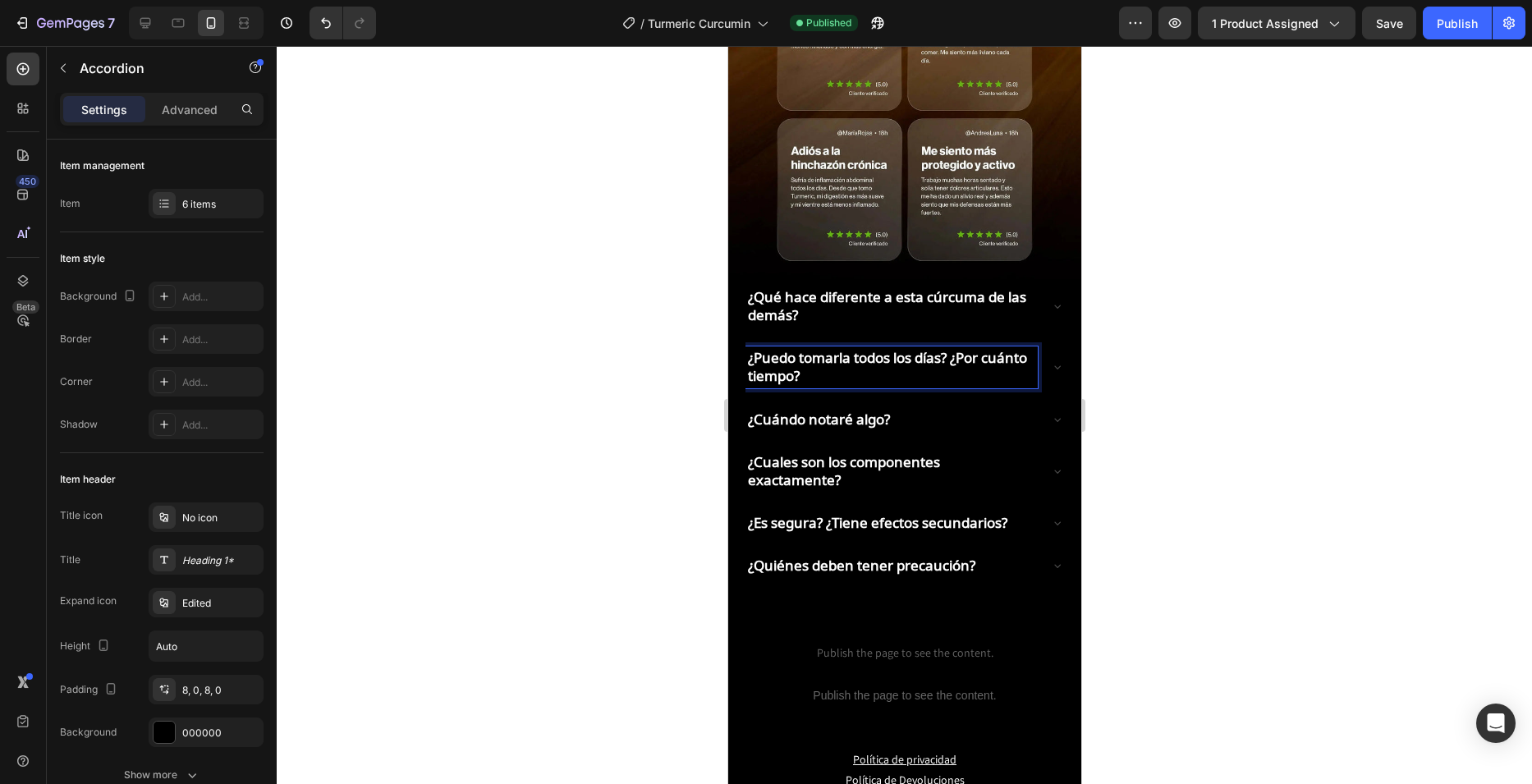
click at [825, 348] on strong "¿Puedo tomarla todos los días? ¿Por cuánto tiempo?" at bounding box center [886, 366] width 279 height 37
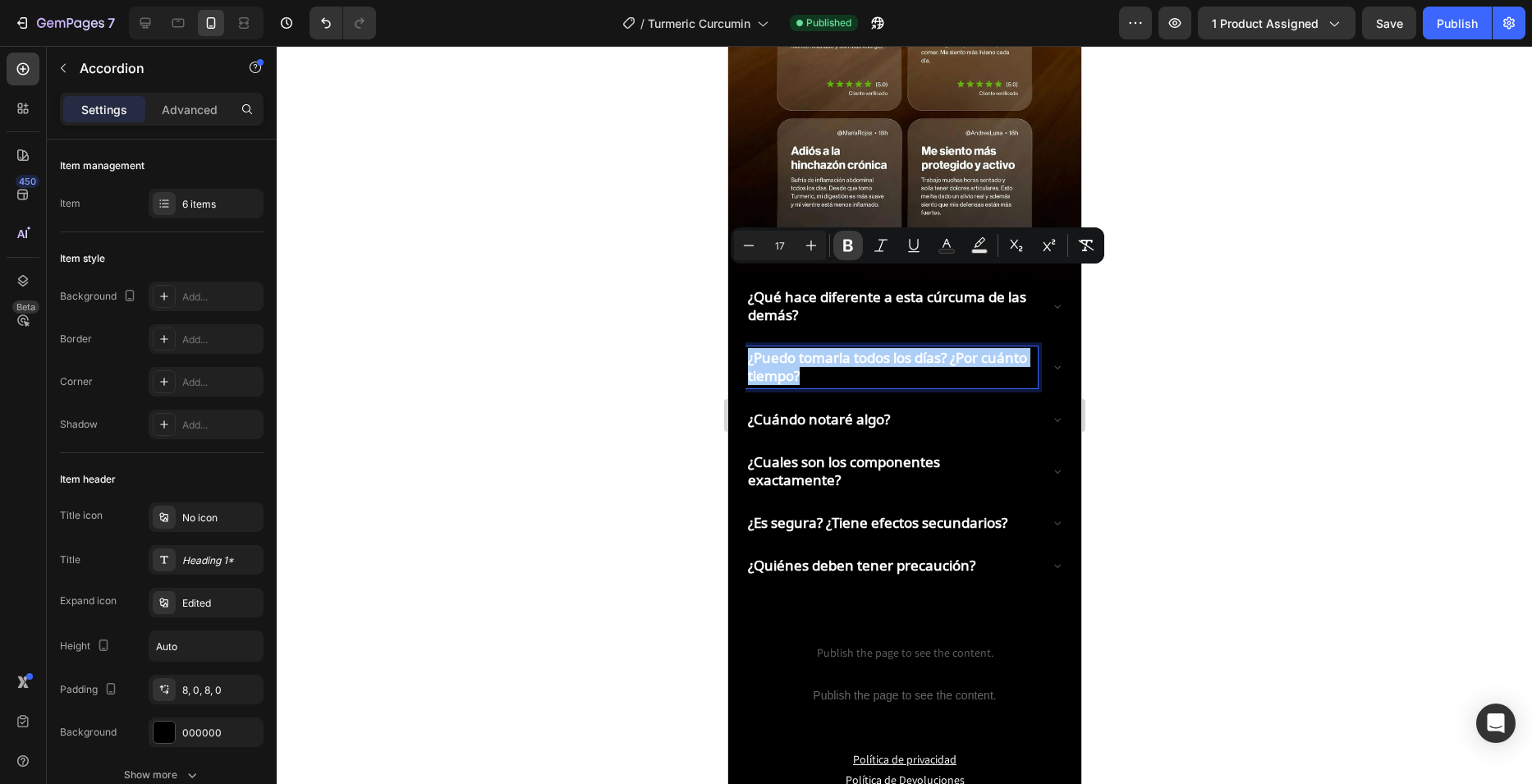
click at [855, 255] on button "Bold" at bounding box center [848, 245] width 30 height 30
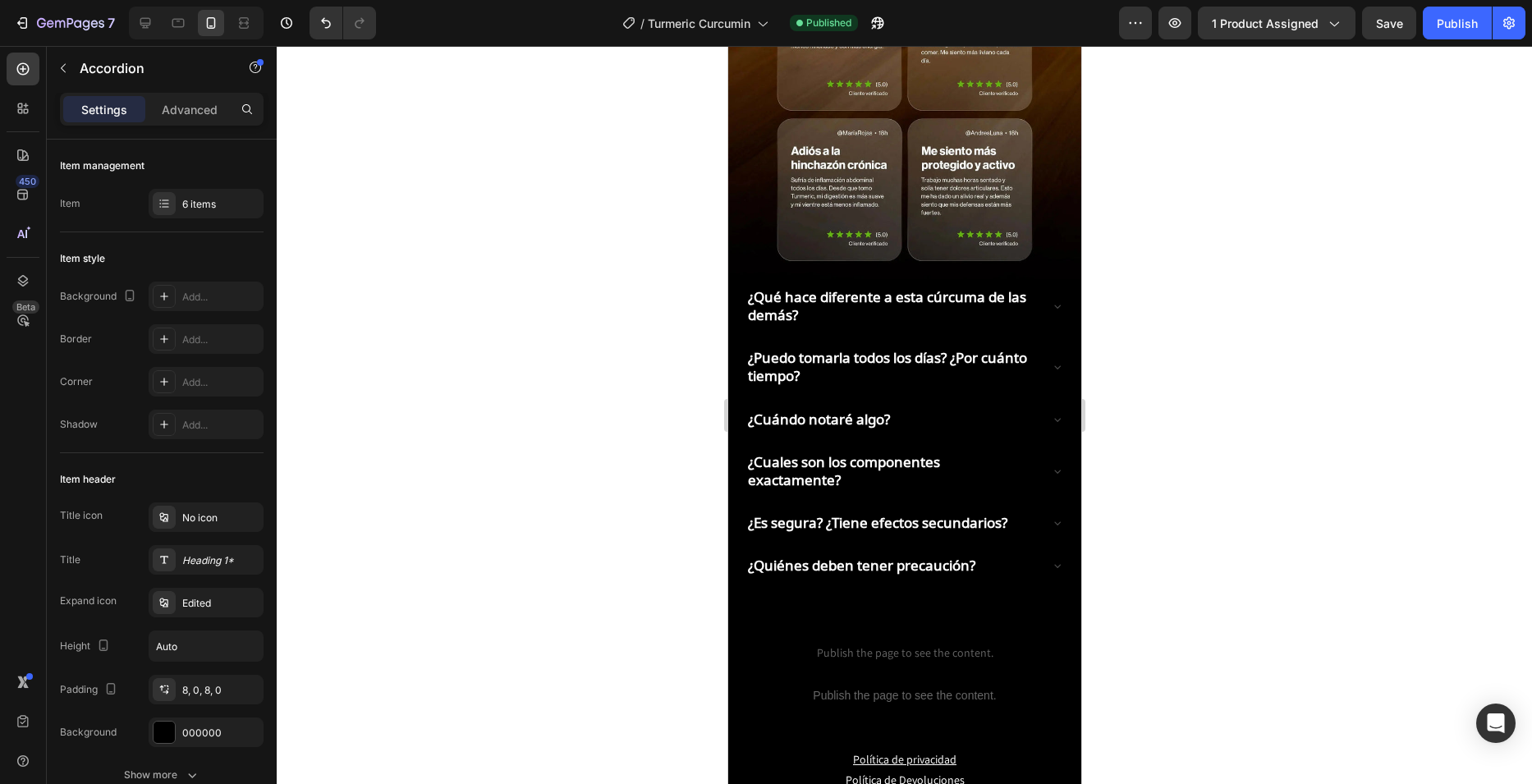
click at [841, 349] on p "¿Puedo tomarla todos los días? ¿Por cuánto tiempo?" at bounding box center [890, 367] width 288 height 36
click at [841, 349] on p "¿Puedo tomarla todos los días? ¿Por cuánto tiempo?" at bounding box center [890, 367] width 288 height 36
click at [841, 349] on p "¿Puedo tomarla todos los días? ¿Por cuánto tiempo?" at bounding box center [890, 367] width 288 height 36
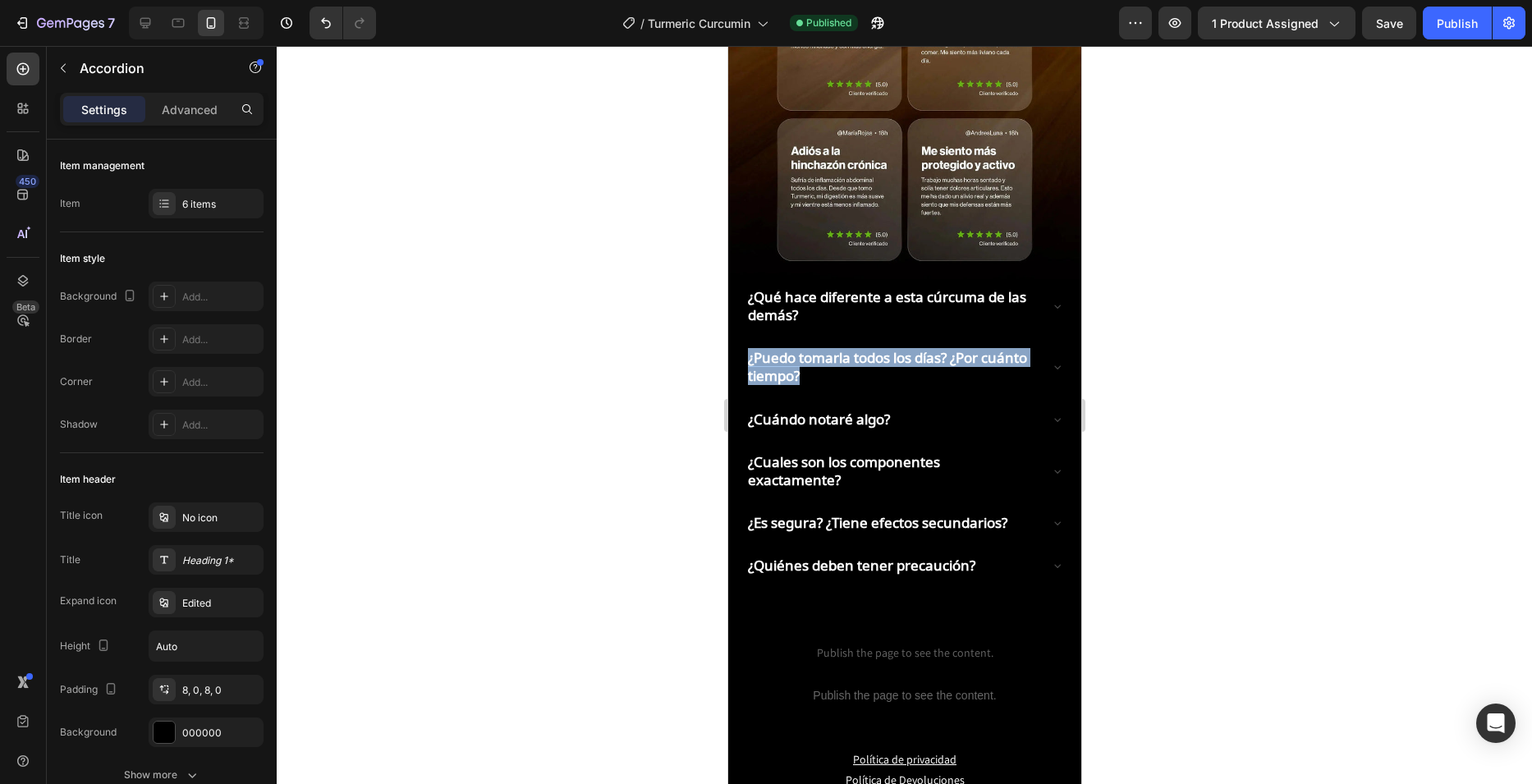
click at [862, 349] on p "¿Puedo tomarla todos los días? ¿Por cuánto tiempo?" at bounding box center [890, 367] width 288 height 36
click at [906, 408] on div "¿Cuándo notaré algo?" at bounding box center [890, 419] width 293 height 23
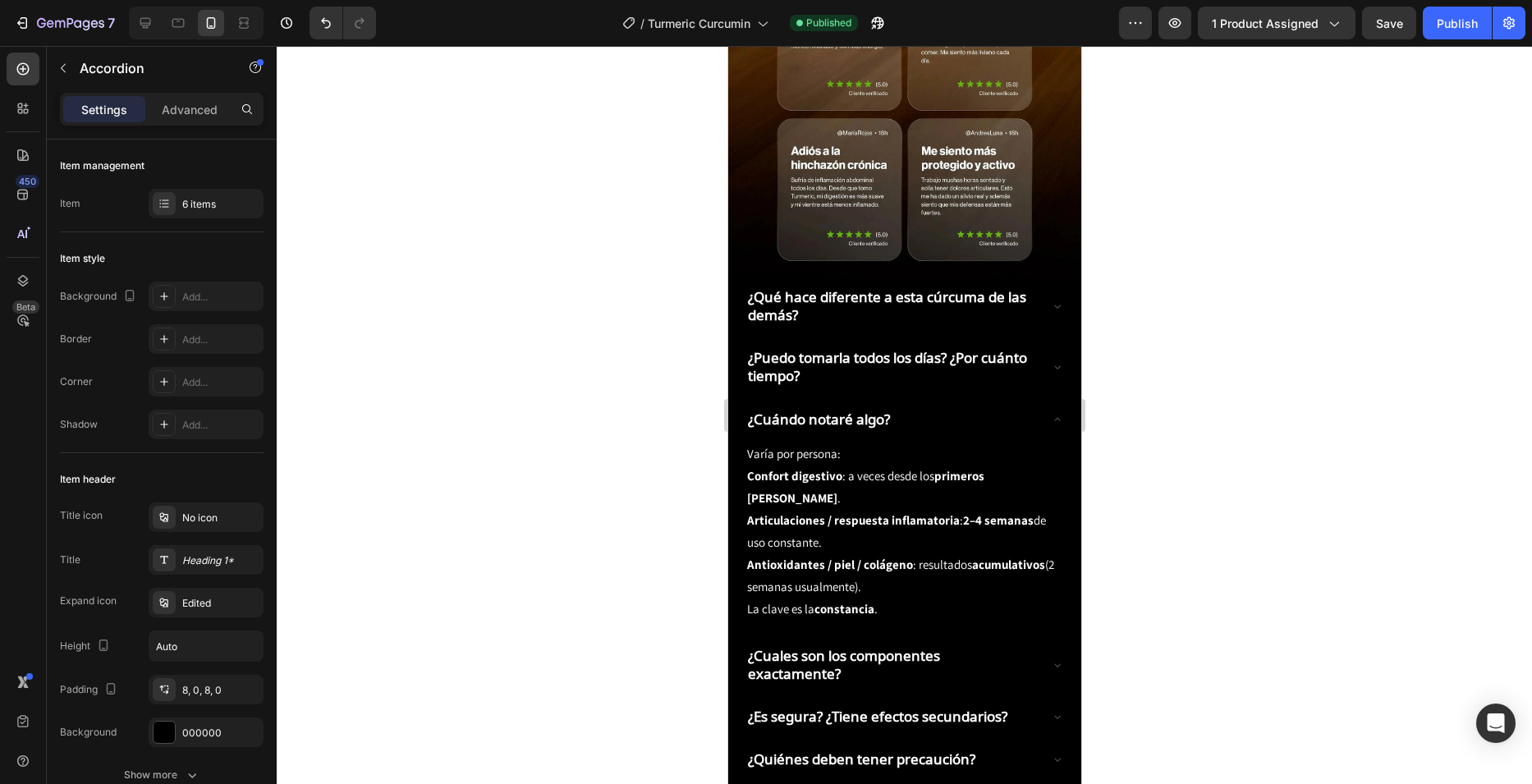
click at [830, 409] on strong "¿Cuándo notaré algo?" at bounding box center [817, 419] width 142 height 19
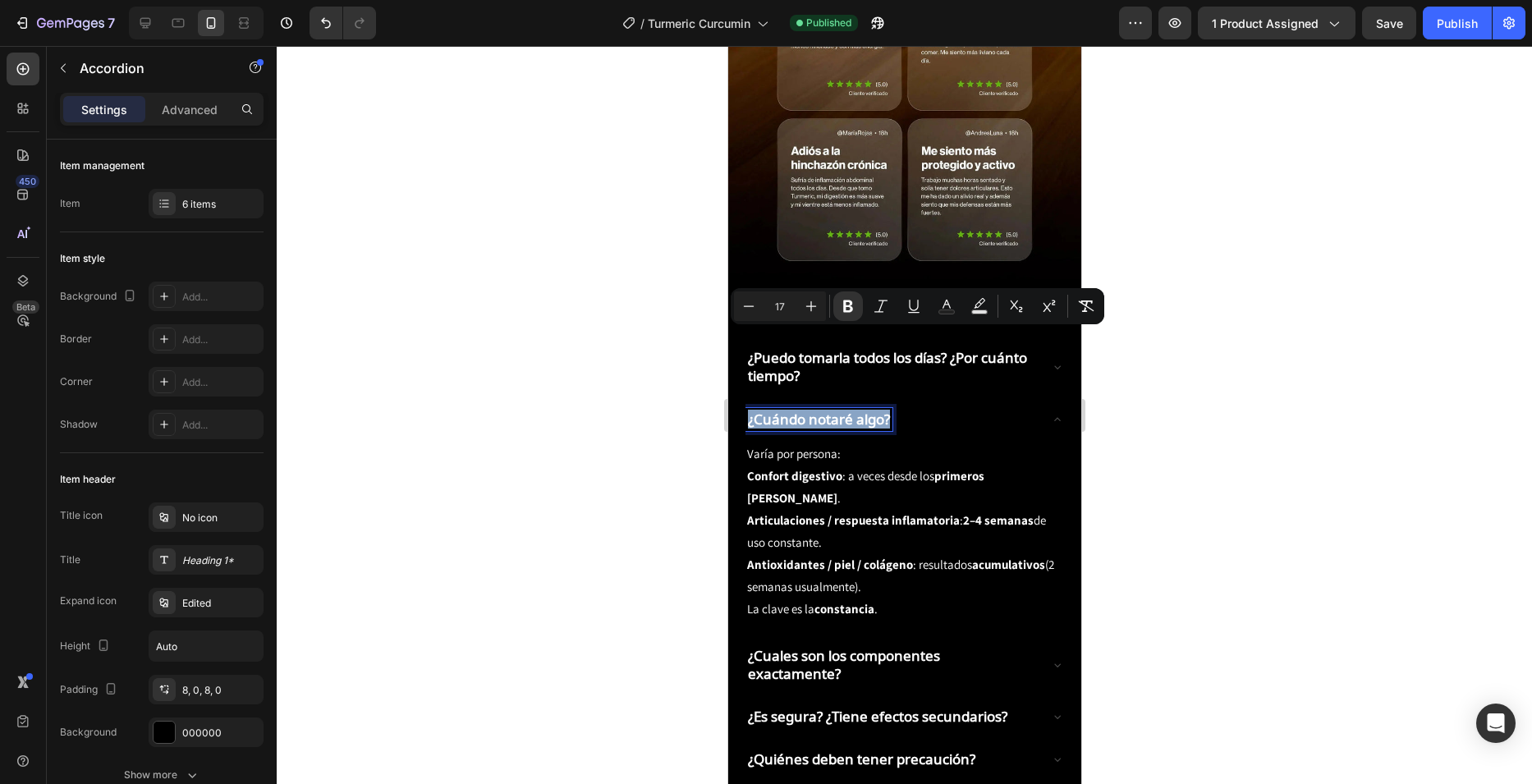
click at [830, 409] on strong "¿Cuándo notaré algo?" at bounding box center [817, 419] width 142 height 19
click at [851, 314] on button "Bold" at bounding box center [848, 307] width 30 height 30
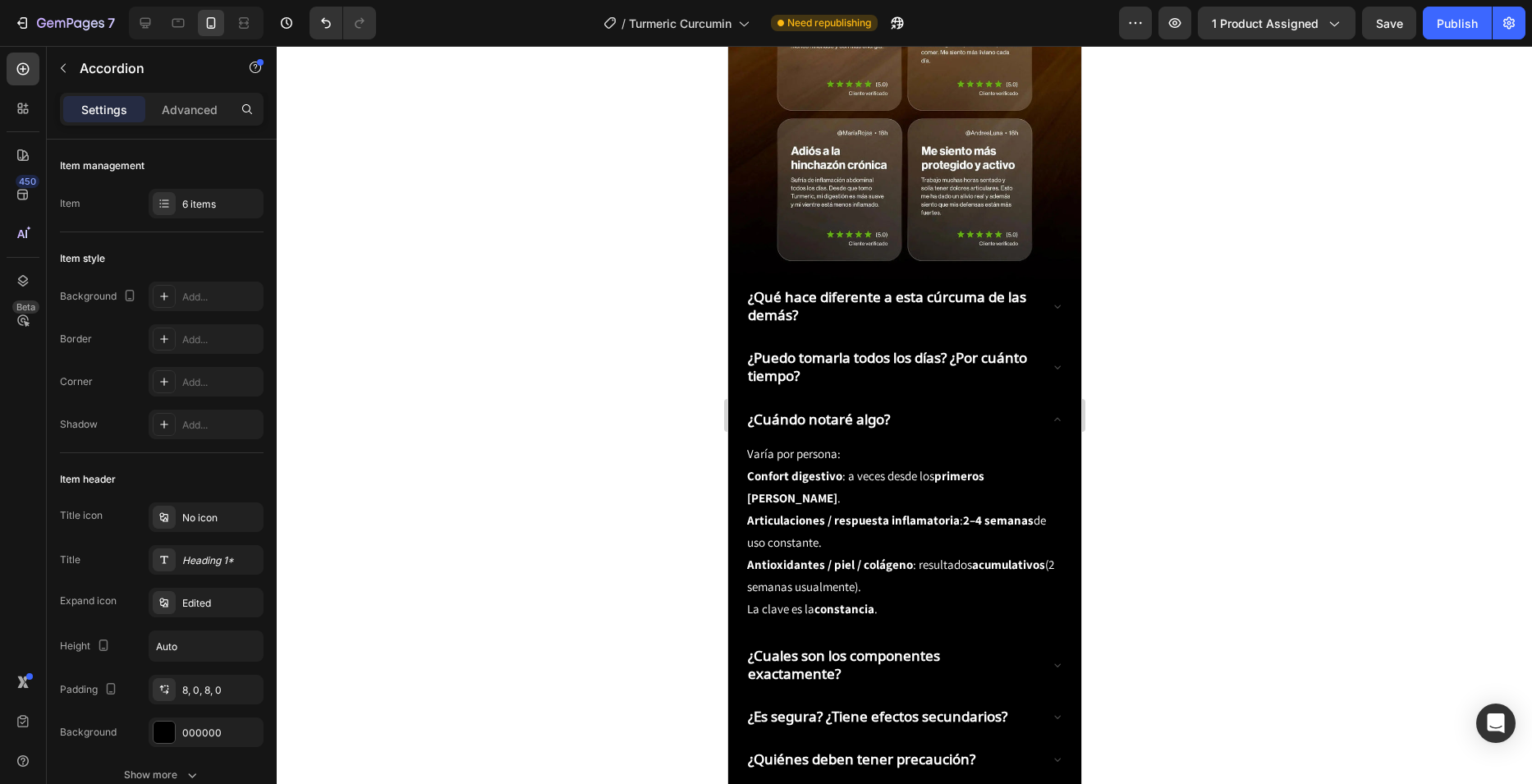
click at [927, 408] on div "¿Cuándo notaré algo?" at bounding box center [890, 419] width 293 height 23
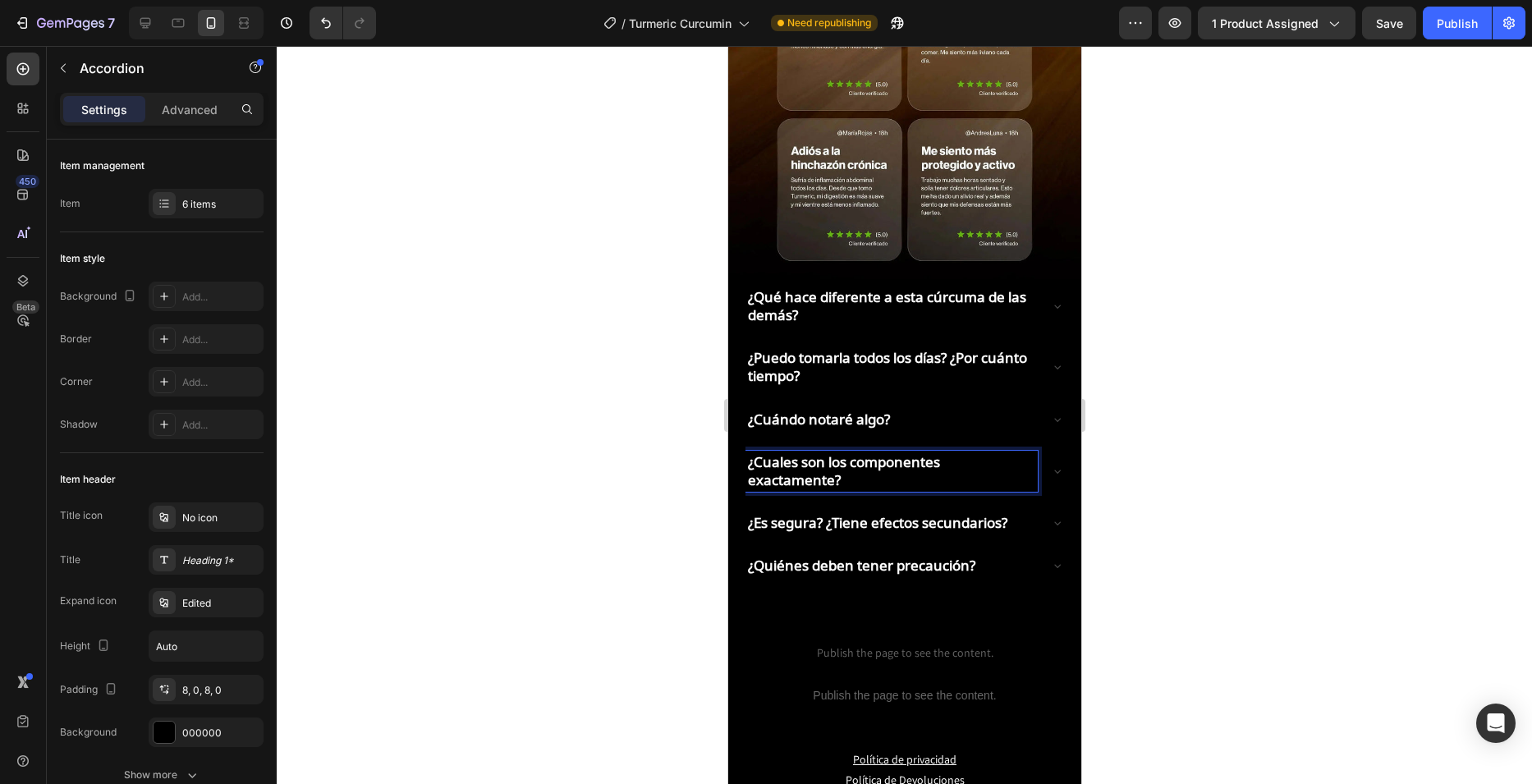
click at [835, 452] on strong "¿Cuales son los componentes exactamente?" at bounding box center [843, 471] width 192 height 37
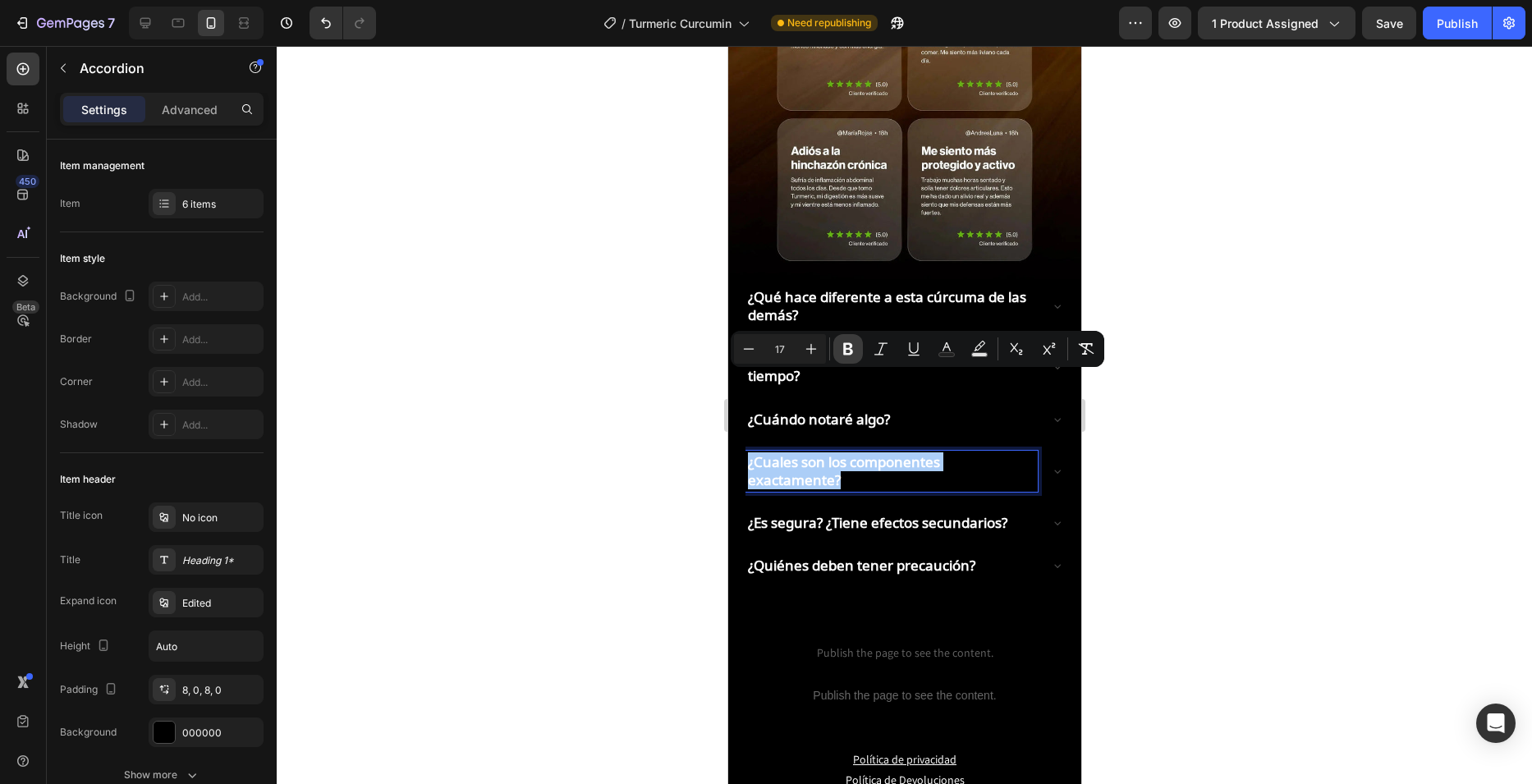
click at [851, 349] on icon "Editor contextual toolbar" at bounding box center [848, 349] width 17 height 17
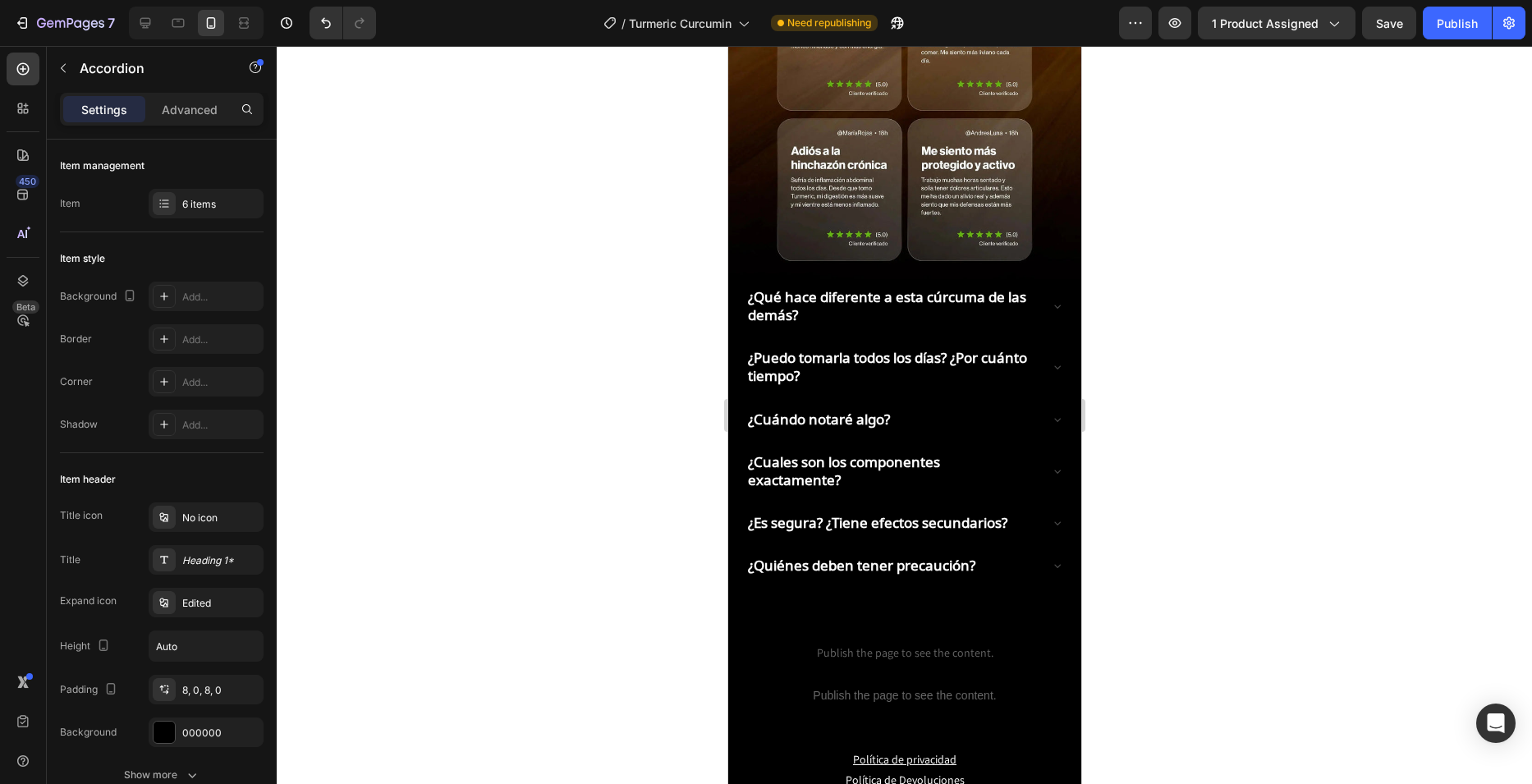
click at [823, 453] on p "¿Cuales son los componentes exactamente?" at bounding box center [890, 472] width 288 height 36
click at [835, 453] on p "¿Cuales son los componentes exactamente?" at bounding box center [890, 472] width 288 height 36
click at [893, 453] on p "¿Cuales son los componentes exactamente?" at bounding box center [890, 472] width 288 height 36
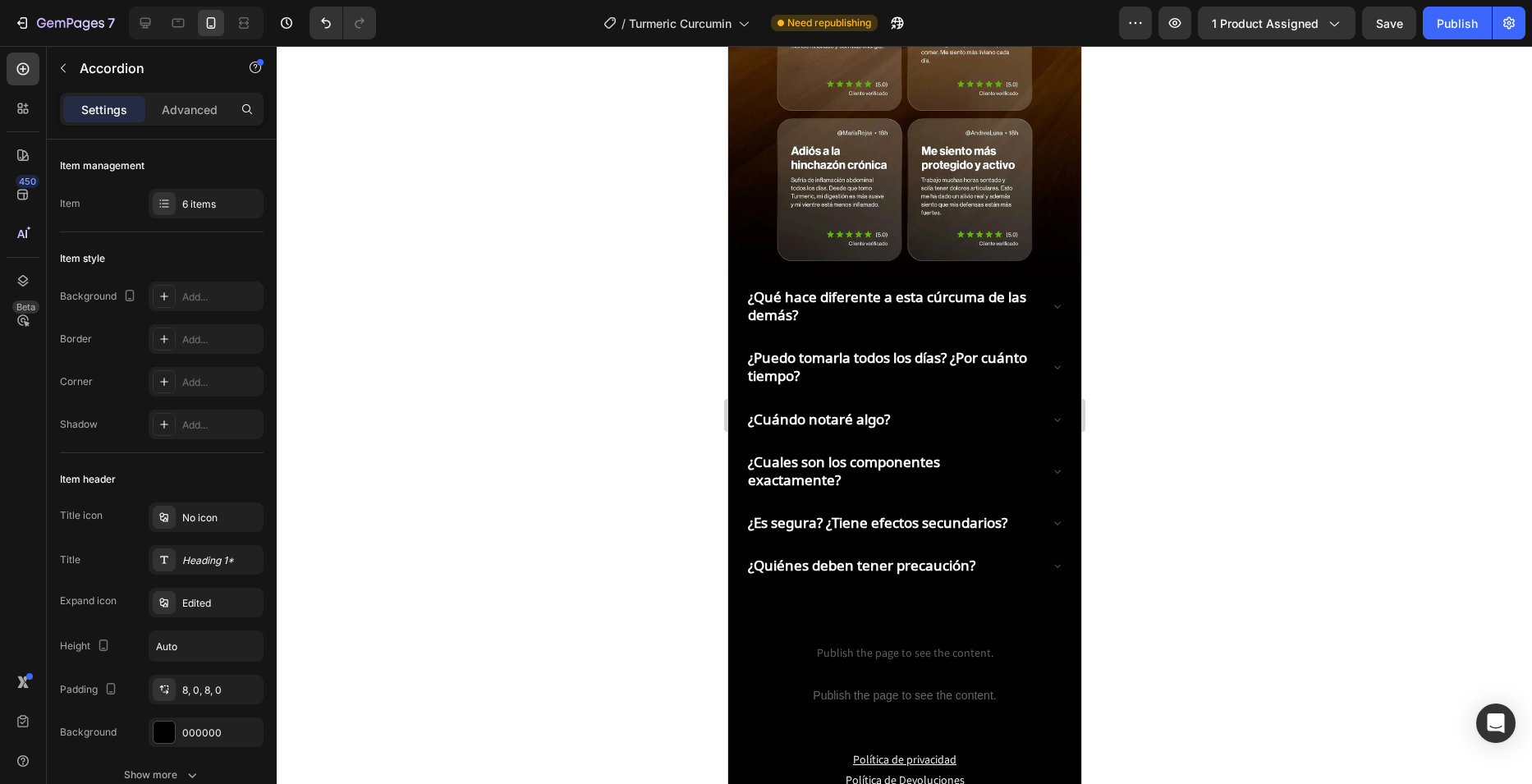
click at [846, 555] on strong "¿Quiénes deben tener precaución?" at bounding box center [861, 564] width 227 height 19
click at [841, 453] on p "¿Cuales son los componentes exactamente?" at bounding box center [890, 472] width 288 height 36
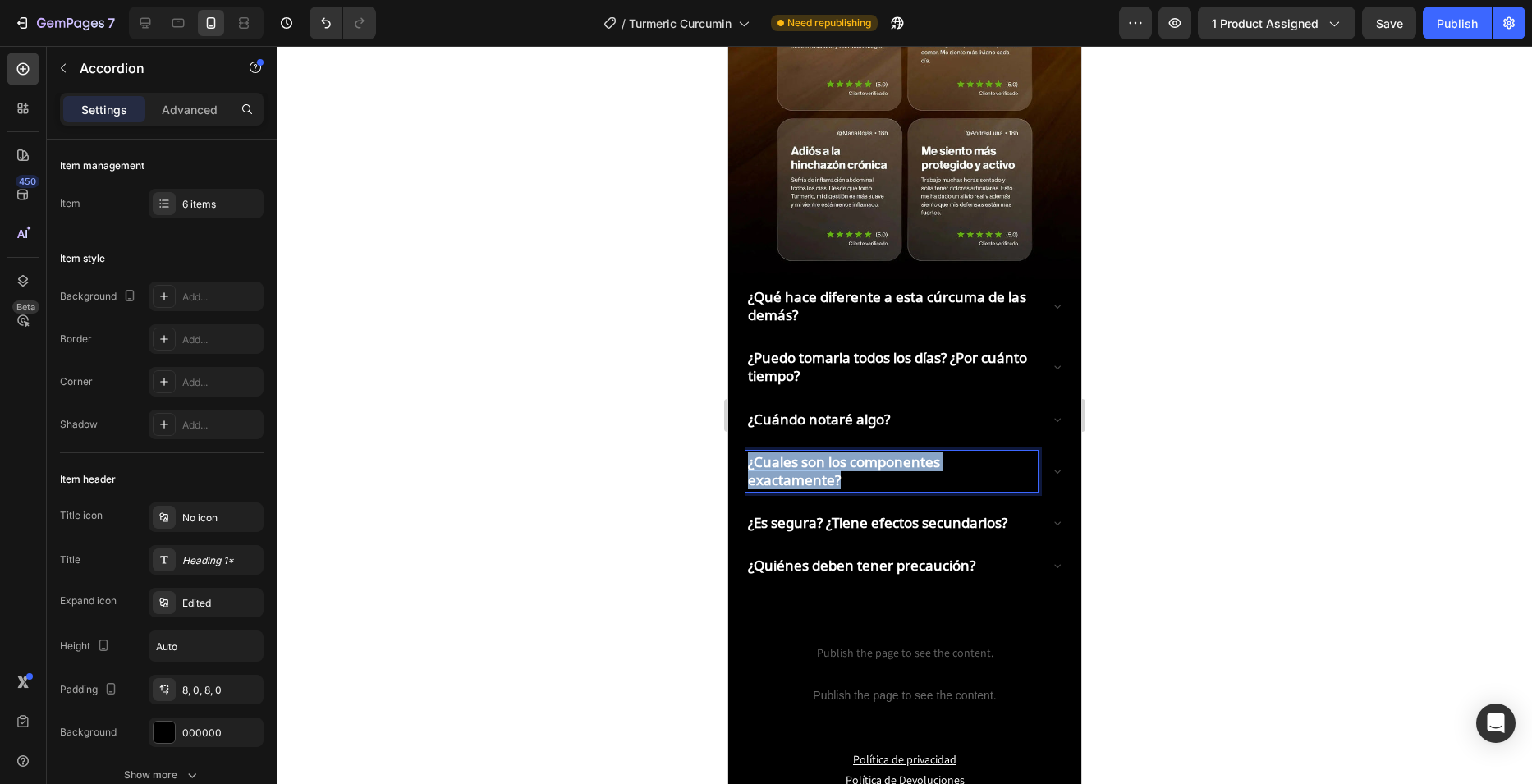
click at [841, 453] on p "¿Cuales son los componentes exactamente?" at bounding box center [890, 472] width 288 height 36
click at [856, 505] on div "¿Es segura? ¿Tiene efectos secundarios?" at bounding box center [904, 523] width 318 height 36
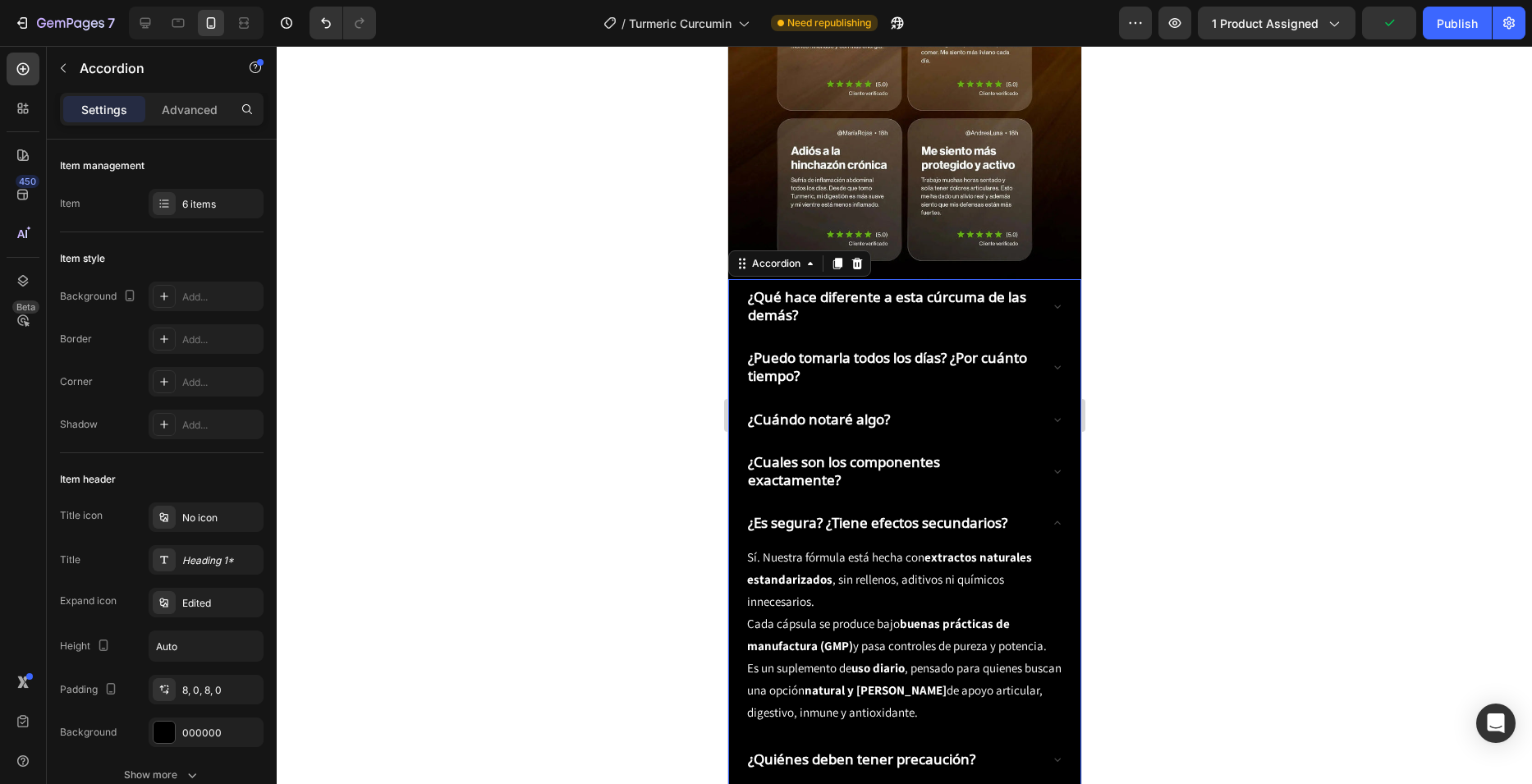
click at [845, 514] on p "¿Es segura? ¿Tiene efectos secundarios?" at bounding box center [876, 523] width 259 height 18
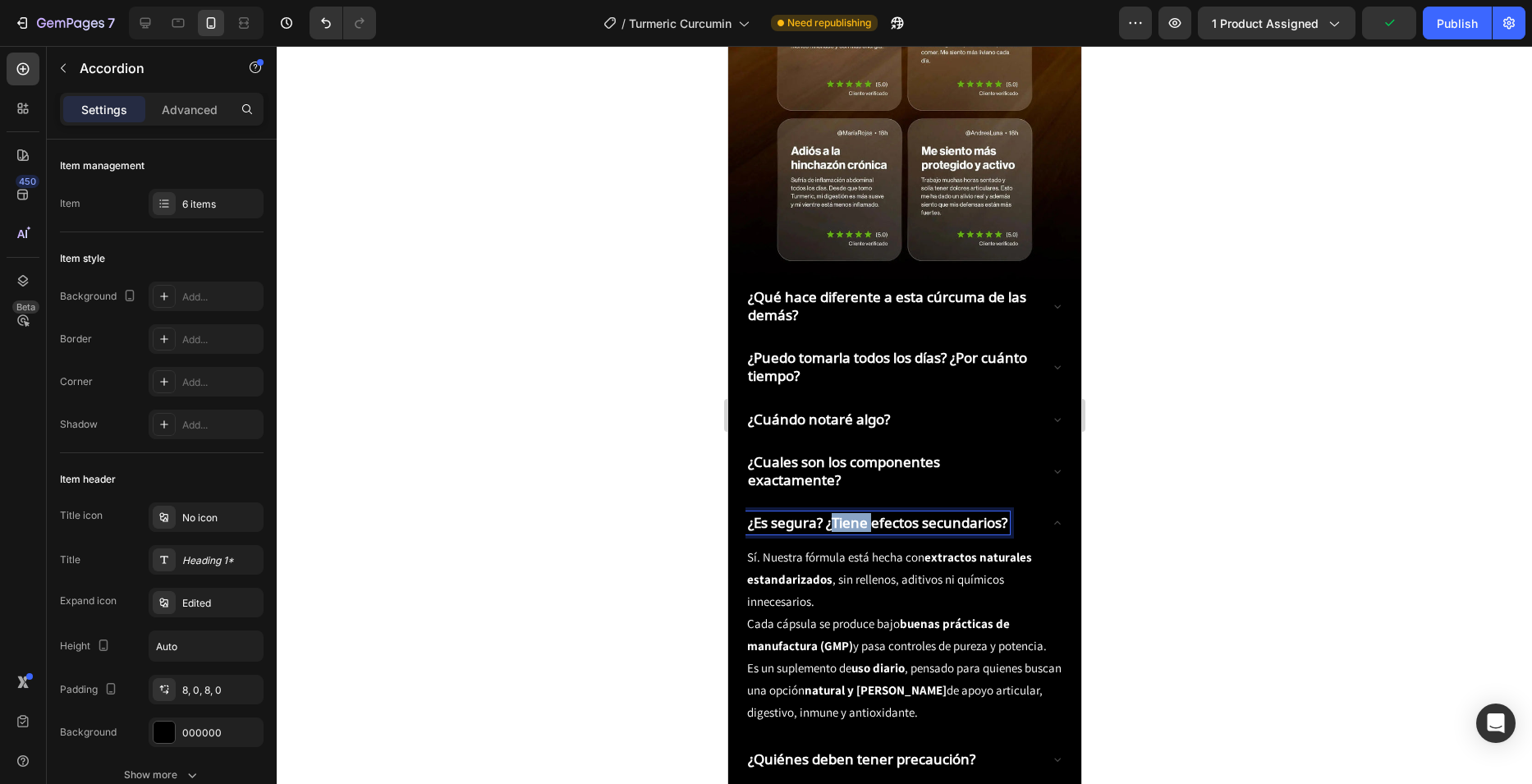
click at [845, 514] on p "¿Es segura? ¿Tiene efectos secundarios?" at bounding box center [876, 523] width 259 height 18
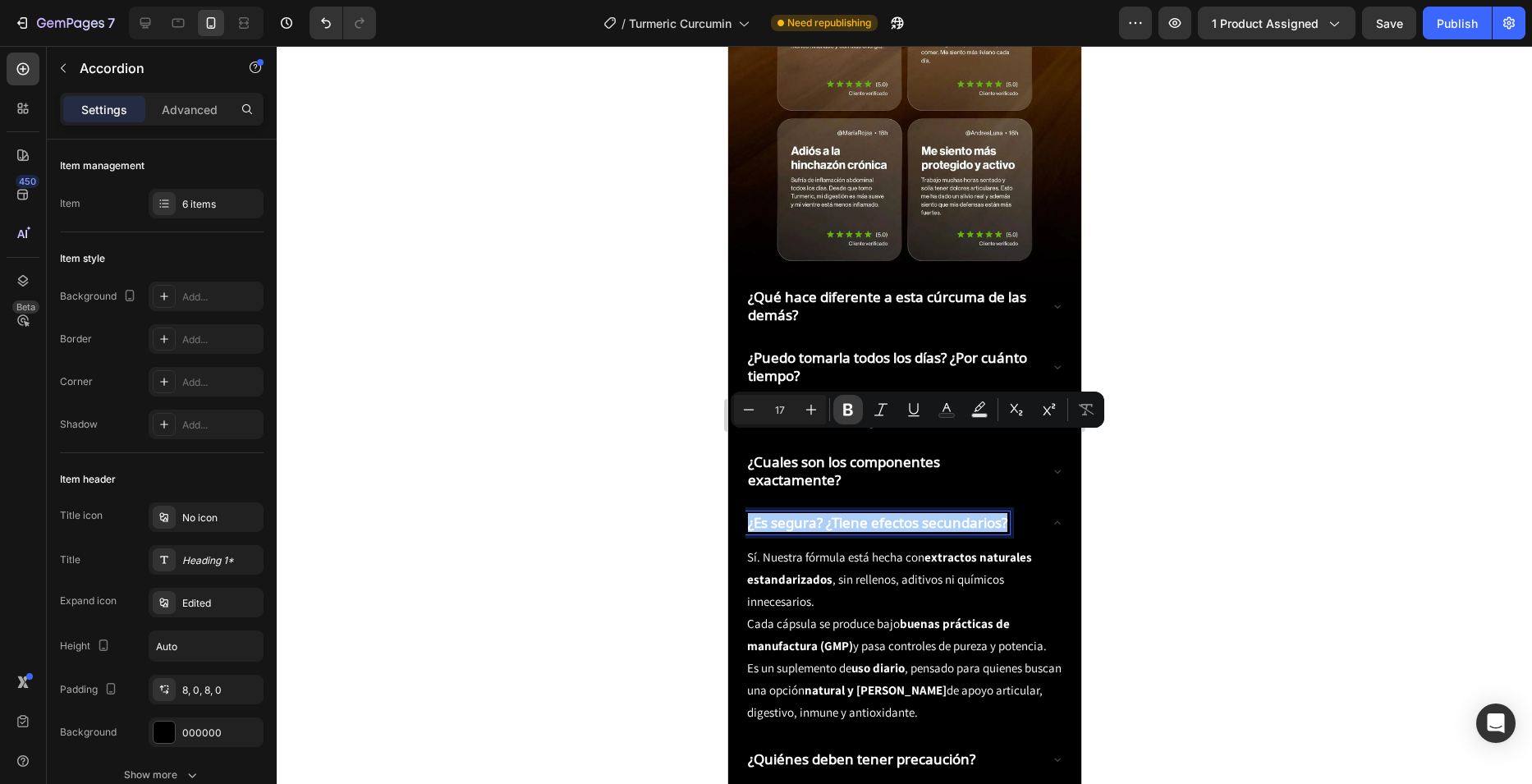
click at [848, 404] on icon "Editor contextual toolbar" at bounding box center [848, 409] width 10 height 12
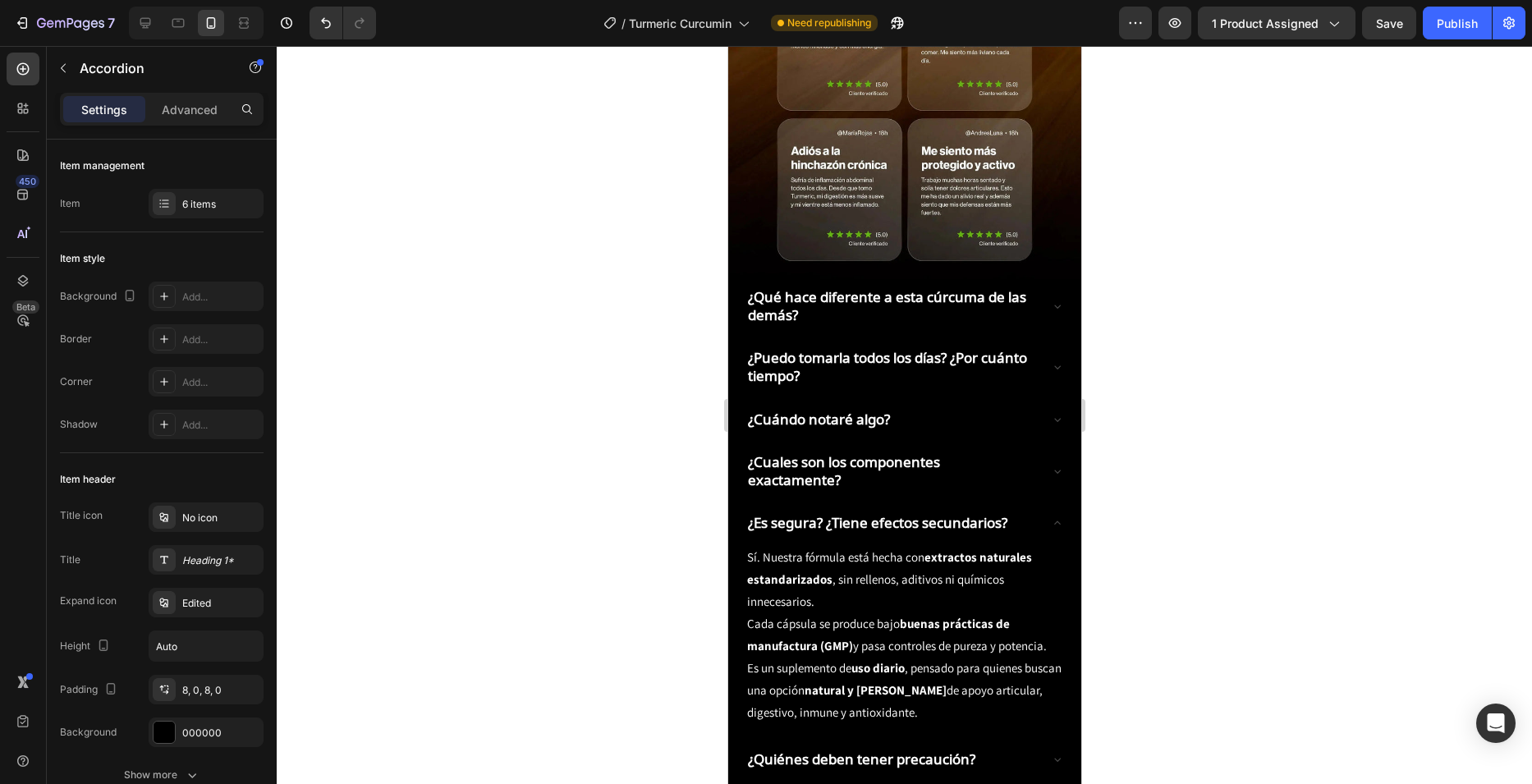
click at [908, 513] on strong "¿Es segura? ¿Tiene efectos secundarios?" at bounding box center [876, 522] width 259 height 19
click at [880, 513] on strong "¿Es segura? ¿Tiene efectos secundarios?" at bounding box center [876, 522] width 259 height 19
click at [827, 546] on p "Sí. Nuestra fórmula está hecha con extractos naturales estandarizados , sin rel…" at bounding box center [904, 602] width 315 height 111
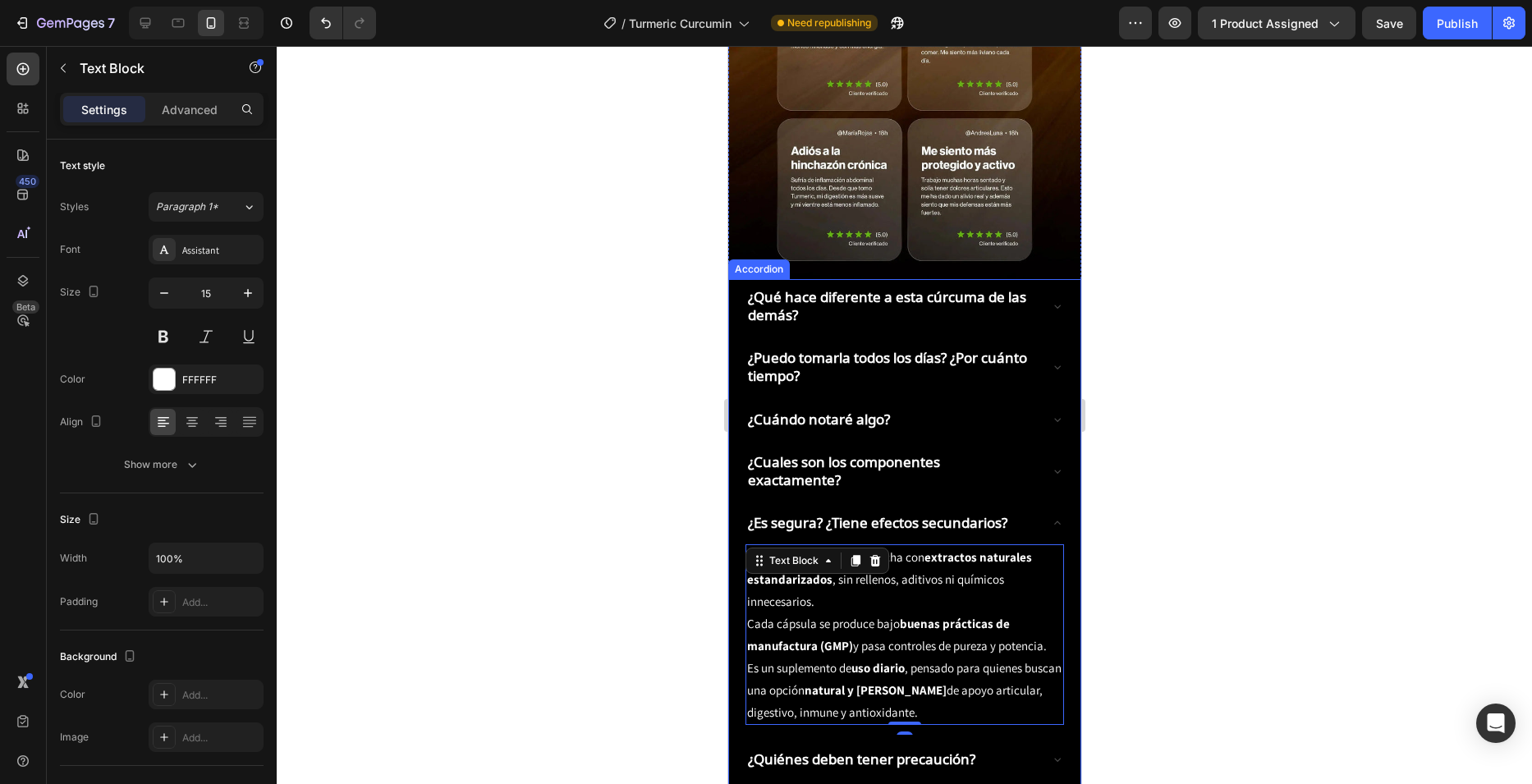
click at [814, 513] on strong "¿Es segura? ¿Tiene efectos secundarios?" at bounding box center [876, 522] width 259 height 19
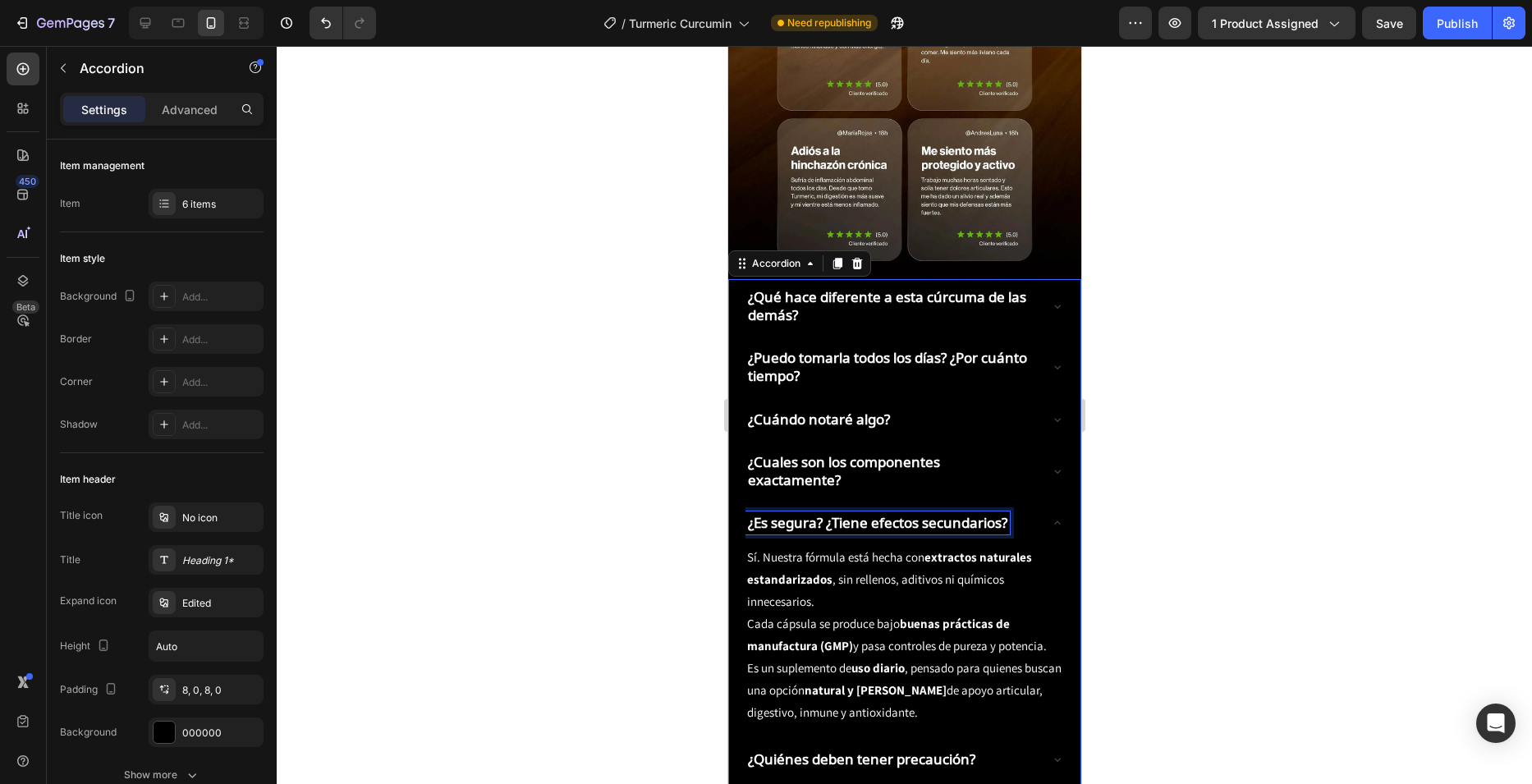
click at [814, 513] on strong "¿Es segura? ¿Tiene efectos secundarios?" at bounding box center [876, 522] width 259 height 19
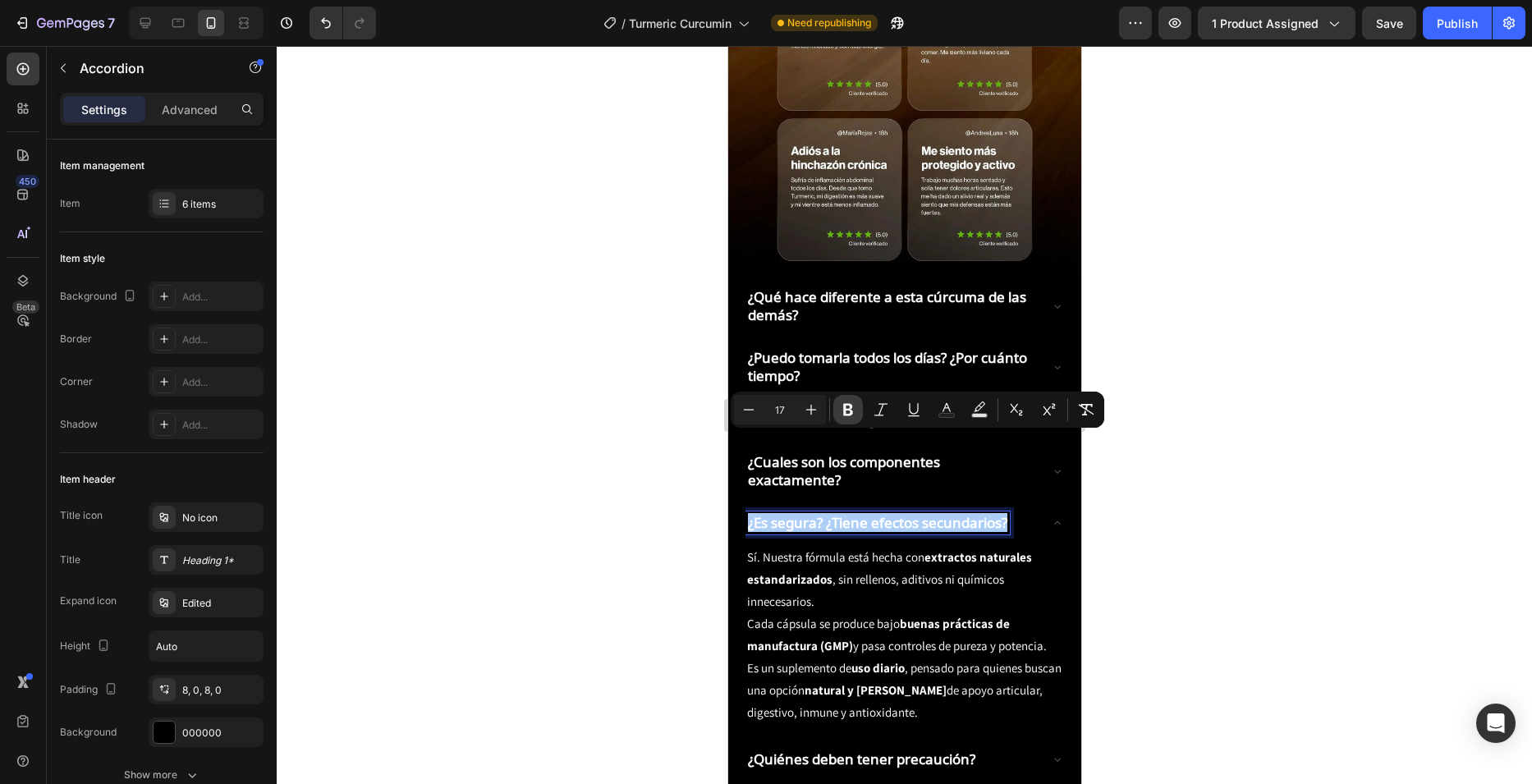
click at [848, 412] on icon "Editor contextual toolbar" at bounding box center [848, 409] width 17 height 17
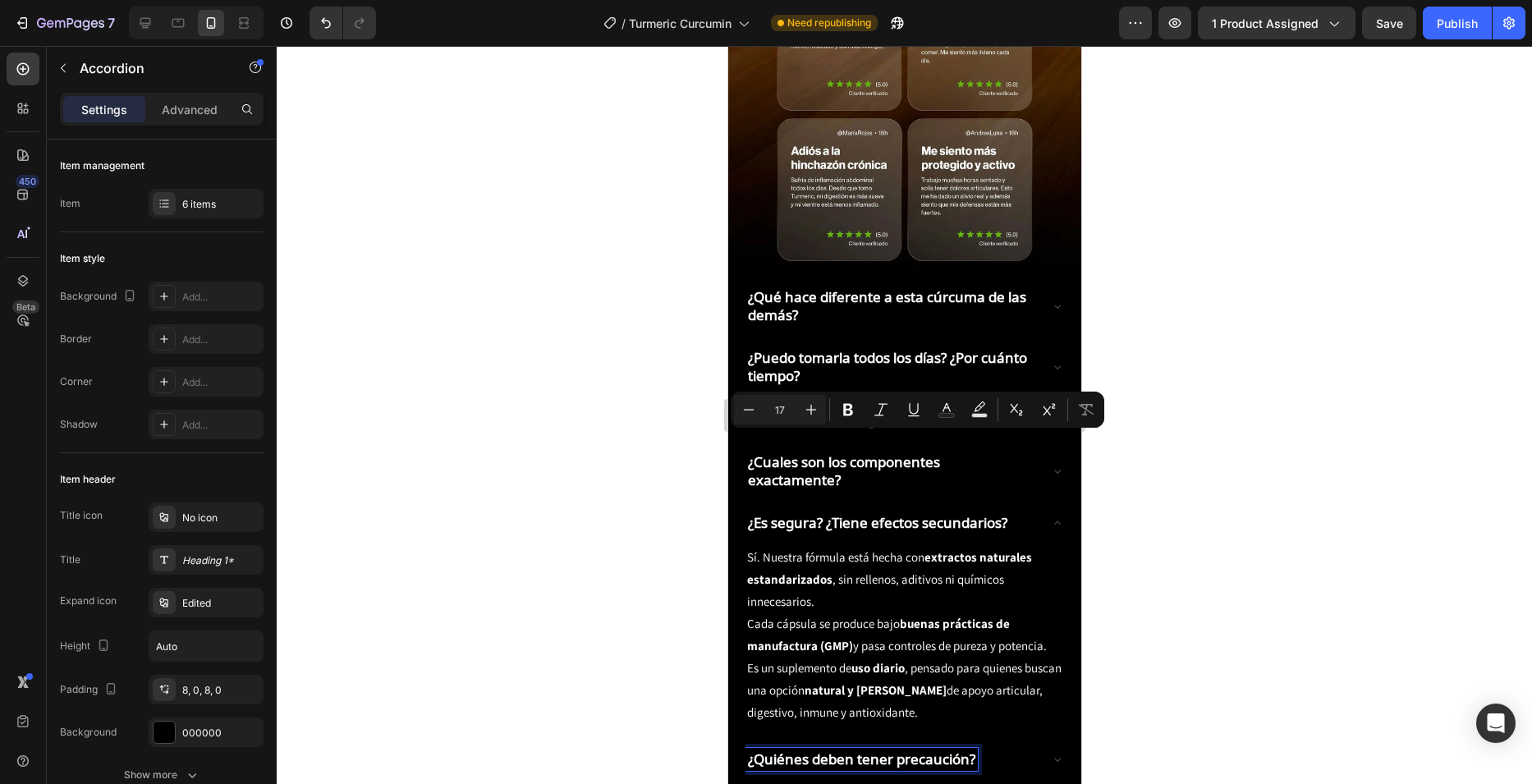
click at [864, 749] on strong "¿Quiénes deben tener precaución?" at bounding box center [861, 758] width 227 height 19
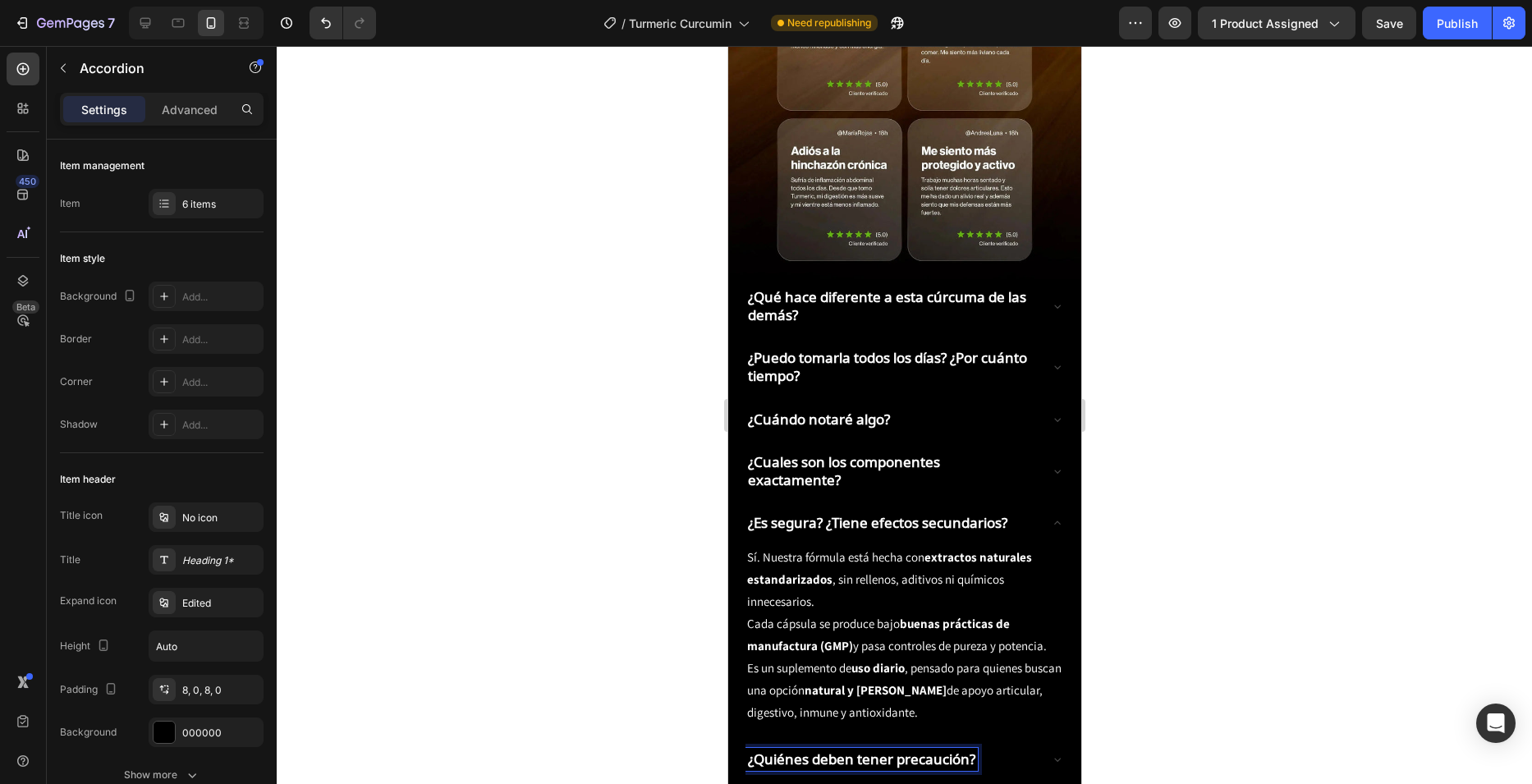
click at [880, 749] on strong "¿Quiénes deben tener precaución?" at bounding box center [861, 758] width 227 height 19
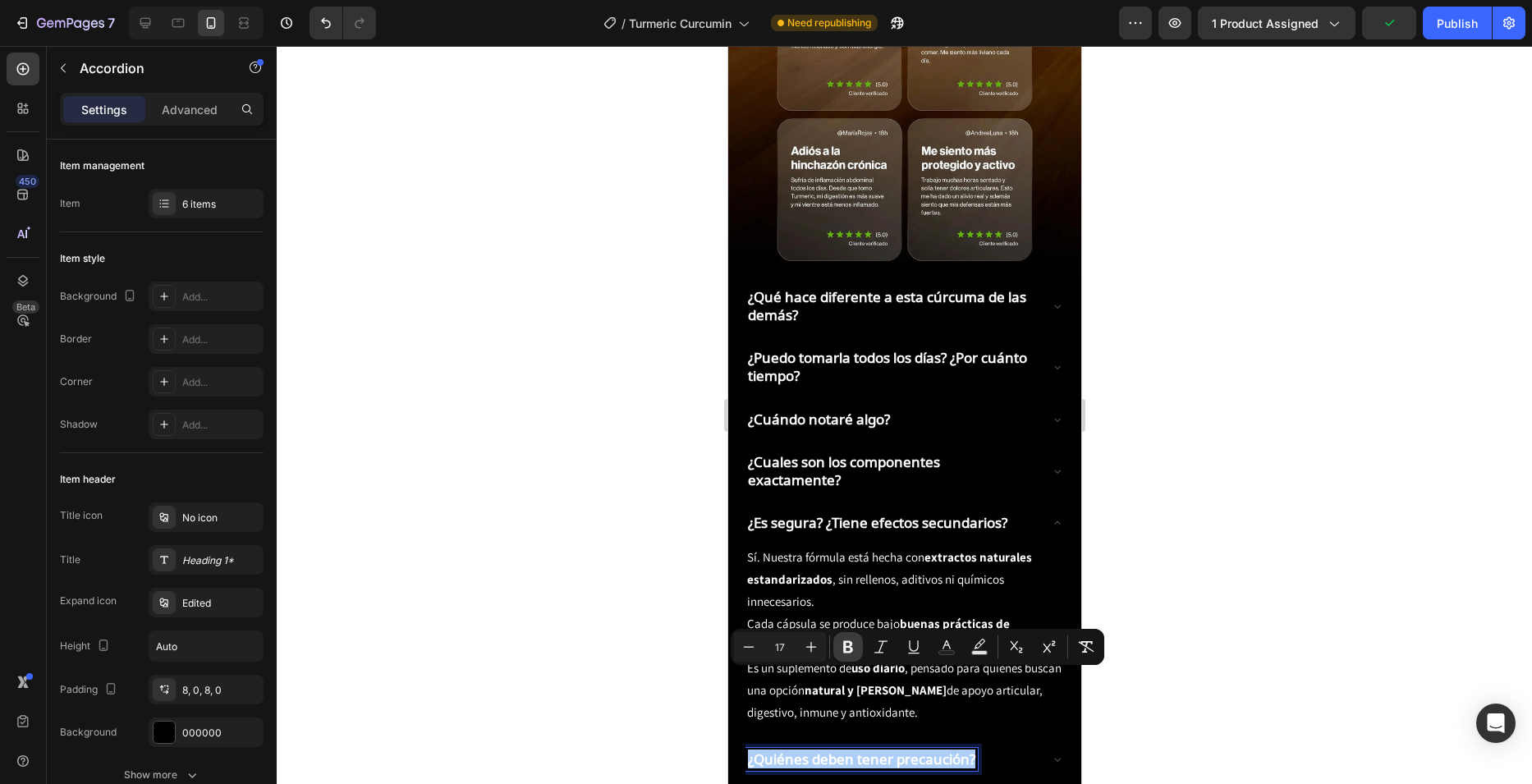
click at [848, 641] on icon "Editor contextual toolbar" at bounding box center [848, 646] width 10 height 12
click at [846, 349] on p "¿Puedo tomarla todos los días? ¿Por cuánto tiempo?" at bounding box center [890, 367] width 288 height 36
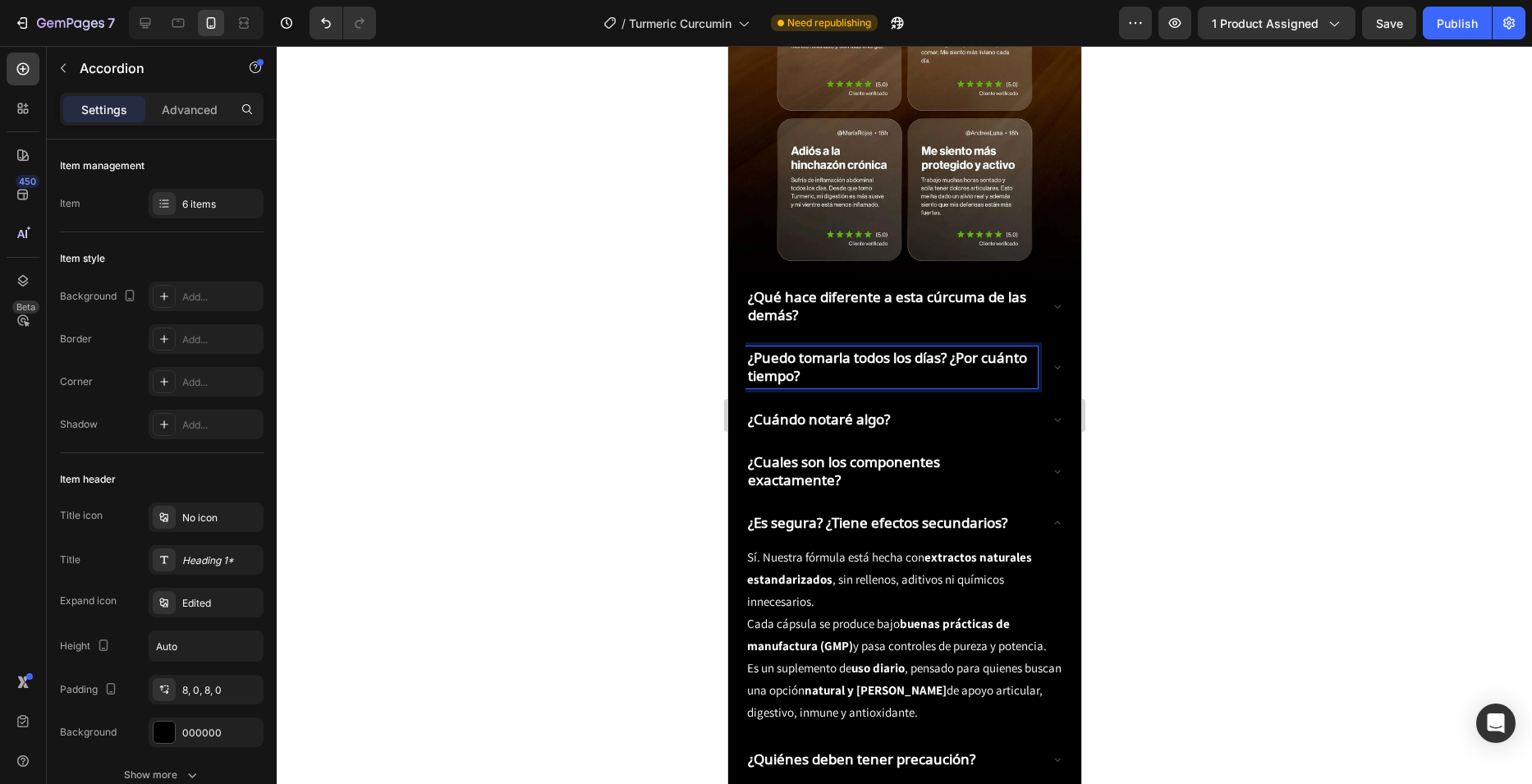
click at [840, 288] on p "¿Qué hace diferente a esta cúrcuma de las demás?" at bounding box center [890, 307] width 288 height 36
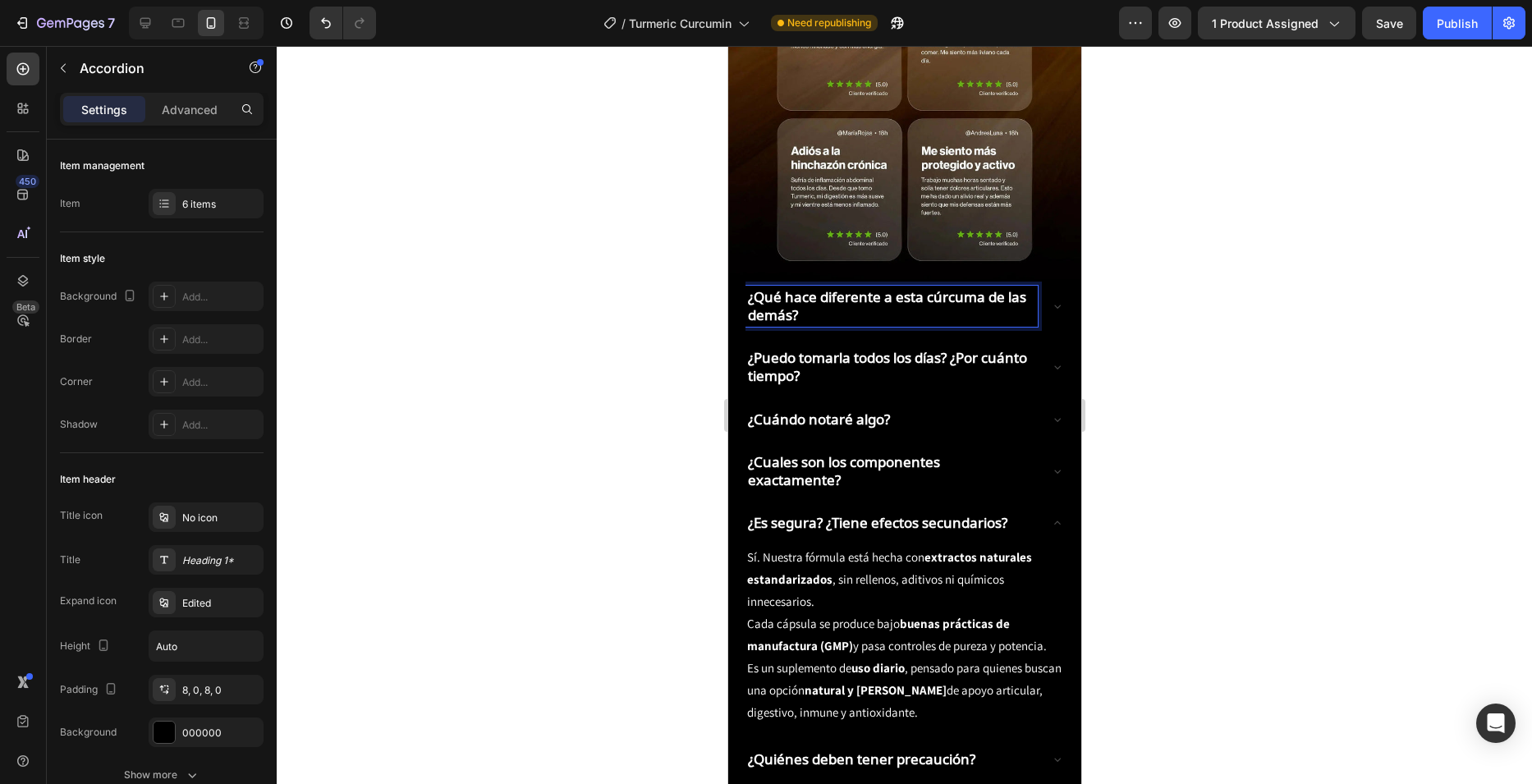
click at [831, 288] on strong "¿Qué hace diferente a esta cúrcuma de las demás?" at bounding box center [886, 306] width 279 height 37
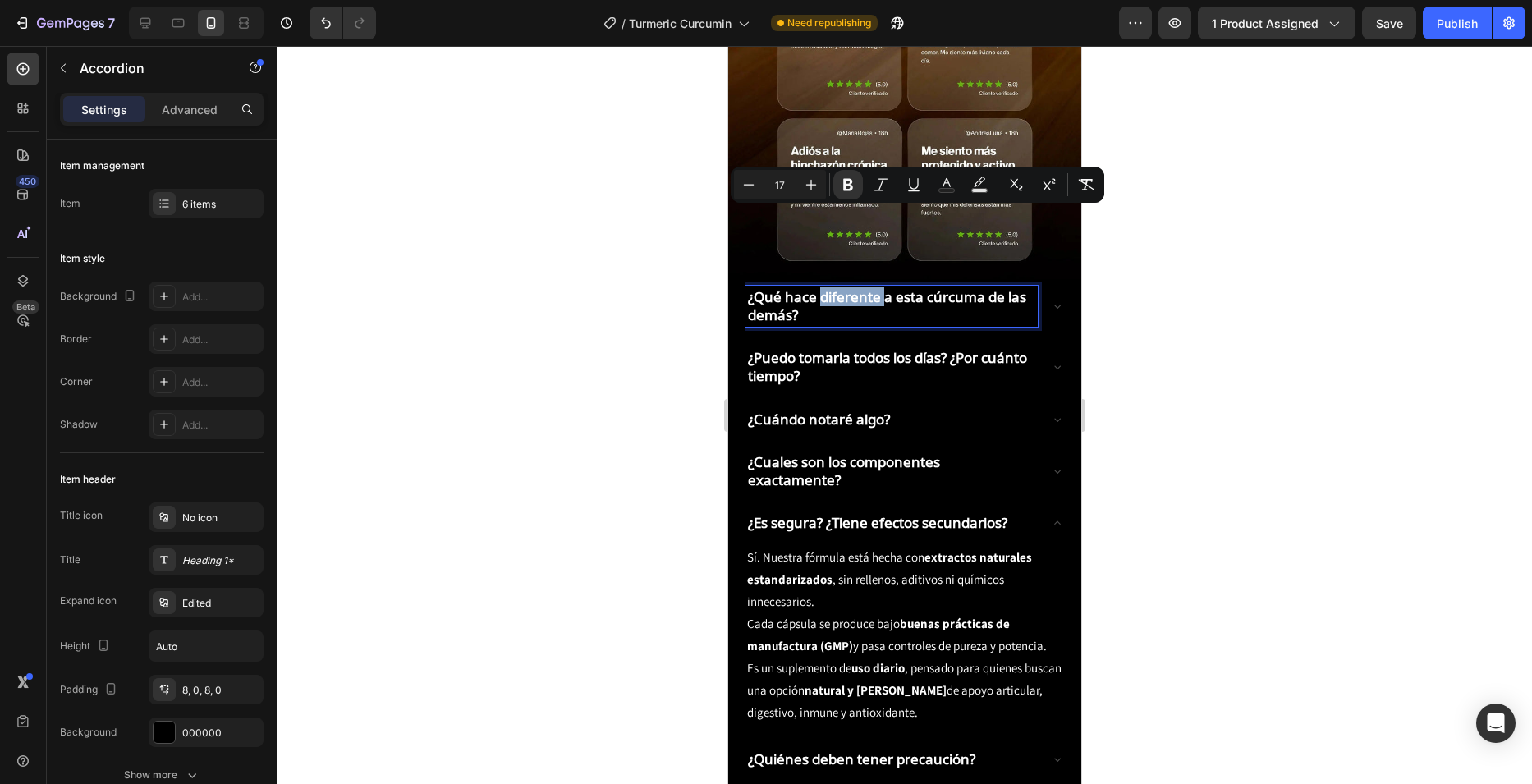
click at [831, 288] on strong "¿Qué hace diferente a esta cúrcuma de las demás?" at bounding box center [886, 306] width 279 height 37
click at [861, 176] on button "Bold" at bounding box center [848, 185] width 30 height 30
click at [851, 349] on p "¿Puedo tomarla todos los días? ¿Por cuánto tiempo?" at bounding box center [890, 367] width 288 height 36
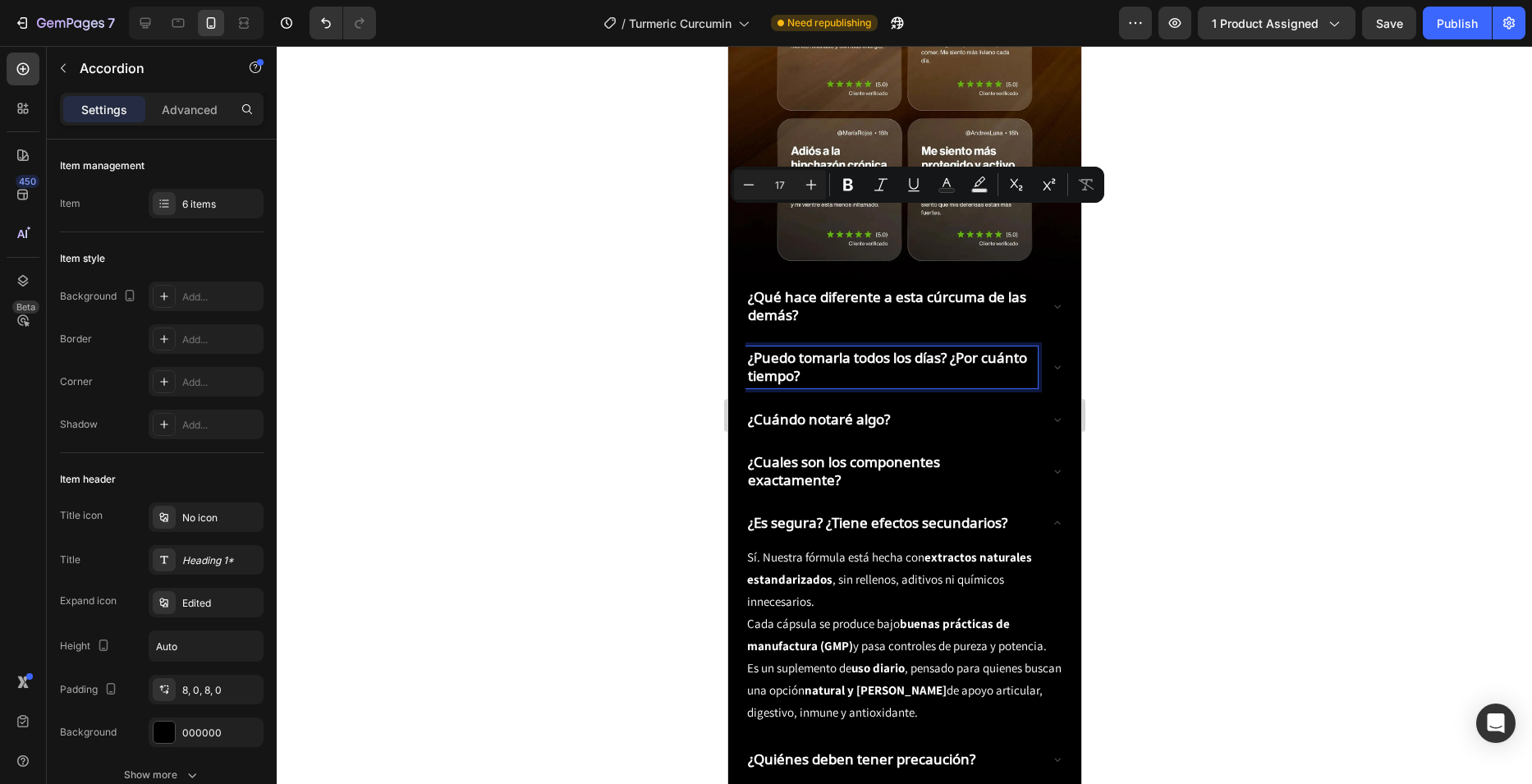
click at [851, 349] on p "¿Puedo tomarla todos los días? ¿Por cuánto tiempo?" at bounding box center [890, 367] width 288 height 36
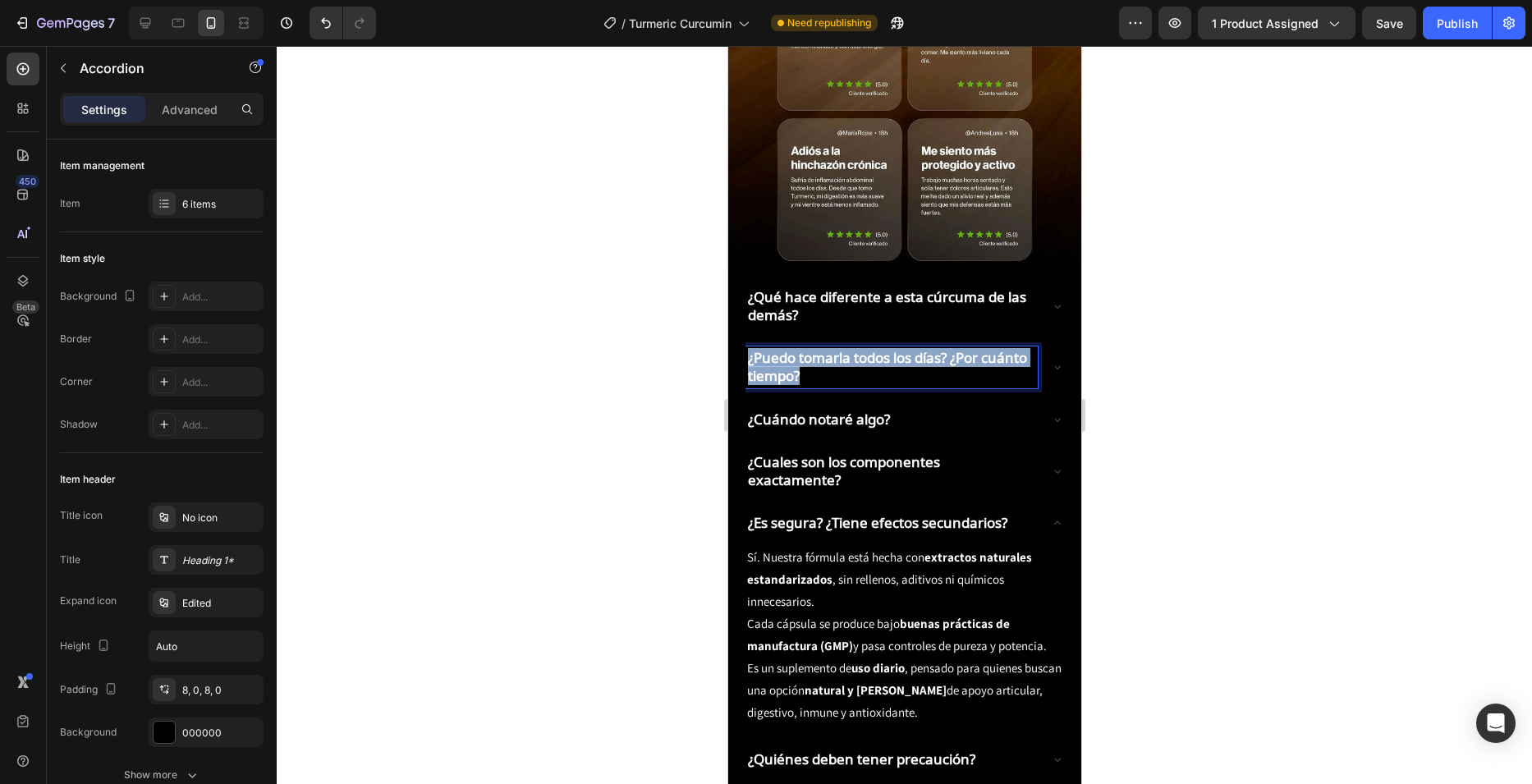
click at [851, 349] on p "¿Puedo tomarla todos los días? ¿Por cuánto tiempo?" at bounding box center [890, 367] width 288 height 36
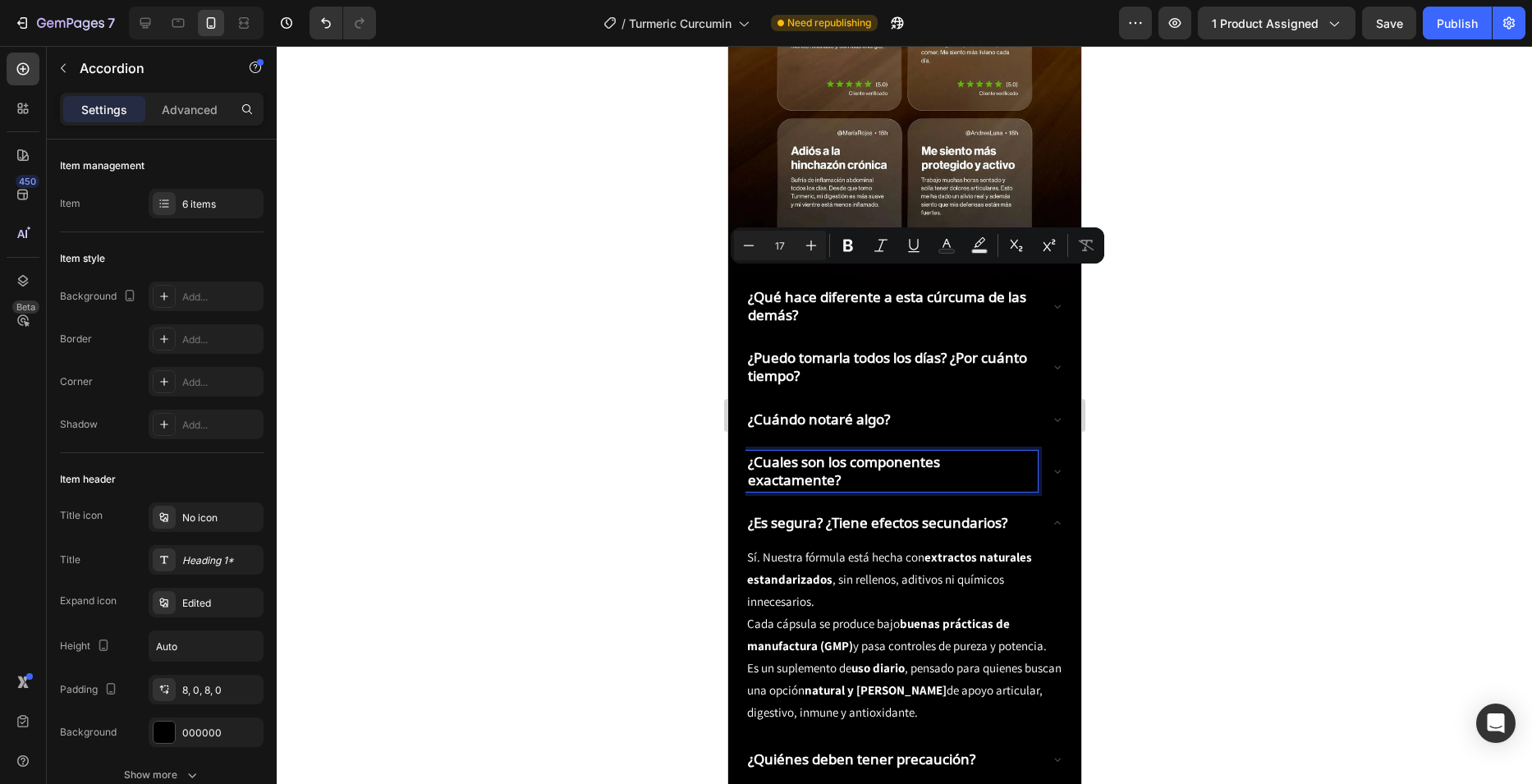
click at [831, 451] on div "¿Cuales son los componentes exactamente?" at bounding box center [890, 472] width 293 height 41
click at [829, 410] on p "¿Cuándo notaré algo?" at bounding box center [817, 419] width 142 height 18
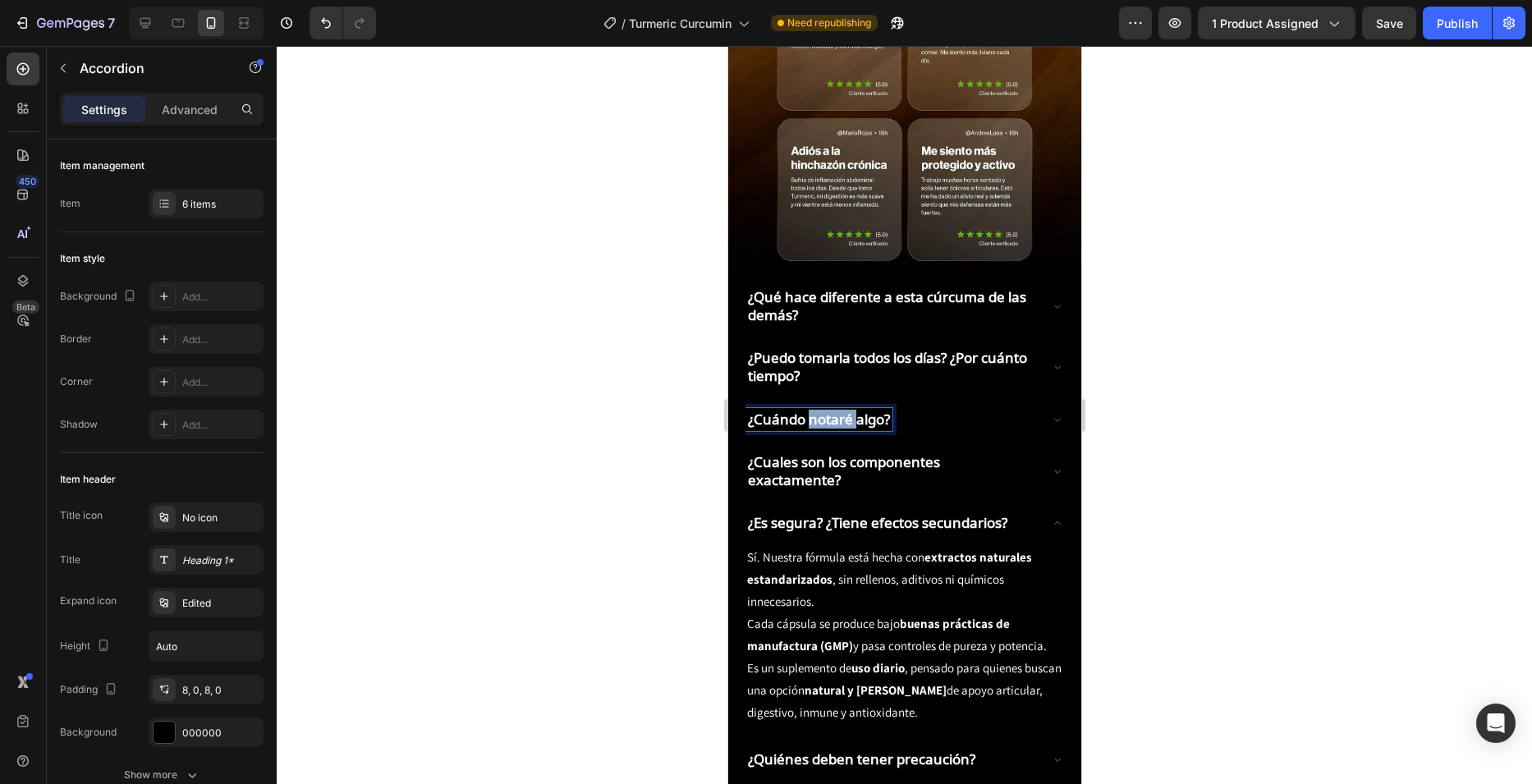
click at [829, 410] on p "¿Cuándo notaré algo?" at bounding box center [817, 419] width 142 height 18
click at [826, 453] on p "¿Cuales son los componentes exactamente?" at bounding box center [890, 472] width 288 height 36
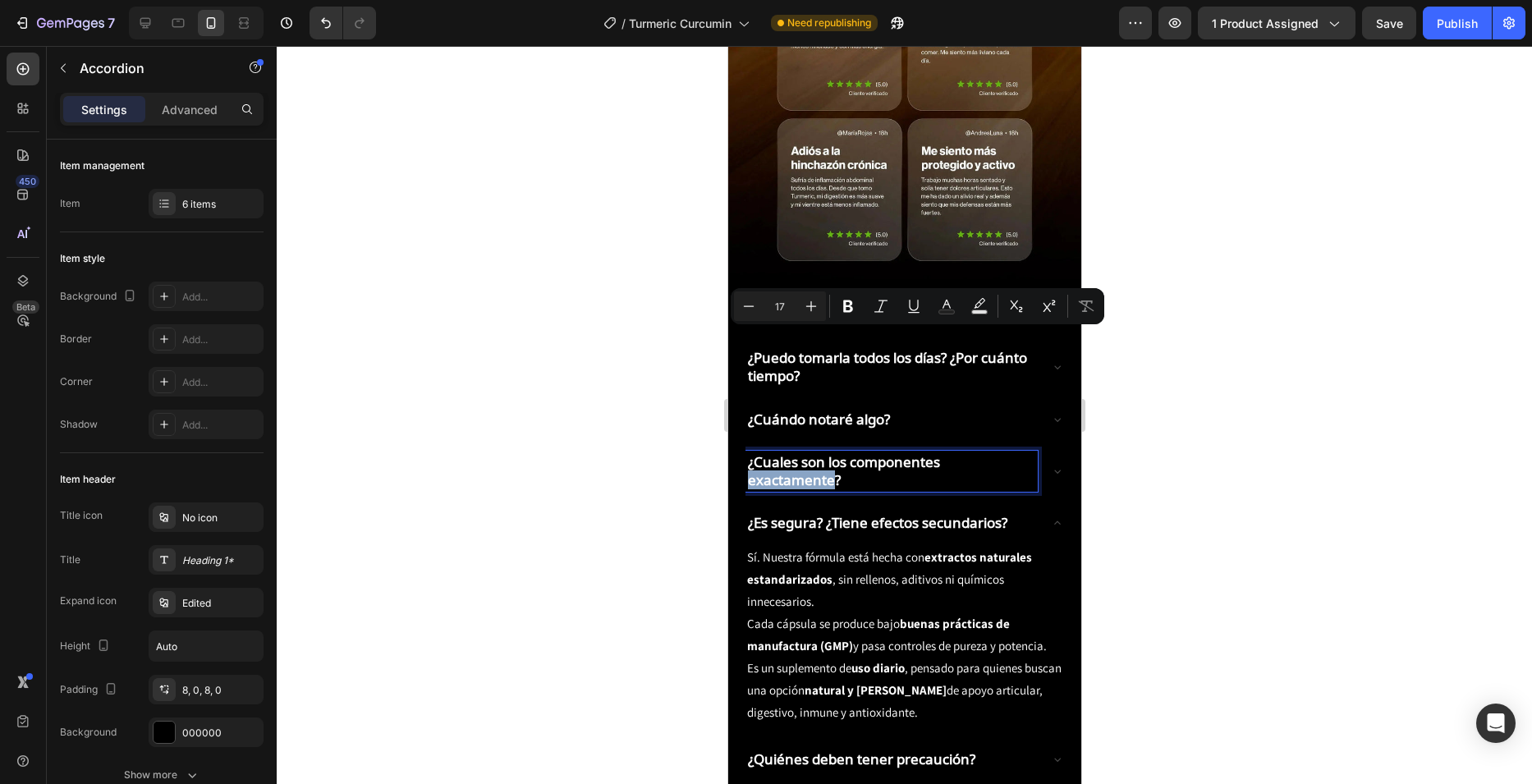
click at [826, 453] on p "¿Cuales son los componentes exactamente?" at bounding box center [890, 472] width 288 height 36
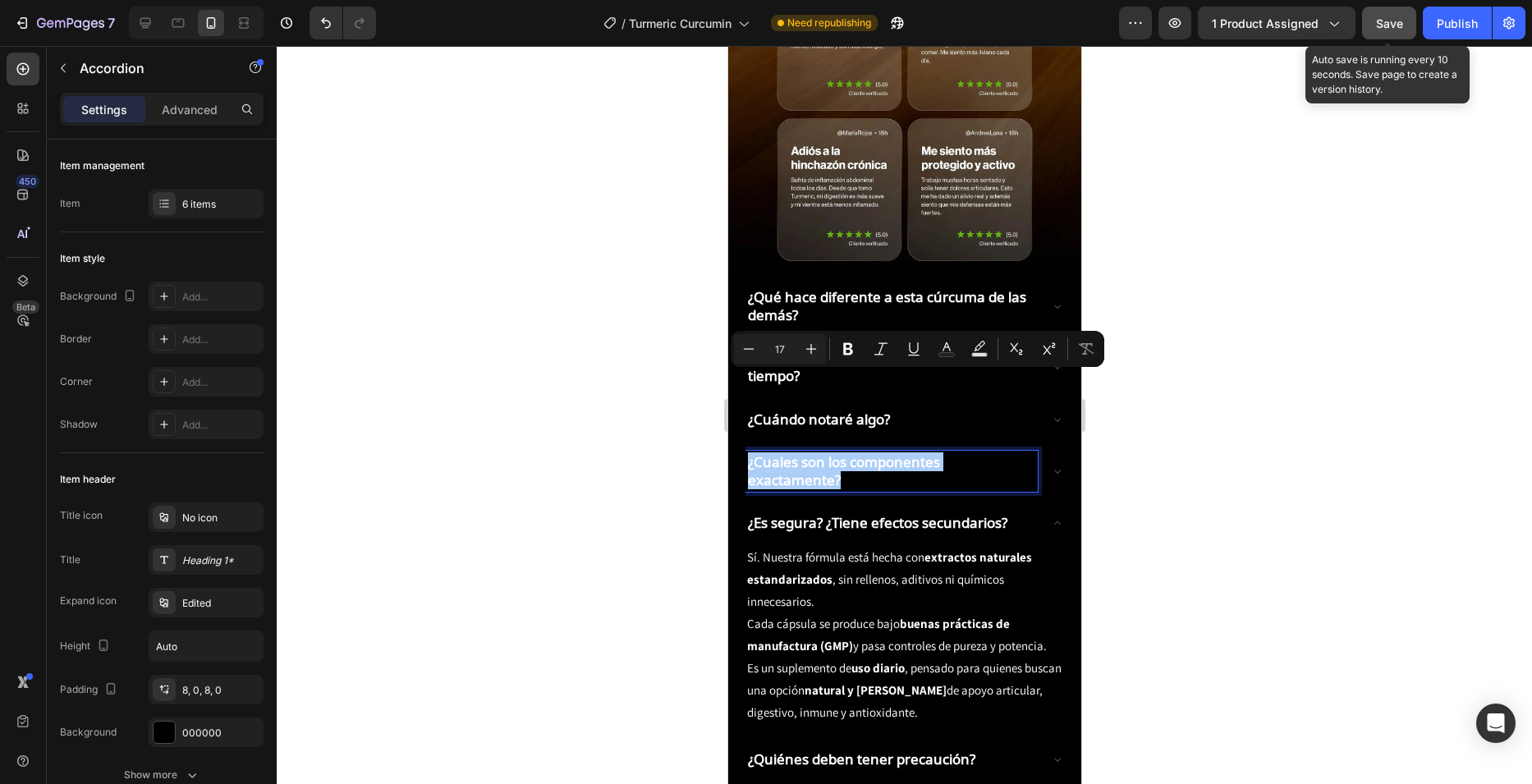
click at [1394, 9] on button "Save" at bounding box center [1389, 23] width 54 height 33
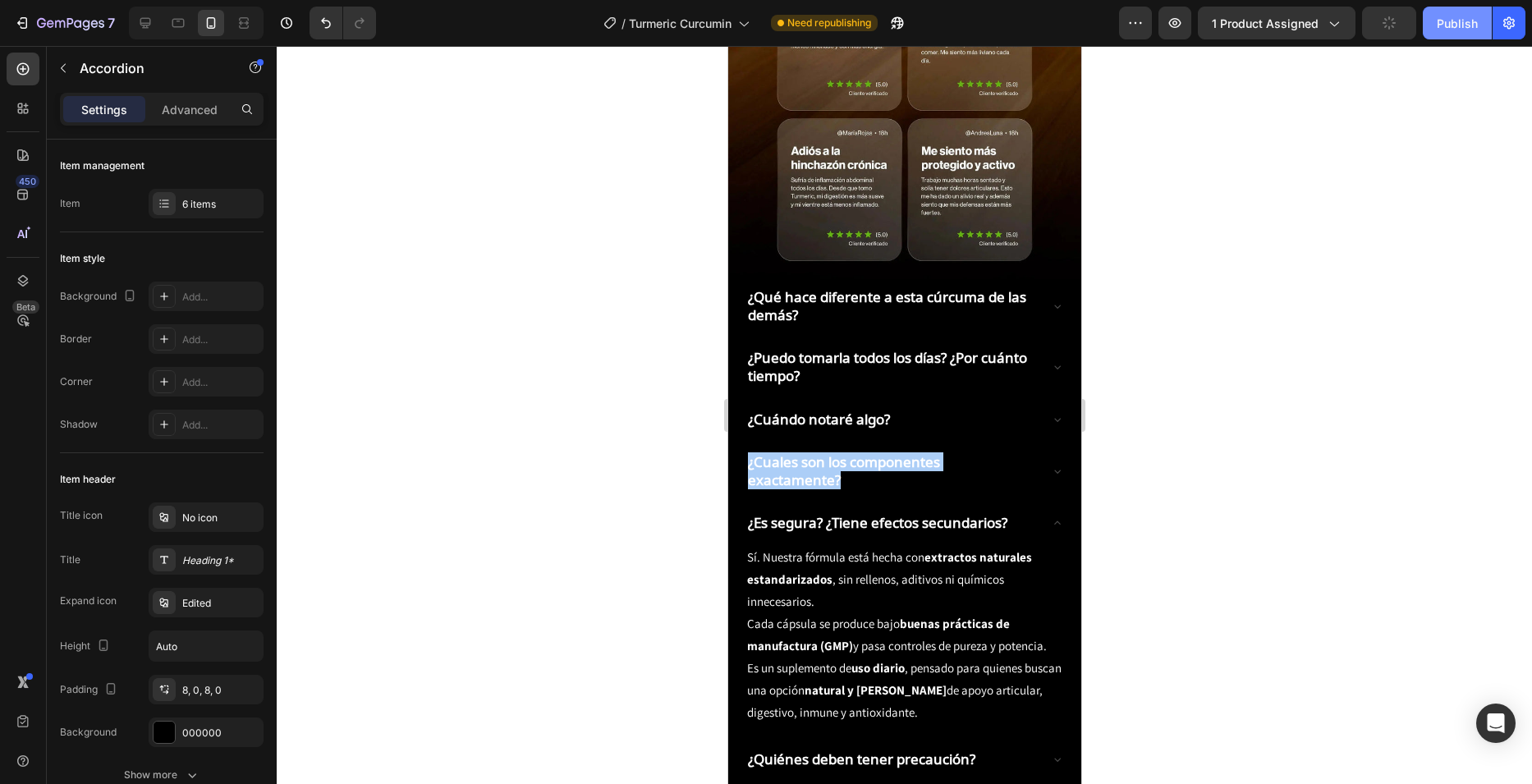
click at [1453, 29] on div "Publish" at bounding box center [1457, 23] width 41 height 17
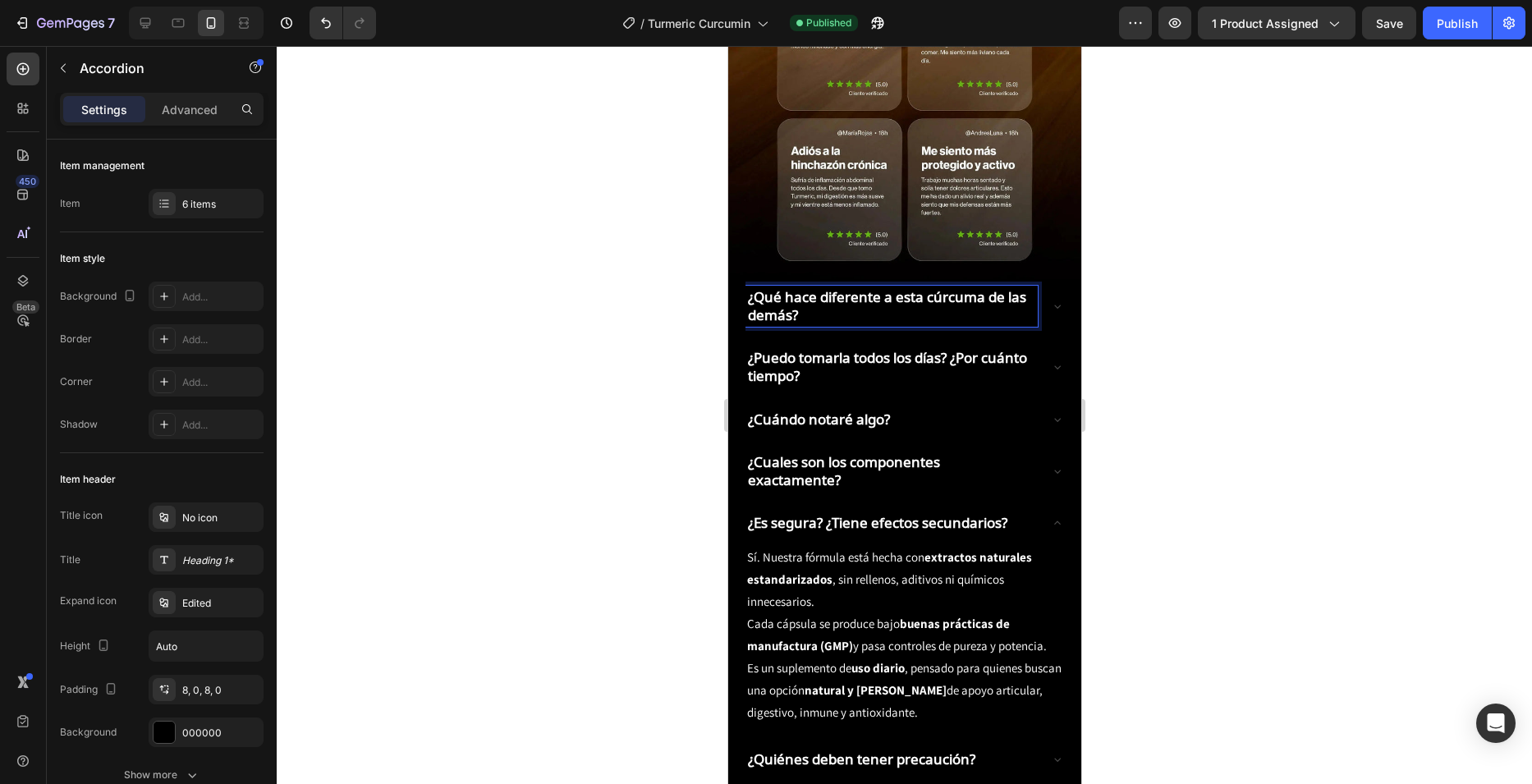
click at [843, 288] on p "¿Qué hace diferente a esta cúrcuma de las demás?" at bounding box center [890, 307] width 288 height 36
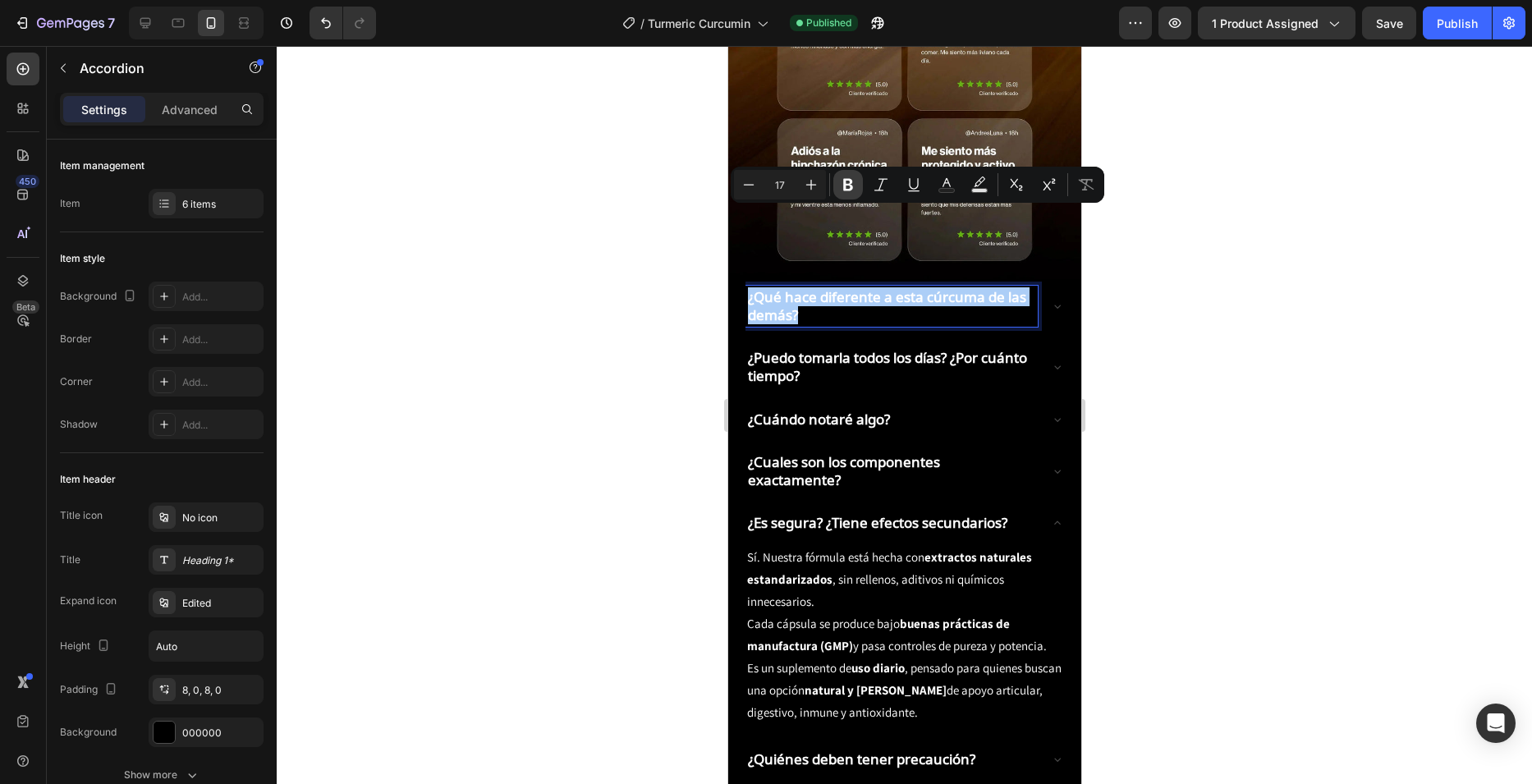
click at [859, 176] on button "Bold" at bounding box center [848, 185] width 30 height 30
click at [849, 349] on p "¿Puedo tomarla todos los días? ¿Por cuánto tiempo?" at bounding box center [890, 367] width 288 height 36
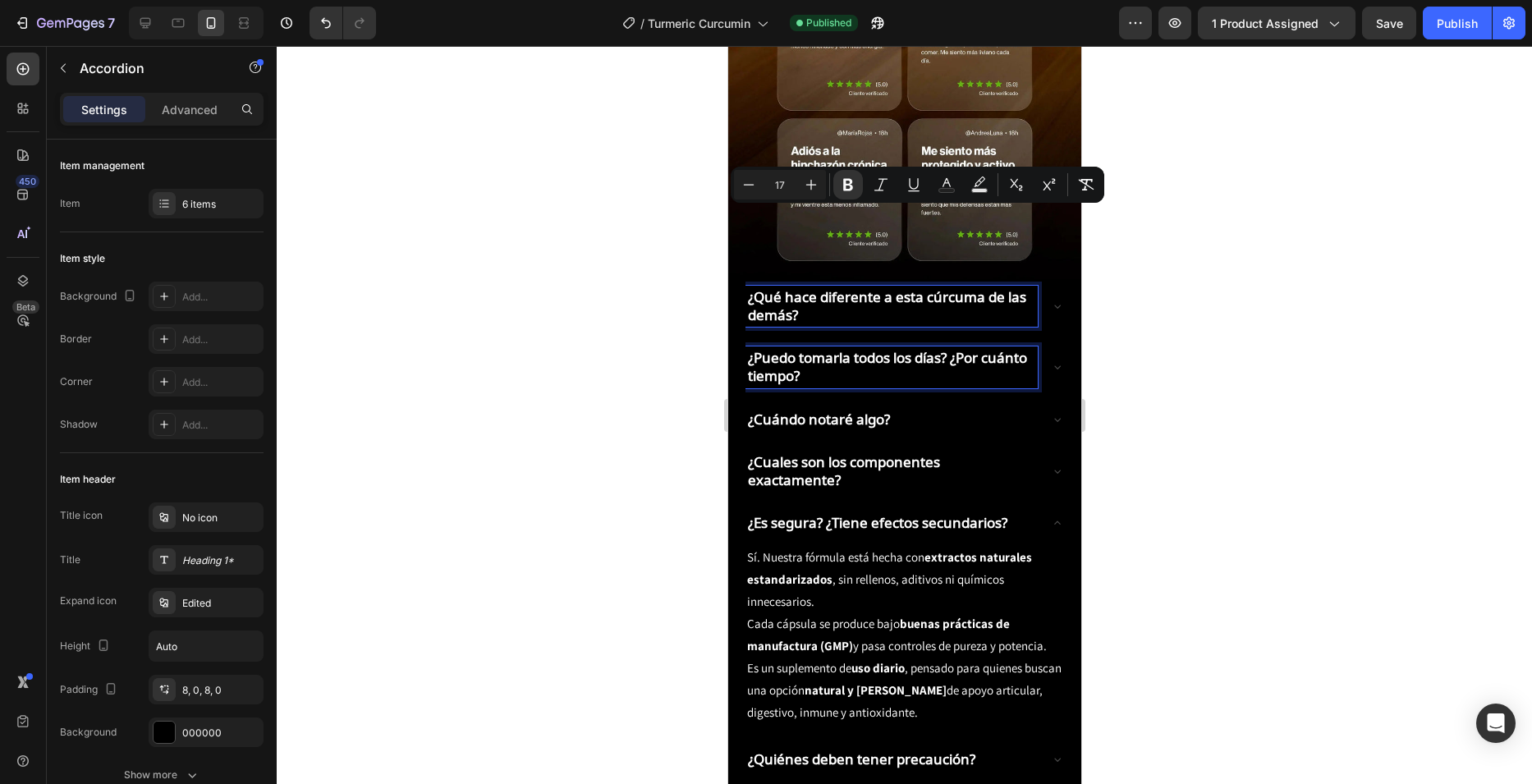
click at [849, 349] on p "¿Puedo tomarla todos los días? ¿Por cuánto tiempo?" at bounding box center [890, 367] width 288 height 36
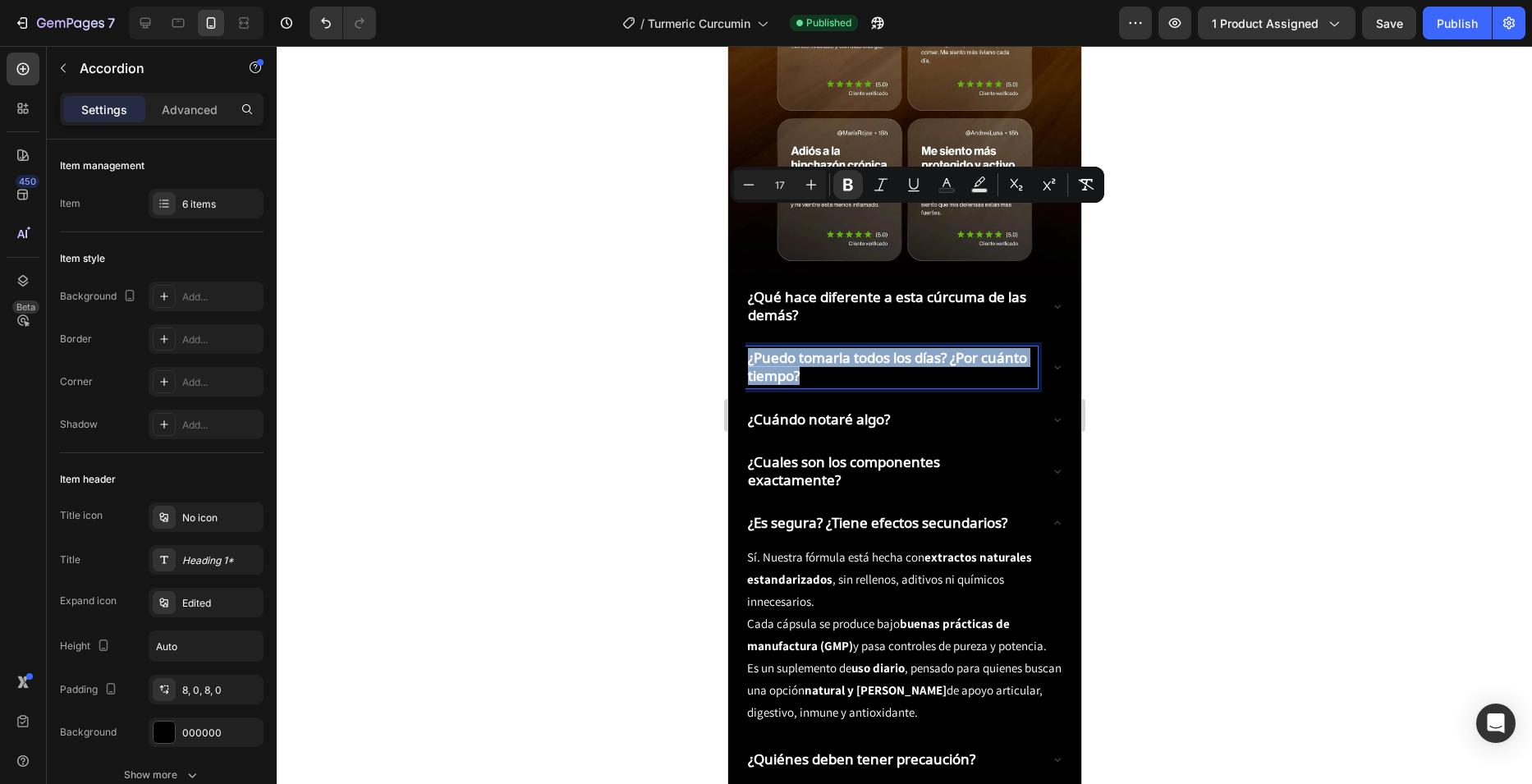
click at [849, 349] on p "¿Puedo tomarla todos los días? ¿Por cuánto tiempo?" at bounding box center [890, 367] width 288 height 36
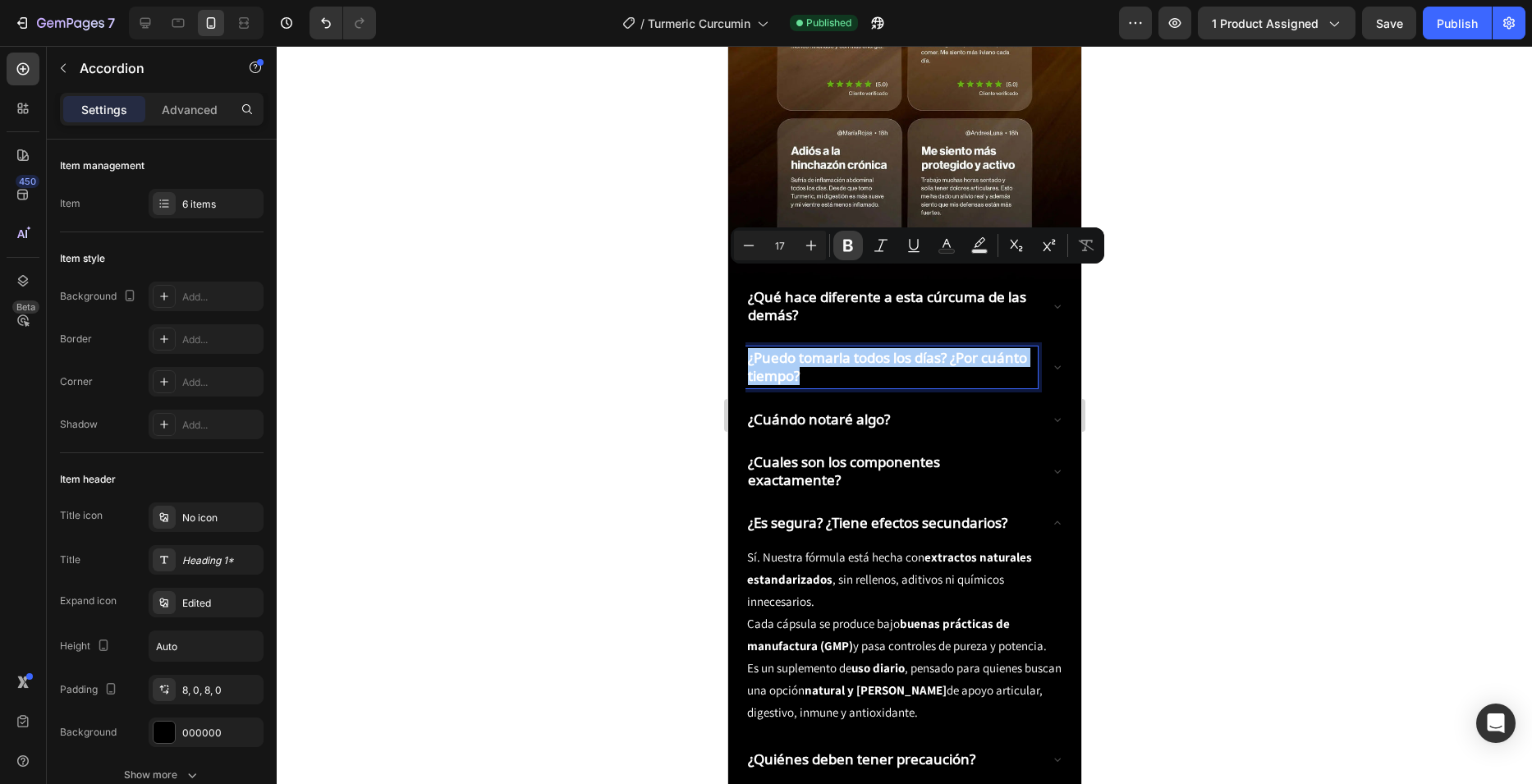
click at [842, 235] on button "Bold" at bounding box center [848, 245] width 30 height 30
click at [818, 410] on p "¿Cuándo notaré algo?" at bounding box center [817, 419] width 142 height 18
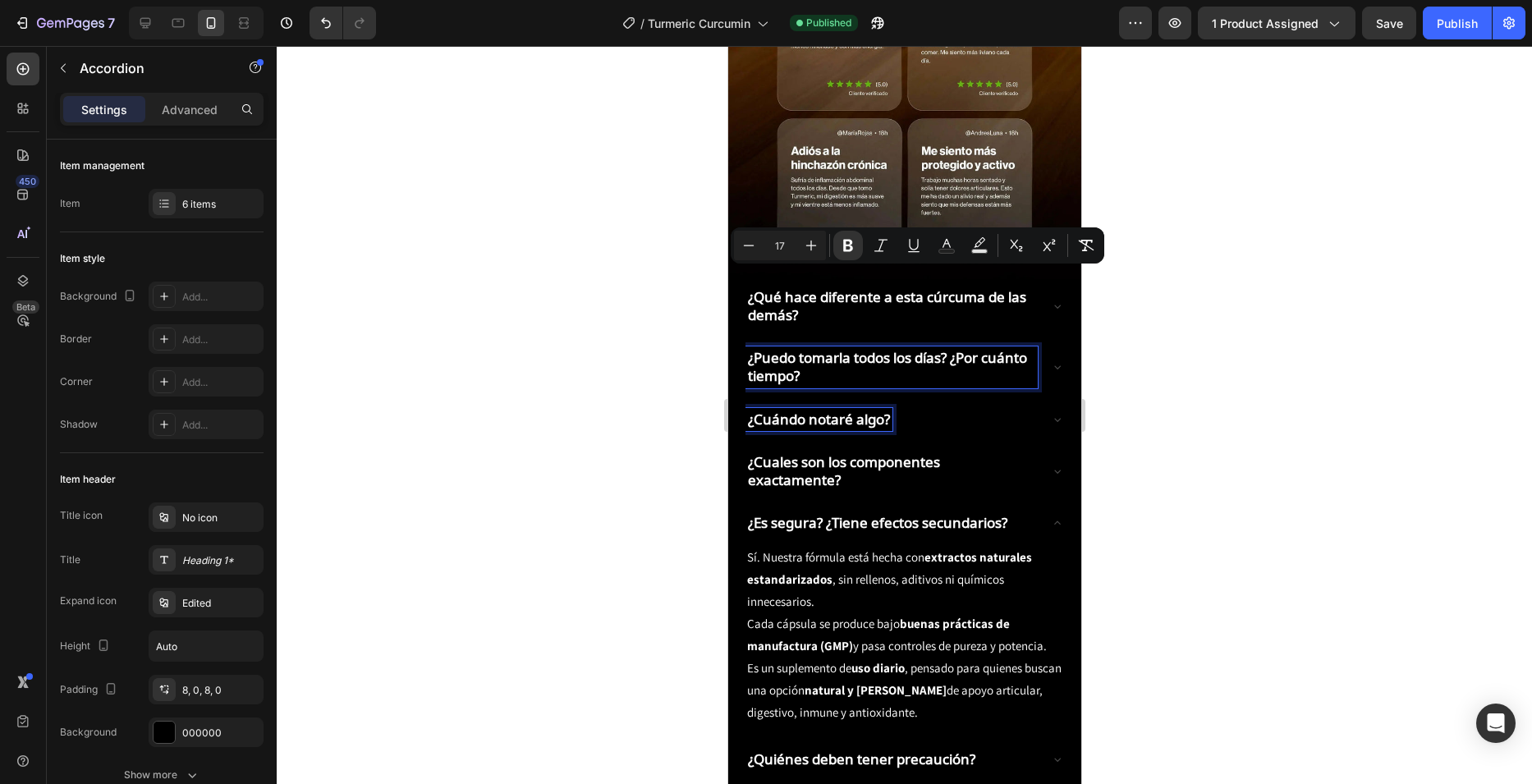
click at [817, 410] on p "¿Cuándo notaré algo?" at bounding box center [817, 419] width 142 height 18
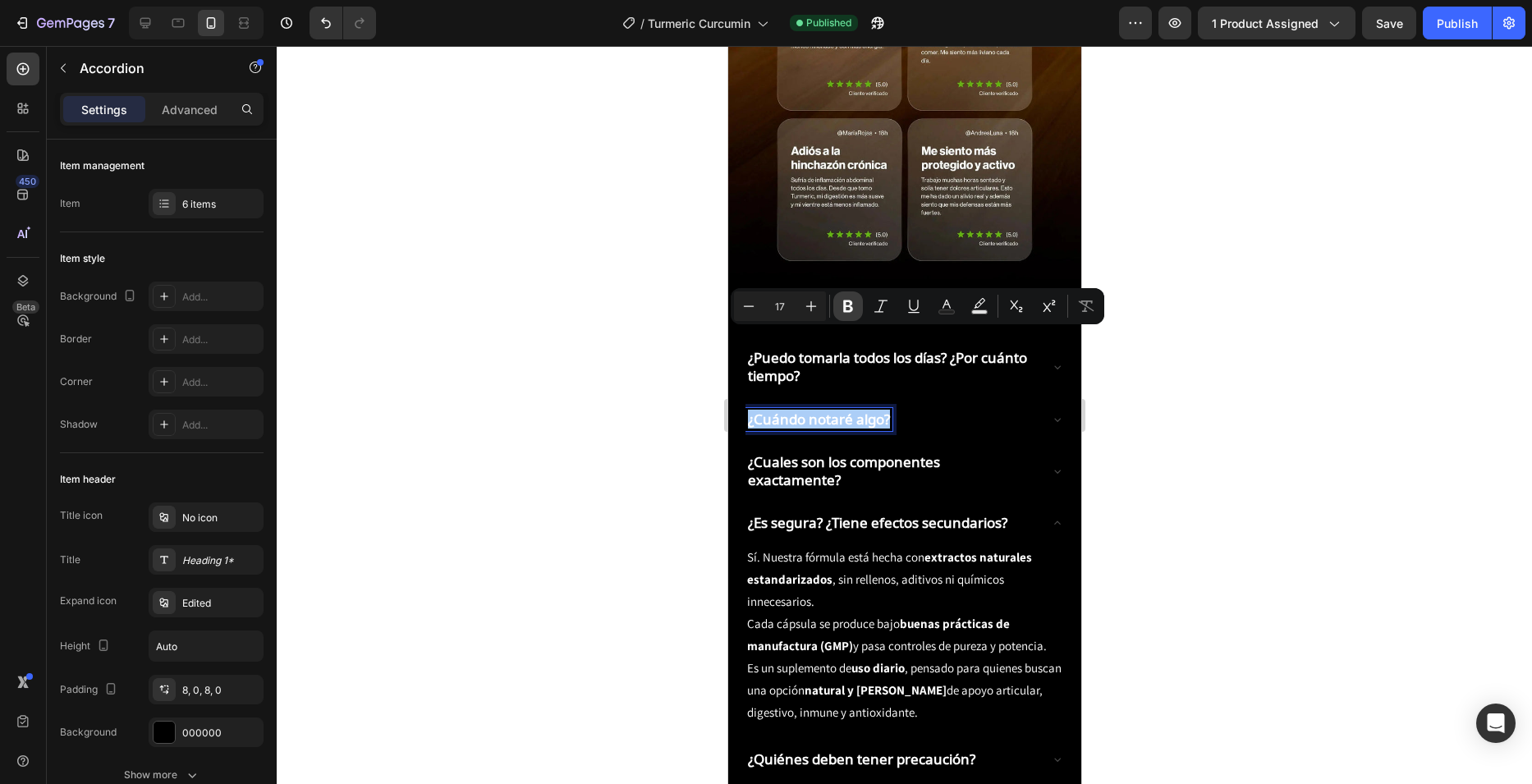
click at [841, 303] on icon "Editor contextual toolbar" at bounding box center [848, 306] width 17 height 17
click at [809, 453] on p "¿Cuales son los componentes exactamente?" at bounding box center [890, 472] width 288 height 36
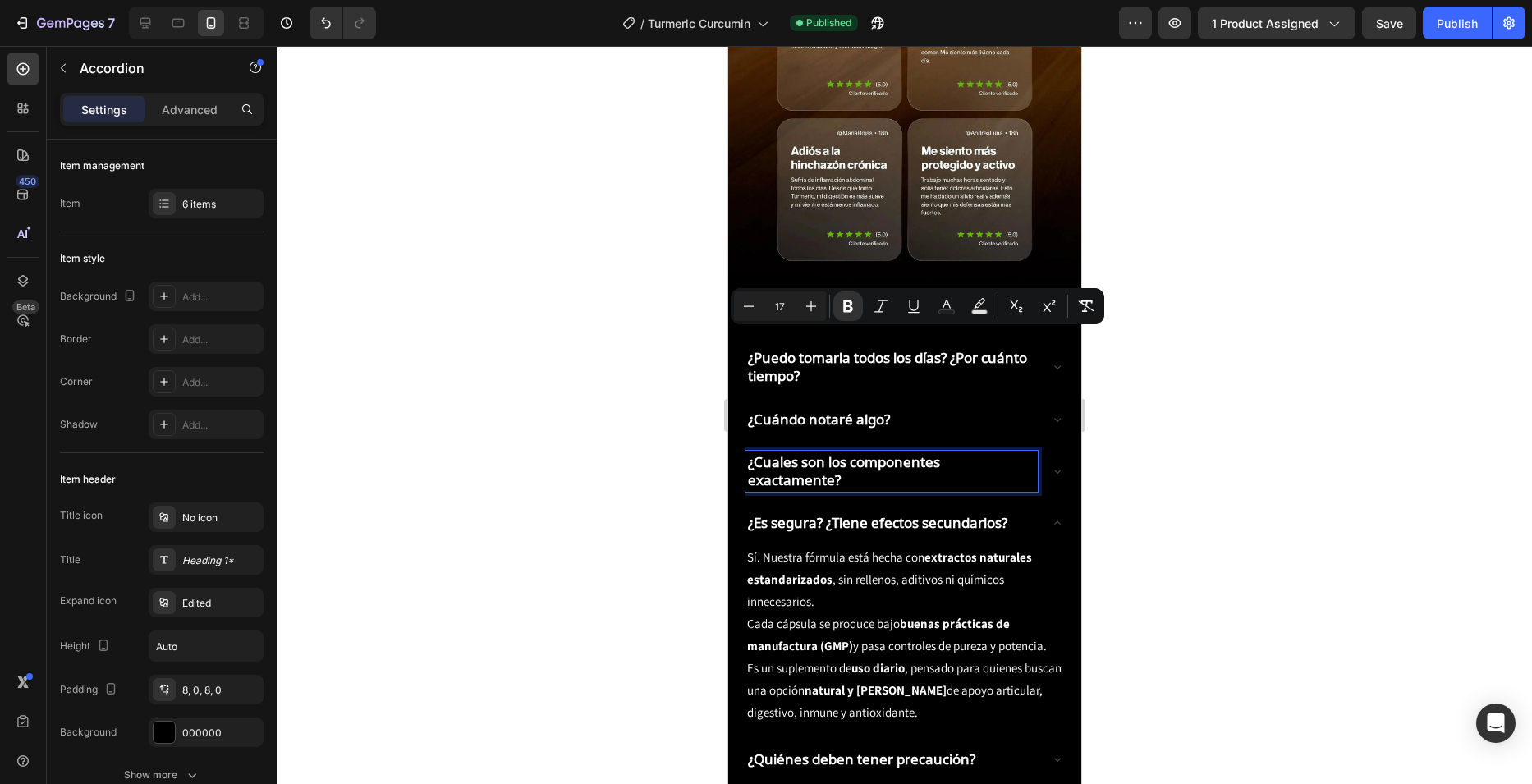
click at [809, 453] on p "¿Cuales son los componentes exactamente?" at bounding box center [890, 472] width 288 height 36
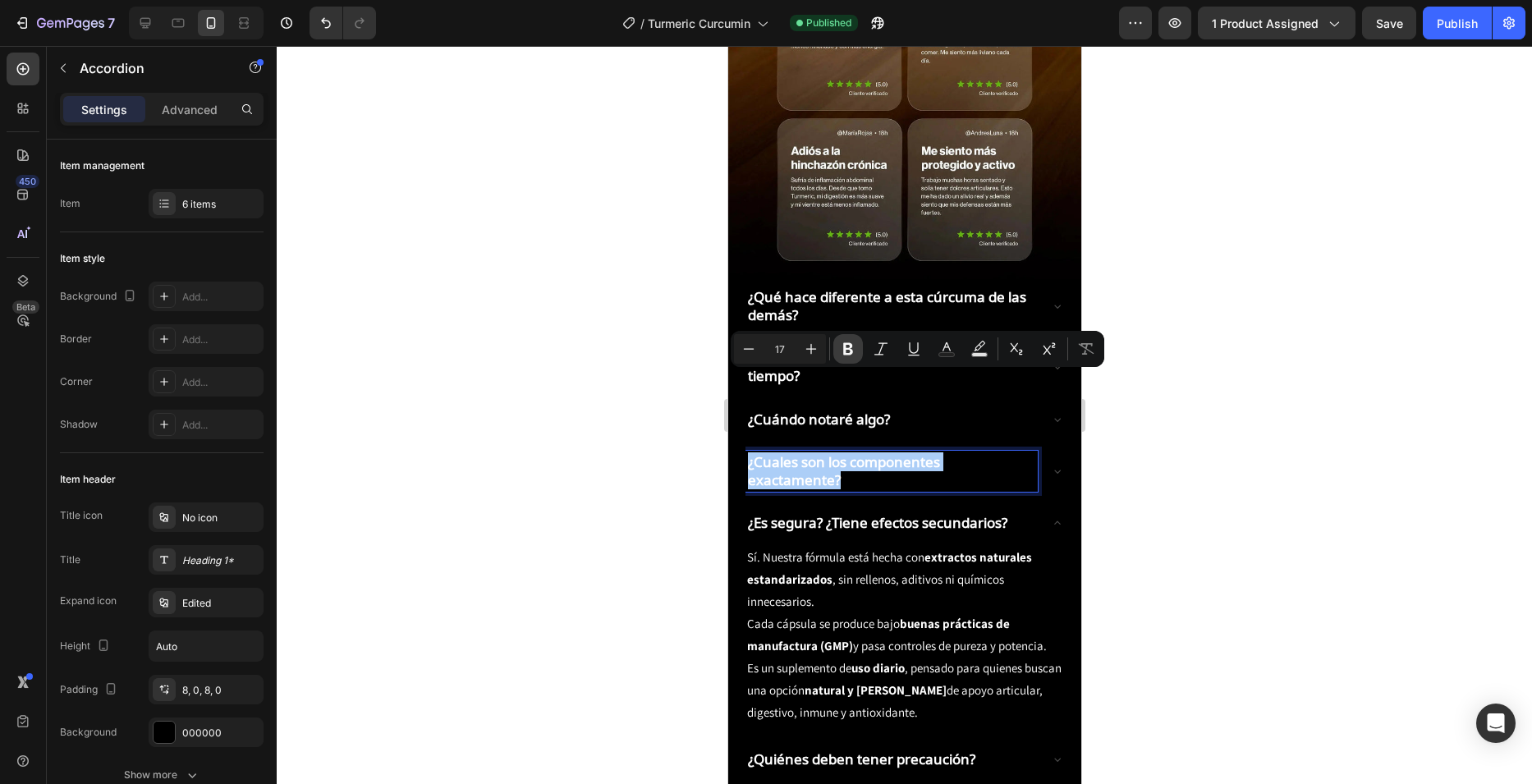
click at [844, 353] on icon "Editor contextual toolbar" at bounding box center [848, 349] width 10 height 12
click at [806, 514] on p "¿Es segura? ¿Tiene efectos secundarios?" at bounding box center [876, 523] width 259 height 18
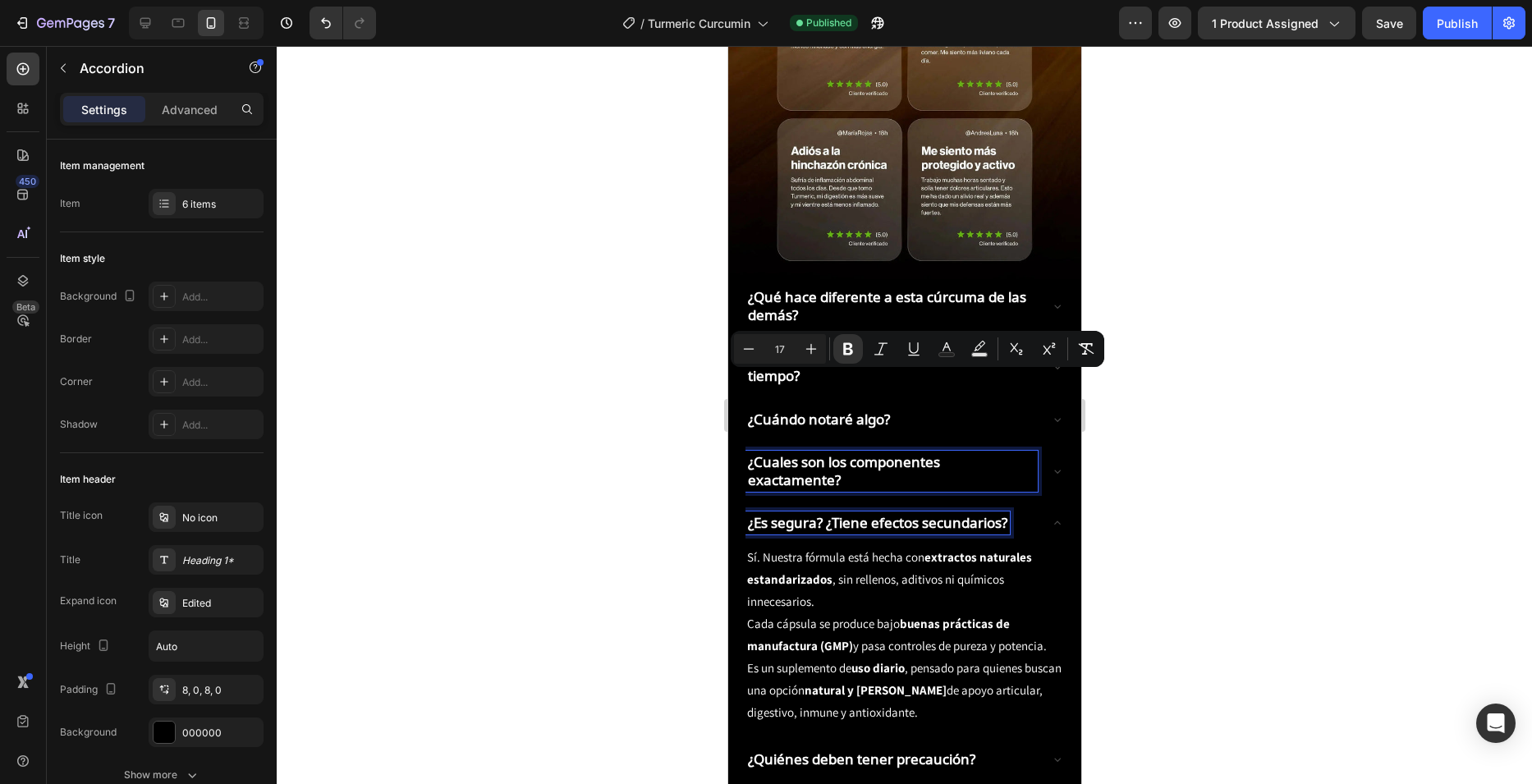
click at [806, 514] on p "¿Es segura? ¿Tiene efectos secundarios?" at bounding box center [876, 523] width 259 height 18
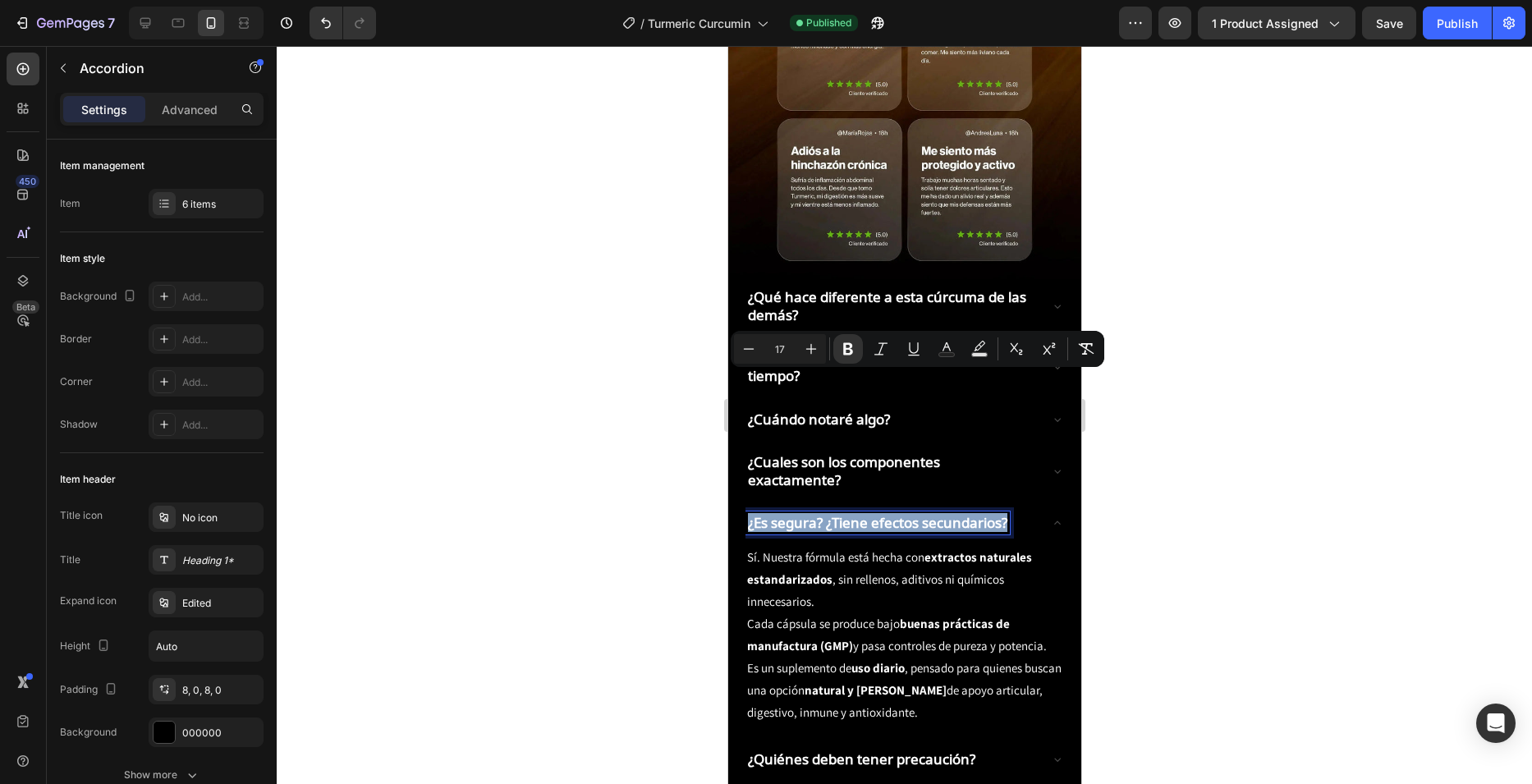
click at [806, 514] on p "¿Es segura? ¿Tiene efectos secundarios?" at bounding box center [876, 523] width 259 height 18
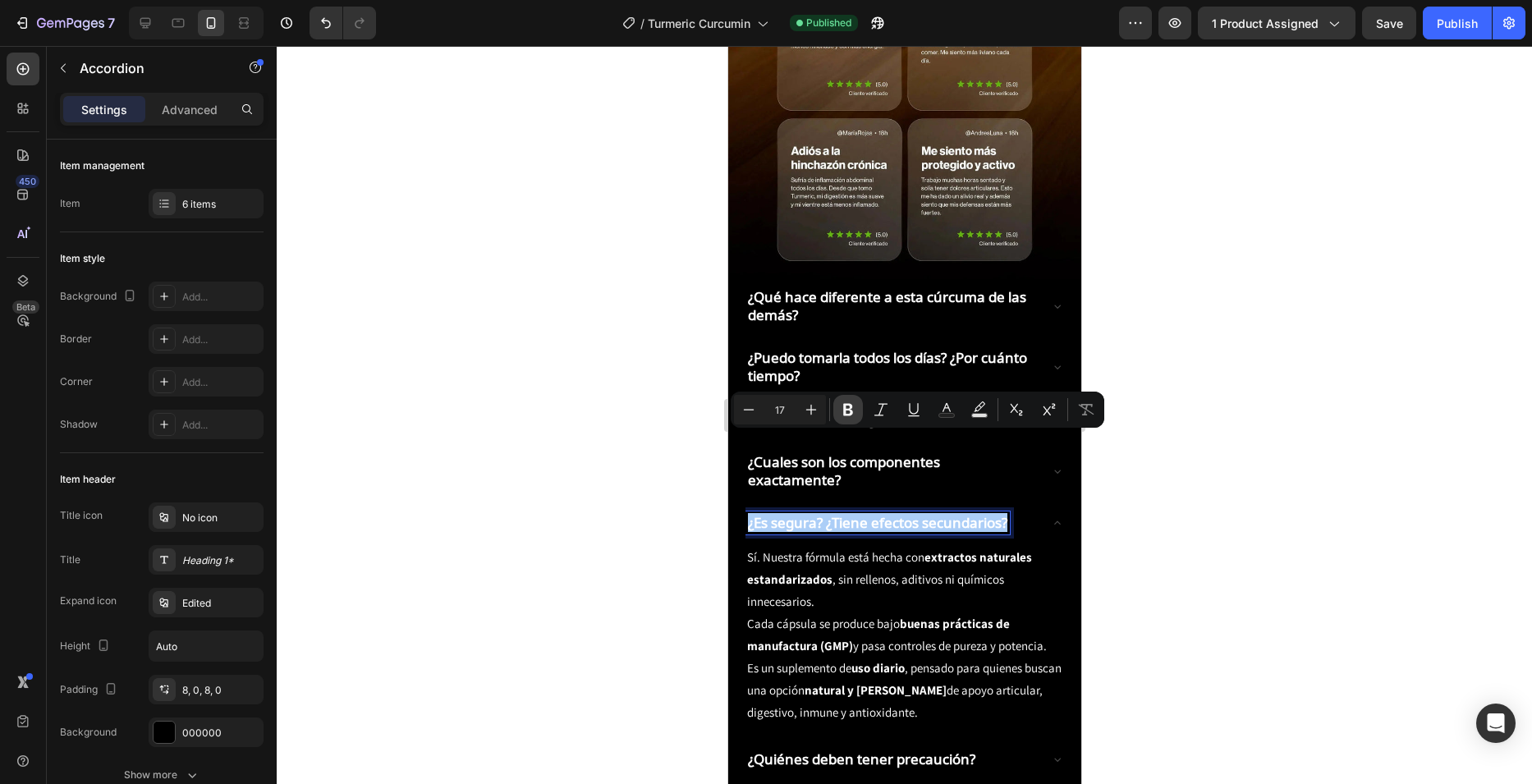
click at [836, 405] on button "Bold" at bounding box center [848, 409] width 30 height 30
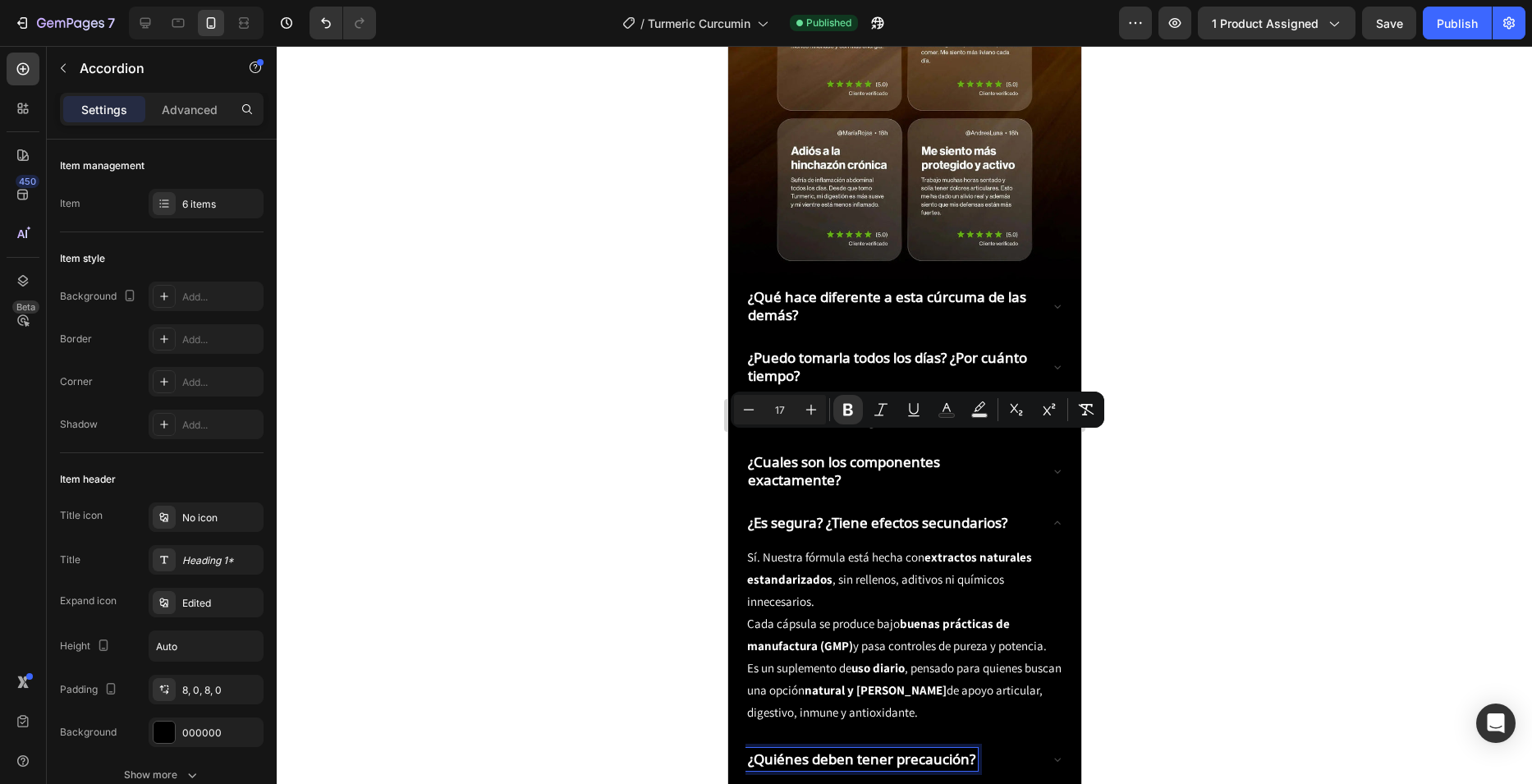
click at [800, 750] on p "¿Quiénes deben tener precaución?" at bounding box center [861, 759] width 227 height 18
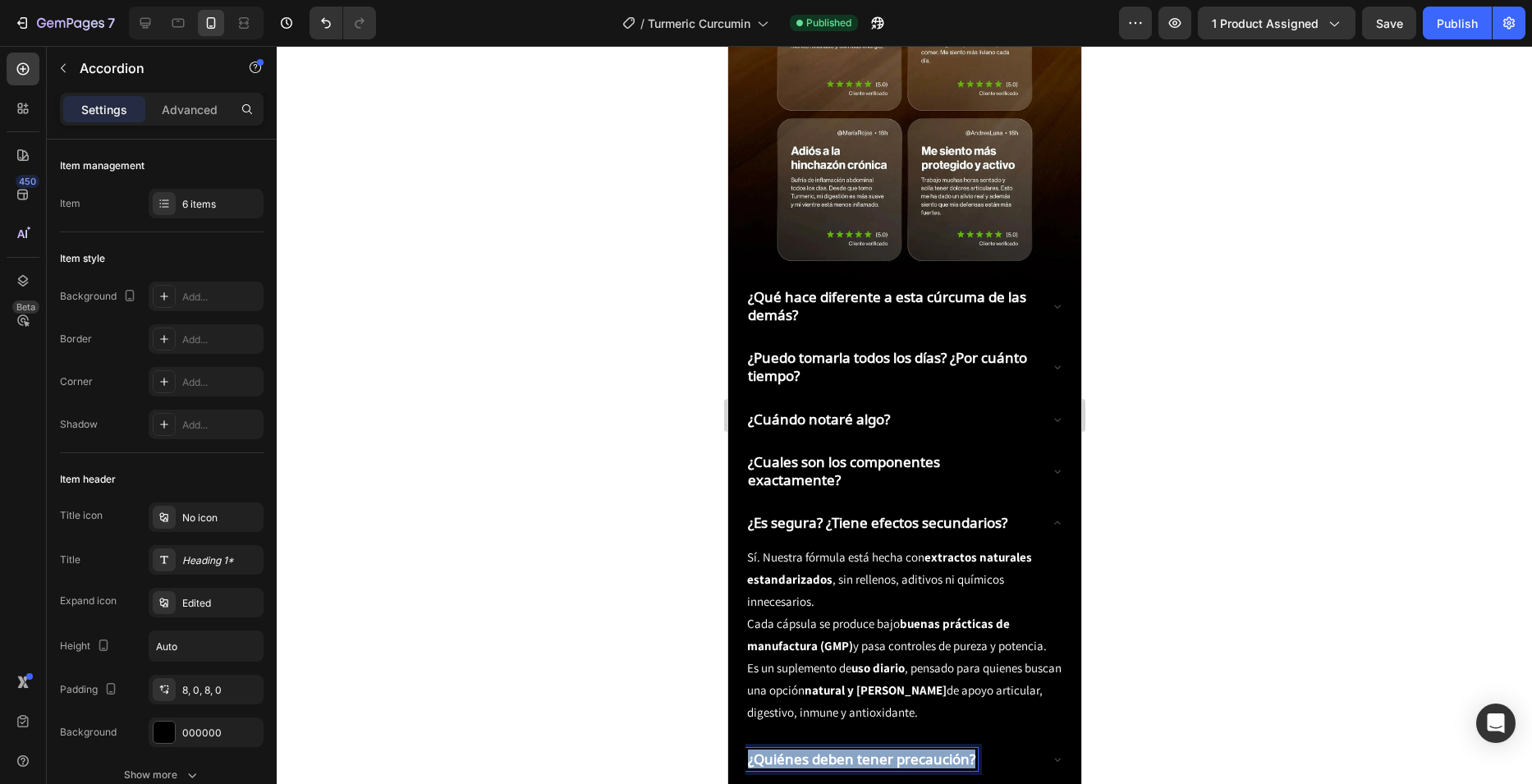
click at [800, 750] on p "¿Quiénes deben tener precaución?" at bounding box center [861, 759] width 227 height 18
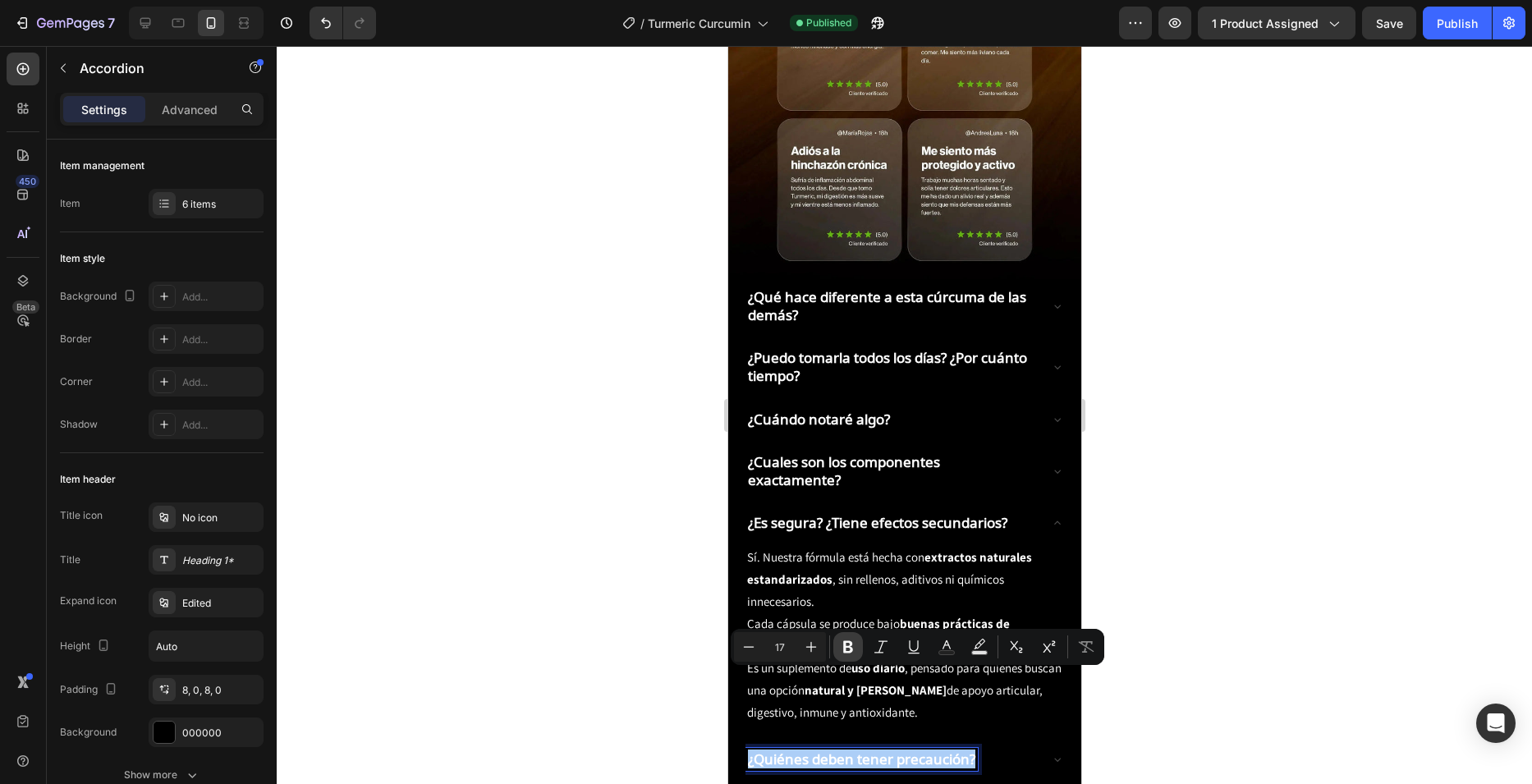
click at [837, 647] on button "Bold" at bounding box center [848, 647] width 30 height 30
click at [814, 288] on strong "¿Qué hace diferente a esta cúrcuma de las demás?" at bounding box center [886, 306] width 279 height 37
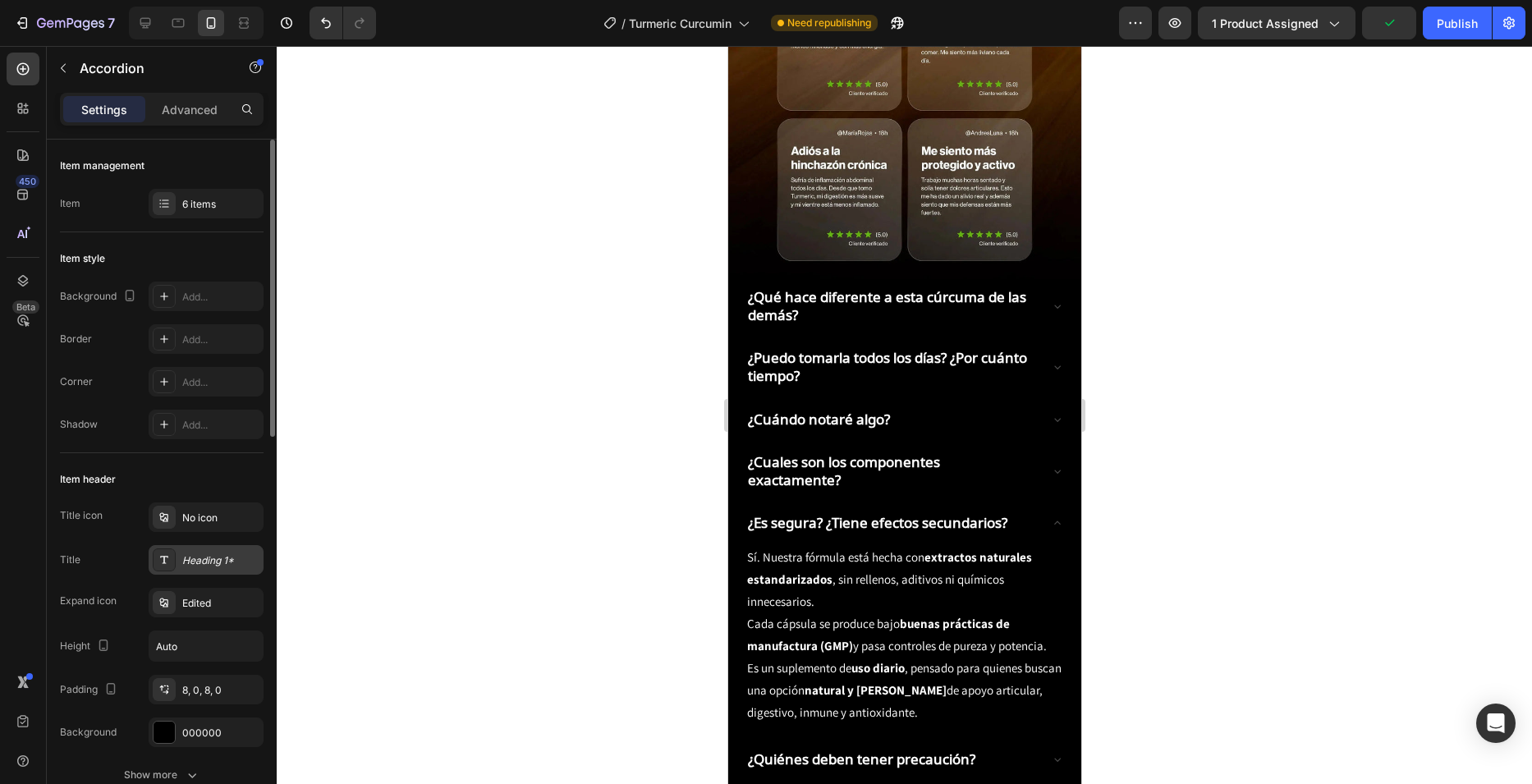
click at [199, 559] on div "Heading 1*" at bounding box center [221, 560] width 77 height 15
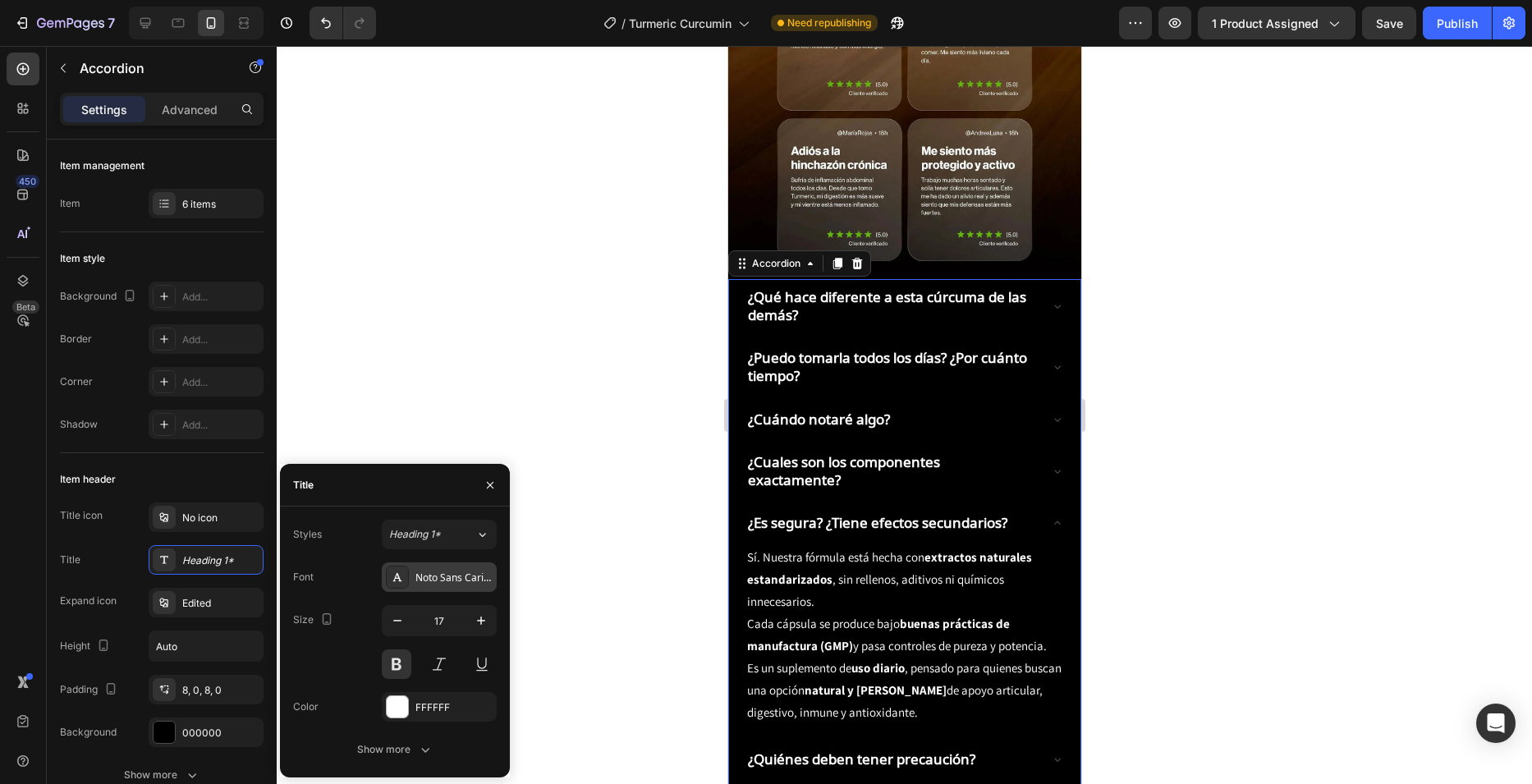
click at [444, 584] on div "Noto Sans Carian" at bounding box center [453, 578] width 77 height 15
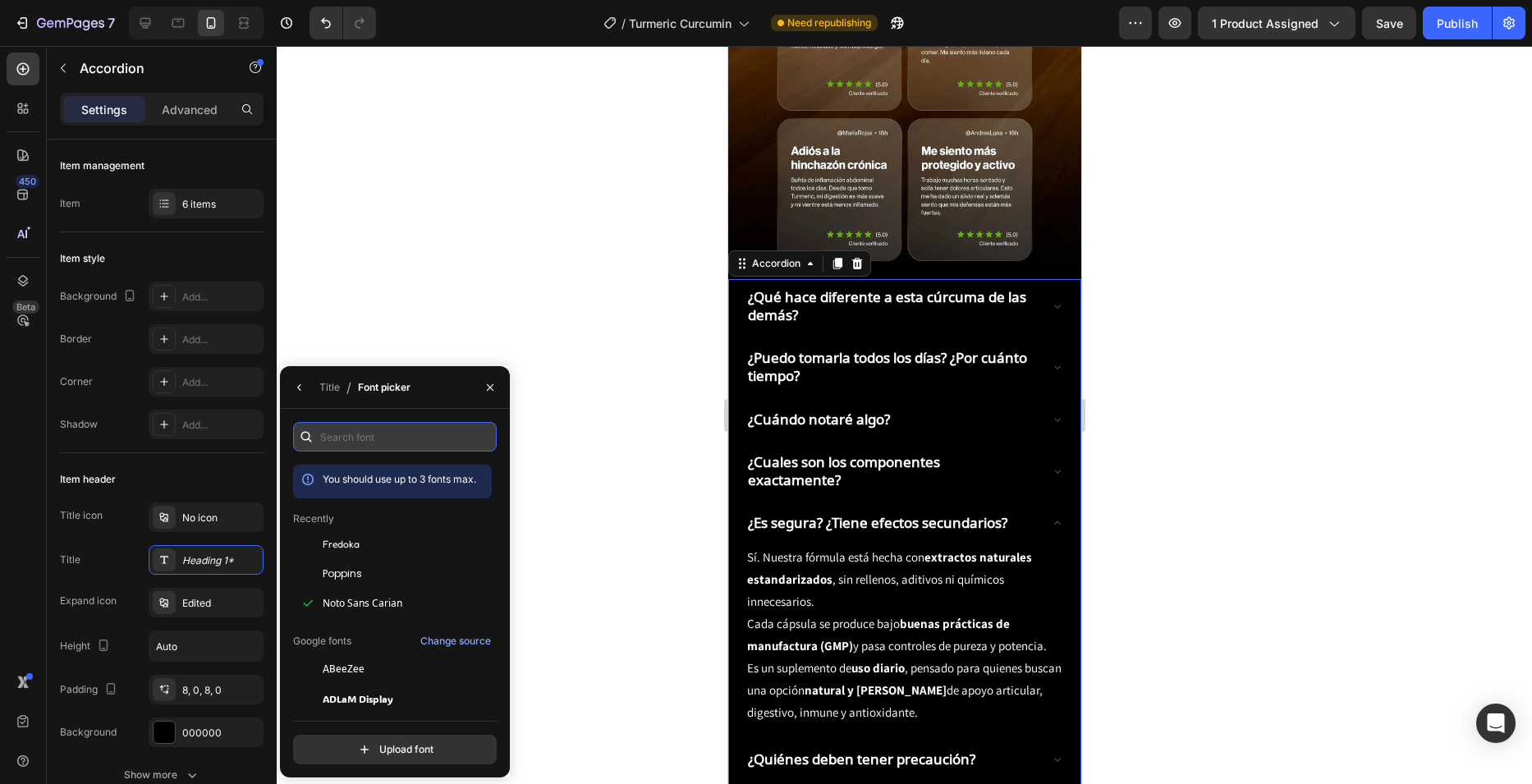
click at [429, 446] on input "text" at bounding box center [395, 437] width 204 height 30
type input "a"
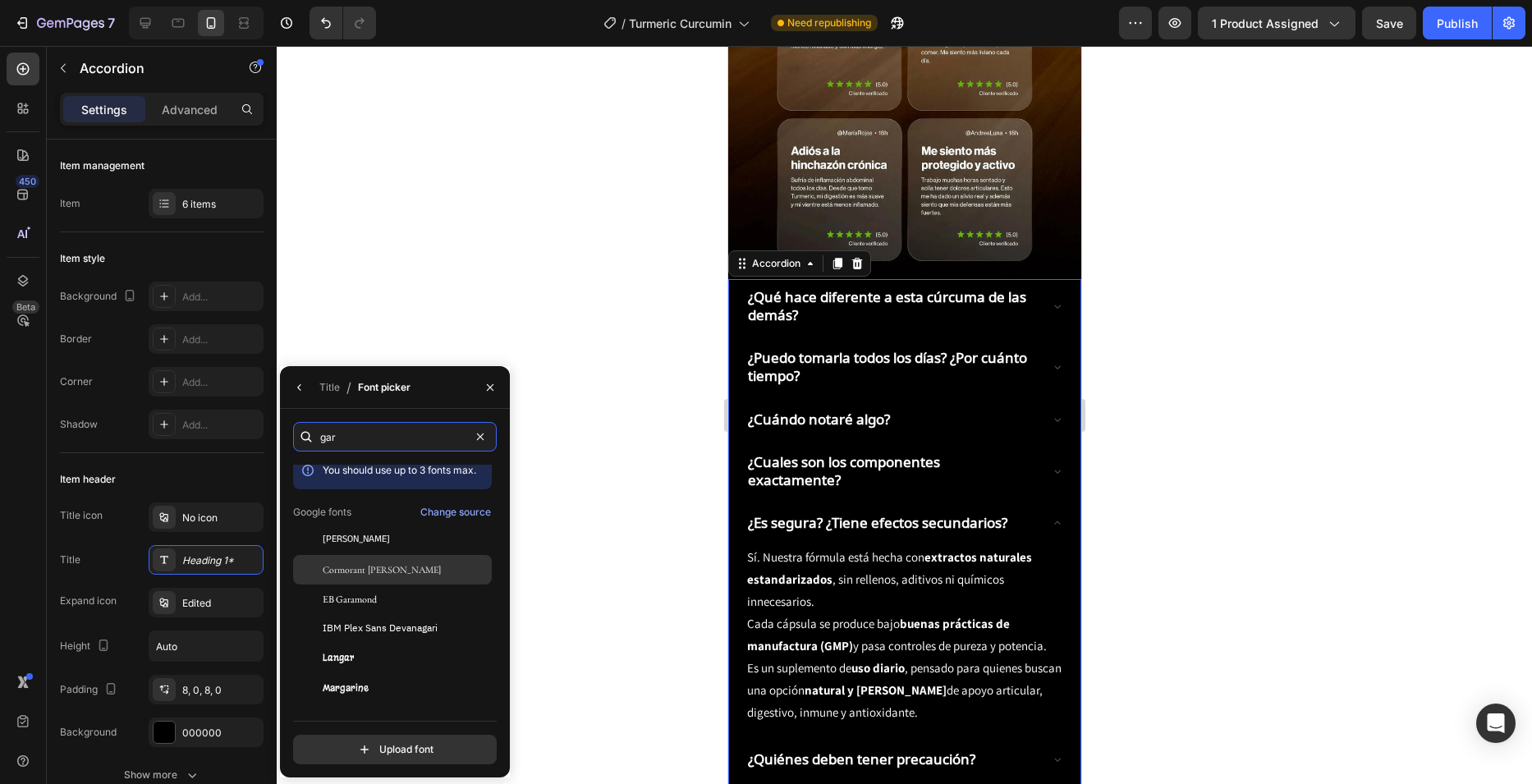
scroll to position [0, 0]
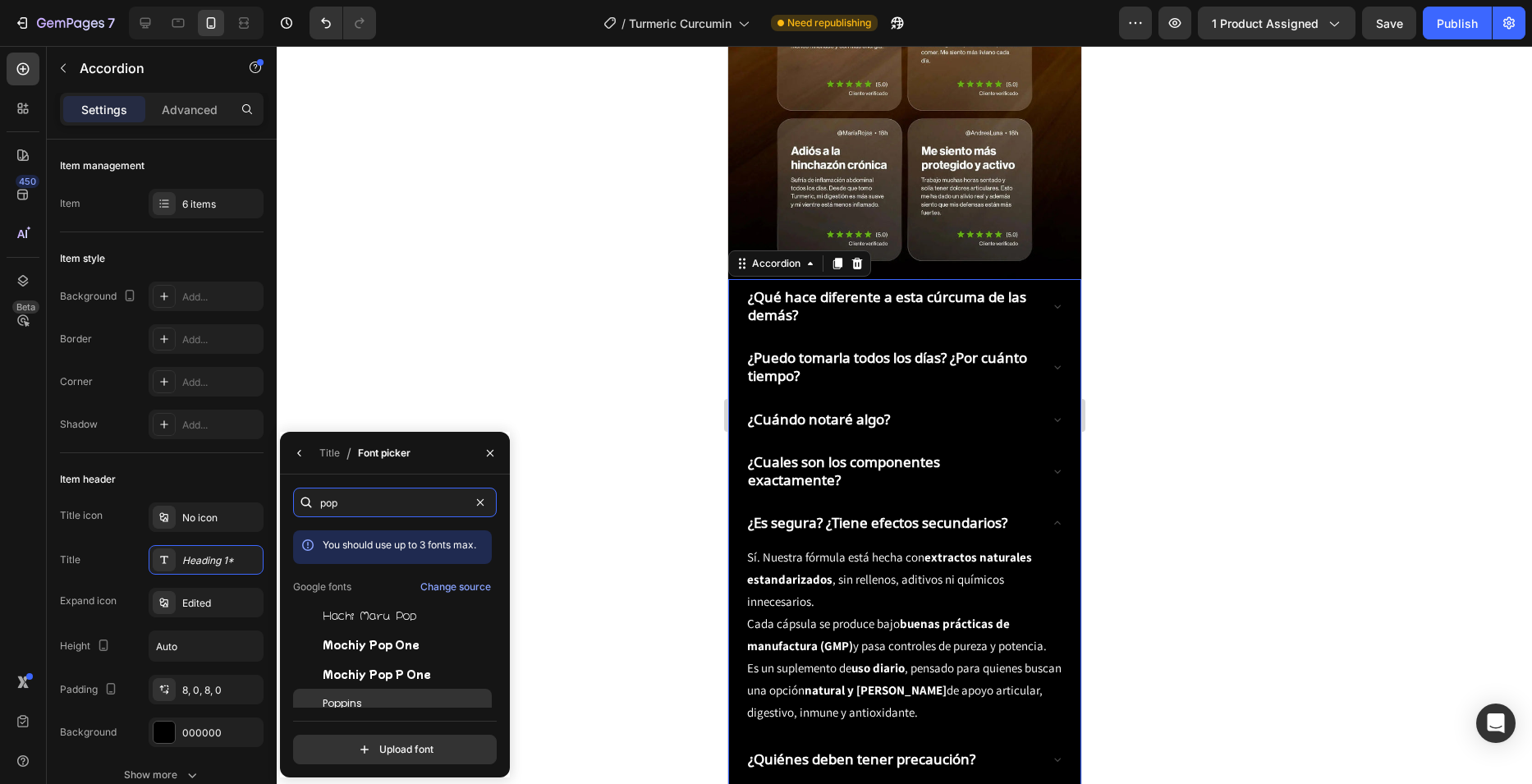
type input "pop"
click at [367, 693] on div "Poppins" at bounding box center [393, 704] width 199 height 30
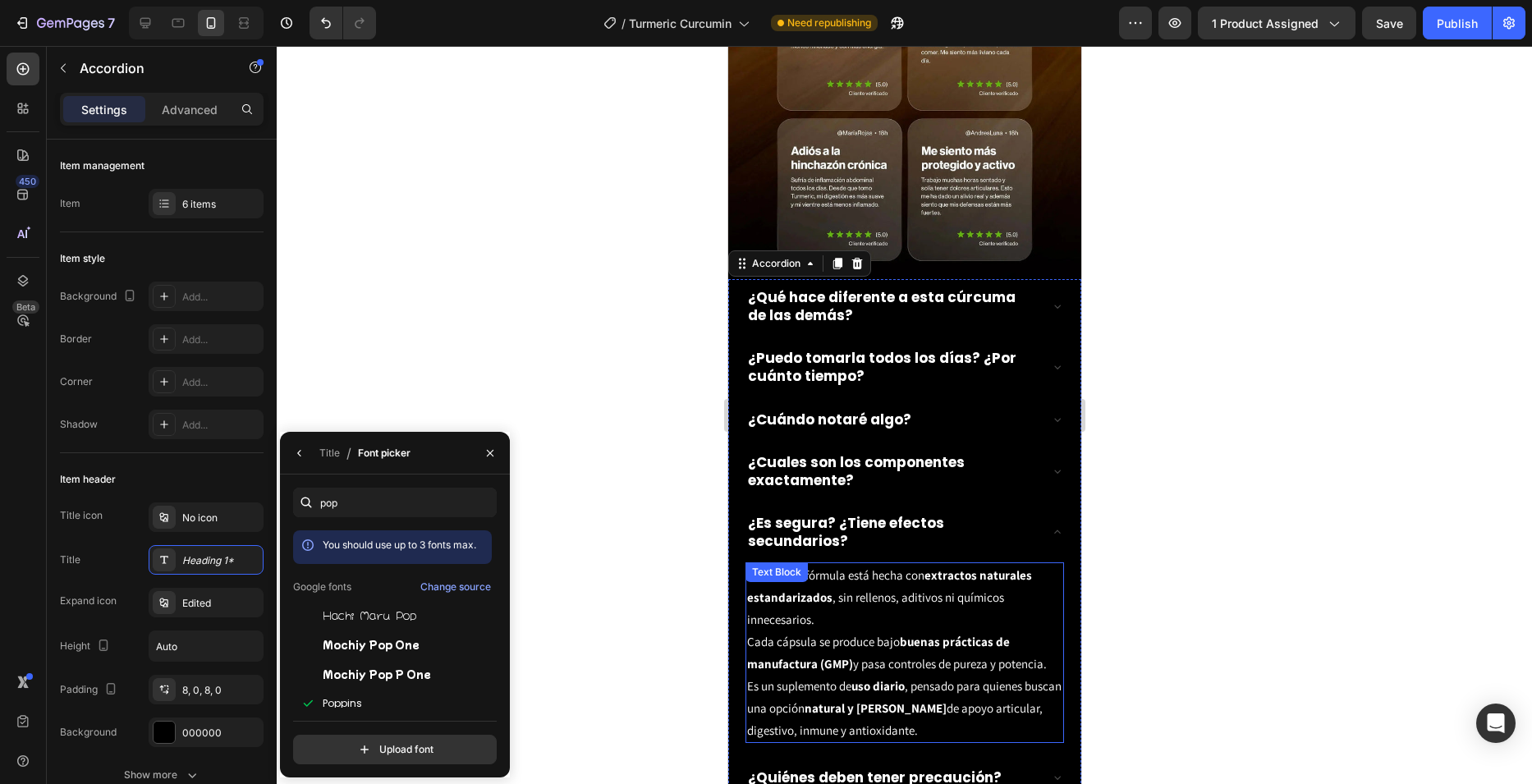
click at [874, 596] on p "Sí. Nuestra fórmula está hecha con extractos naturales estandarizados , sin rel…" at bounding box center [904, 619] width 315 height 111
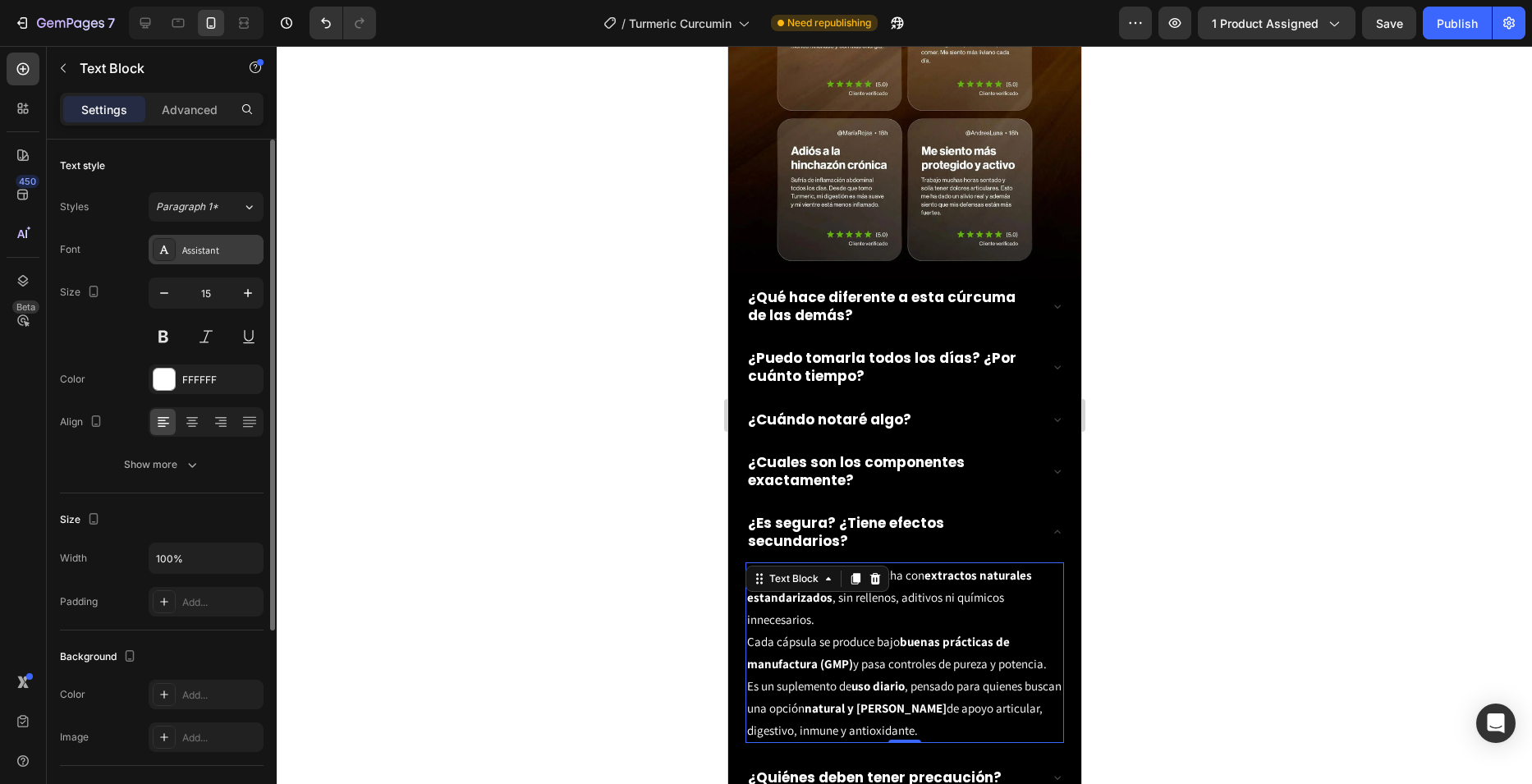
click at [199, 249] on div "Assistant" at bounding box center [221, 250] width 77 height 15
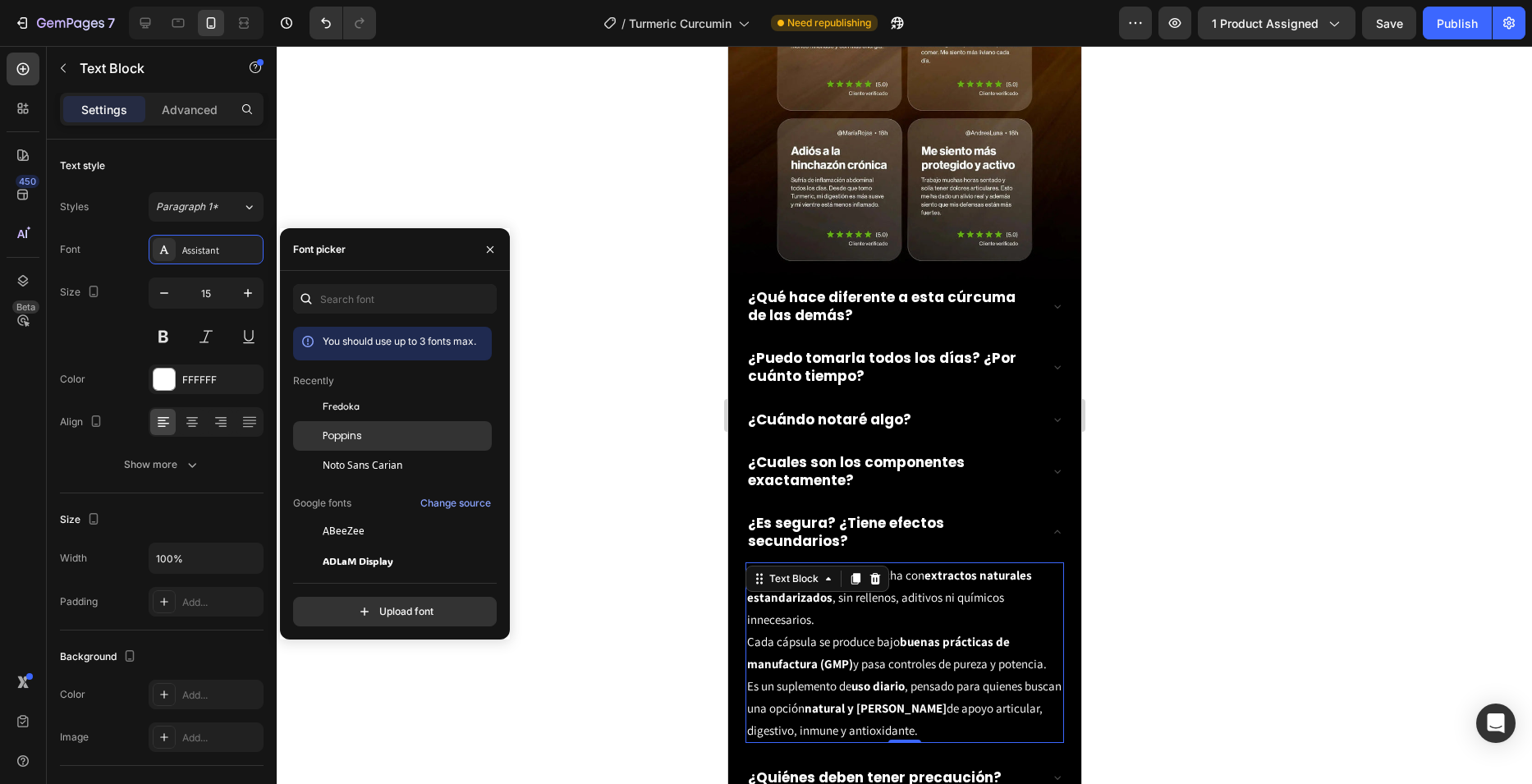
click at [381, 429] on div "Poppins" at bounding box center [405, 436] width 166 height 15
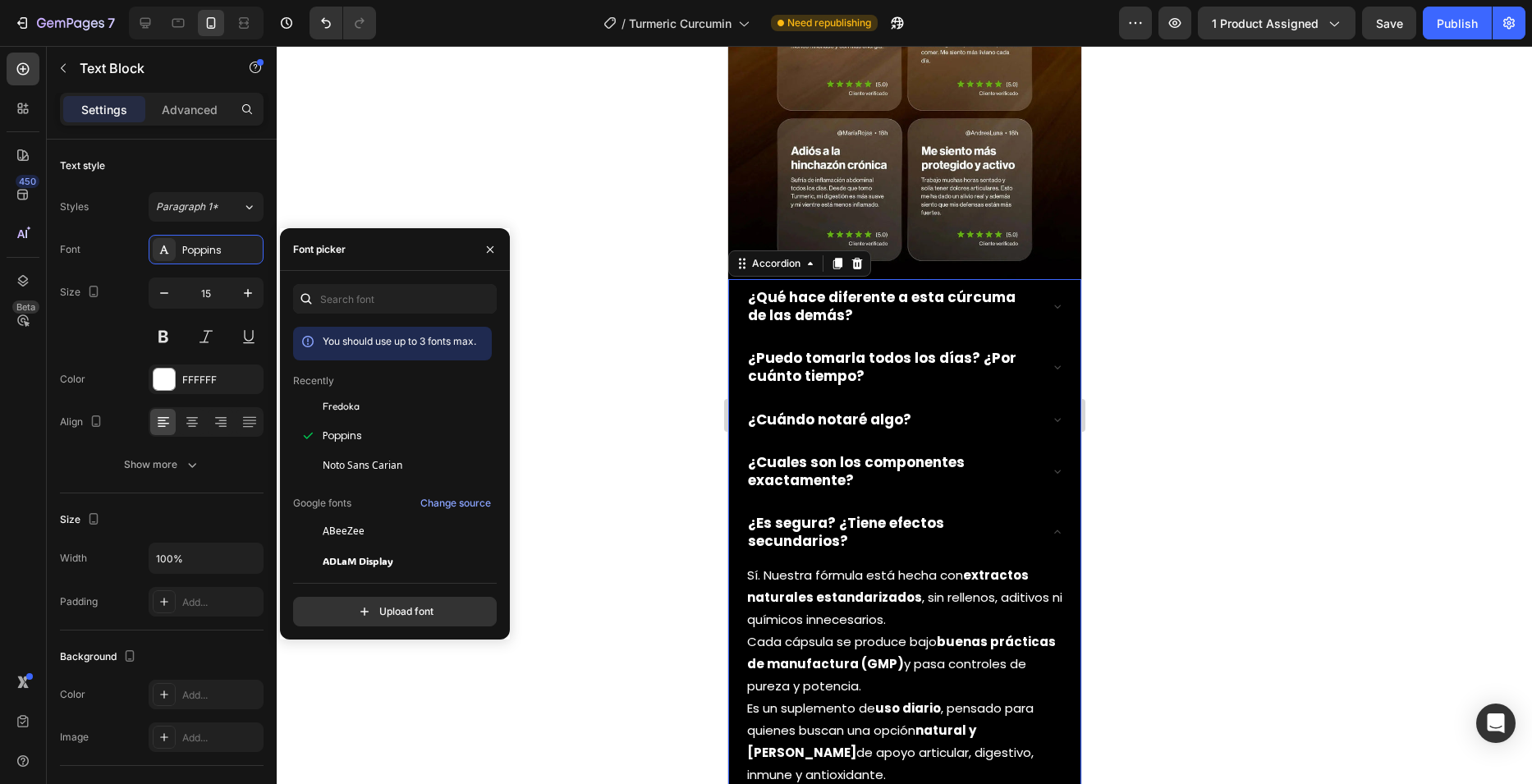
click at [1050, 525] on icon at bounding box center [1057, 532] width 13 height 13
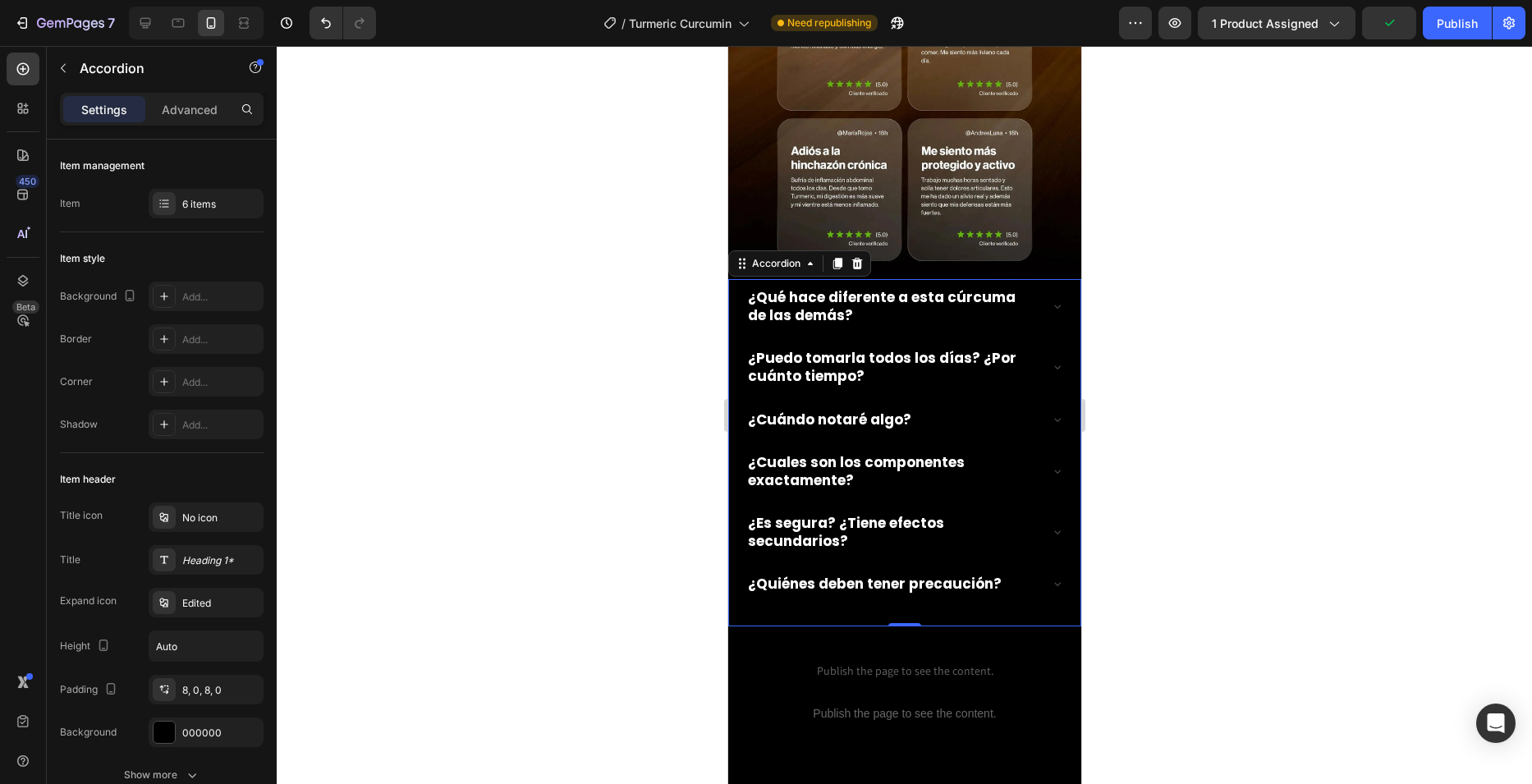
click at [1045, 565] on div "¿Quiénes deben tener precaución?" at bounding box center [904, 583] width 318 height 36
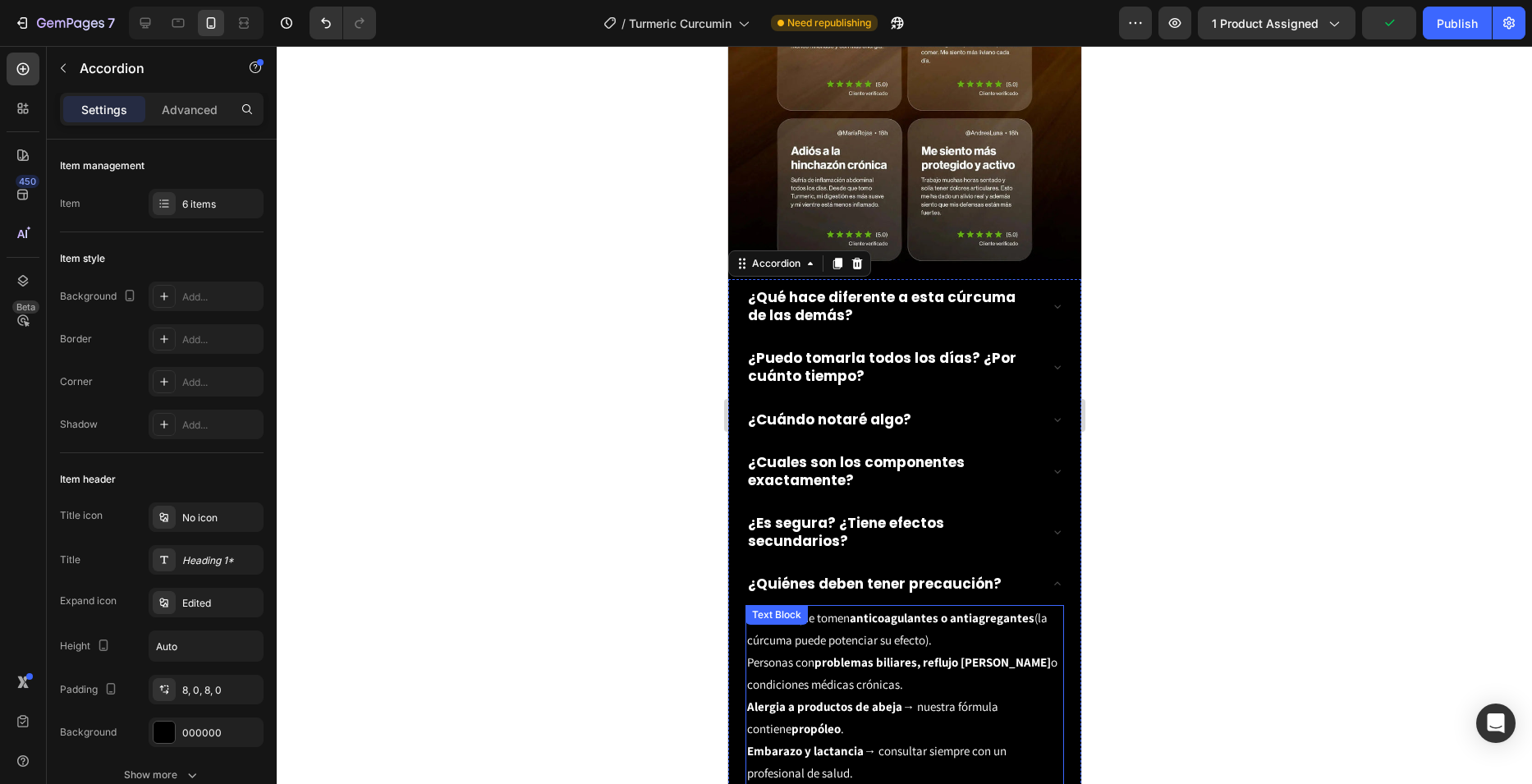
click at [863, 654] on strong "problemas biliares, reflujo severo" at bounding box center [931, 661] width 236 height 16
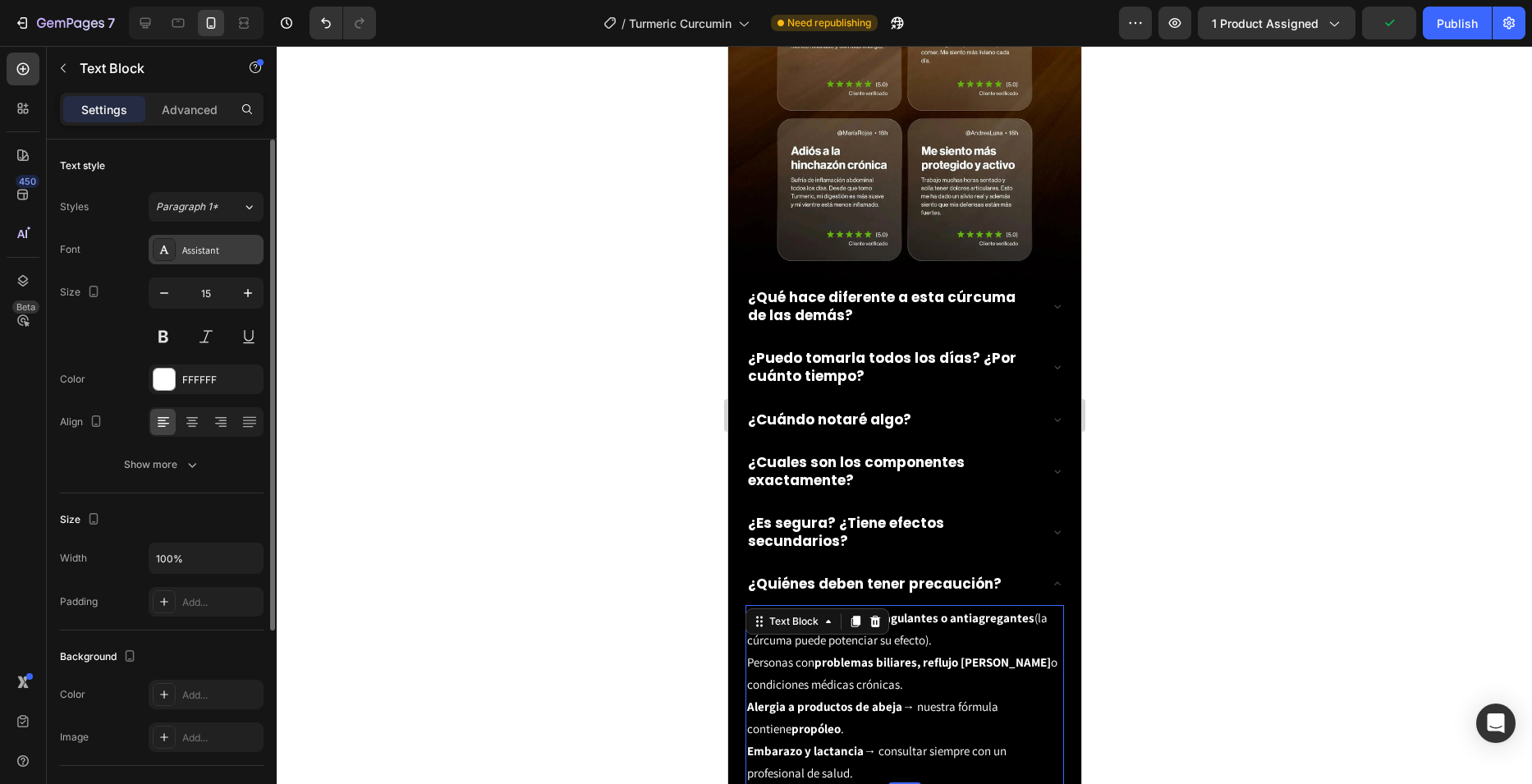
click at [218, 255] on div "Assistant" at bounding box center [221, 250] width 77 height 15
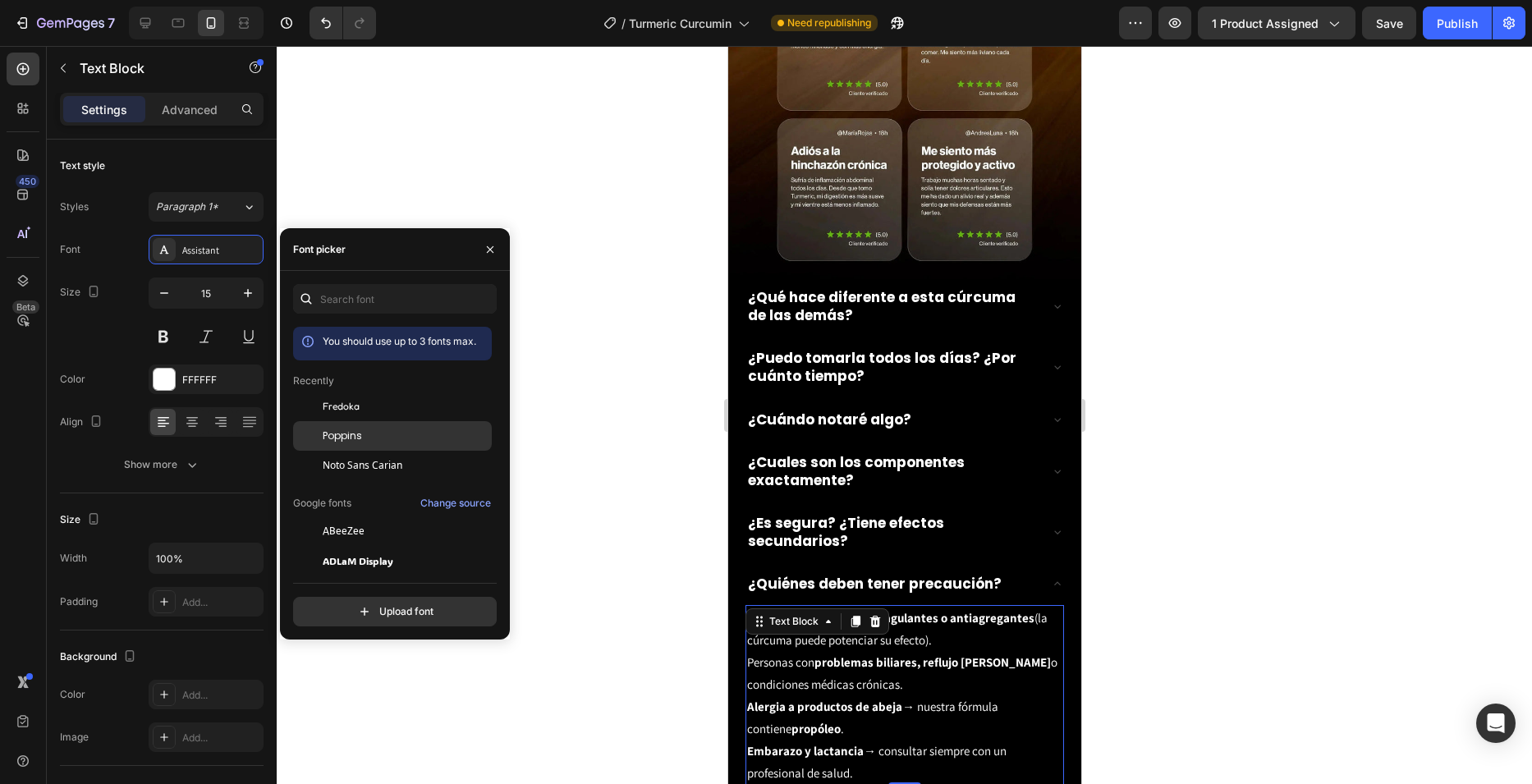
click at [368, 437] on div "Poppins" at bounding box center [405, 436] width 166 height 15
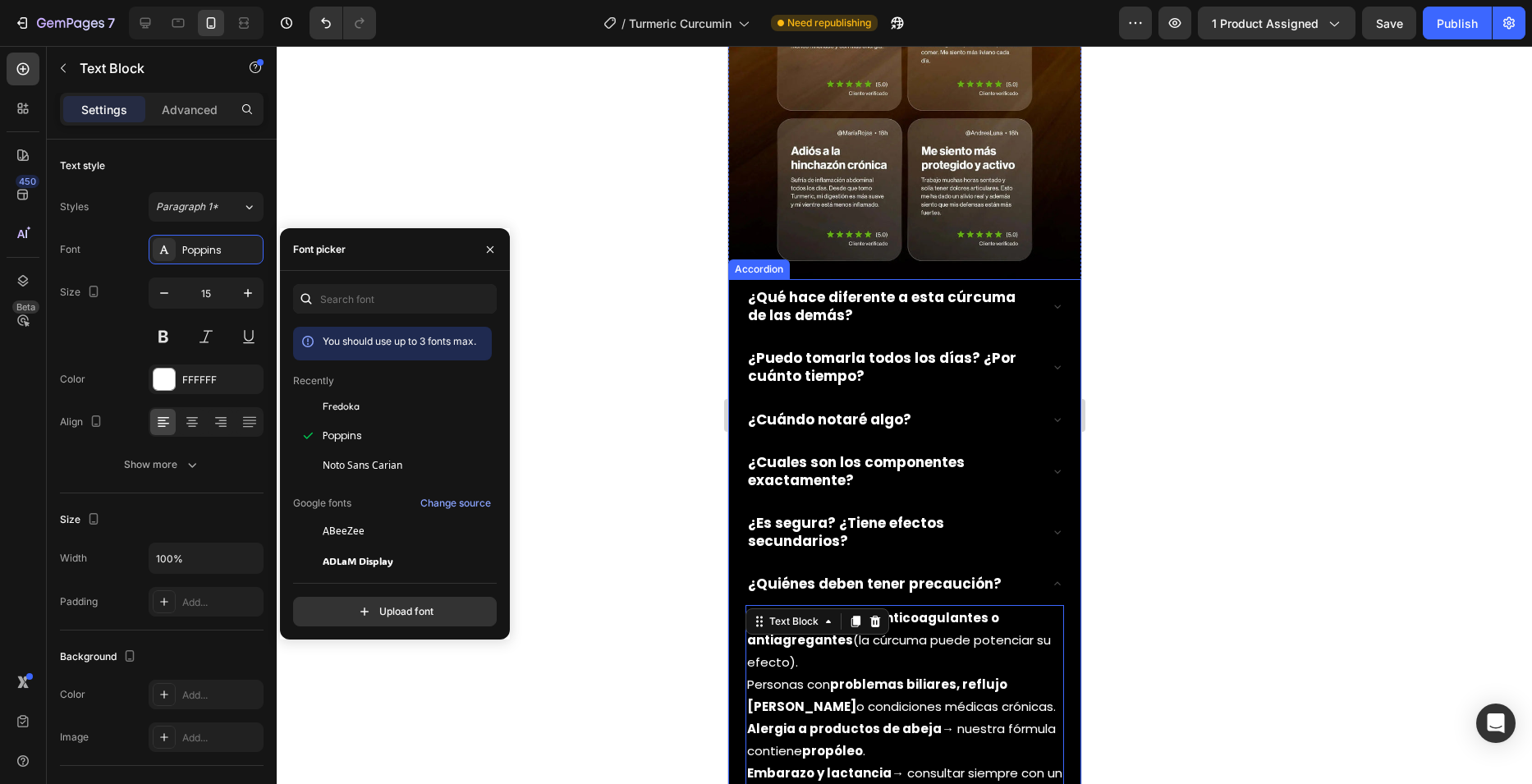
click at [1037, 565] on div "¿Quiénes deben tener precaución?" at bounding box center [904, 583] width 318 height 36
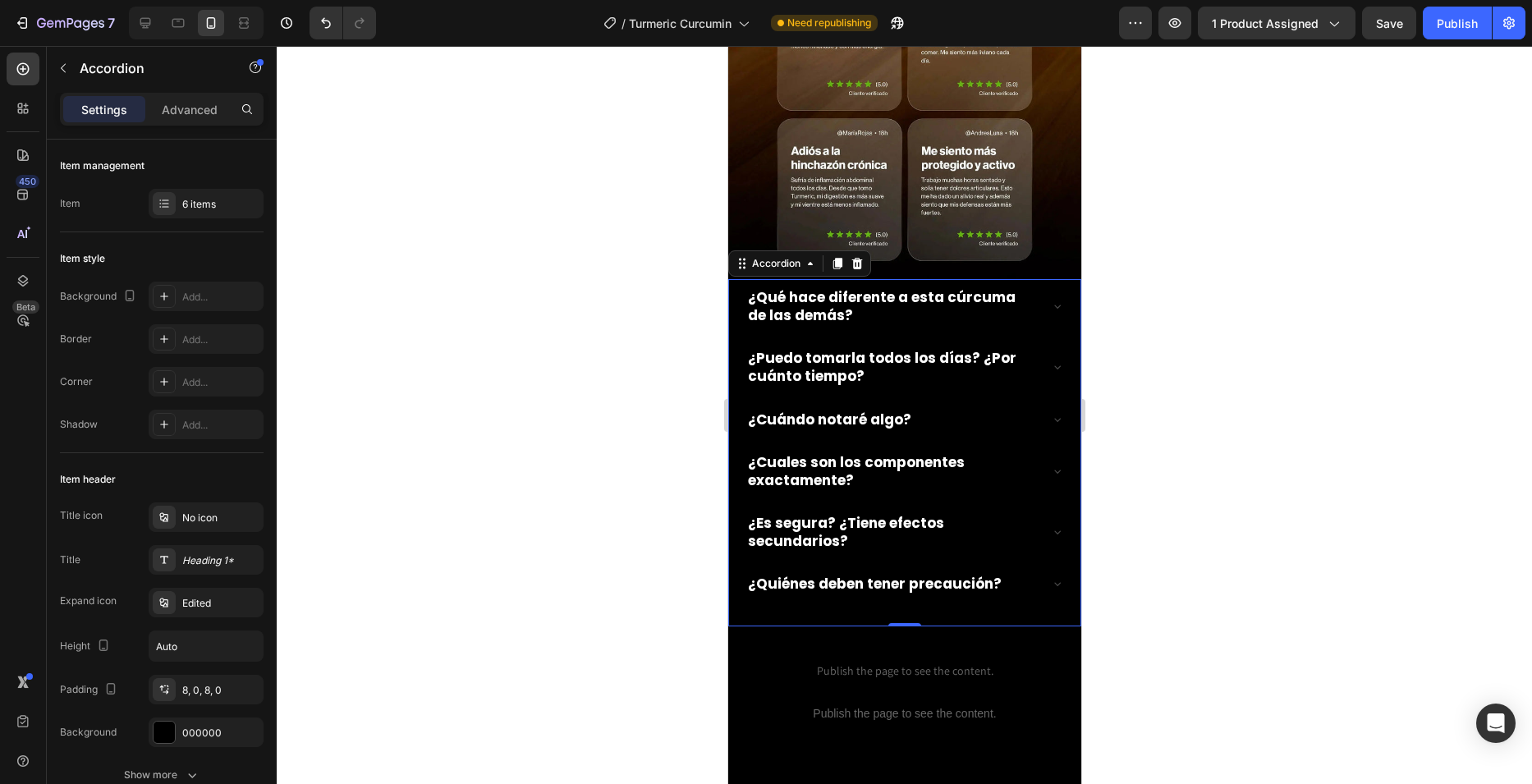
click at [1054, 469] on icon at bounding box center [1057, 471] width 7 height 3
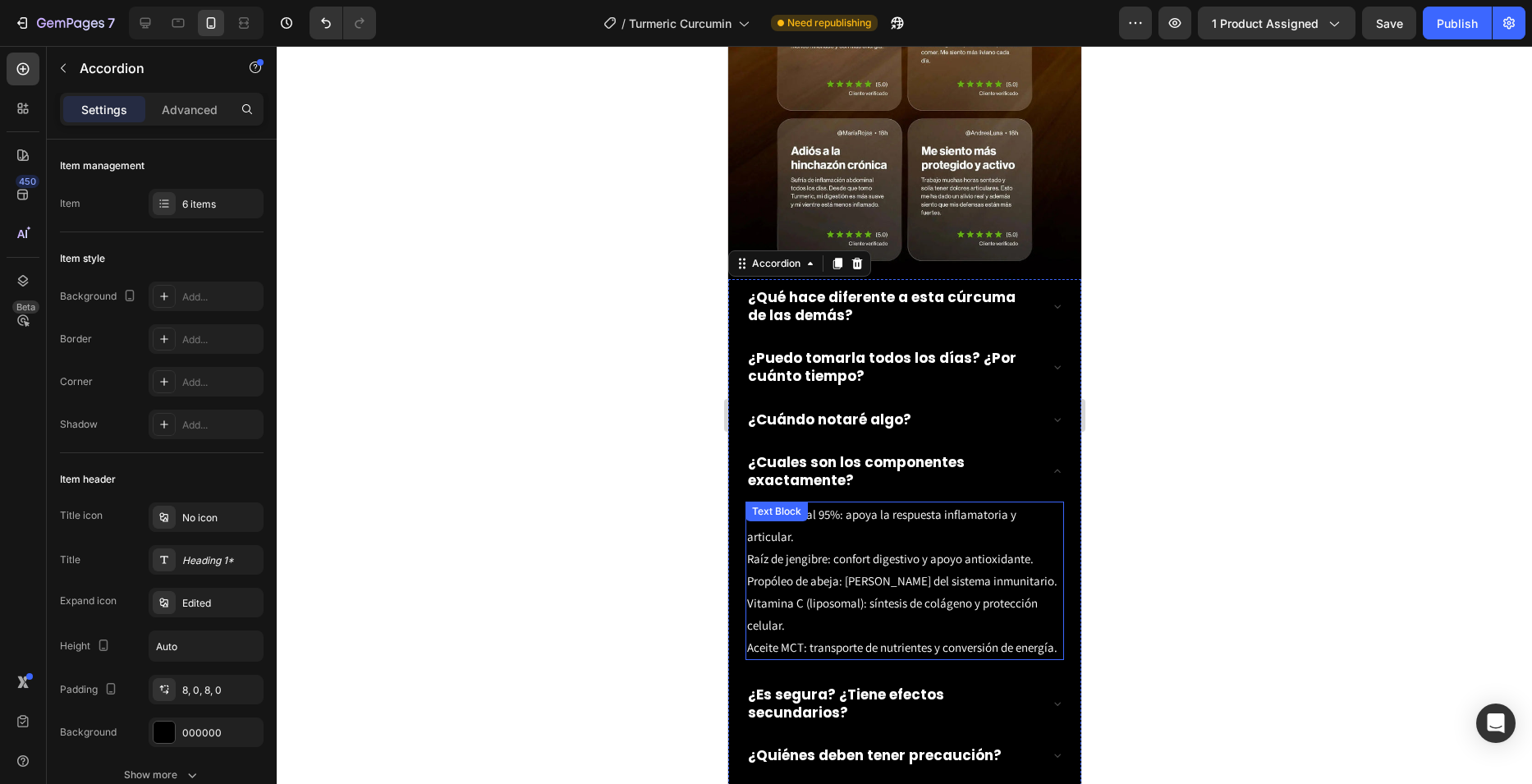
click at [849, 503] on p "Curcumina al 95%: apoya la respuesta inflamatoria y articular. Raíz de jengibre…" at bounding box center [904, 580] width 315 height 155
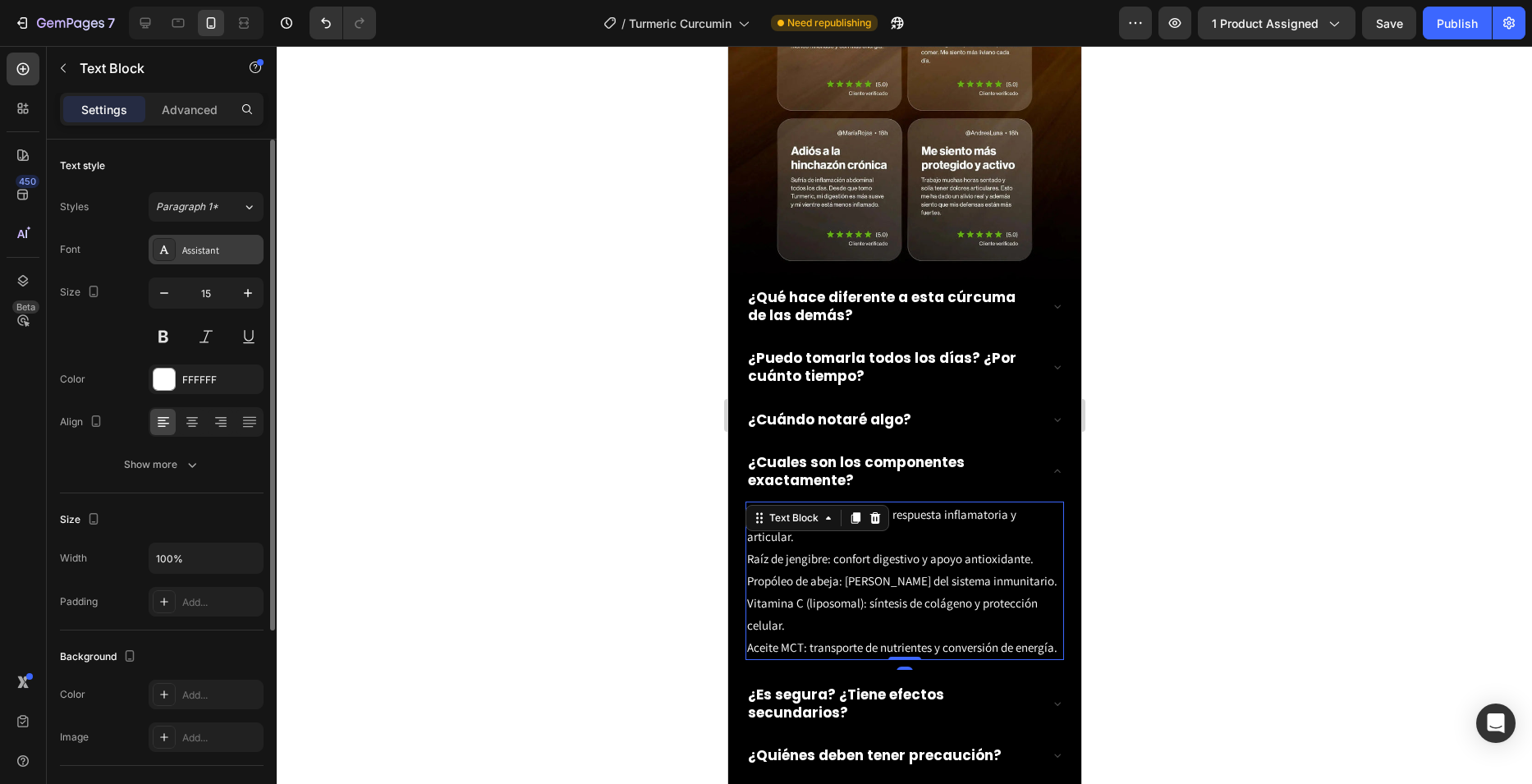
click at [209, 245] on div "Assistant" at bounding box center [221, 250] width 77 height 15
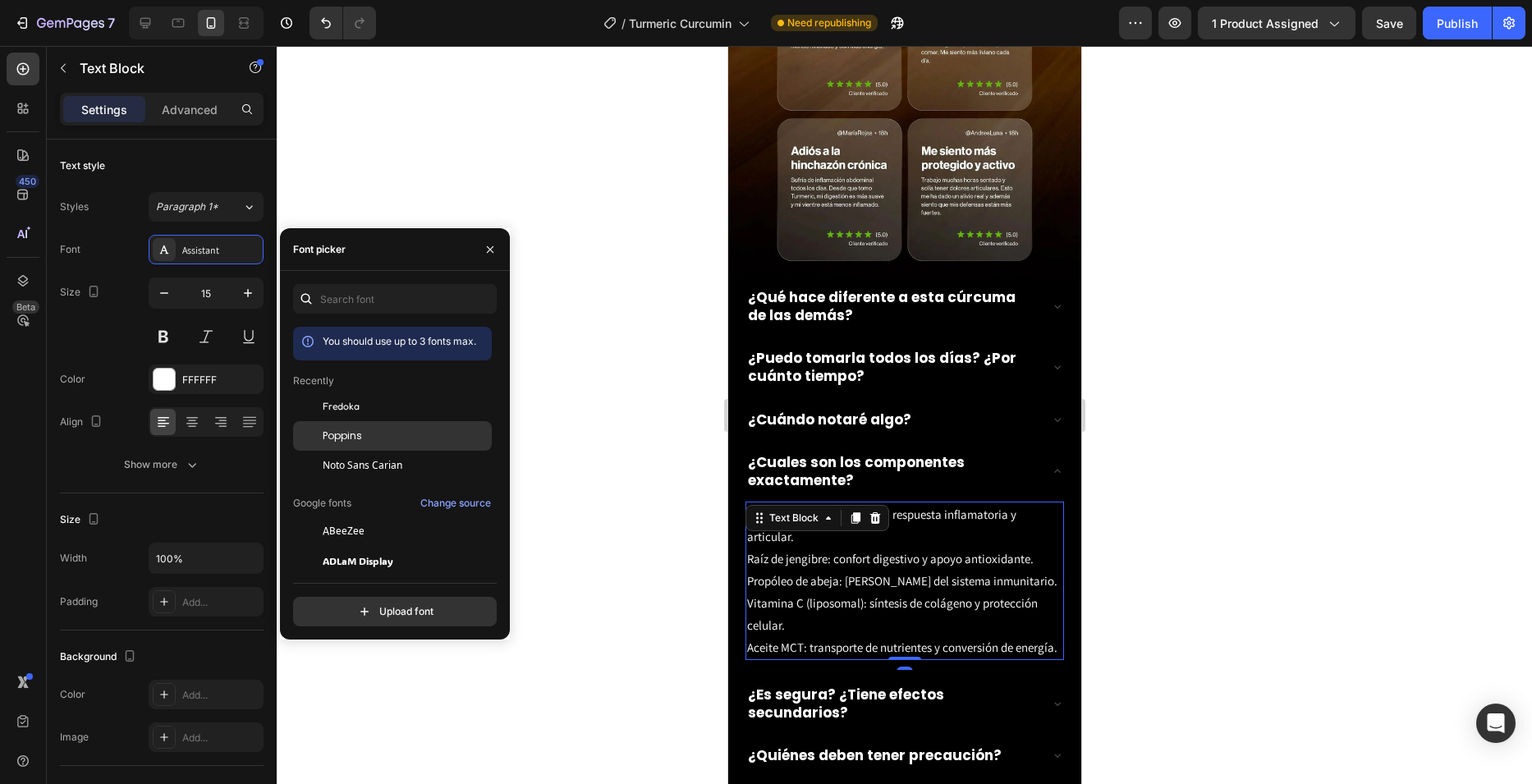
click at [391, 433] on div "Poppins" at bounding box center [405, 436] width 166 height 15
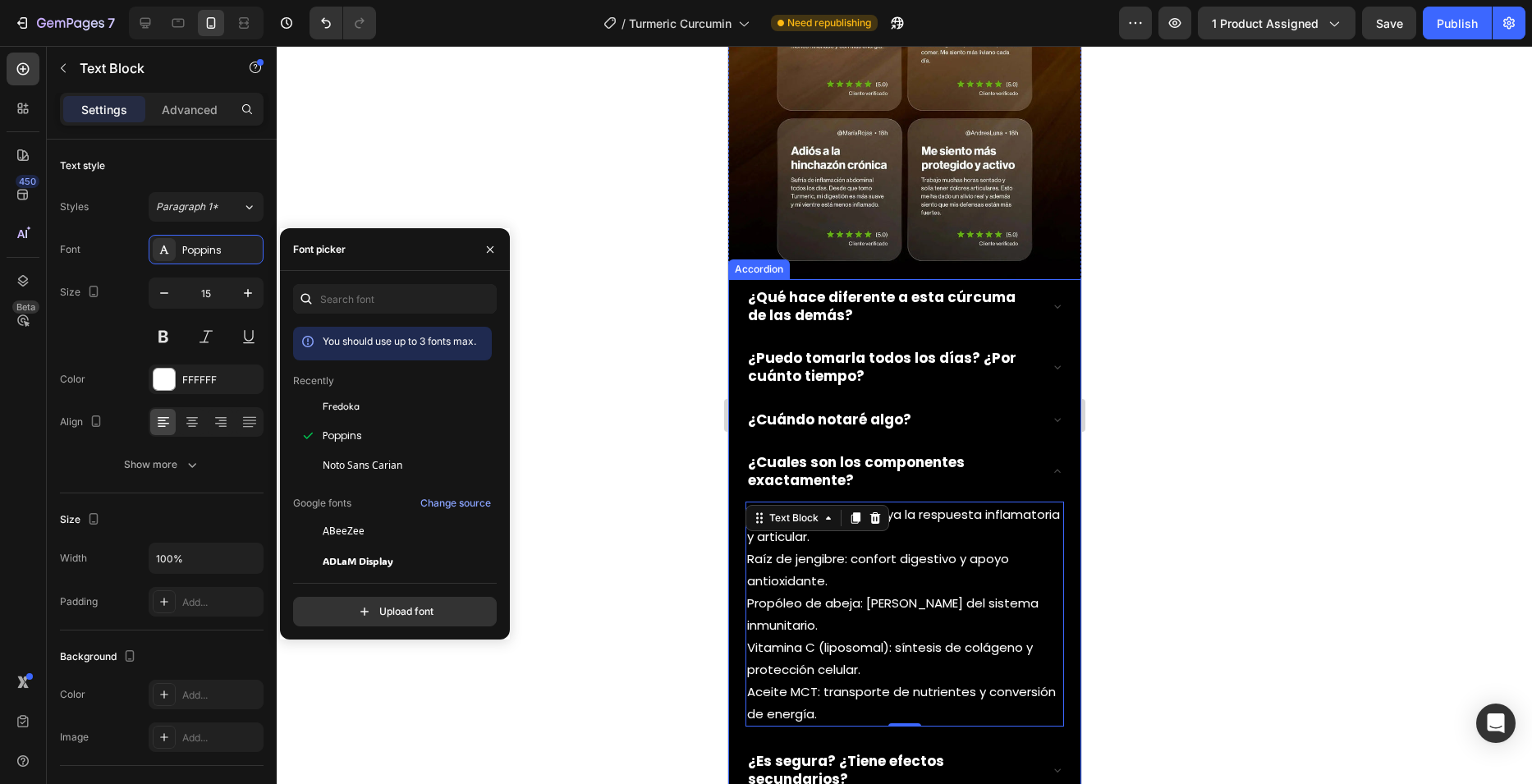
click at [990, 408] on div "¿Cuándo notaré algo?" at bounding box center [890, 419] width 293 height 23
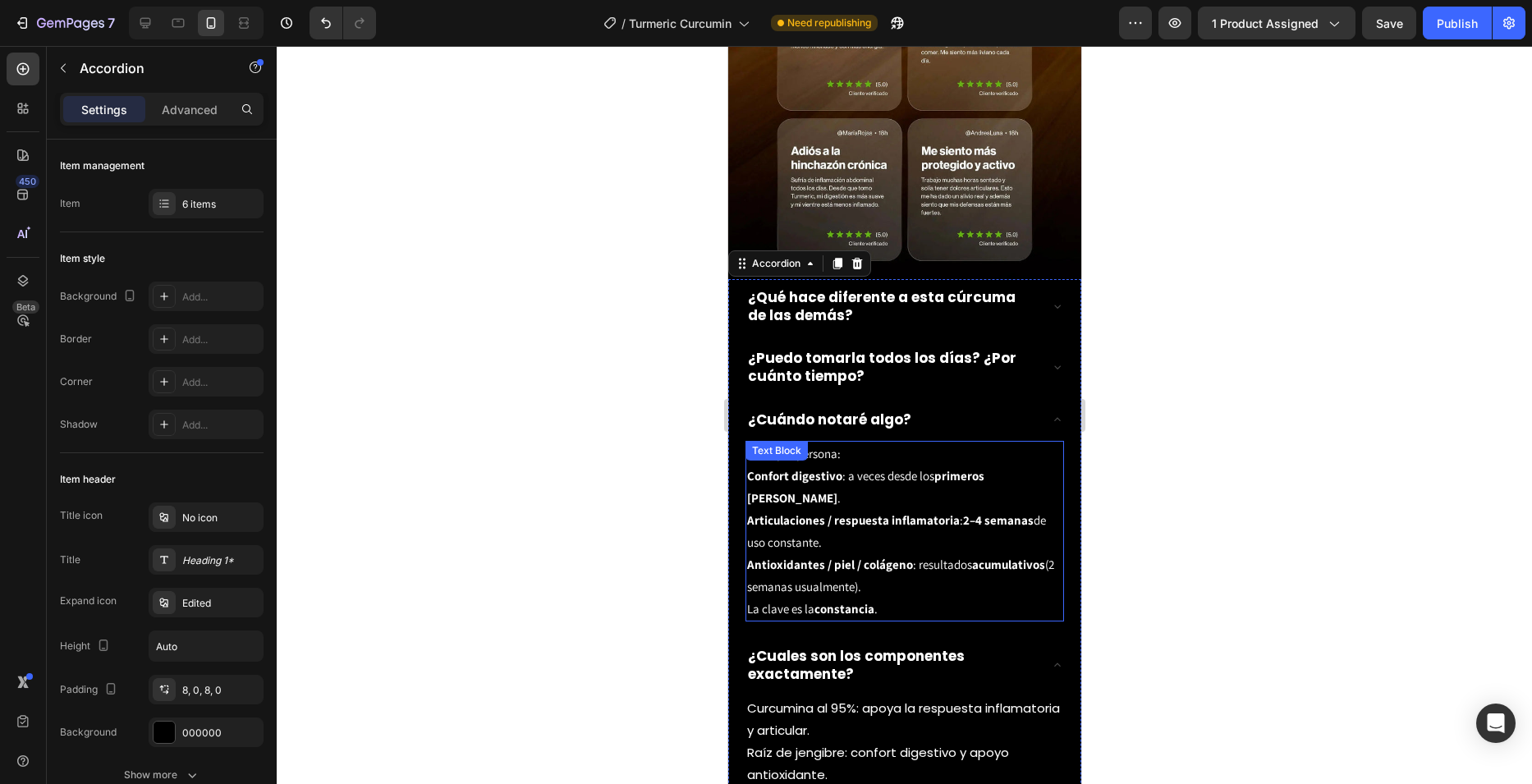
click at [821, 512] on strong "Articulaciones / respuesta inflamatoria" at bounding box center [852, 520] width 212 height 16
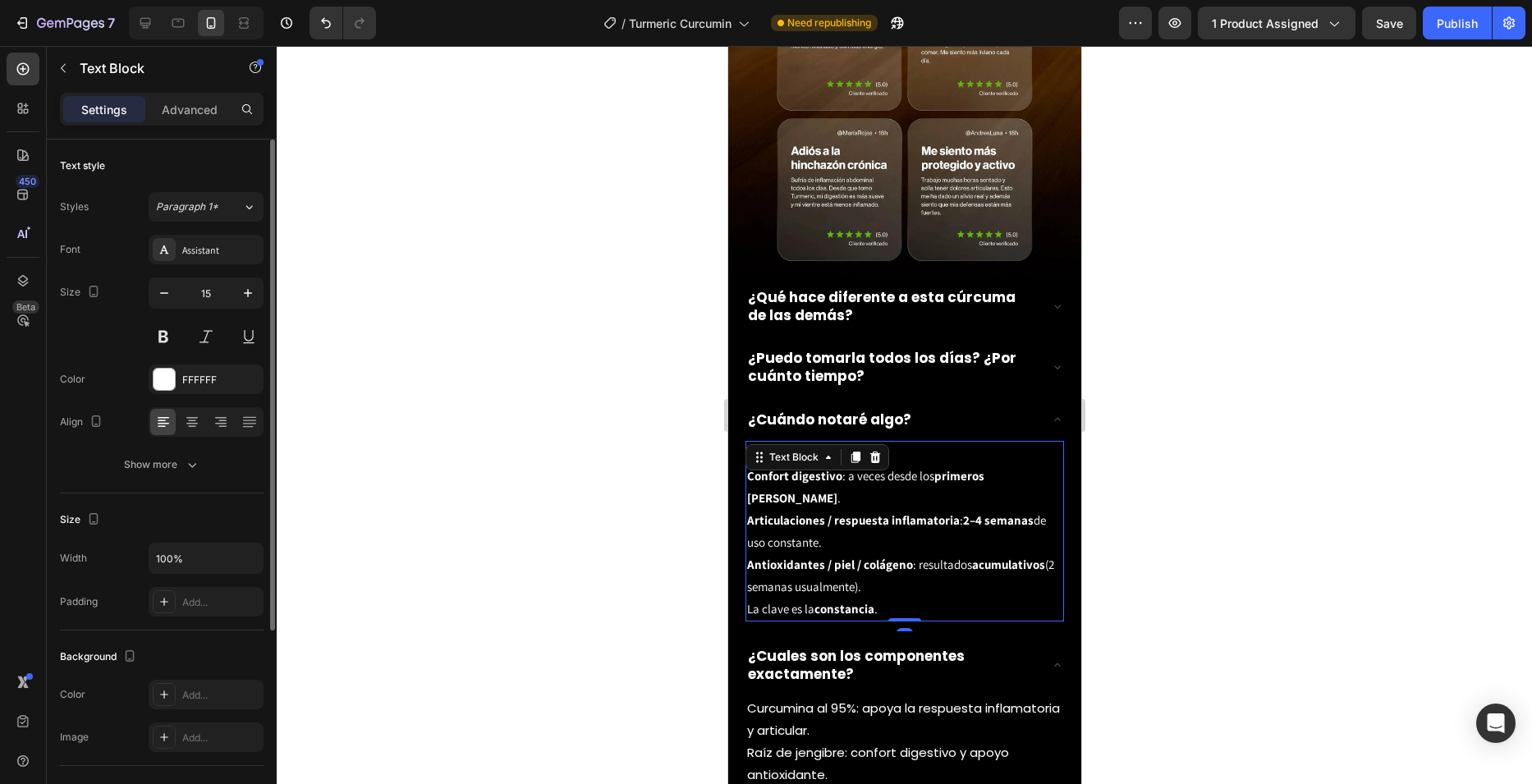
click at [223, 265] on div "Font Assistant Size 15 Color FFFFFF Align Show more" at bounding box center [162, 356] width 204 height 244
click at [211, 246] on div "Assistant" at bounding box center [221, 250] width 77 height 15
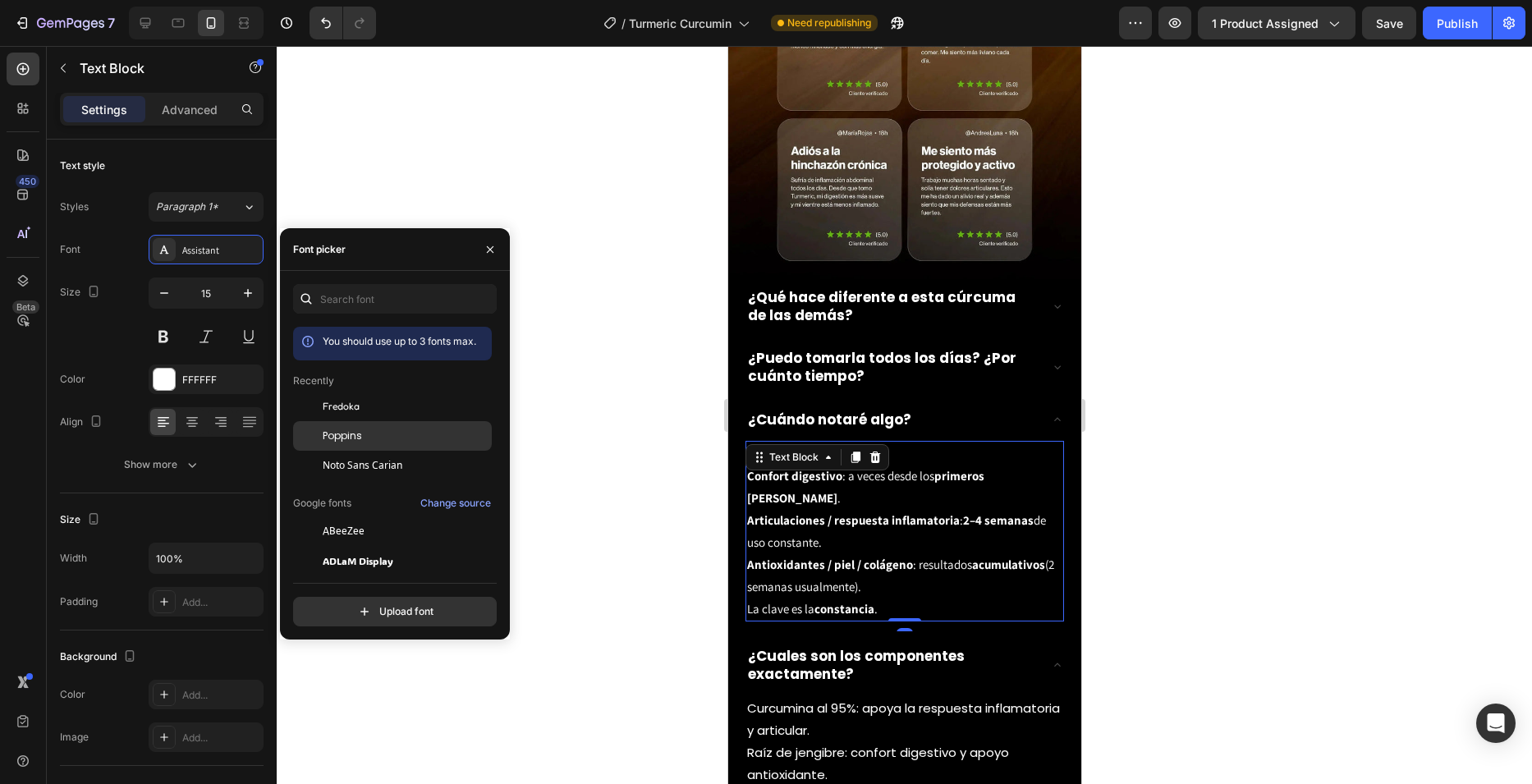
click at [403, 431] on div "Poppins" at bounding box center [405, 436] width 166 height 15
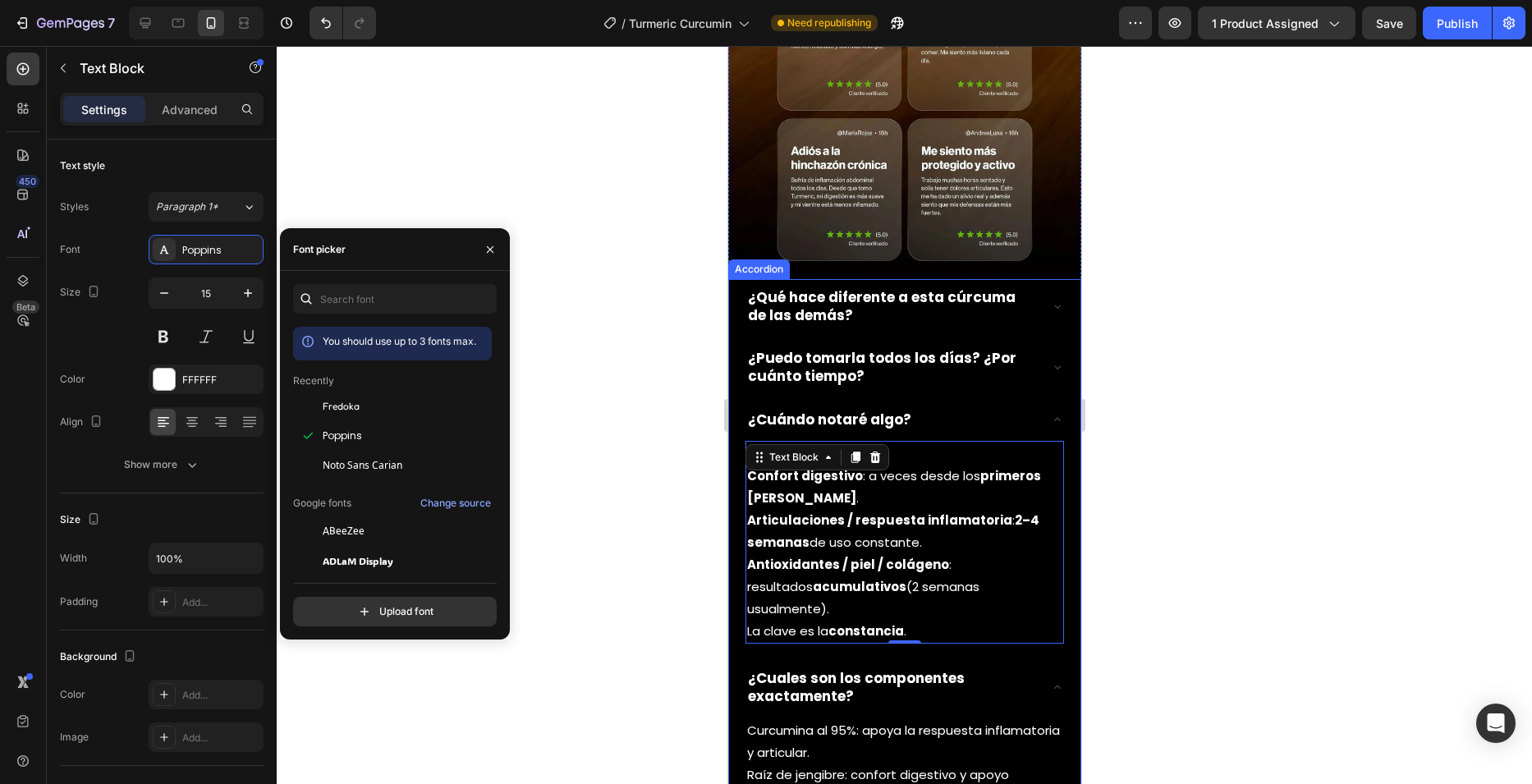
click at [960, 349] on p "¿Puedo tomarla todos los días? ¿Por cuánto tiempo?" at bounding box center [890, 367] width 288 height 36
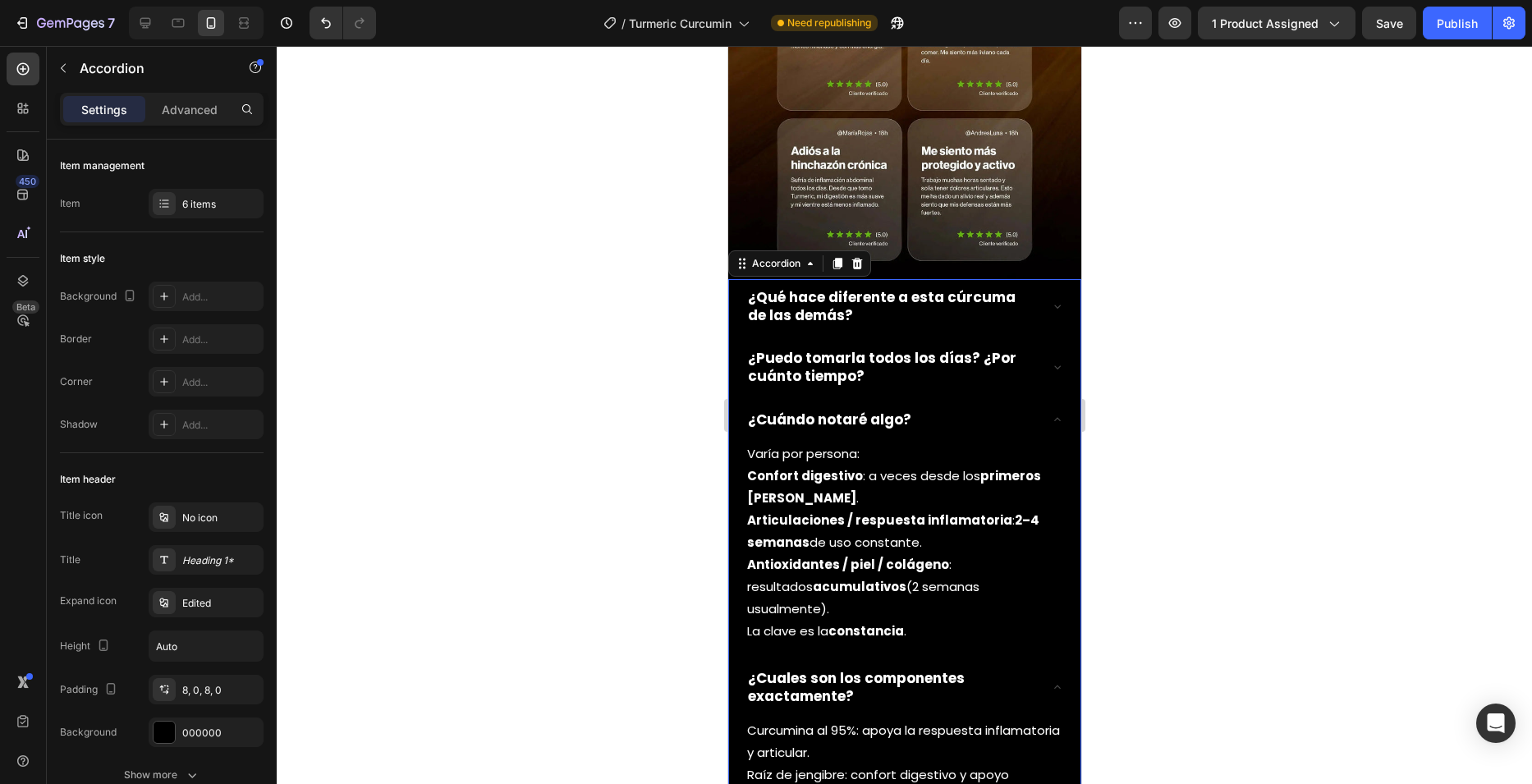
click at [1029, 340] on div "¿Puedo tomarla todos los días? ¿Por cuánto tiempo?" at bounding box center [904, 366] width 318 height 54
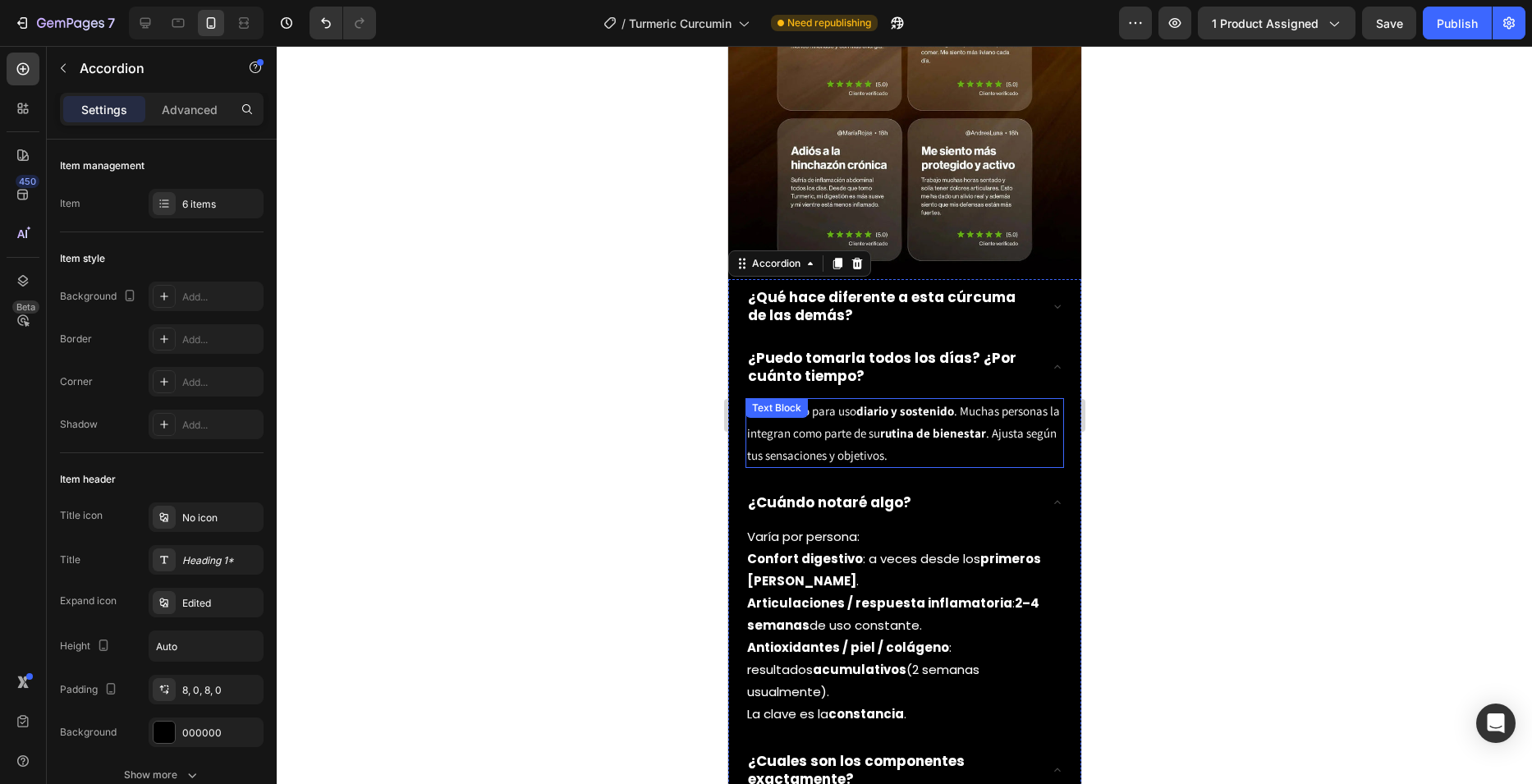
click at [855, 398] on div "Sí, se diseñó para uso diario y sostenido . Muchas personas la integran como pa…" at bounding box center [904, 433] width 318 height 70
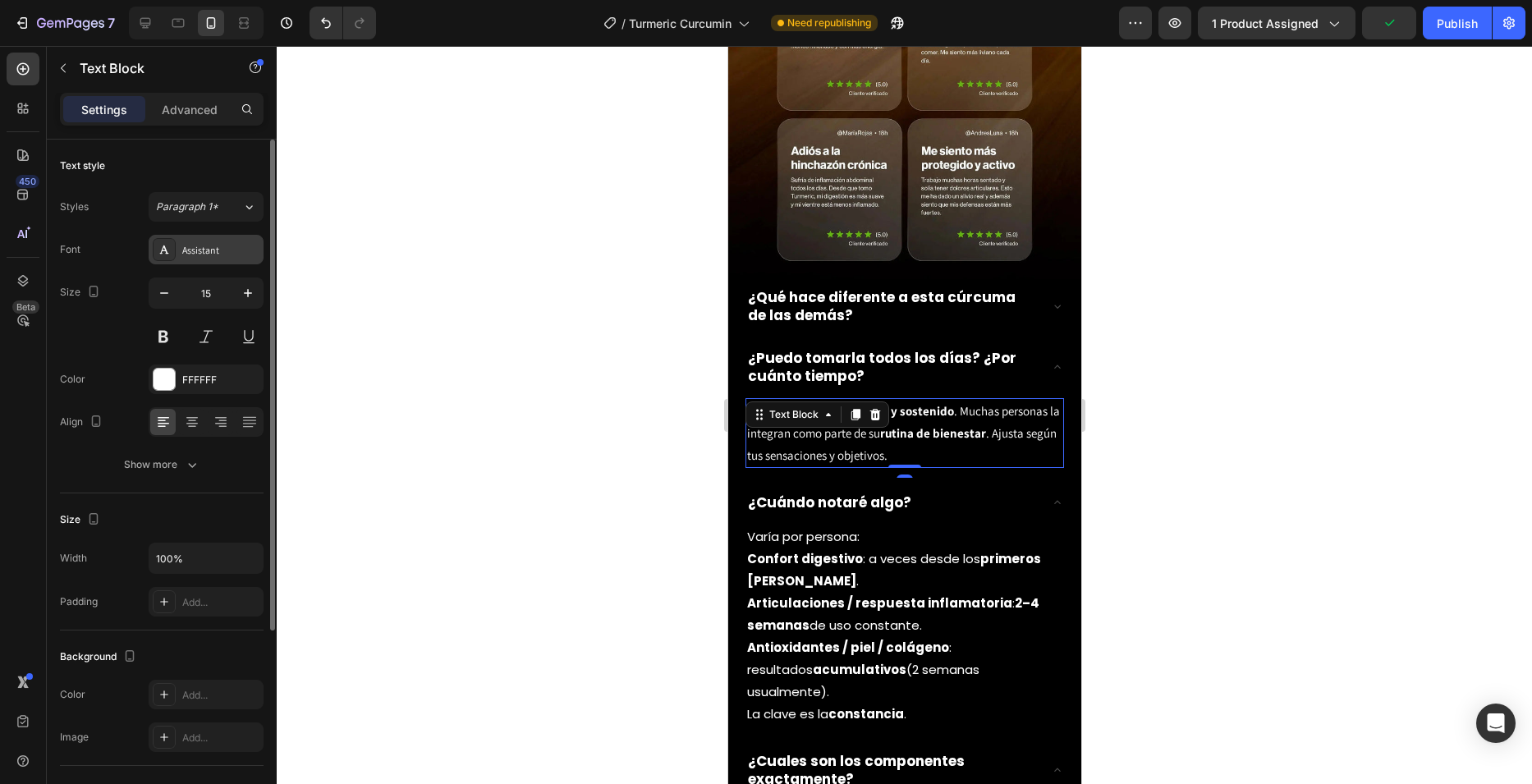
click at [226, 248] on div "Assistant" at bounding box center [221, 250] width 77 height 15
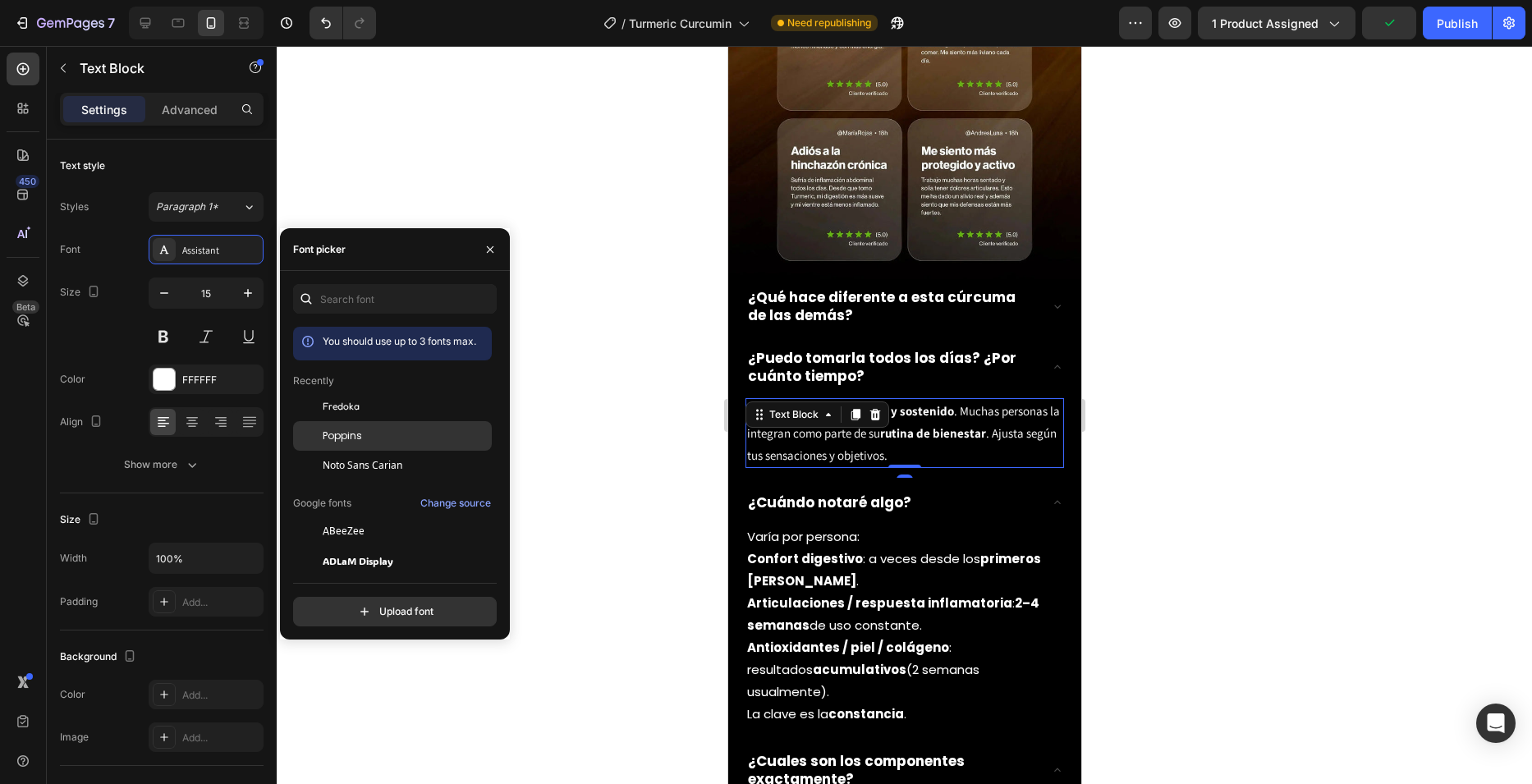
click at [406, 433] on div "Poppins" at bounding box center [405, 436] width 166 height 15
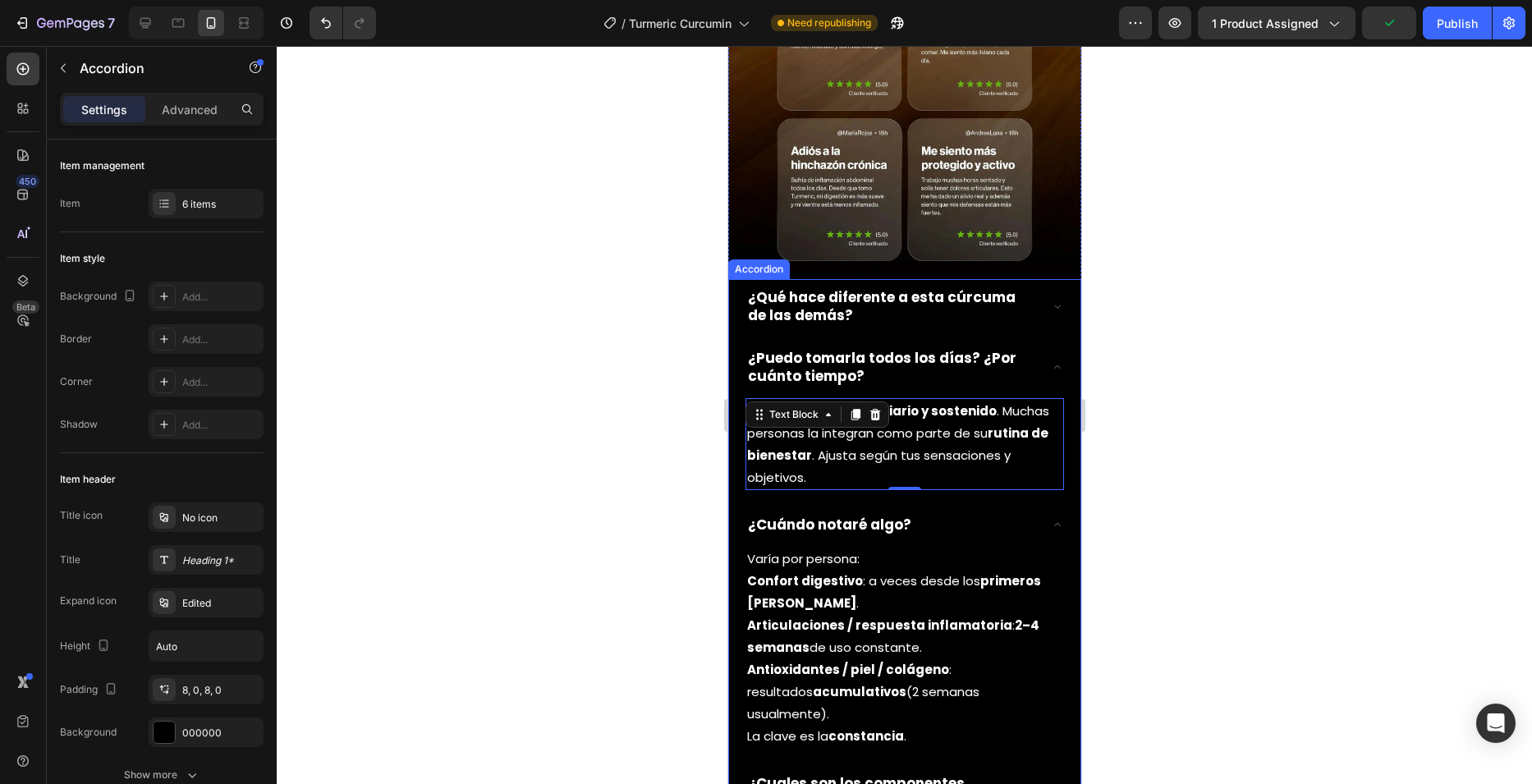
click at [1020, 288] on p "¿Qué hace diferente a esta cúrcuma de las demás?" at bounding box center [890, 307] width 288 height 36
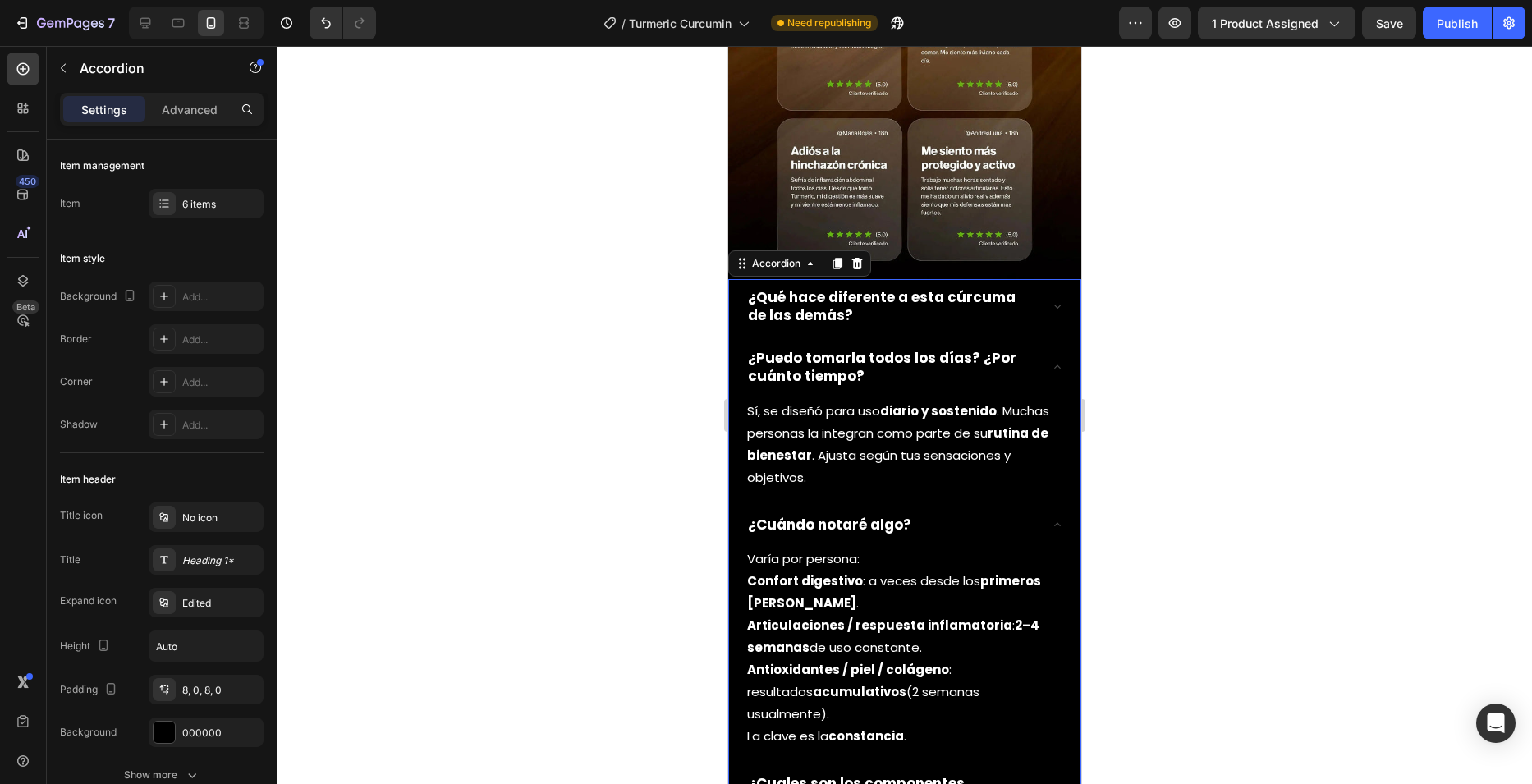
click at [1050, 299] on icon at bounding box center [1057, 306] width 13 height 13
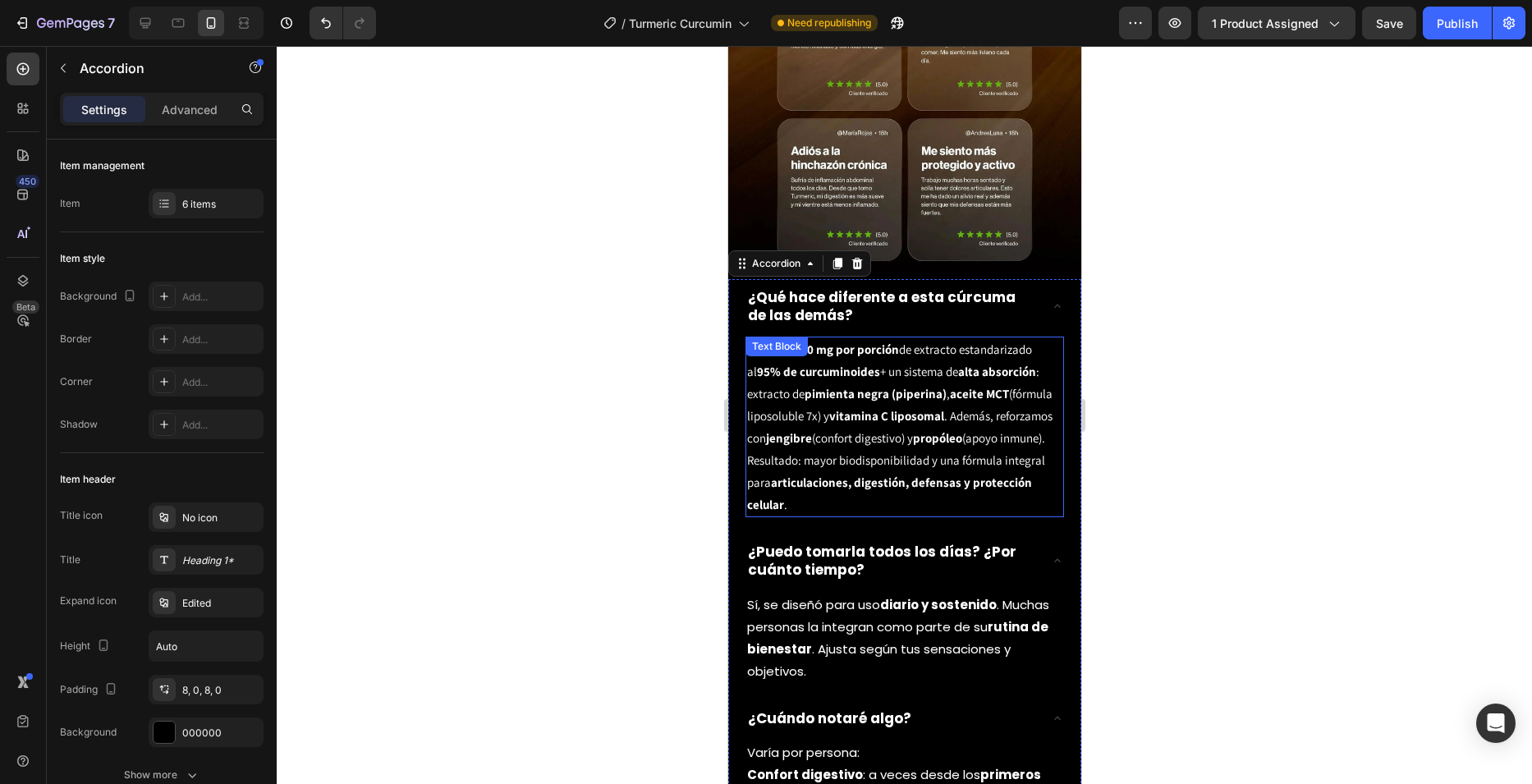
click at [798, 336] on div "Usamos 1000 mg por porción de extracto estandarizado al 95% de curcuminoides + …" at bounding box center [904, 427] width 318 height 181
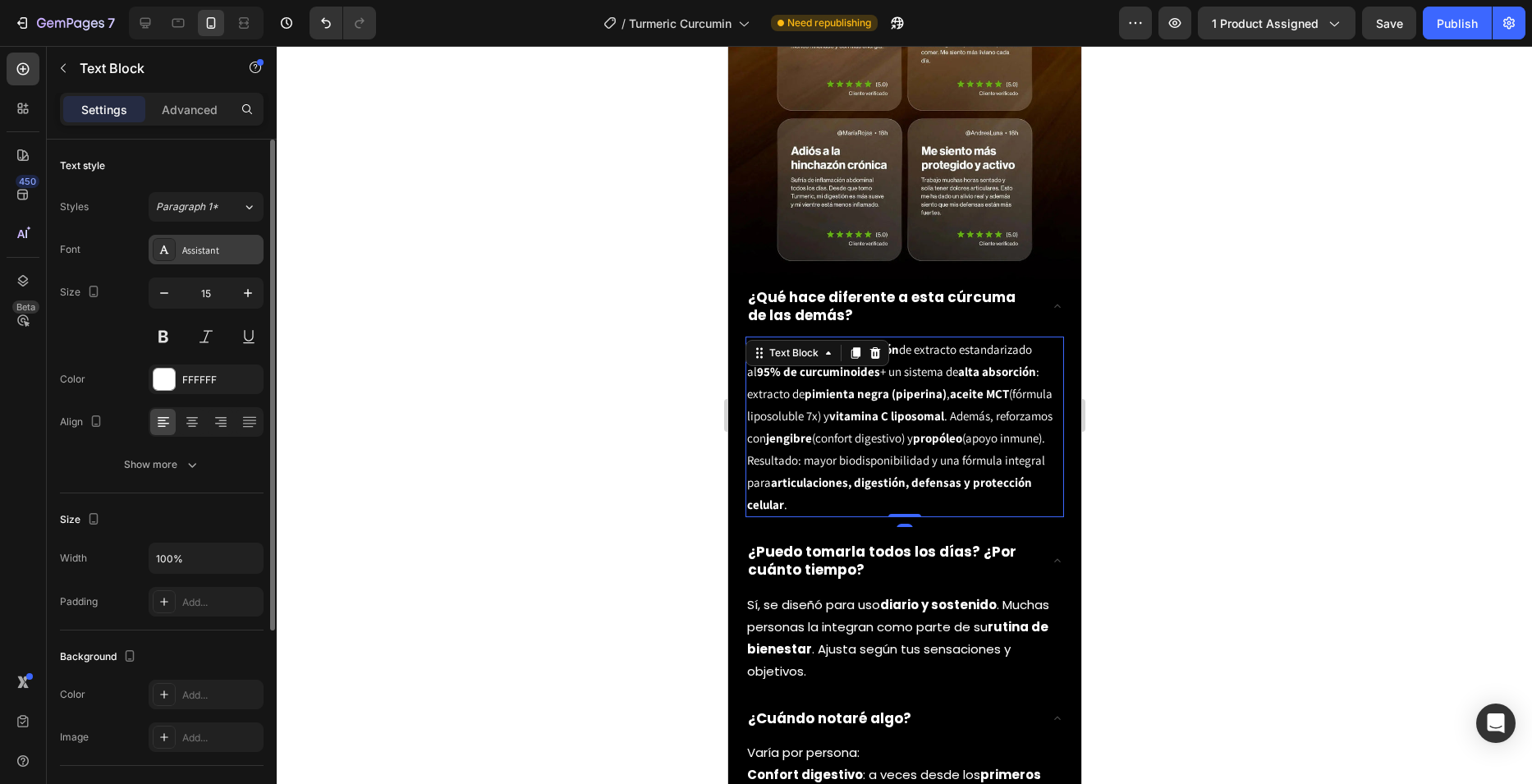
click at [206, 256] on div "Assistant" at bounding box center [221, 250] width 77 height 15
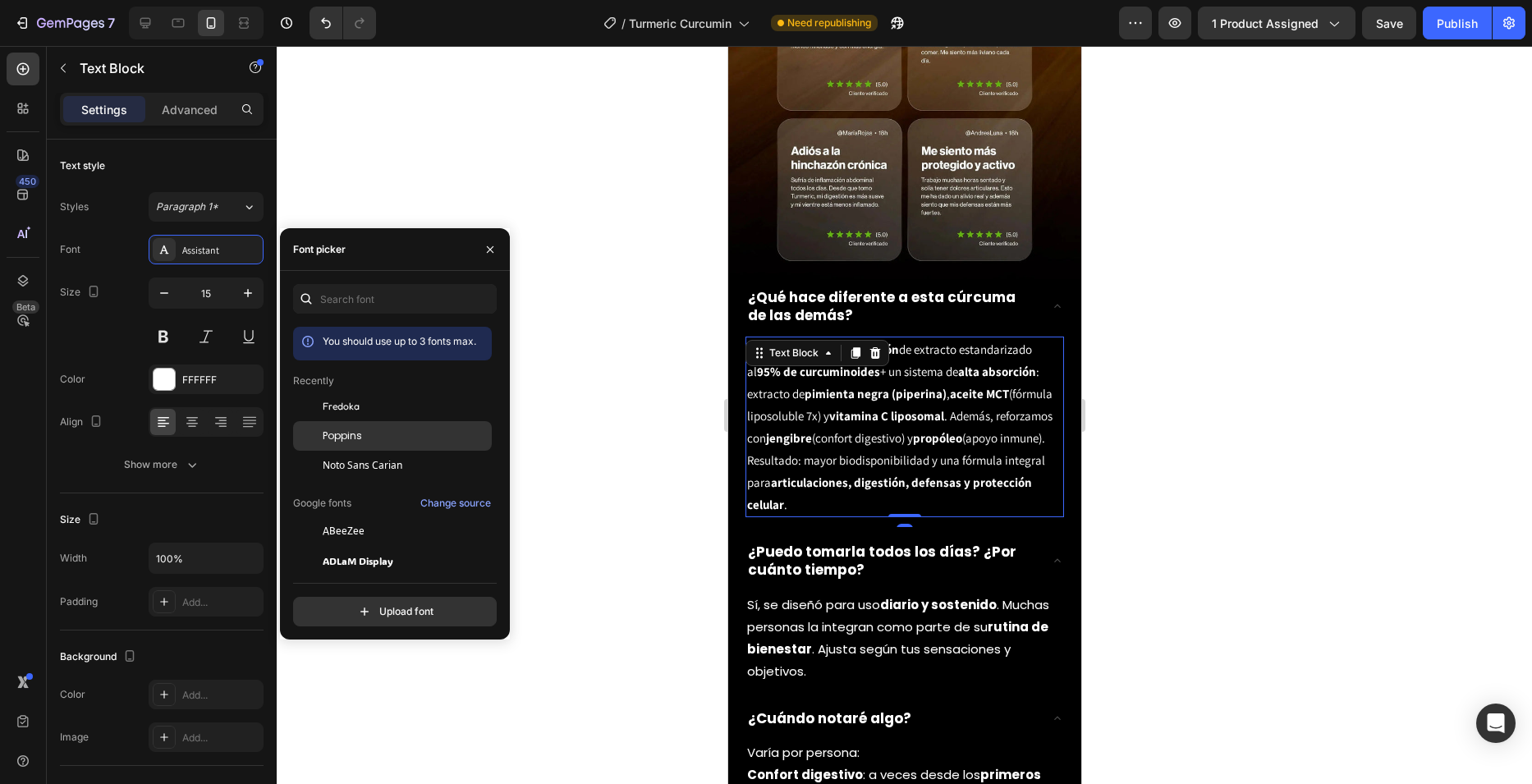
click at [376, 605] on div "Poppins" at bounding box center [393, 620] width 199 height 30
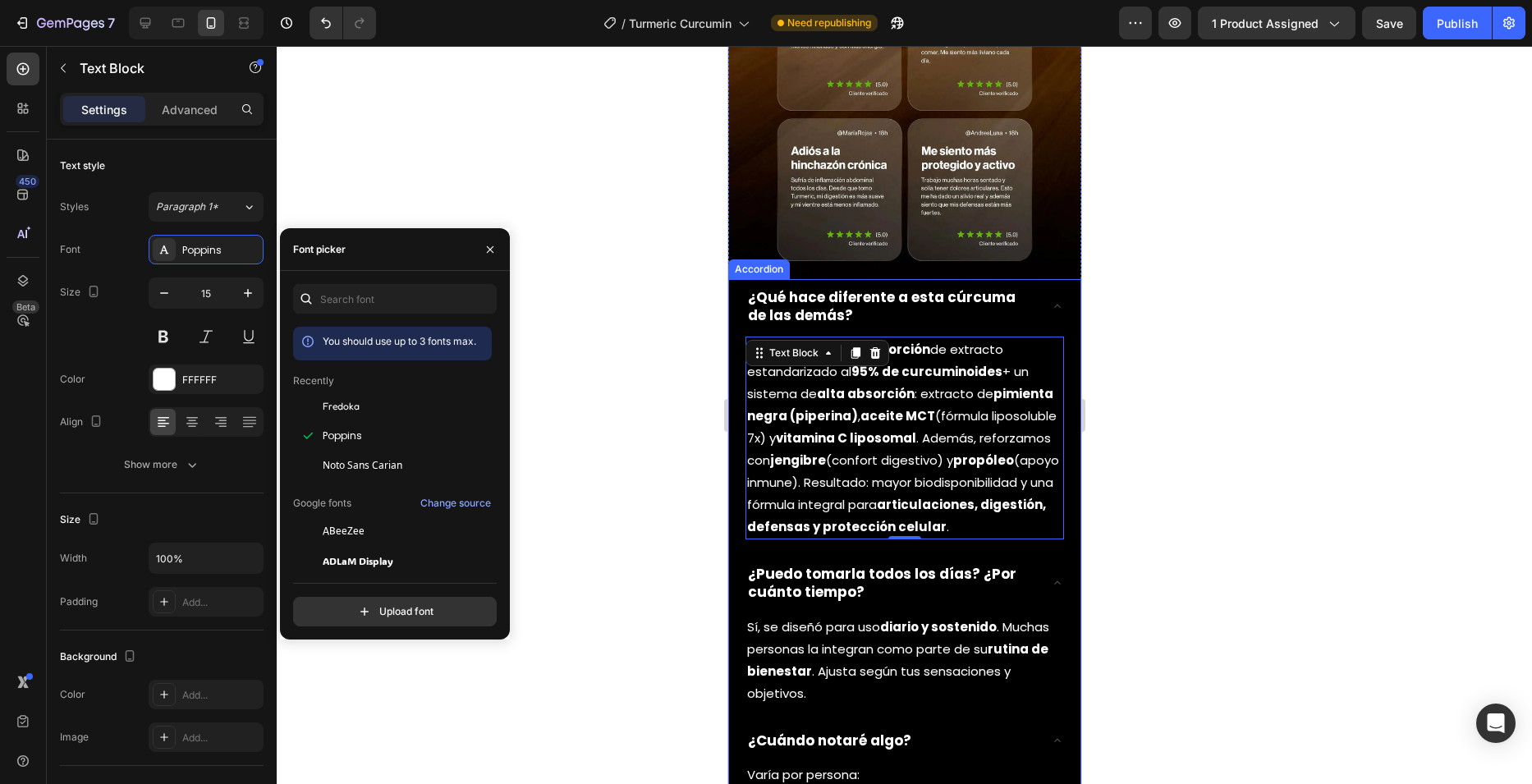
click at [1045, 279] on div "¿Qué hace diferente a esta cúrcuma de las demás?" at bounding box center [904, 306] width 318 height 54
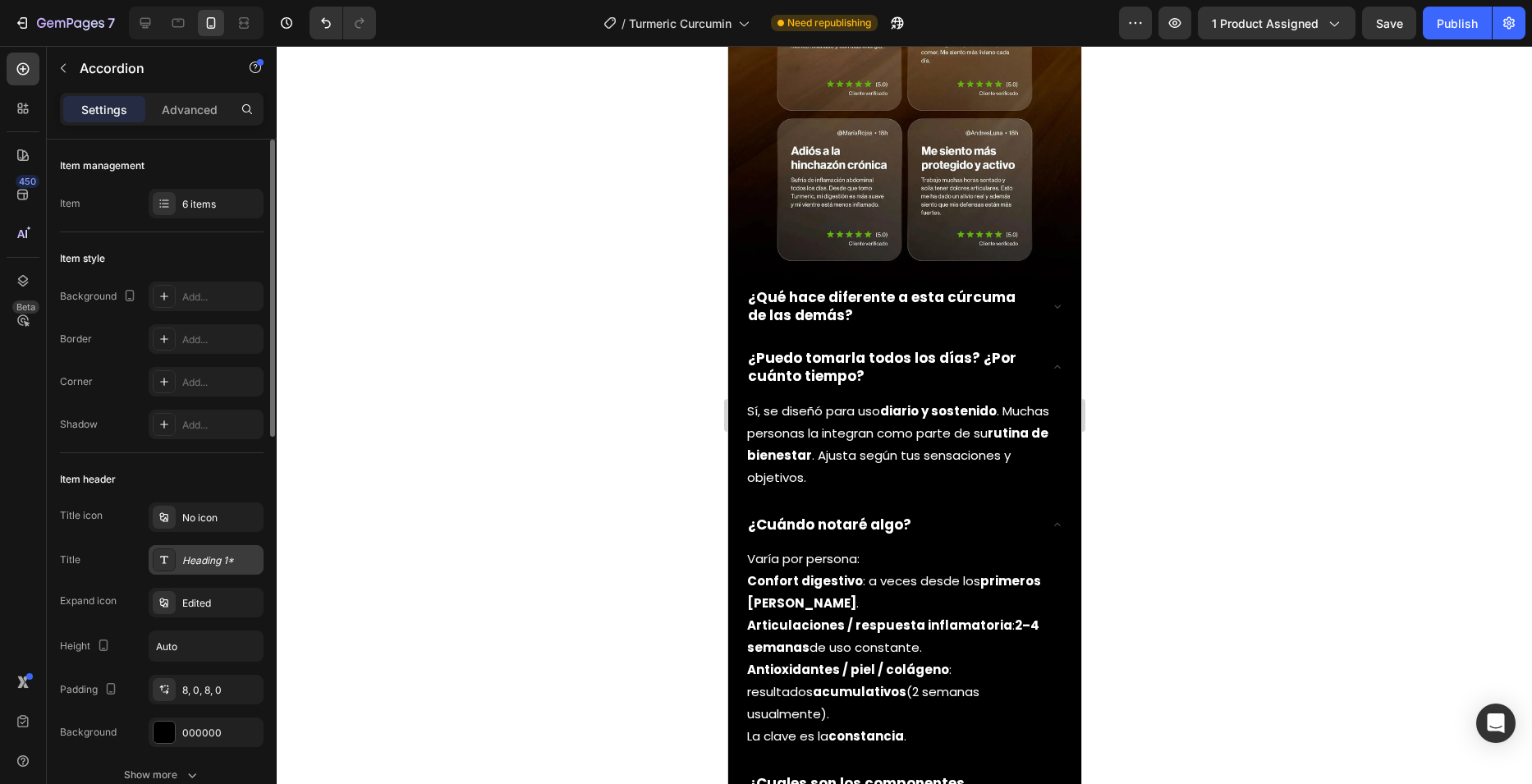
click at [201, 562] on div "Heading 1*" at bounding box center [221, 560] width 77 height 15
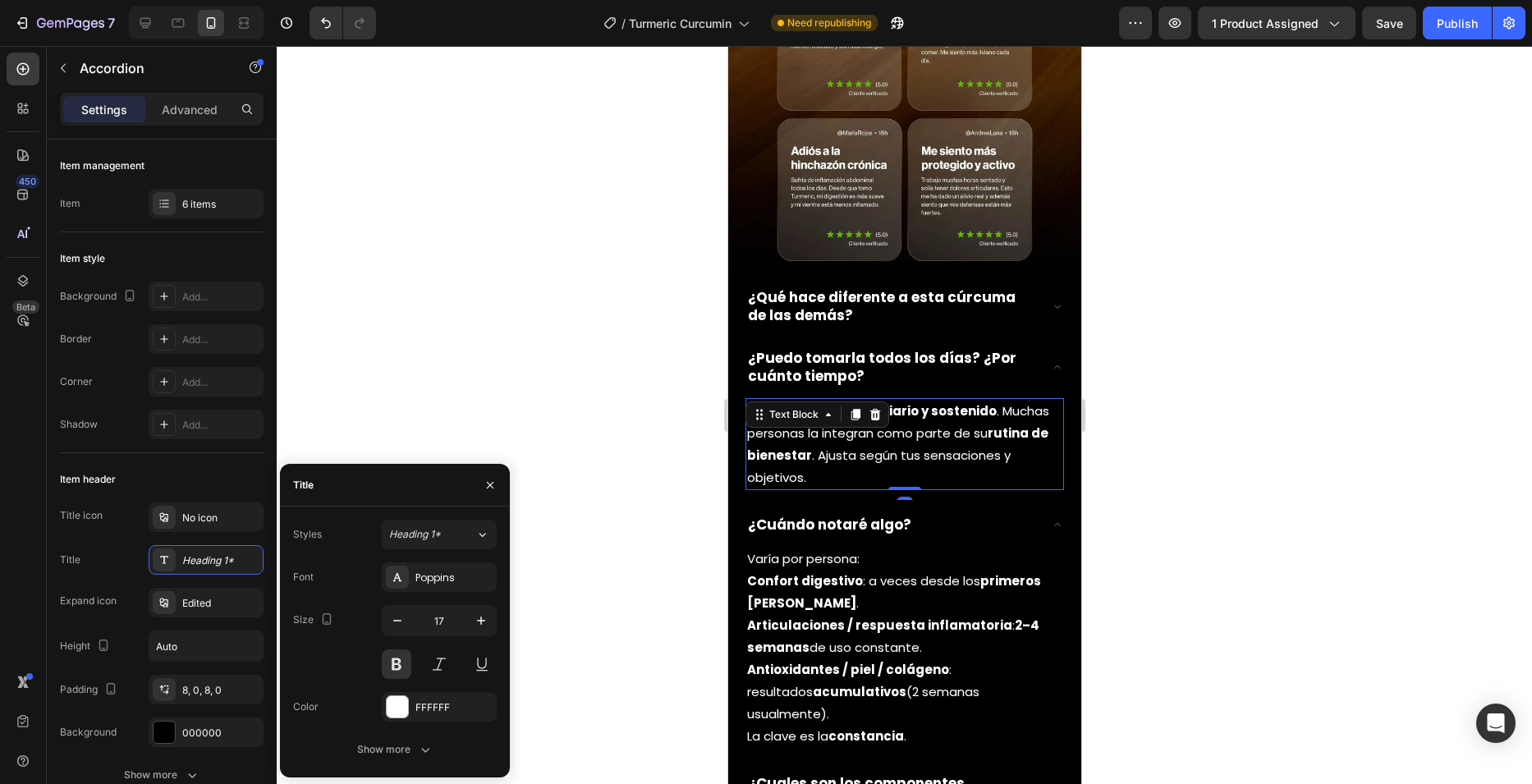
click at [943, 399] on p "Sí, se diseñó para uso diario y sostenido . Muchas personas la integran como pa…" at bounding box center [904, 443] width 315 height 89
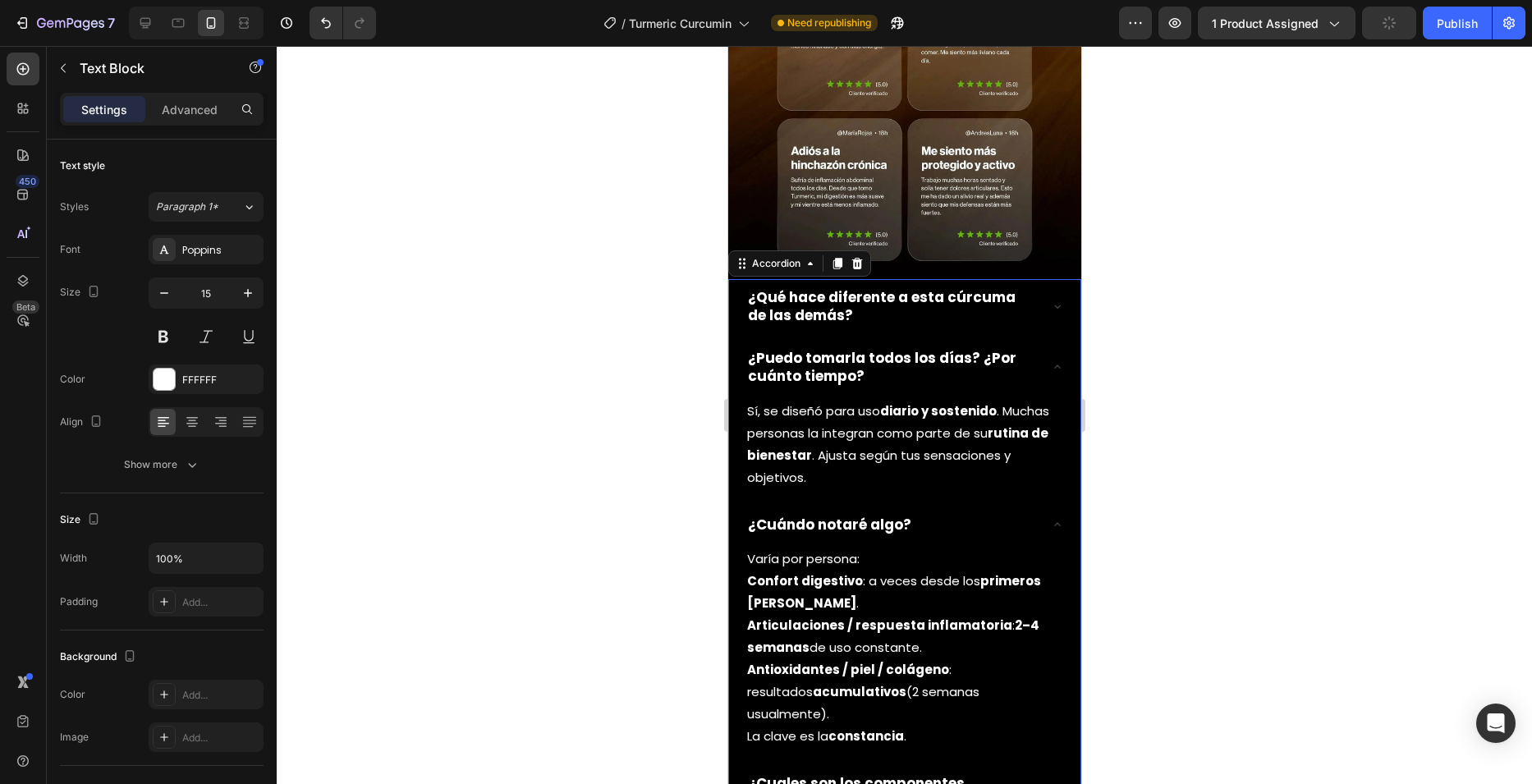
click at [1040, 340] on div "¿Puedo tomarla todos los días? ¿Por cuánto tiempo?" at bounding box center [904, 366] width 318 height 54
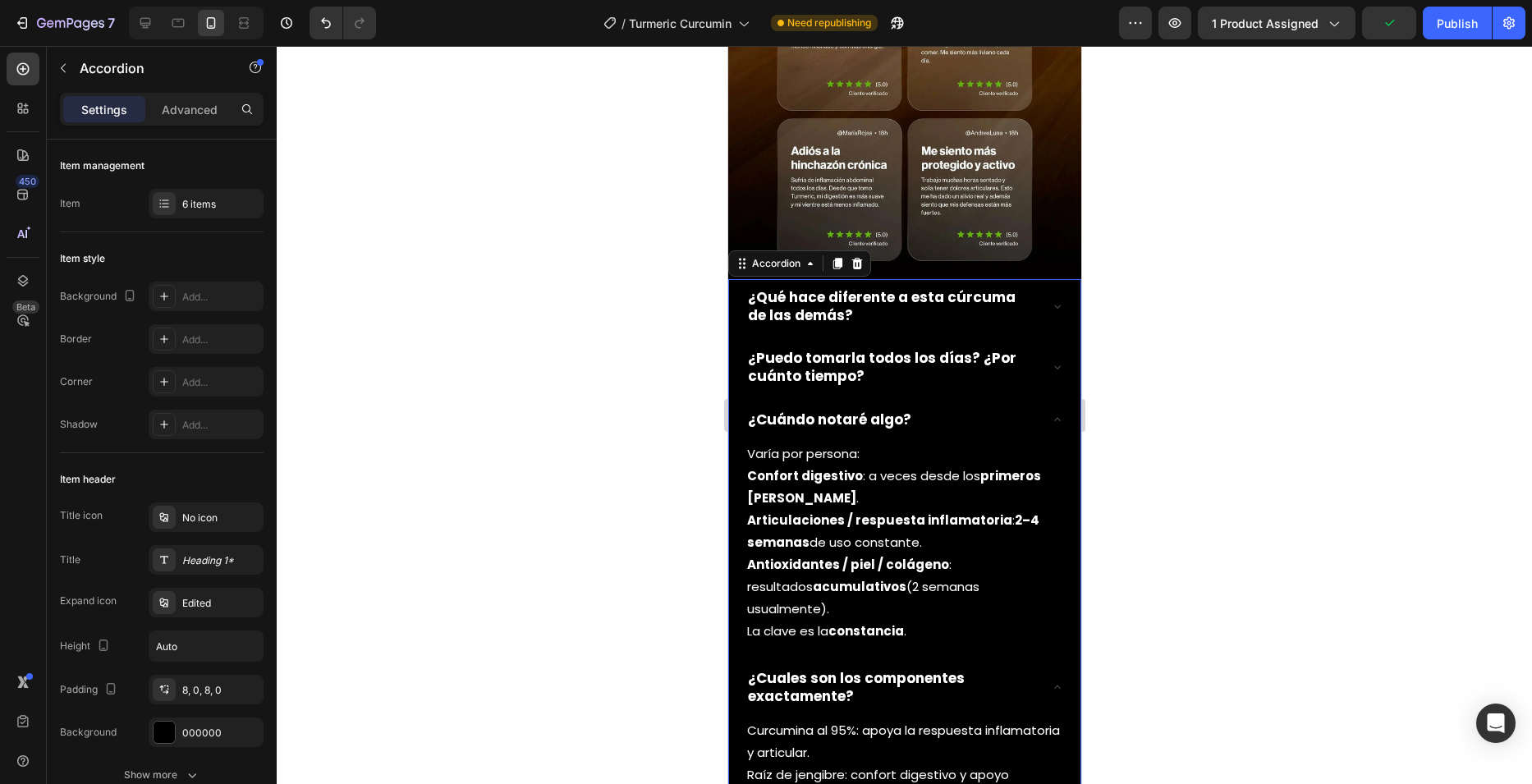
click at [1051, 279] on div "¿Qué hace diferente a esta cúrcuma de las demás? ¿Puedo tomarla todos los días?…" at bounding box center [904, 667] width 320 height 777
click at [1050, 299] on icon at bounding box center [1057, 306] width 13 height 13
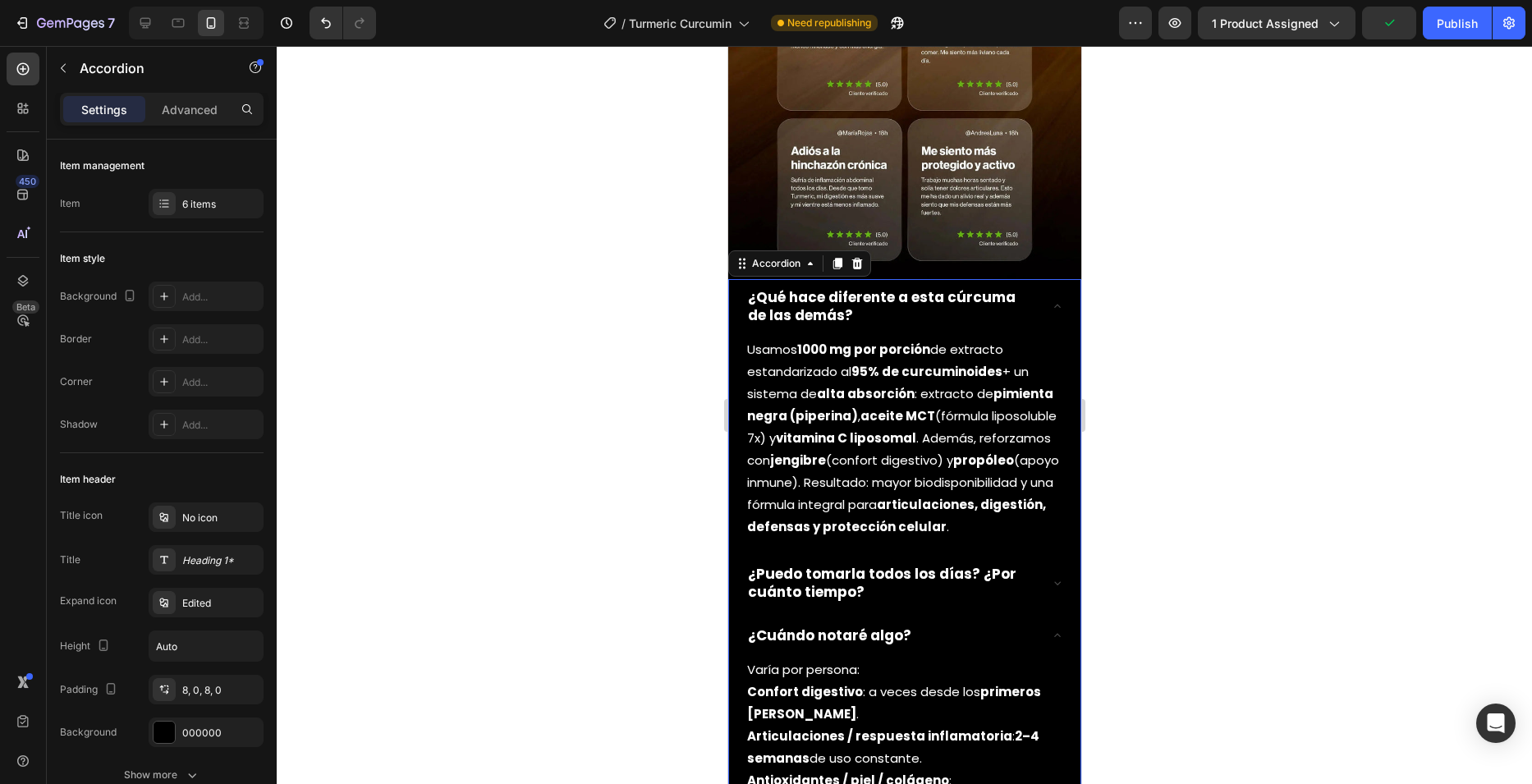
click at [1054, 304] on icon at bounding box center [1057, 306] width 7 height 3
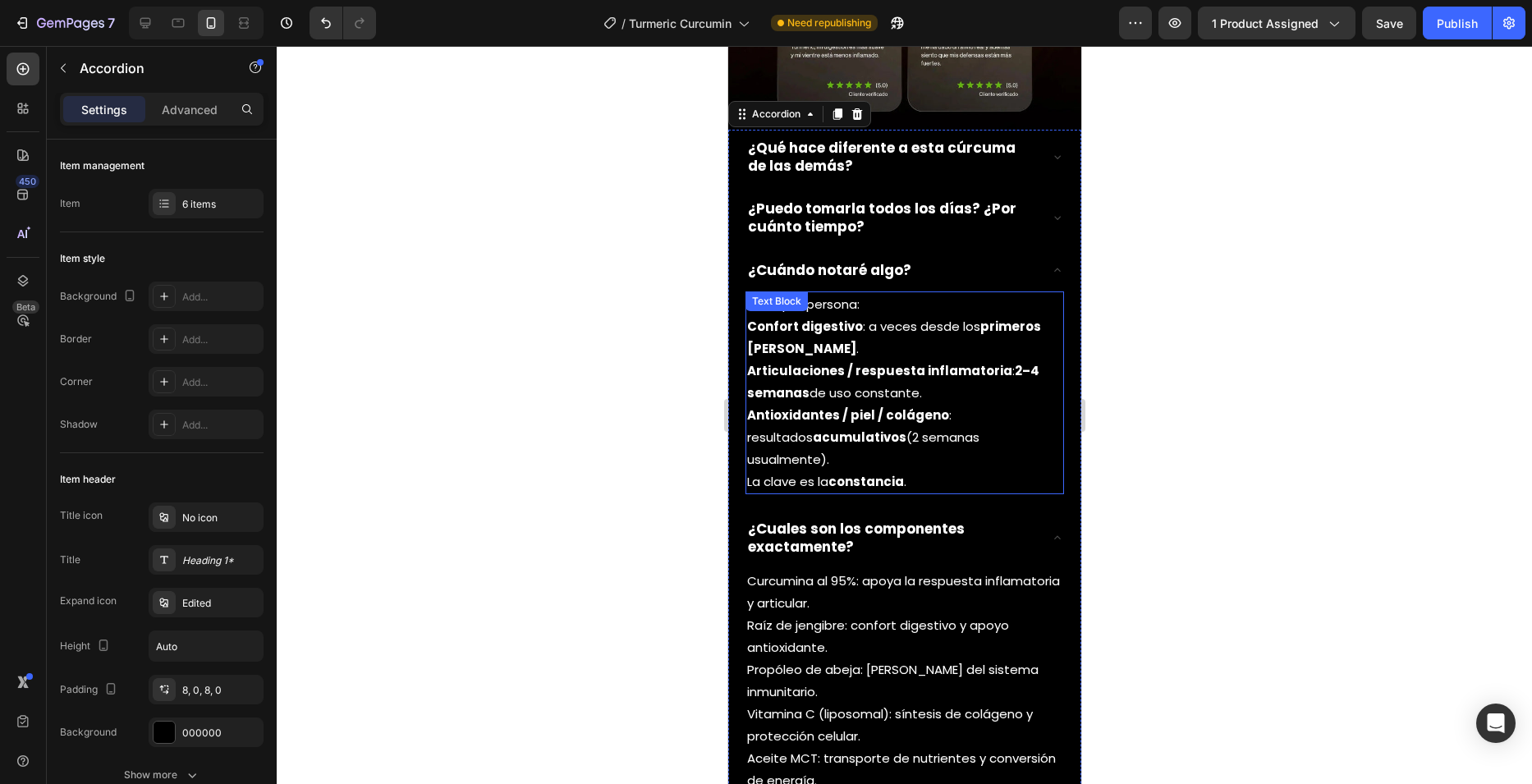
scroll to position [2708, 0]
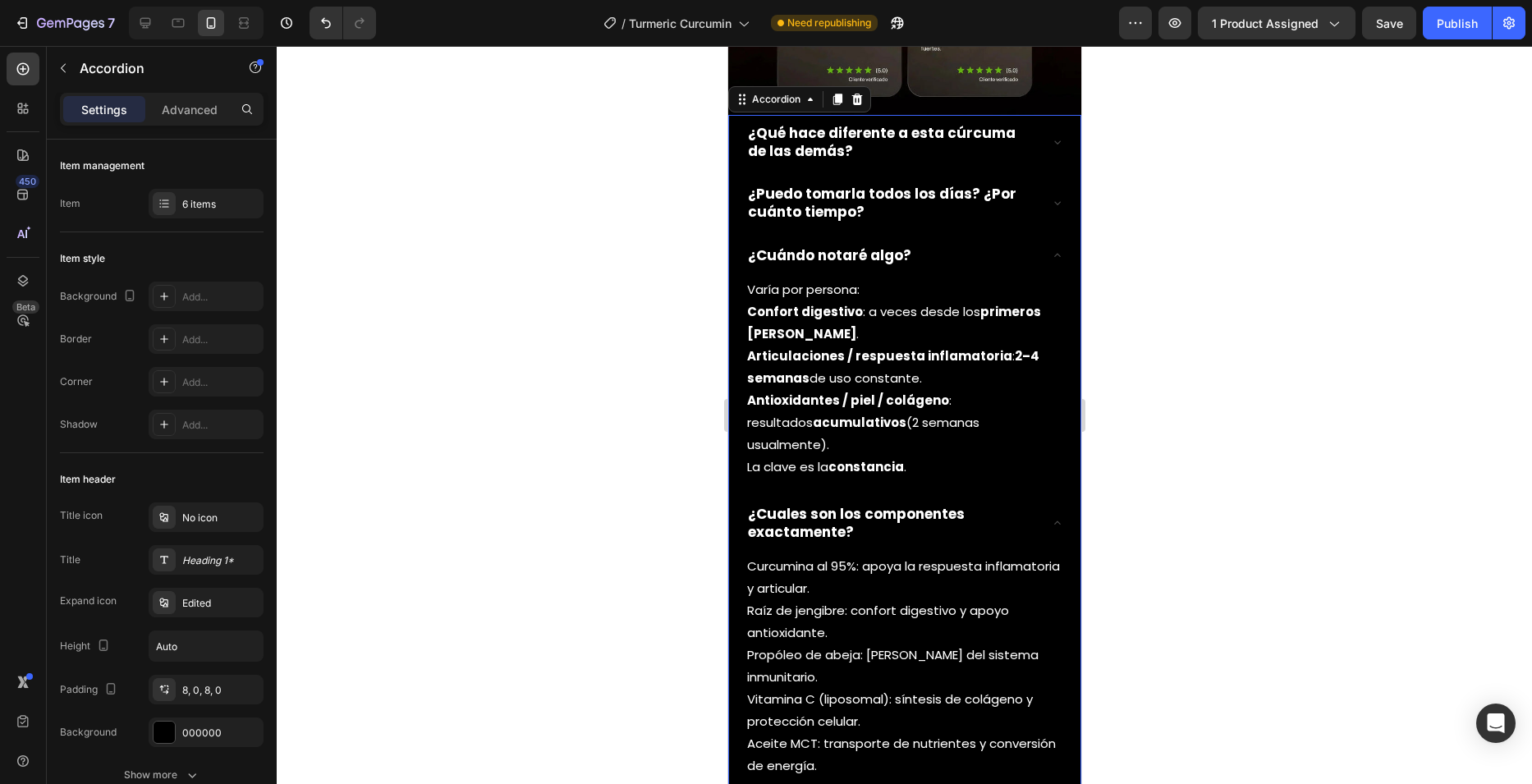
click at [1050, 516] on icon at bounding box center [1057, 523] width 13 height 13
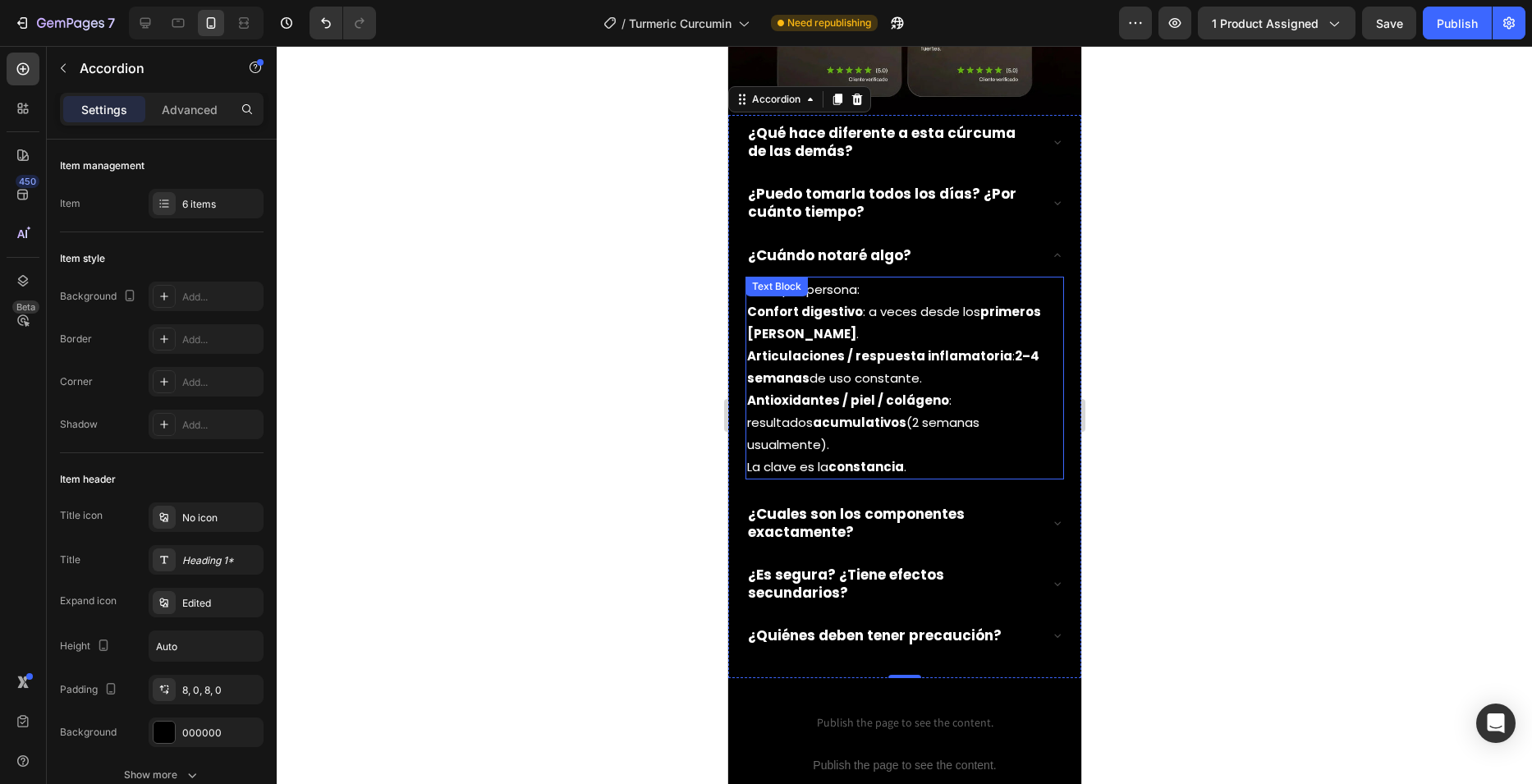
click at [1033, 237] on div "¿Cuándo notaré algo?" at bounding box center [904, 255] width 318 height 36
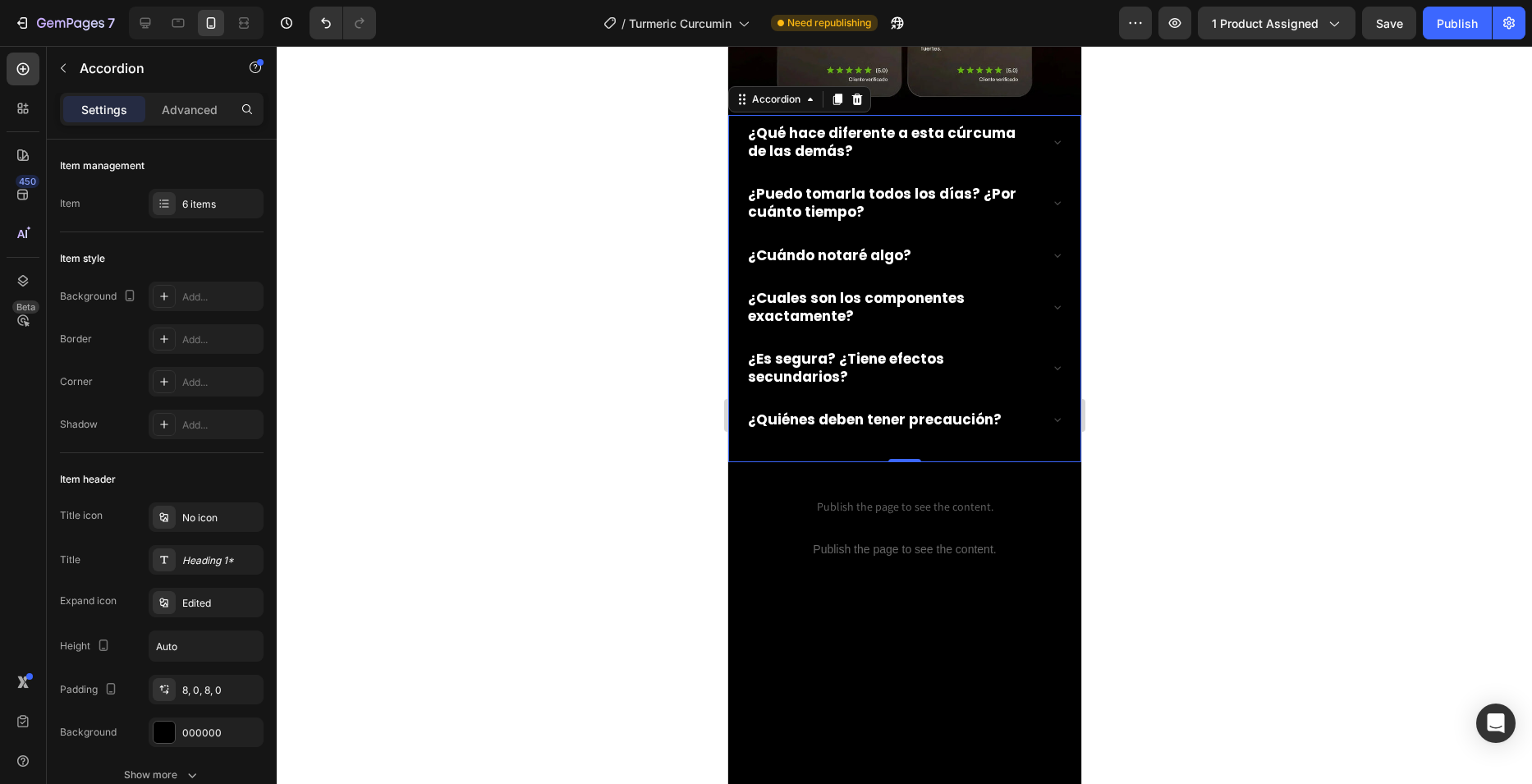
click at [773, 602] on div at bounding box center [904, 699] width 353 height 196
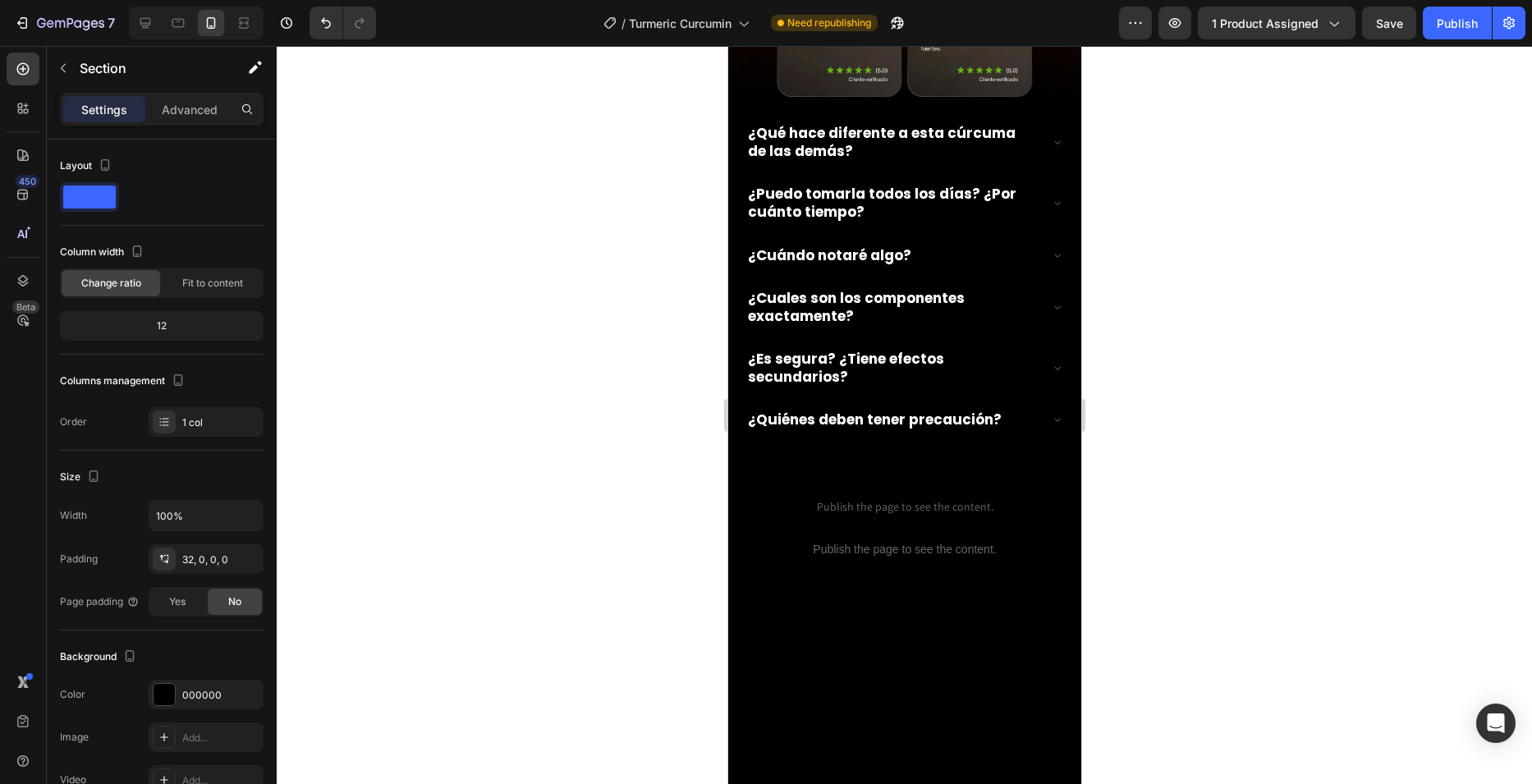
click at [837, 602] on div at bounding box center [904, 699] width 353 height 196
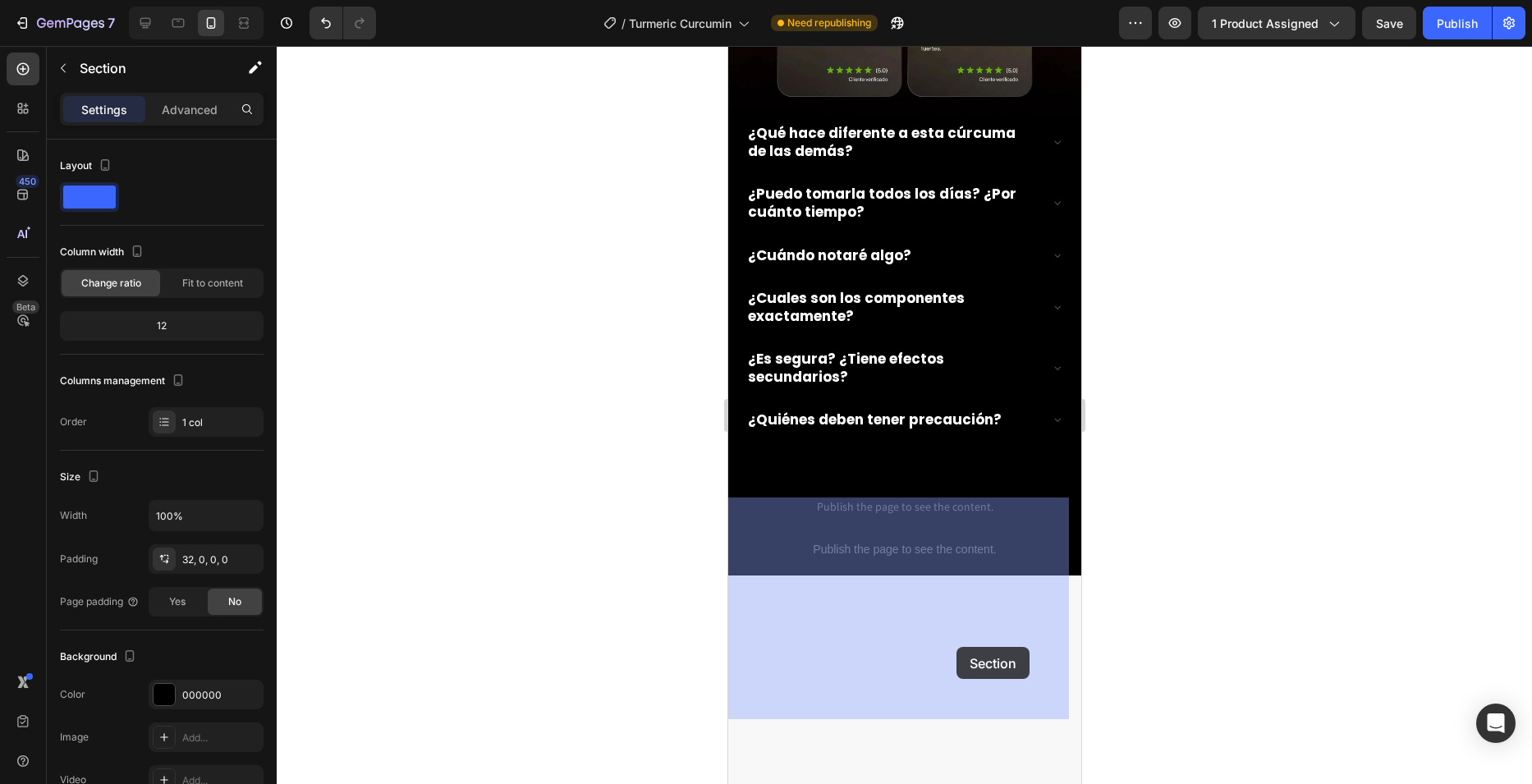
drag, startPoint x: 778, startPoint y: 533, endPoint x: 957, endPoint y: 646, distance: 211.7
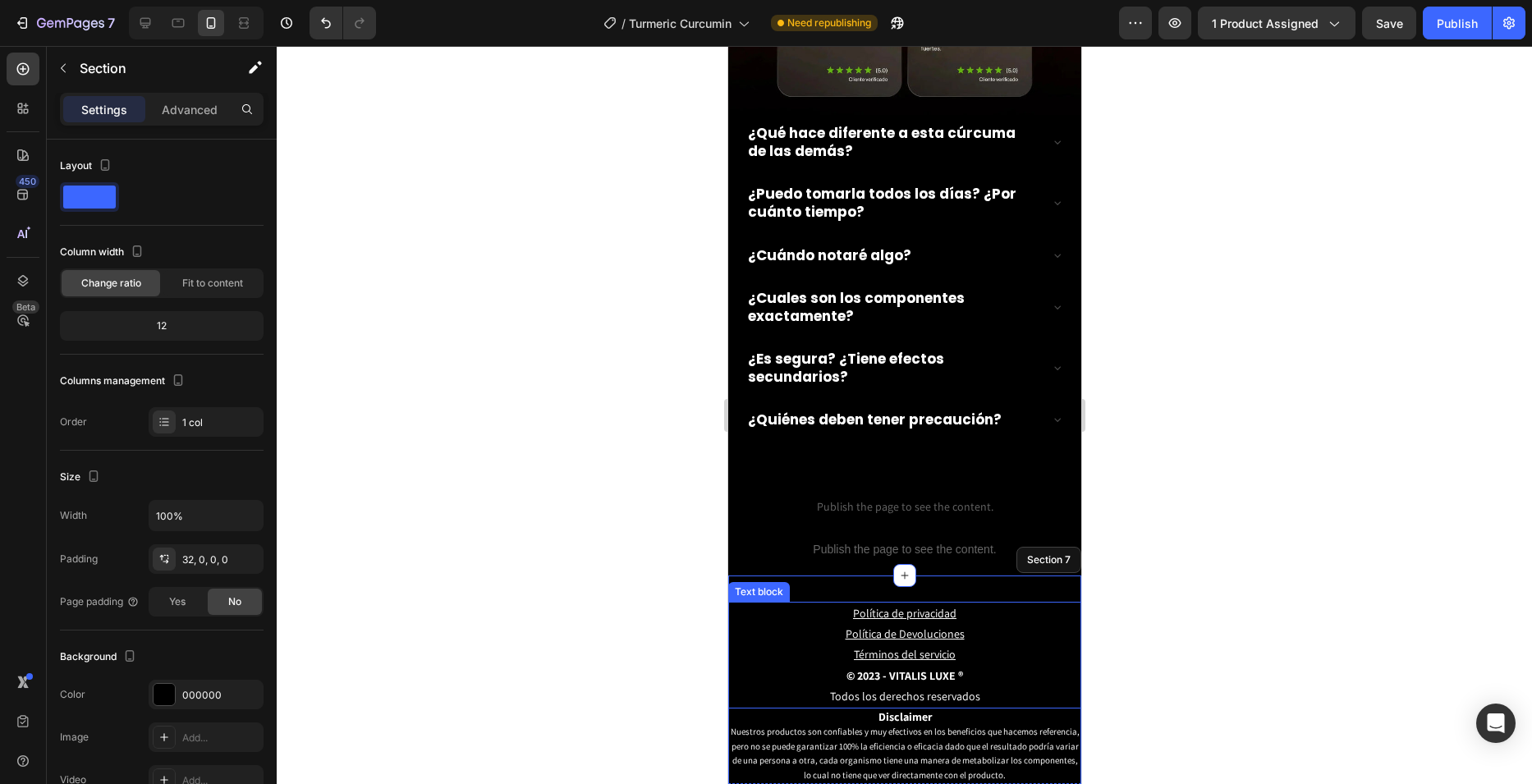
click at [813, 603] on p "Política de privacidad" at bounding box center [904, 613] width 350 height 21
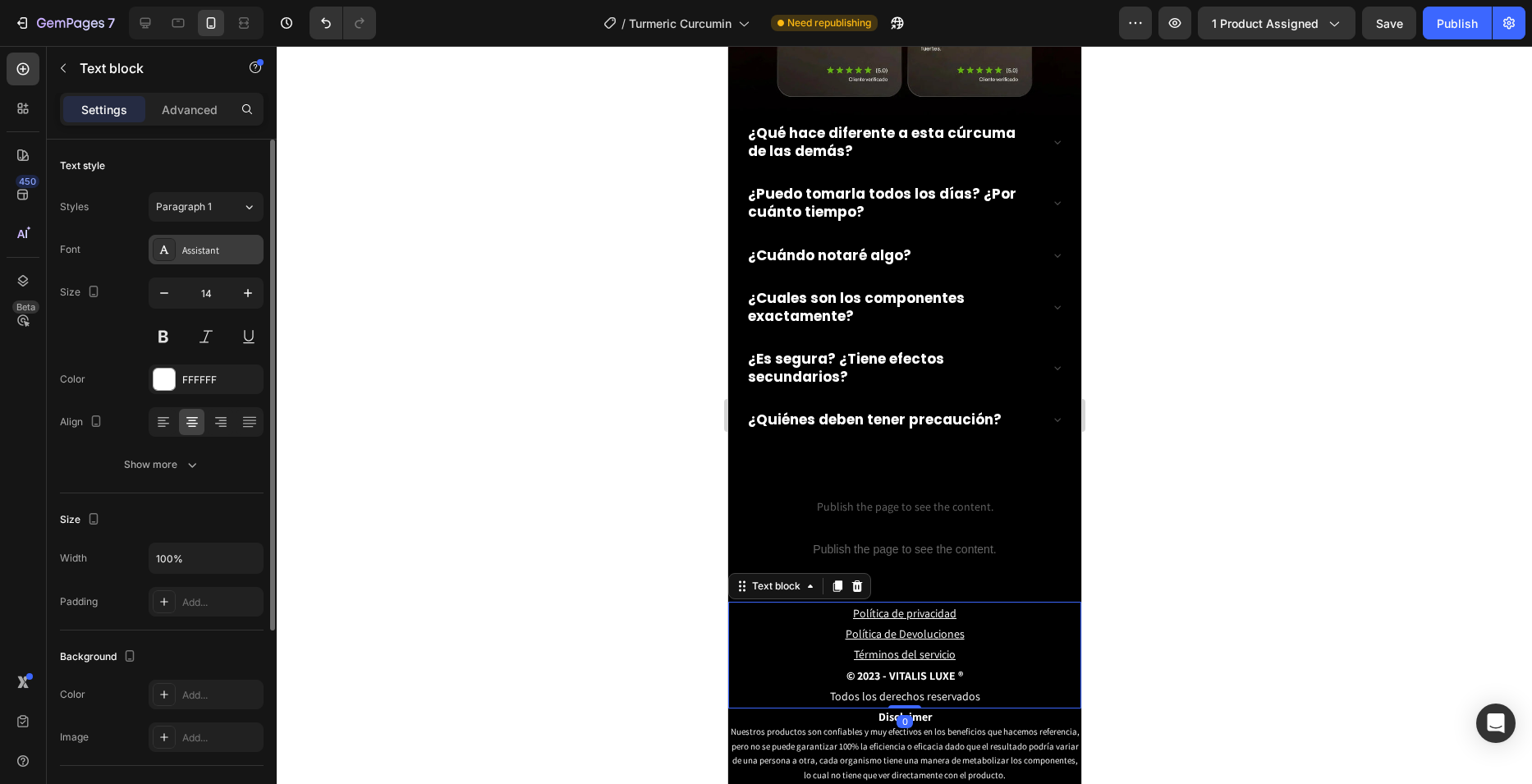
click at [216, 244] on div "Assistant" at bounding box center [221, 250] width 77 height 15
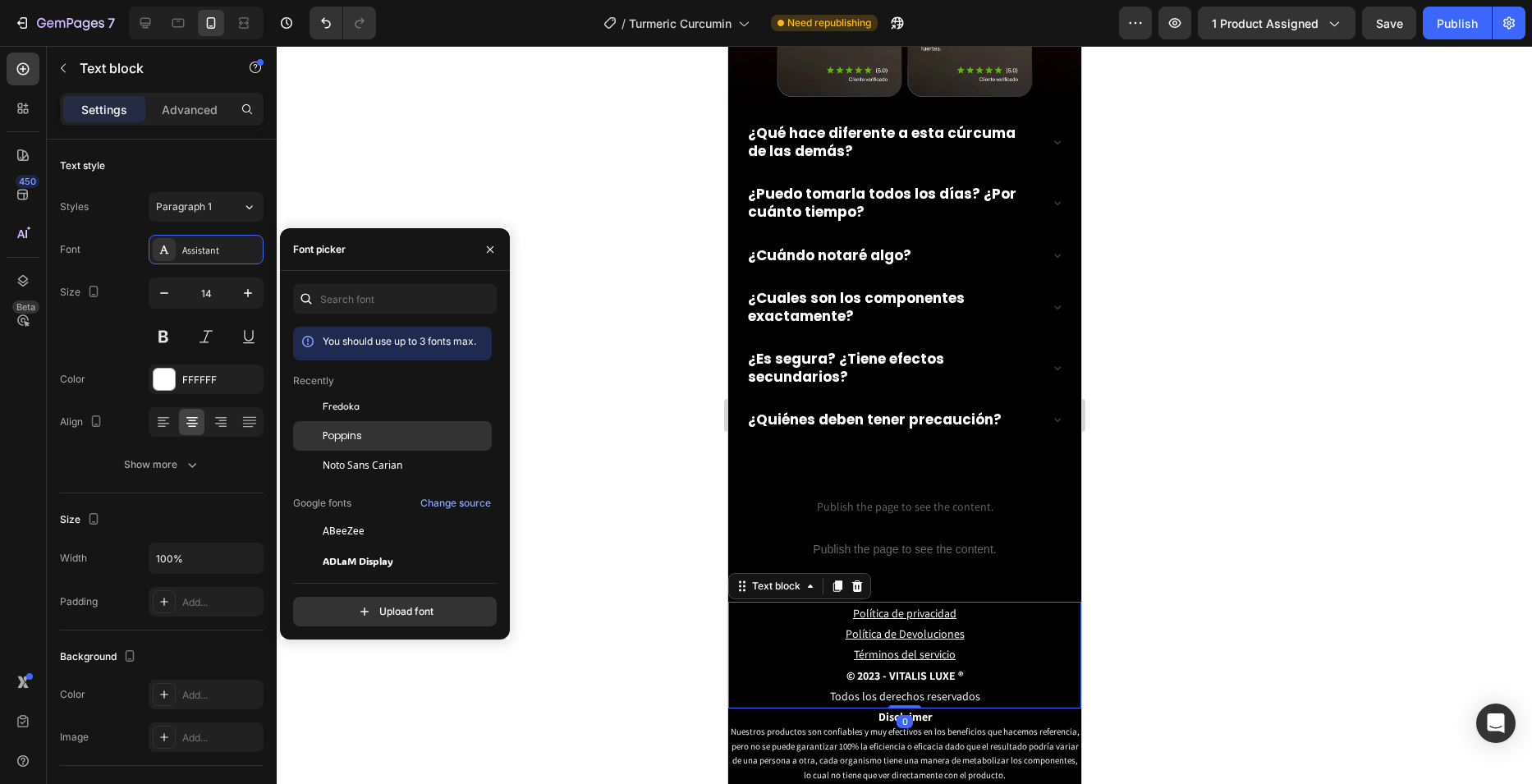
click at [371, 605] on div "Poppins" at bounding box center [393, 620] width 199 height 30
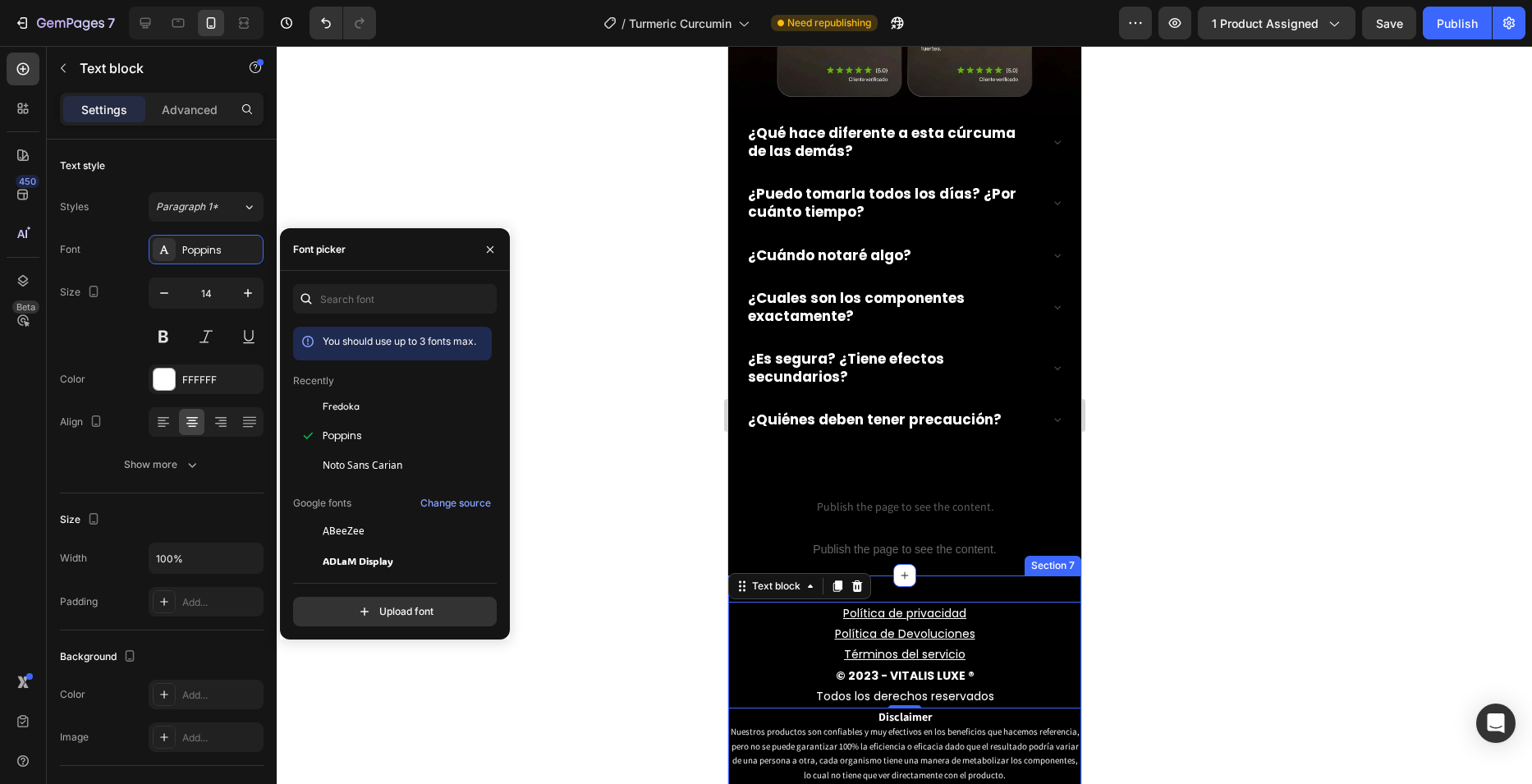
click at [796, 725] on span "Nuestros productos son confiables y muy efectivos en los beneficios que hacemos…" at bounding box center [904, 753] width 349 height 55
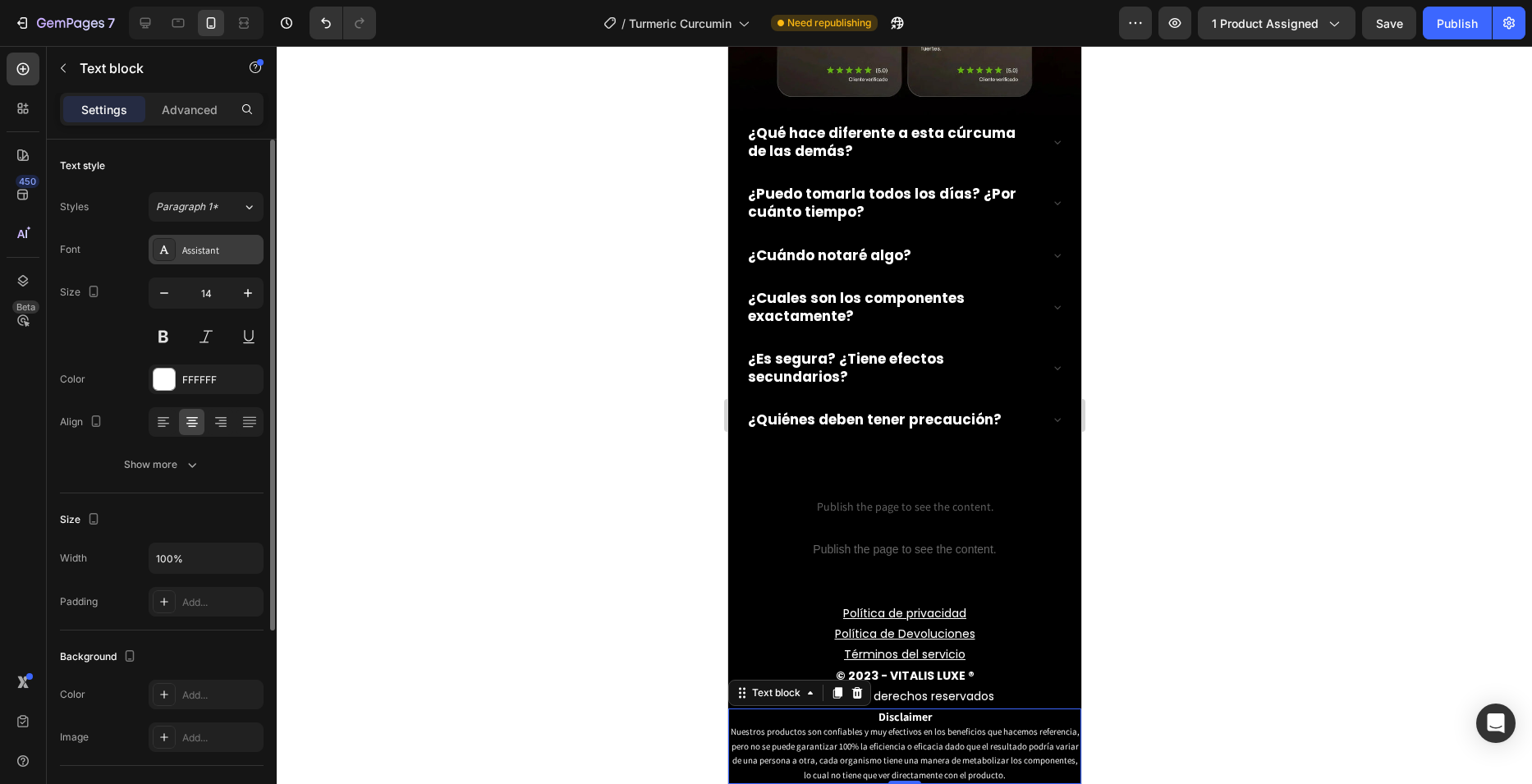
click at [208, 250] on div "Assistant" at bounding box center [221, 250] width 77 height 15
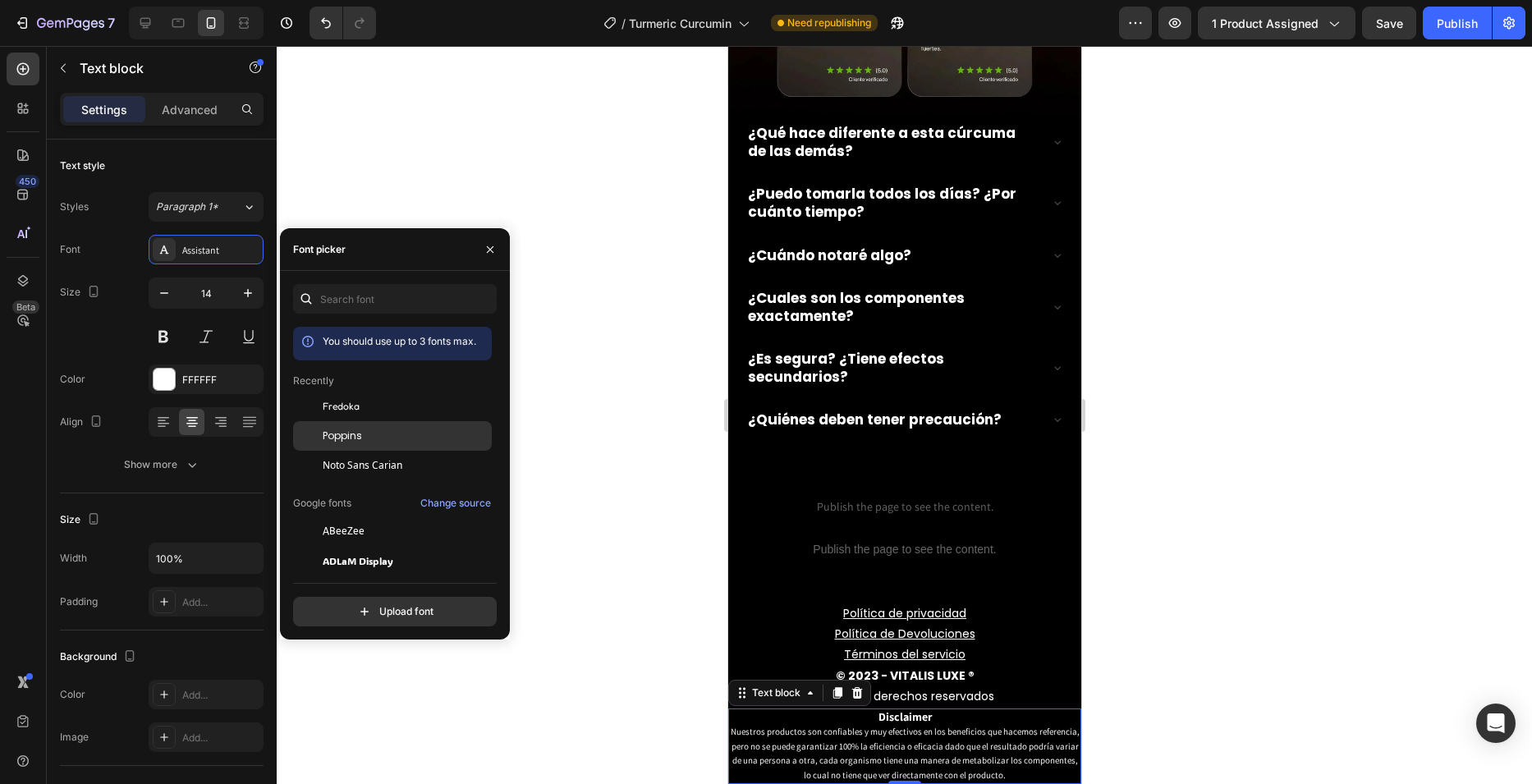
click at [381, 429] on div "Poppins" at bounding box center [405, 436] width 166 height 15
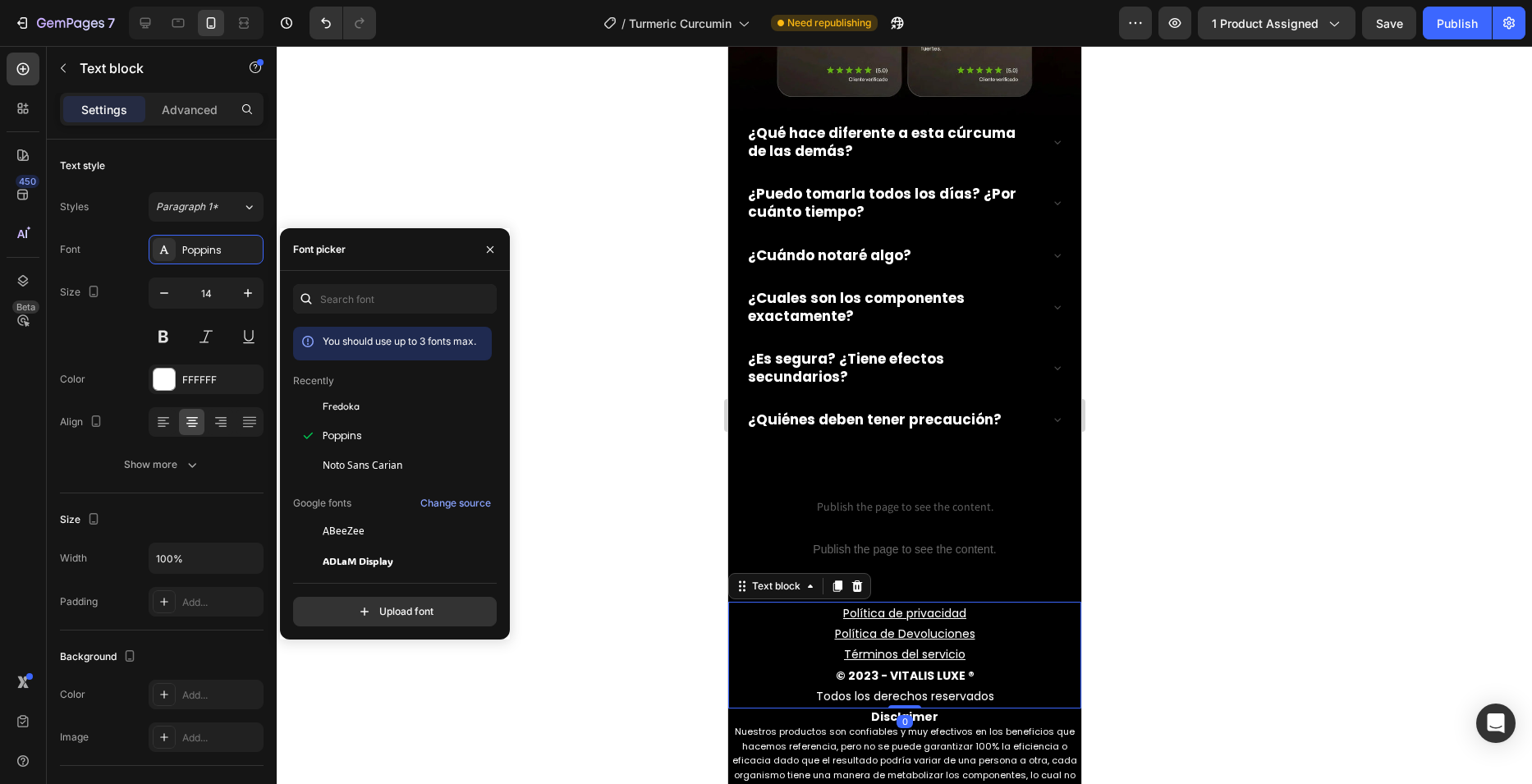
click at [993, 686] on p "Todos los derechos reservados" at bounding box center [904, 696] width 350 height 21
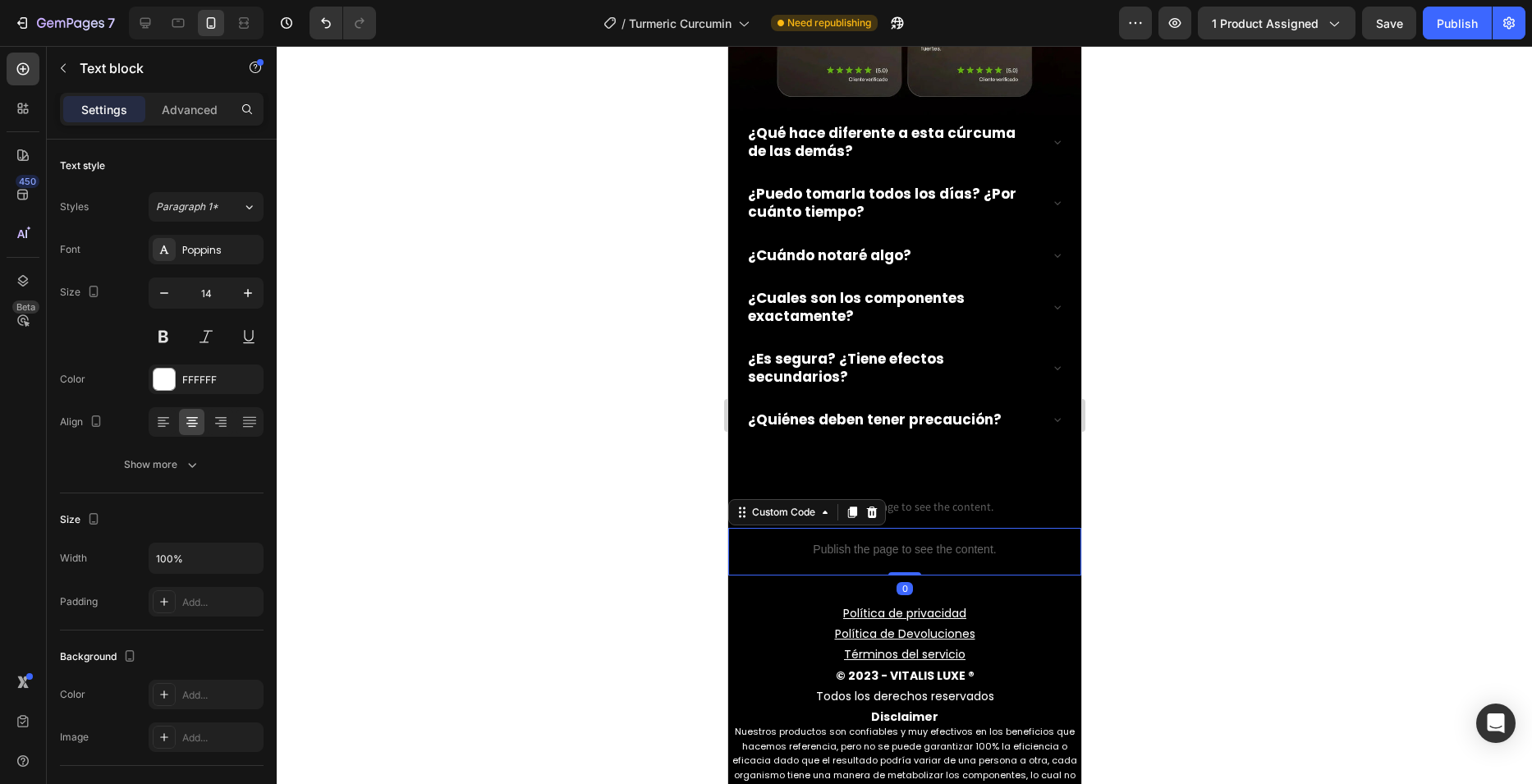
click at [950, 528] on div "Publish the page to see the content." at bounding box center [904, 549] width 353 height 43
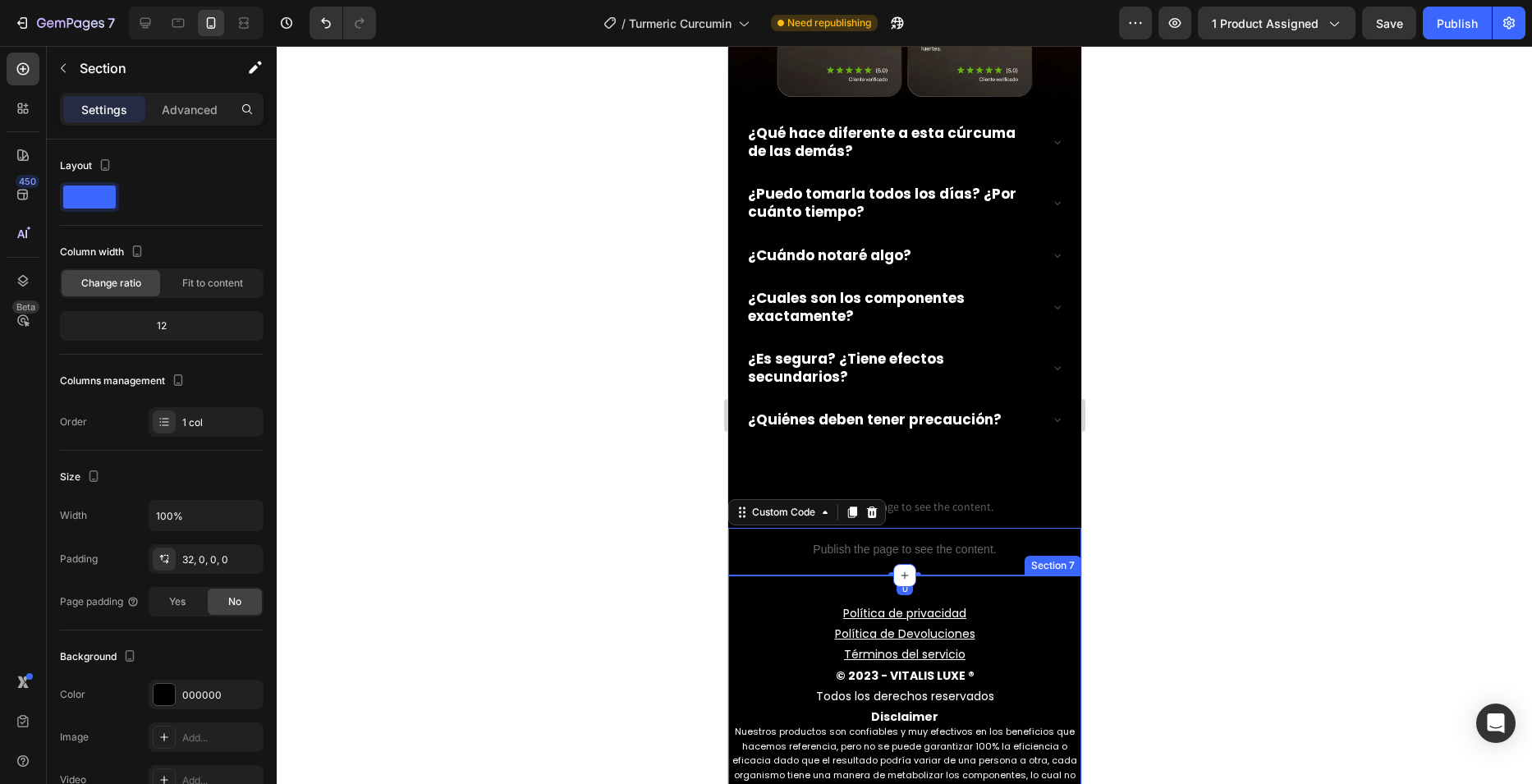
click at [960, 575] on div "Política de privacidad Política de Devoluciones Términos del servicio © 2023 - …" at bounding box center [904, 693] width 353 height 236
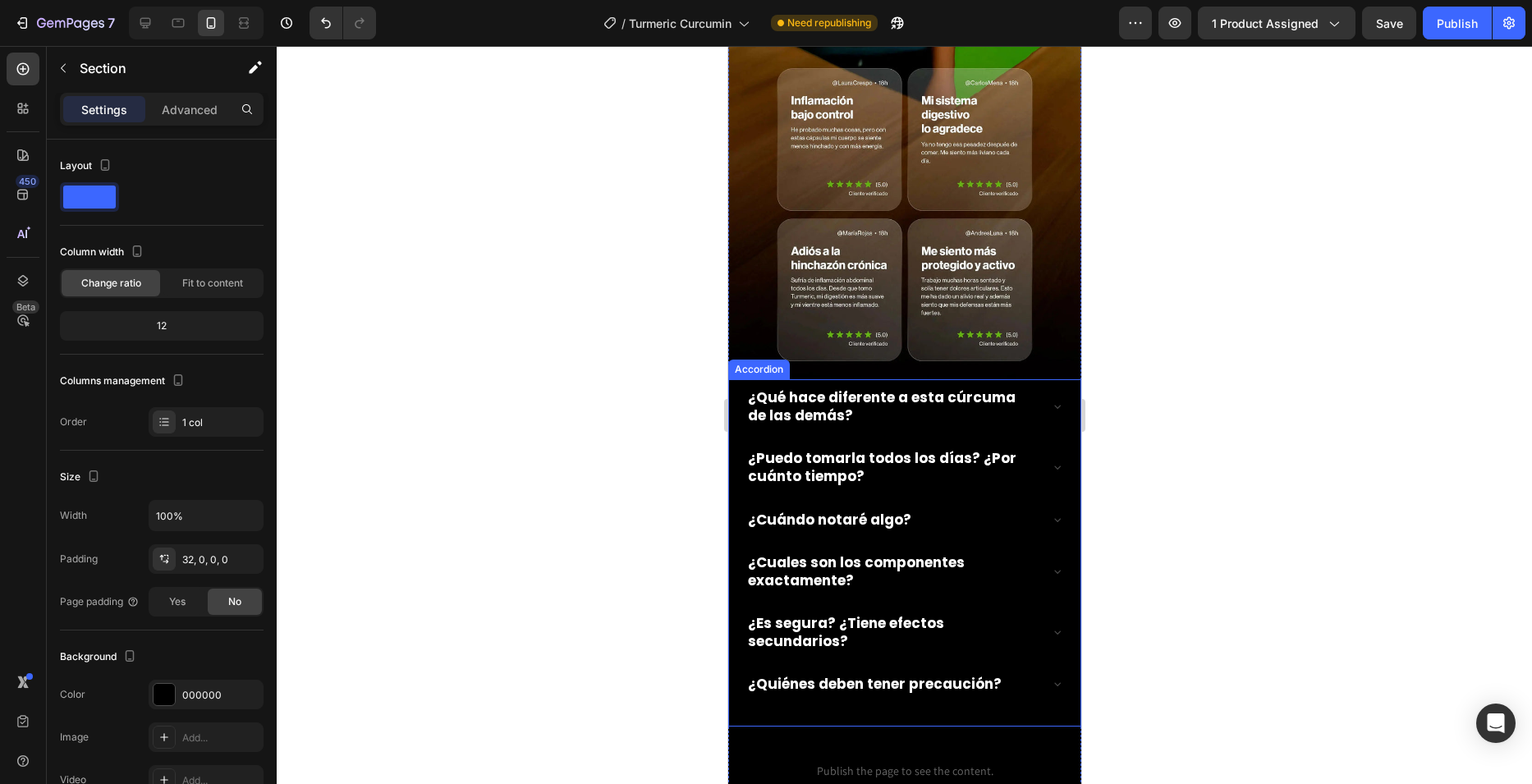
scroll to position [2790, 0]
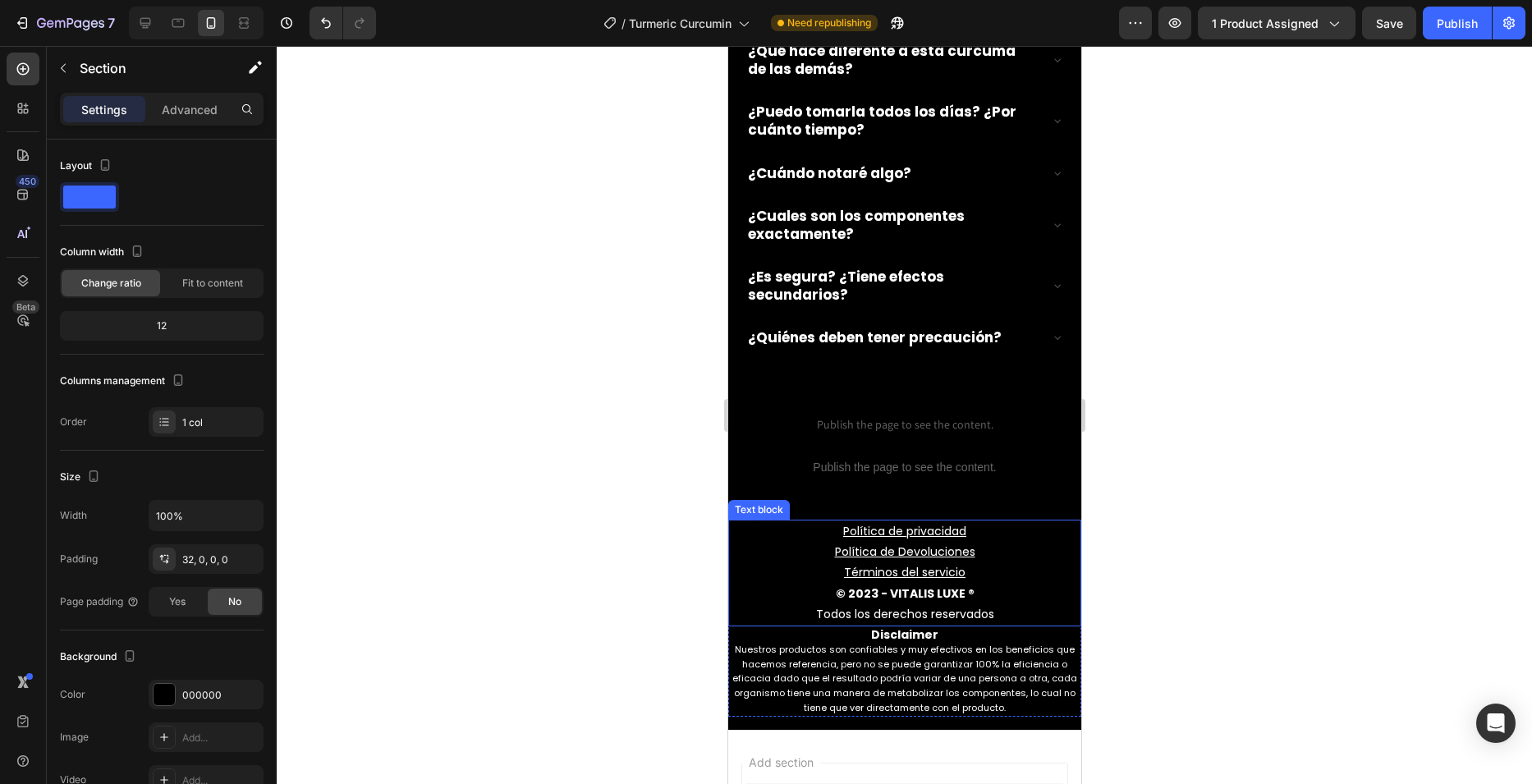
click at [889, 544] on u "Política de Devoluciones" at bounding box center [904, 552] width 140 height 17
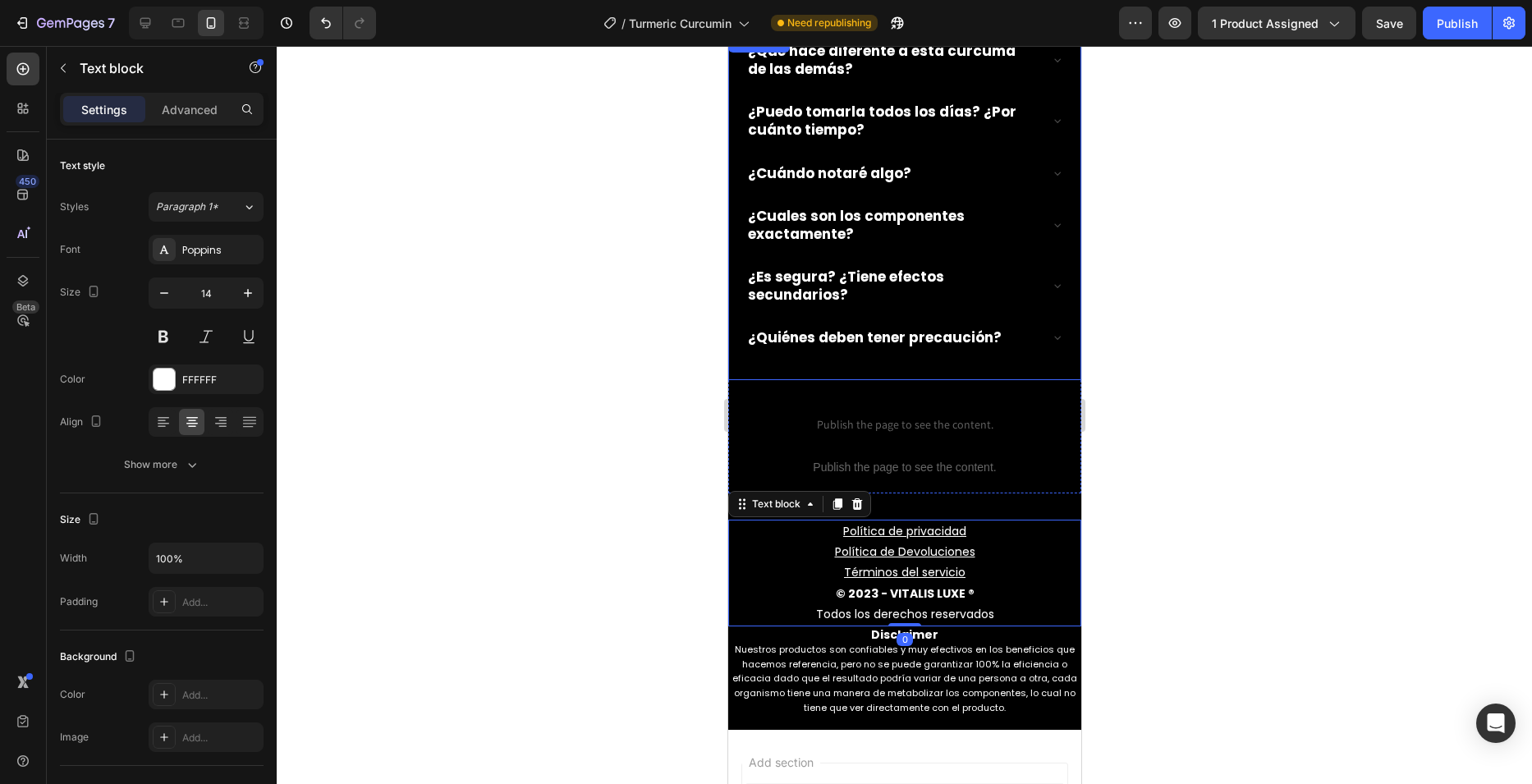
click at [876, 327] on strong "¿Quiénes deben tener precaución?" at bounding box center [874, 337] width 254 height 20
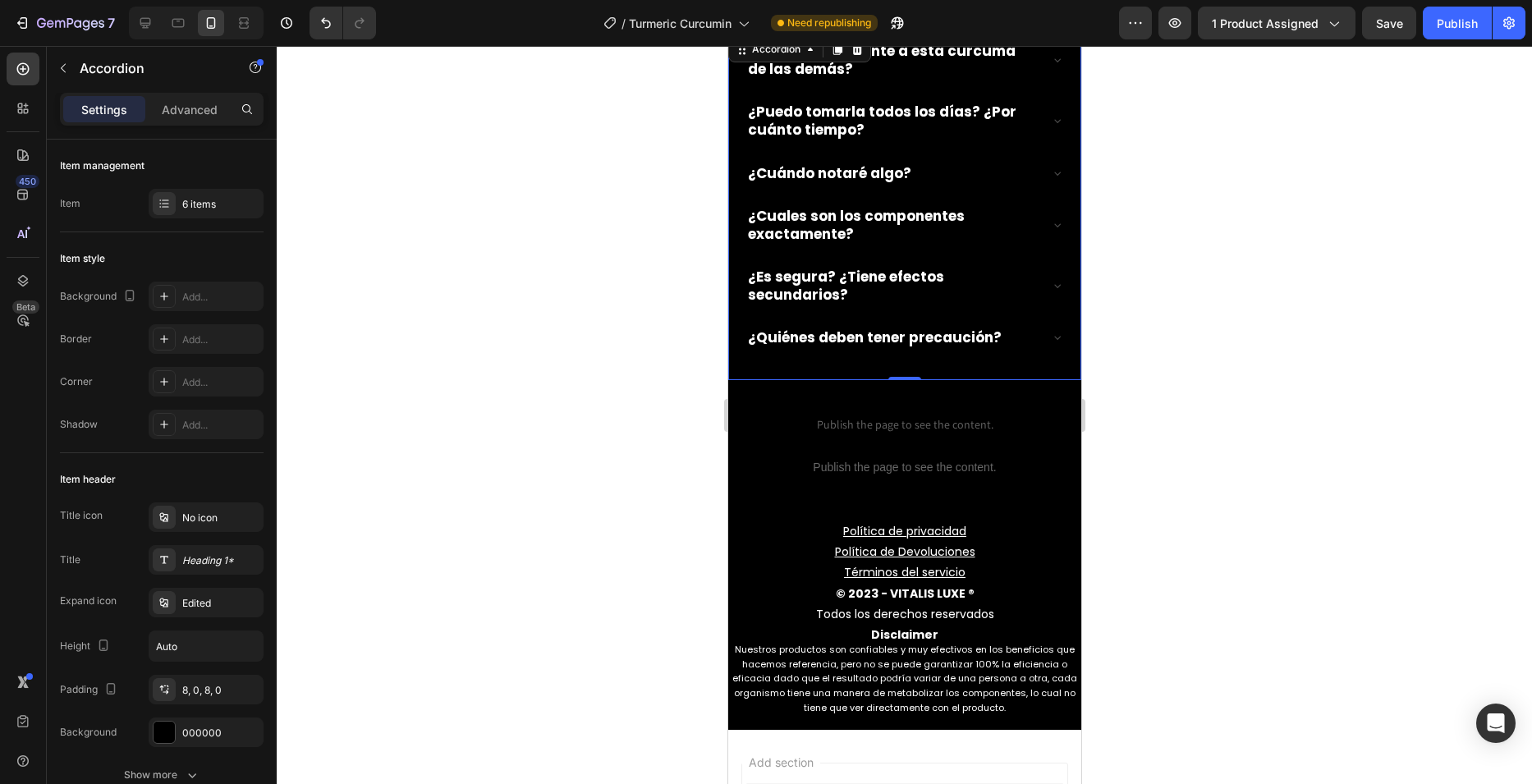
click at [1054, 264] on div "¿Qué hace diferente a esta cúrcuma de las demás? ¿Puedo tomarla todos los días?…" at bounding box center [904, 206] width 353 height 347
click at [1050, 331] on icon at bounding box center [1057, 337] width 13 height 13
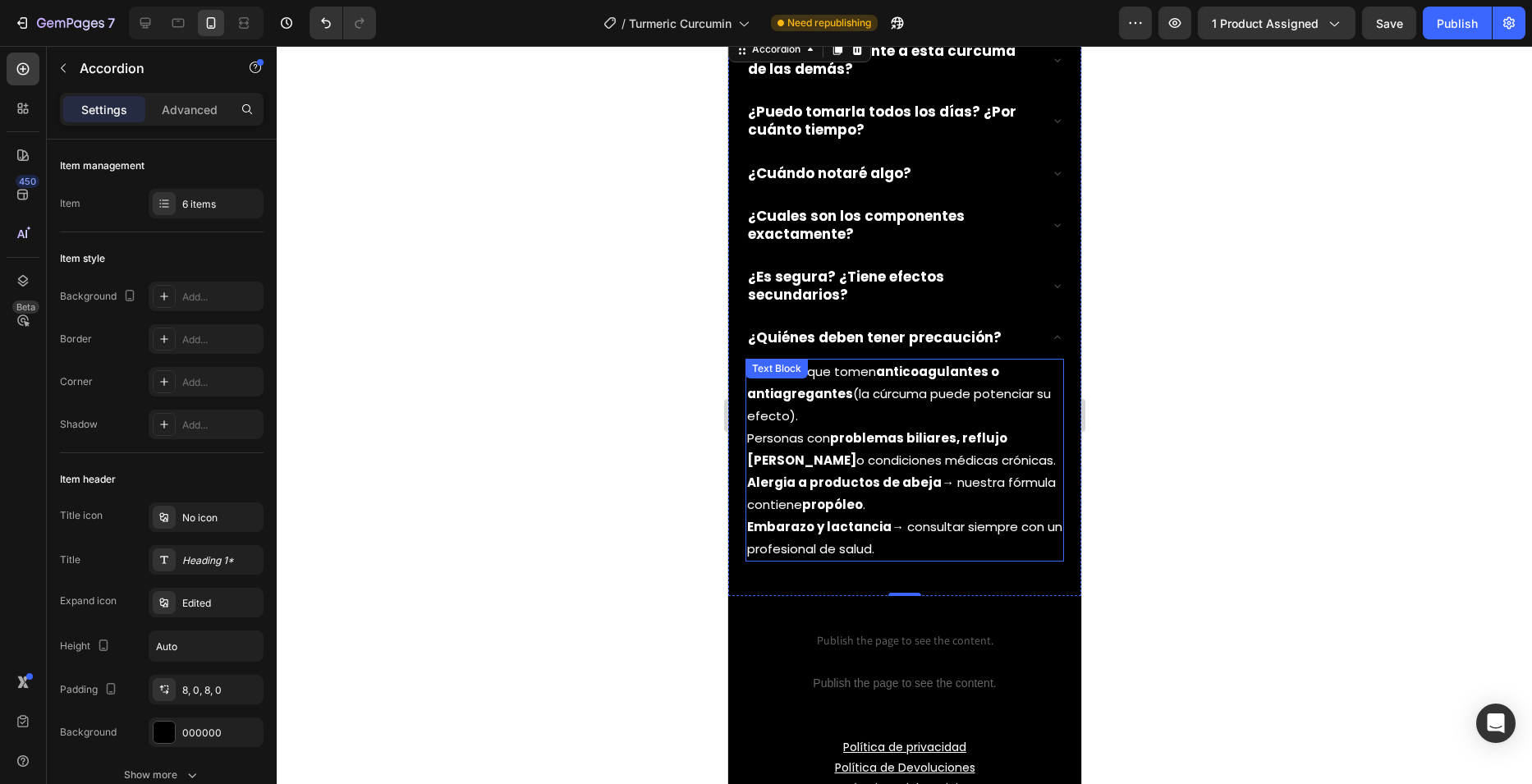
click at [822, 363] on strong "anticoagulantes o antiagregantes" at bounding box center [872, 383] width 252 height 40
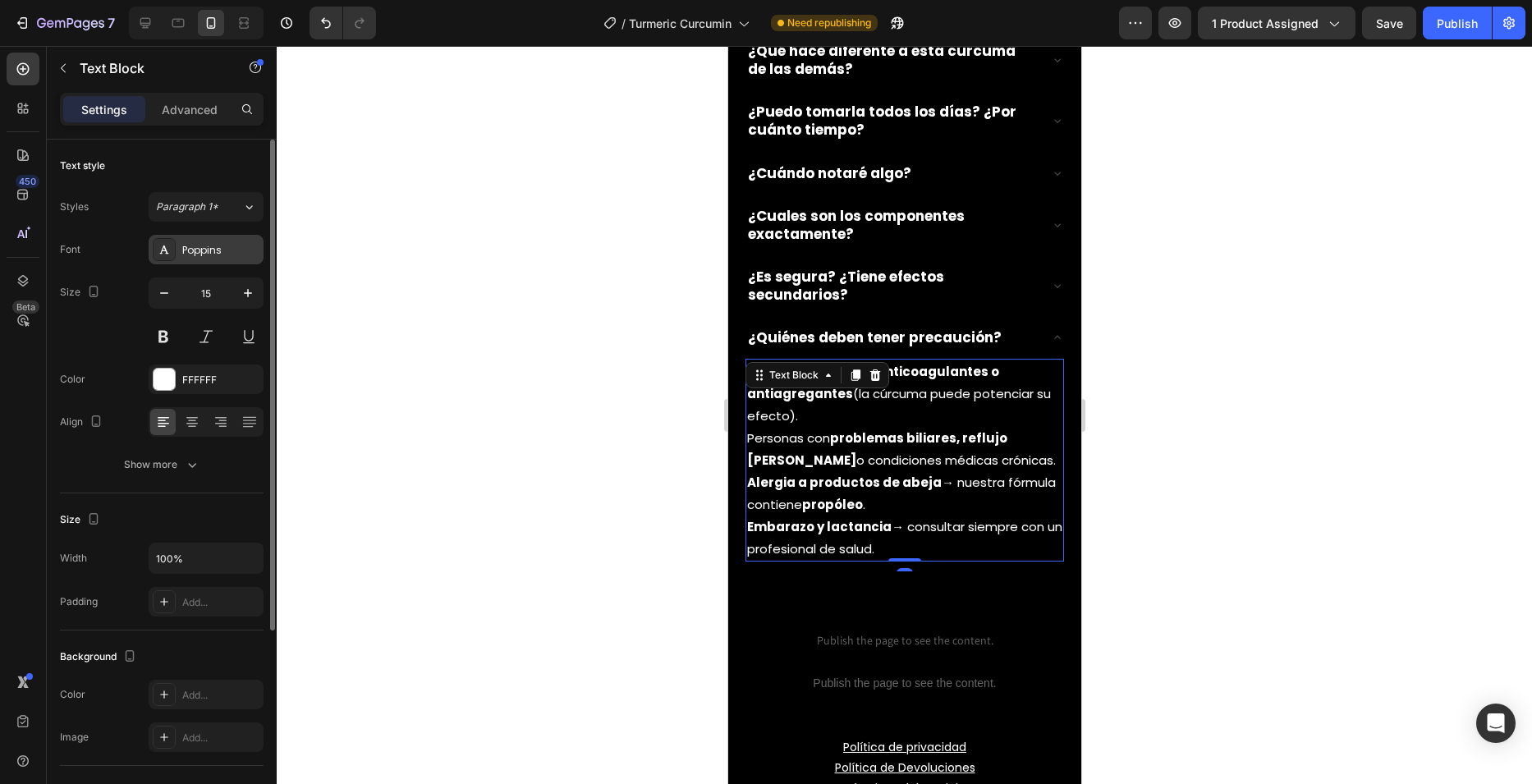
click at [207, 250] on div "Poppins" at bounding box center [221, 250] width 77 height 15
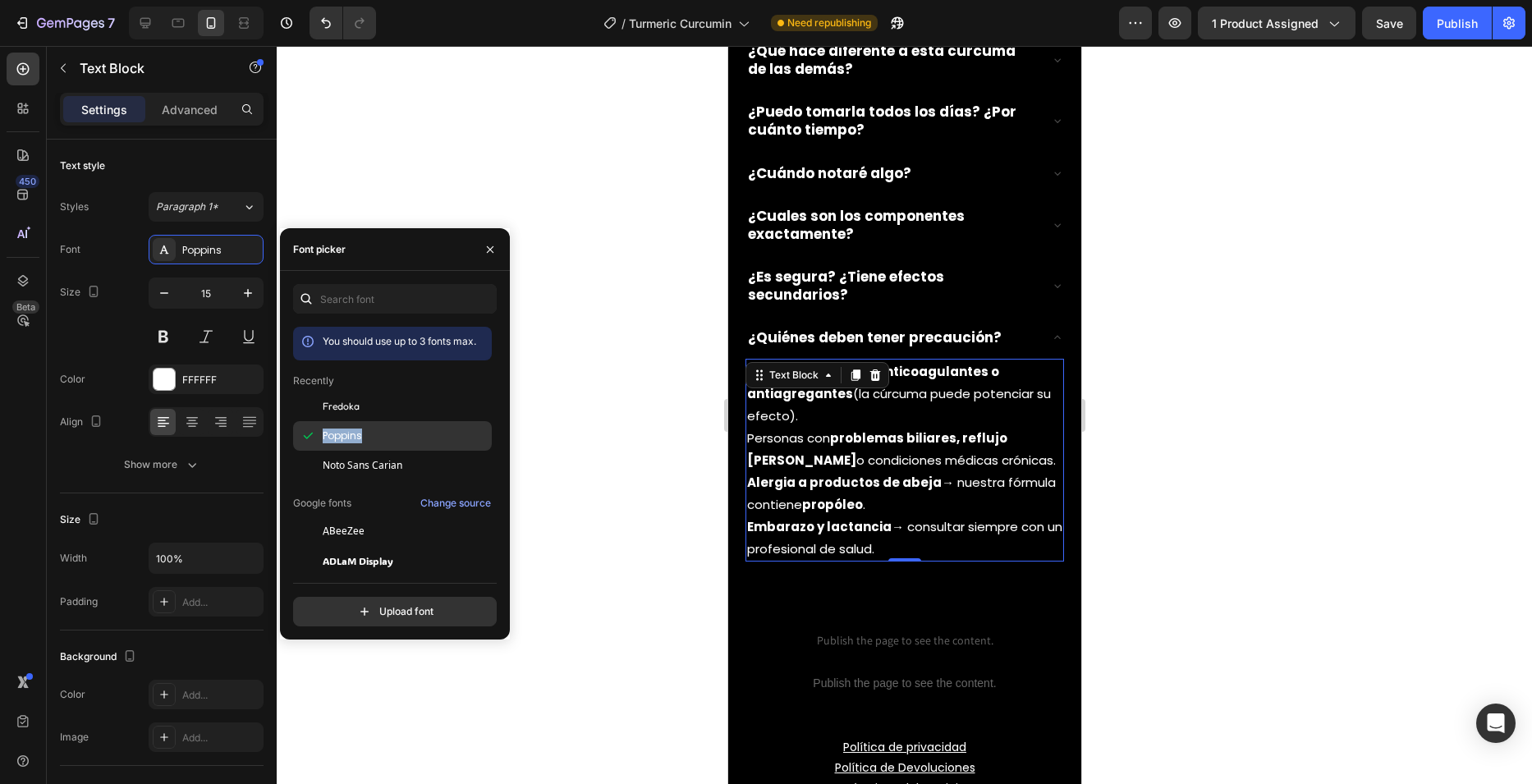
drag, startPoint x: 375, startPoint y: 443, endPoint x: 324, endPoint y: 443, distance: 51.0
click at [324, 443] on div "Poppins" at bounding box center [405, 436] width 166 height 15
copy span "Poppins"
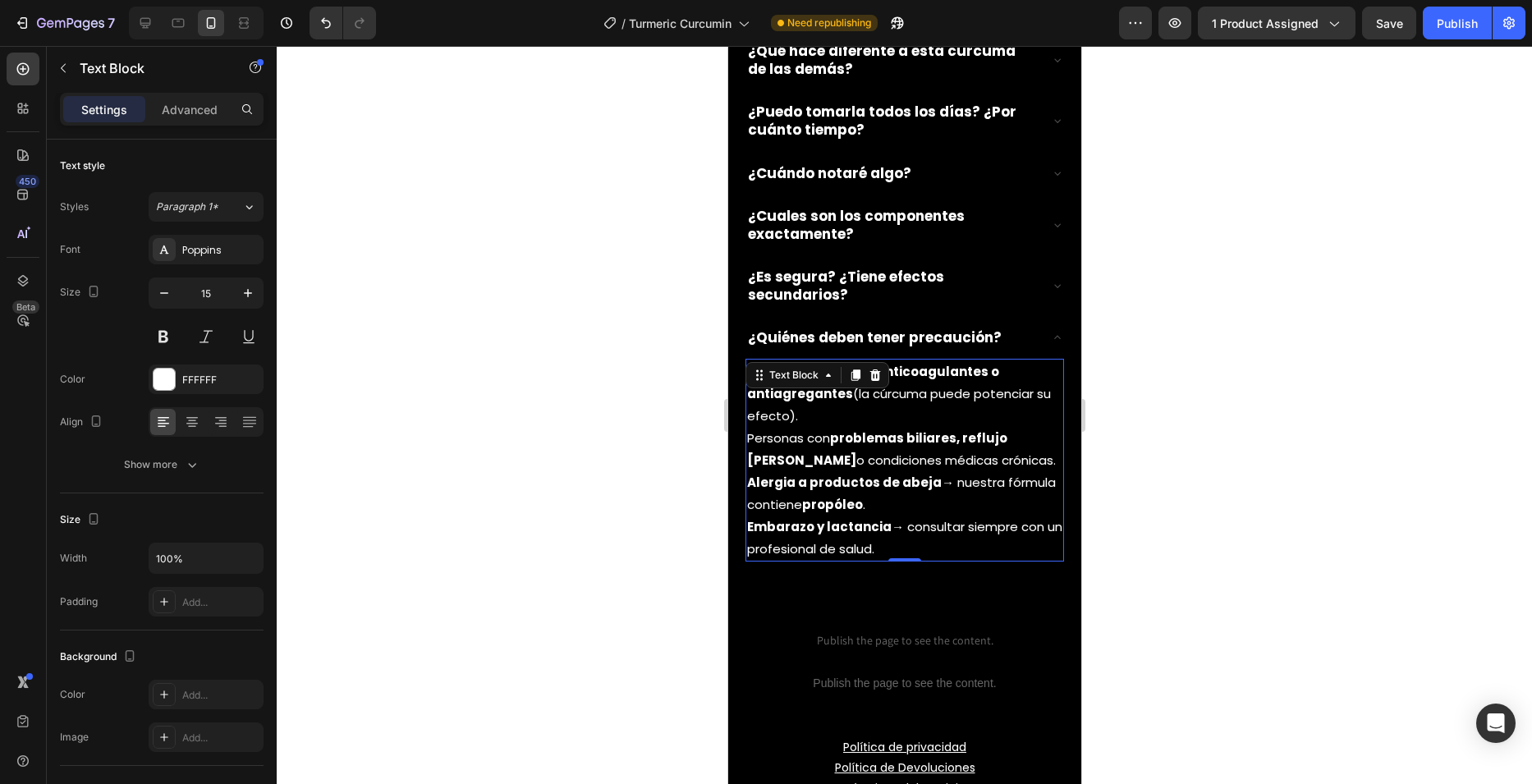
click at [633, 326] on div at bounding box center [904, 414] width 1255 height 738
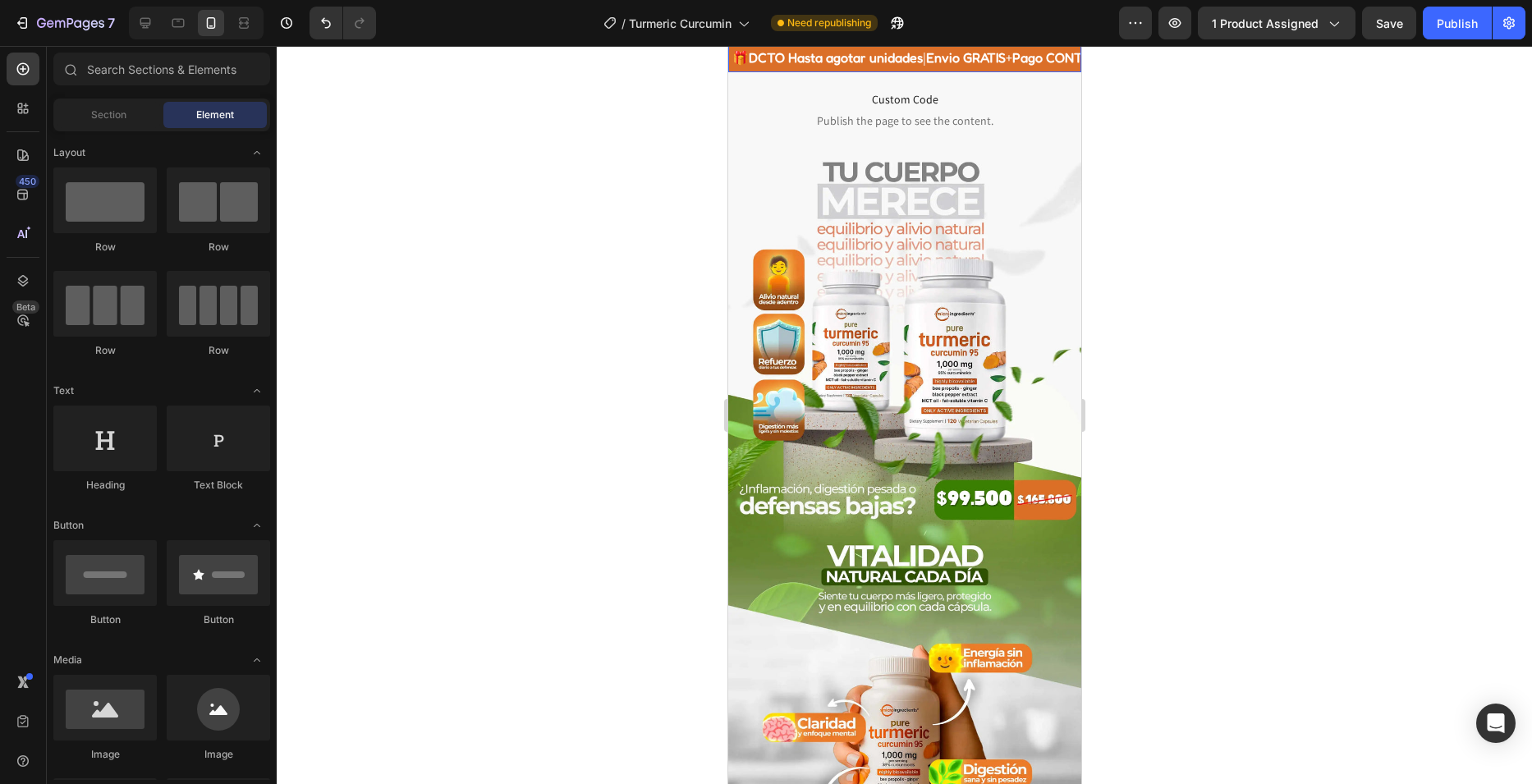
scroll to position [0, 0]
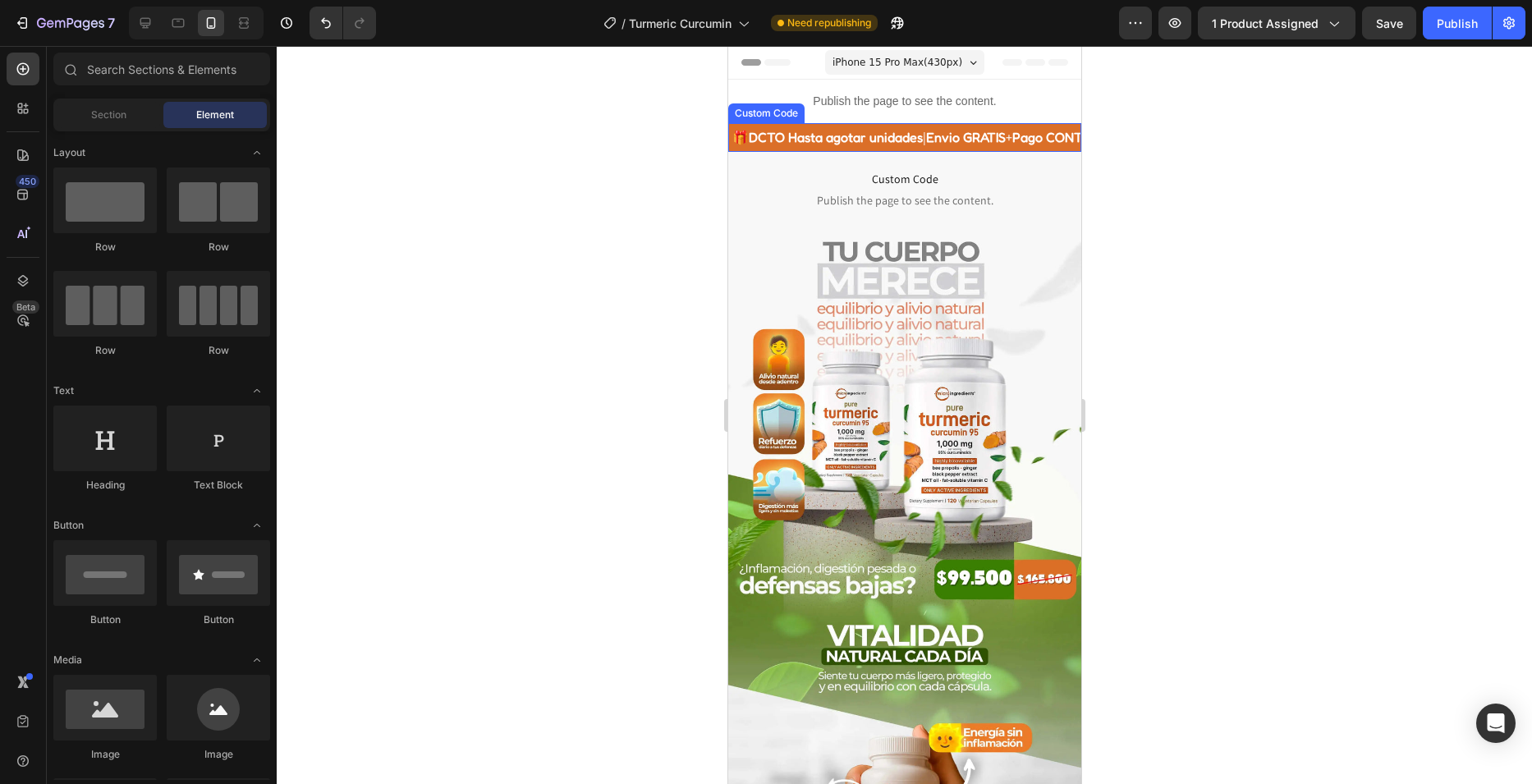
click at [854, 129] on div "🎁 DCTO Hasta agotar unidades | Envio GRATIS + Pago CONTRAENTREGA | Calidad PREM…" at bounding box center [904, 138] width 353 height 29
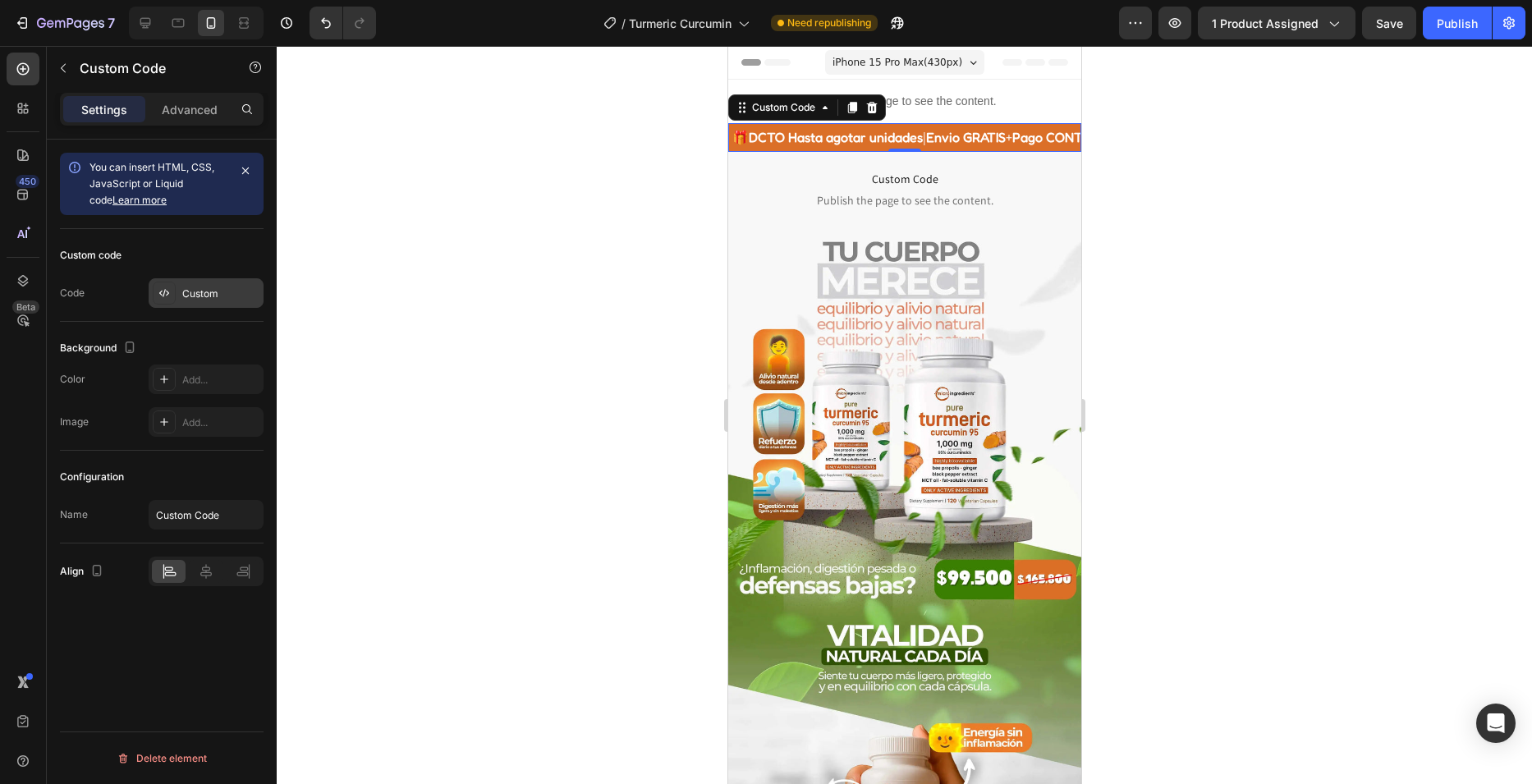
click at [190, 289] on div "Custom" at bounding box center [221, 294] width 77 height 15
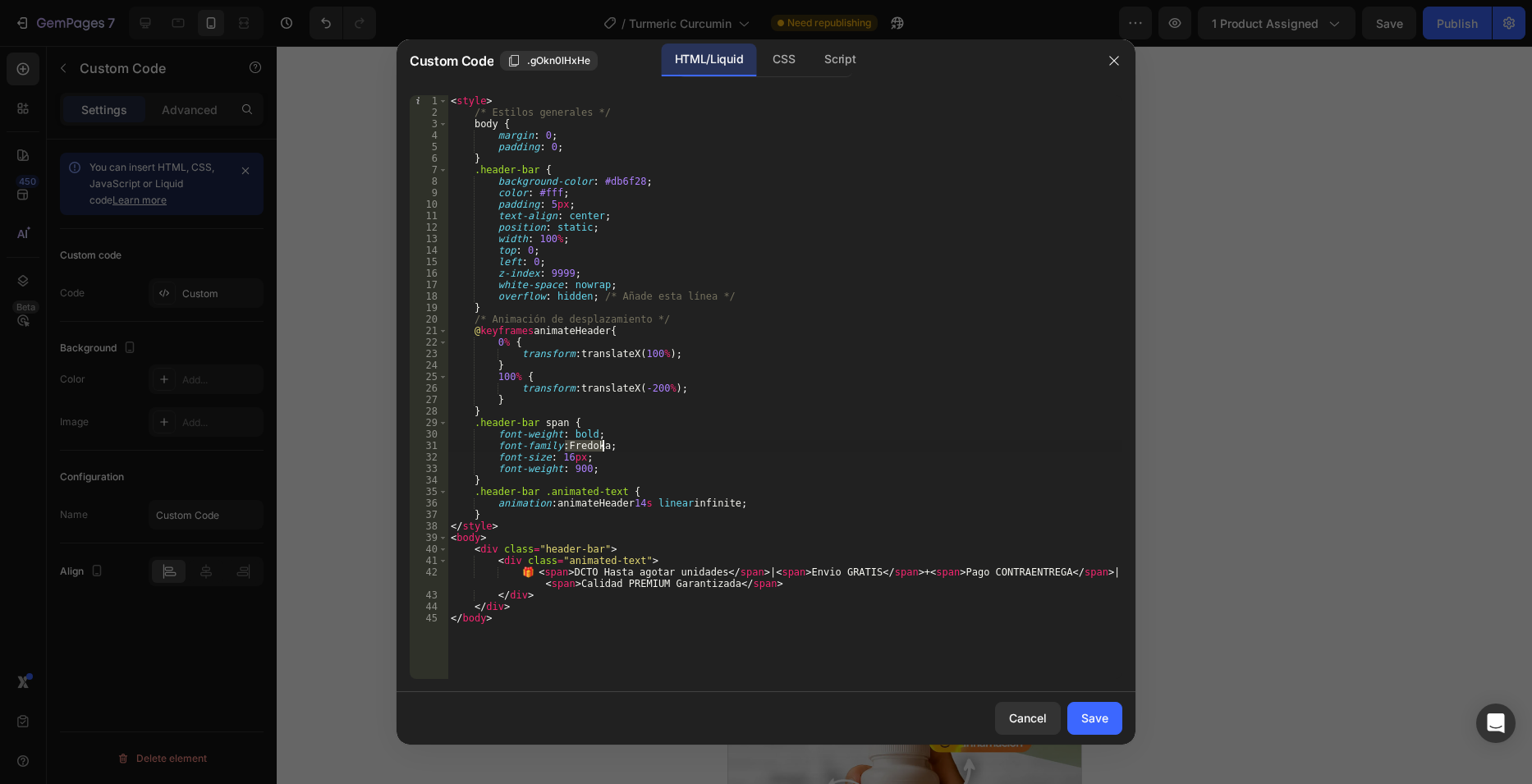
drag, startPoint x: 565, startPoint y: 448, endPoint x: 604, endPoint y: 448, distance: 39.0
click at [604, 448] on div "< style > /* Estilos generales */ body { margin : 0 ; padding : 0 ; } .header-b…" at bounding box center [785, 399] width 675 height 607
paste textarea "Poppins"
type textarea "font-family: Poppins;"
click at [1096, 714] on div "Save" at bounding box center [1094, 718] width 27 height 17
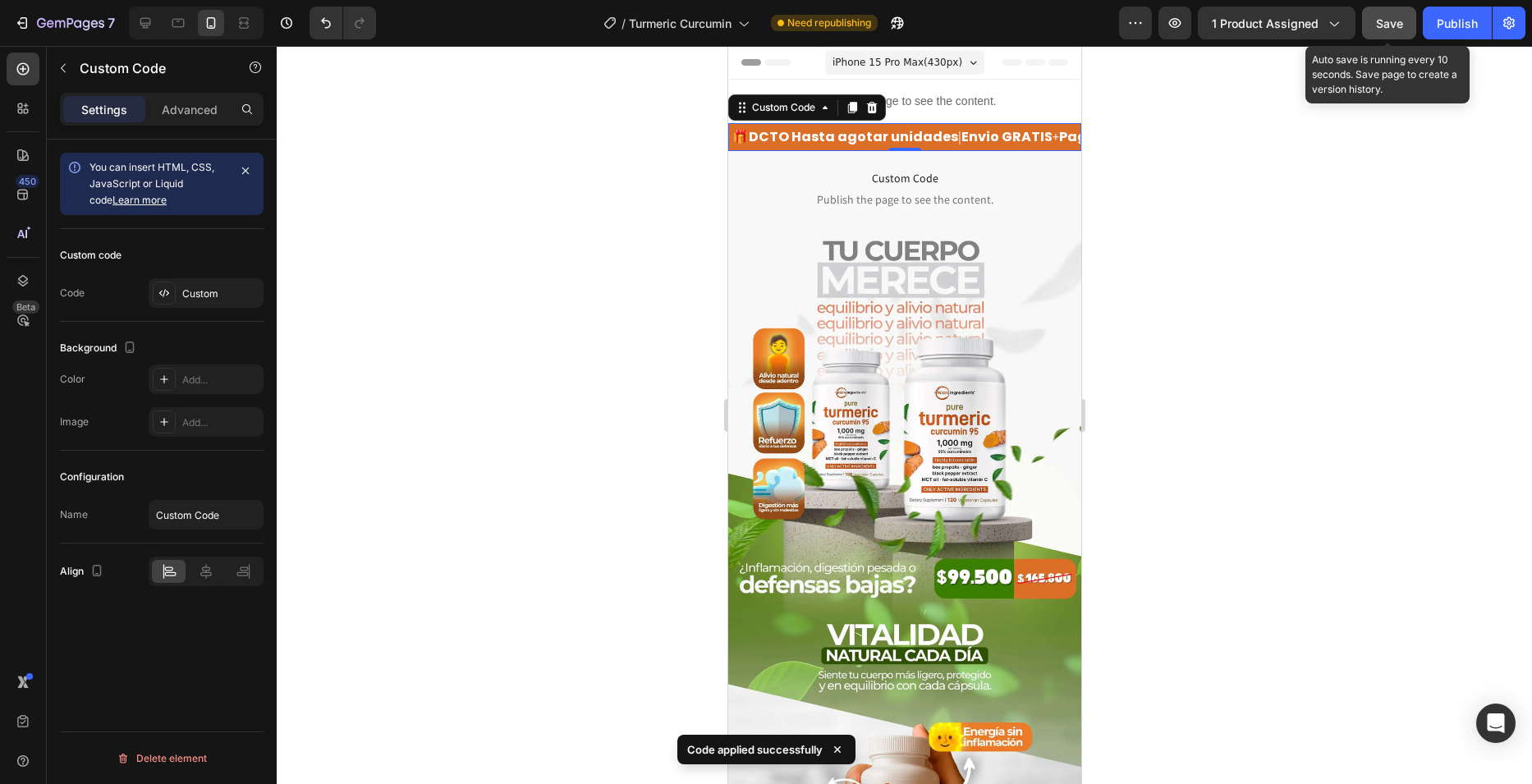
click at [1386, 36] on button "Save" at bounding box center [1389, 23] width 54 height 33
click at [1453, 25] on div "Publish" at bounding box center [1457, 23] width 41 height 17
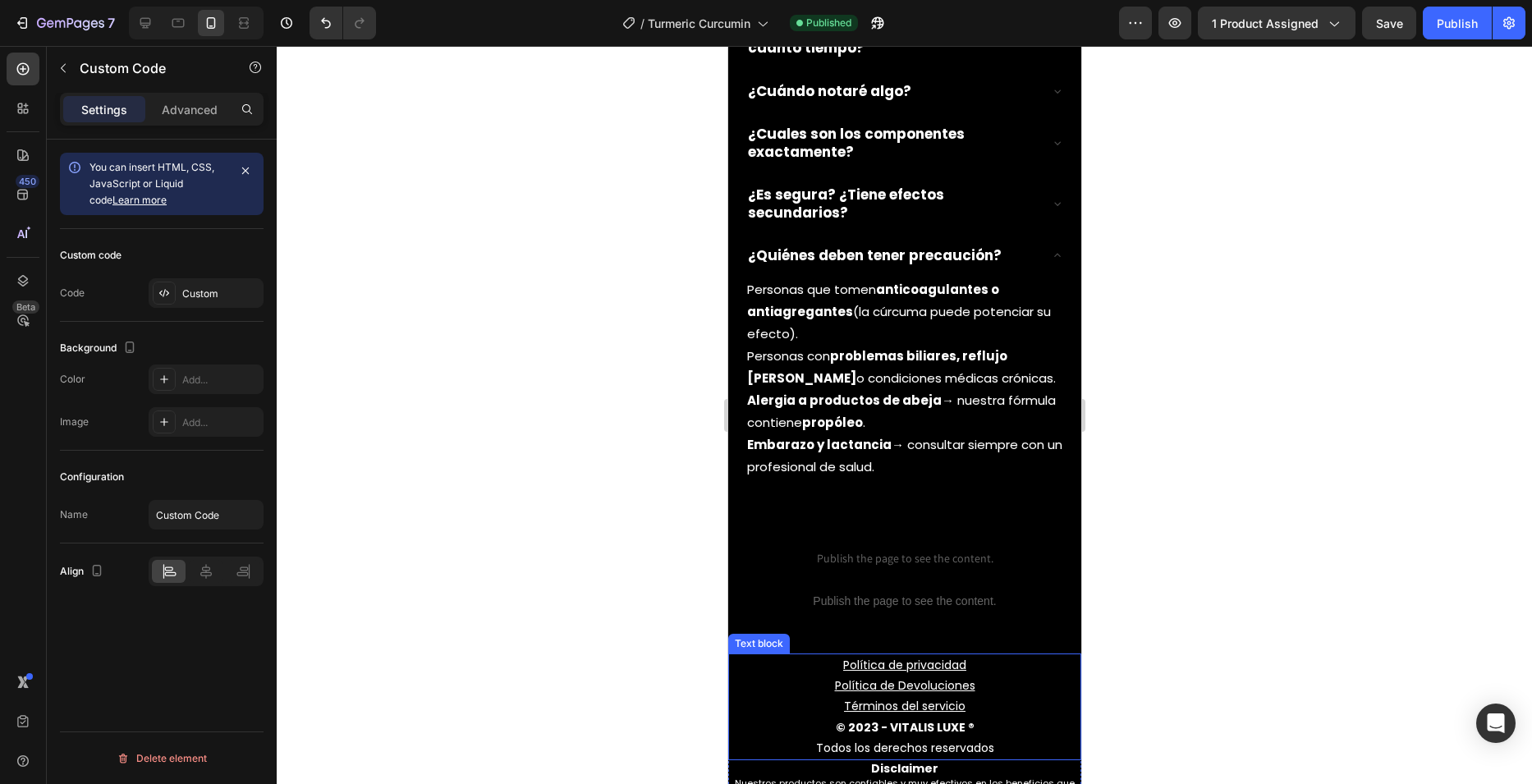
scroll to position [2872, 0]
click at [809, 627] on div "Política de privacidad Política de Devoluciones Términos del servicio © 2023 - …" at bounding box center [904, 744] width 353 height 236
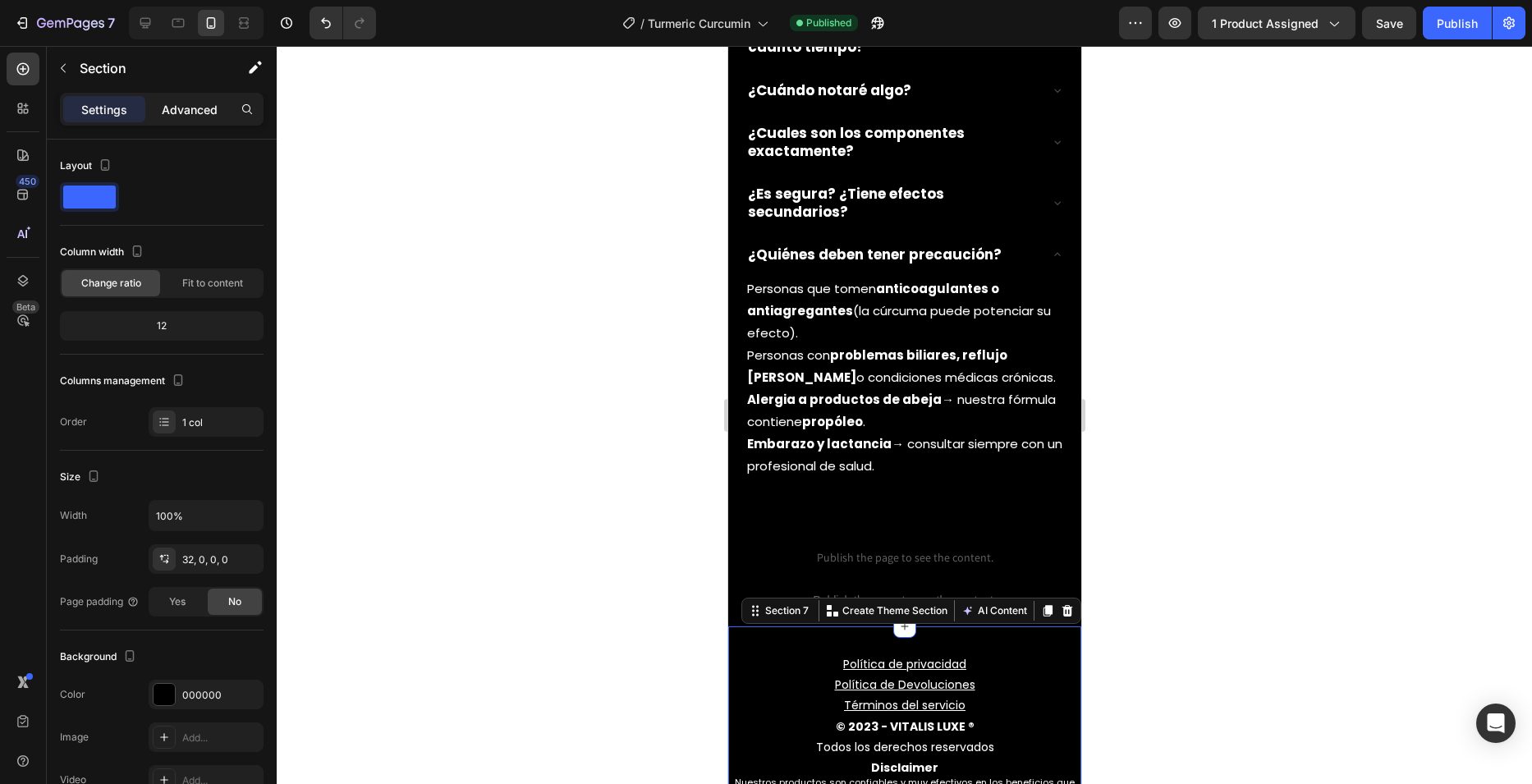
click at [159, 112] on div "Advanced" at bounding box center [189, 109] width 82 height 27
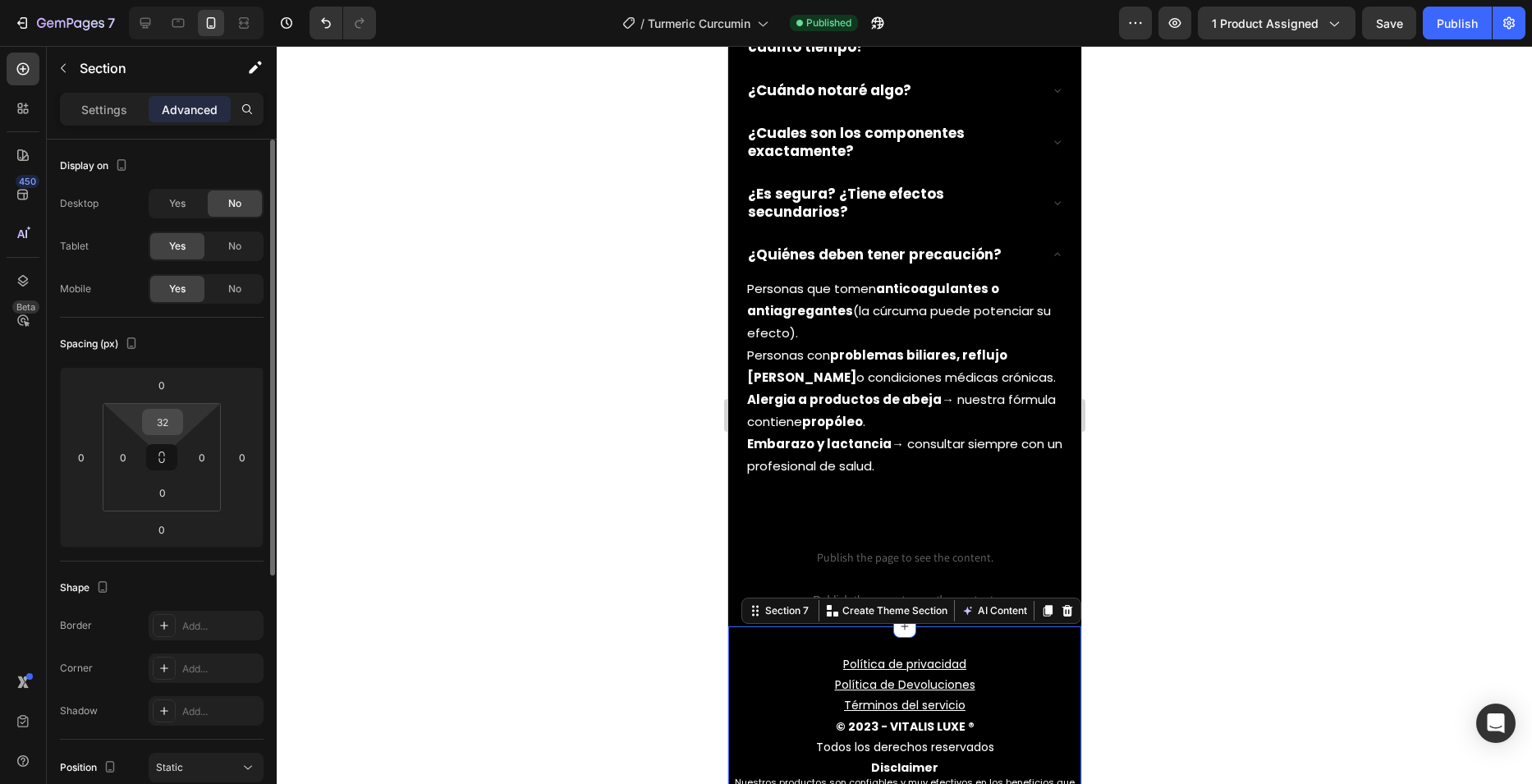
click at [162, 418] on input "32" at bounding box center [162, 422] width 33 height 25
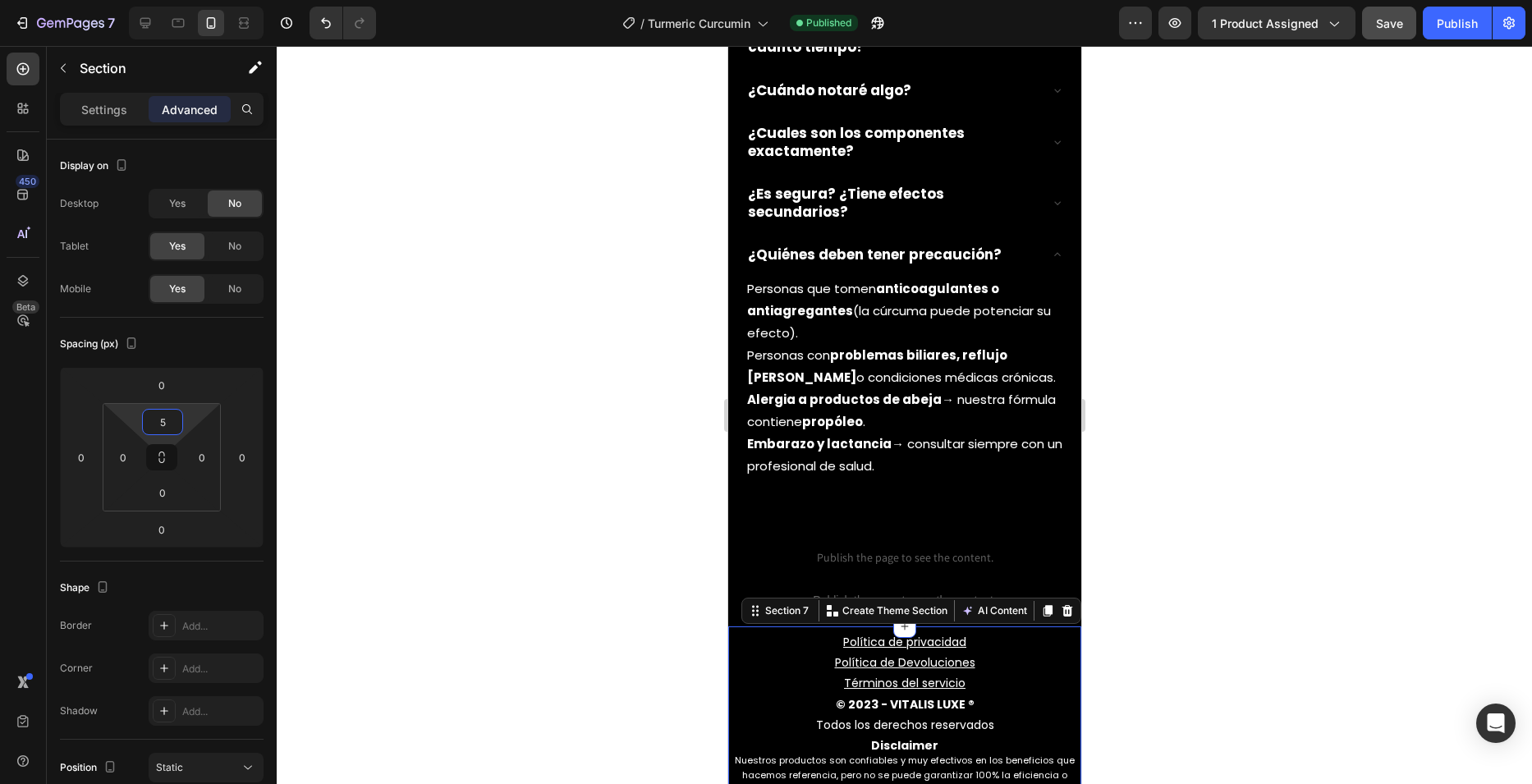
type input "5"
click at [1396, 37] on button "Save" at bounding box center [1389, 23] width 54 height 33
click at [1446, 21] on div "Publish" at bounding box center [1457, 23] width 41 height 17
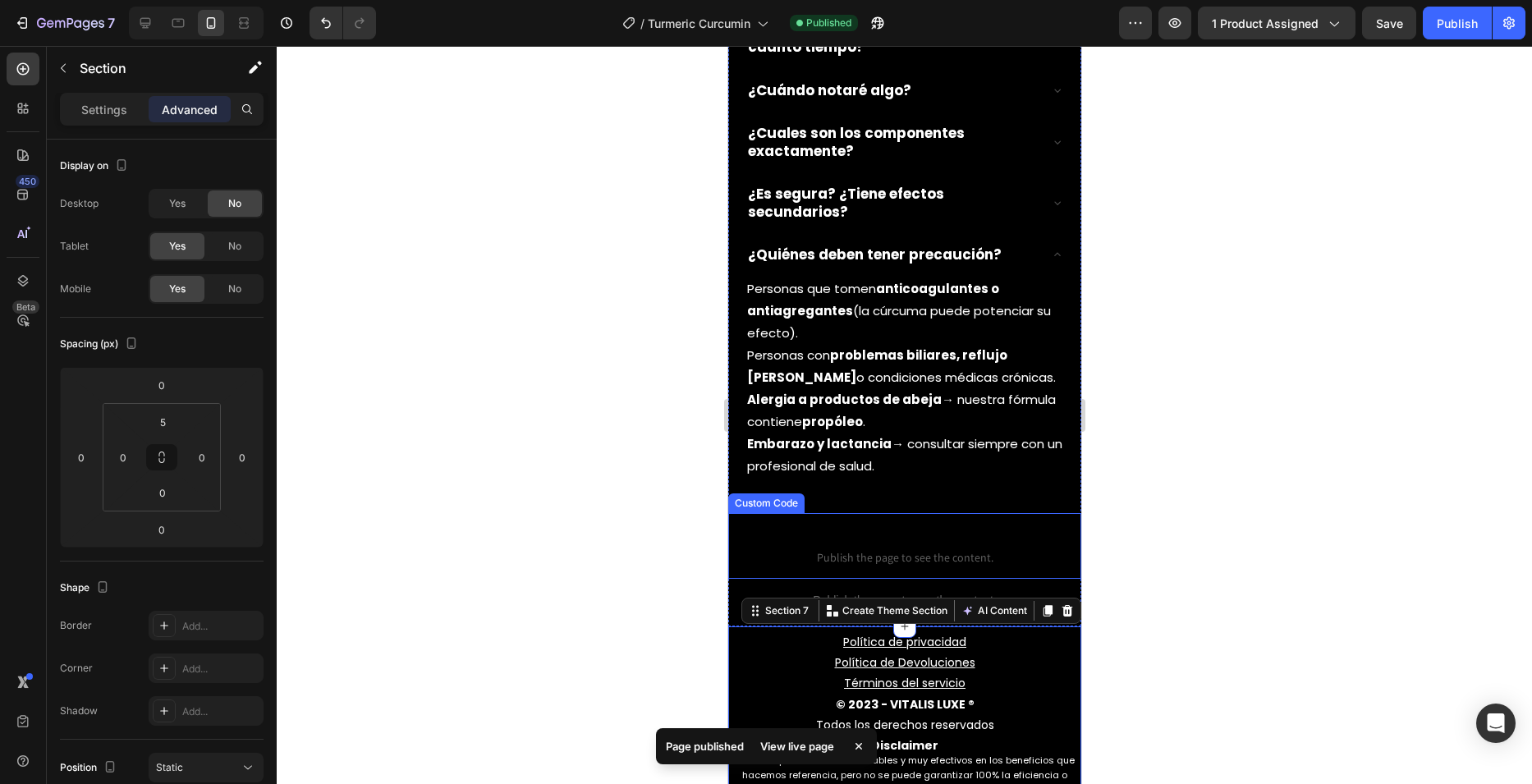
click at [856, 549] on span "Publish the page to see the content." at bounding box center [904, 558] width 328 height 17
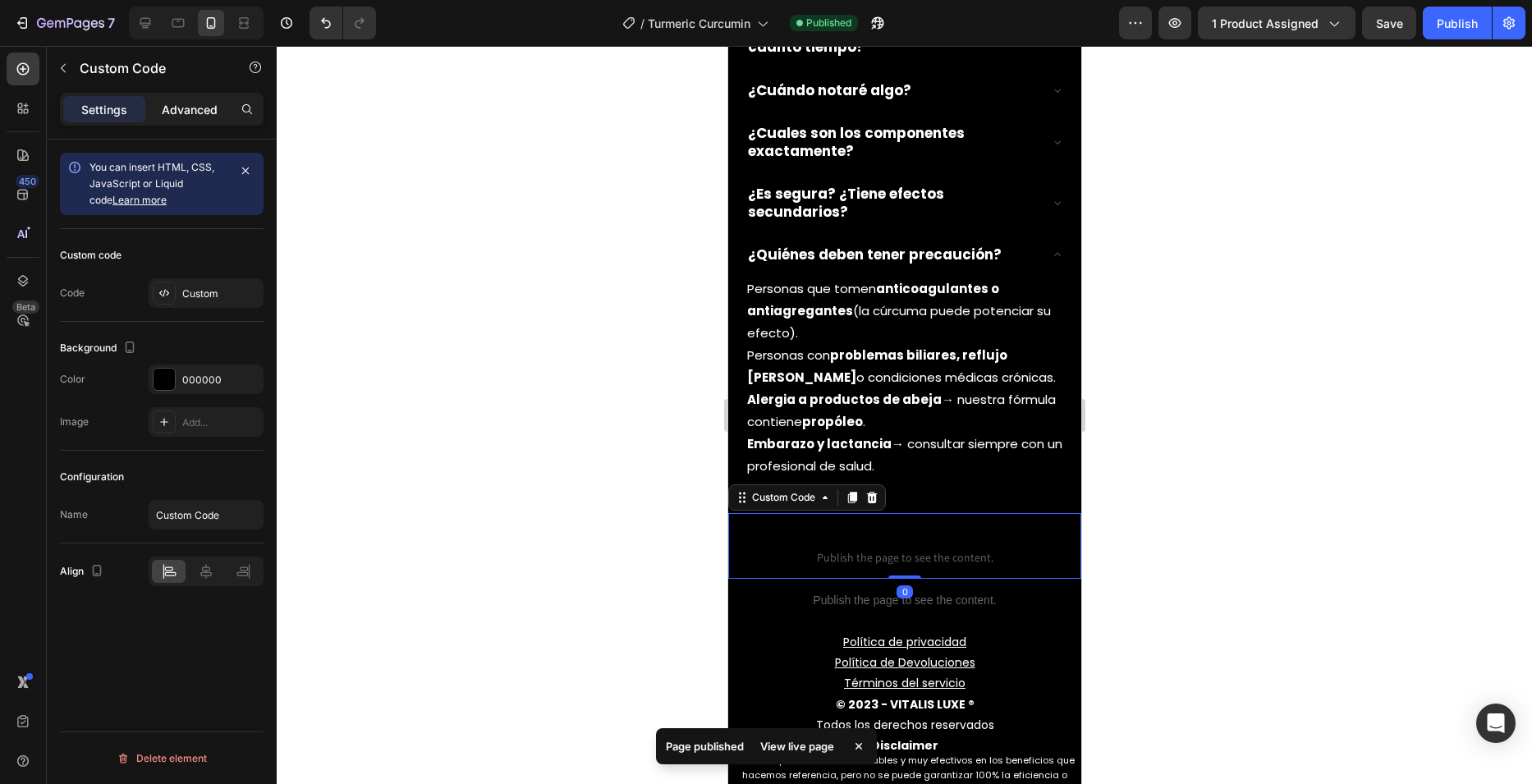
click at [178, 121] on div "Advanced" at bounding box center [189, 109] width 82 height 27
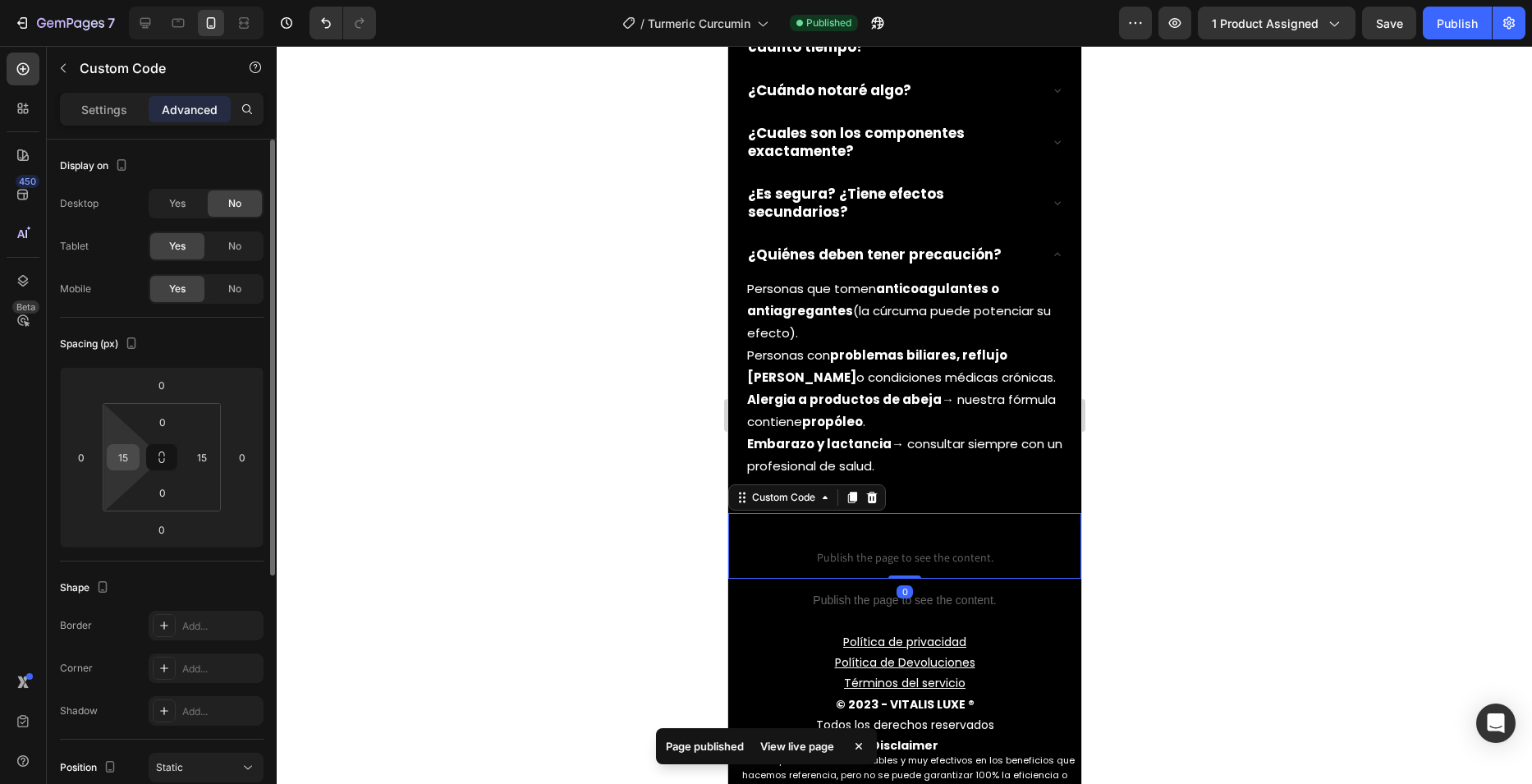
click at [122, 449] on input "15" at bounding box center [124, 457] width 25 height 25
type input "0"
click at [212, 452] on input "15" at bounding box center [202, 457] width 25 height 25
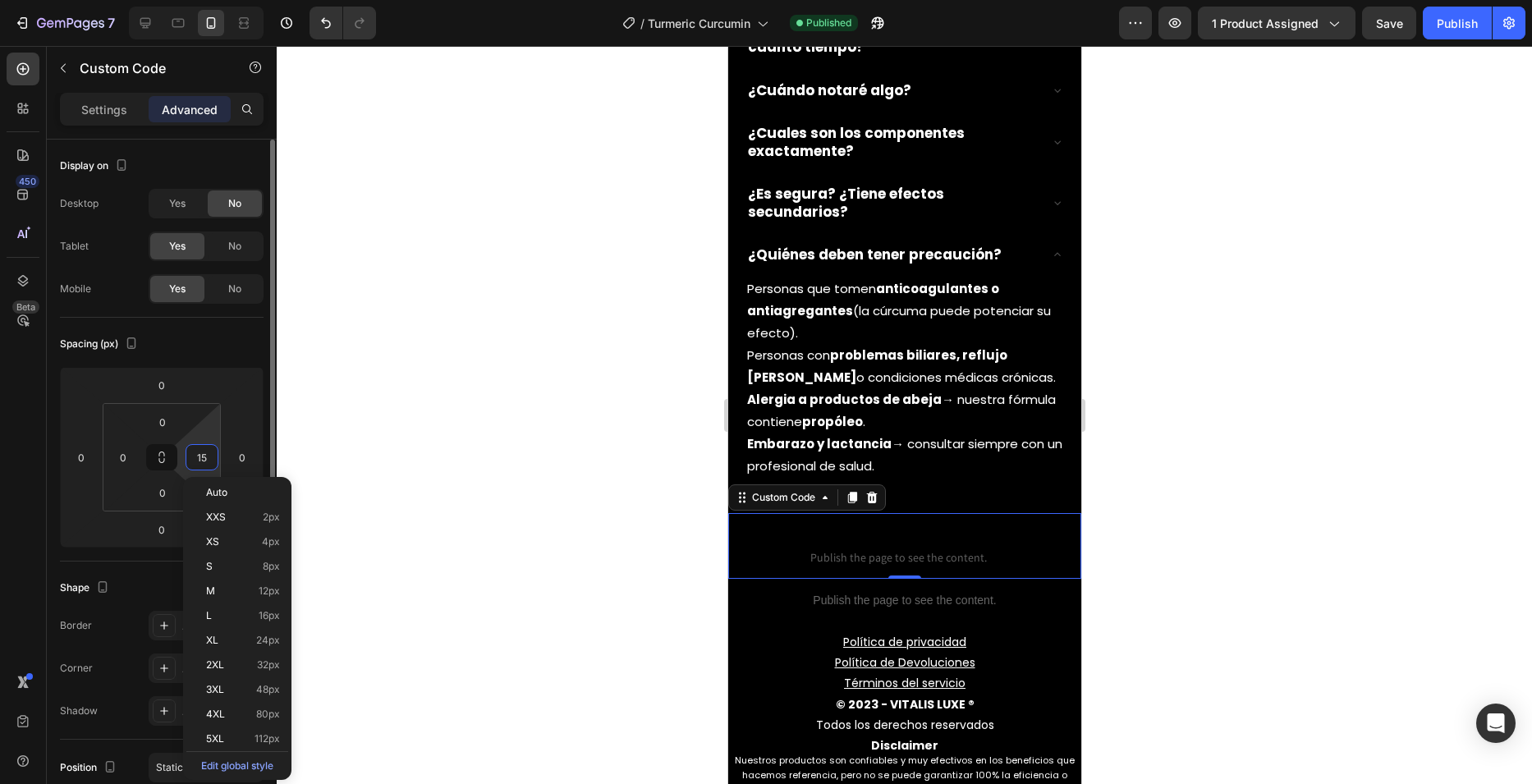
type input "0"
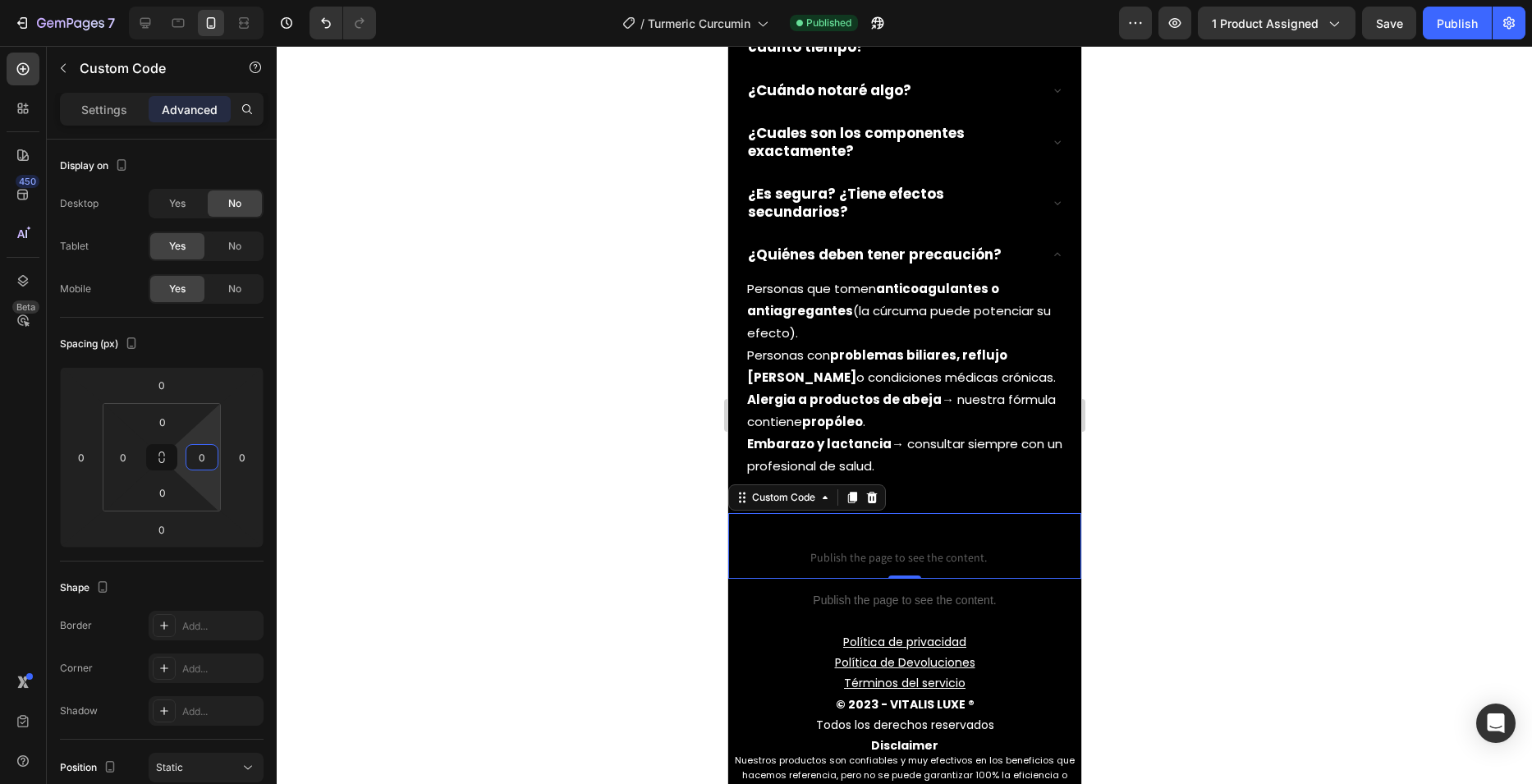
click at [1266, 294] on div at bounding box center [904, 414] width 1255 height 738
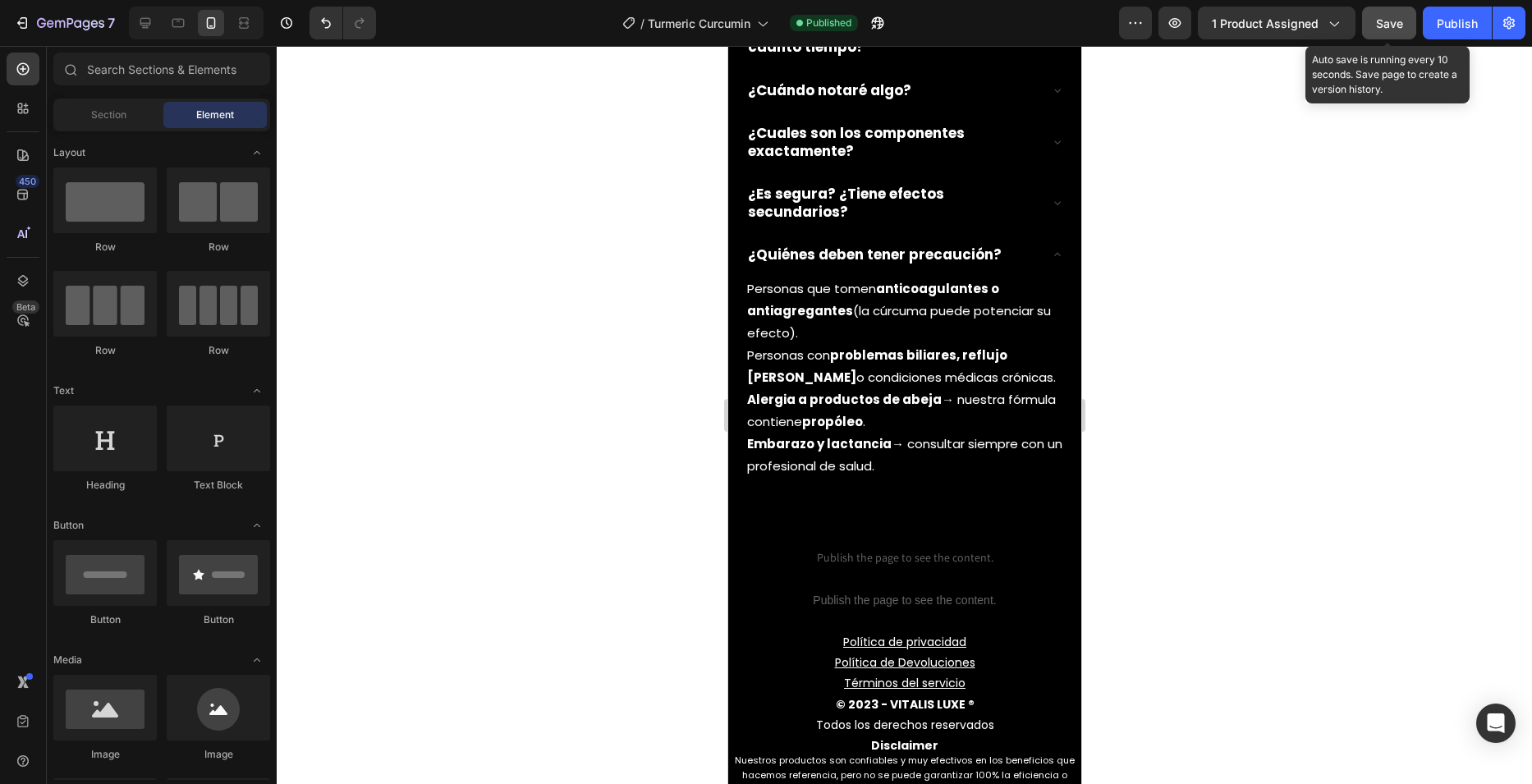
click at [1395, 34] on button "Save" at bounding box center [1389, 23] width 54 height 33
click at [1451, 26] on div "Publish" at bounding box center [1457, 23] width 41 height 17
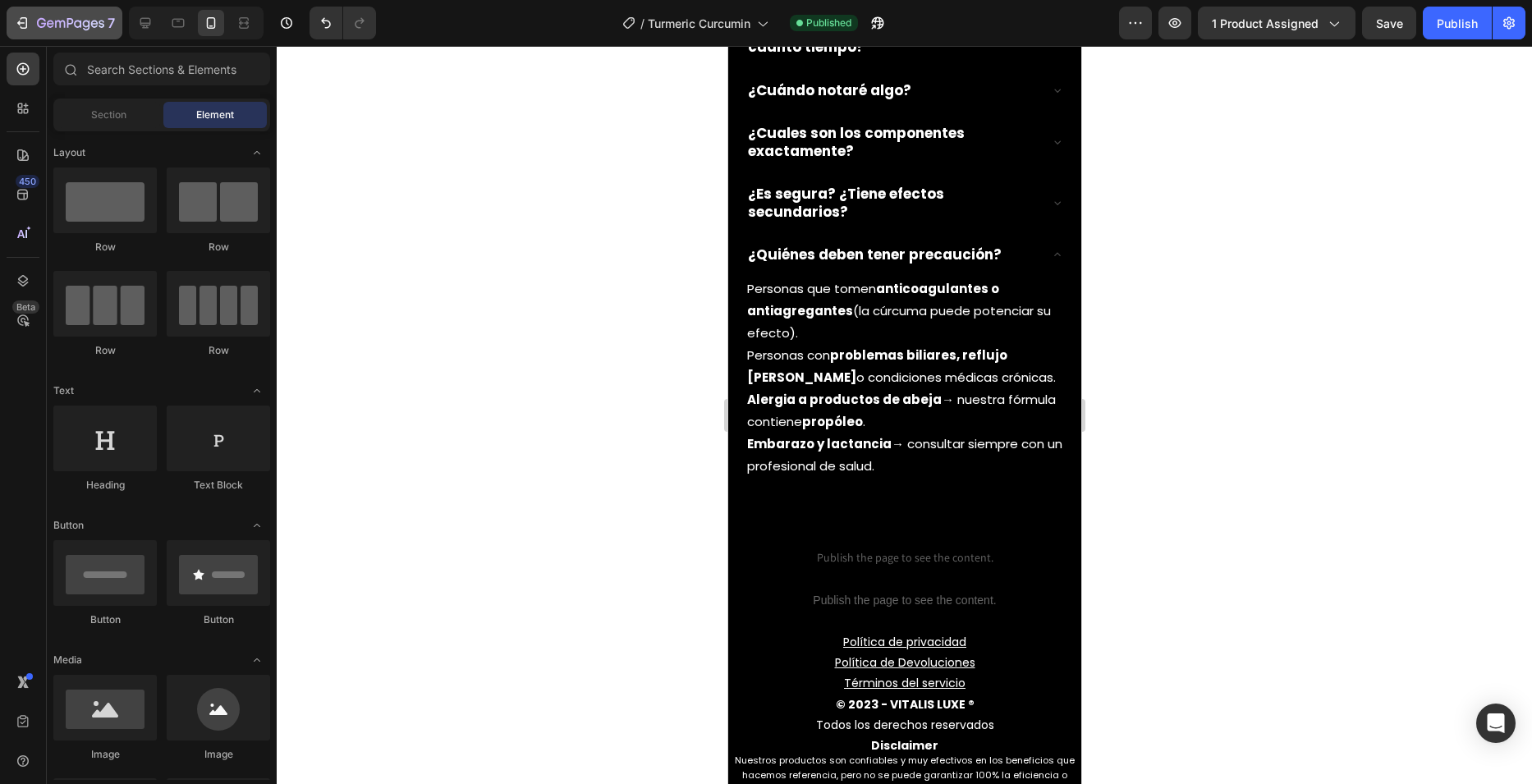
click at [13, 24] on button "7" at bounding box center [65, 23] width 116 height 33
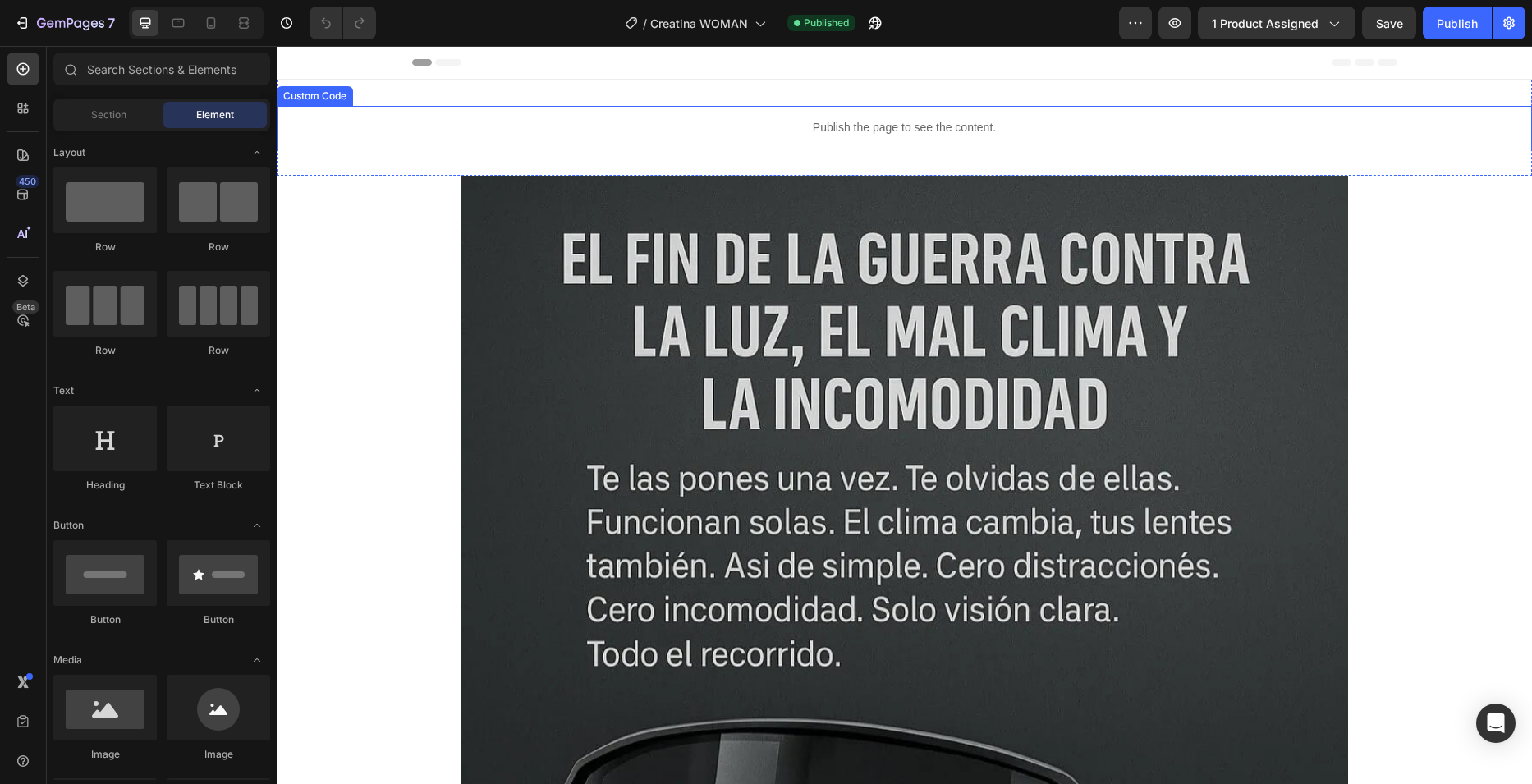
click at [705, 138] on div "Publish the page to see the content." at bounding box center [904, 128] width 1255 height 43
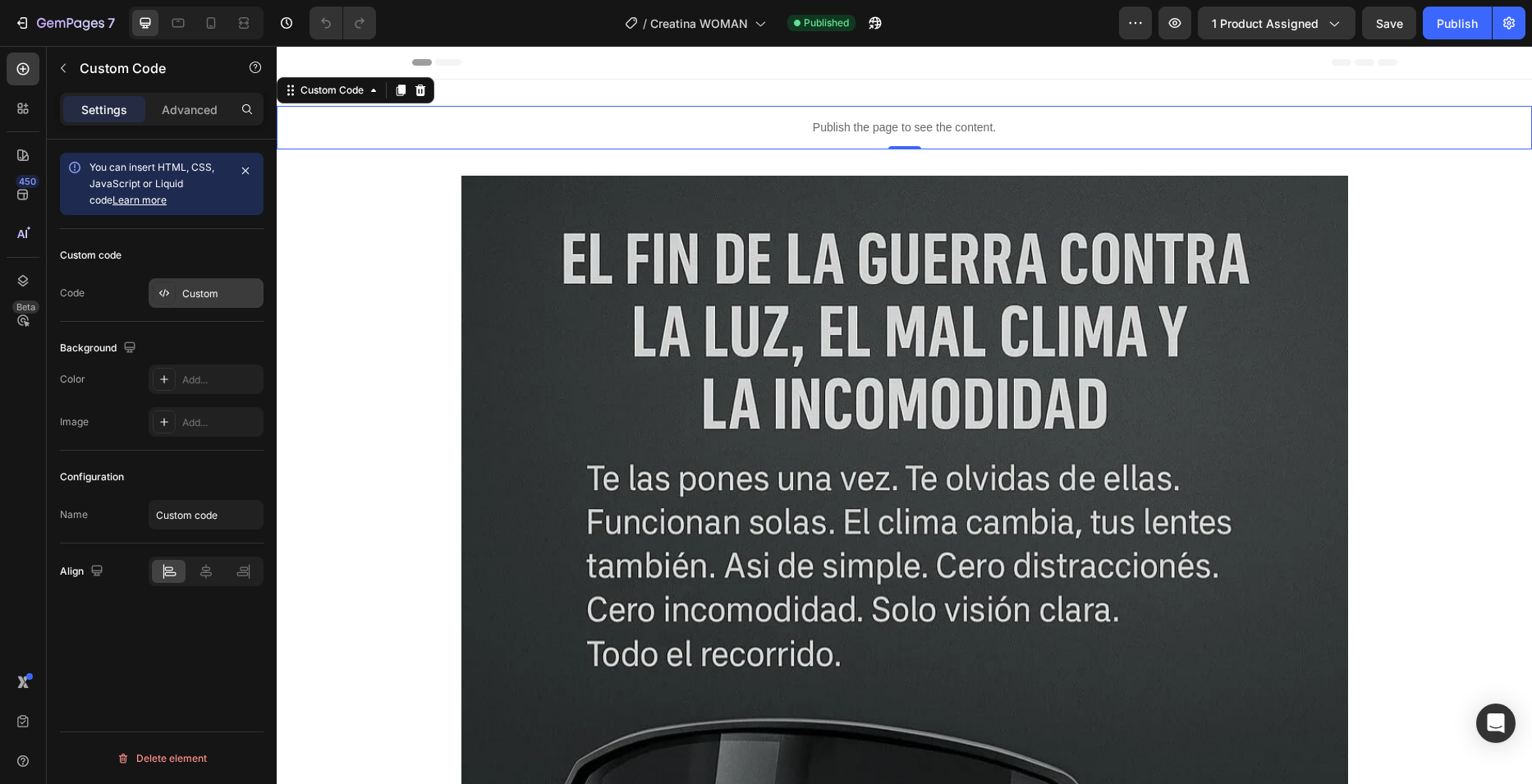
click at [198, 301] on div "Custom" at bounding box center [206, 293] width 115 height 30
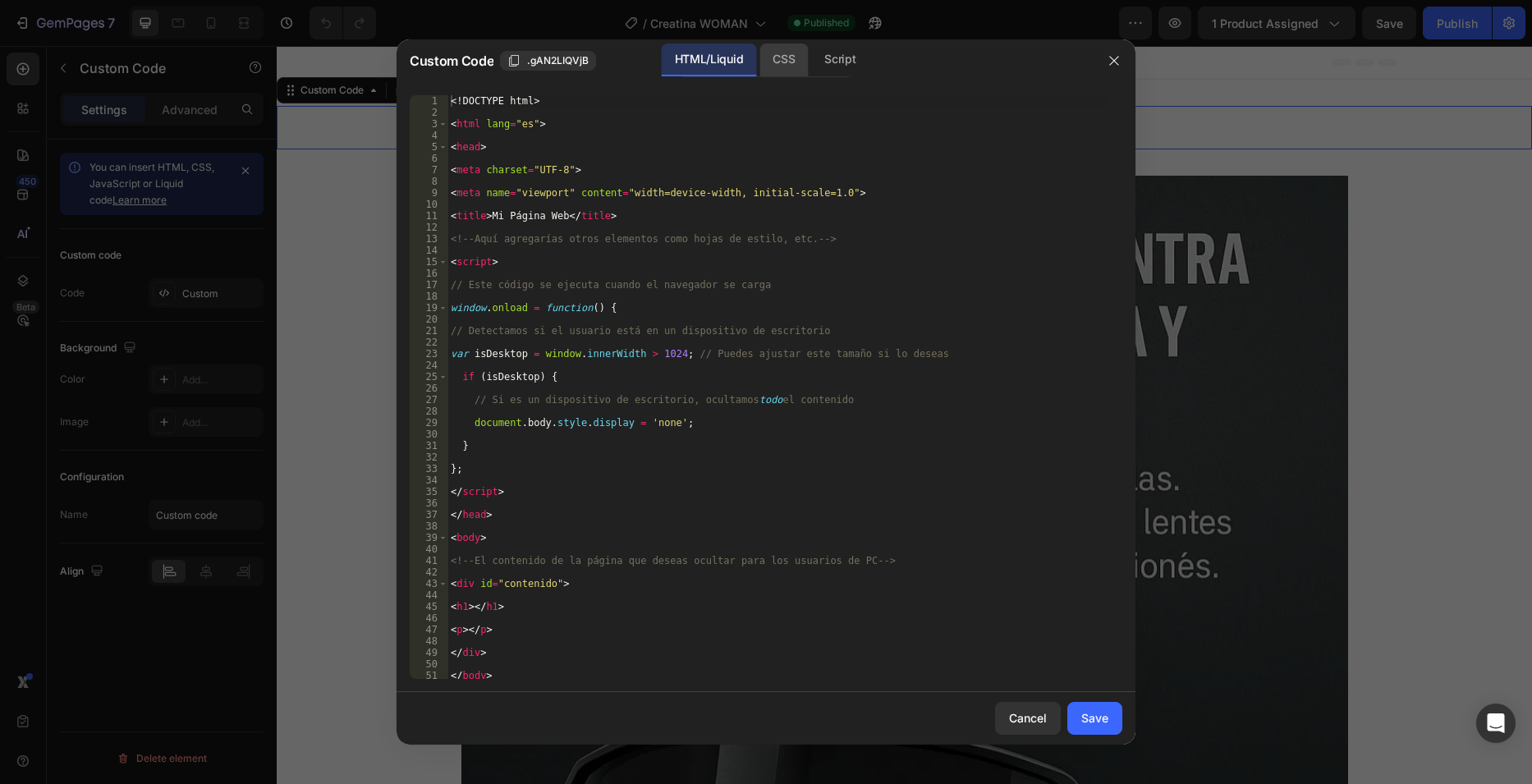
click at [811, 51] on div "CSS" at bounding box center [839, 60] width 57 height 33
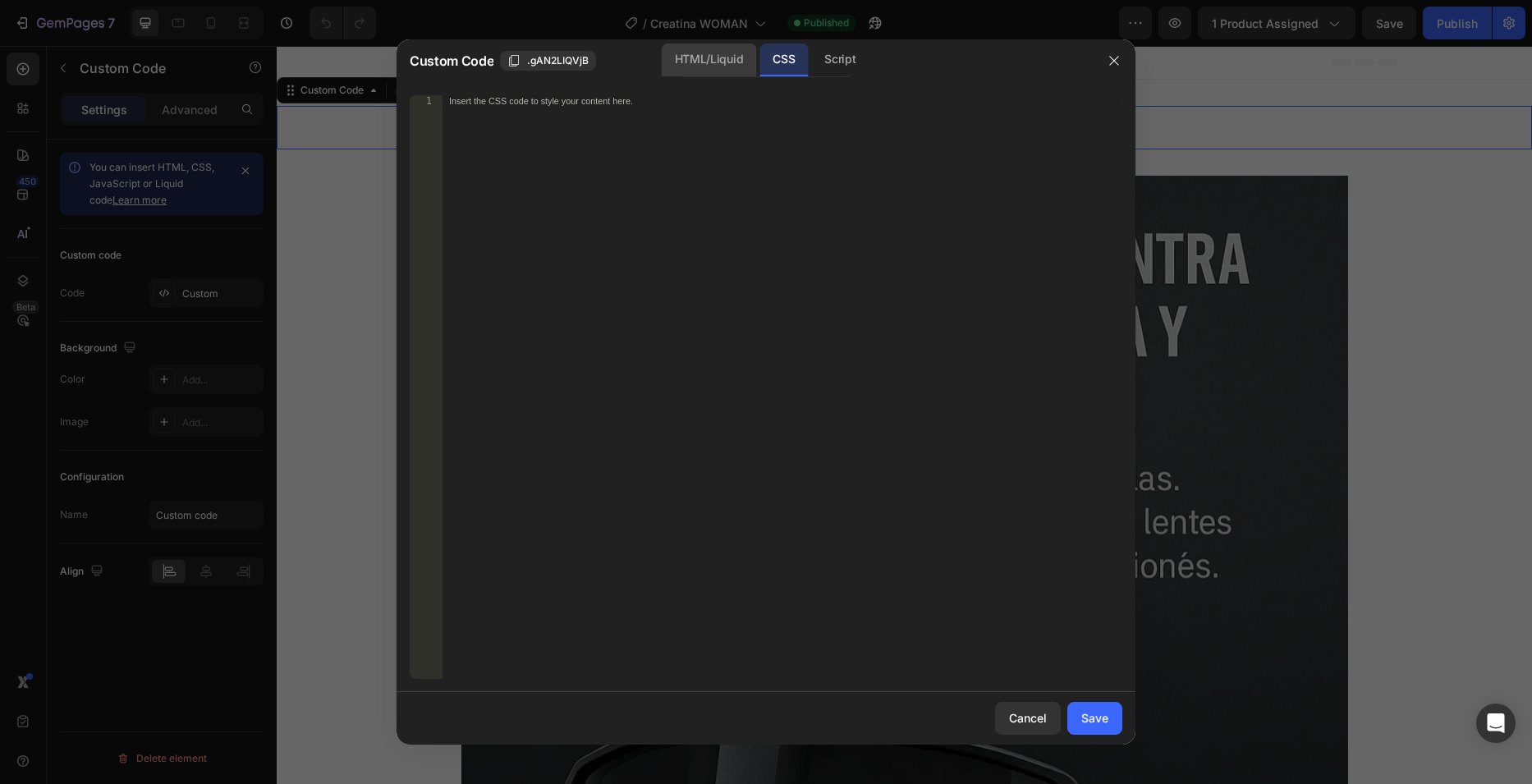
click at [700, 62] on div "HTML/Liquid" at bounding box center [709, 60] width 95 height 33
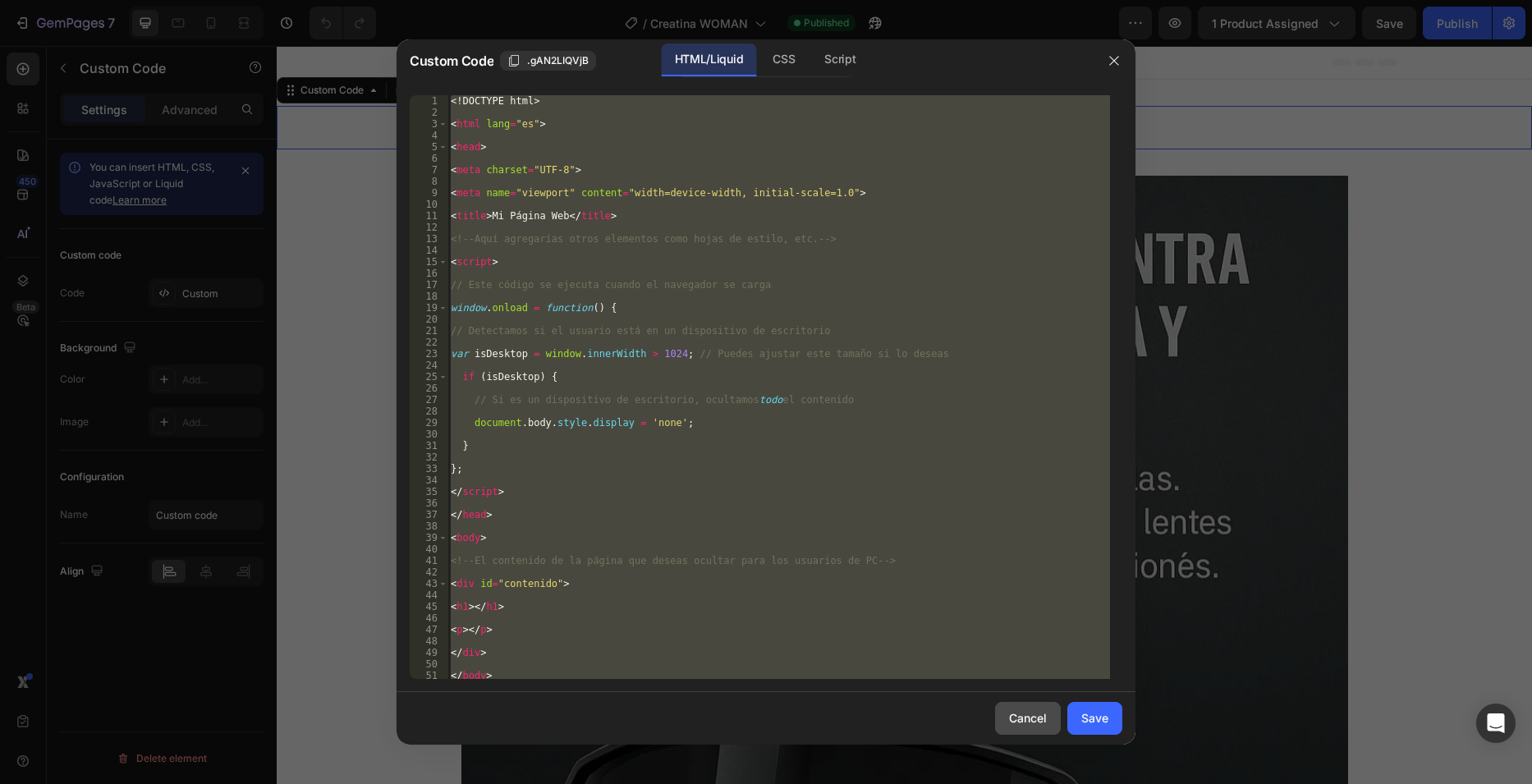
click at [1026, 724] on div "Cancel" at bounding box center [1028, 718] width 38 height 17
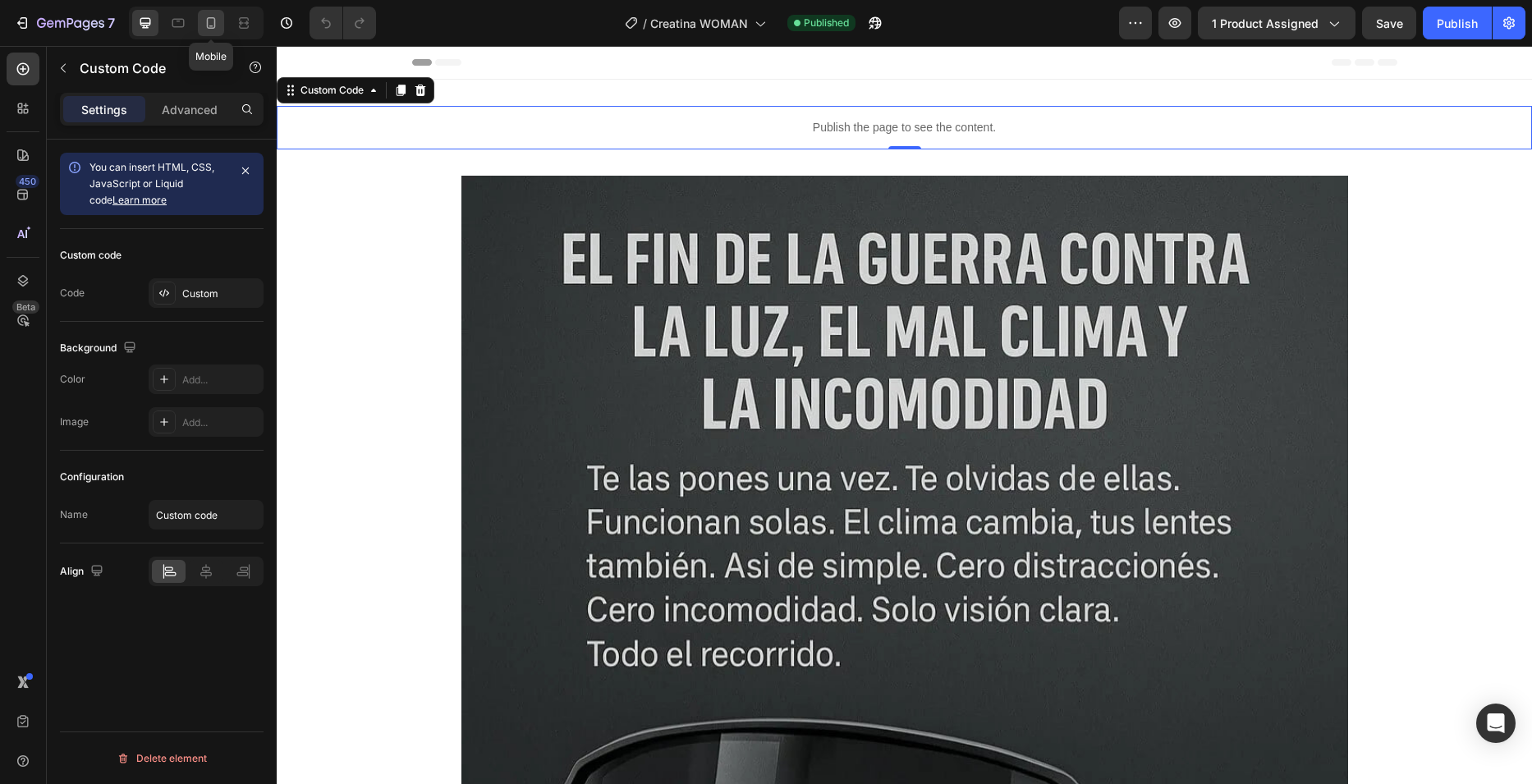
click at [203, 22] on icon at bounding box center [211, 23] width 17 height 17
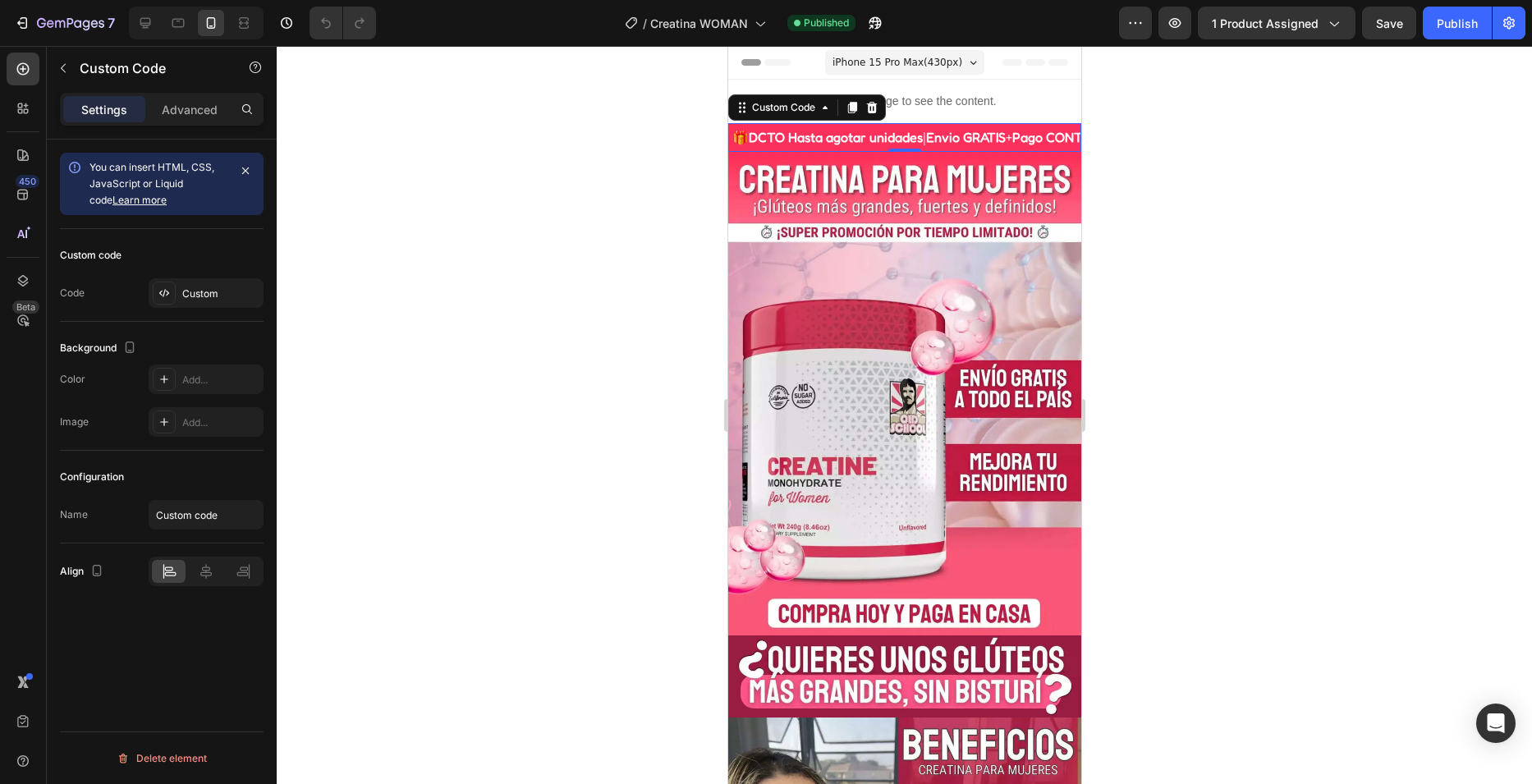
click at [879, 140] on div "🎁 DCTO Hasta agotar unidades | Envio GRATIS + Pago CONTRAENTREGA | Calidad PREM…" at bounding box center [904, 138] width 353 height 29
click at [184, 292] on div "Custom" at bounding box center [221, 294] width 77 height 15
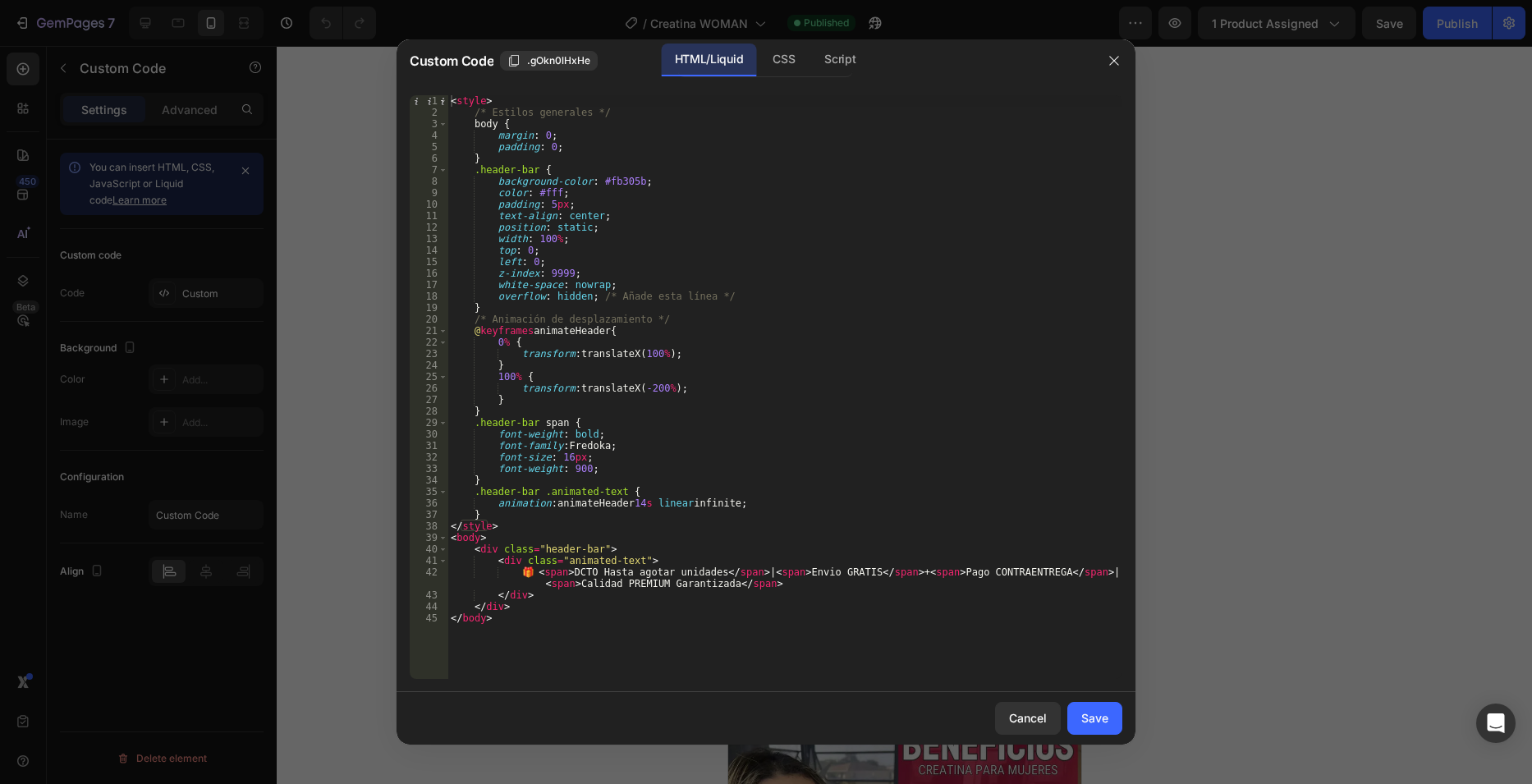
type textarea "font-family: [PERSON_NAME];"
drag, startPoint x: 631, startPoint y: 448, endPoint x: 399, endPoint y: 442, distance: 232.1
click at [399, 442] on div "font-family: Fredoka; 1 2 3 4 5 6 7 8 9 10 11 12 13 14 15 16 17 18 19 20 21 22 …" at bounding box center [765, 387] width 739 height 610
click at [1113, 55] on icon "button" at bounding box center [1114, 60] width 13 height 13
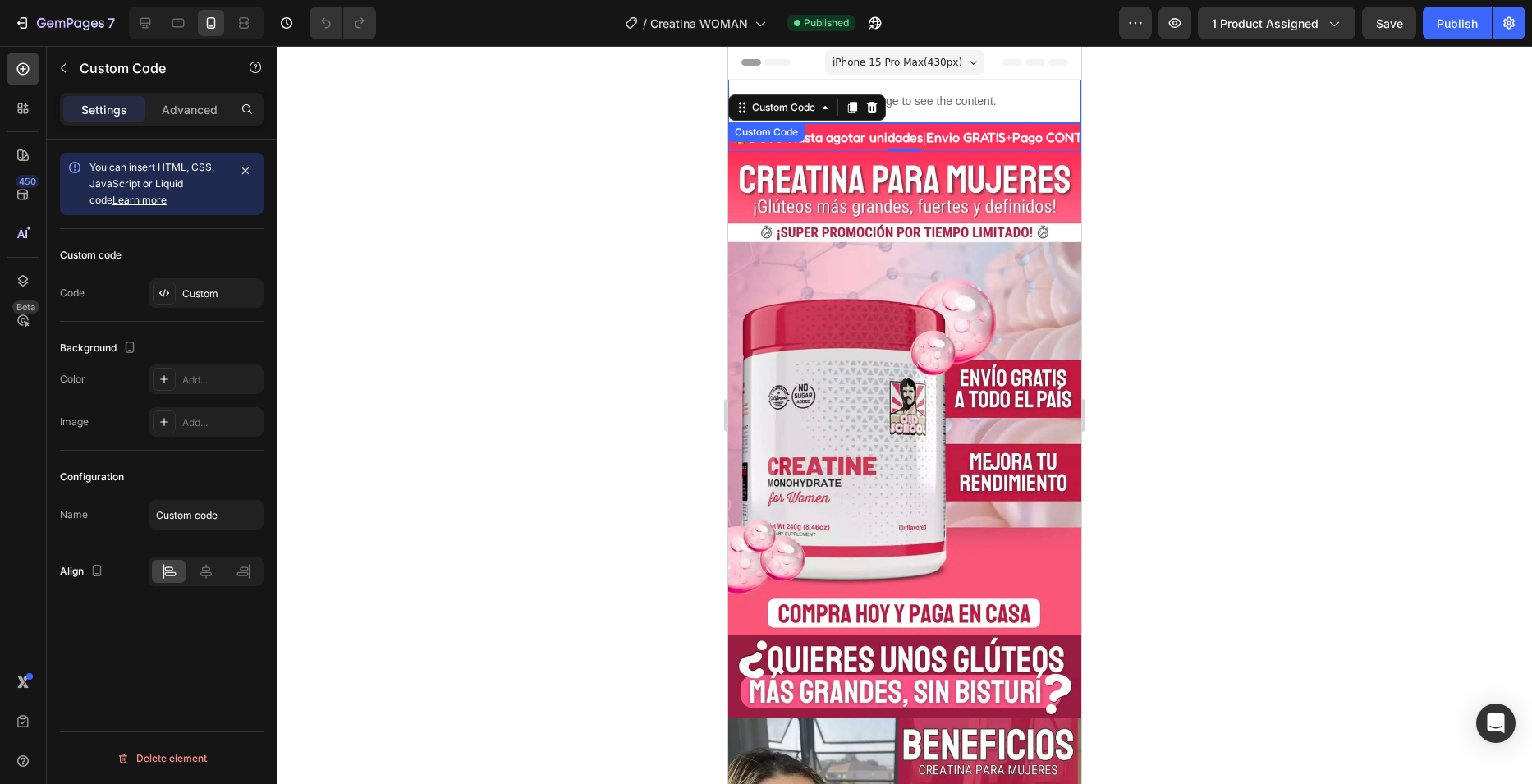
click at [1017, 102] on p "Publish the page to see the content." at bounding box center [904, 101] width 353 height 17
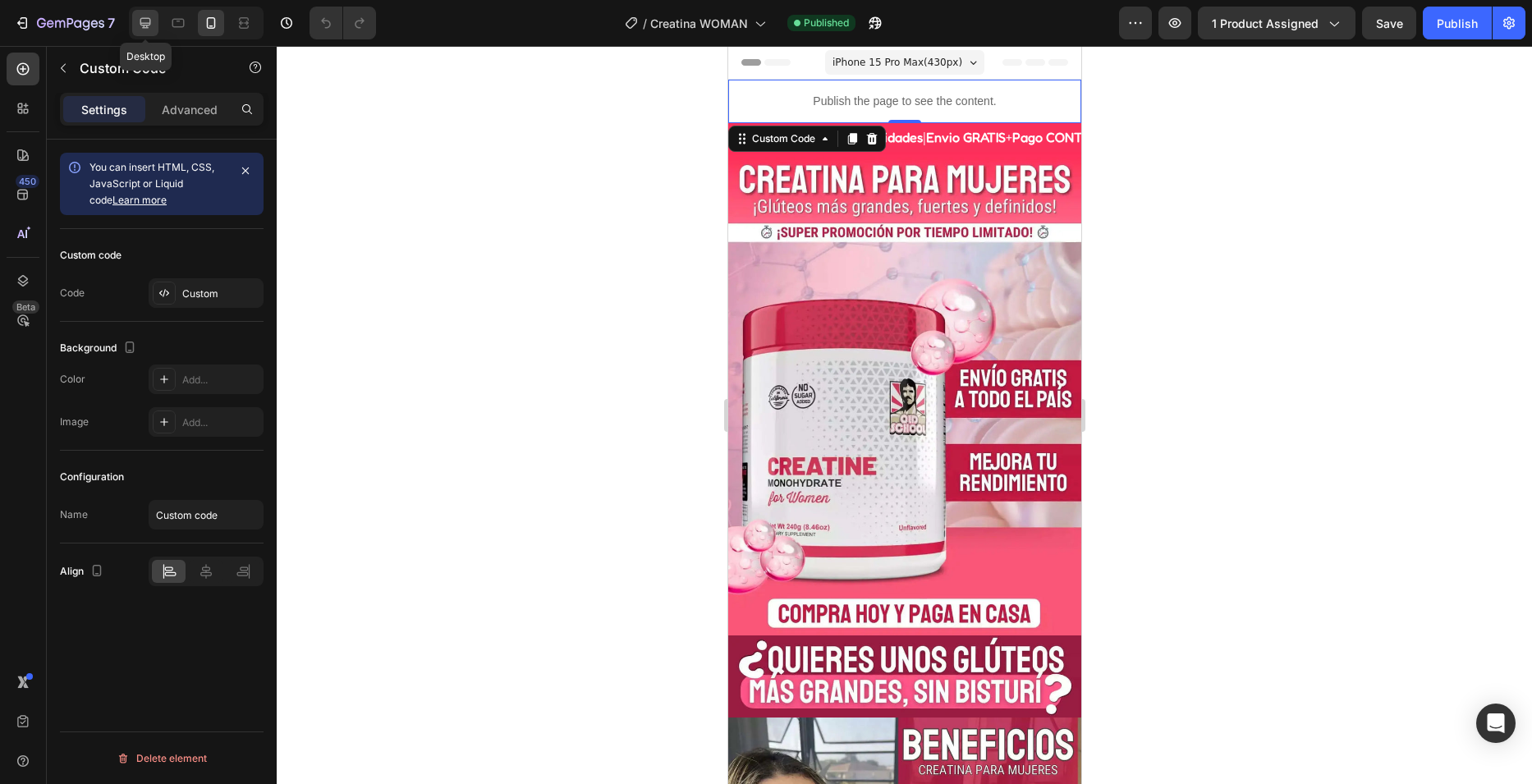
click at [157, 30] on div at bounding box center [145, 23] width 27 height 27
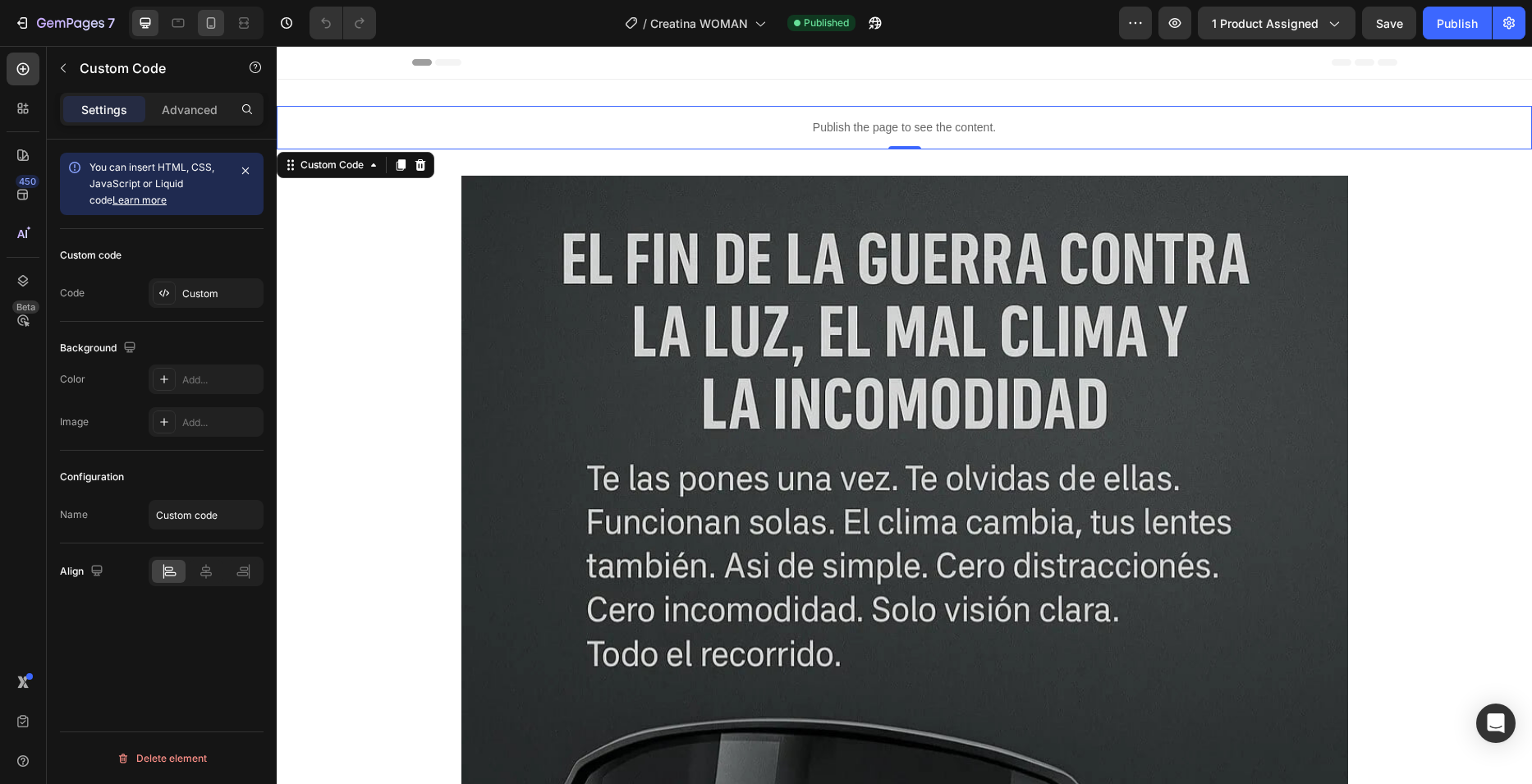
scroll to position [2, 0]
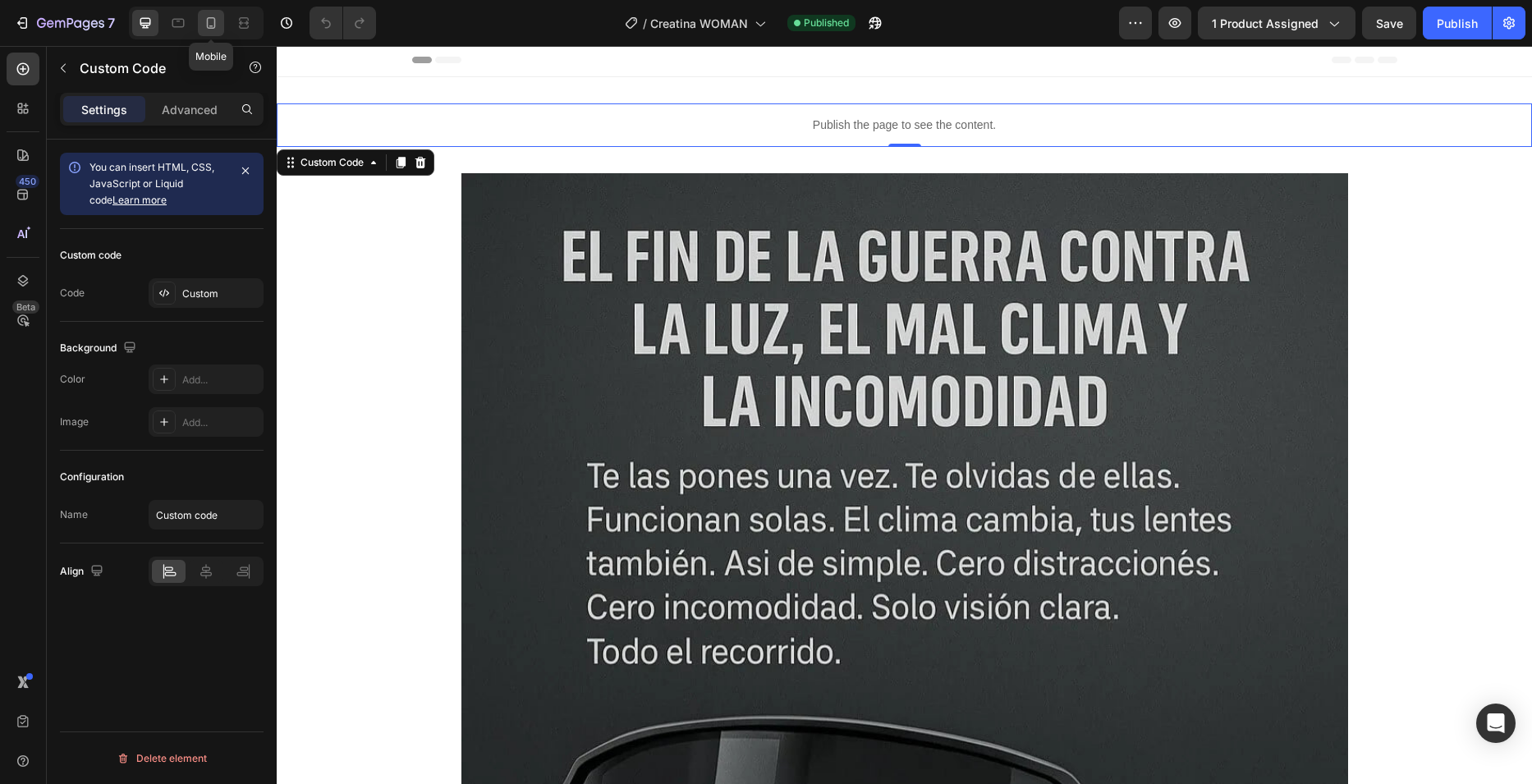
click at [216, 24] on icon at bounding box center [211, 23] width 17 height 17
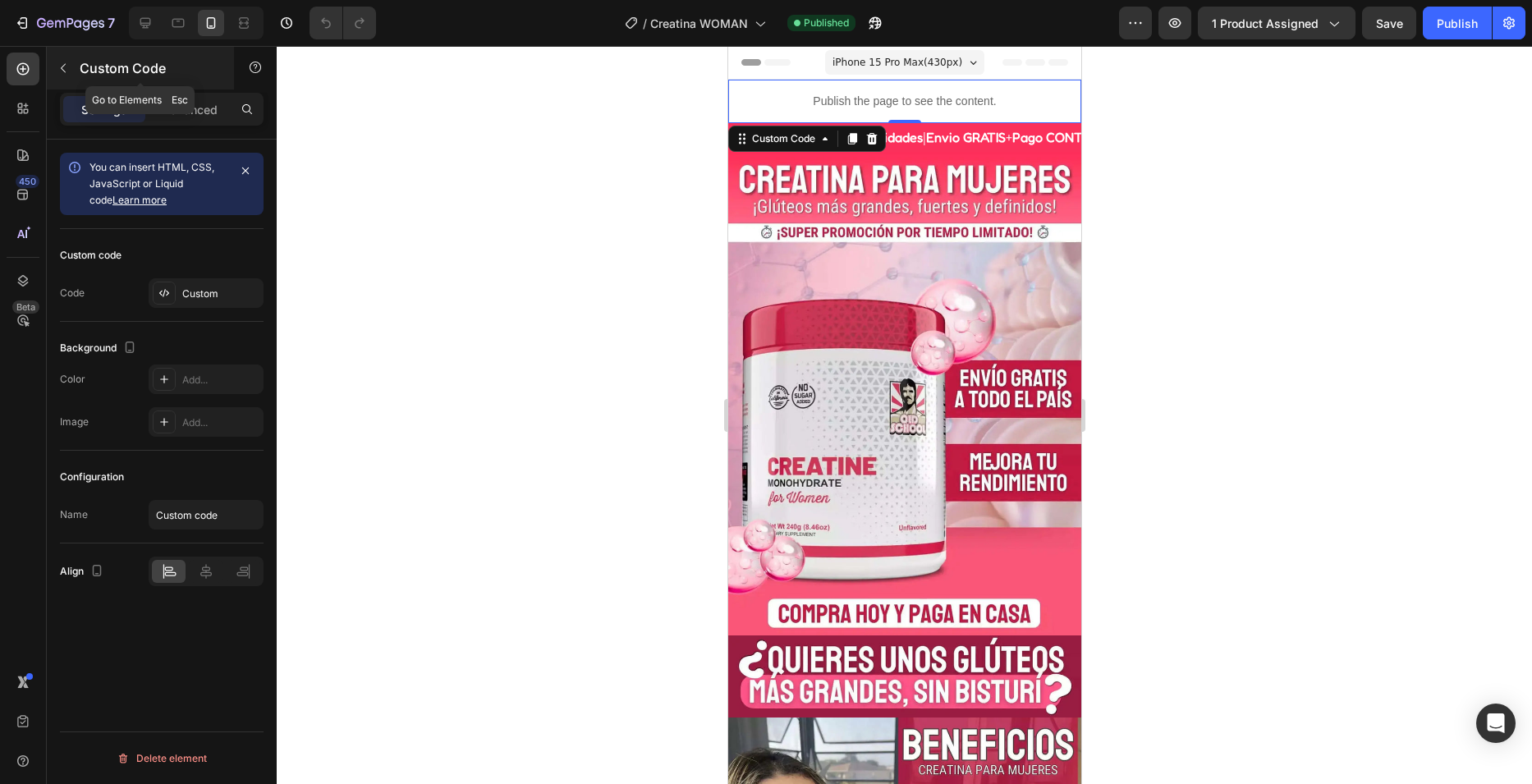
drag, startPoint x: 87, startPoint y: 70, endPoint x: 25, endPoint y: 180, distance: 126.3
click at [86, 70] on p "Custom Code" at bounding box center [149, 68] width 139 height 20
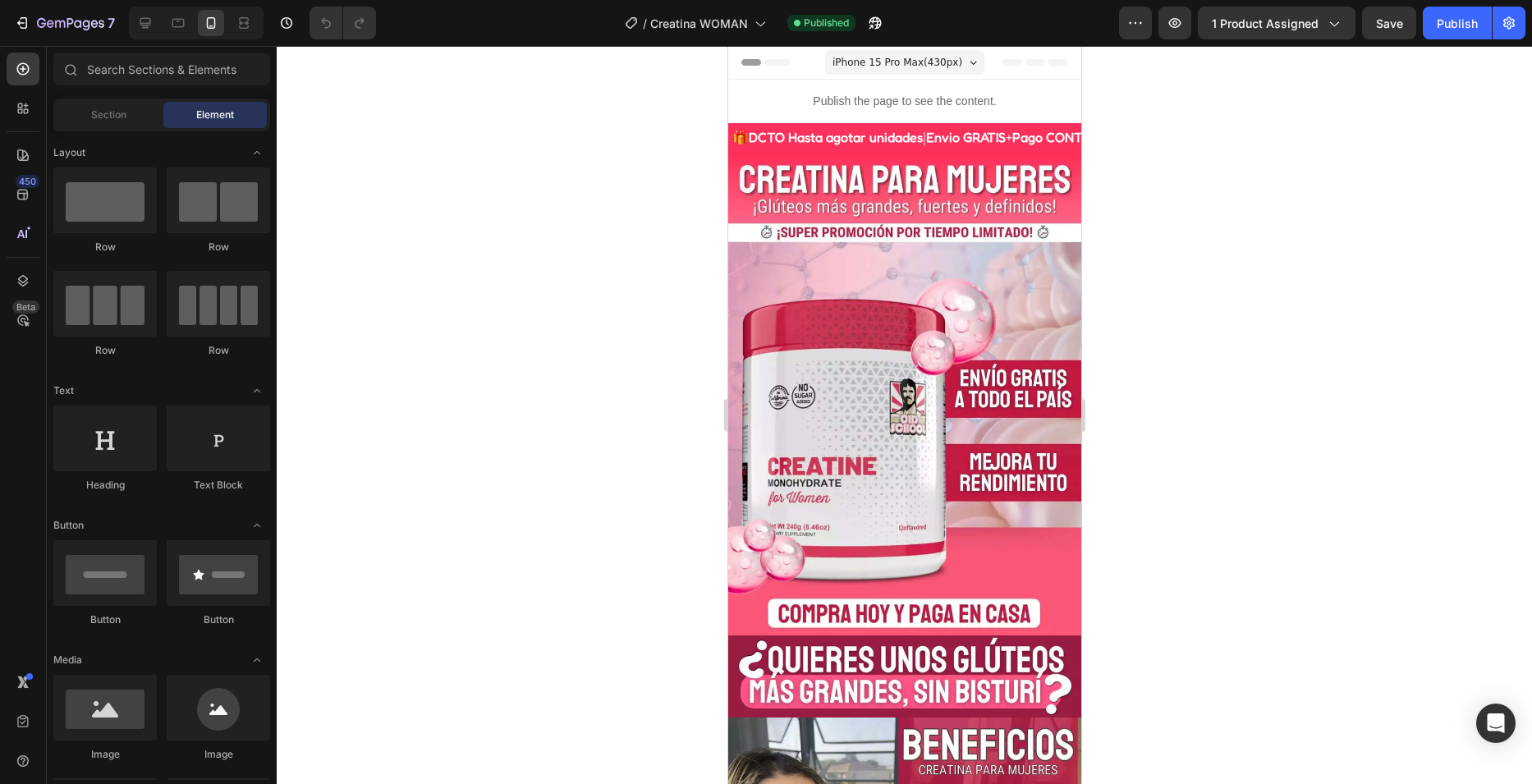
click at [1271, 419] on div at bounding box center [904, 414] width 1255 height 738
click at [69, 26] on icon "button" at bounding box center [70, 24] width 67 height 14
